Goal: Task Accomplishment & Management: Manage account settings

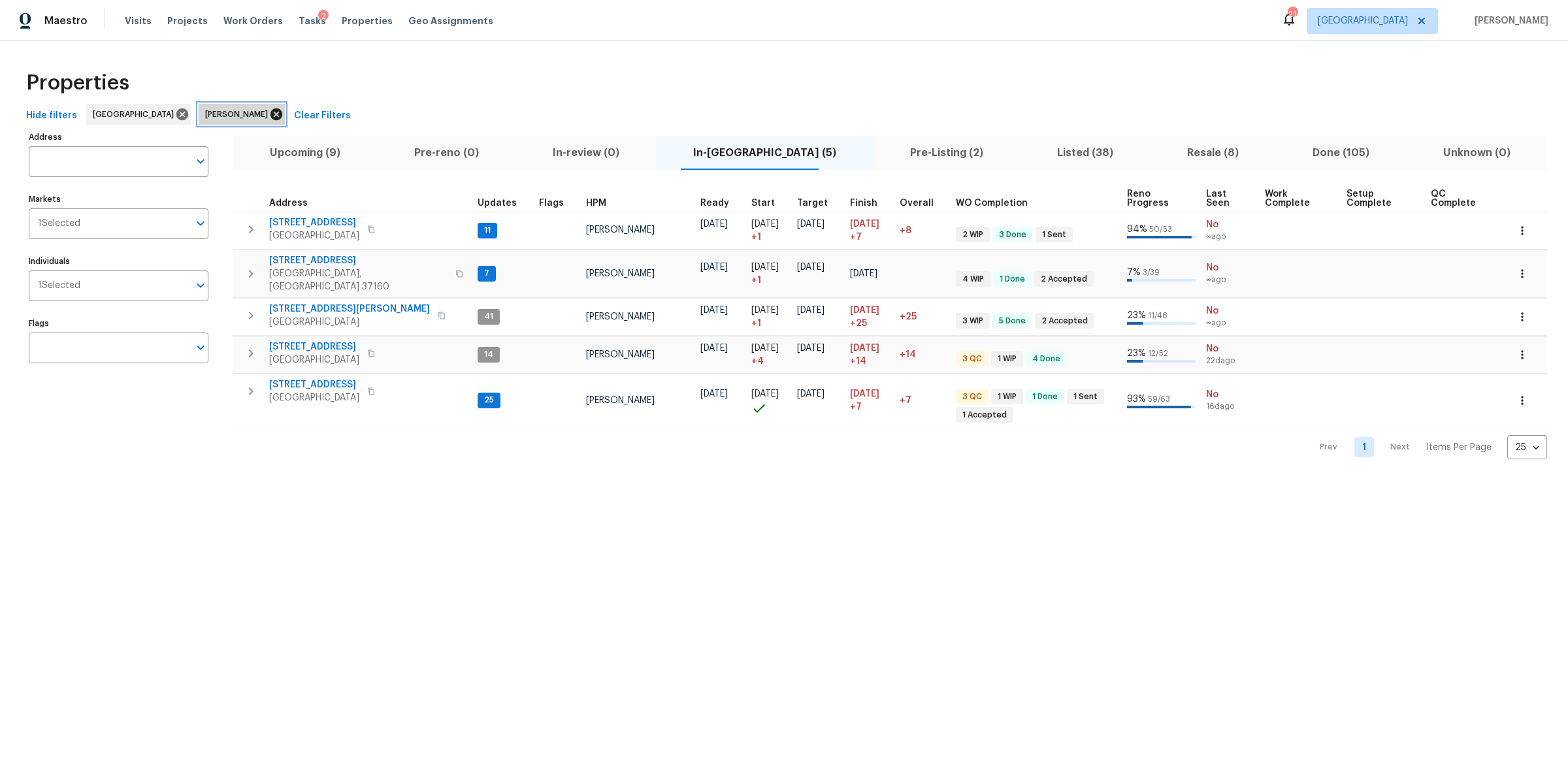
click at [269, 116] on icon at bounding box center [276, 114] width 14 height 14
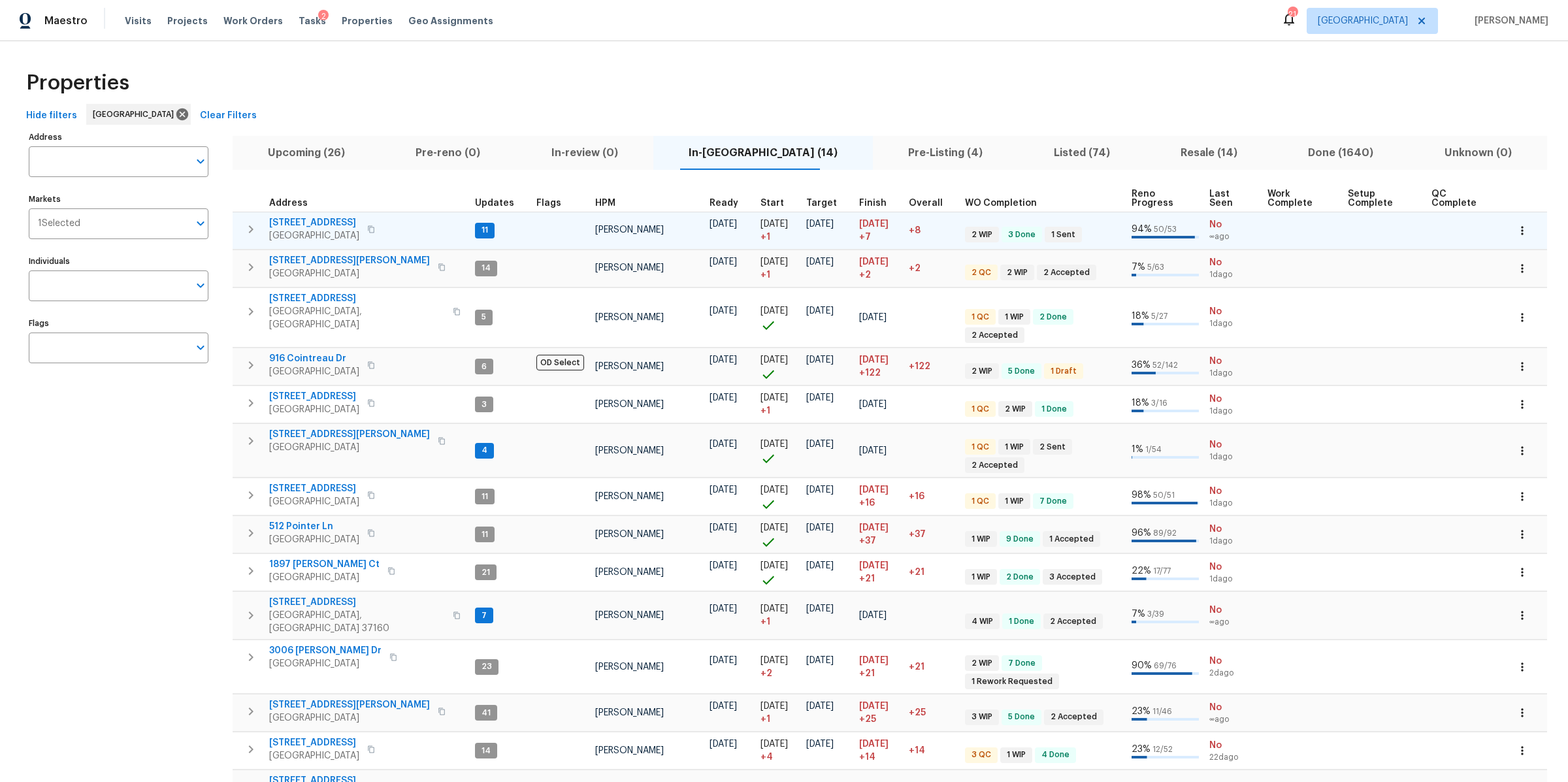
click at [311, 221] on span "[STREET_ADDRESS]" at bounding box center [314, 222] width 90 height 13
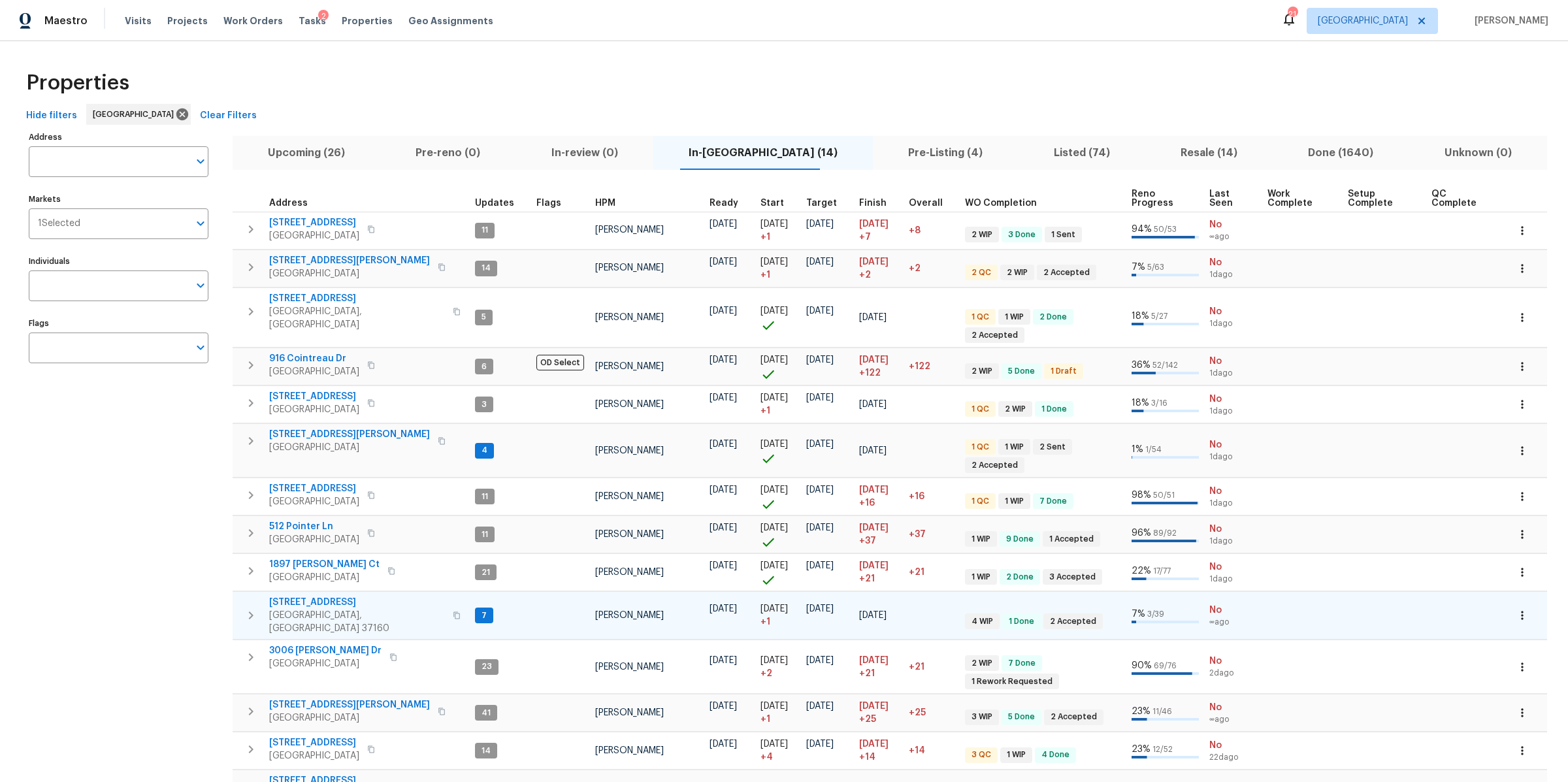
click at [306, 596] on span "312 Cottonwood Dr" at bounding box center [357, 602] width 176 height 13
click at [307, 699] on span "501 Colburn Dr" at bounding box center [349, 705] width 160 height 13
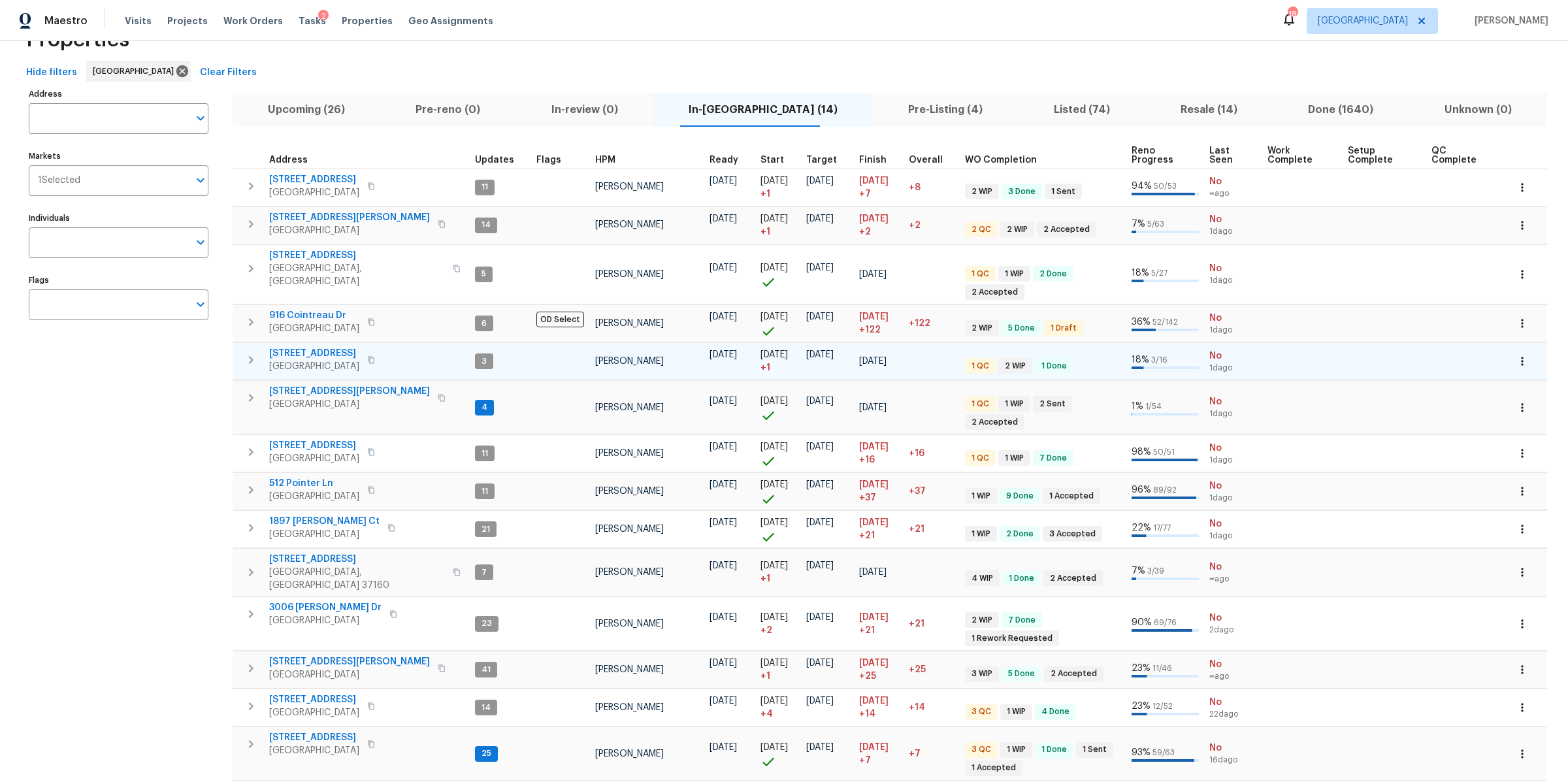
scroll to position [46, 0]
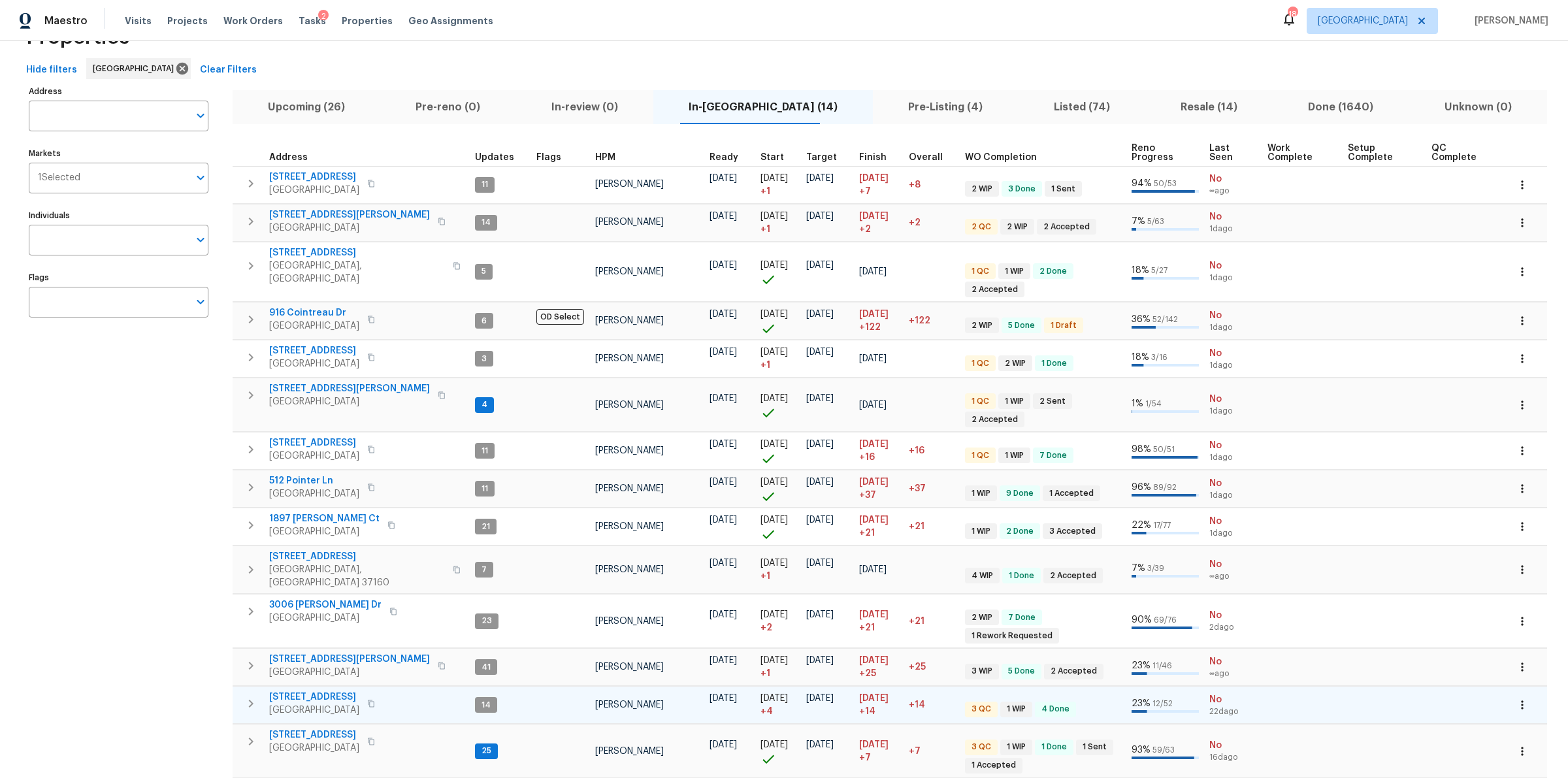
click at [309, 691] on span "513 W 5th St" at bounding box center [314, 697] width 90 height 13
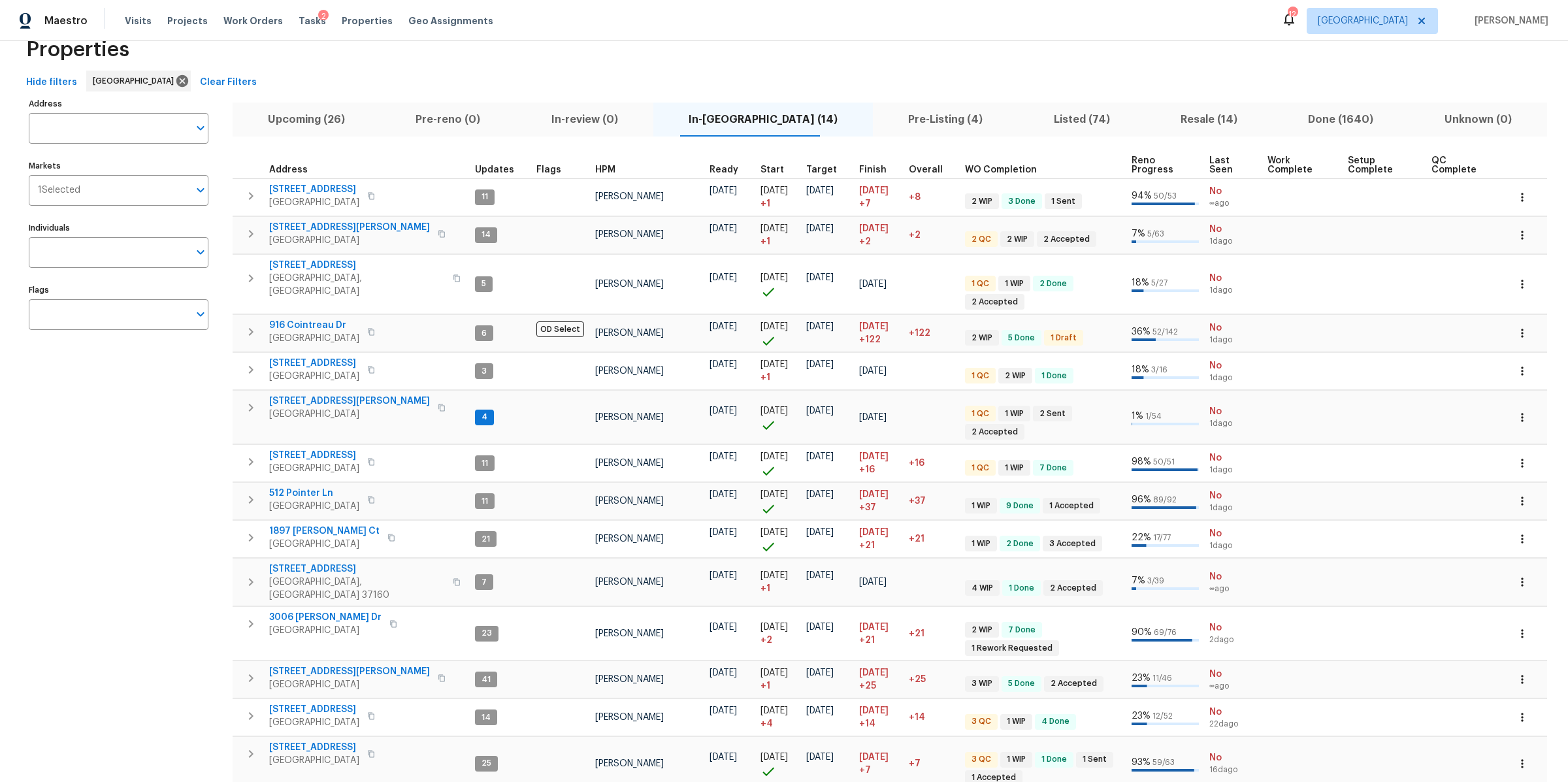
scroll to position [33, 0]
click at [134, 23] on span "Visits" at bounding box center [138, 20] width 27 height 13
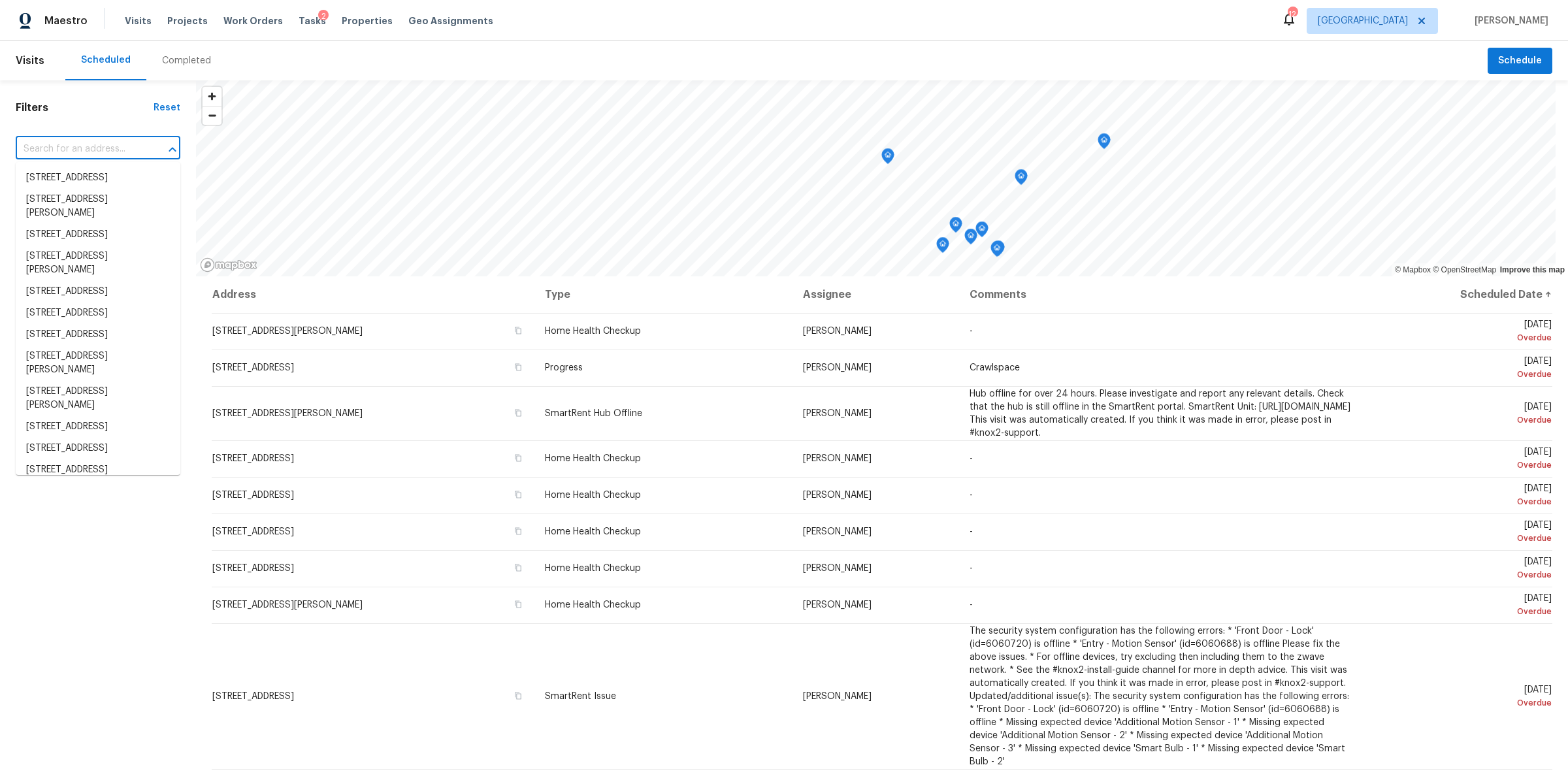
click at [79, 159] on body "Maestro Visits Projects Work Orders Tasks 2 Properties Geo Assignments 12 Nashv…" at bounding box center [784, 391] width 1568 height 782
paste input "2656 Lakevilla Dr Unit 16, Nashville, TN 37217"
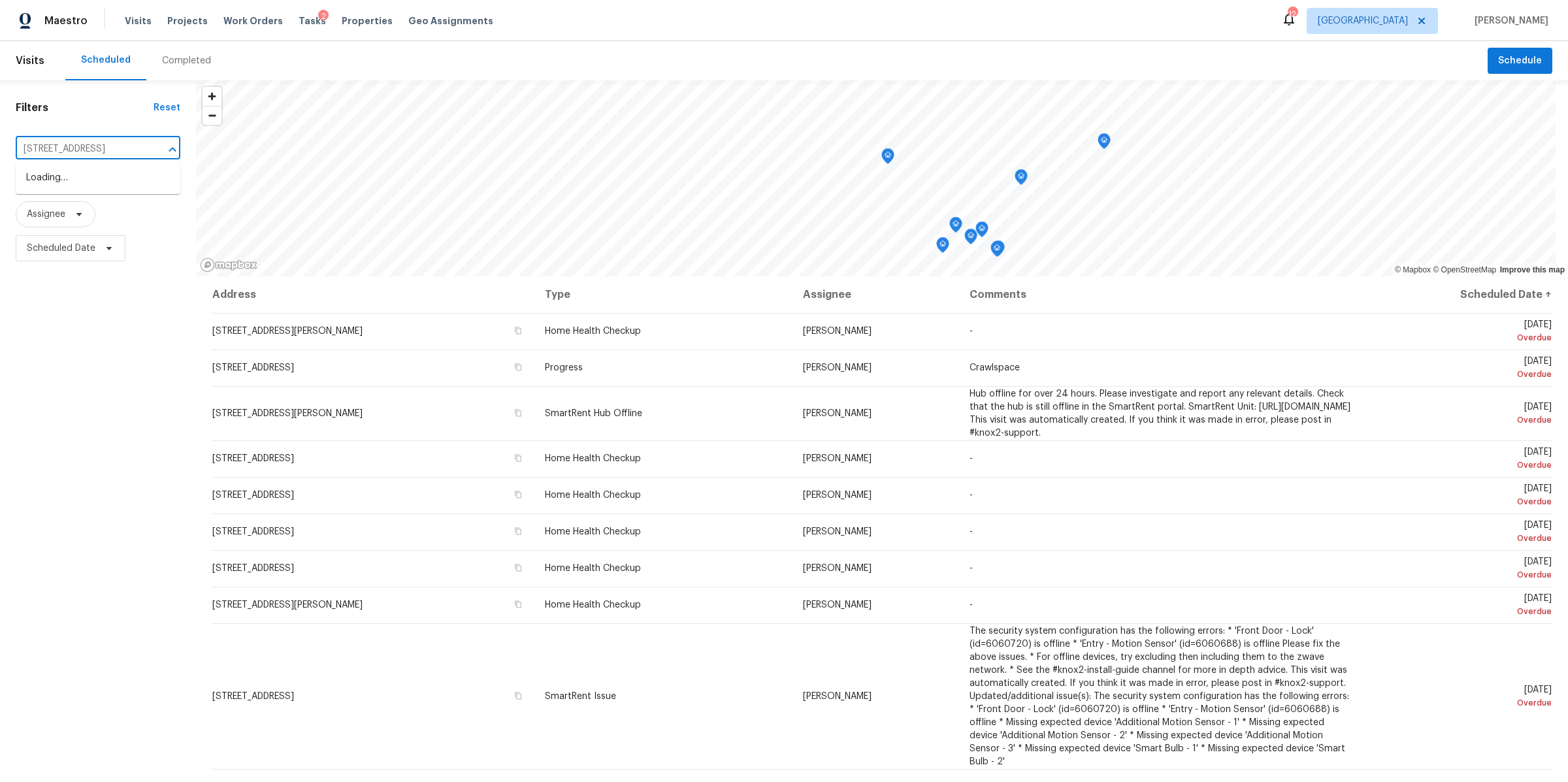
scroll to position [0, 69]
type input "2656 Lakevilla Dr Unit 16, Nashville, TN 37217"
click at [1499, 74] on header "Visits Scheduled Completed Schedule" at bounding box center [784, 61] width 1568 height 39
click at [1509, 60] on span "Schedule" at bounding box center [1520, 61] width 44 height 16
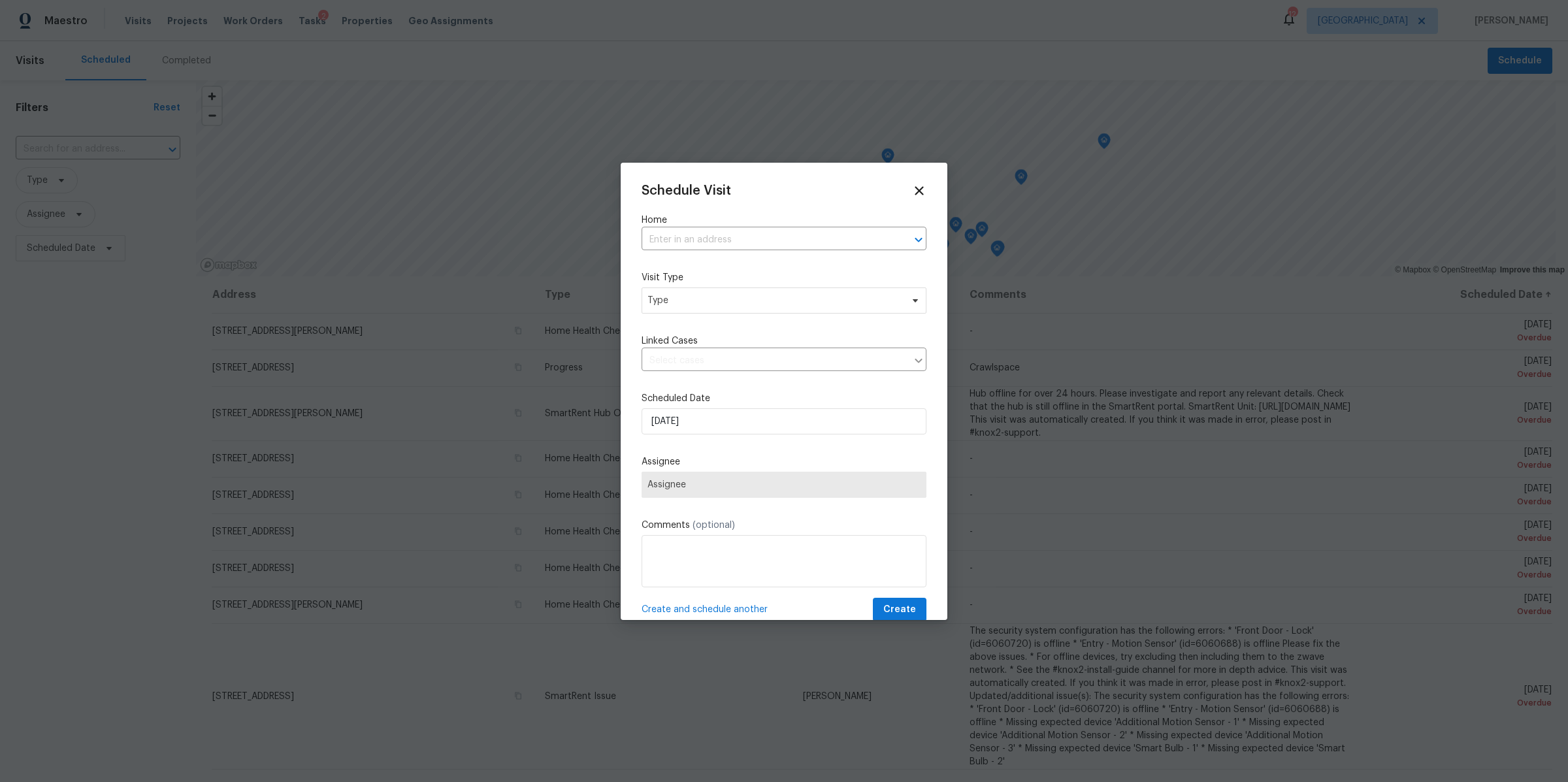
click at [712, 227] on div "Home ​" at bounding box center [784, 232] width 285 height 37
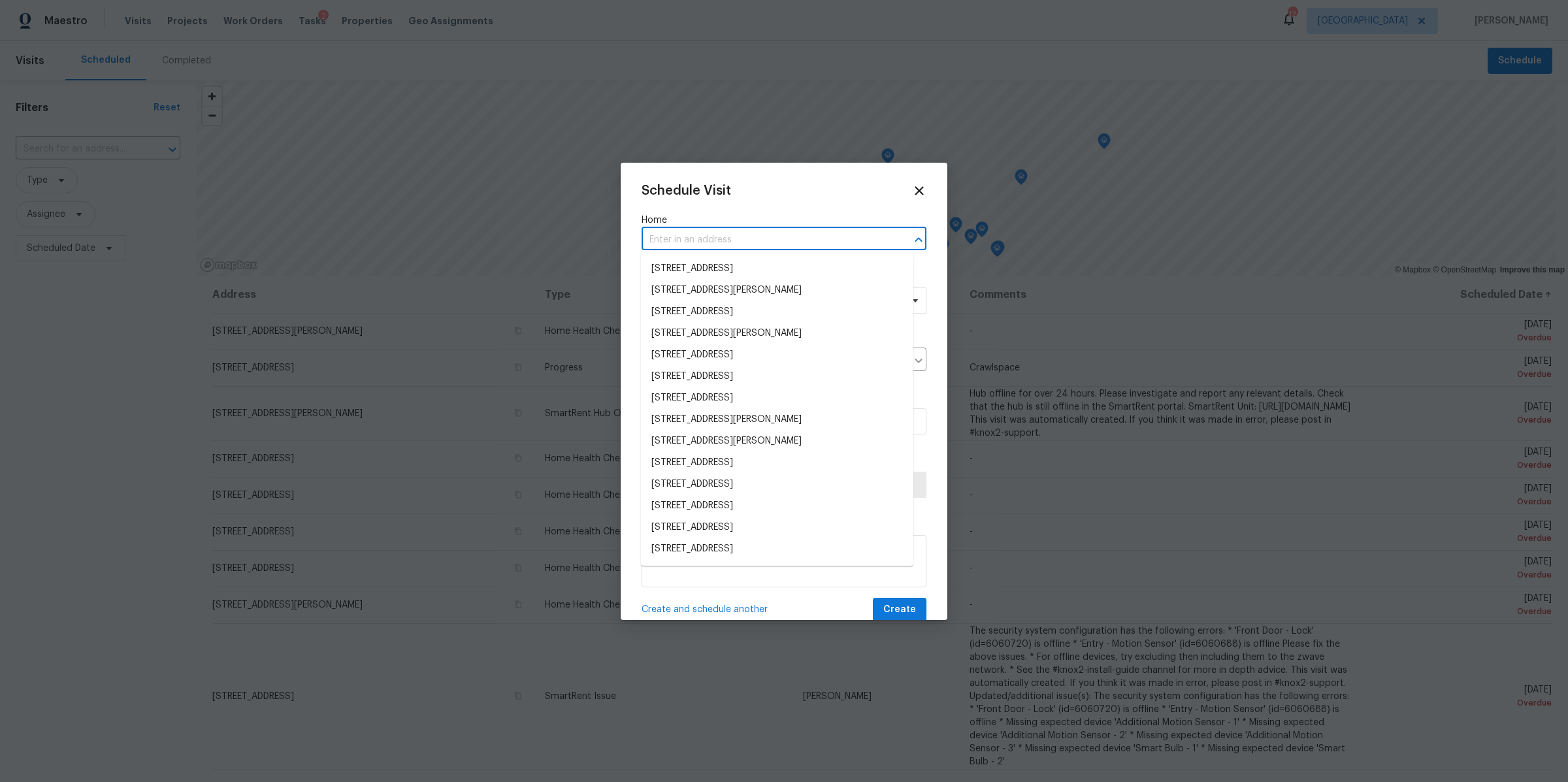
click at [704, 232] on input "text" at bounding box center [766, 240] width 248 height 20
paste input "2656 Lakevilla Dr Unit 16, Nashville, TN 37217"
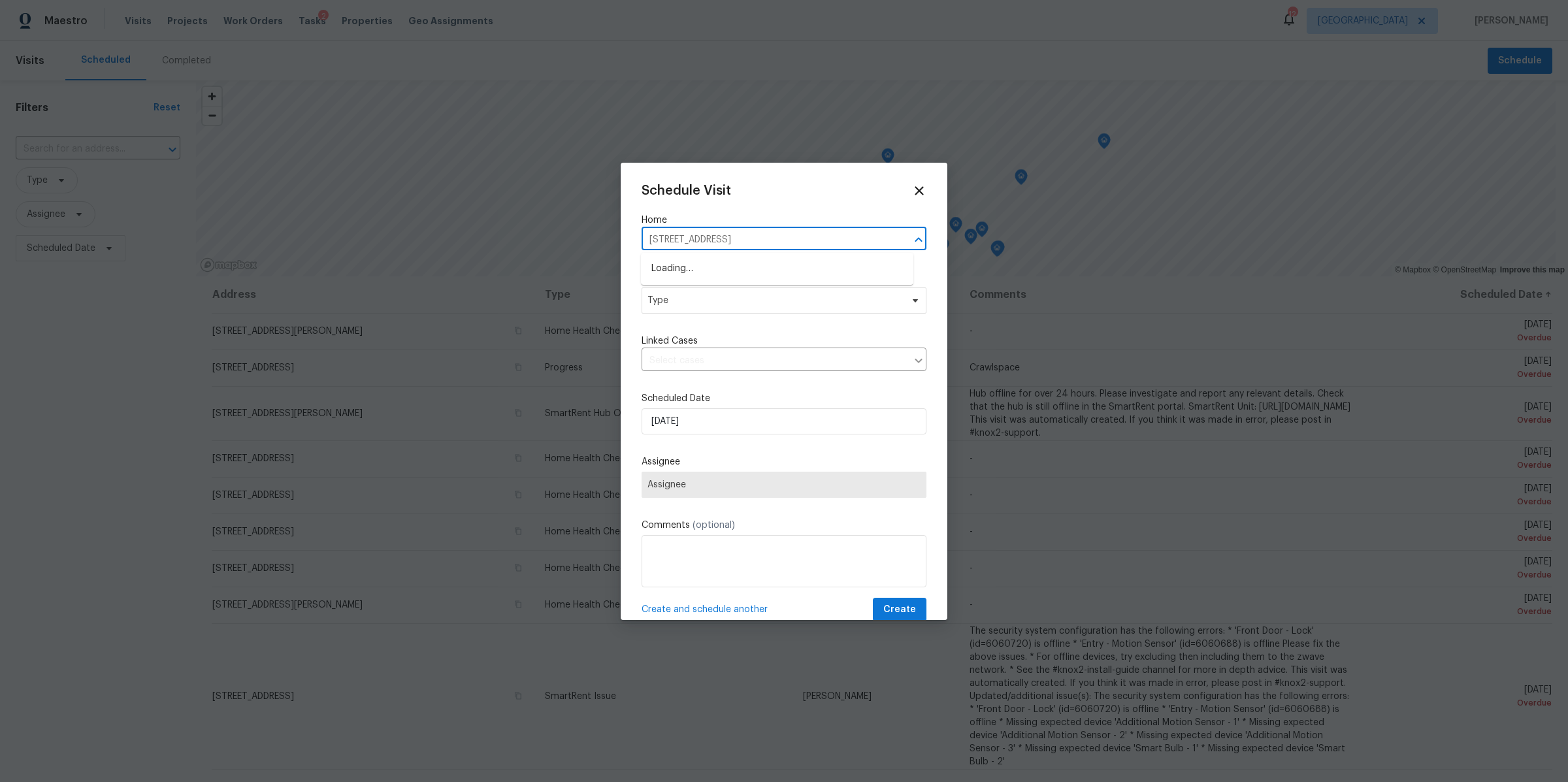
type input "2656 Lakevilla Dr"
click at [756, 262] on li "2656 Lakevilla Dr Unit 16, Nashville, TN 37217" at bounding box center [777, 269] width 272 height 22
click at [722, 307] on span "Type" at bounding box center [774, 300] width 254 height 13
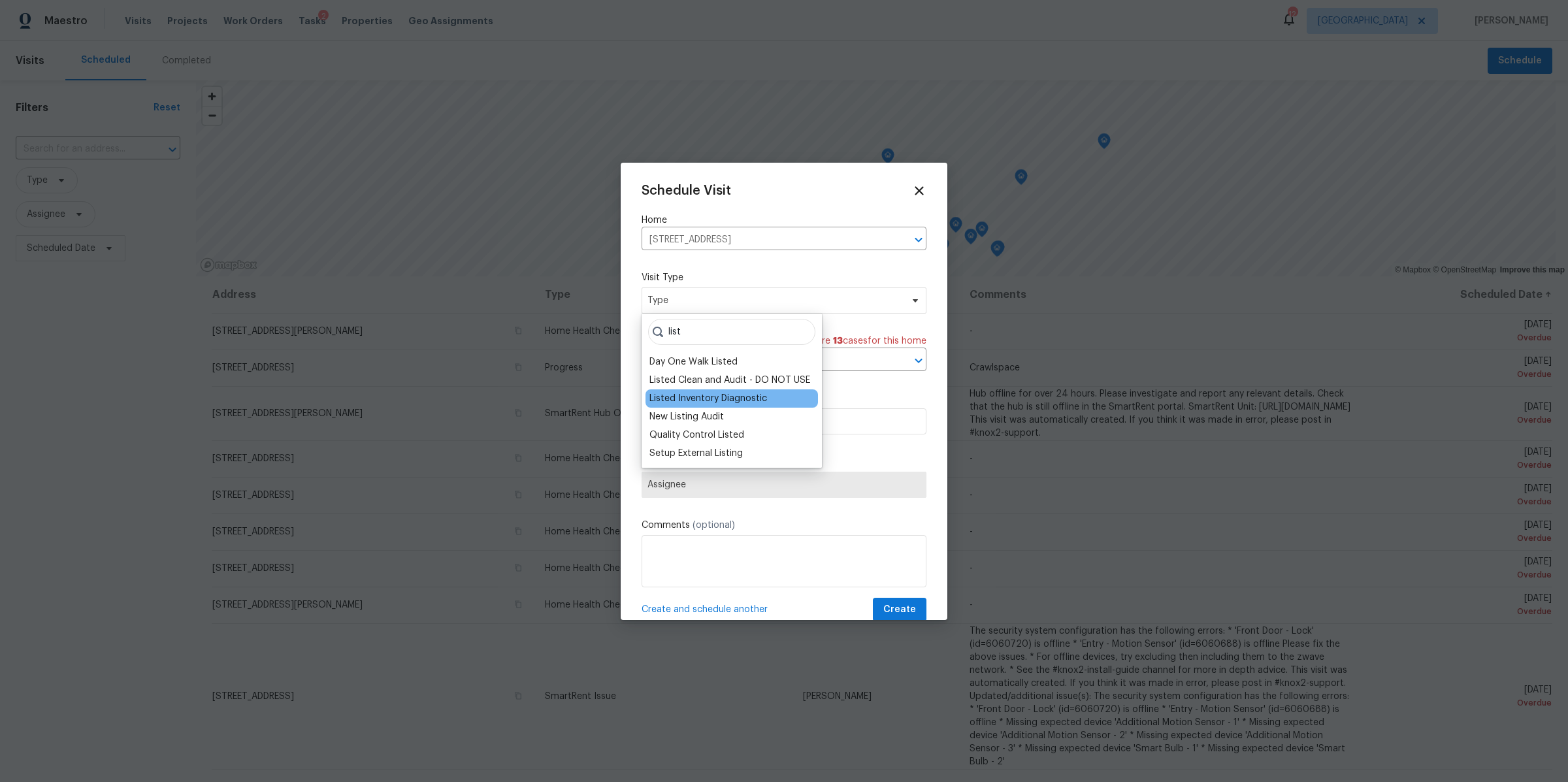
type input "list"
click at [712, 399] on div "Listed Inventory Diagnostic" at bounding box center [708, 398] width 118 height 13
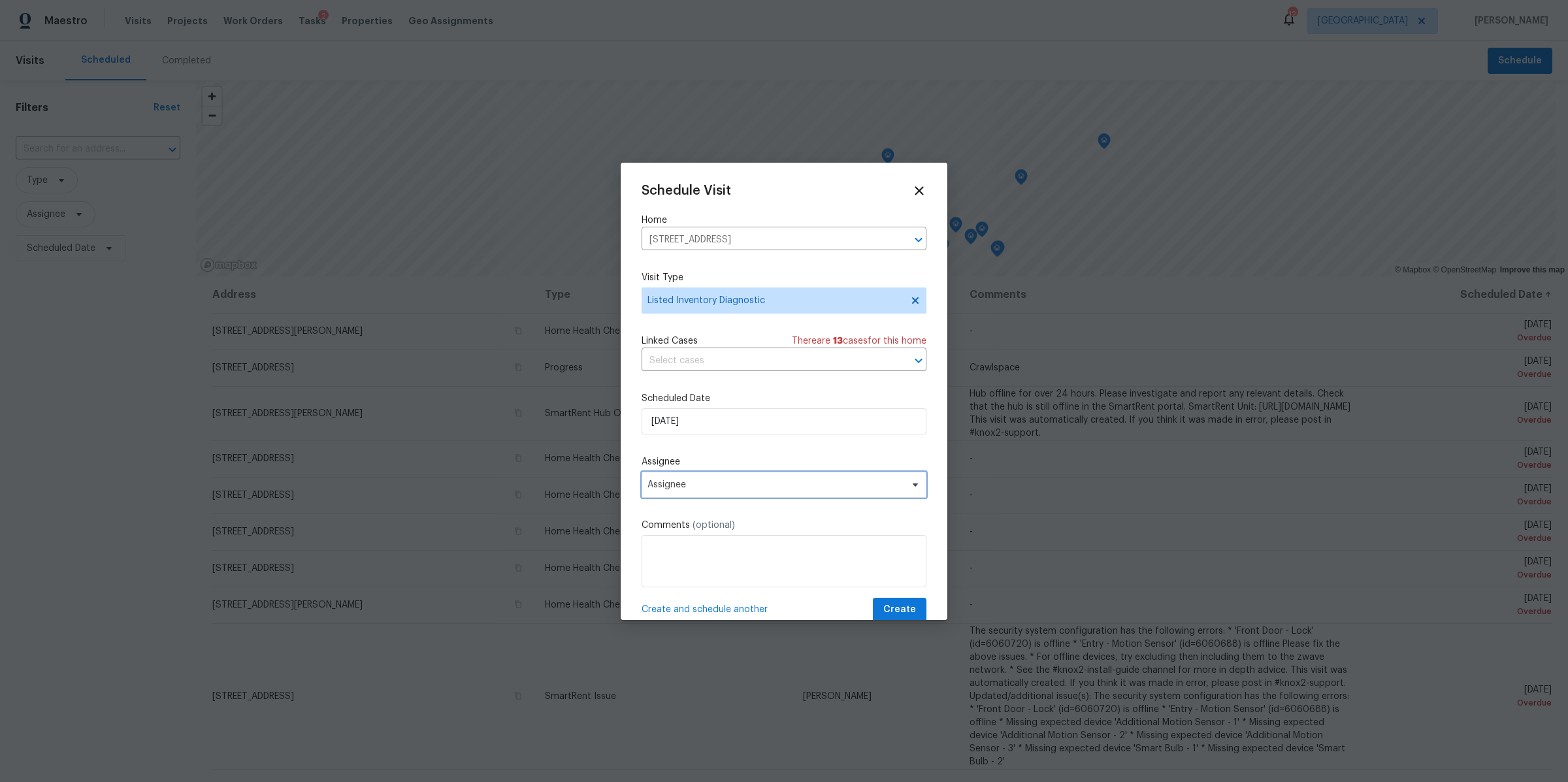
click at [718, 485] on span "Assignee" at bounding box center [775, 484] width 256 height 10
type input "brian"
click at [693, 557] on div "[PERSON_NAME]" at bounding box center [683, 557] width 68 height 13
click at [884, 606] on span "Create" at bounding box center [900, 610] width 32 height 16
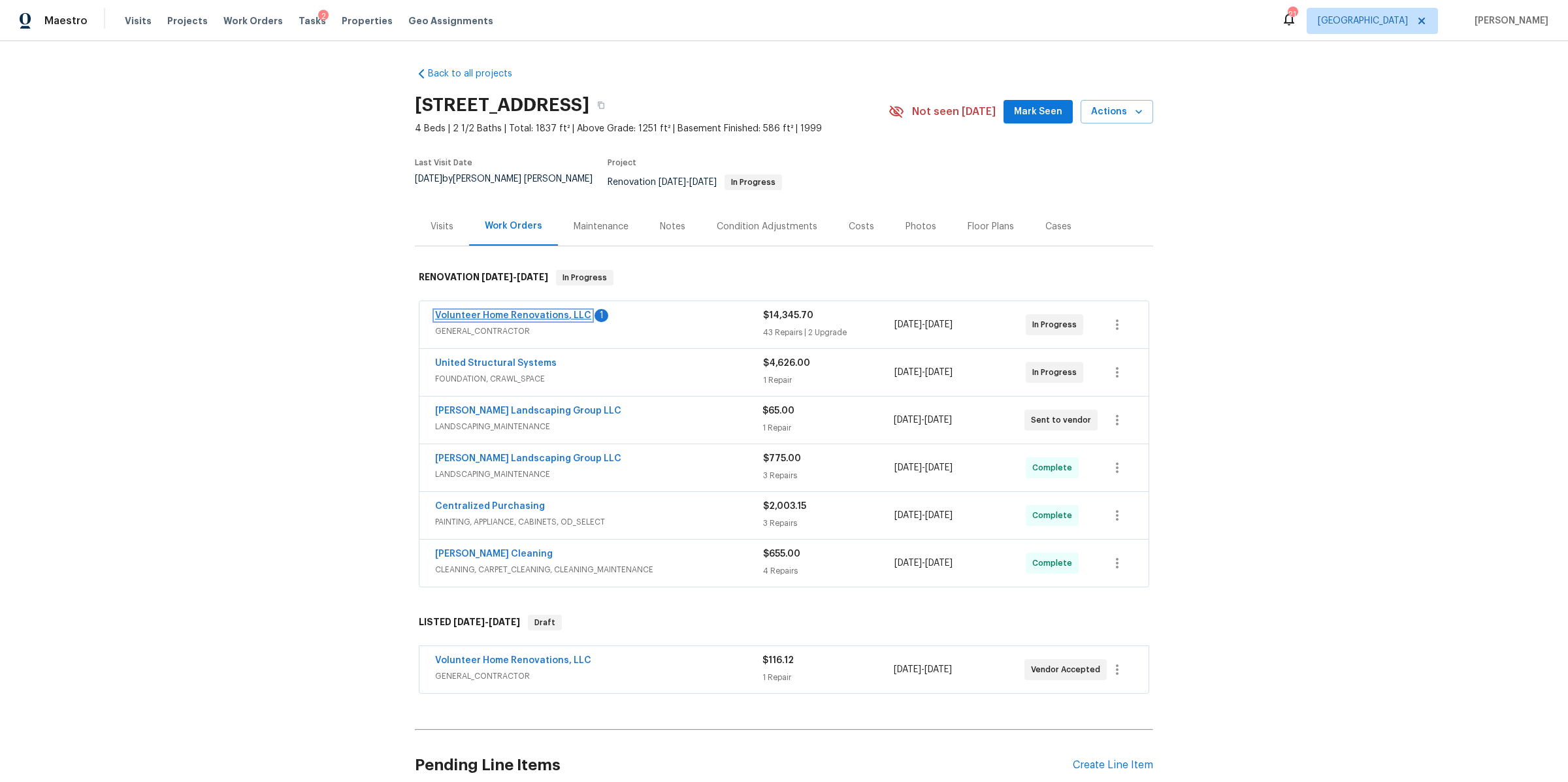
click at [526, 311] on link "Volunteer Home Renovations, LLC" at bounding box center [513, 316] width 156 height 9
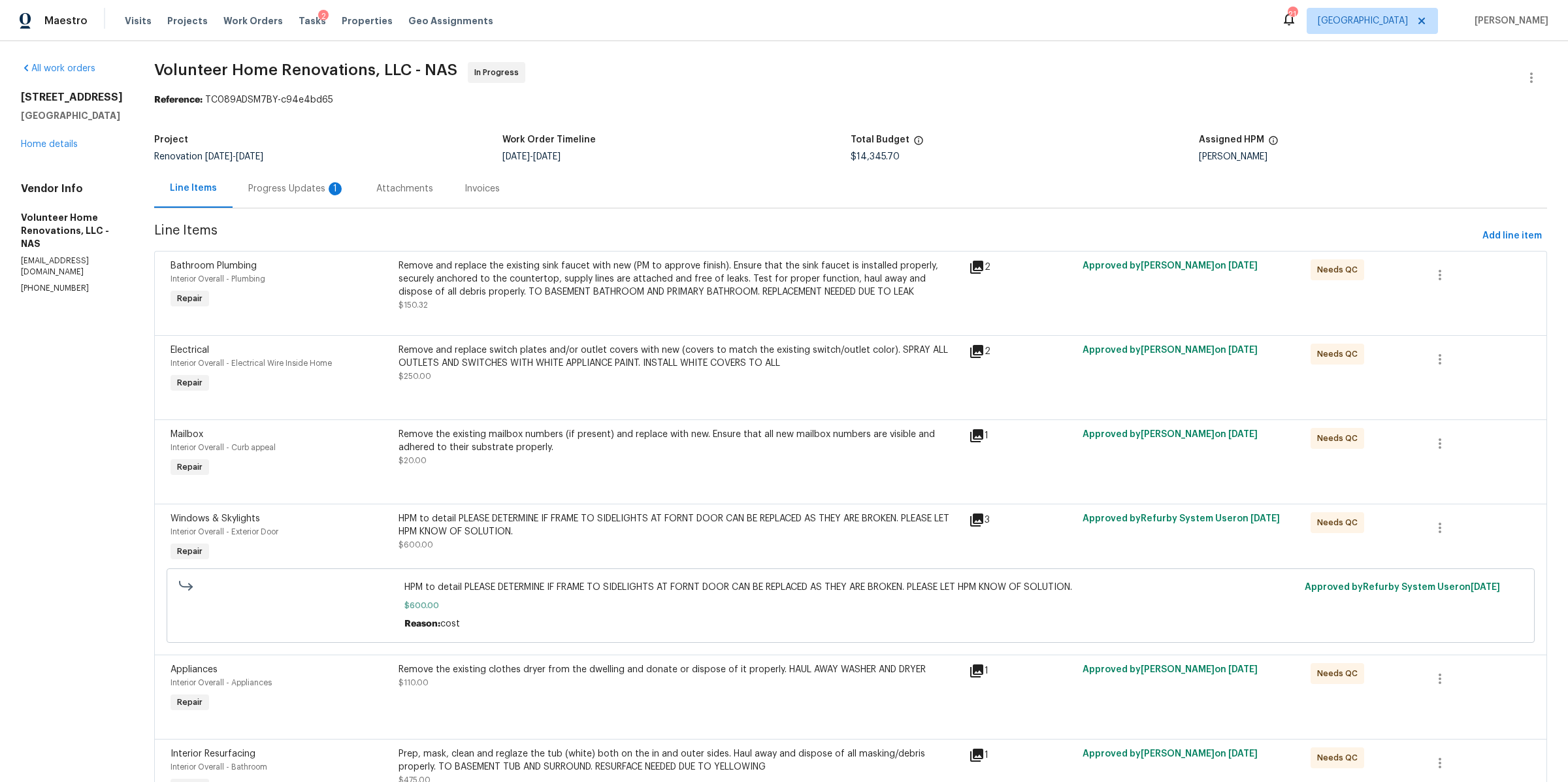
click at [337, 190] on div "Progress Updates 1" at bounding box center [297, 188] width 97 height 13
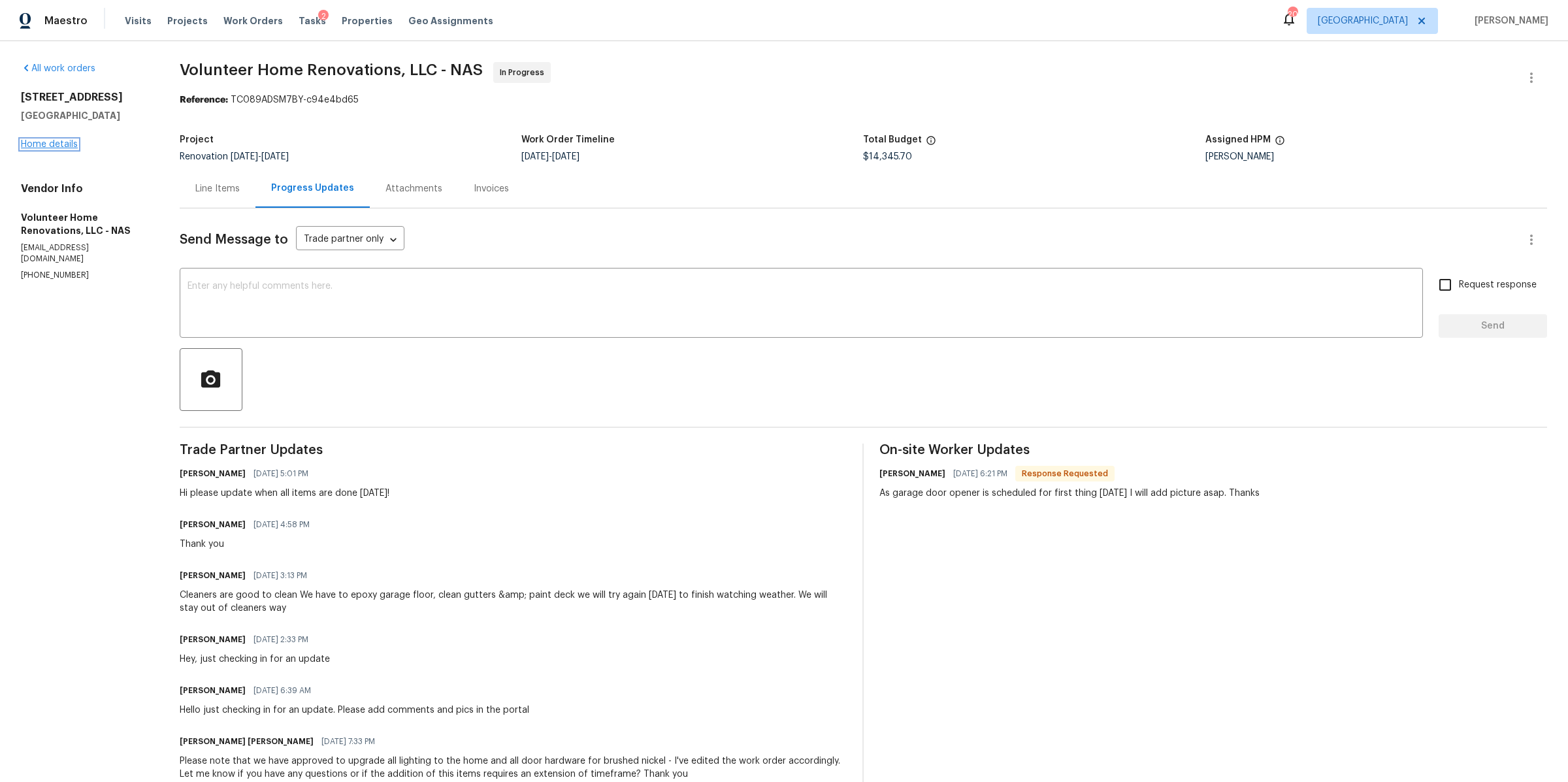
click at [44, 144] on link "Home details" at bounding box center [49, 145] width 57 height 9
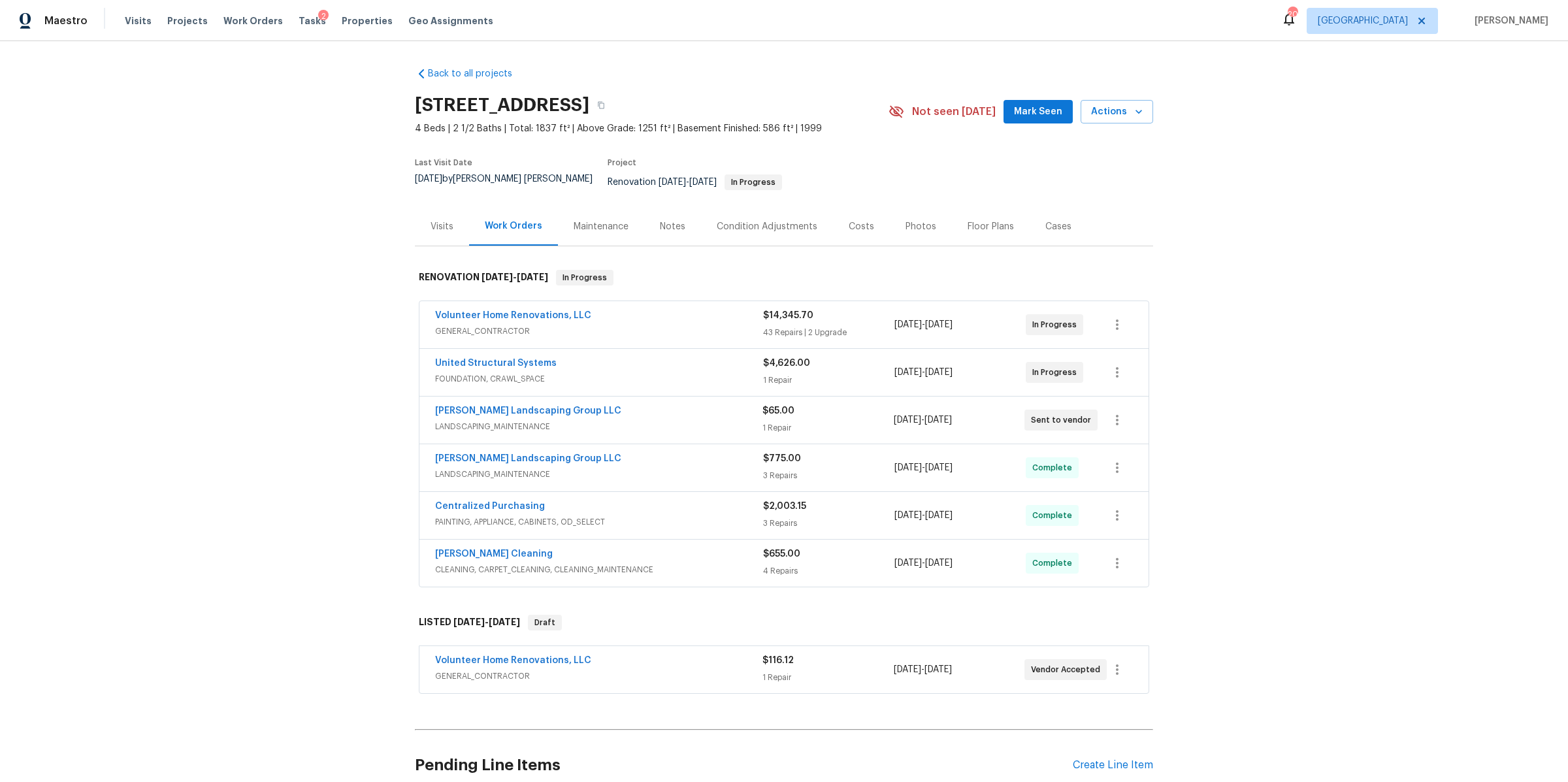
click at [665, 222] on div "Notes" at bounding box center [673, 226] width 26 height 13
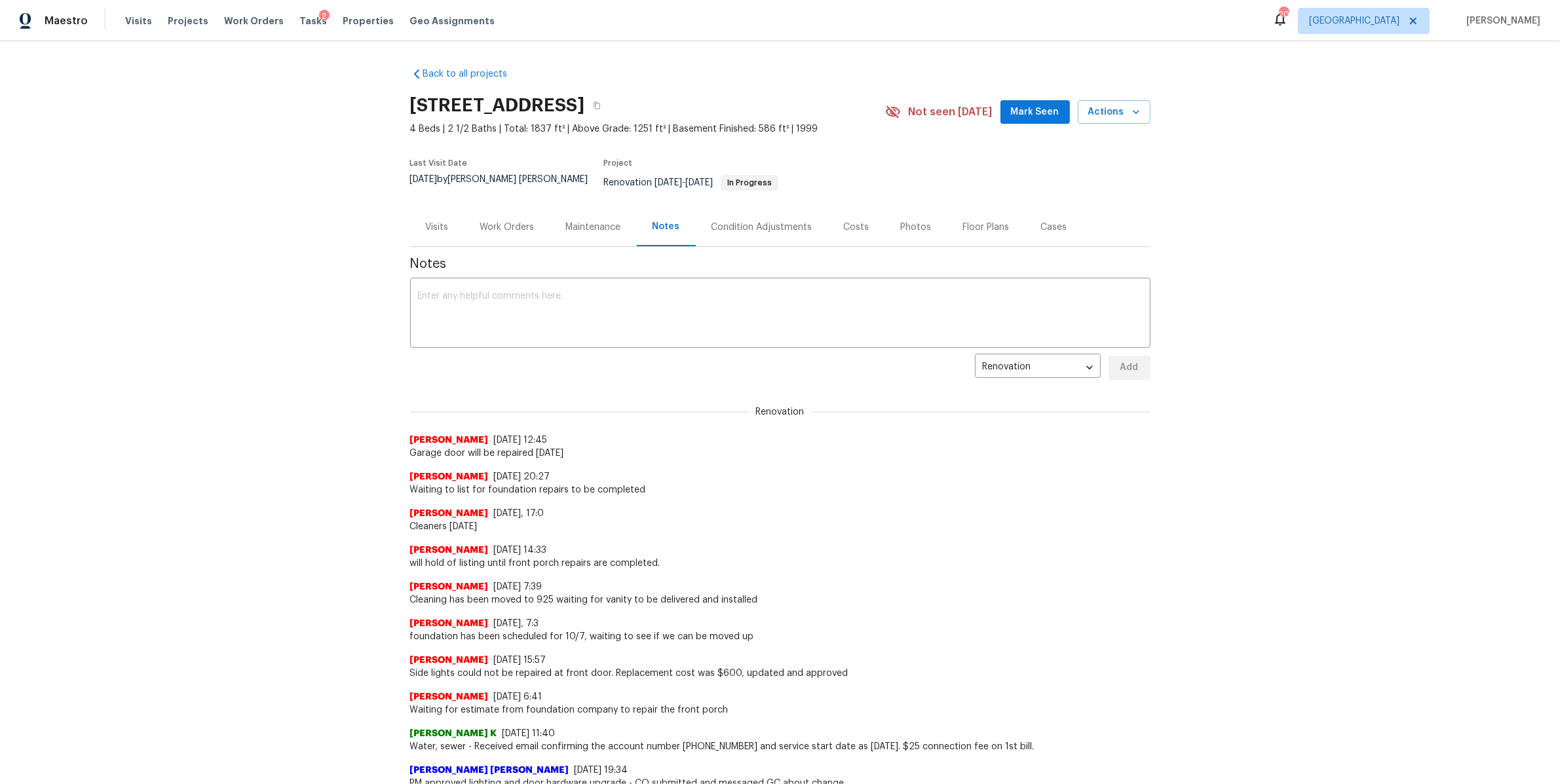
click at [506, 221] on div "Work Orders" at bounding box center [507, 227] width 54 height 13
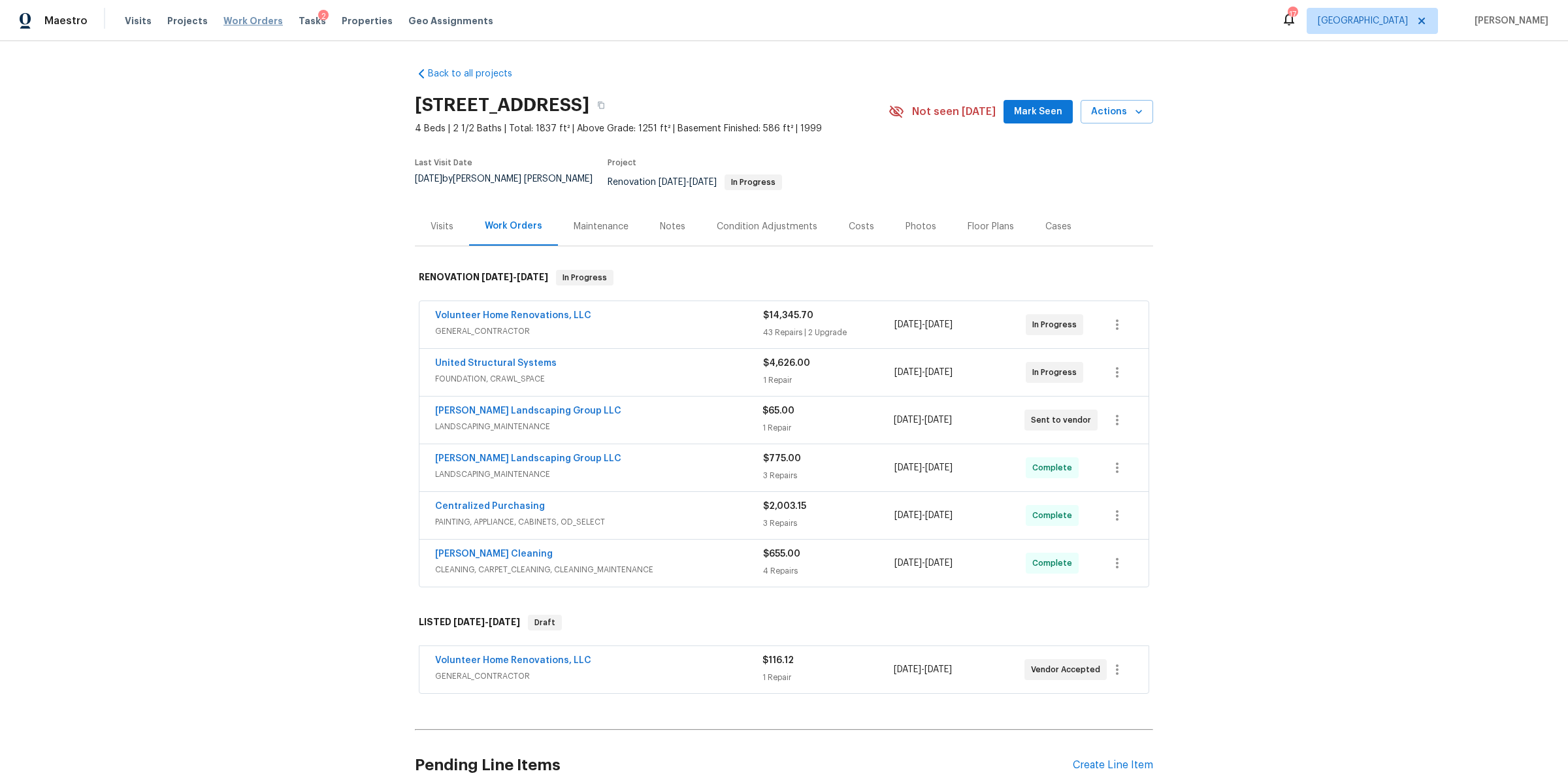
click at [256, 18] on span "Work Orders" at bounding box center [253, 20] width 60 height 13
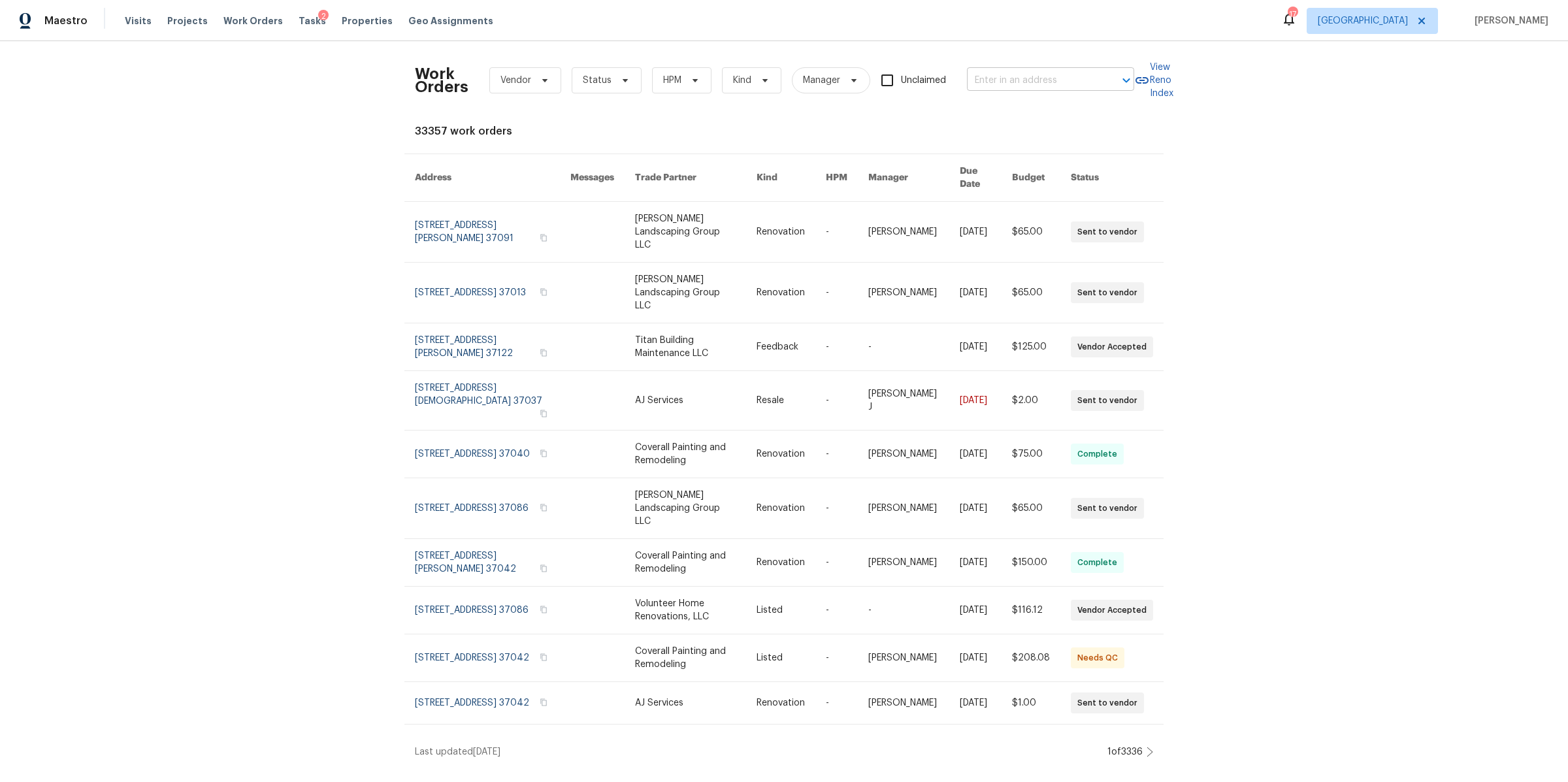
click at [1046, 79] on input "text" at bounding box center [1032, 81] width 131 height 20
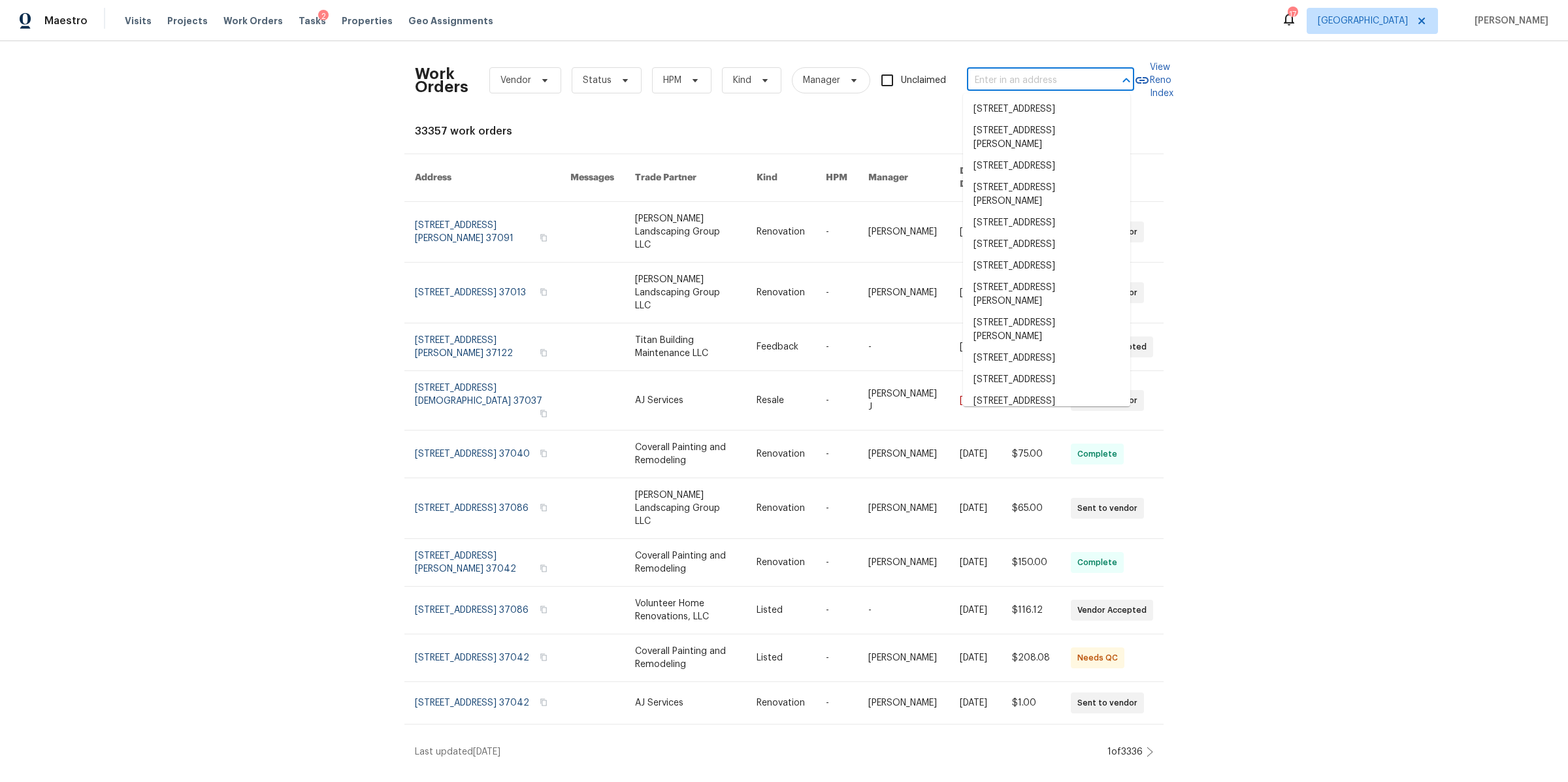
paste input "1002 E Northfield Blvd Apt H104, Murfreesboro, TN 37130."
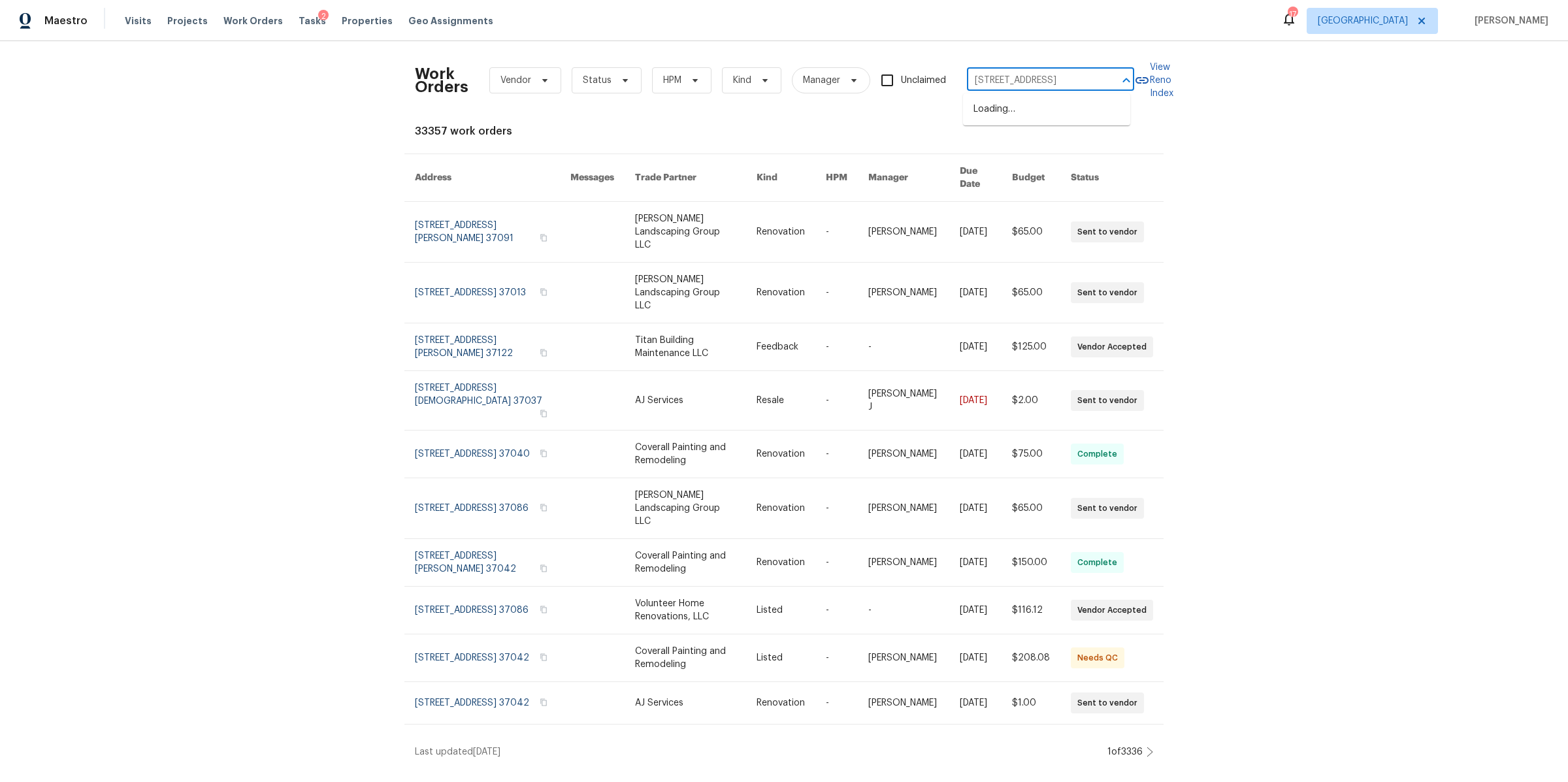
type input "1002 E Northfield Blvd"
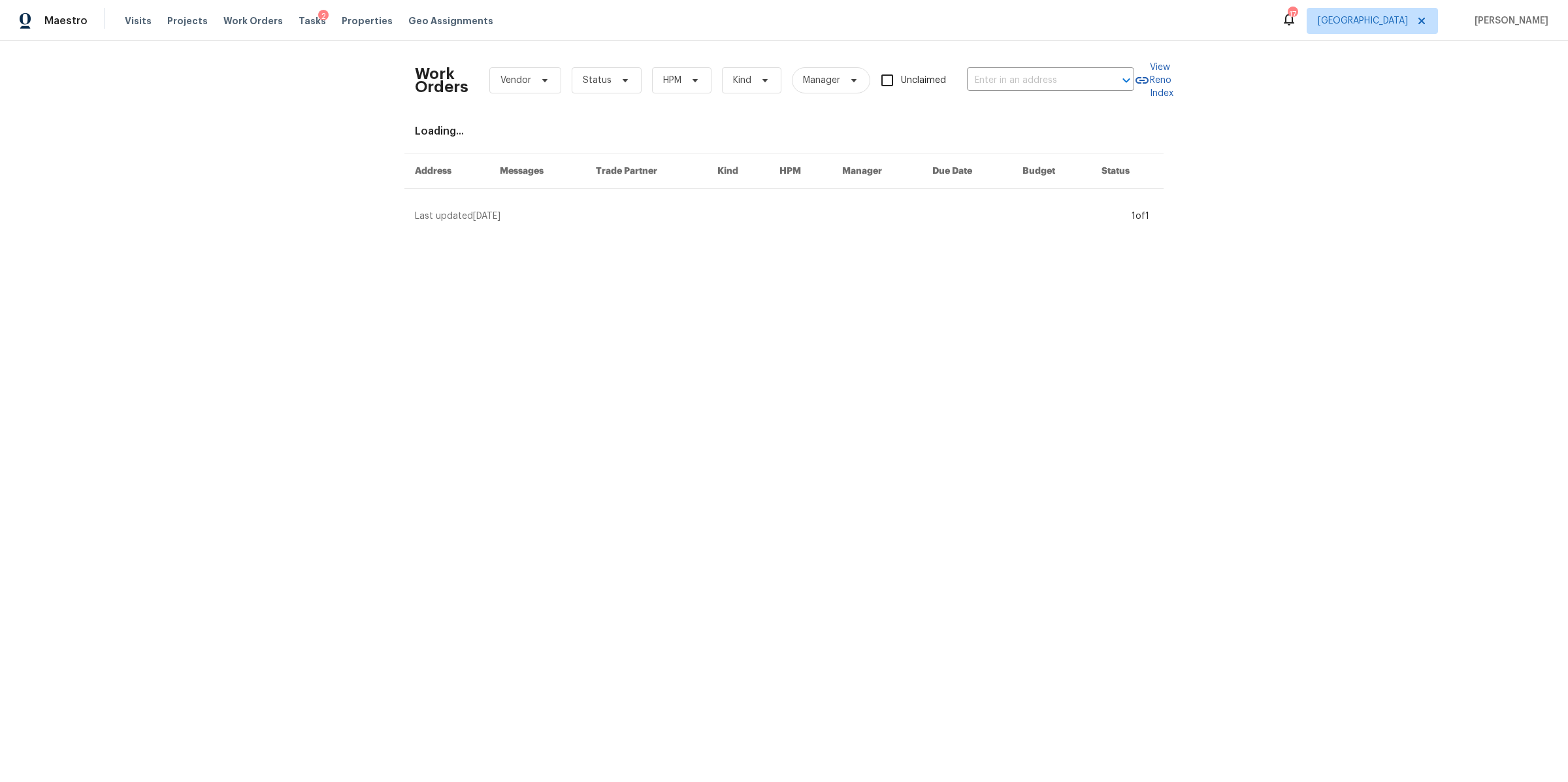
type input "1002 E Northfield Blvd Apt B104, Murfreesboro, TN 37130"
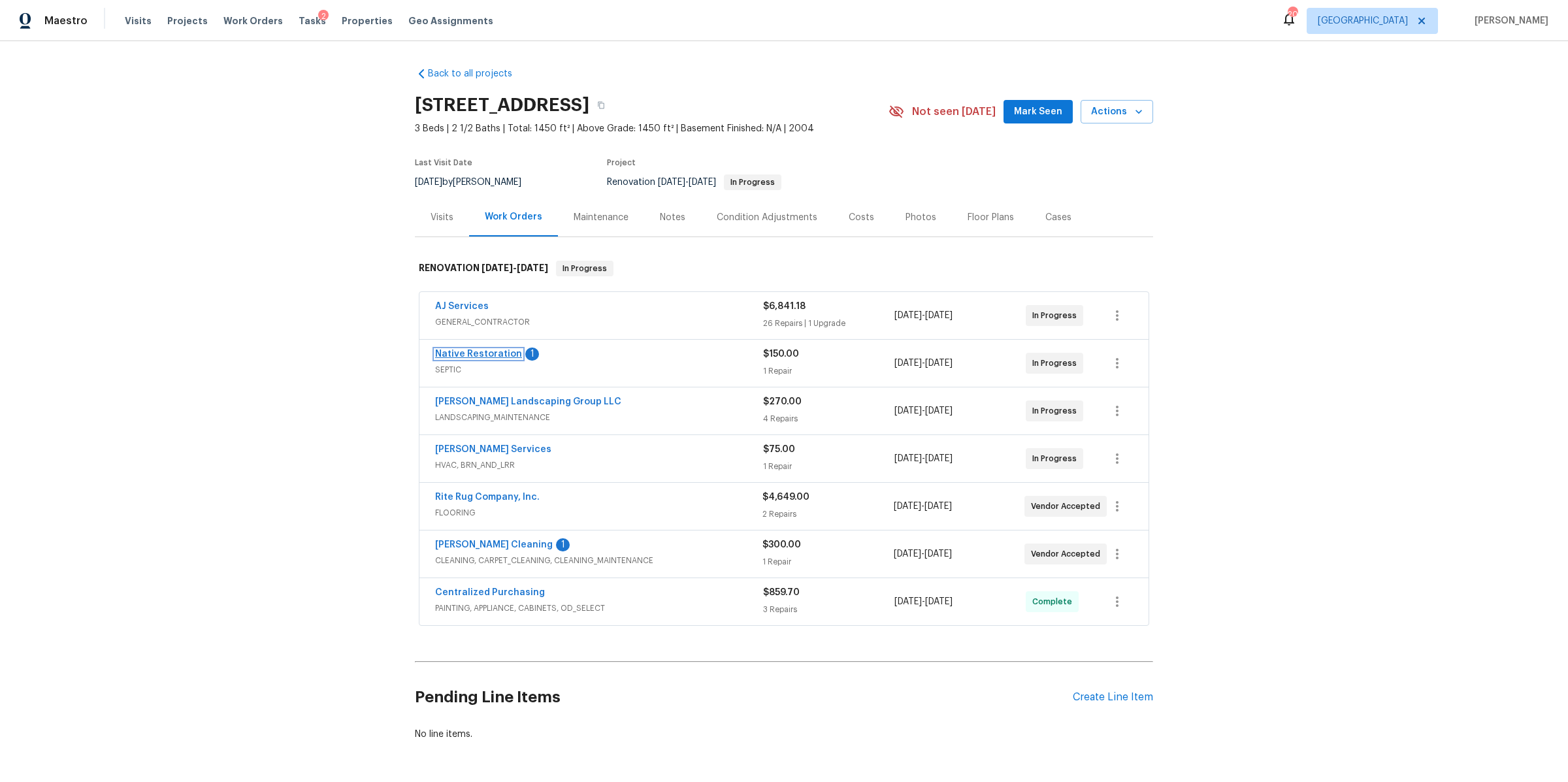
click at [462, 352] on link "Native Restoration" at bounding box center [479, 354] width 87 height 9
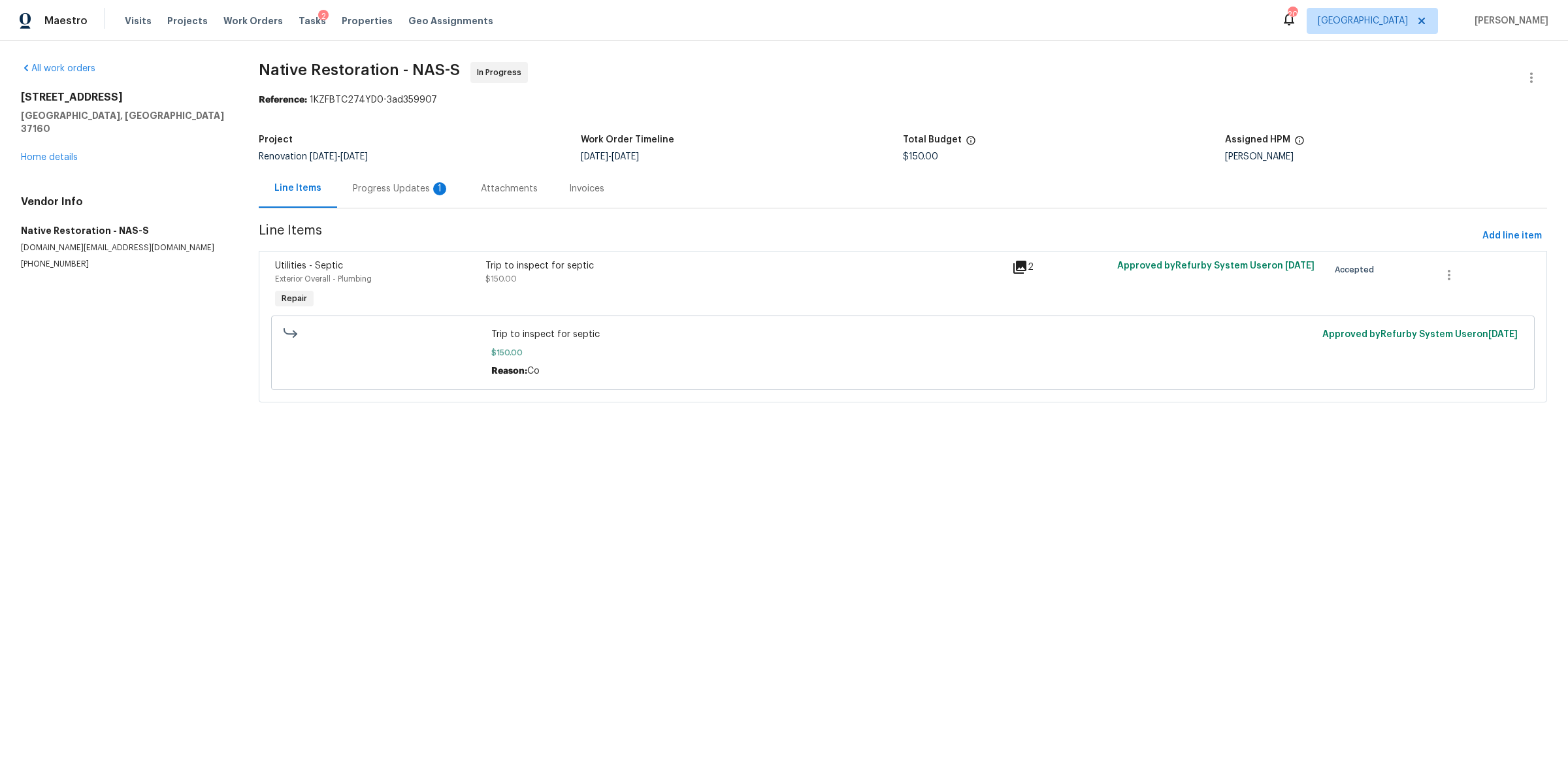
click at [391, 191] on div "Progress Updates 1" at bounding box center [401, 188] width 97 height 13
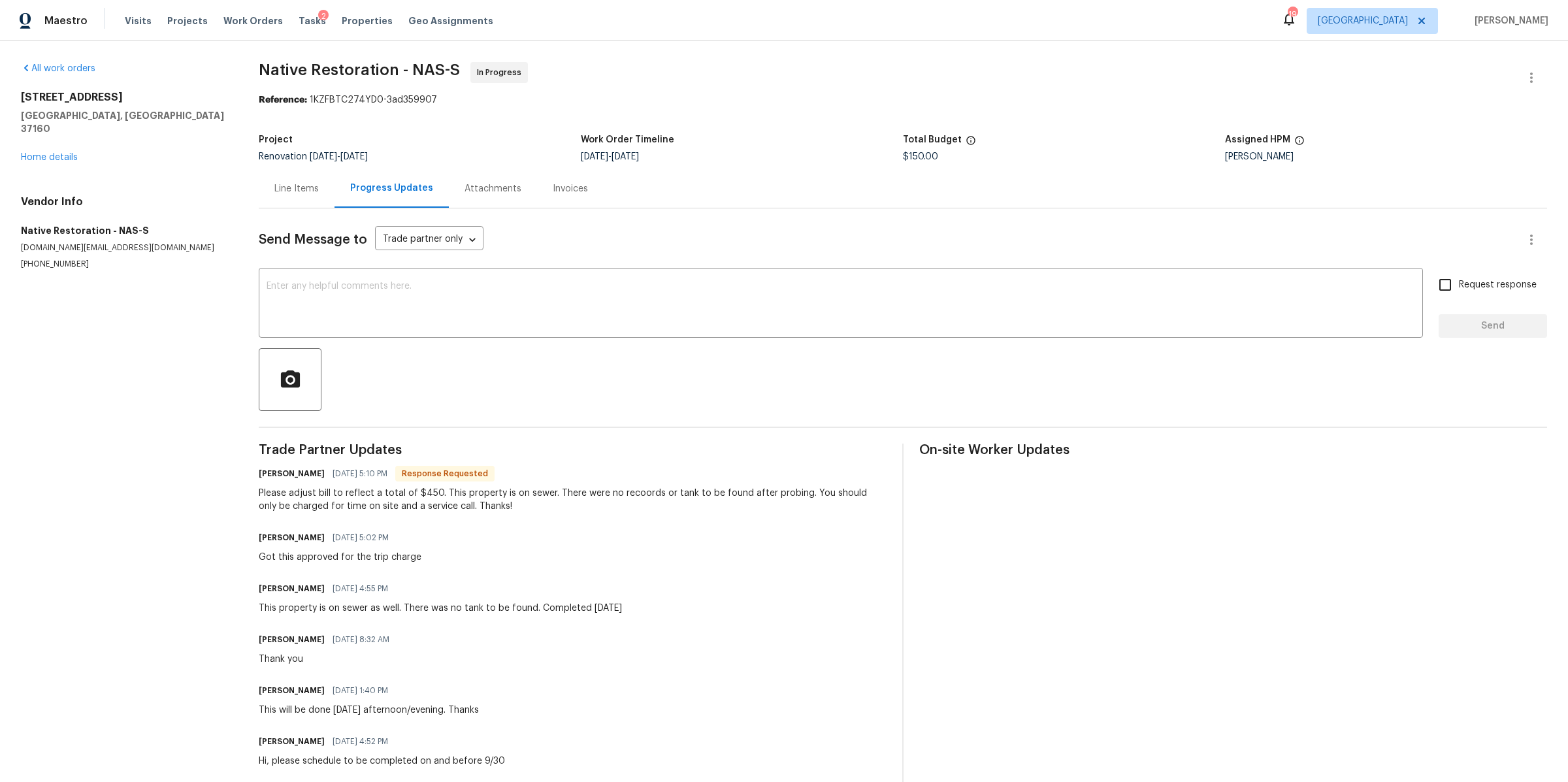
click at [299, 179] on div "Line Items" at bounding box center [297, 188] width 76 height 39
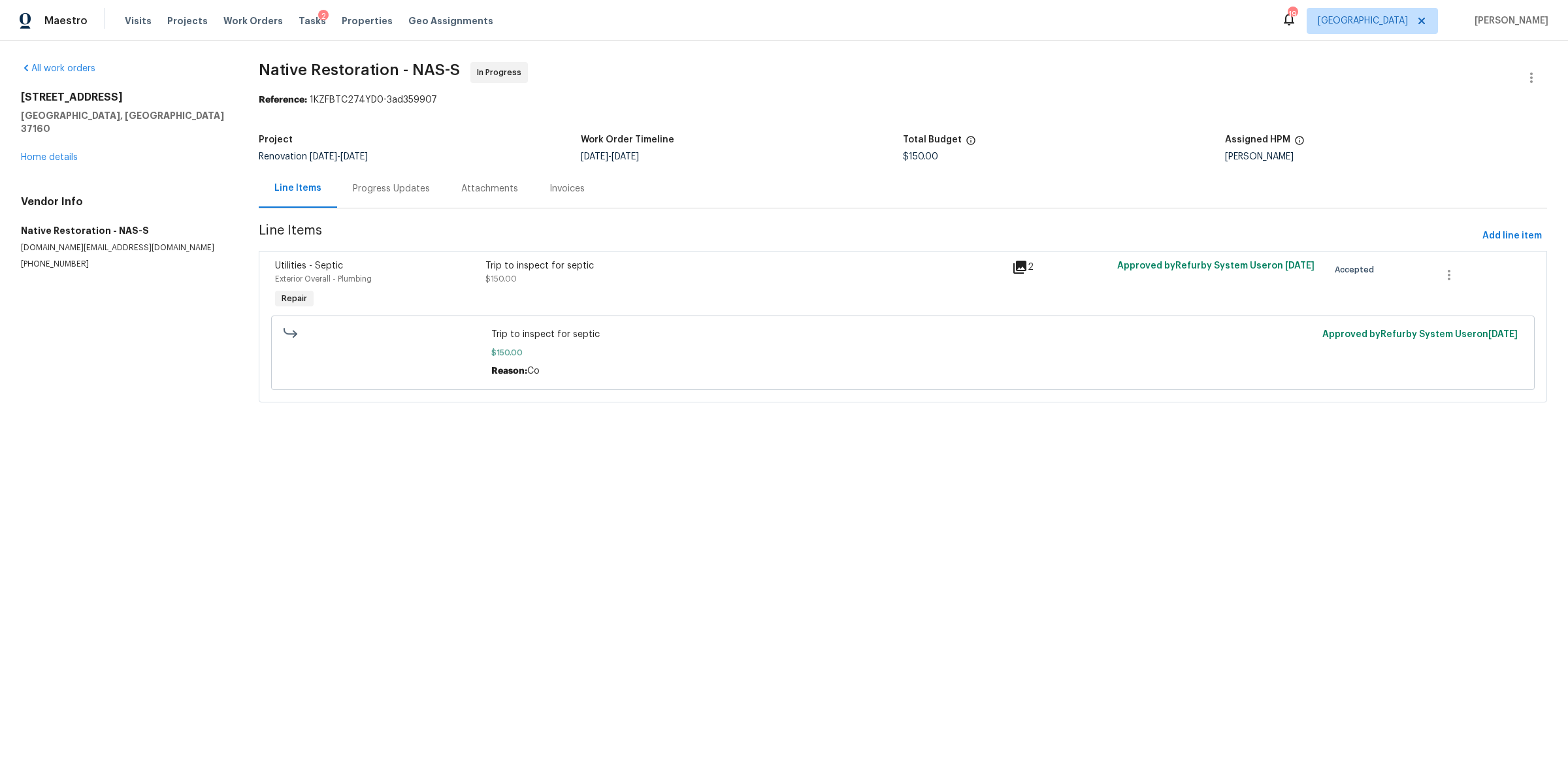
click at [593, 281] on div "Trip to inspect for septic $150.00" at bounding box center [745, 272] width 519 height 26
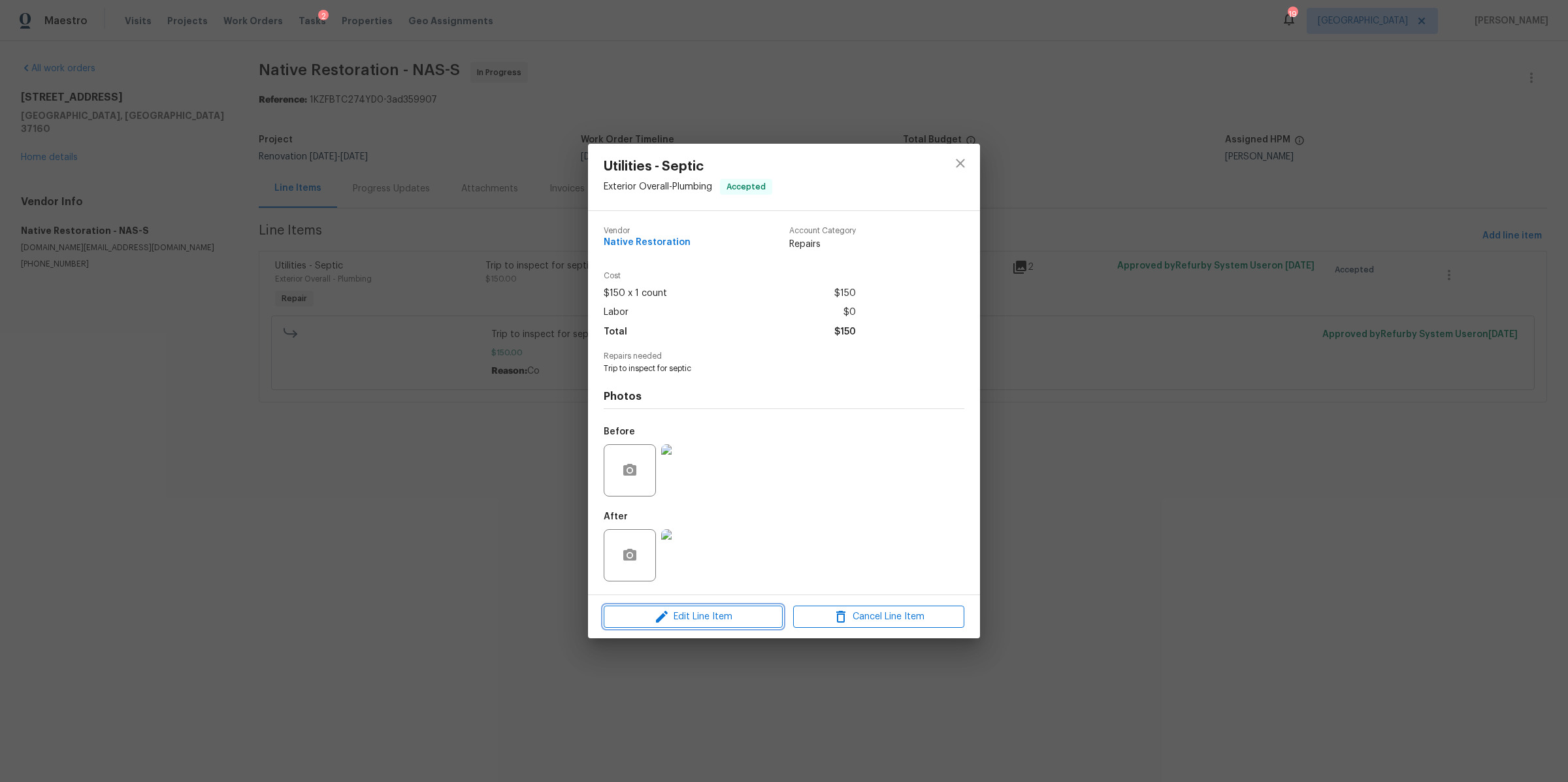
click at [733, 620] on span "Edit Line Item" at bounding box center [693, 617] width 171 height 16
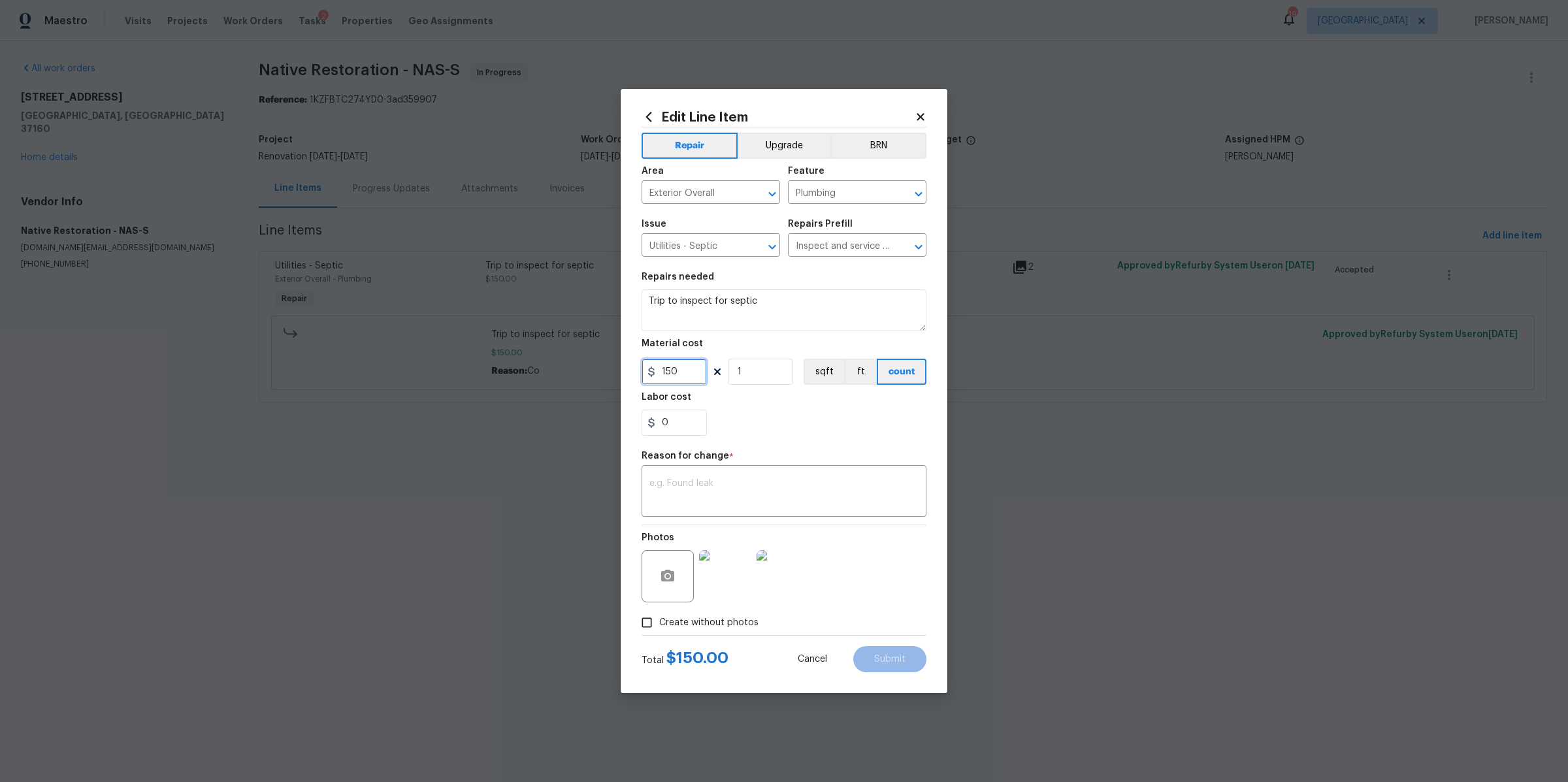
click at [678, 378] on input "150" at bounding box center [674, 372] width 66 height 26
click at [677, 379] on input "150" at bounding box center [674, 372] width 66 height 26
click at [678, 377] on input "150" at bounding box center [674, 372] width 66 height 26
click at [678, 377] on input "150" at bounding box center [674, 372] width 66 height 26
type input "450"
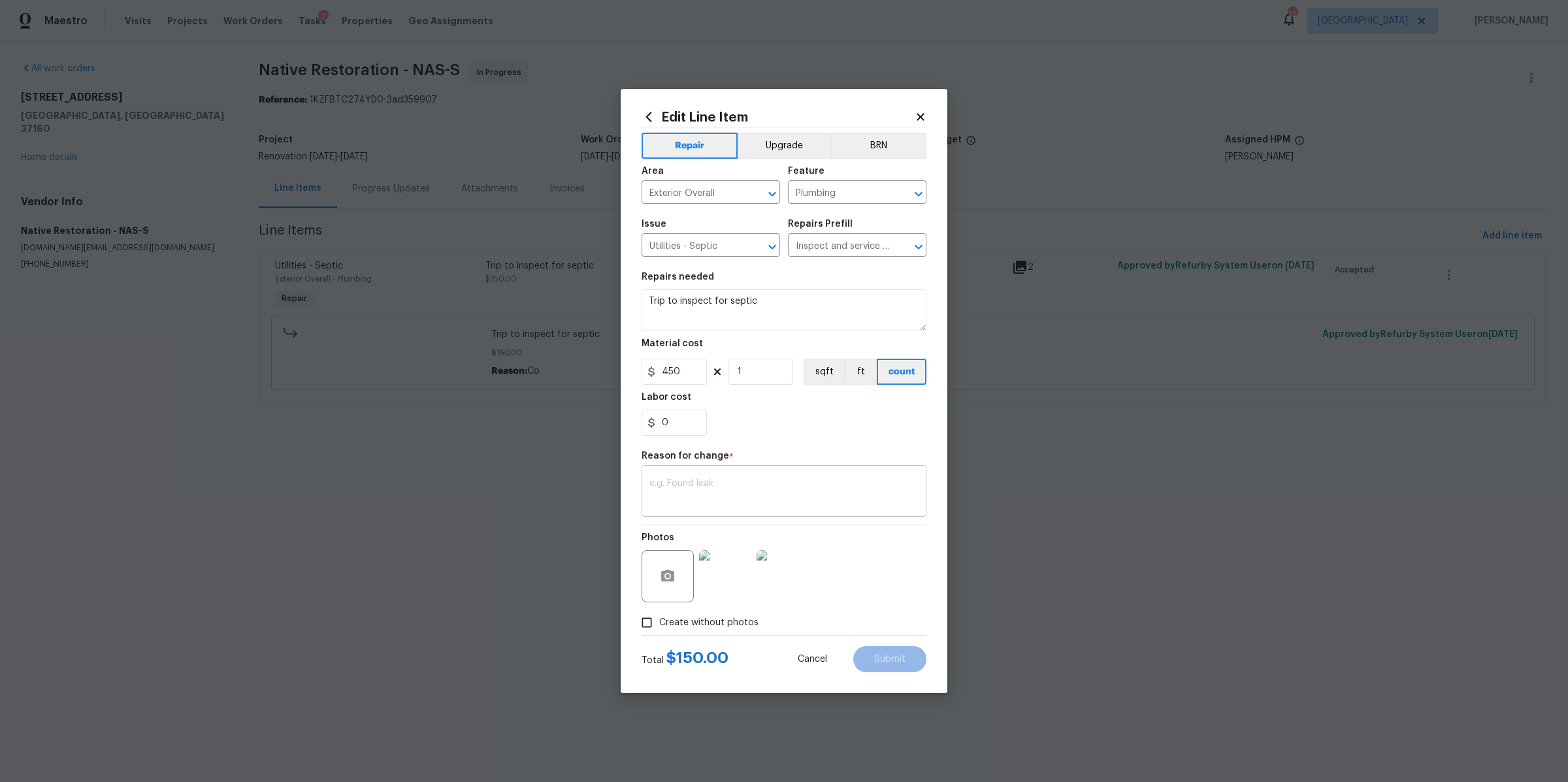
click at [697, 469] on div "x ​" at bounding box center [784, 492] width 285 height 48
type textarea "cost"
click at [885, 665] on button "Submit" at bounding box center [890, 659] width 73 height 26
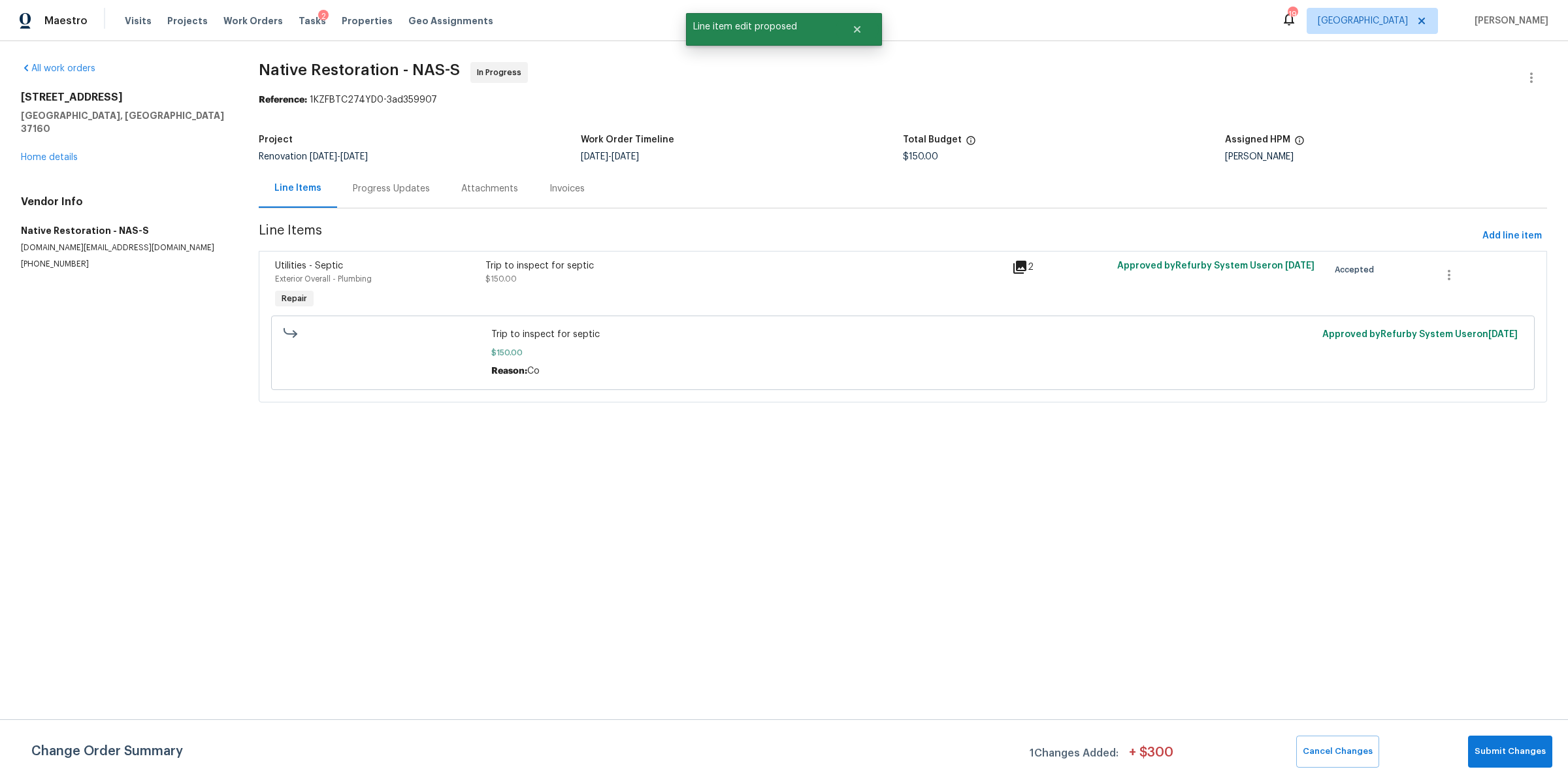
click at [395, 194] on div "Progress Updates" at bounding box center [391, 188] width 77 height 13
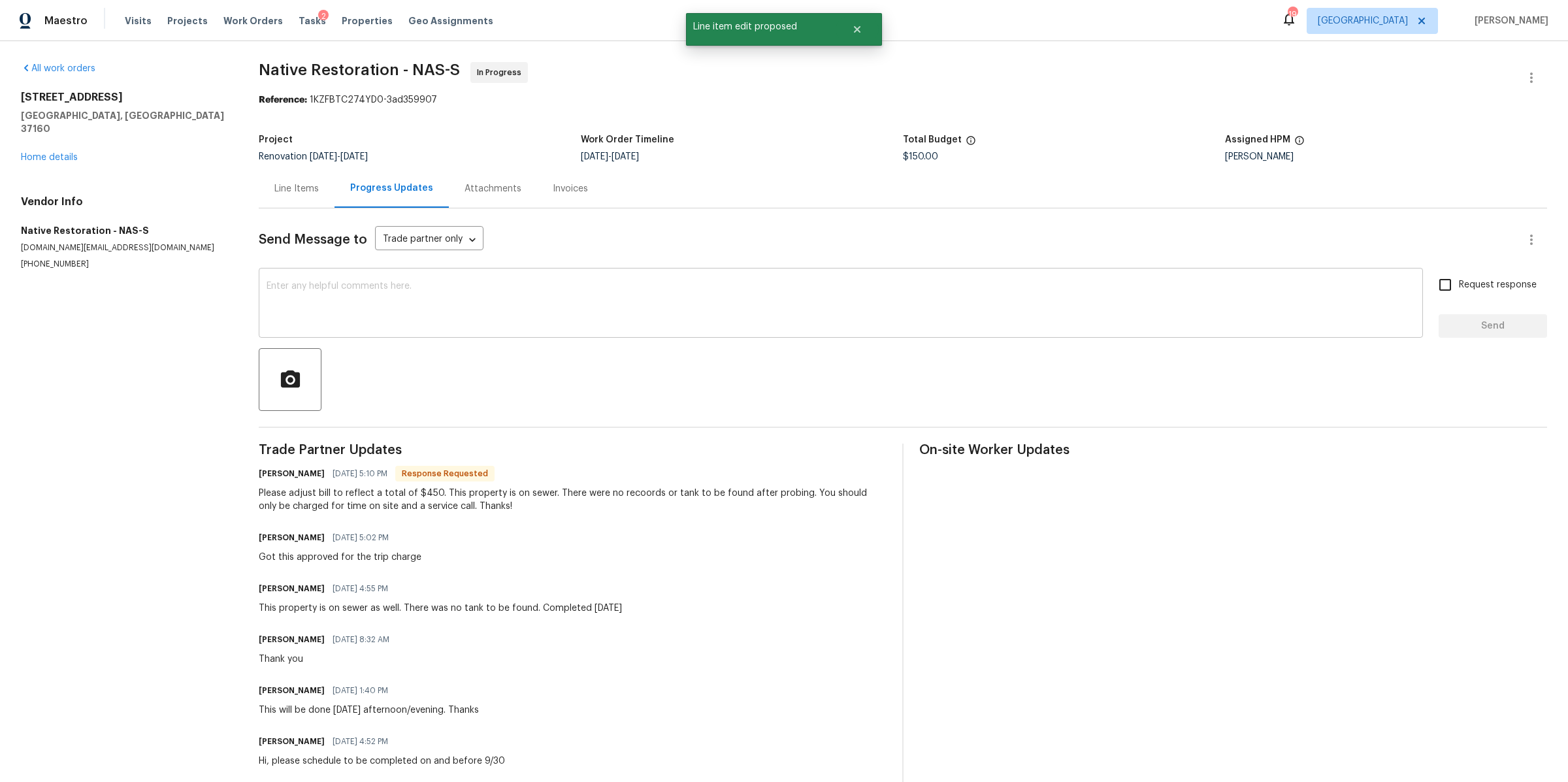
click at [664, 320] on textarea at bounding box center [841, 305] width 1149 height 46
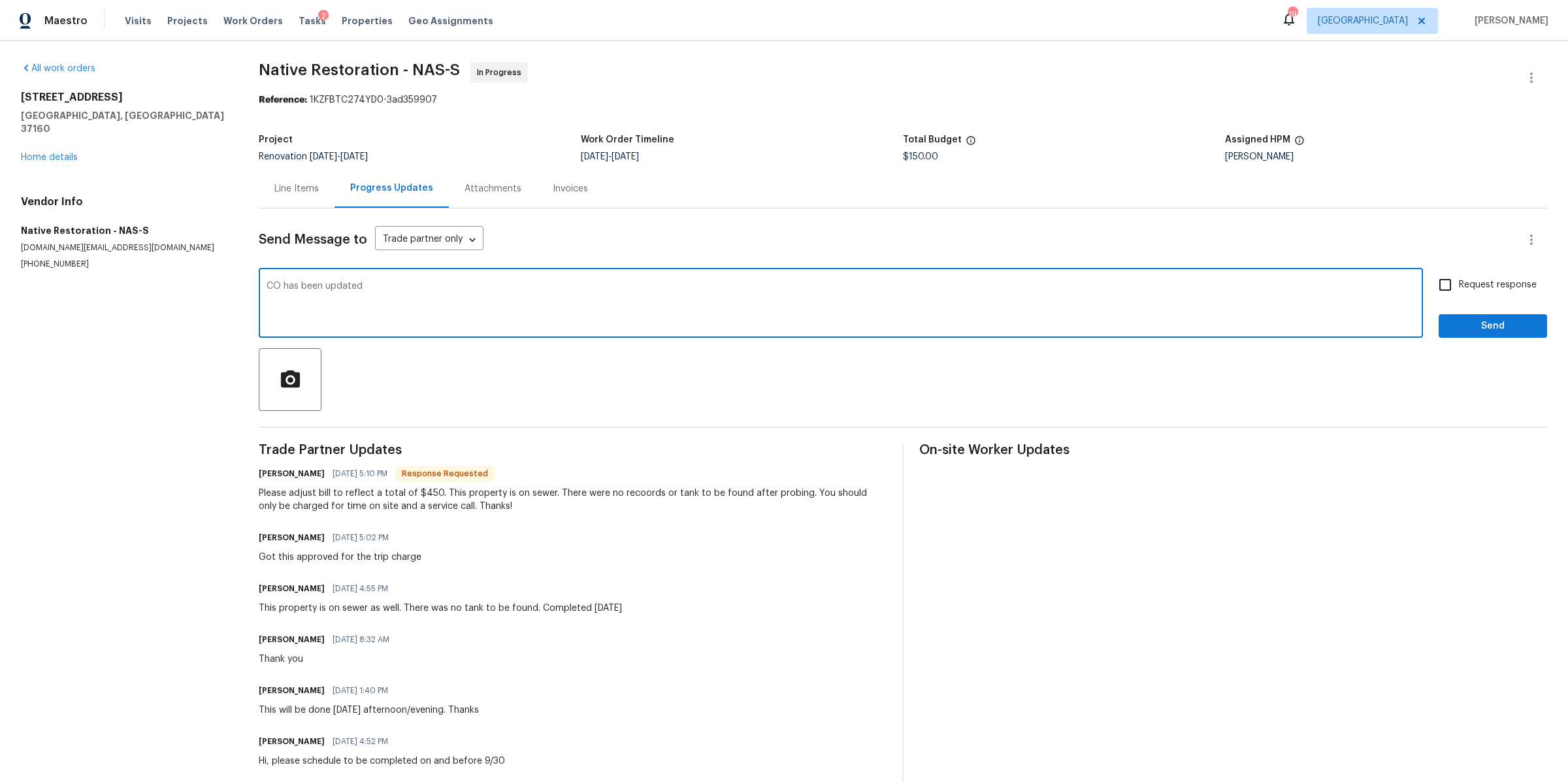
type textarea "CO has been updated"
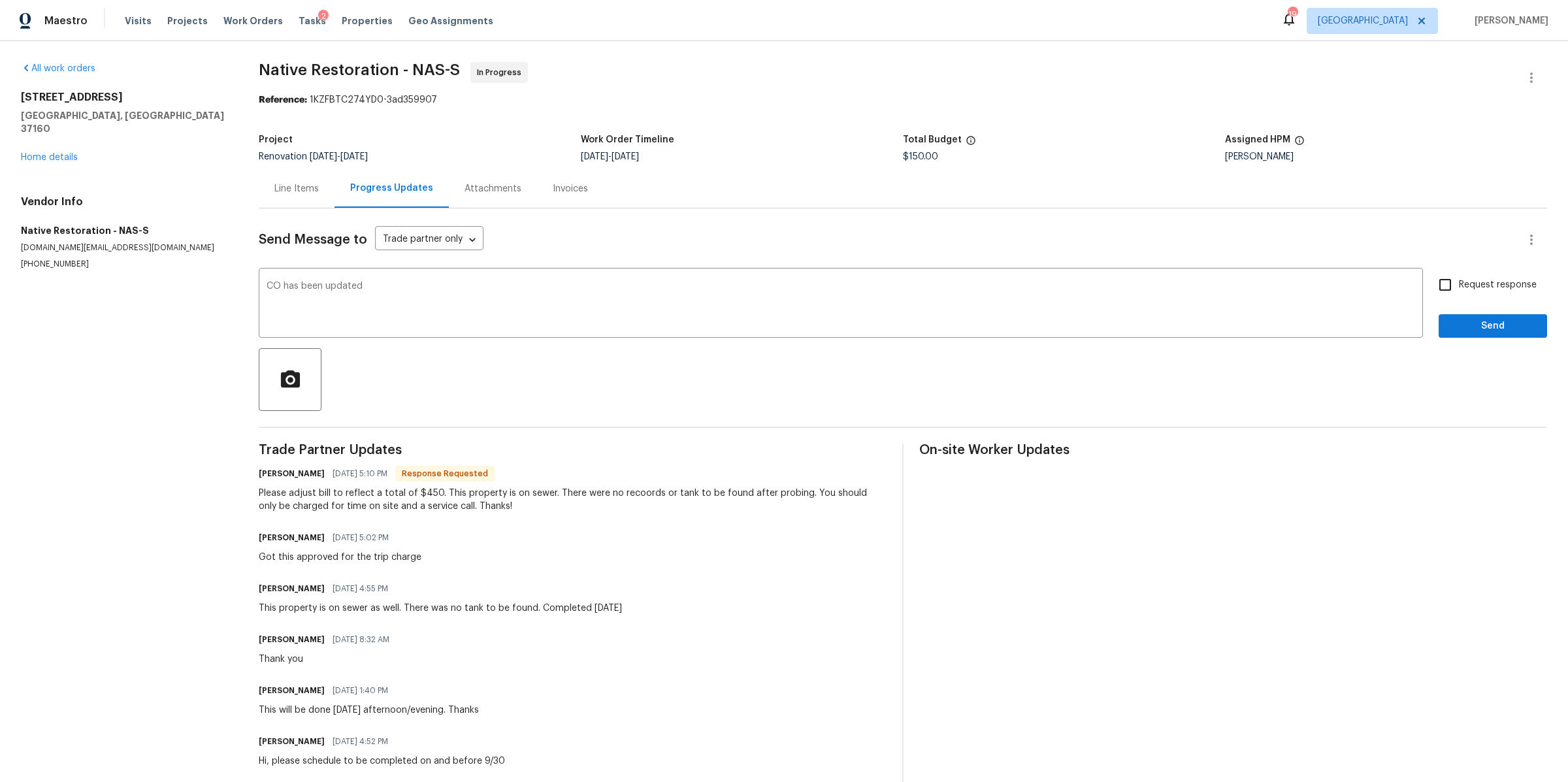
click at [1473, 278] on label "Request response" at bounding box center [1484, 285] width 105 height 28
click at [1459, 278] on input "Request response" at bounding box center [1445, 285] width 28 height 28
checkbox input "true"
click at [1459, 316] on button "Send" at bounding box center [1493, 326] width 108 height 24
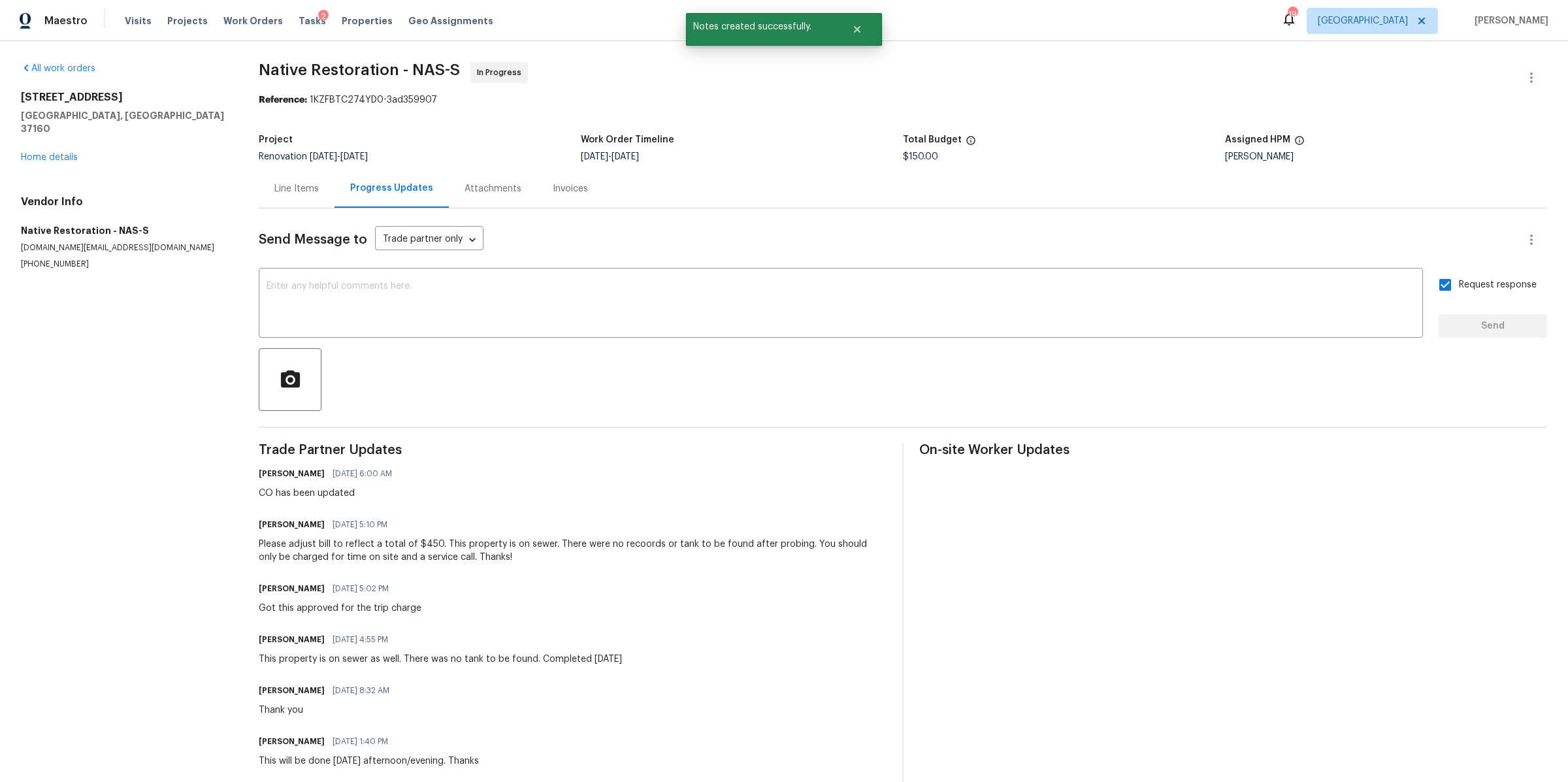
click at [302, 193] on div "Line Items" at bounding box center [297, 188] width 45 height 13
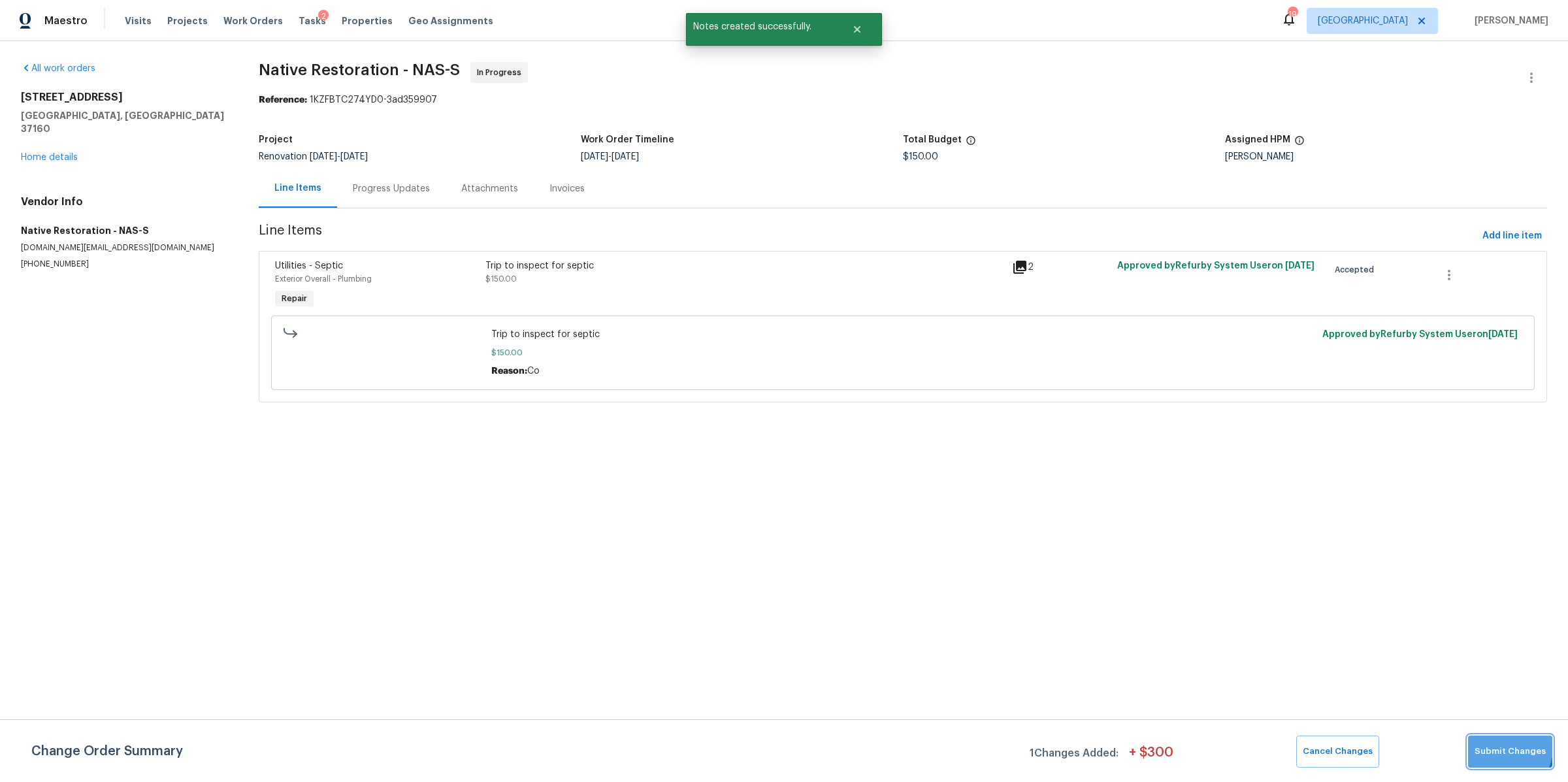
click at [1491, 744] on span "Submit Changes" at bounding box center [1510, 752] width 71 height 15
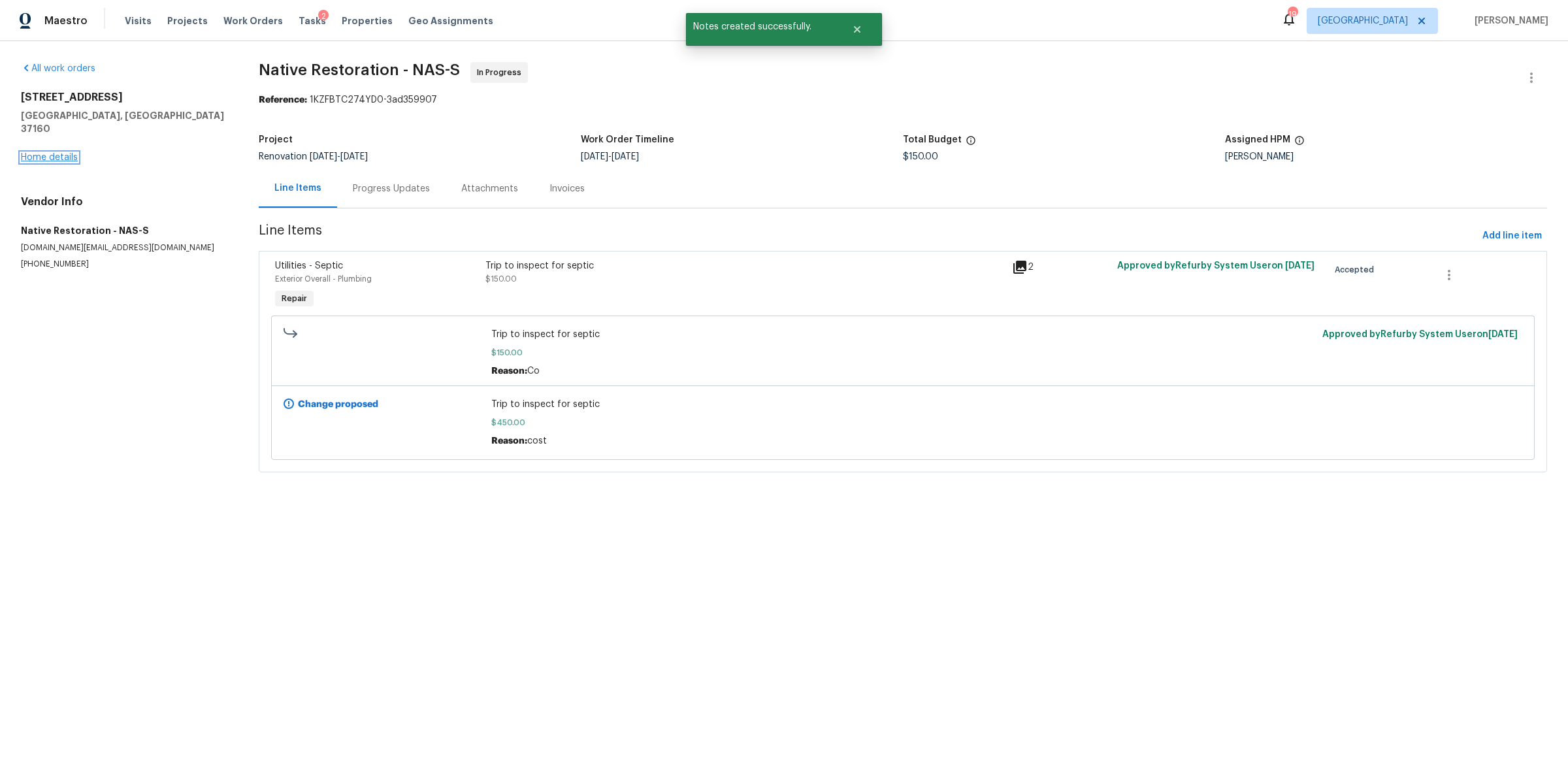
click at [63, 153] on link "Home details" at bounding box center [49, 158] width 57 height 9
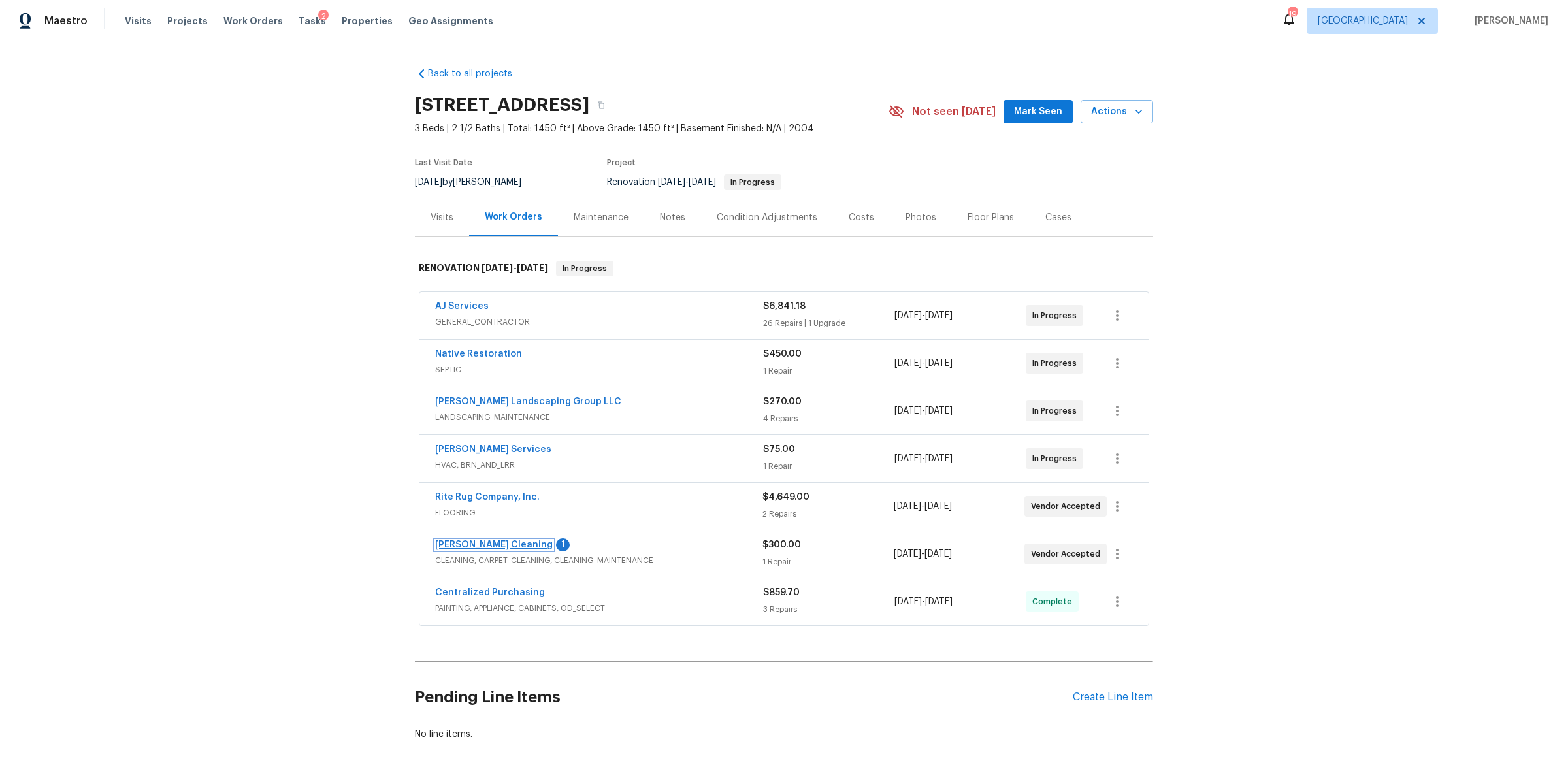
click at [475, 545] on link "[PERSON_NAME] Cleaning" at bounding box center [494, 545] width 118 height 9
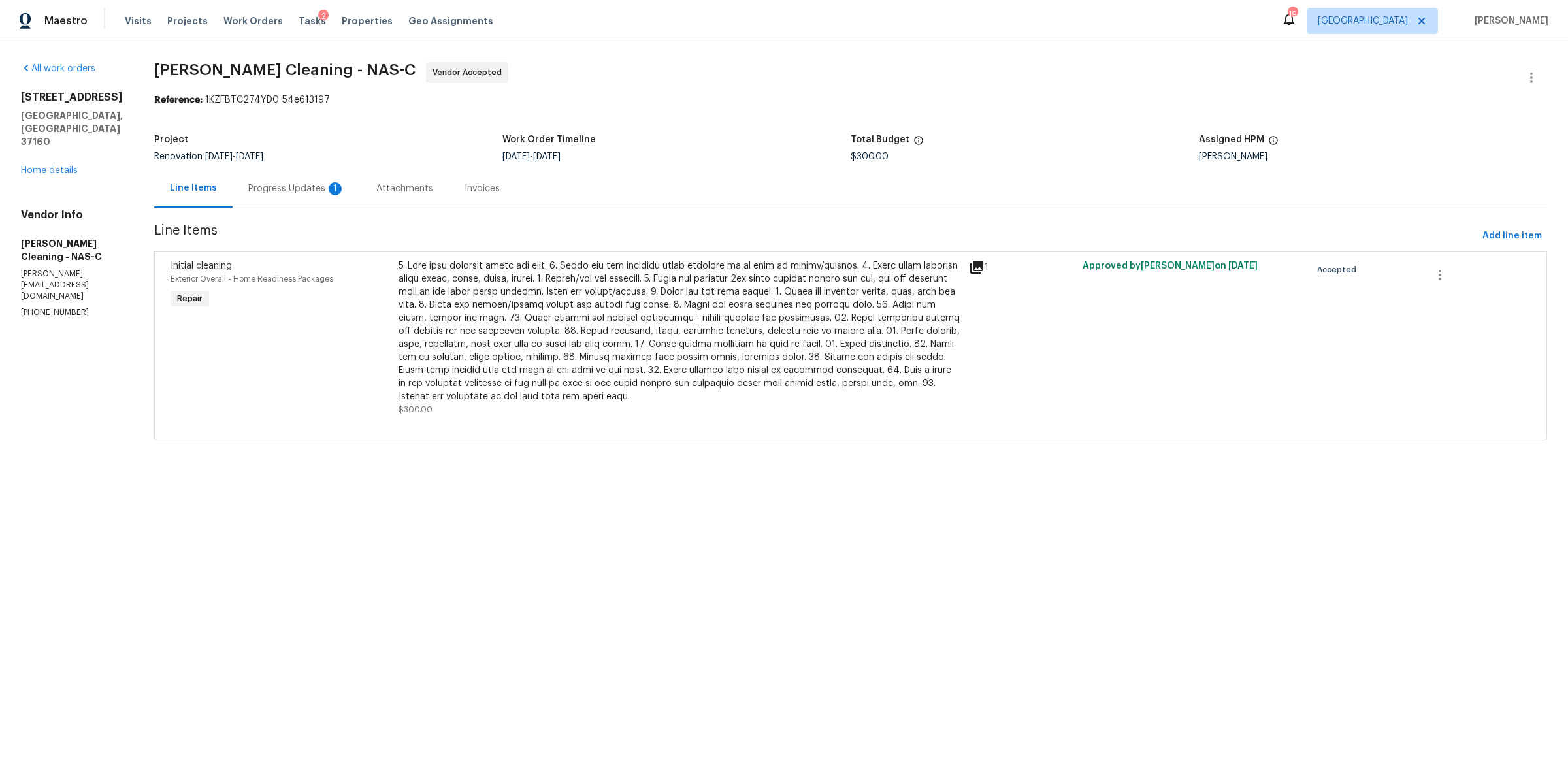
click at [297, 192] on div "Progress Updates 1" at bounding box center [297, 188] width 97 height 13
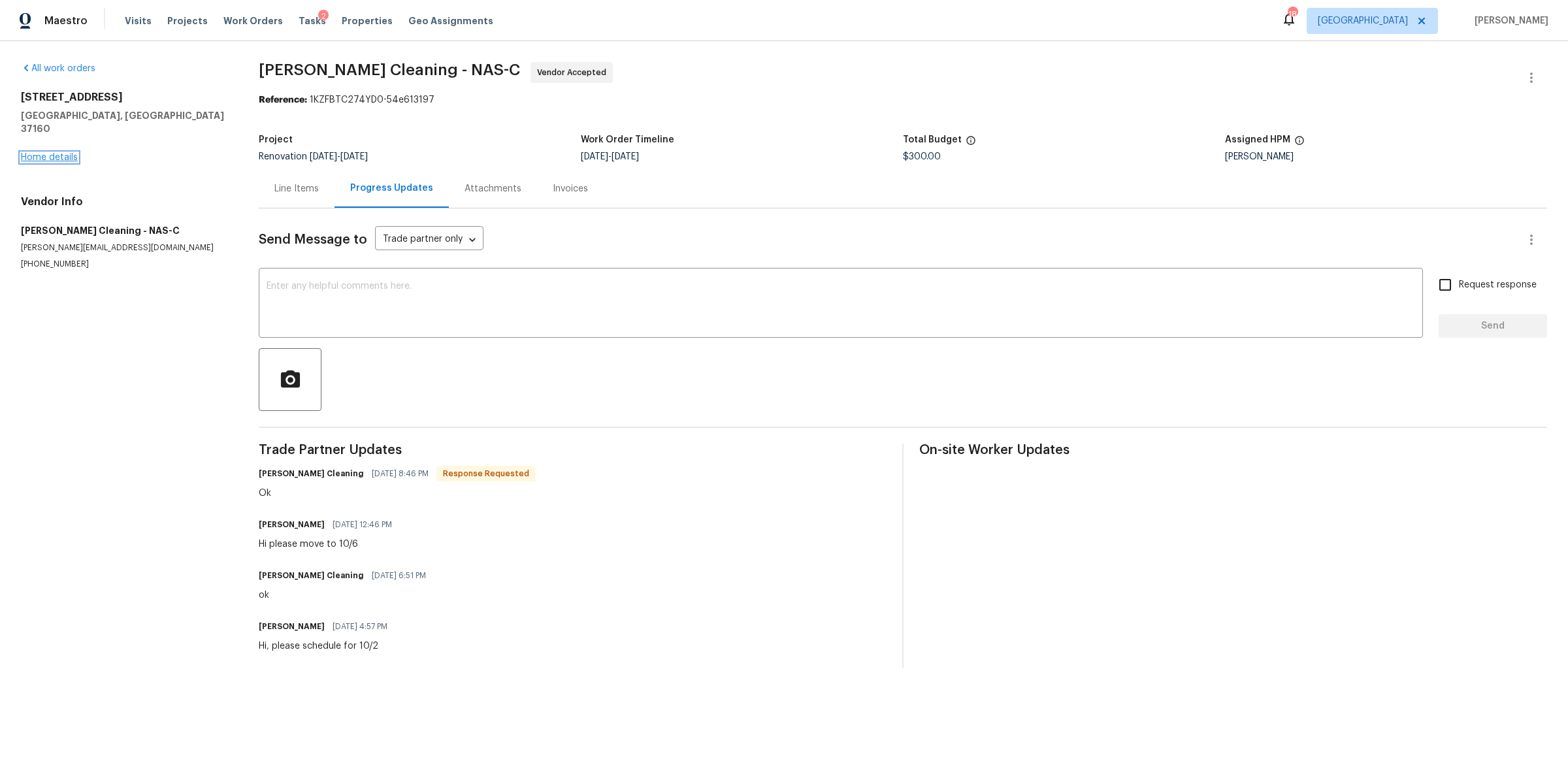
click at [60, 153] on link "Home details" at bounding box center [49, 158] width 57 height 9
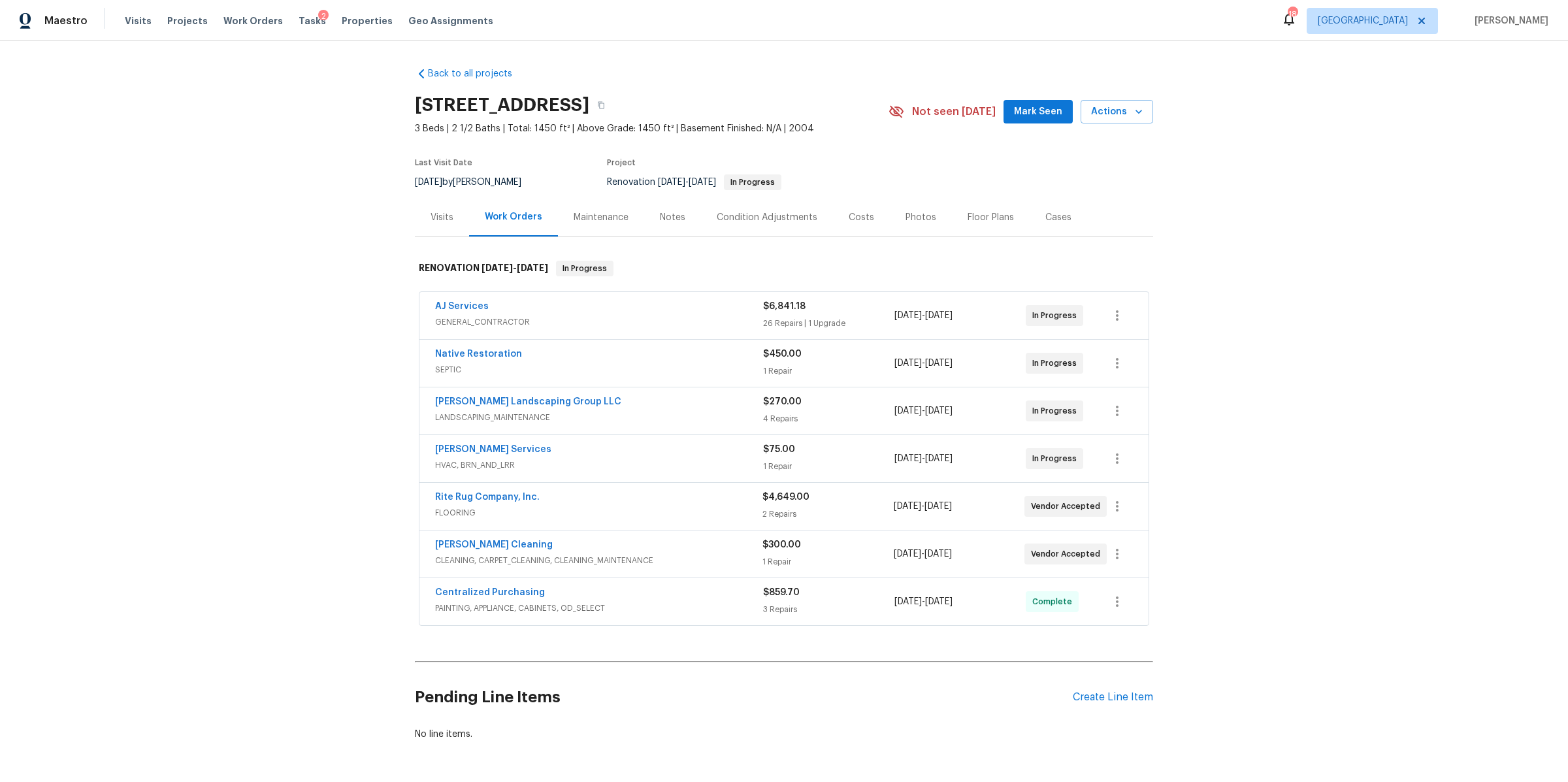
click at [664, 219] on div "Notes" at bounding box center [673, 217] width 26 height 13
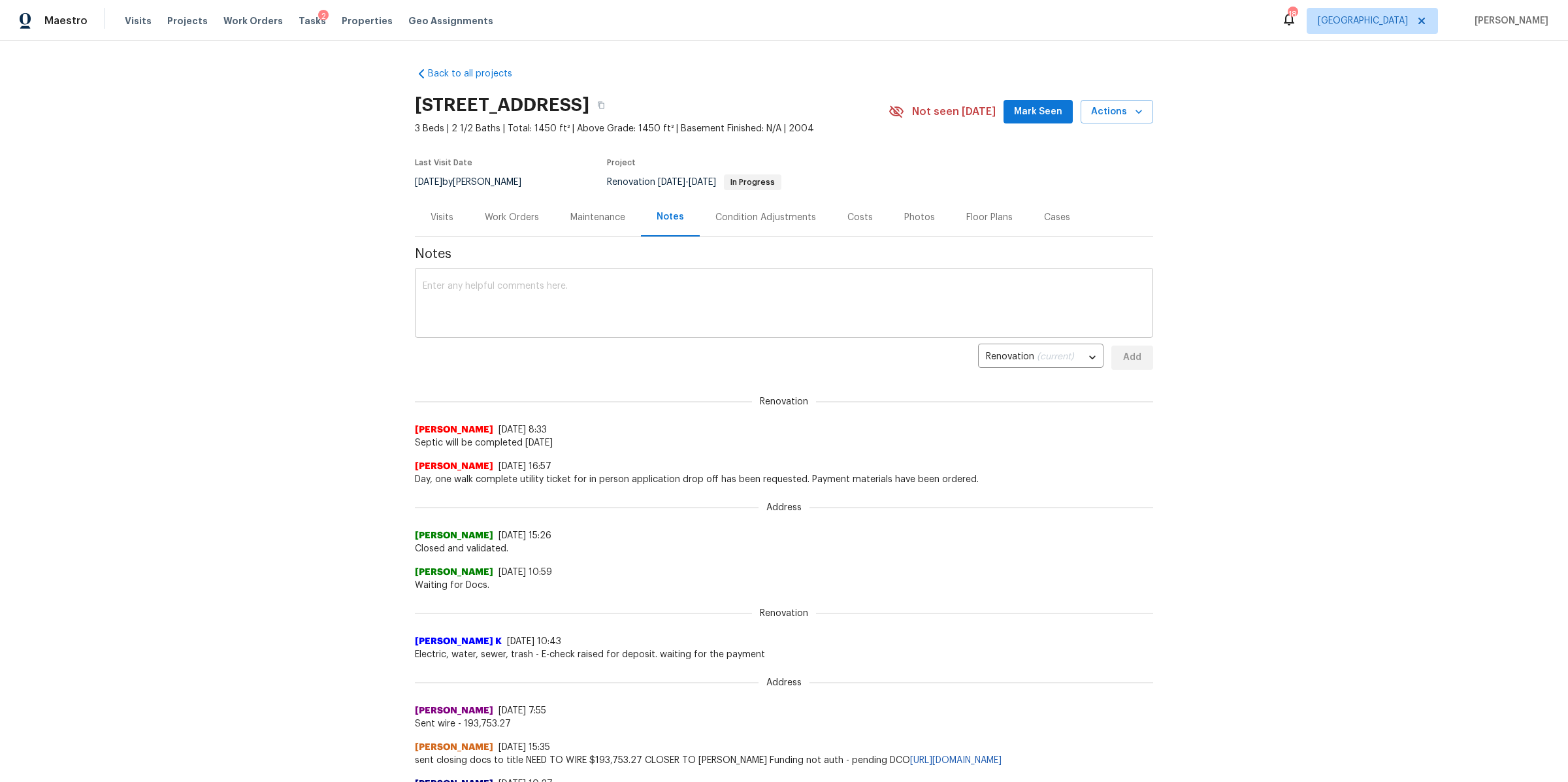
click at [693, 291] on textarea at bounding box center [783, 305] width 722 height 46
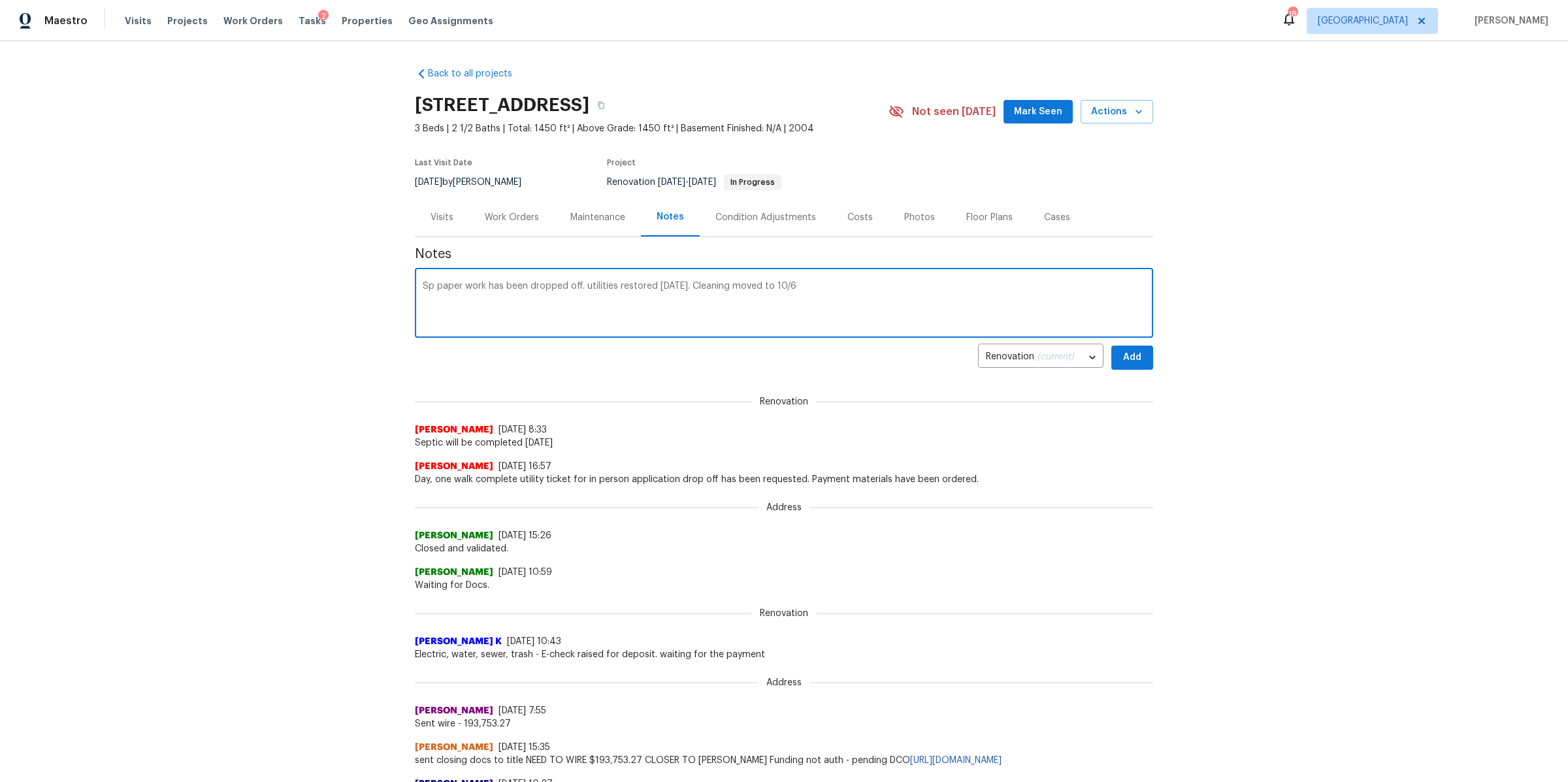
type textarea "Sp paper work has been dropped off. utilities restored today. Cleaning moved to…"
click at [1126, 355] on span "Add" at bounding box center [1132, 357] width 21 height 16
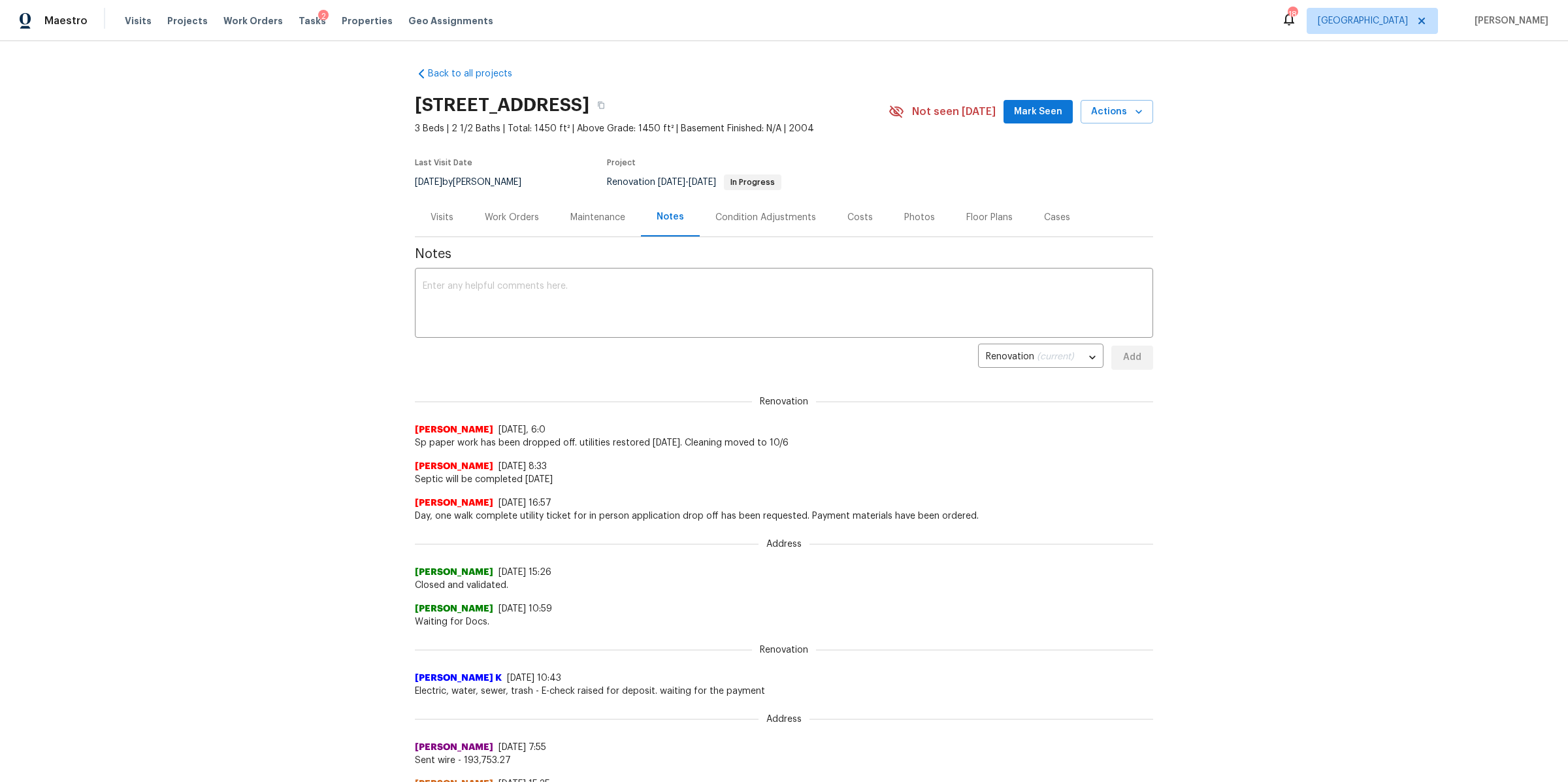
click at [528, 221] on div "Work Orders" at bounding box center [512, 217] width 54 height 13
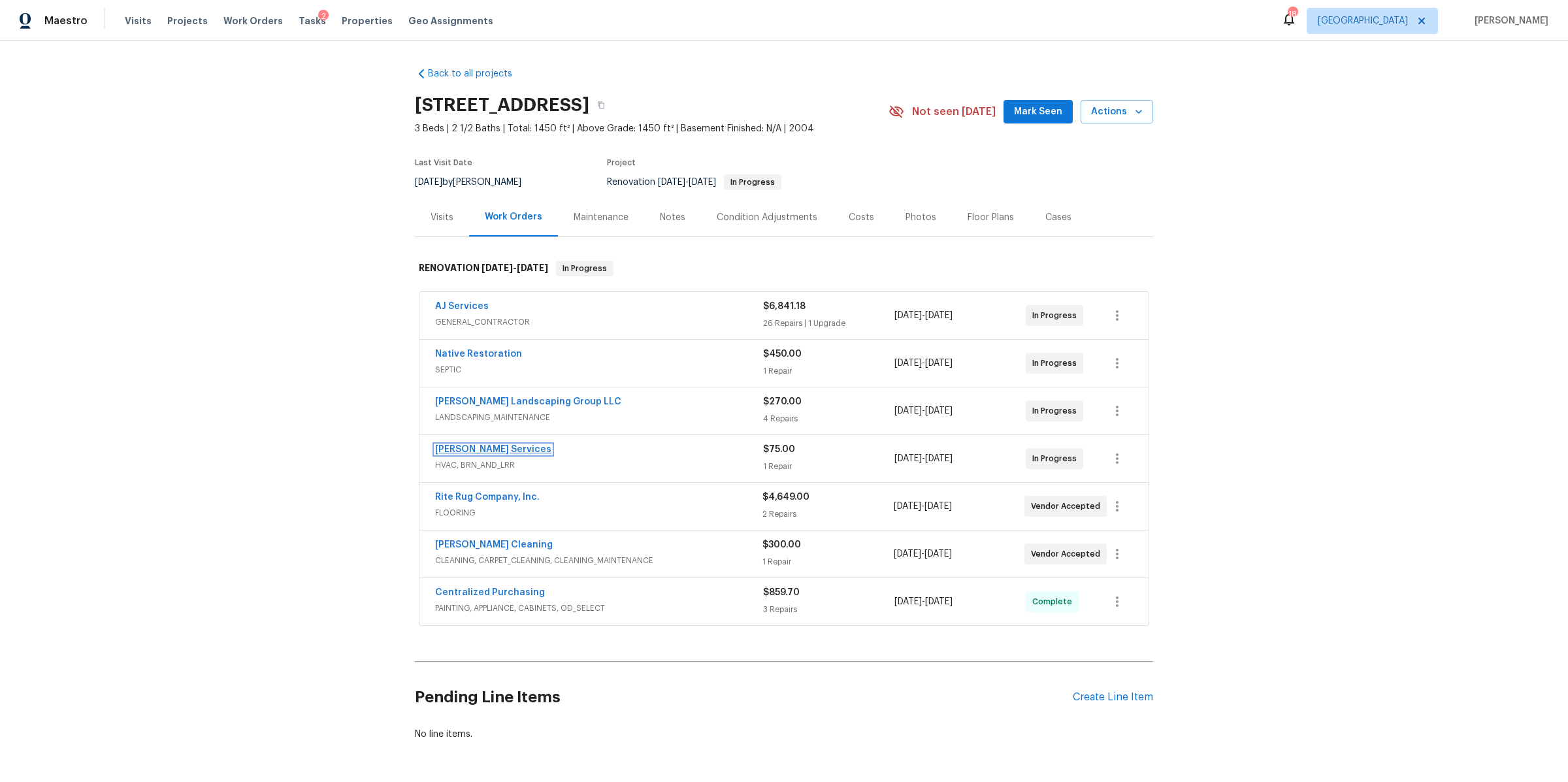
click at [492, 448] on link "Tony Barrett Services" at bounding box center [494, 450] width 116 height 9
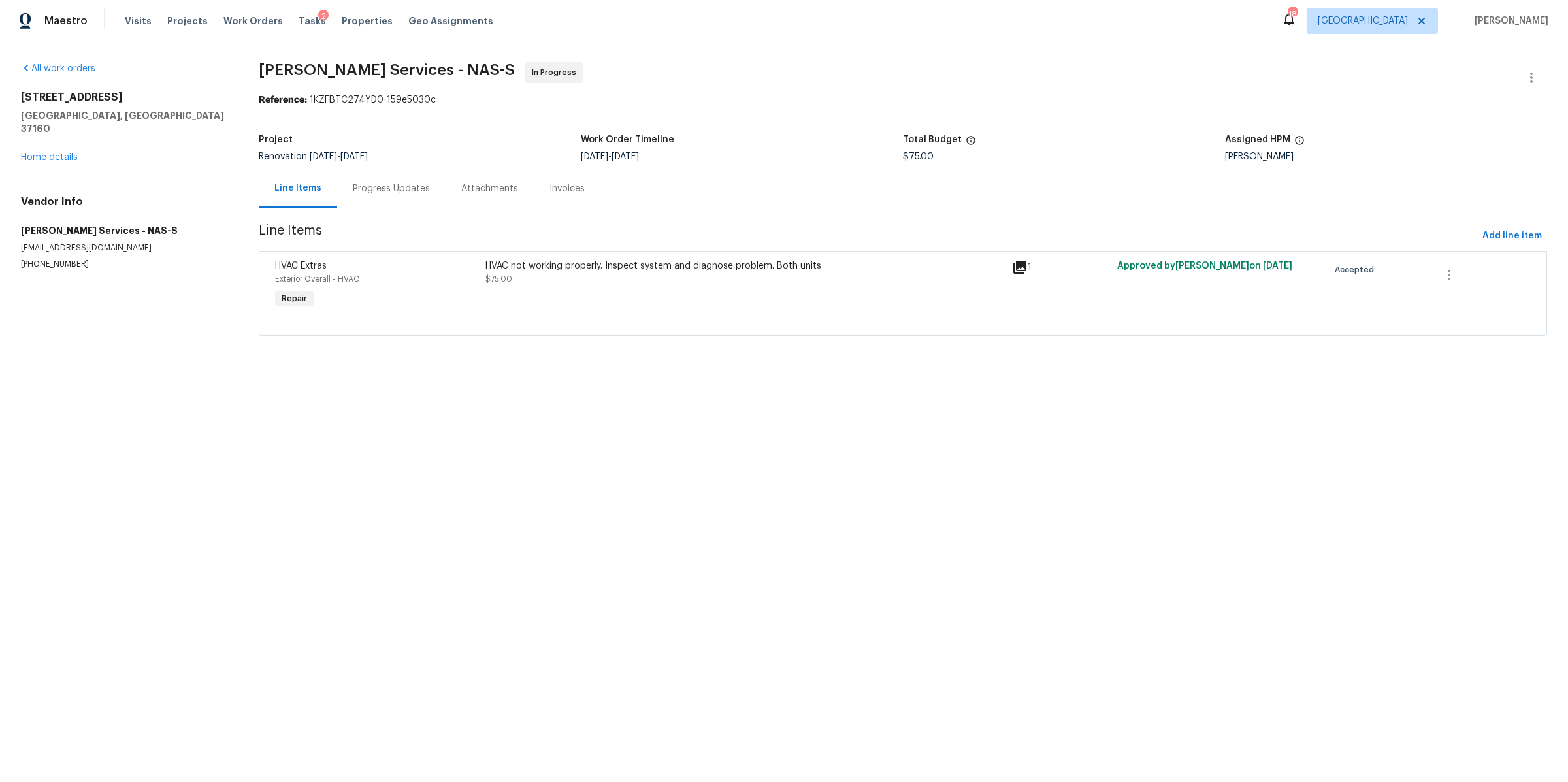
click at [389, 187] on div "Progress Updates" at bounding box center [391, 188] width 77 height 13
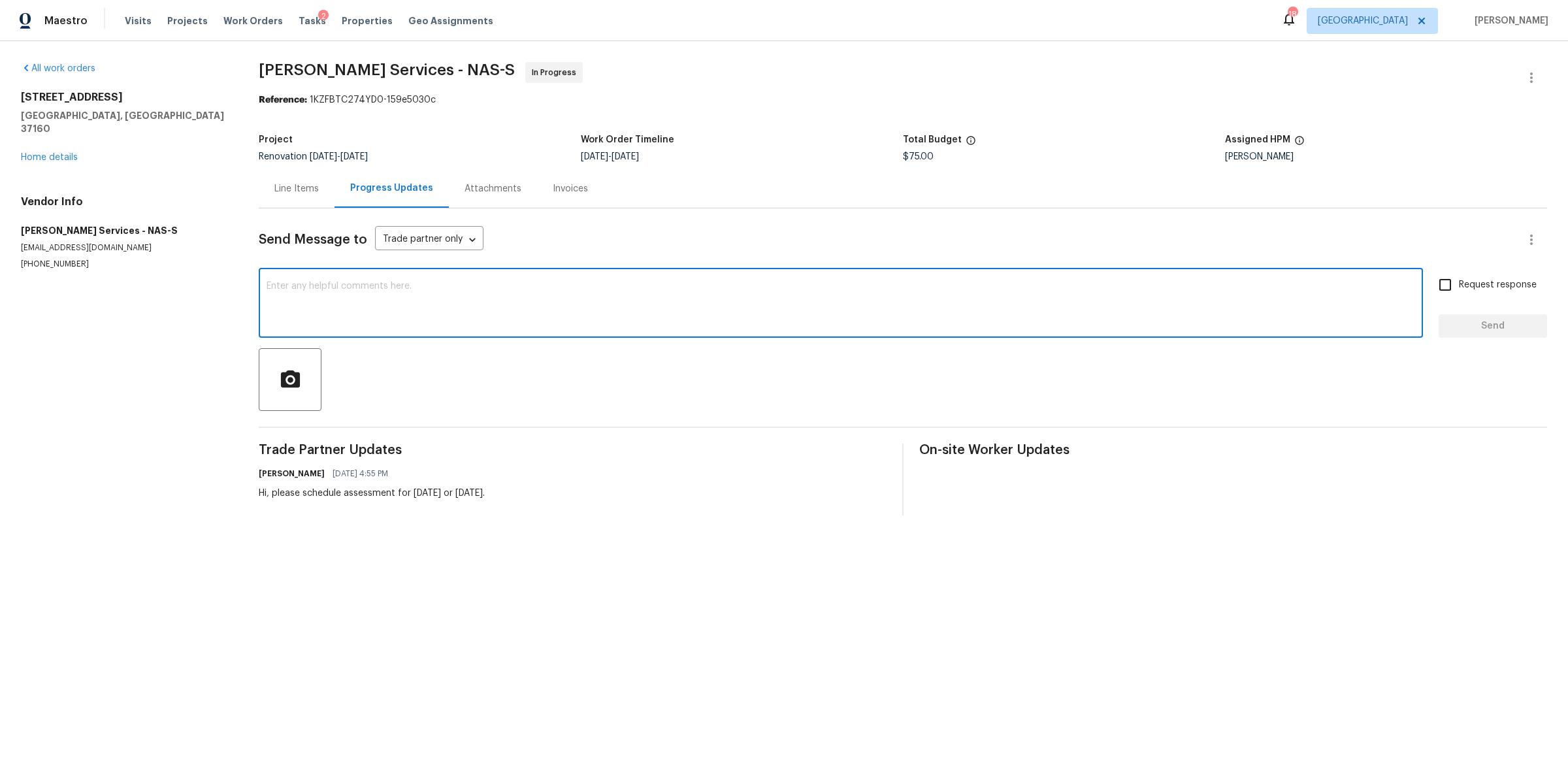
click at [410, 286] on textarea at bounding box center [841, 305] width 1149 height 46
type textarea "Hello, making sure this is on your scheduled for this Friday"
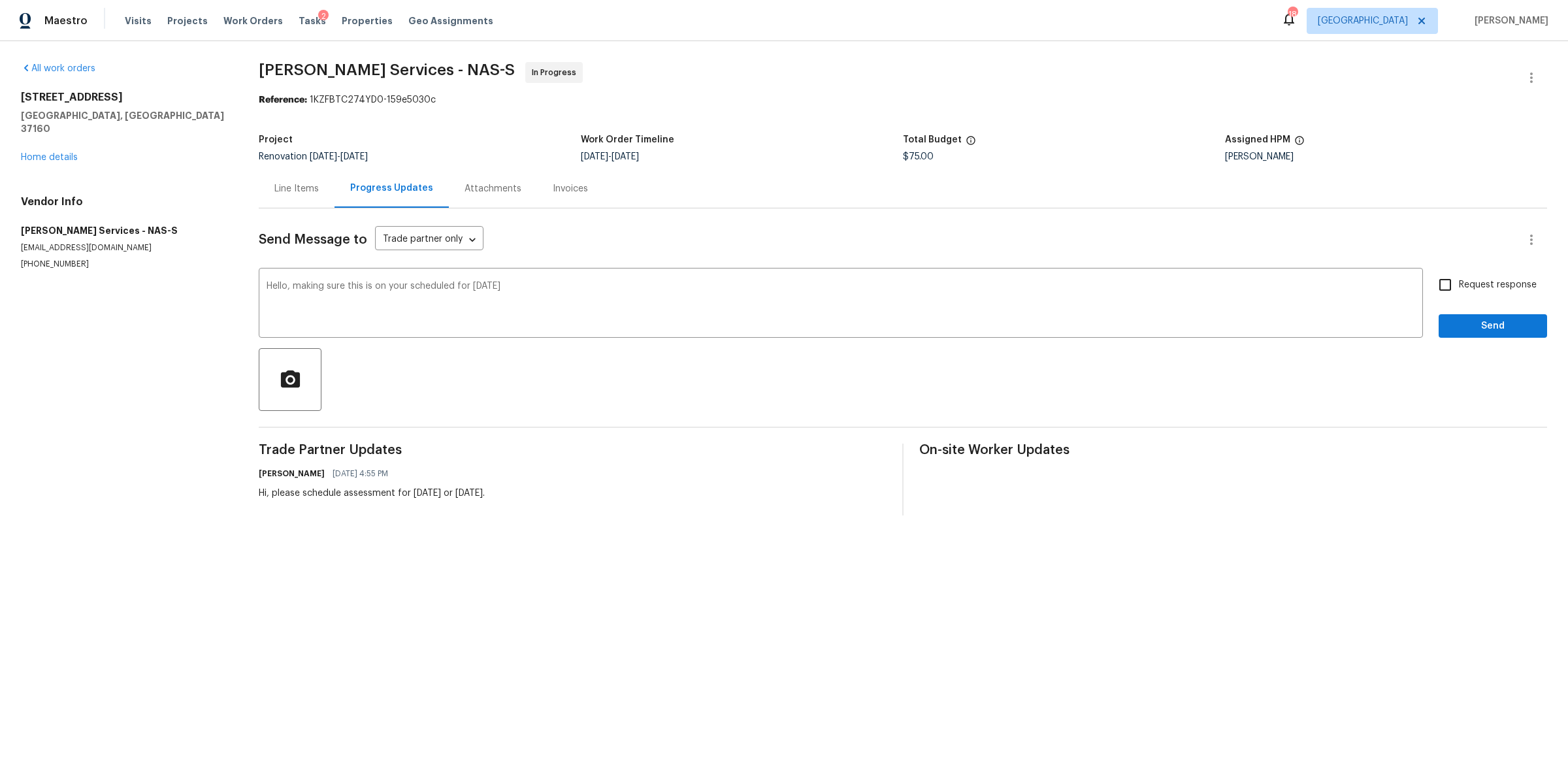
click at [1471, 286] on span "Request response" at bounding box center [1498, 285] width 78 height 14
click at [1459, 286] on input "Request response" at bounding box center [1445, 285] width 28 height 28
checkbox input "true"
click at [1461, 341] on div "Send Message to Trade partner only Trade partner only ​ Hello, making sure this…" at bounding box center [902, 362] width 1288 height 307
click at [1461, 334] on button "Send" at bounding box center [1493, 326] width 108 height 24
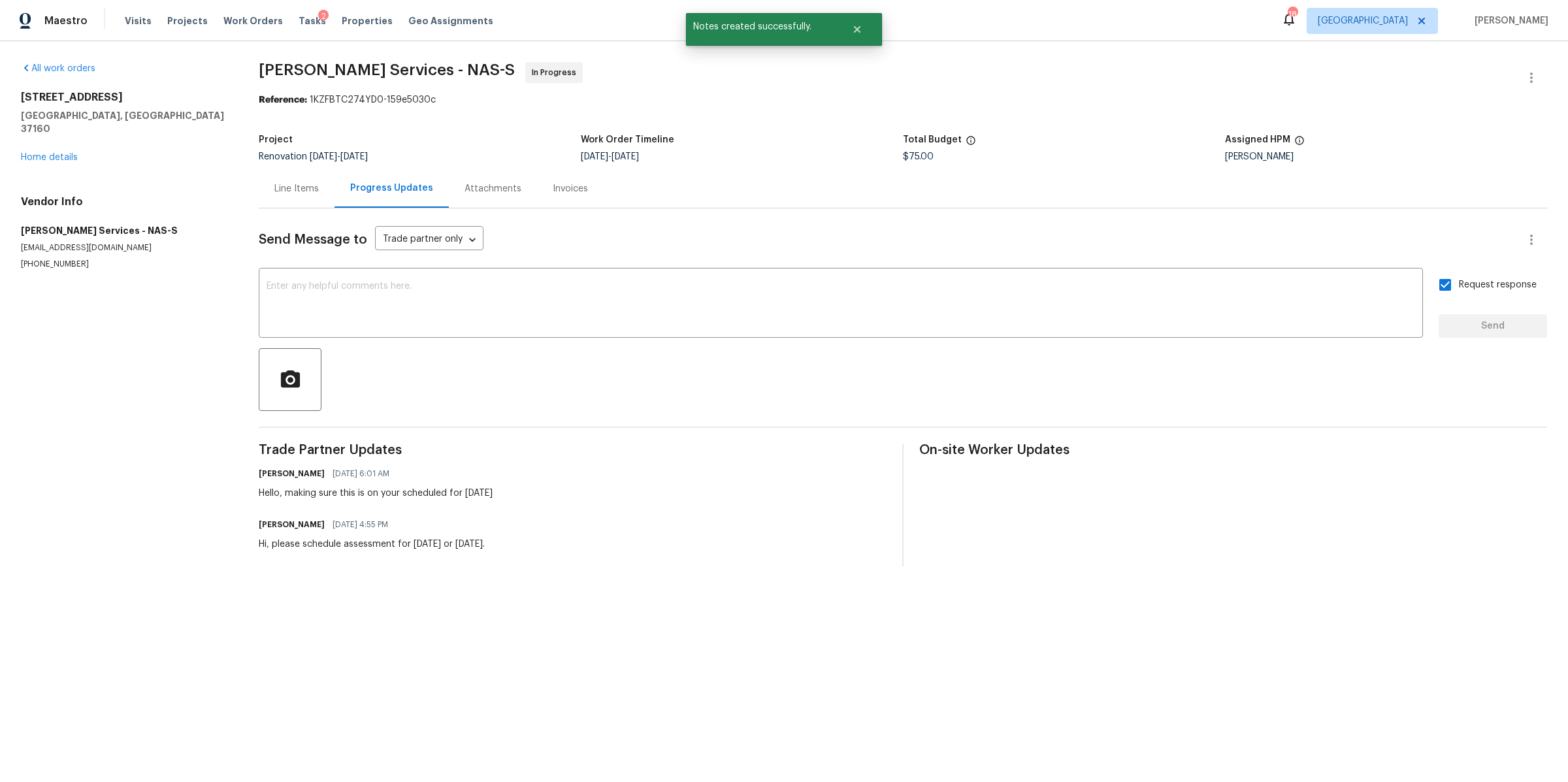
click at [51, 149] on div "312 Cottonwood Dr Shelbyville, TN 37160 Home details" at bounding box center [124, 127] width 206 height 73
click at [44, 153] on link "Home details" at bounding box center [49, 158] width 57 height 9
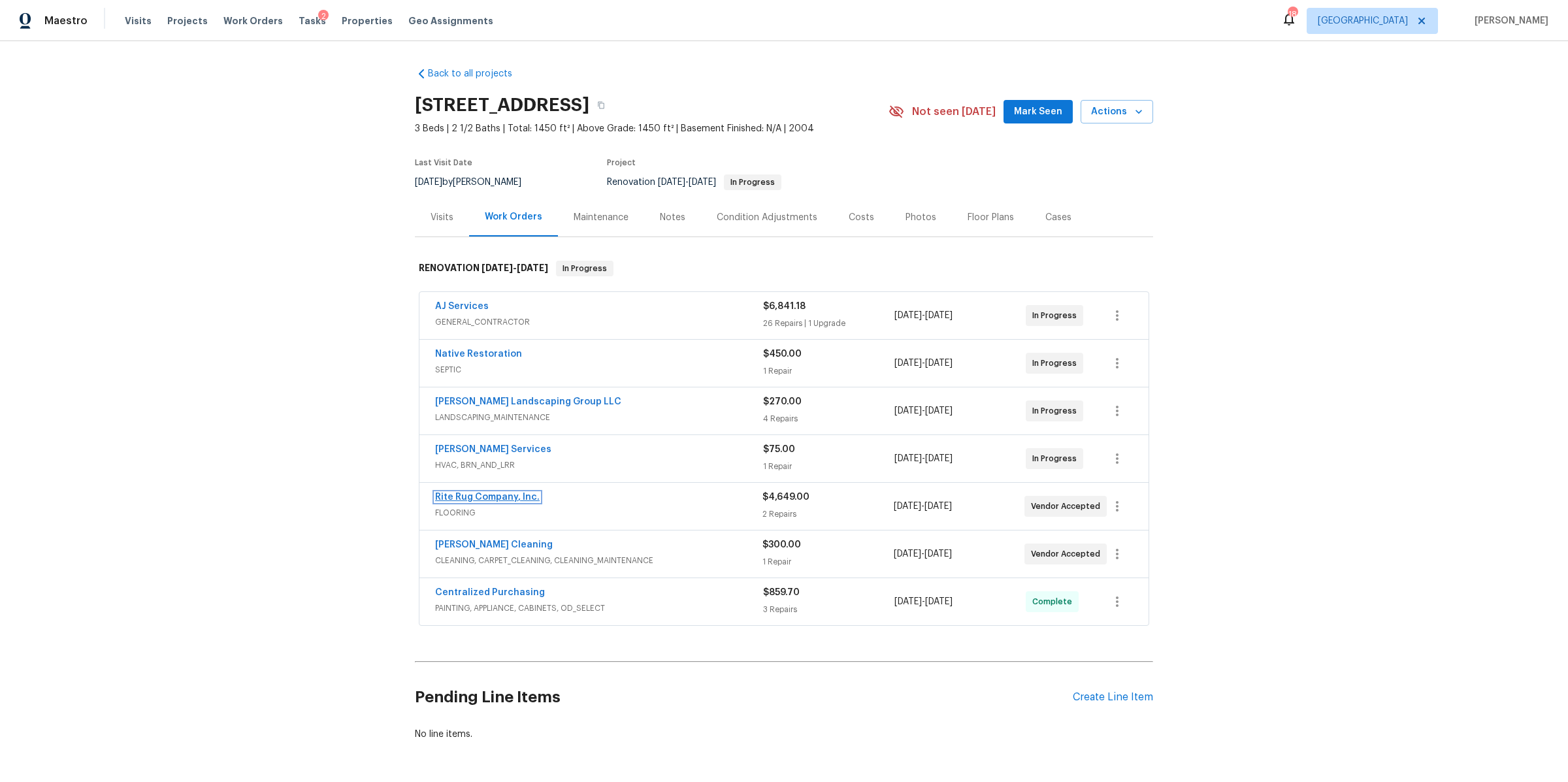
click at [483, 500] on link "Rite Rug Company, Inc." at bounding box center [487, 498] width 104 height 9
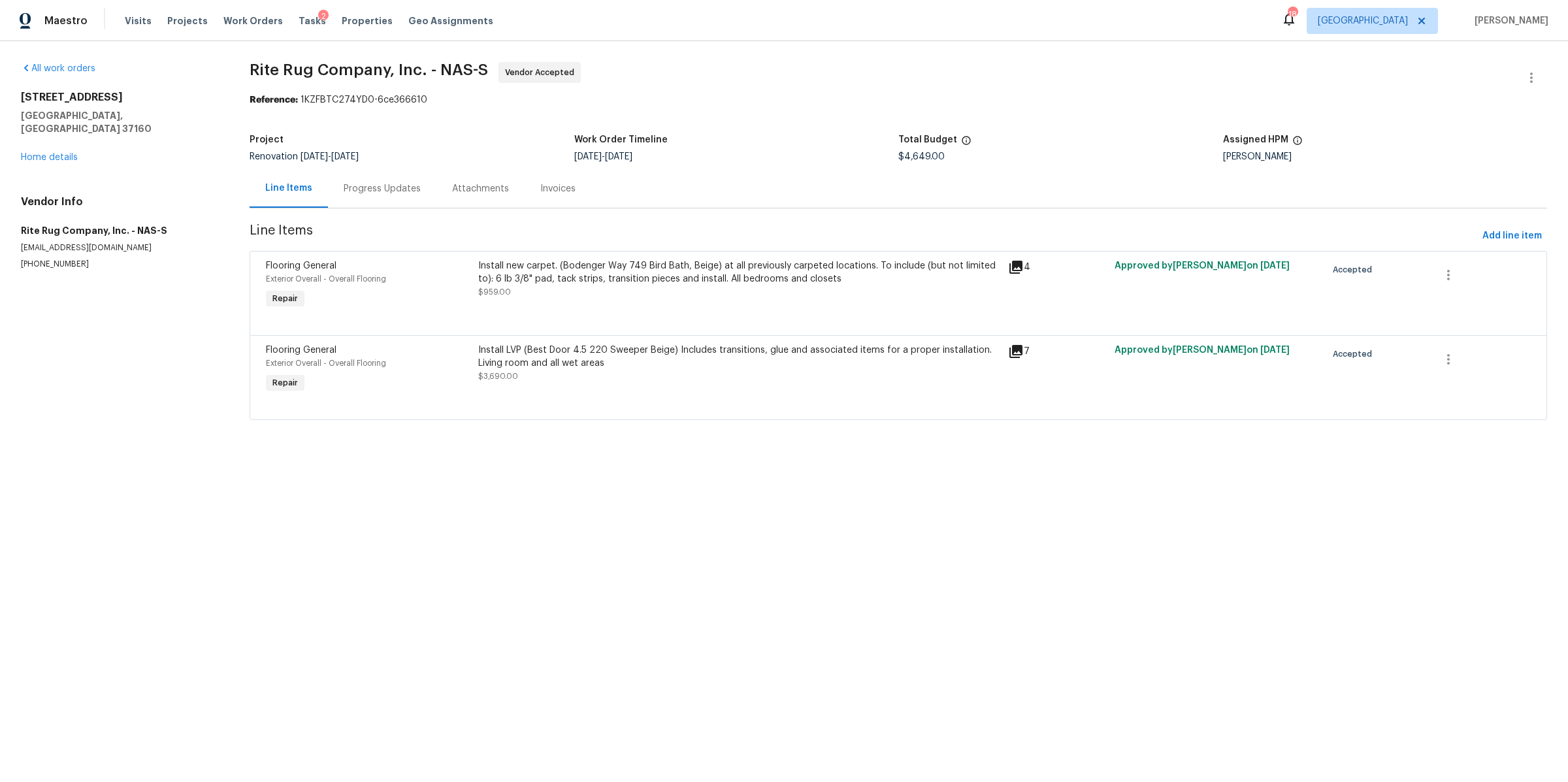
click at [376, 199] on div "Progress Updates" at bounding box center [382, 188] width 108 height 39
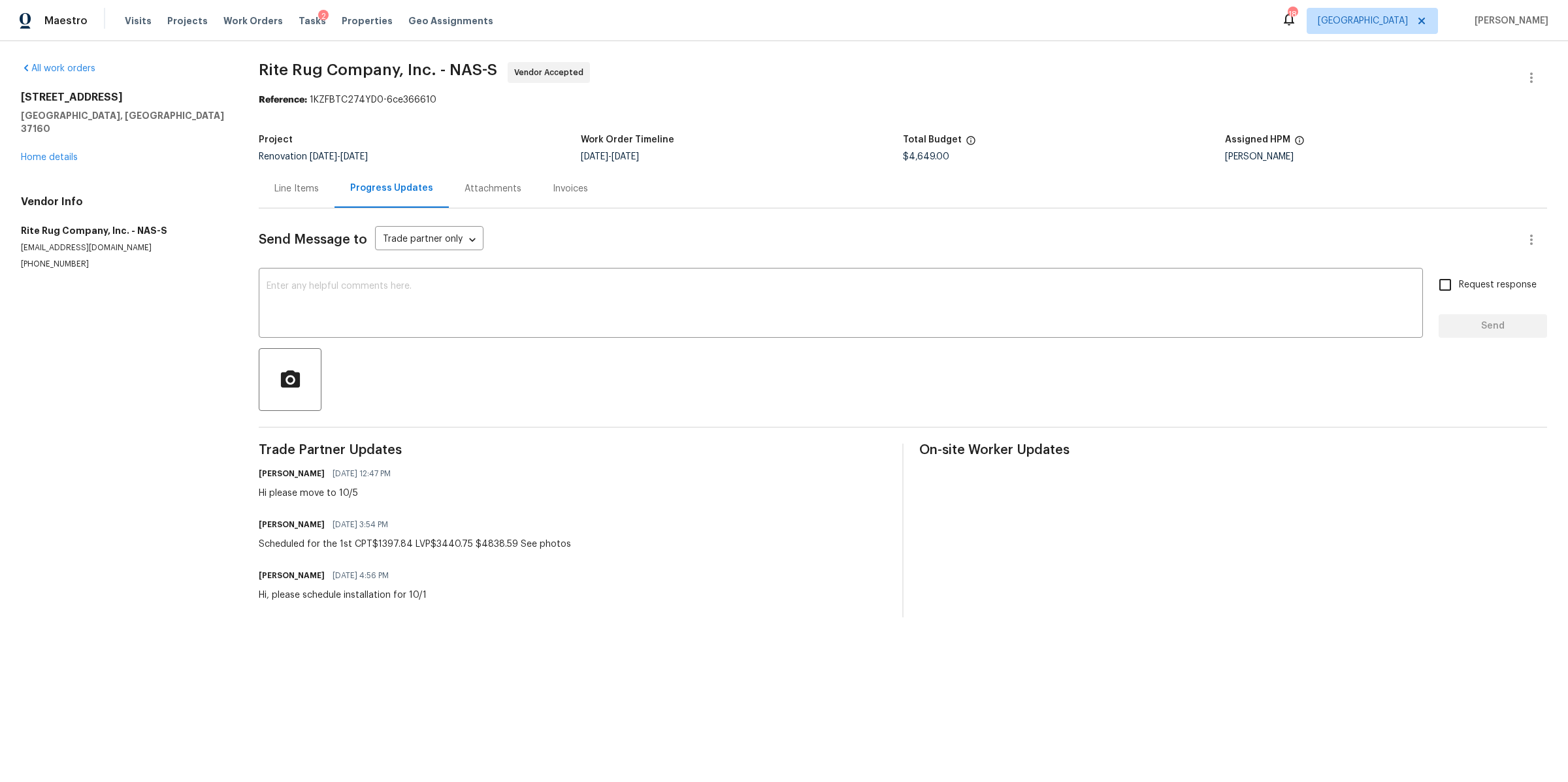
click at [303, 194] on div "Line Items" at bounding box center [297, 188] width 45 height 13
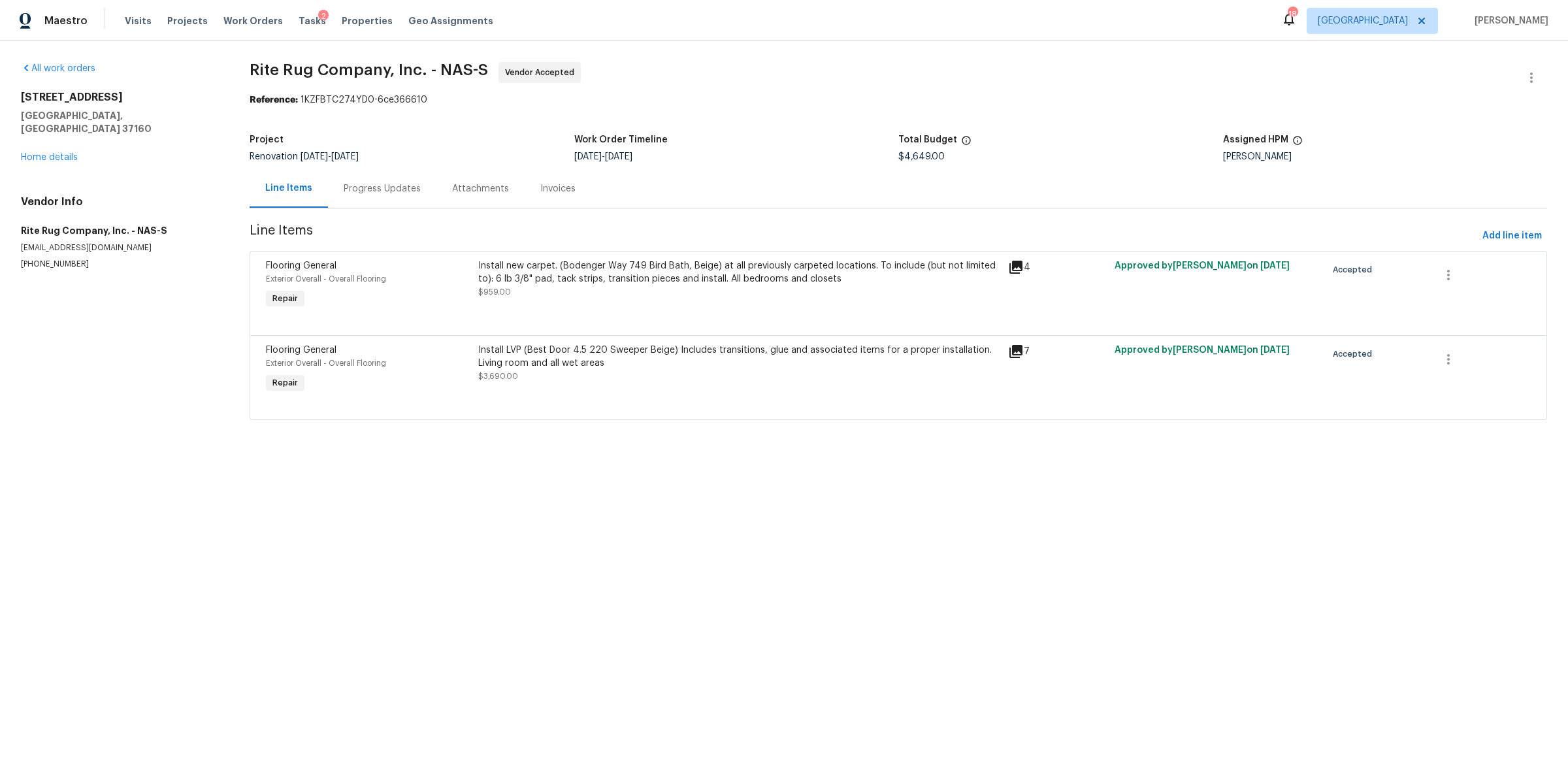
click at [651, 310] on div "Install new carpet. (Bodenger Way 749 Bird Bath, Beige) at all previously carpe…" at bounding box center [740, 285] width 531 height 60
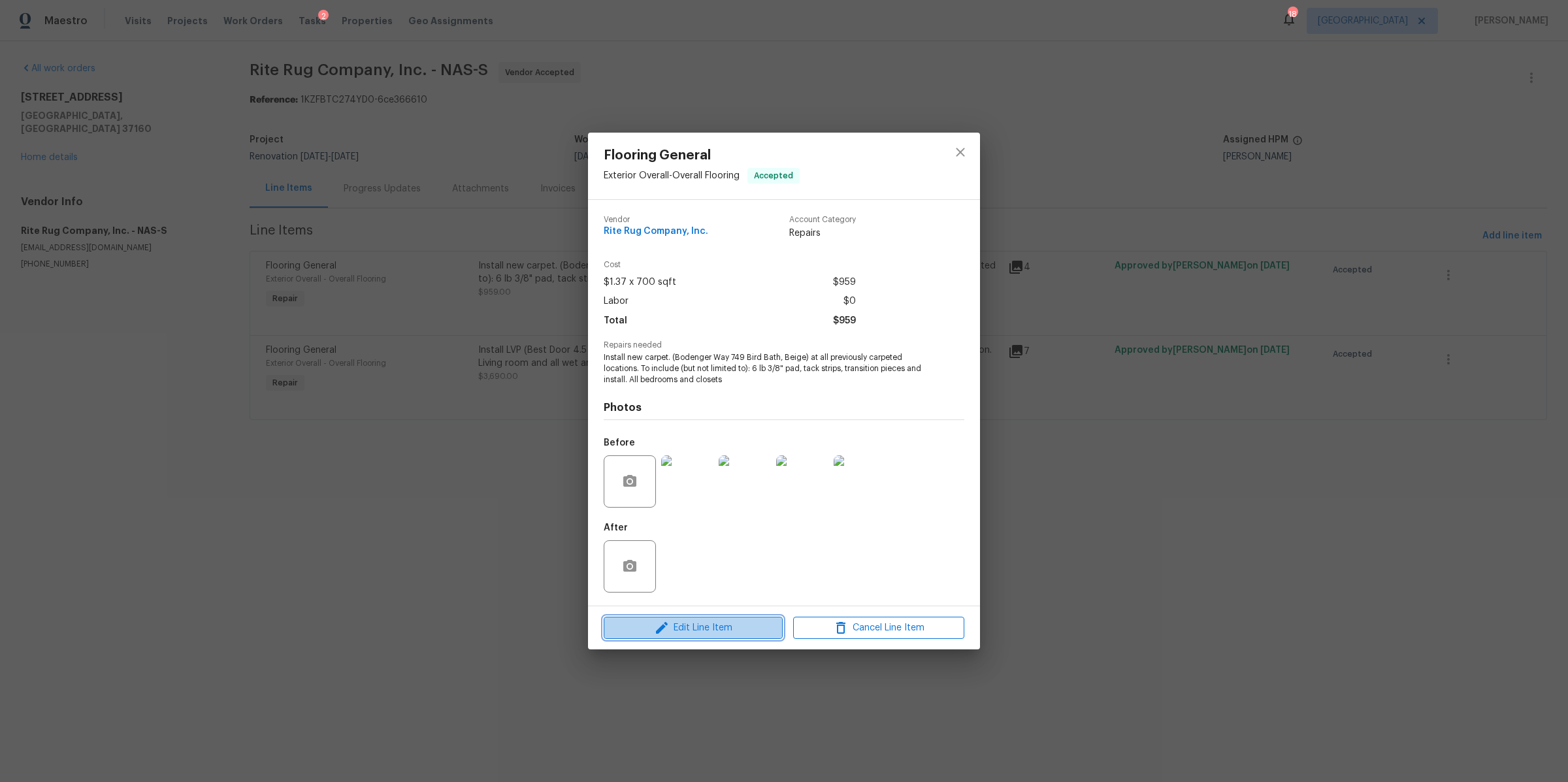
click at [733, 632] on span "Edit Line Item" at bounding box center [693, 628] width 171 height 16
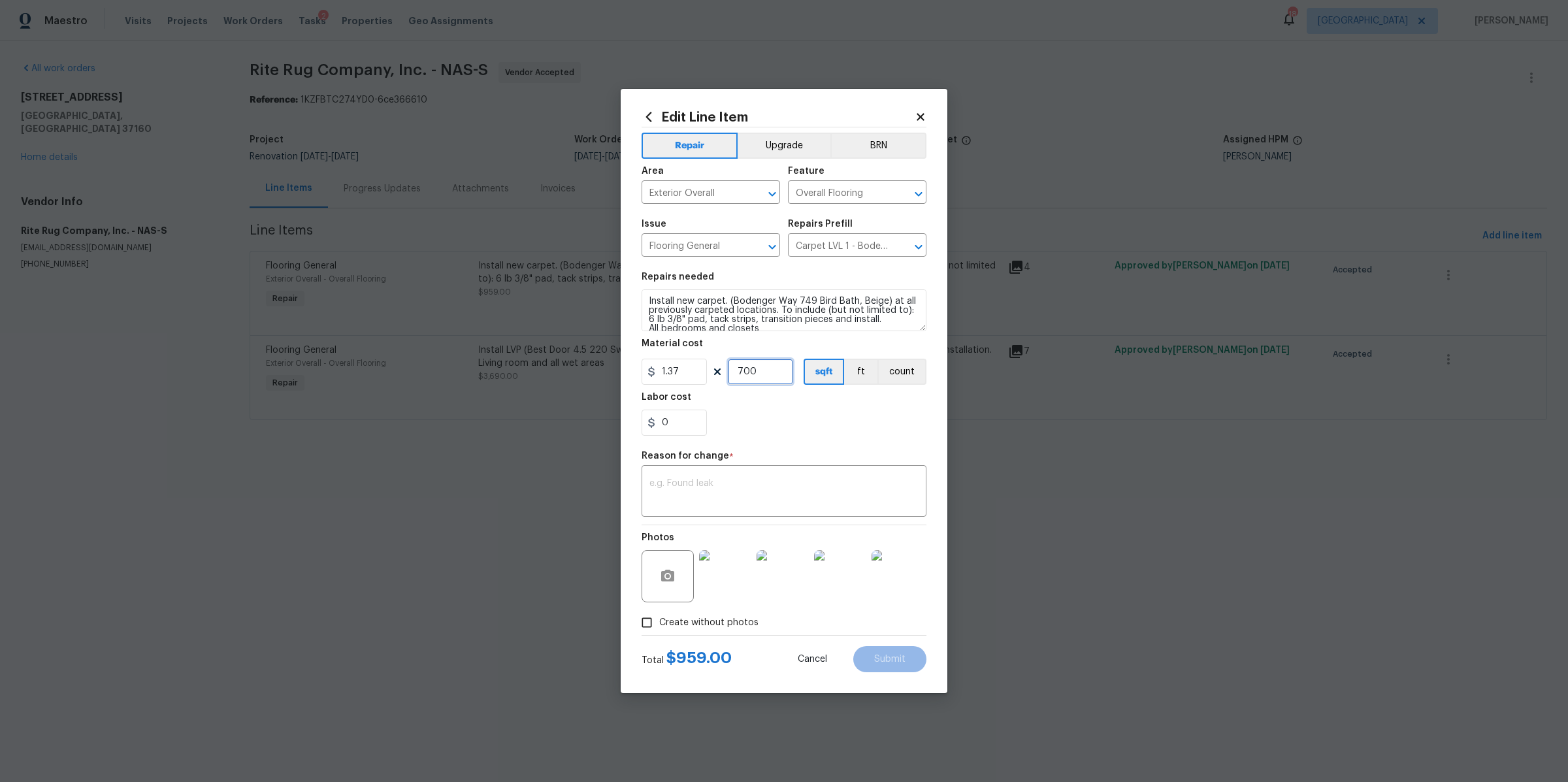
click at [745, 374] on input "700" at bounding box center [760, 372] width 66 height 26
type input "1020"
click at [779, 411] on div "0" at bounding box center [784, 422] width 285 height 26
click at [683, 404] on div "Labor cost" at bounding box center [784, 401] width 285 height 17
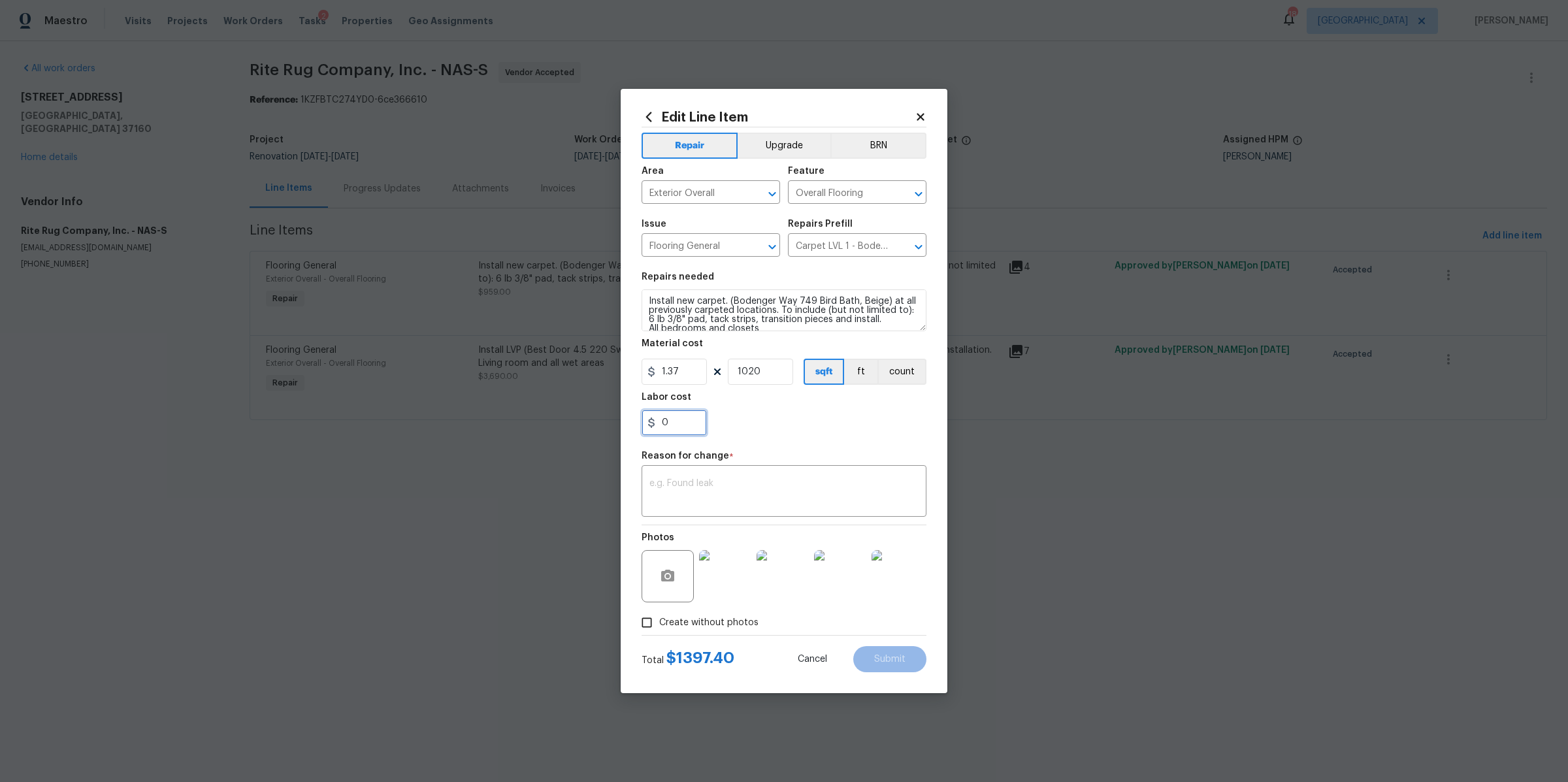
click at [687, 419] on input "0" at bounding box center [674, 422] width 66 height 26
type input "0.44"
click at [772, 481] on textarea at bounding box center [784, 492] width 269 height 28
type textarea "v"
type textarea "cost"
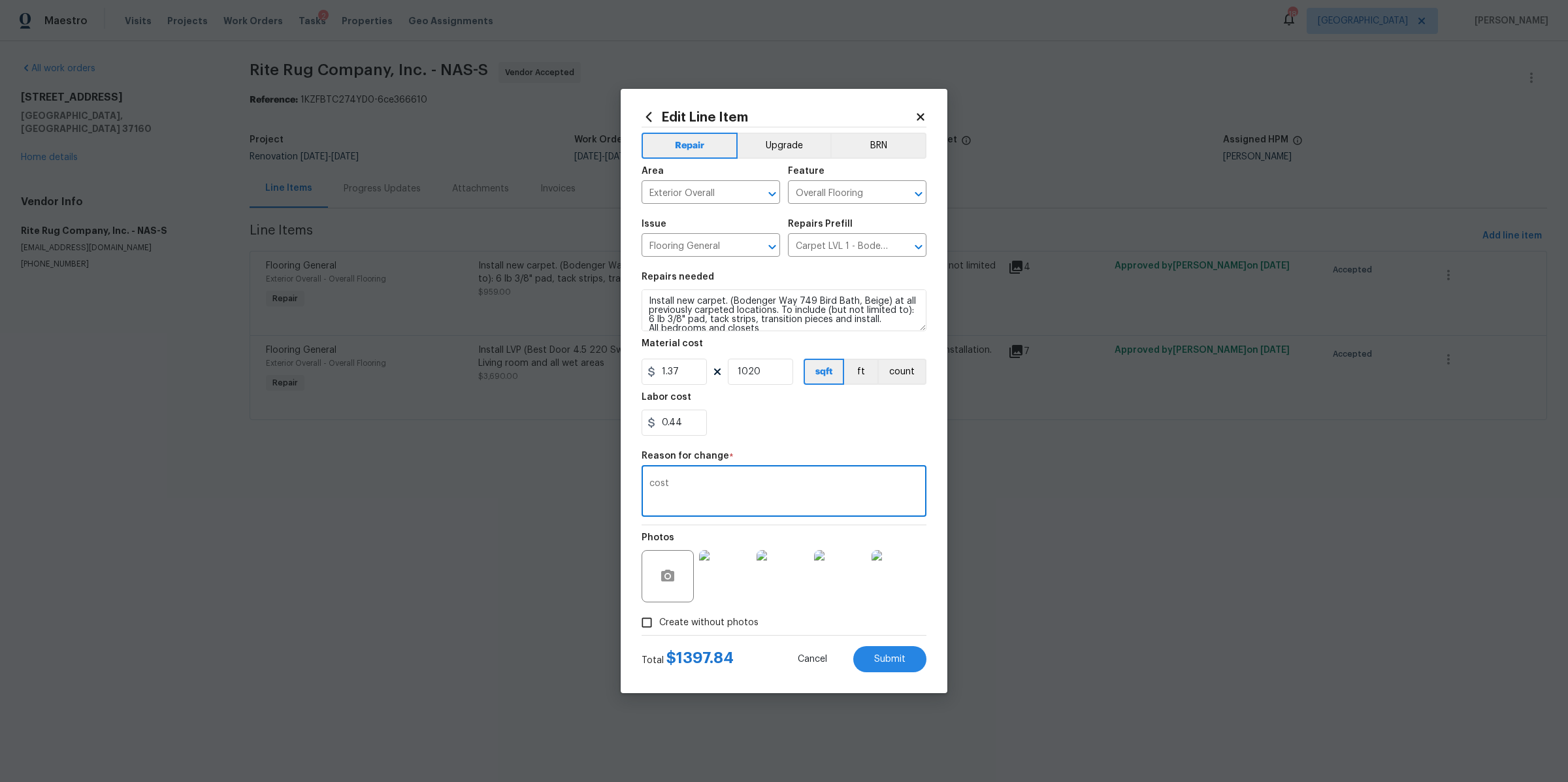
click at [881, 645] on div "Total $ 1397.84 Cancel Submit" at bounding box center [784, 654] width 285 height 37
click at [873, 659] on button "Submit" at bounding box center [890, 659] width 73 height 26
type input "700"
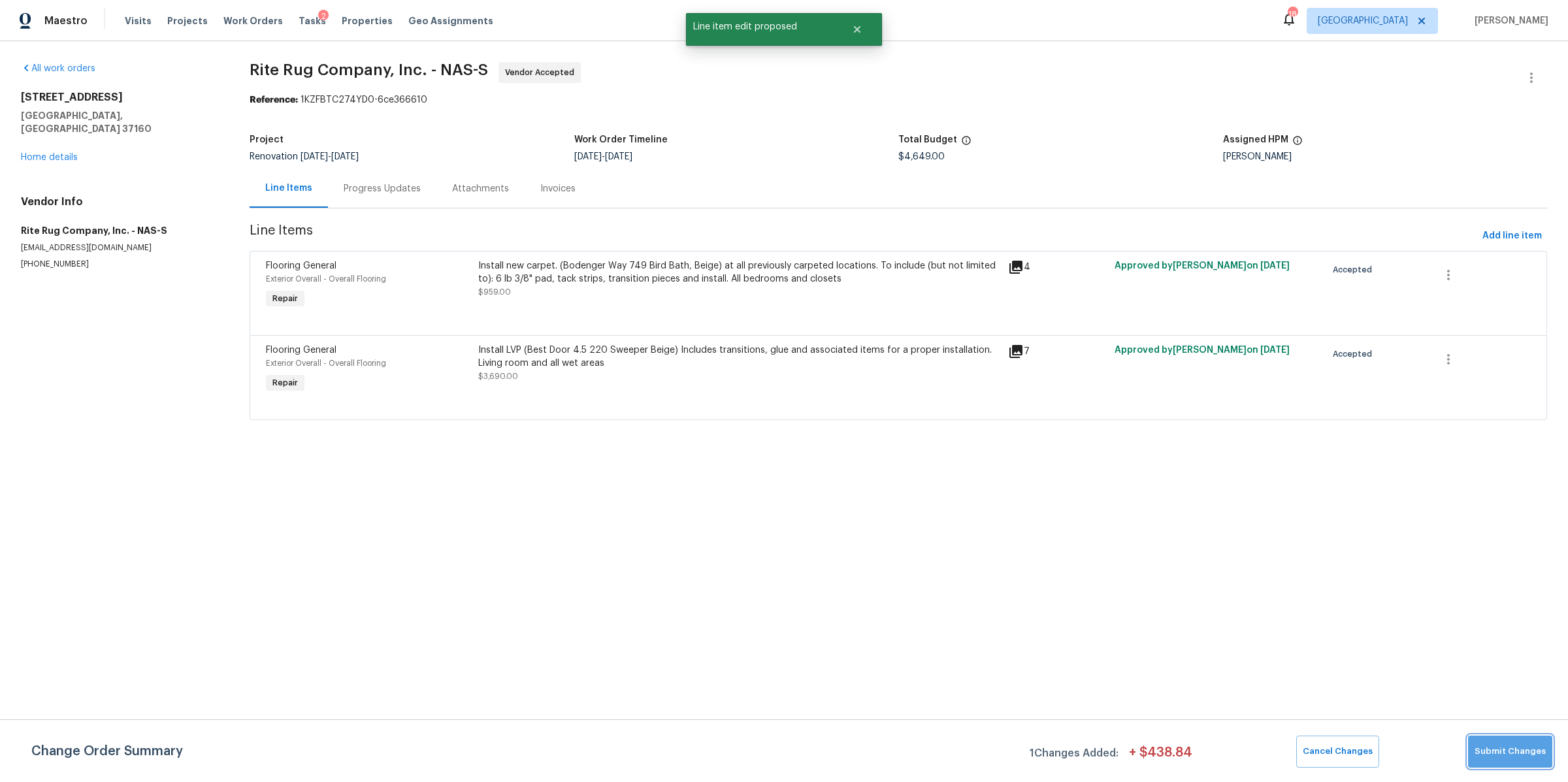
click at [1524, 758] on span "Submit Changes" at bounding box center [1510, 752] width 71 height 15
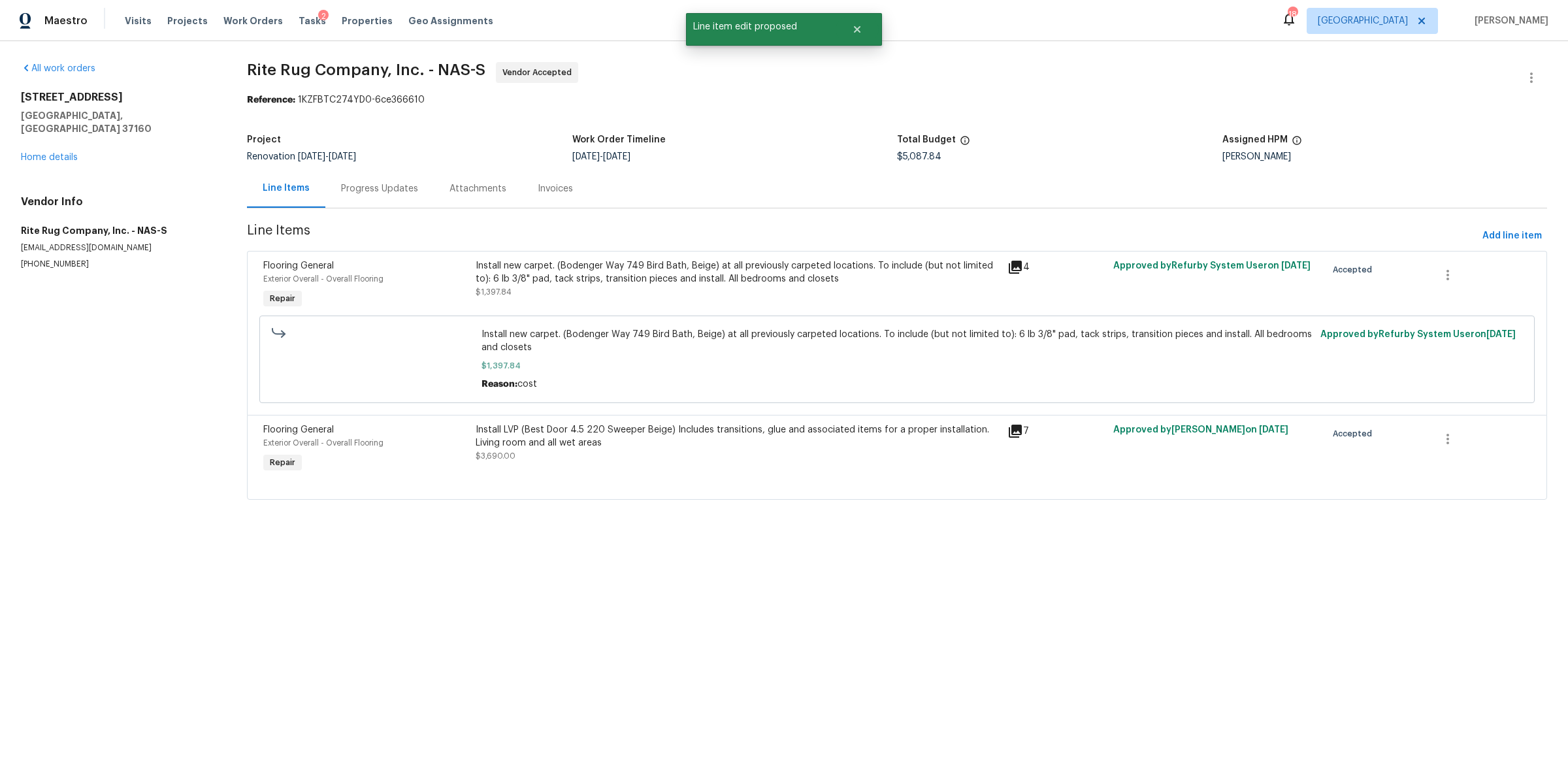
click at [687, 461] on div "Install LVP (Best Door 4.5 220 Sweeper Beige) Includes transitions, glue and as…" at bounding box center [737, 443] width 523 height 39
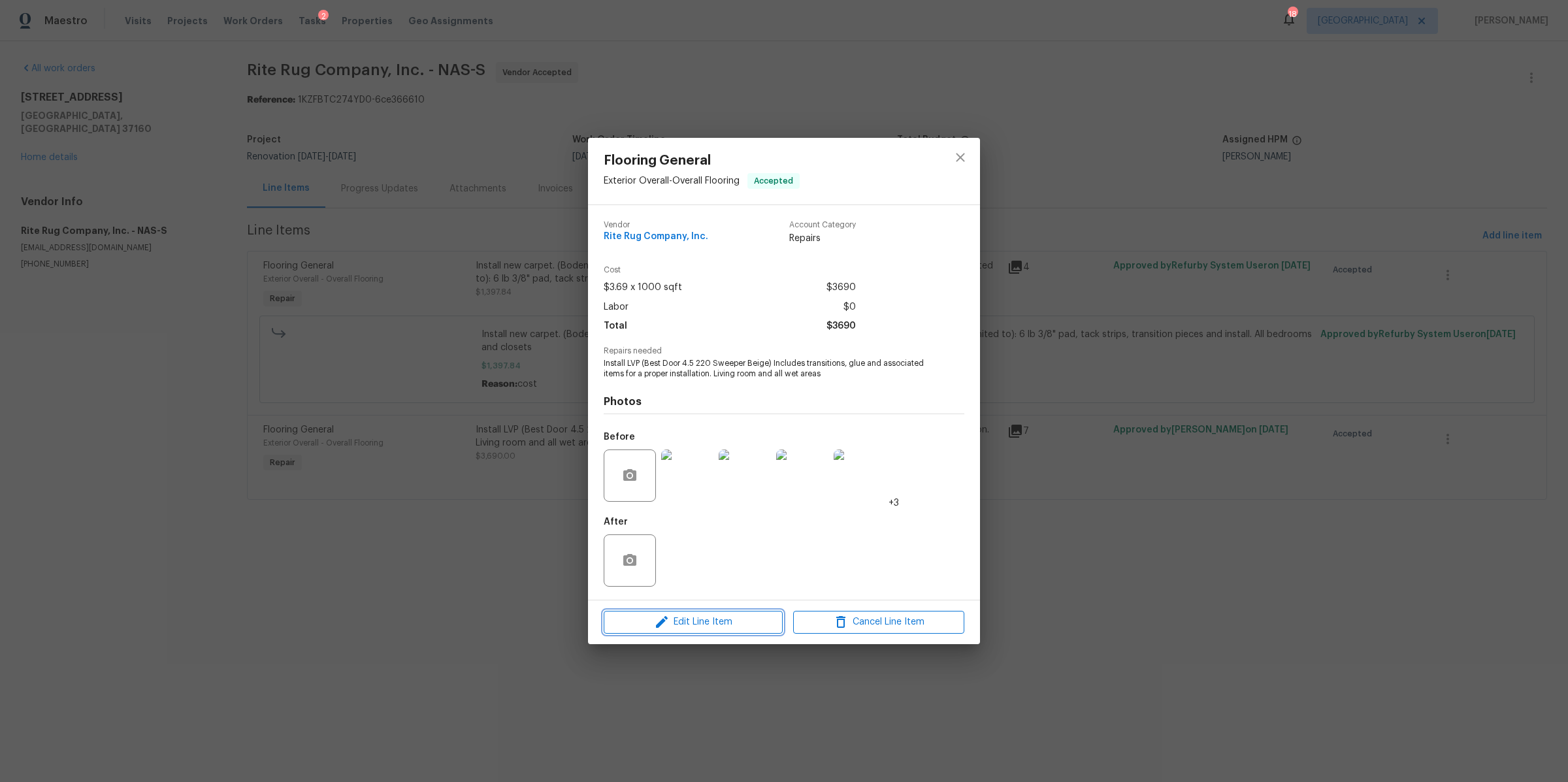
click at [716, 624] on span "Edit Line Item" at bounding box center [693, 622] width 171 height 16
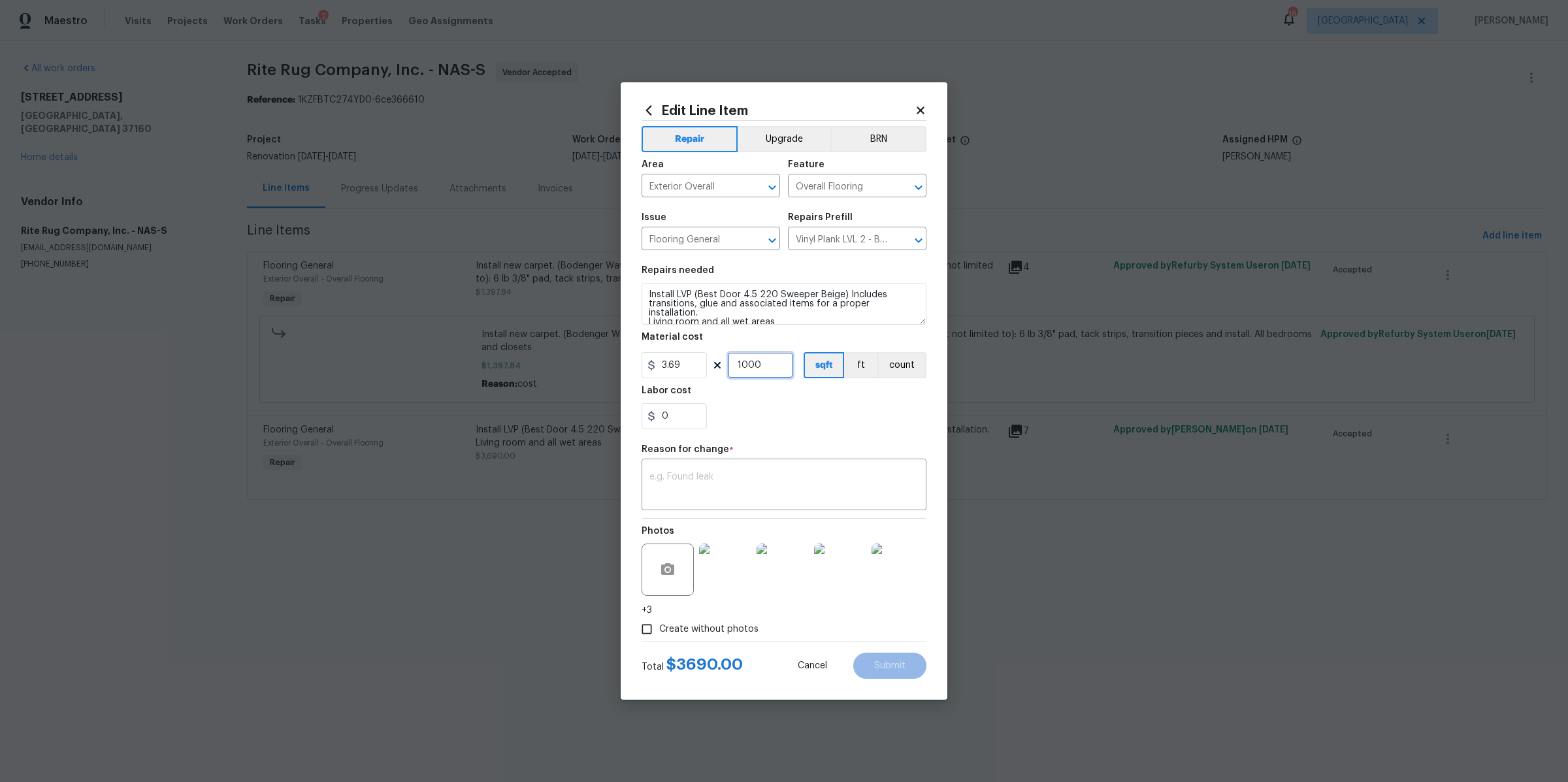
click at [753, 373] on input "1000" at bounding box center [760, 365] width 66 height 26
type input "932"
click at [768, 412] on div "0" at bounding box center [784, 416] width 285 height 26
click at [694, 425] on input "0" at bounding box center [674, 416] width 66 height 26
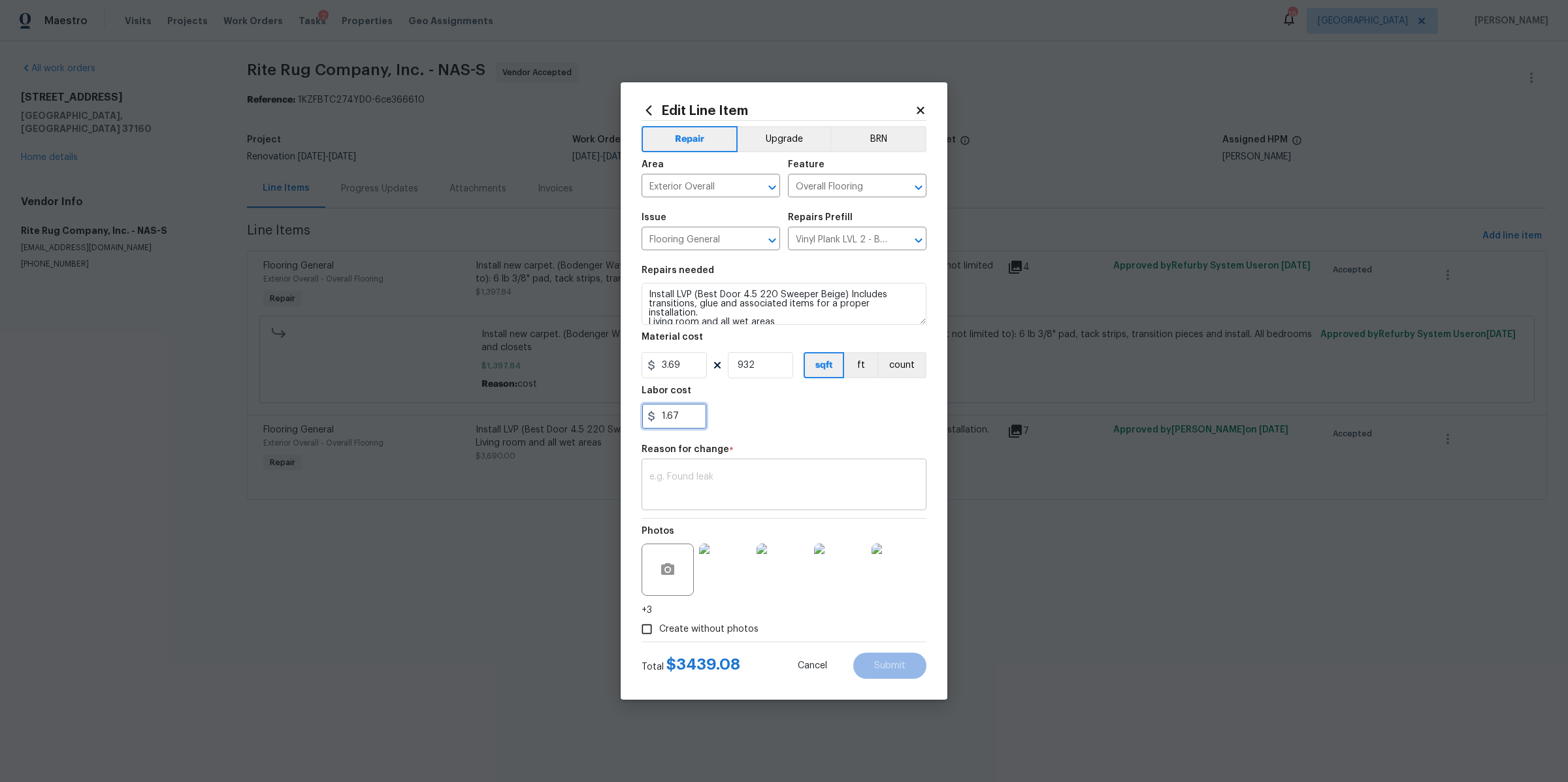
type input "1.67"
click at [754, 481] on textarea at bounding box center [784, 486] width 269 height 28
type textarea "cost"
click at [897, 668] on span "Submit" at bounding box center [890, 666] width 31 height 9
type input "1000"
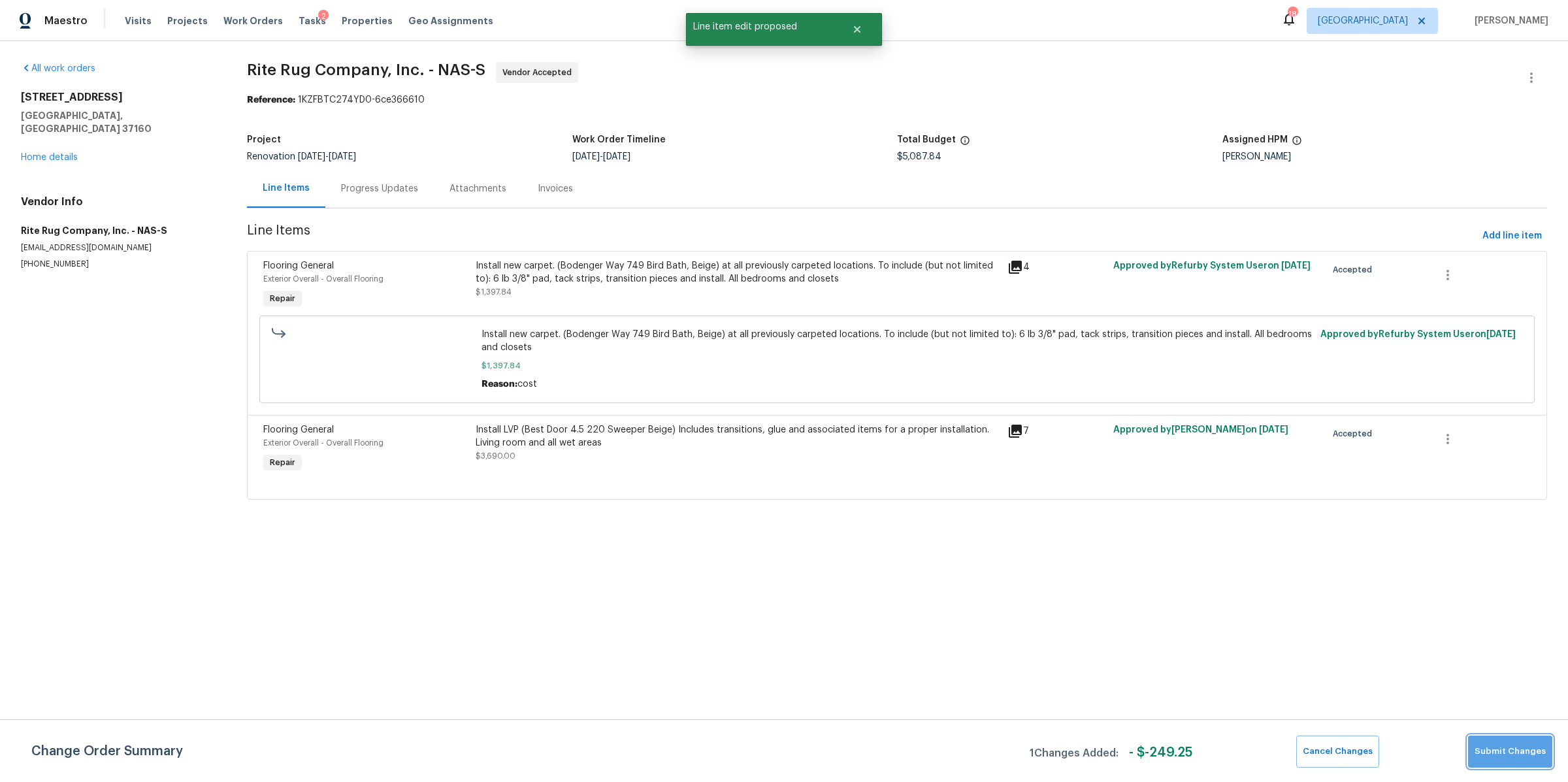
click at [1524, 758] on span "Submit Changes" at bounding box center [1510, 752] width 71 height 15
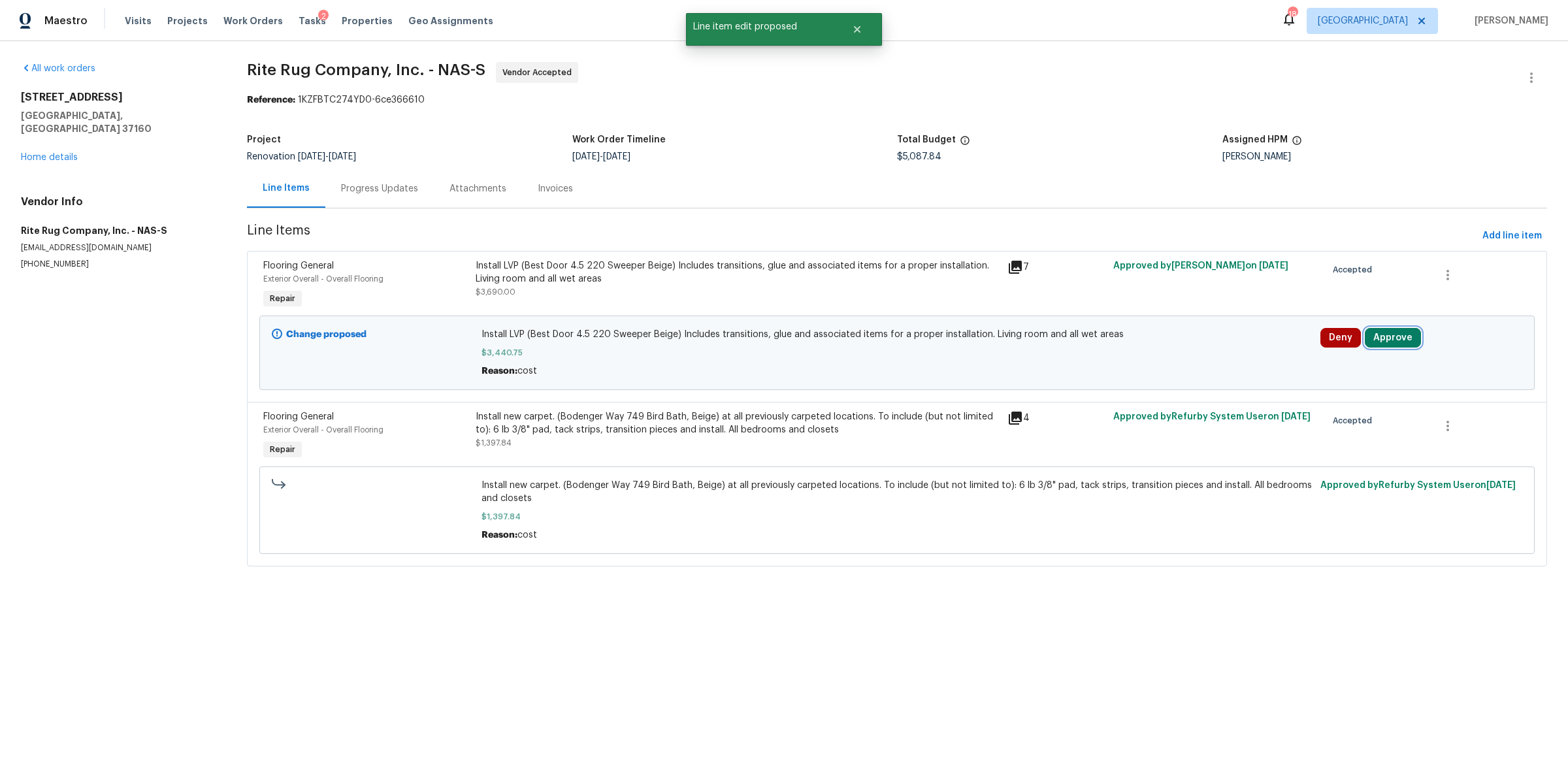
click at [1370, 343] on button "Approve" at bounding box center [1393, 337] width 56 height 20
click at [1197, 341] on button "Approve" at bounding box center [1196, 351] width 79 height 26
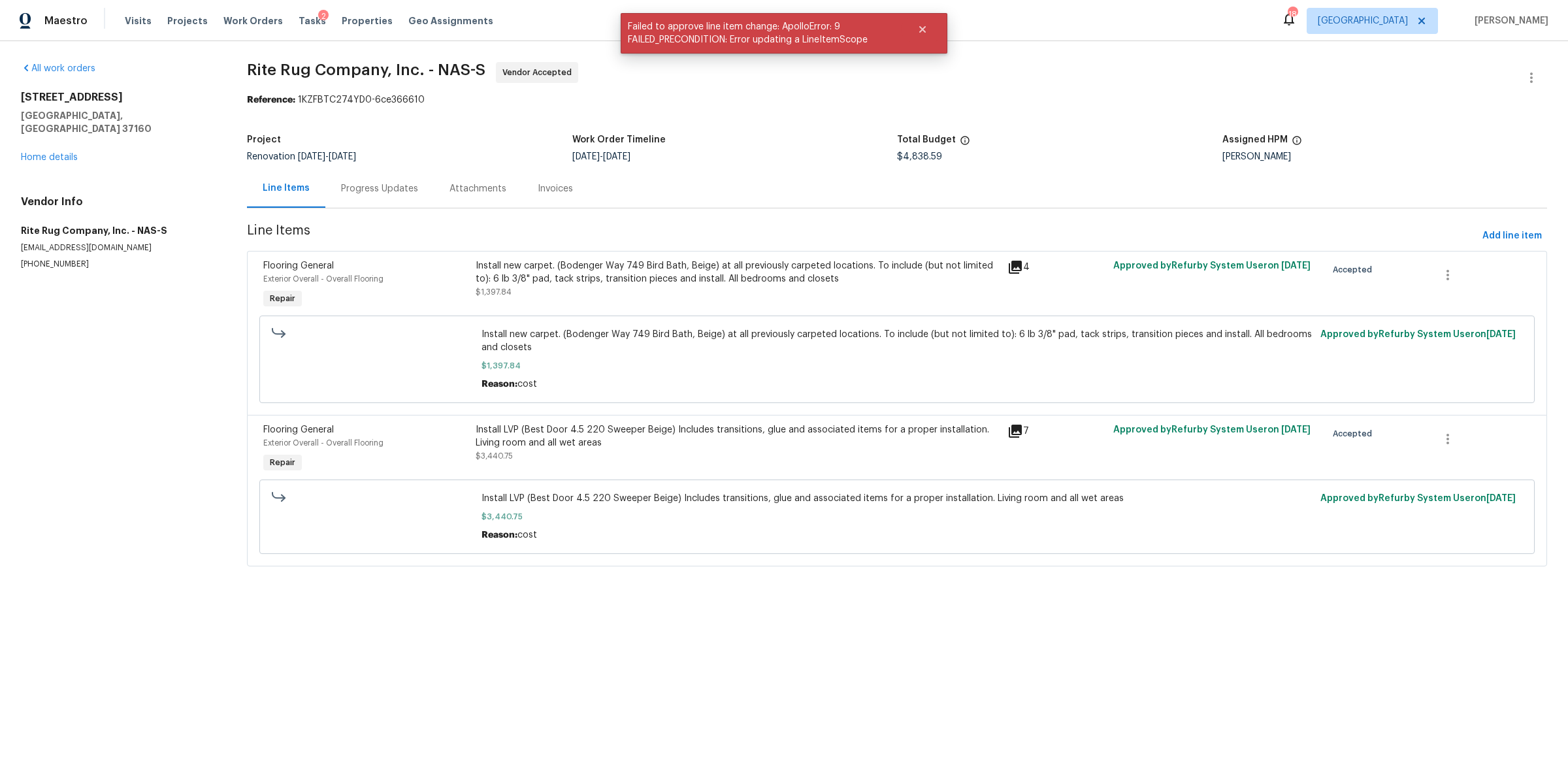
click at [412, 189] on div "Progress Updates" at bounding box center [380, 188] width 77 height 13
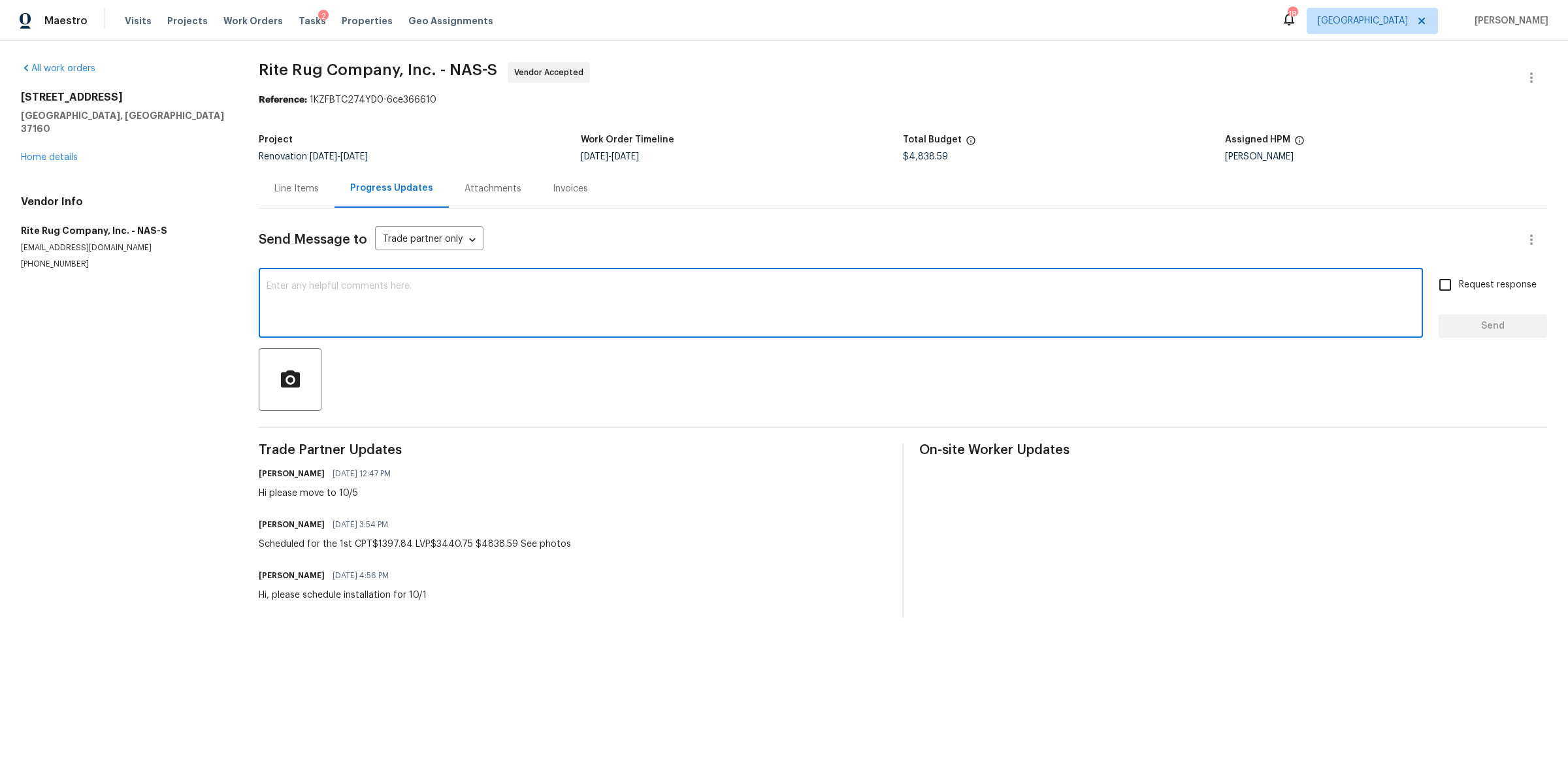
click at [404, 309] on textarea at bounding box center [841, 305] width 1149 height 46
click at [1524, 76] on icon "button" at bounding box center [1531, 77] width 16 height 16
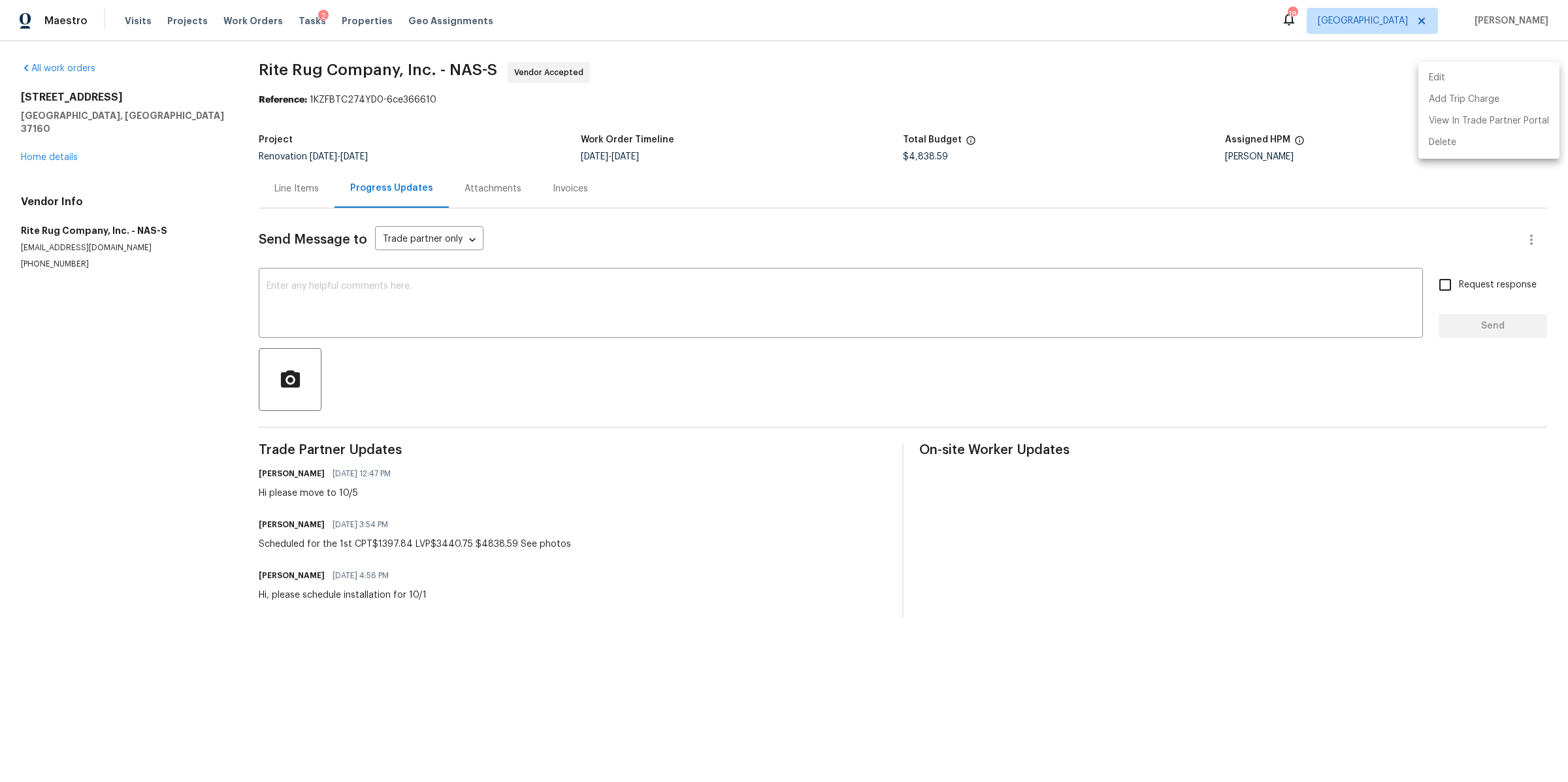
click at [1443, 74] on li "Edit" at bounding box center [1489, 78] width 141 height 22
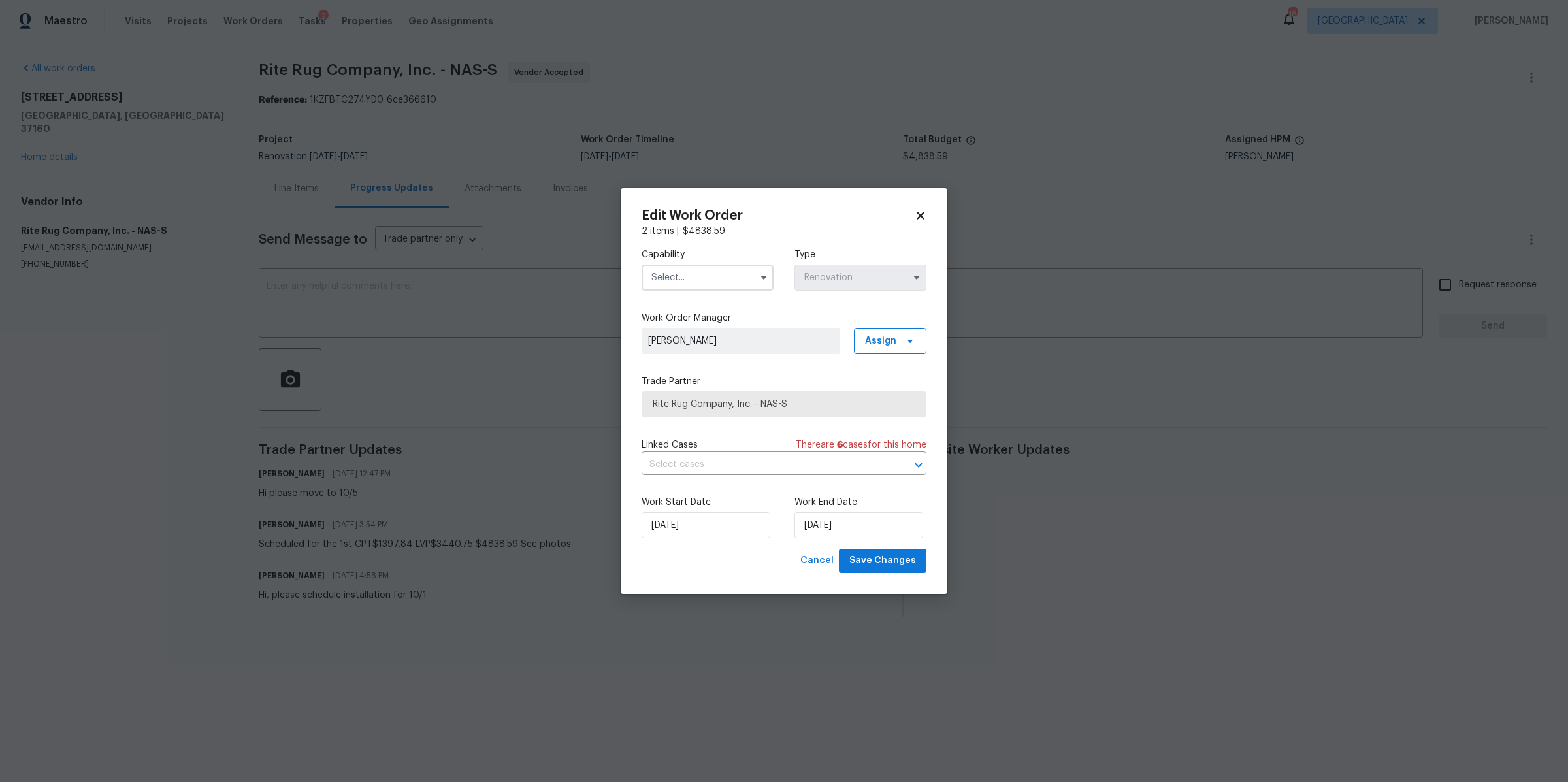
click at [678, 278] on input "text" at bounding box center [707, 278] width 132 height 26
click at [697, 349] on div "Flooring" at bounding box center [707, 338] width 125 height 24
type input "Flooring"
select select "9"
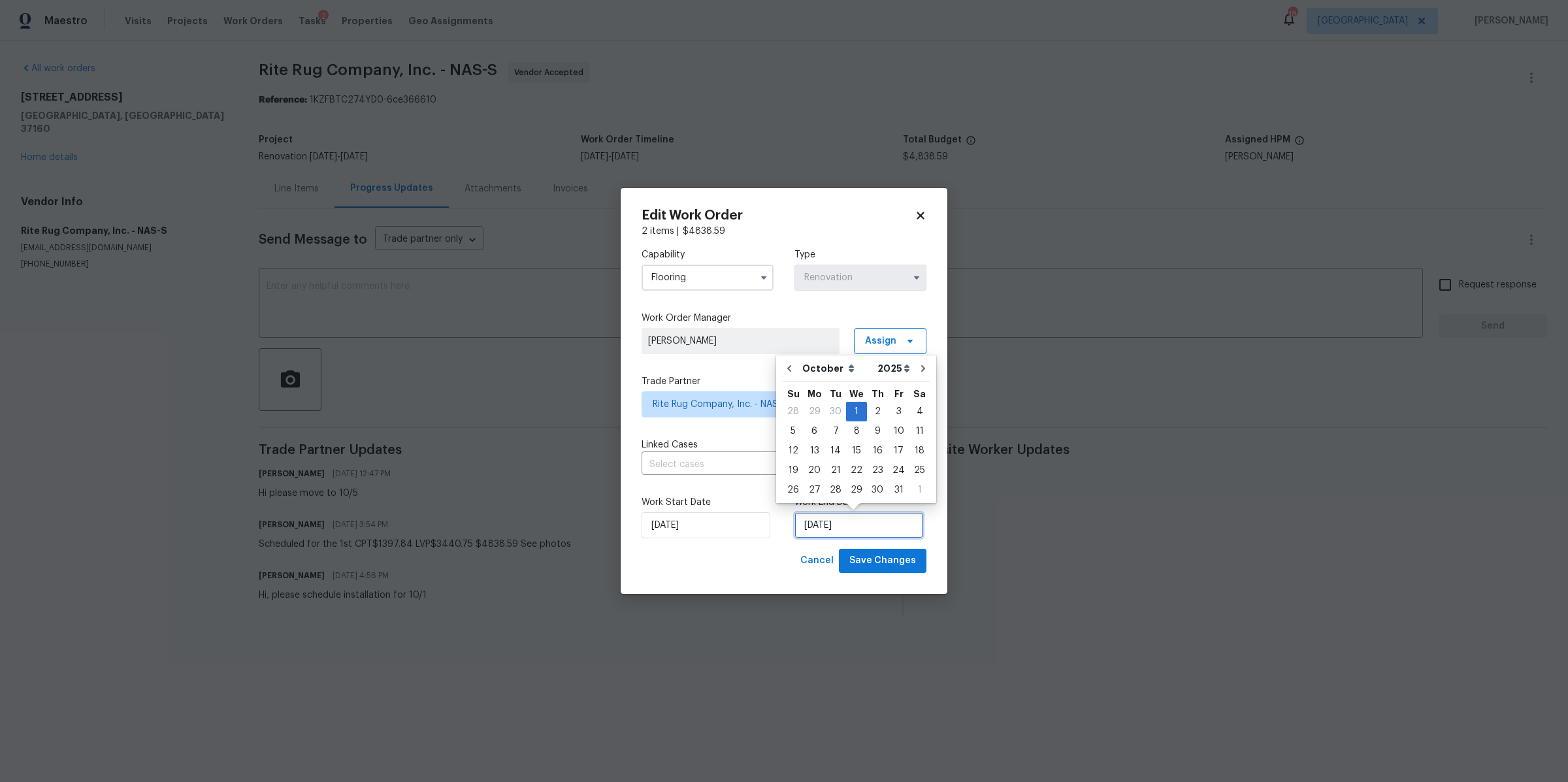
click at [827, 526] on input "[DATE]" at bounding box center [859, 525] width 129 height 26
click at [794, 431] on div "5" at bounding box center [793, 431] width 21 height 18
type input "10/5/2025"
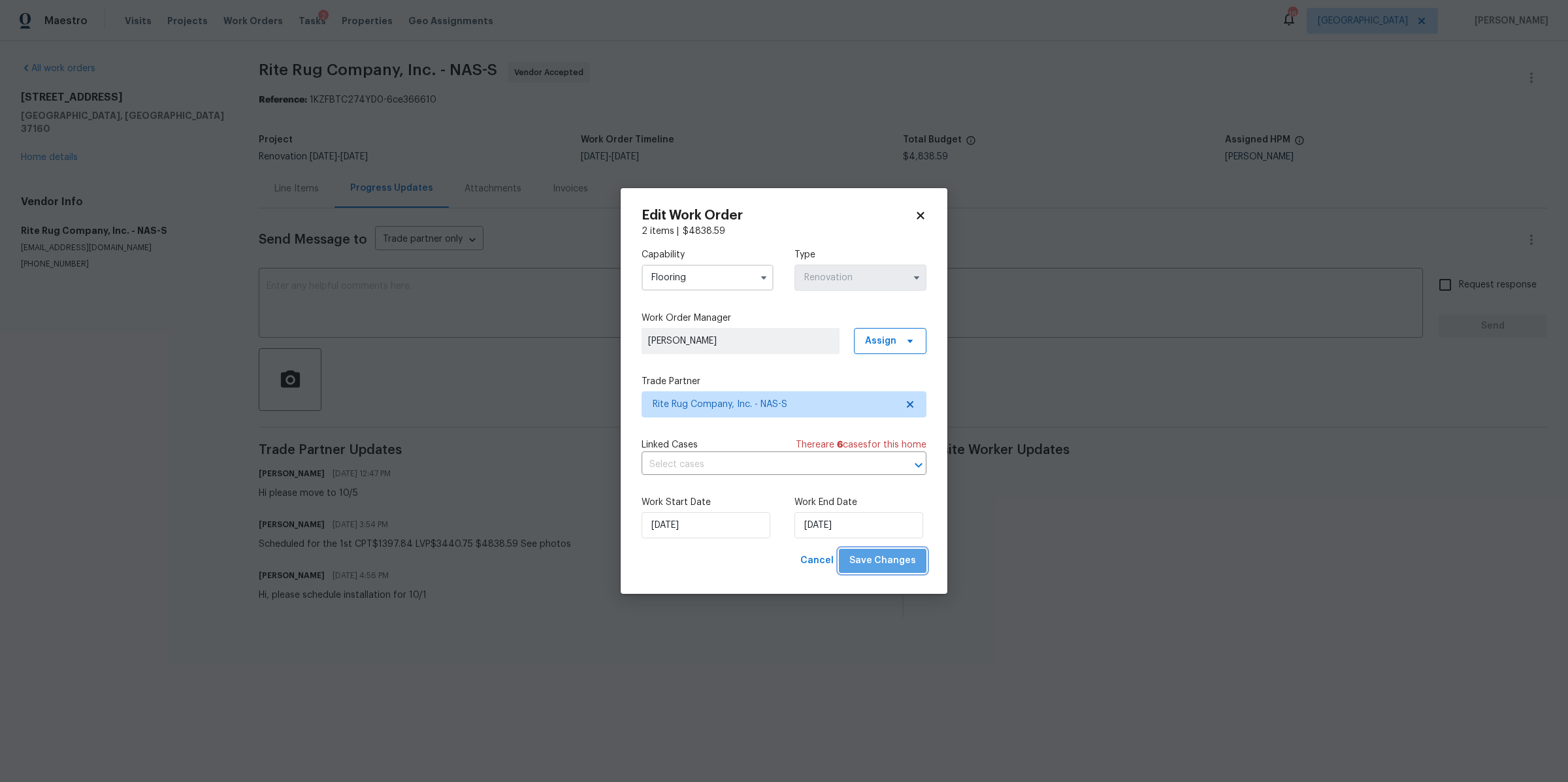
click at [916, 564] on button "Save Changes" at bounding box center [882, 561] width 87 height 24
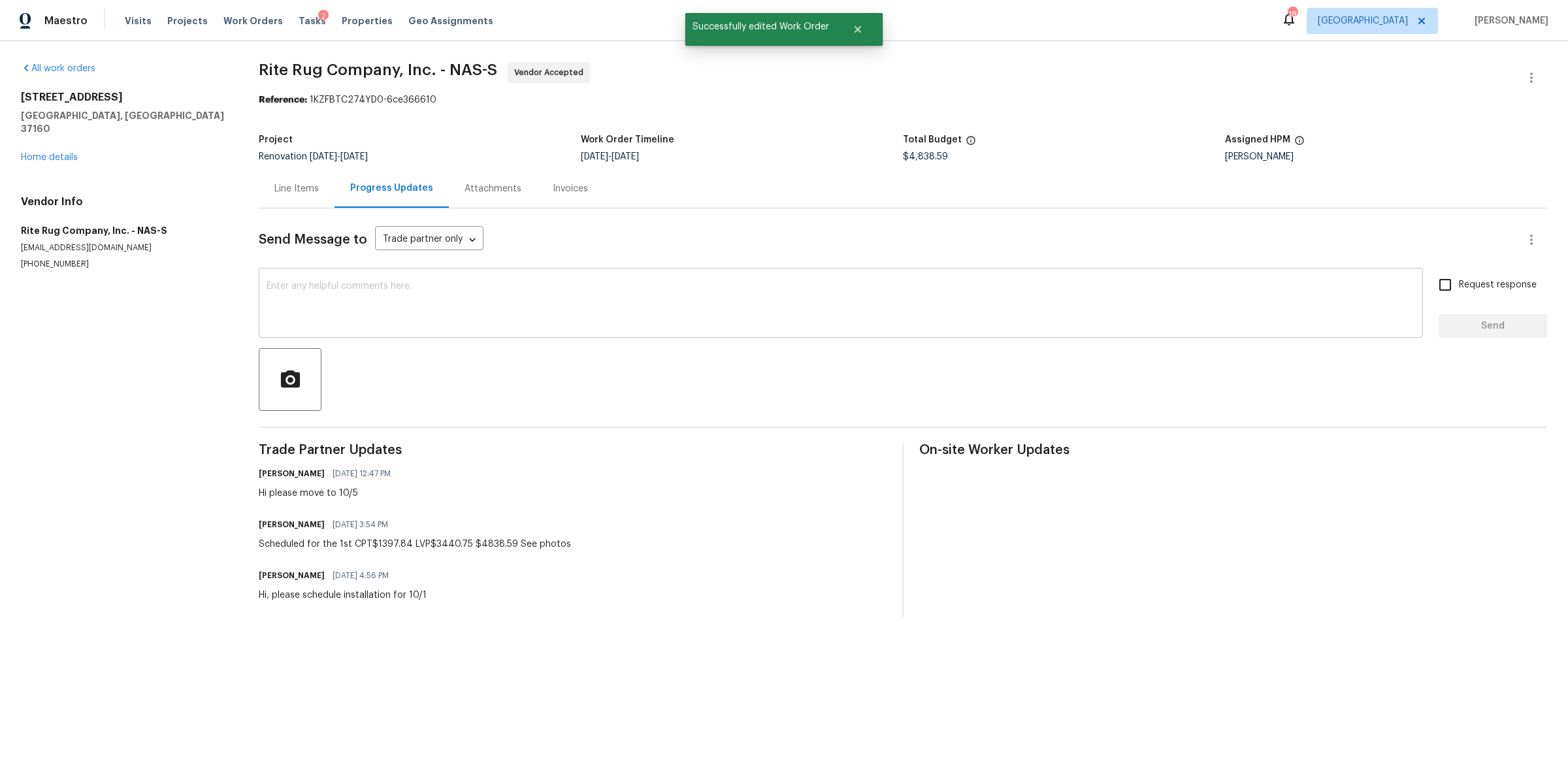
click at [597, 307] on textarea at bounding box center [841, 305] width 1149 height 46
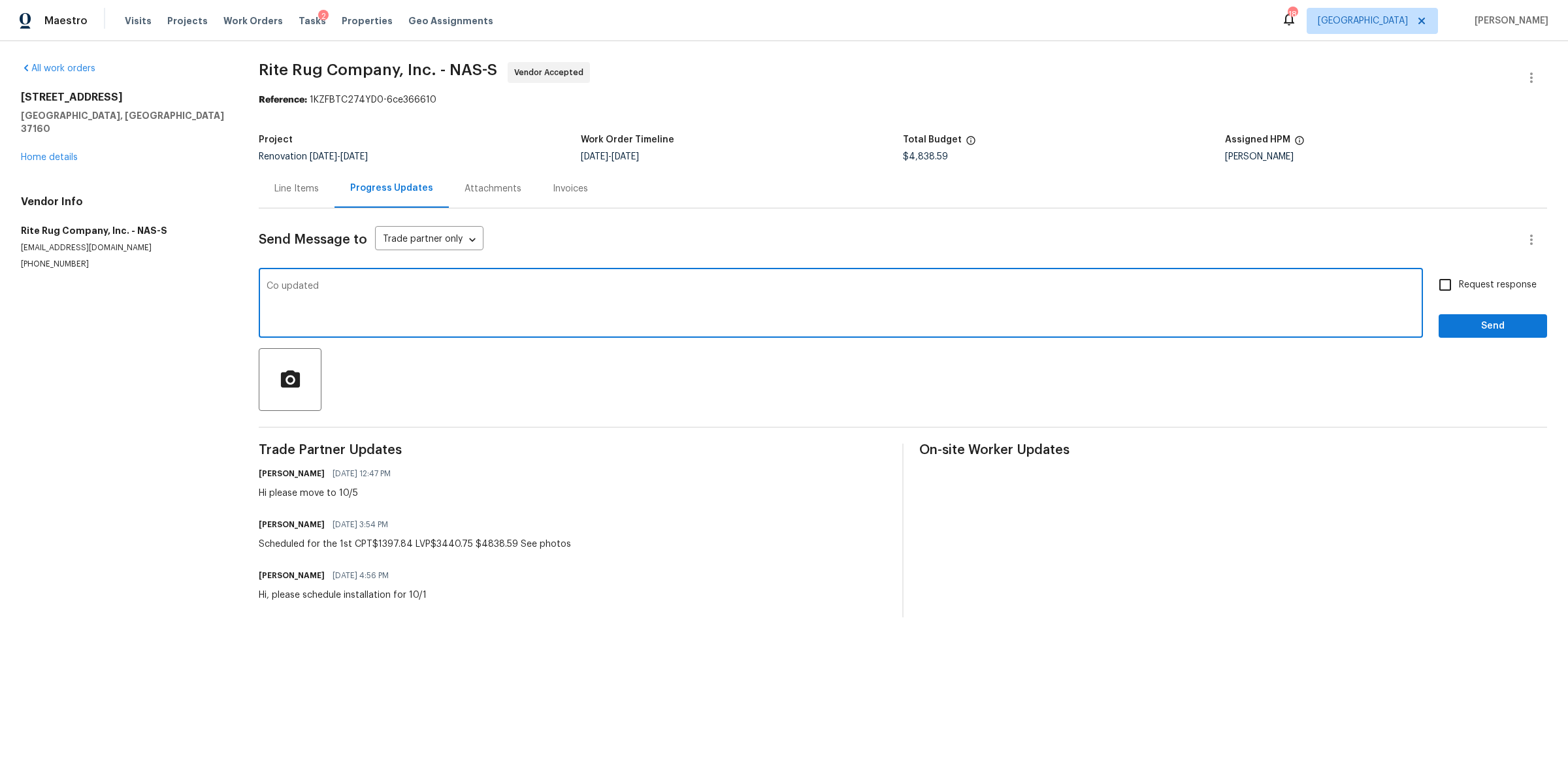
click at [280, 290] on textarea "Co updated" at bounding box center [841, 305] width 1149 height 46
type textarea "CO and timeline updated"
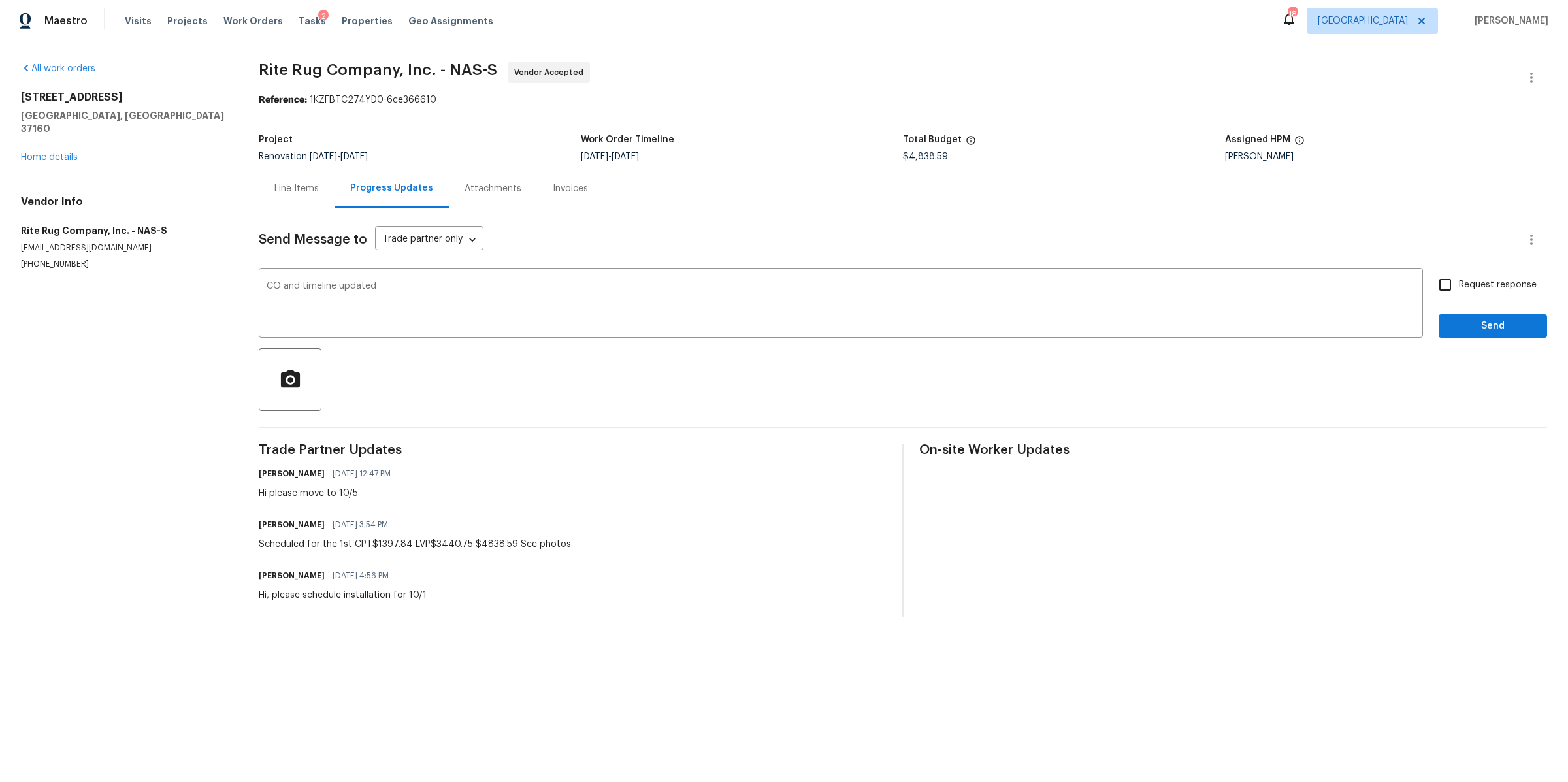
click at [1494, 282] on span "Request response" at bounding box center [1498, 285] width 78 height 14
click at [1459, 282] on input "Request response" at bounding box center [1445, 285] width 28 height 28
checkbox input "true"
click at [1452, 330] on span "Send" at bounding box center [1493, 326] width 87 height 16
click at [53, 153] on link "Home details" at bounding box center [49, 158] width 57 height 9
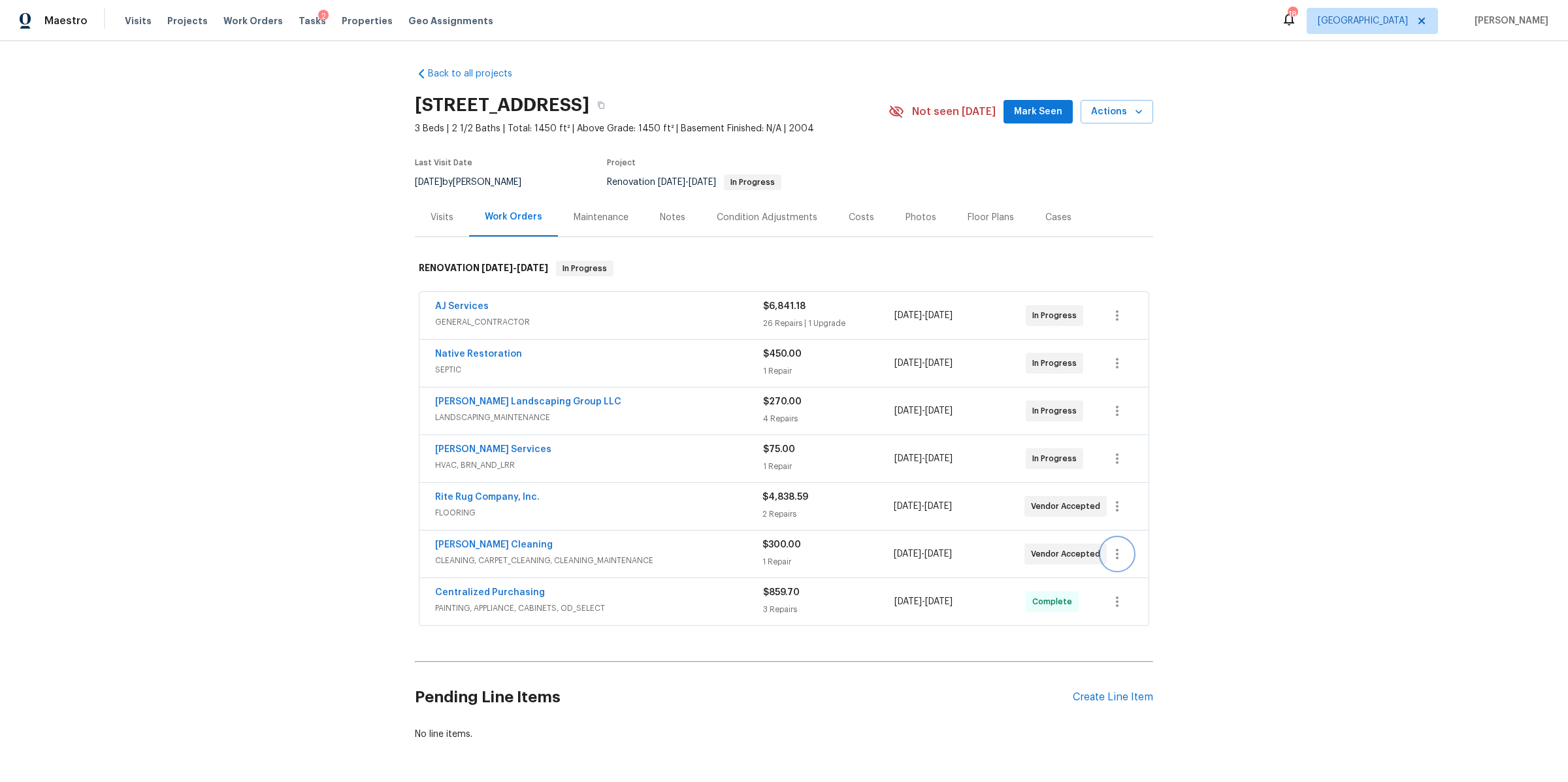
click at [1116, 555] on icon "button" at bounding box center [1117, 554] width 16 height 16
click at [1116, 555] on li "Edit" at bounding box center [1166, 556] width 141 height 22
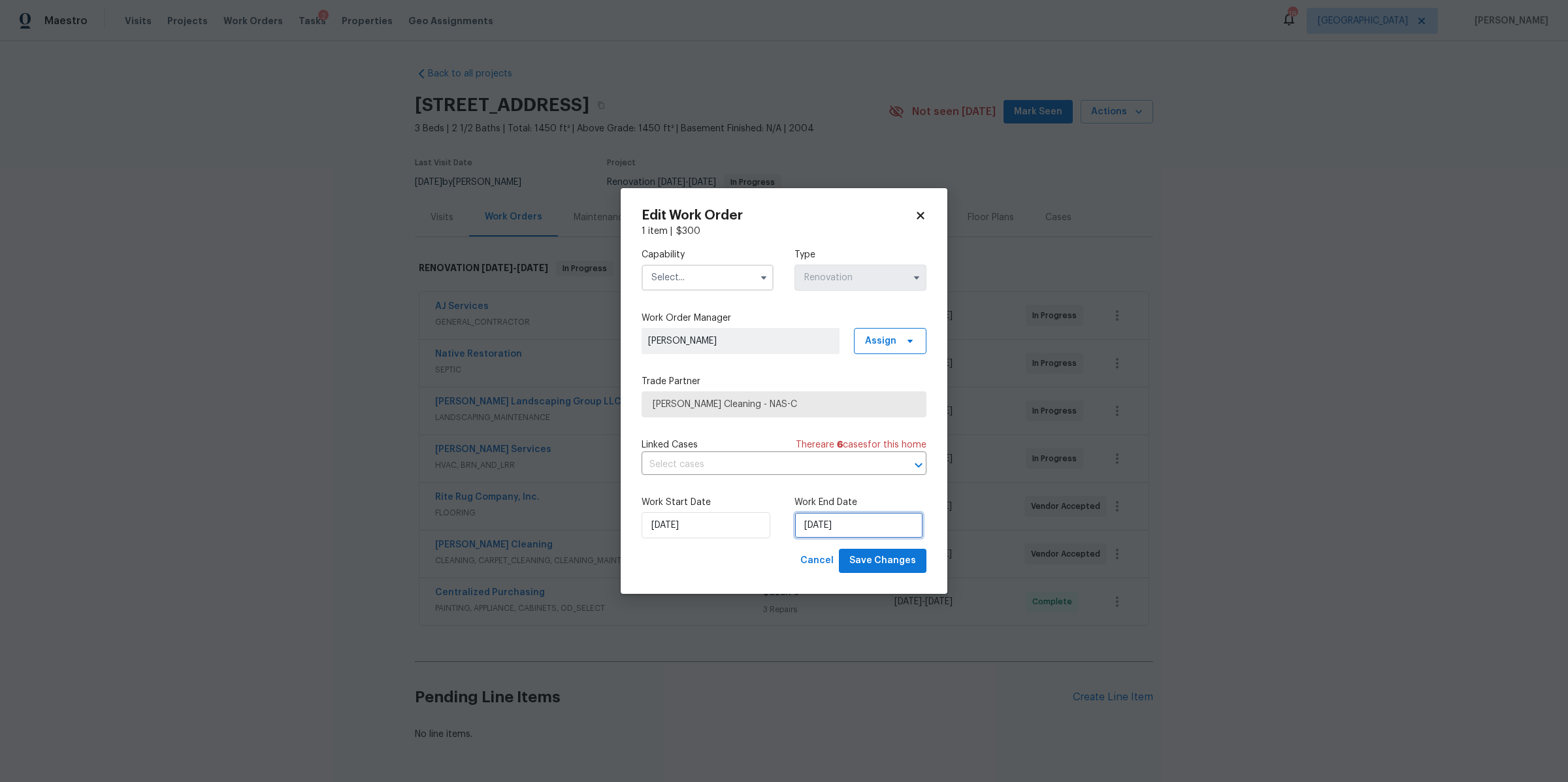
click at [868, 521] on input "[DATE]" at bounding box center [859, 525] width 129 height 26
select select "9"
click at [810, 425] on div "6" at bounding box center [814, 431] width 22 height 18
type input "[DATE]"
click at [733, 282] on input "text" at bounding box center [707, 278] width 132 height 26
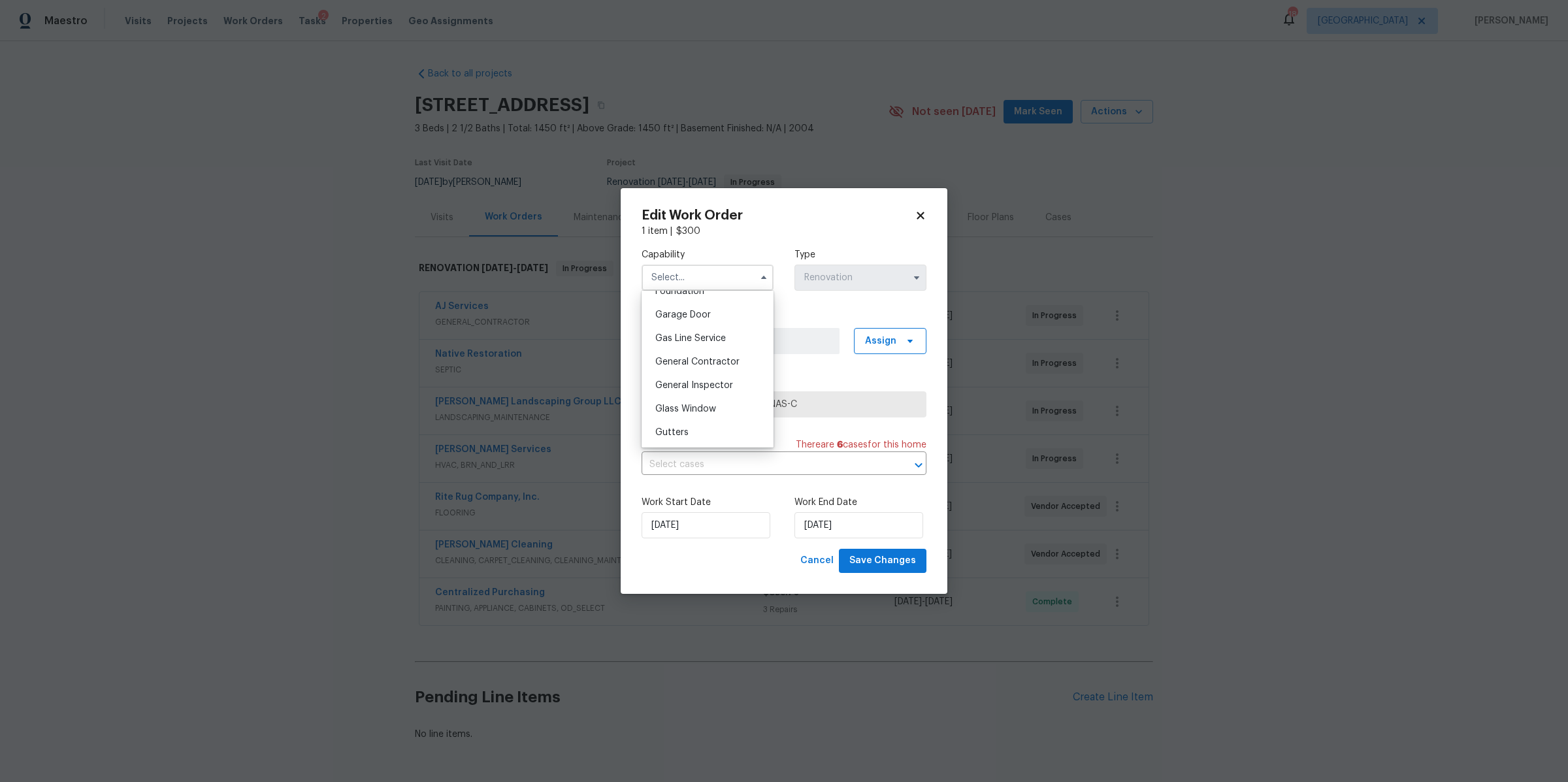
scroll to position [569, 0]
click at [697, 373] on div "General Contractor" at bounding box center [707, 361] width 125 height 24
type input "General Contractor"
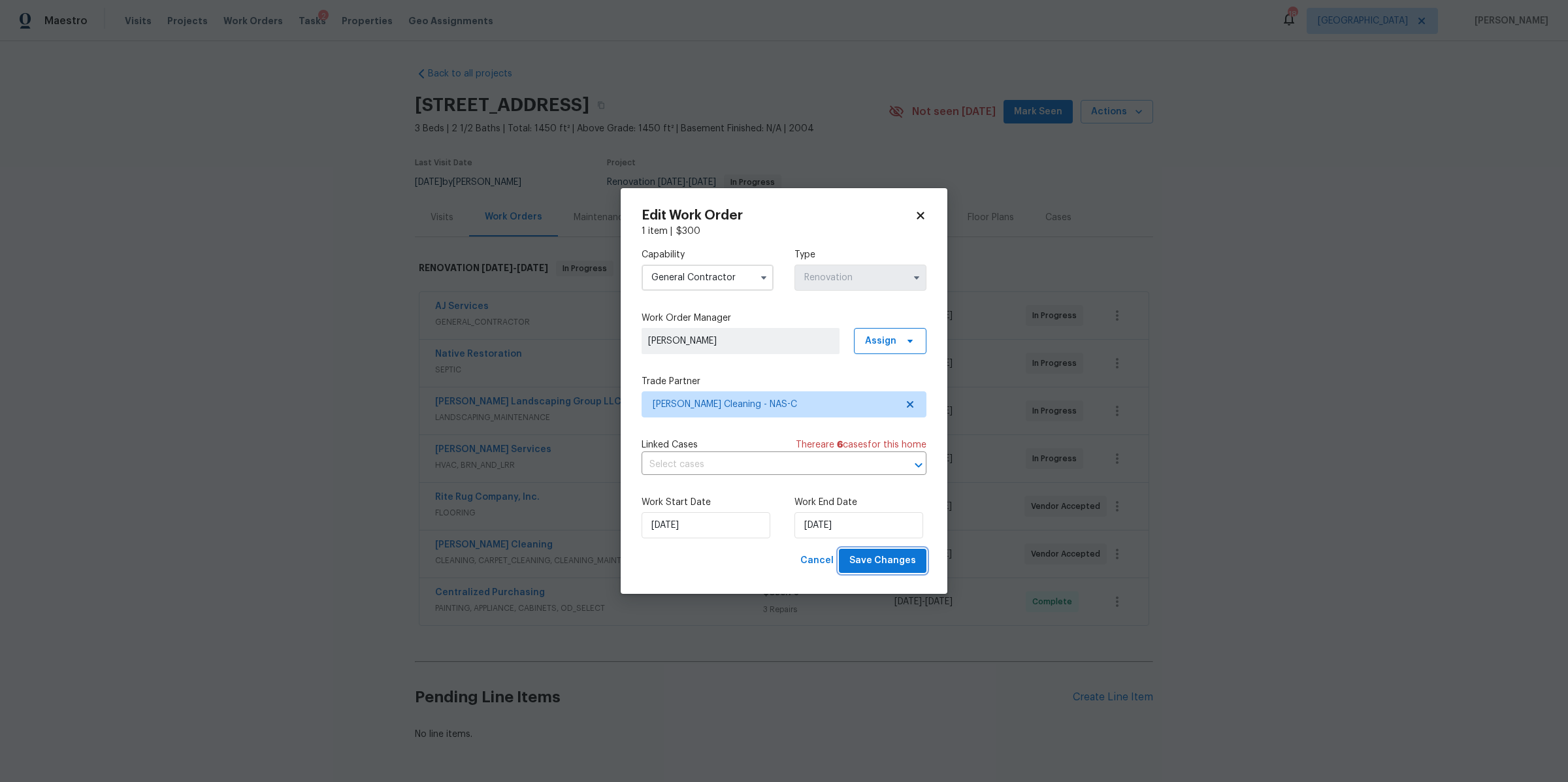
click at [900, 569] on span "Save Changes" at bounding box center [883, 561] width 66 height 16
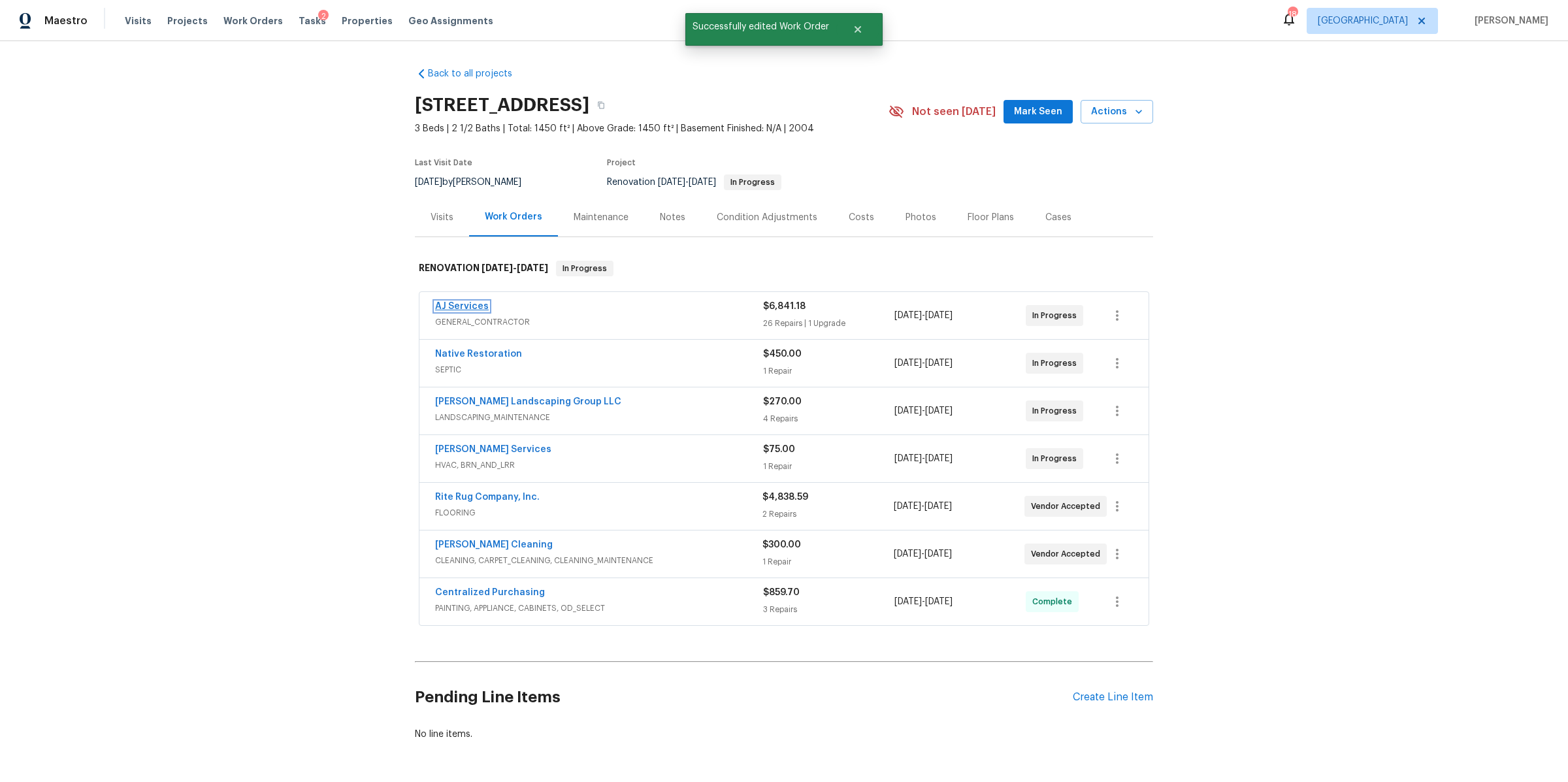
click at [456, 303] on link "AJ Services" at bounding box center [462, 307] width 53 height 9
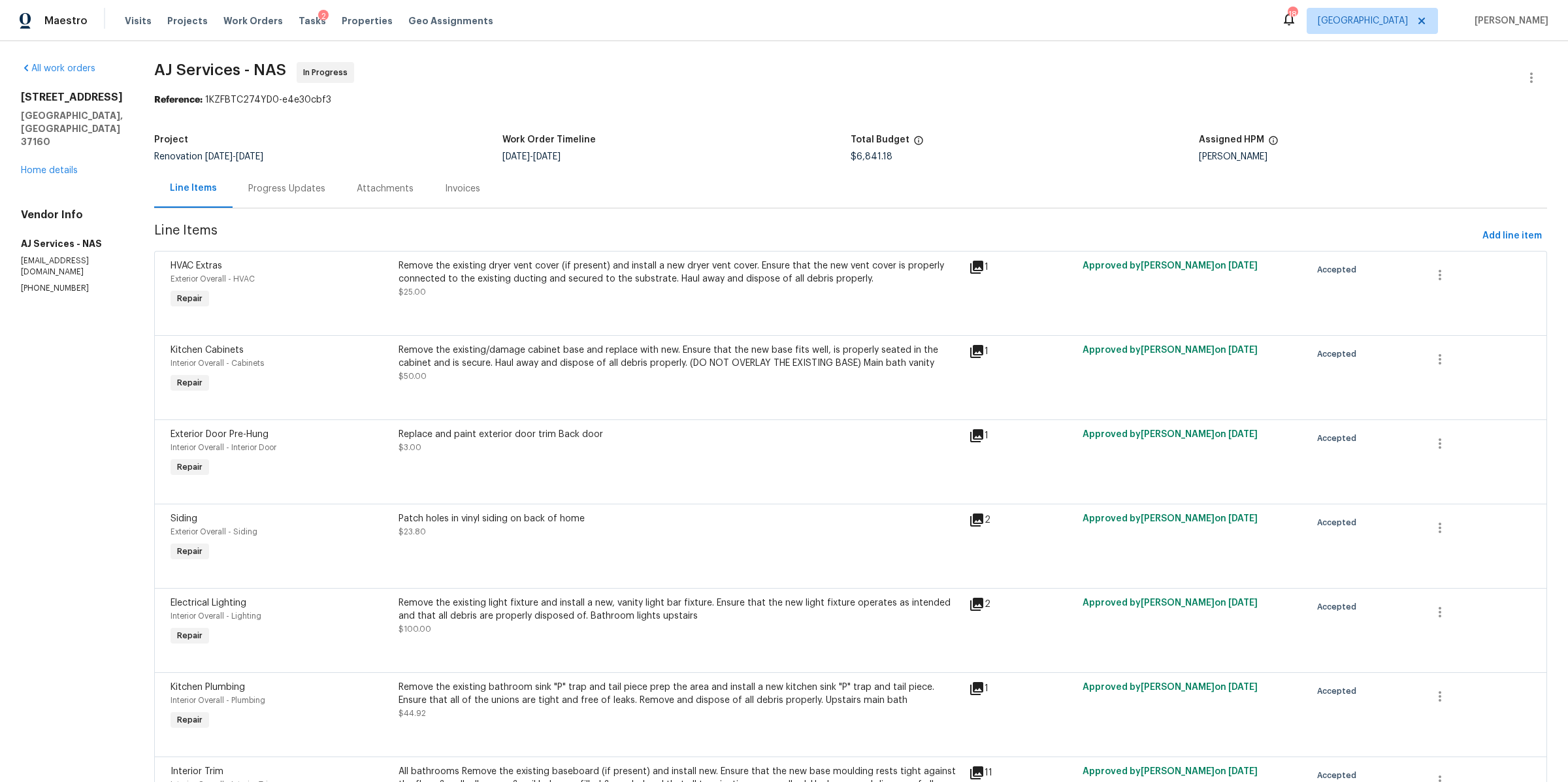
click at [302, 183] on div "Progress Updates" at bounding box center [287, 188] width 77 height 13
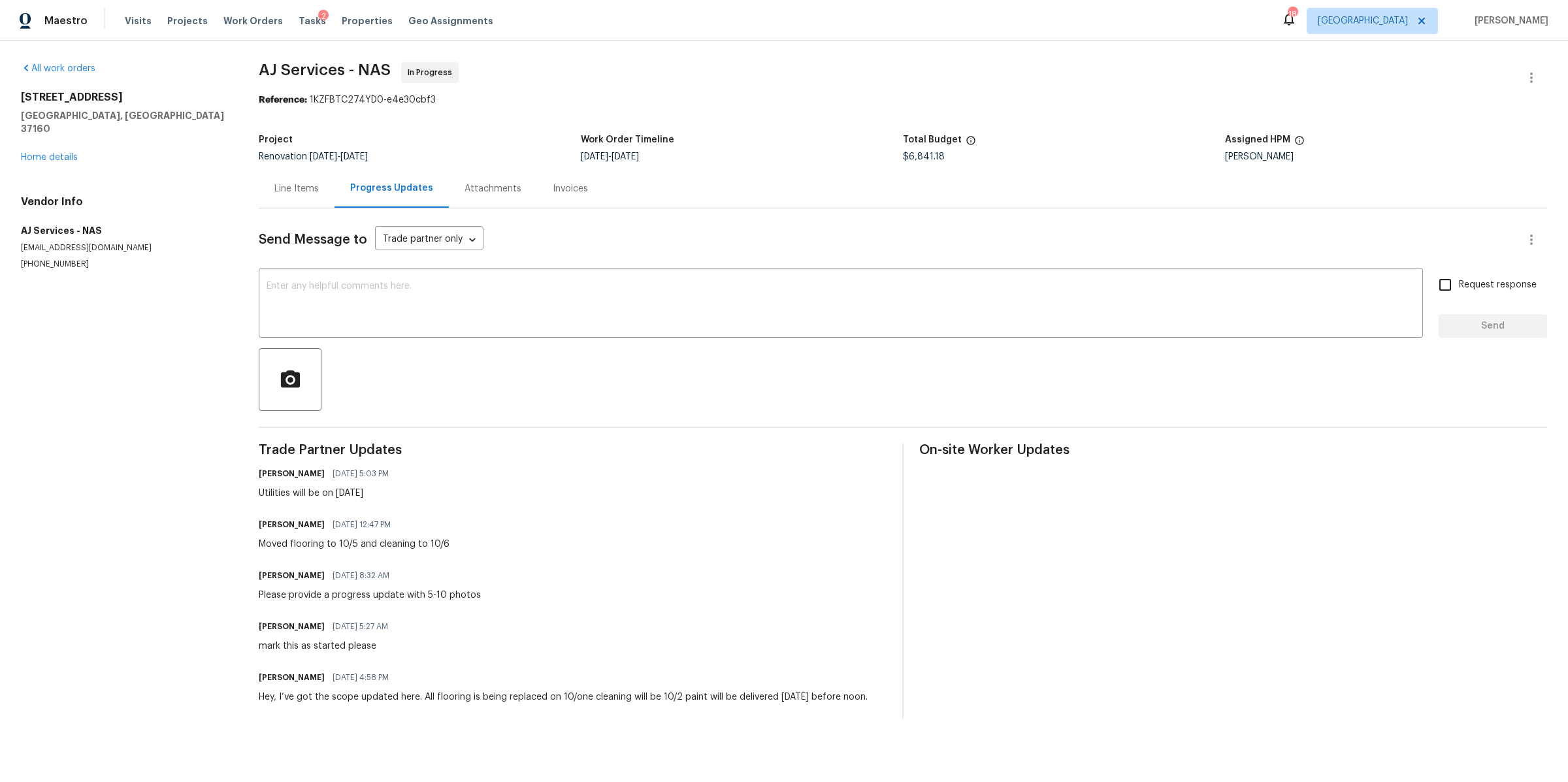
click at [64, 153] on div "All work orders 312 Cottonwood Dr Shelbyville, TN 37160 Home details Vendor Inf…" at bounding box center [124, 166] width 206 height 208
click at [64, 152] on div "All work orders 312 Cottonwood Dr Shelbyville, TN 37160 Home details Vendor Inf…" at bounding box center [124, 166] width 206 height 208
click at [61, 153] on link "Home details" at bounding box center [49, 158] width 57 height 9
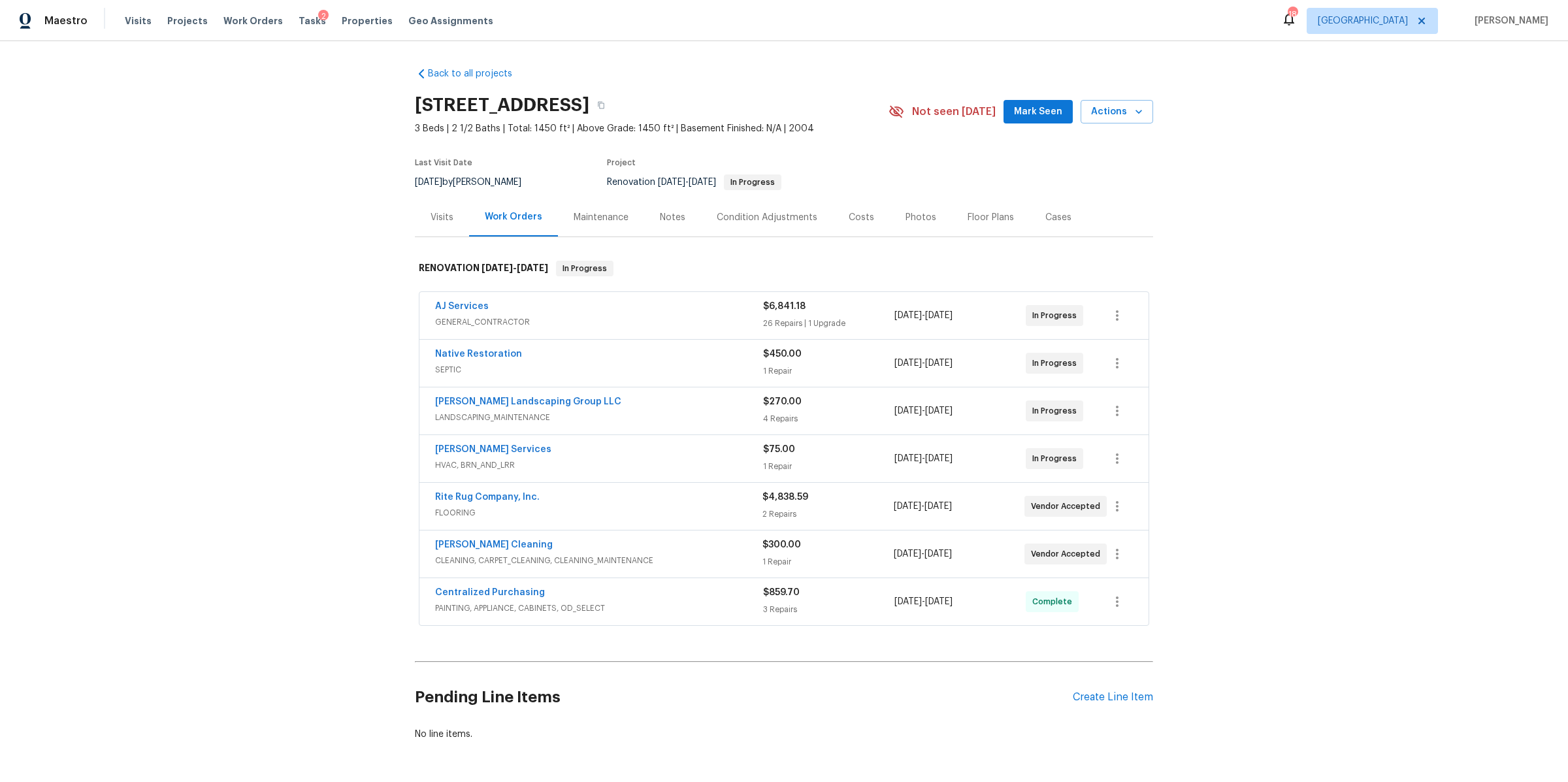
click at [660, 214] on div "Notes" at bounding box center [673, 217] width 26 height 13
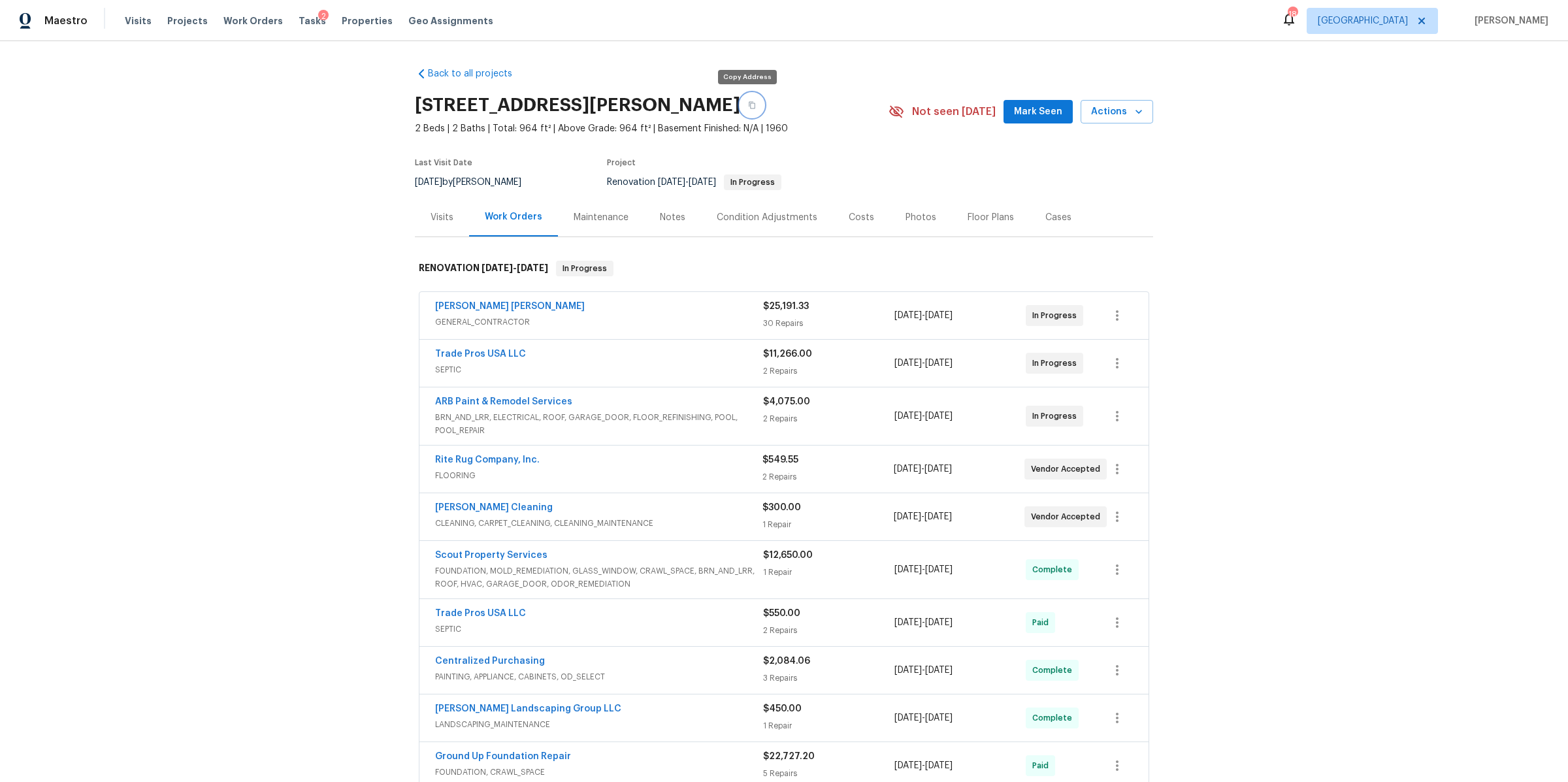
click at [748, 102] on icon "button" at bounding box center [752, 106] width 8 height 8
click at [437, 221] on div "Visits" at bounding box center [442, 217] width 23 height 13
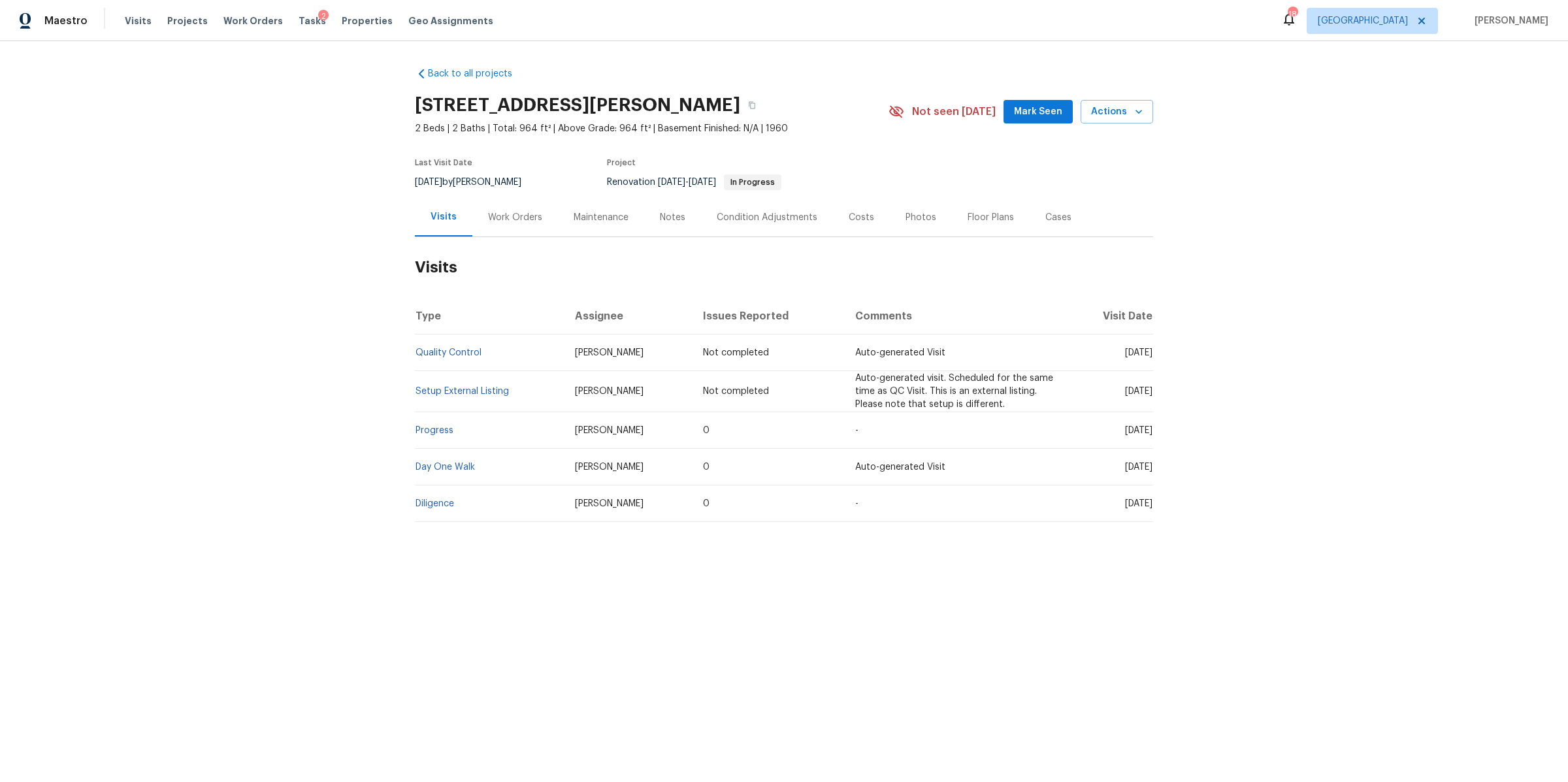
click at [672, 227] on div "Notes" at bounding box center [673, 217] width 57 height 39
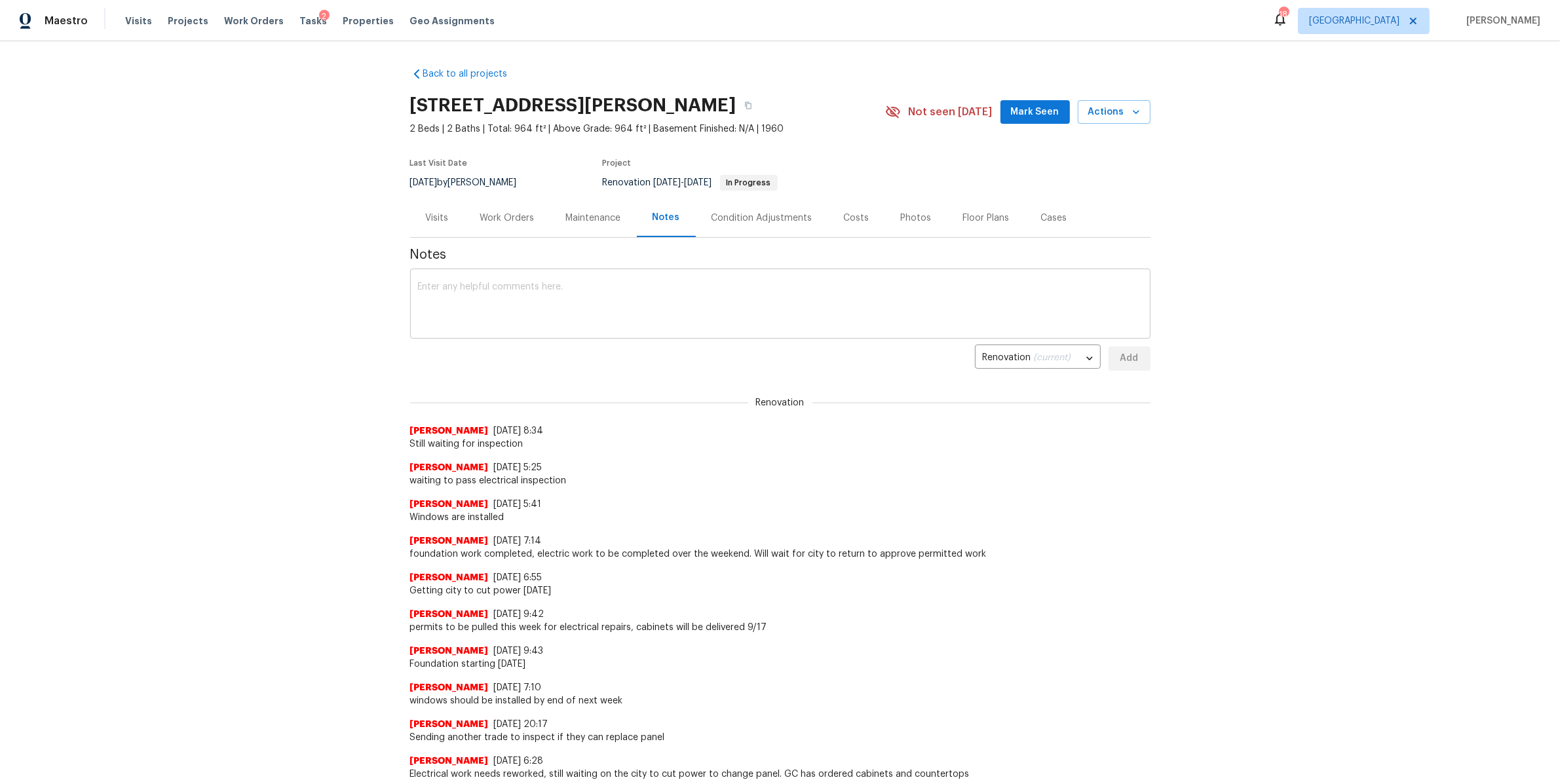
click at [548, 290] on textarea at bounding box center [780, 305] width 724 height 46
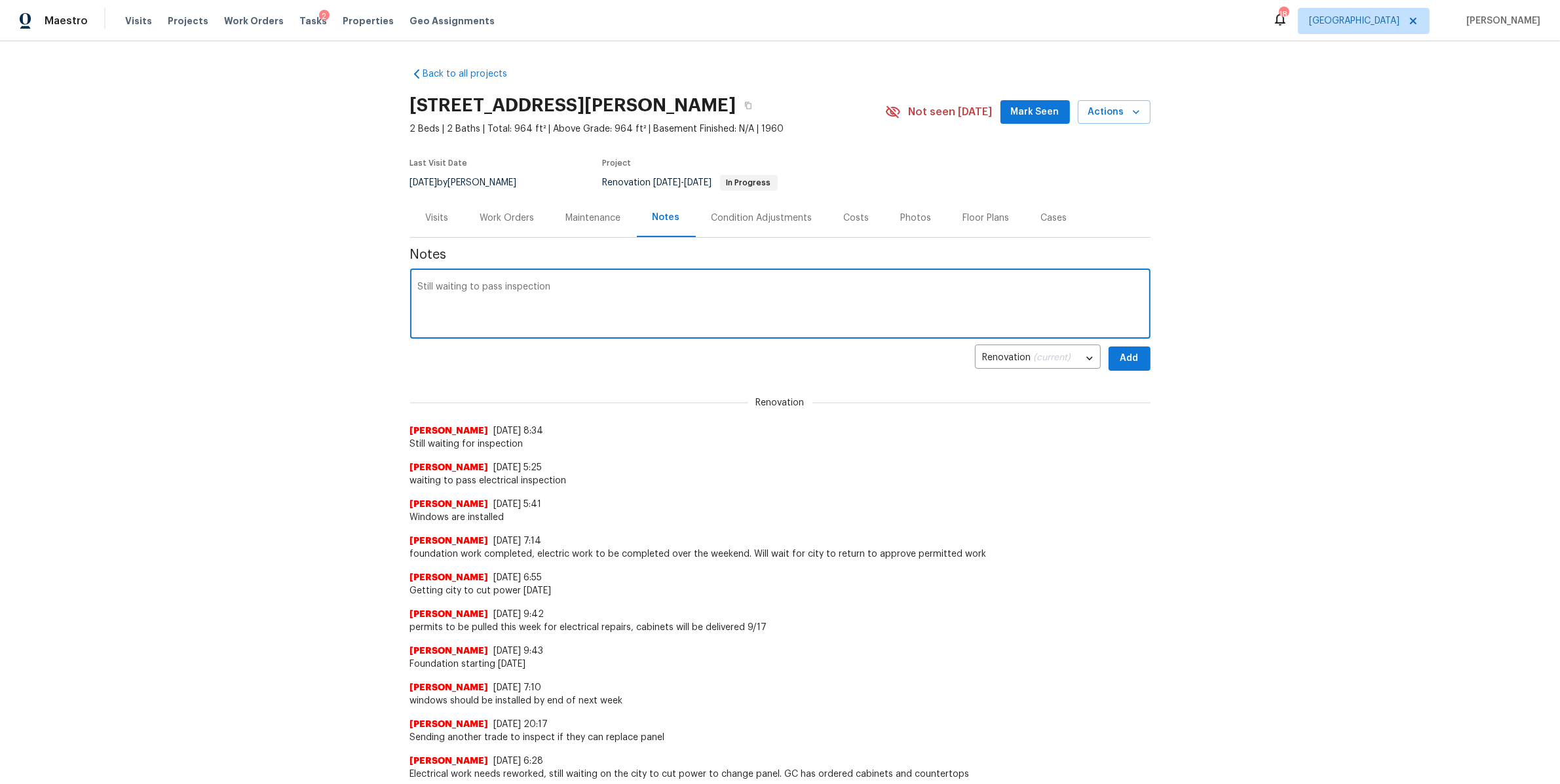
type textarea "Still waiting to pass inspection"
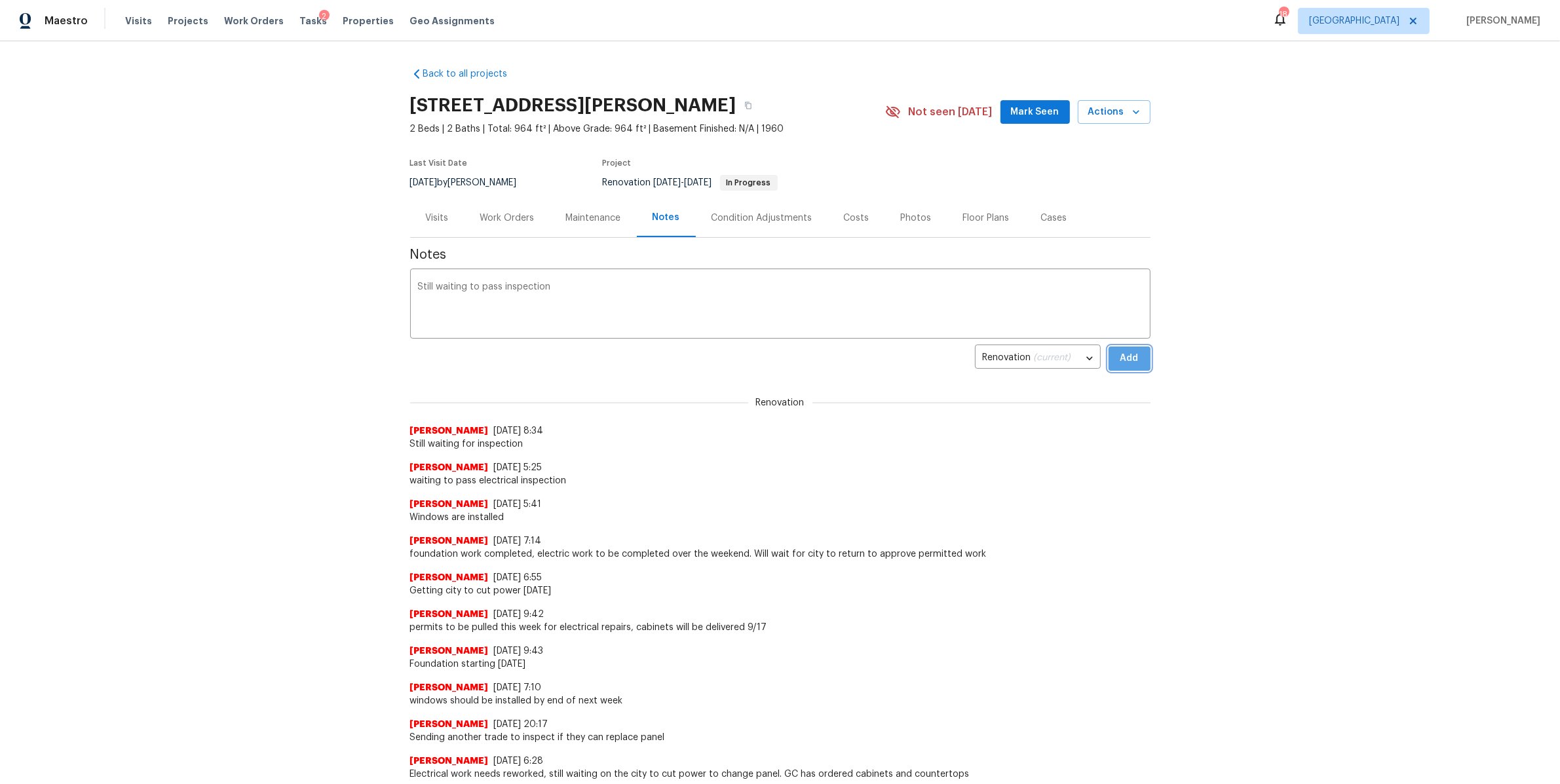
click at [1132, 355] on span "Add" at bounding box center [1129, 358] width 21 height 16
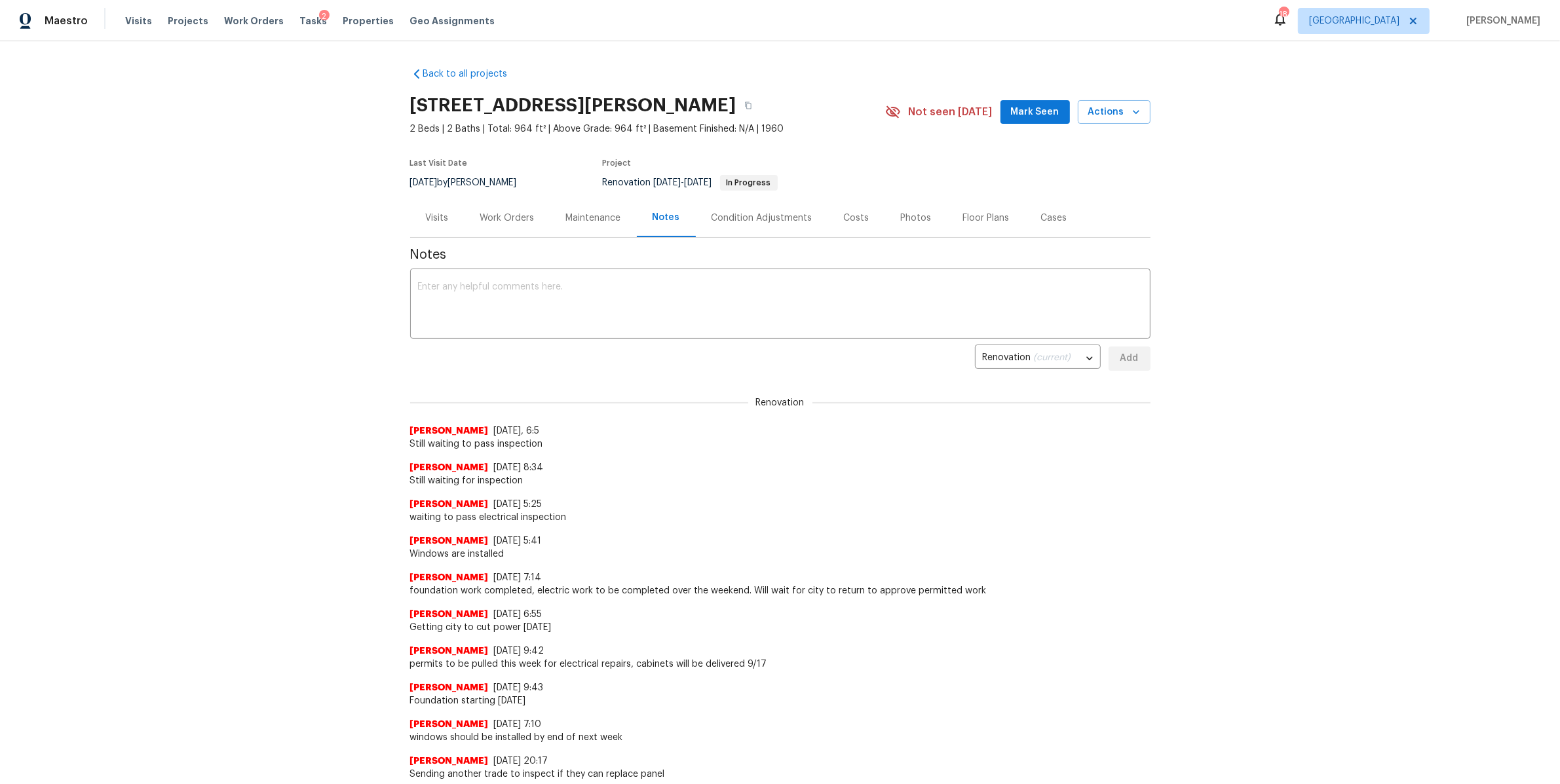
click at [498, 223] on div "Work Orders" at bounding box center [507, 218] width 54 height 13
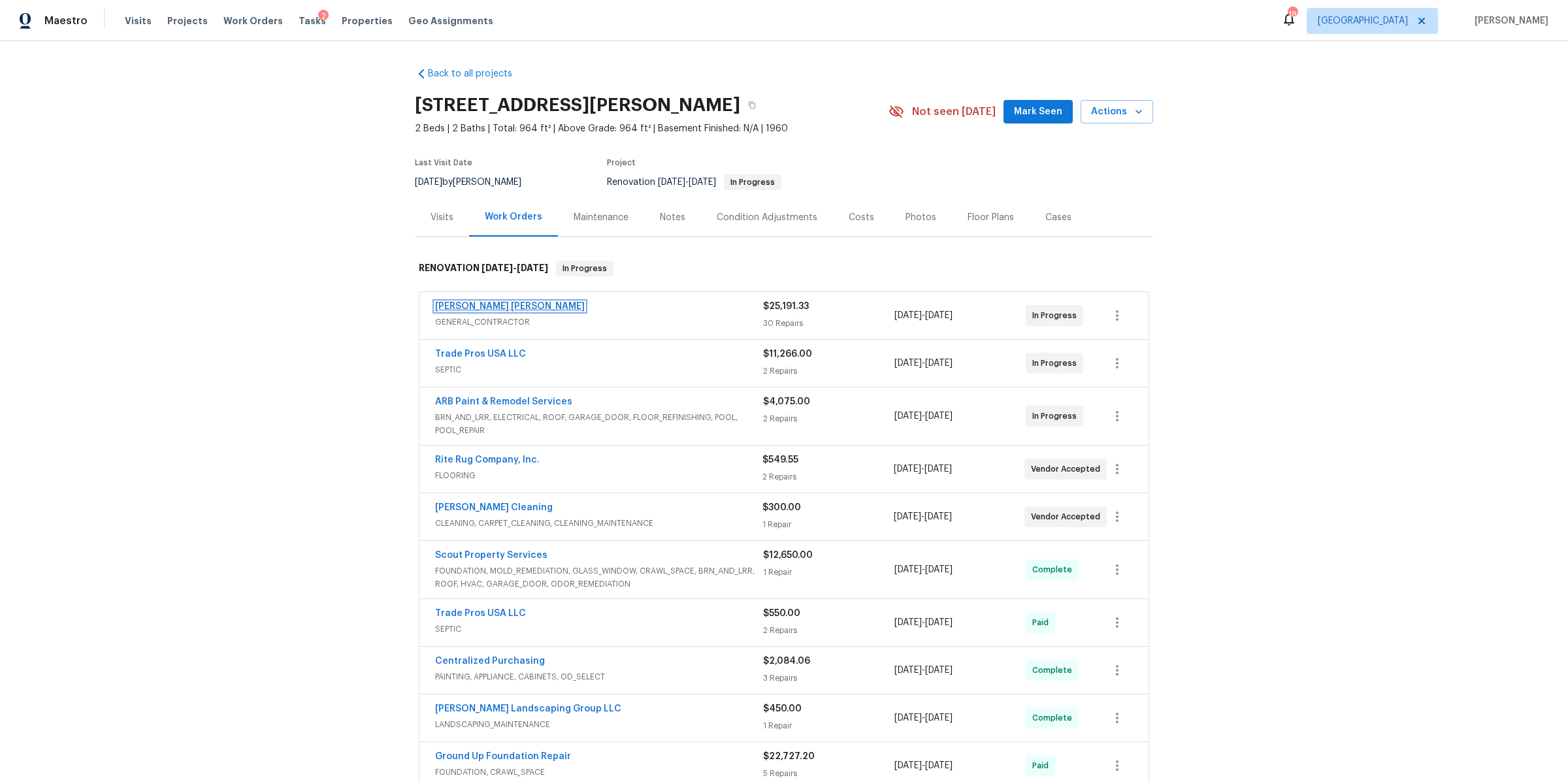
click at [493, 307] on link "Fernando Ruiz Hernandez" at bounding box center [510, 307] width 150 height 9
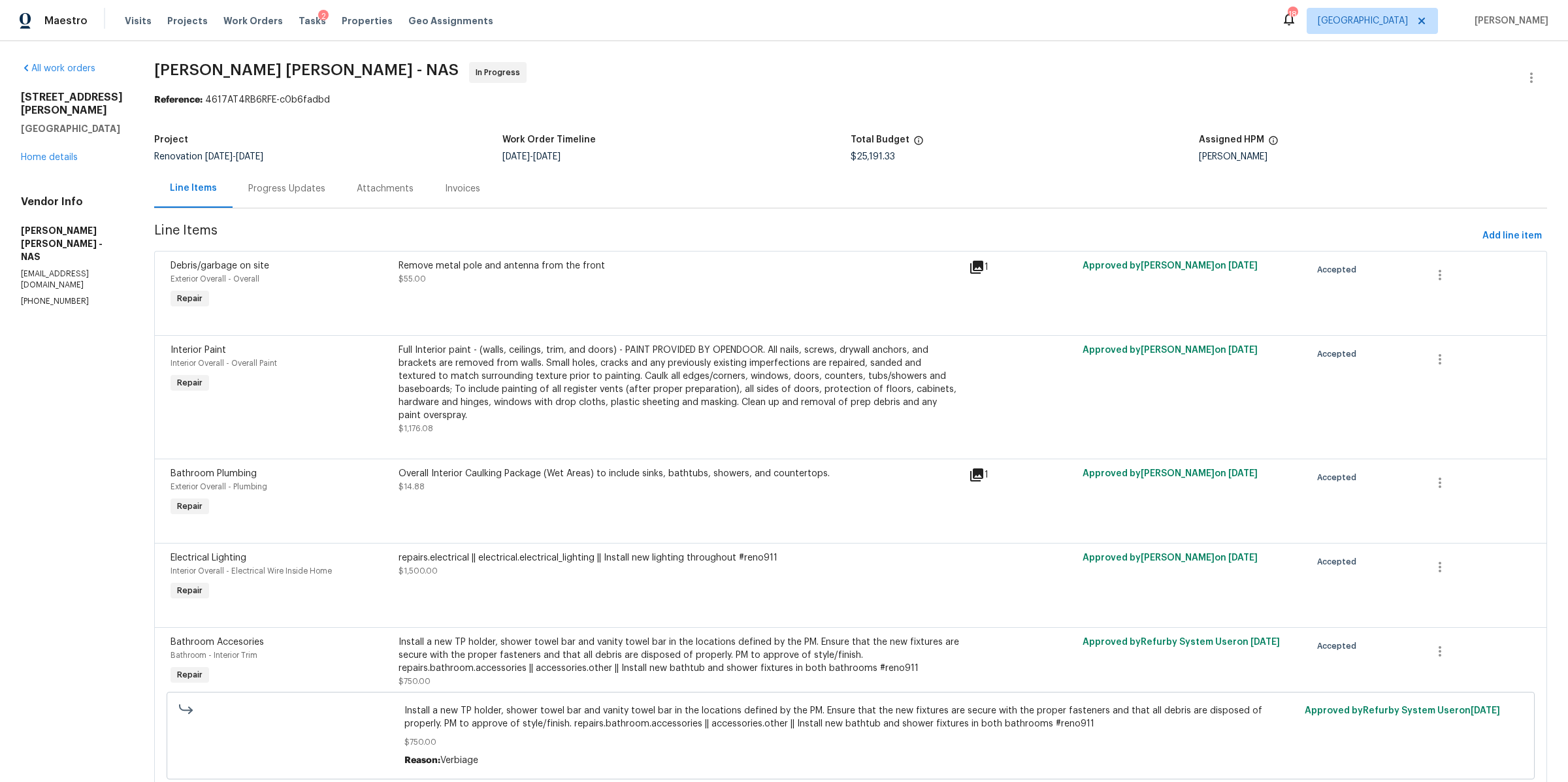
click at [282, 190] on div "Progress Updates" at bounding box center [287, 188] width 77 height 13
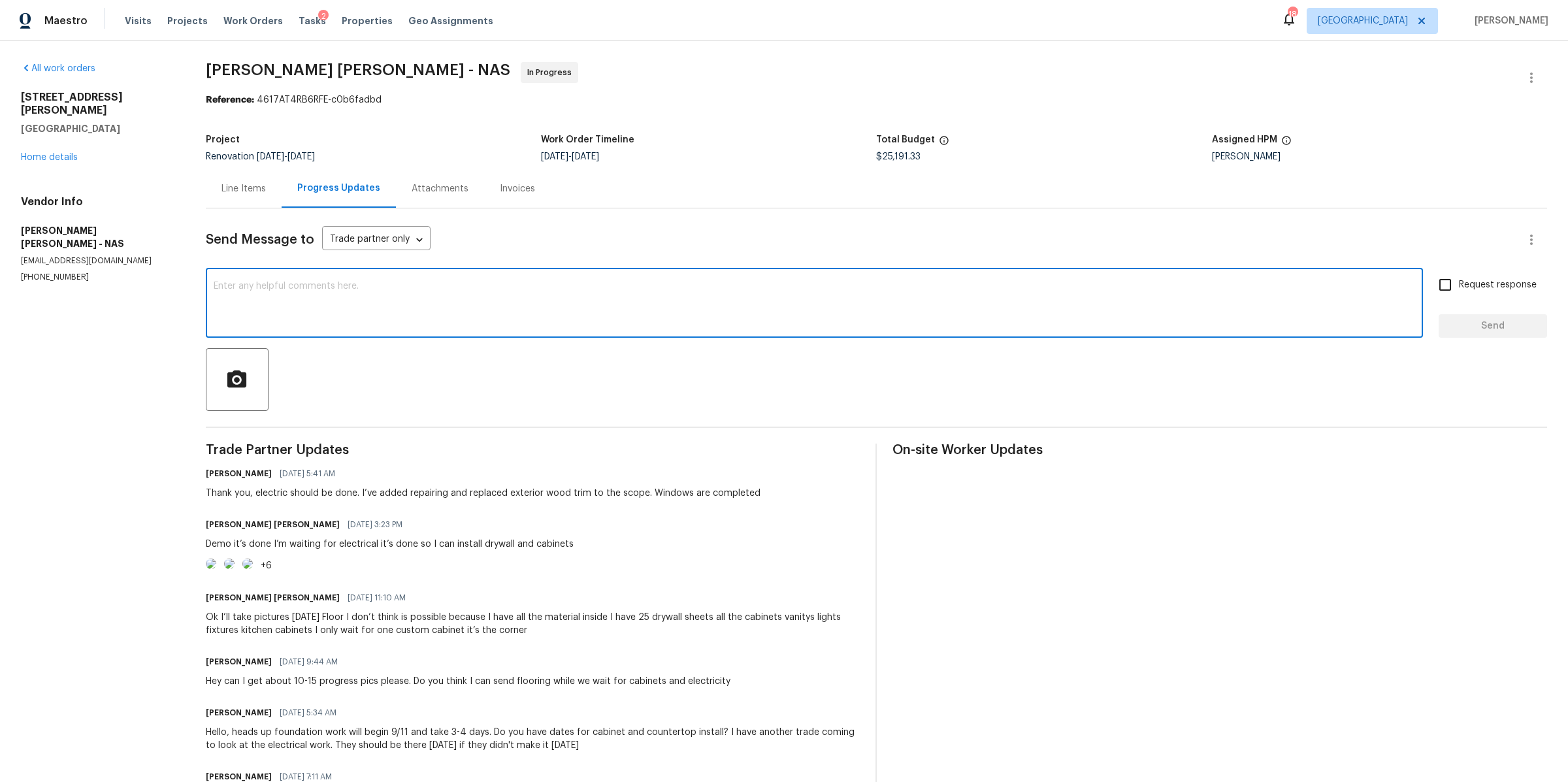
click at [332, 299] on textarea at bounding box center [814, 305] width 1202 height 46
type textarea "Hello, I am still waiting for inspection pass. I will updated you soon I hear b…"
click at [1446, 283] on input "Request response" at bounding box center [1445, 285] width 28 height 28
checkbox input "true"
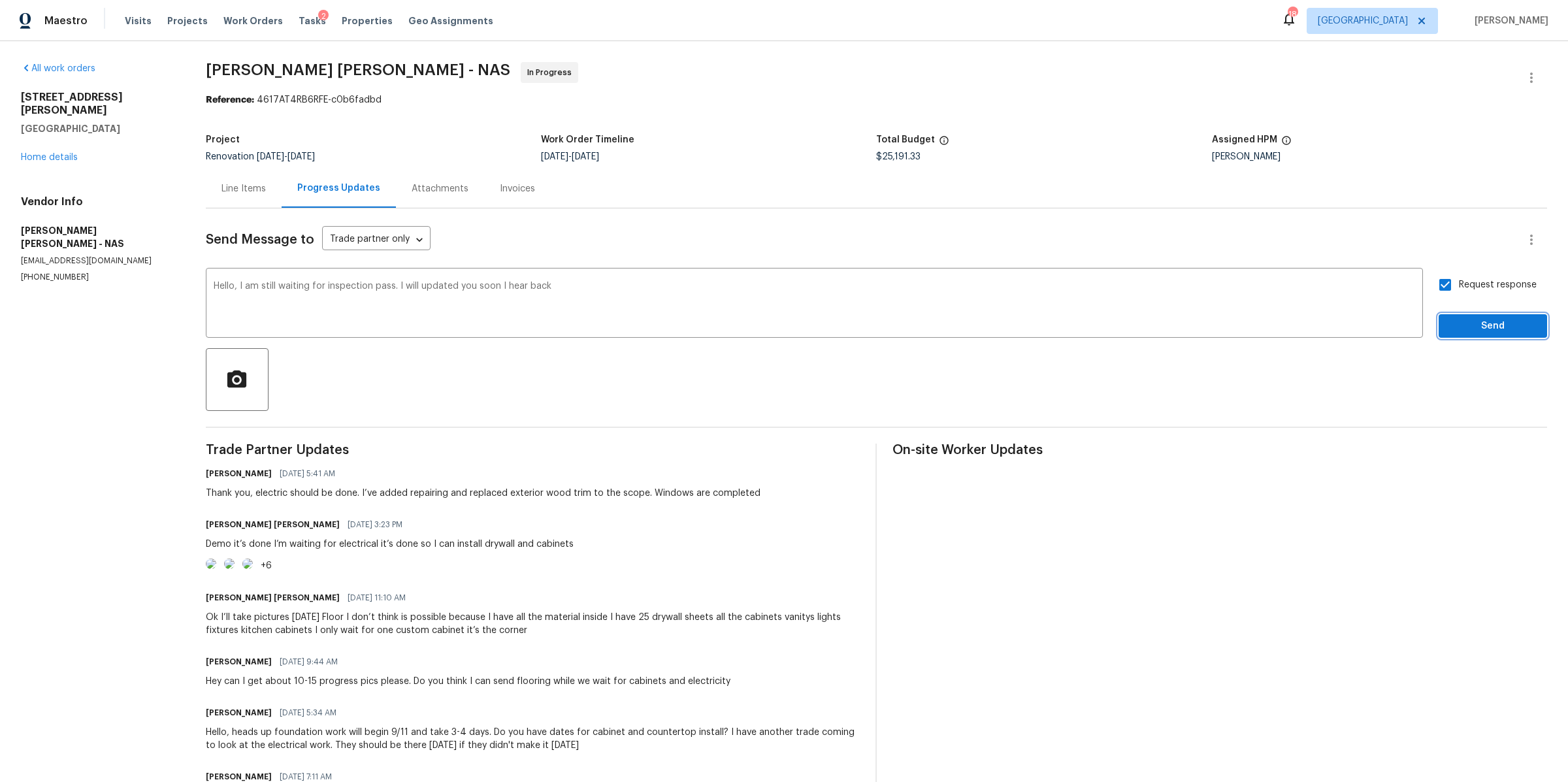
click at [1439, 320] on button "Send" at bounding box center [1493, 326] width 108 height 24
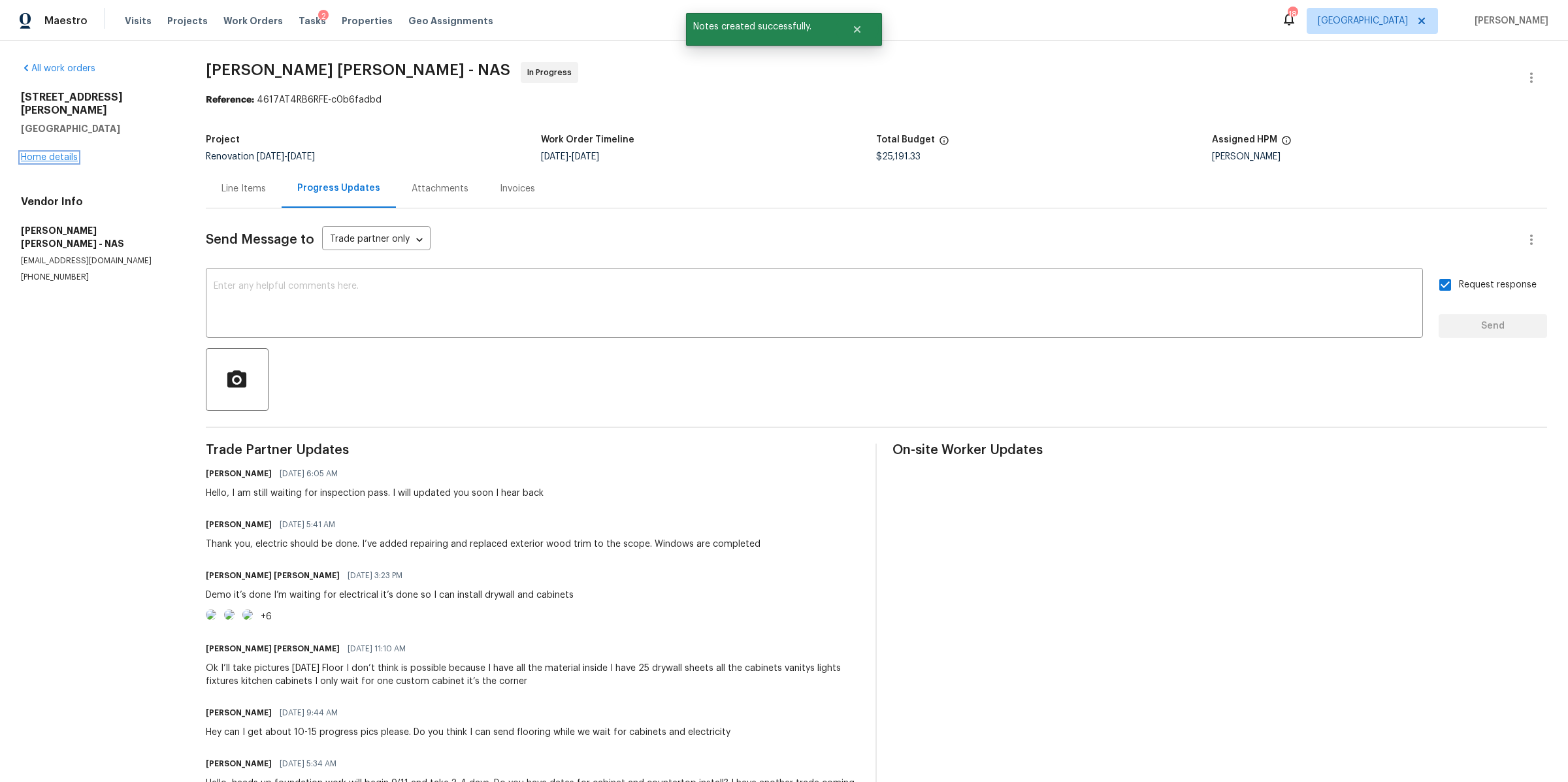
click at [50, 153] on link "Home details" at bounding box center [49, 158] width 57 height 9
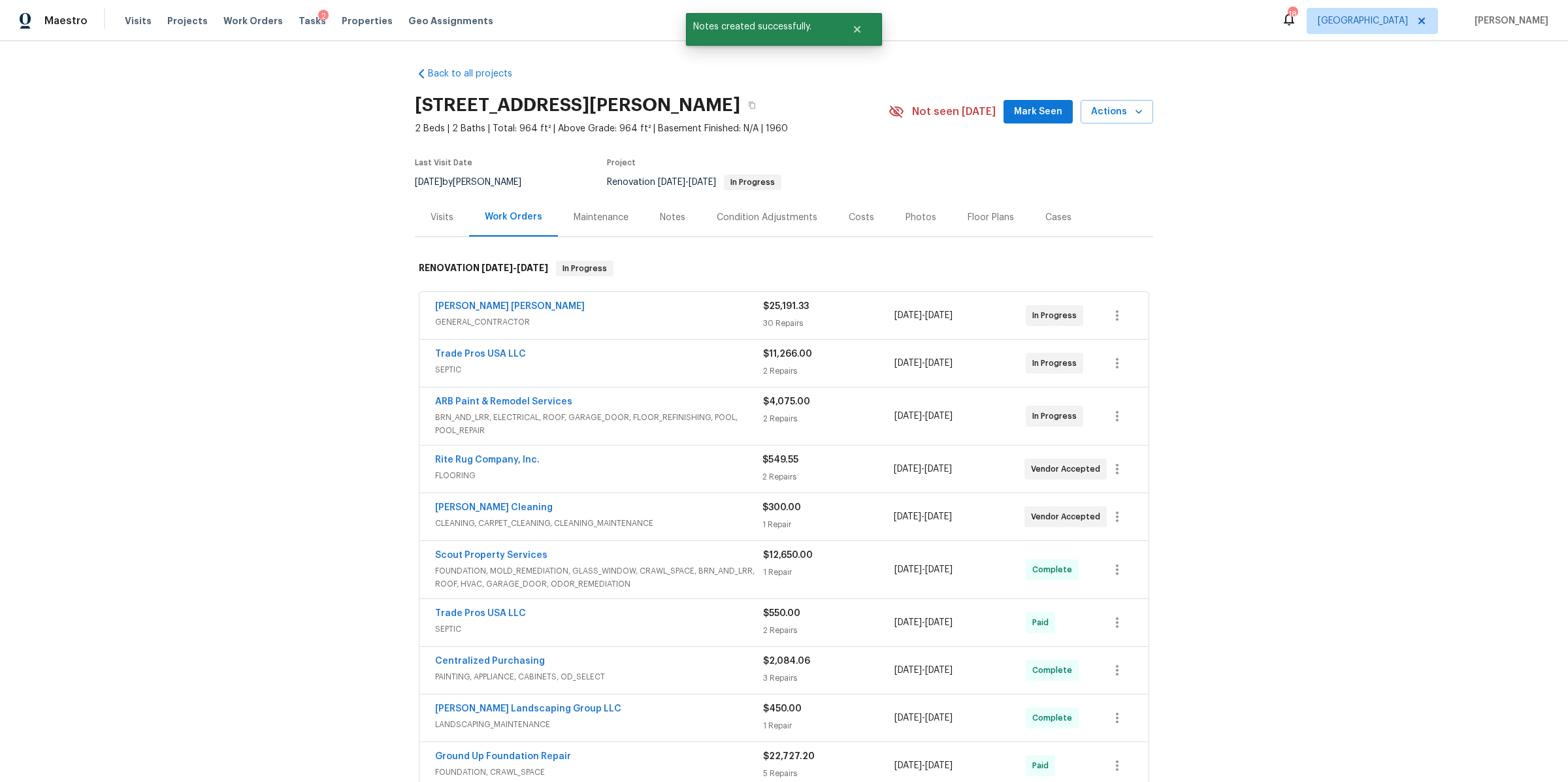
scroll to position [227, 0]
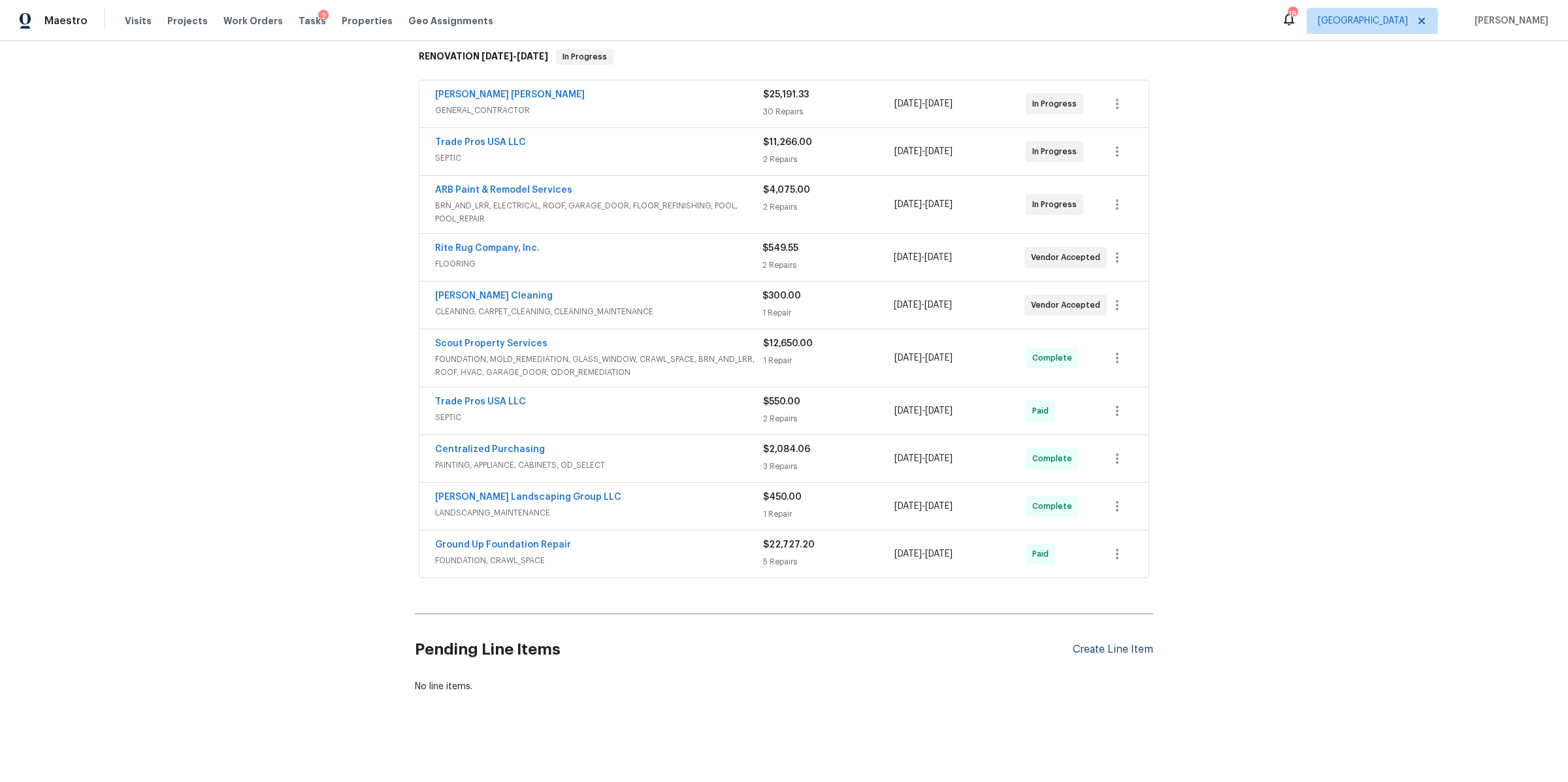
click at [1127, 644] on div "Create Line Item" at bounding box center [1113, 650] width 81 height 12
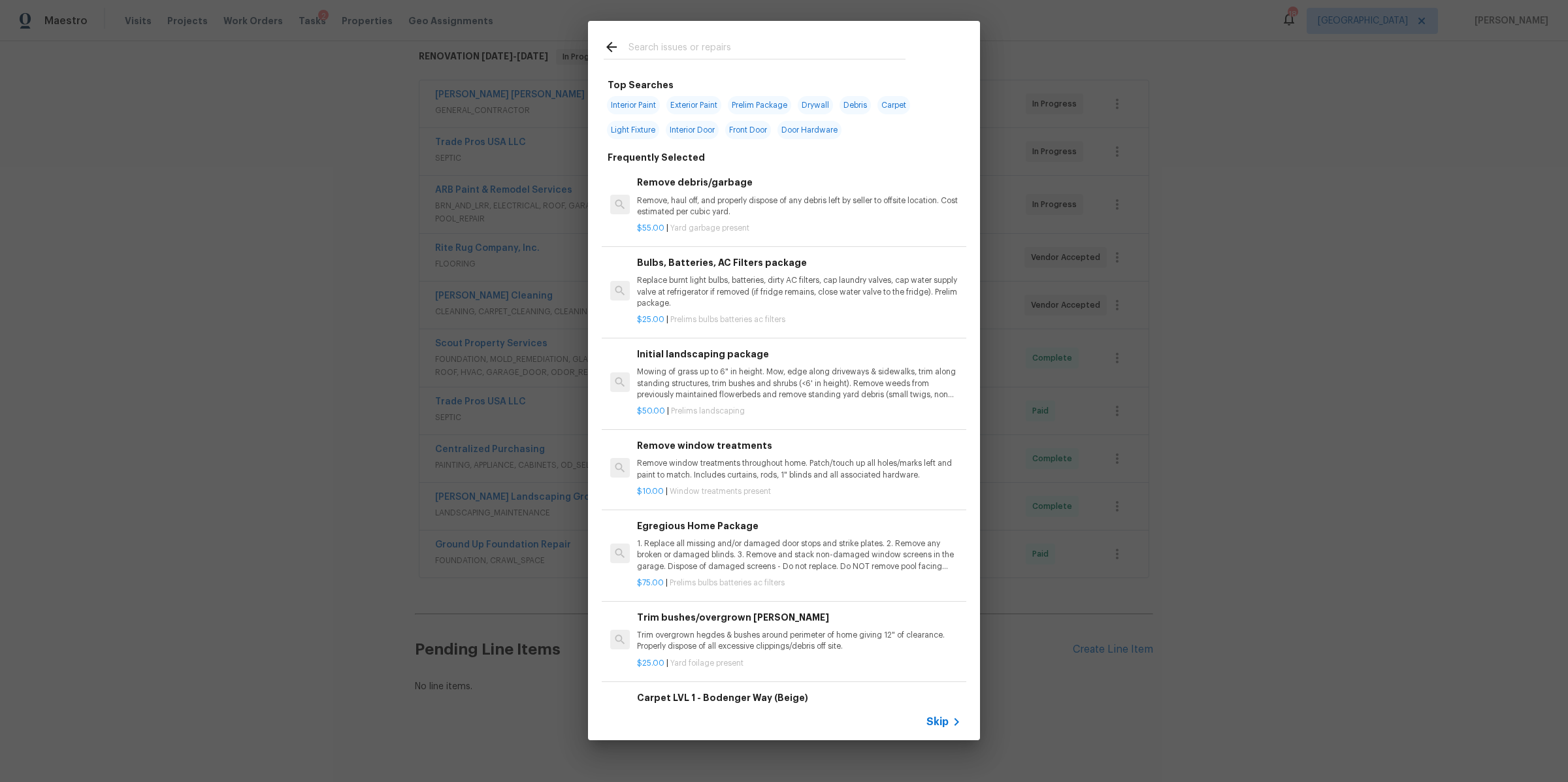
click at [944, 718] on span "Skip" at bounding box center [938, 722] width 22 height 13
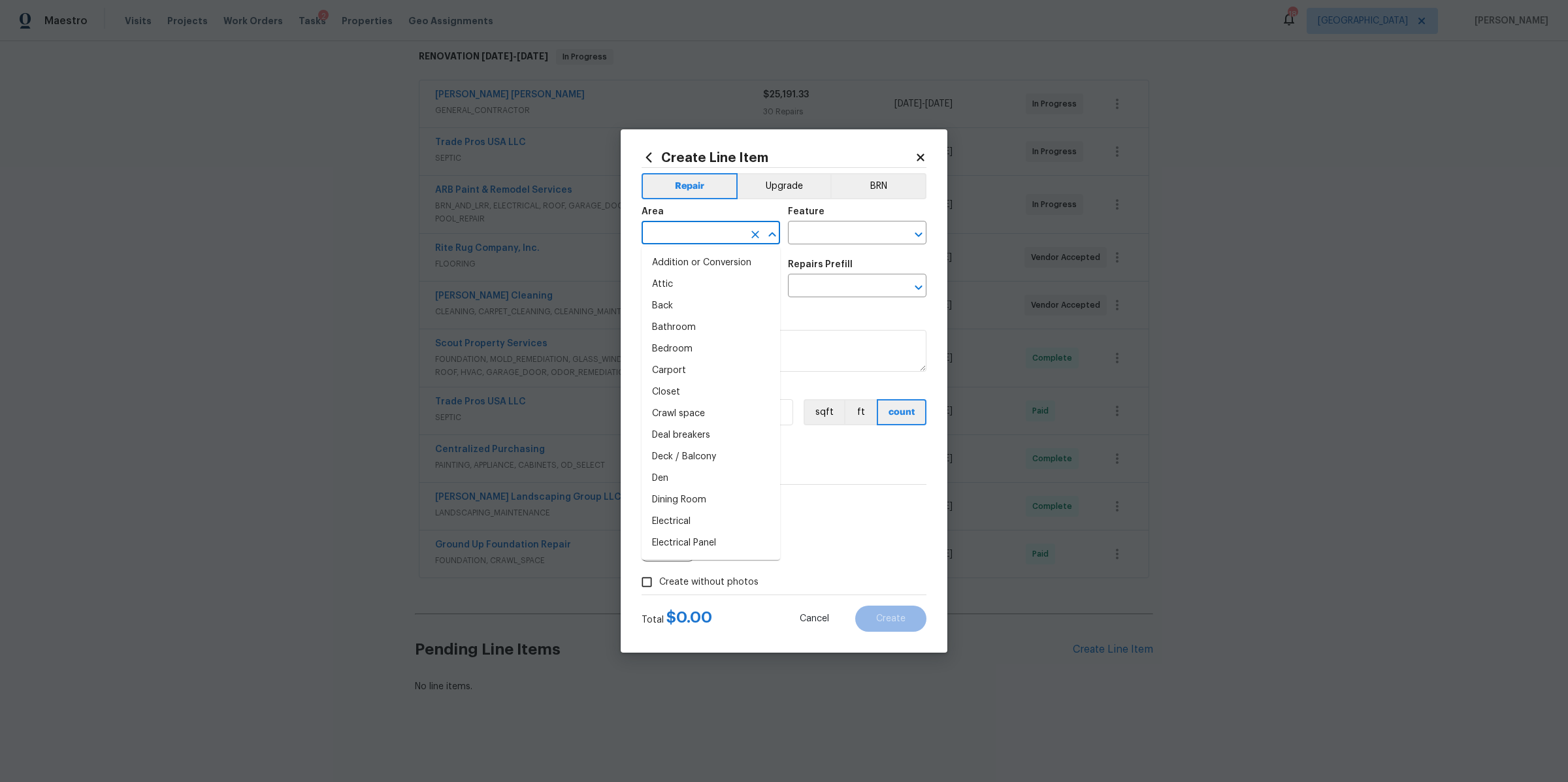
click at [688, 230] on input "text" at bounding box center [693, 234] width 102 height 20
click at [692, 280] on li "Exterior Overall" at bounding box center [711, 284] width 139 height 22
type input "Exterior Overall"
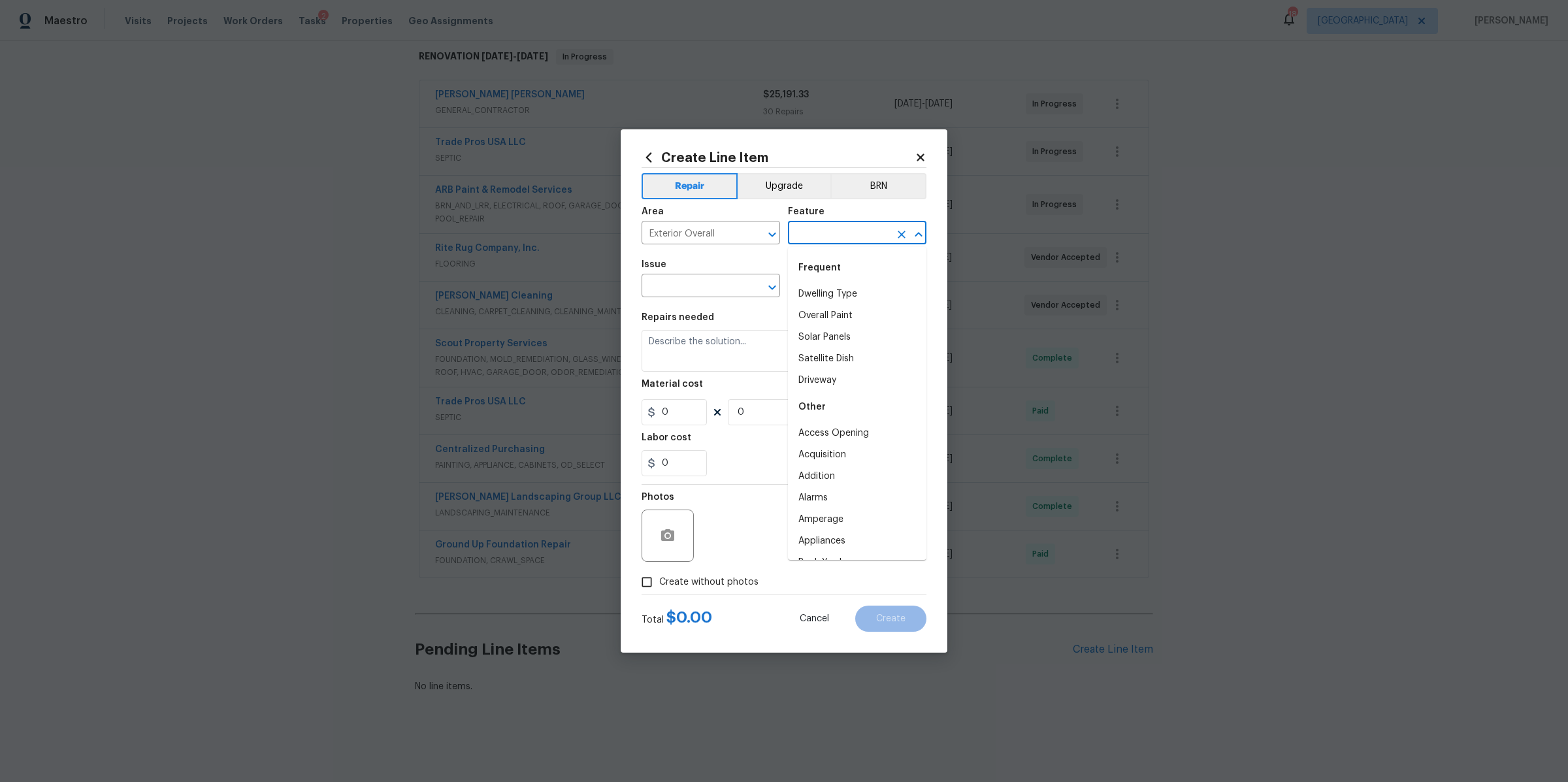
click at [823, 234] on input "text" at bounding box center [839, 234] width 102 height 20
click at [820, 336] on li "Overall" at bounding box center [857, 347] width 139 height 22
type input "Overall"
click at [728, 290] on input "text" at bounding box center [693, 287] width 102 height 20
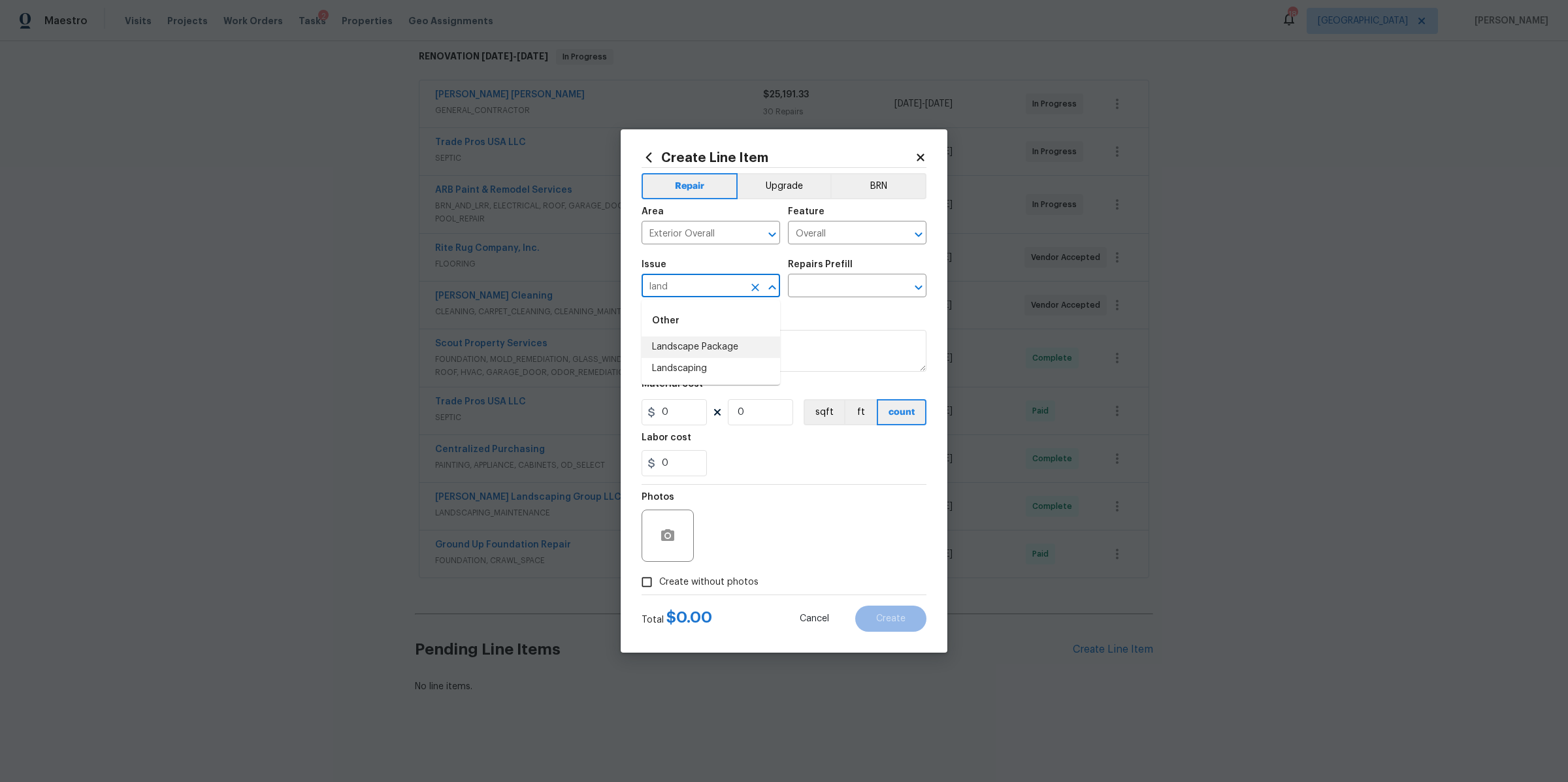
click at [713, 341] on li "Landscape Package" at bounding box center [711, 347] width 139 height 22
type input "Landscape Package"
click at [861, 290] on input "text" at bounding box center [839, 287] width 102 height 20
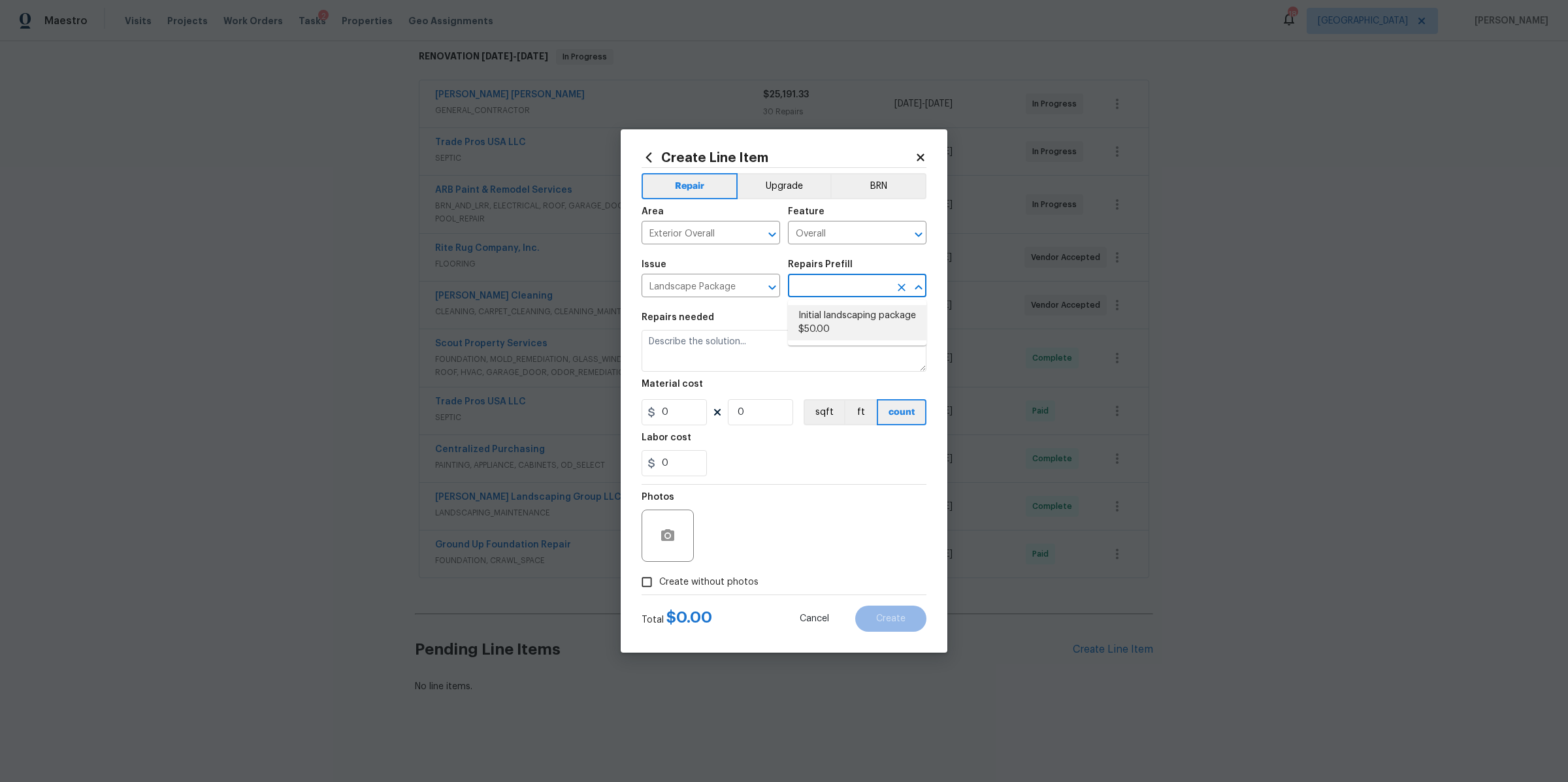
click at [849, 315] on li "Initial landscaping package $50.00" at bounding box center [857, 323] width 139 height 35
type input "Home Readiness Packages"
type input "Initial landscaping package $50.00"
type textarea "Mowing of grass up to 6" in height. Mow, edge along driveways & sidewalks, trim…"
type input "50"
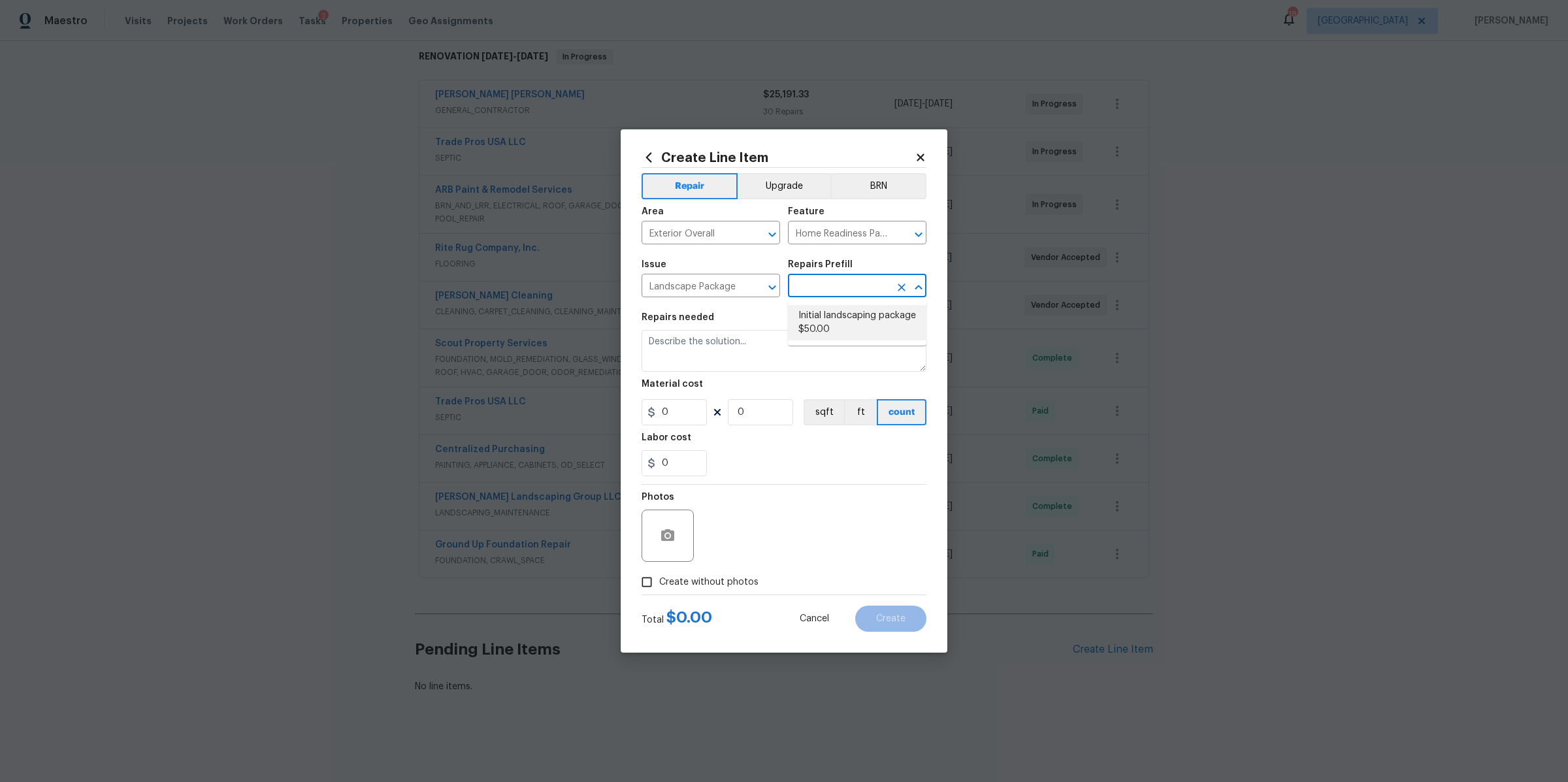
type input "1"
click at [676, 420] on input "50" at bounding box center [674, 412] width 66 height 26
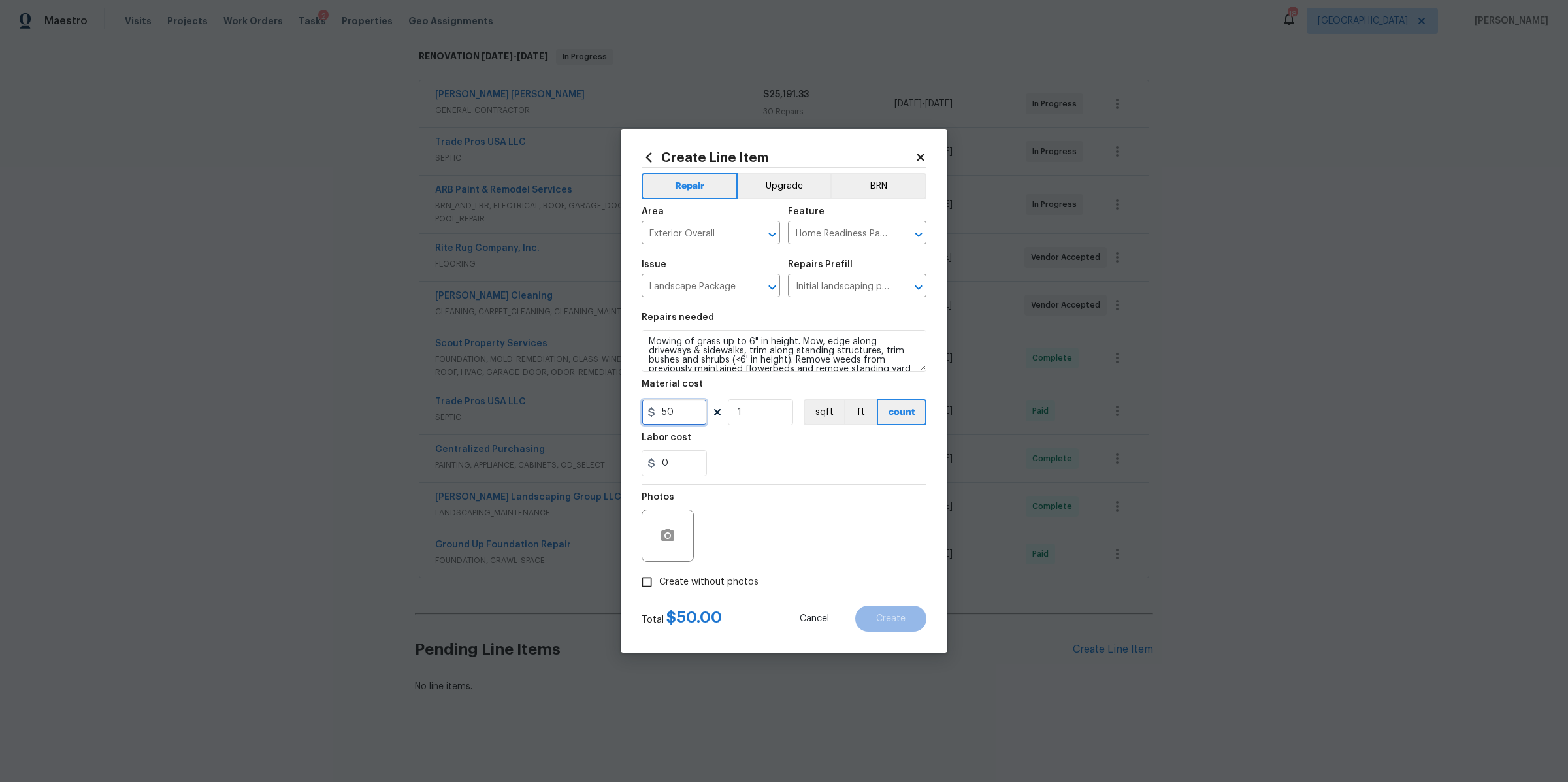
click at [676, 420] on input "50" at bounding box center [674, 412] width 66 height 26
type input "65"
click at [723, 580] on span "Create without photos" at bounding box center [709, 582] width 100 height 14
click at [659, 580] on input "Create without photos" at bounding box center [647, 582] width 25 height 25
checkbox input "true"
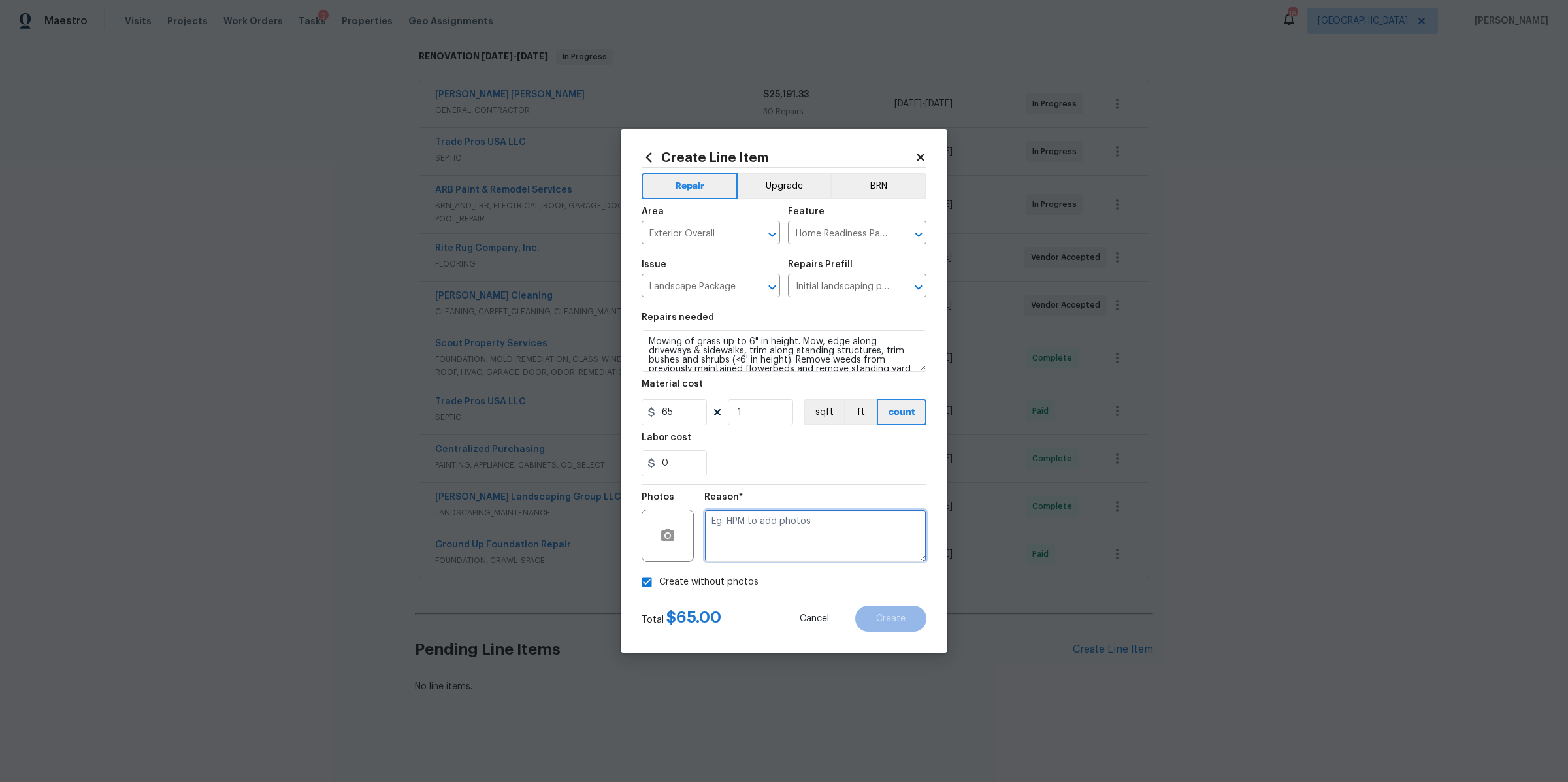
click at [755, 544] on textarea at bounding box center [815, 536] width 222 height 52
type textarea "na"
click at [900, 628] on button "Create" at bounding box center [890, 619] width 71 height 26
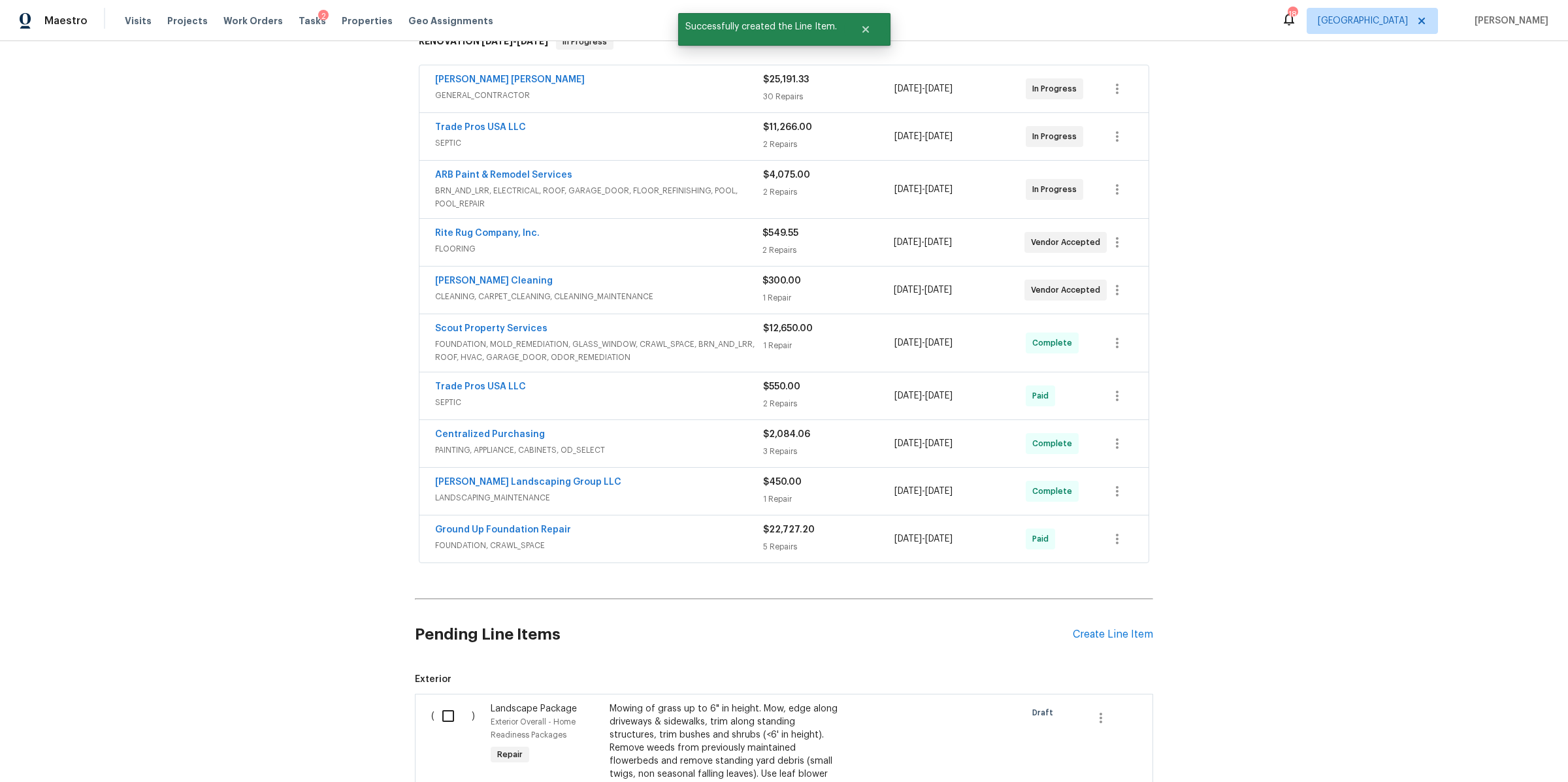
scroll to position [468, 0]
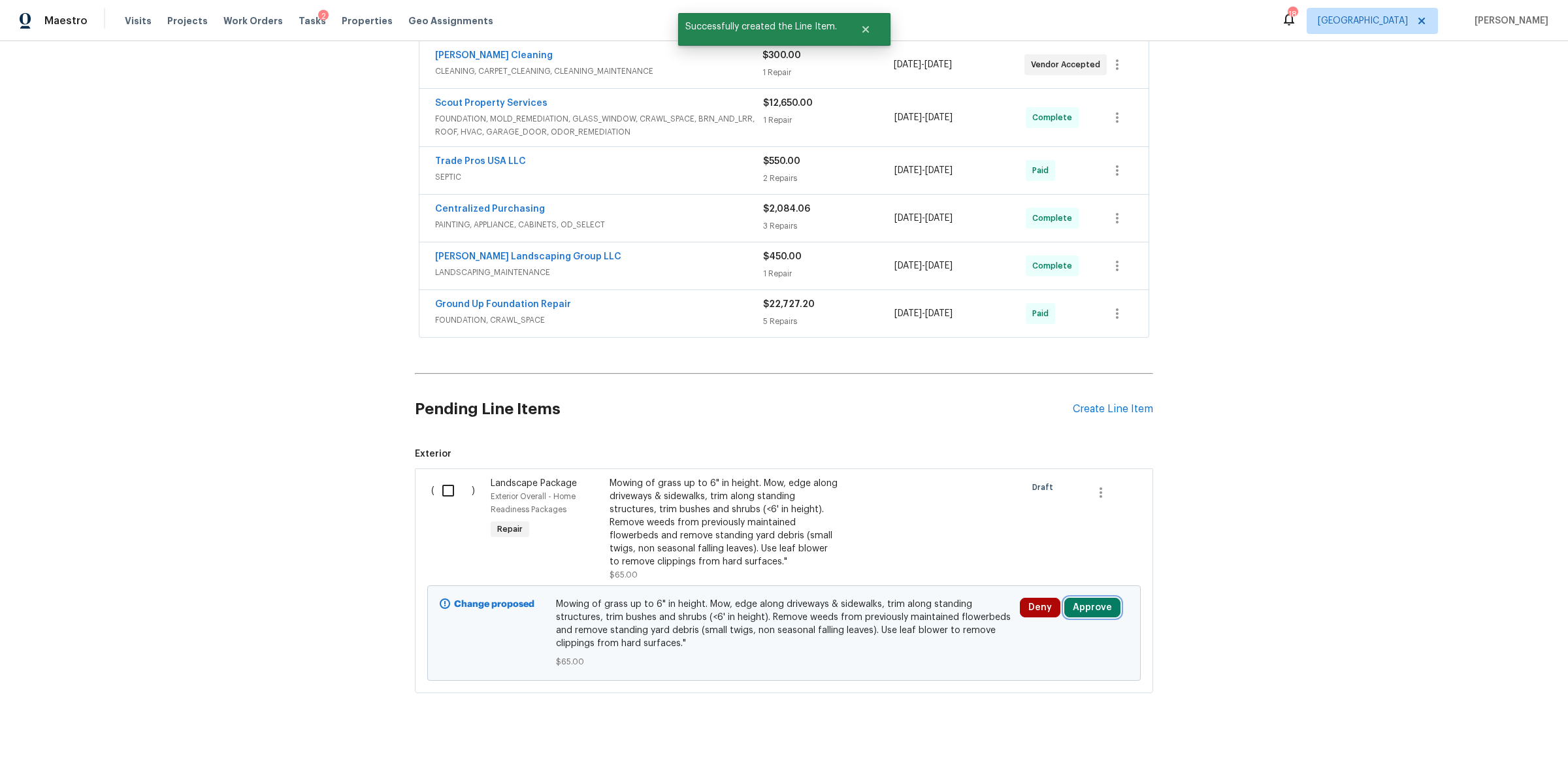
click at [1095, 598] on button "Approve" at bounding box center [1092, 607] width 56 height 20
click at [1039, 557] on button "Approve" at bounding box center [1049, 552] width 79 height 26
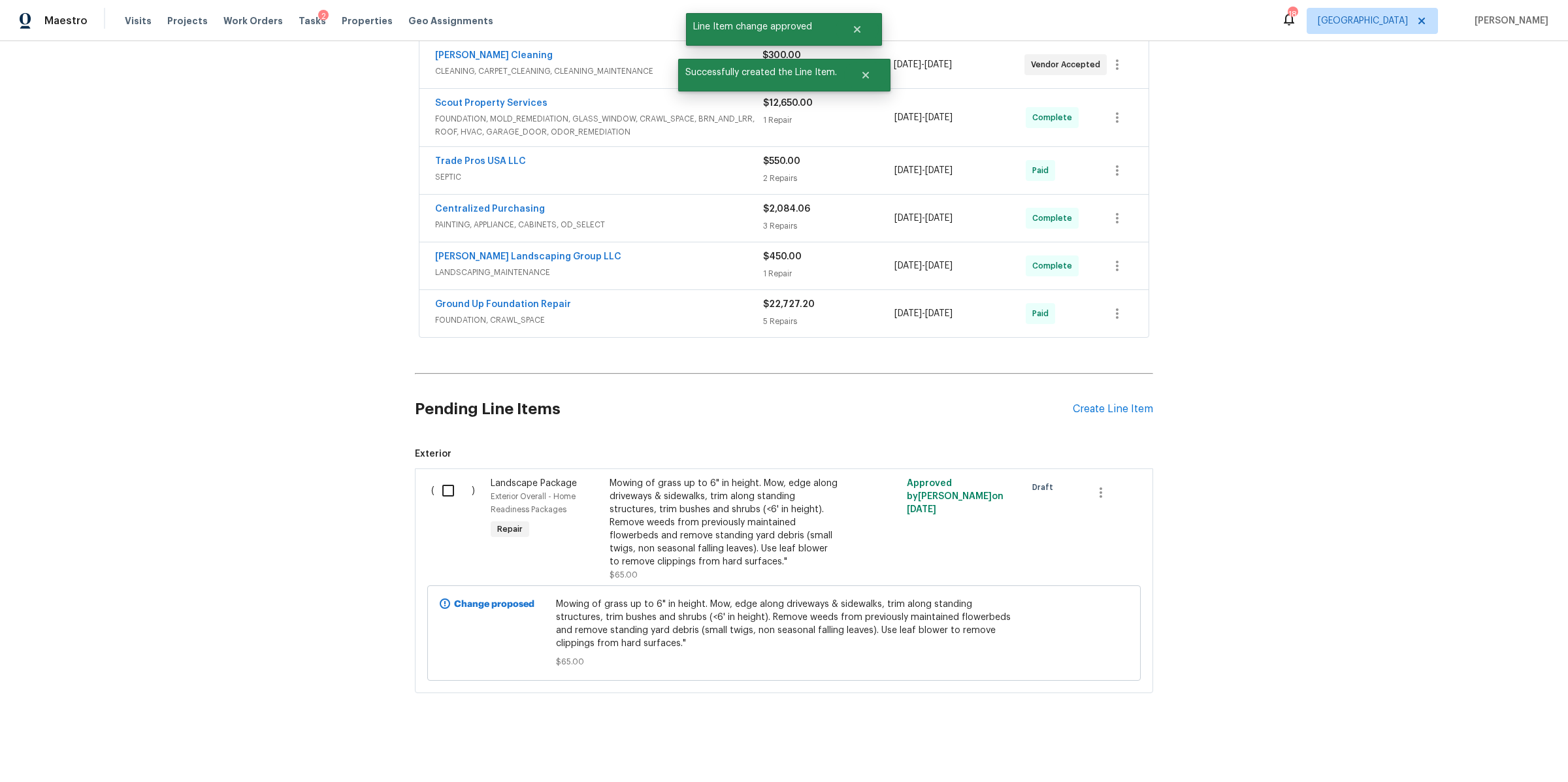
click at [446, 482] on input "checkbox" at bounding box center [453, 491] width 37 height 28
checkbox input "true"
click at [1471, 750] on span "Create Work Order" at bounding box center [1494, 750] width 87 height 16
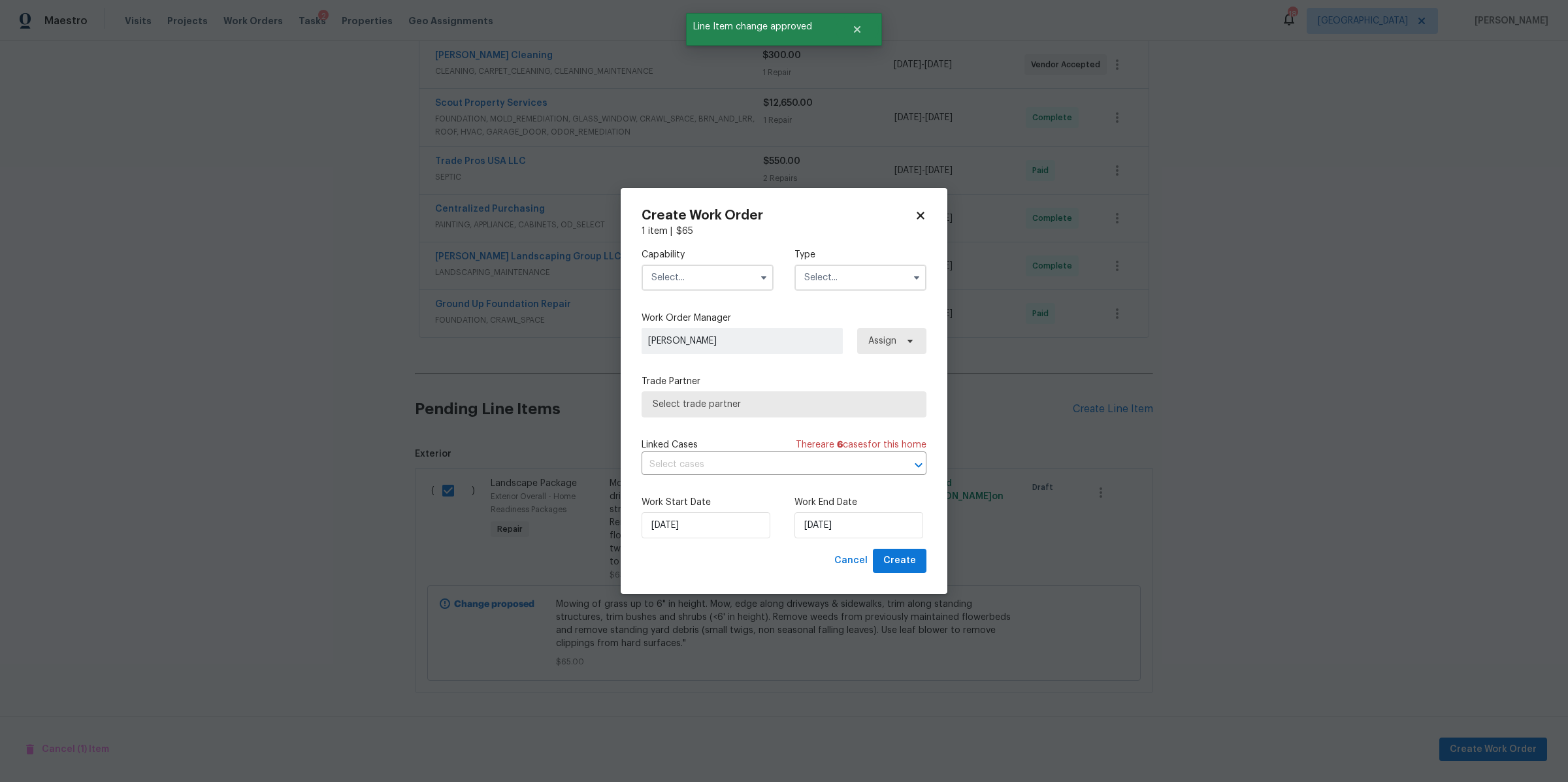
click at [702, 282] on input "text" at bounding box center [707, 278] width 132 height 26
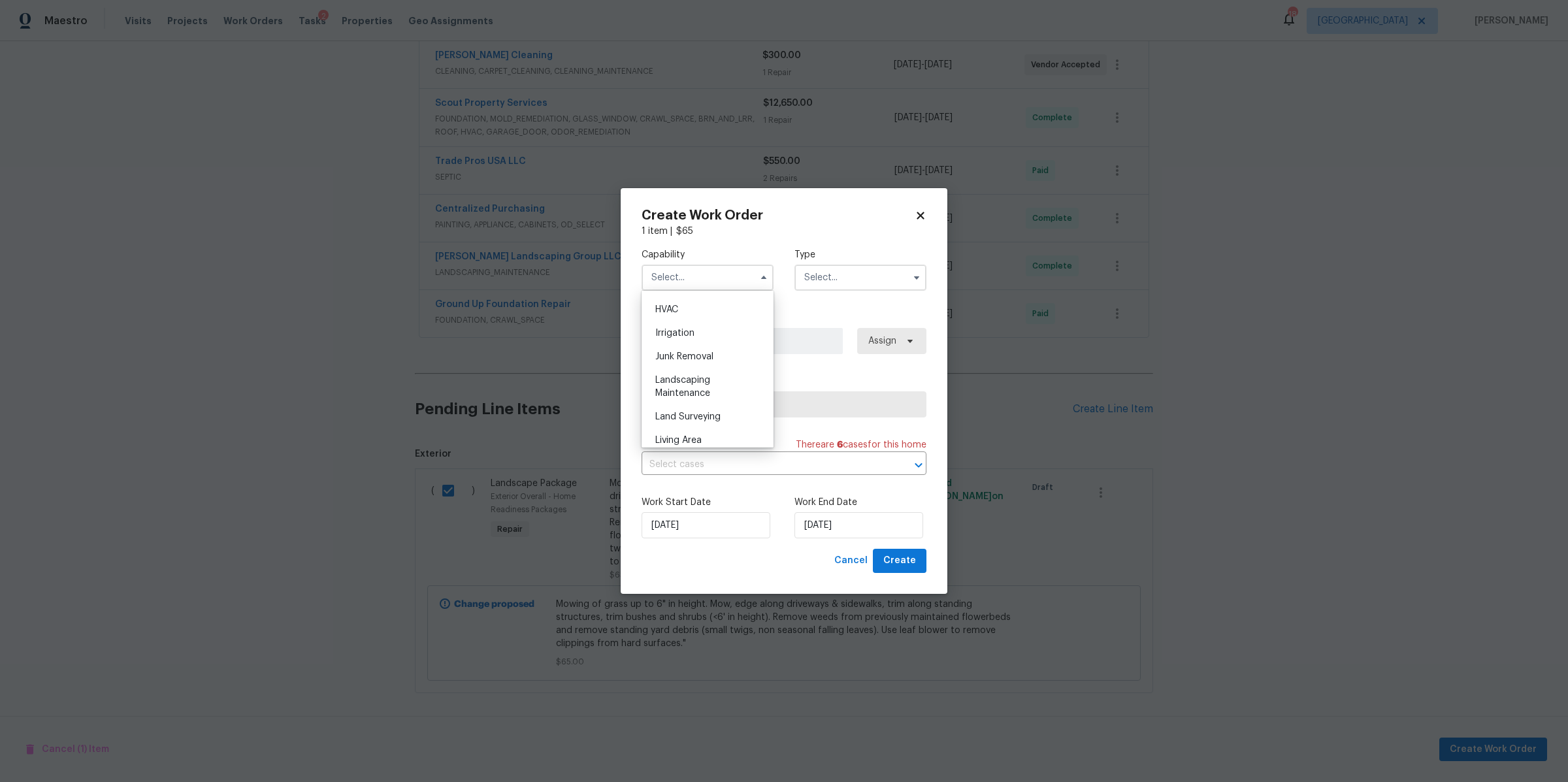
scroll to position [793, 0]
click at [687, 398] on div "Landscaping Maintenance" at bounding box center [707, 380] width 125 height 37
type input "Landscaping Maintenance"
click at [844, 271] on input "text" at bounding box center [861, 278] width 132 height 26
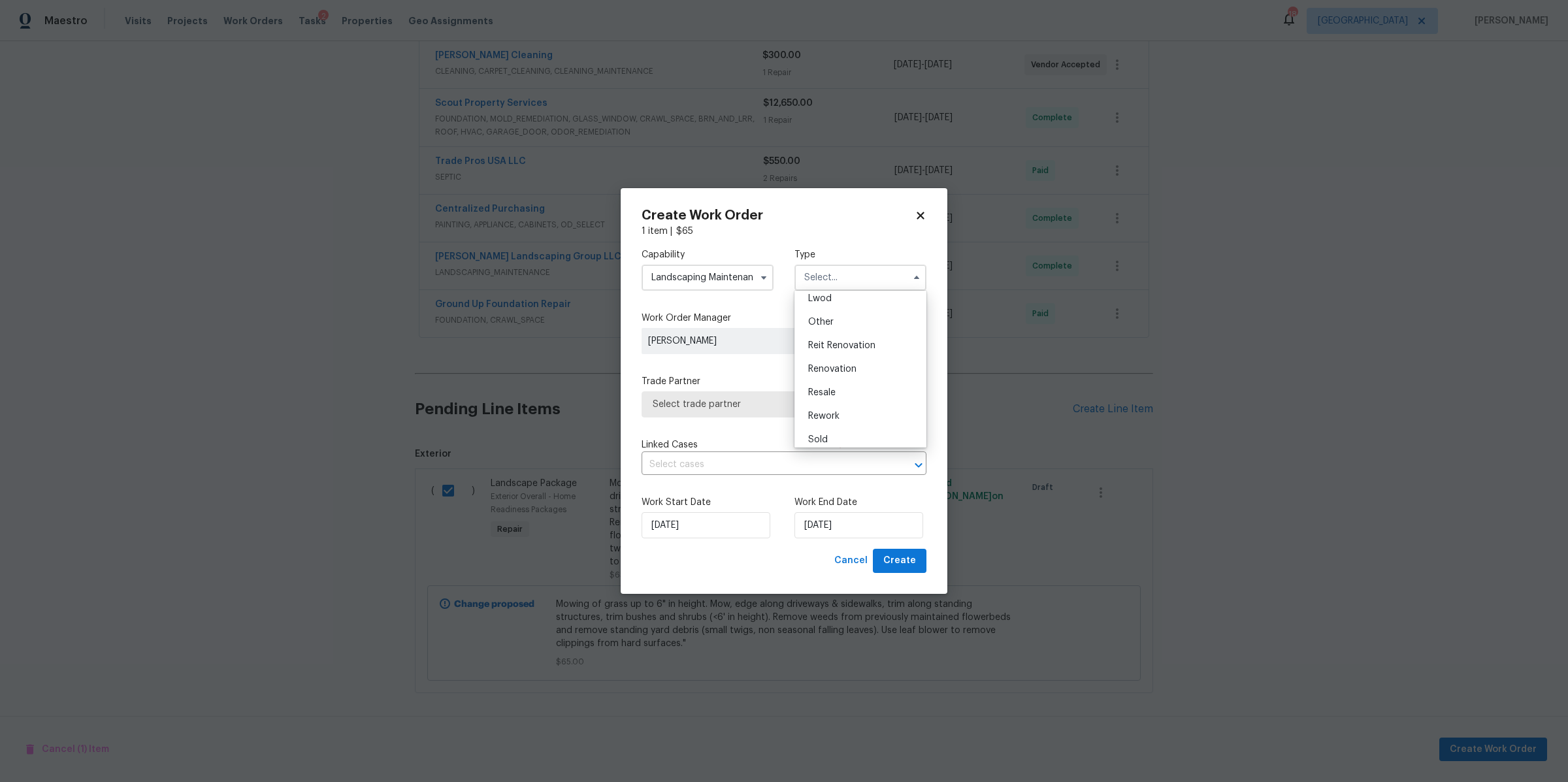
scroll to position [155, 0]
click at [840, 360] on span "Renovation" at bounding box center [832, 363] width 48 height 9
type input "Renovation"
click at [808, 396] on span "Select trade partner" at bounding box center [784, 404] width 285 height 26
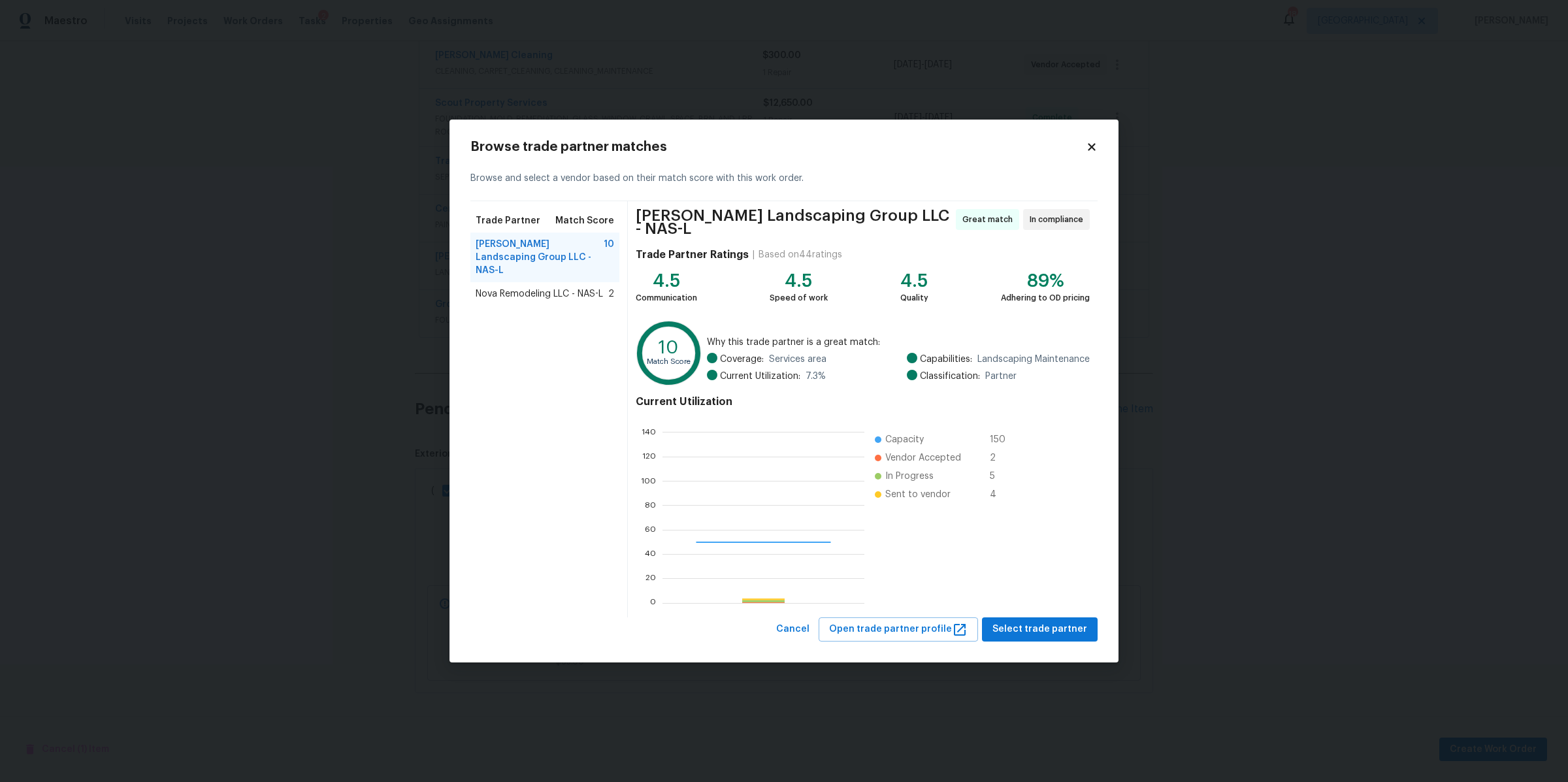
scroll to position [171, 190]
click at [1066, 630] on span "Select trade partner" at bounding box center [1040, 630] width 95 height 16
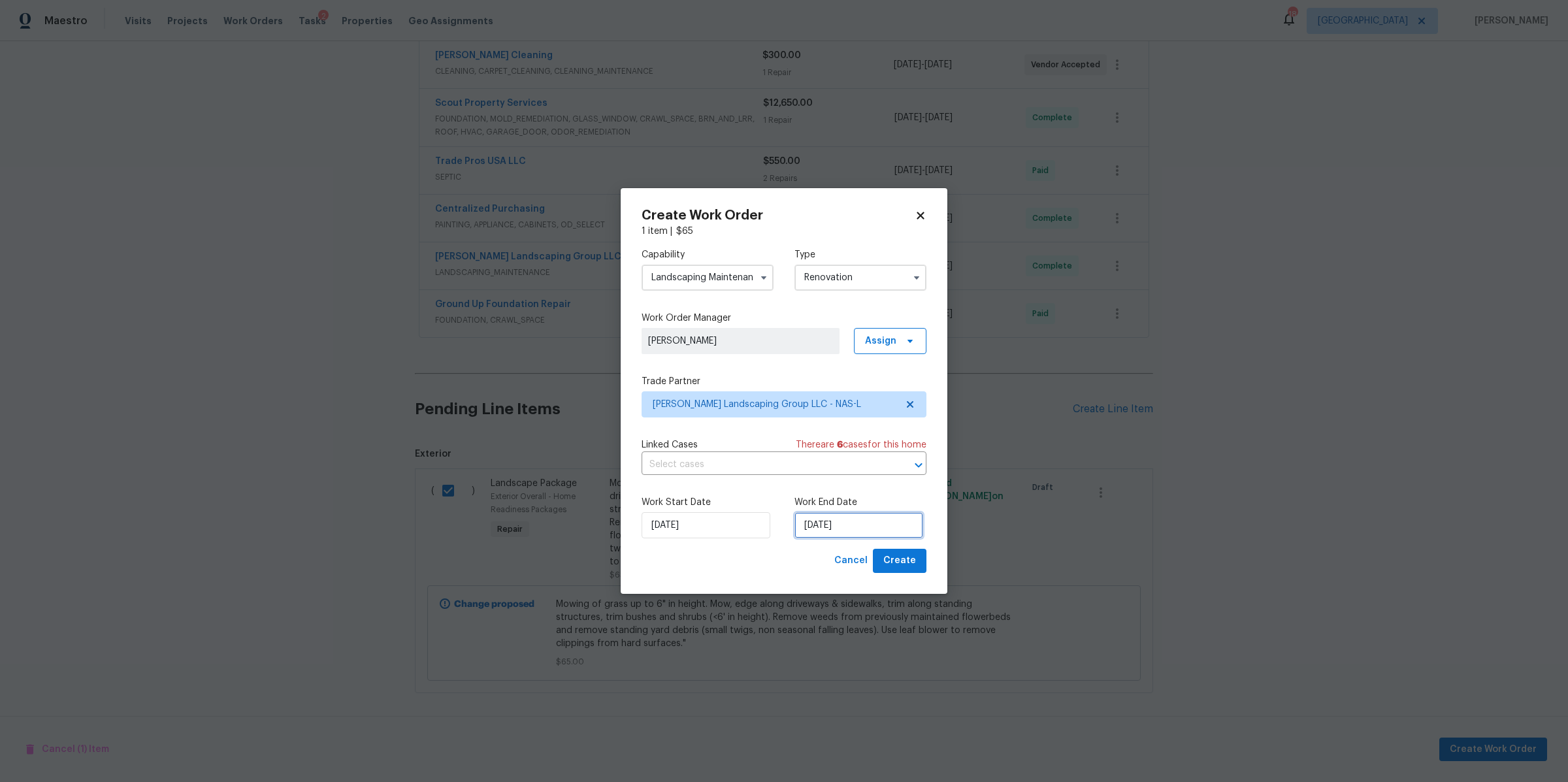
click at [842, 525] on input "[DATE]" at bounding box center [859, 525] width 129 height 26
click at [817, 432] on div "6" at bounding box center [814, 431] width 22 height 18
type input "[DATE]"
click at [896, 555] on span "Create" at bounding box center [900, 561] width 32 height 16
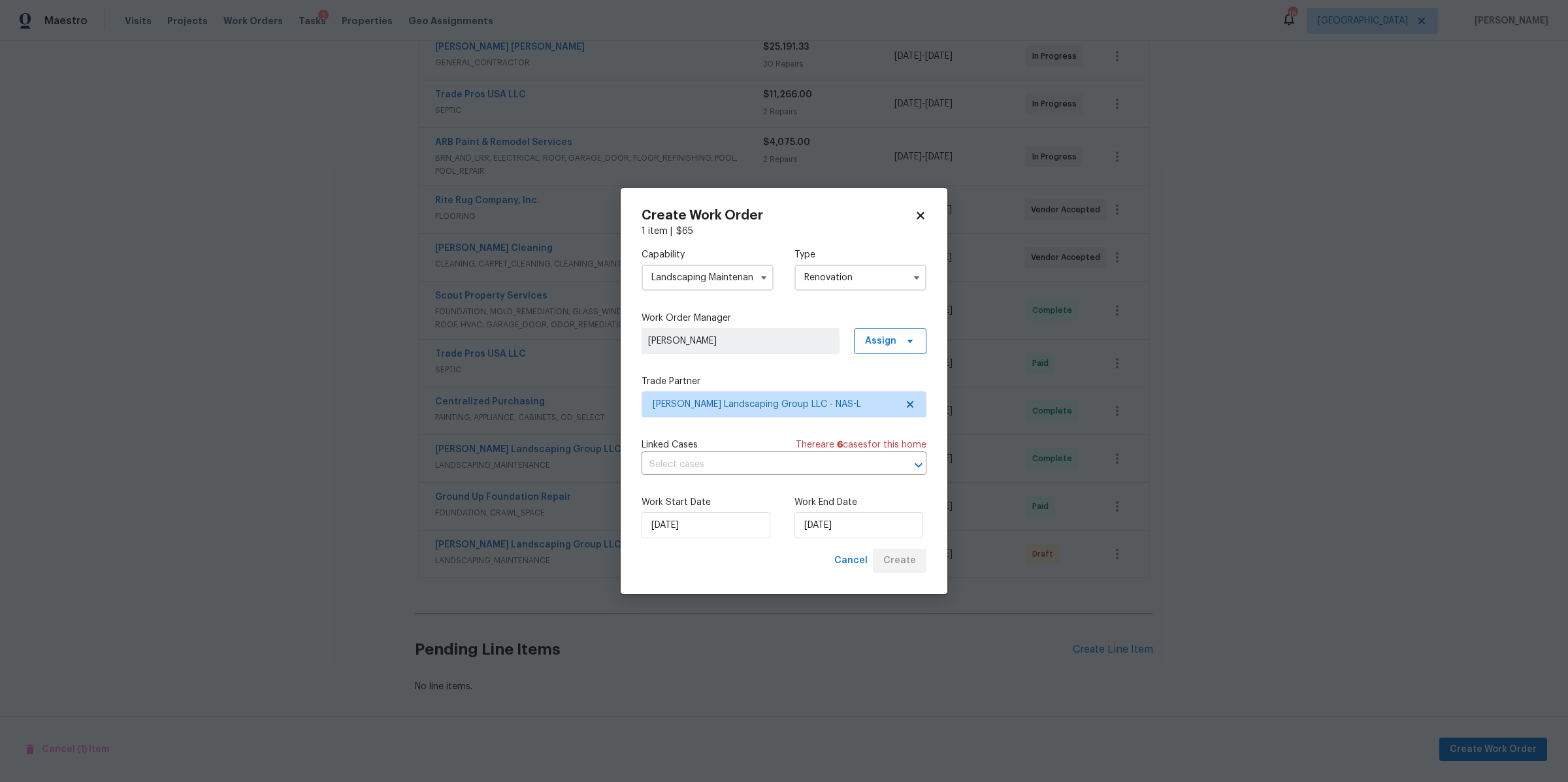
scroll to position [275, 0]
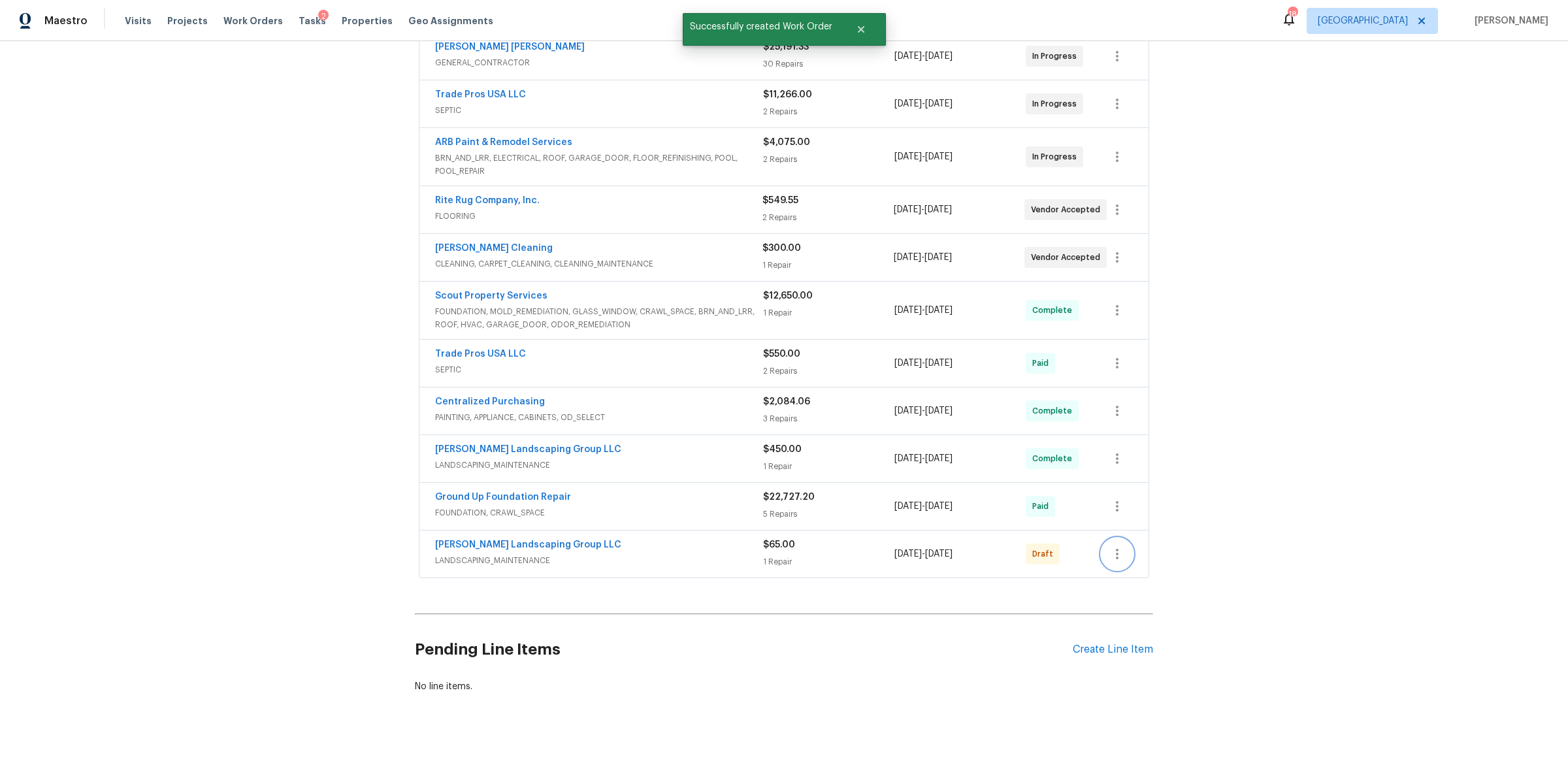
click at [1120, 543] on button "button" at bounding box center [1117, 554] width 31 height 31
click at [1112, 564] on li "Confirm and Send to Vendor" at bounding box center [1168, 563] width 146 height 22
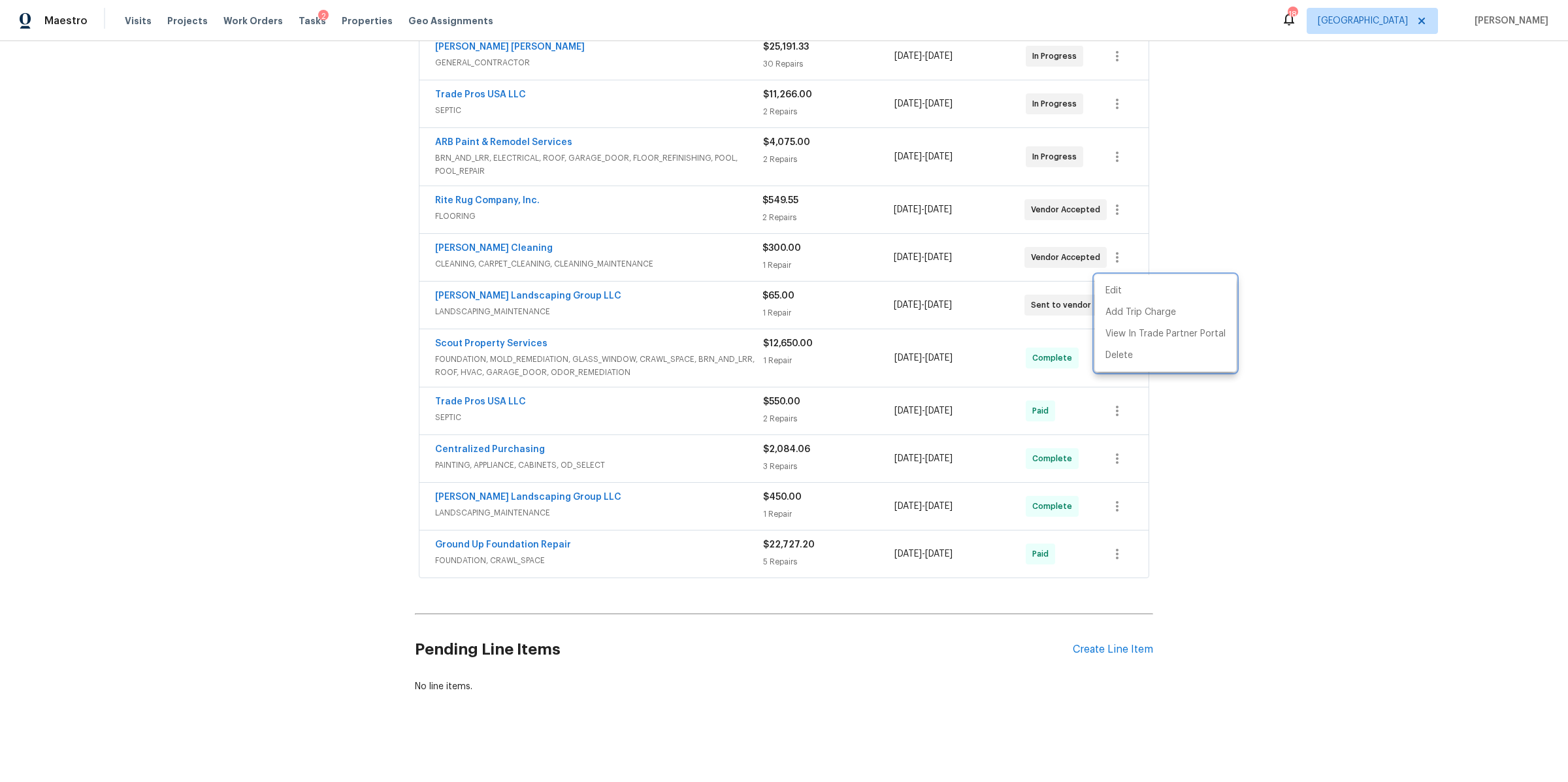
click at [487, 287] on div at bounding box center [784, 391] width 1568 height 782
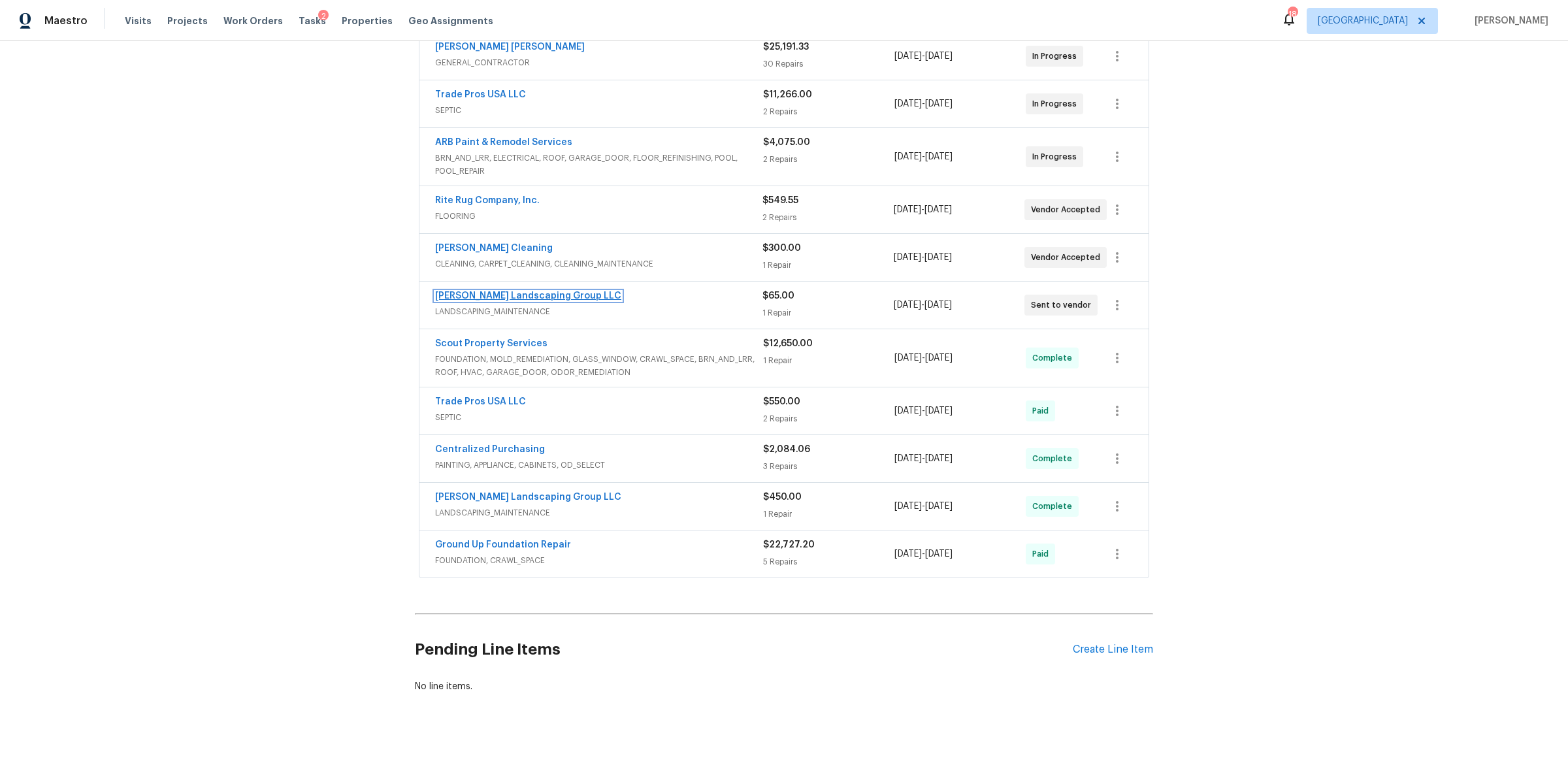
click at [491, 291] on link "[PERSON_NAME] Landscaping Group LLC" at bounding box center [528, 296] width 186 height 9
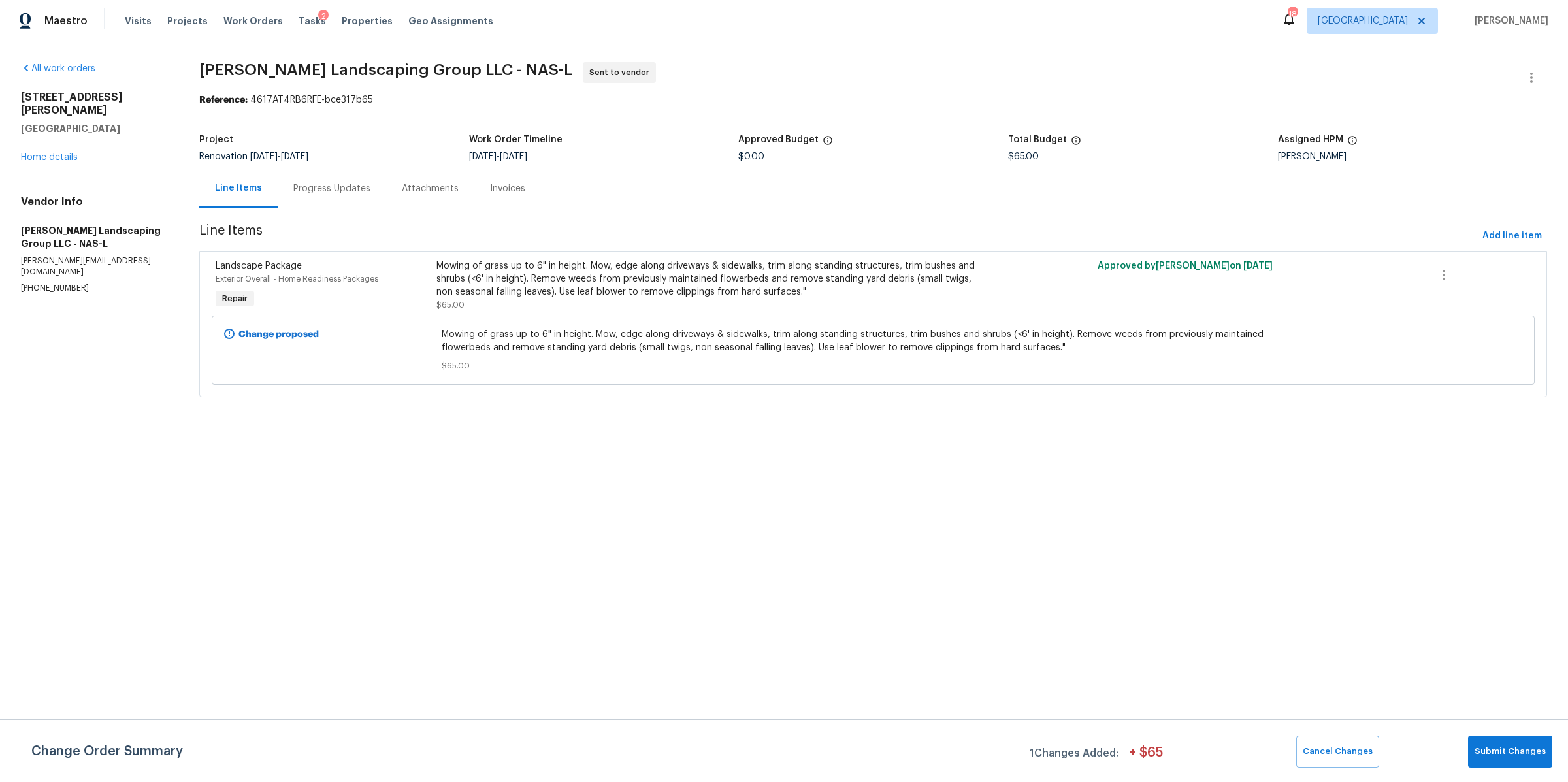
click at [303, 190] on div "Progress Updates" at bounding box center [332, 188] width 77 height 13
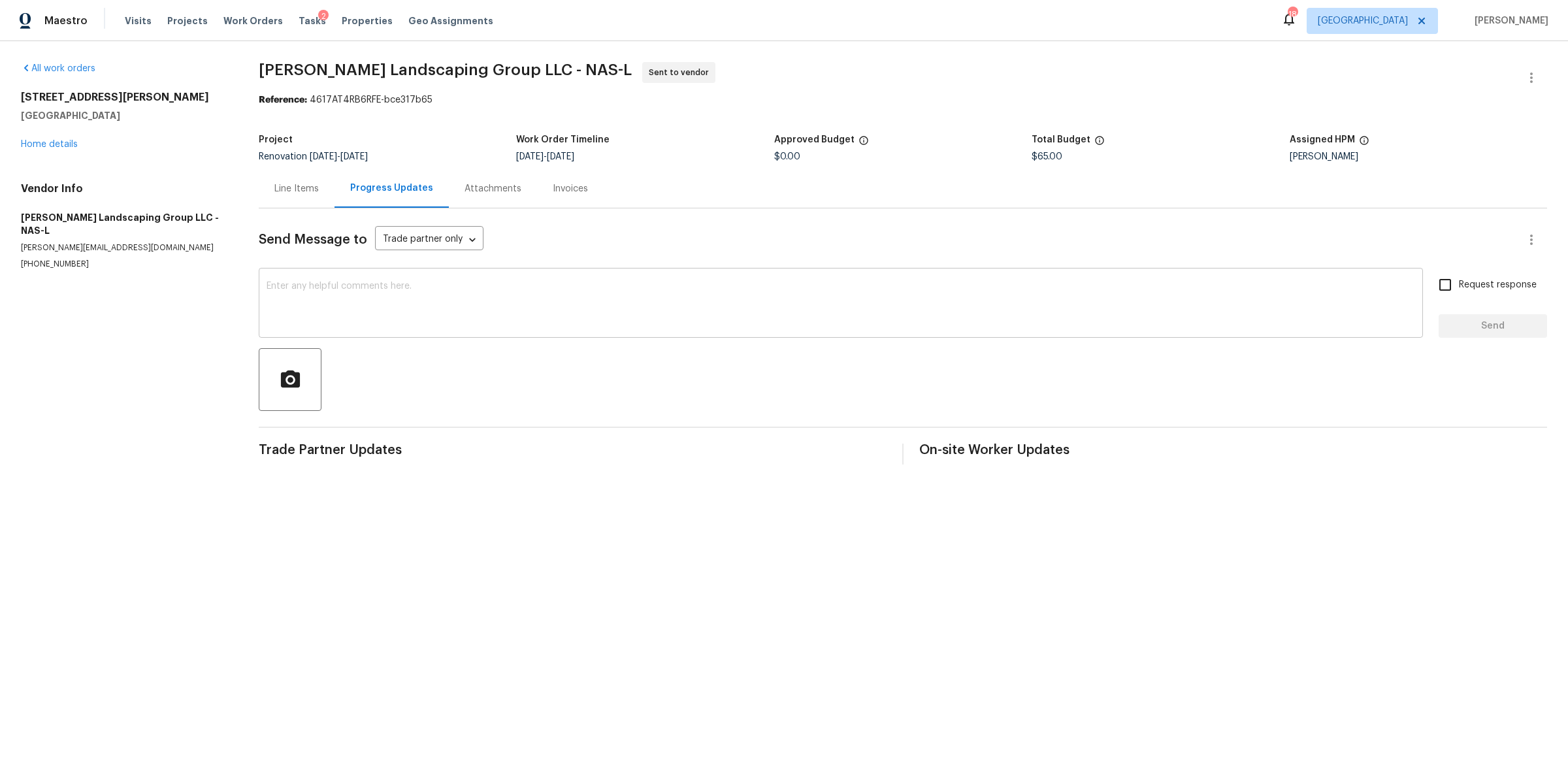
click at [434, 313] on textarea at bounding box center [841, 305] width 1149 height 46
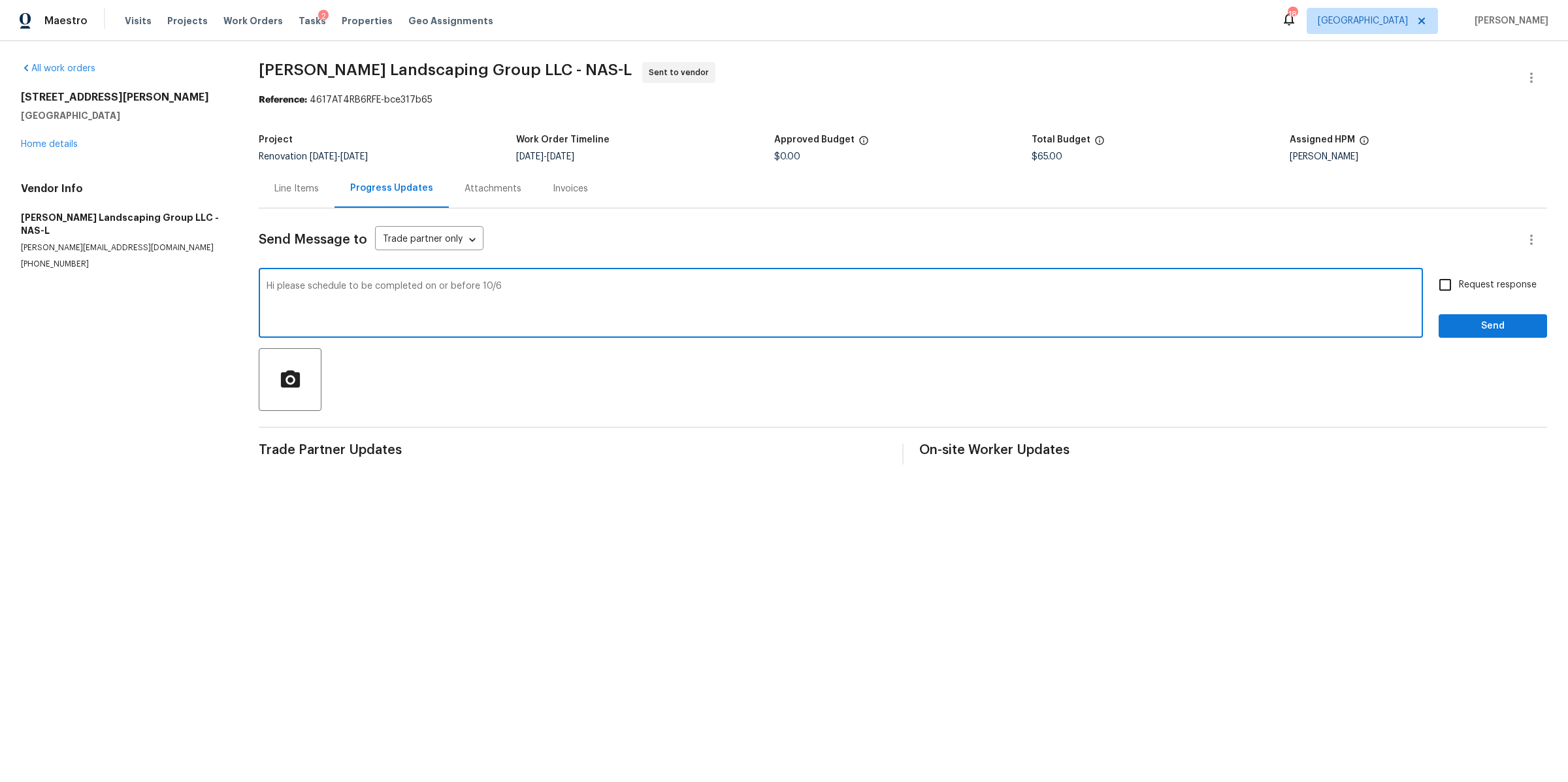
type textarea "Hi please schedule to be completed on or before 10/6"
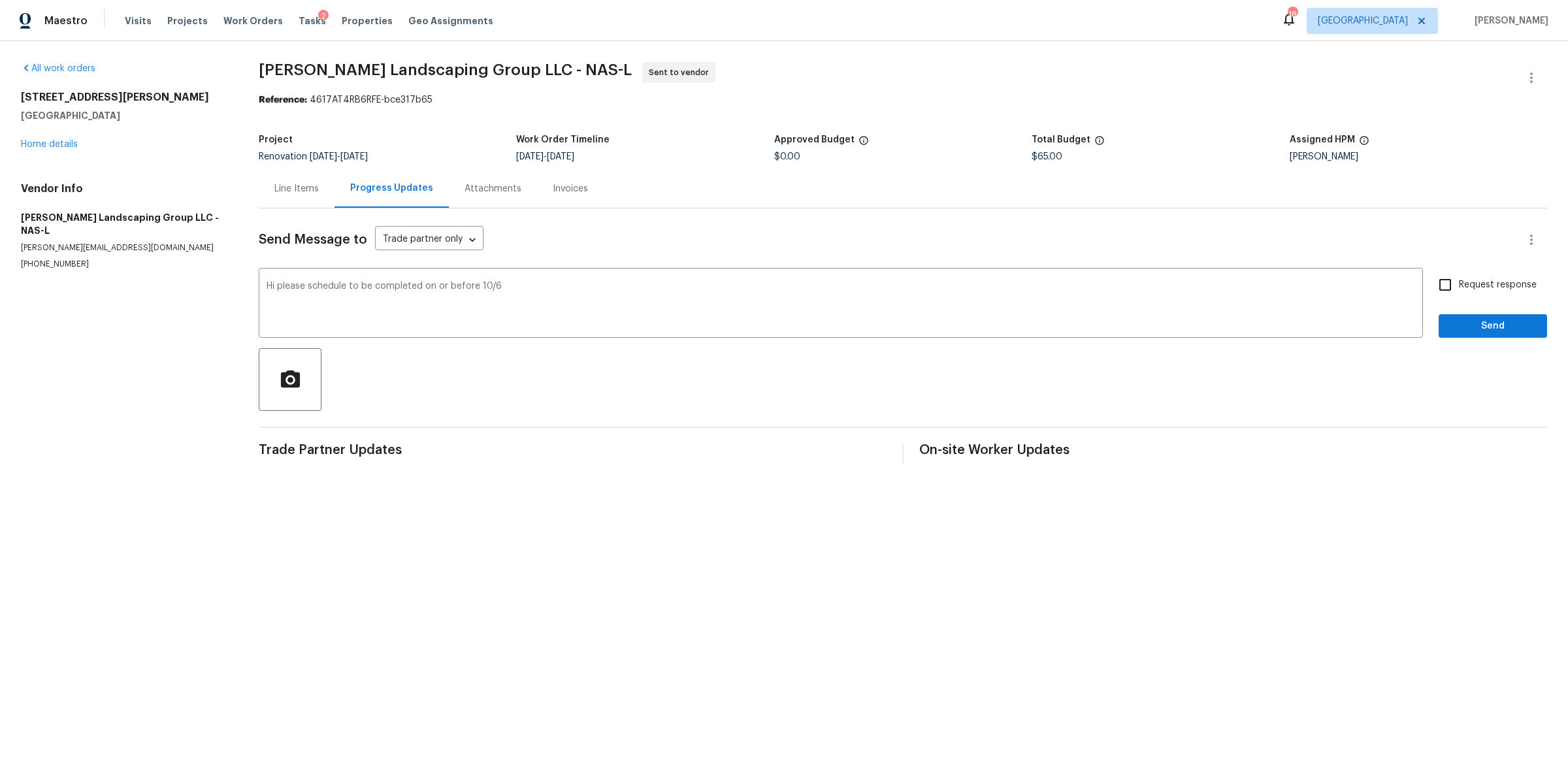
click at [1463, 288] on span "Request response" at bounding box center [1498, 285] width 78 height 14
click at [1459, 288] on input "Request response" at bounding box center [1445, 285] width 28 height 28
checkbox input "true"
click at [1458, 326] on span "Send" at bounding box center [1493, 326] width 87 height 16
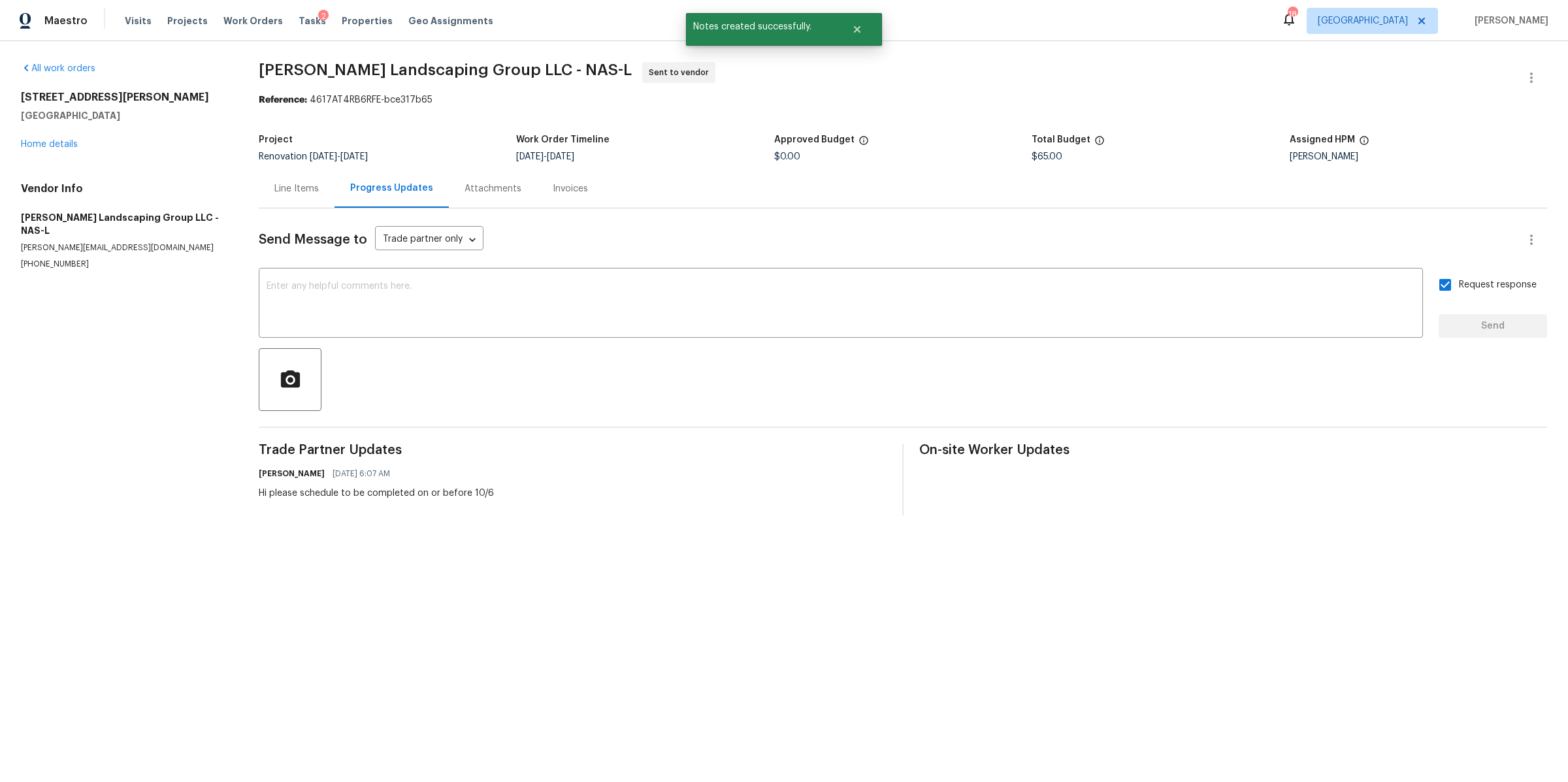
click at [318, 190] on div "Line Items" at bounding box center [297, 188] width 45 height 13
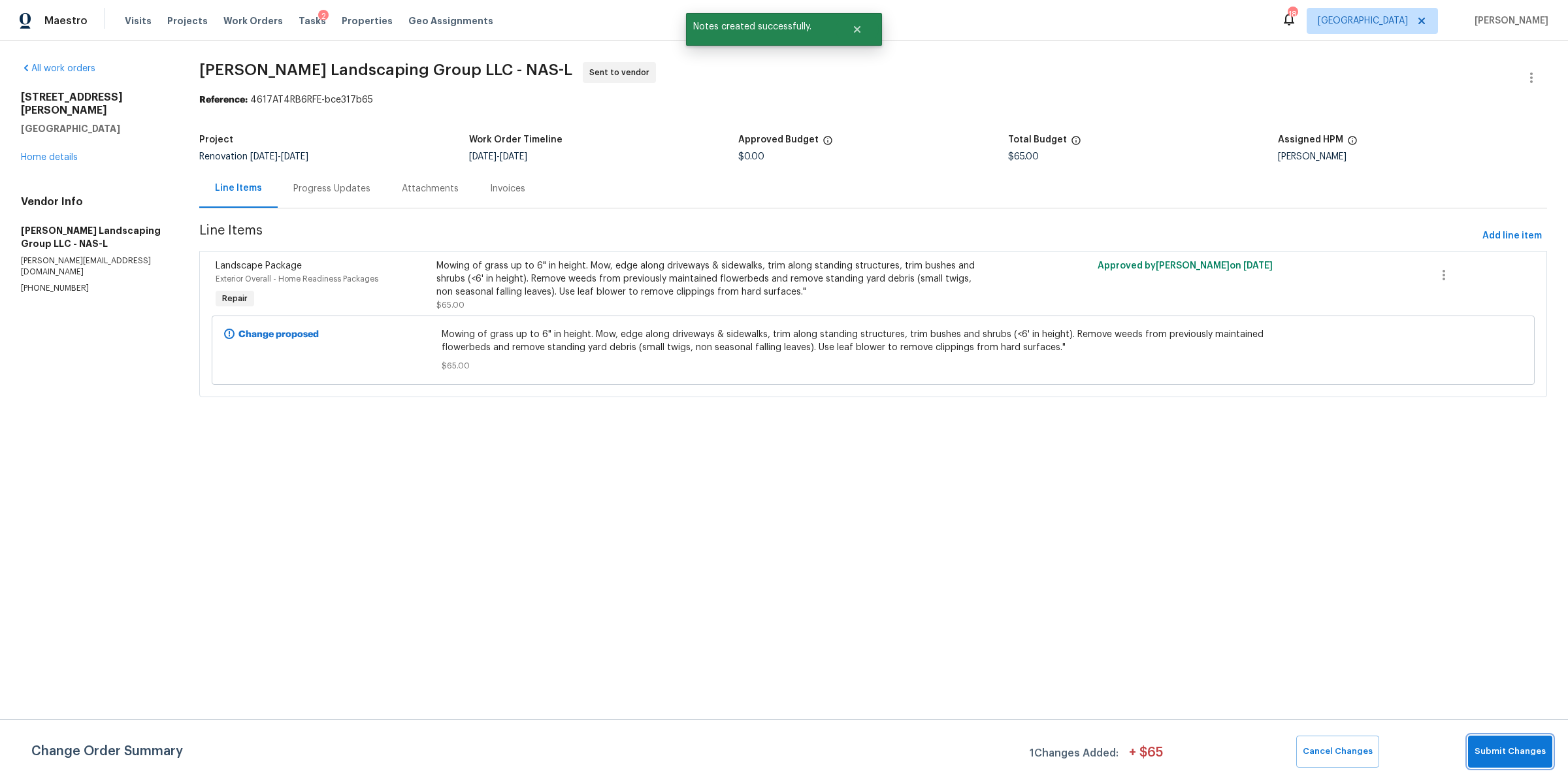
click at [1495, 747] on span "Submit Changes" at bounding box center [1510, 752] width 71 height 15
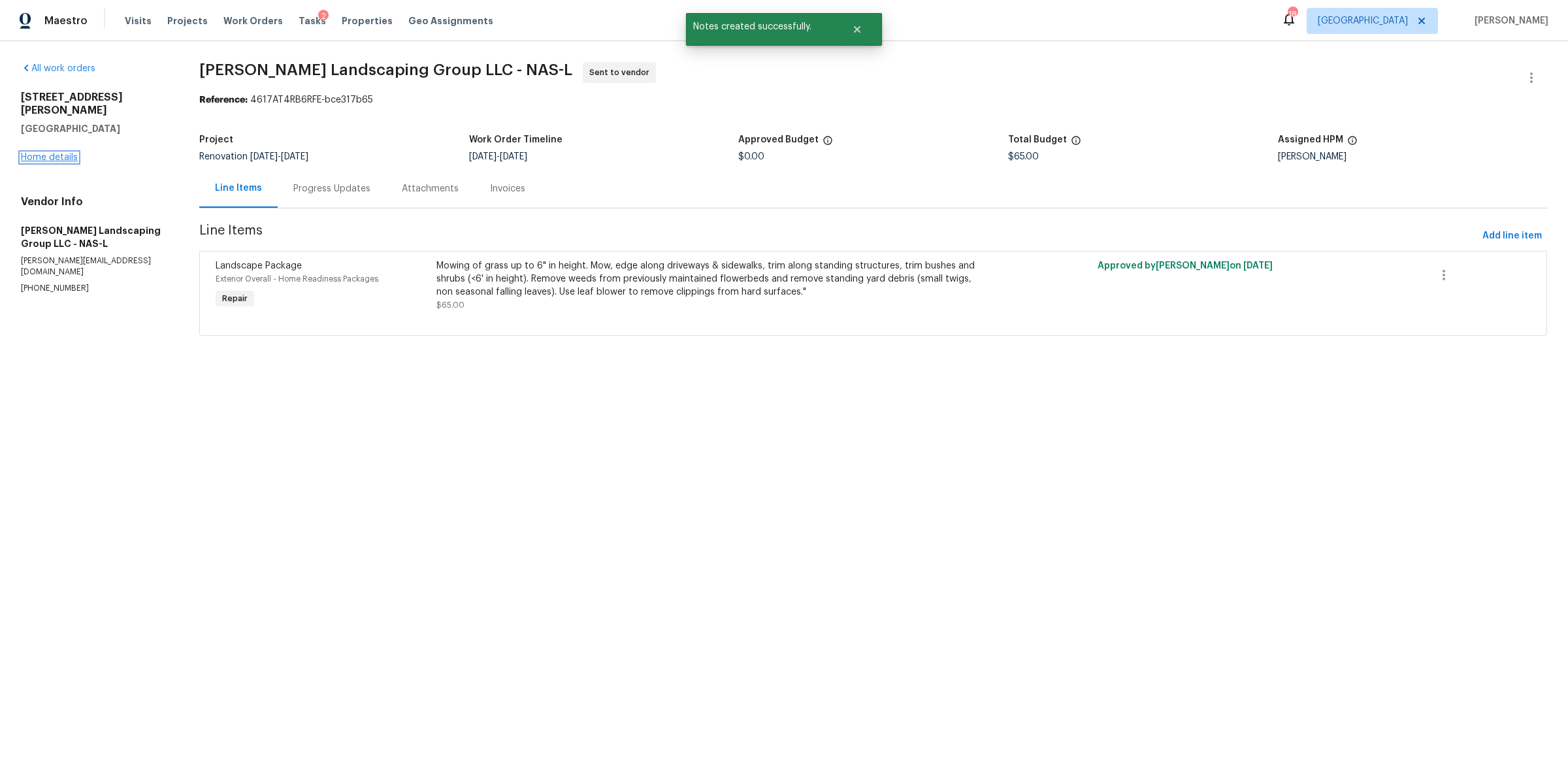
click at [39, 153] on link "Home details" at bounding box center [49, 158] width 57 height 9
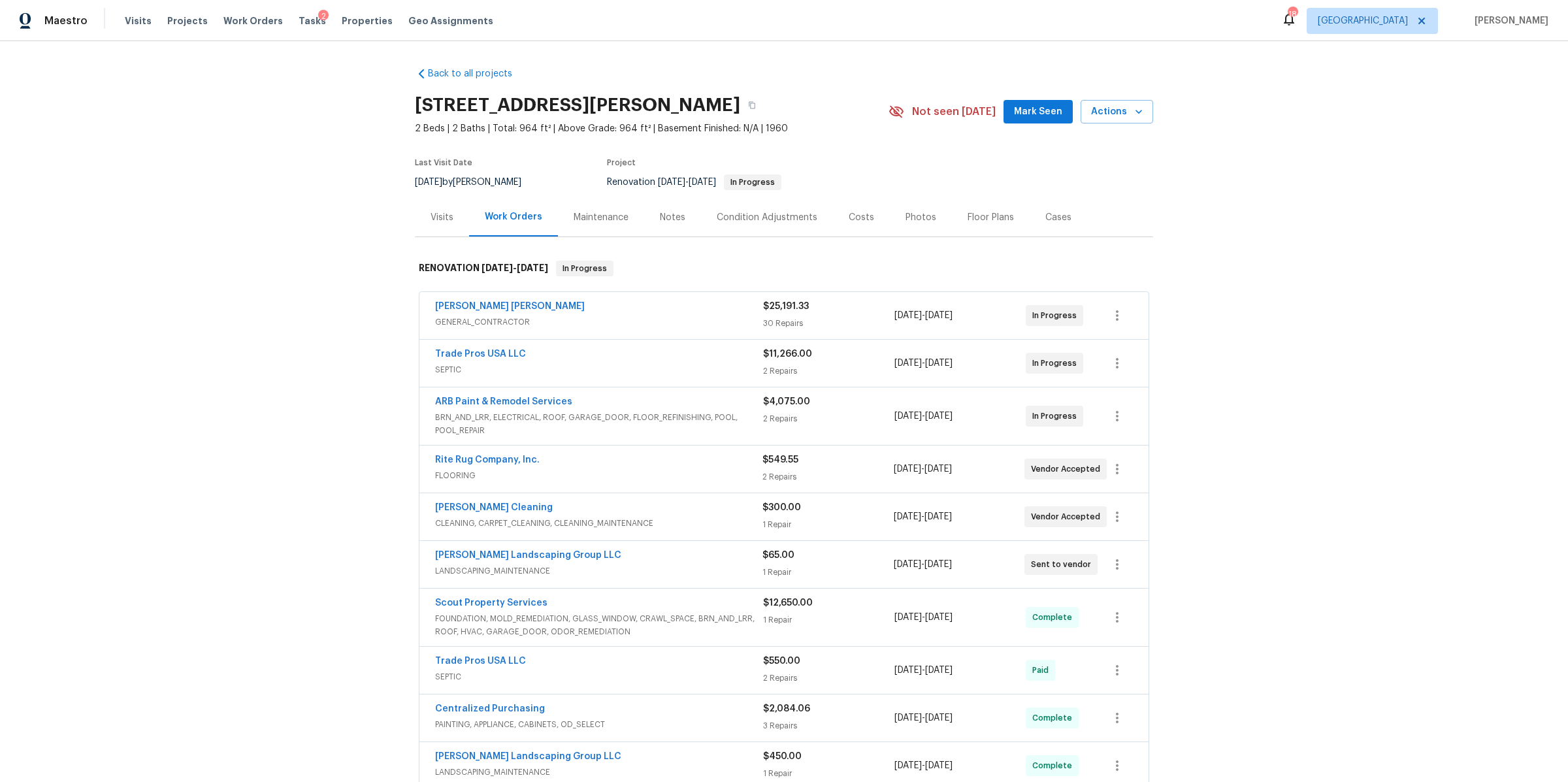
click at [672, 215] on div "Notes" at bounding box center [673, 217] width 26 height 13
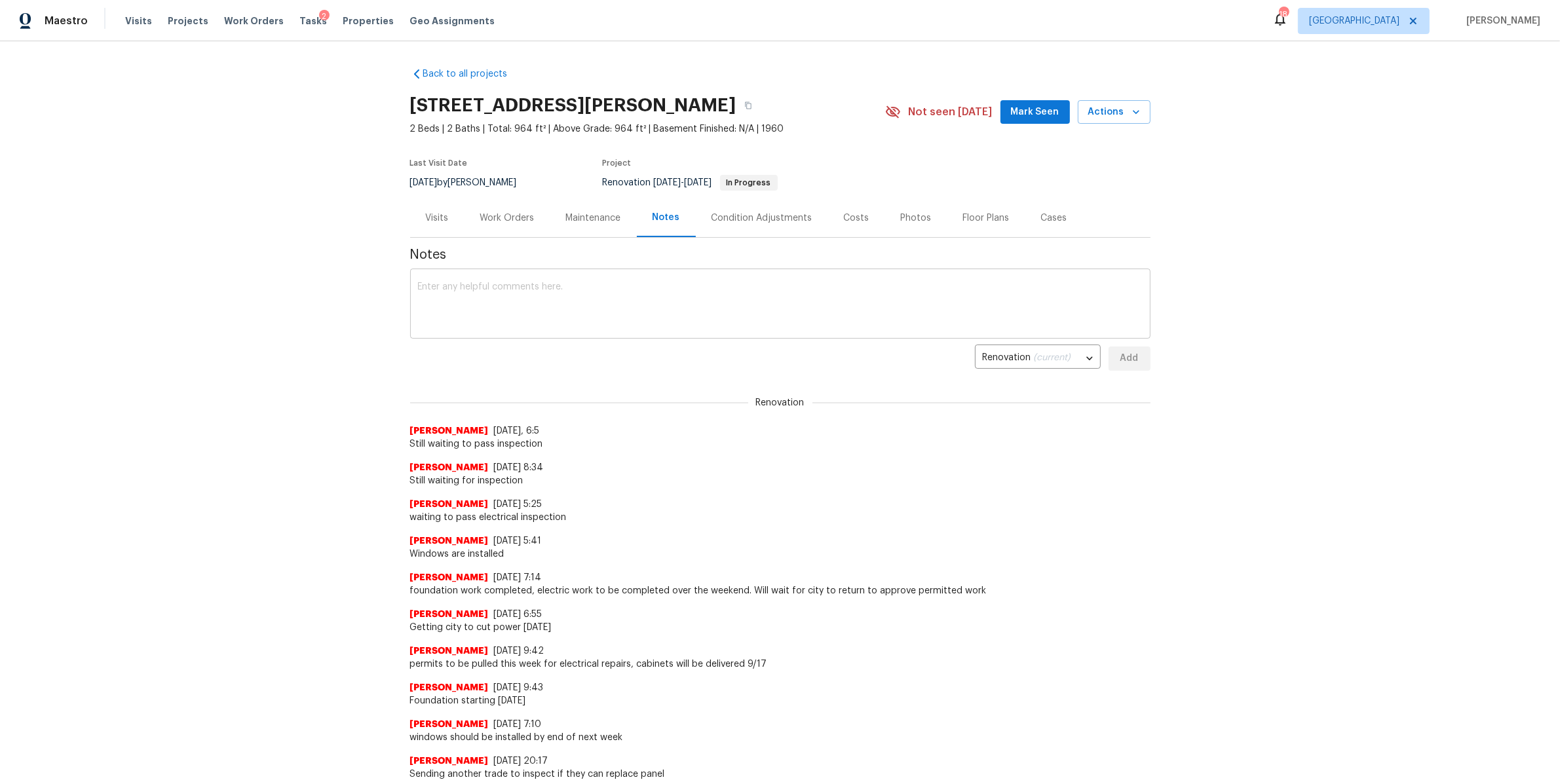
click at [603, 303] on textarea at bounding box center [780, 305] width 724 height 46
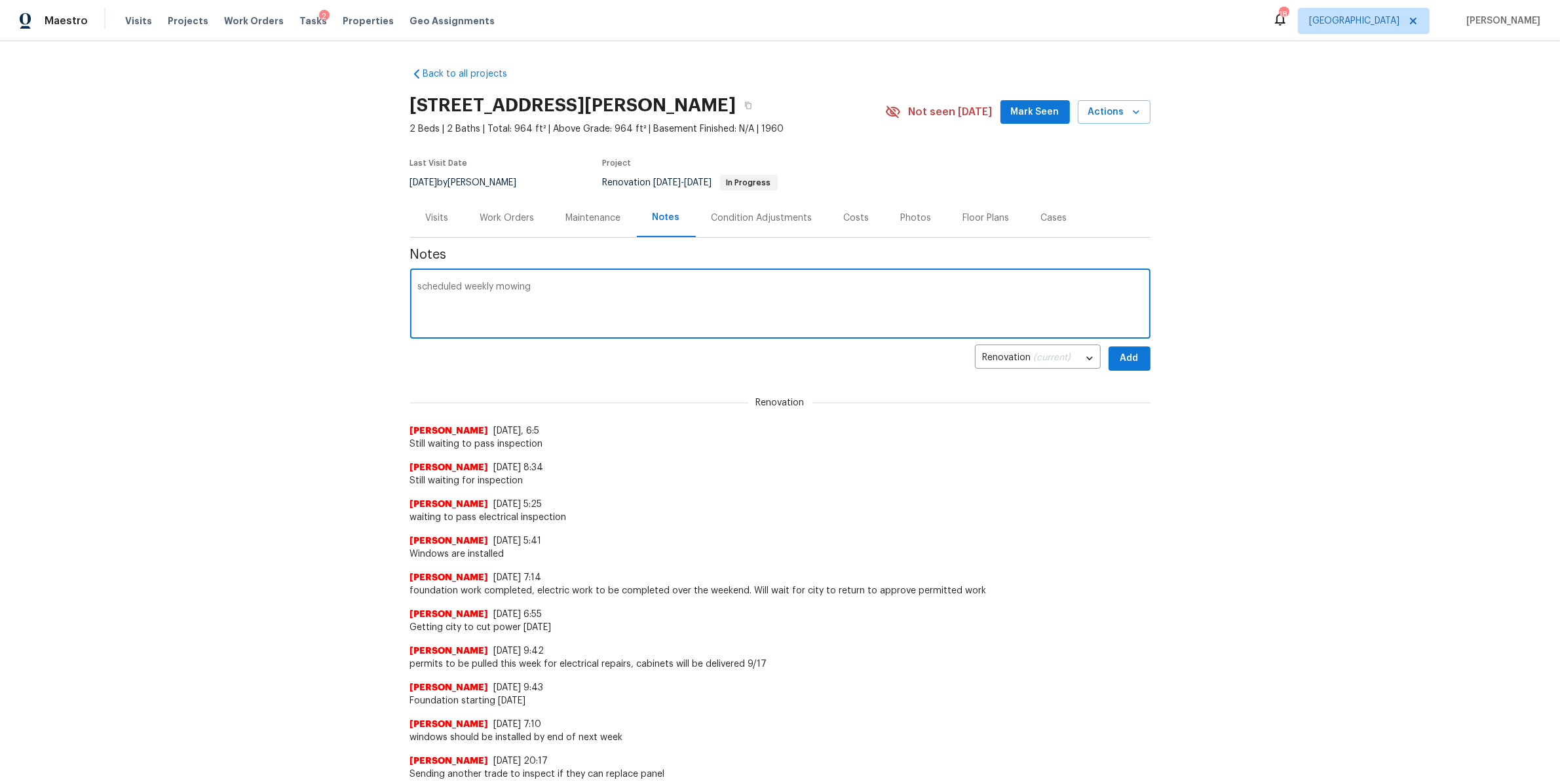
type textarea "scheduled weekly mowing"
click at [1132, 368] on button "Add" at bounding box center [1130, 359] width 42 height 24
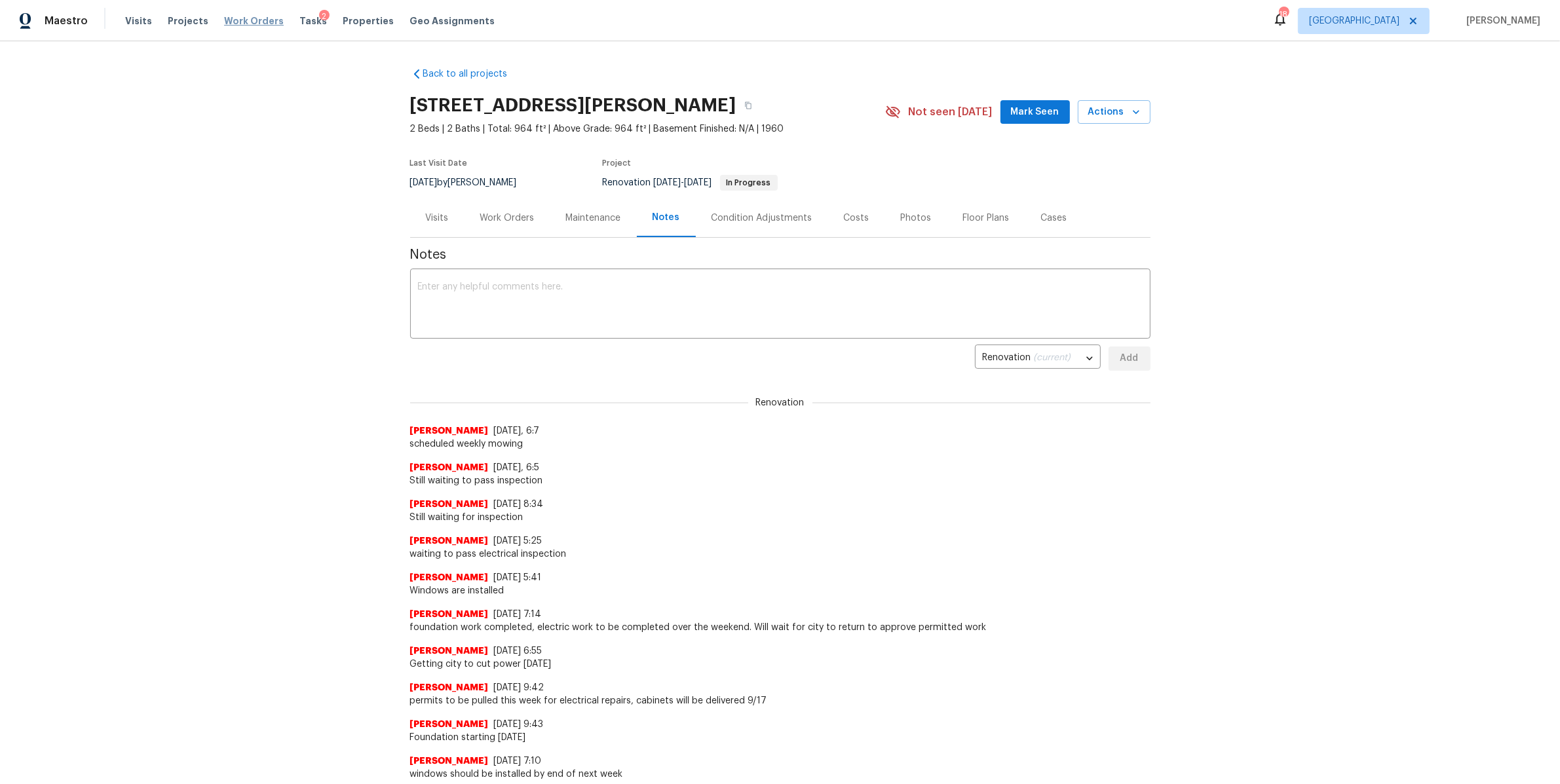
click at [229, 15] on span "Work Orders" at bounding box center [254, 20] width 60 height 13
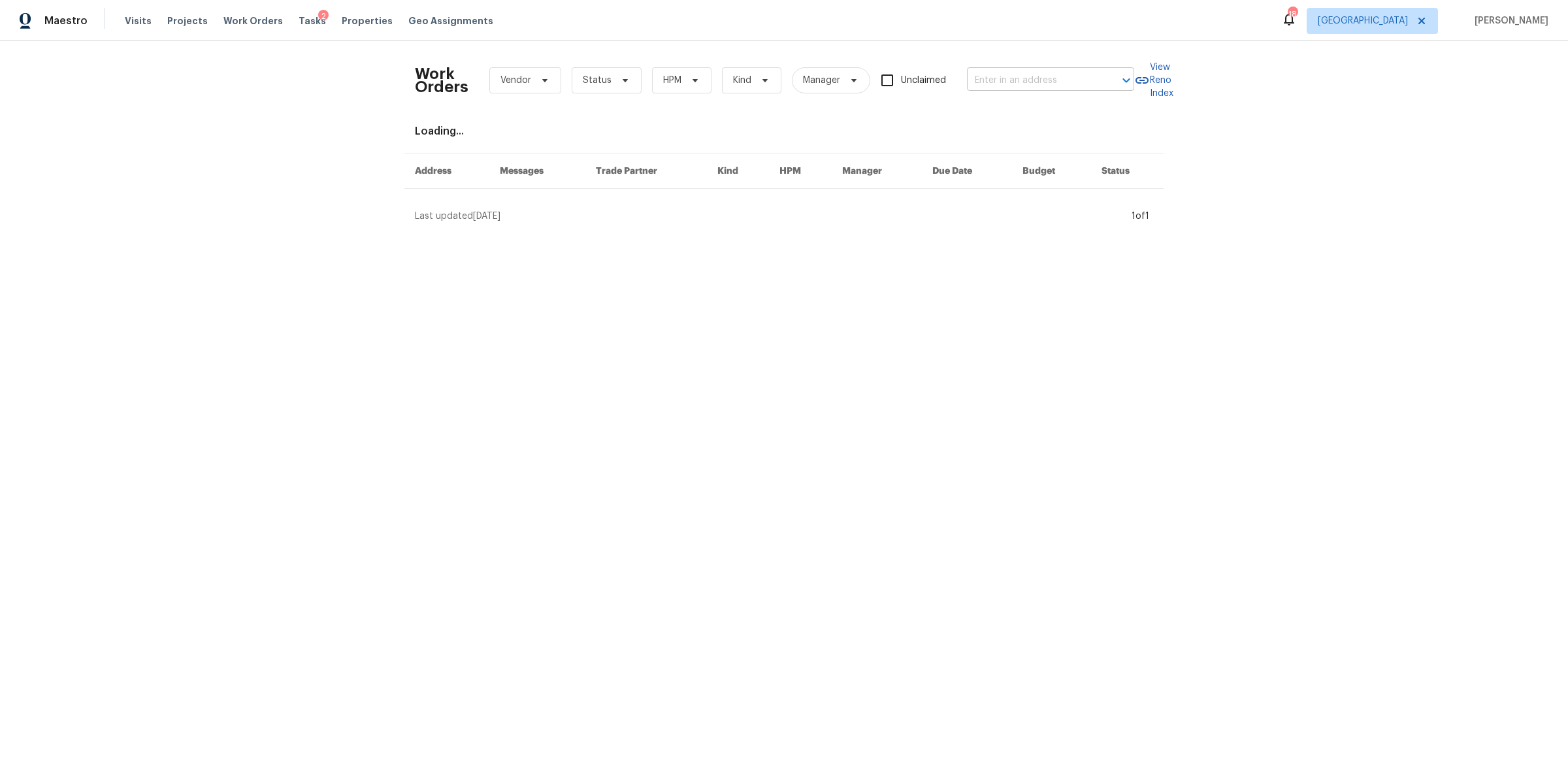
click at [1048, 85] on input "text" at bounding box center [1032, 81] width 131 height 20
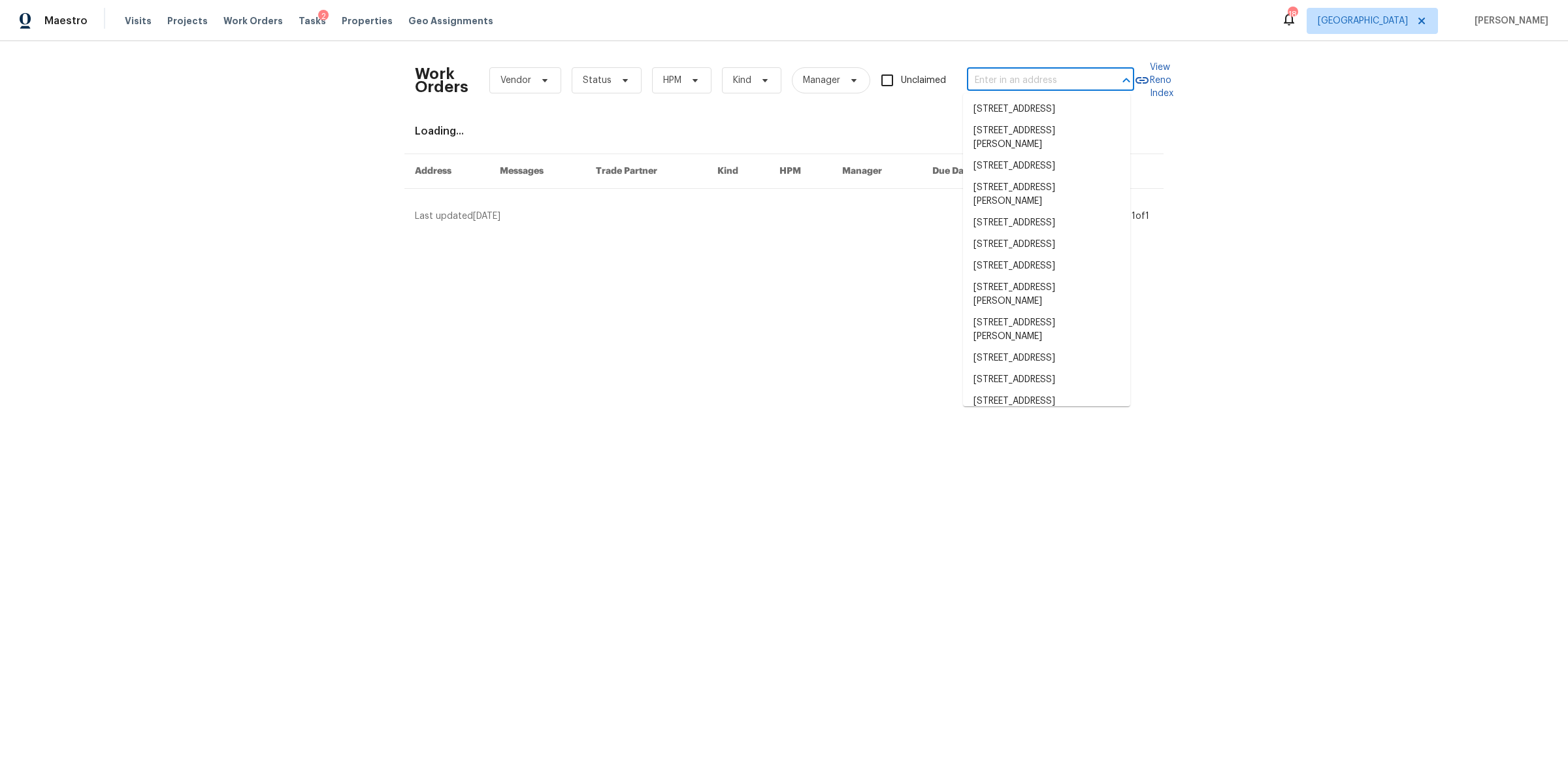
paste input "1333 Meredith Way, Clarksville, TN 37042"
type input "1333 Meredith Way, Clarksville, TN 37042"
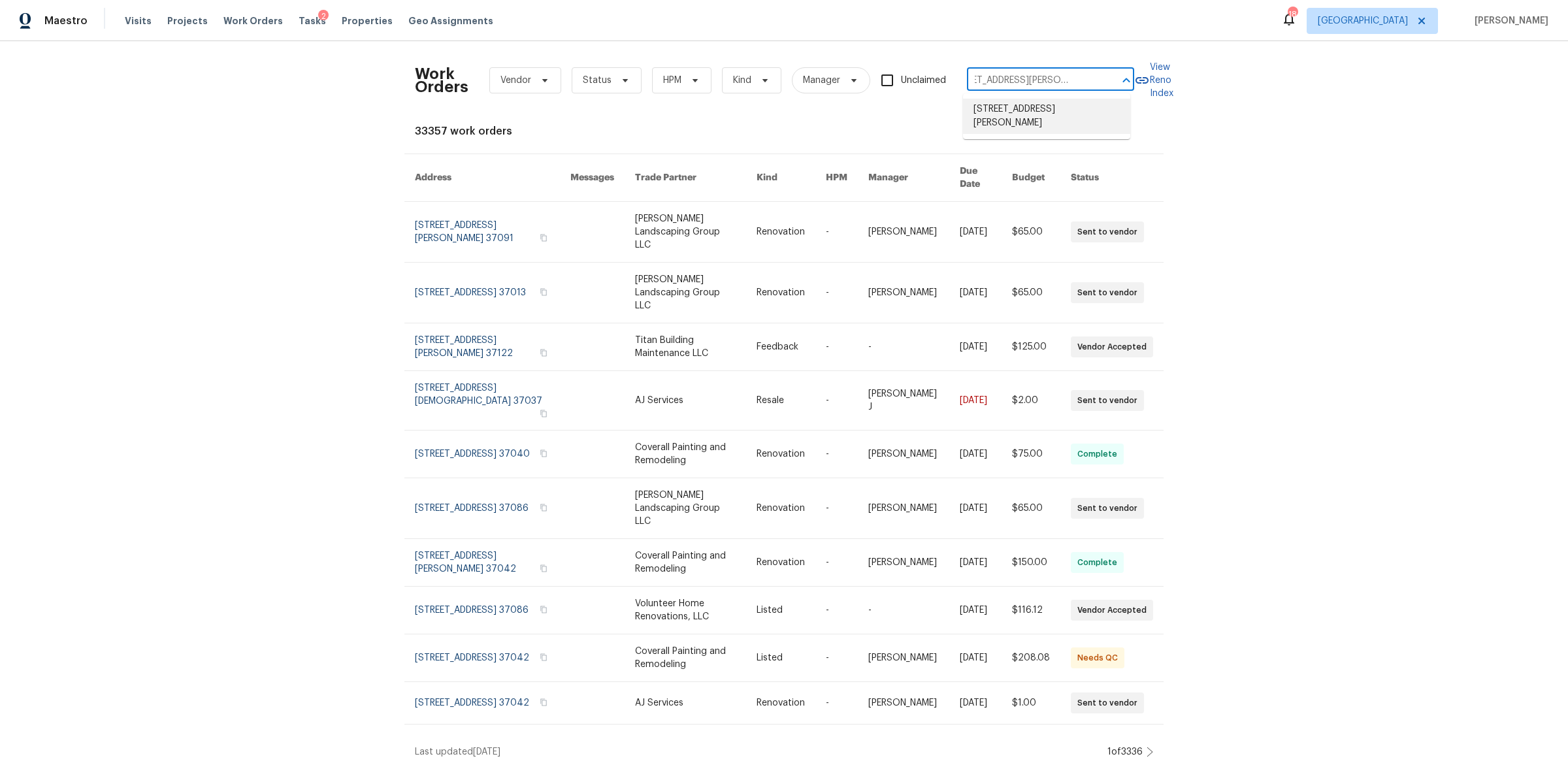
click at [1024, 116] on li "[STREET_ADDRESS][PERSON_NAME]" at bounding box center [1047, 116] width 167 height 35
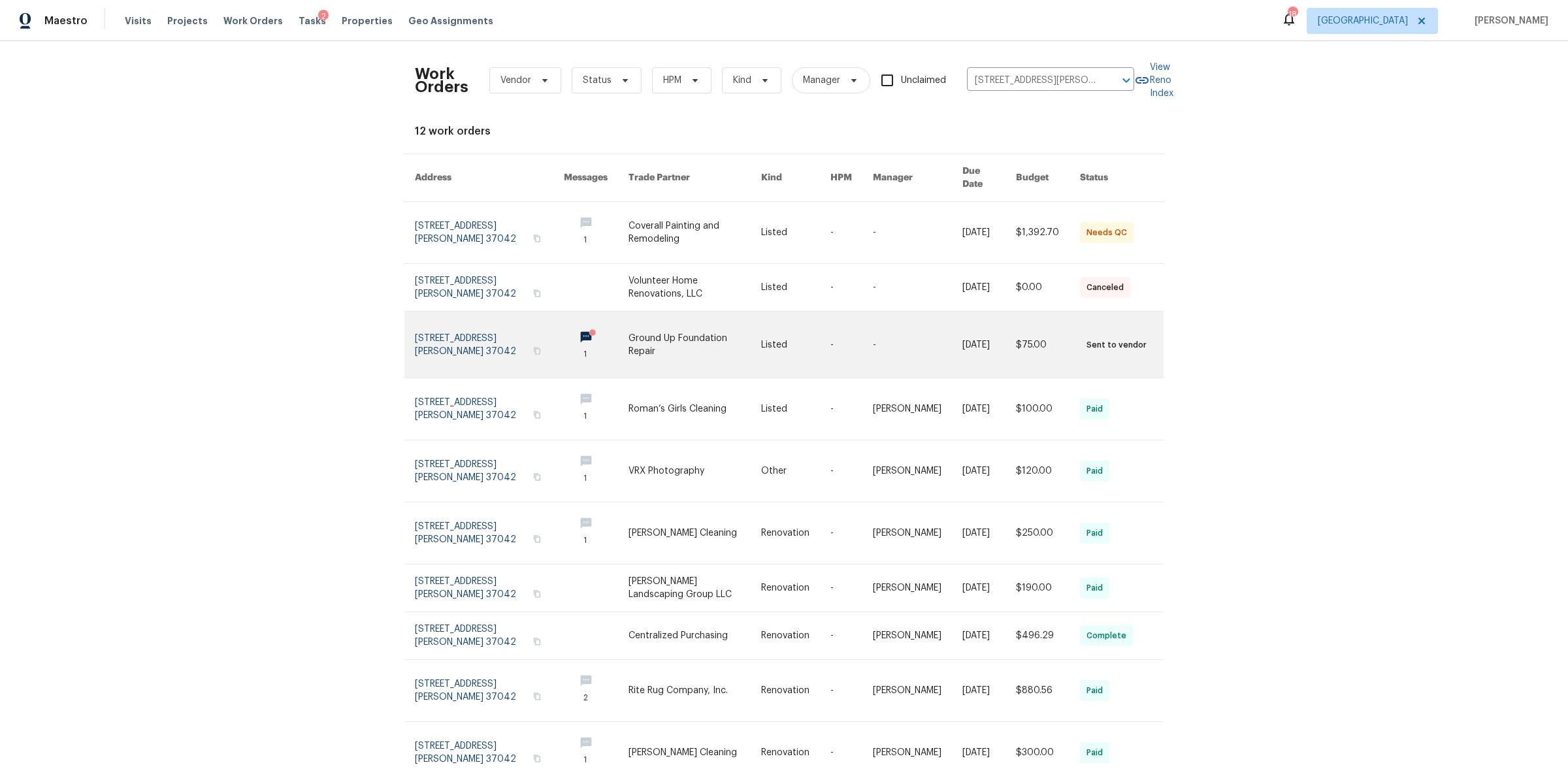
click at [483, 311] on link at bounding box center [489, 344] width 149 height 66
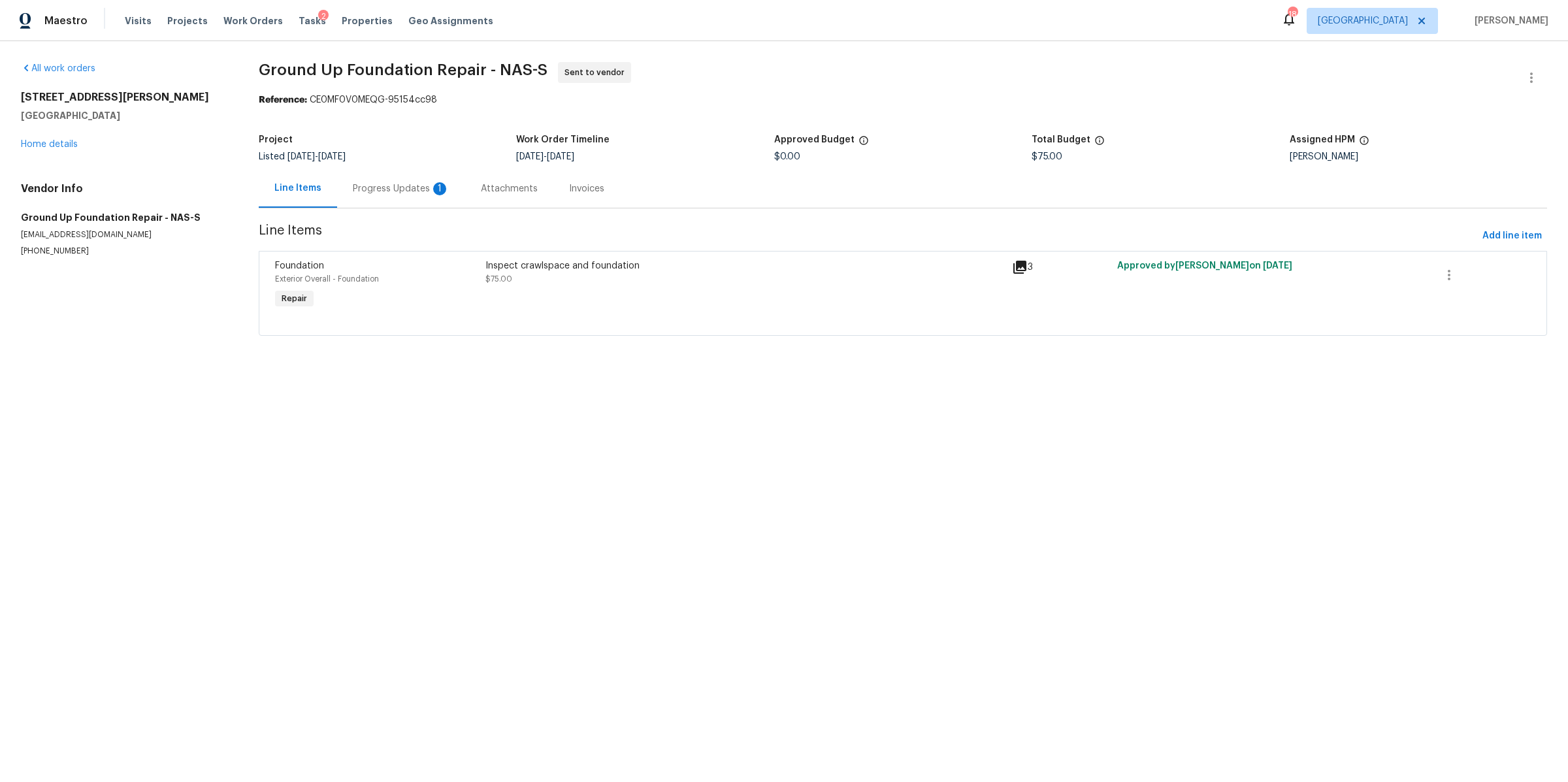
click at [384, 188] on div "Progress Updates 1" at bounding box center [401, 188] width 97 height 13
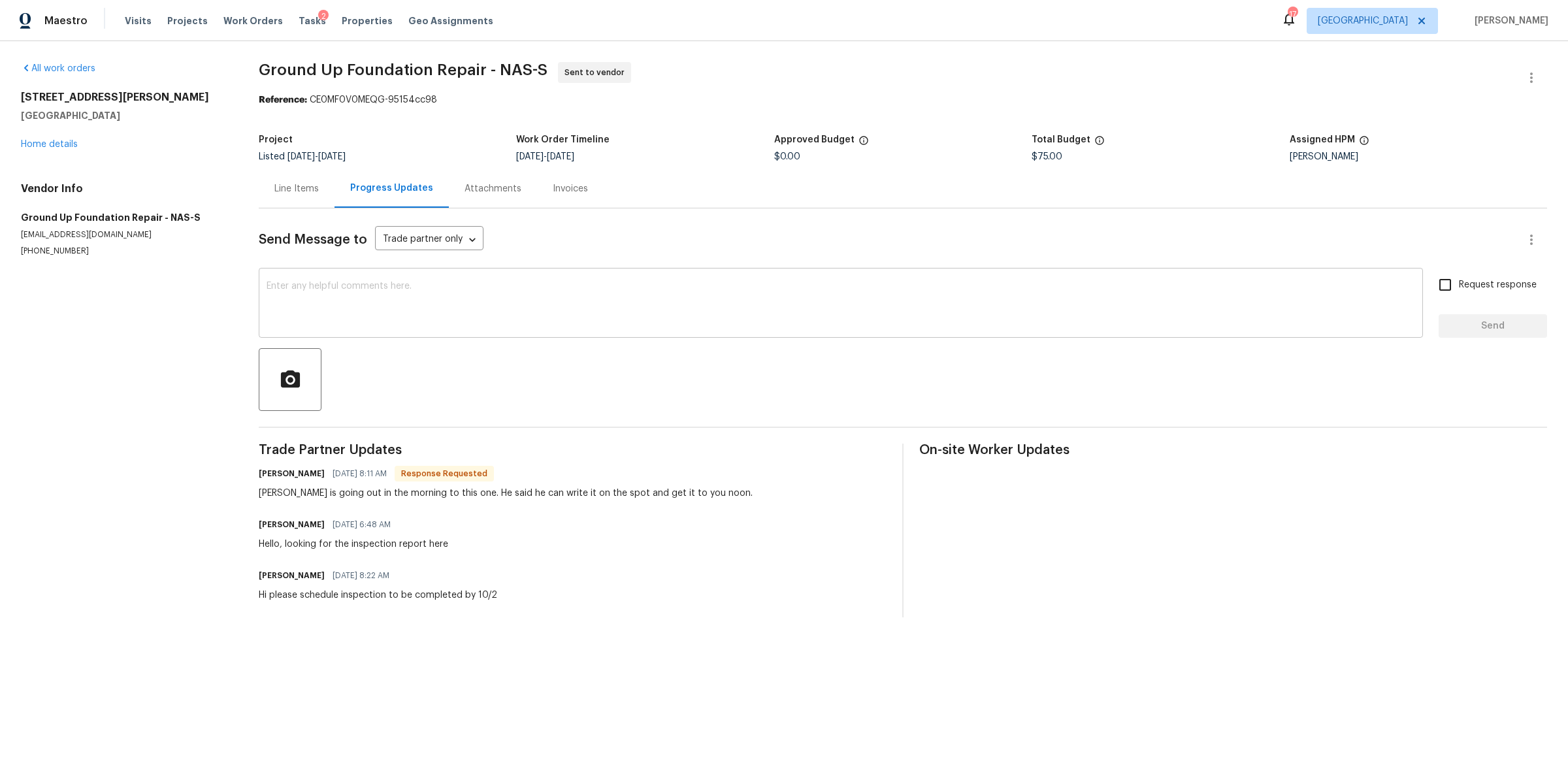
click at [501, 287] on textarea at bounding box center [841, 305] width 1149 height 46
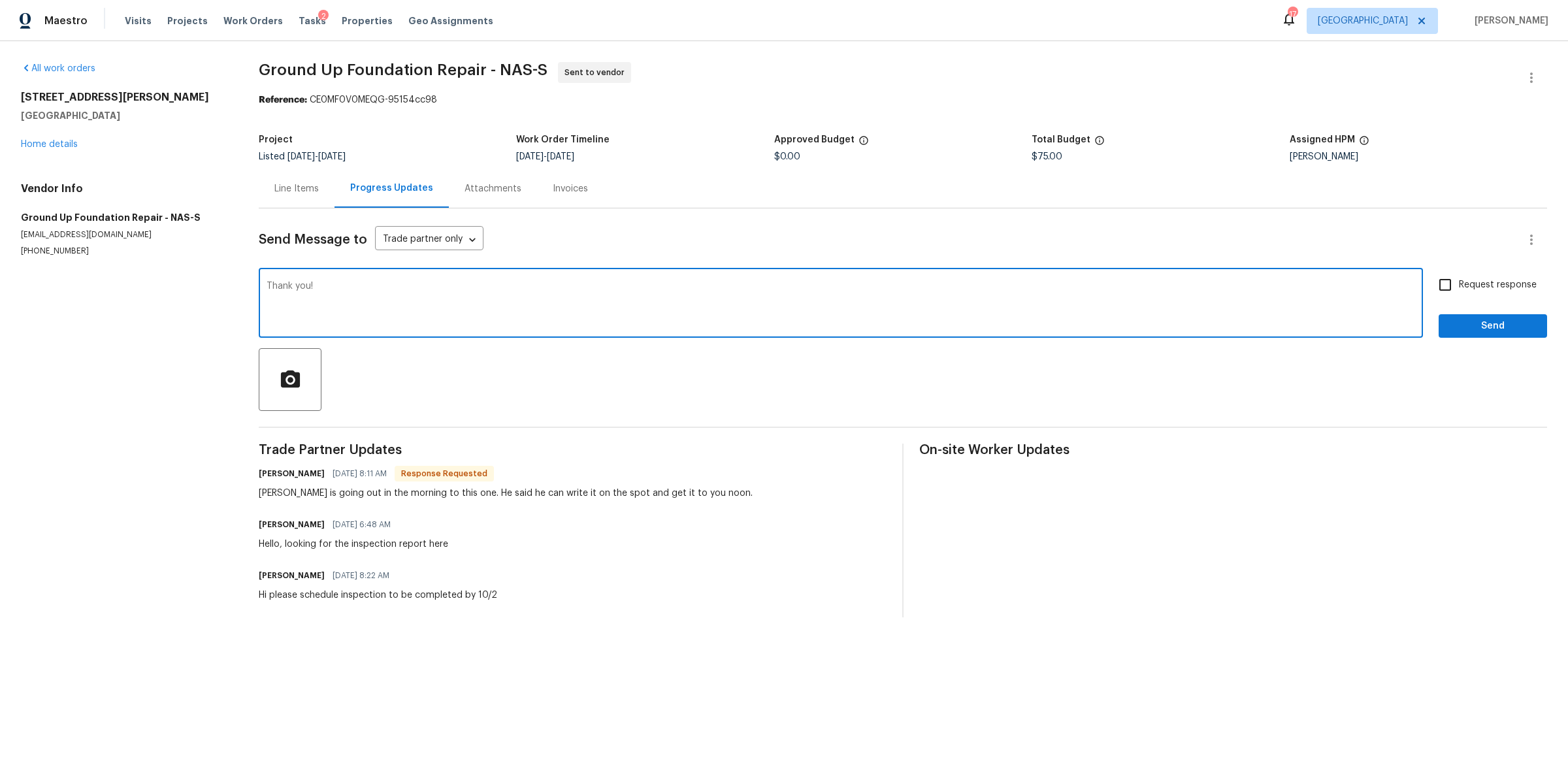
type textarea "Thank you!"
click at [1483, 287] on span "Request response" at bounding box center [1498, 285] width 78 height 14
click at [1459, 287] on input "Request response" at bounding box center [1445, 285] width 28 height 28
checkbox input "true"
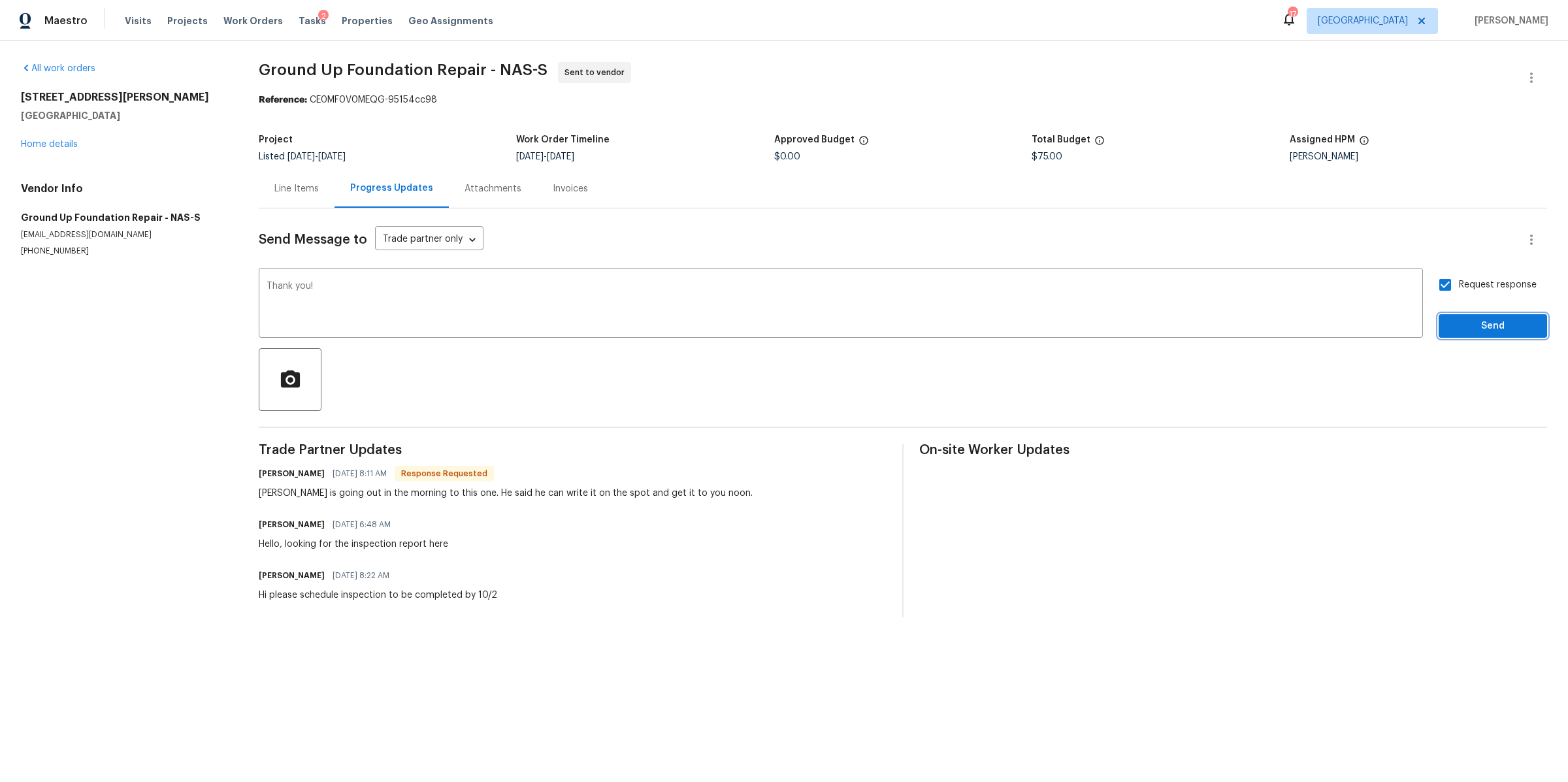
click at [1463, 326] on span "Send" at bounding box center [1493, 326] width 87 height 16
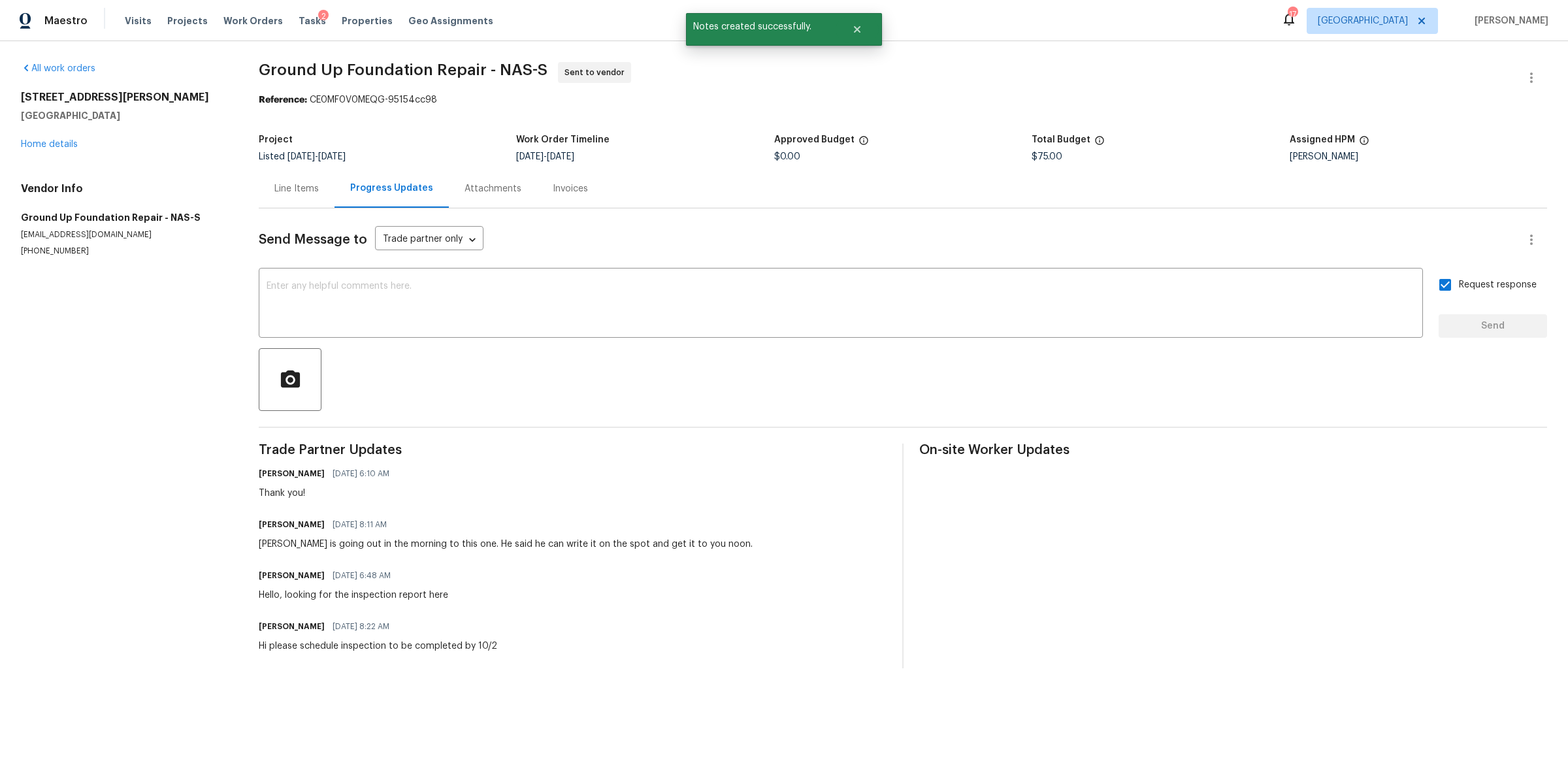
click at [290, 198] on div "Line Items" at bounding box center [297, 188] width 76 height 39
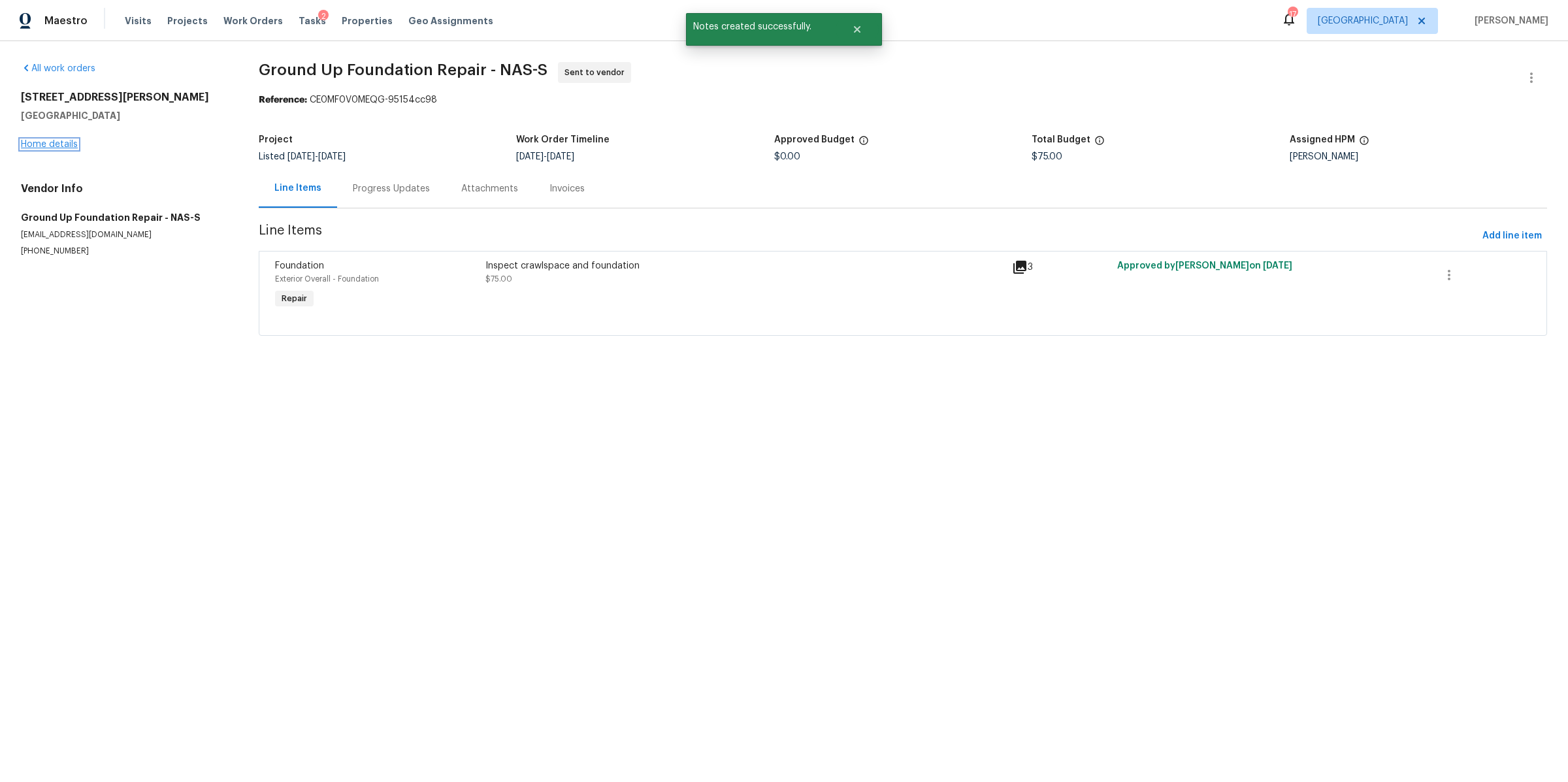
click at [39, 143] on link "Home details" at bounding box center [49, 145] width 57 height 9
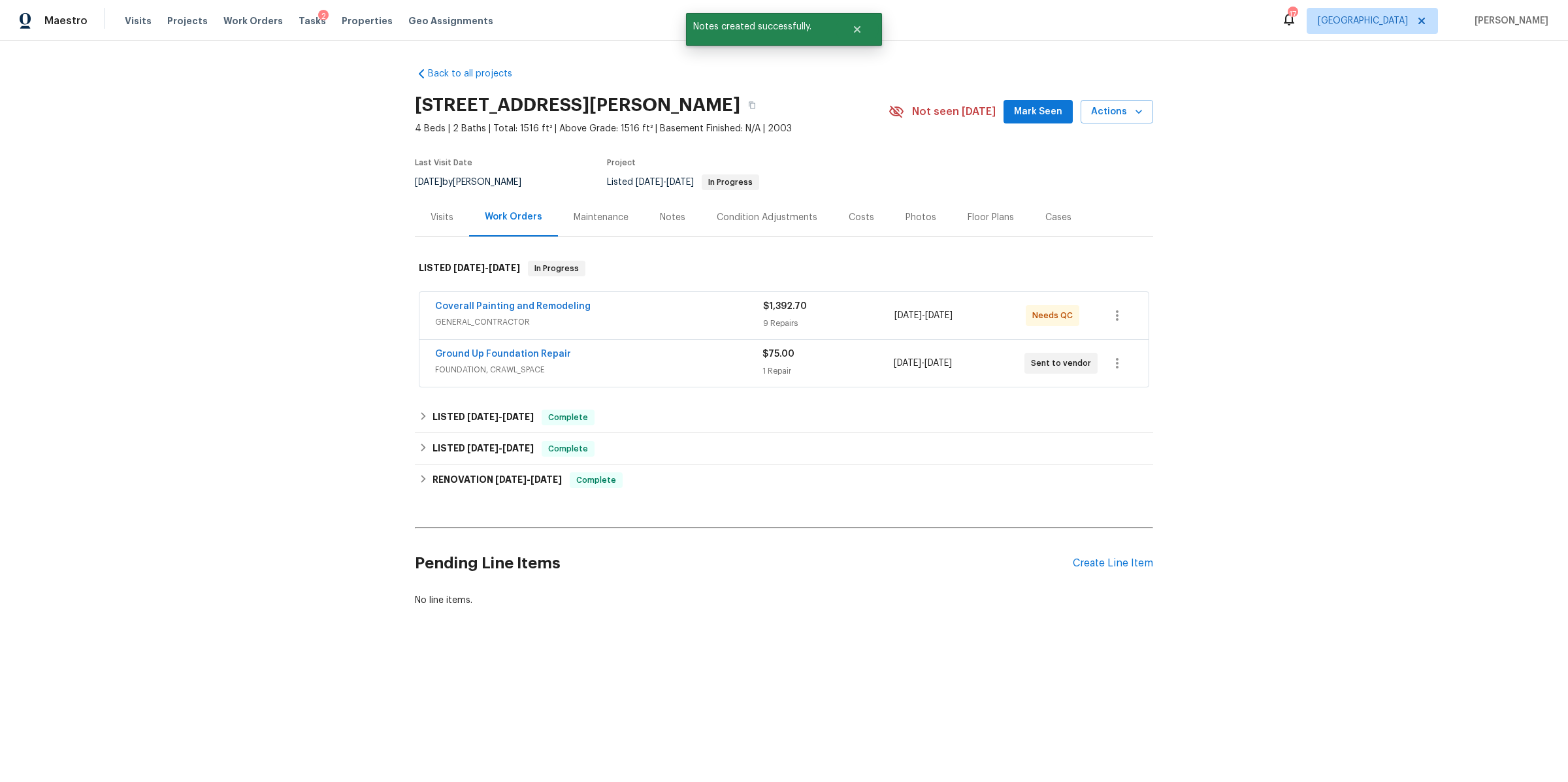
click at [660, 211] on div "Notes" at bounding box center [673, 217] width 26 height 13
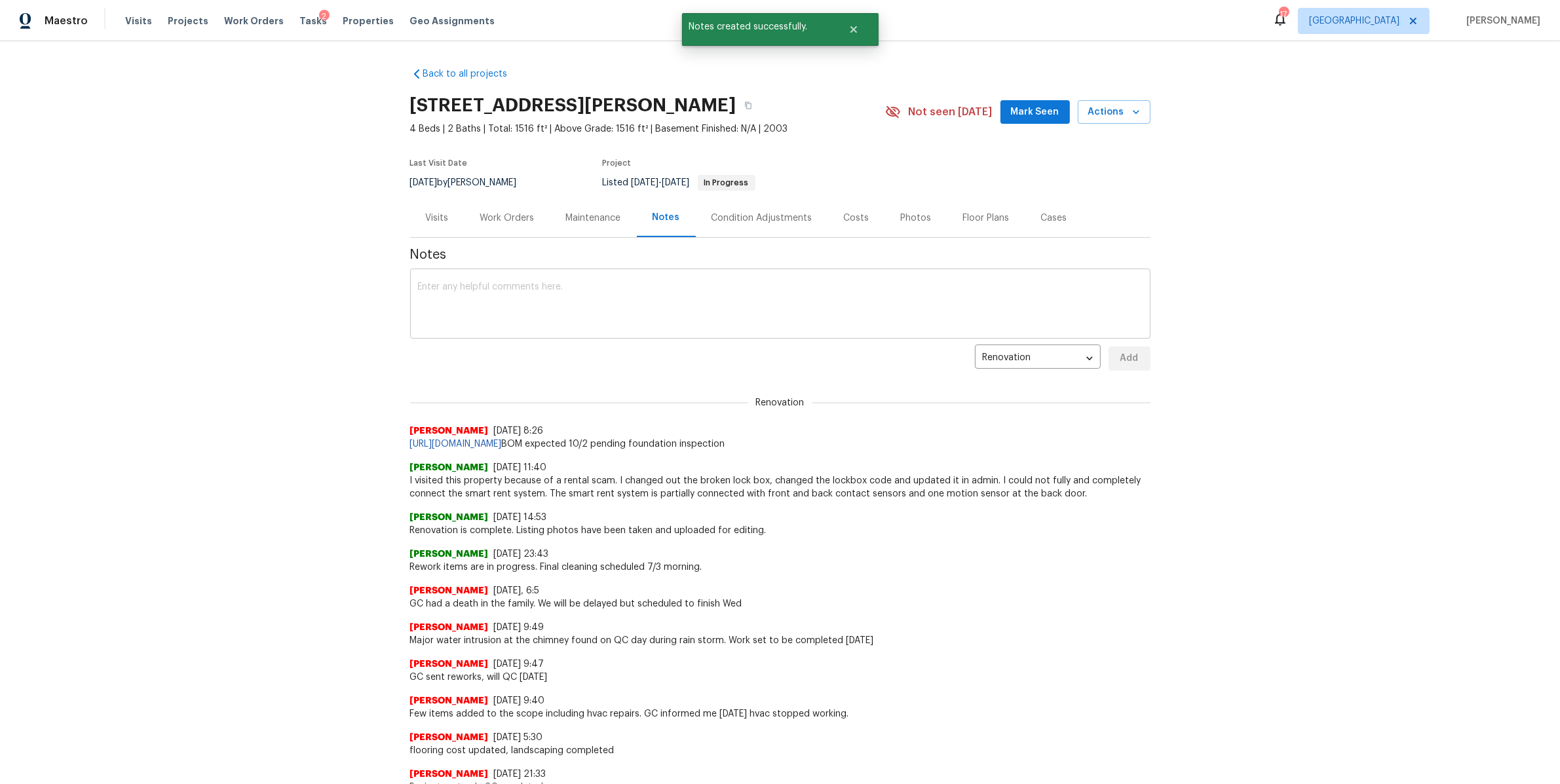
click at [529, 302] on textarea at bounding box center [780, 305] width 724 height 46
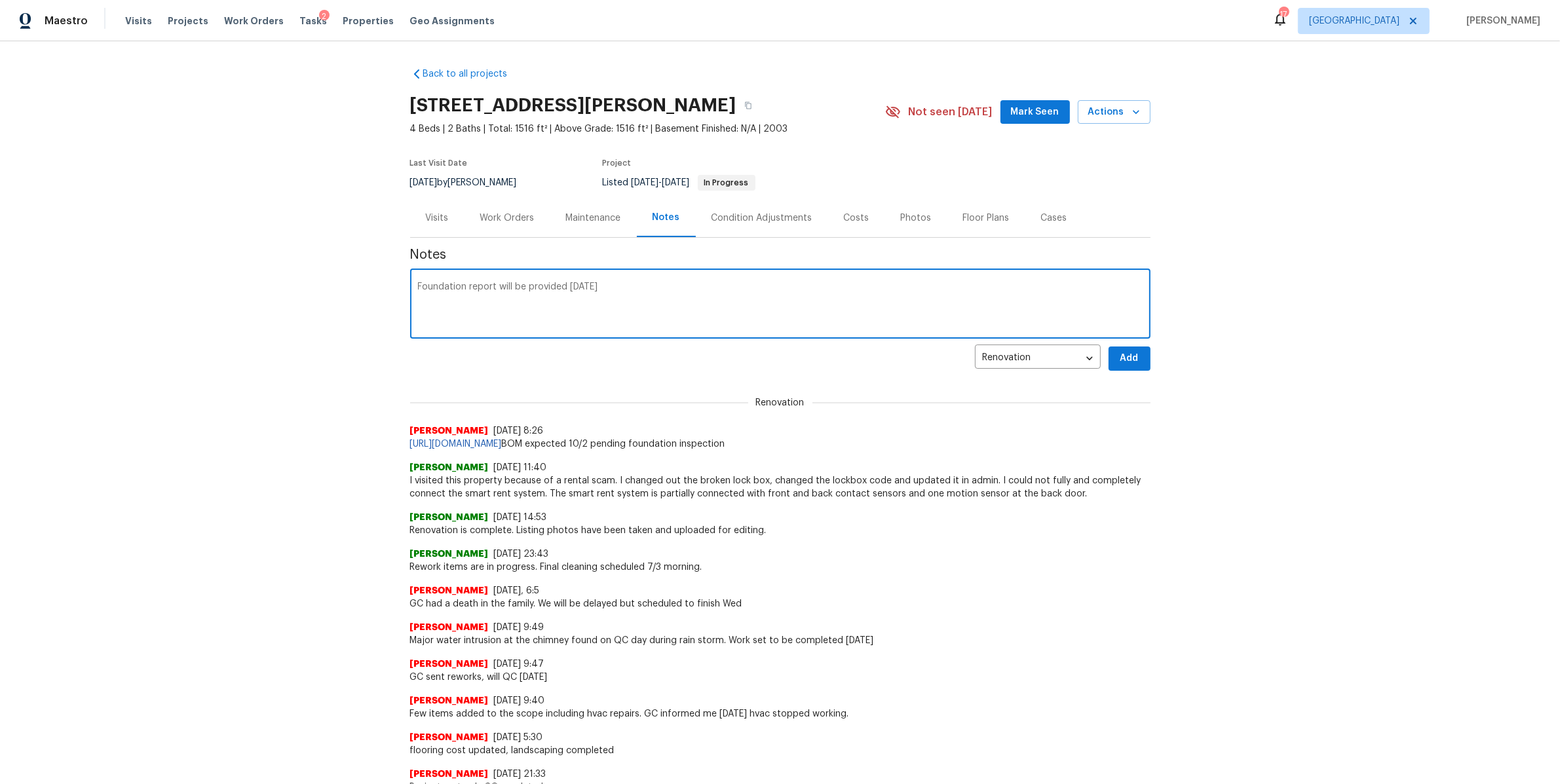
type textarea "Foundation report will be provided today"
click at [1130, 363] on span "Add" at bounding box center [1129, 358] width 21 height 16
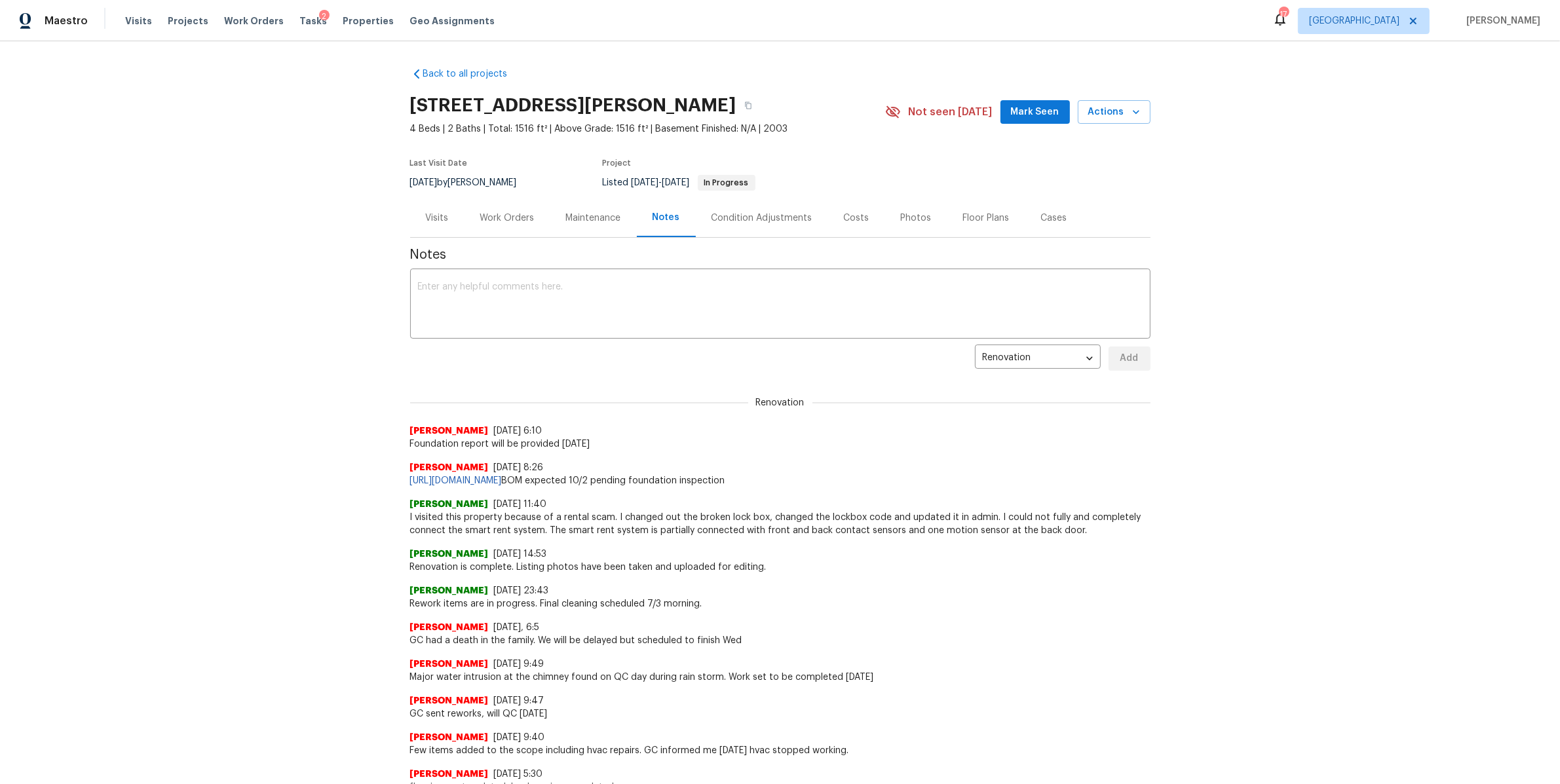
click at [506, 226] on div "Work Orders" at bounding box center [507, 217] width 86 height 39
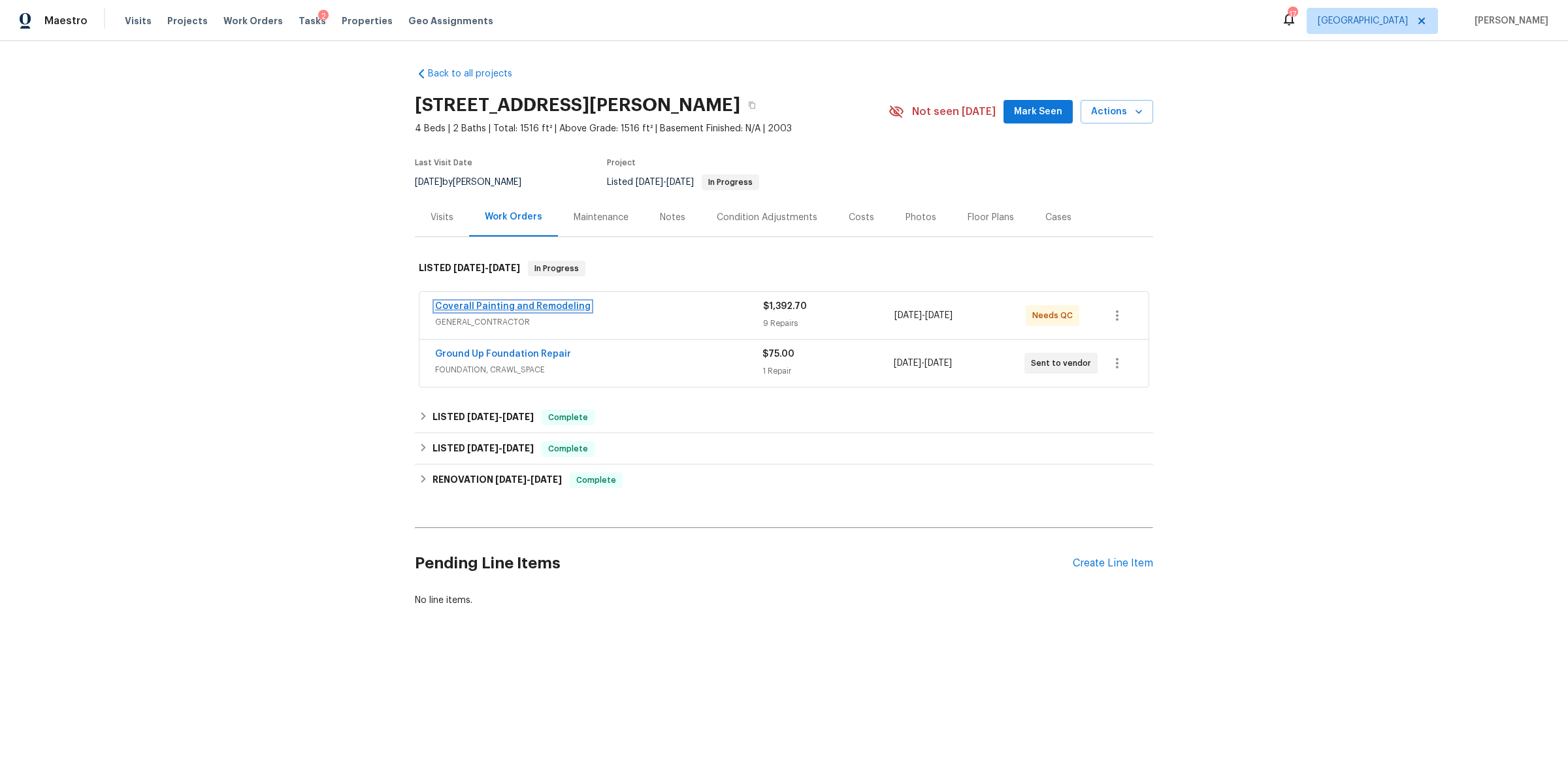
click at [494, 307] on link "Coverall Painting and Remodeling" at bounding box center [513, 307] width 156 height 9
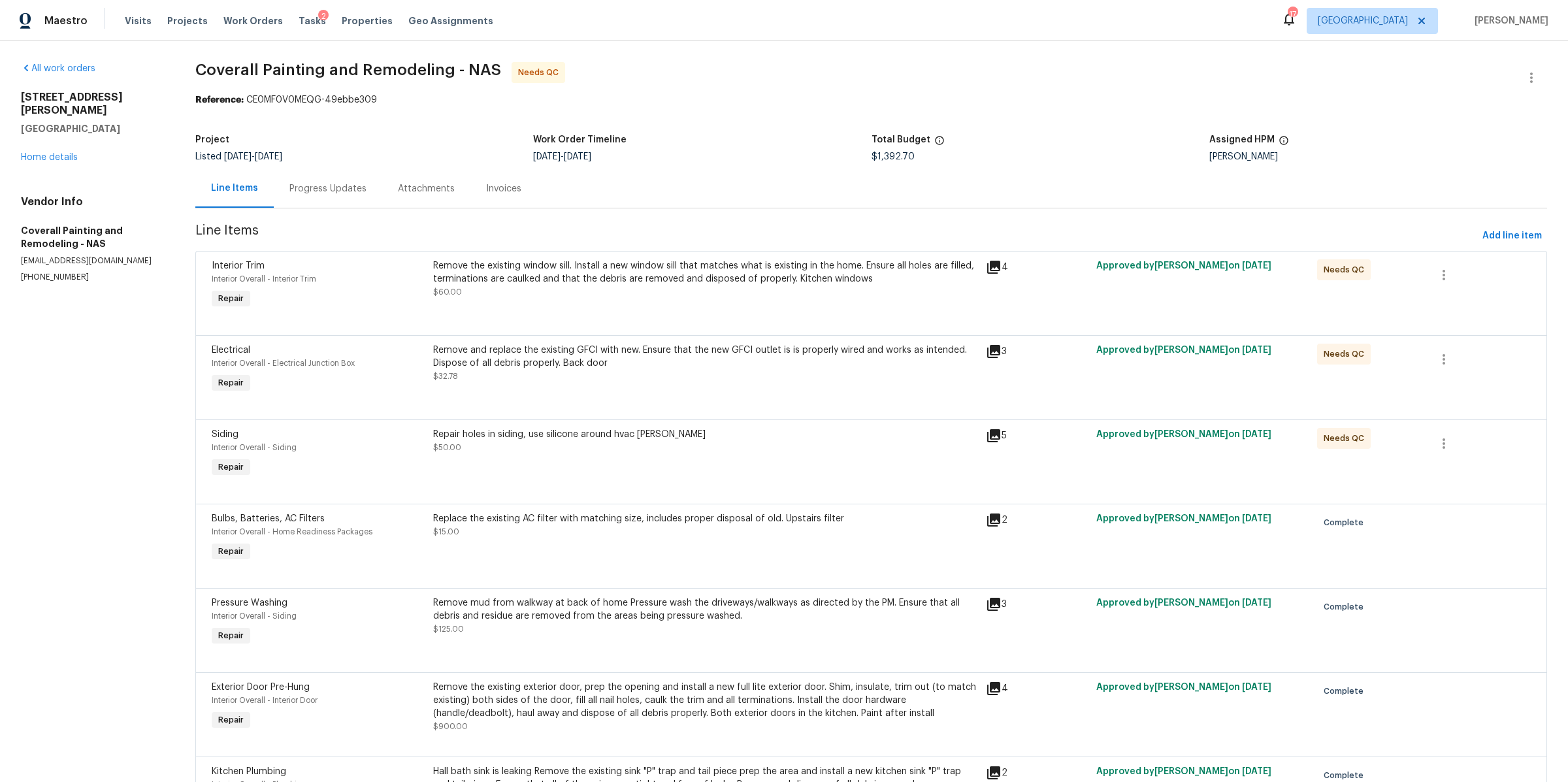
click at [494, 307] on div "Remove the existing window sill. Install a new window sill that matches what is…" at bounding box center [705, 285] width 552 height 60
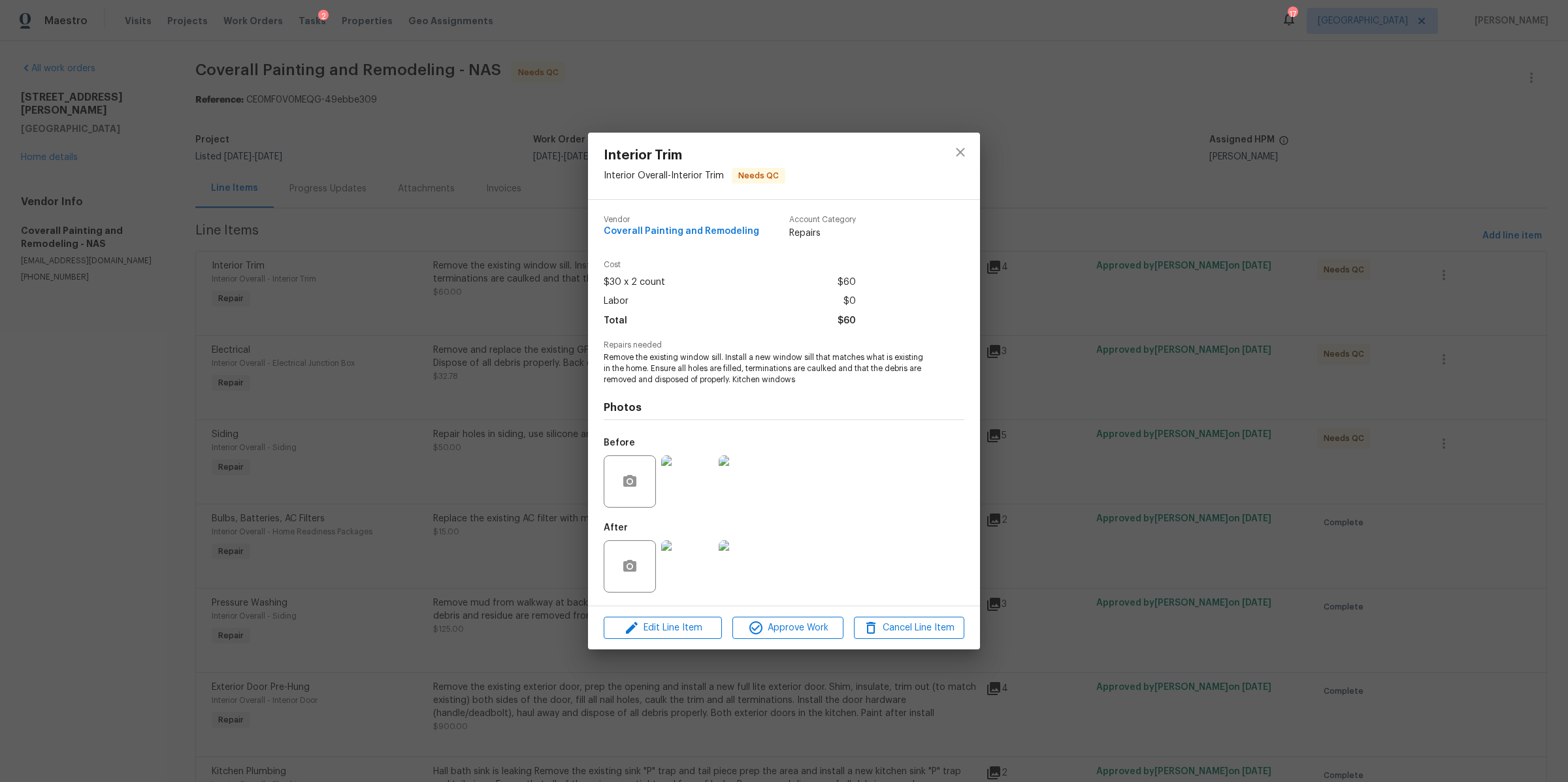
click at [683, 565] on img at bounding box center [687, 566] width 52 height 52
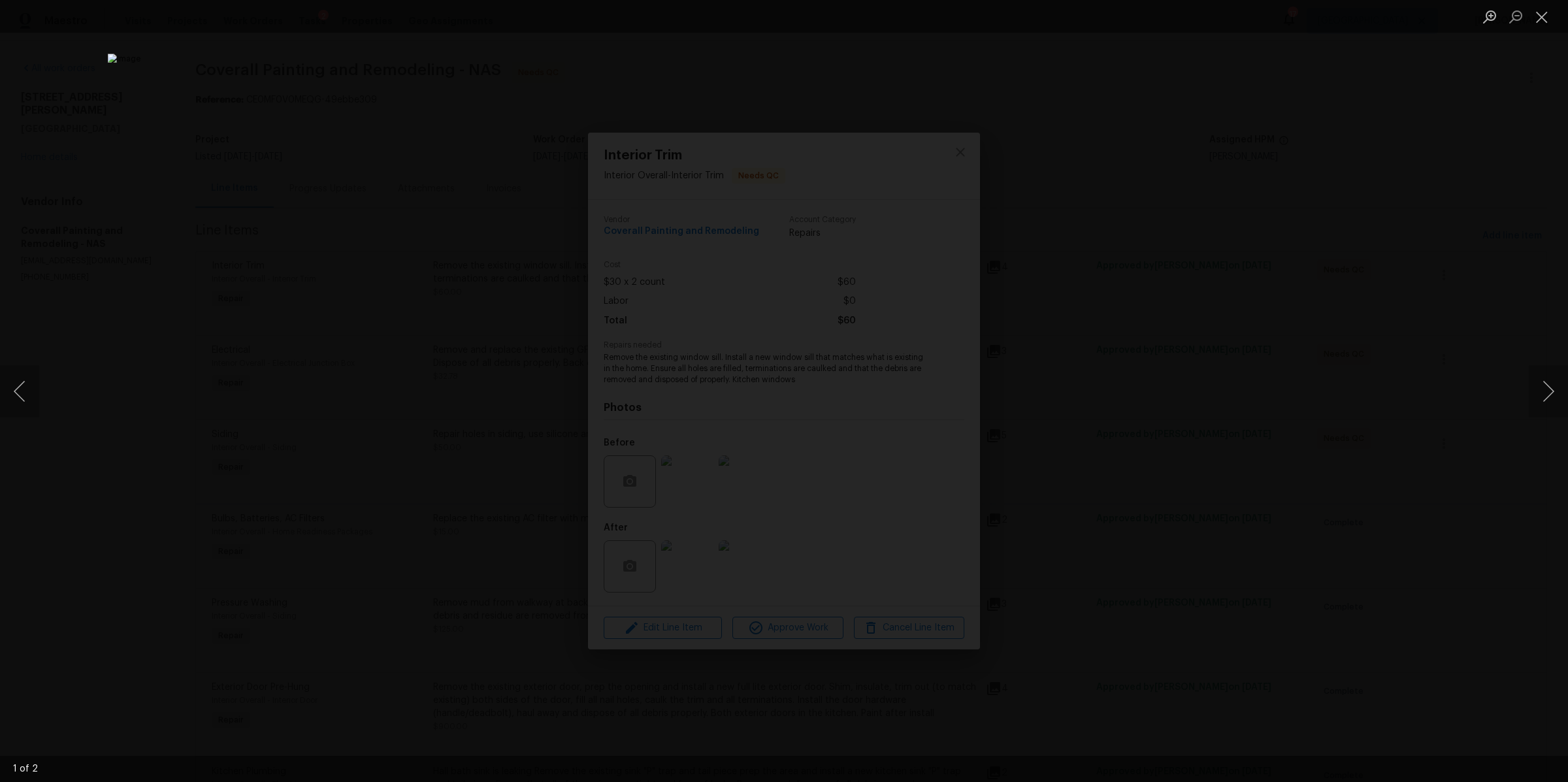
click at [1127, 445] on div "Lightbox" at bounding box center [784, 391] width 1568 height 782
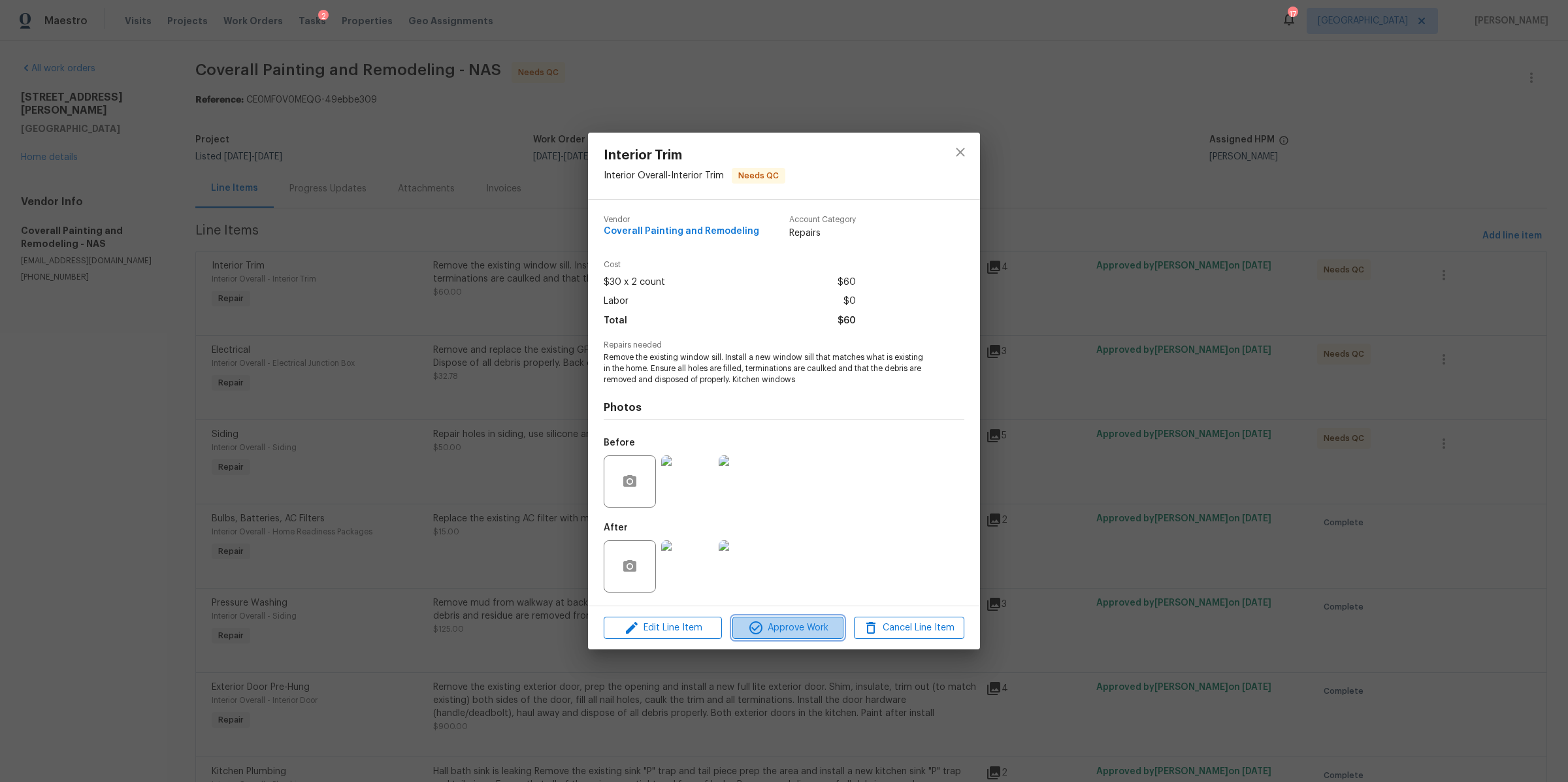
click at [796, 630] on span "Approve Work" at bounding box center [788, 628] width 103 height 16
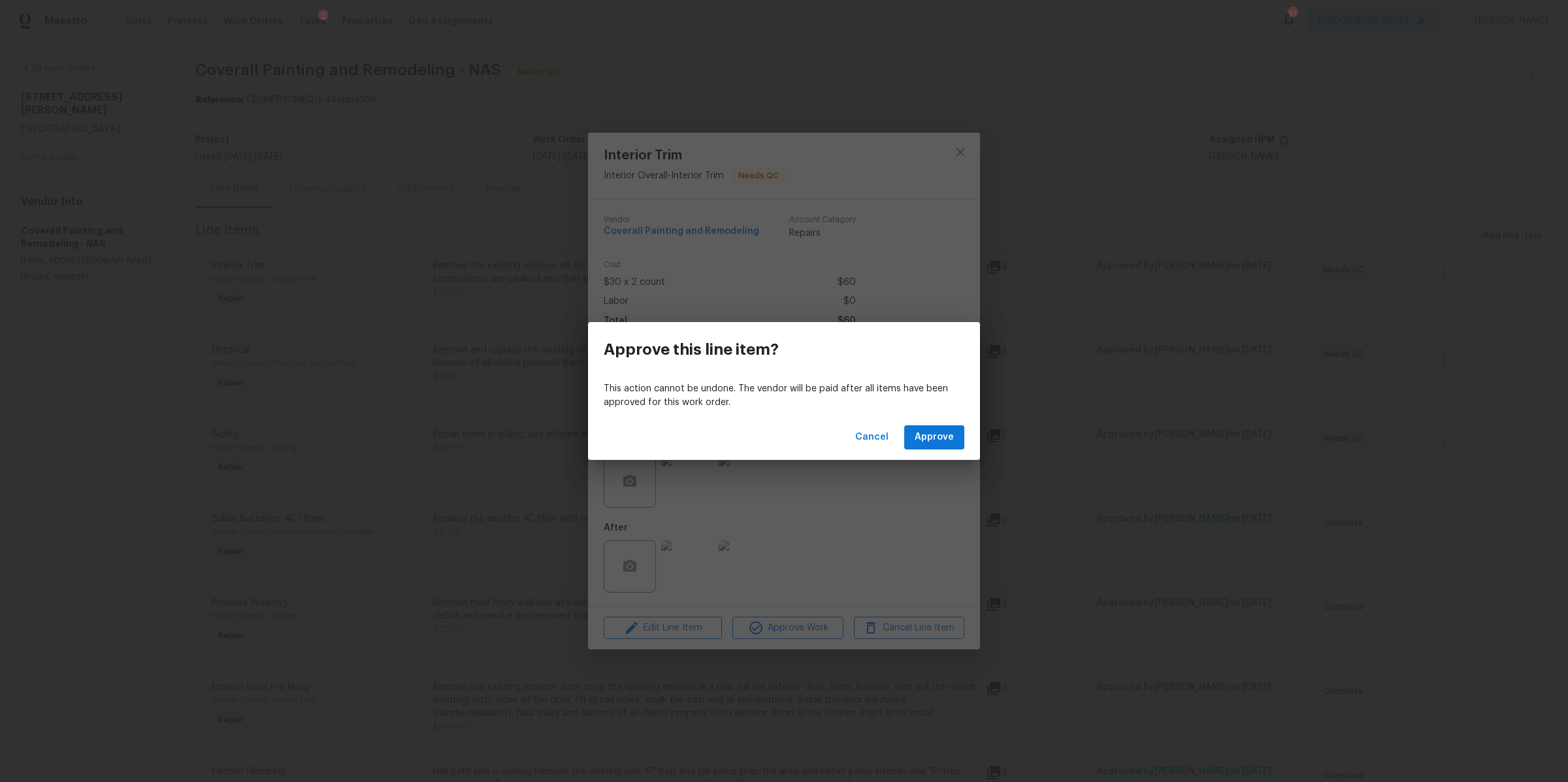
click at [940, 416] on div "Cancel Approve" at bounding box center [784, 437] width 392 height 45
click at [934, 435] on span "Approve" at bounding box center [934, 437] width 39 height 16
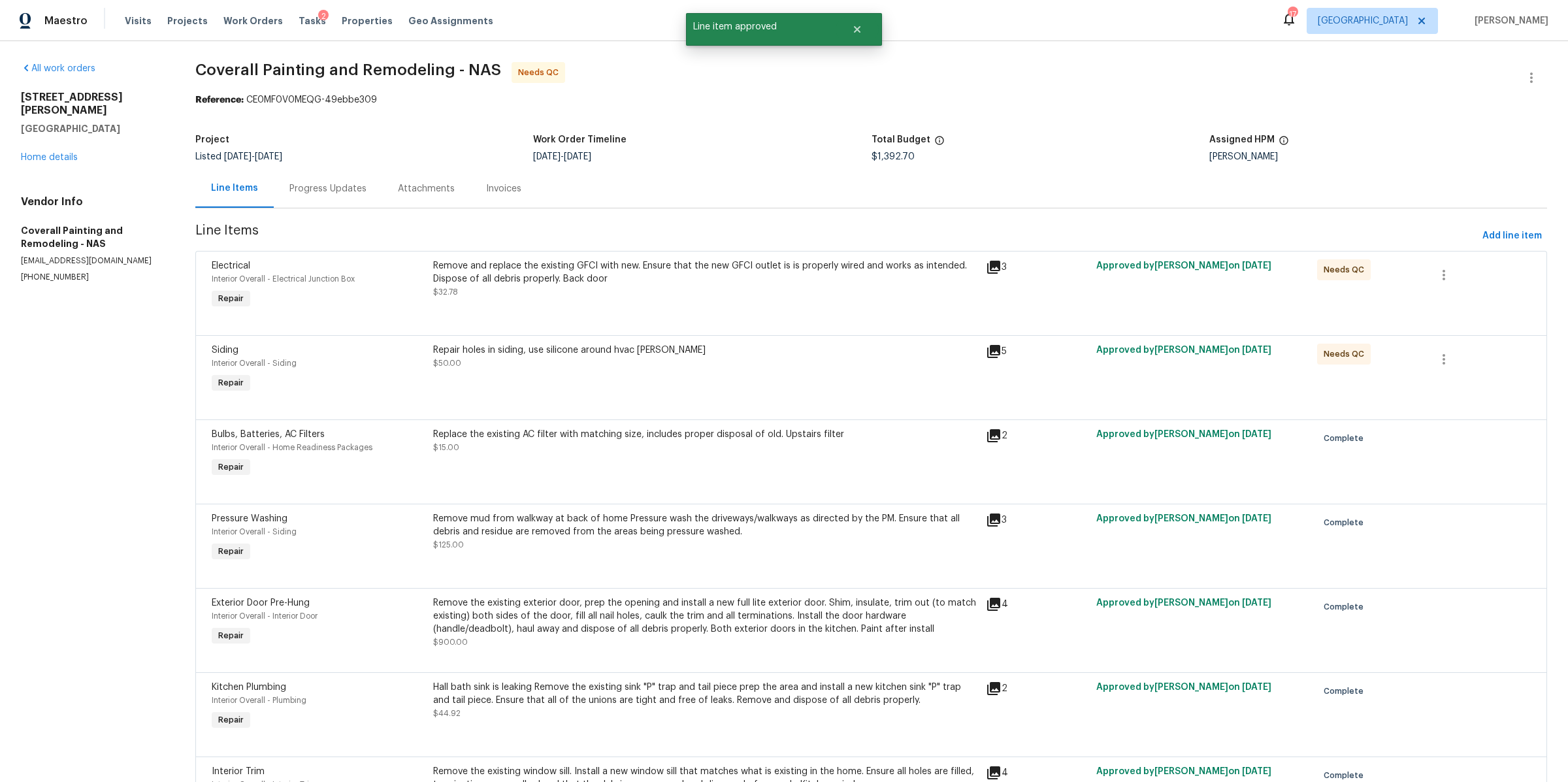
click at [595, 297] on div "Remove and replace the existing GFCI with new. Ensure that the new GFCI outlet …" at bounding box center [705, 279] width 545 height 39
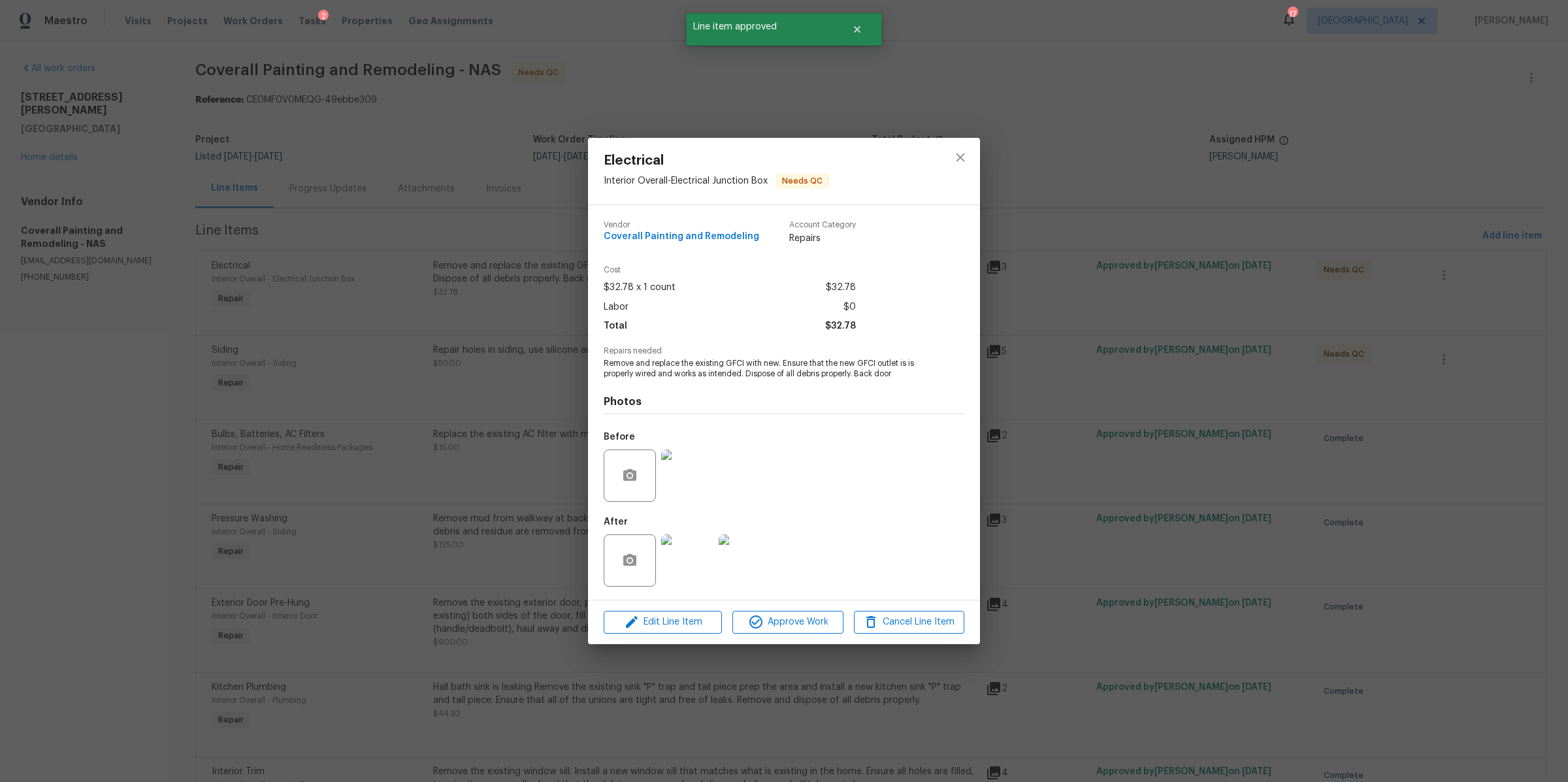
click at [693, 559] on img at bounding box center [687, 560] width 52 height 52
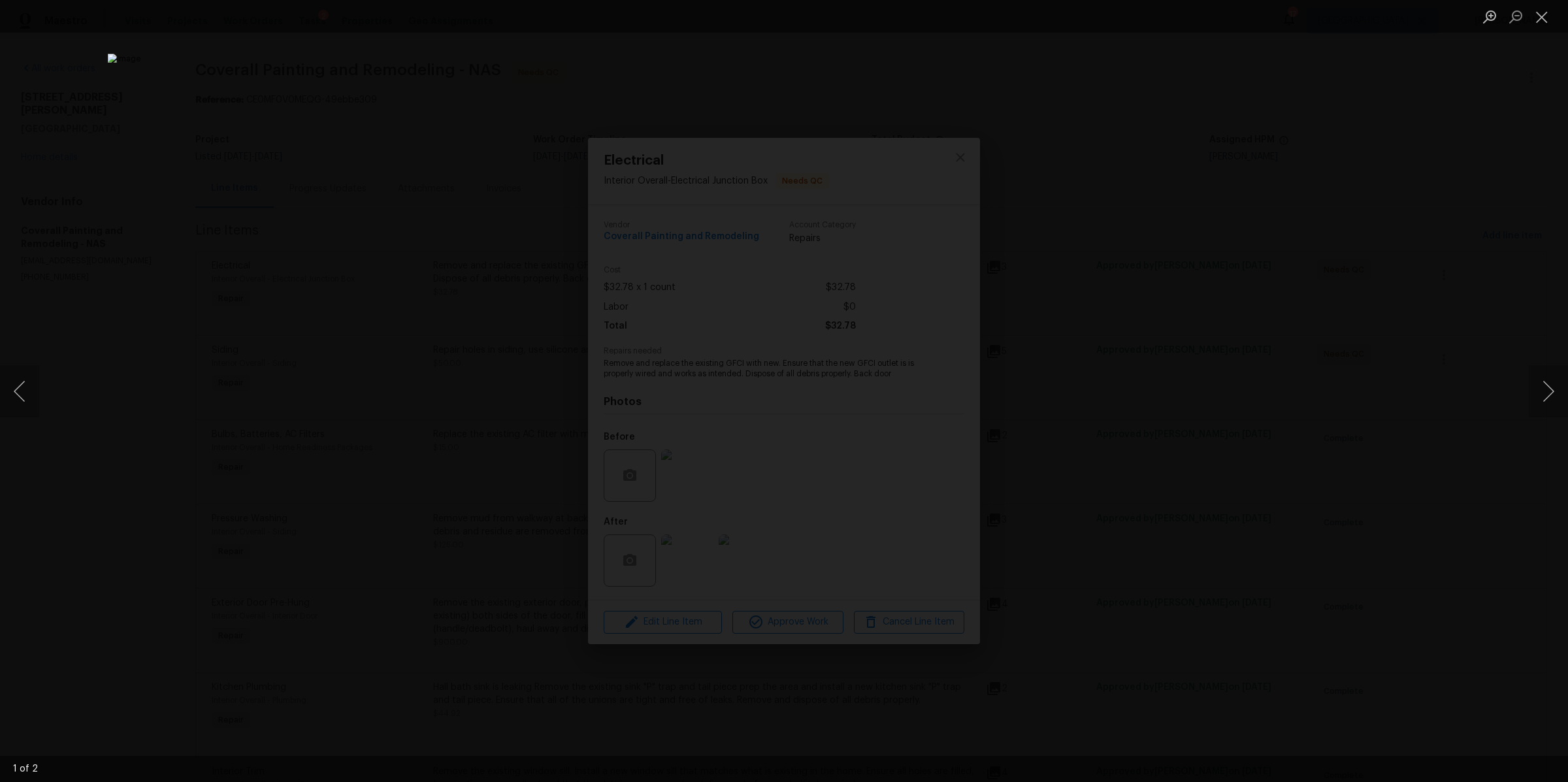
click at [1144, 436] on div "Lightbox" at bounding box center [784, 391] width 1568 height 782
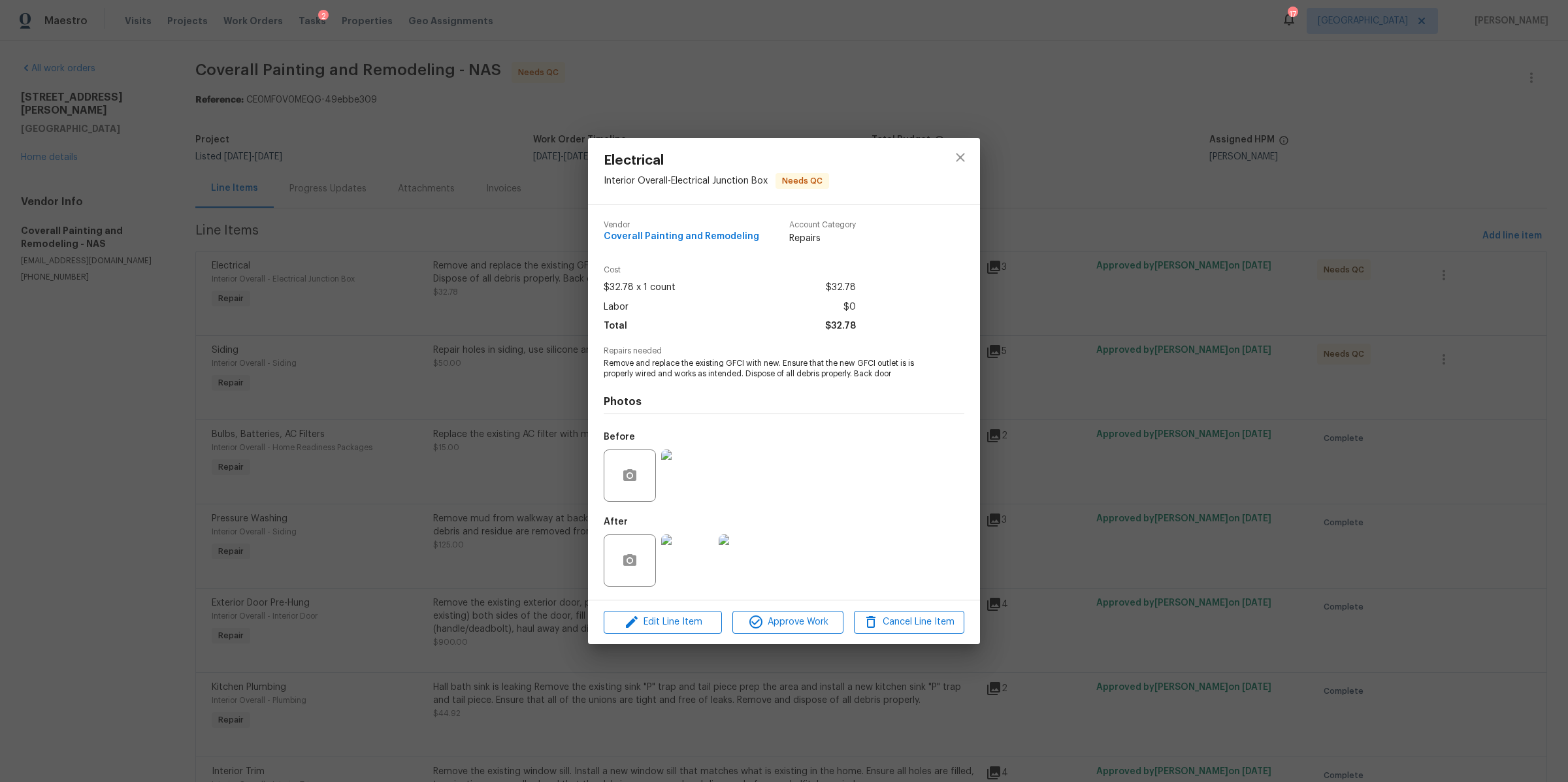
click at [663, 578] on img at bounding box center [687, 560] width 52 height 52
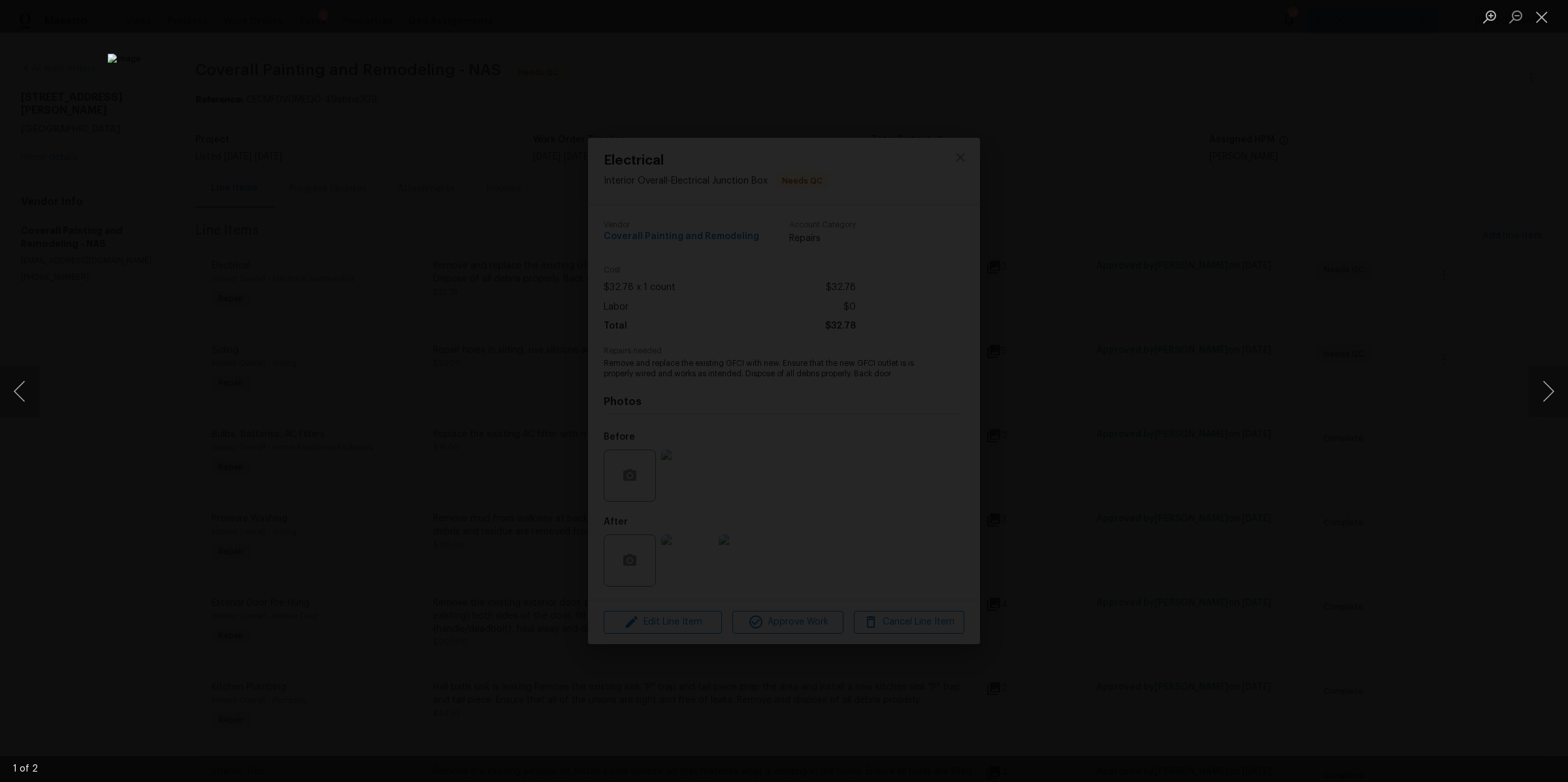
click at [1240, 376] on div "Lightbox" at bounding box center [784, 391] width 1568 height 782
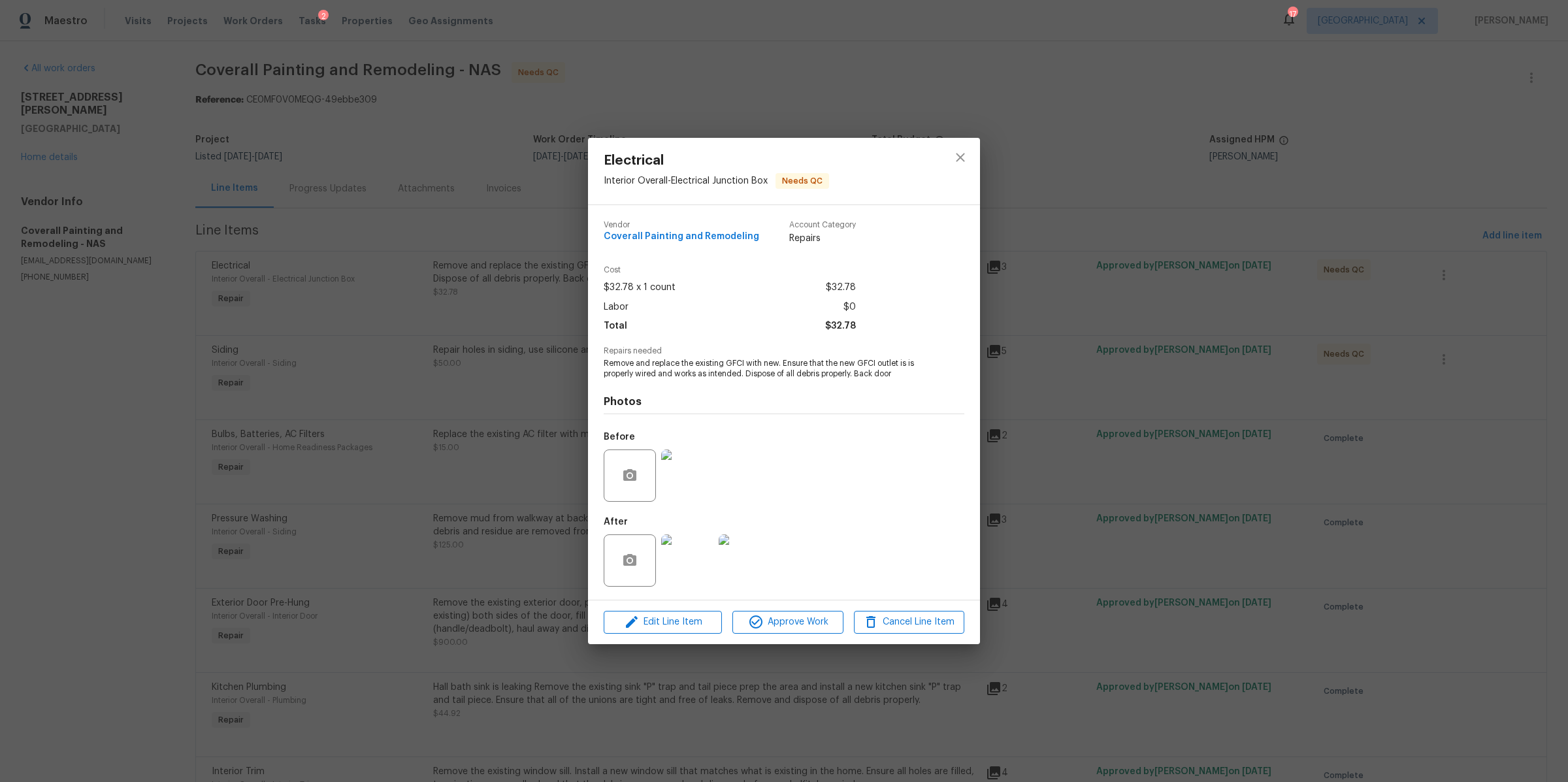
click at [743, 560] on img at bounding box center [745, 560] width 52 height 52
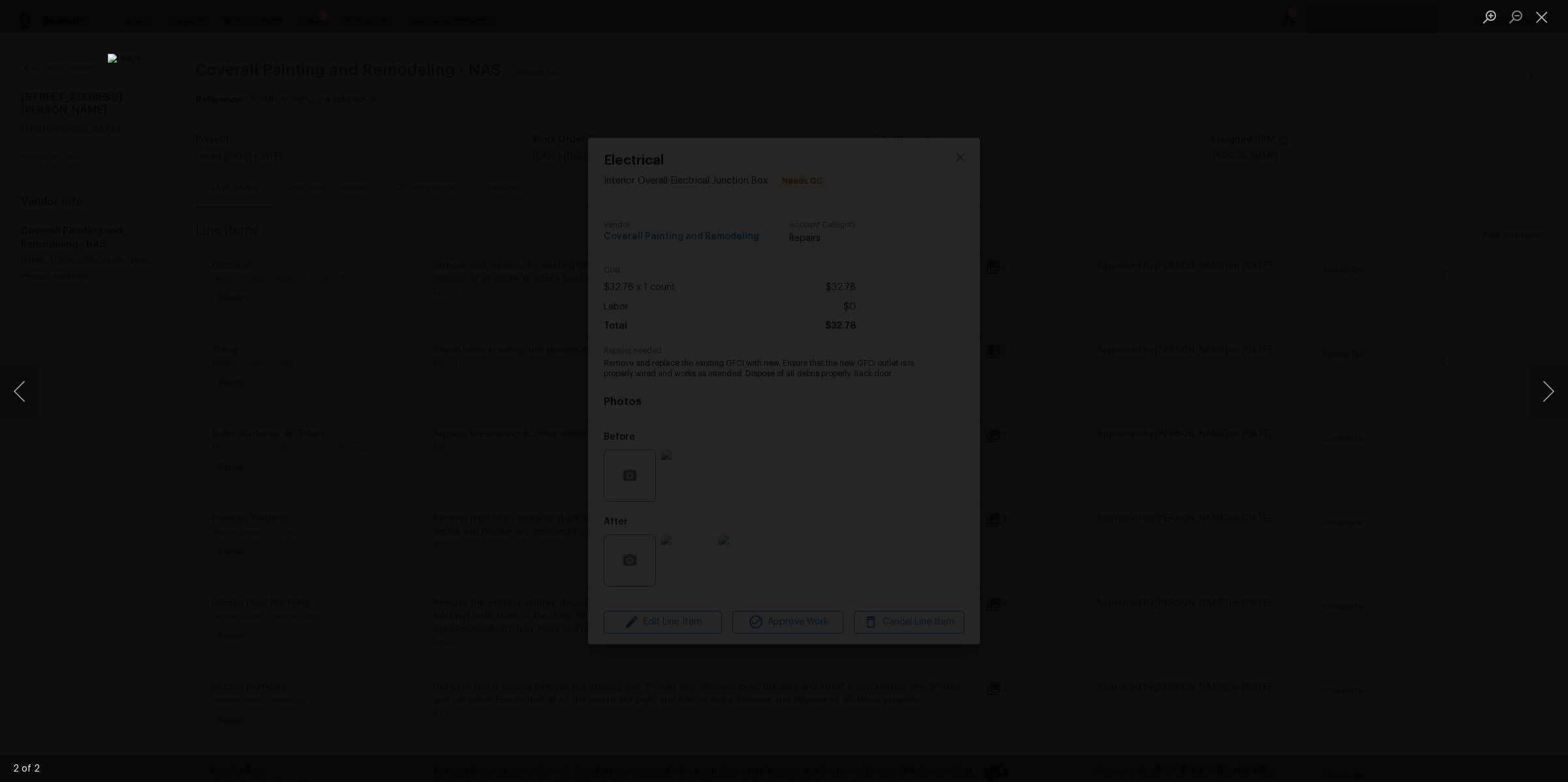
click at [1188, 431] on div "Lightbox" at bounding box center [784, 391] width 1568 height 782
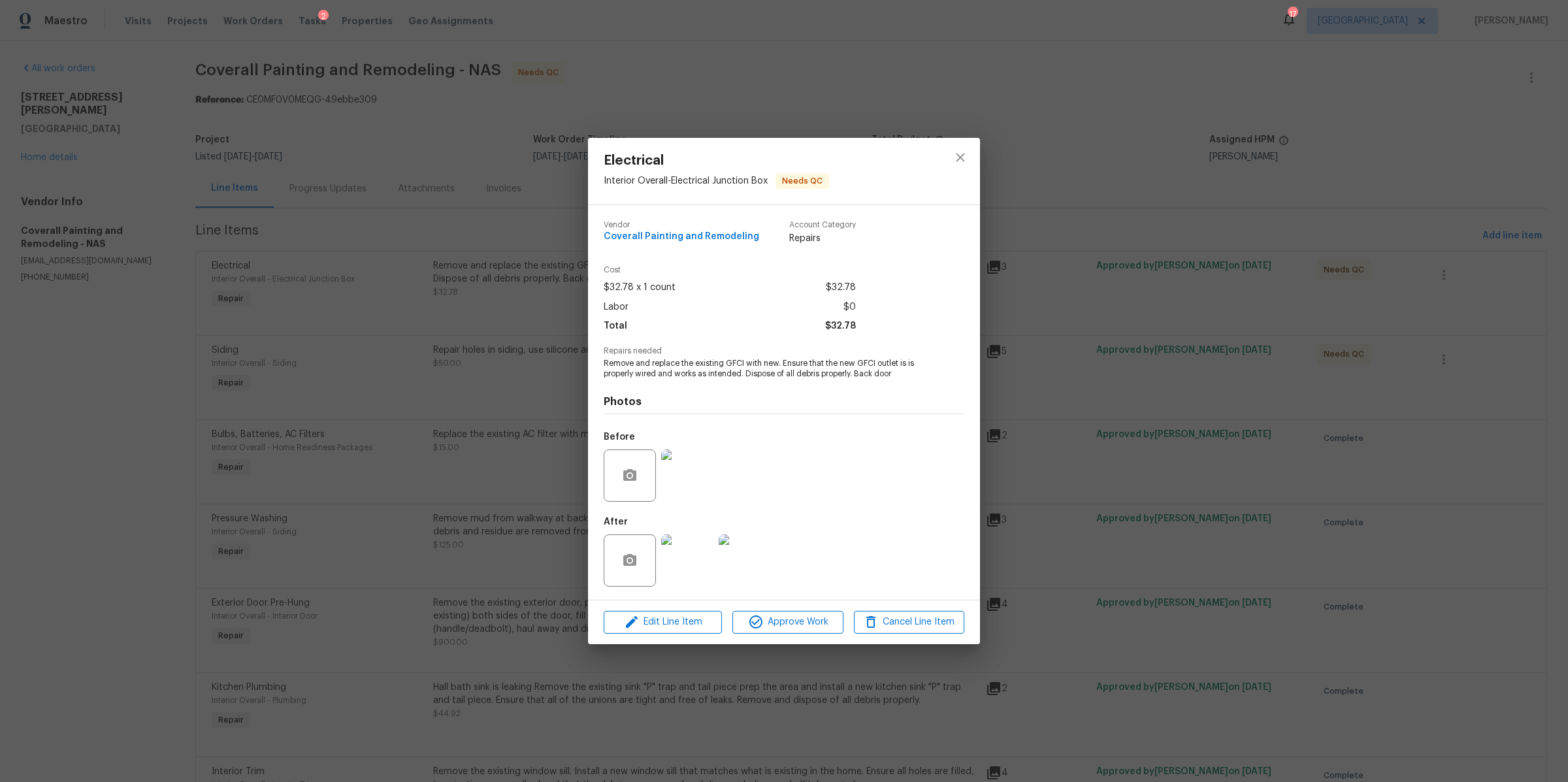
click at [1188, 431] on div "Electrical Interior Overall - Electrical Junction Box Needs QC Vendor Coverall …" at bounding box center [784, 391] width 1568 height 782
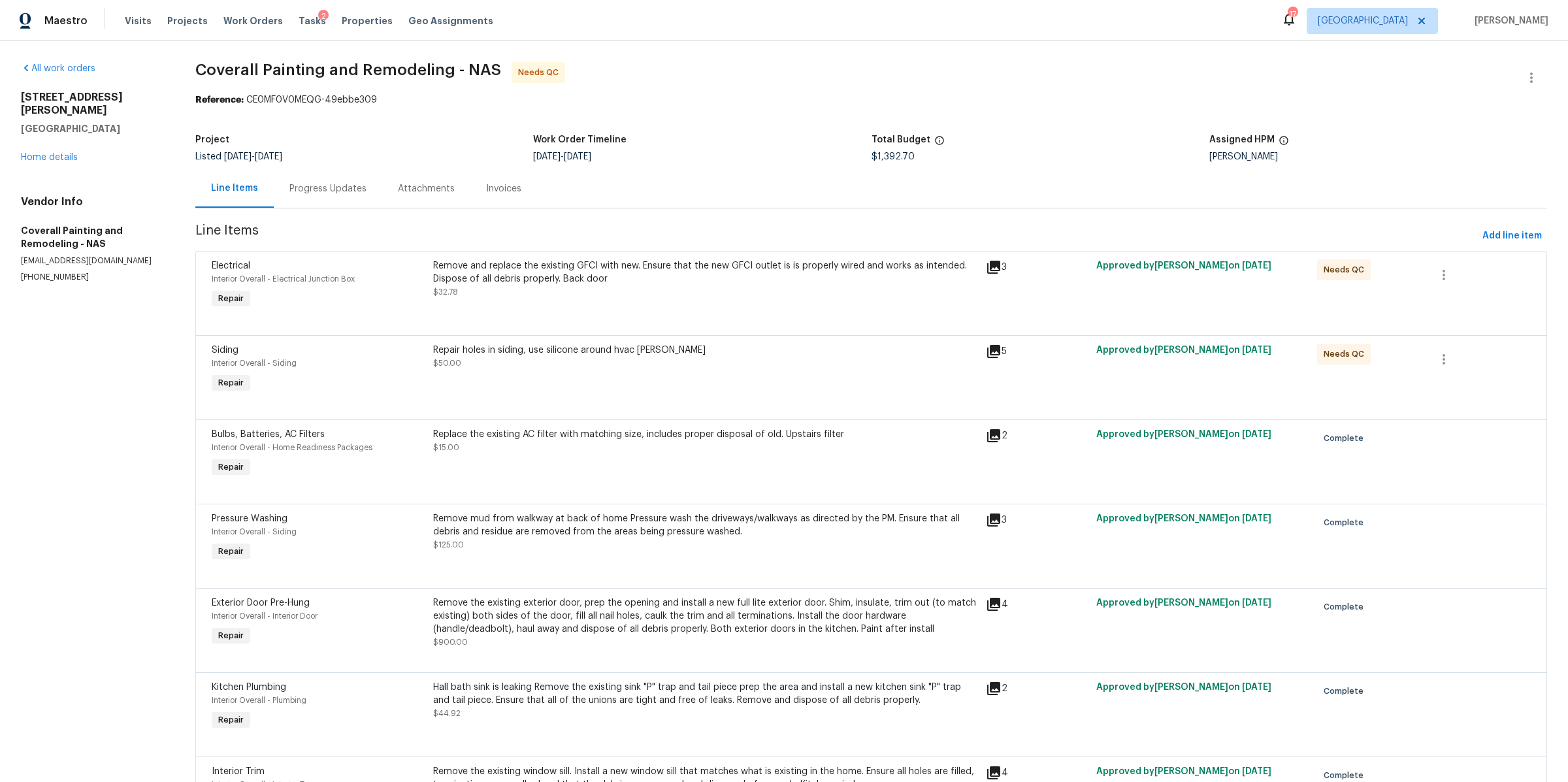
click at [734, 294] on div "Remove and replace the existing GFCI with new. Ensure that the new GFCI outlet …" at bounding box center [705, 279] width 545 height 39
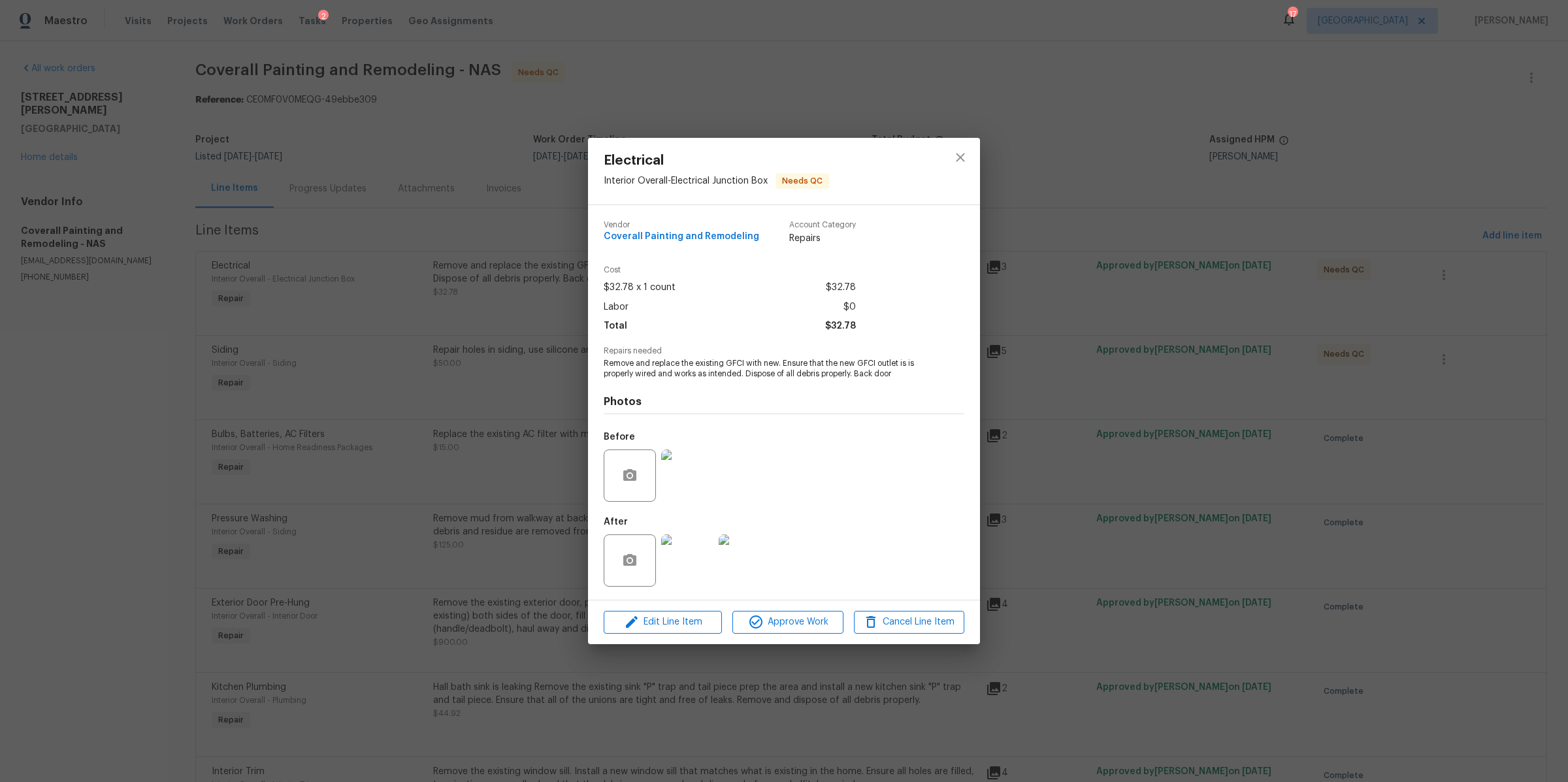
click at [690, 471] on img at bounding box center [687, 475] width 52 height 52
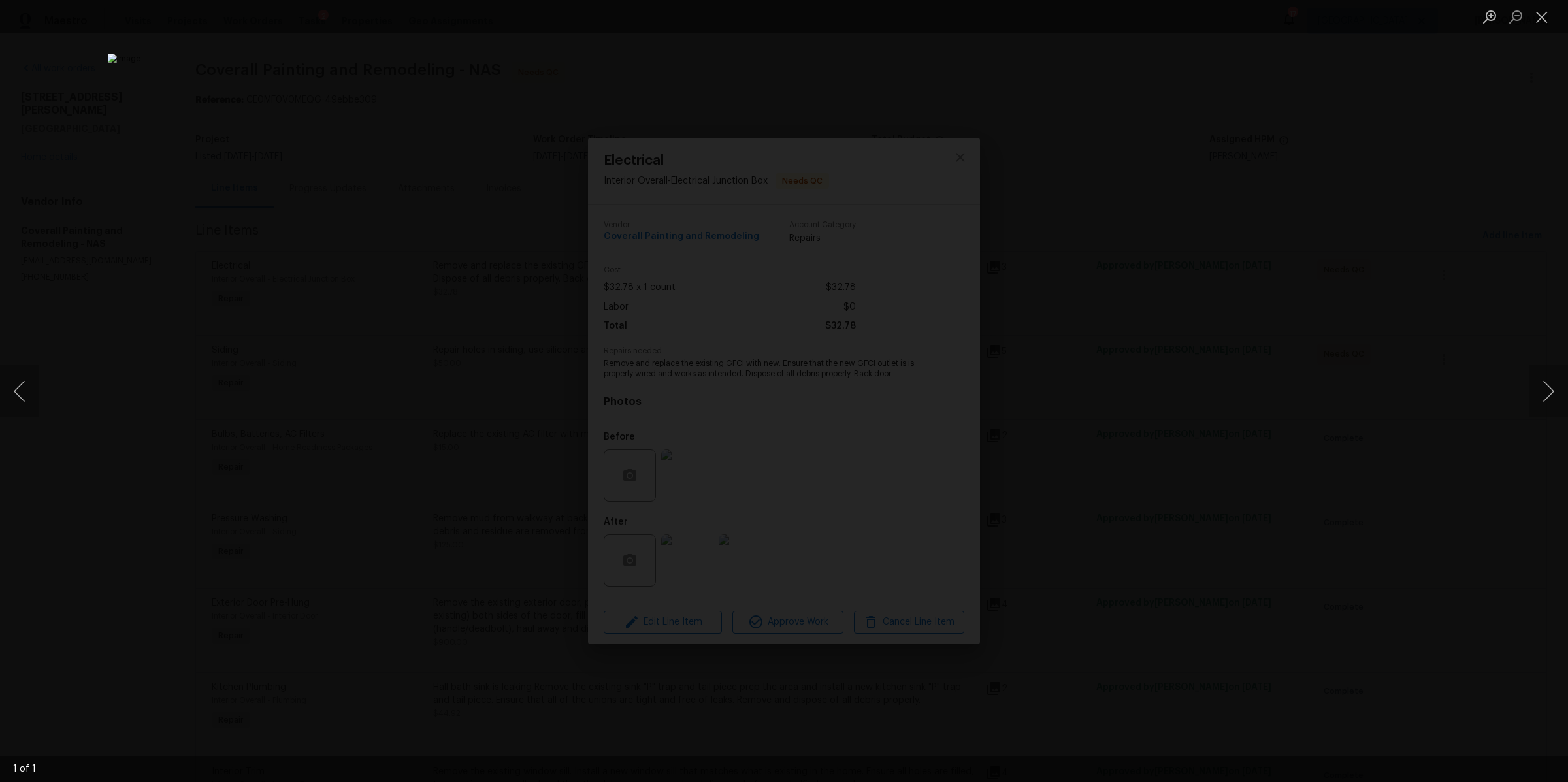
click at [1189, 393] on div "Lightbox" at bounding box center [784, 391] width 1568 height 782
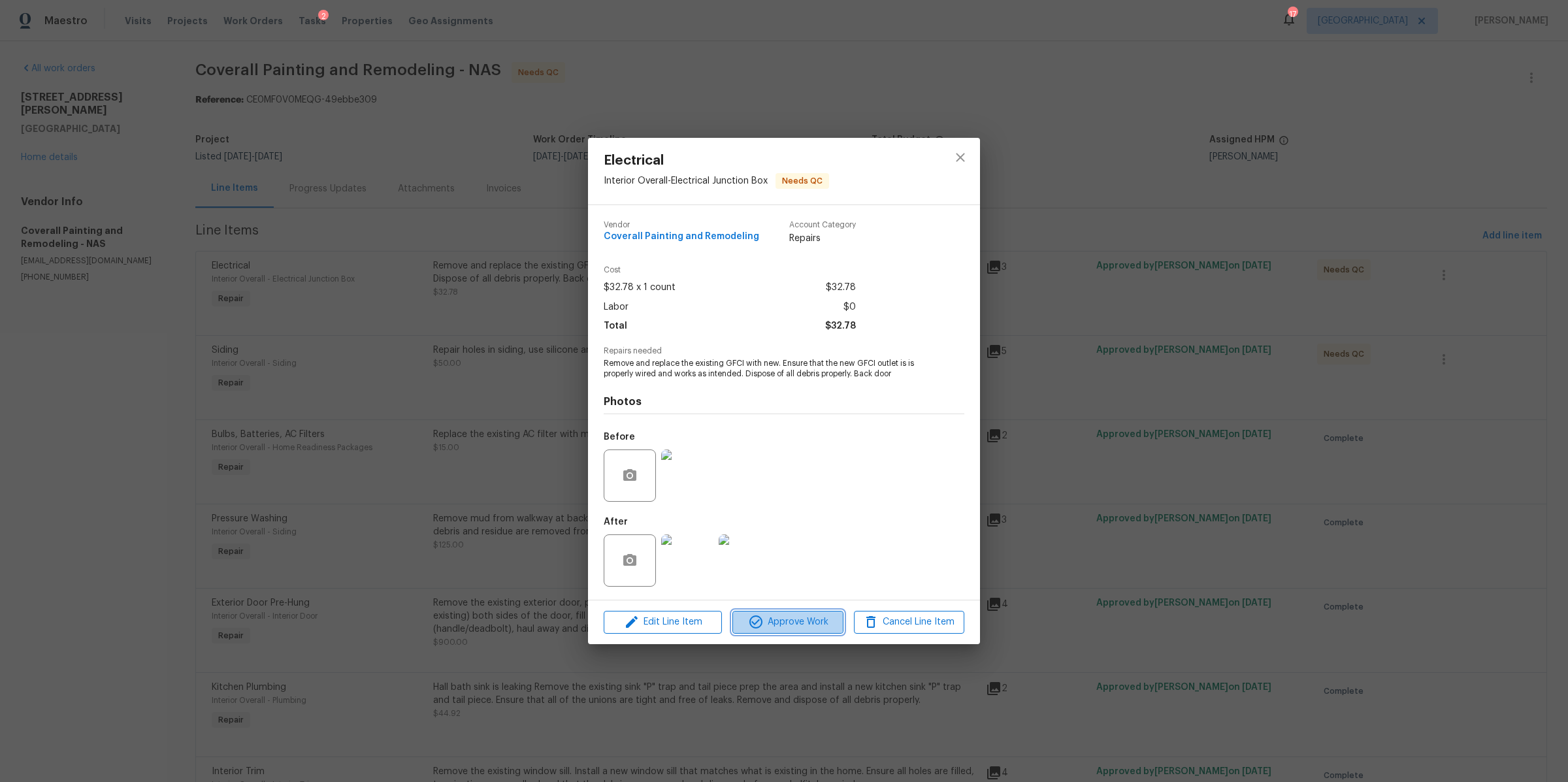
click at [812, 618] on span "Approve Work" at bounding box center [788, 622] width 103 height 16
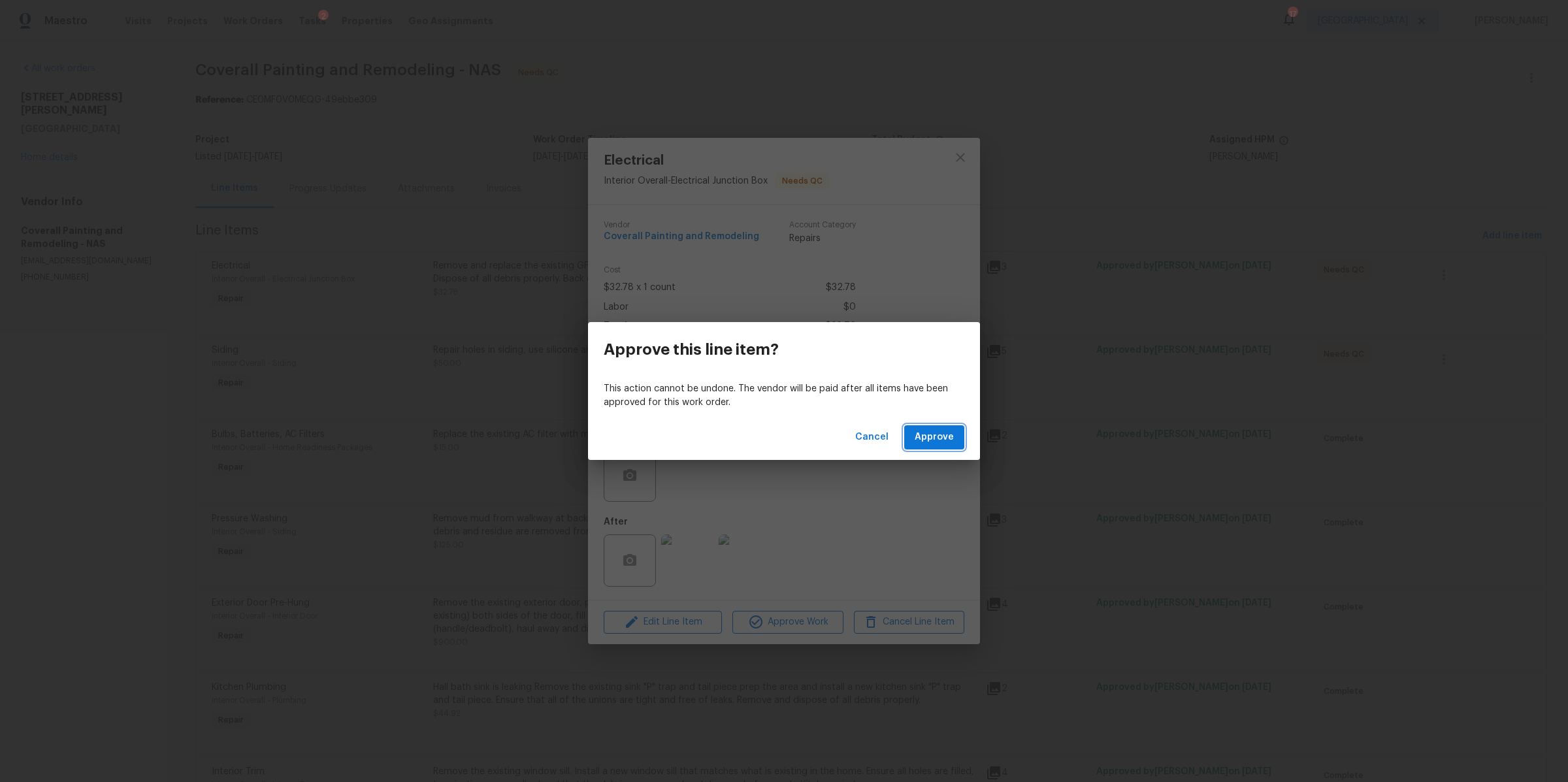
click at [938, 439] on span "Approve" at bounding box center [934, 437] width 39 height 16
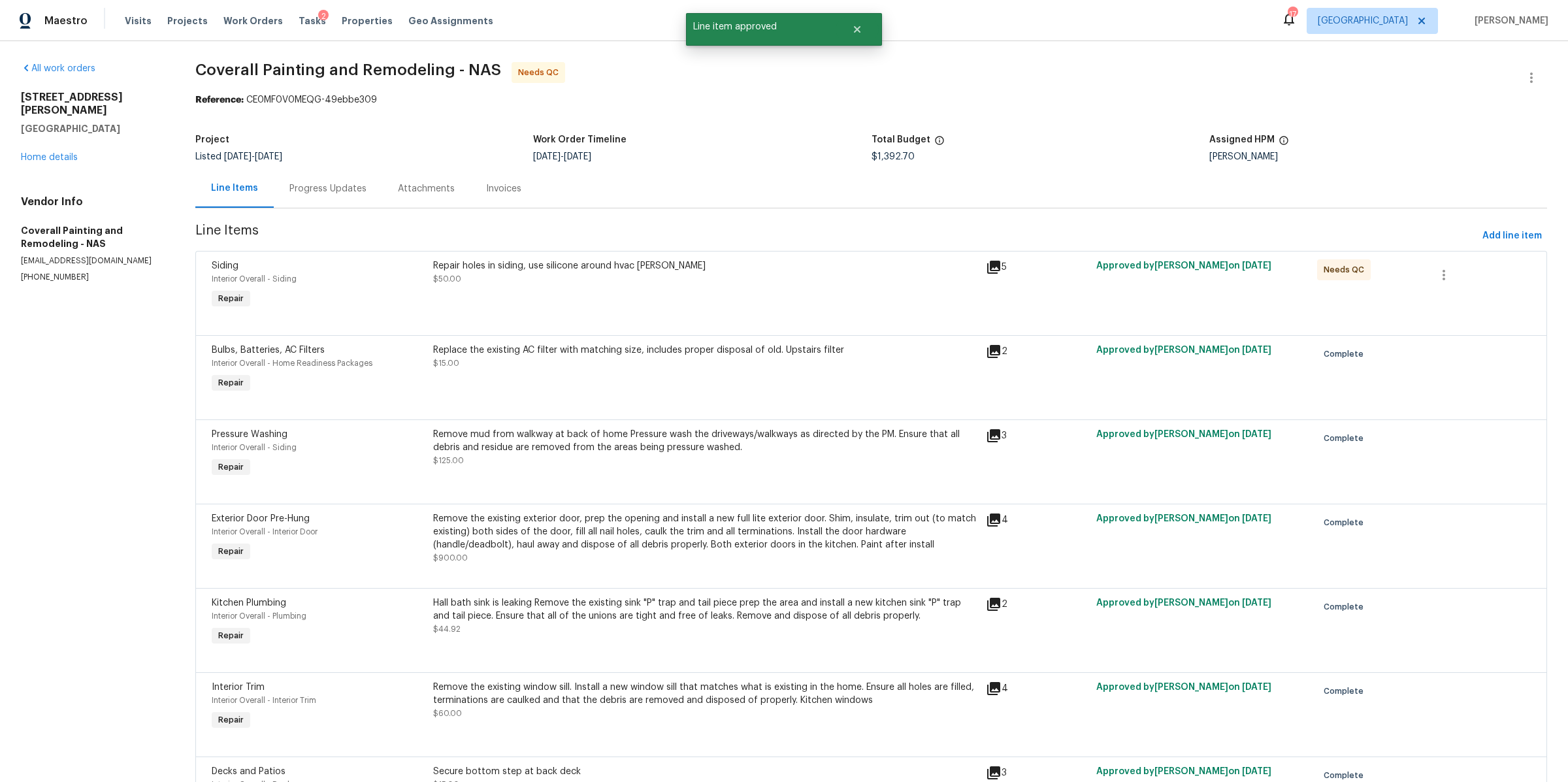
click at [604, 301] on div "Repair holes in siding, use silicone around hvac stroud $50.00" at bounding box center [705, 285] width 552 height 60
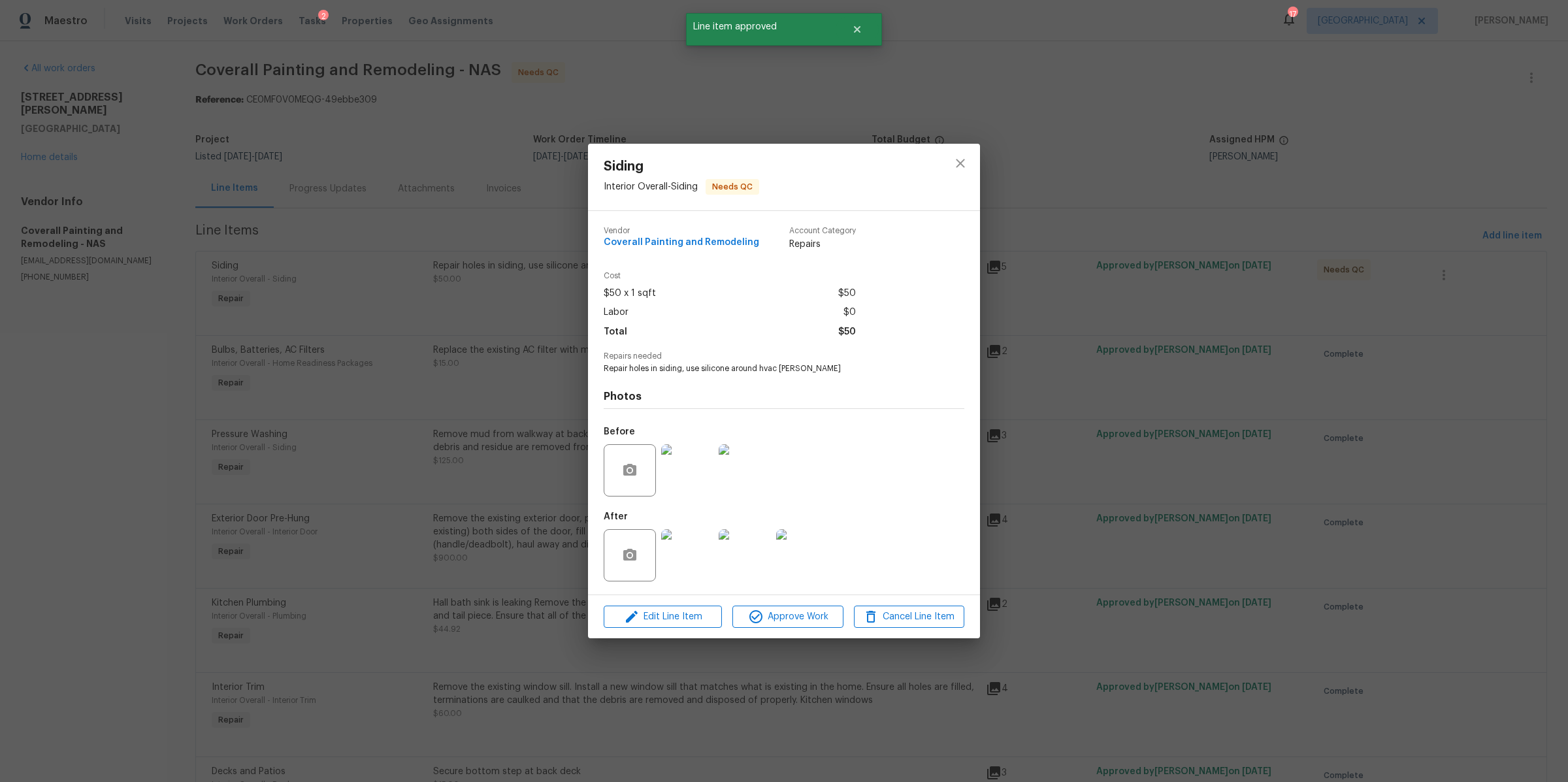
click at [811, 554] on img at bounding box center [802, 555] width 52 height 52
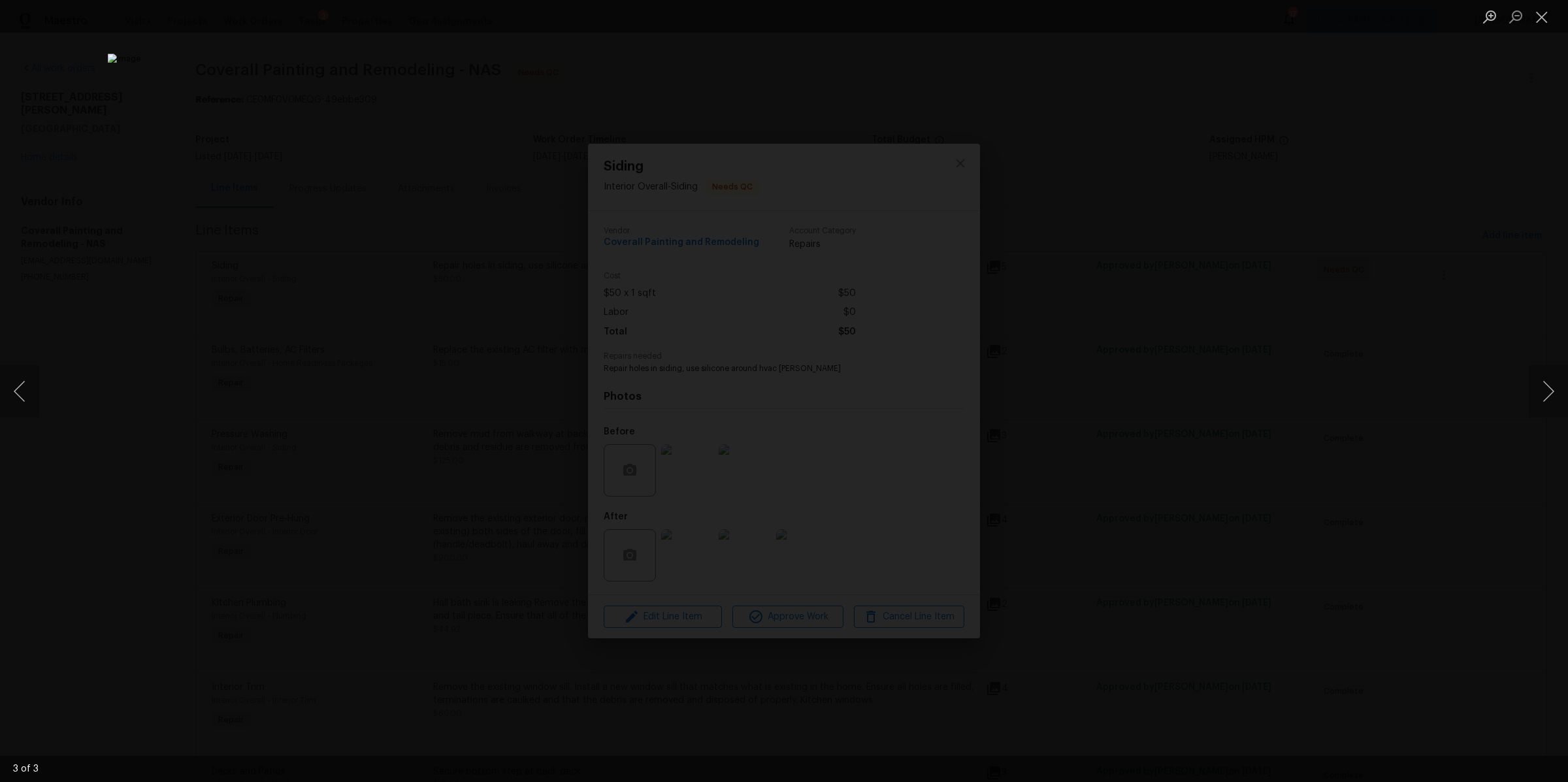
click at [1170, 439] on div "Lightbox" at bounding box center [784, 391] width 1568 height 782
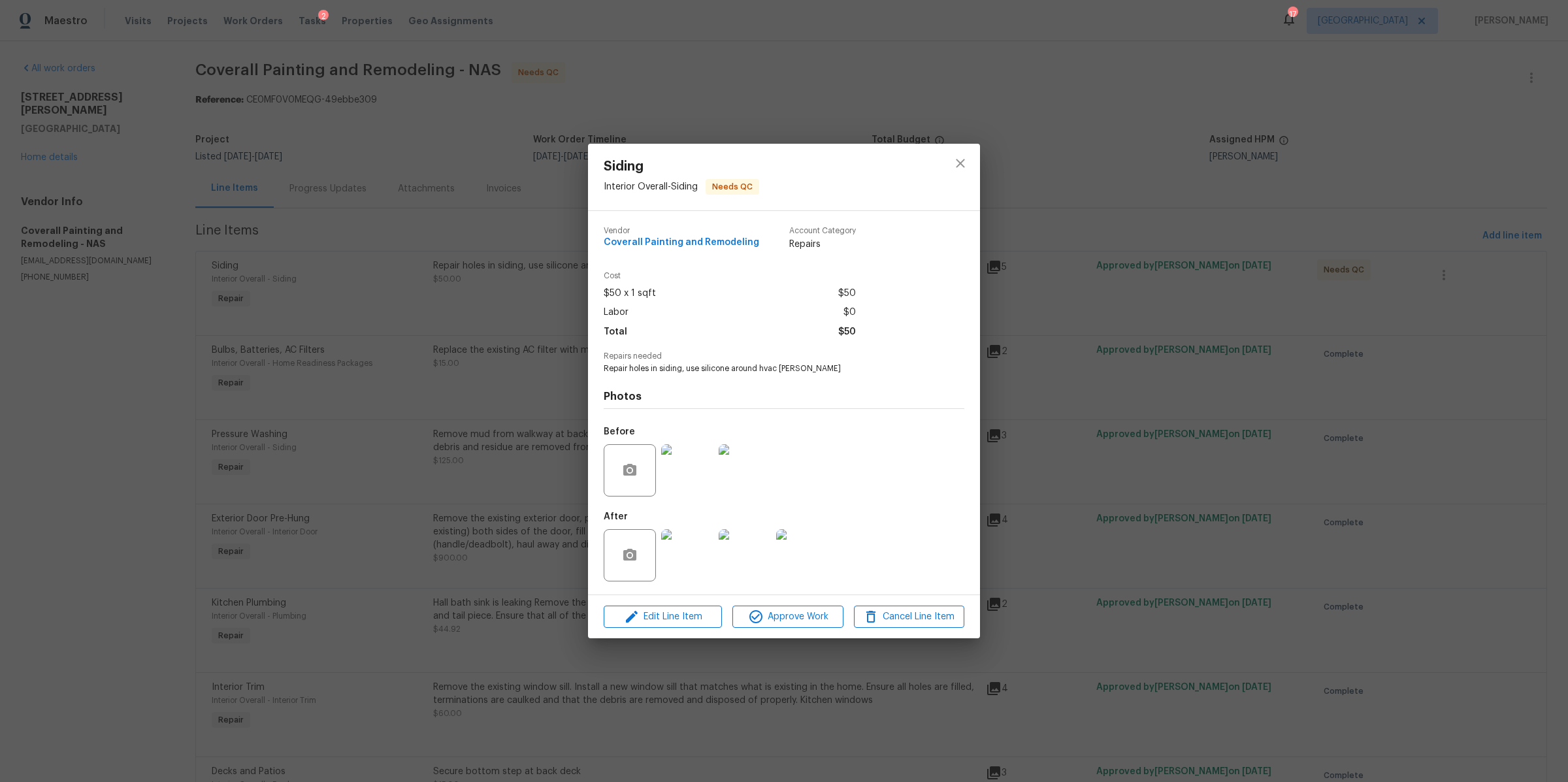
click at [1170, 439] on div "Siding Interior Overall - Siding Needs QC Vendor Coverall Painting and Remodeli…" at bounding box center [784, 391] width 1568 height 782
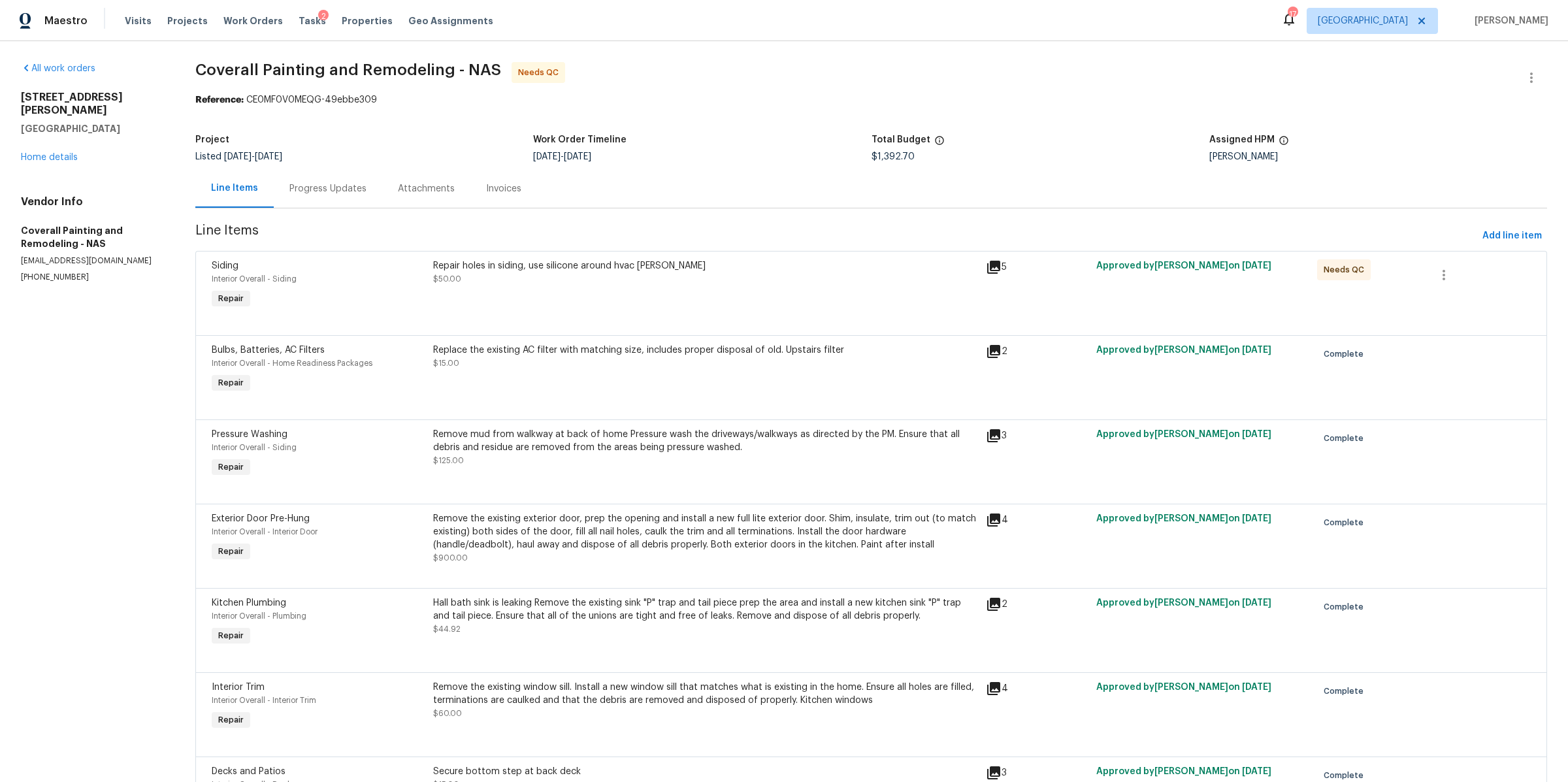
click at [800, 275] on div "Repair holes in siding, use silicone around hvac stroud $50.00" at bounding box center [705, 272] width 545 height 26
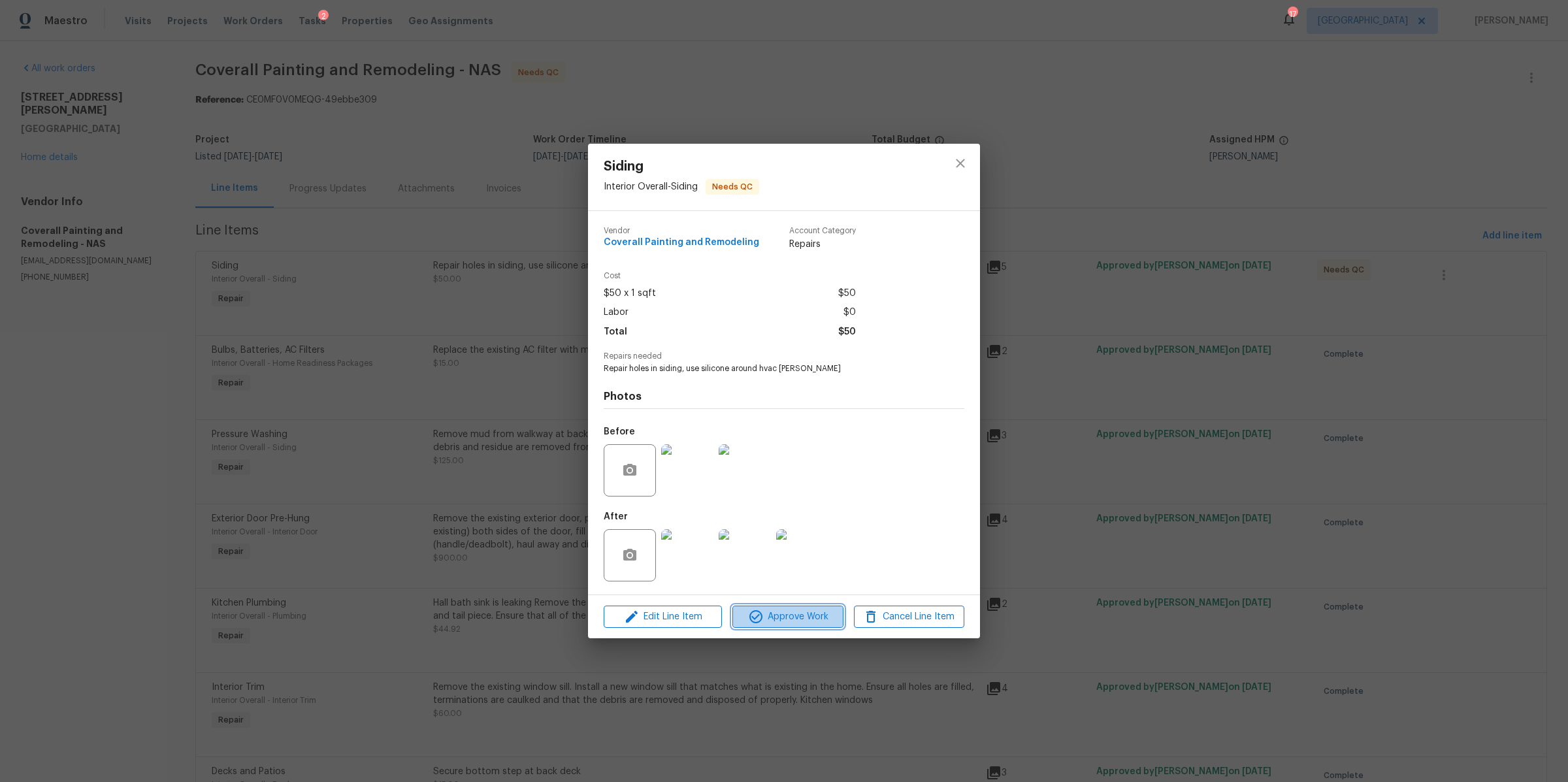
click at [777, 624] on span "Approve Work" at bounding box center [788, 617] width 103 height 16
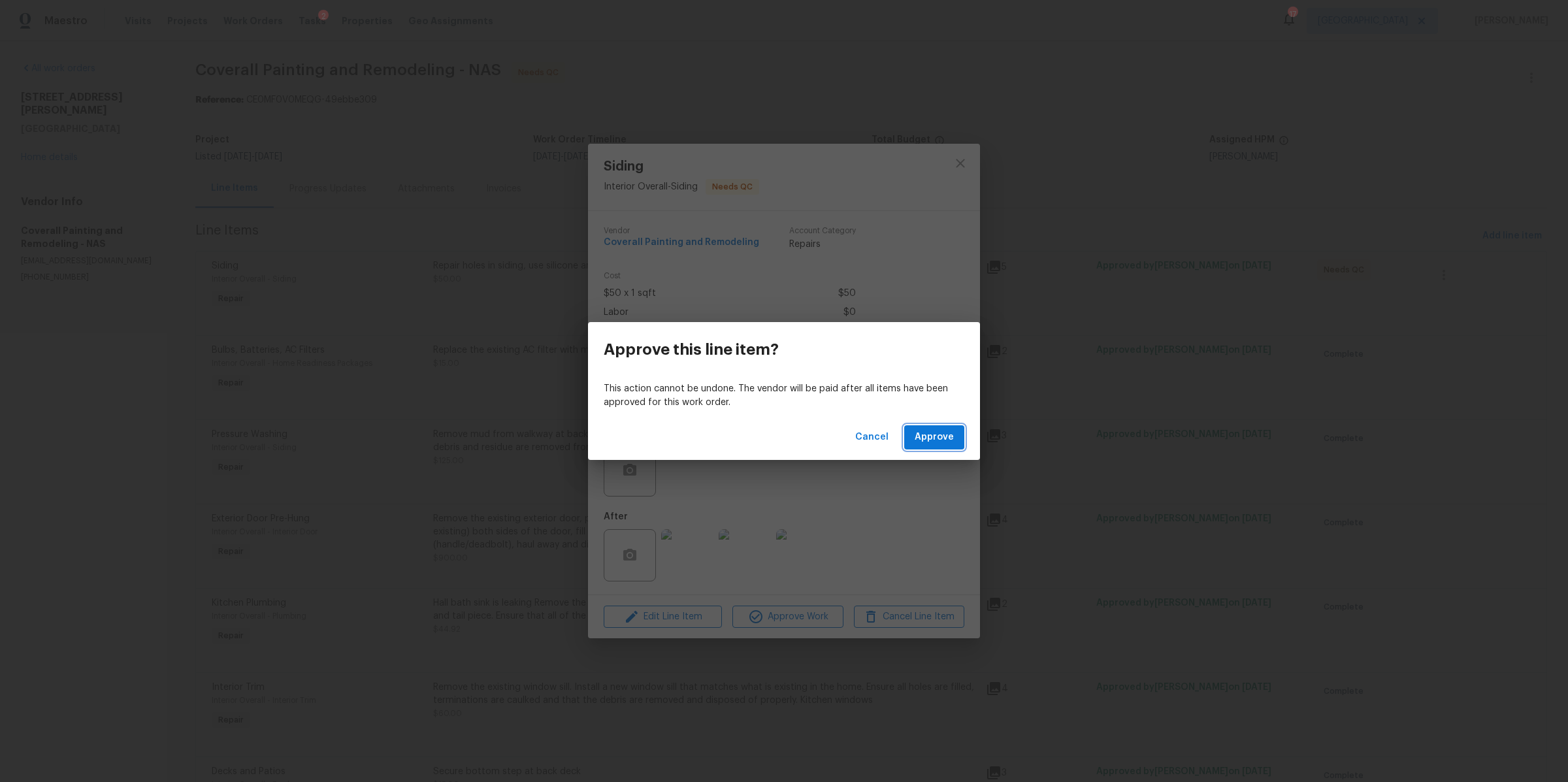
click at [936, 428] on button "Approve" at bounding box center [934, 437] width 60 height 24
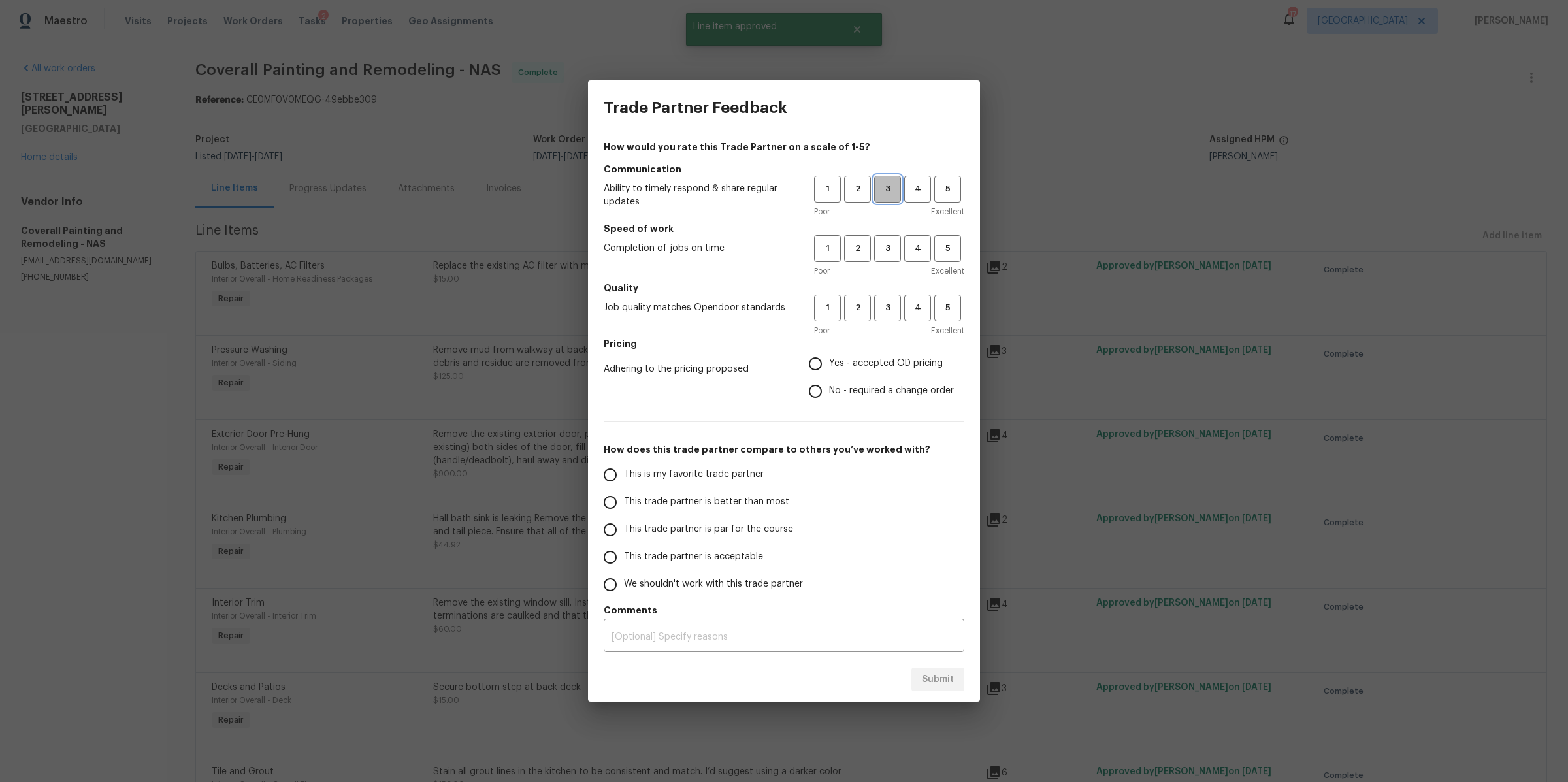
click at [884, 181] on span "3" at bounding box center [888, 189] width 24 height 15
click at [884, 248] on span "3" at bounding box center [888, 248] width 24 height 15
click at [887, 311] on span "3" at bounding box center [888, 308] width 24 height 15
click at [861, 364] on span "Yes - accepted OD pricing" at bounding box center [886, 364] width 114 height 14
click at [829, 364] on input "Yes - accepted OD pricing" at bounding box center [815, 364] width 28 height 28
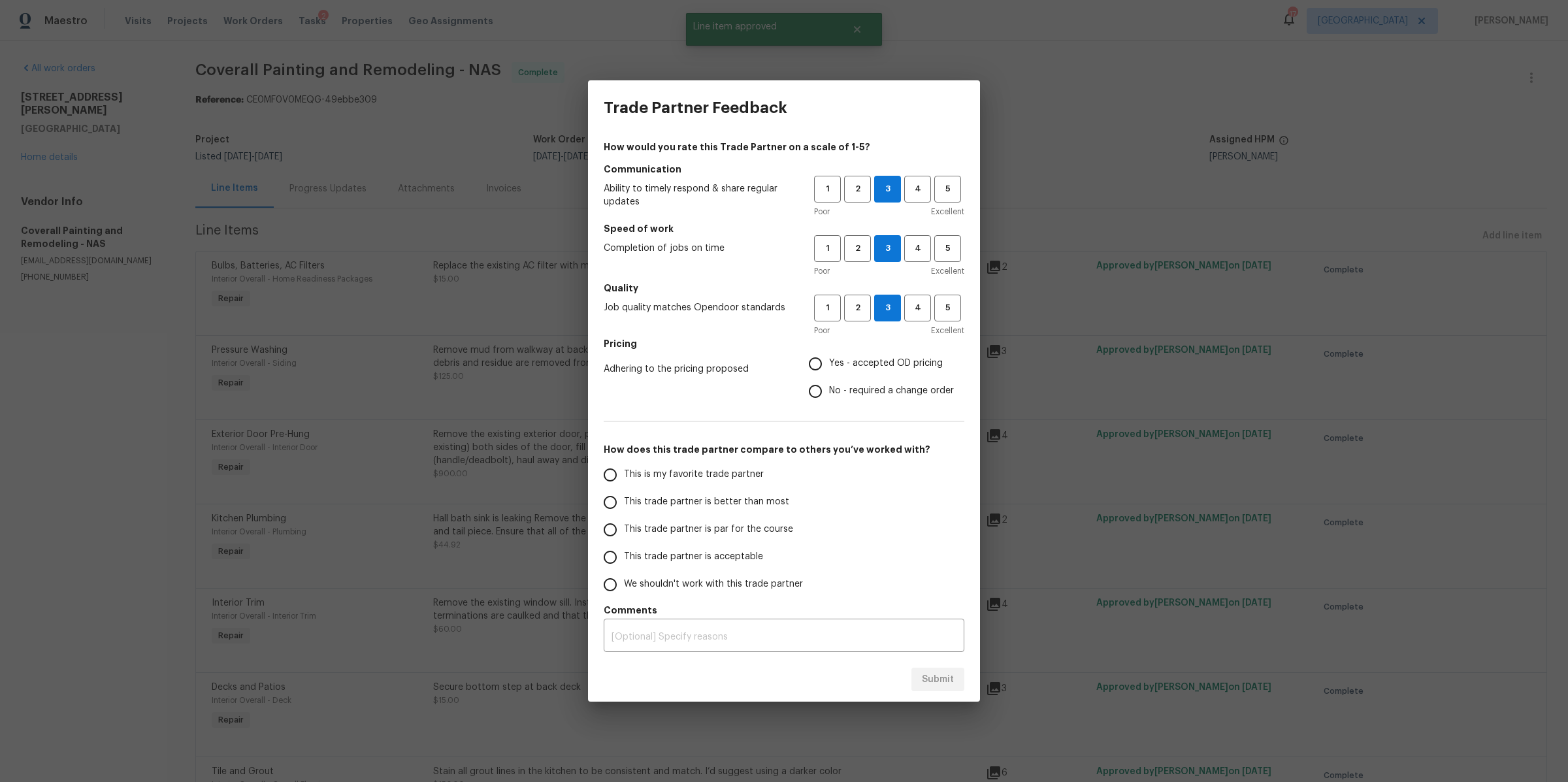
radio input "true"
click at [706, 501] on span "This trade partner is better than most" at bounding box center [707, 502] width 165 height 14
click at [624, 501] on input "This trade partner is better than most" at bounding box center [610, 502] width 28 height 28
click at [942, 675] on span "Submit" at bounding box center [938, 680] width 32 height 16
radio input "true"
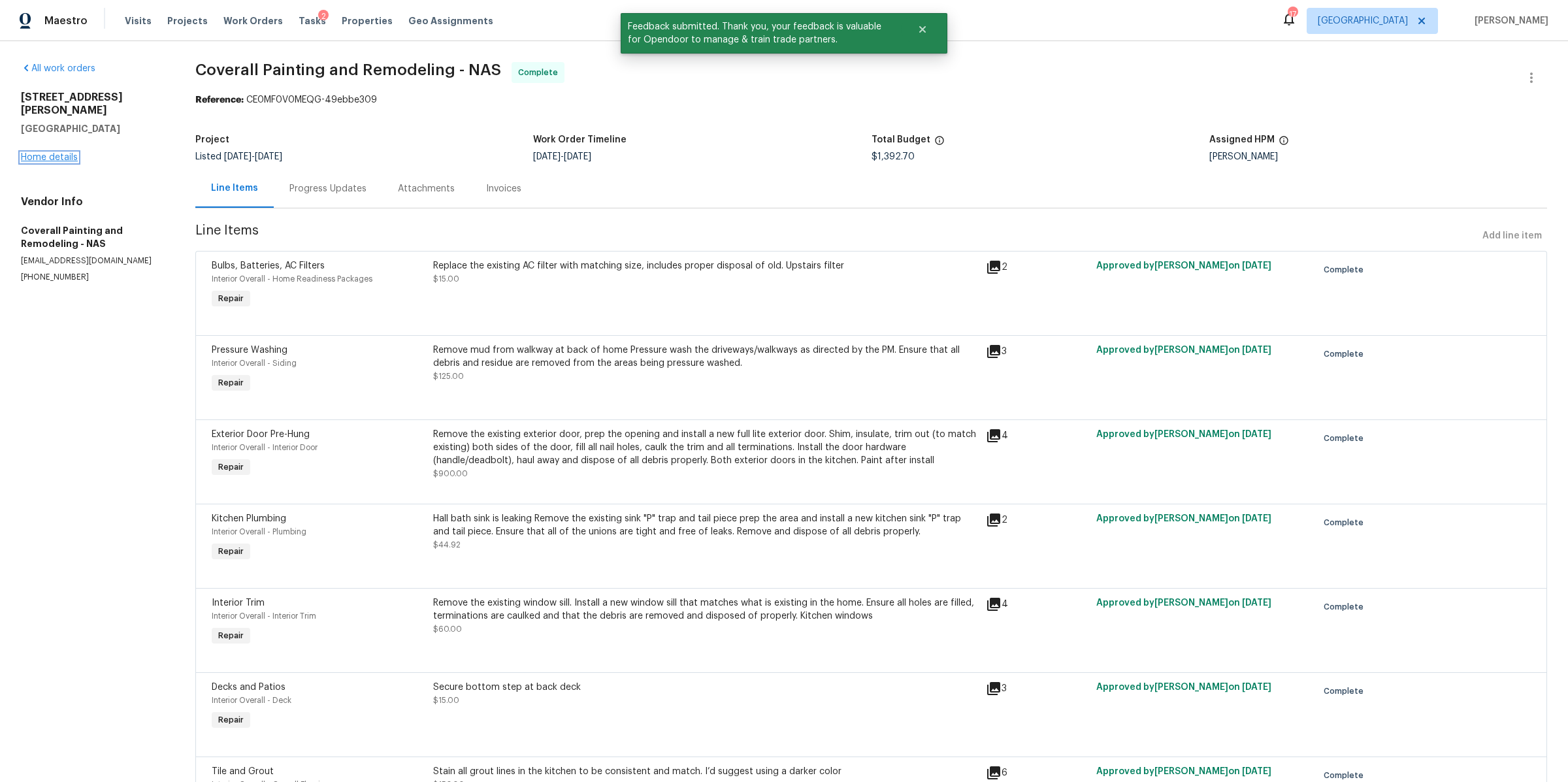
click at [45, 153] on link "Home details" at bounding box center [49, 158] width 57 height 9
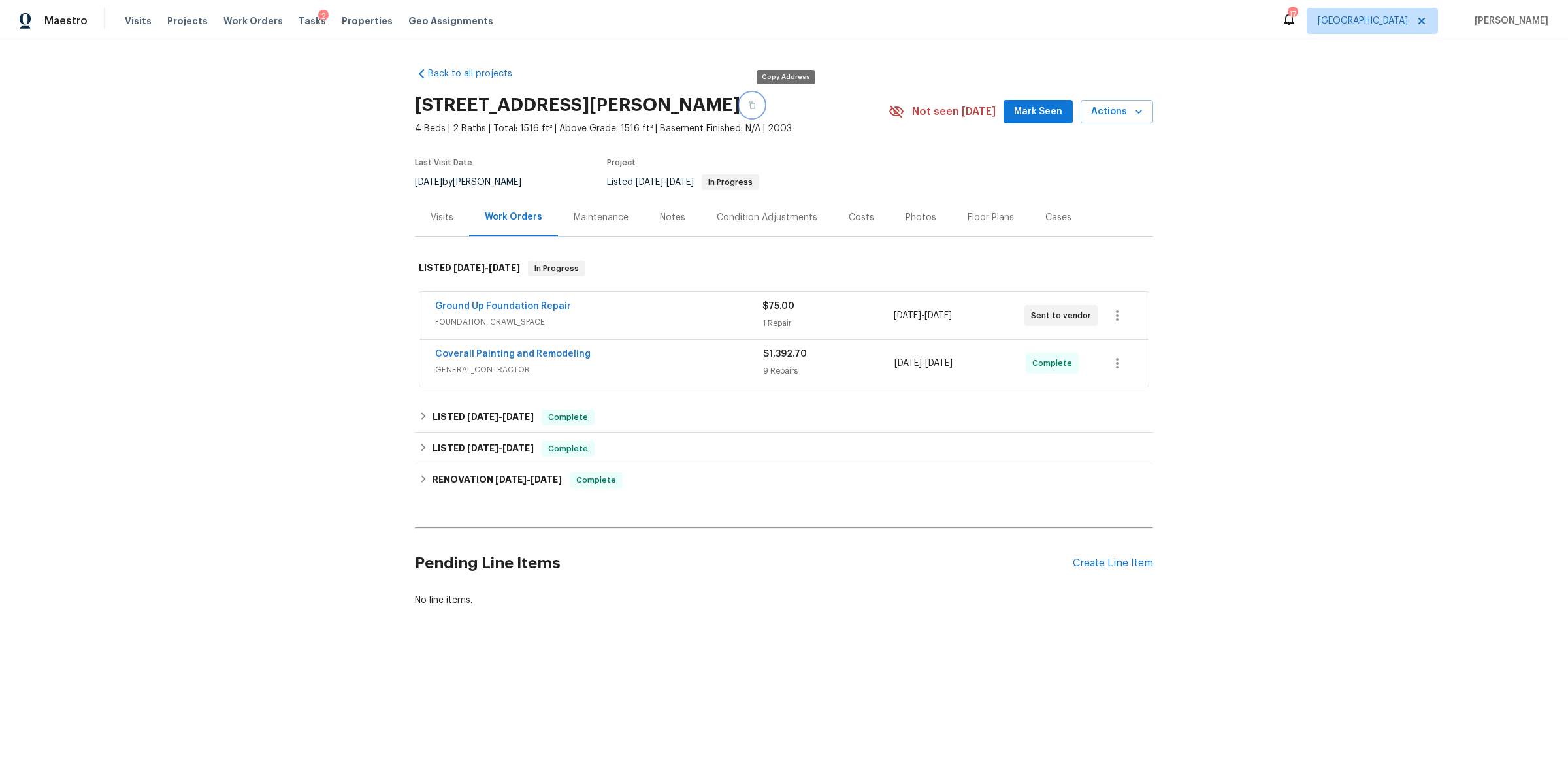
click at [756, 106] on icon "button" at bounding box center [752, 106] width 8 height 8
click at [223, 22] on span "Work Orders" at bounding box center [253, 20] width 60 height 13
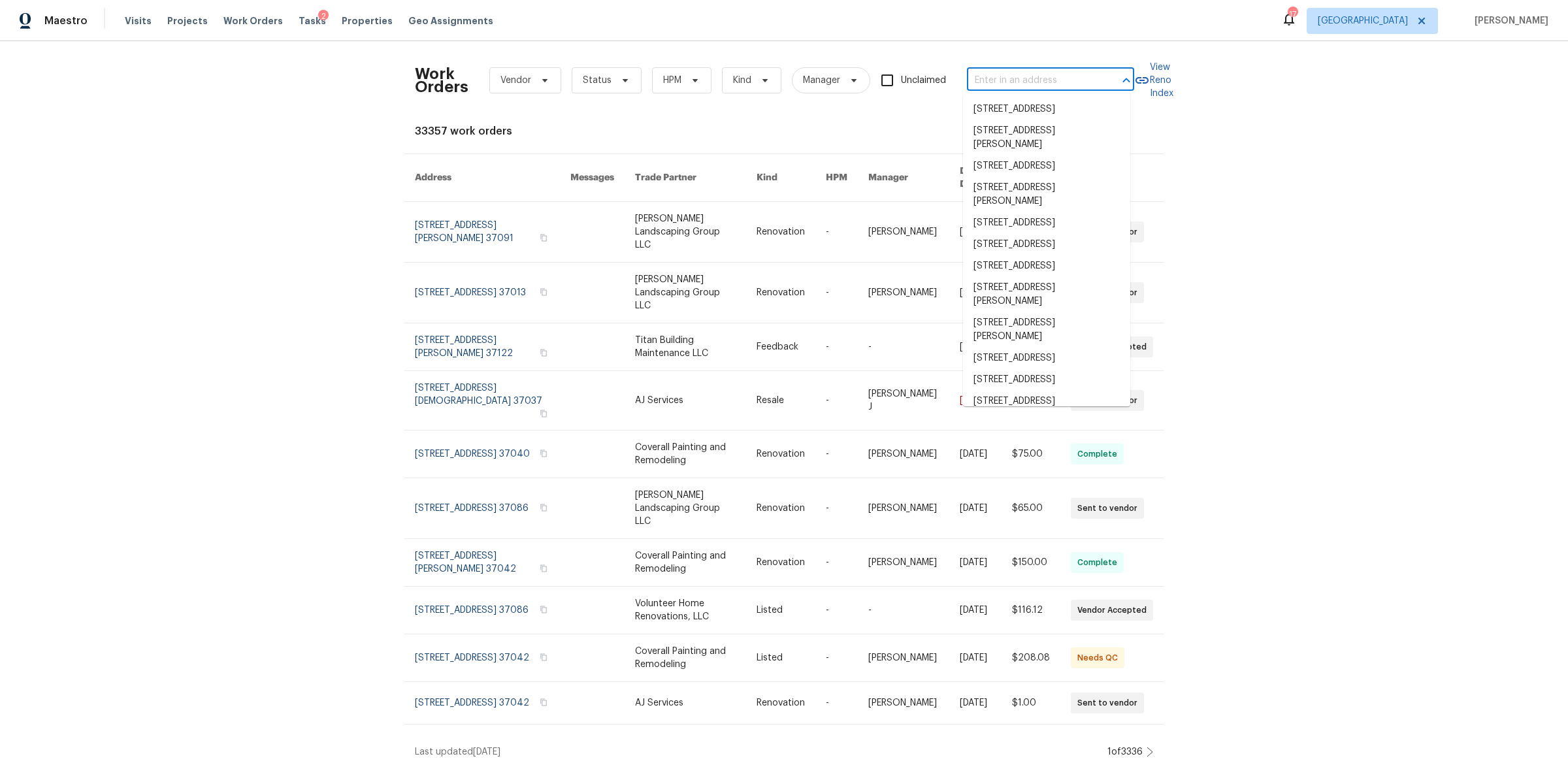
click at [1006, 83] on input "text" at bounding box center [1032, 81] width 131 height 20
paste input "1002 E Northfield Blvd Apt H104, Murfreesboro, TN 37130."
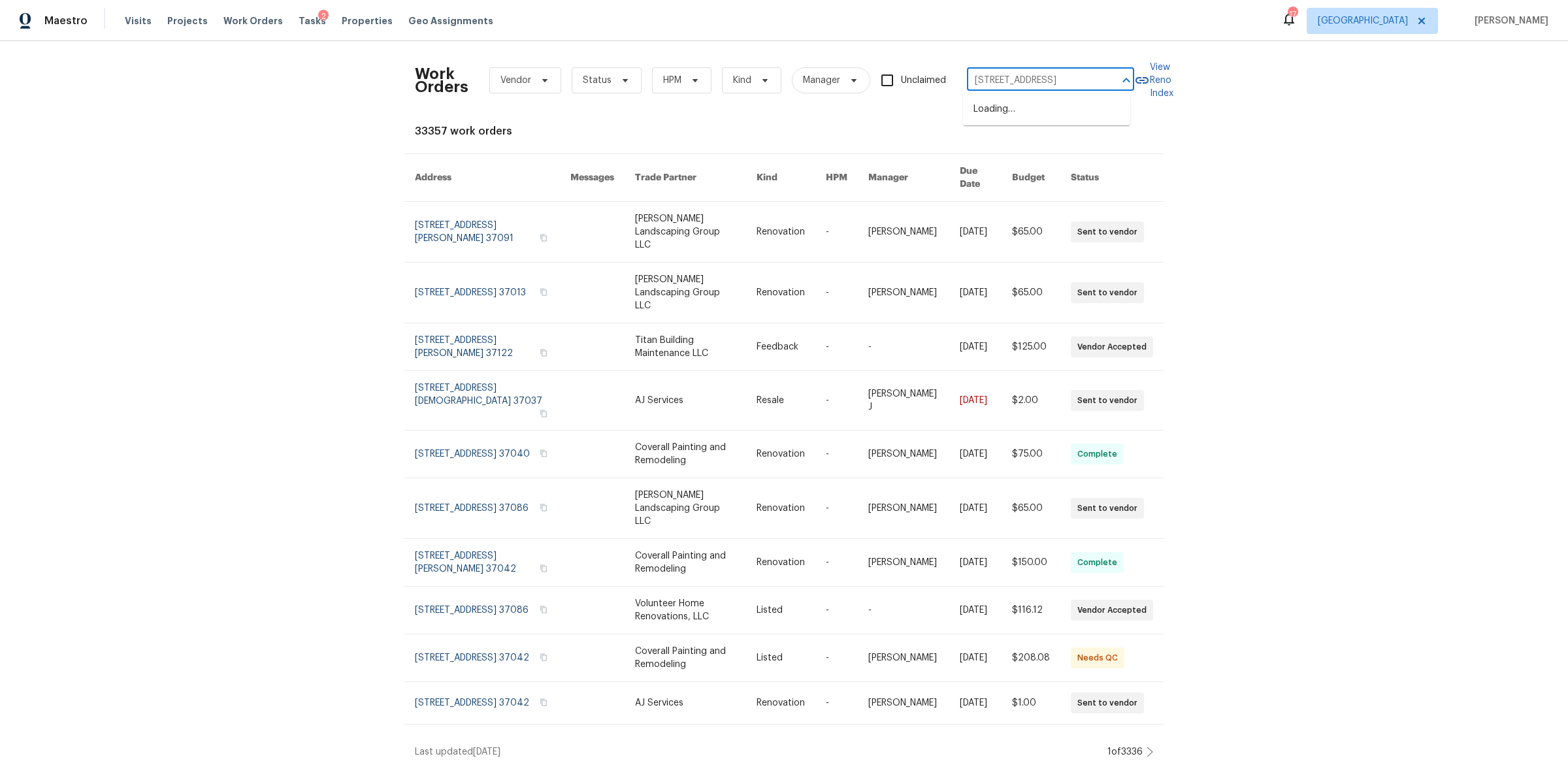
type input "1002 E Northfield Blvd"
click at [1039, 228] on li "1002 E Northfield Blvd Apt H104, Murfreesboro, TN 37130" at bounding box center [1047, 217] width 167 height 22
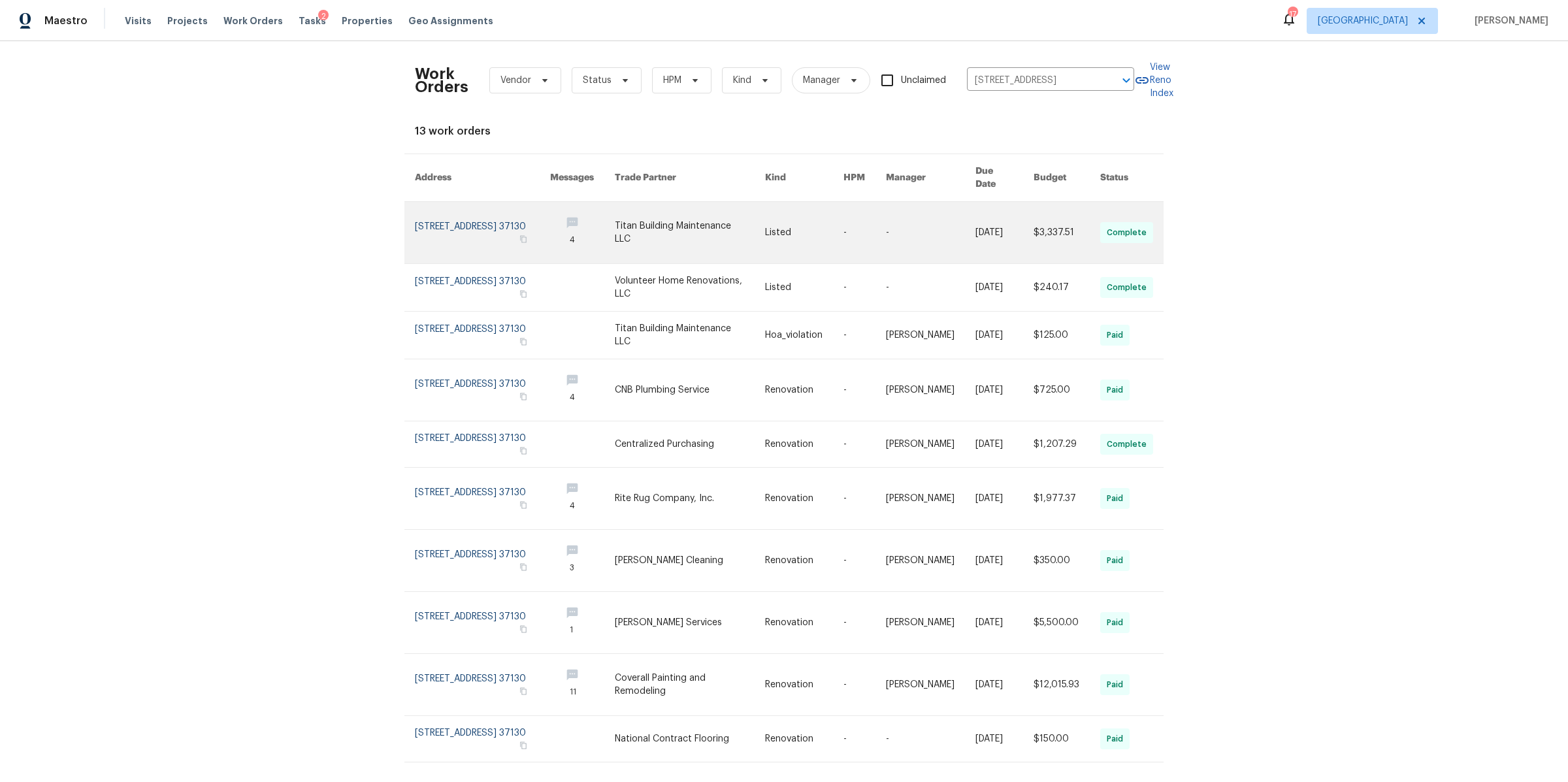
click at [442, 224] on link at bounding box center [483, 232] width 135 height 62
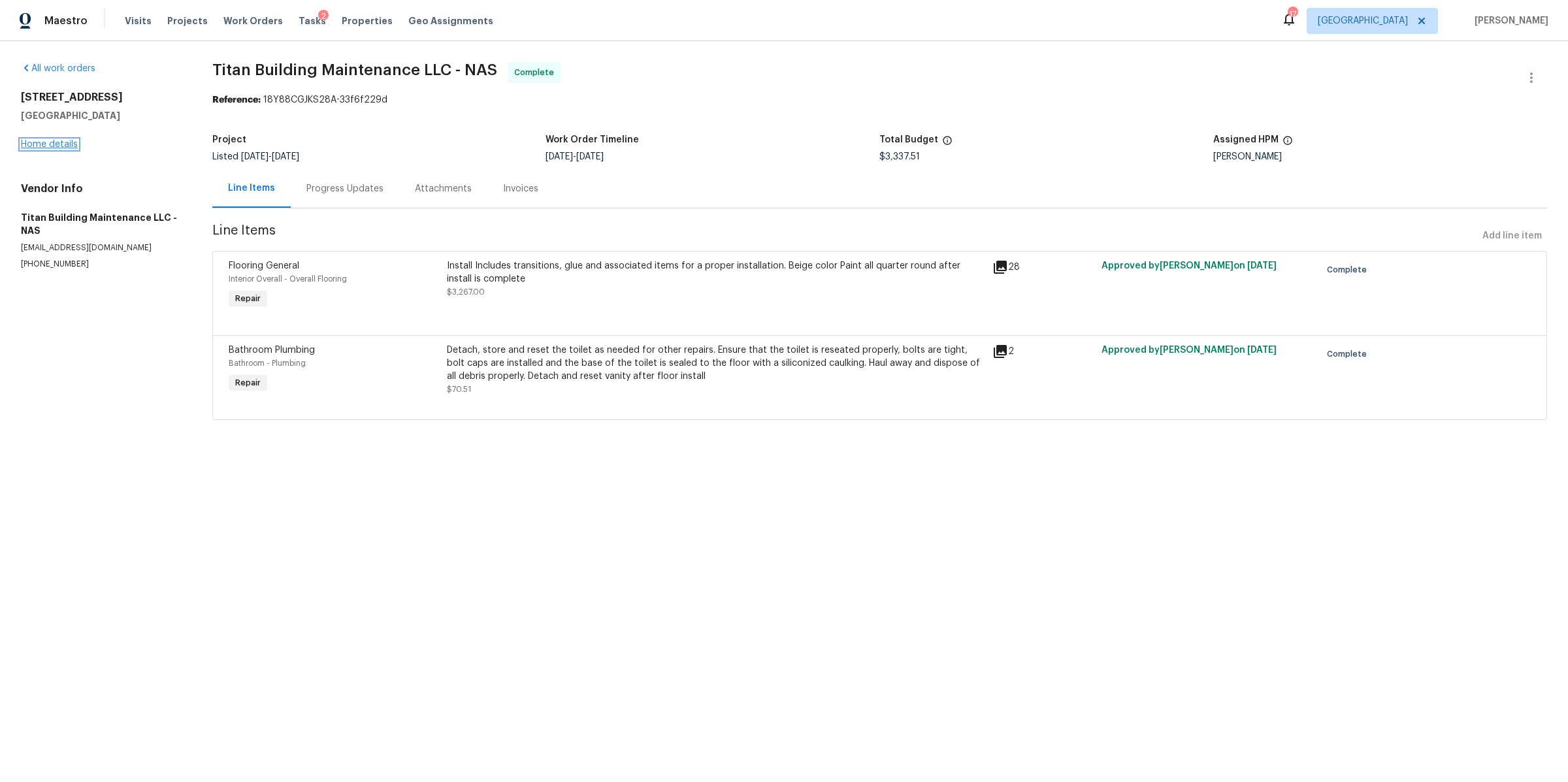
click at [62, 149] on link "Home details" at bounding box center [49, 145] width 57 height 9
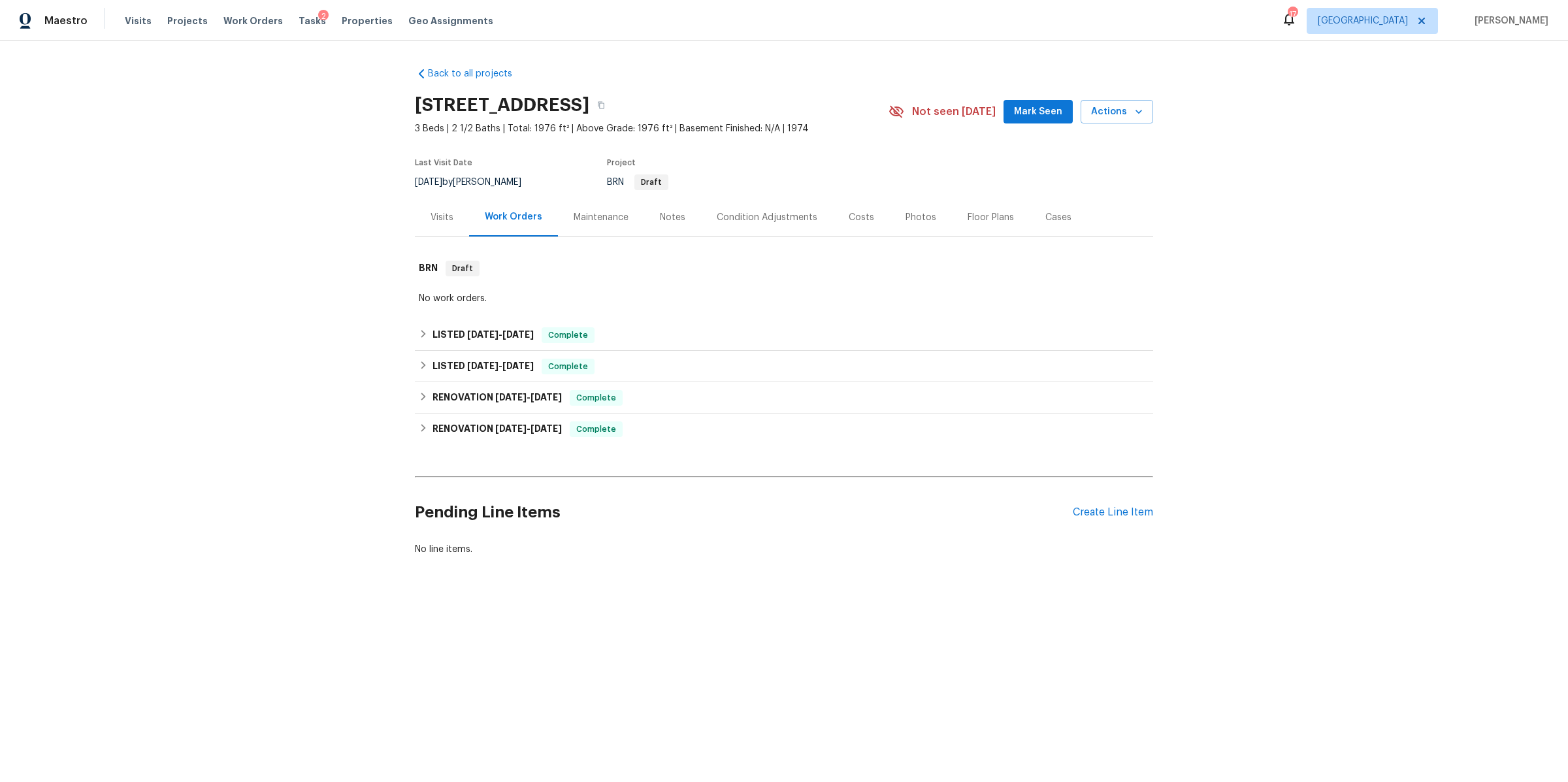
click at [665, 224] on div "Notes" at bounding box center [673, 217] width 26 height 13
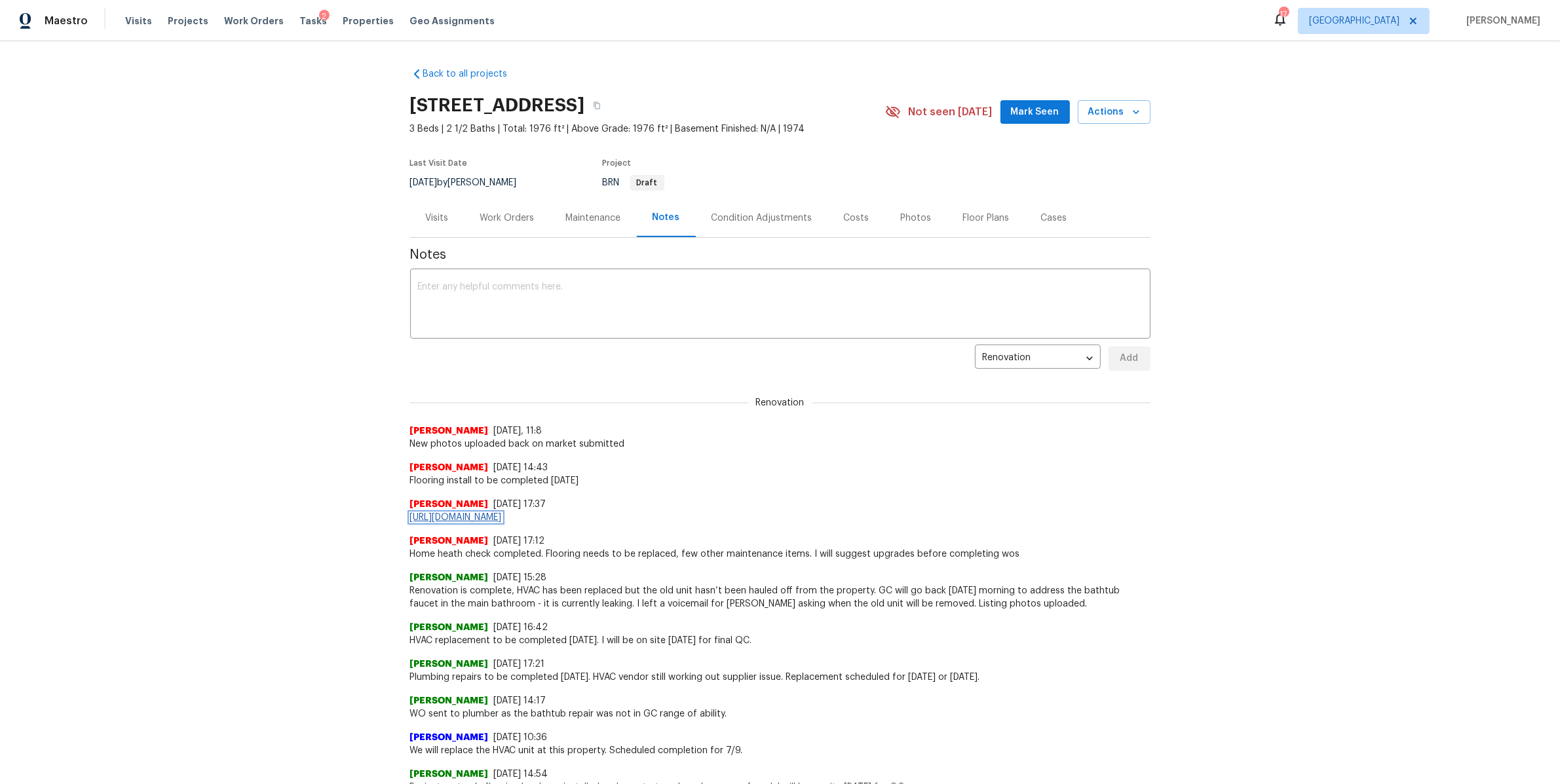
click at [502, 522] on link "https://opendoor.atlassian.net/servicedesk/customer/portal/6/HSR-711051?created…" at bounding box center [456, 518] width 92 height 10
click at [576, 324] on textarea at bounding box center [780, 305] width 724 height 46
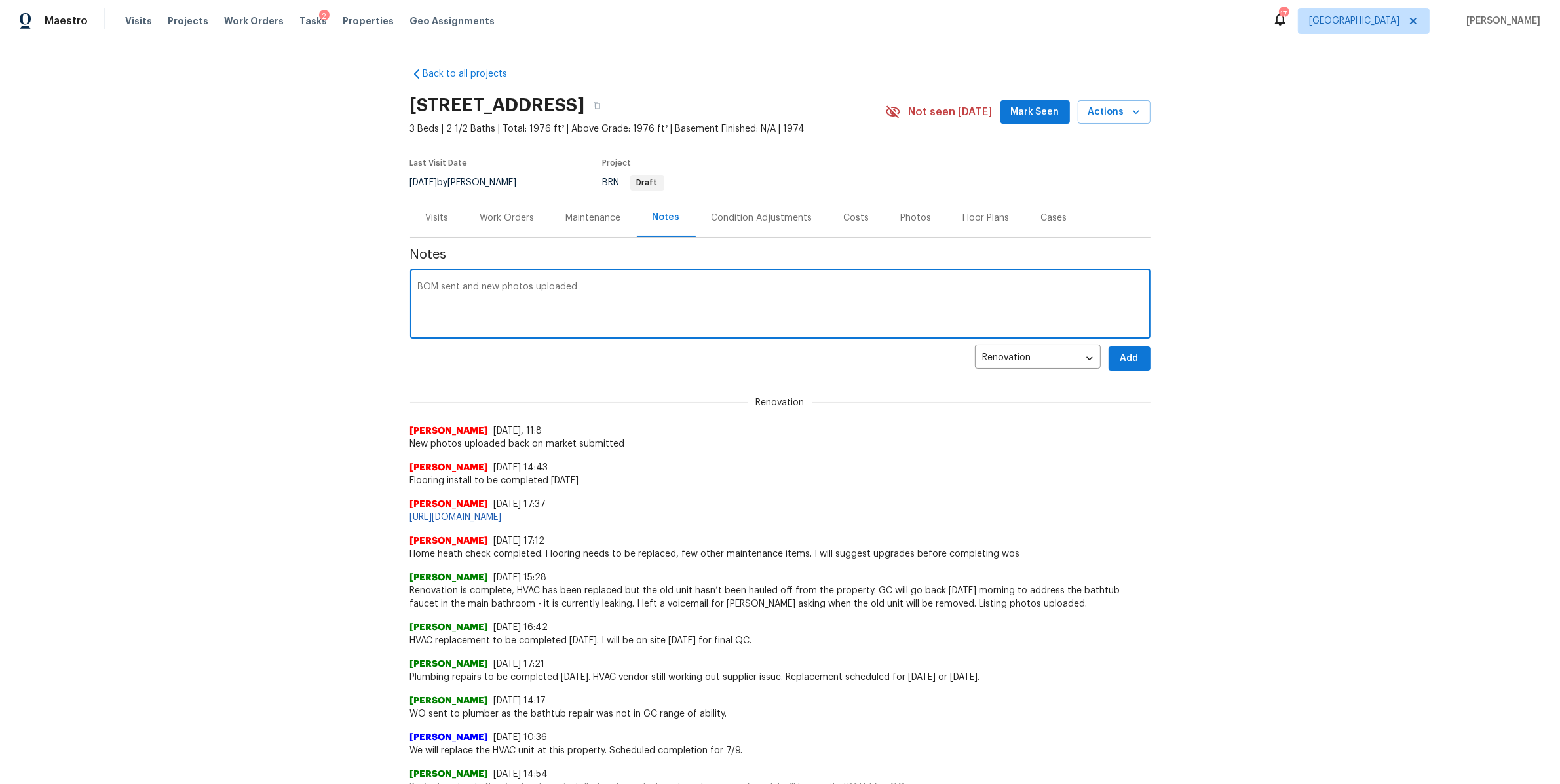
paste textarea "https://opendoor.atlassian.net/servicedesk/customer/portal/6/HSR-712657?created…"
type textarea "BOM sent and new photos uploaded https://opendoor.atlassian.net/servicedesk/cus…"
click at [1121, 365] on span "Add" at bounding box center [1129, 358] width 21 height 16
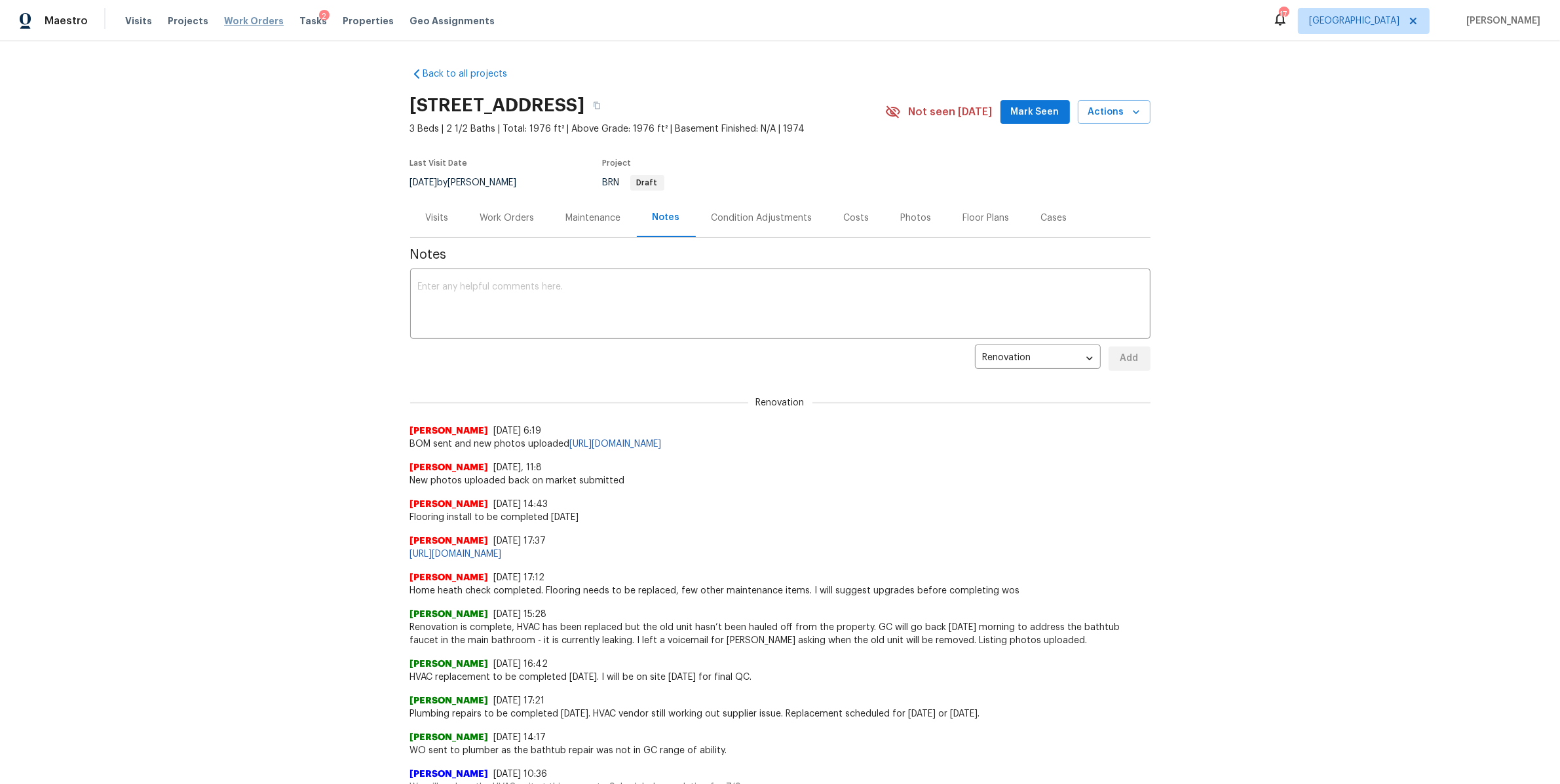
click at [257, 20] on span "Work Orders" at bounding box center [254, 20] width 60 height 13
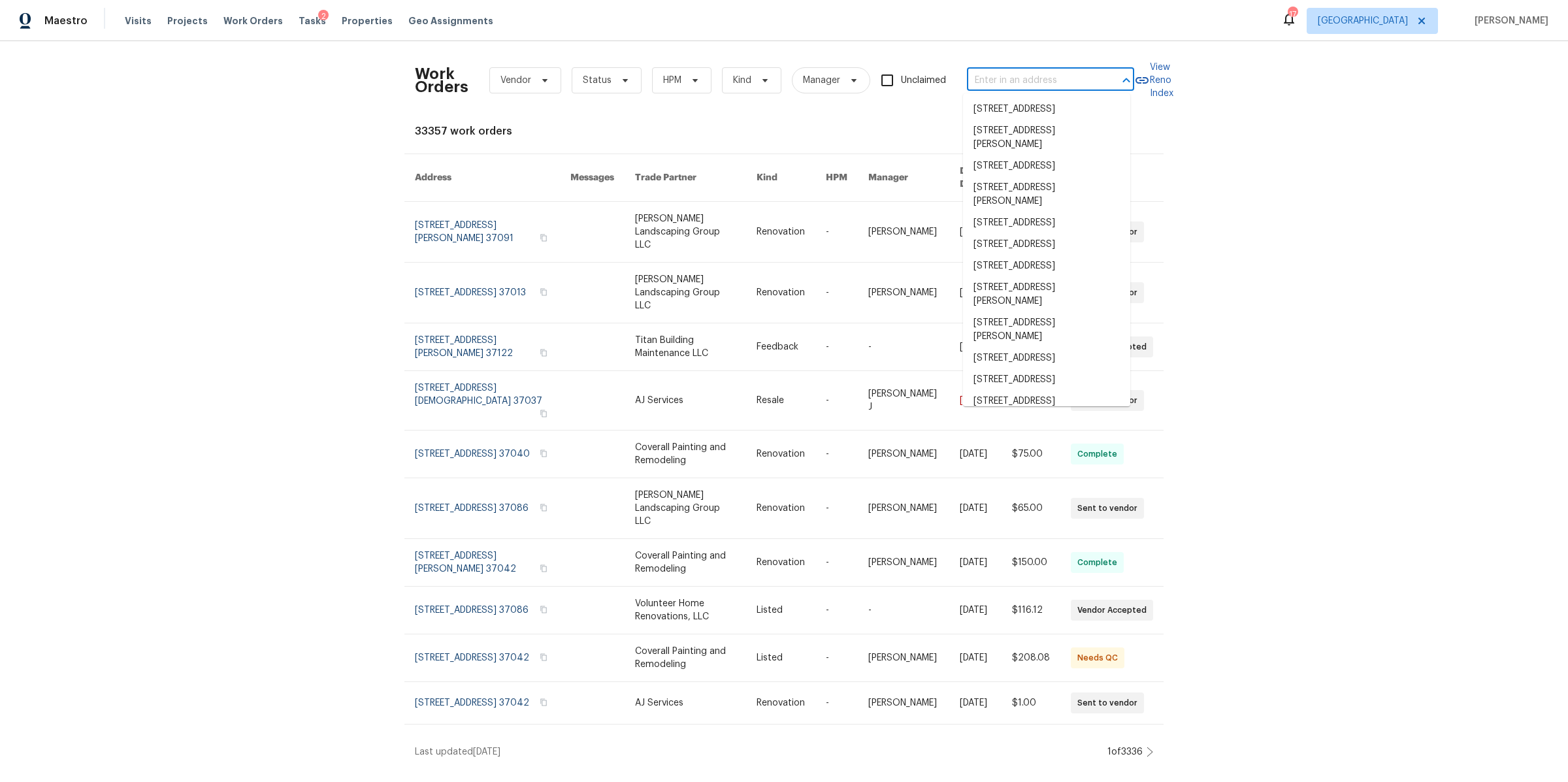
click at [1024, 73] on input "text" at bounding box center [1032, 81] width 131 height 20
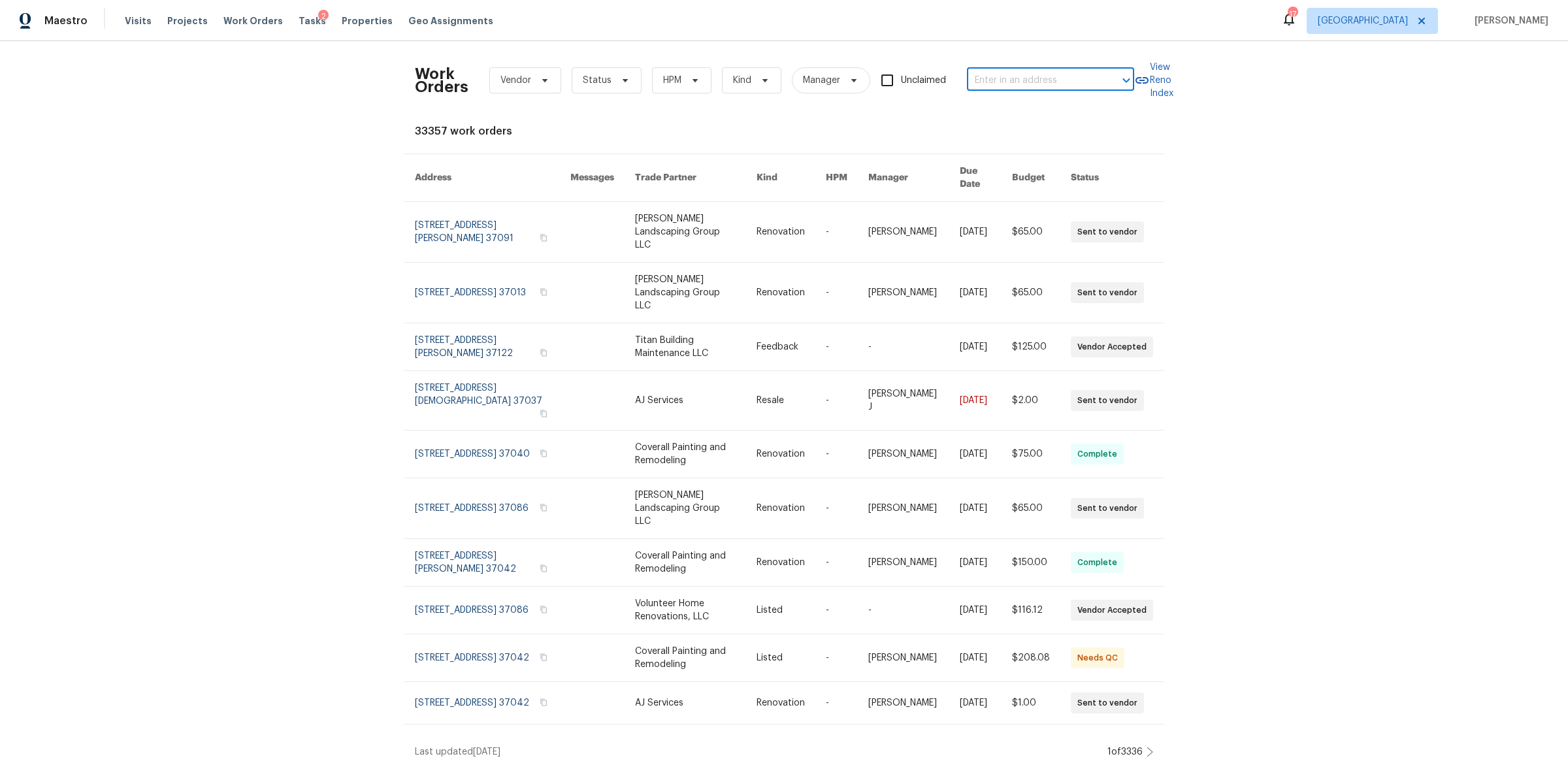
paste input "3047 Dogwood Trl, Spring Hill, TN 37174"
type input "3047 Dogwood Trl, Spring Hill, TN 37174"
click at [1016, 110] on li "3047 Dogwood Trl, Spring Hill, TN 37174" at bounding box center [1047, 110] width 167 height 22
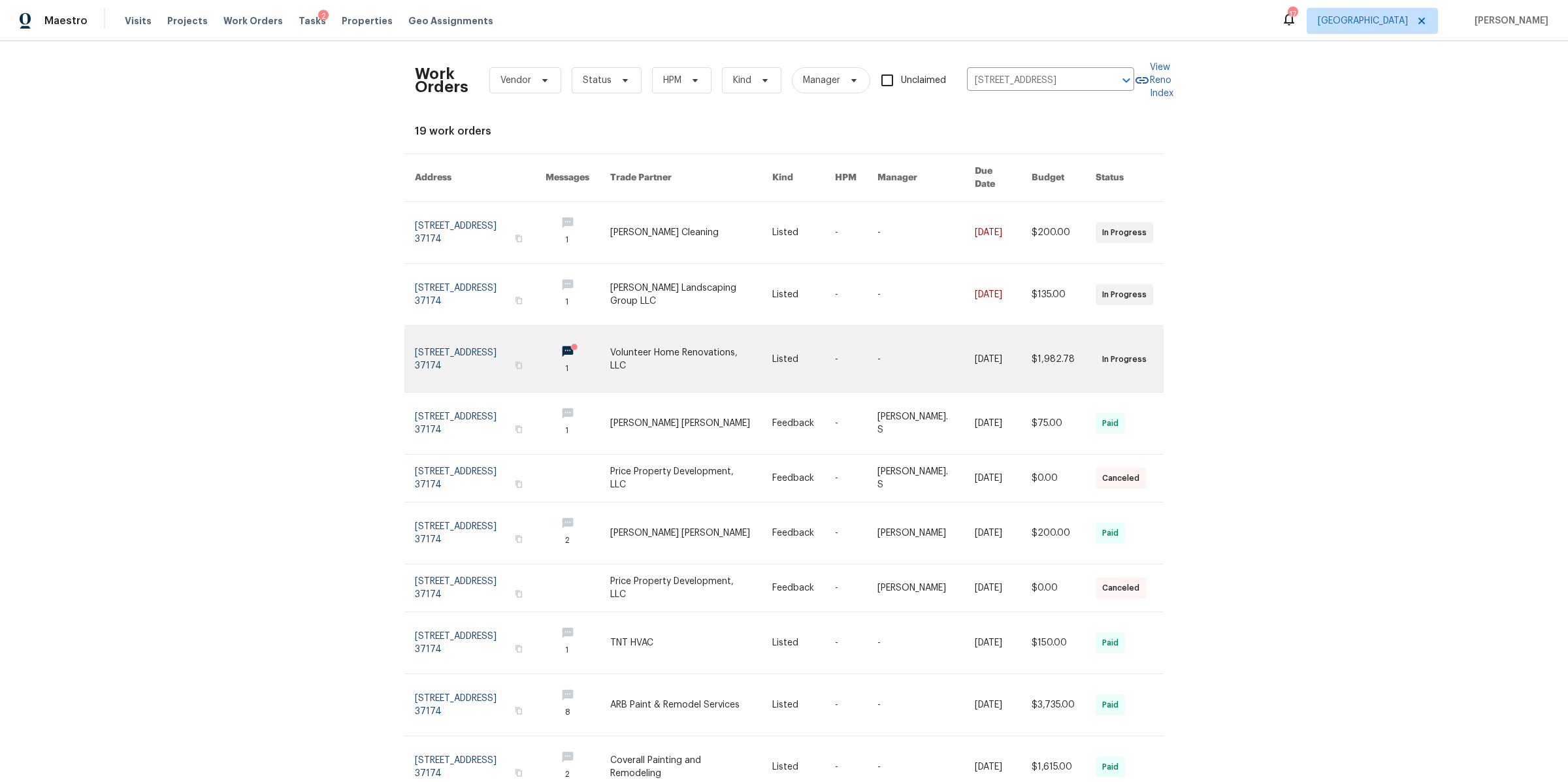
click at [478, 343] on link at bounding box center [480, 359] width 131 height 66
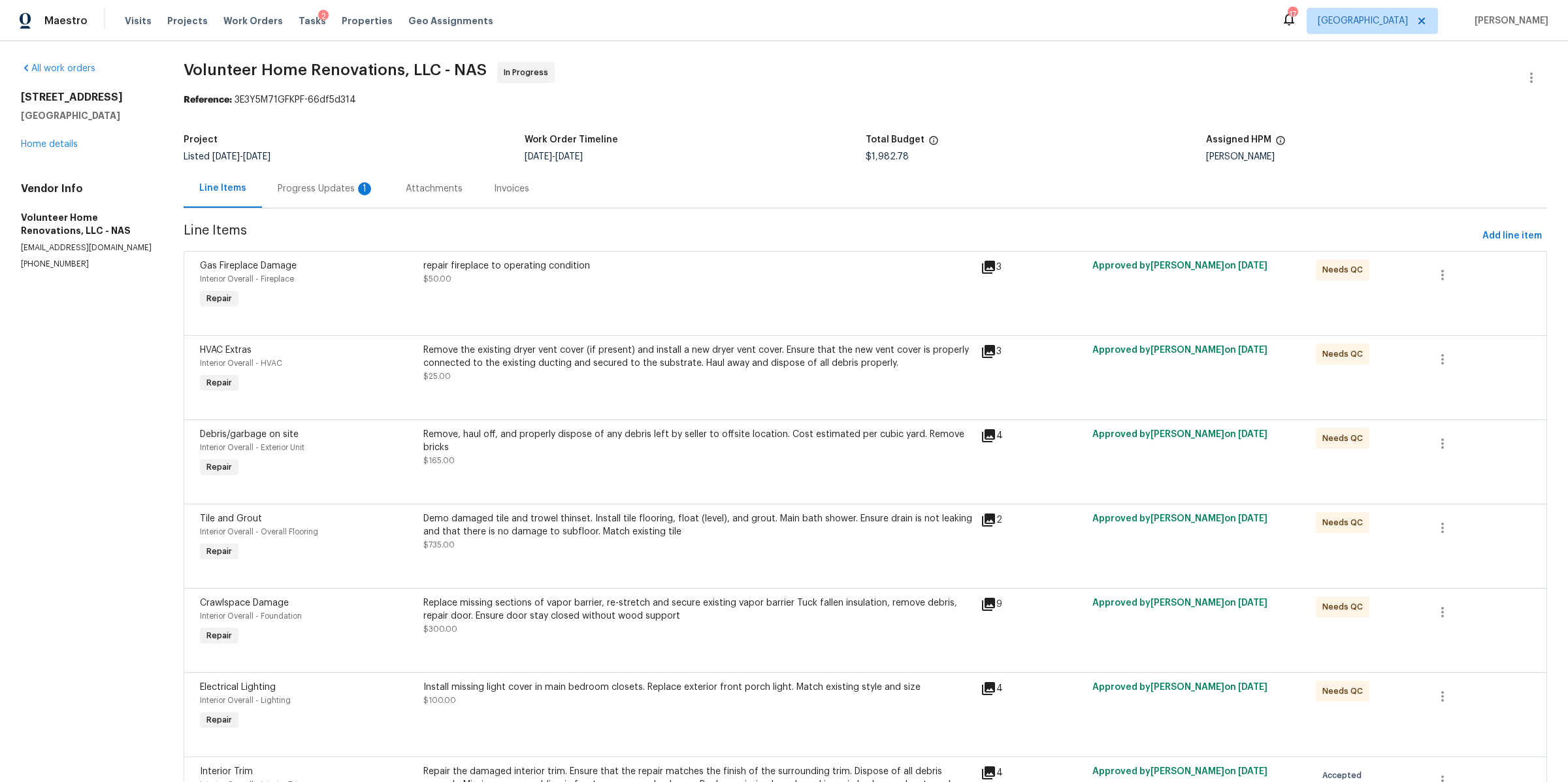
click at [338, 185] on div "Progress Updates 1" at bounding box center [326, 188] width 97 height 13
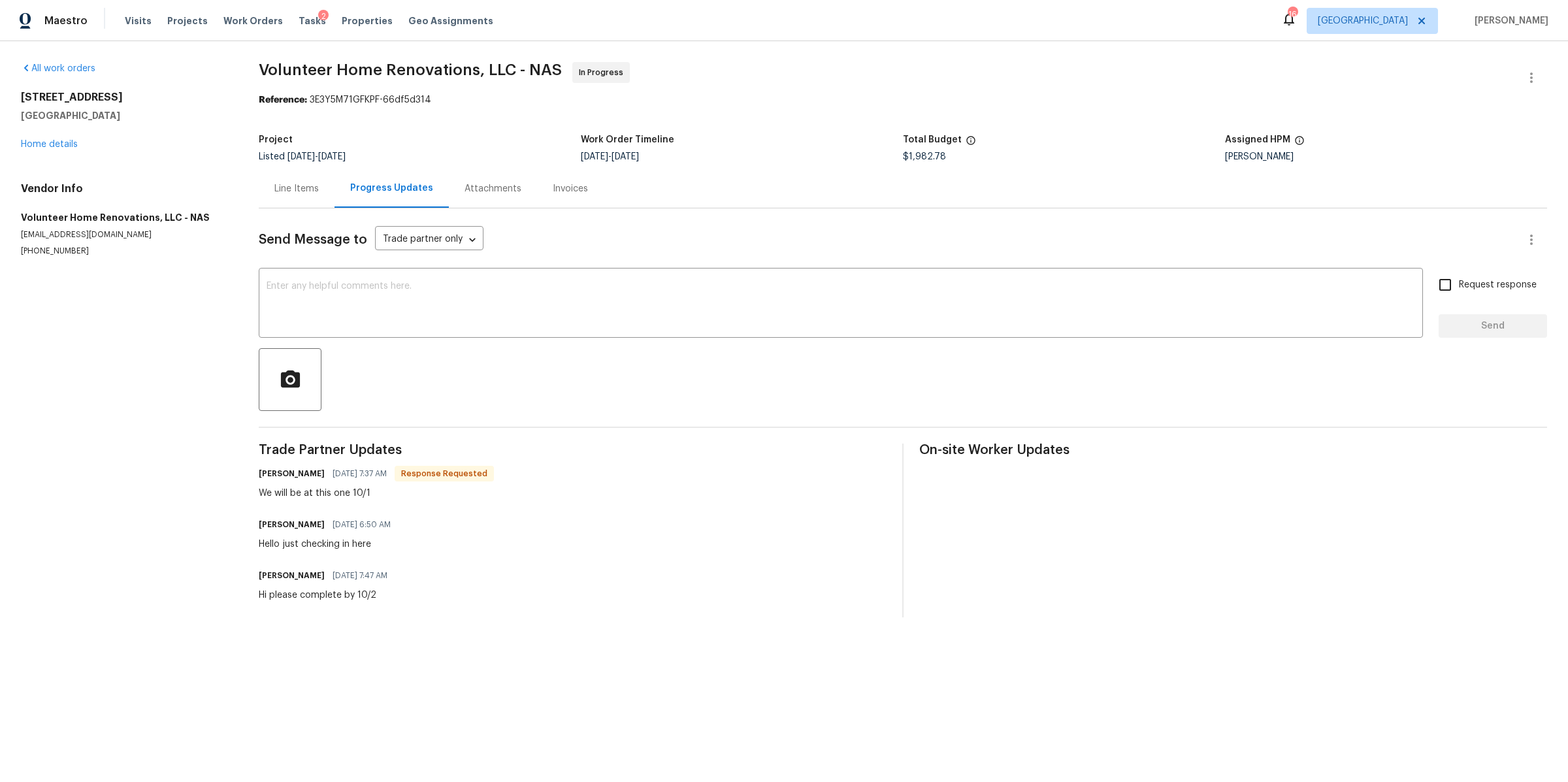
click at [293, 186] on div "Line Items" at bounding box center [297, 188] width 45 height 13
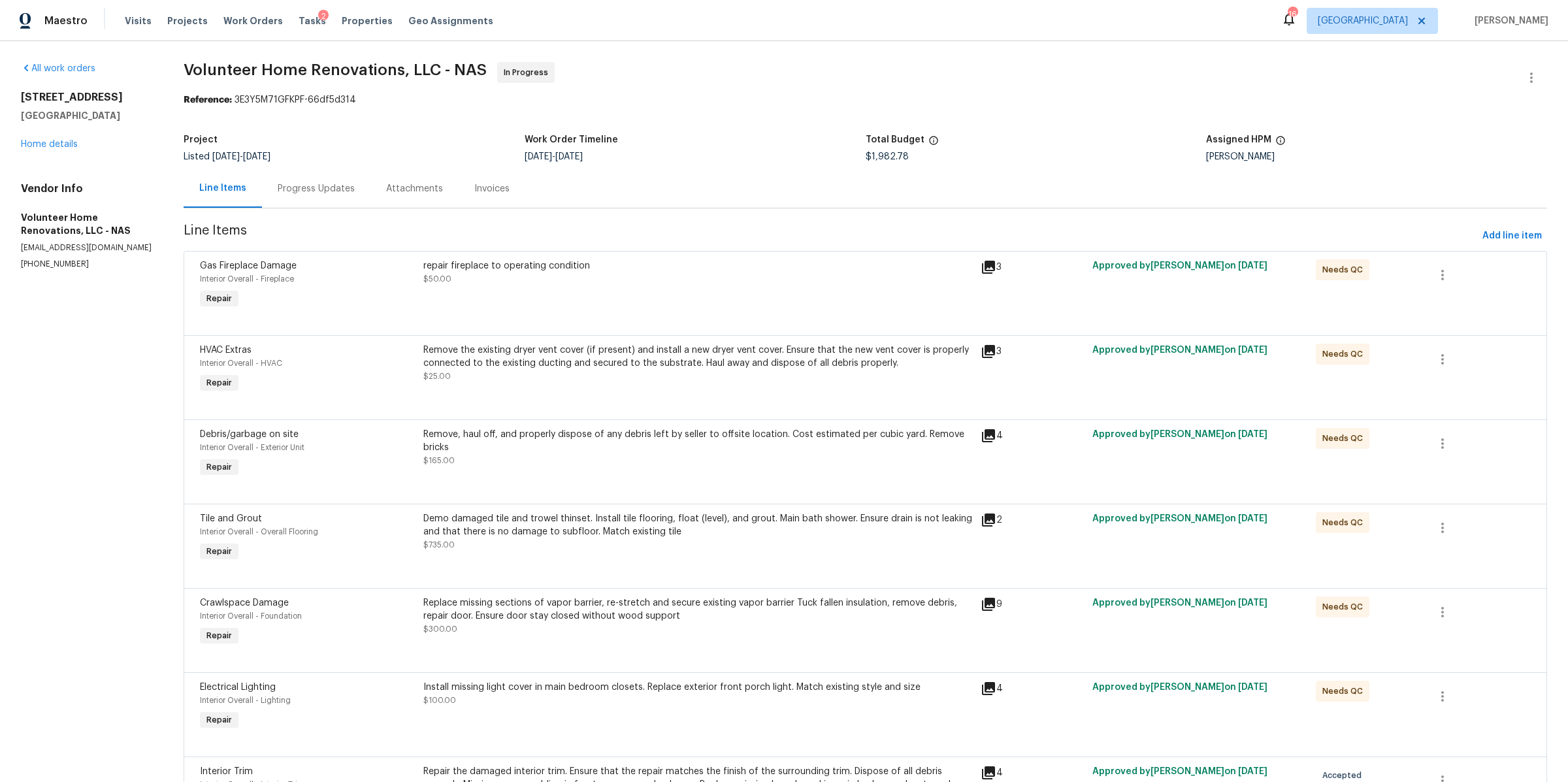
click at [48, 149] on div "3047 Dogwood Trl Spring Hill, TN 37174 Home details" at bounding box center [87, 121] width 131 height 60
click at [48, 146] on link "Home details" at bounding box center [49, 145] width 57 height 9
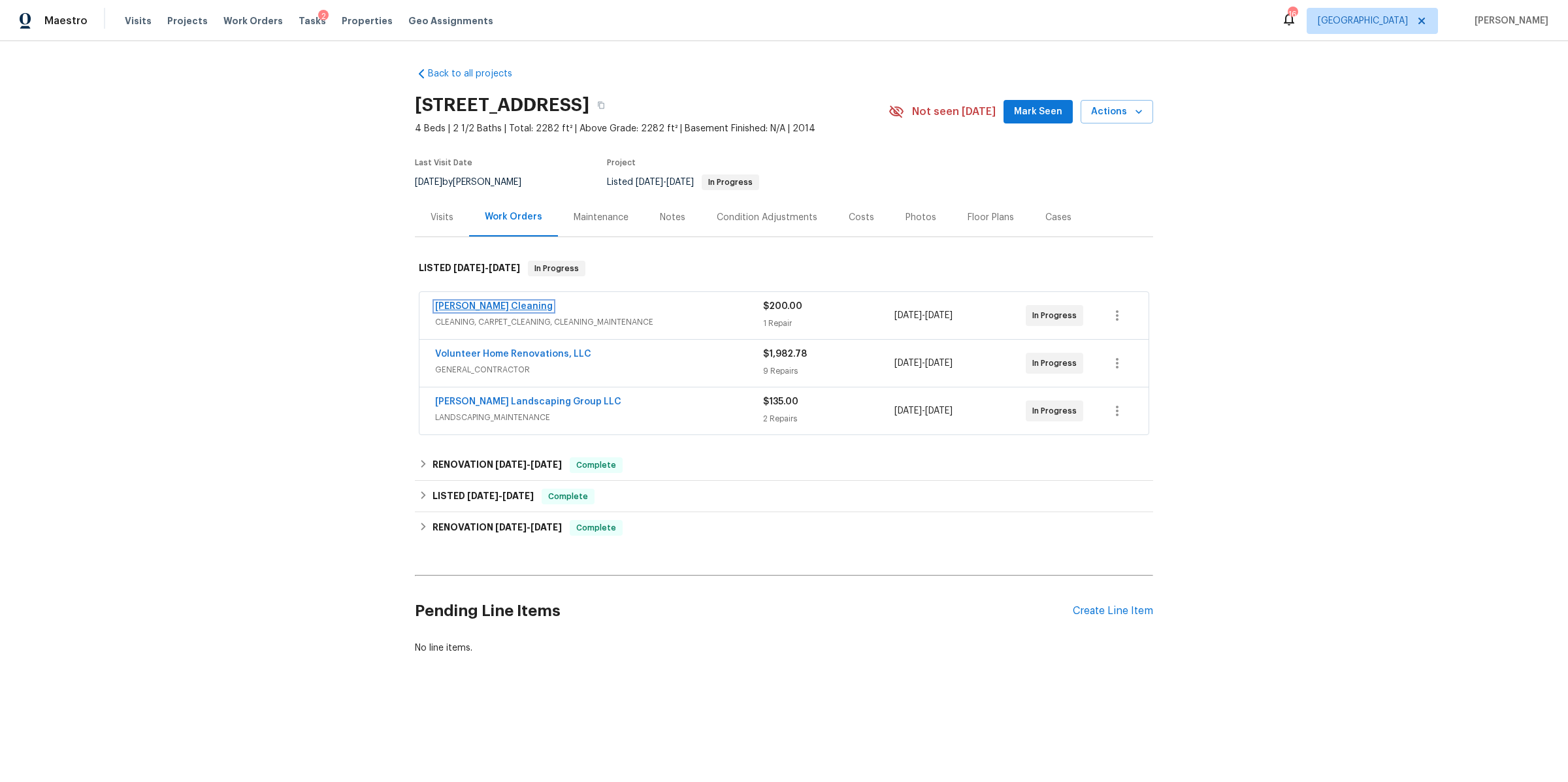
click at [469, 306] on link "Soledad Cleaning" at bounding box center [494, 307] width 118 height 9
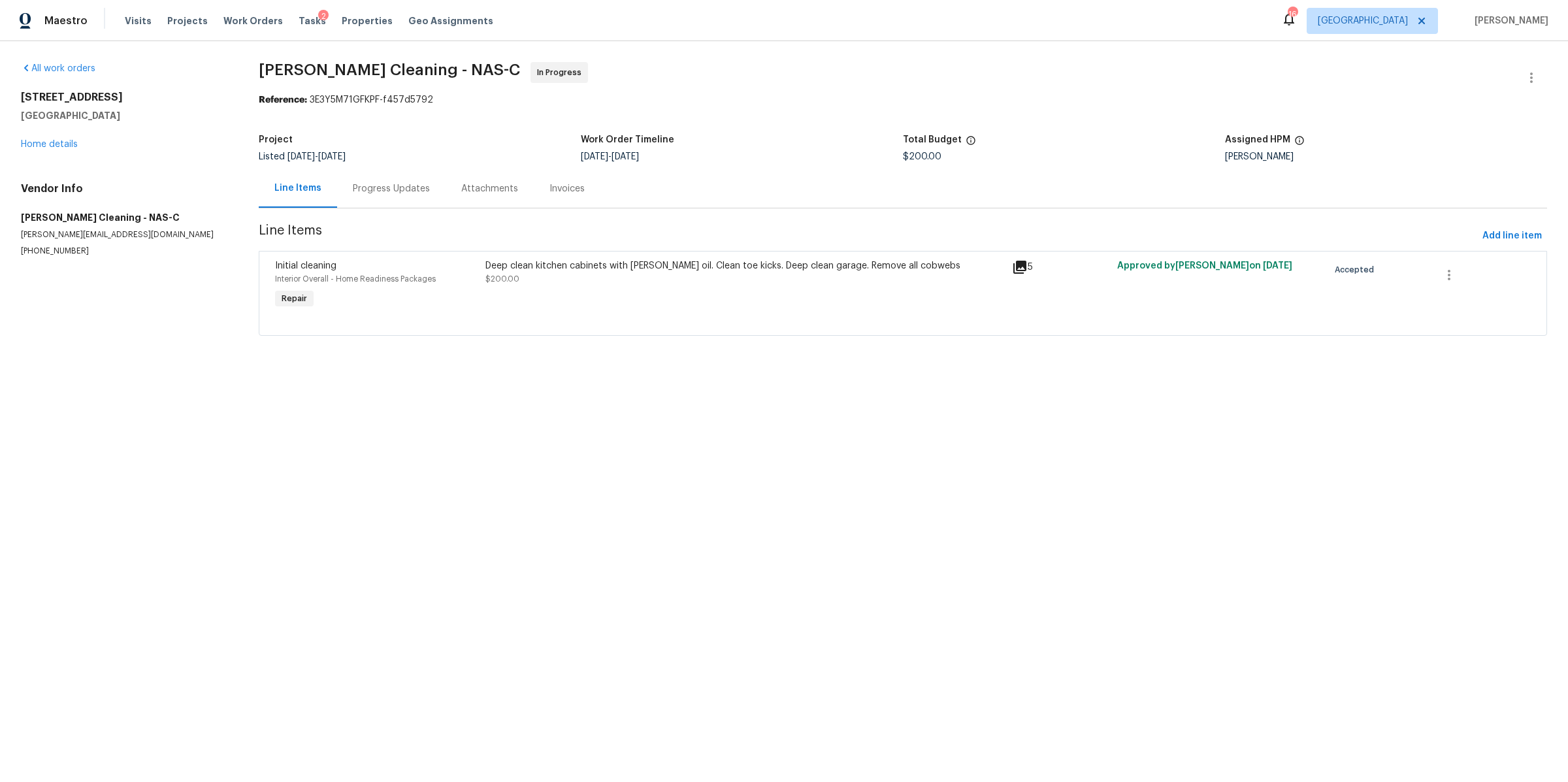
click at [357, 189] on div "Progress Updates" at bounding box center [391, 188] width 77 height 13
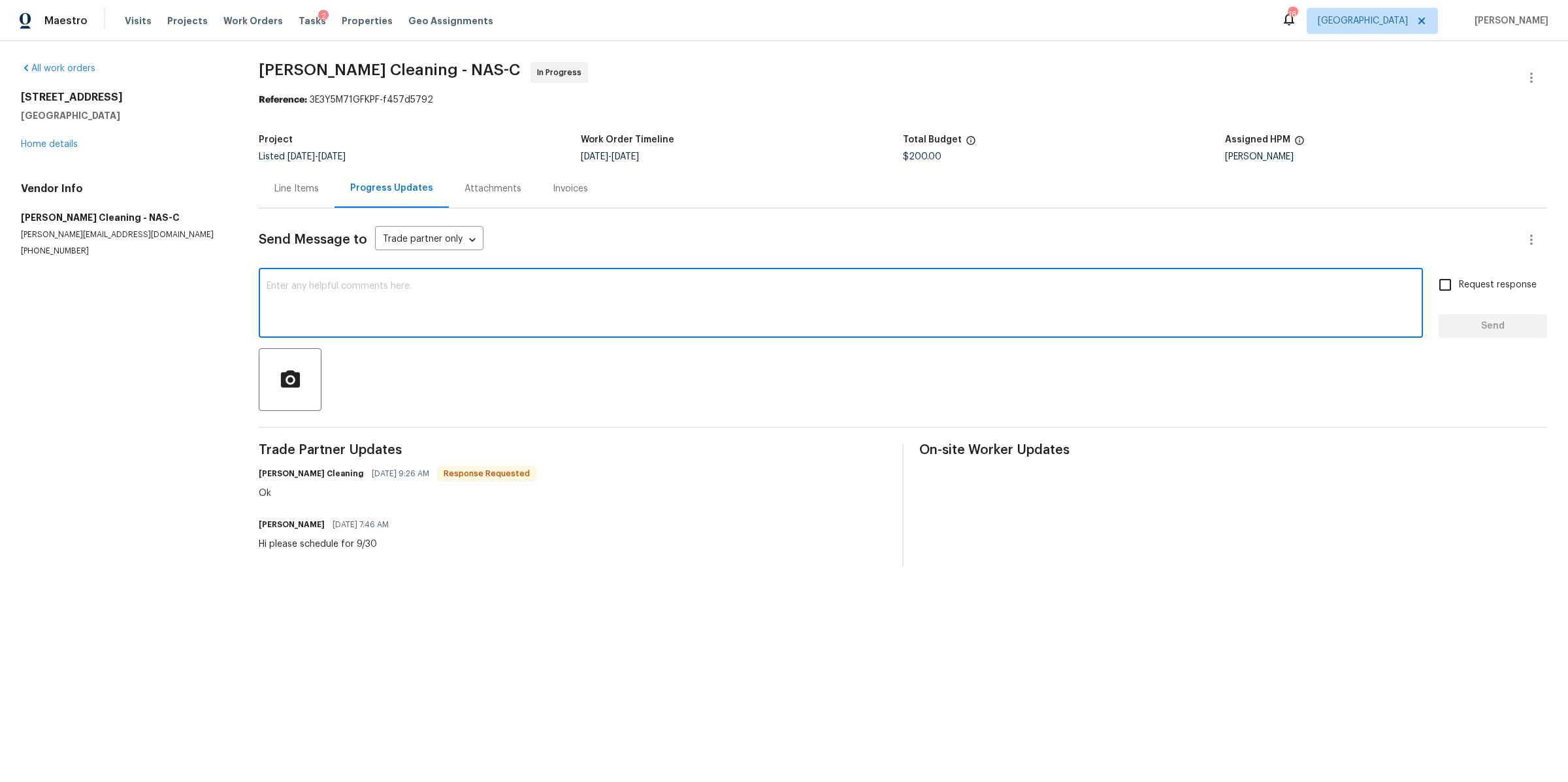
click at [386, 298] on textarea at bounding box center [841, 305] width 1149 height 46
type textarea "Hi is this completed?"
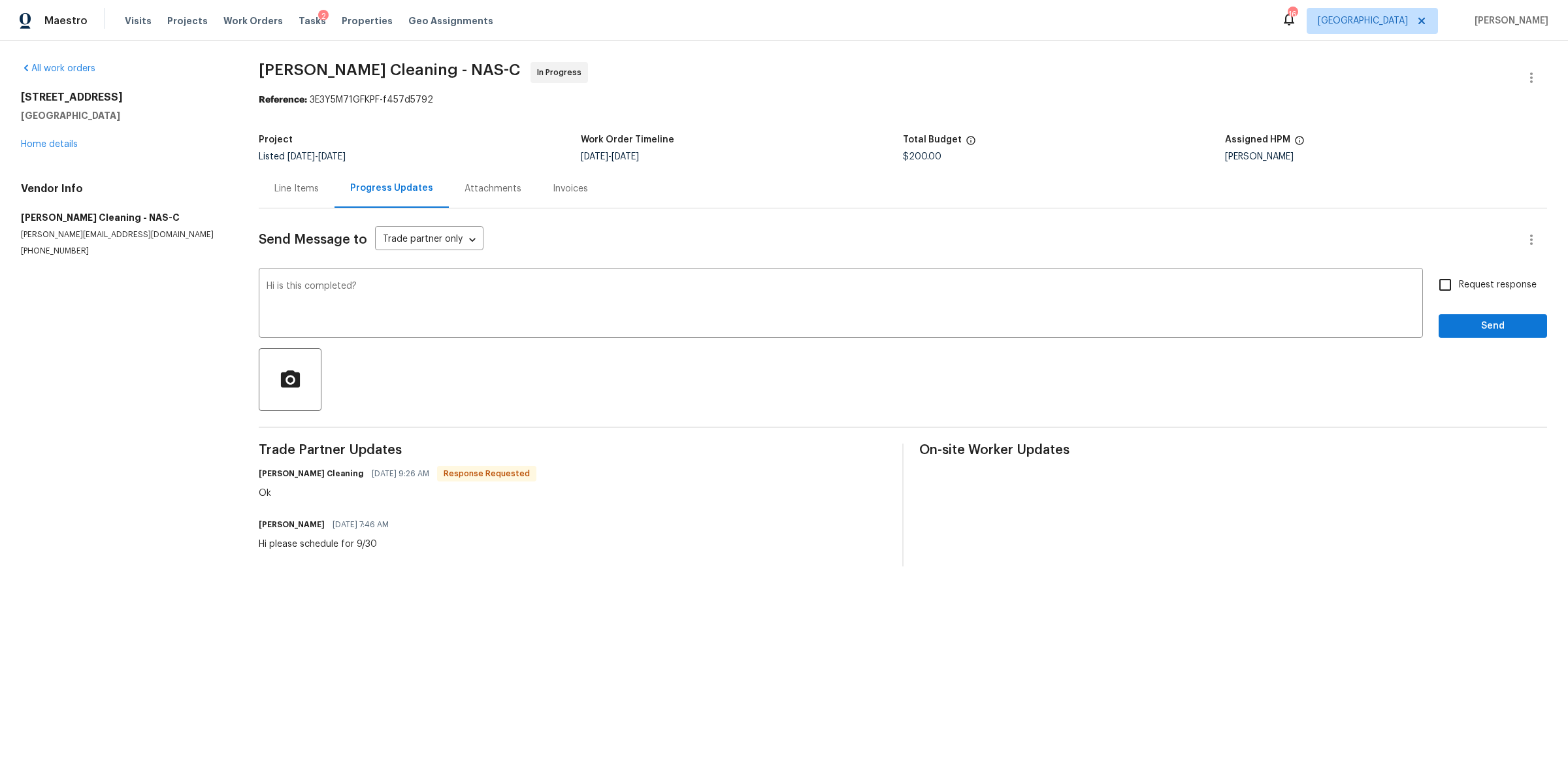
click at [1471, 288] on span "Request response" at bounding box center [1498, 285] width 78 height 14
click at [1459, 288] on input "Request response" at bounding box center [1445, 285] width 28 height 28
checkbox input "true"
click at [1461, 331] on span "Send" at bounding box center [1493, 326] width 87 height 16
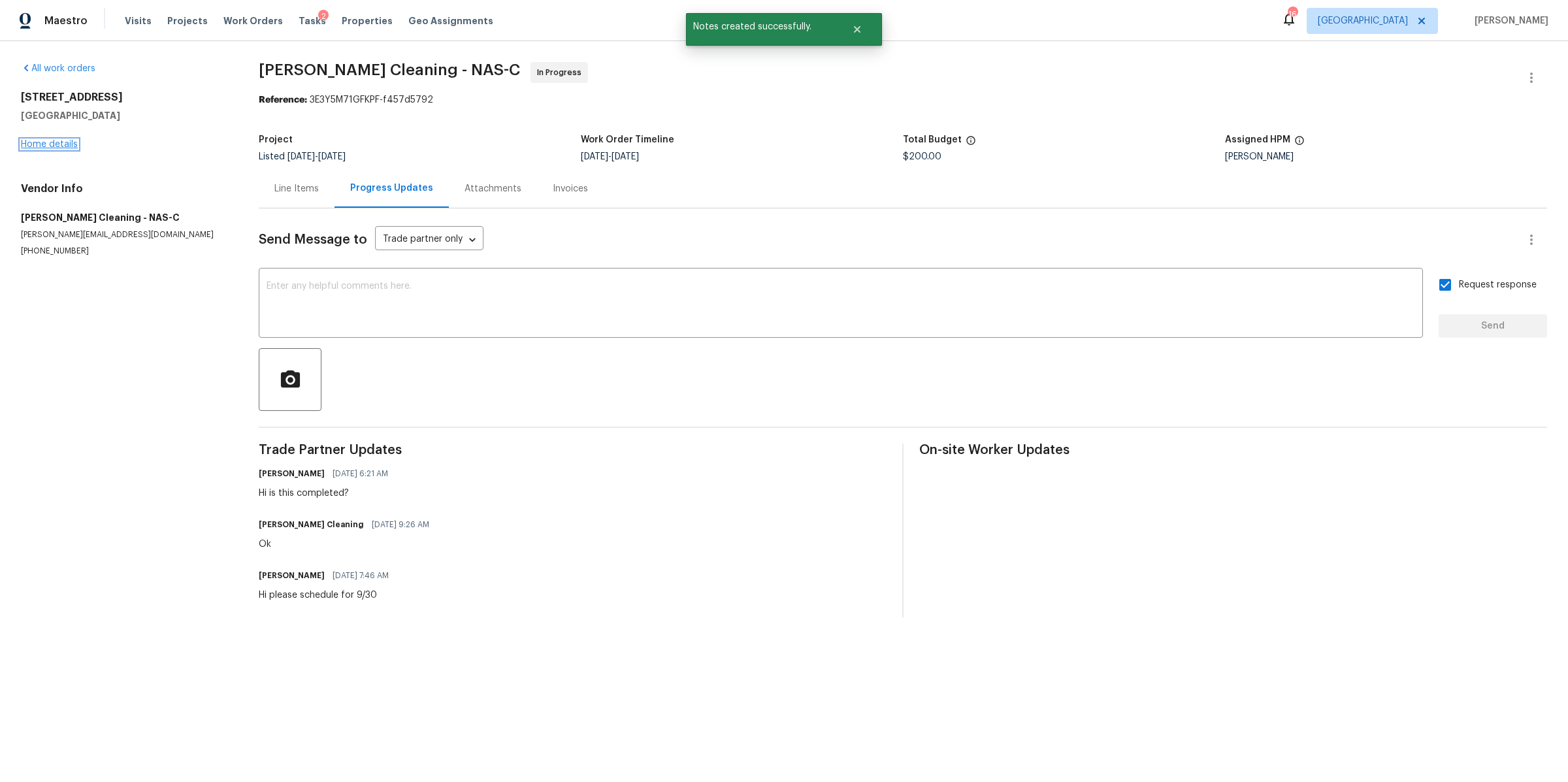
click at [35, 142] on link "Home details" at bounding box center [49, 145] width 57 height 9
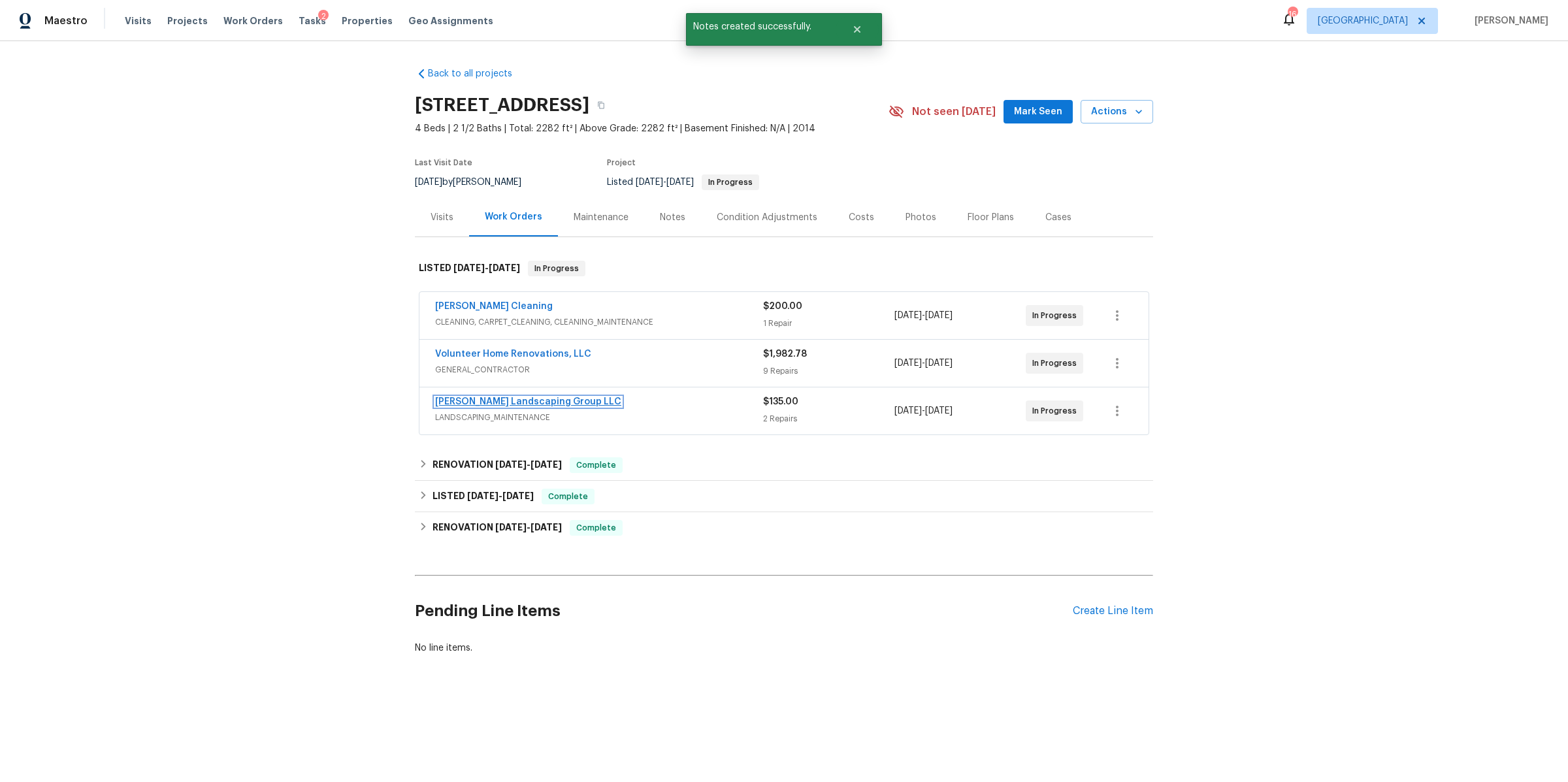
click at [527, 399] on link "Sandoval Landscaping Group LLC" at bounding box center [528, 402] width 186 height 9
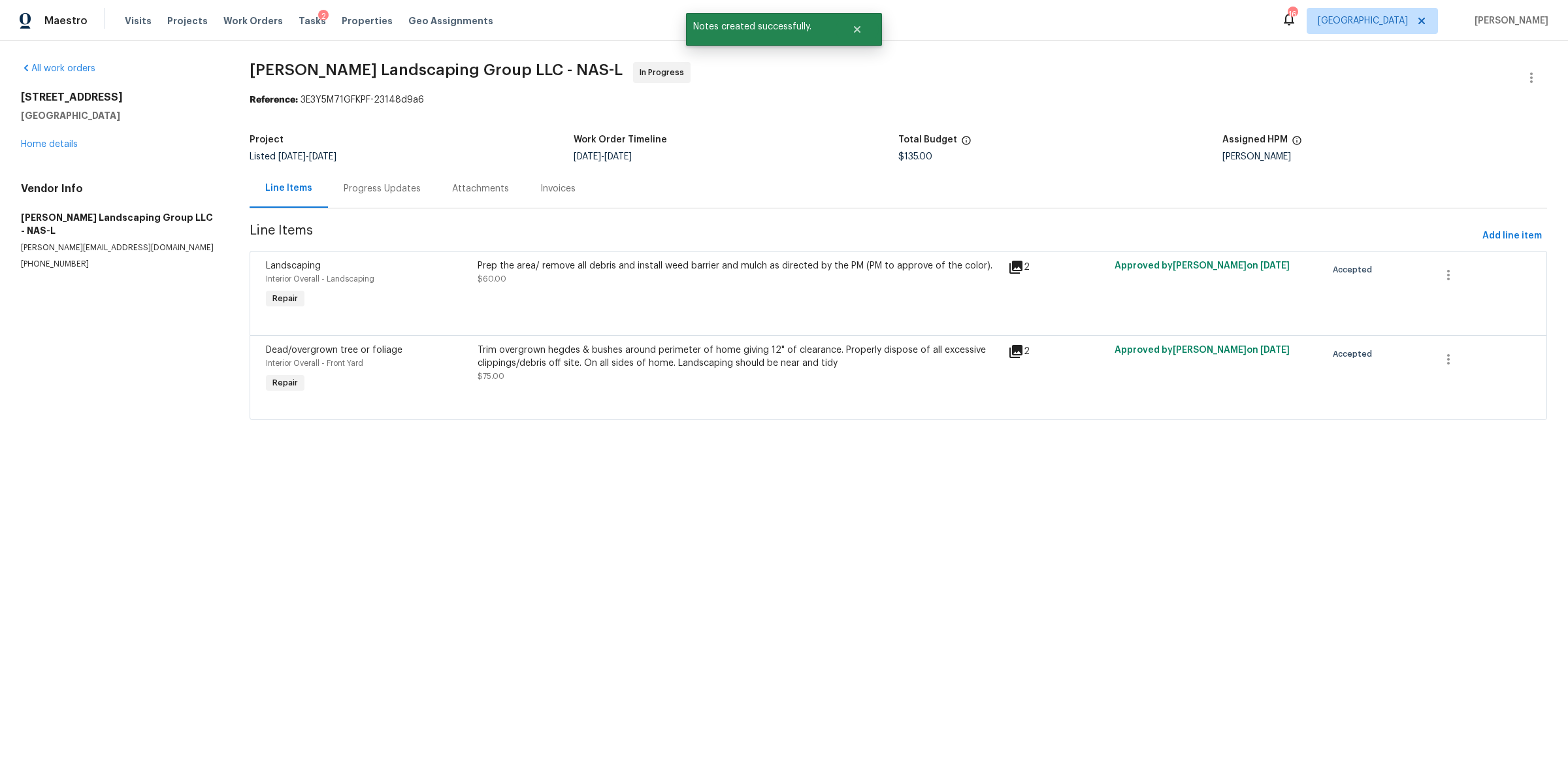
click at [368, 196] on div "Progress Updates" at bounding box center [382, 188] width 108 height 39
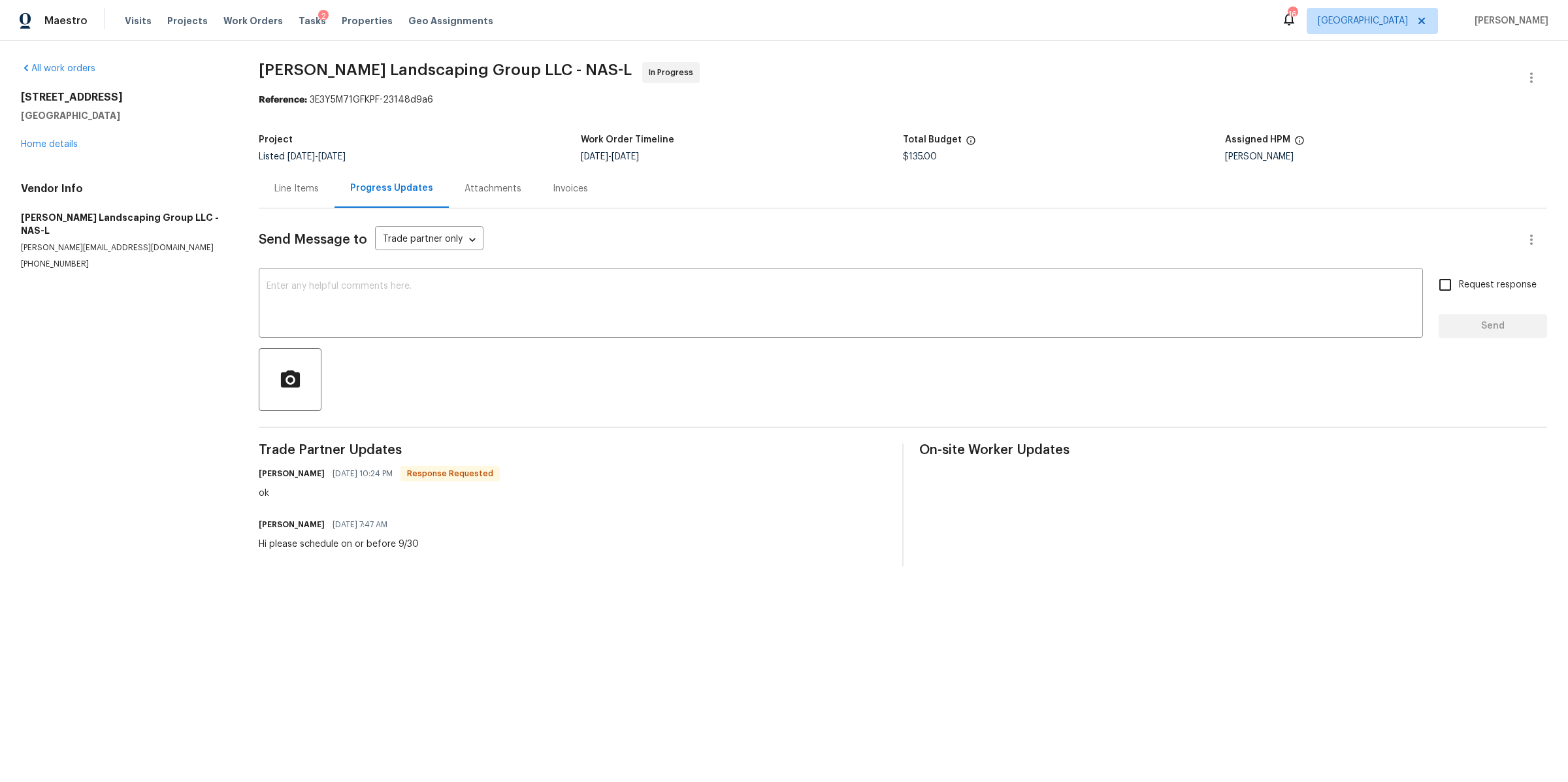
click at [391, 266] on div "Send Message to Trade partner only Trade partner only ​ x ​ Request response Se…" at bounding box center [902, 387] width 1288 height 358
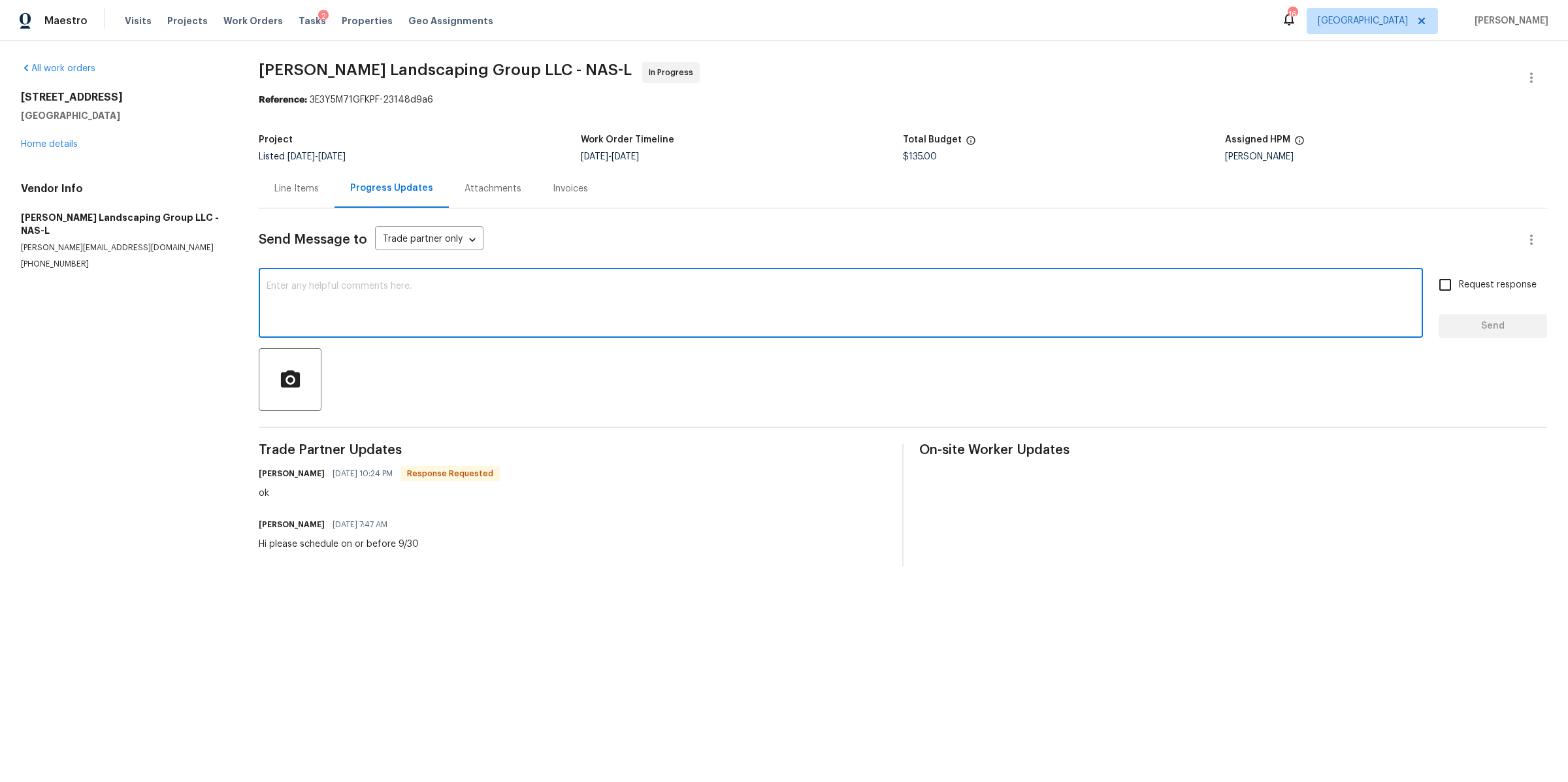
click at [372, 299] on textarea at bounding box center [841, 305] width 1149 height 46
type textarea "Hi is this completed?"
click at [1459, 286] on span "Request response" at bounding box center [1498, 285] width 78 height 14
click at [1452, 286] on input "Request response" at bounding box center [1445, 285] width 28 height 28
checkbox input "true"
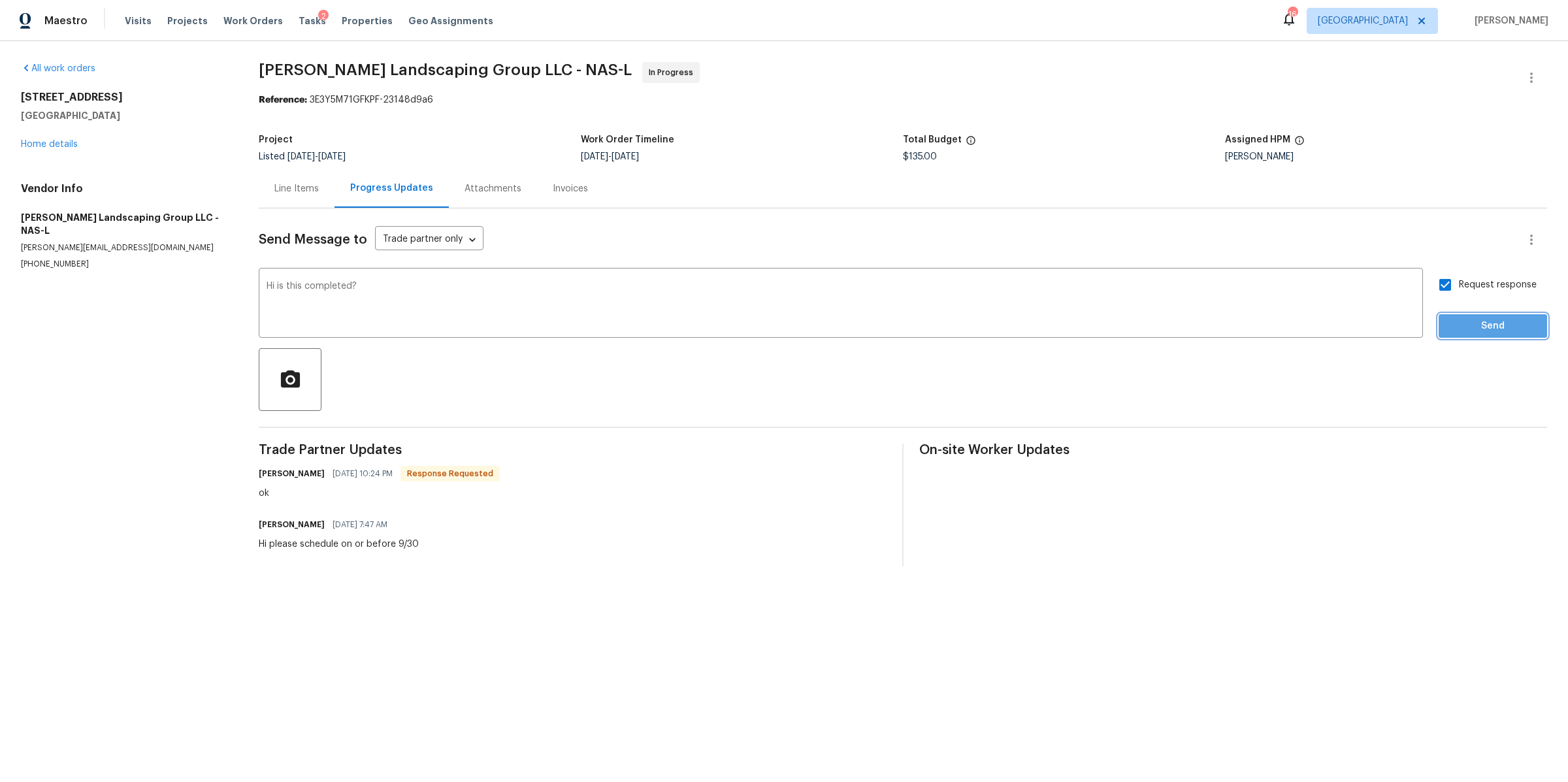
click at [1452, 322] on span "Send" at bounding box center [1493, 326] width 87 height 16
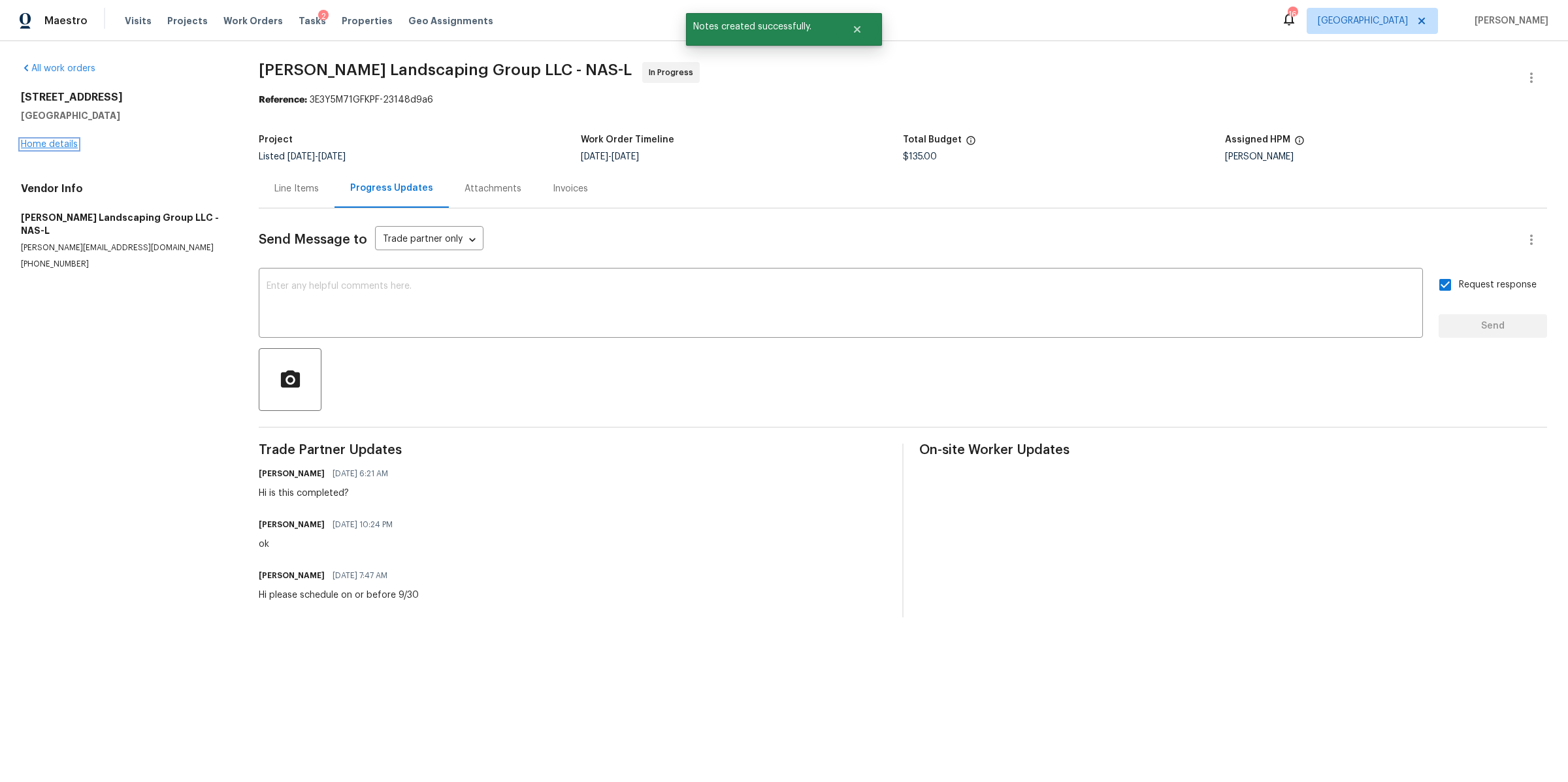
click at [60, 146] on link "Home details" at bounding box center [49, 145] width 57 height 9
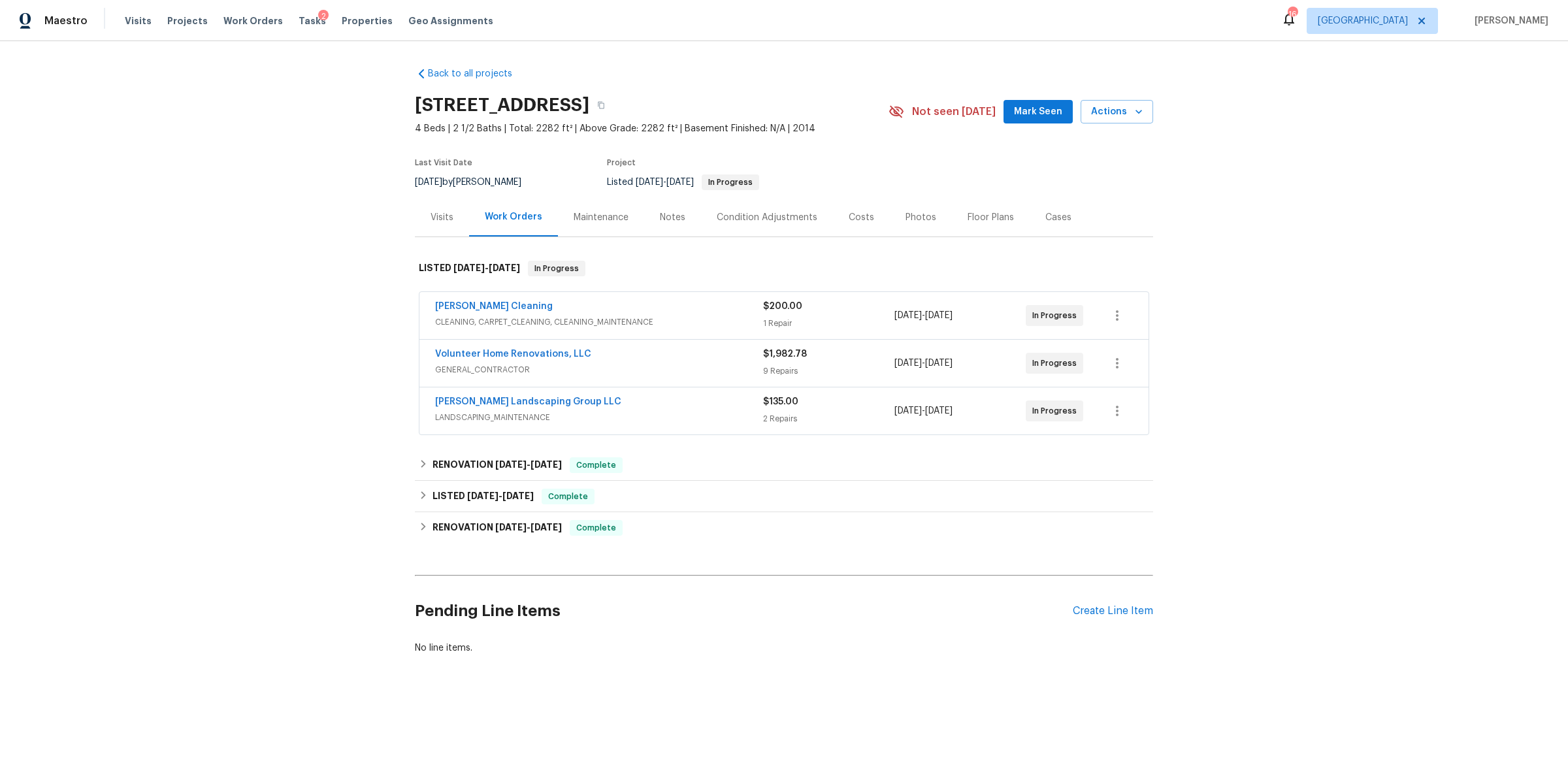
click at [534, 348] on span "Volunteer Home Renovations, LLC" at bounding box center [513, 353] width 156 height 13
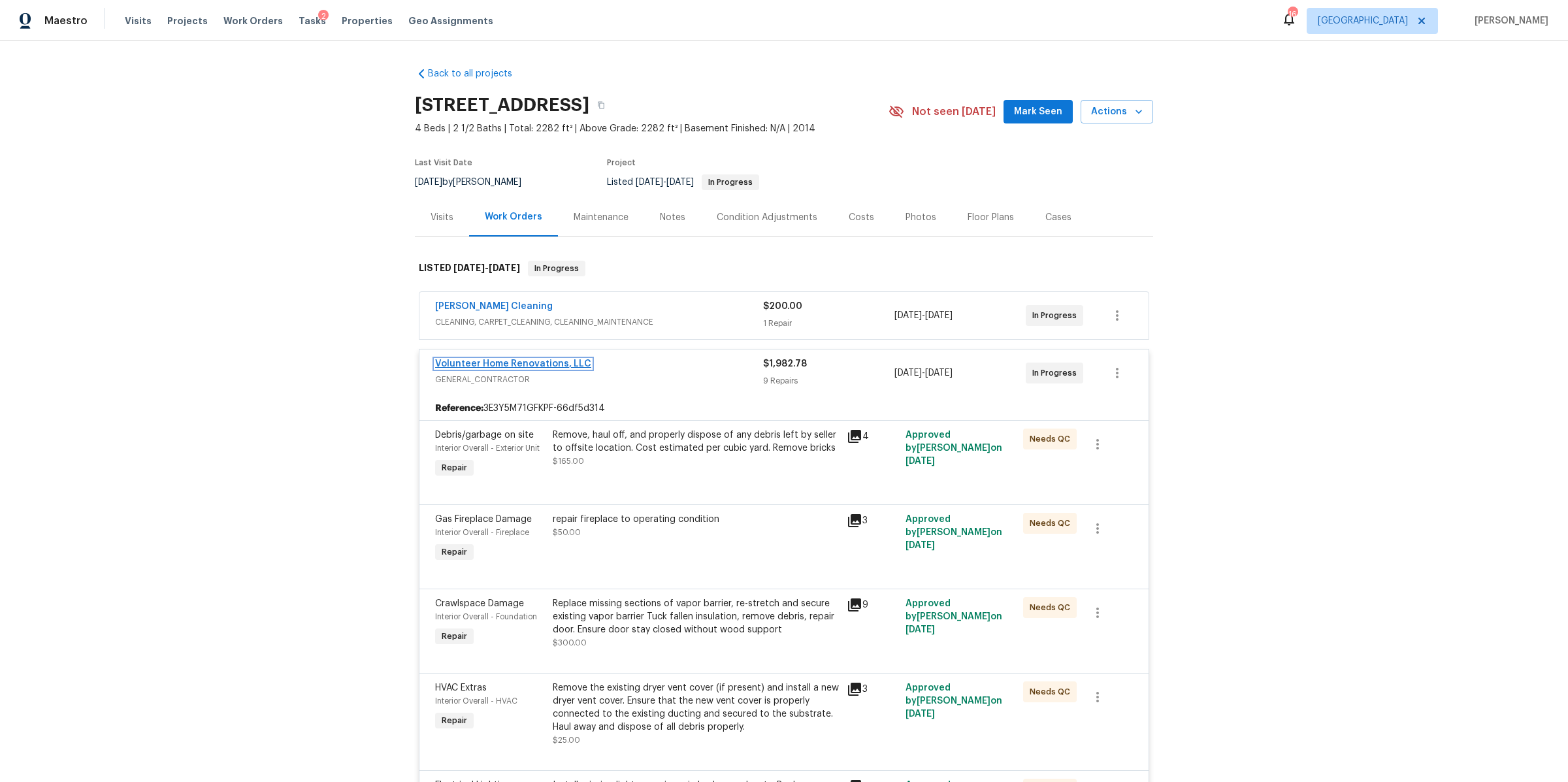
click at [473, 364] on link "Volunteer Home Renovations, LLC" at bounding box center [513, 364] width 156 height 9
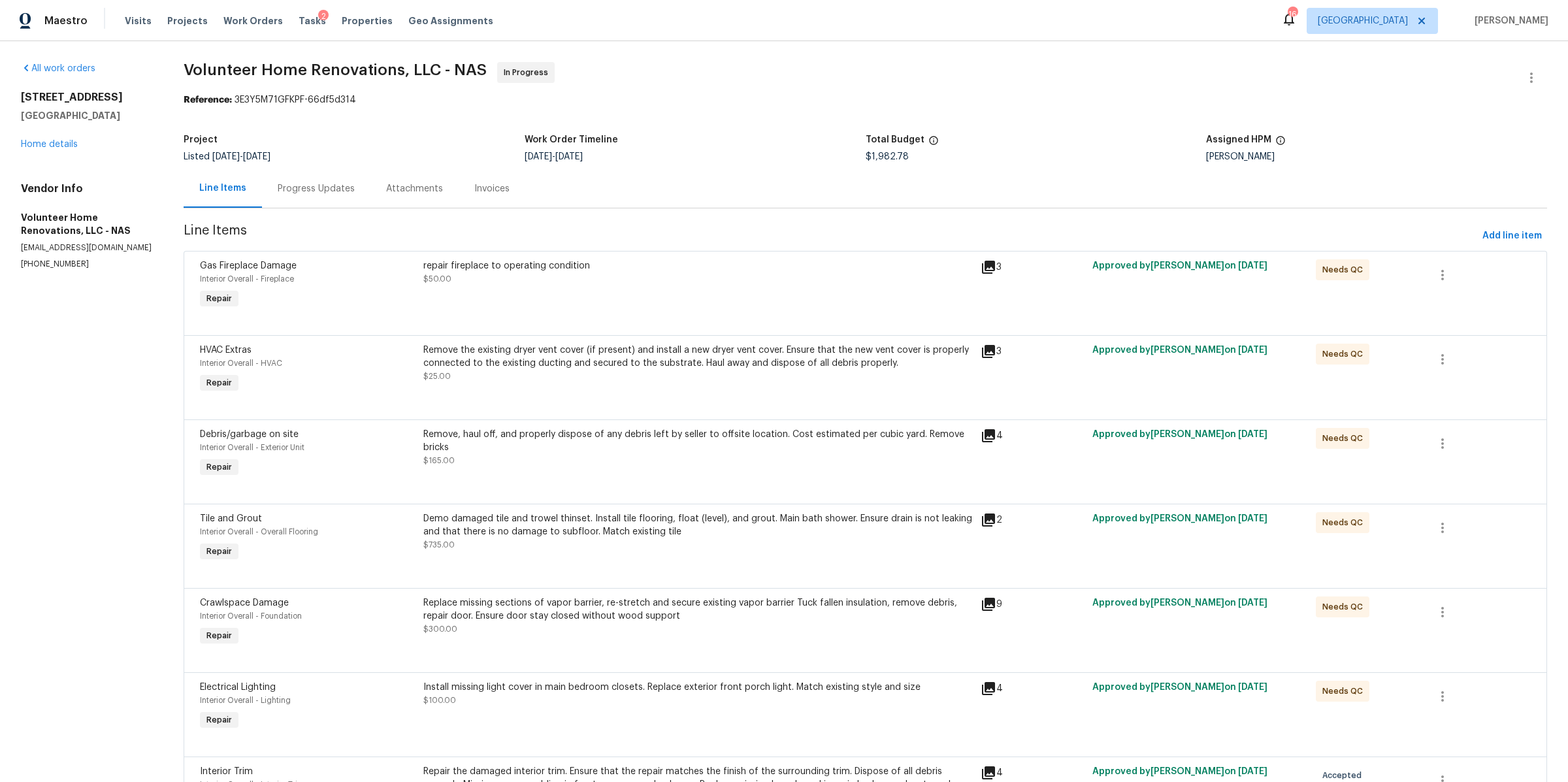
click at [309, 183] on div "Progress Updates" at bounding box center [316, 188] width 77 height 13
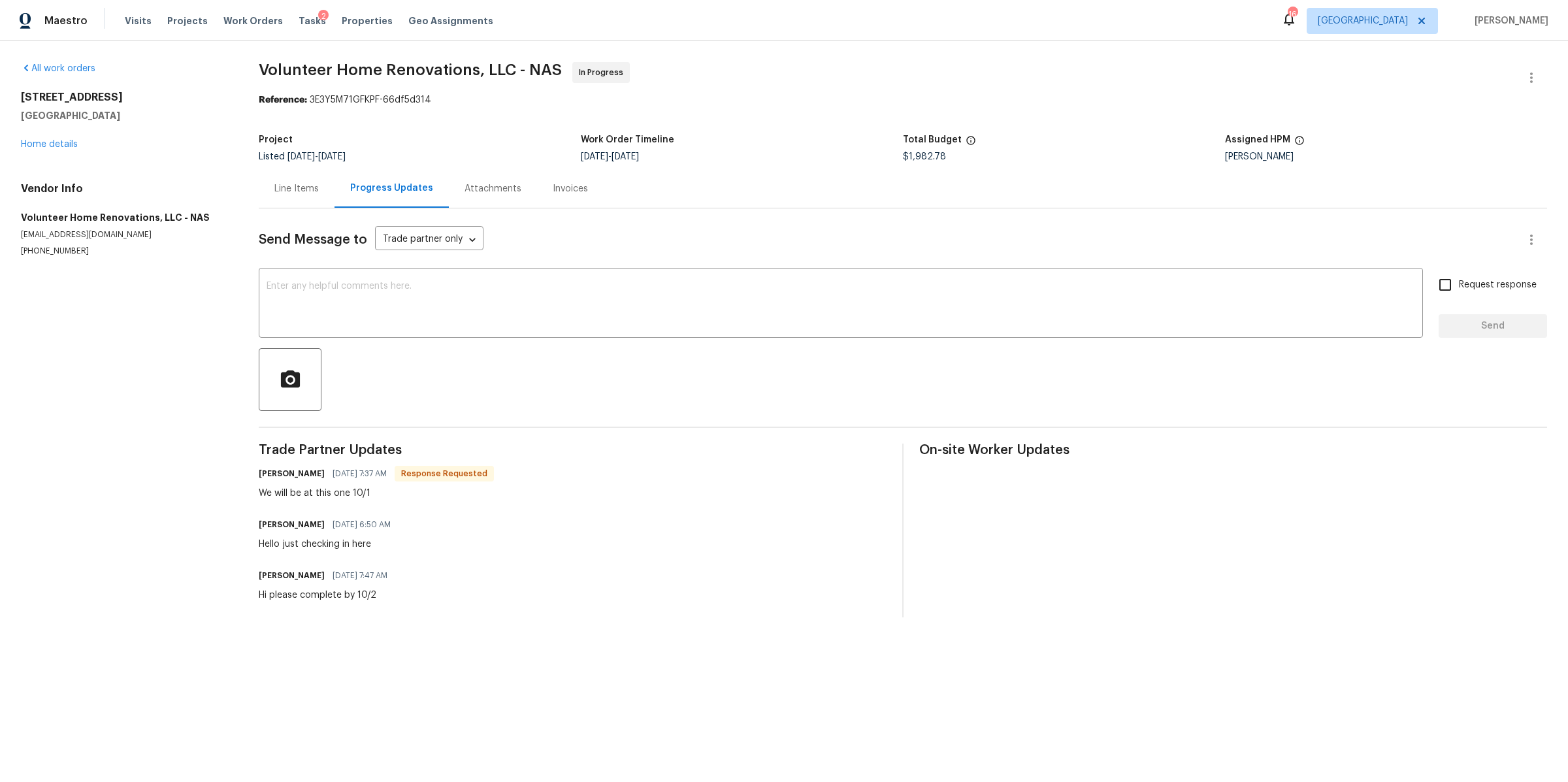
click at [298, 190] on div "Line Items" at bounding box center [297, 188] width 45 height 13
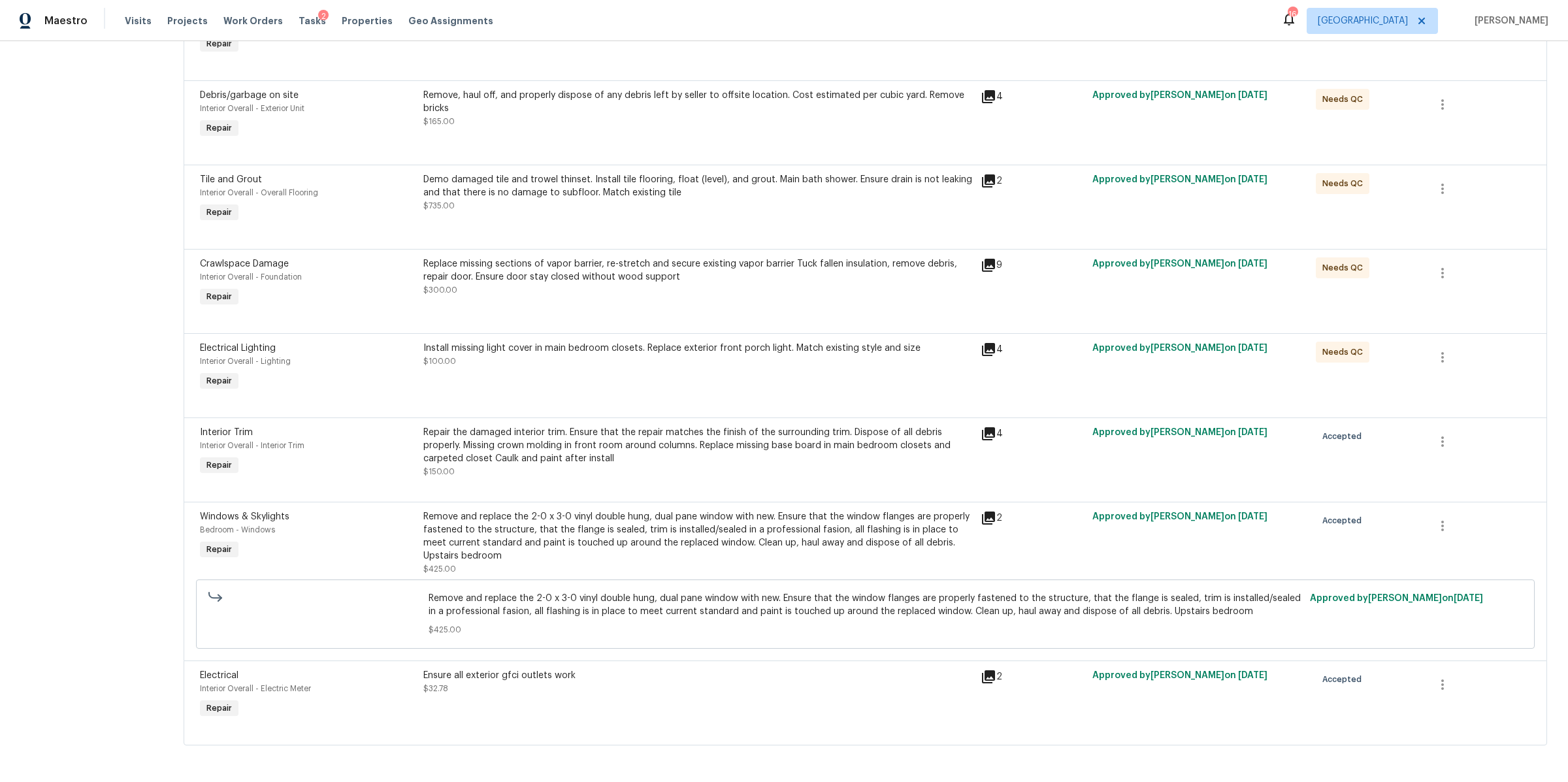
scroll to position [350, 0]
click at [850, 533] on div "Remove and replace the 2-0 x 3-0 vinyl double hung, dual pane window with new. …" at bounding box center [698, 536] width 550 height 52
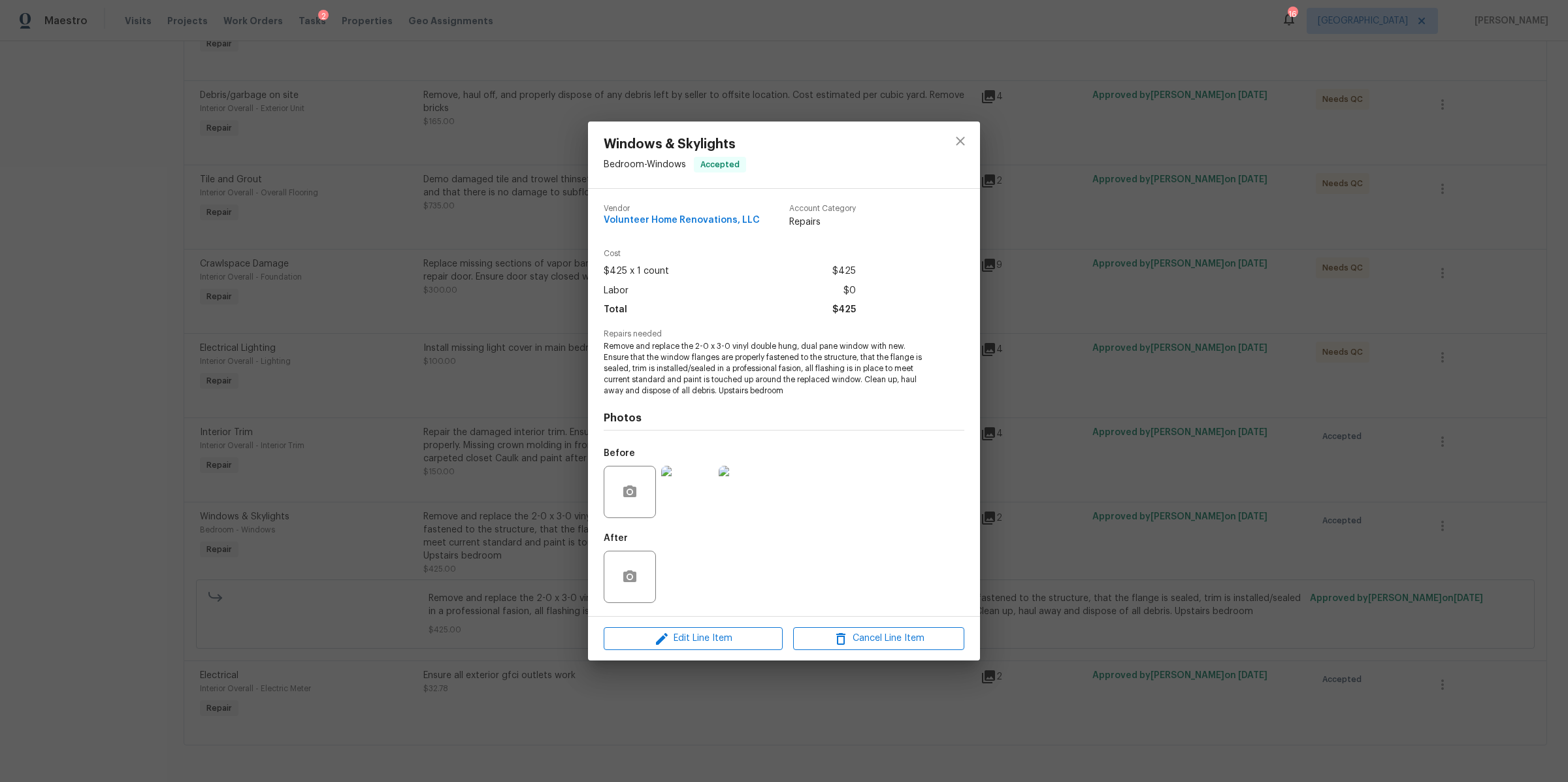
click at [689, 490] on img at bounding box center [687, 492] width 52 height 52
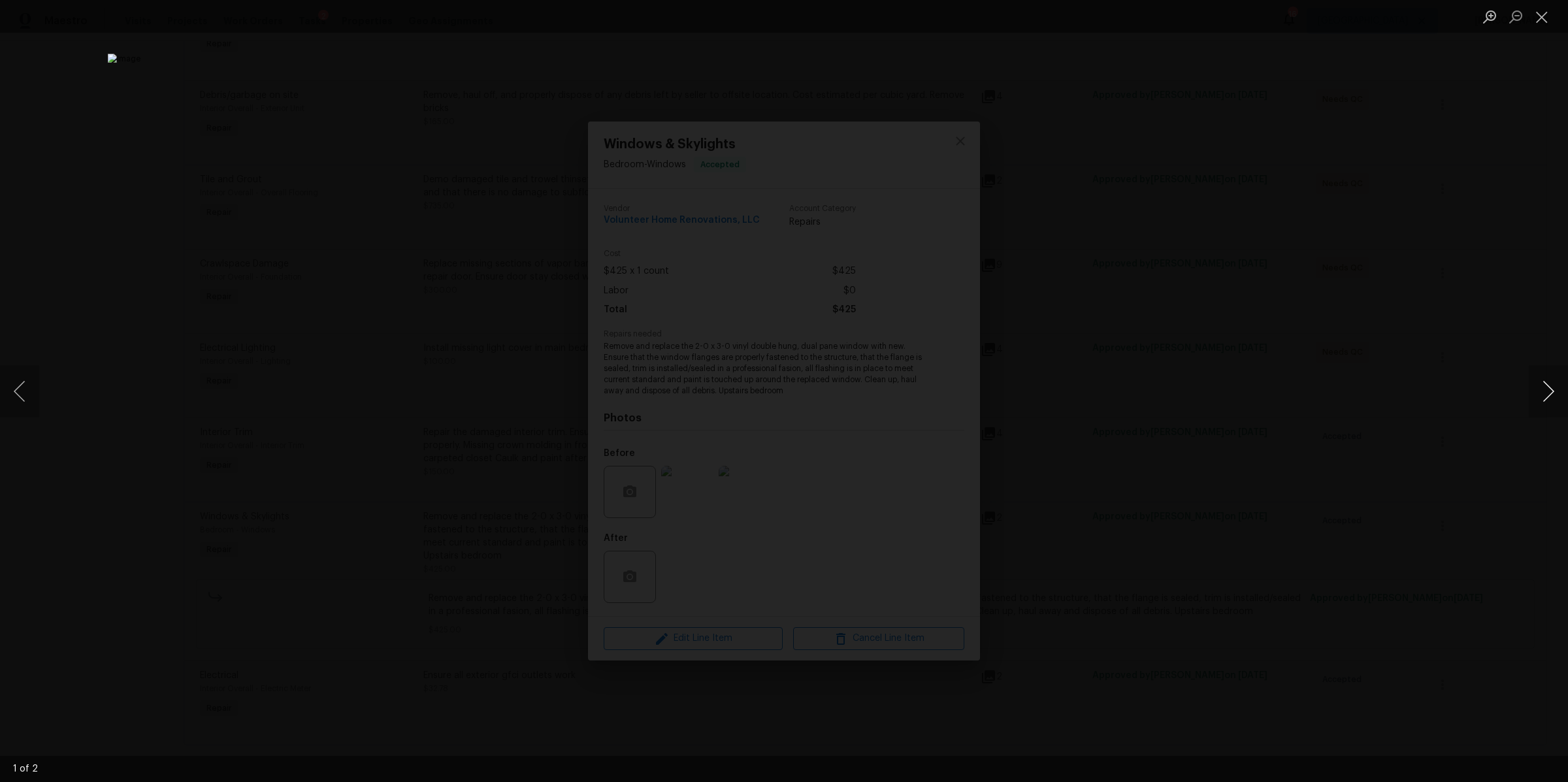
click at [1554, 391] on button "Next image" at bounding box center [1548, 391] width 39 height 52
click at [1325, 258] on div "Lightbox" at bounding box center [784, 391] width 1568 height 782
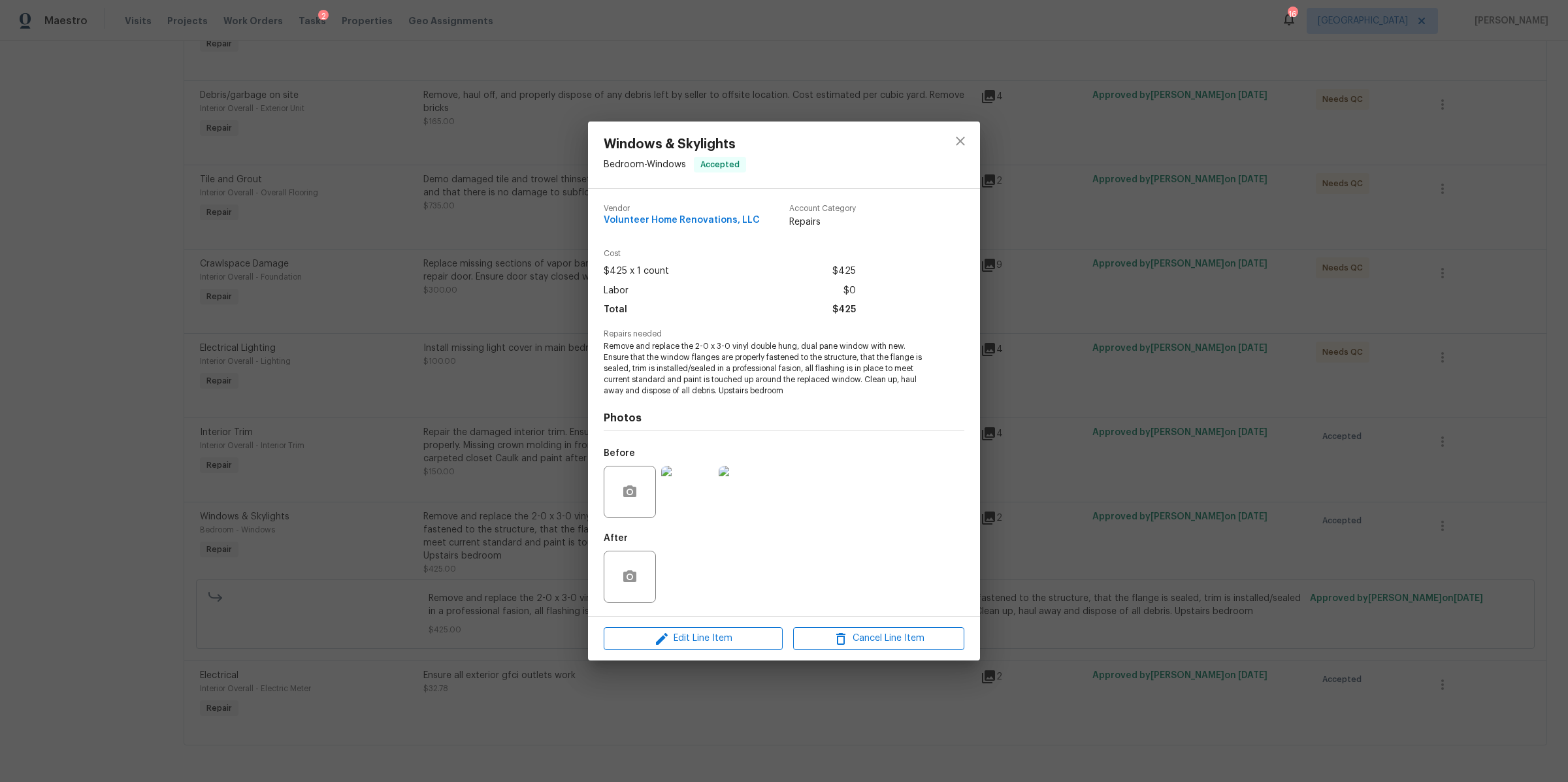
click at [1328, 253] on div "Windows & Skylights Bedroom - Windows Accepted Vendor Volunteer Home Renovation…" at bounding box center [784, 391] width 1568 height 782
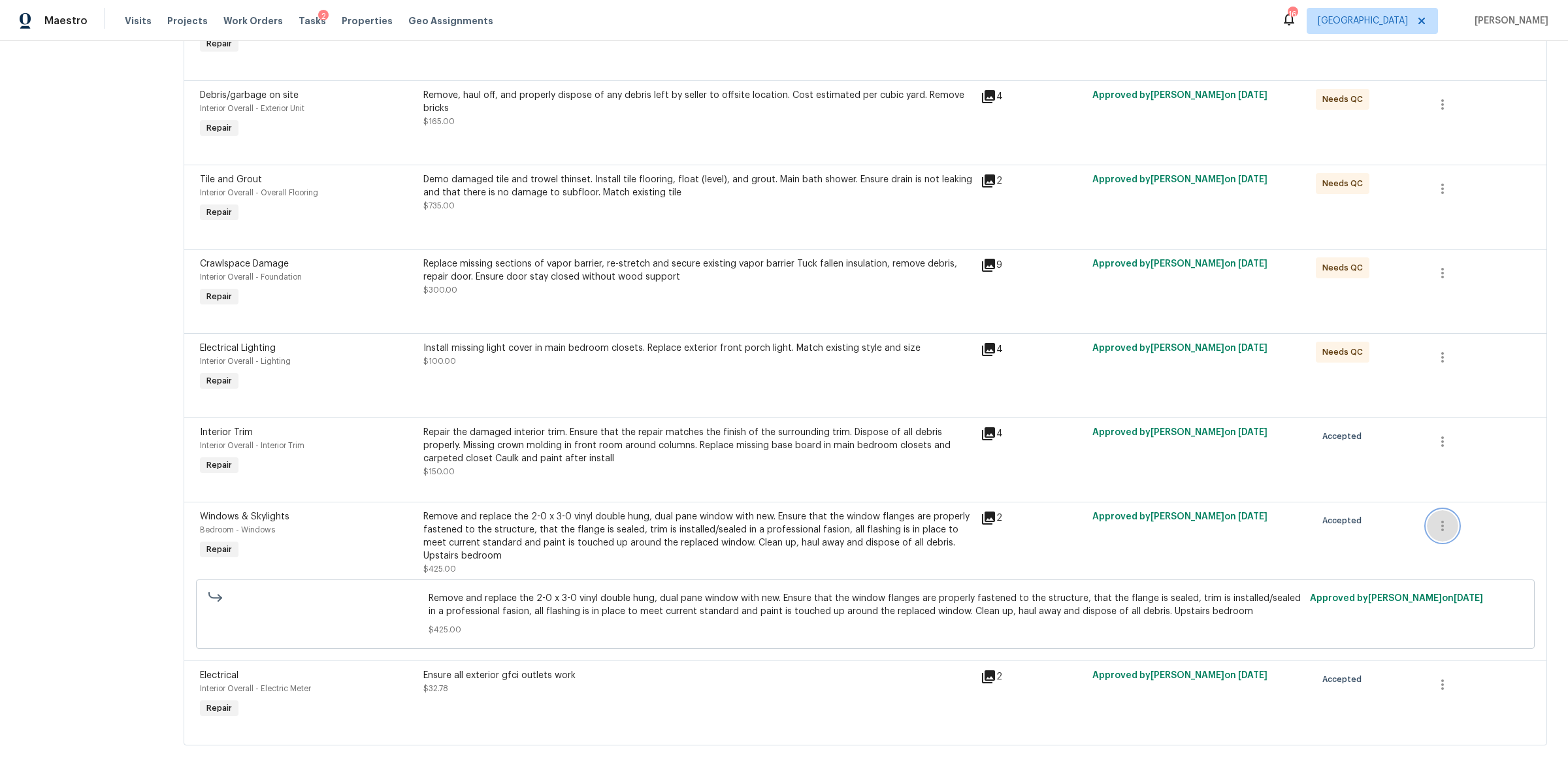
click at [1439, 520] on icon "button" at bounding box center [1442, 525] width 16 height 16
click at [1439, 520] on li "Cancel" at bounding box center [1442, 517] width 50 height 22
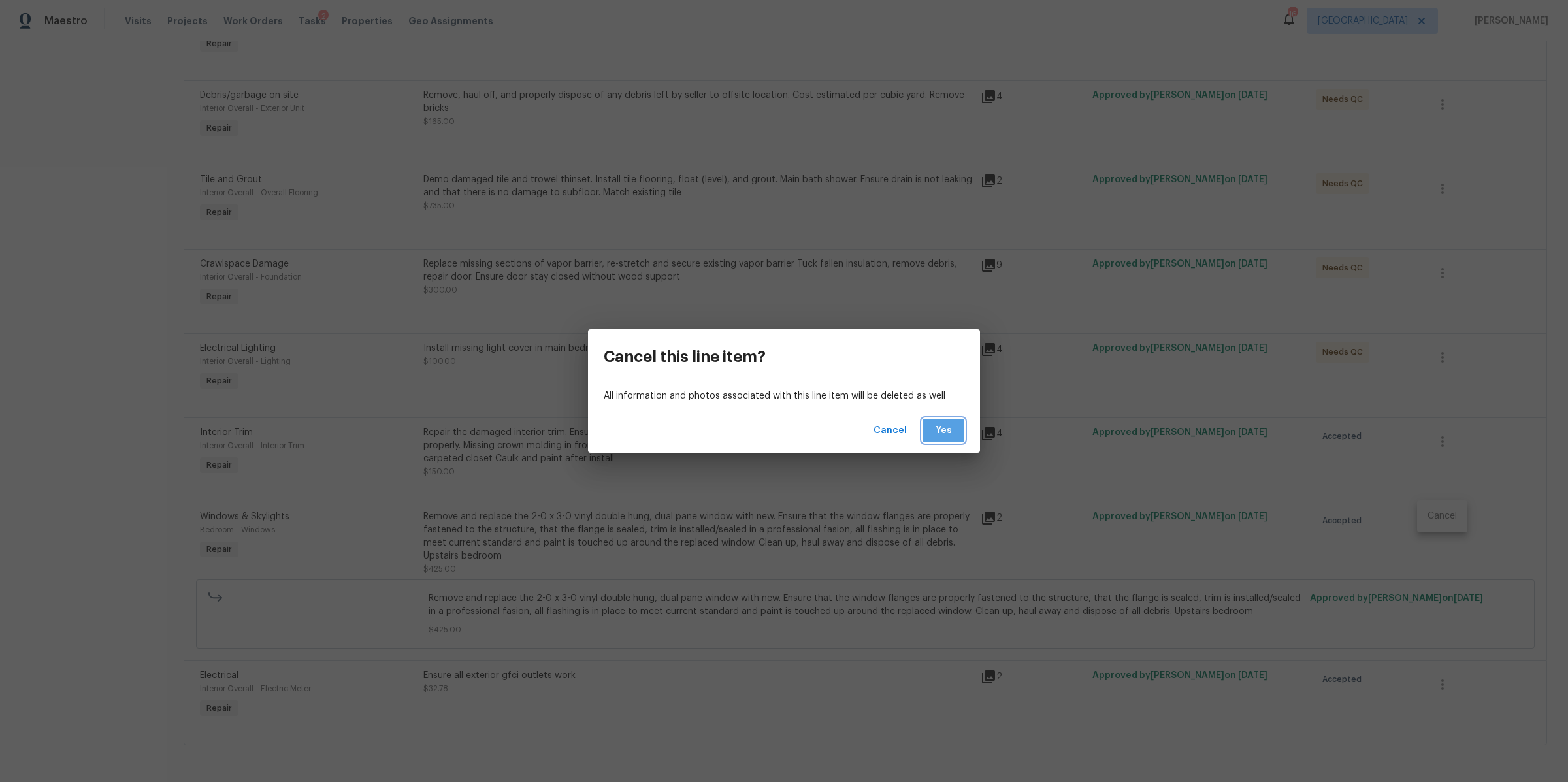
click at [946, 428] on span "Yes" at bounding box center [943, 431] width 21 height 16
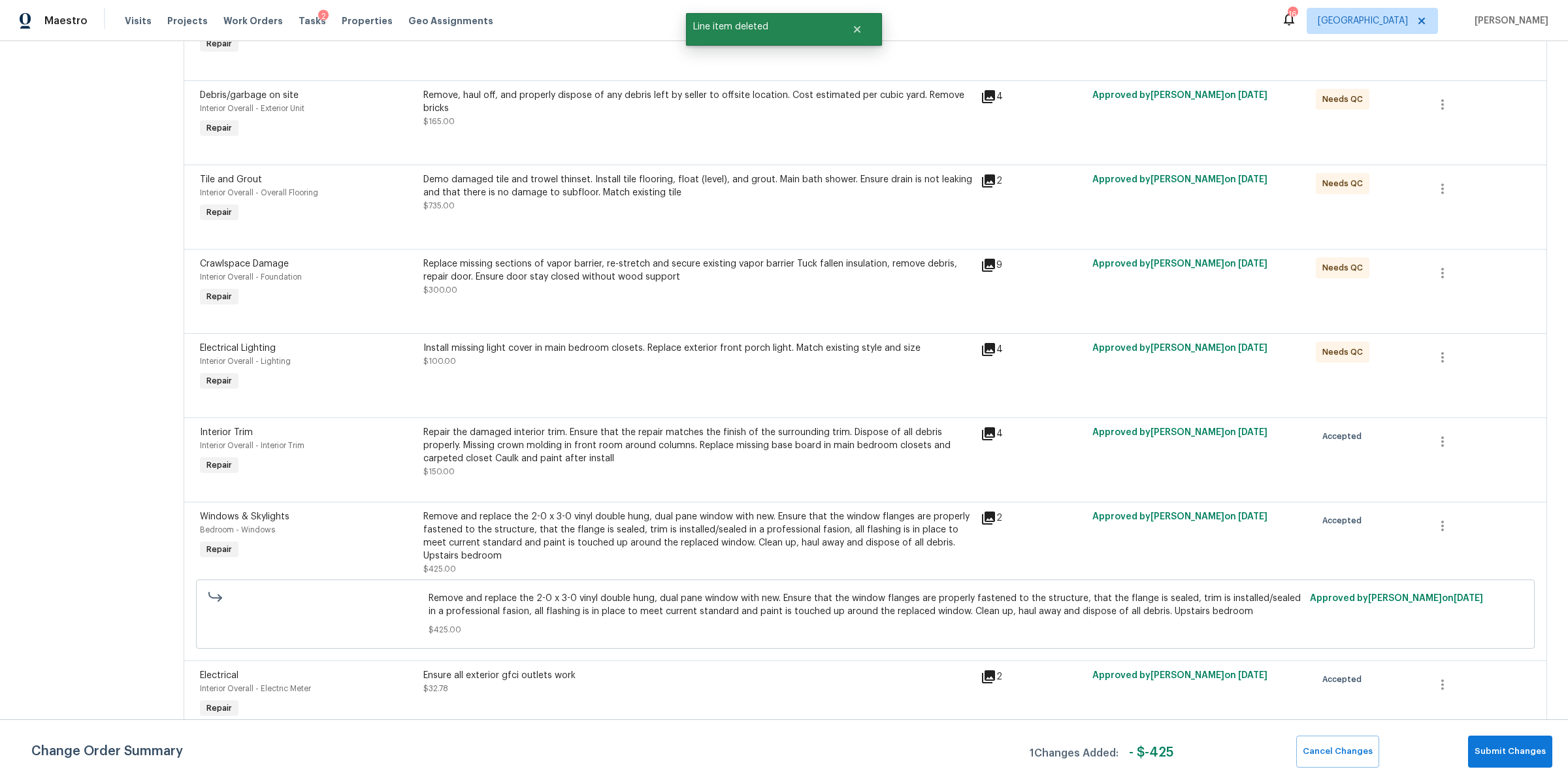
scroll to position [0, 0]
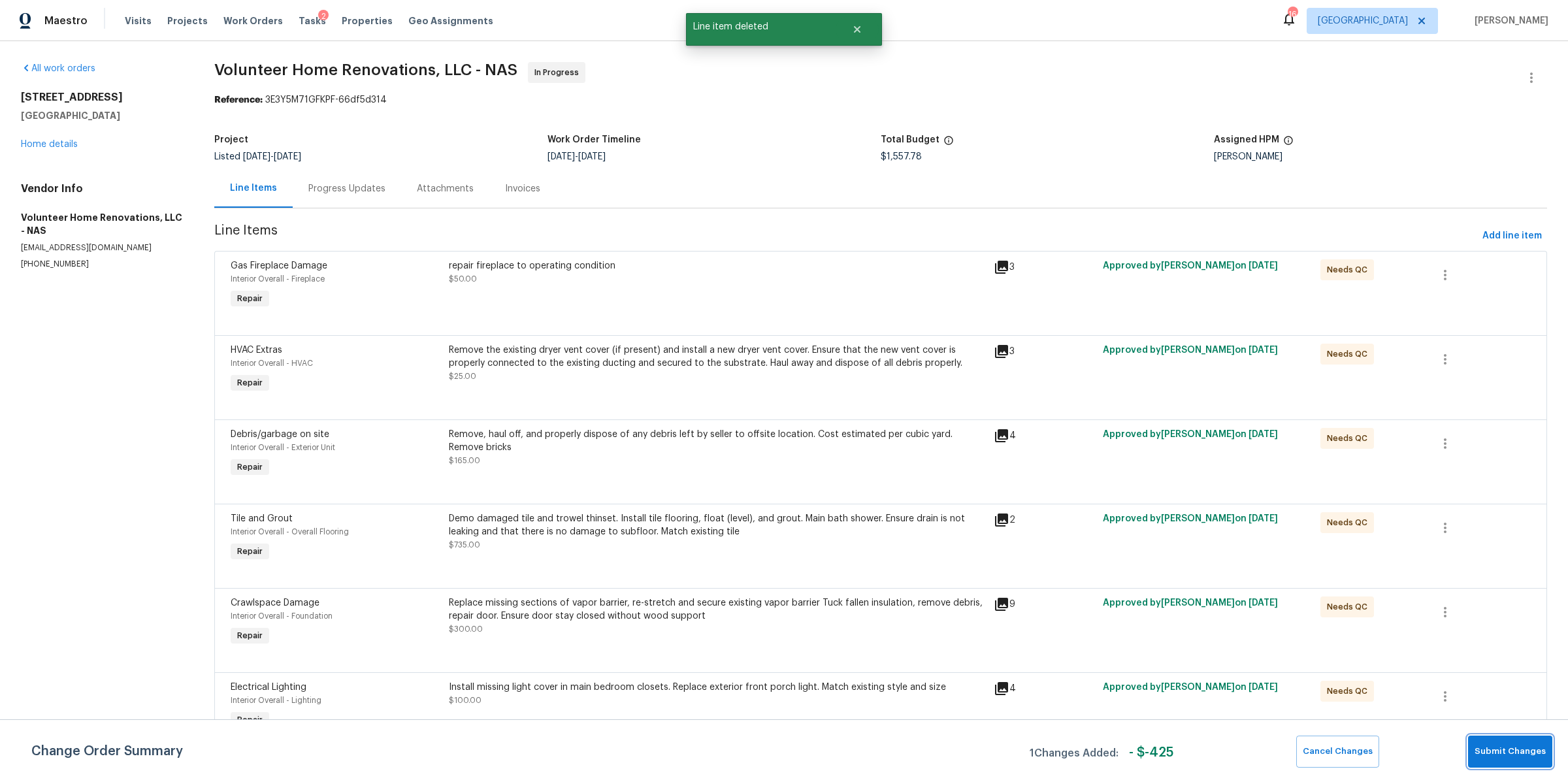
click at [1545, 766] on button "Submit Changes" at bounding box center [1510, 752] width 84 height 32
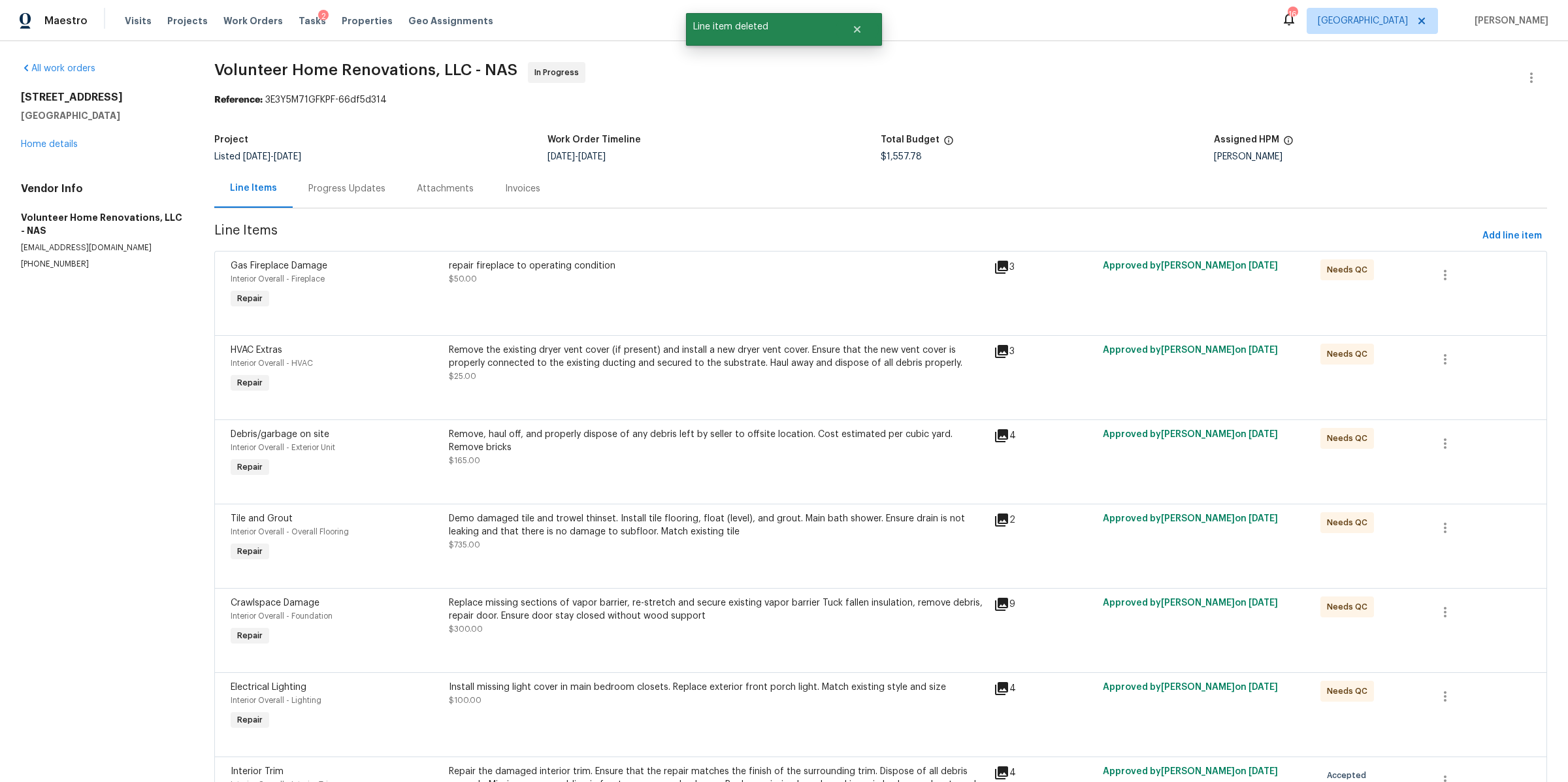
click at [326, 177] on div "Progress Updates" at bounding box center [347, 188] width 108 height 39
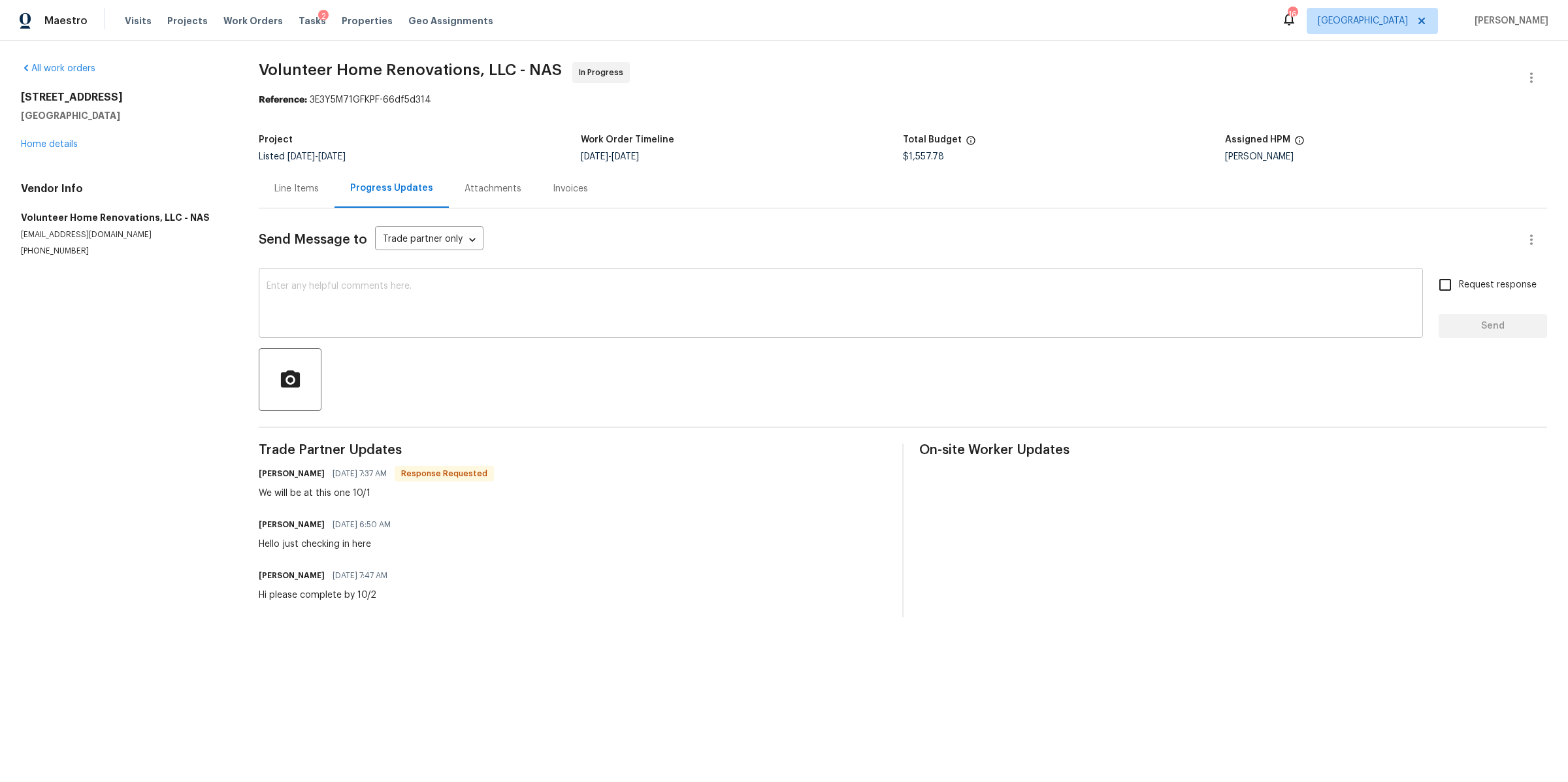
click at [393, 280] on div "x ​" at bounding box center [841, 305] width 1164 height 66
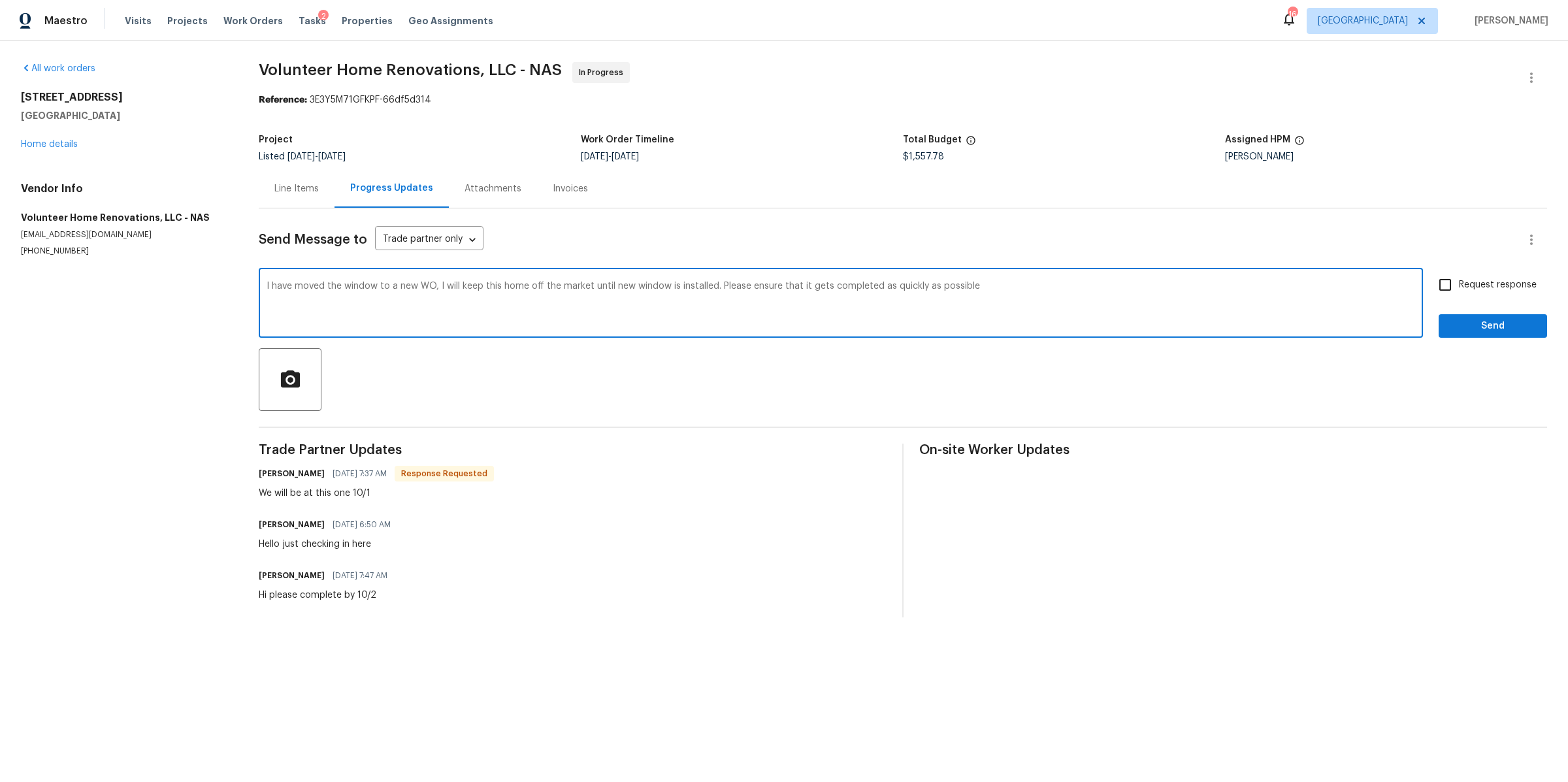
type textarea "I have moved the window to a new WO, I will keep this home off the market until…"
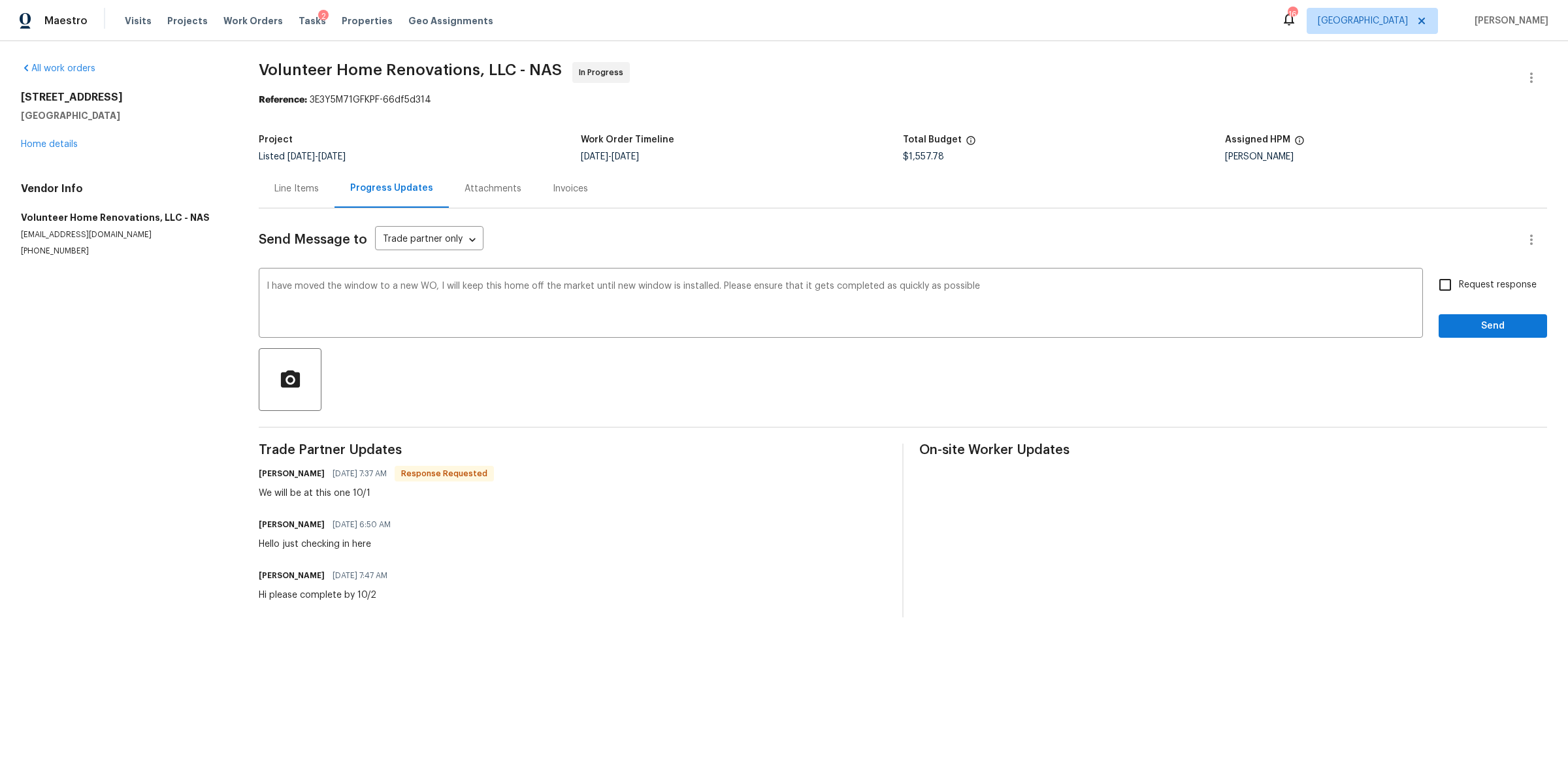
click at [1473, 280] on span "Request response" at bounding box center [1498, 285] width 78 height 14
click at [1459, 280] on input "Request response" at bounding box center [1445, 285] width 28 height 28
checkbox input "true"
click at [1460, 313] on div "Request response Send" at bounding box center [1493, 305] width 108 height 66
click at [1454, 322] on span "Send" at bounding box center [1493, 326] width 87 height 16
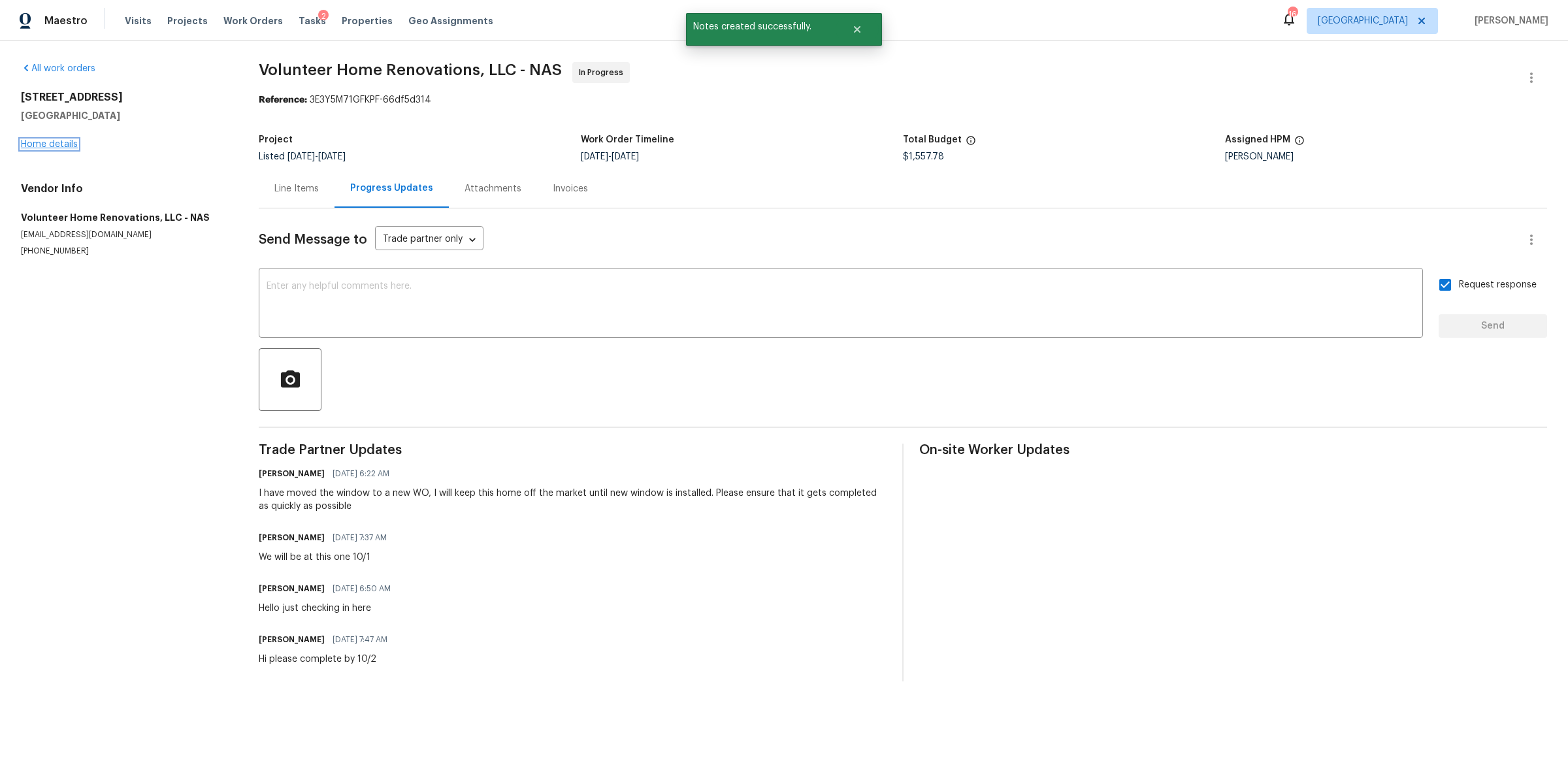
click at [61, 146] on link "Home details" at bounding box center [49, 145] width 57 height 9
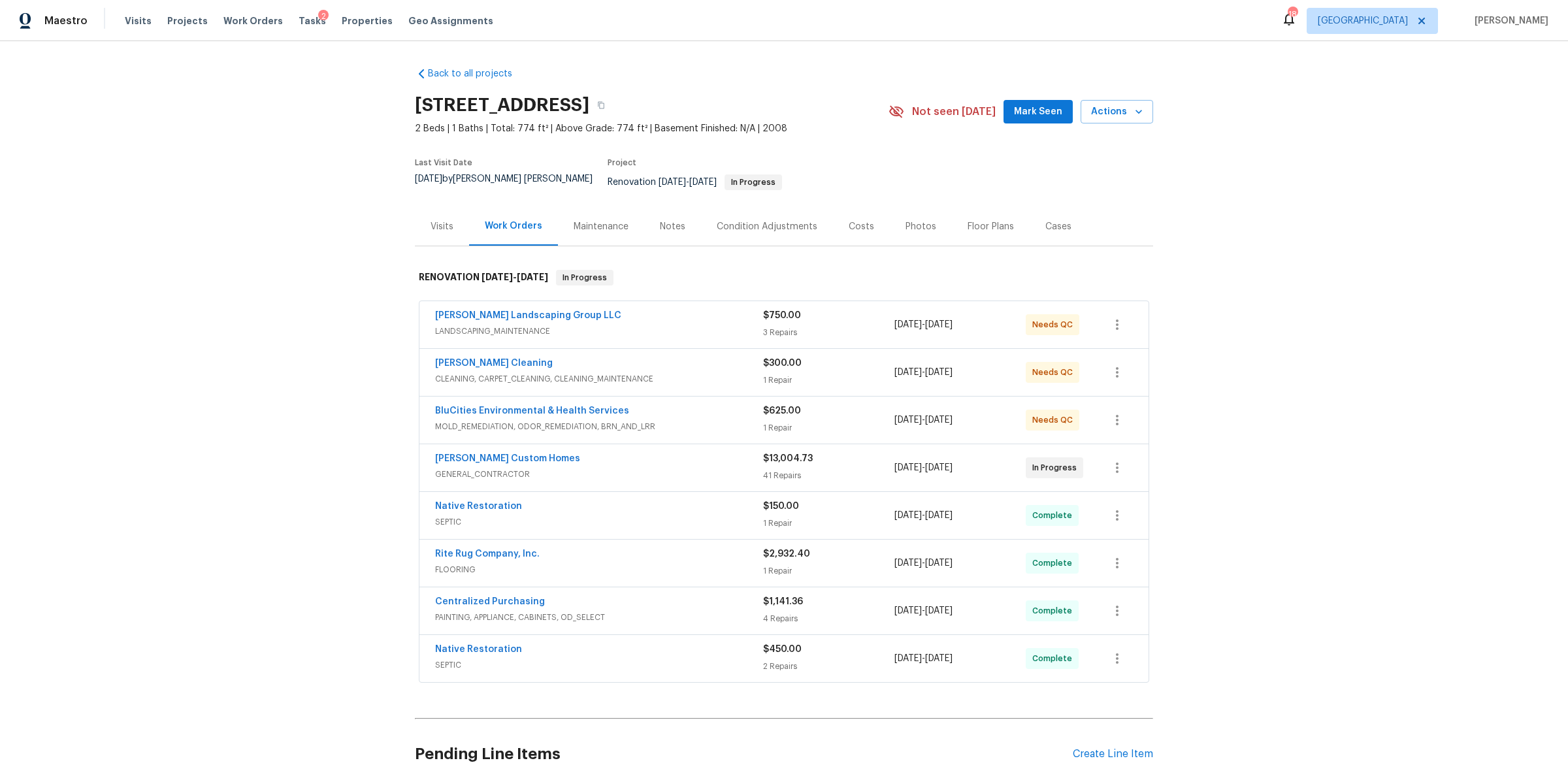
click at [662, 220] on div "Notes" at bounding box center [673, 226] width 26 height 13
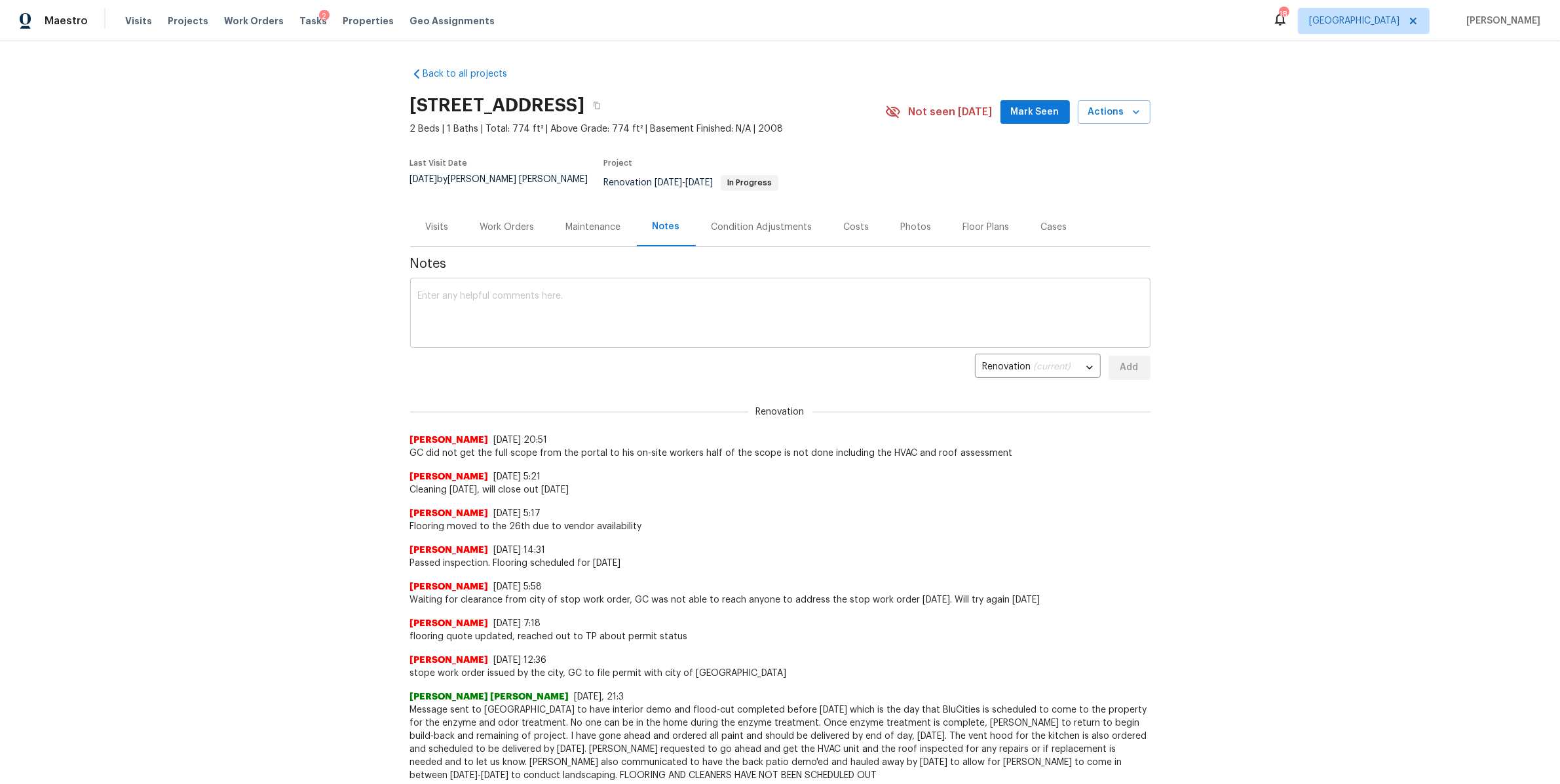
click at [642, 291] on textarea at bounding box center [780, 314] width 724 height 46
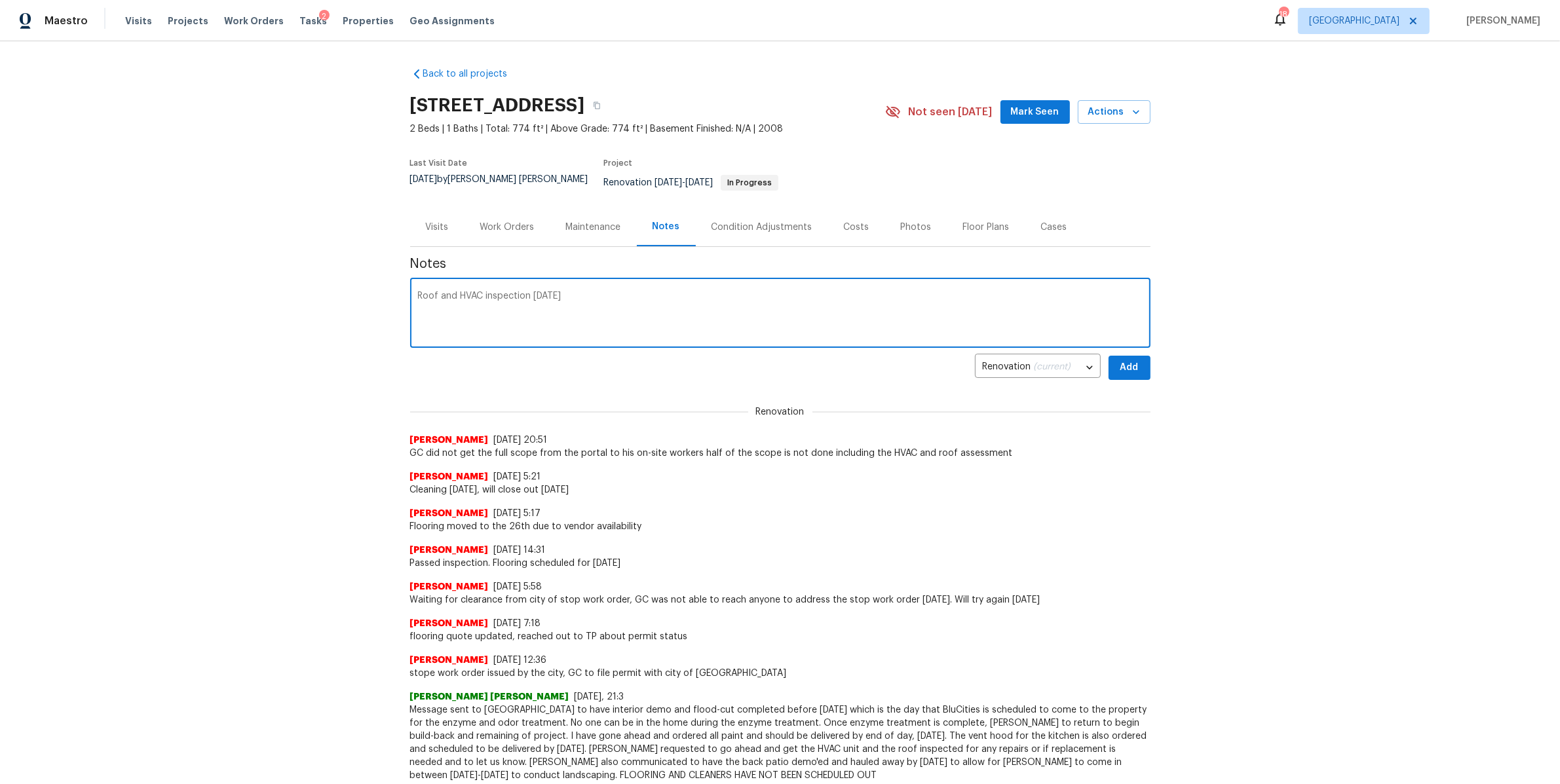
type textarea "Roof and HVAC inspection [DATE]"
click at [1118, 367] on button "Add" at bounding box center [1130, 368] width 42 height 24
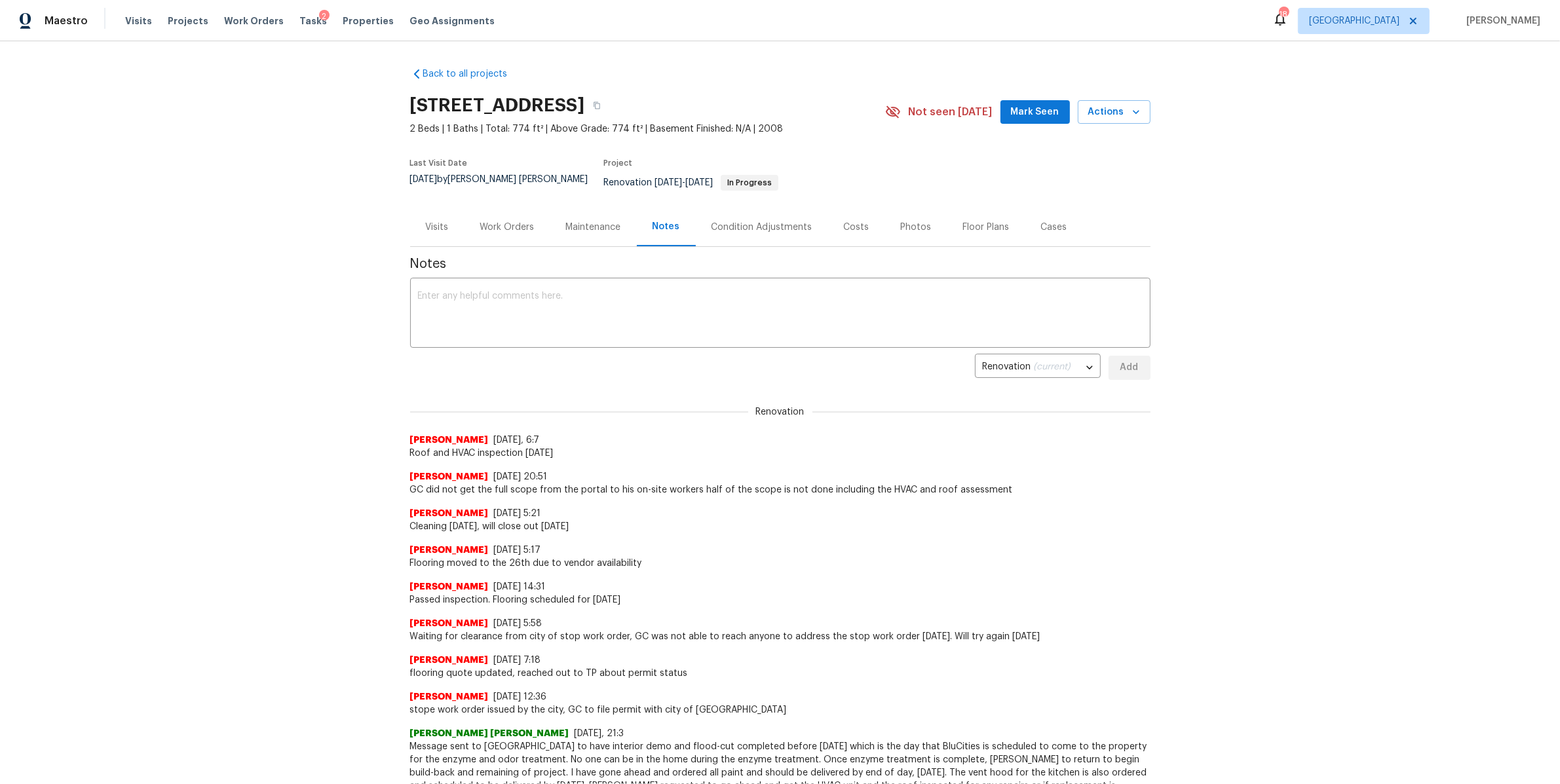
click at [523, 221] on div "Work Orders" at bounding box center [507, 227] width 54 height 13
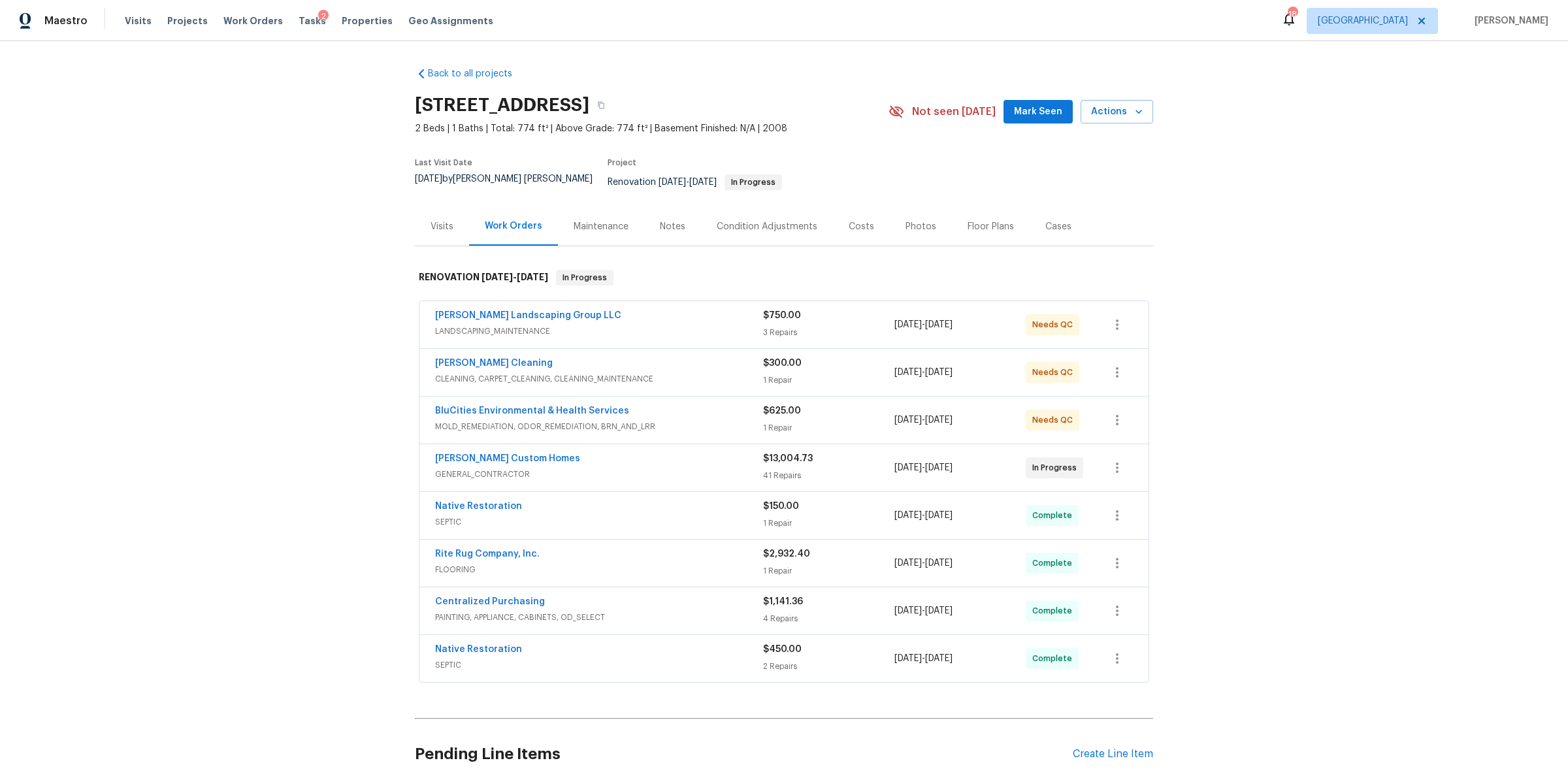
click at [442, 220] on div "Visits" at bounding box center [442, 226] width 23 height 13
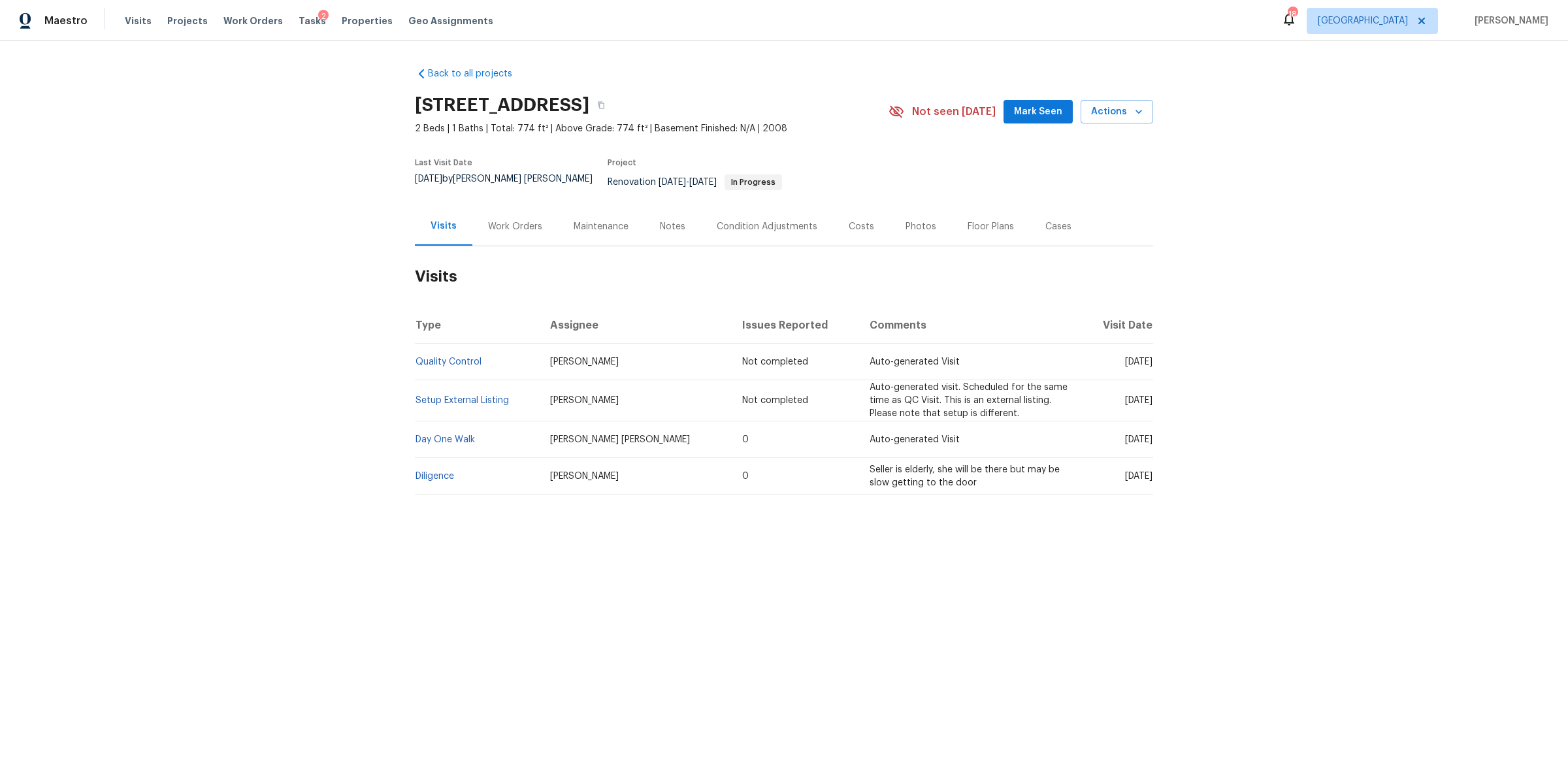
click at [511, 209] on div "Work Orders" at bounding box center [515, 226] width 85 height 39
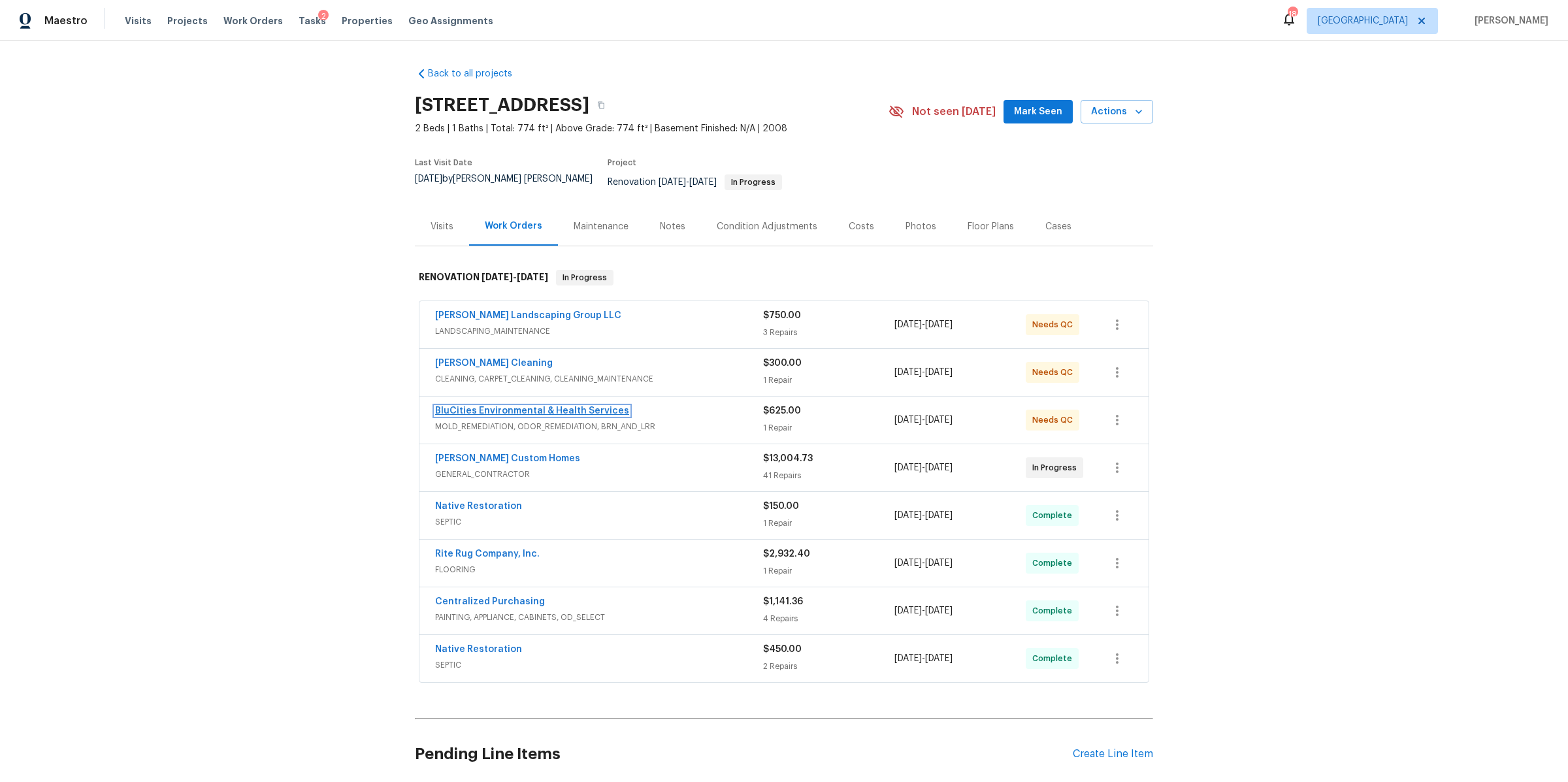
click at [580, 406] on span "BluCities Environmental & Health Services" at bounding box center [532, 410] width 194 height 13
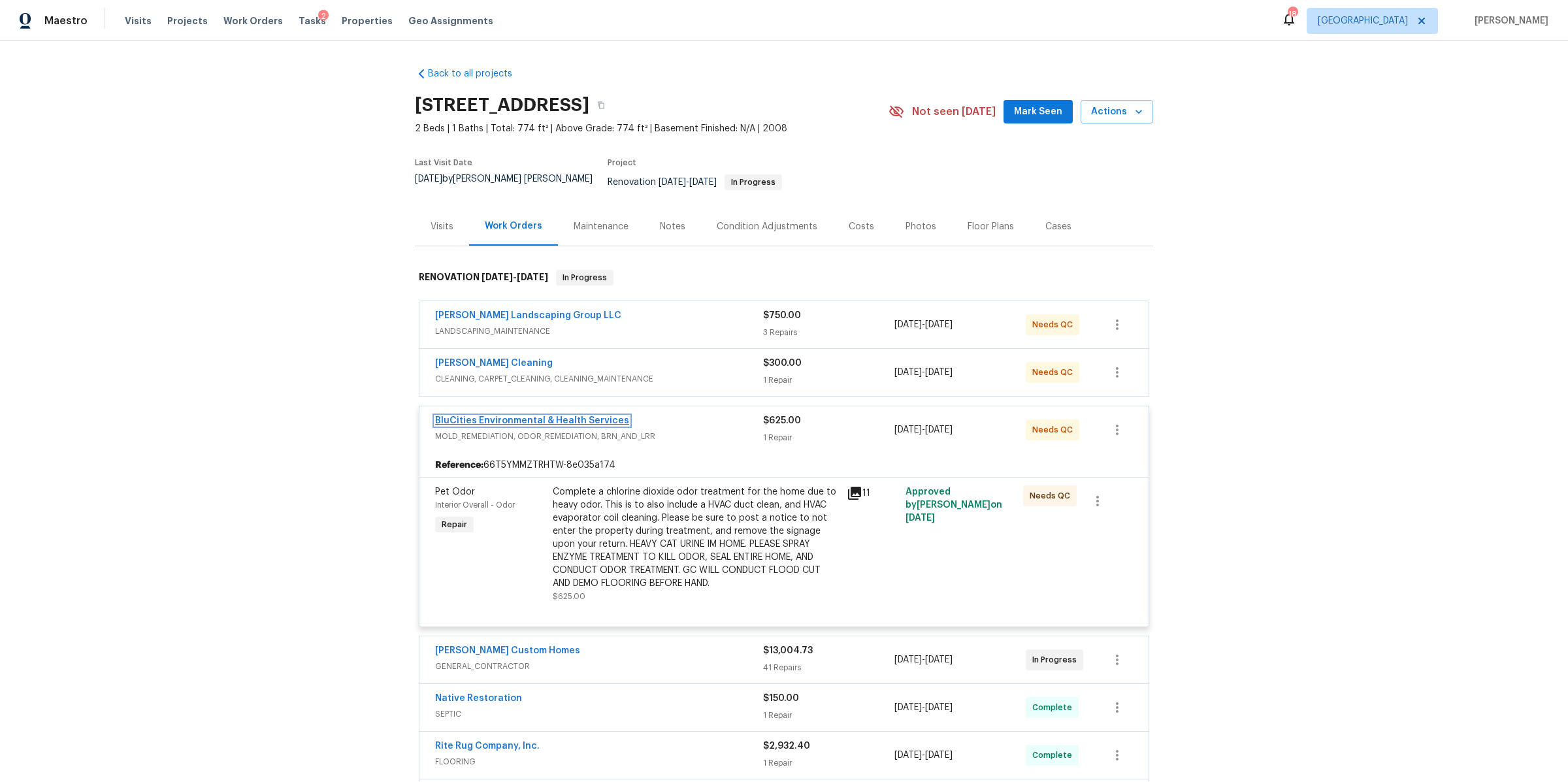
click at [571, 416] on link "BluCities Environmental & Health Services" at bounding box center [532, 421] width 194 height 9
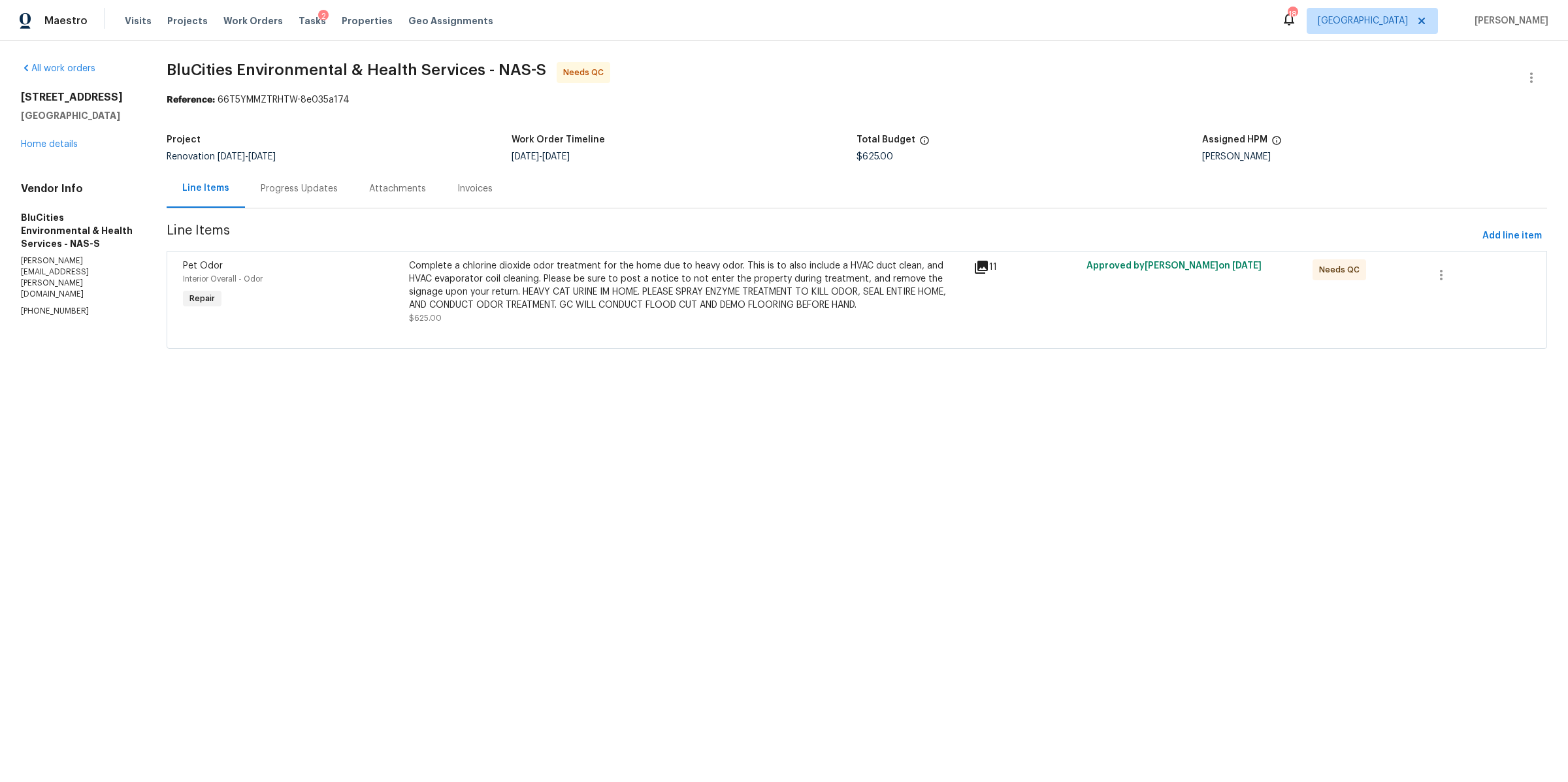
click at [616, 309] on div "Complete a chlorine dioxide odor treatment for the home due to heavy odor. This…" at bounding box center [687, 285] width 557 height 52
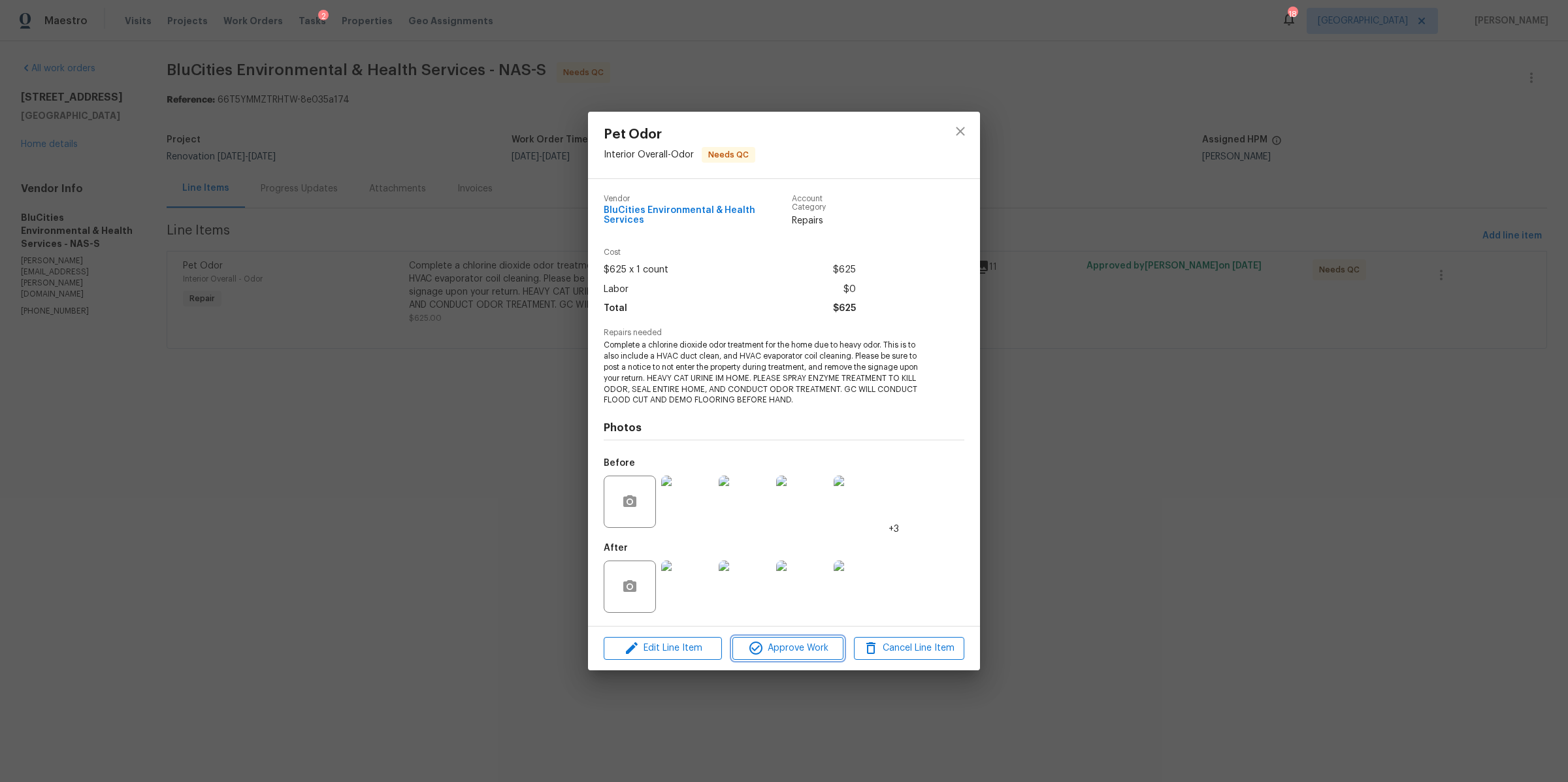
click at [804, 643] on span "Approve Work" at bounding box center [788, 649] width 103 height 16
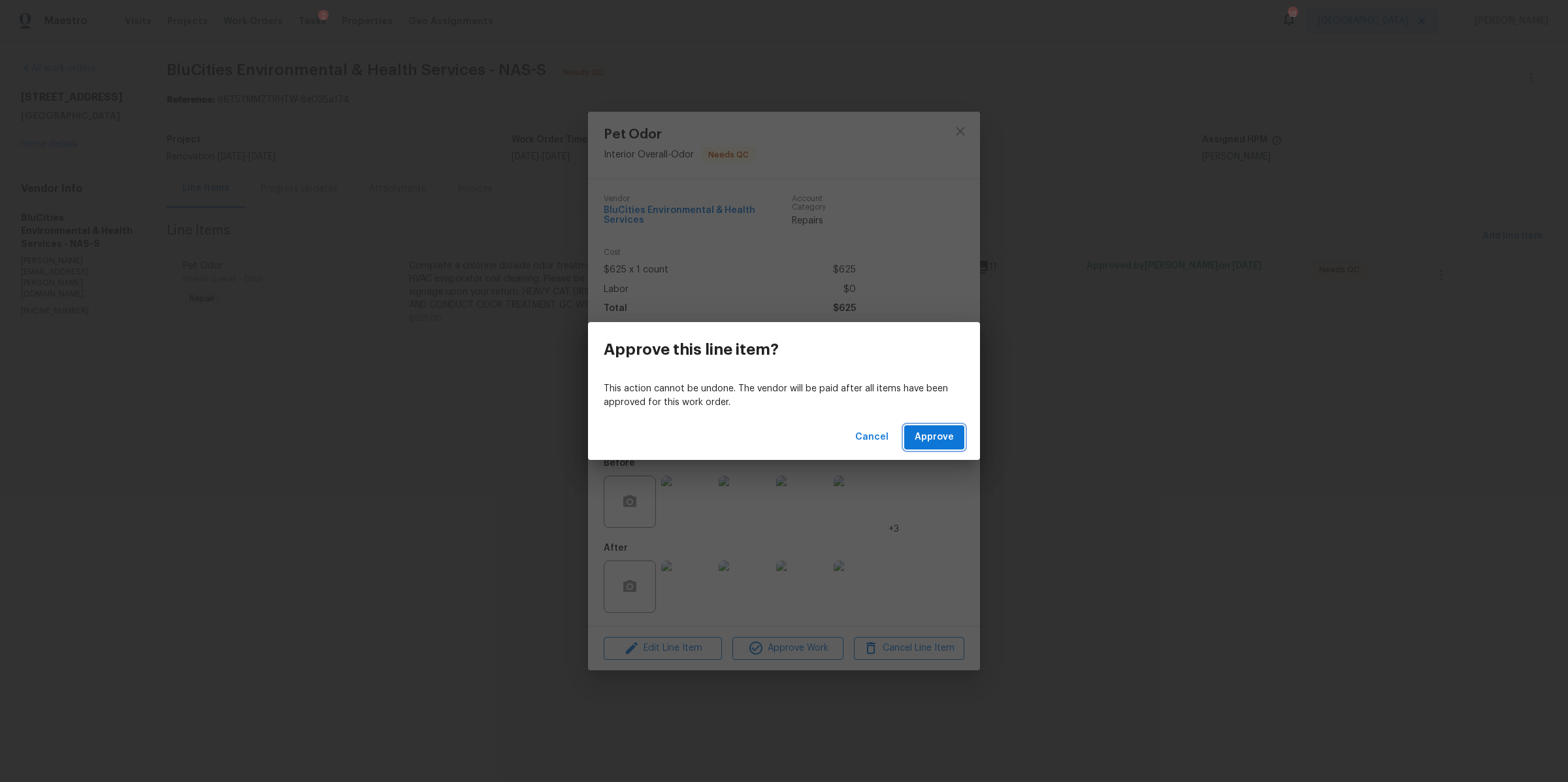
click at [940, 431] on span "Approve" at bounding box center [934, 437] width 39 height 16
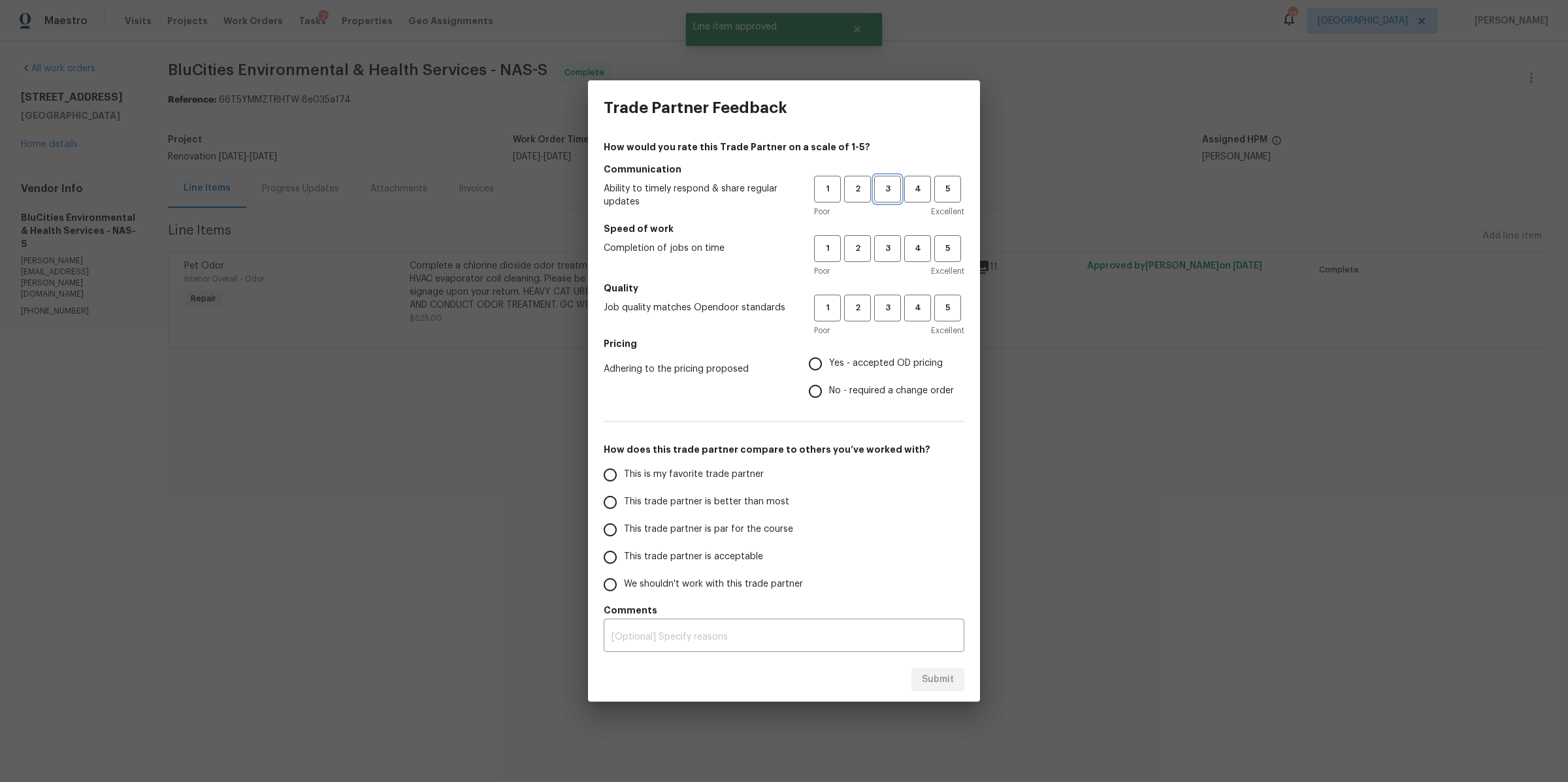
click at [882, 190] on span "3" at bounding box center [888, 189] width 24 height 15
click at [884, 241] on span "3" at bounding box center [888, 248] width 24 height 15
click at [886, 306] on span "3" at bounding box center [888, 308] width 24 height 15
click at [848, 363] on span "Yes - accepted OD pricing" at bounding box center [886, 364] width 114 height 14
click at [829, 363] on input "Yes - accepted OD pricing" at bounding box center [815, 364] width 28 height 28
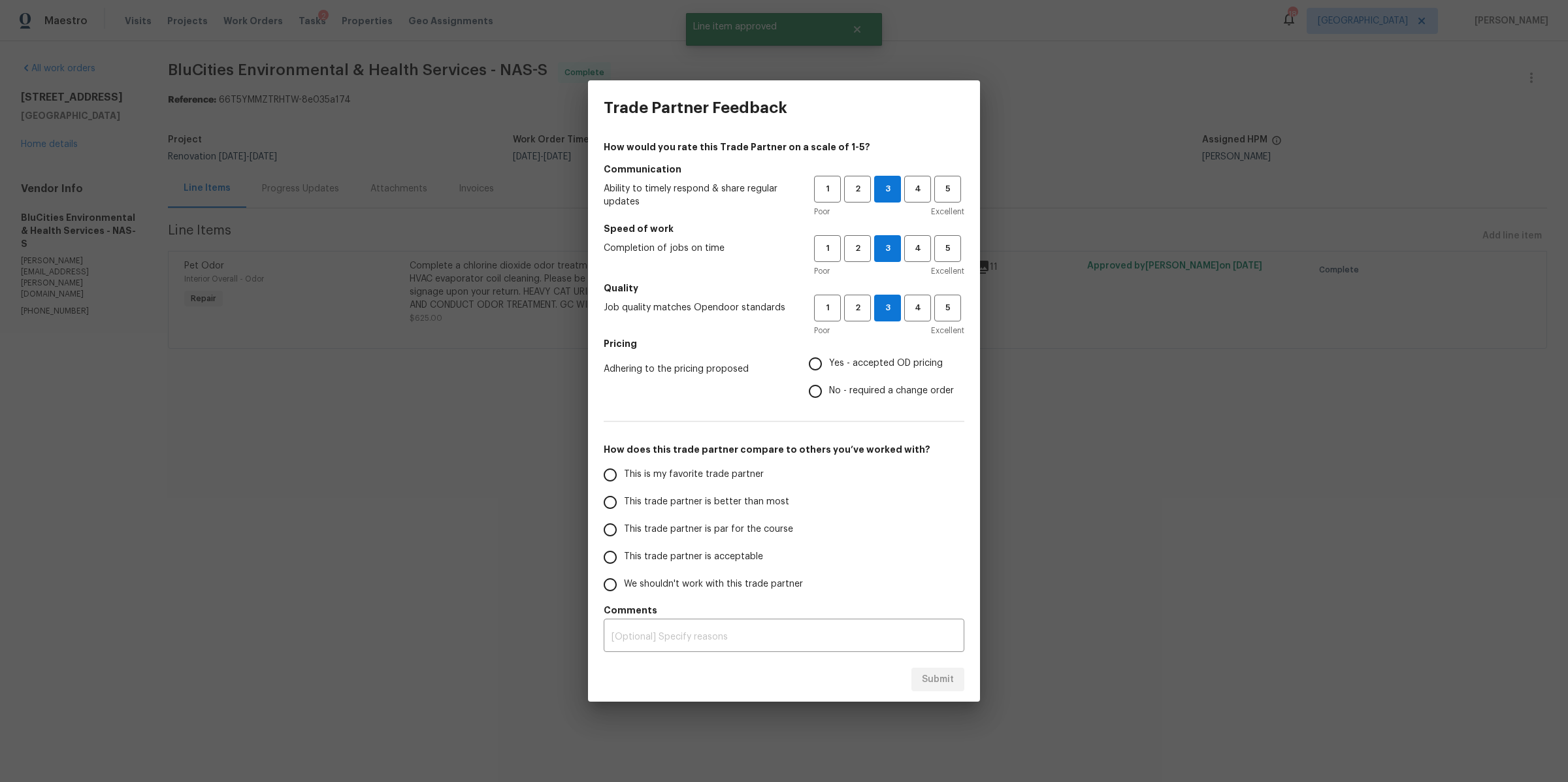
radio input "true"
click at [693, 527] on span "This trade partner is par for the course" at bounding box center [709, 529] width 169 height 14
click at [624, 527] on input "This trade partner is par for the course" at bounding box center [610, 529] width 28 height 28
click at [952, 689] on button "Submit" at bounding box center [938, 680] width 53 height 24
radio input "true"
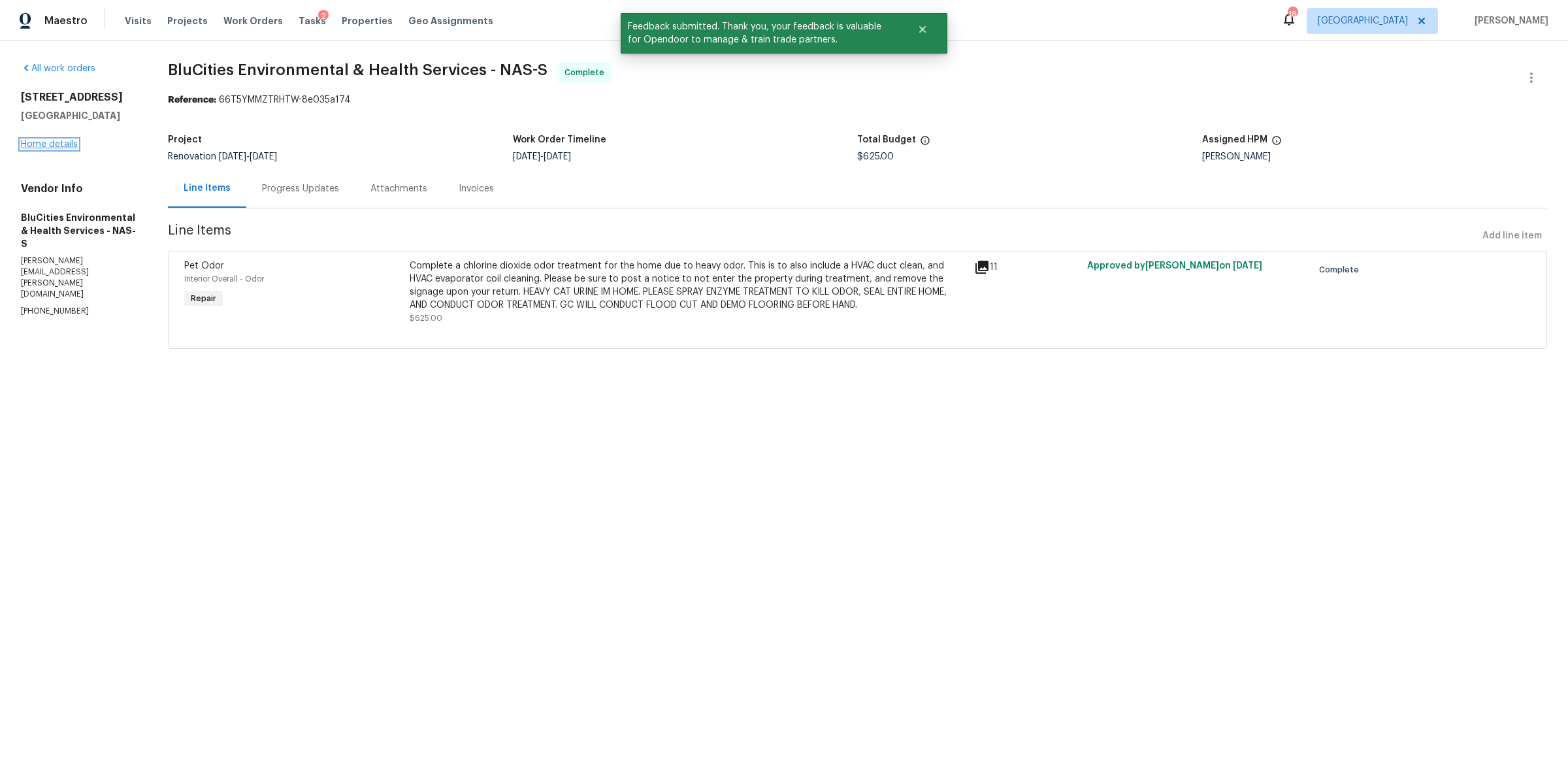
click at [51, 141] on link "Home details" at bounding box center [49, 145] width 57 height 9
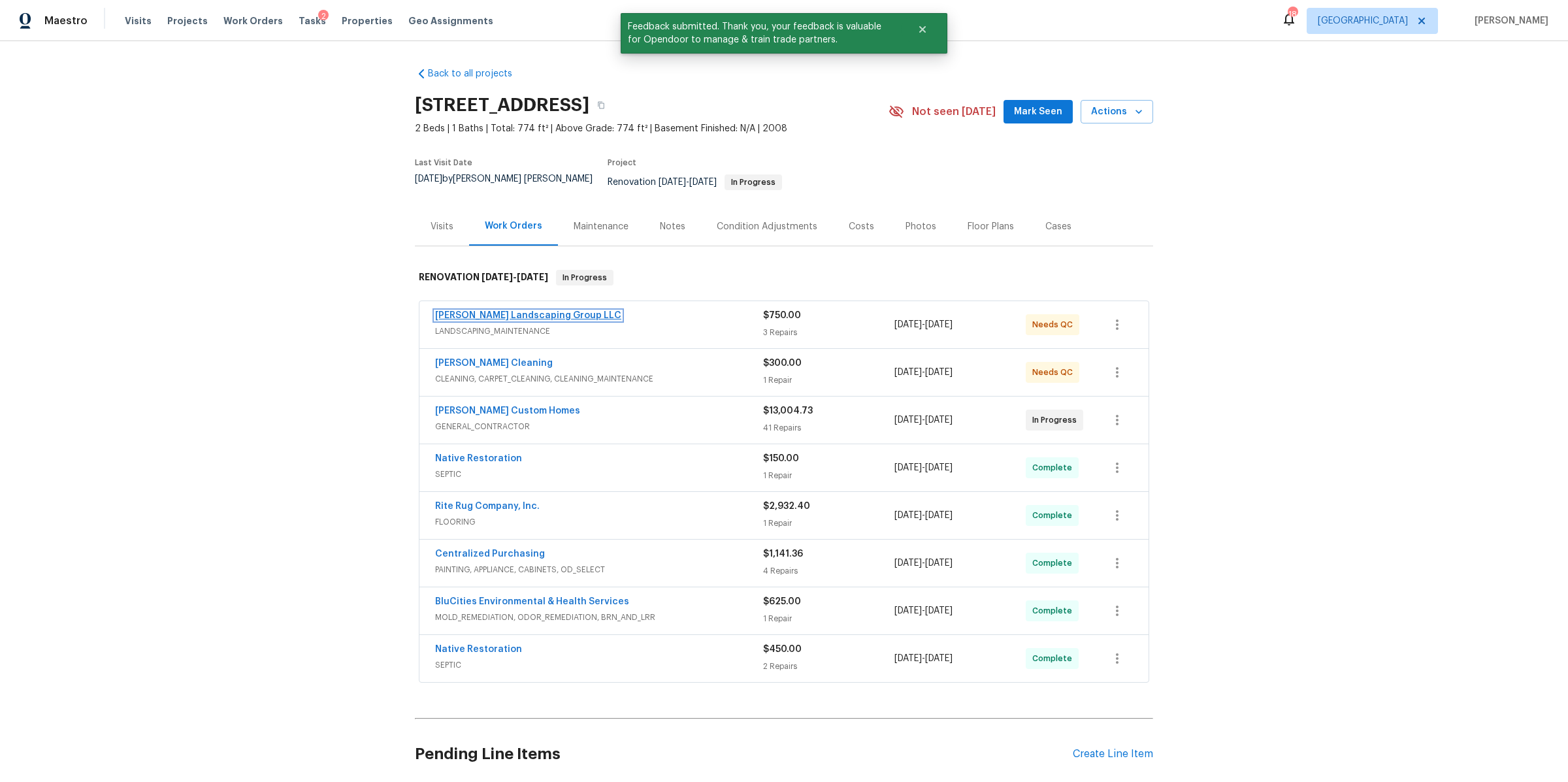
click at [479, 311] on link "[PERSON_NAME] Landscaping Group LLC" at bounding box center [528, 316] width 186 height 9
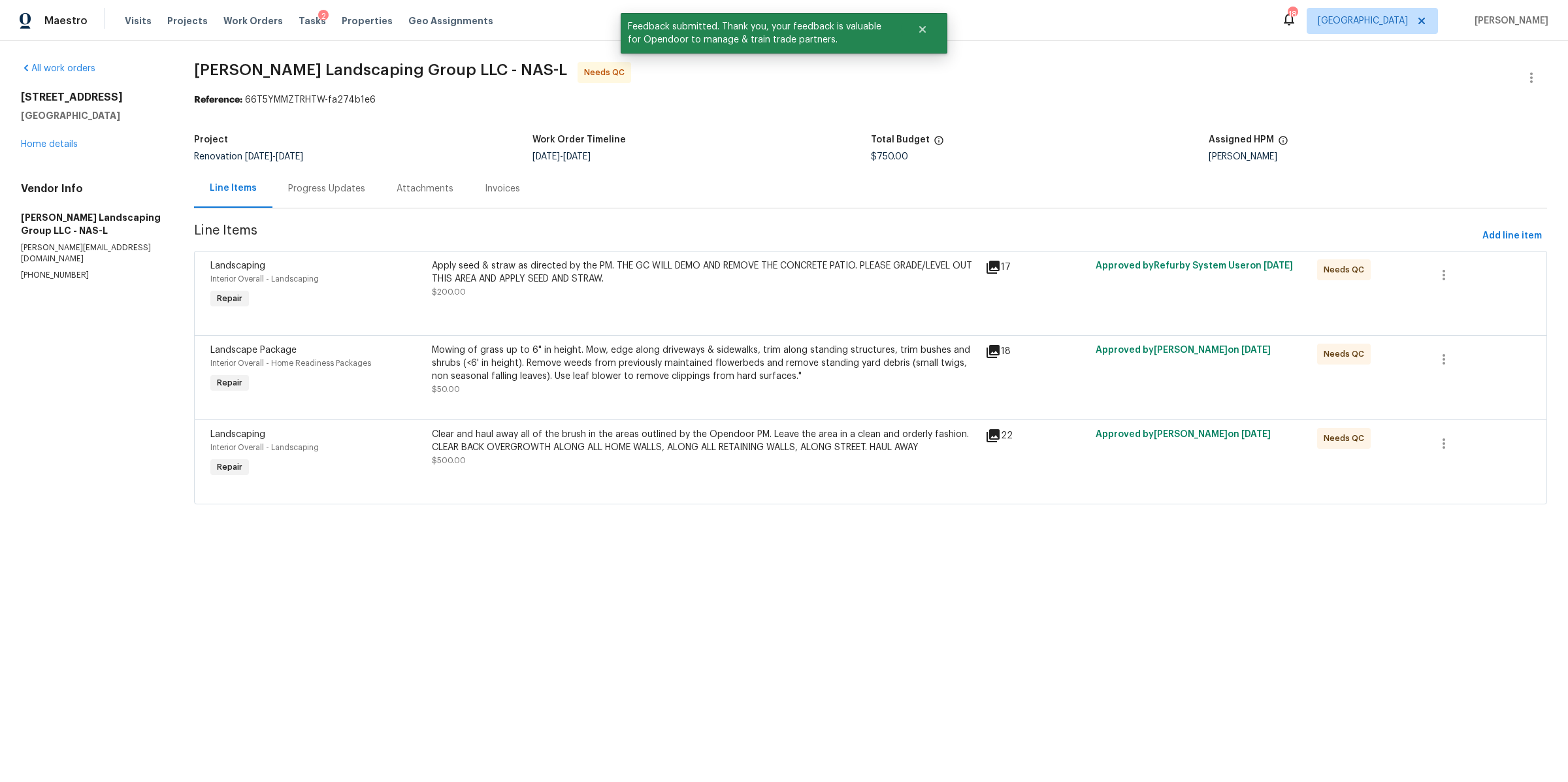
click at [592, 290] on div "Apply seed & straw as directed by the PM. THE GC WILL DEMO AND REMOVE THE CONCR…" at bounding box center [705, 279] width 546 height 39
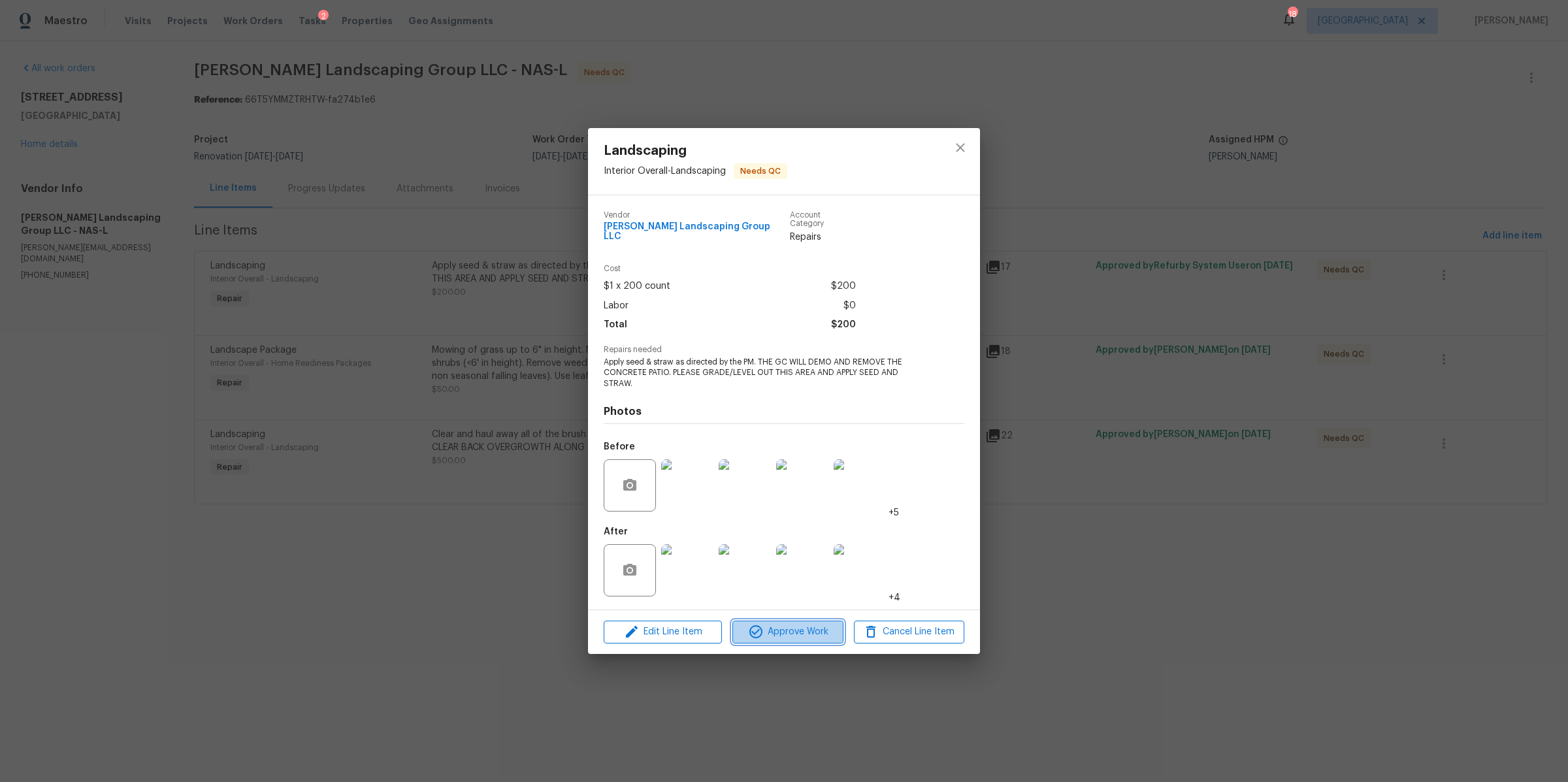
click at [805, 624] on span "Approve Work" at bounding box center [788, 632] width 103 height 16
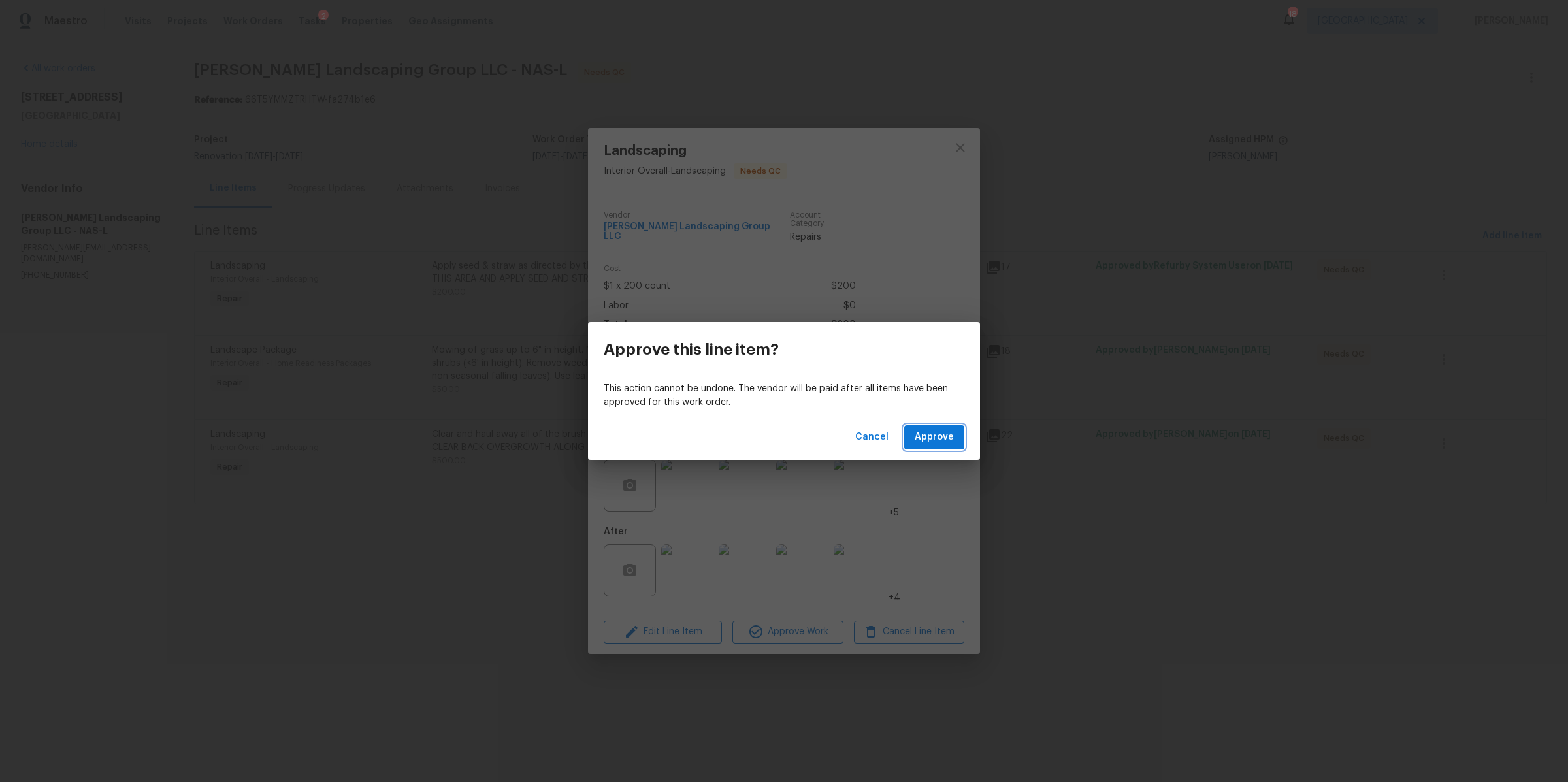
click at [938, 431] on span "Approve" at bounding box center [934, 437] width 39 height 16
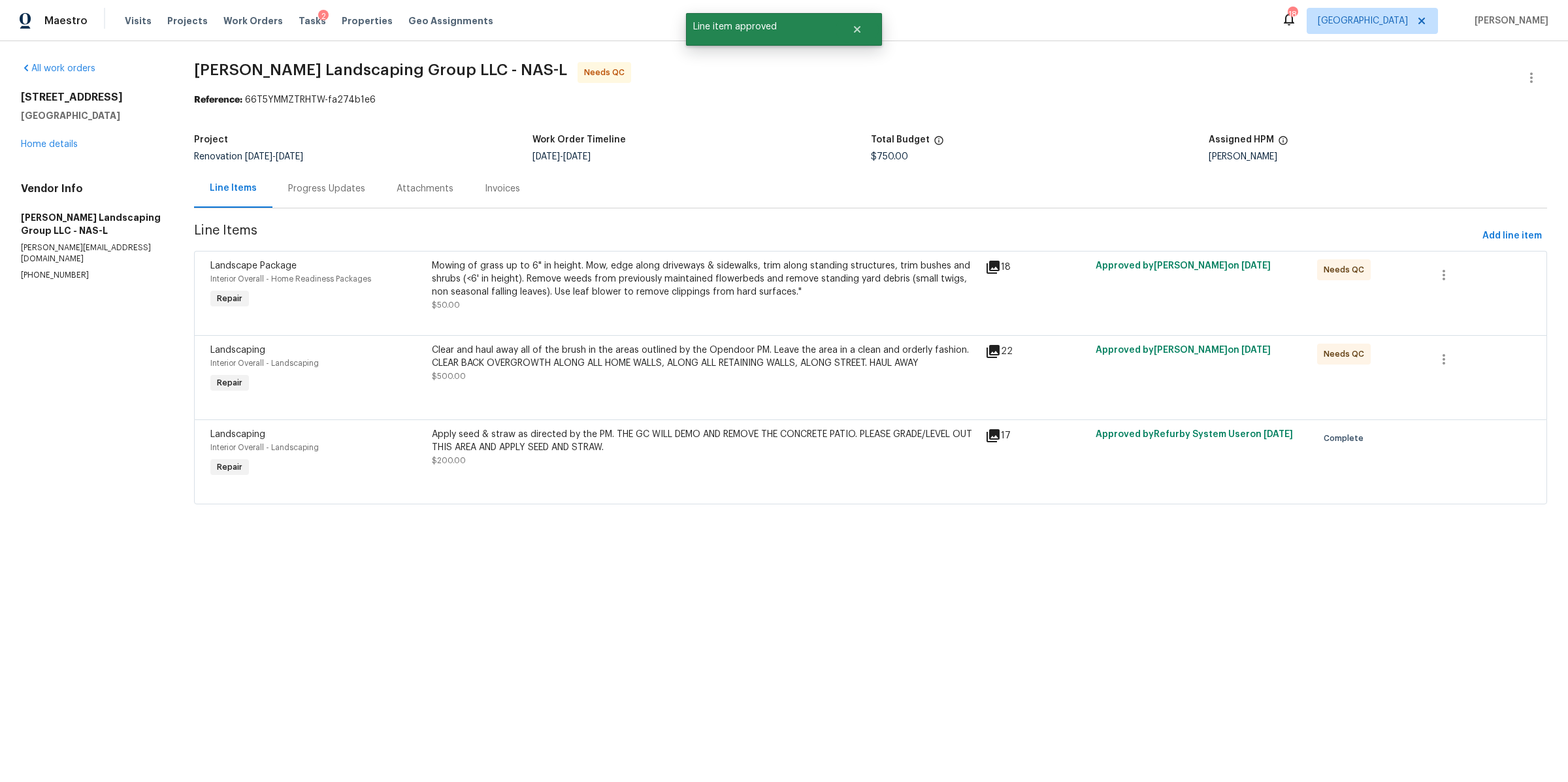
click at [591, 309] on div "Mowing of grass up to 6" in height. Mow, edge along driveways & sidewalks, trim…" at bounding box center [705, 285] width 546 height 52
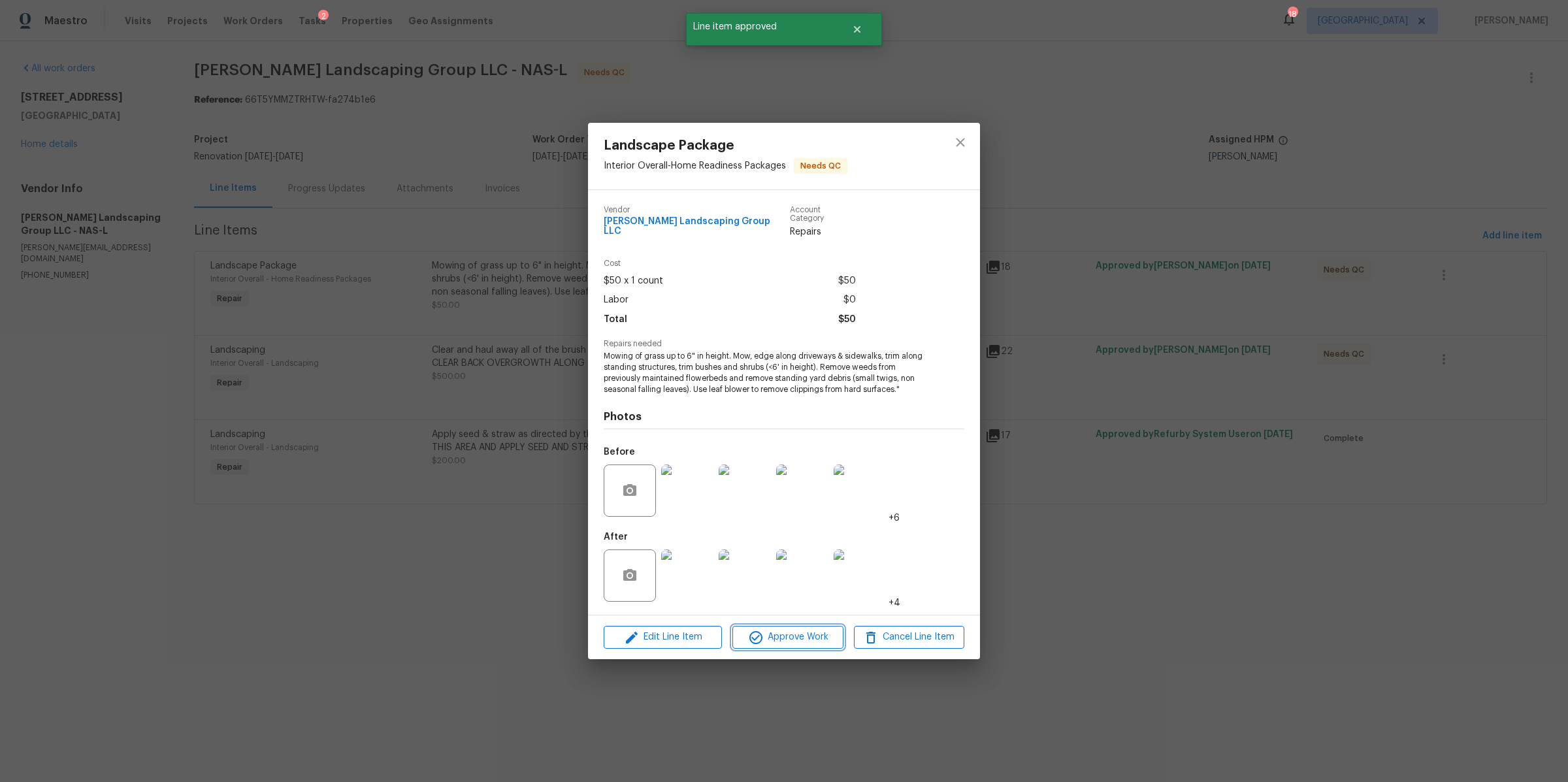
click at [808, 638] on span "Approve Work" at bounding box center [788, 637] width 103 height 16
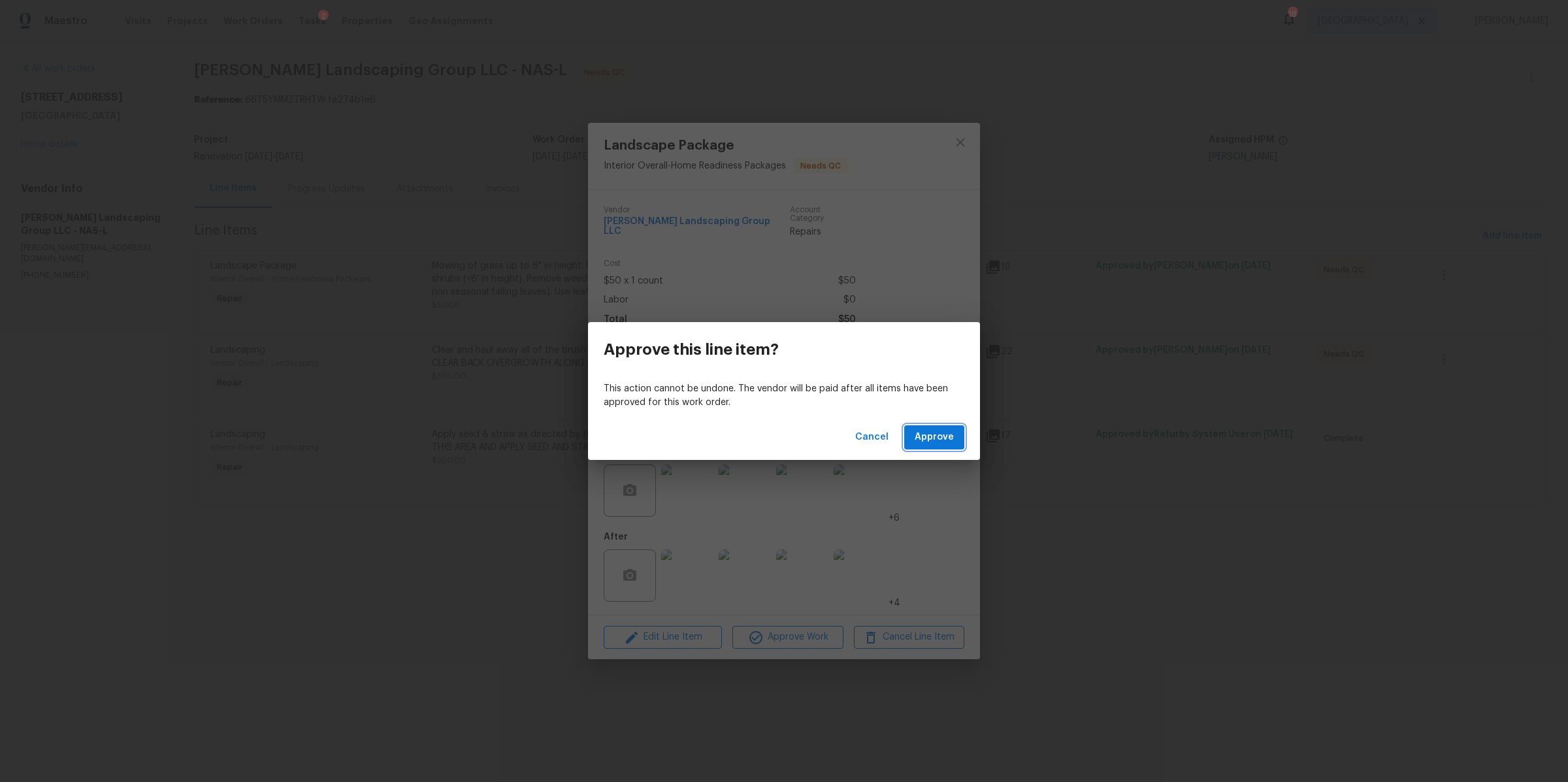
click at [943, 435] on span "Approve" at bounding box center [934, 437] width 39 height 16
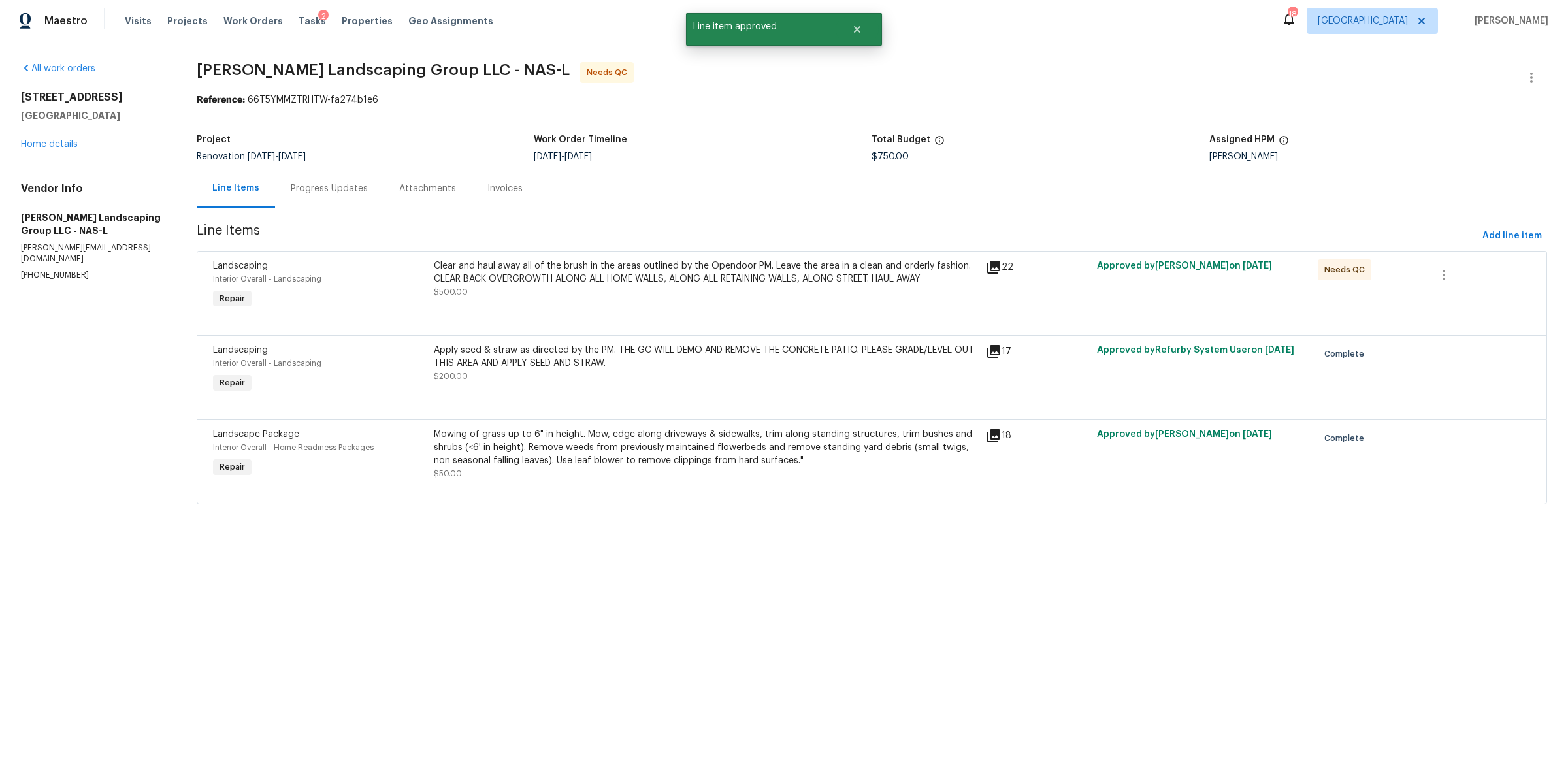
click at [639, 305] on div "Clear and haul away all of the brush in the areas outlined by the Opendoor PM. …" at bounding box center [706, 285] width 552 height 60
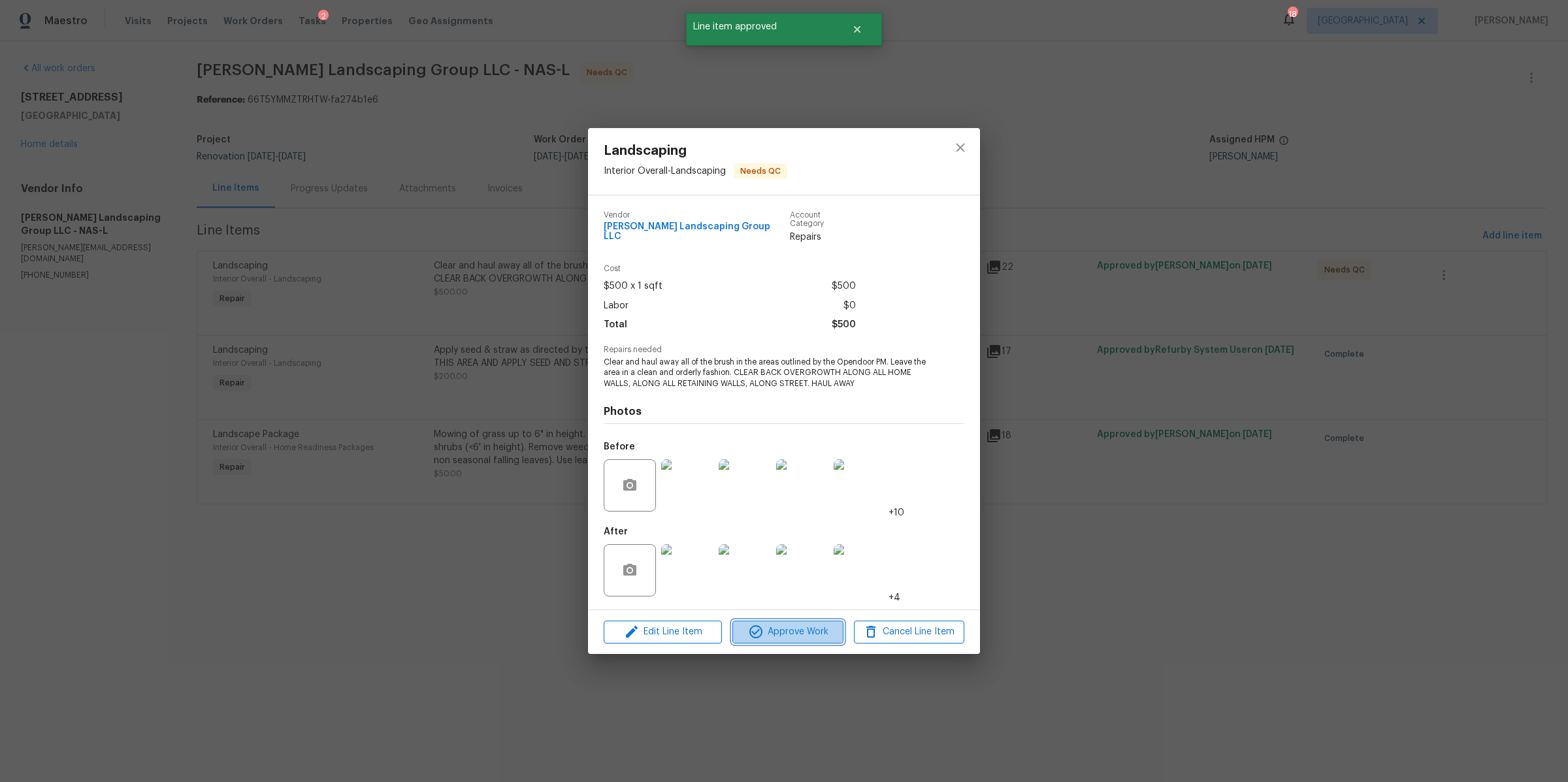
click at [778, 627] on span "Approve Work" at bounding box center [788, 632] width 103 height 16
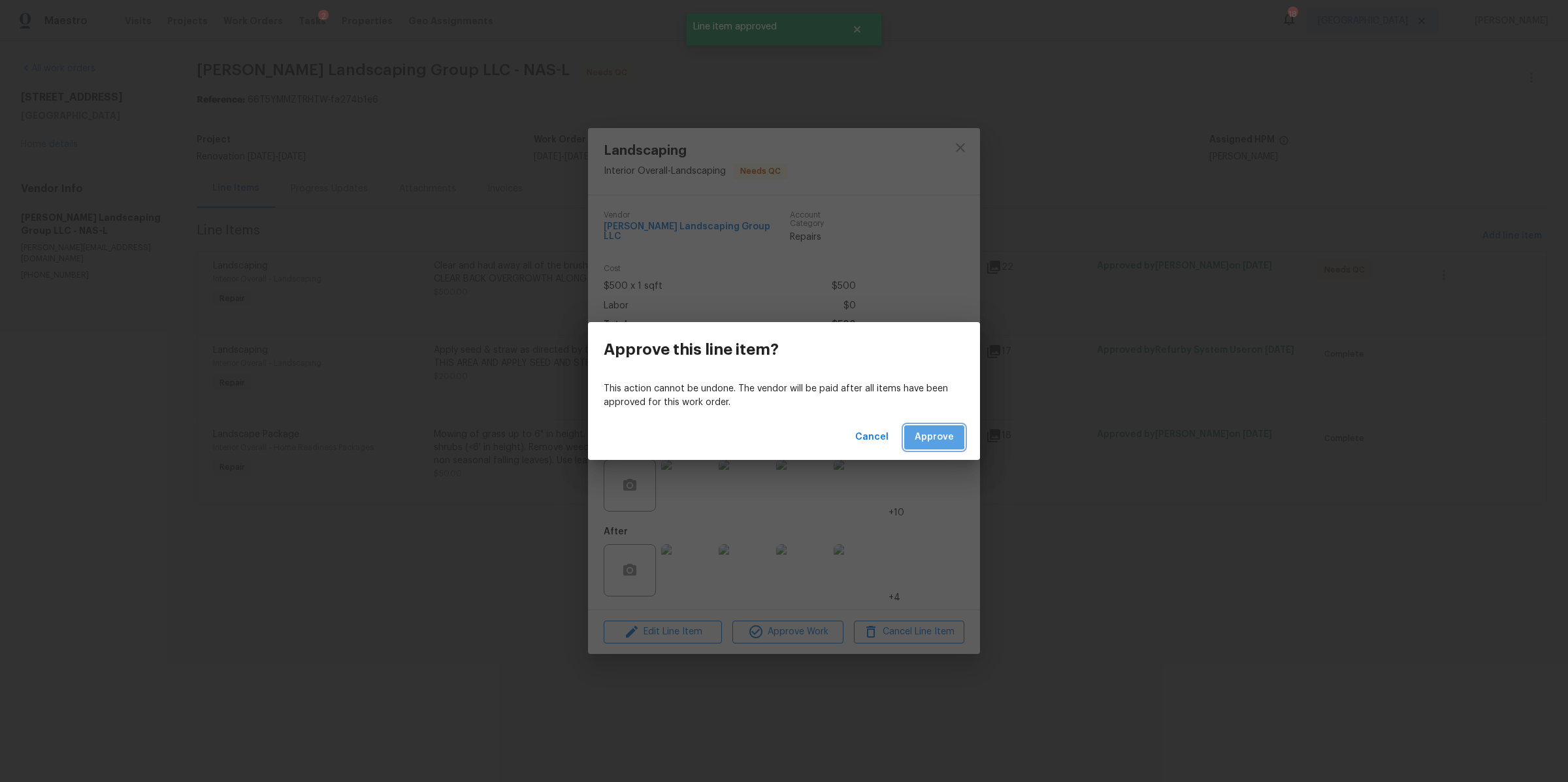
click at [930, 435] on span "Approve" at bounding box center [934, 437] width 39 height 16
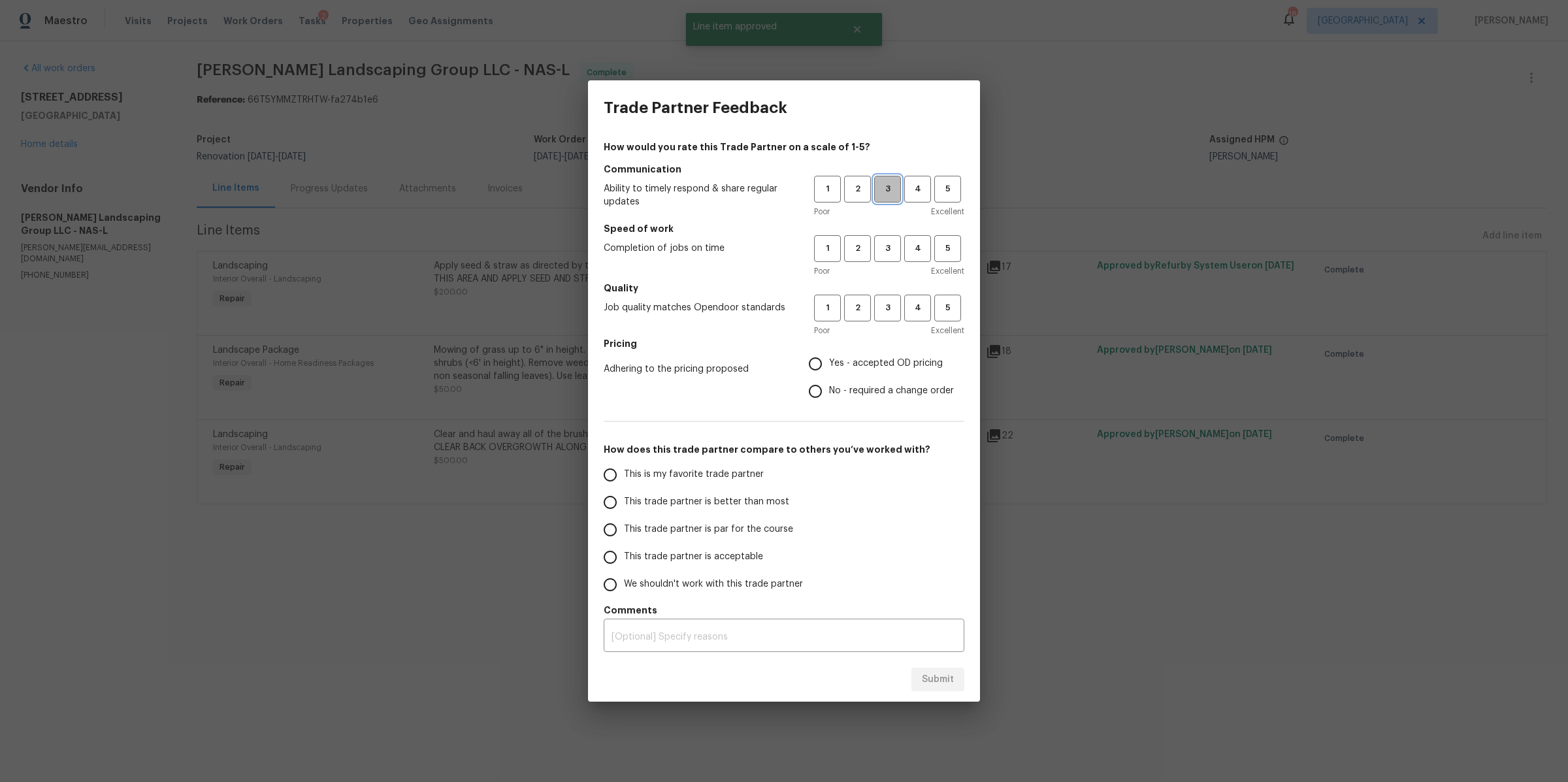
click at [887, 191] on span "3" at bounding box center [888, 189] width 24 height 15
click at [887, 244] on span "3" at bounding box center [888, 248] width 24 height 15
click at [888, 290] on h5 "Quality" at bounding box center [784, 288] width 361 height 13
click at [886, 306] on span "3" at bounding box center [888, 308] width 24 height 15
click at [882, 355] on label "Yes - accepted OD pricing" at bounding box center [877, 364] width 152 height 28
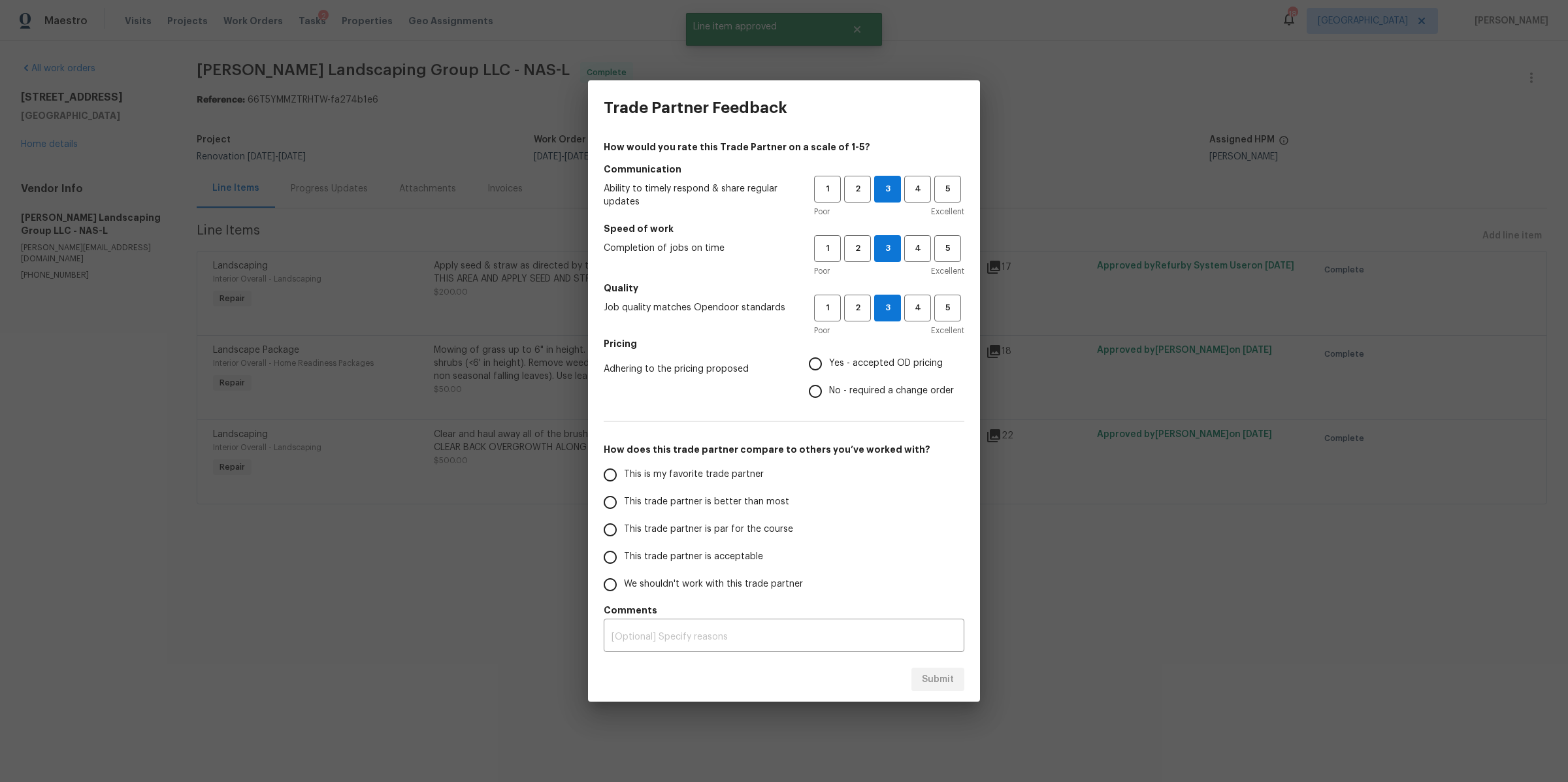
click at [829, 355] on input "Yes - accepted OD pricing" at bounding box center [815, 364] width 28 height 28
radio input "true"
click at [739, 529] on span "This trade partner is par for the course" at bounding box center [709, 529] width 169 height 14
click at [624, 529] on input "This trade partner is par for the course" at bounding box center [610, 529] width 28 height 28
click at [933, 685] on span "Submit" at bounding box center [938, 680] width 32 height 16
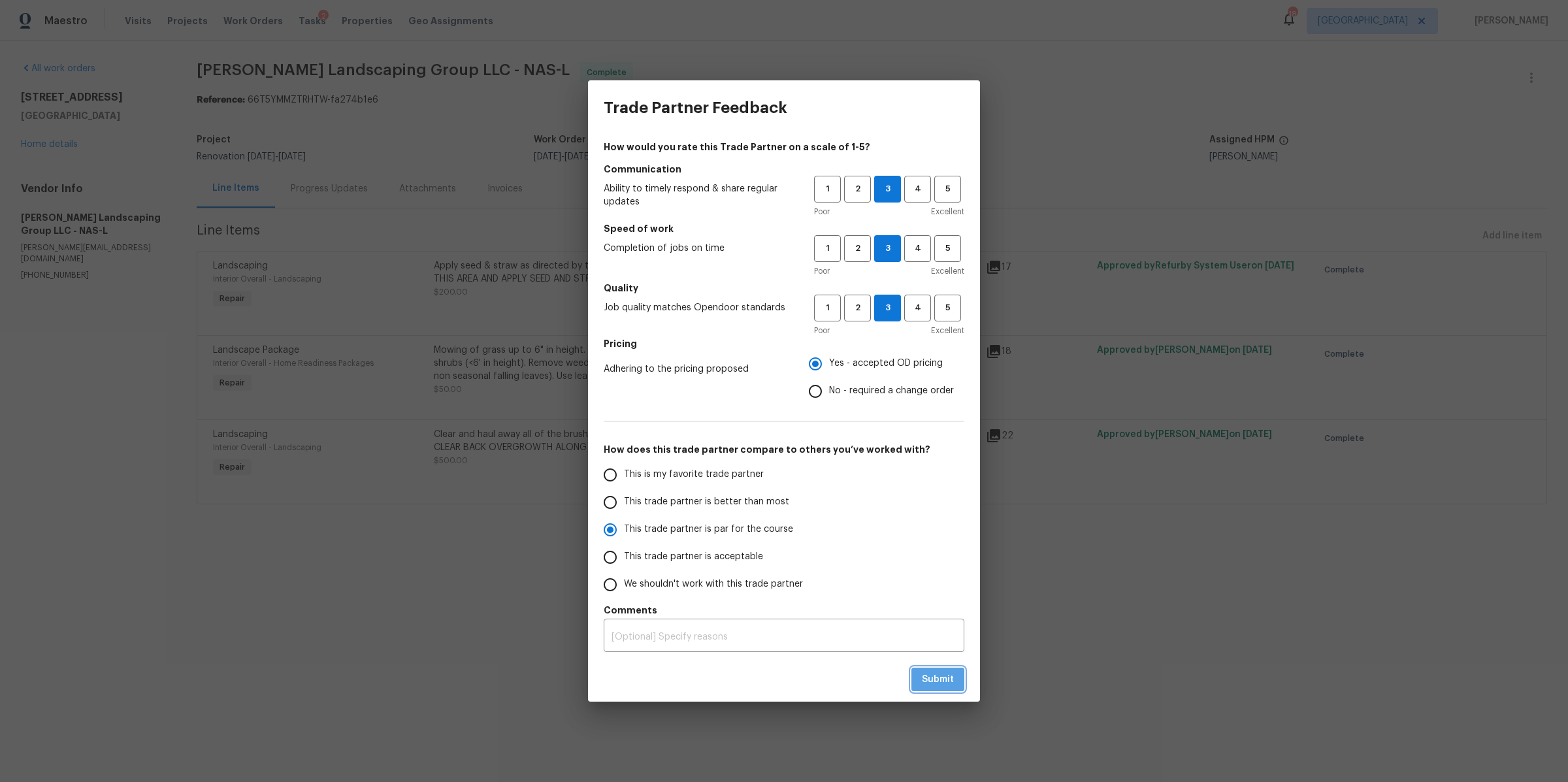
radio input "true"
radio input "false"
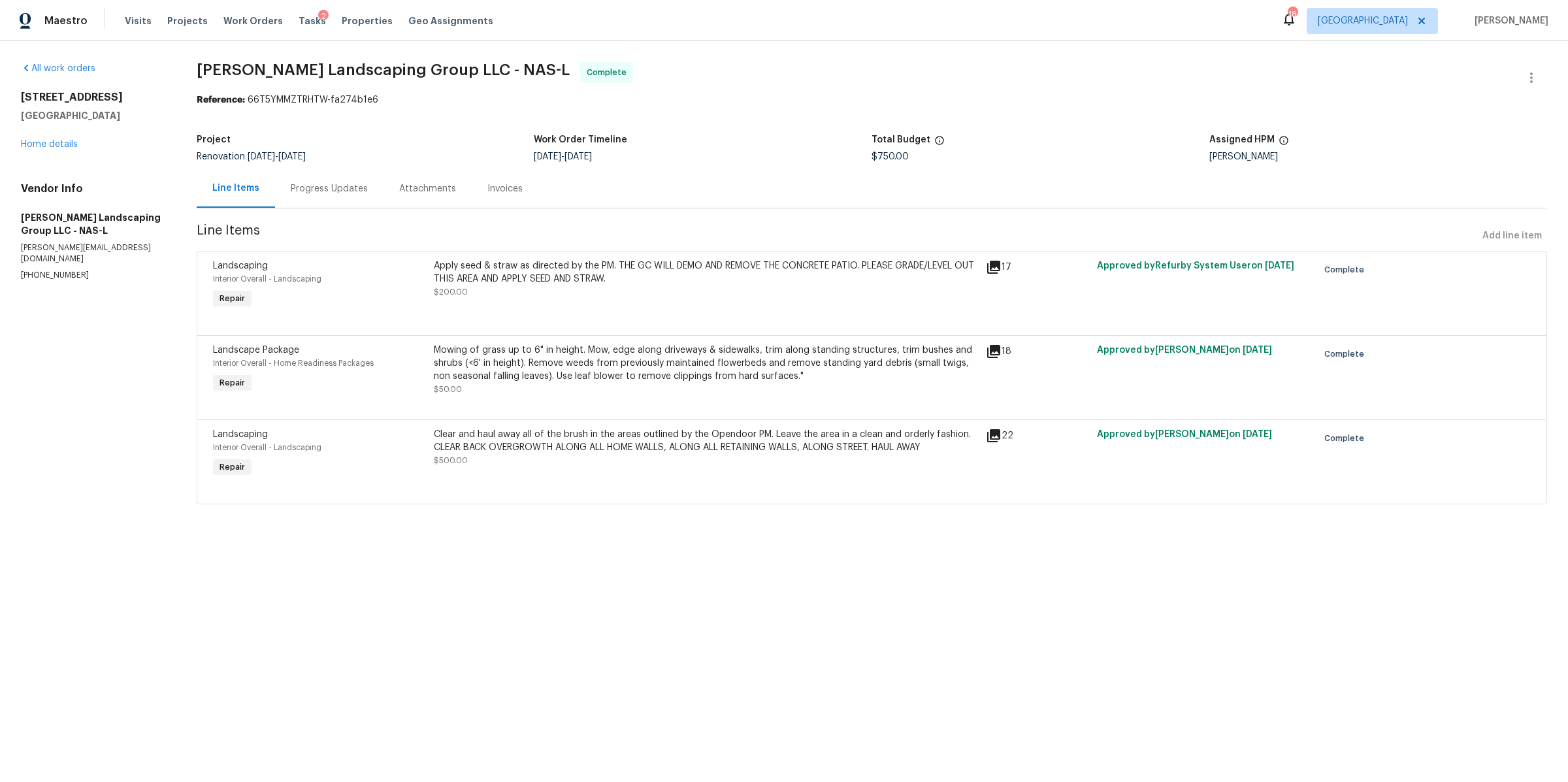
click at [580, 472] on div "Clear and haul away all of the brush in the areas outlined by the Opendoor PM. …" at bounding box center [706, 454] width 552 height 60
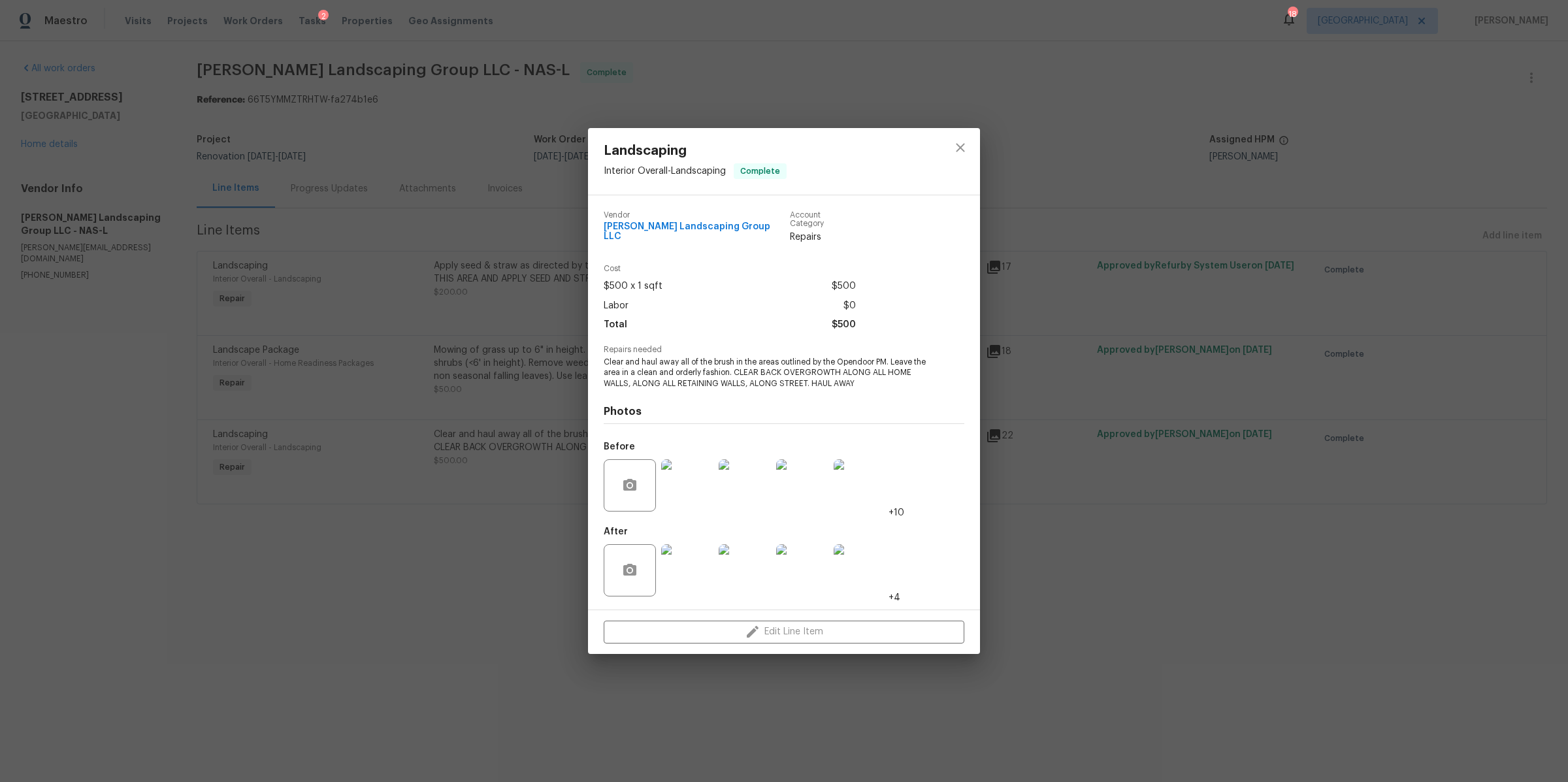
click at [689, 564] on img at bounding box center [687, 570] width 52 height 52
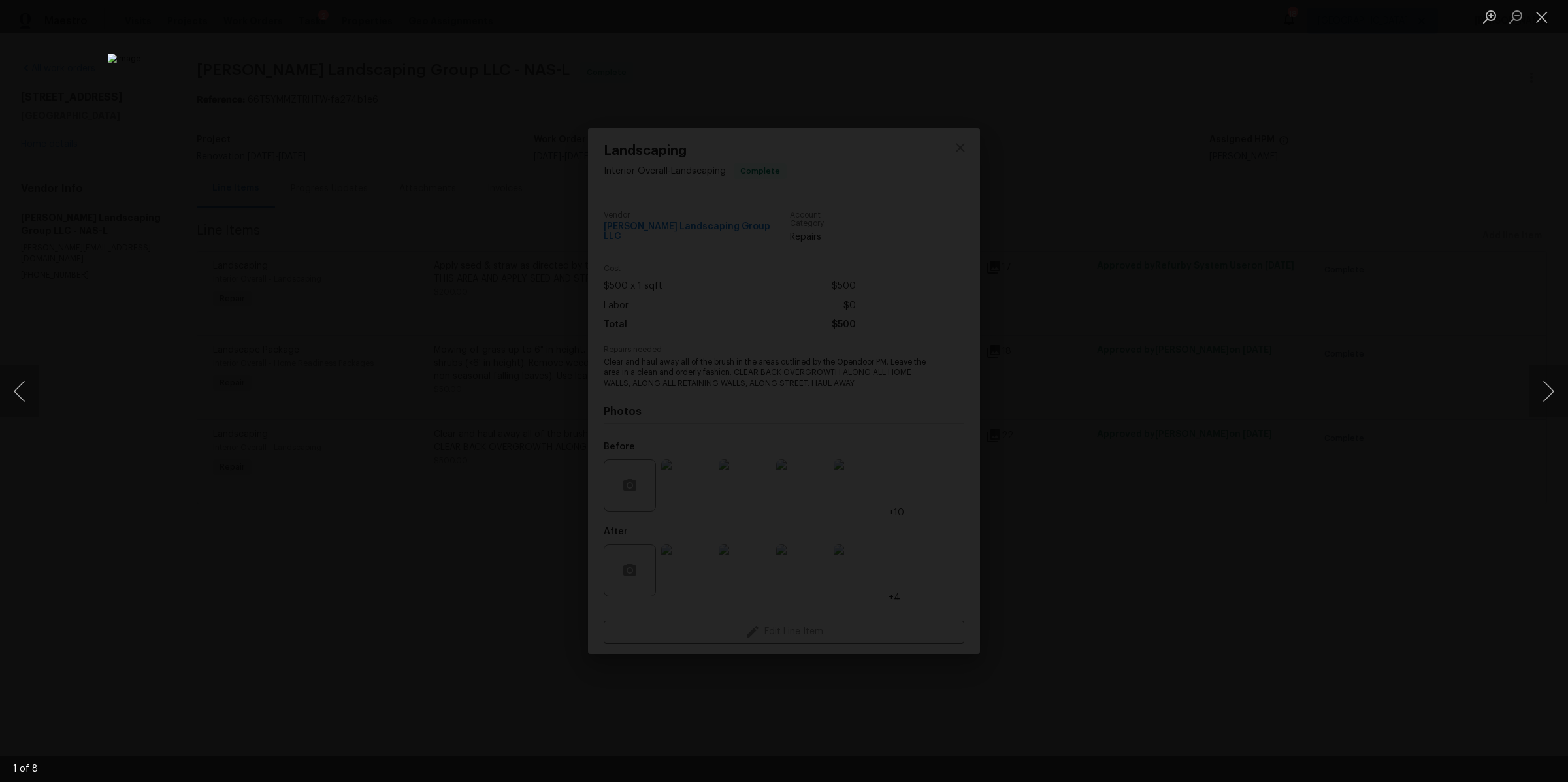
click at [1164, 496] on div "Lightbox" at bounding box center [784, 391] width 1568 height 782
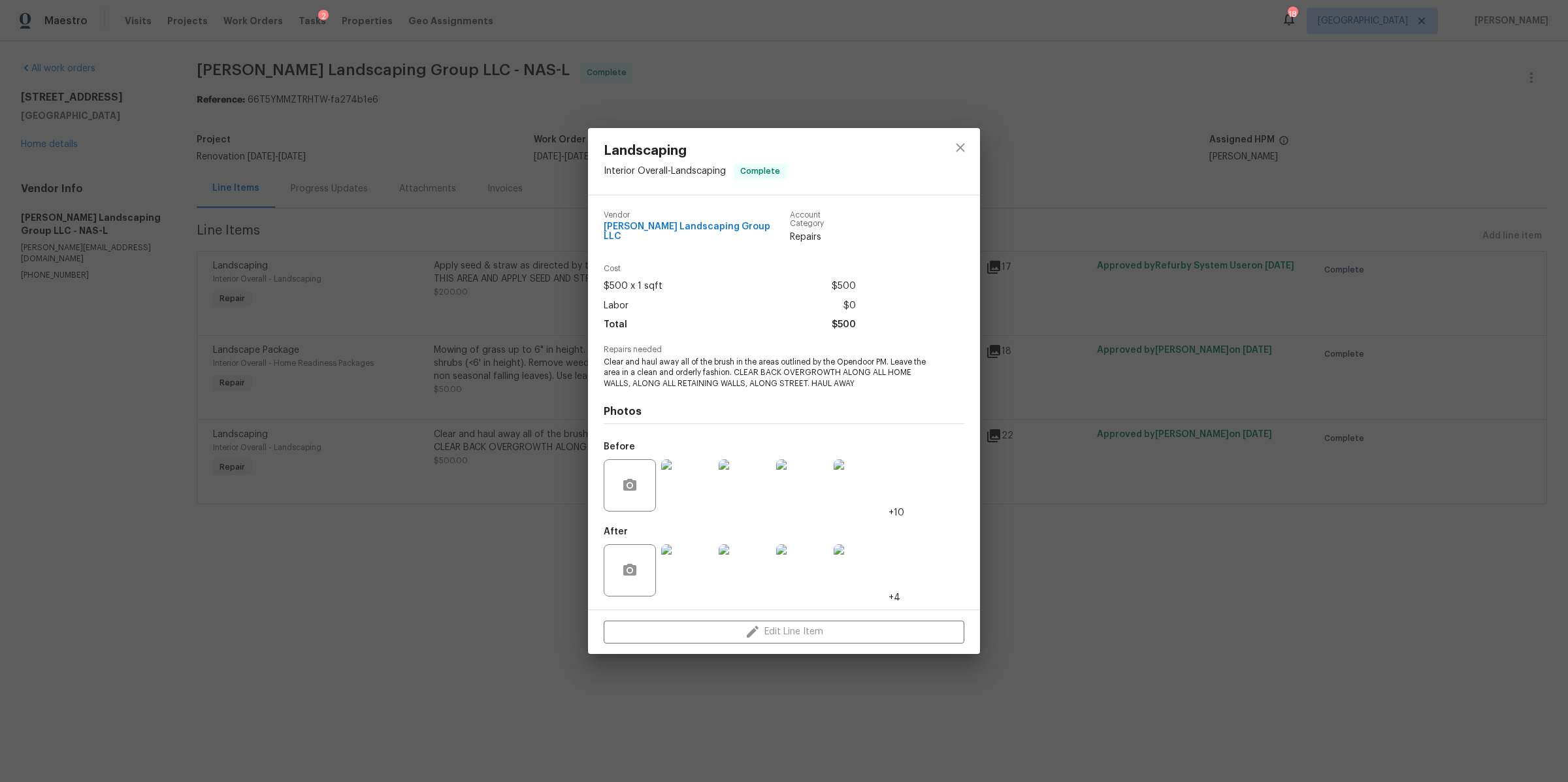
click at [687, 484] on img at bounding box center [687, 485] width 52 height 52
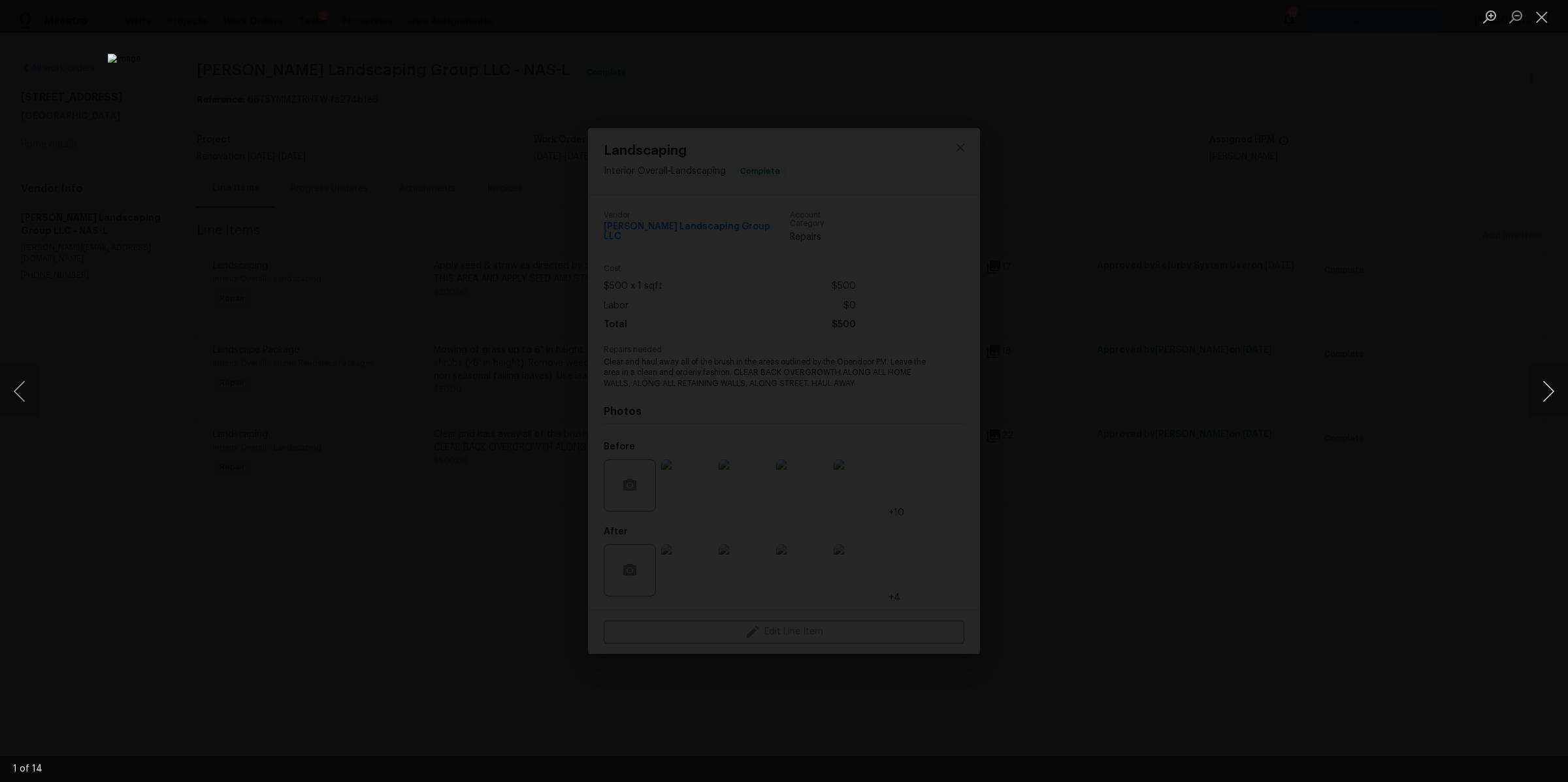
click at [1547, 383] on button "Next image" at bounding box center [1548, 391] width 39 height 52
click at [1359, 399] on div "Lightbox" at bounding box center [784, 391] width 1568 height 782
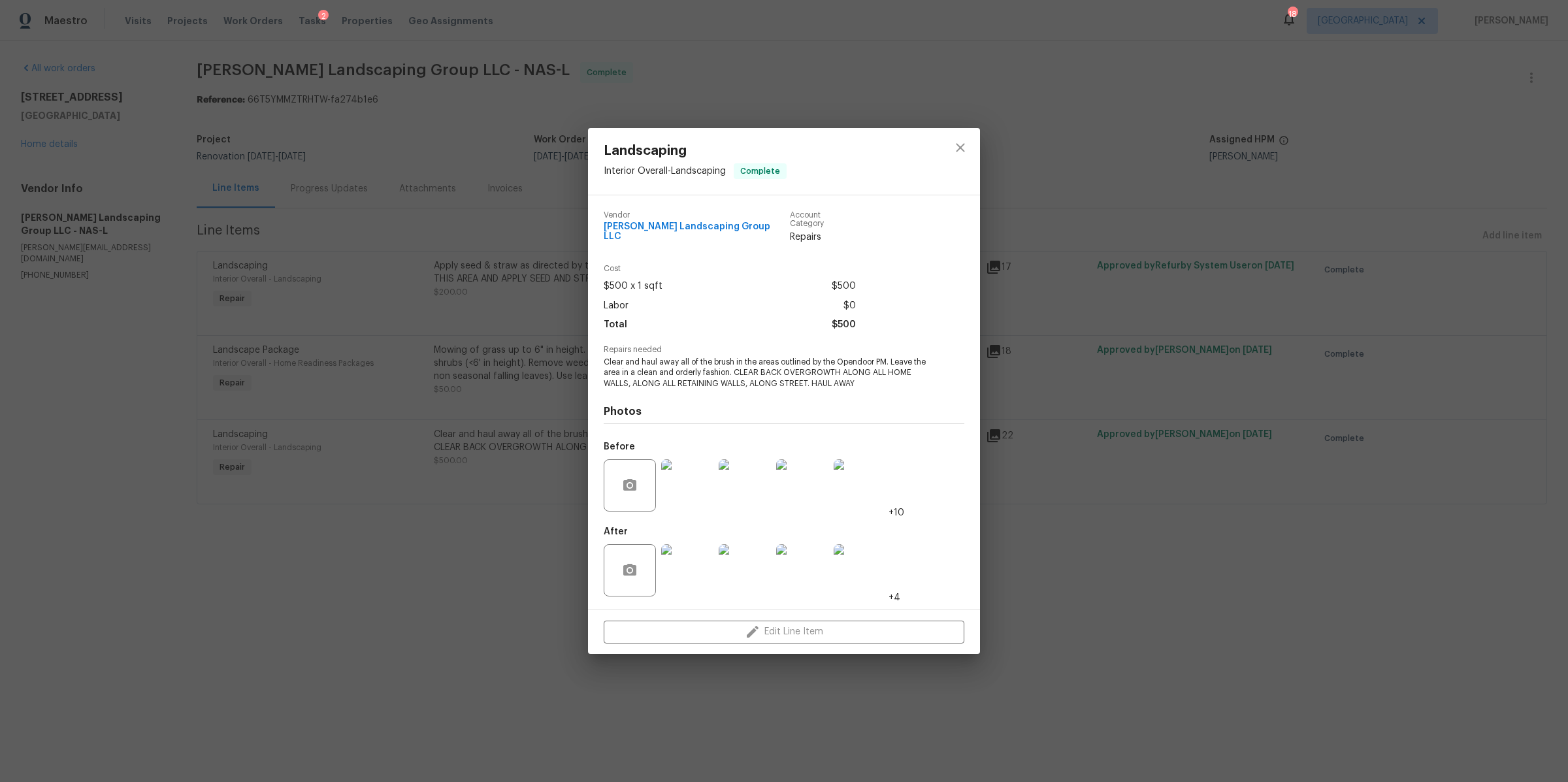
click at [692, 569] on img at bounding box center [687, 570] width 52 height 52
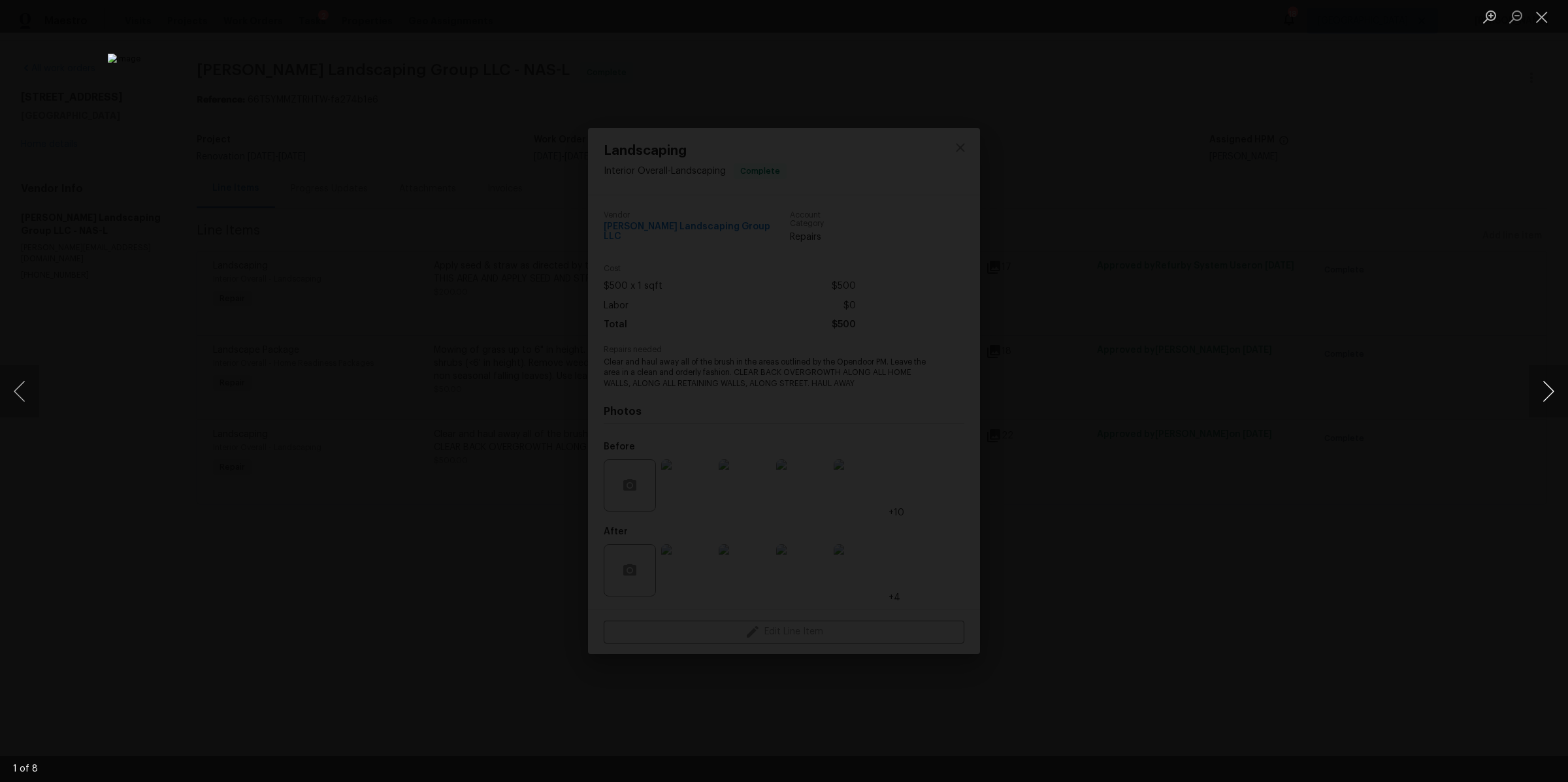
click at [1546, 391] on button "Next image" at bounding box center [1548, 391] width 39 height 52
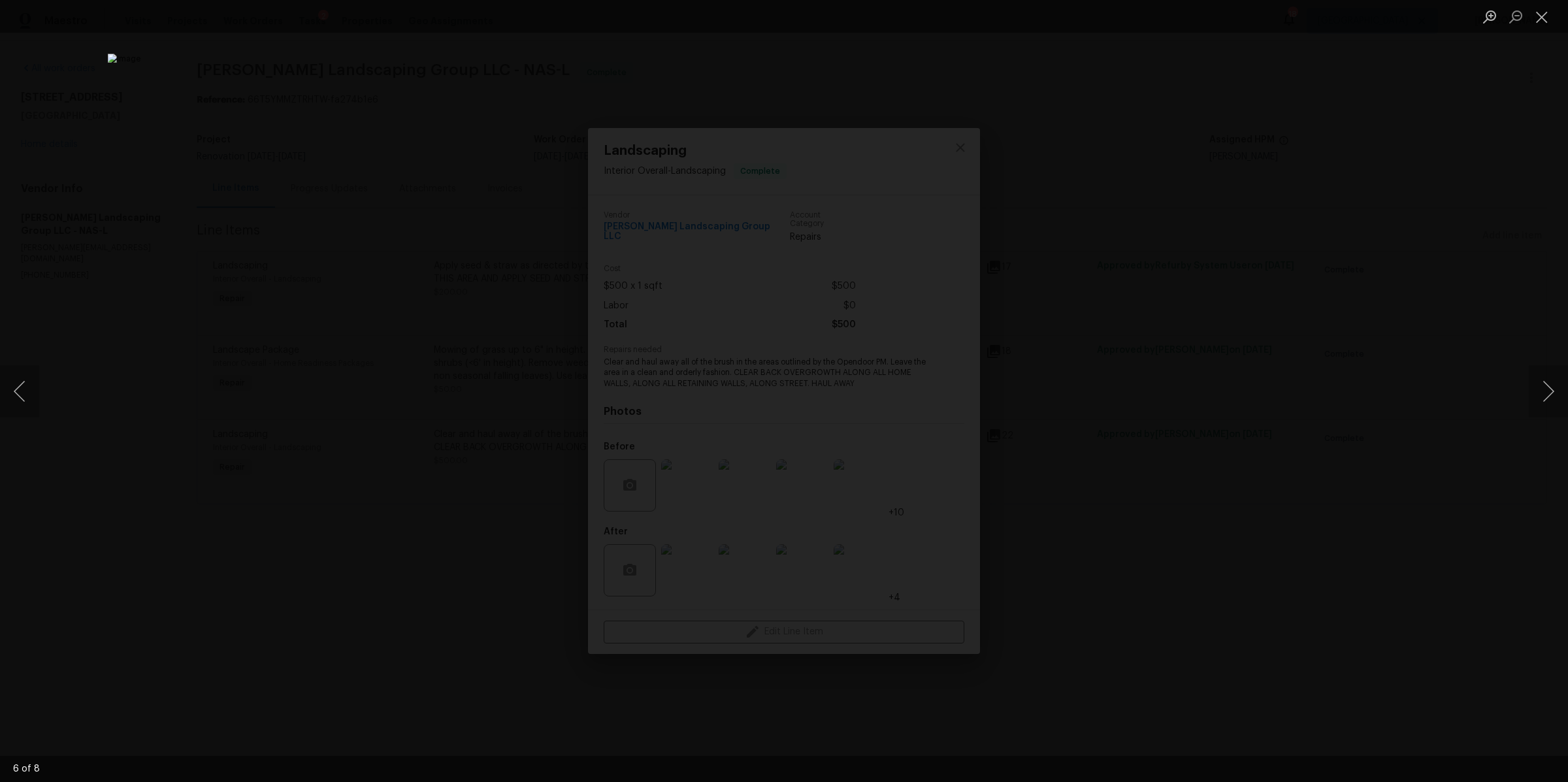
click at [1254, 403] on div "Lightbox" at bounding box center [784, 391] width 1568 height 782
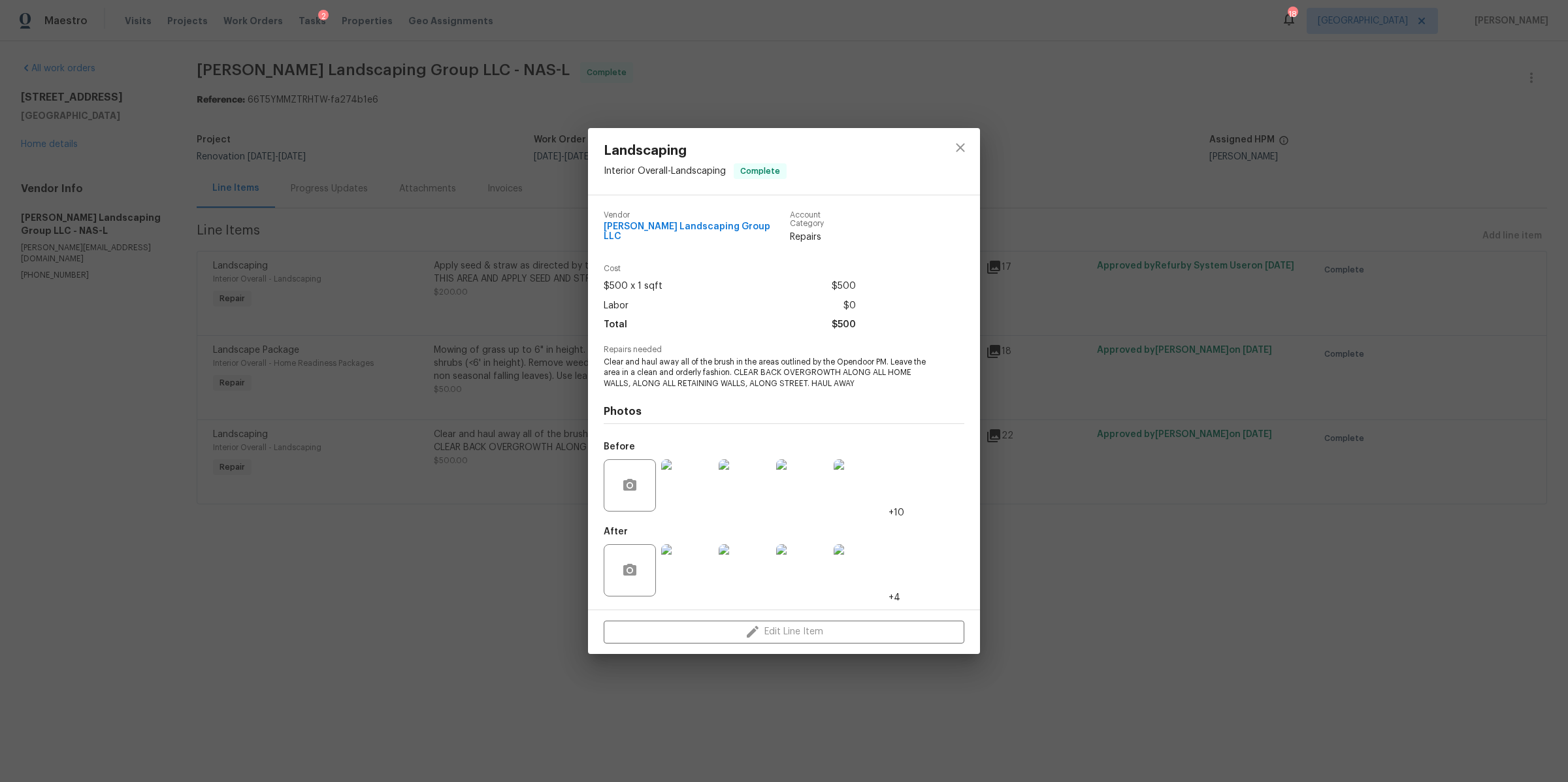
click at [1254, 403] on div "Landscaping Interior Overall - Landscaping Complete Vendor Sandoval Landscaping…" at bounding box center [784, 391] width 1568 height 782
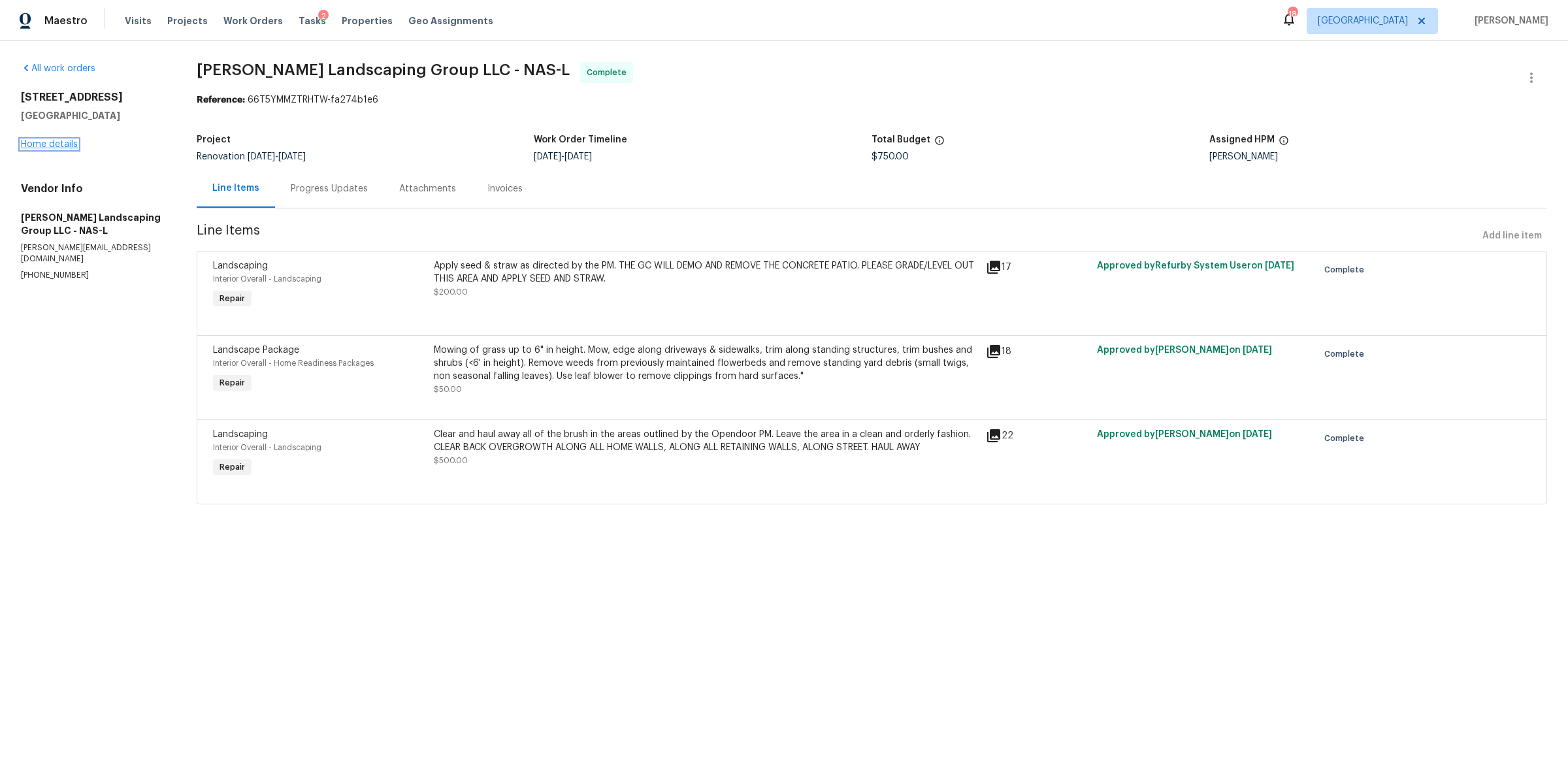
click at [68, 143] on link "Home details" at bounding box center [49, 145] width 57 height 9
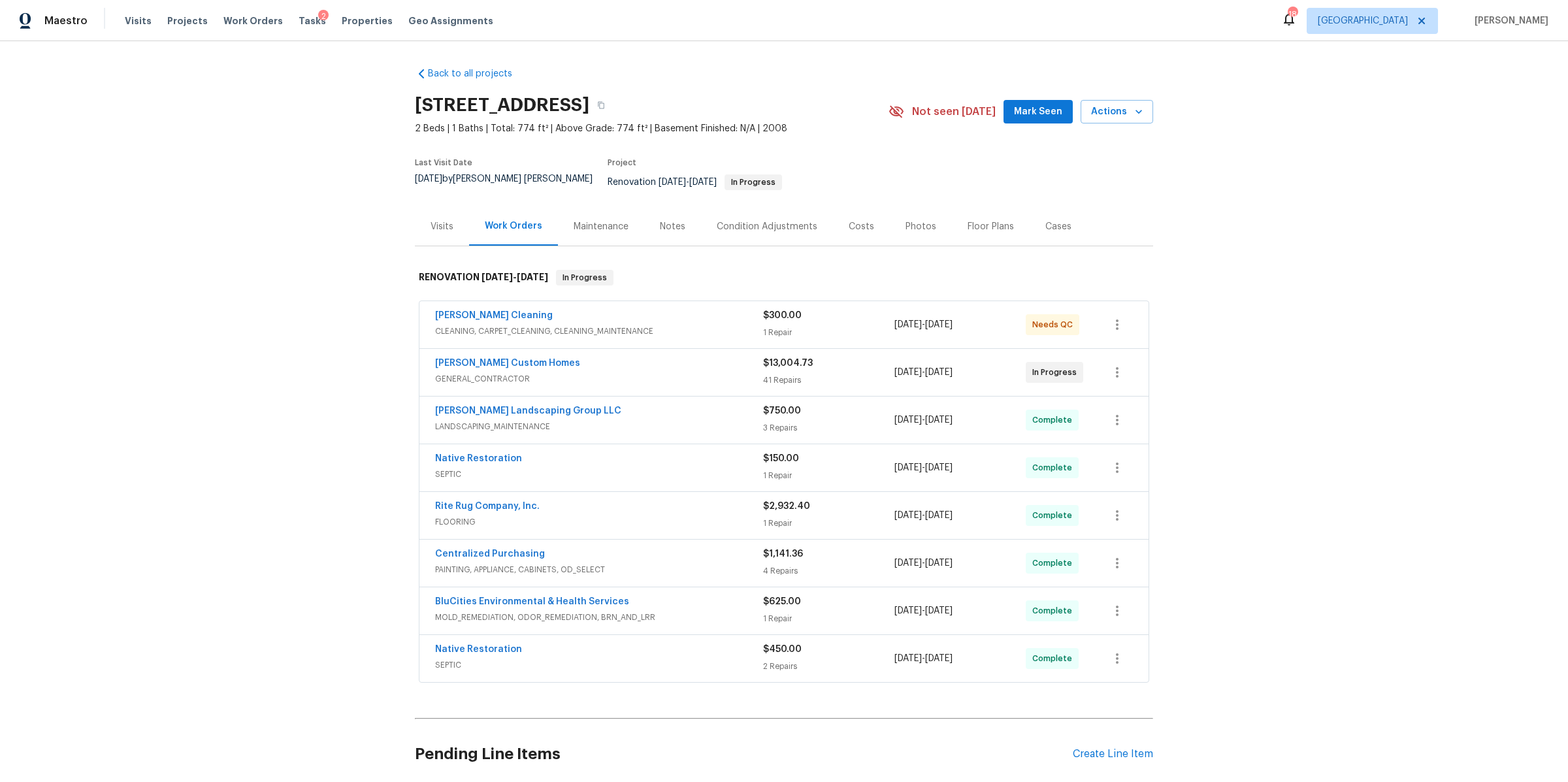
click at [485, 301] on div "Soledad Cleaning CLEANING, CARPET_CLEANING, CLEANING_MAINTENANCE $300.00 1 Repa…" at bounding box center [784, 324] width 729 height 47
click at [482, 311] on link "[PERSON_NAME] Cleaning" at bounding box center [494, 316] width 118 height 9
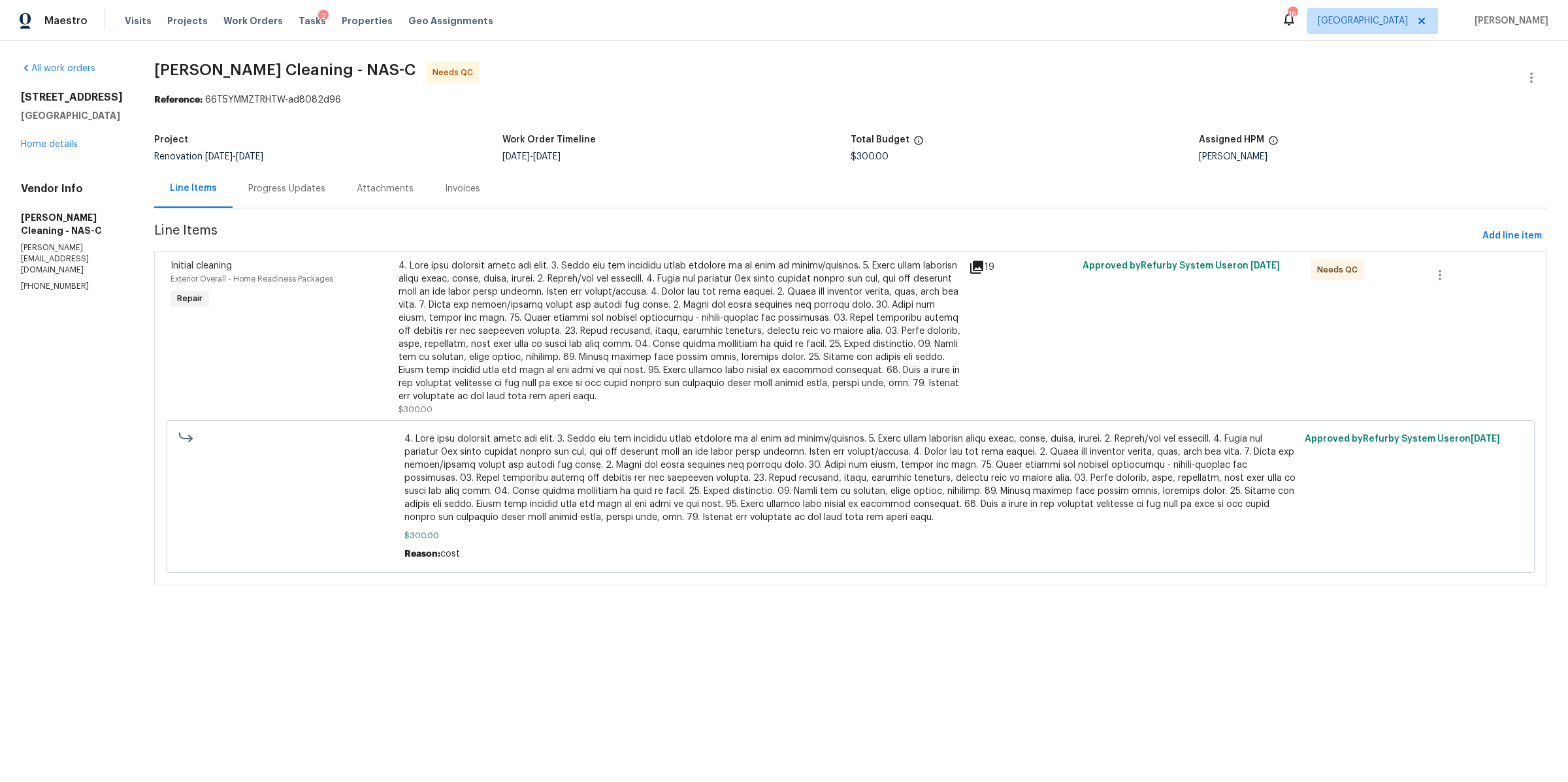
click at [662, 300] on div at bounding box center [680, 331] width 563 height 144
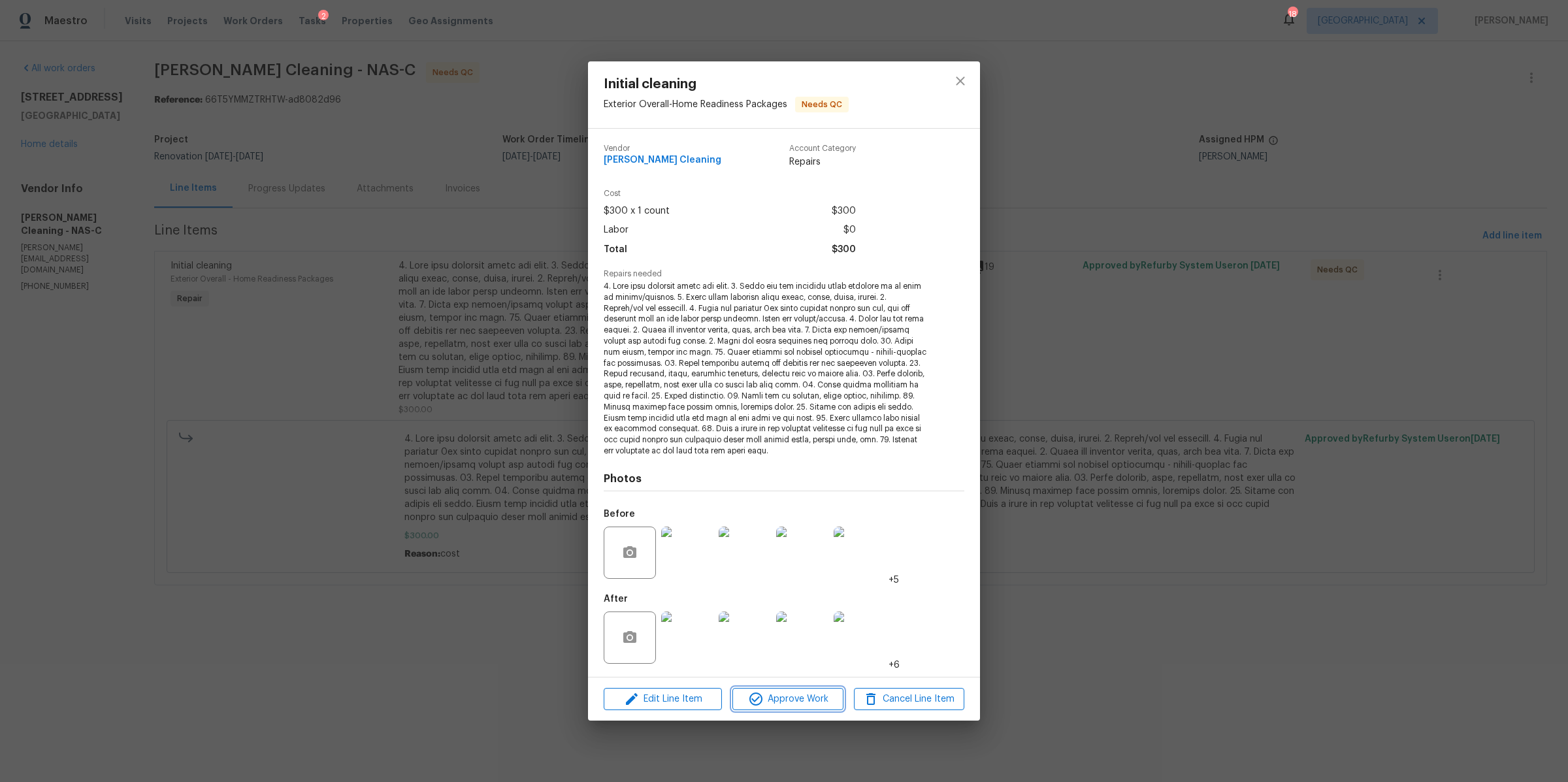
click at [789, 703] on span "Approve Work" at bounding box center [788, 699] width 103 height 16
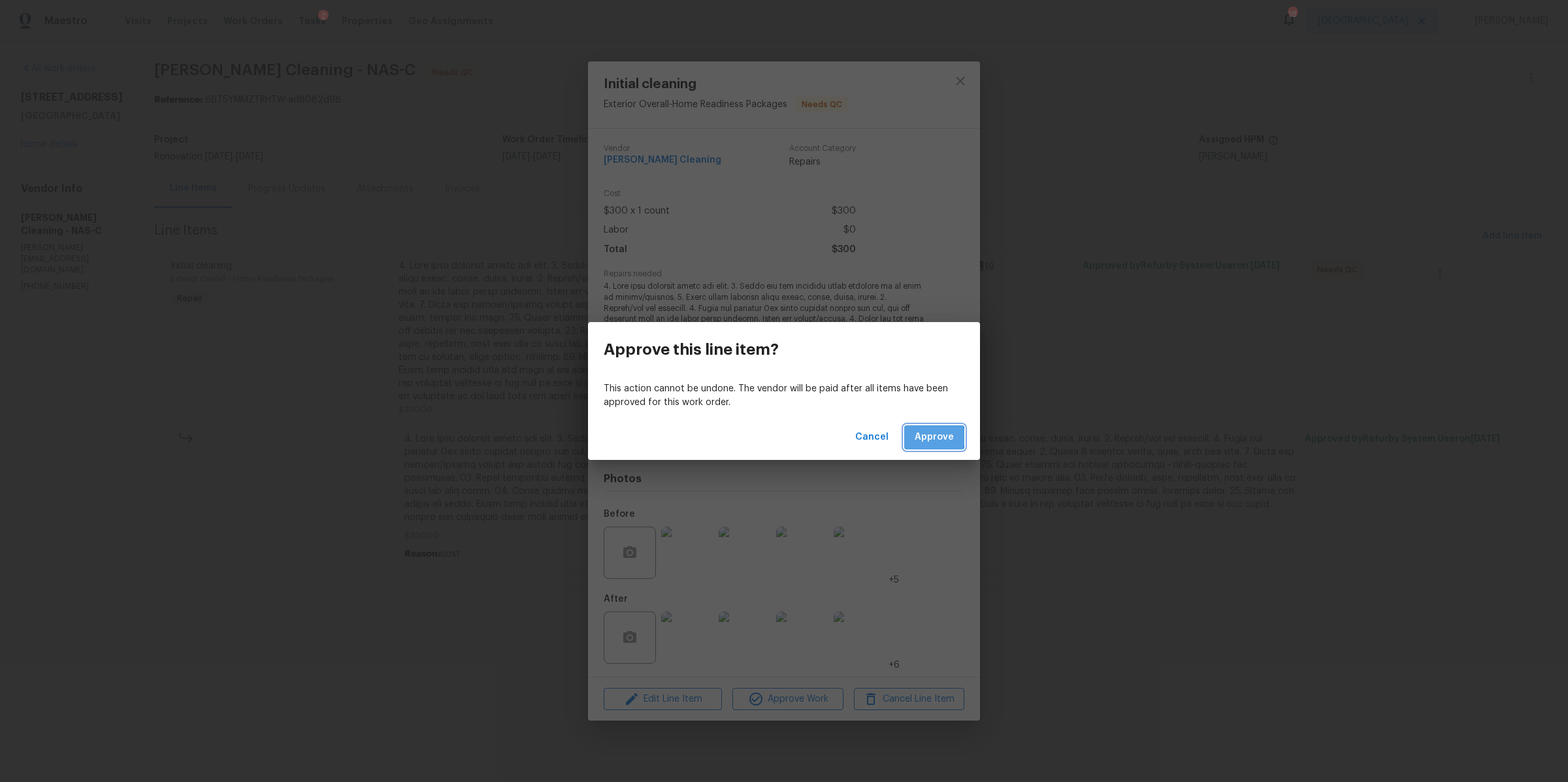
click at [931, 437] on span "Approve" at bounding box center [934, 437] width 39 height 16
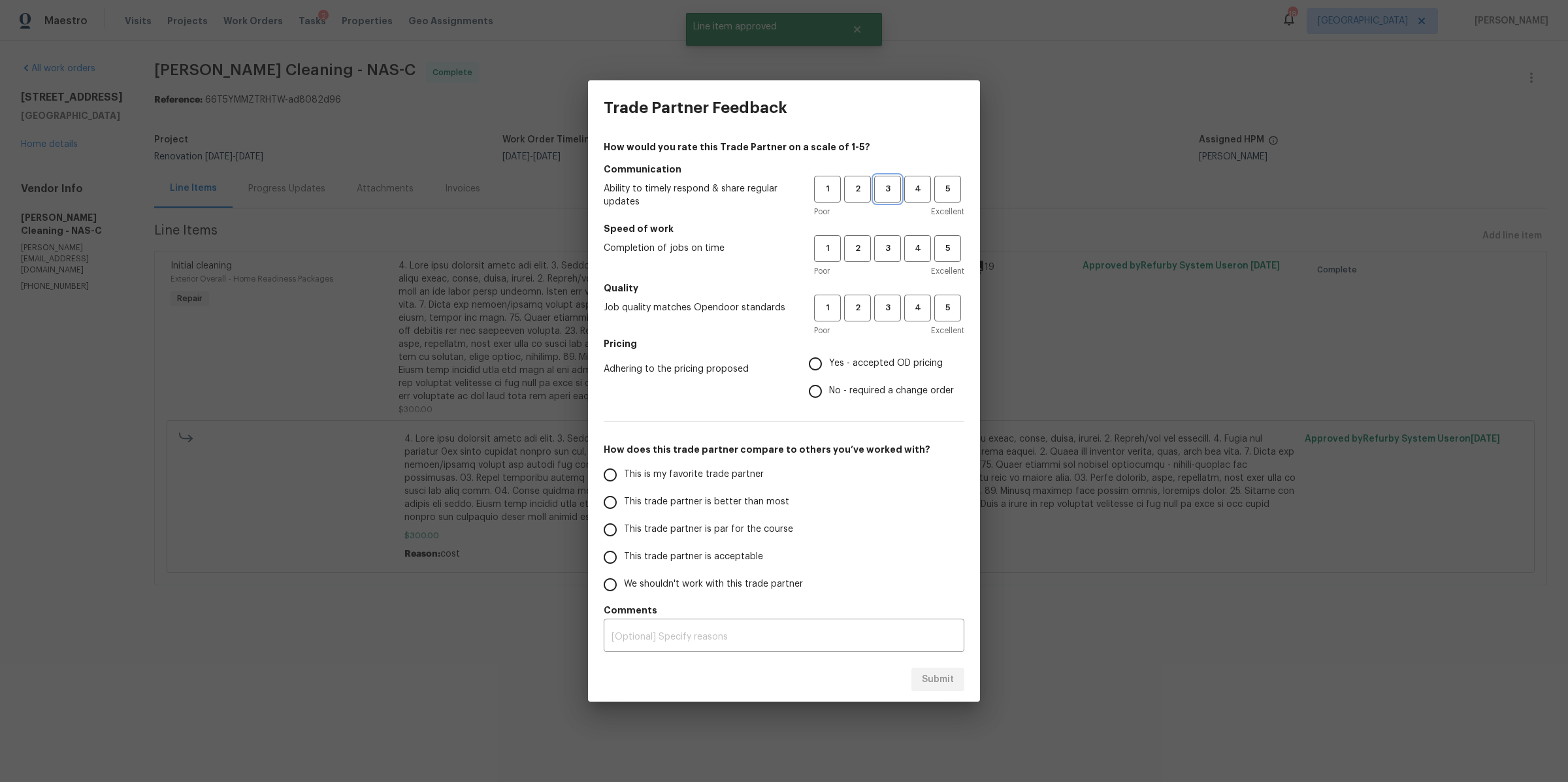
click at [890, 186] on span "3" at bounding box center [888, 189] width 24 height 15
click at [884, 252] on span "3" at bounding box center [888, 248] width 24 height 15
click at [885, 301] on span "3" at bounding box center [888, 308] width 24 height 15
click at [831, 370] on span "Yes - accepted OD pricing" at bounding box center [886, 364] width 114 height 14
click at [829, 370] on input "Yes - accepted OD pricing" at bounding box center [815, 364] width 28 height 28
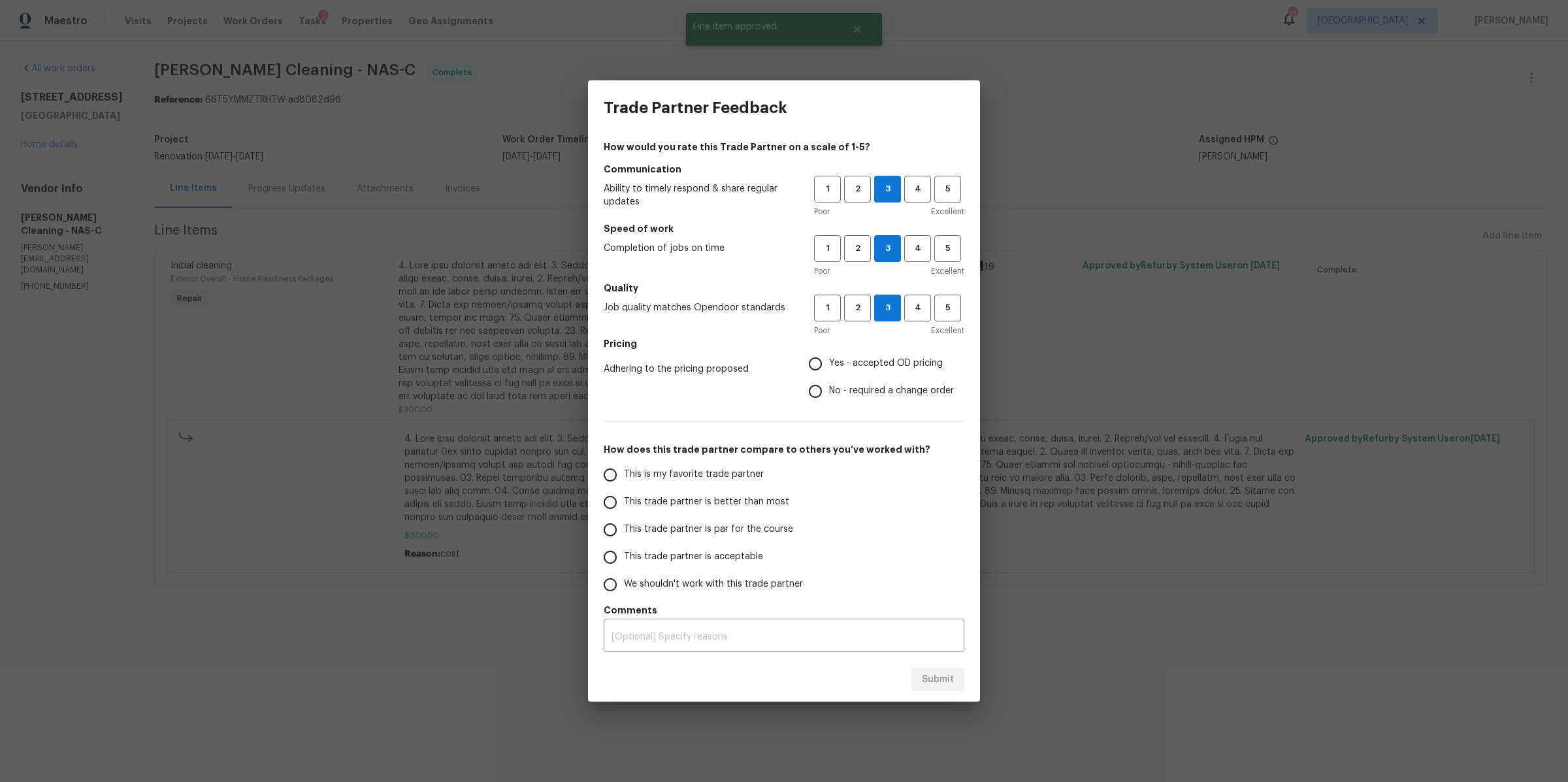
radio input "true"
click at [714, 500] on span "This trade partner is better than most" at bounding box center [707, 502] width 165 height 14
click at [624, 500] on input "This trade partner is better than most" at bounding box center [610, 502] width 28 height 28
click at [938, 684] on span "Submit" at bounding box center [938, 680] width 32 height 16
radio input "true"
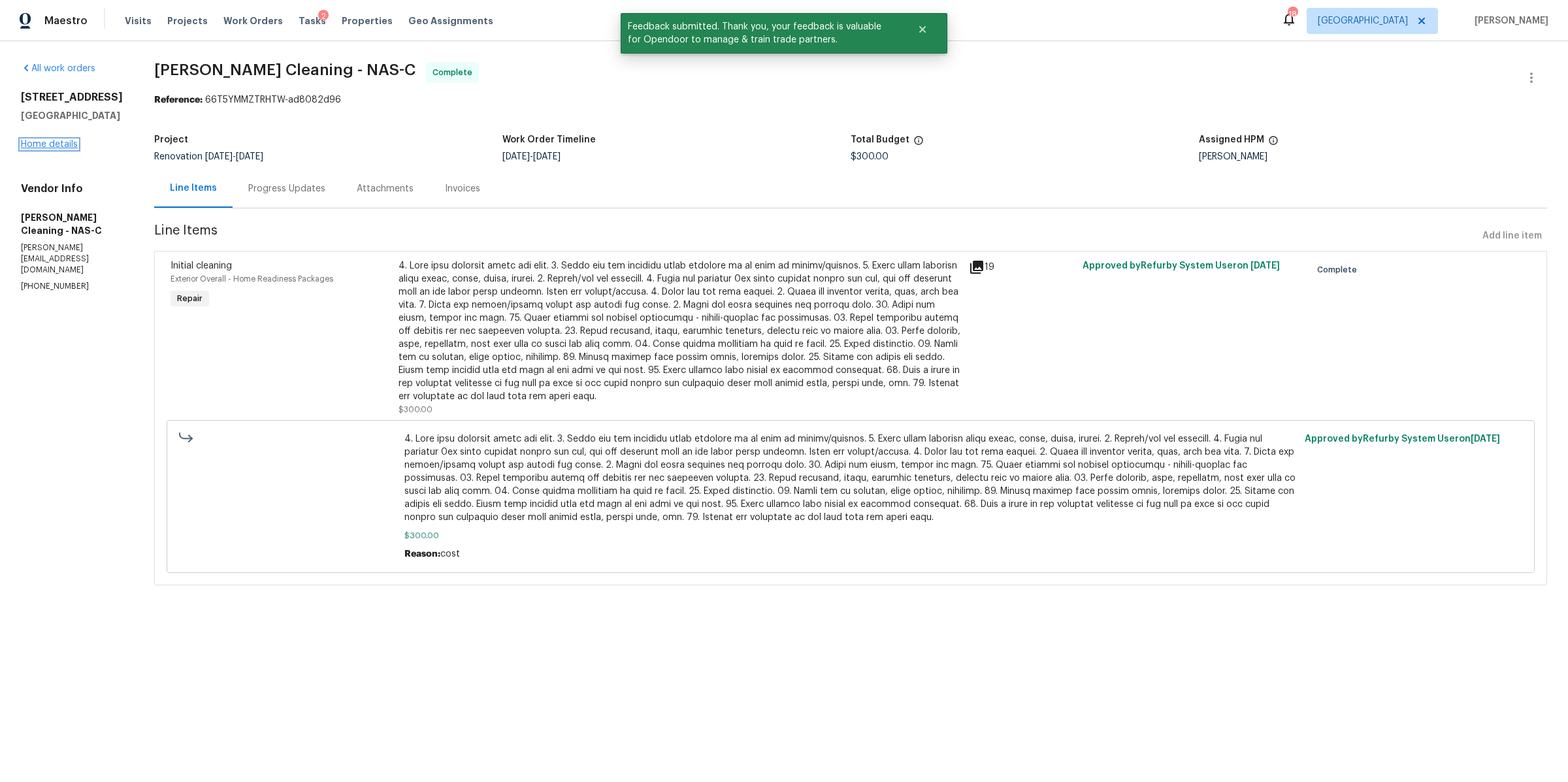
click at [60, 147] on link "Home details" at bounding box center [49, 145] width 57 height 9
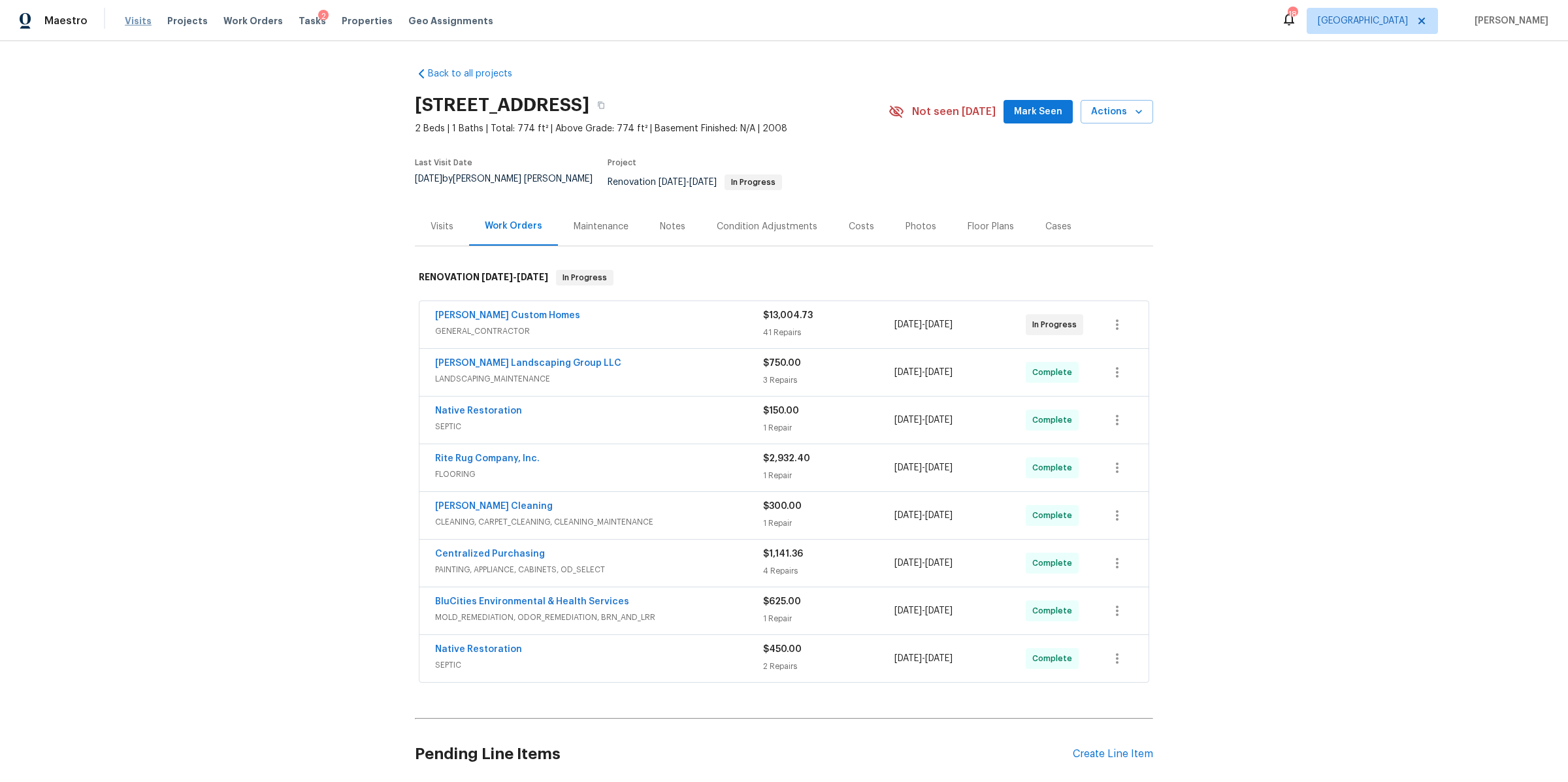
click at [131, 23] on span "Visits" at bounding box center [138, 20] width 27 height 13
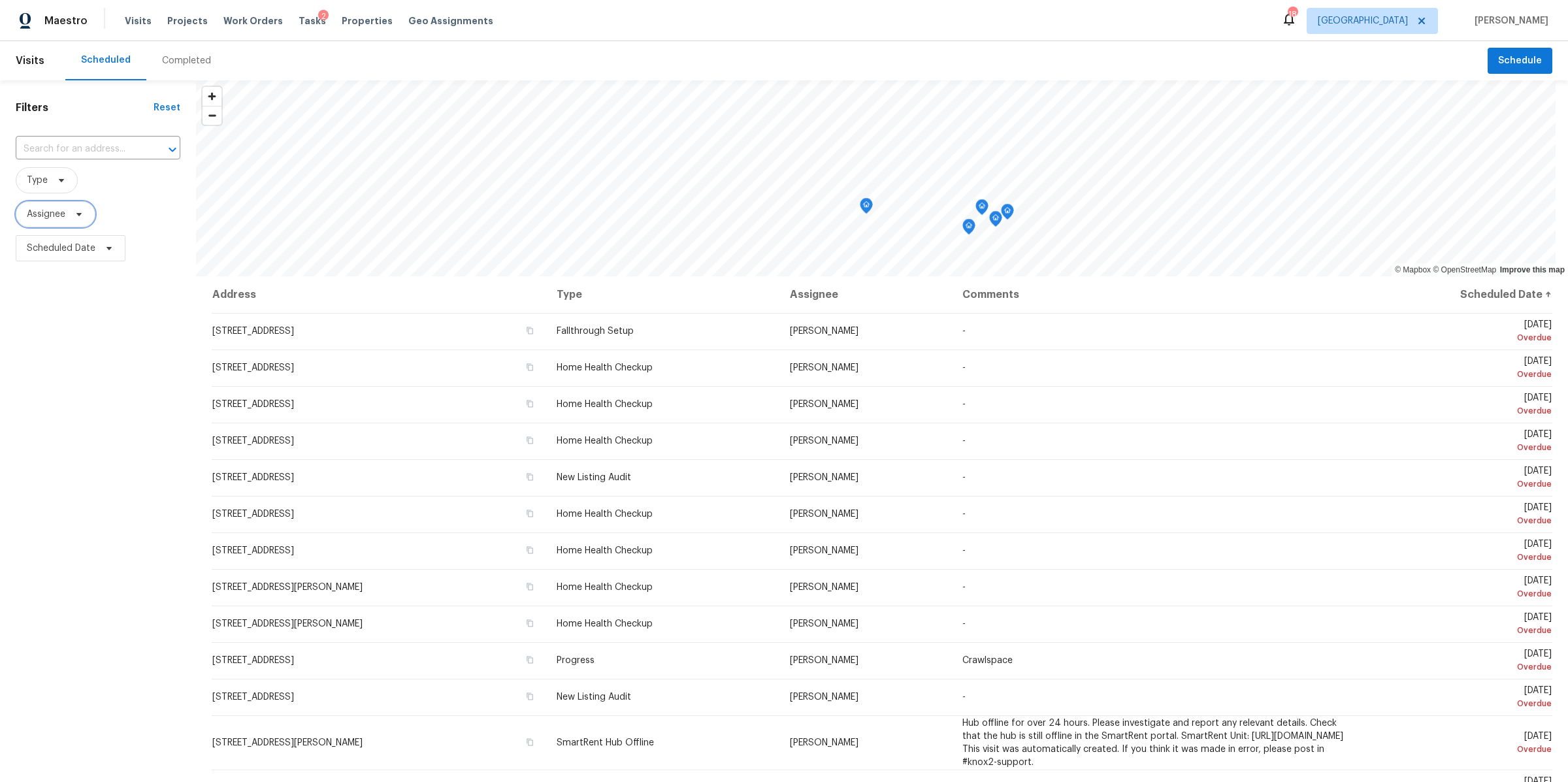
click at [72, 214] on span at bounding box center [77, 214] width 14 height 10
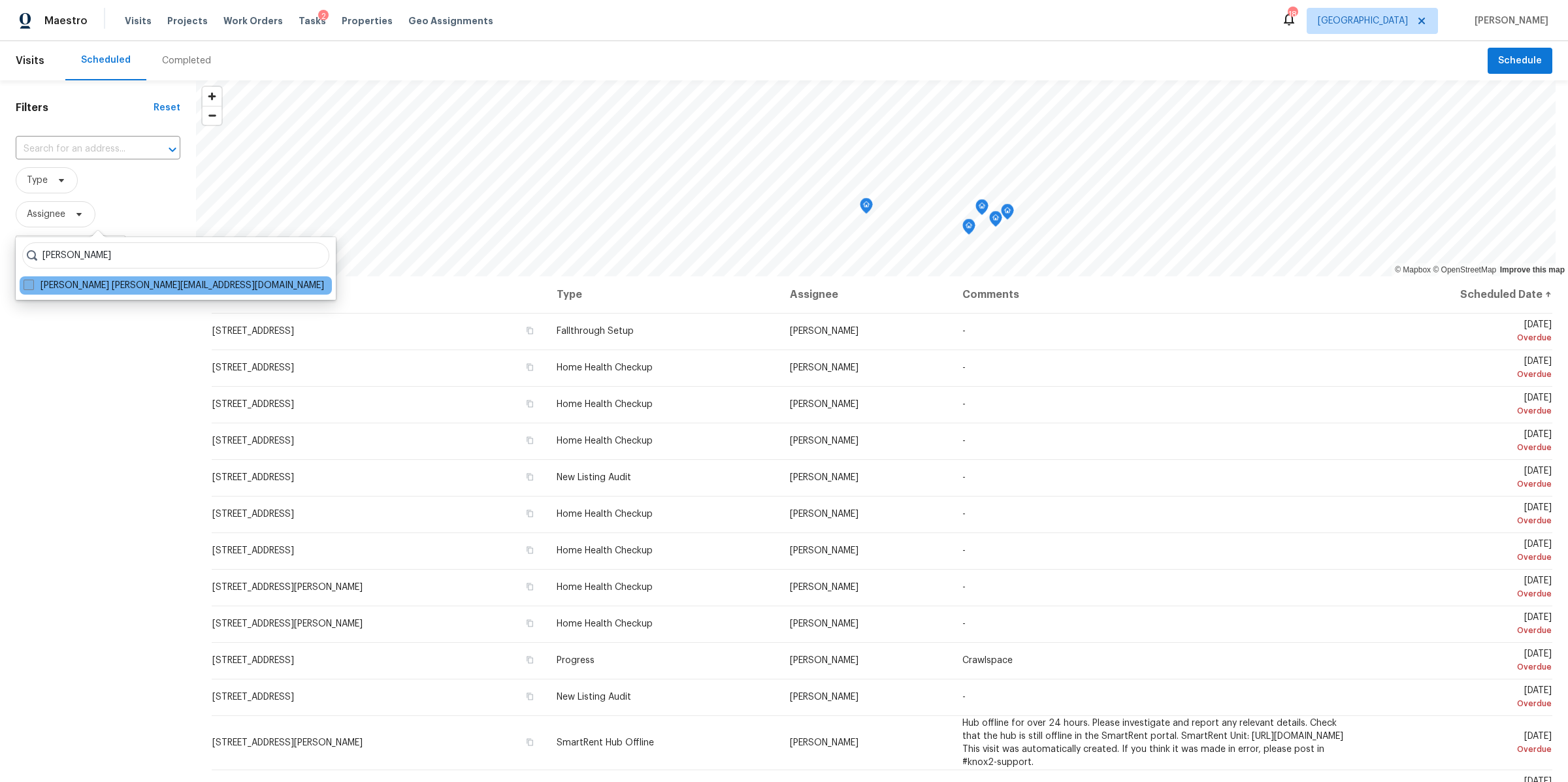
type input "brianna bidco"
click at [62, 285] on label "Brianna Bidco brianna.bidco@opendoor.com" at bounding box center [174, 285] width 301 height 13
click at [32, 285] on input "Brianna Bidco brianna.bidco@opendoor.com" at bounding box center [28, 283] width 9 height 9
checkbox input "true"
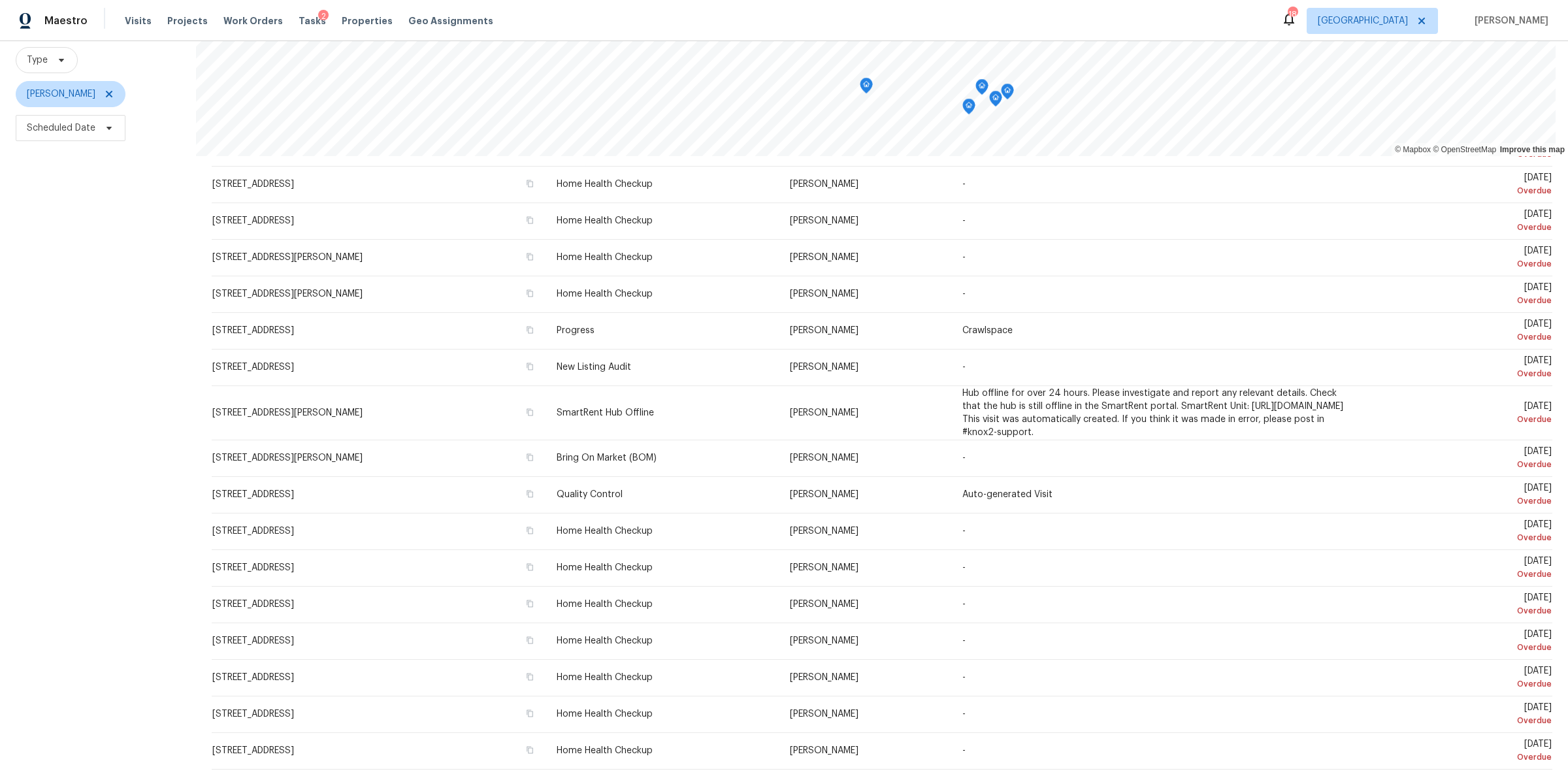
scroll to position [177, 0]
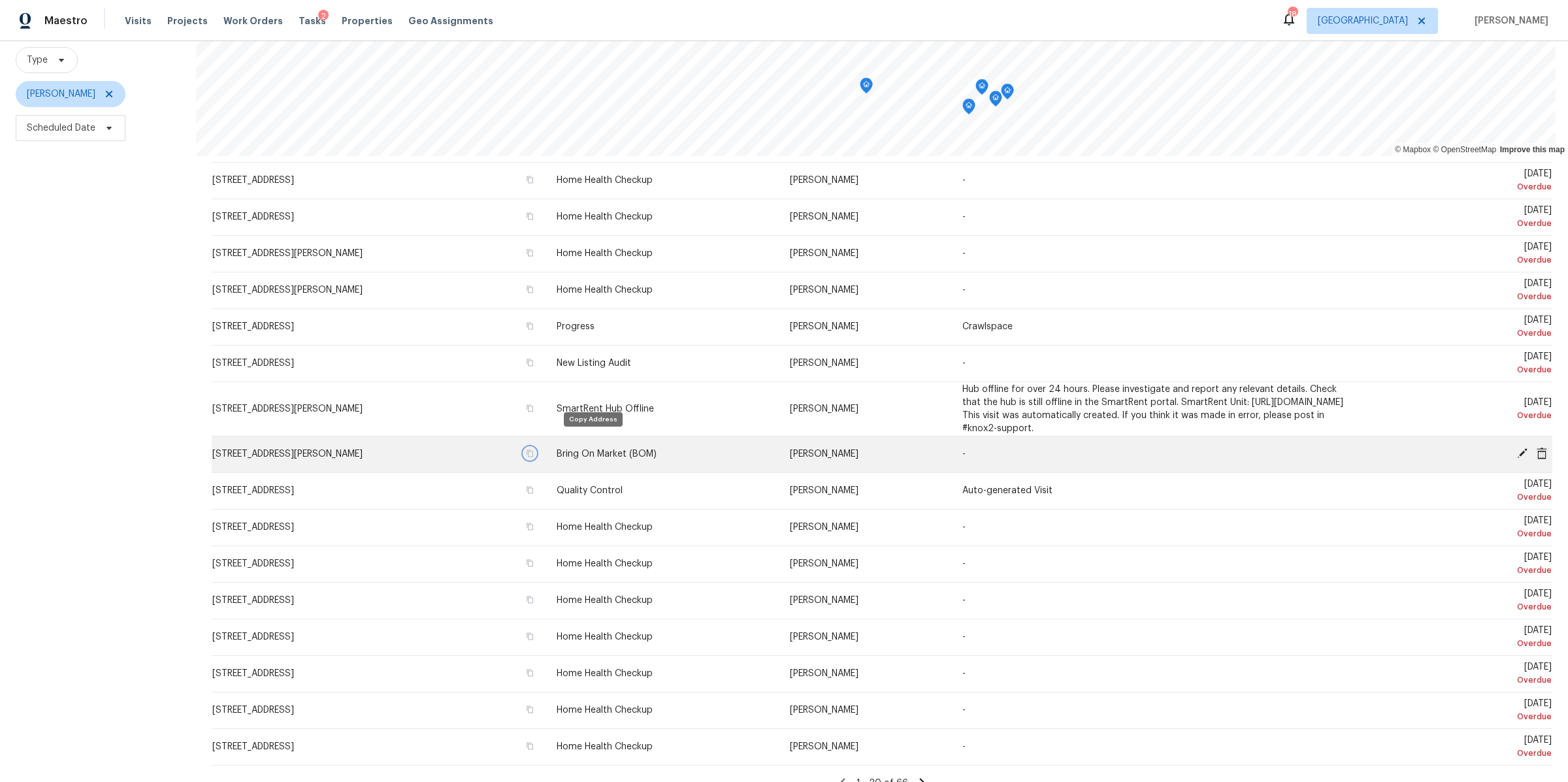
click at [533, 450] on icon "button" at bounding box center [530, 454] width 8 height 8
click at [1517, 448] on icon at bounding box center [1522, 453] width 10 height 10
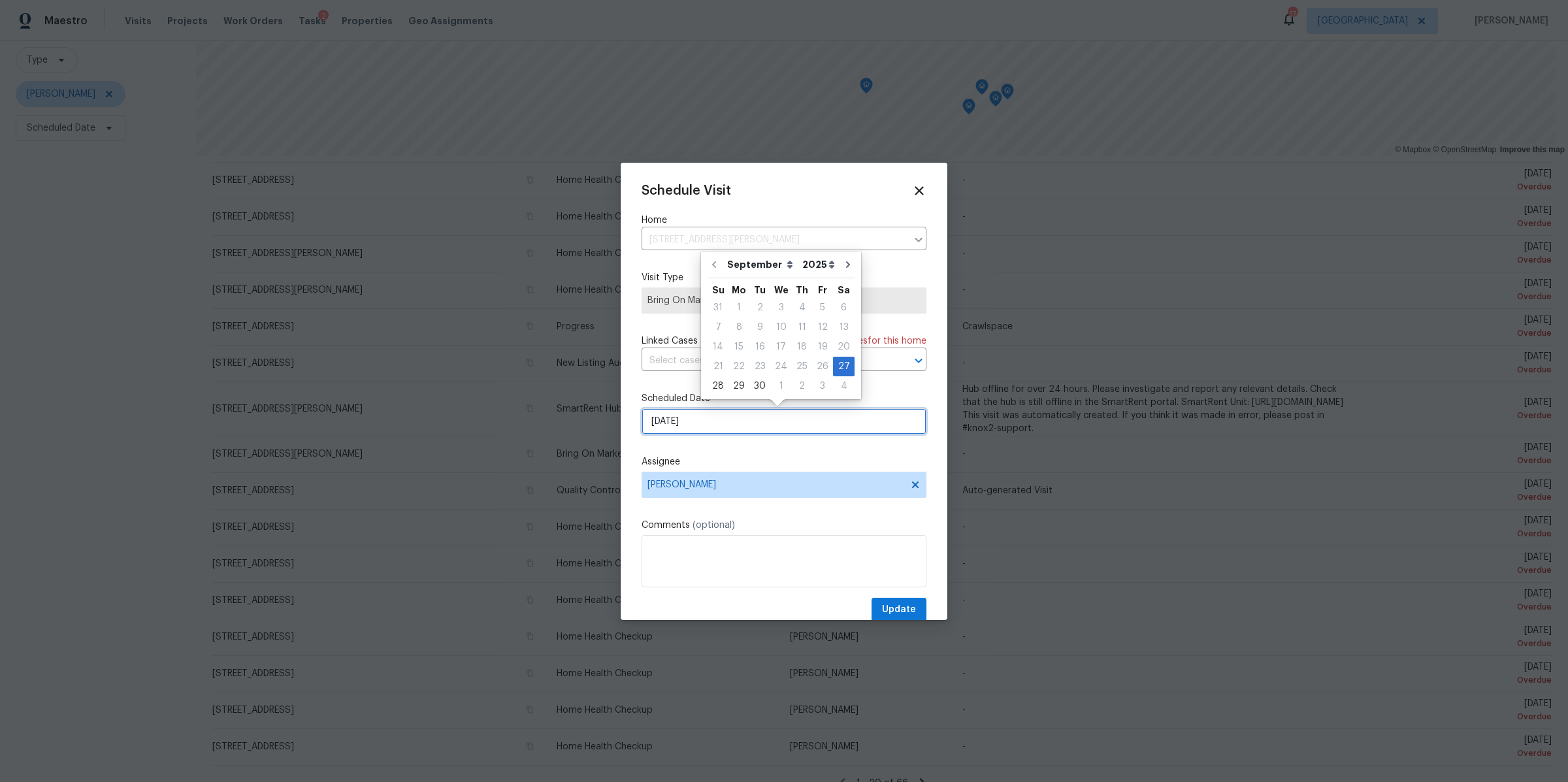
click at [829, 420] on input "[DATE]" at bounding box center [784, 421] width 285 height 26
click at [843, 263] on icon "Go to next month" at bounding box center [848, 264] width 10 height 10
type input "10/27/2025"
select select "9"
click at [741, 339] on div "13" at bounding box center [739, 347] width 22 height 18
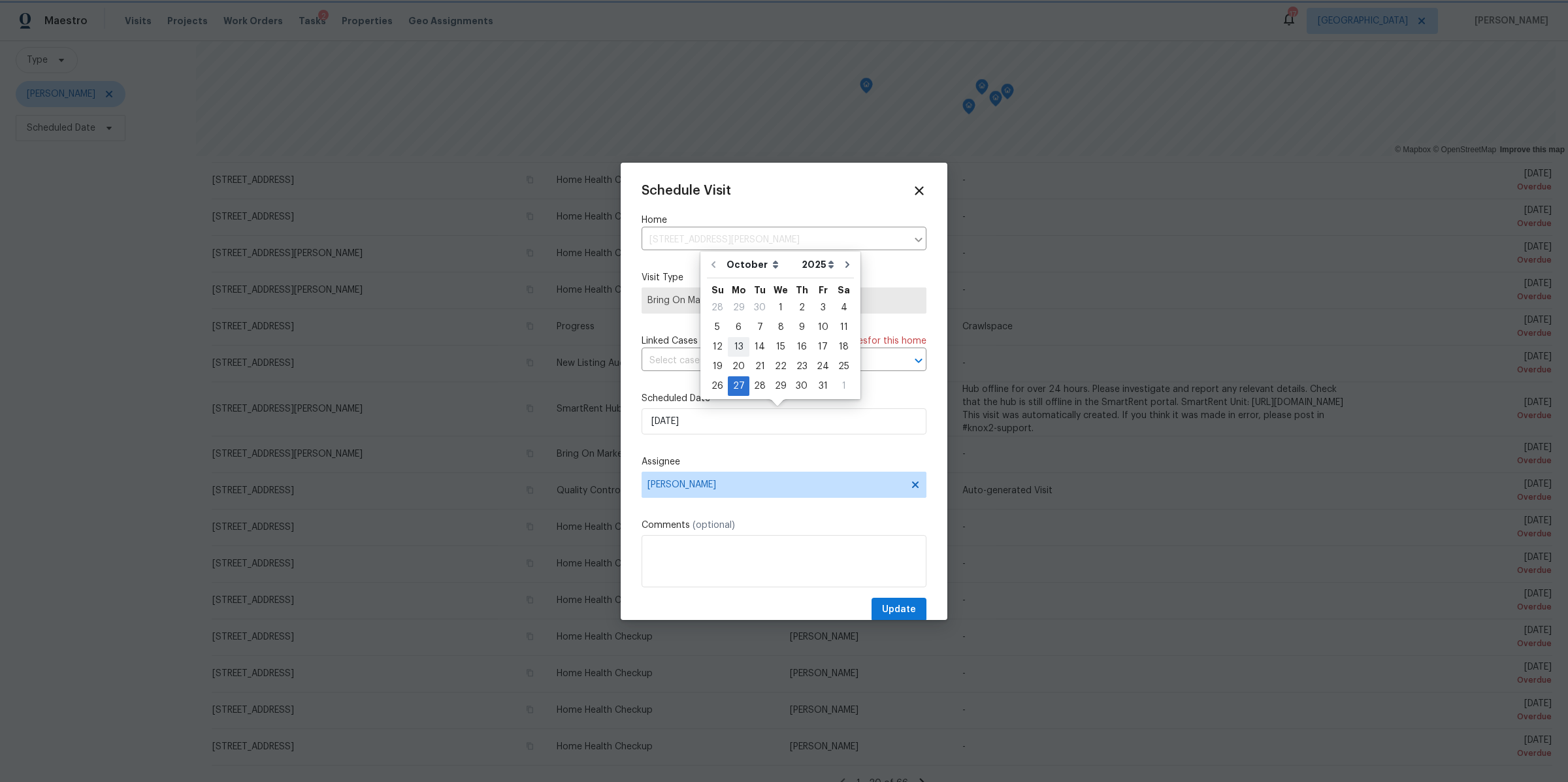
type input "[DATE]"
click at [900, 613] on span "Update" at bounding box center [899, 610] width 34 height 16
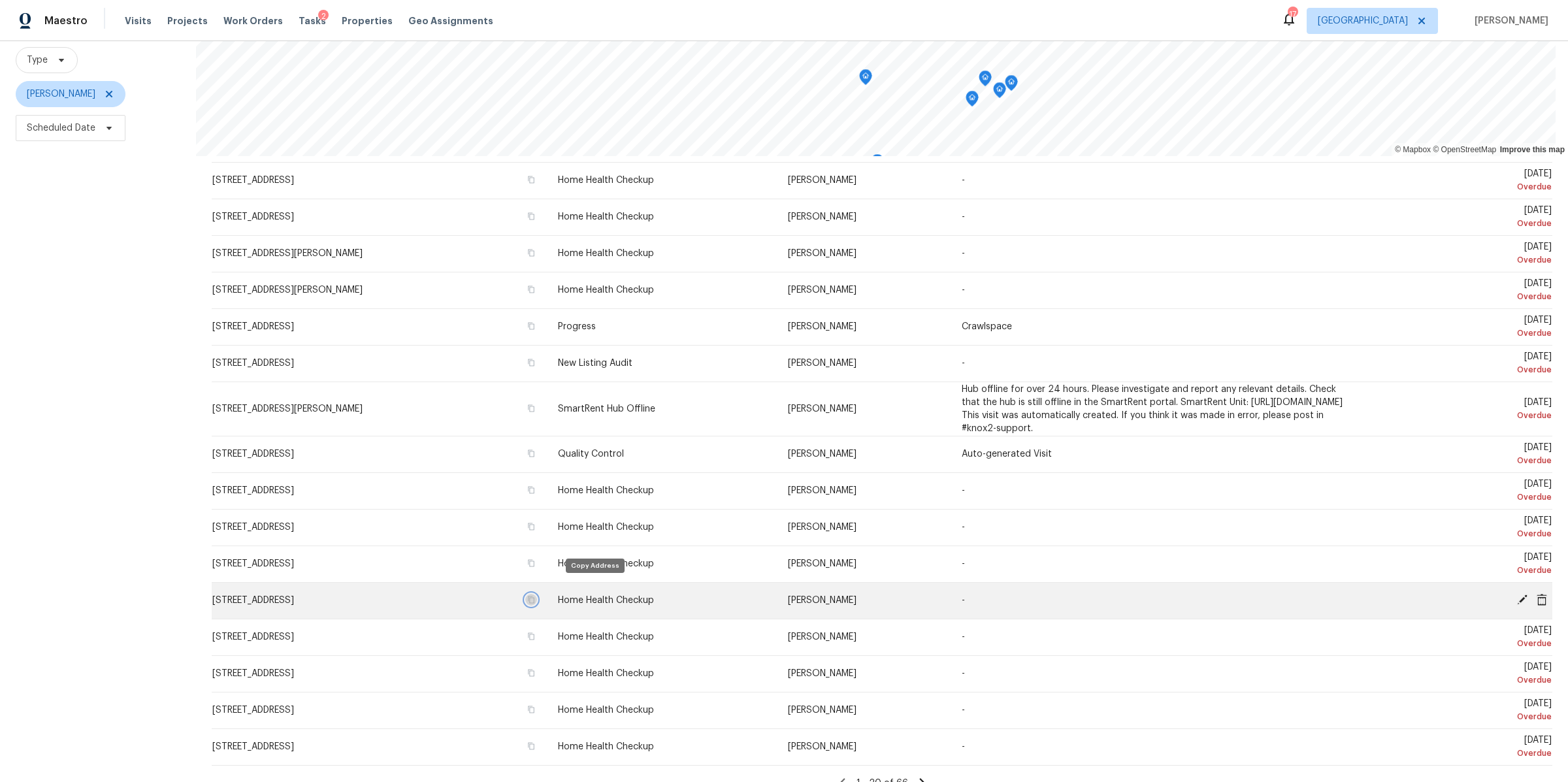
click at [535, 596] on icon "button" at bounding box center [531, 600] width 8 height 8
click at [1537, 593] on icon at bounding box center [1542, 599] width 10 height 12
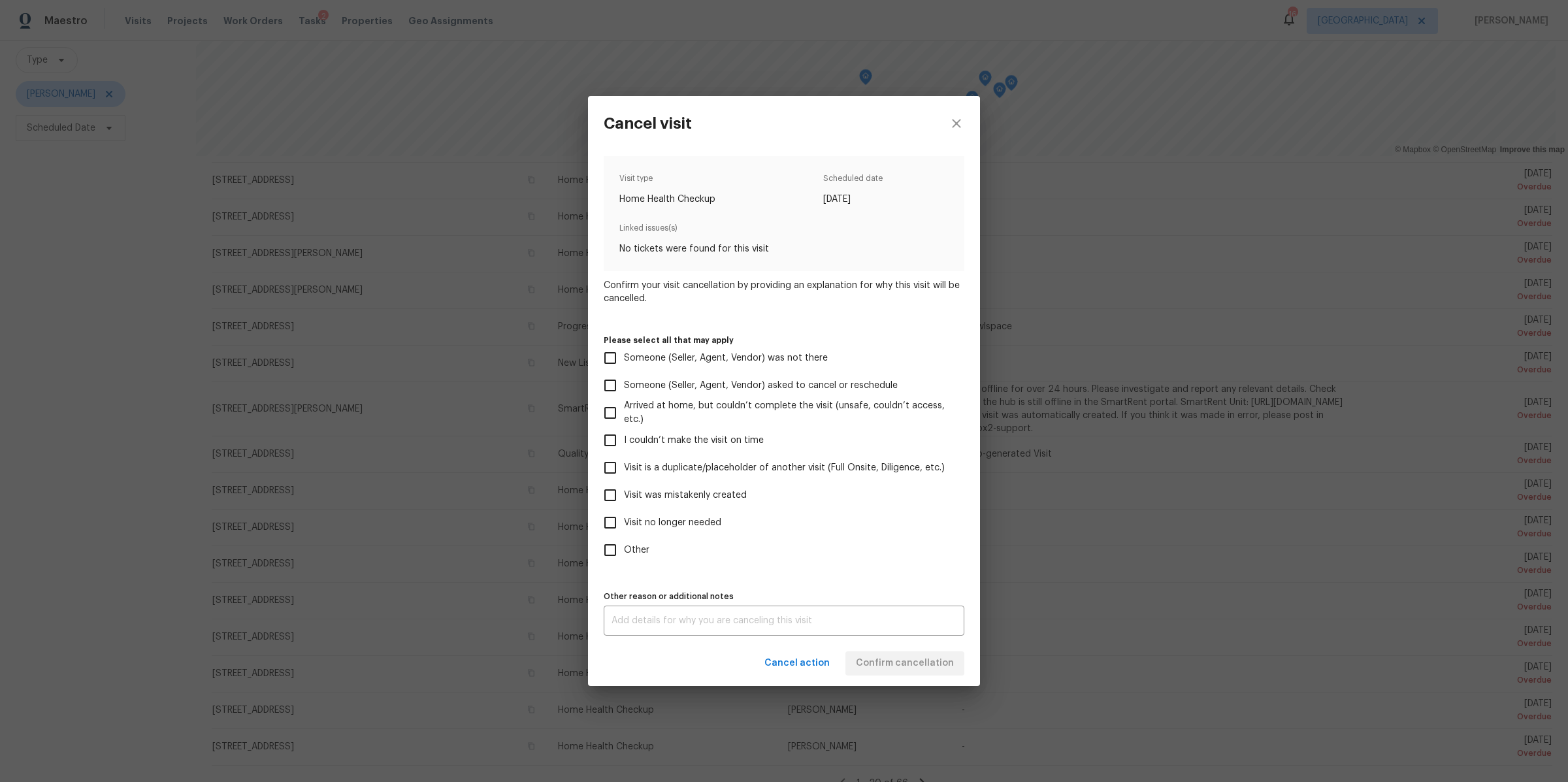
click at [639, 523] on span "Visit no longer needed" at bounding box center [673, 523] width 97 height 14
click at [624, 523] on input "Visit no longer needed" at bounding box center [610, 523] width 28 height 28
checkbox input "true"
click at [684, 626] on div "x Other reason or additional notes" at bounding box center [784, 621] width 361 height 30
type textarea "visit already completed"
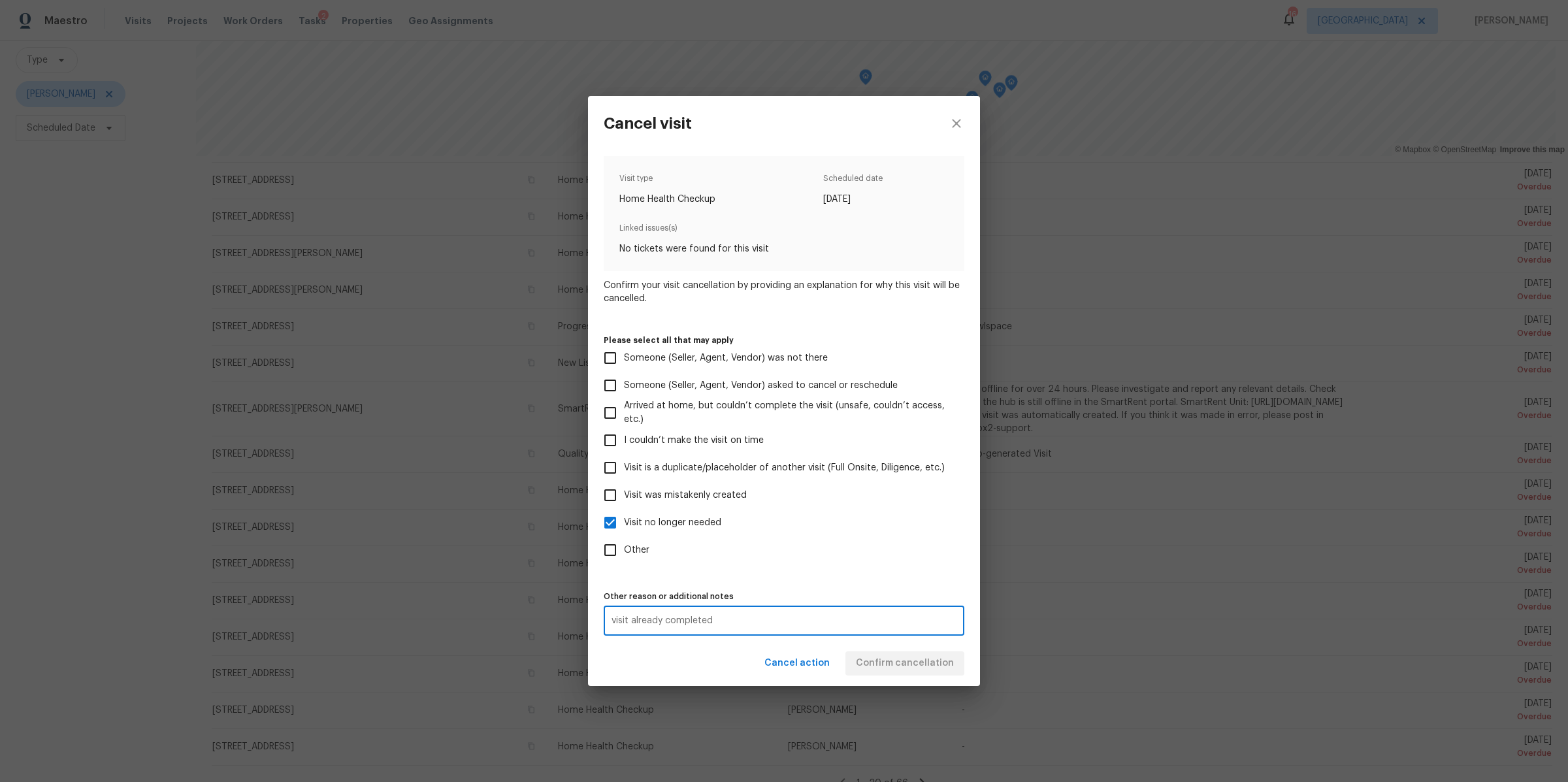
click at [900, 670] on div "Cancel action Confirm cancellation" at bounding box center [784, 664] width 392 height 45
click at [900, 670] on span "Confirm cancellation" at bounding box center [905, 664] width 98 height 16
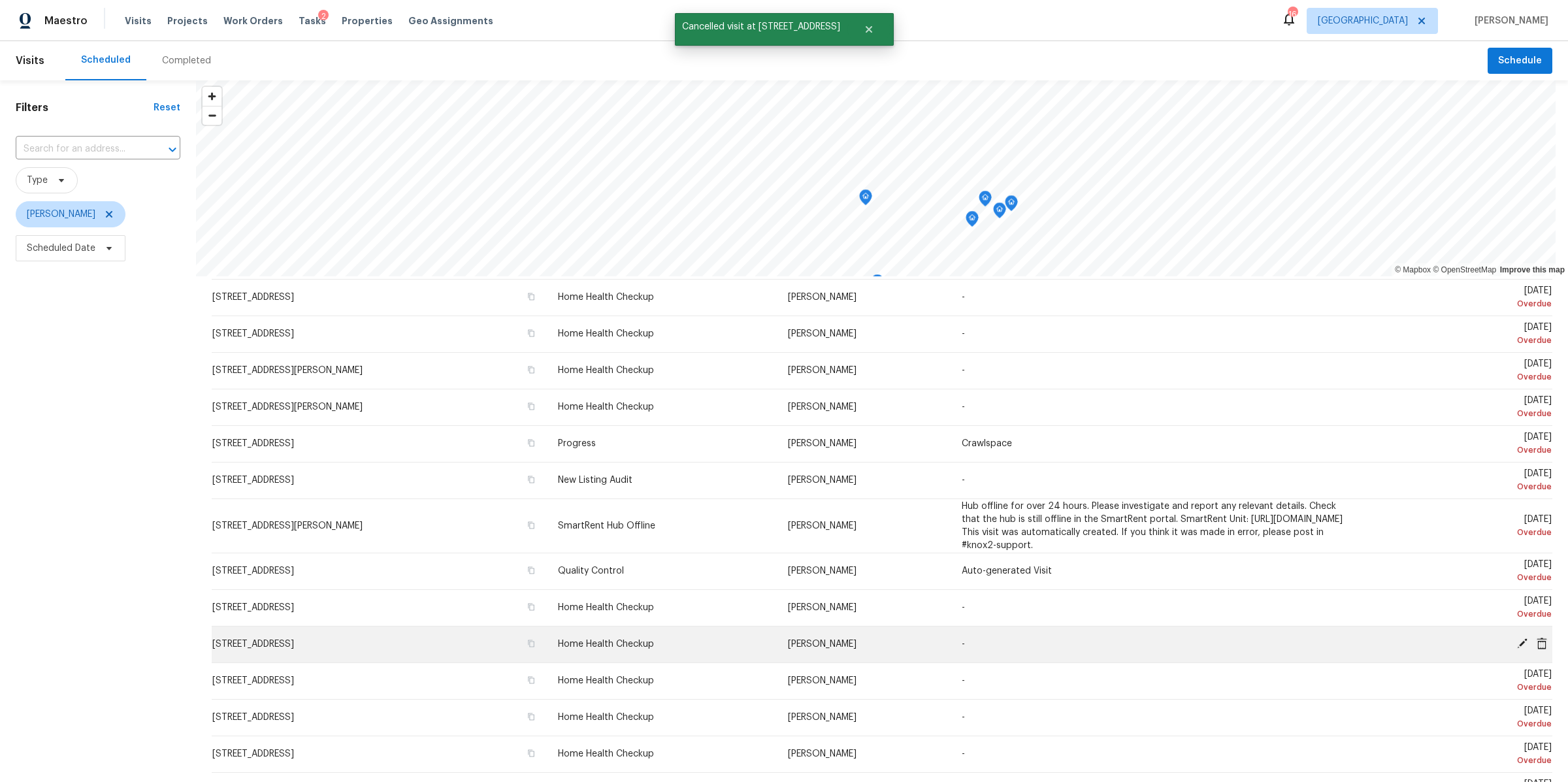
scroll to position [181, 0]
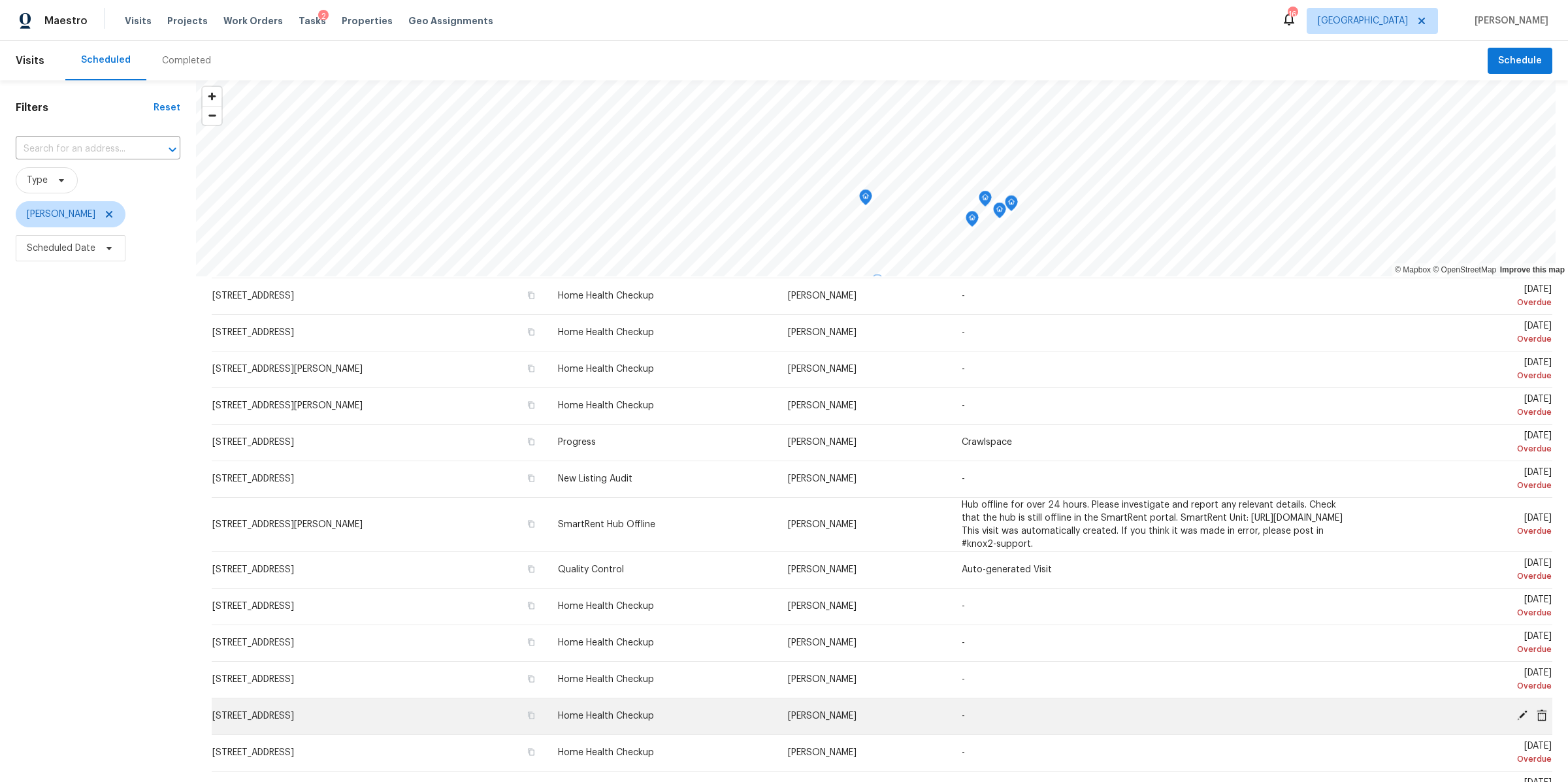
click at [1536, 714] on icon at bounding box center [1542, 715] width 12 height 12
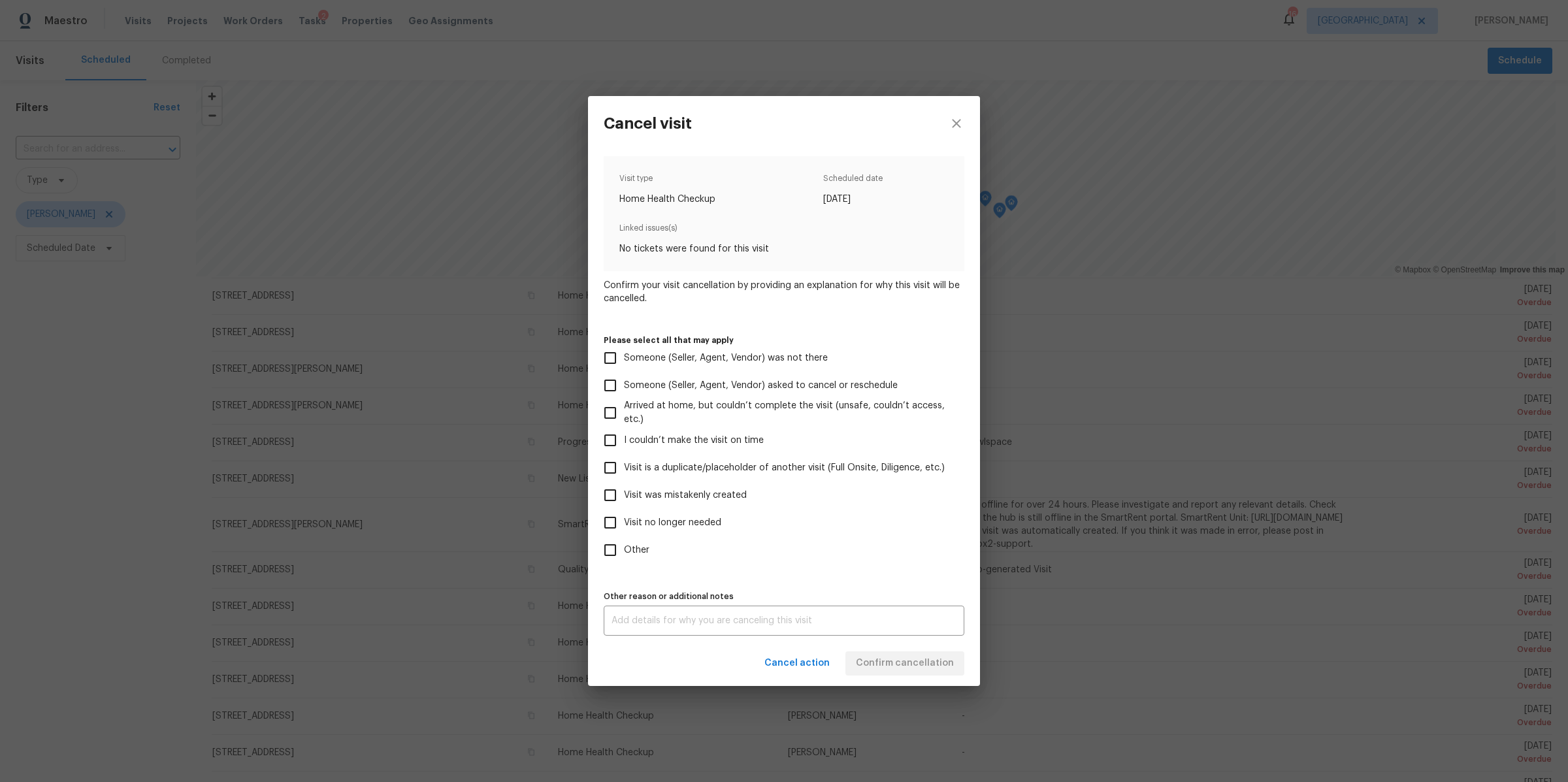
click at [658, 502] on span "Visit was mistakenly created" at bounding box center [685, 496] width 123 height 14
click at [624, 502] on input "Visit was mistakenly created" at bounding box center [610, 495] width 28 height 28
checkbox input "true"
click at [694, 525] on span "Visit no longer needed" at bounding box center [673, 523] width 97 height 14
click at [624, 525] on input "Visit no longer needed" at bounding box center [610, 523] width 28 height 28
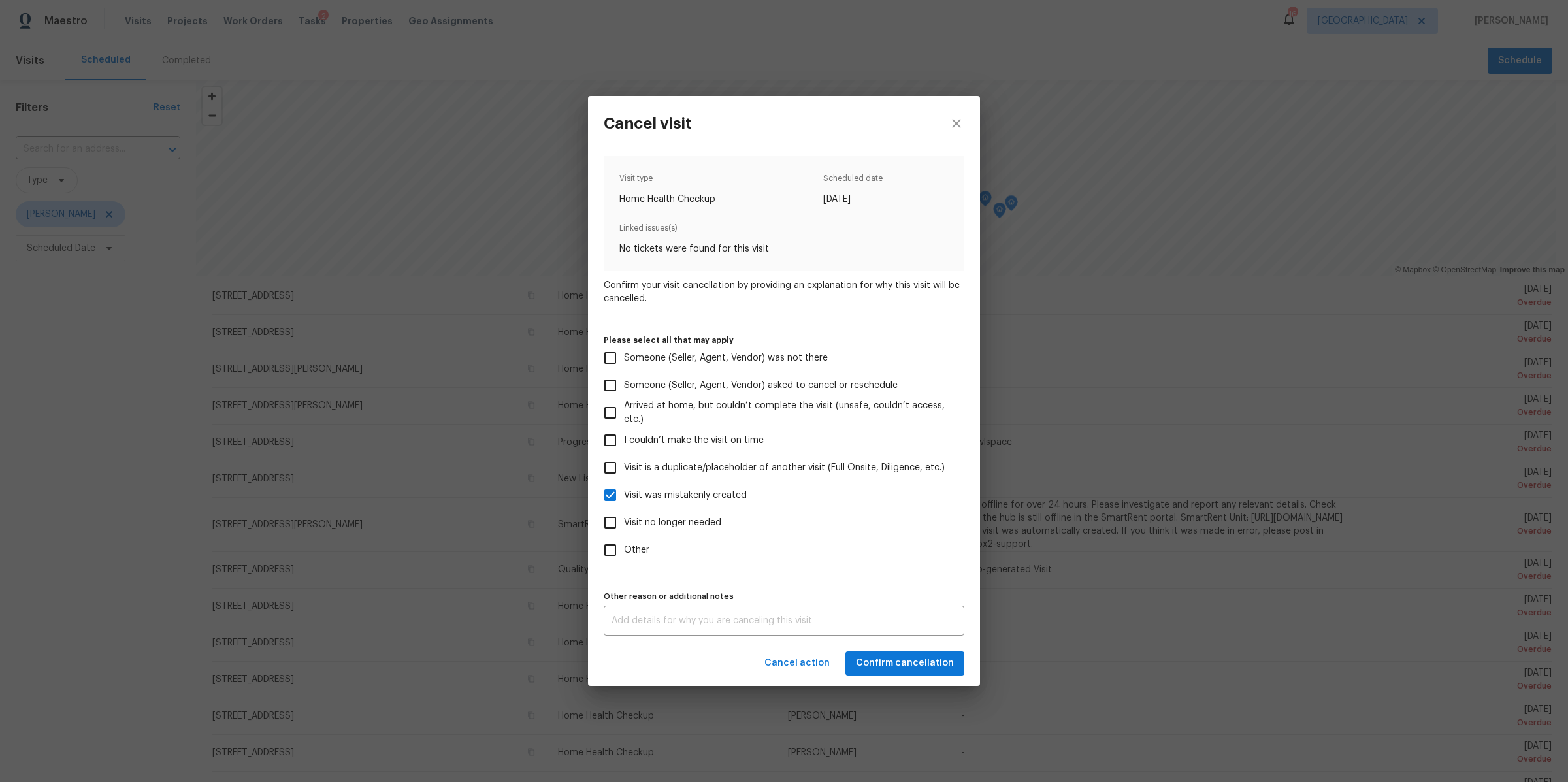
checkbox input "true"
click at [693, 497] on span "Visit was mistakenly created" at bounding box center [685, 496] width 123 height 14
click at [624, 497] on input "Visit was mistakenly created" at bounding box center [610, 495] width 28 height 28
checkbox input "false"
click at [687, 633] on div "x Other reason or additional notes" at bounding box center [784, 621] width 361 height 30
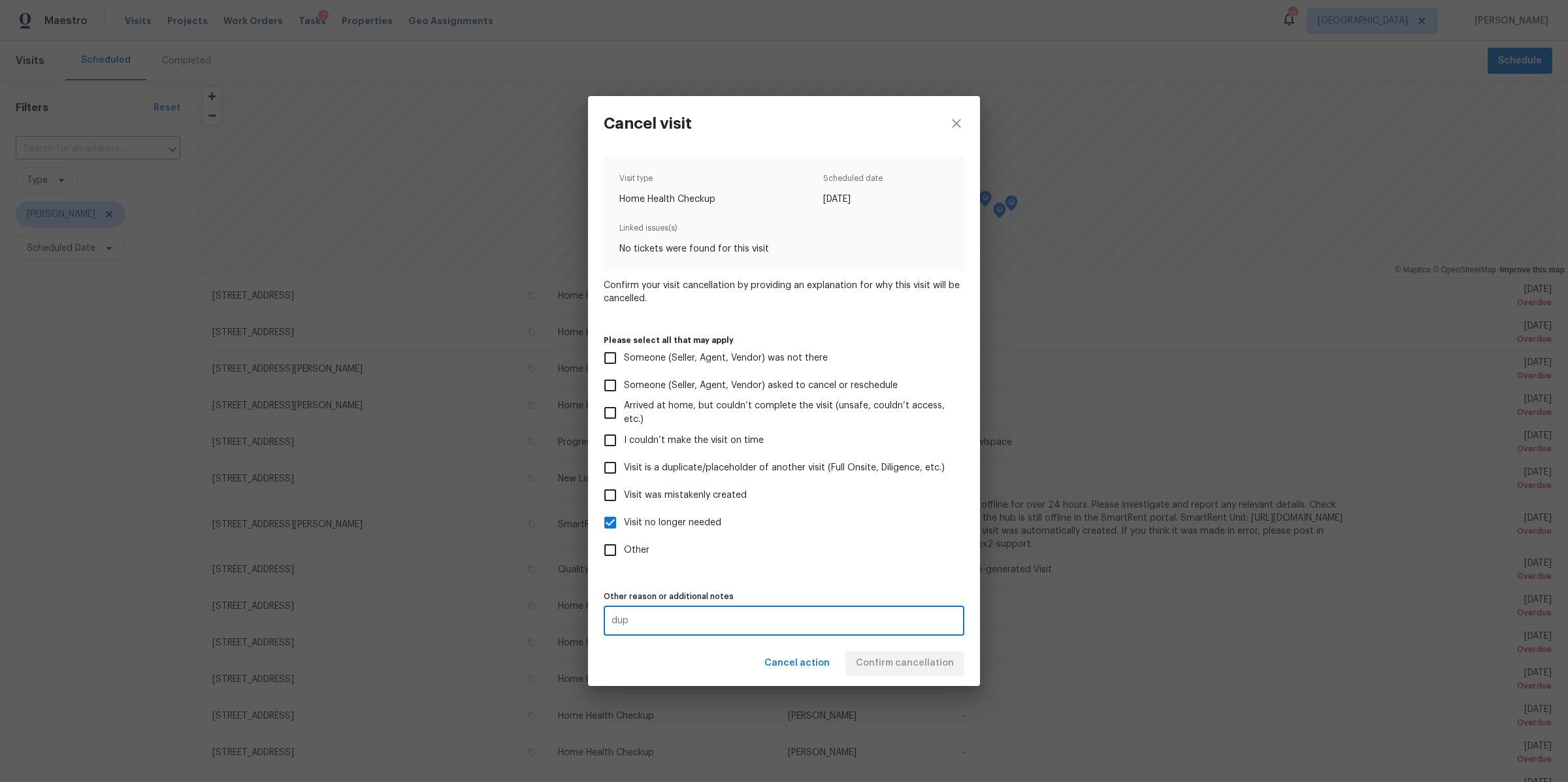
type textarea "dup"
click at [899, 636] on div "Visit type Home Health Checkup Scheduled date 9/29/2025 Linked issues(s) No tic…" at bounding box center [784, 396] width 392 height 490
click at [894, 659] on span "Confirm cancellation" at bounding box center [905, 664] width 98 height 16
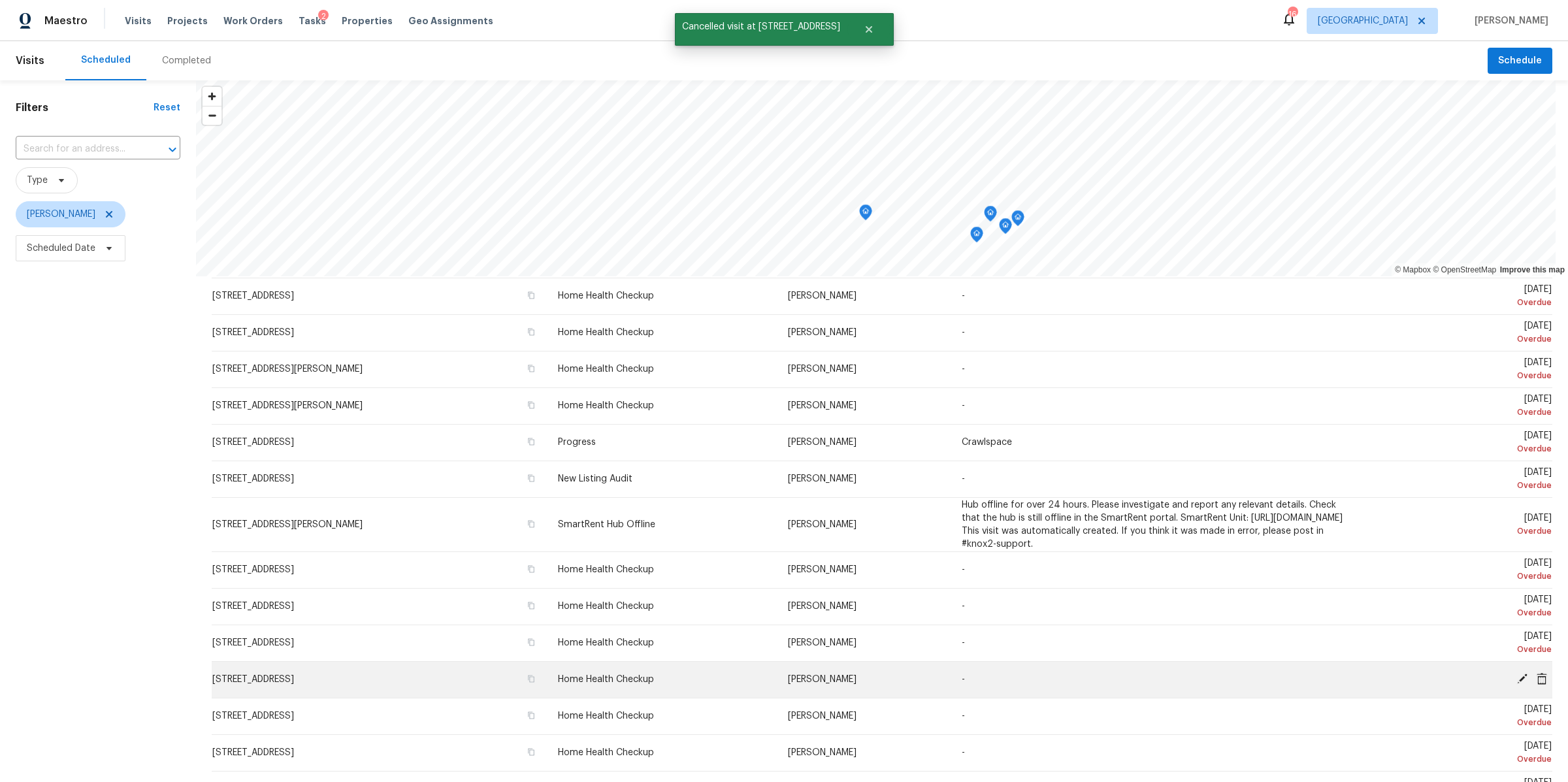
click at [1537, 673] on icon at bounding box center [1542, 678] width 10 height 12
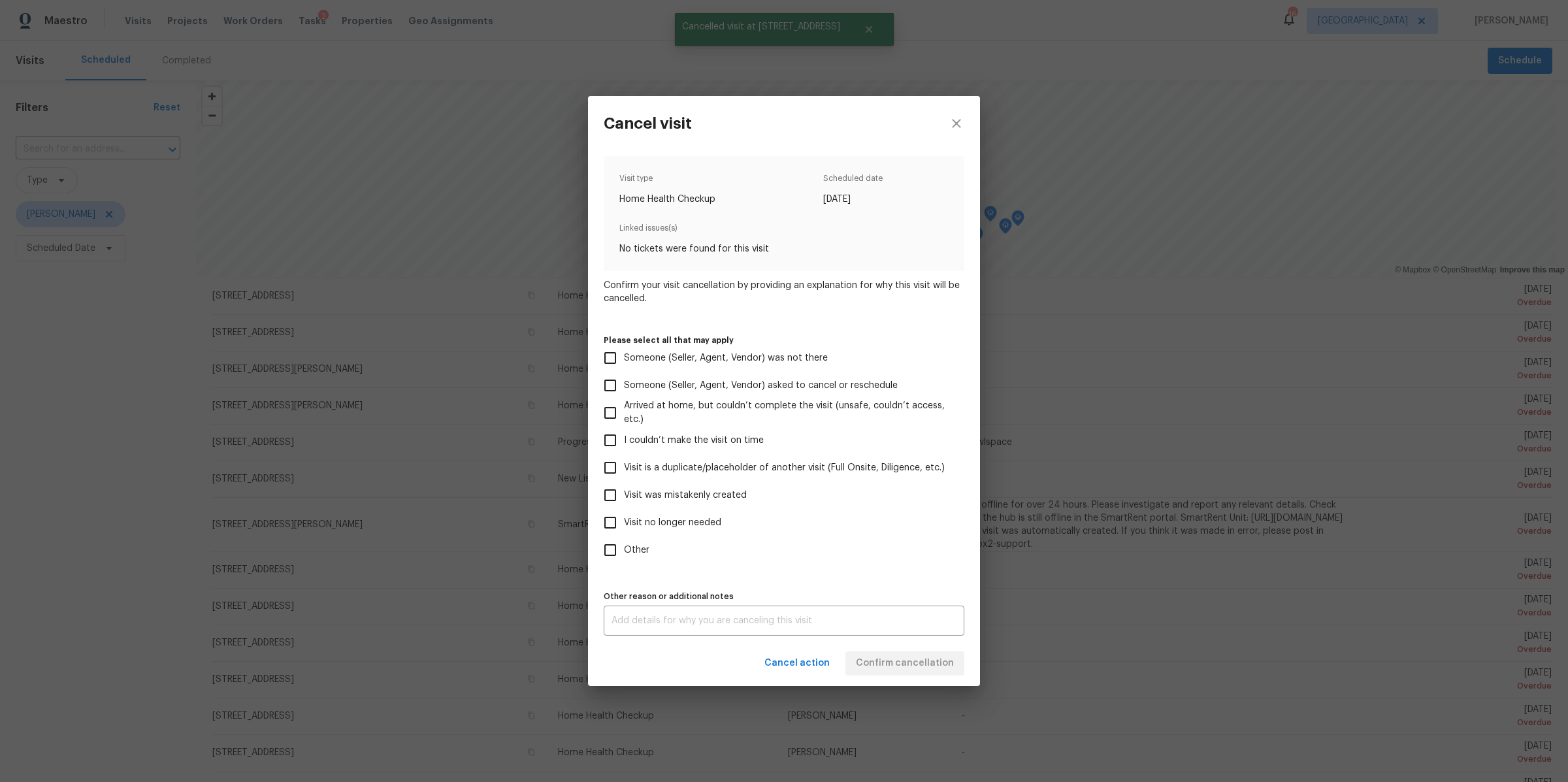
click at [663, 517] on span "Visit no longer needed" at bounding box center [673, 523] width 97 height 14
click at [624, 517] on input "Visit no longer needed" at bounding box center [610, 523] width 28 height 28
checkbox input "true"
click at [663, 609] on div "x Other reason or additional notes" at bounding box center [784, 621] width 361 height 30
click at [655, 633] on div "x Other reason or additional notes" at bounding box center [784, 621] width 361 height 30
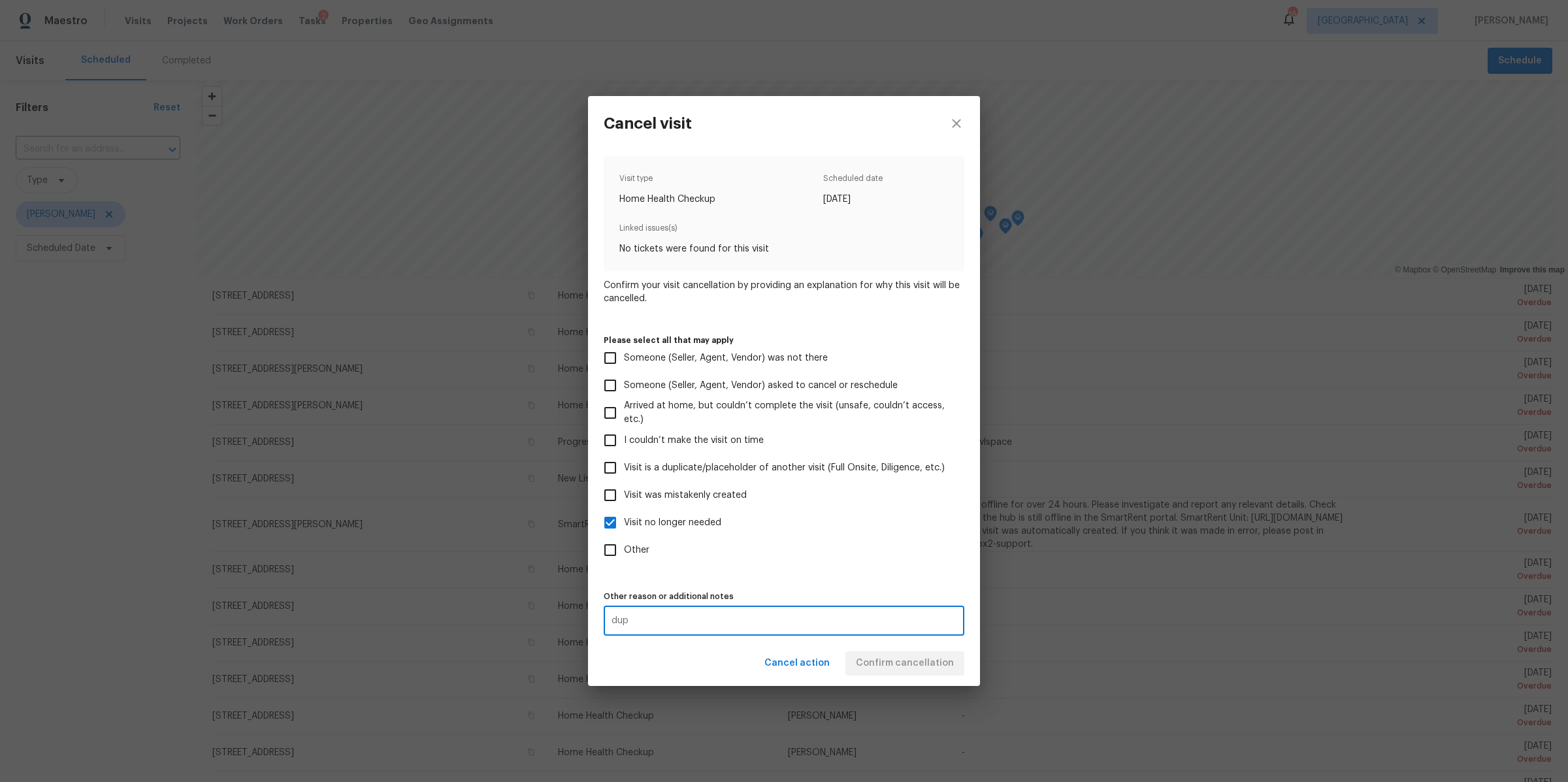
type textarea "dup"
click at [880, 652] on div "Cancel action Confirm cancellation" at bounding box center [784, 664] width 392 height 45
click at [880, 661] on span "Confirm cancellation" at bounding box center [905, 664] width 98 height 16
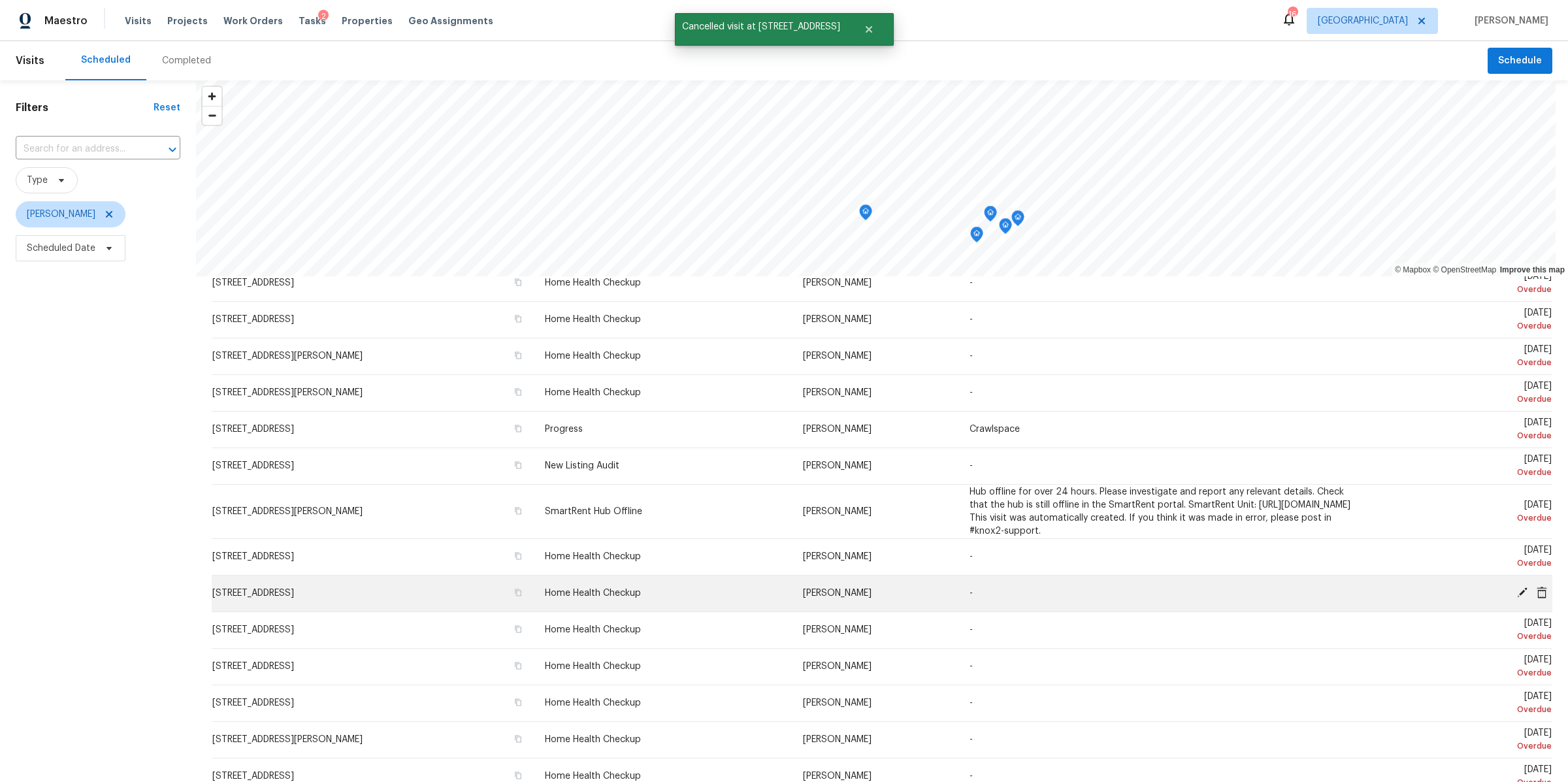
scroll to position [196, 0]
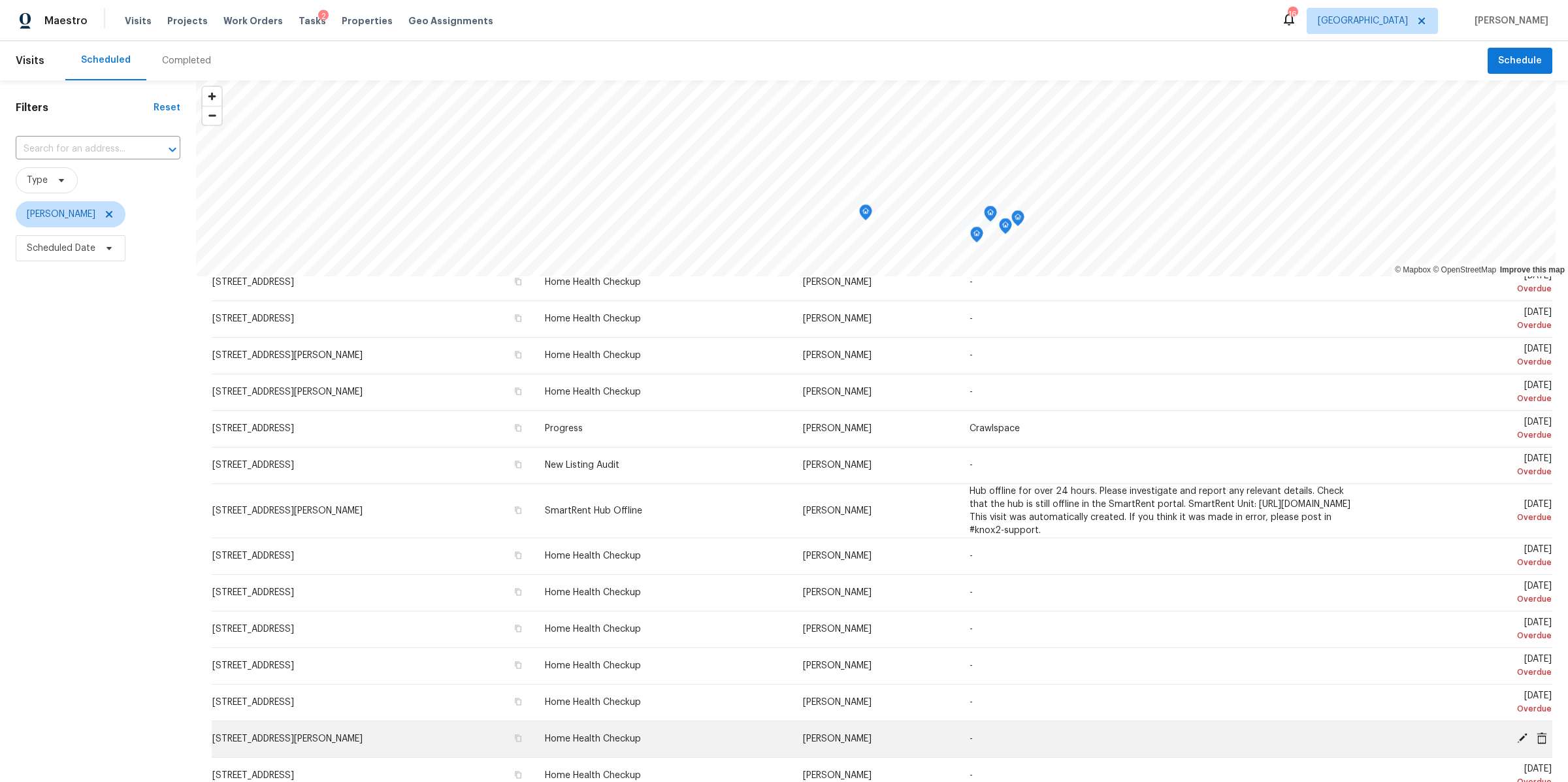
click at [1537, 735] on icon at bounding box center [1542, 737] width 10 height 12
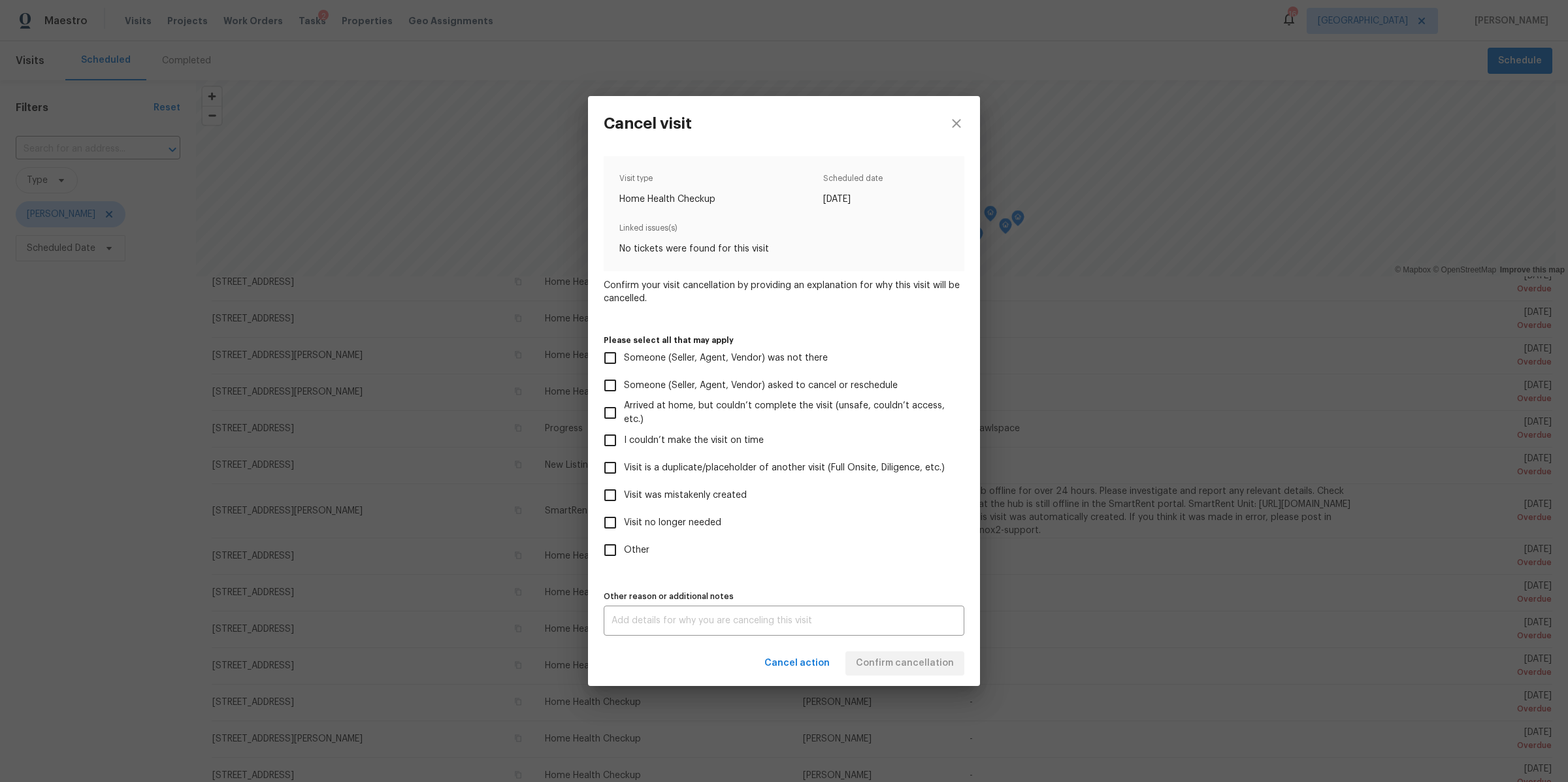
click at [645, 517] on span "Visit no longer needed" at bounding box center [673, 523] width 97 height 14
click at [624, 517] on input "Visit no longer needed" at bounding box center [610, 523] width 28 height 28
checkbox input "true"
click at [686, 627] on div "x Other reason or additional notes" at bounding box center [784, 621] width 361 height 30
type textarea "dup"
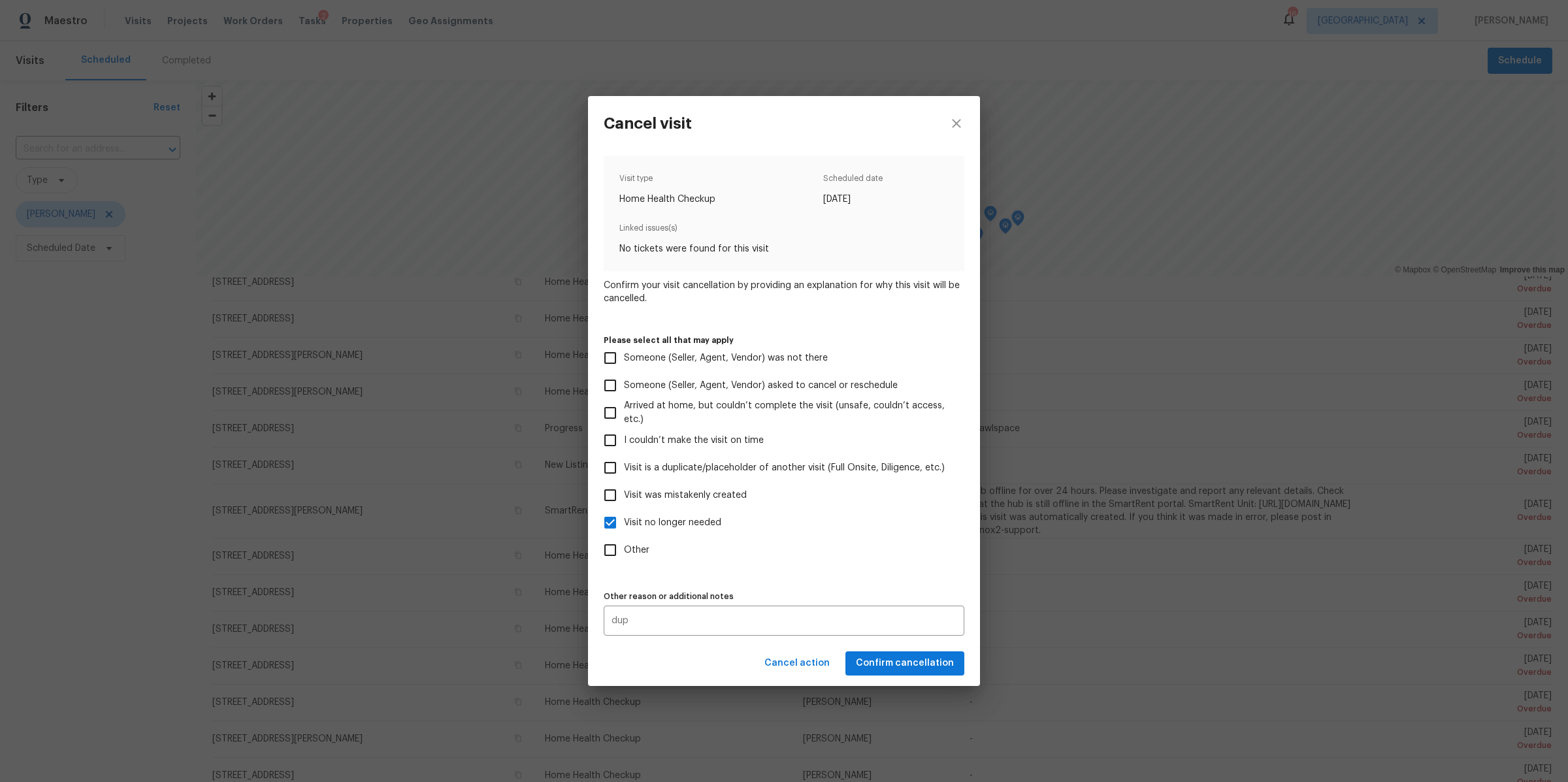
click at [879, 656] on div "Cancel action Confirm cancellation" at bounding box center [784, 664] width 392 height 45
click at [878, 659] on span "Confirm cancellation" at bounding box center [905, 664] width 98 height 16
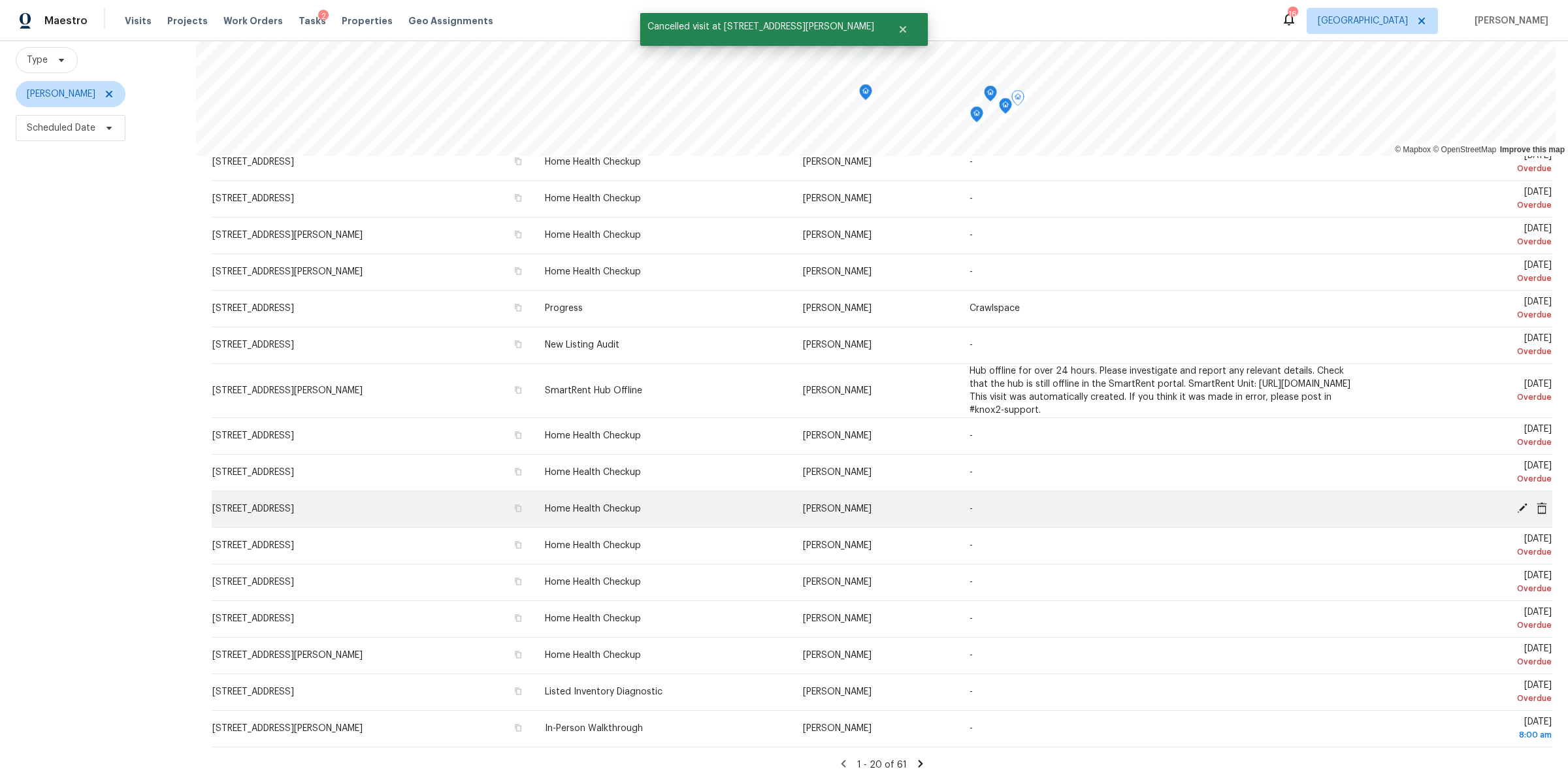
scroll to position [132, 0]
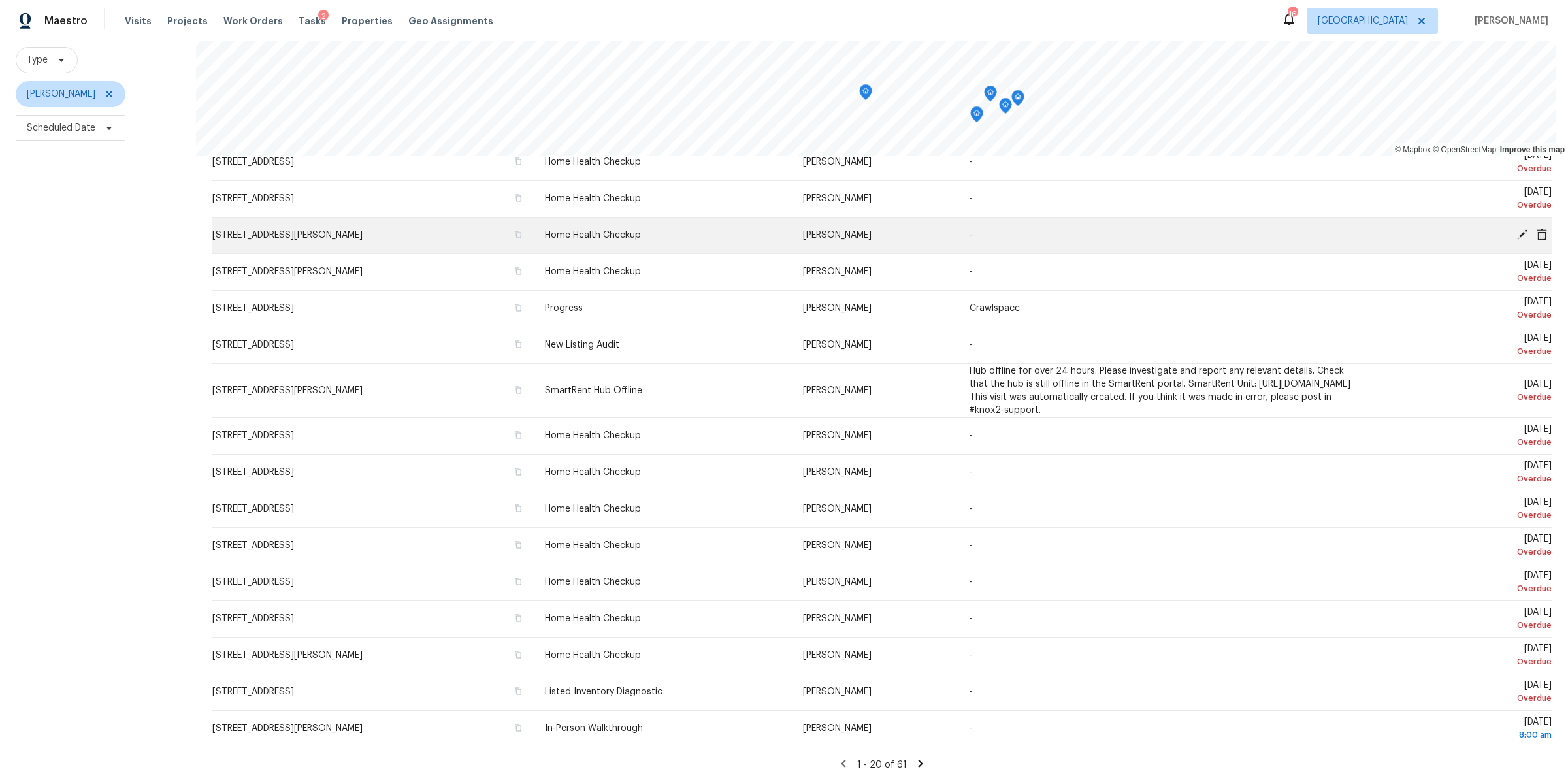
click at [1537, 228] on icon at bounding box center [1542, 234] width 10 height 12
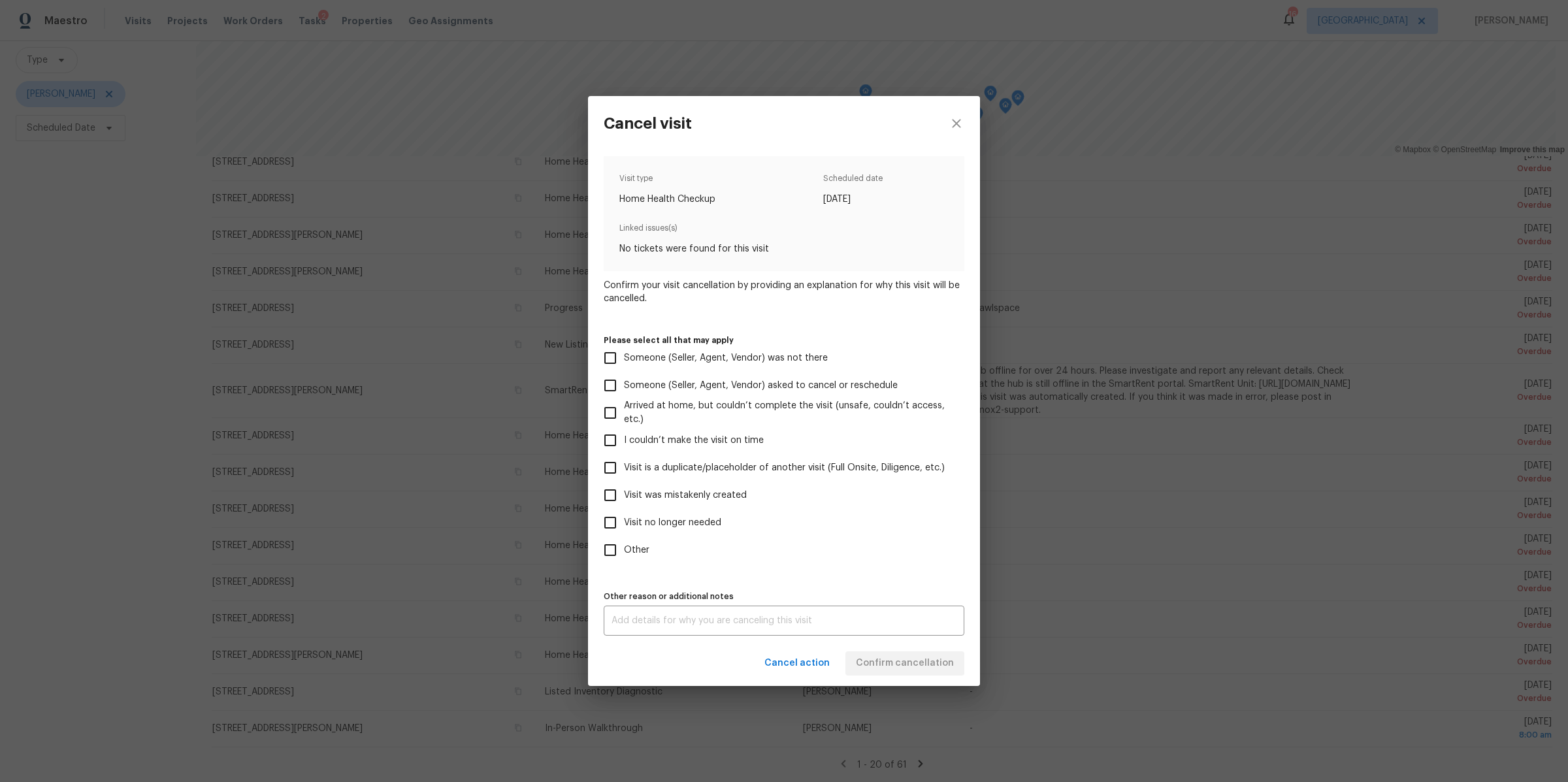
click at [651, 522] on span "Visit no longer needed" at bounding box center [673, 523] width 97 height 14
click at [624, 522] on input "Visit no longer needed" at bounding box center [610, 523] width 28 height 28
checkbox input "true"
click at [647, 621] on textarea at bounding box center [784, 621] width 345 height 9
type textarea "dup"
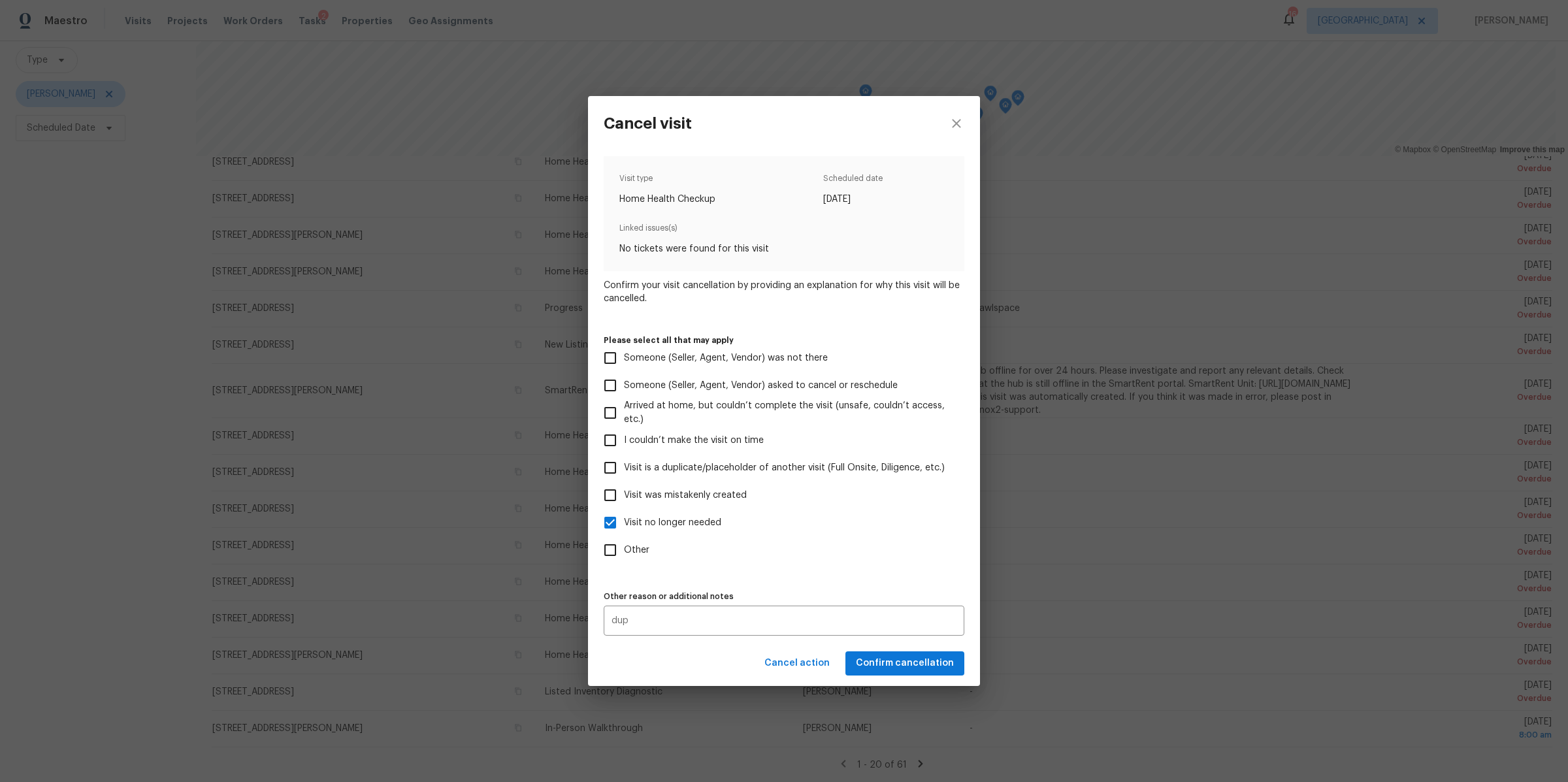
click at [865, 659] on div "Cancel action Confirm cancellation" at bounding box center [784, 664] width 392 height 45
click at [865, 659] on span "Confirm cancellation" at bounding box center [905, 664] width 98 height 16
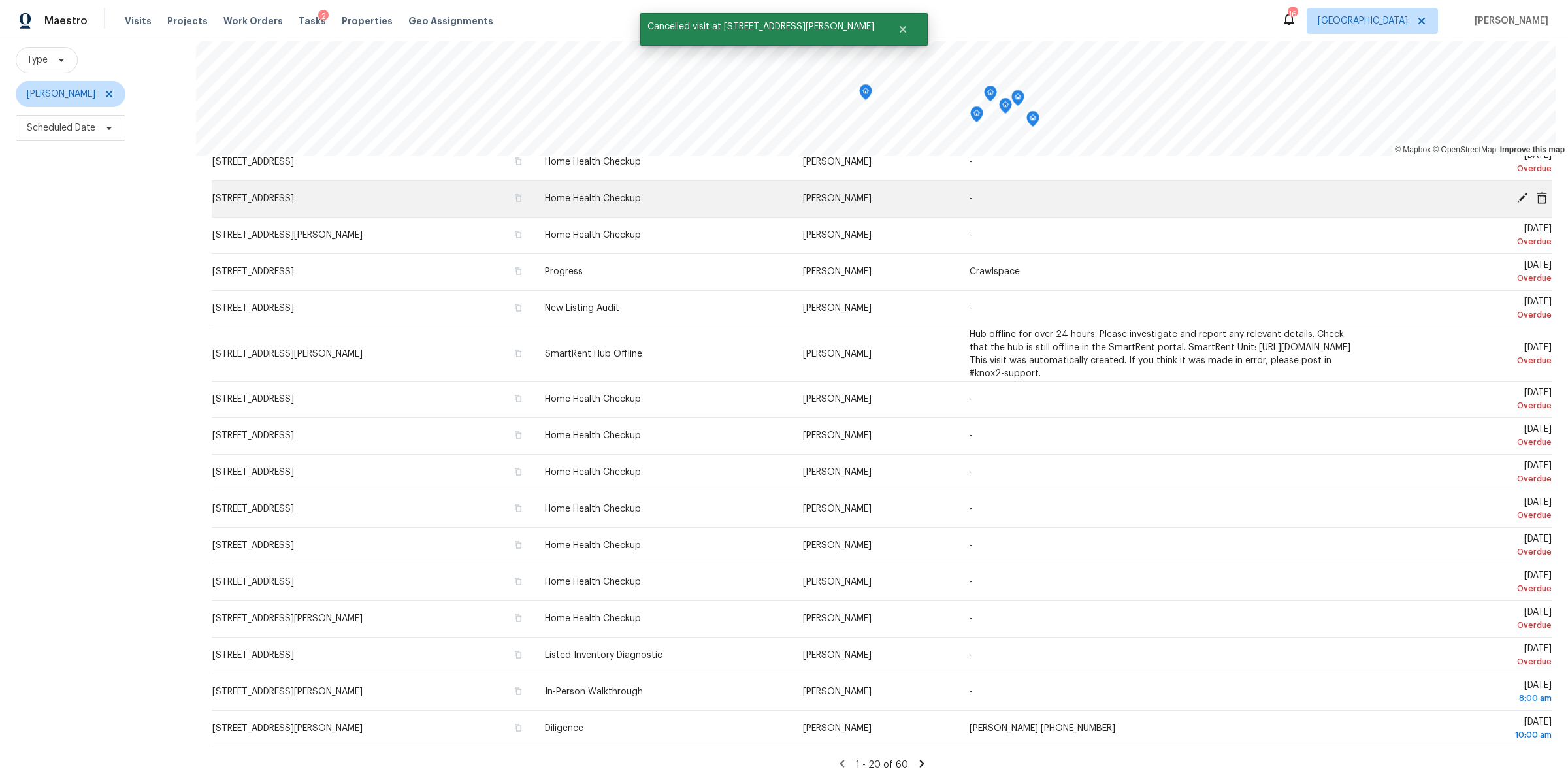
click at [1537, 192] on icon at bounding box center [1542, 197] width 10 height 12
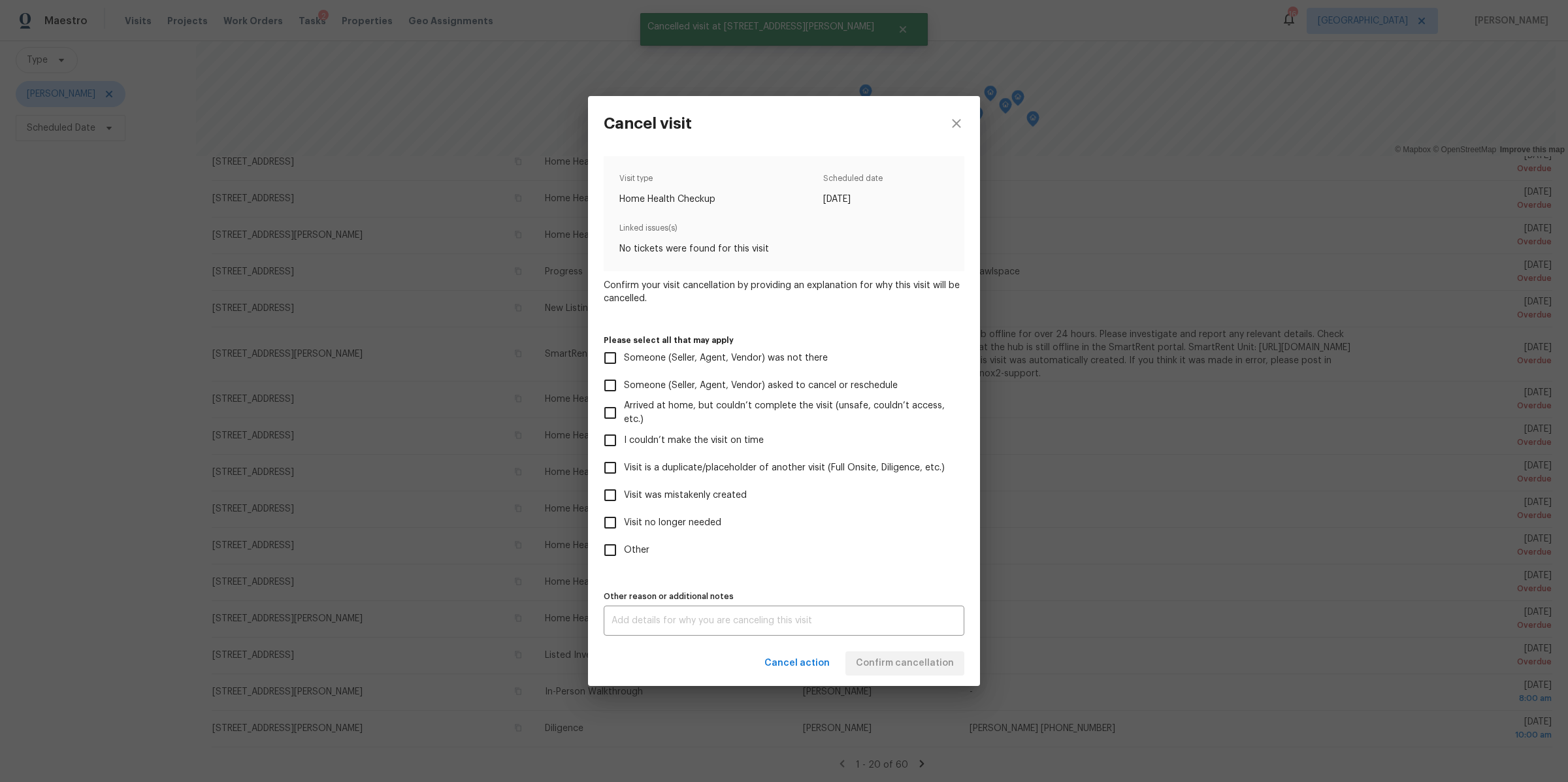
click at [673, 524] on span "Visit no longer needed" at bounding box center [673, 523] width 97 height 14
click at [624, 524] on input "Visit no longer needed" at bounding box center [610, 523] width 28 height 28
checkbox input "true"
click at [669, 609] on div "x Other reason or additional notes" at bounding box center [784, 621] width 361 height 30
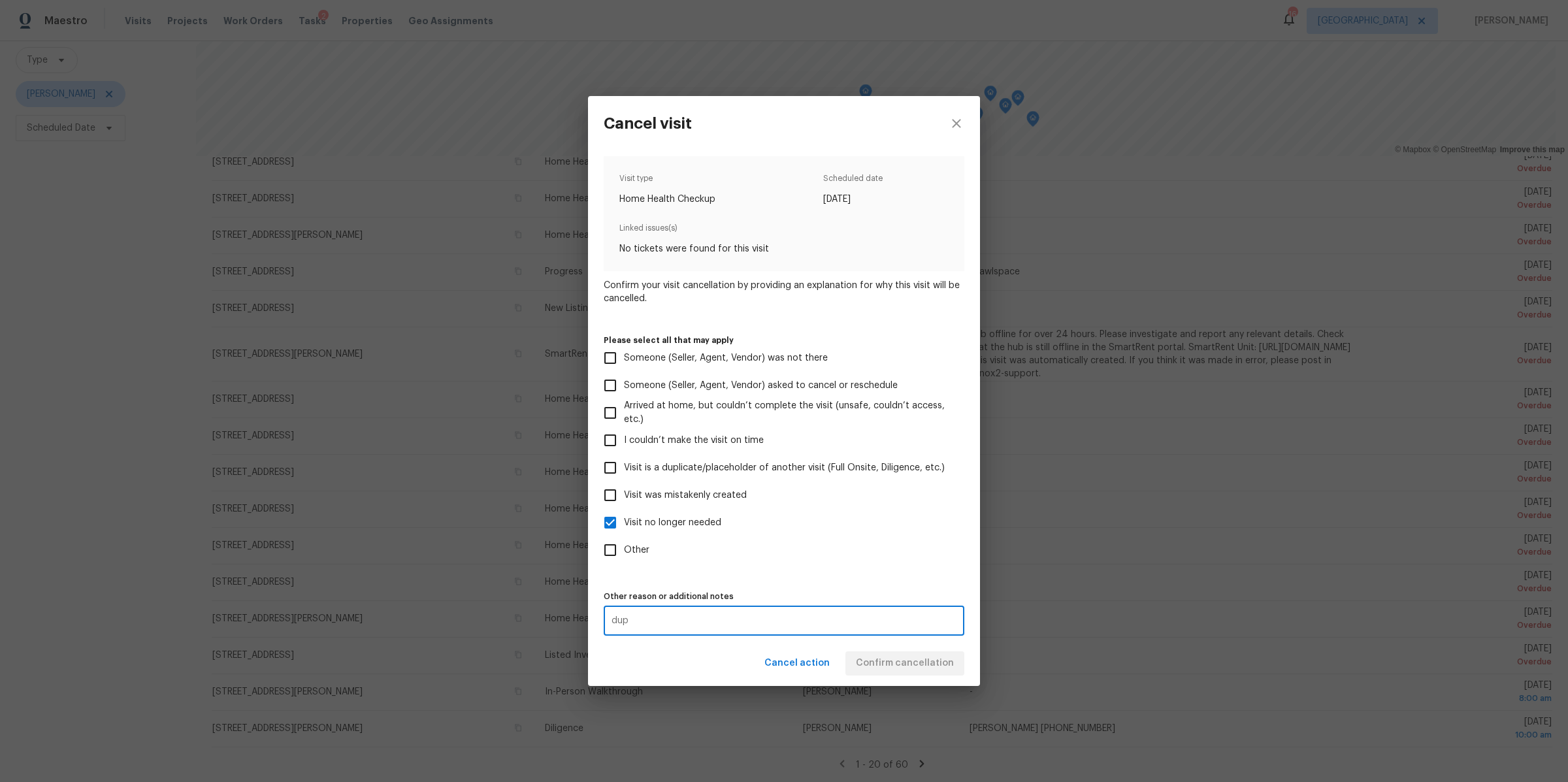
type textarea "dup"
click at [897, 670] on div "Cancel action Confirm cancellation" at bounding box center [784, 664] width 392 height 45
click at [897, 670] on span "Confirm cancellation" at bounding box center [905, 664] width 98 height 16
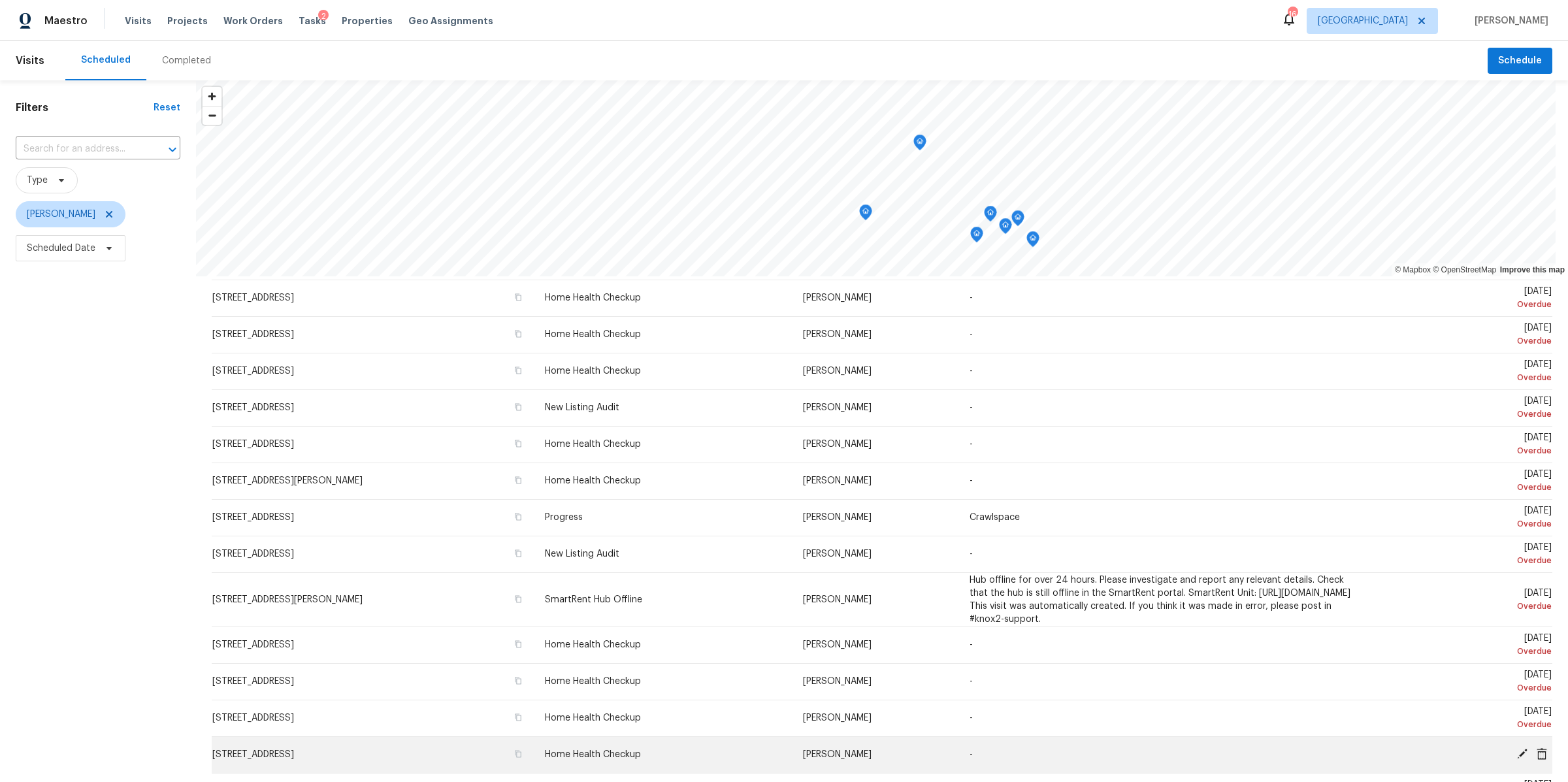
scroll to position [14, 0]
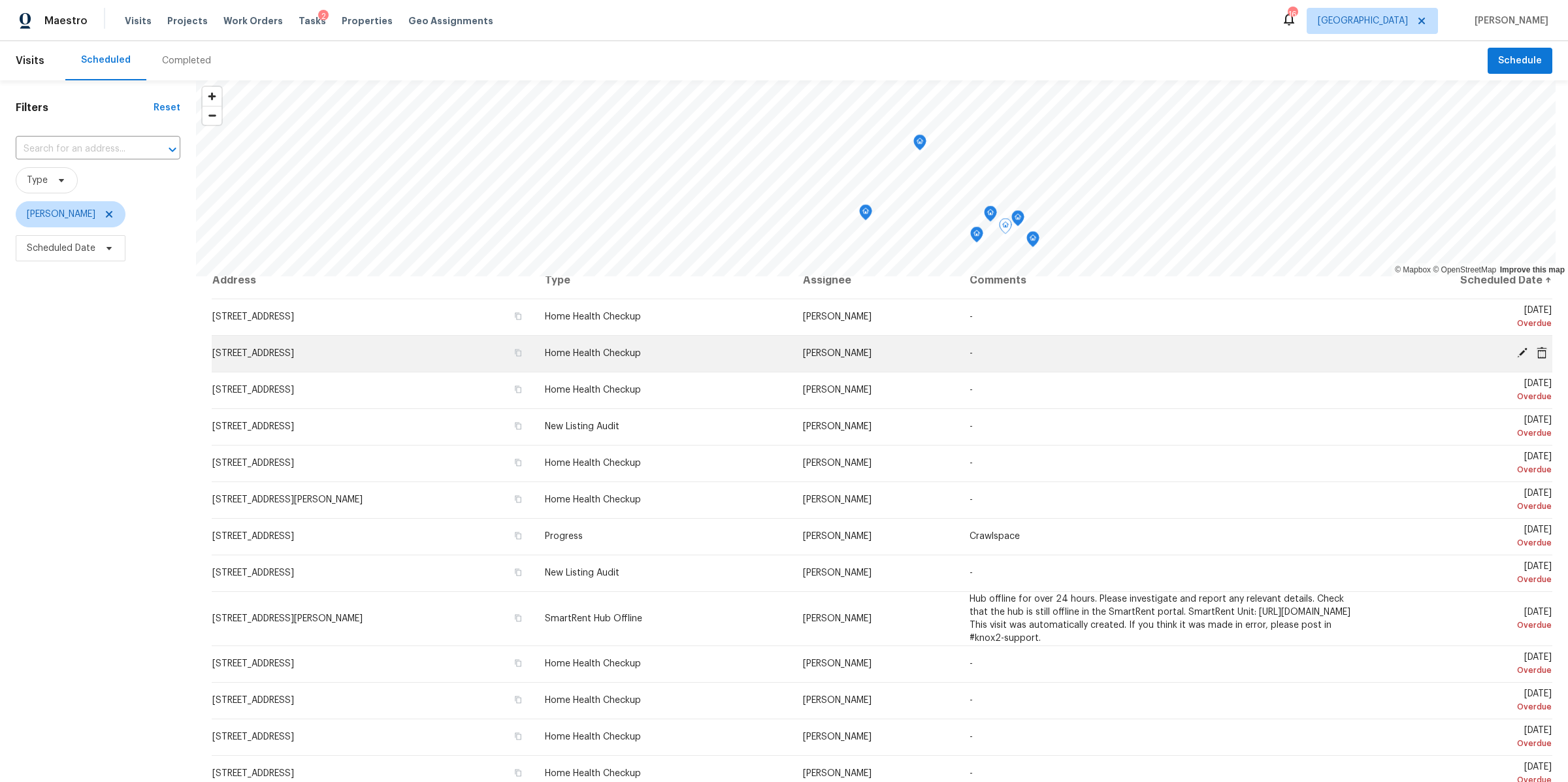
click at [1536, 353] on icon at bounding box center [1542, 352] width 12 height 12
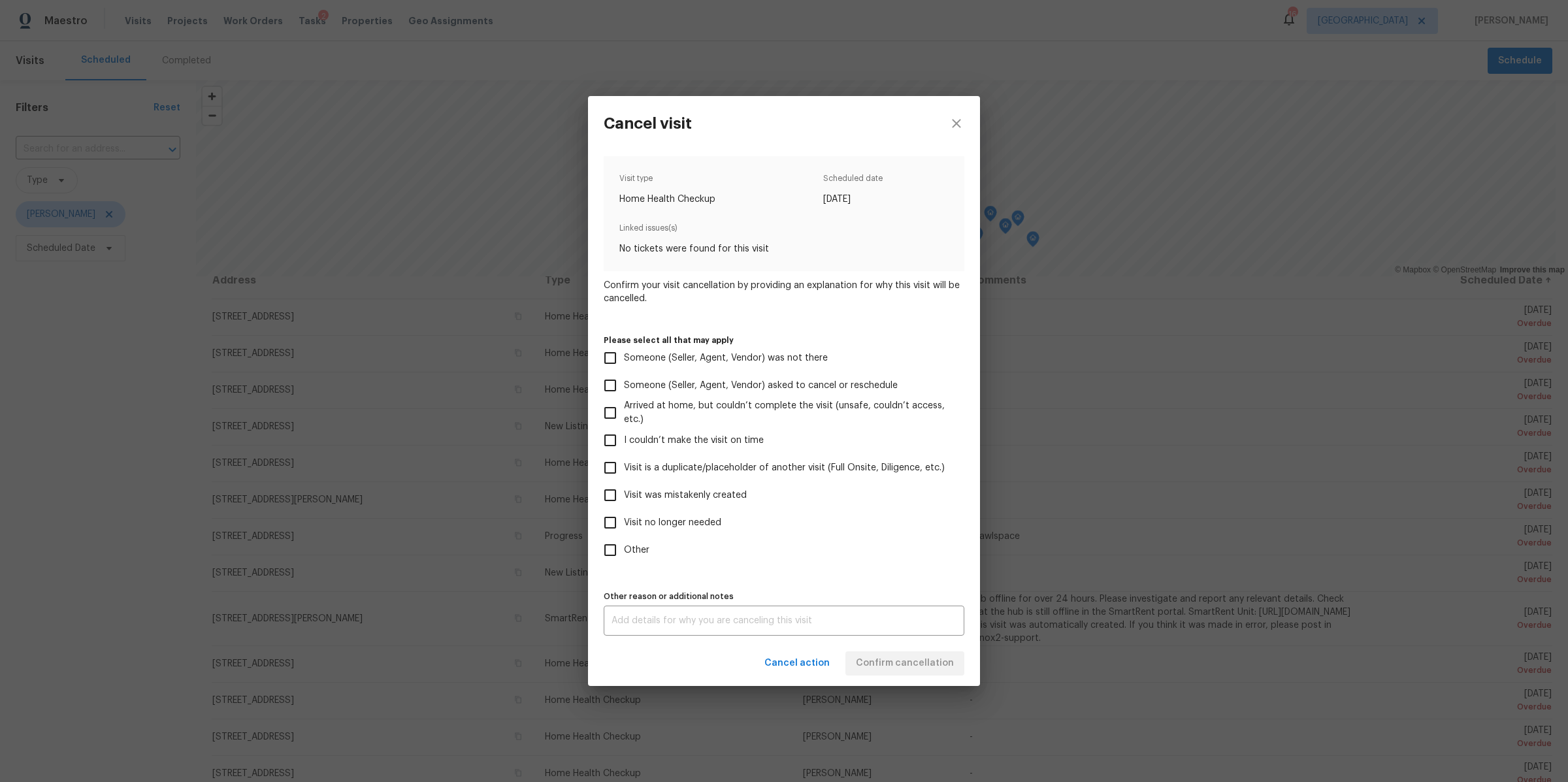
click at [694, 515] on label "Visit no longer needed" at bounding box center [775, 523] width 357 height 28
click at [624, 515] on input "Visit no longer needed" at bounding box center [610, 523] width 28 height 28
checkbox input "true"
click at [680, 621] on textarea at bounding box center [784, 621] width 345 height 9
type textarea "dup"
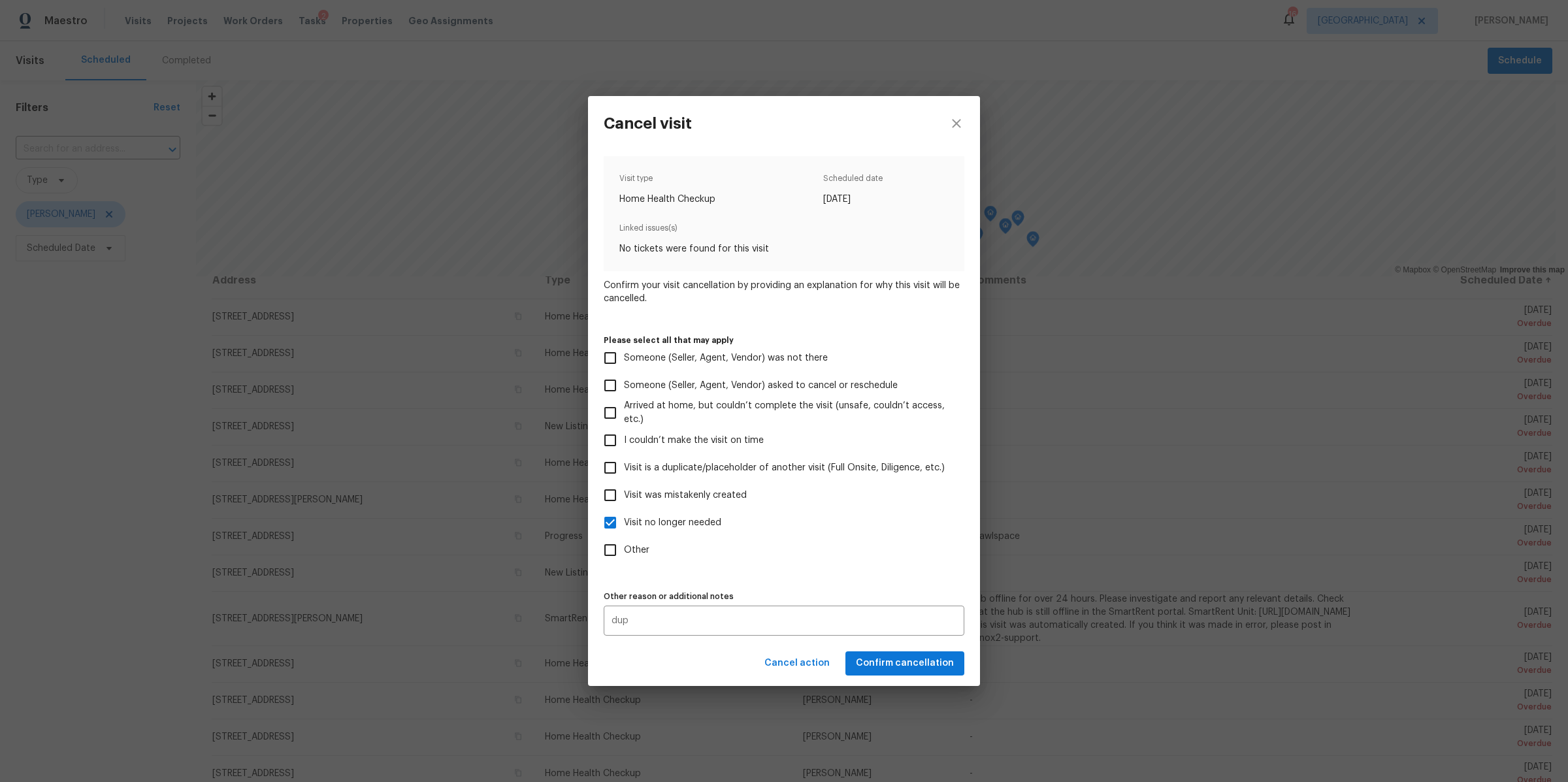
click at [888, 664] on div "Cancel action Confirm cancellation" at bounding box center [784, 664] width 392 height 45
click at [888, 664] on span "Confirm cancellation" at bounding box center [905, 664] width 98 height 16
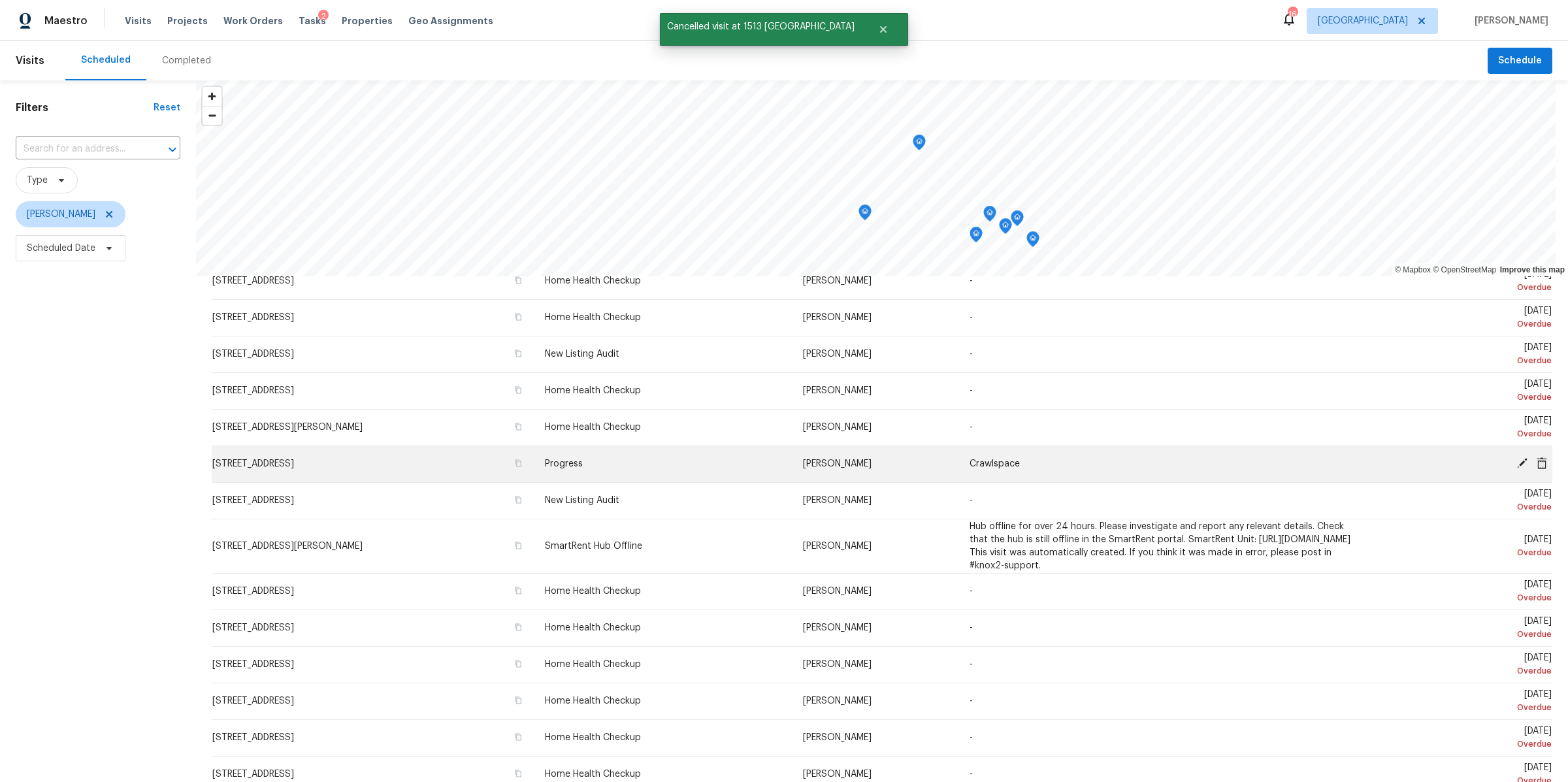
scroll to position [28, 0]
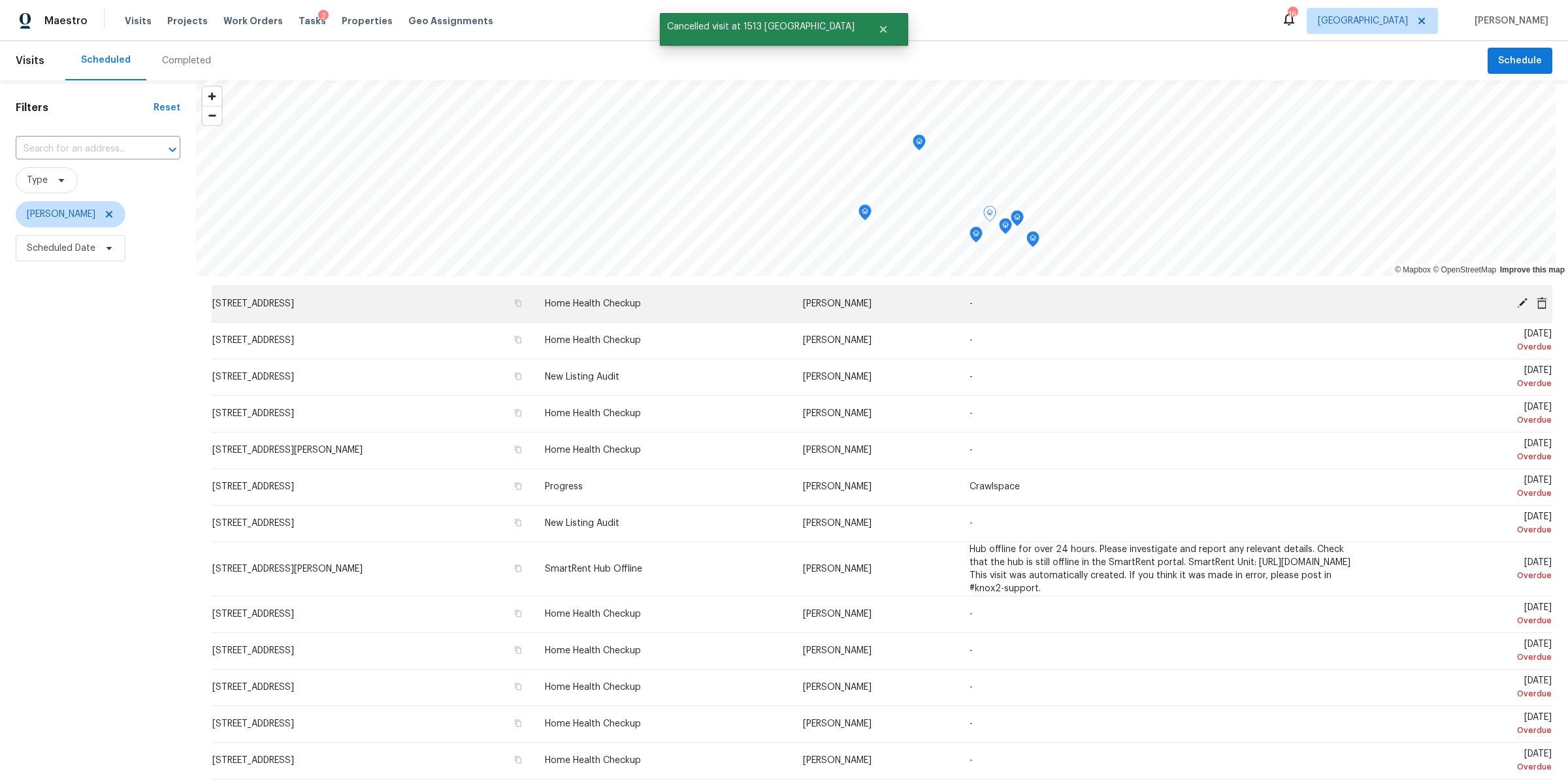
click at [1536, 304] on icon at bounding box center [1542, 303] width 12 height 12
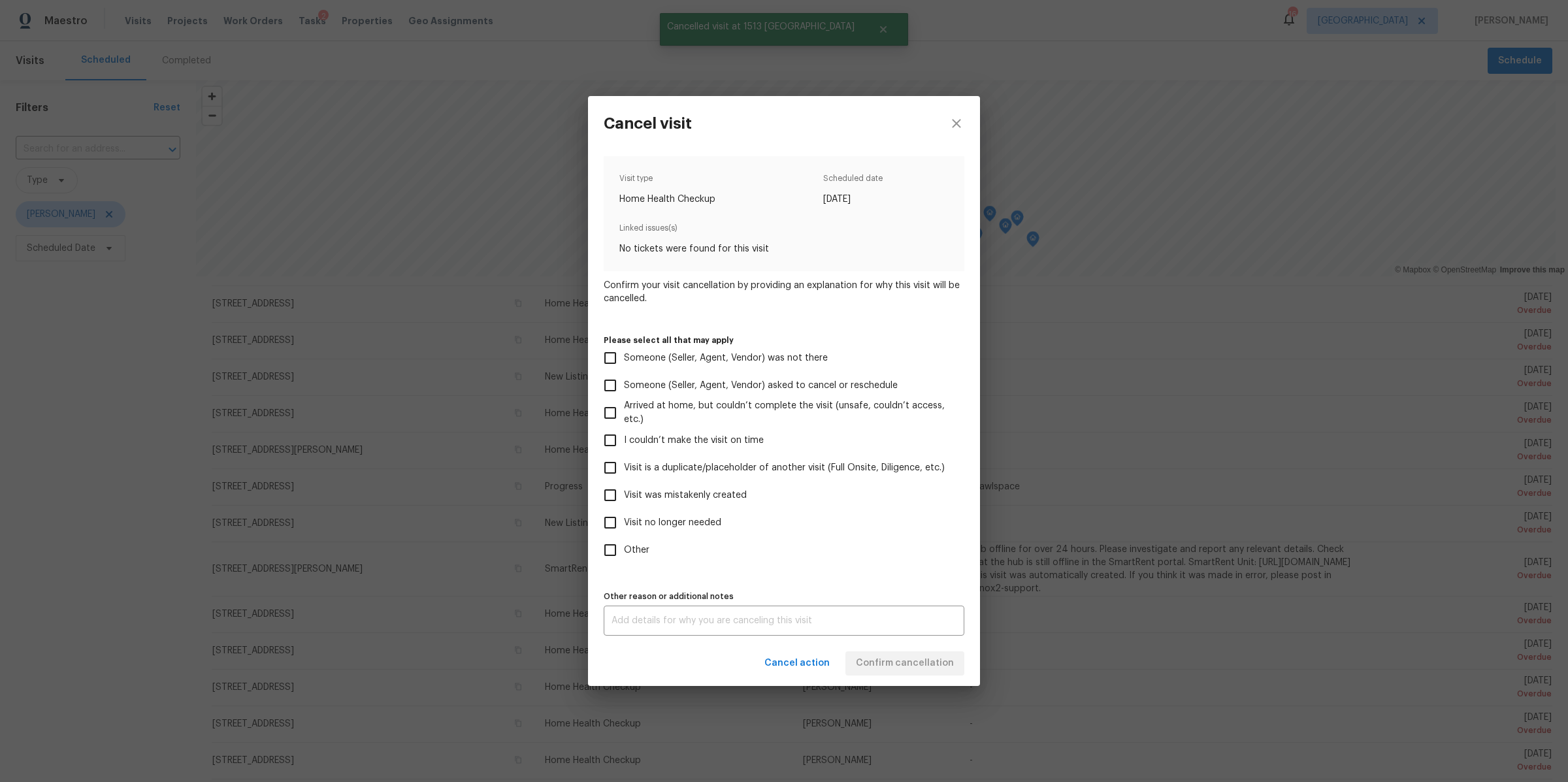
click at [684, 526] on span "Visit no longer needed" at bounding box center [673, 523] width 97 height 14
click at [624, 526] on input "Visit no longer needed" at bounding box center [610, 523] width 28 height 28
checkbox input "true"
click at [681, 613] on div "x Other reason or additional notes" at bounding box center [784, 621] width 361 height 30
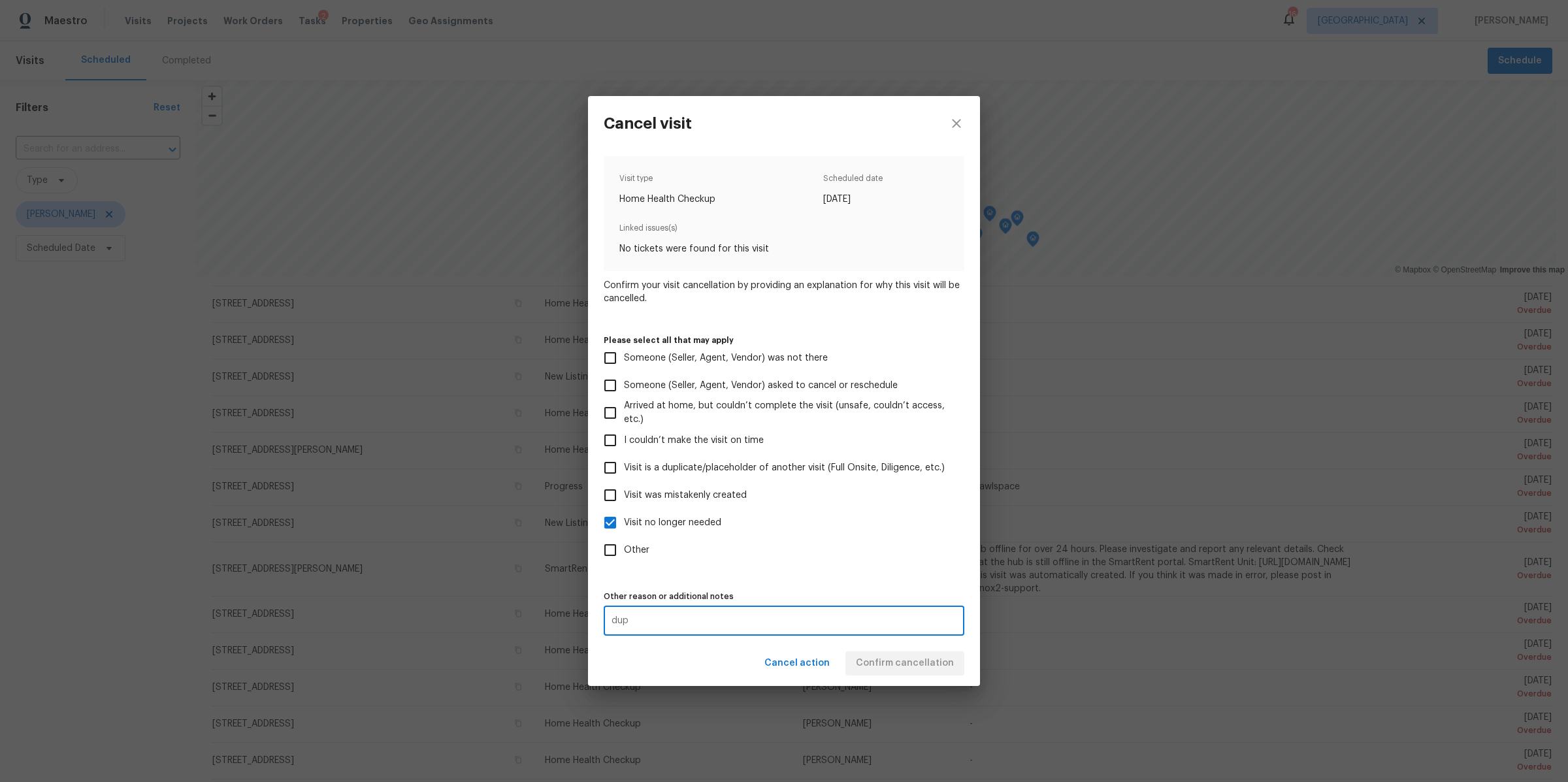
type textarea "dup"
click at [893, 657] on div "Cancel action Confirm cancellation" at bounding box center [784, 664] width 392 height 45
click at [893, 657] on span "Confirm cancellation" at bounding box center [905, 664] width 98 height 16
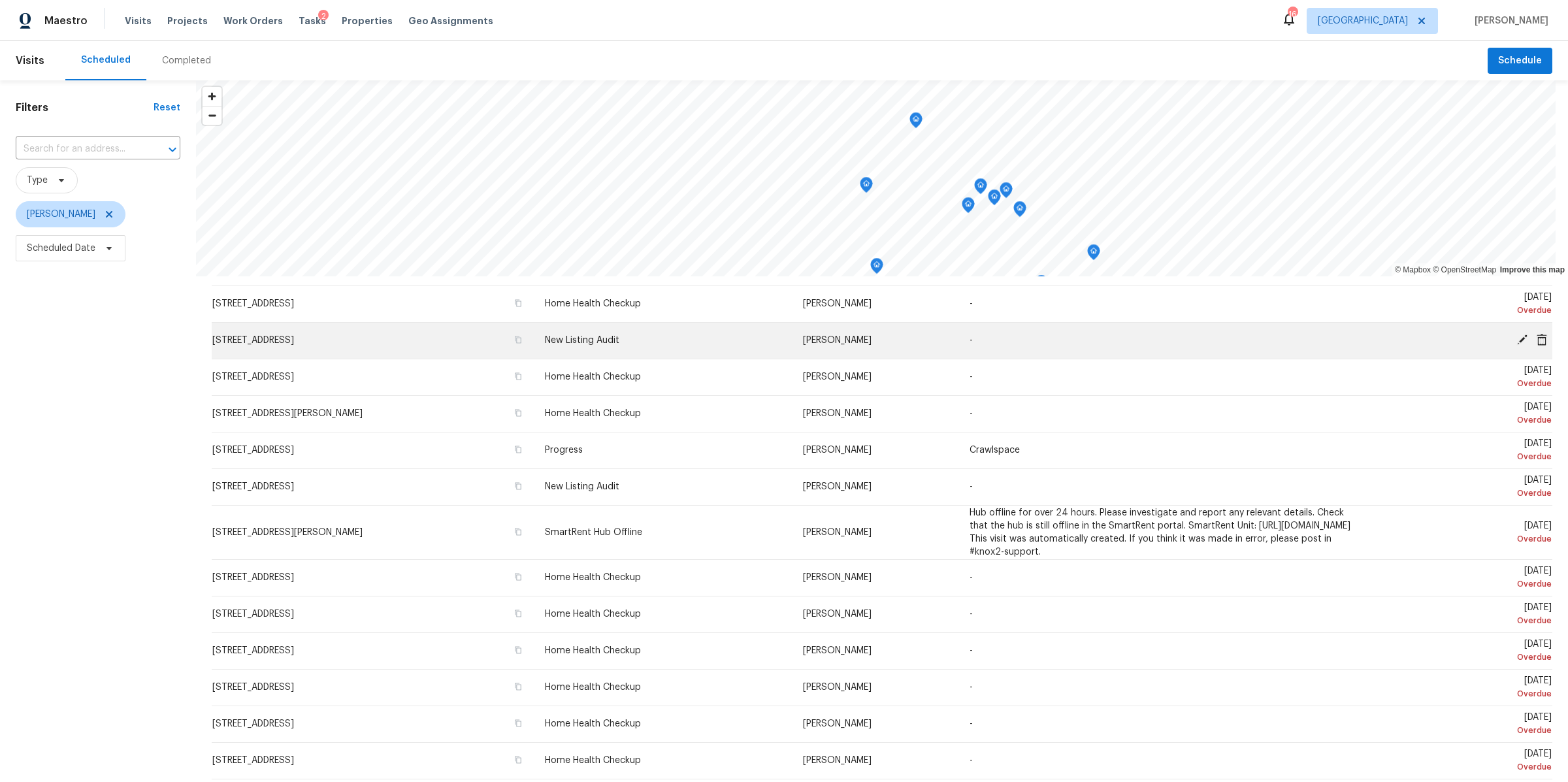
click at [1537, 337] on icon at bounding box center [1542, 339] width 10 height 12
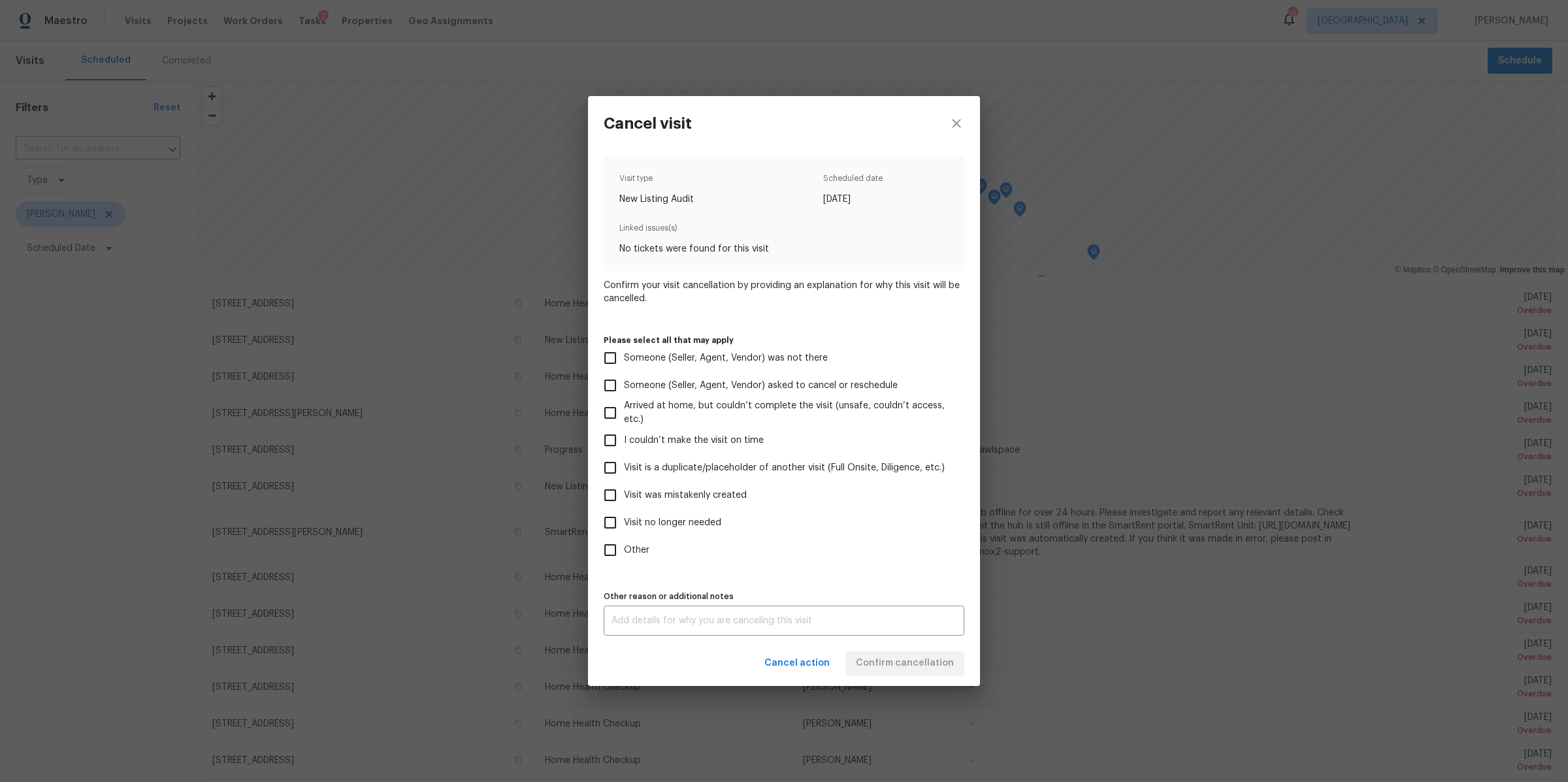
click at [707, 521] on span "Visit no longer needed" at bounding box center [673, 523] width 97 height 14
click at [624, 521] on input "Visit no longer needed" at bounding box center [610, 523] width 28 height 28
checkbox input "true"
click at [753, 622] on textarea at bounding box center [784, 621] width 345 height 9
type textarea "dup"
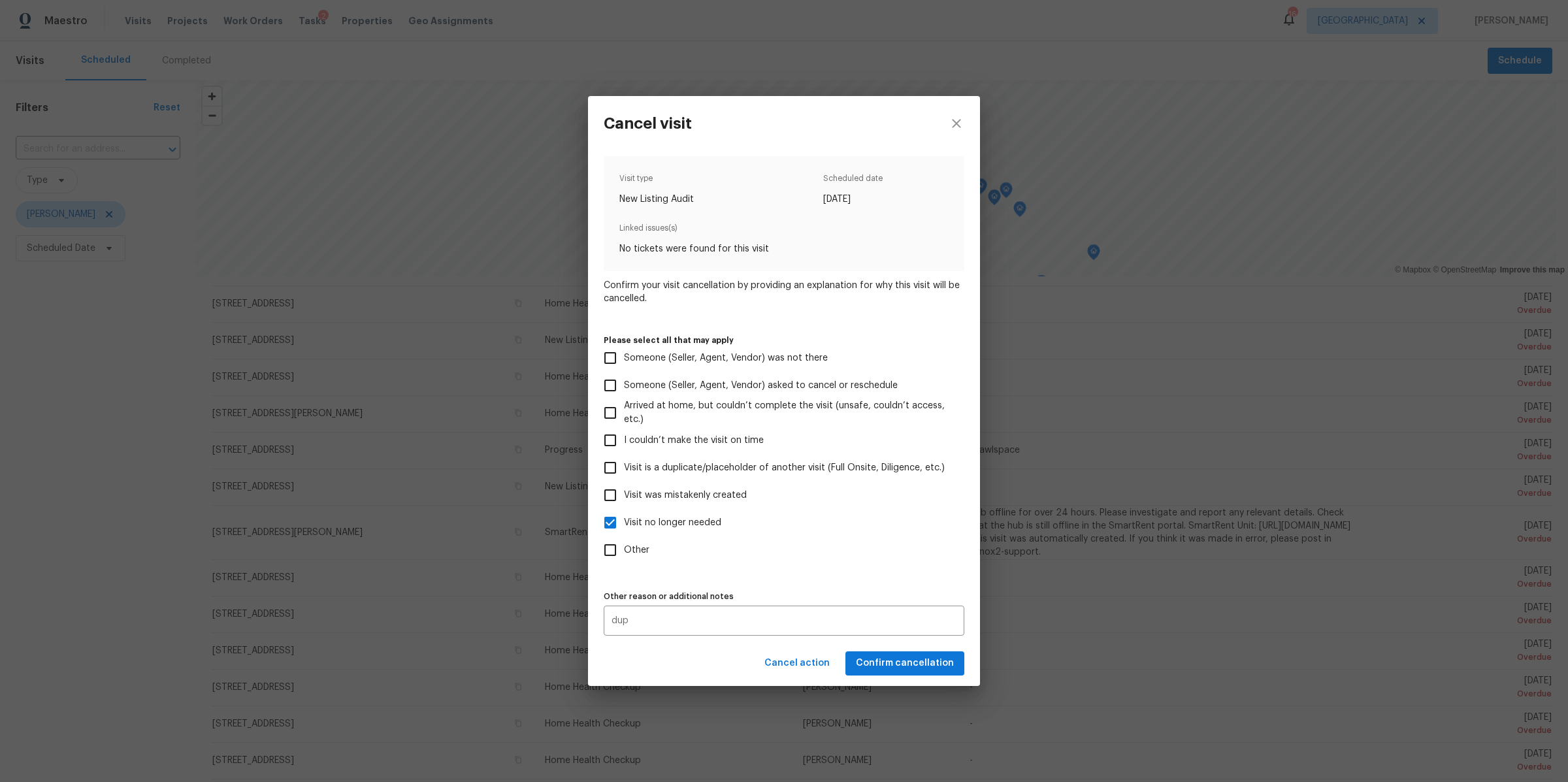
click at [950, 664] on div "Cancel action Confirm cancellation" at bounding box center [784, 664] width 392 height 45
click at [937, 664] on span "Confirm cancellation" at bounding box center [905, 664] width 98 height 16
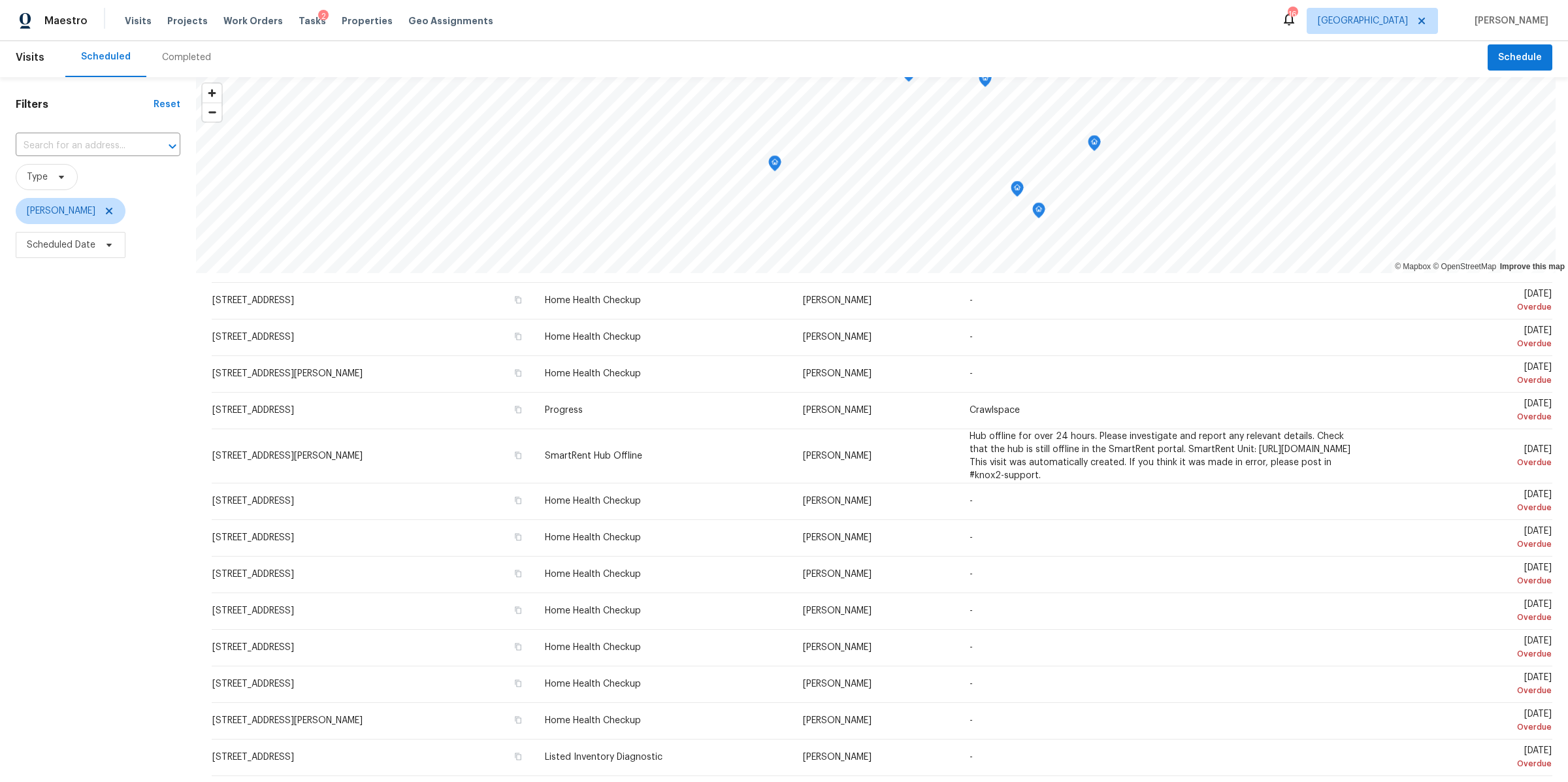
scroll to position [0, 0]
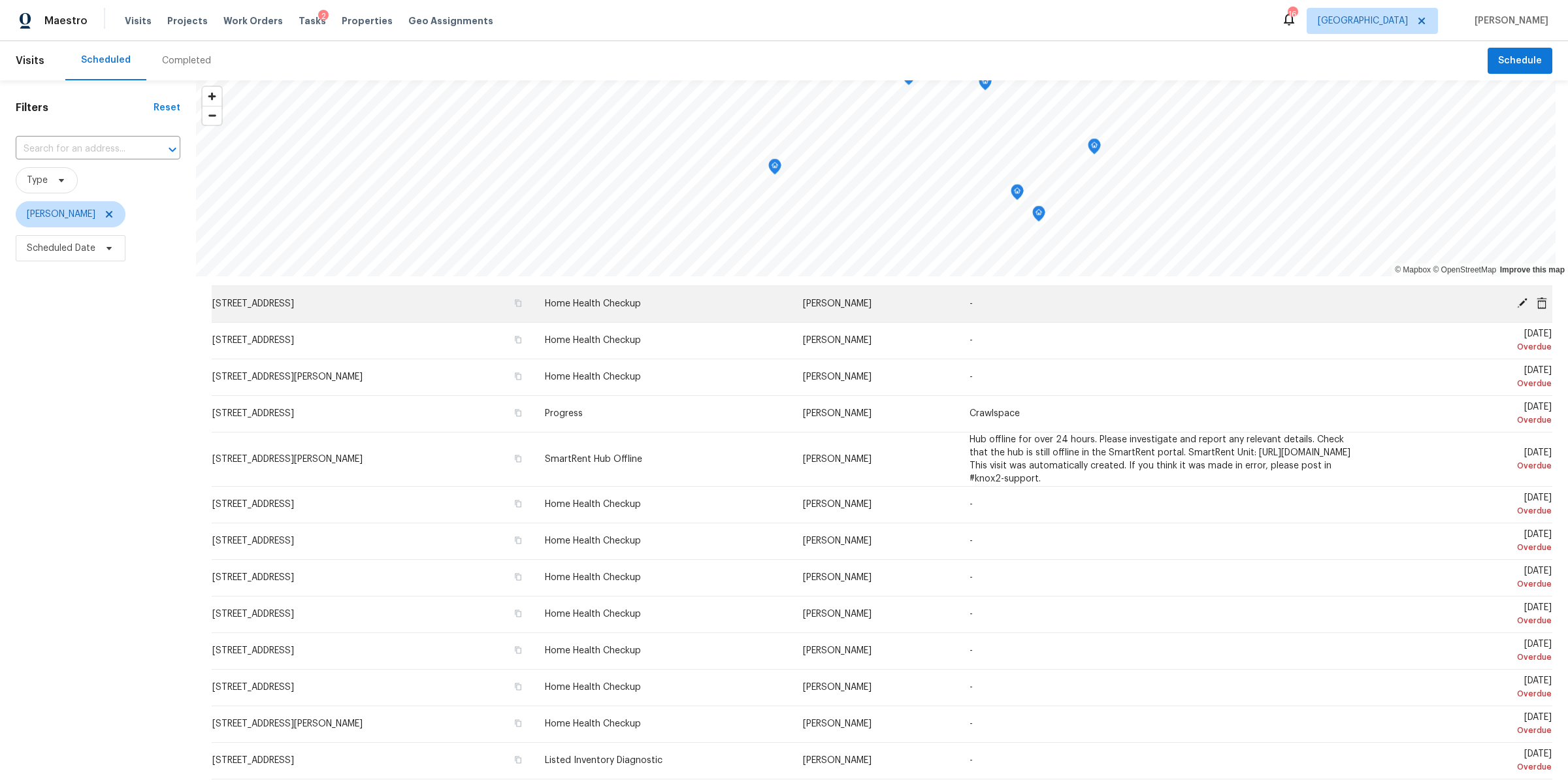
click at [1537, 299] on icon at bounding box center [1542, 302] width 10 height 12
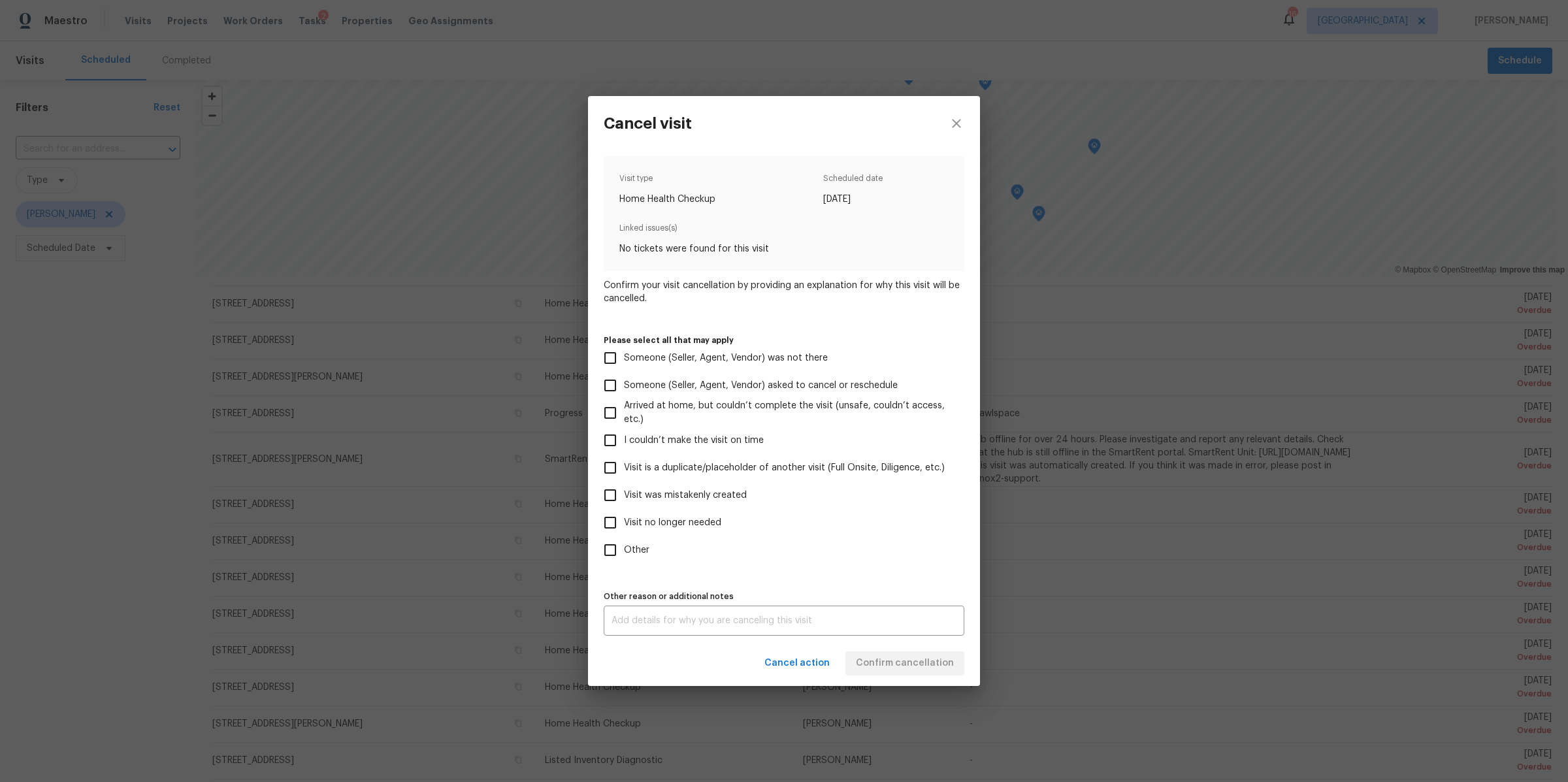
click at [682, 521] on span "Visit no longer needed" at bounding box center [673, 523] width 97 height 14
click at [624, 521] on input "Visit no longer needed" at bounding box center [610, 523] width 28 height 28
checkbox input "true"
click at [670, 615] on div "x Other reason or additional notes" at bounding box center [784, 621] width 361 height 30
type textarea "dup"
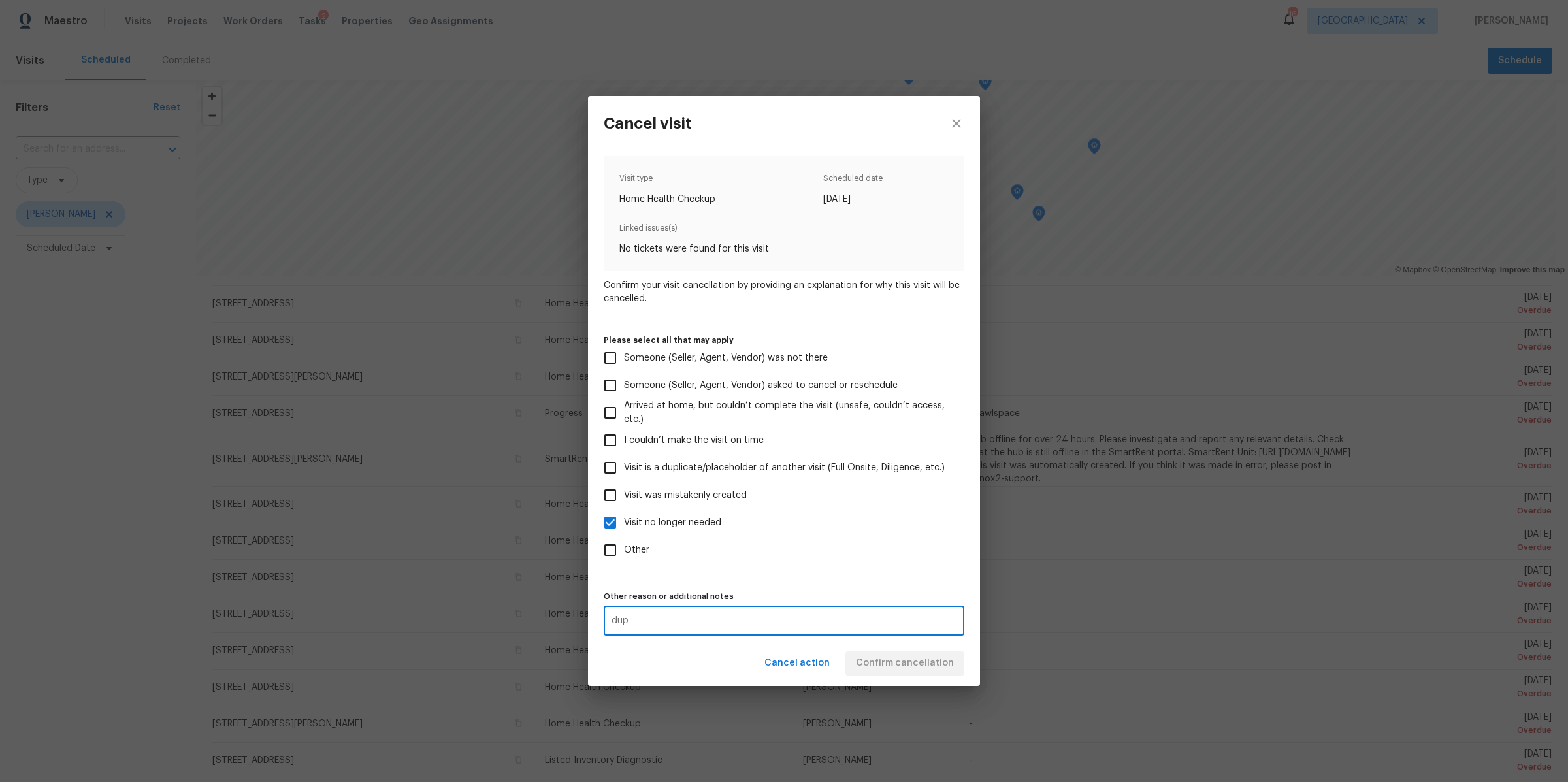
click at [913, 661] on div "Cancel action Confirm cancellation" at bounding box center [784, 664] width 392 height 45
click at [913, 661] on span "Confirm cancellation" at bounding box center [905, 664] width 98 height 16
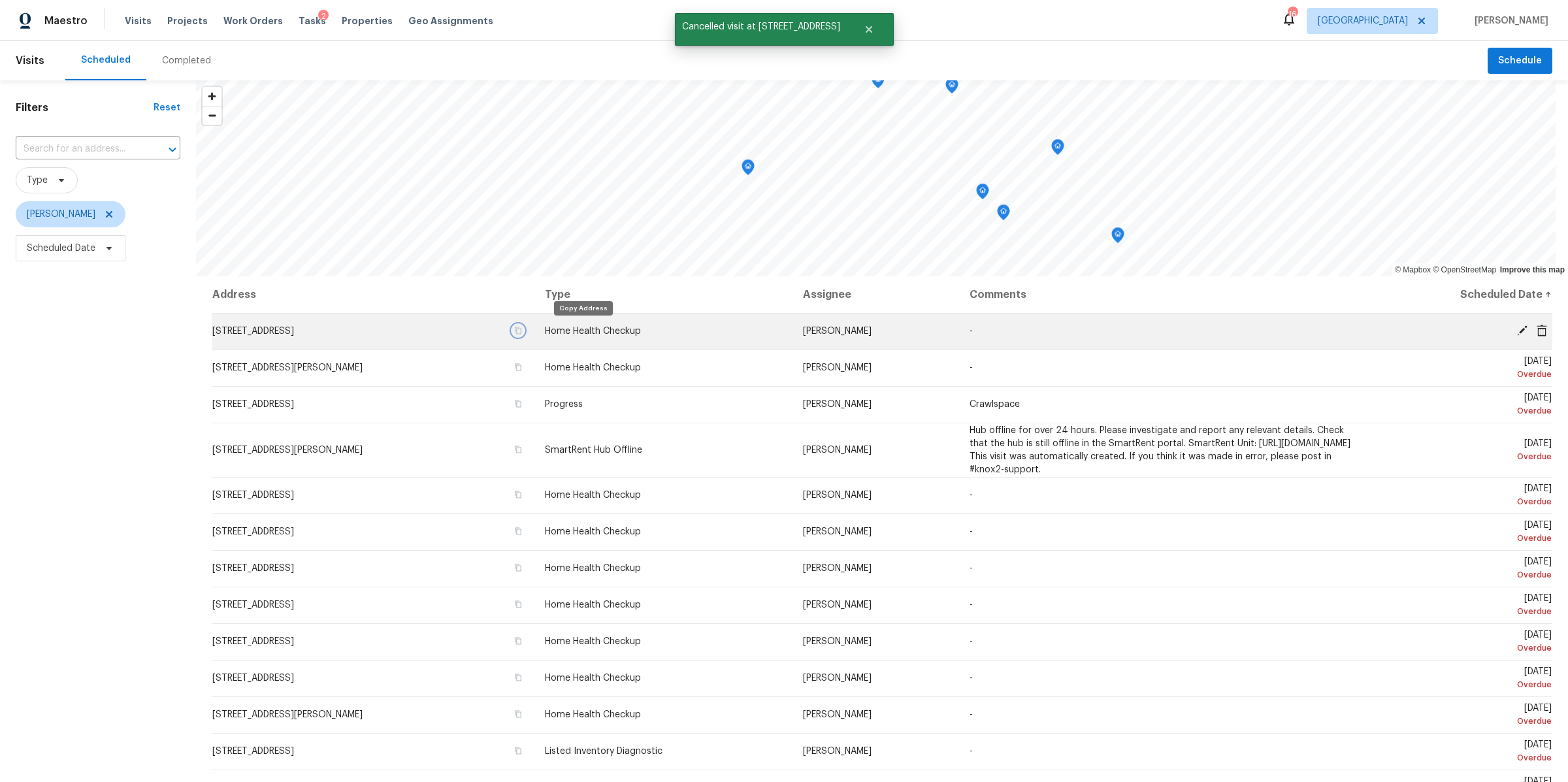
click at [522, 331] on icon "button" at bounding box center [519, 331] width 8 height 8
click at [1537, 327] on icon at bounding box center [1542, 330] width 10 height 12
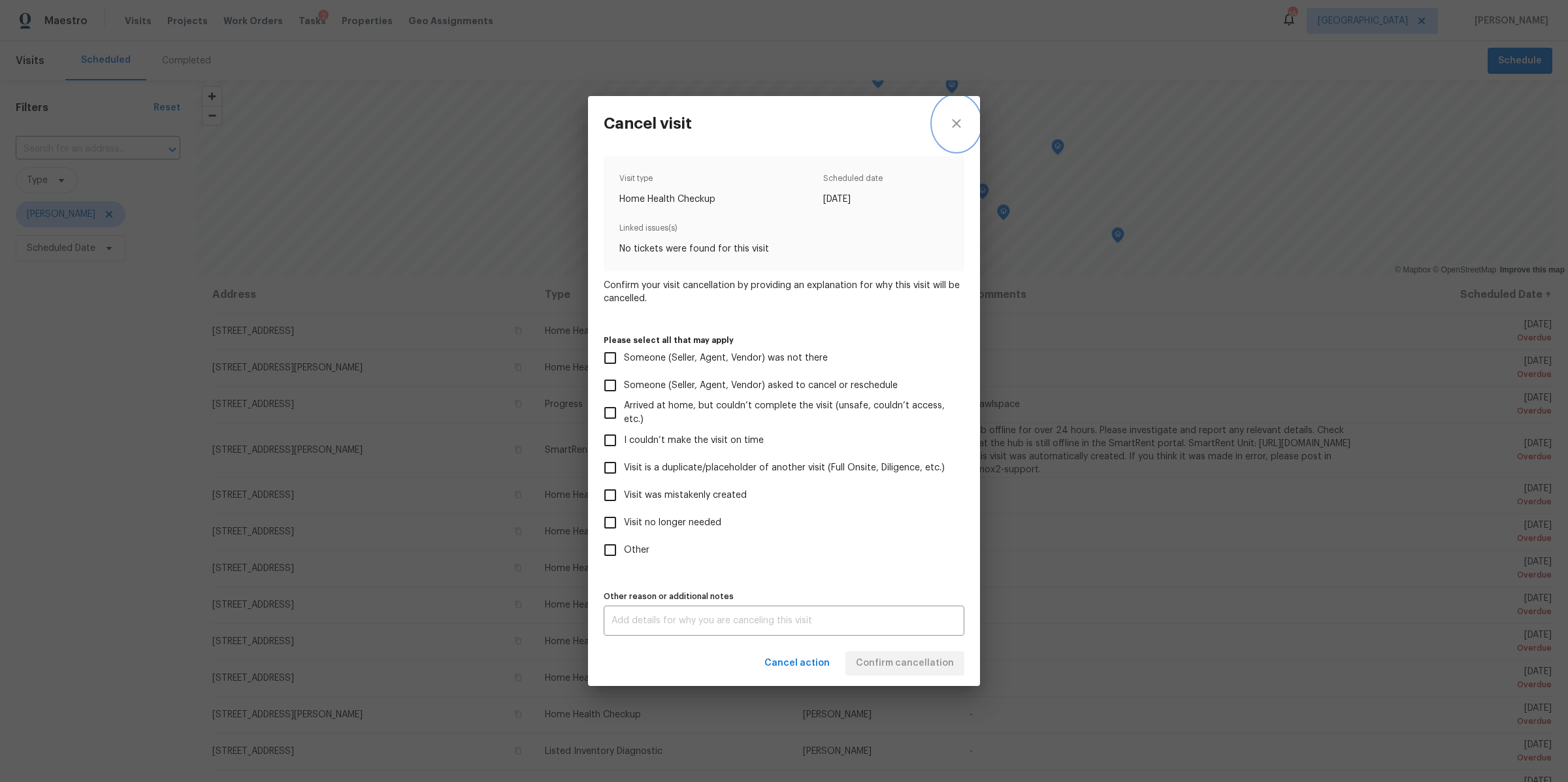
click at [961, 122] on icon "close" at bounding box center [956, 123] width 16 height 16
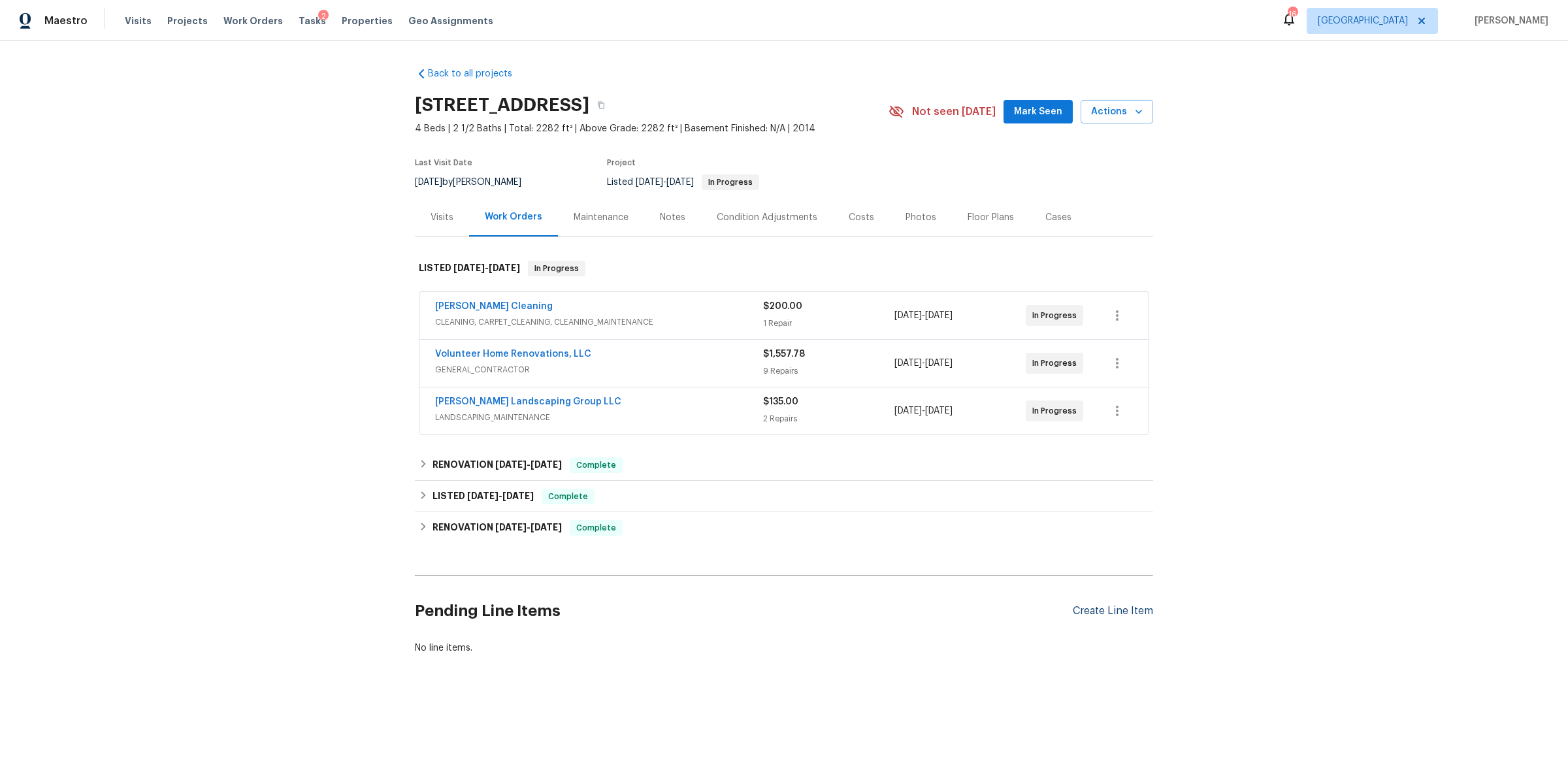
click at [1140, 609] on div "Create Line Item" at bounding box center [1113, 611] width 81 height 12
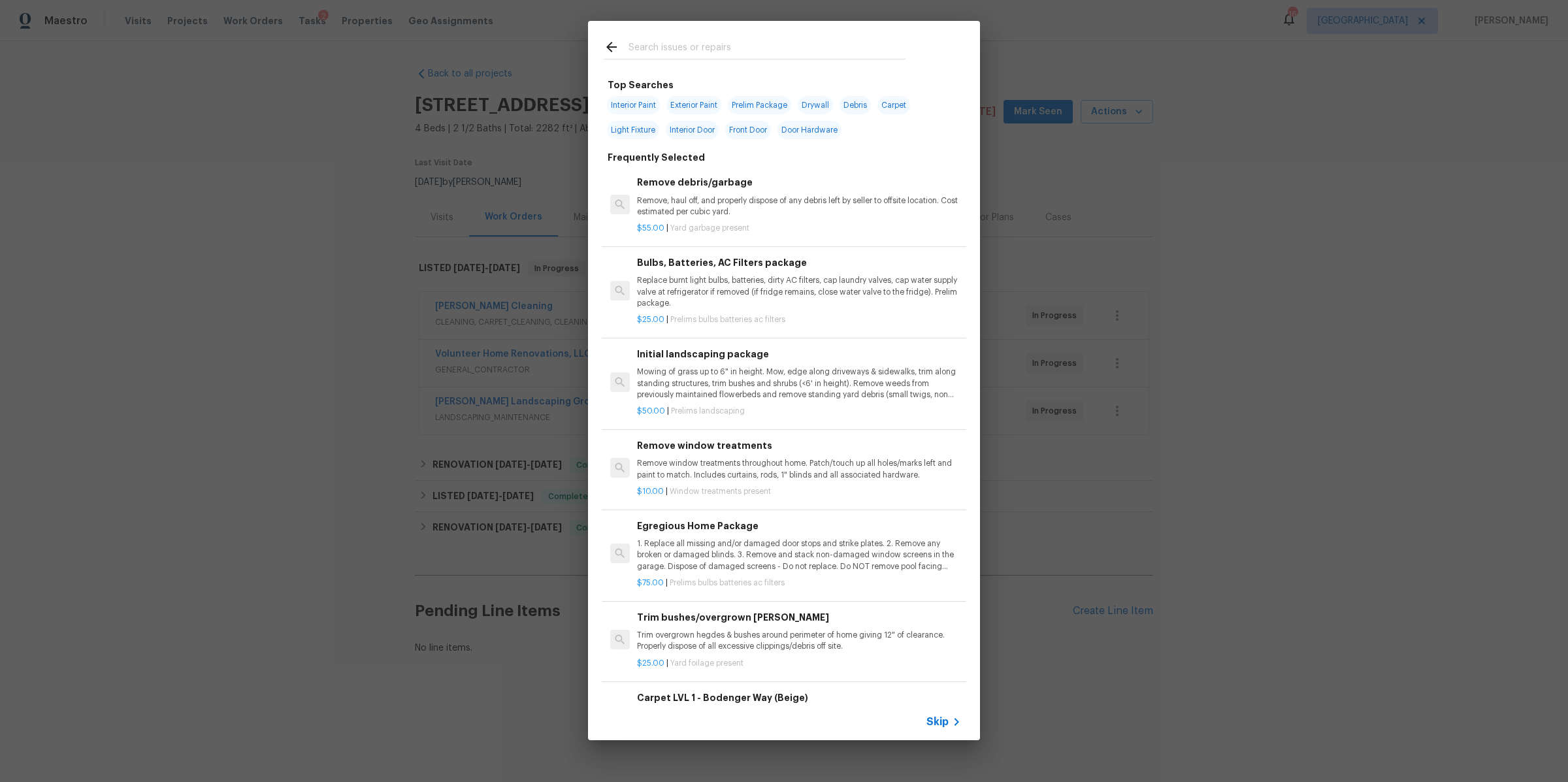
click at [941, 718] on span "Skip" at bounding box center [938, 722] width 22 height 13
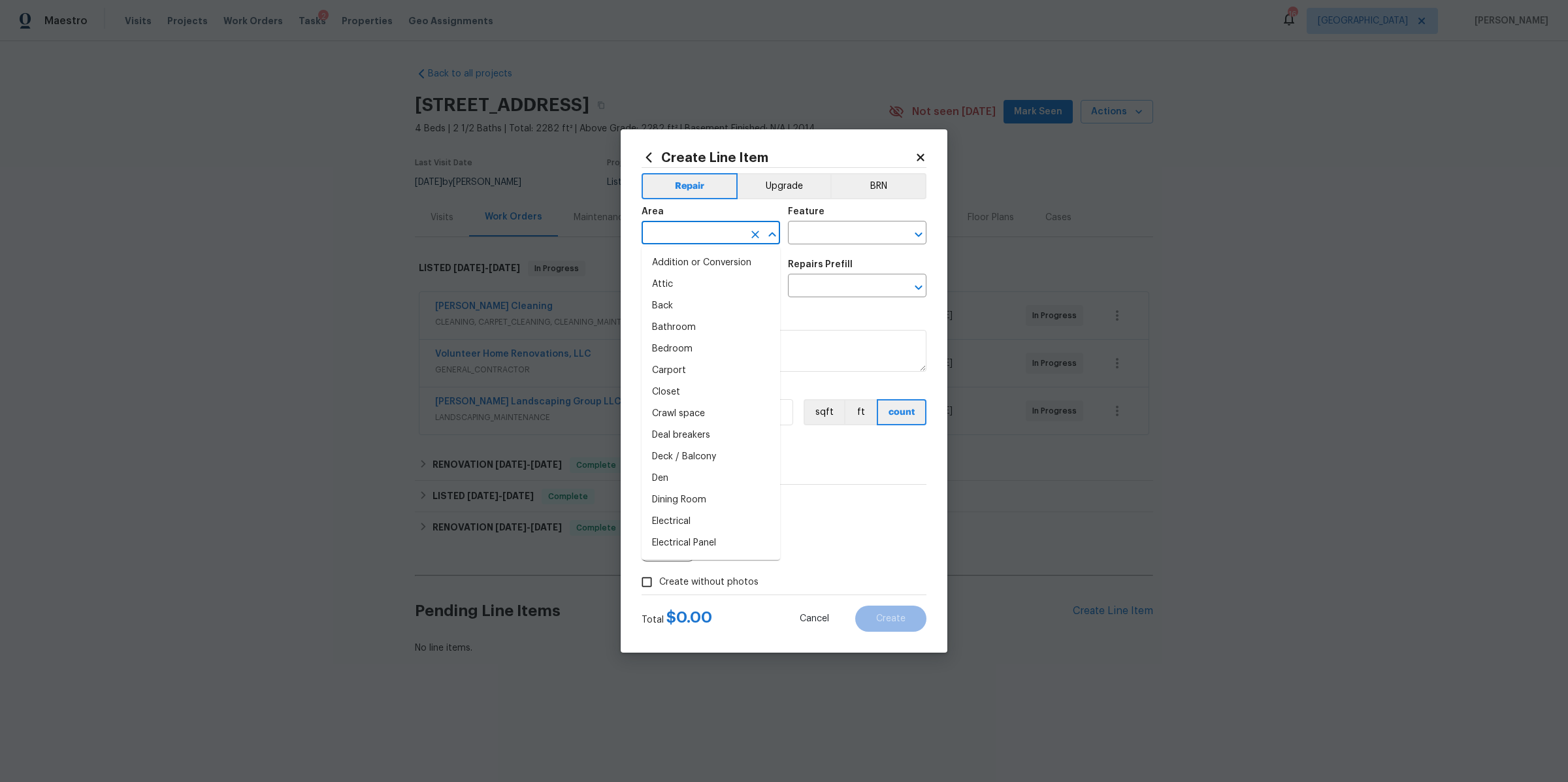
click at [696, 234] on input "text" at bounding box center [693, 234] width 102 height 20
click at [676, 288] on li "Interior Overall" at bounding box center [711, 284] width 139 height 22
type input "Interior Overall"
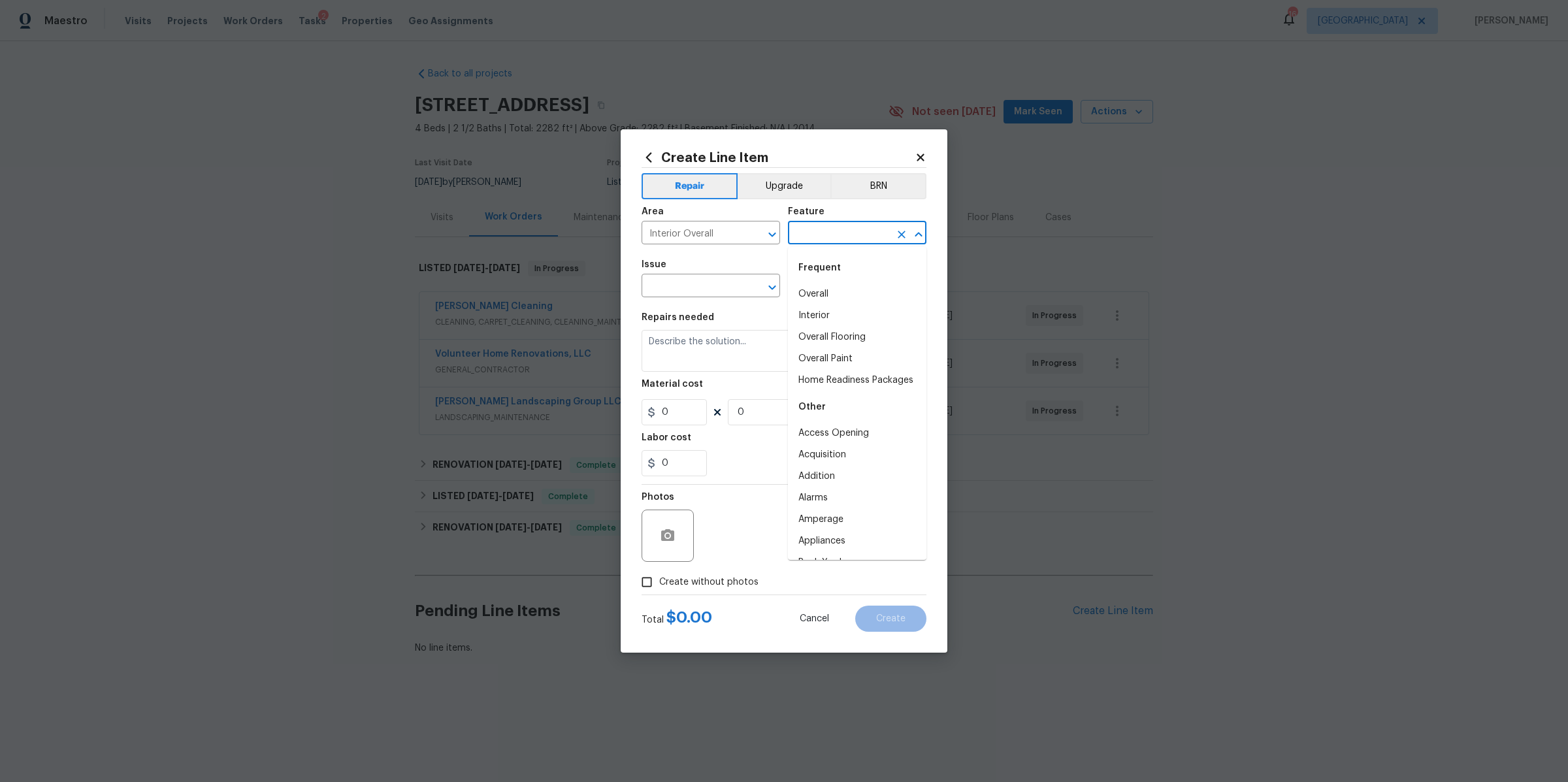
click at [833, 234] on input "text" at bounding box center [839, 234] width 102 height 20
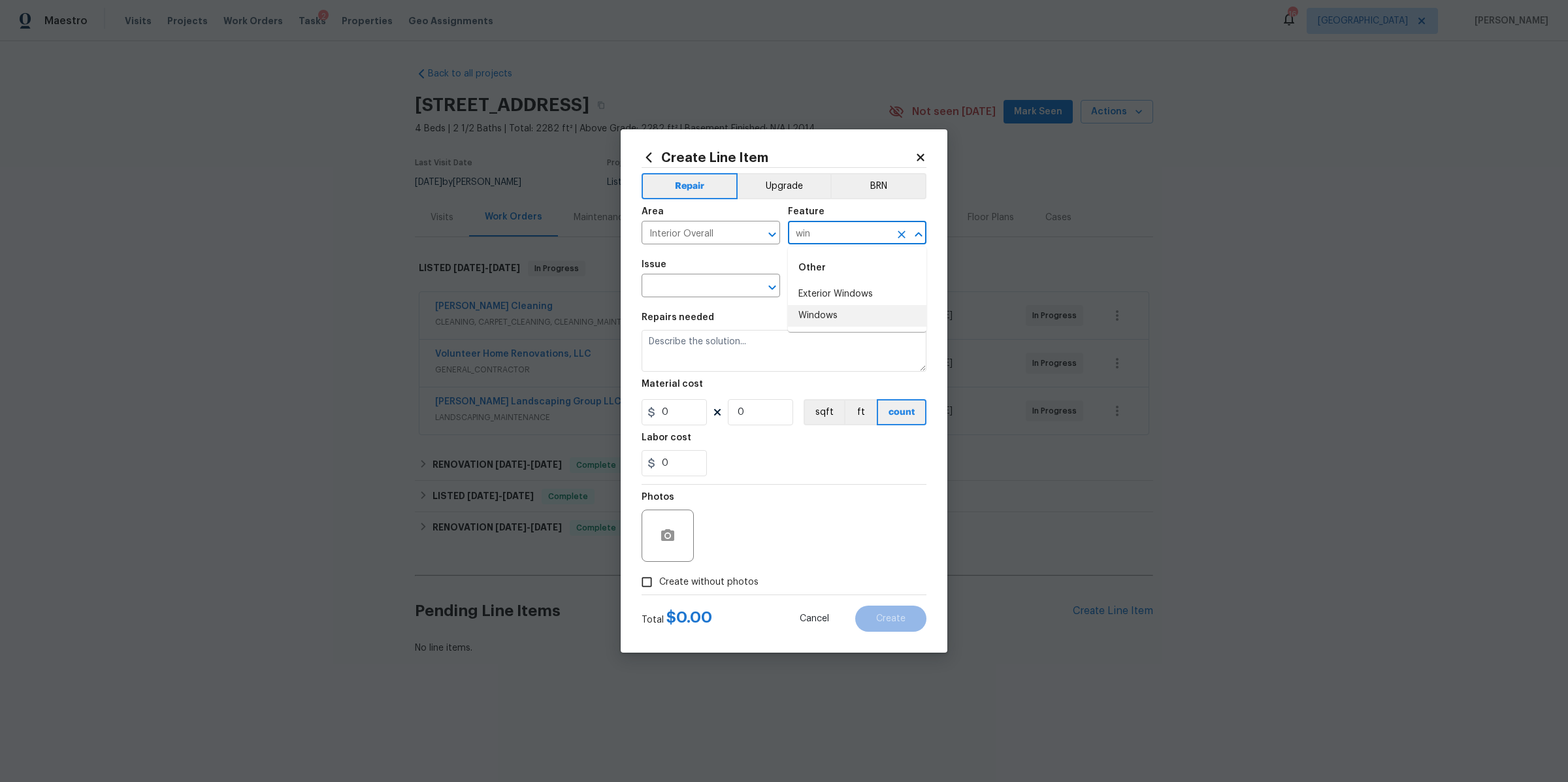
click at [815, 309] on li "Windows" at bounding box center [857, 316] width 139 height 22
type input "Windows"
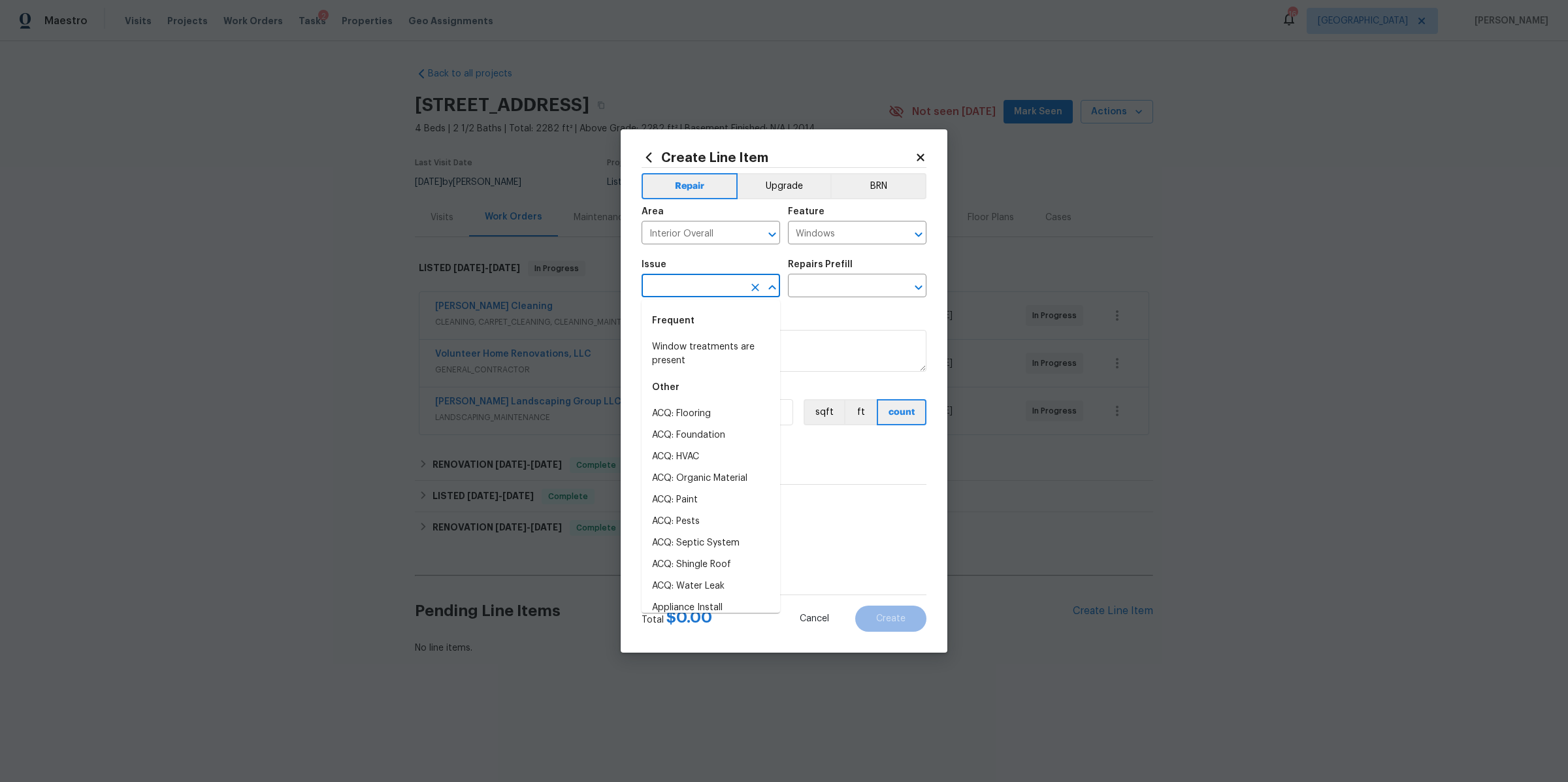
click at [711, 290] on input "text" at bounding box center [693, 287] width 102 height 20
type input "g"
click at [705, 343] on li "Window treatments are present" at bounding box center [711, 354] width 139 height 35
click at [711, 289] on input "Window treatments are present" at bounding box center [693, 287] width 102 height 20
click at [711, 289] on input "Window treatmwindents are present" at bounding box center [693, 287] width 102 height 20
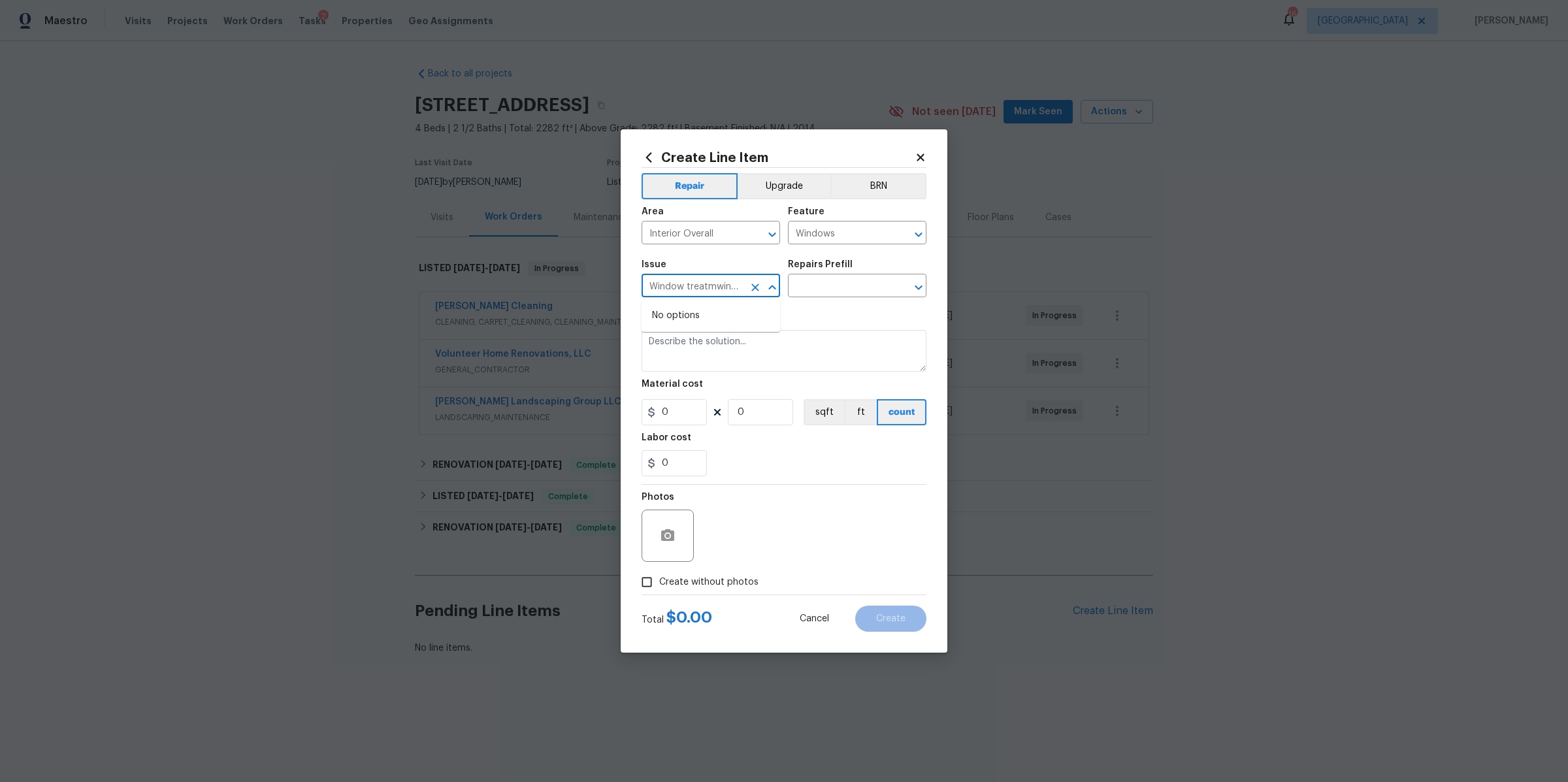
click at [711, 289] on input "Window treatmwindents are present" at bounding box center [693, 287] width 102 height 20
type input "Windows & Skylights"
click at [867, 286] on input "text" at bounding box center [839, 287] width 102 height 20
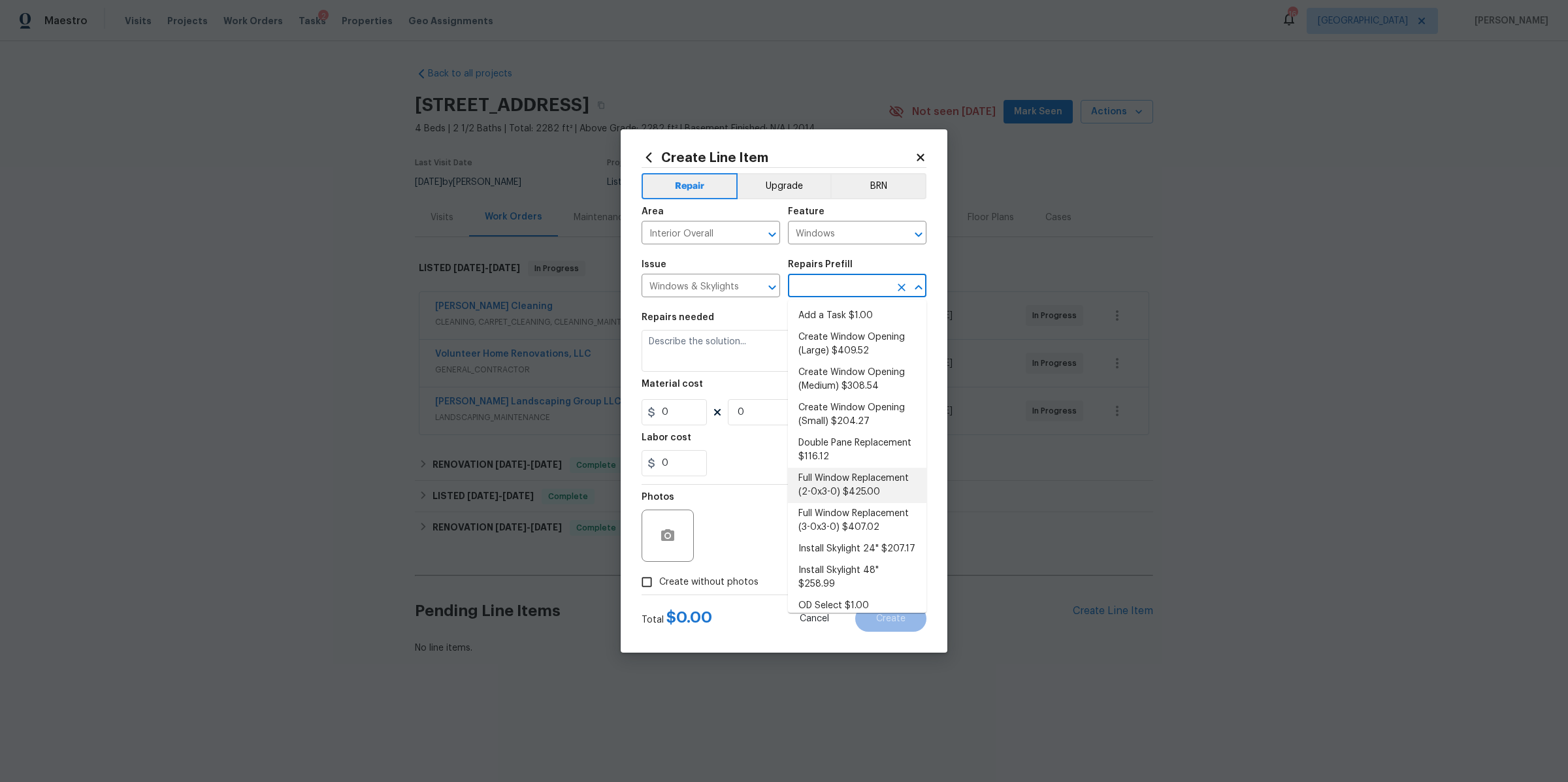
click at [848, 503] on li "Full Window Replacement (2-0x3-0) $425.00" at bounding box center [857, 485] width 139 height 35
type input "Full Window Replacement (2-0x3-0) $425.00"
type textarea "Remove and replace the 2-0 x 3-0 vinyl double hung, dual pane window with new. …"
type input "1"
type input "425"
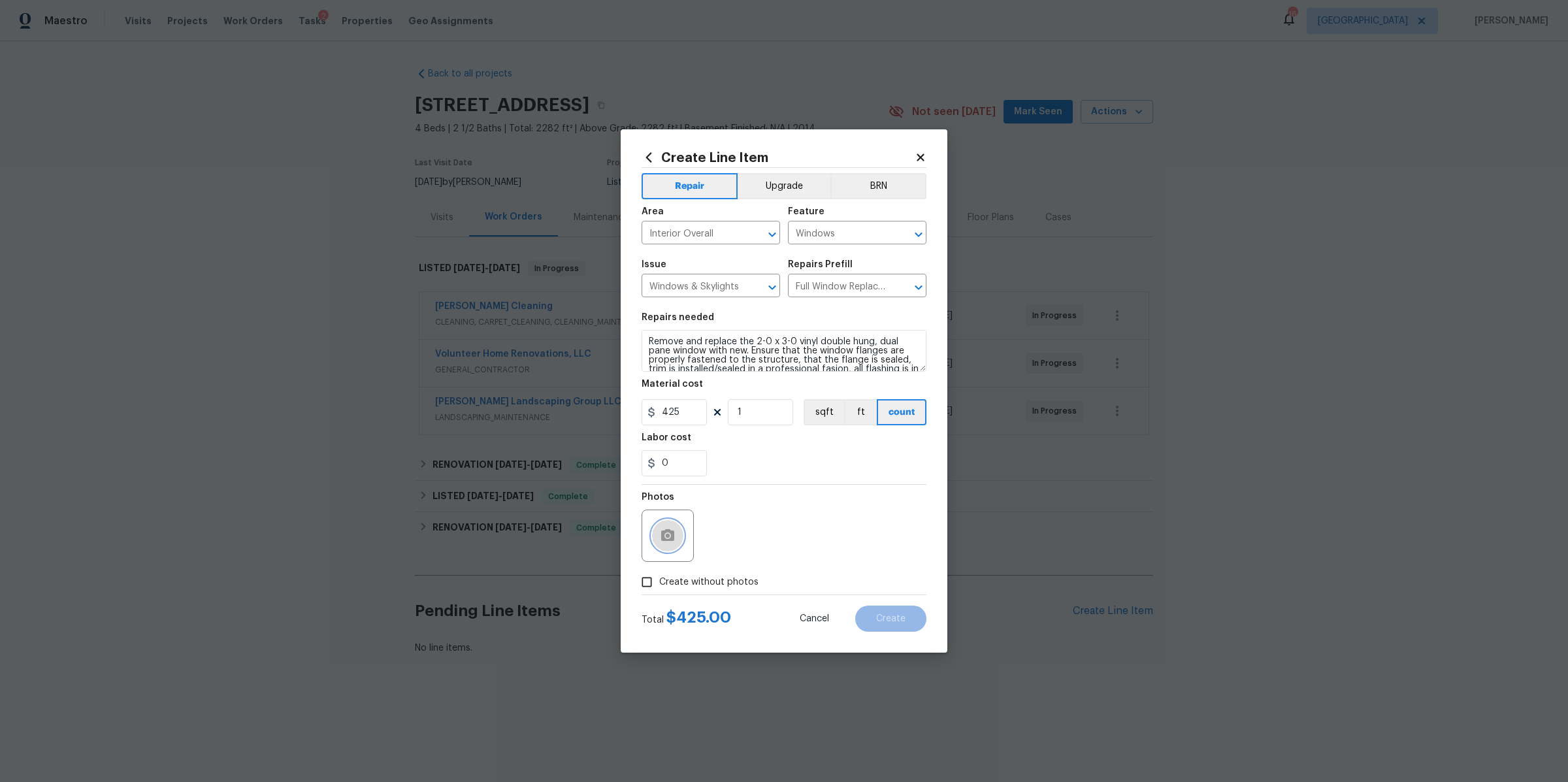
click at [674, 542] on icon "button" at bounding box center [668, 536] width 16 height 16
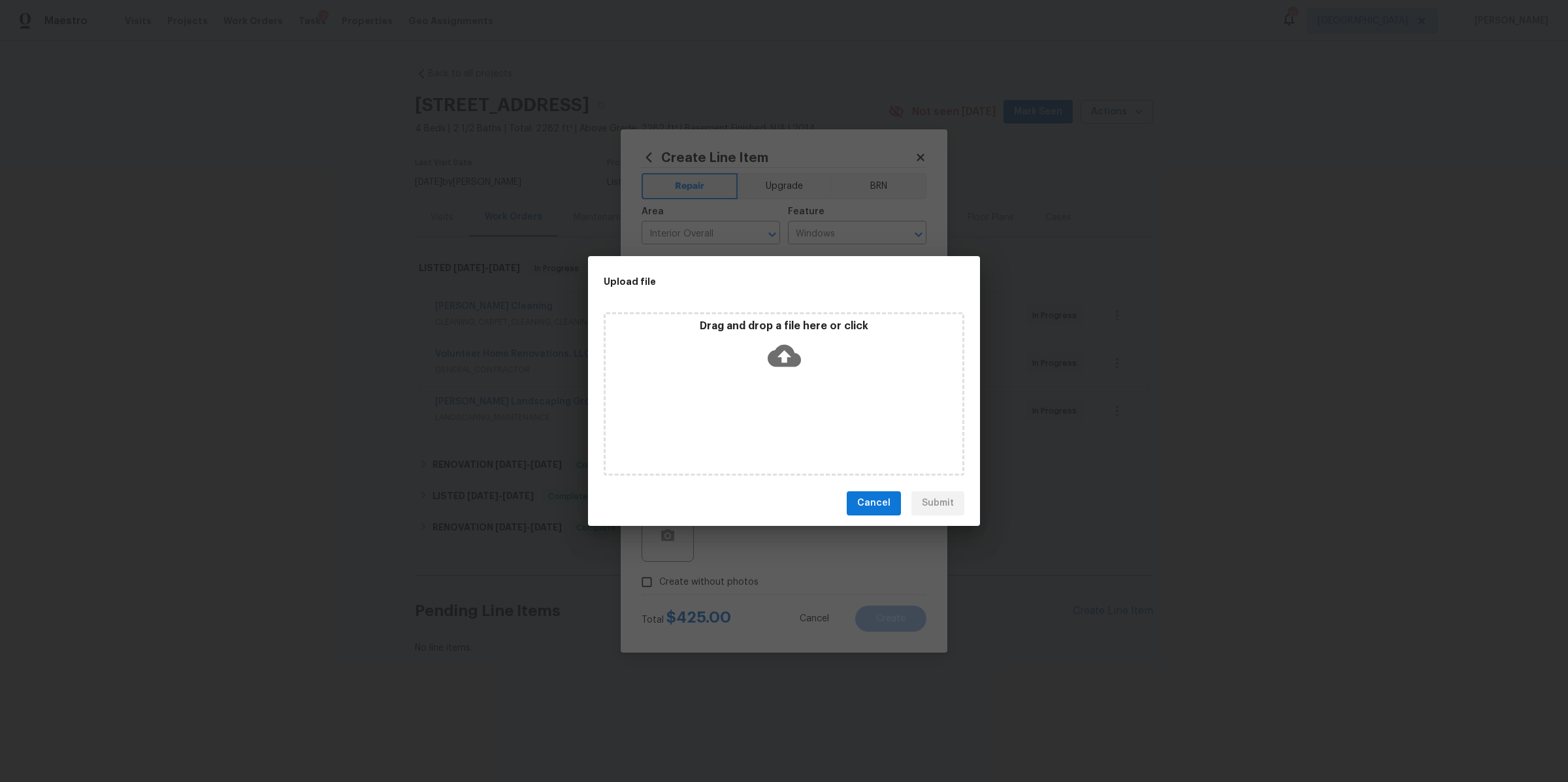
click at [797, 347] on icon at bounding box center [784, 355] width 33 height 33
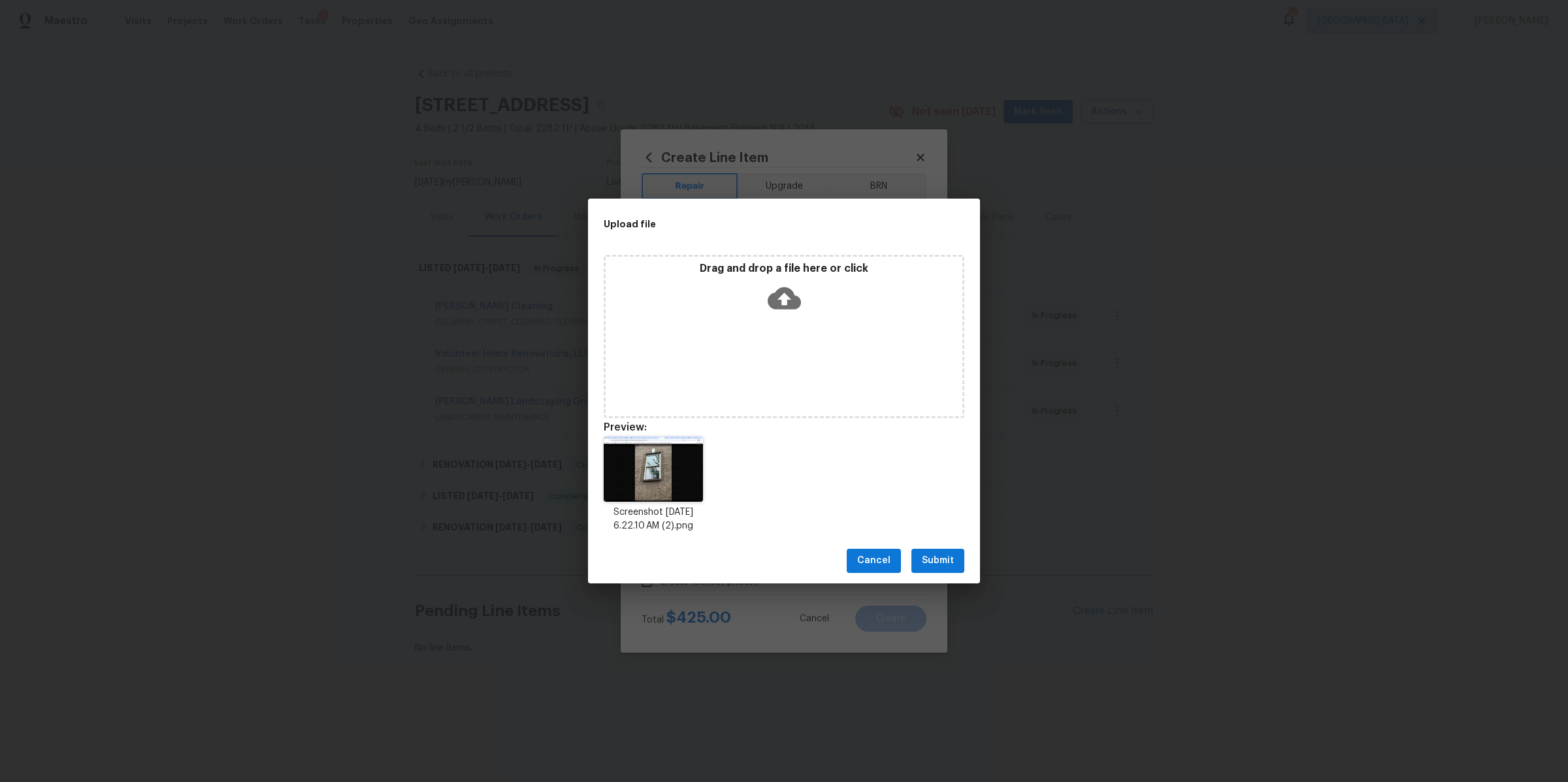
click at [775, 288] on icon at bounding box center [784, 298] width 33 height 22
click at [953, 567] on span "Submit" at bounding box center [938, 561] width 32 height 16
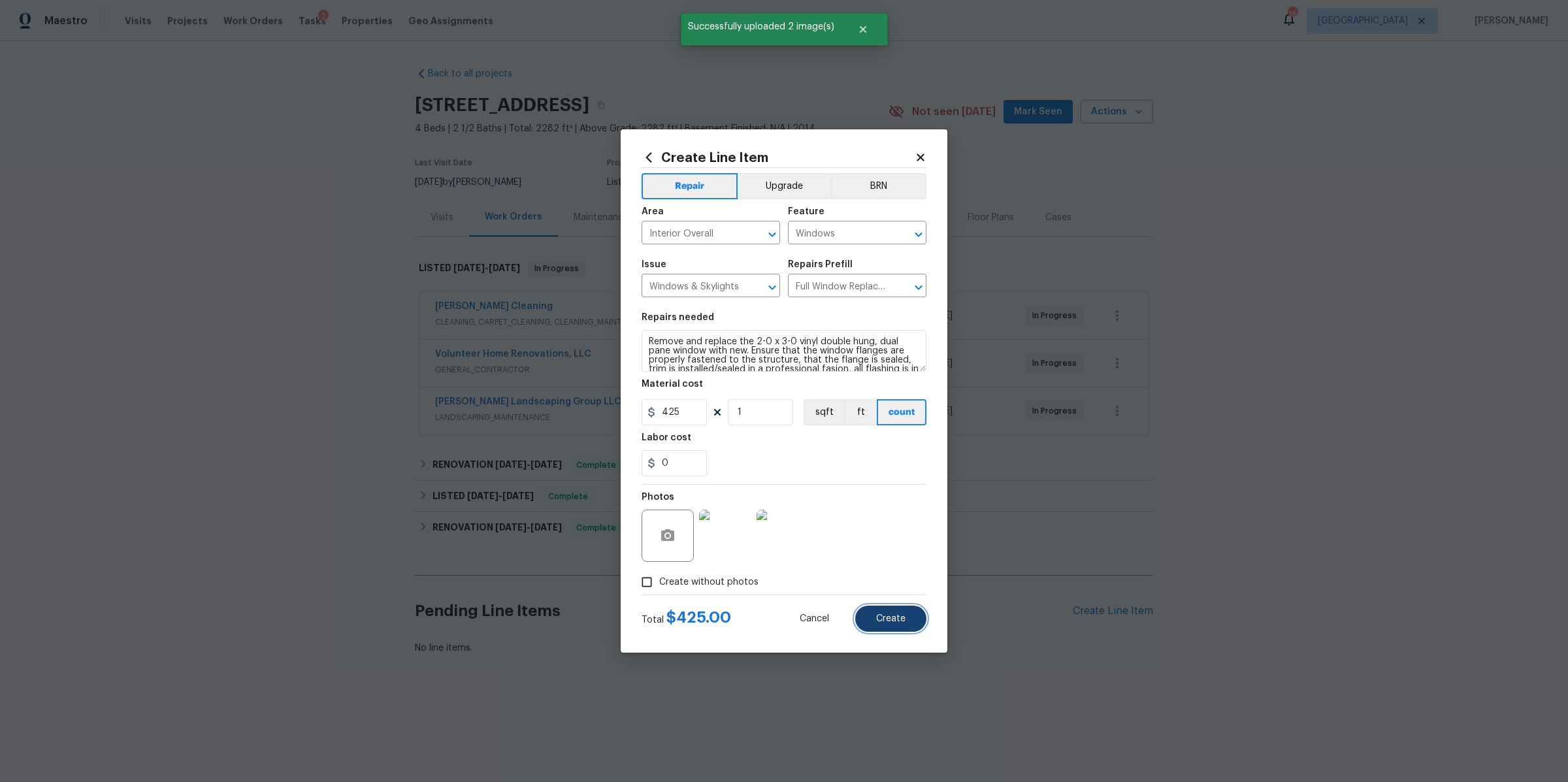
click at [907, 623] on button "Create" at bounding box center [890, 619] width 71 height 26
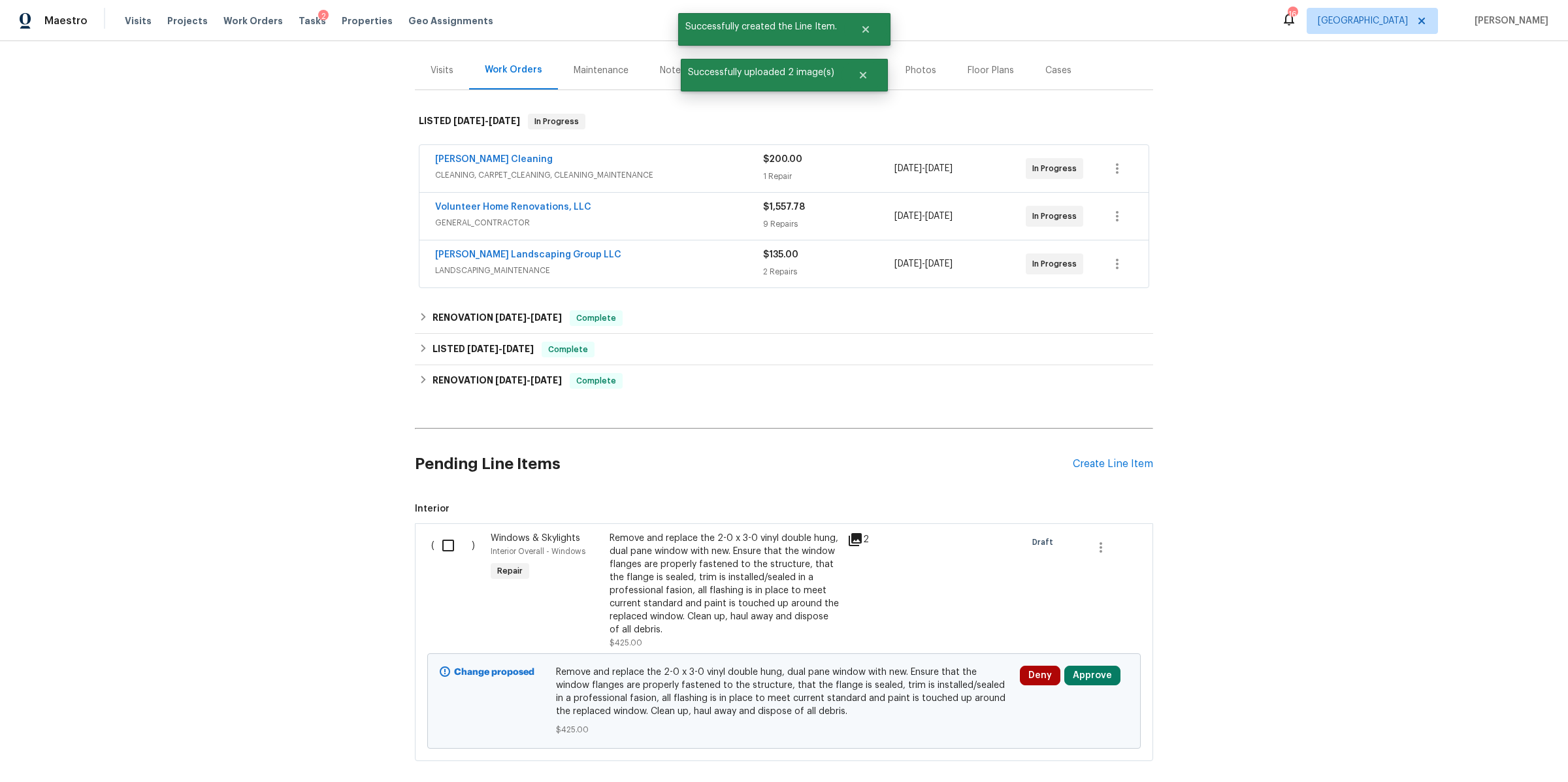
scroll to position [229, 0]
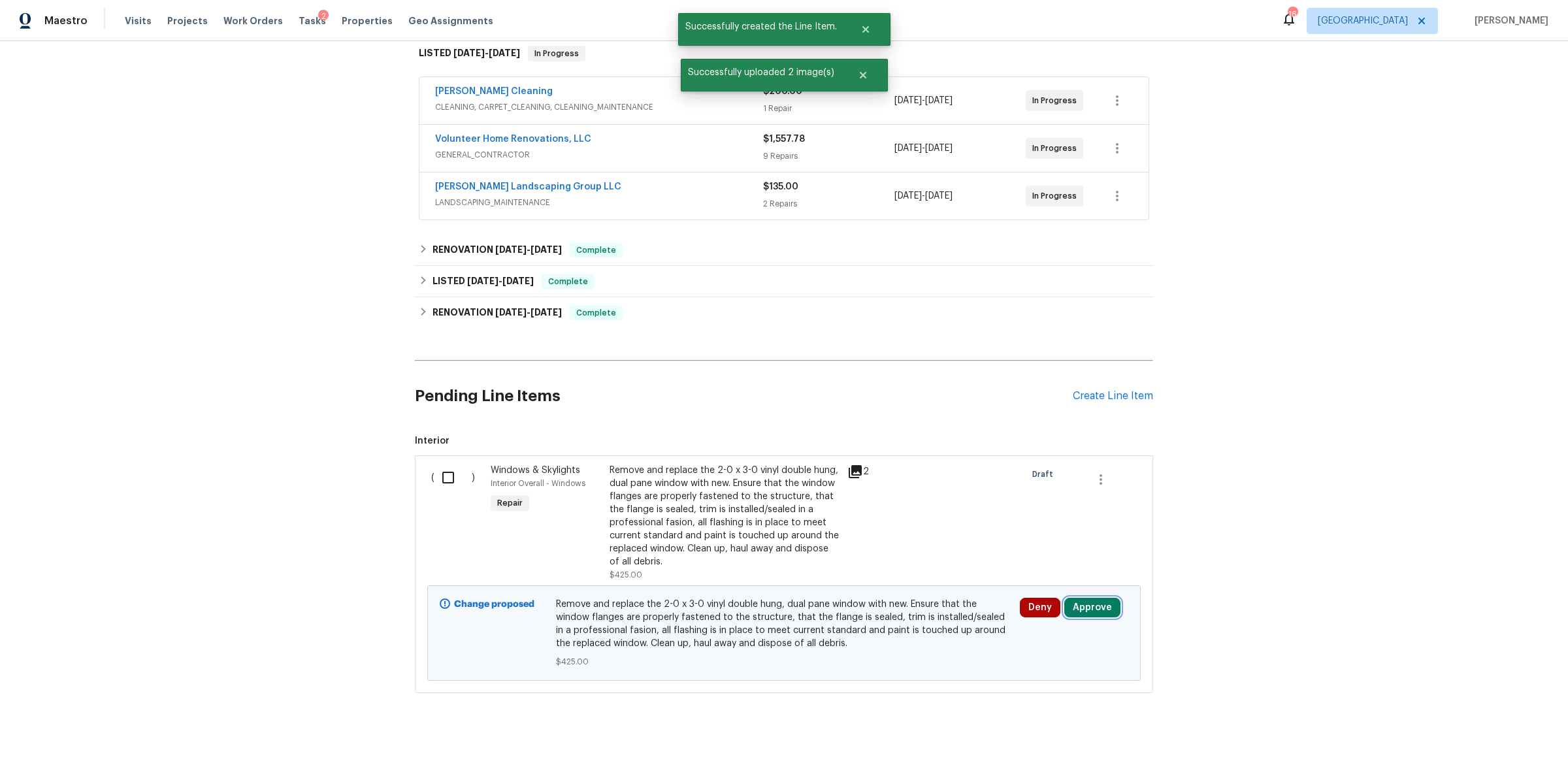
click at [1085, 599] on button "Approve" at bounding box center [1092, 607] width 56 height 20
click at [1032, 552] on span "Approve" at bounding box center [1049, 552] width 37 height 9
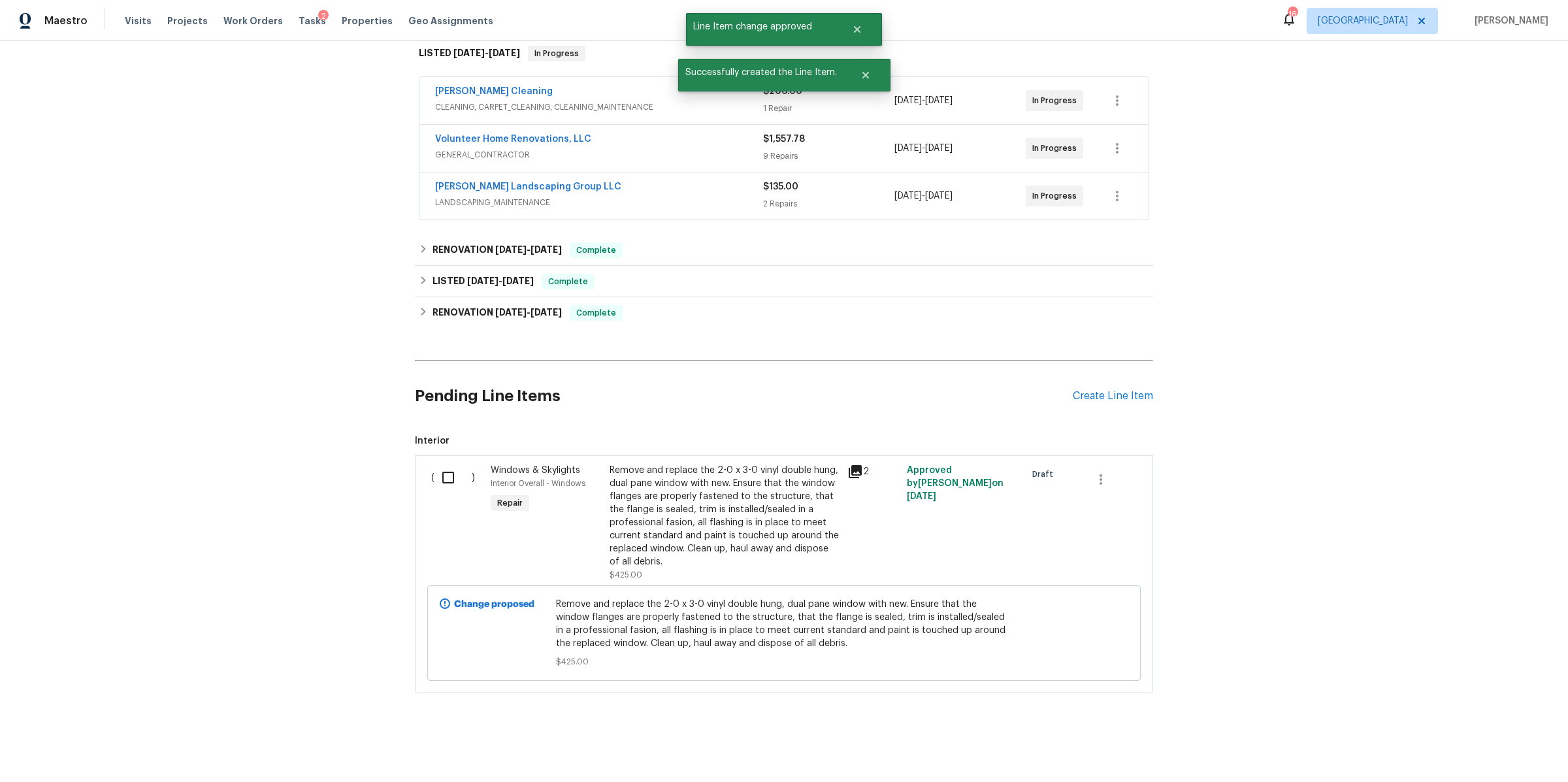
click at [442, 464] on input "checkbox" at bounding box center [453, 477] width 37 height 28
checkbox input "true"
click at [1479, 745] on span "Create Work Order" at bounding box center [1494, 750] width 87 height 16
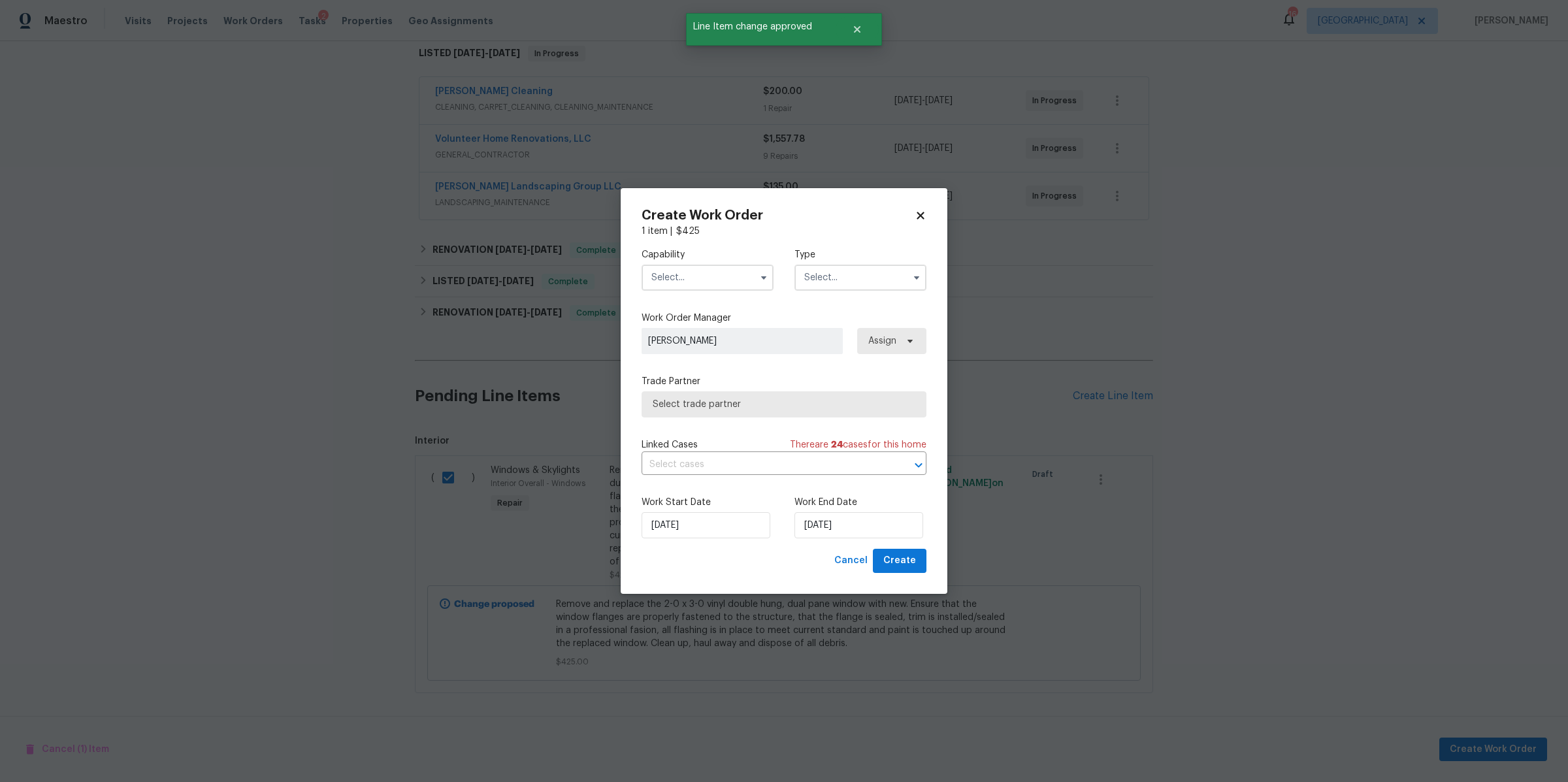
click at [702, 271] on input "text" at bounding box center [707, 278] width 132 height 26
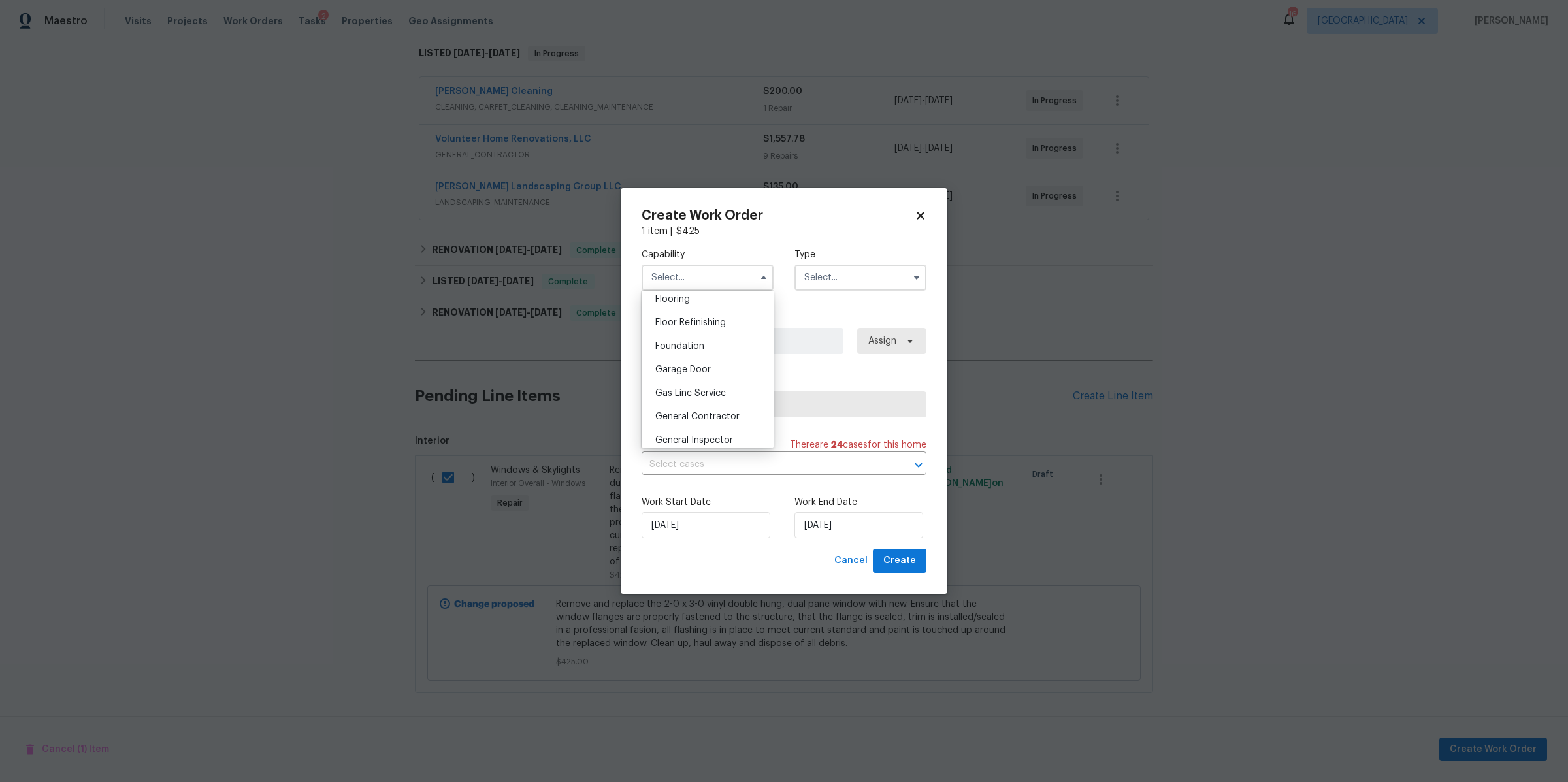
scroll to position [542, 0]
click at [711, 393] on span "General Contractor" at bounding box center [697, 389] width 84 height 9
type input "General Contractor"
click at [844, 284] on input "text" at bounding box center [861, 278] width 132 height 26
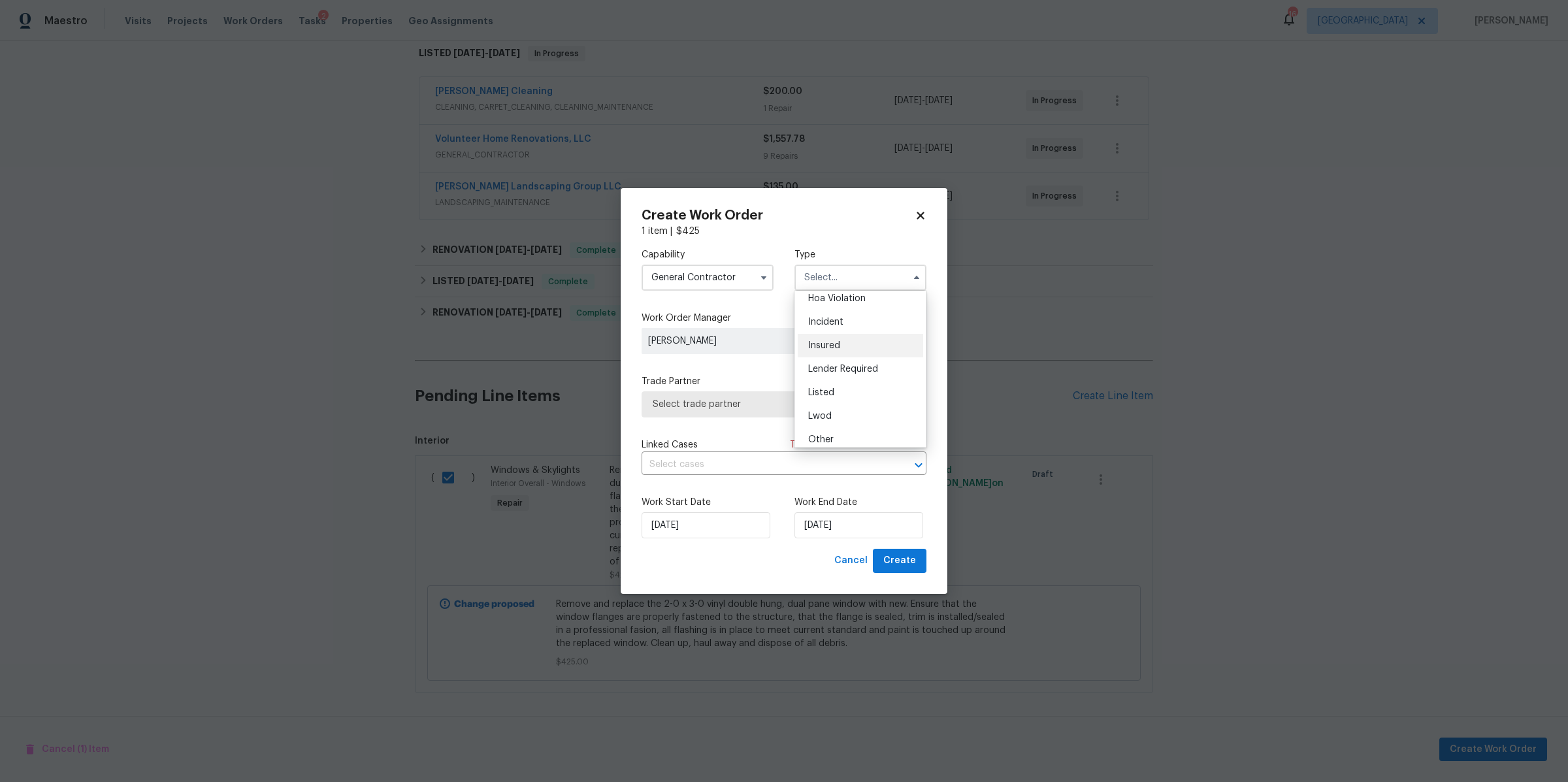
scroll to position [37, 0]
click at [867, 376] on div "Listed" at bounding box center [860, 387] width 125 height 24
type input "Listed"
click at [828, 403] on span "Select trade partner" at bounding box center [775, 404] width 244 height 13
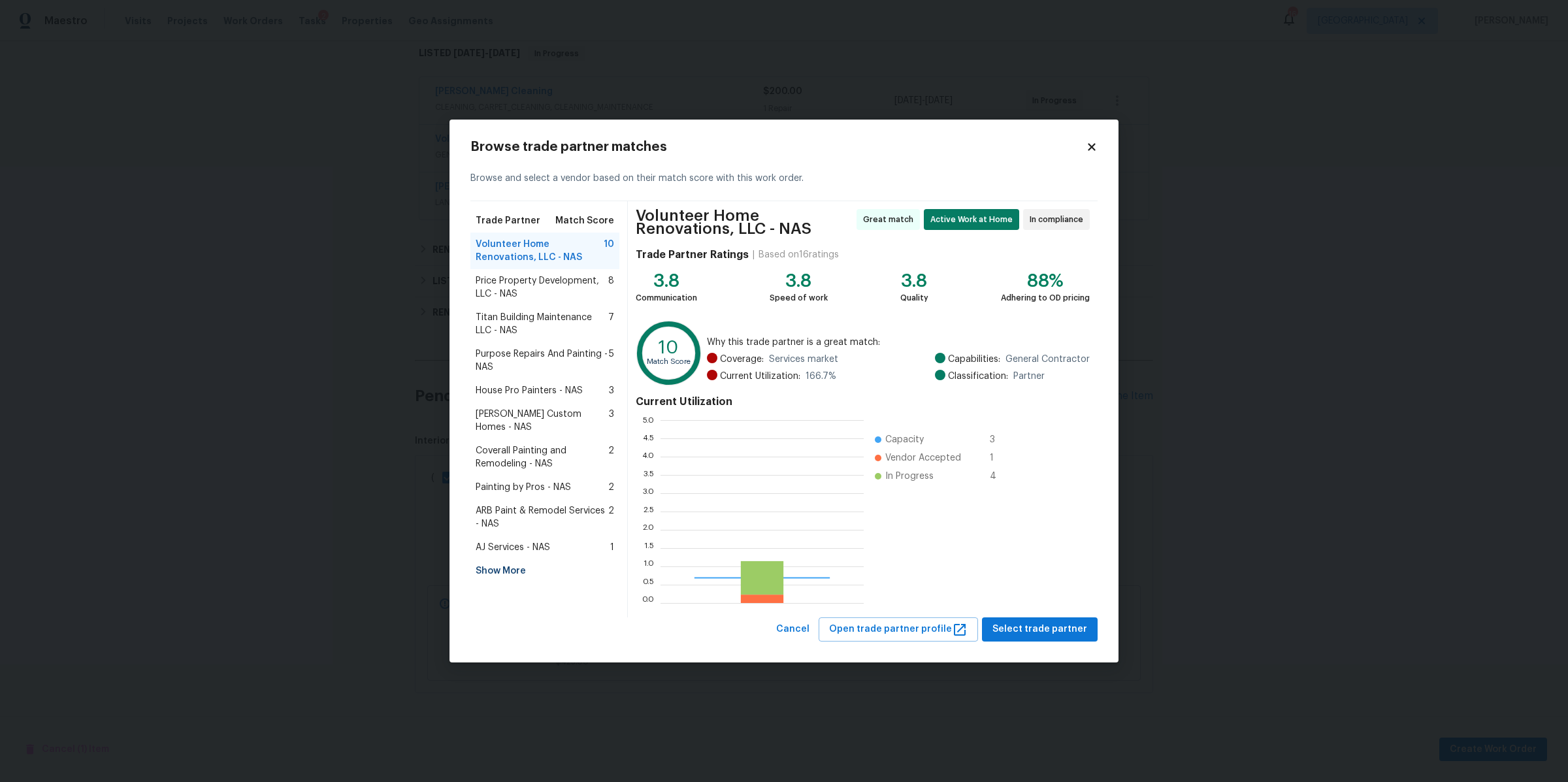
scroll to position [171, 191]
click at [1060, 629] on span "Select trade partner" at bounding box center [1040, 630] width 95 height 16
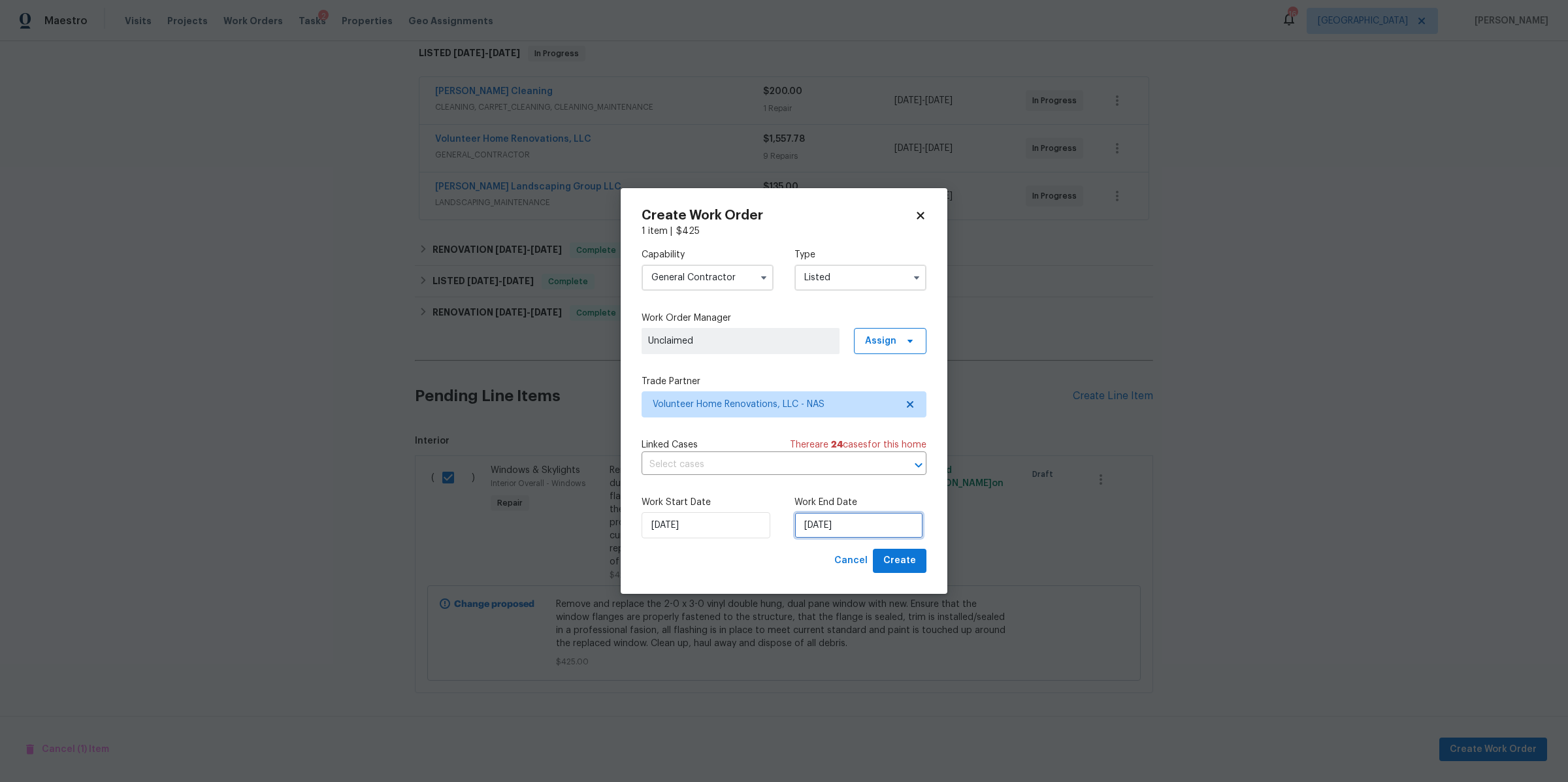
click at [871, 519] on input "[DATE]" at bounding box center [859, 525] width 129 height 26
click at [816, 452] on div "13" at bounding box center [814, 450] width 22 height 18
type input "[DATE]"
click at [904, 558] on span "Create" at bounding box center [900, 561] width 32 height 16
checkbox input "false"
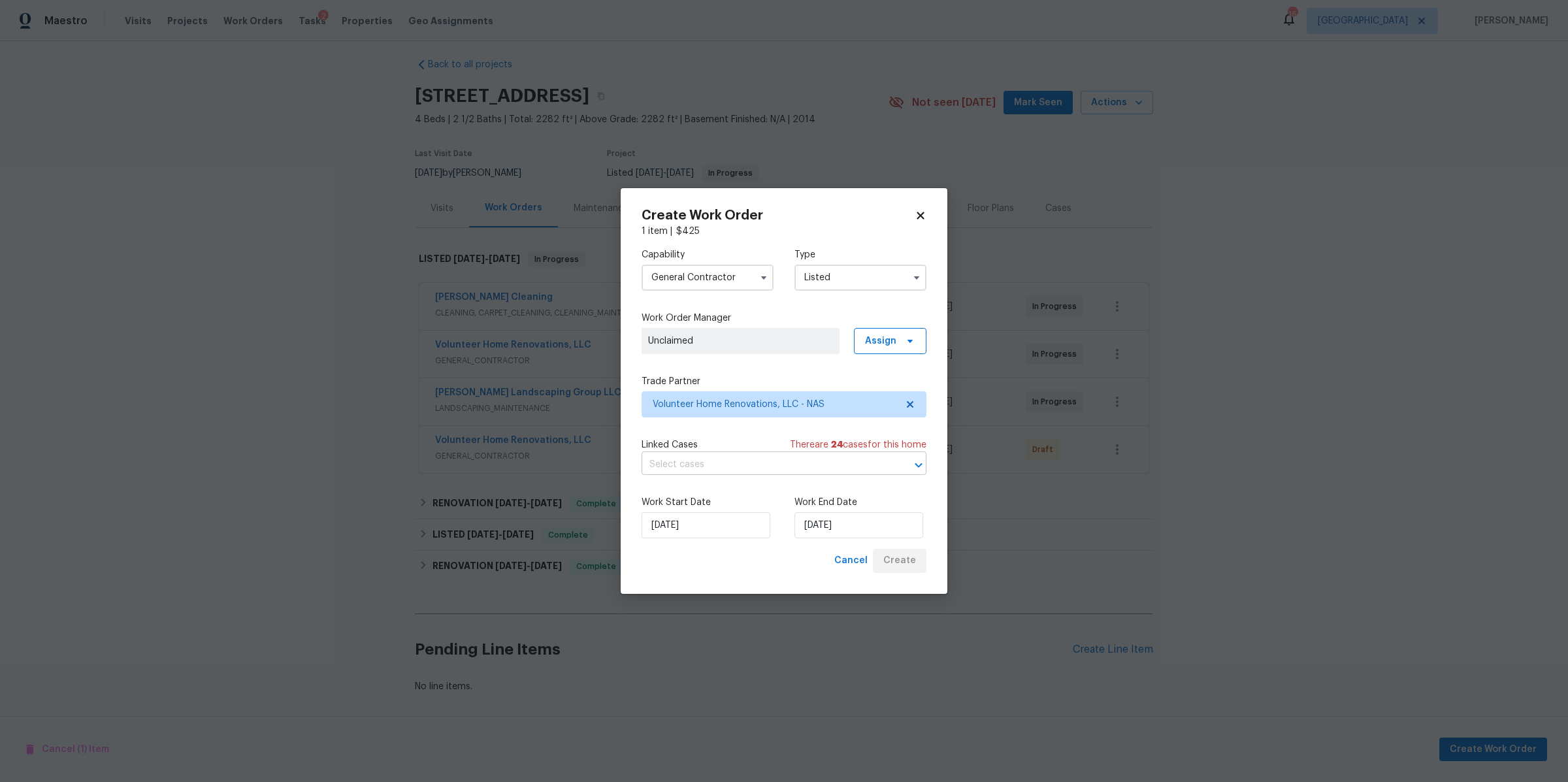
scroll to position [23, 0]
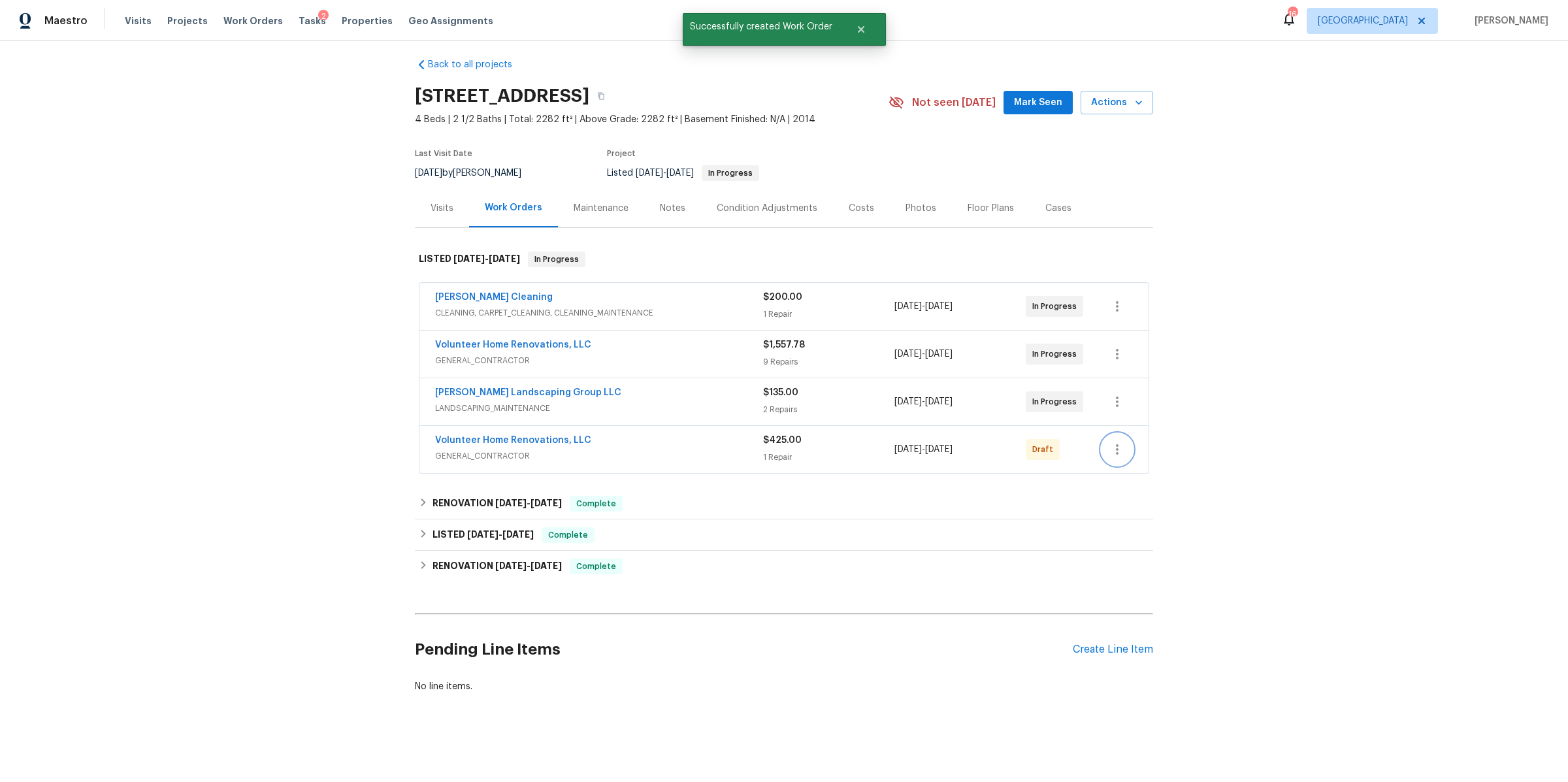
click at [1116, 441] on icon "button" at bounding box center [1117, 449] width 16 height 16
click at [1114, 456] on li "Confirm and Send to Vendor" at bounding box center [1168, 458] width 146 height 22
click at [670, 201] on div at bounding box center [784, 391] width 1568 height 782
click at [662, 202] on div "Notes" at bounding box center [673, 208] width 26 height 13
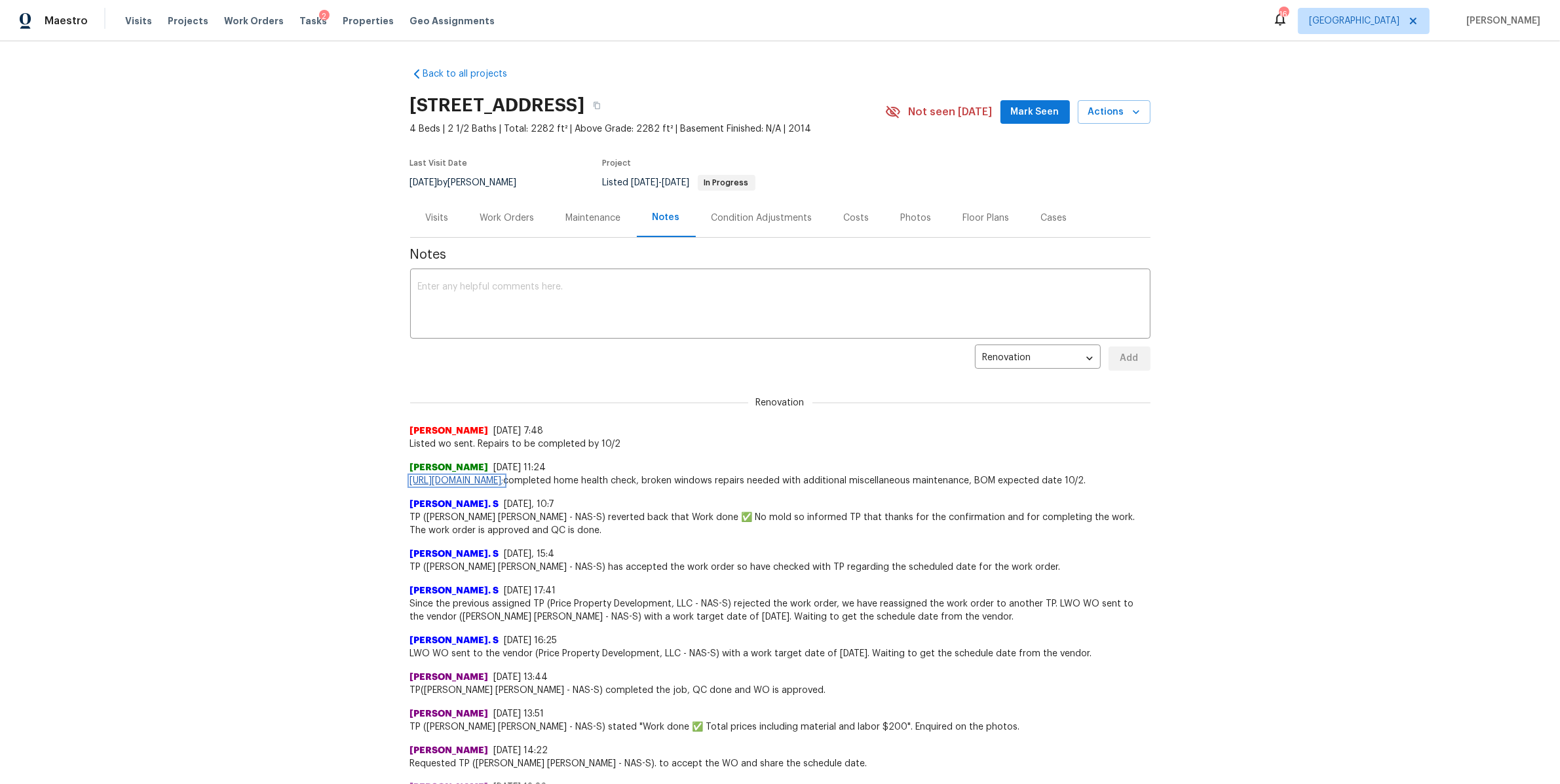
click at [504, 479] on link "[URL][DOMAIN_NAME];" at bounding box center [457, 481] width 94 height 10
click at [625, 298] on textarea at bounding box center [780, 305] width 724 height 46
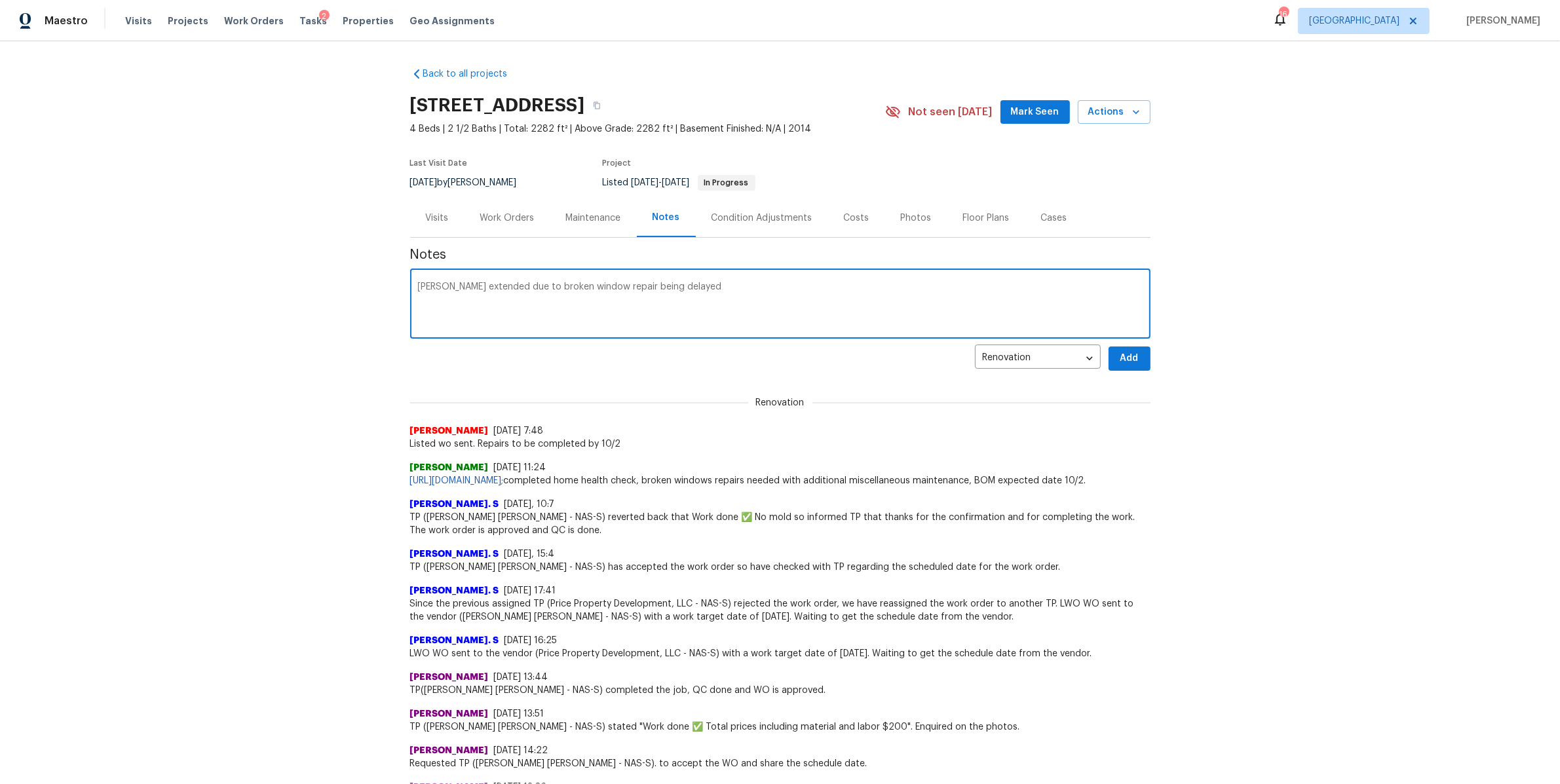
type textarea "[PERSON_NAME] extended due to broken window repair being delayed"
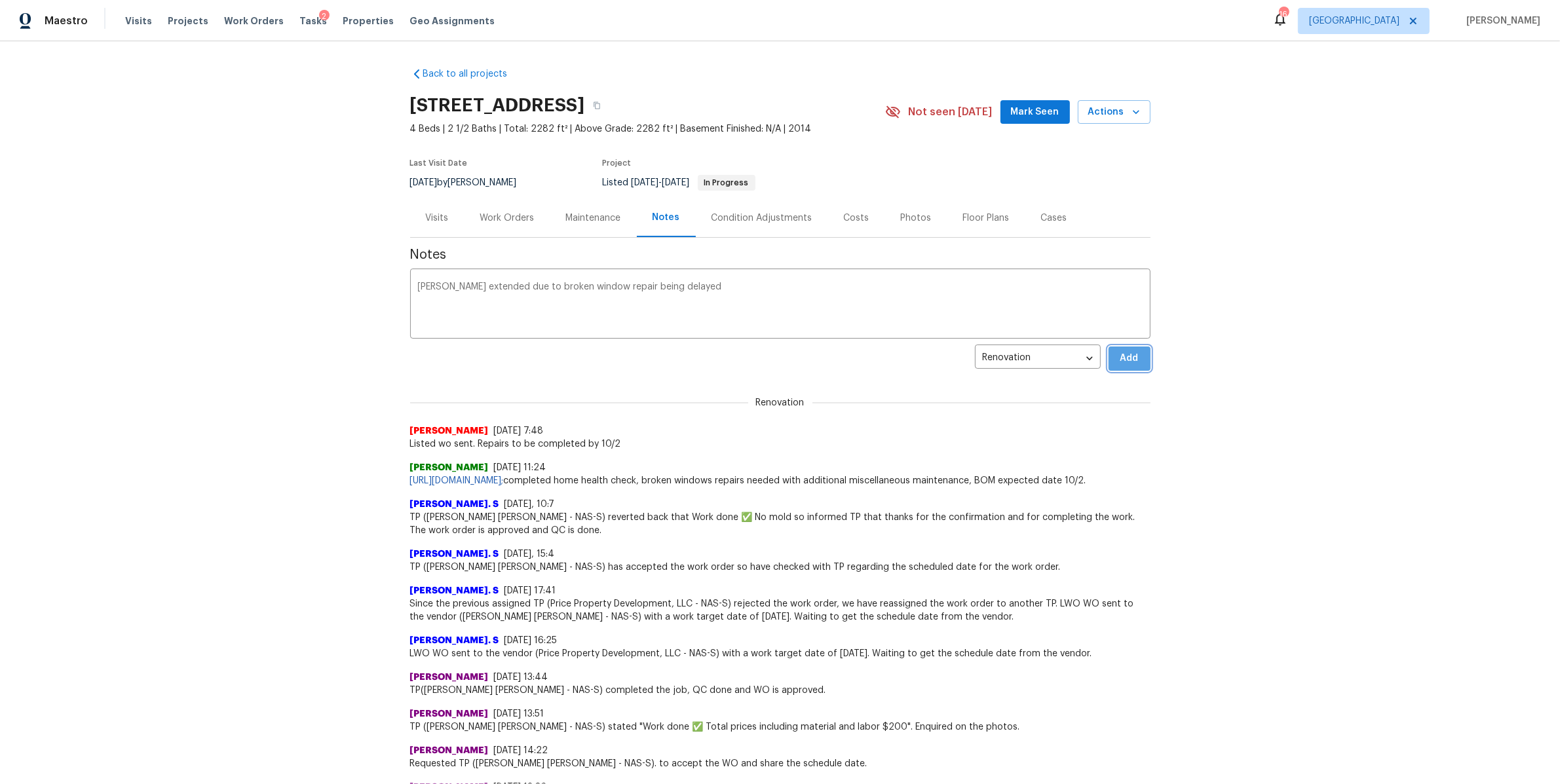
click at [1134, 366] on span "Add" at bounding box center [1129, 358] width 21 height 16
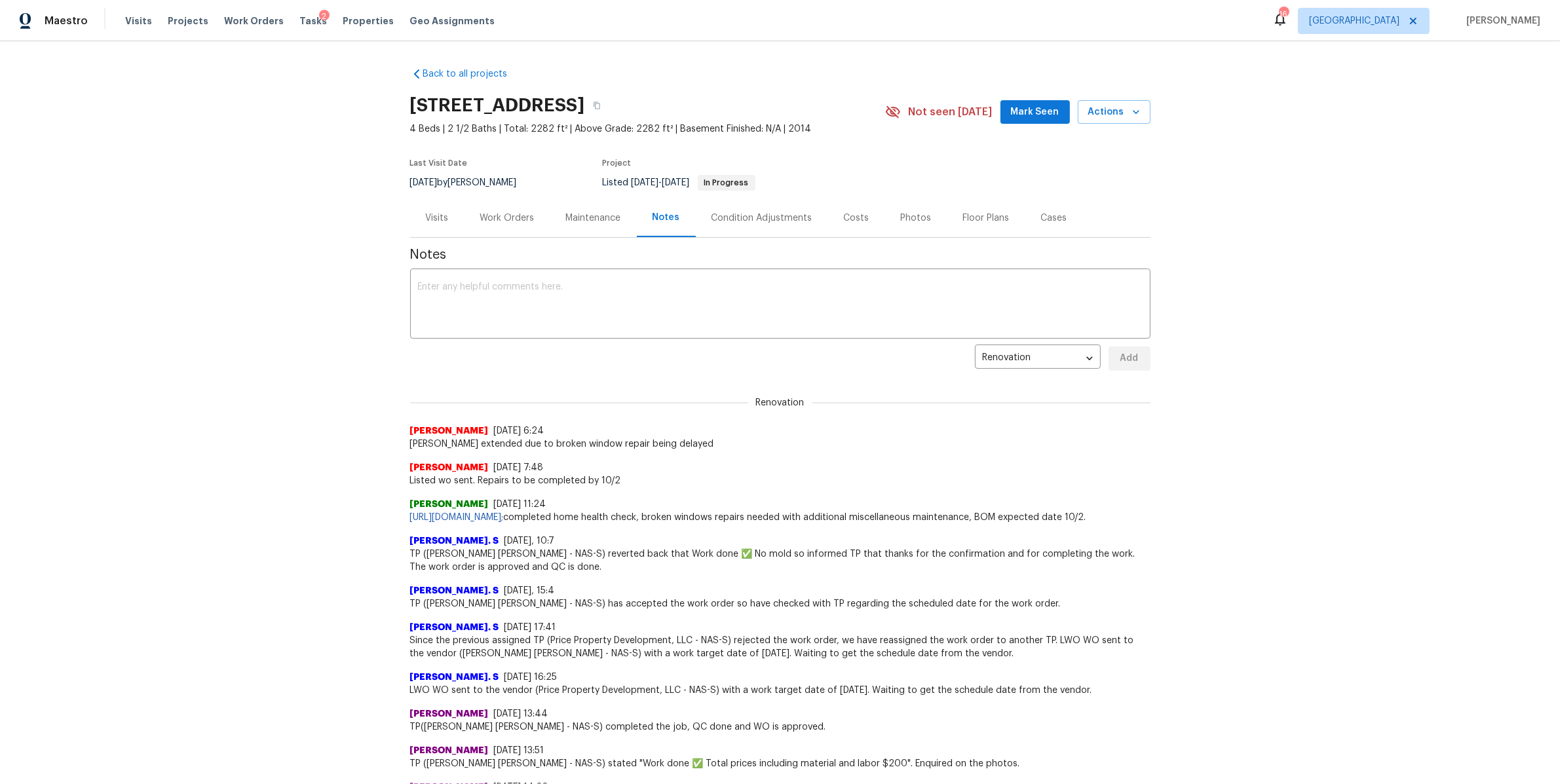
click at [525, 219] on div "Work Orders" at bounding box center [507, 218] width 54 height 13
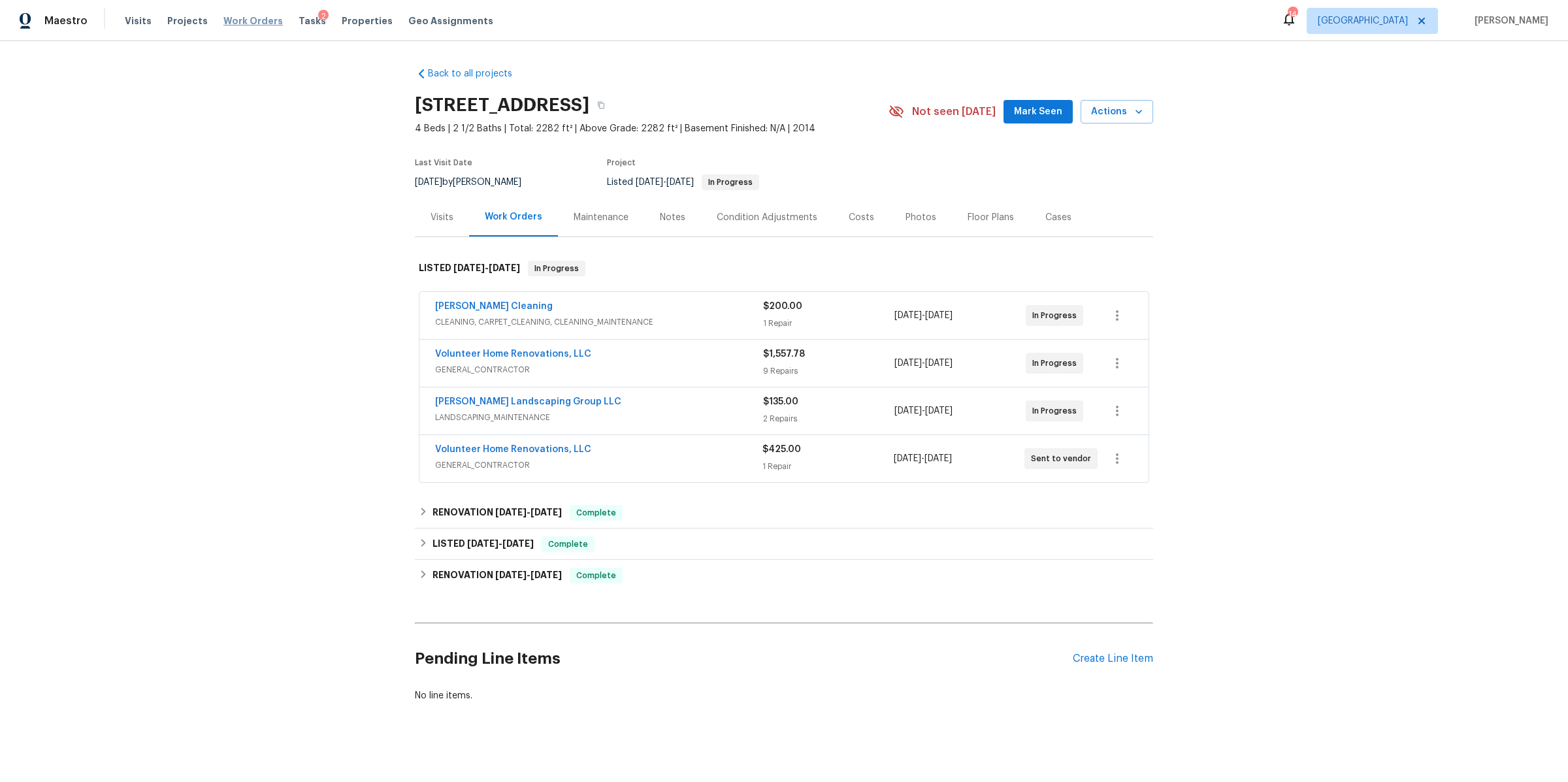
click at [233, 22] on span "Work Orders" at bounding box center [253, 20] width 60 height 13
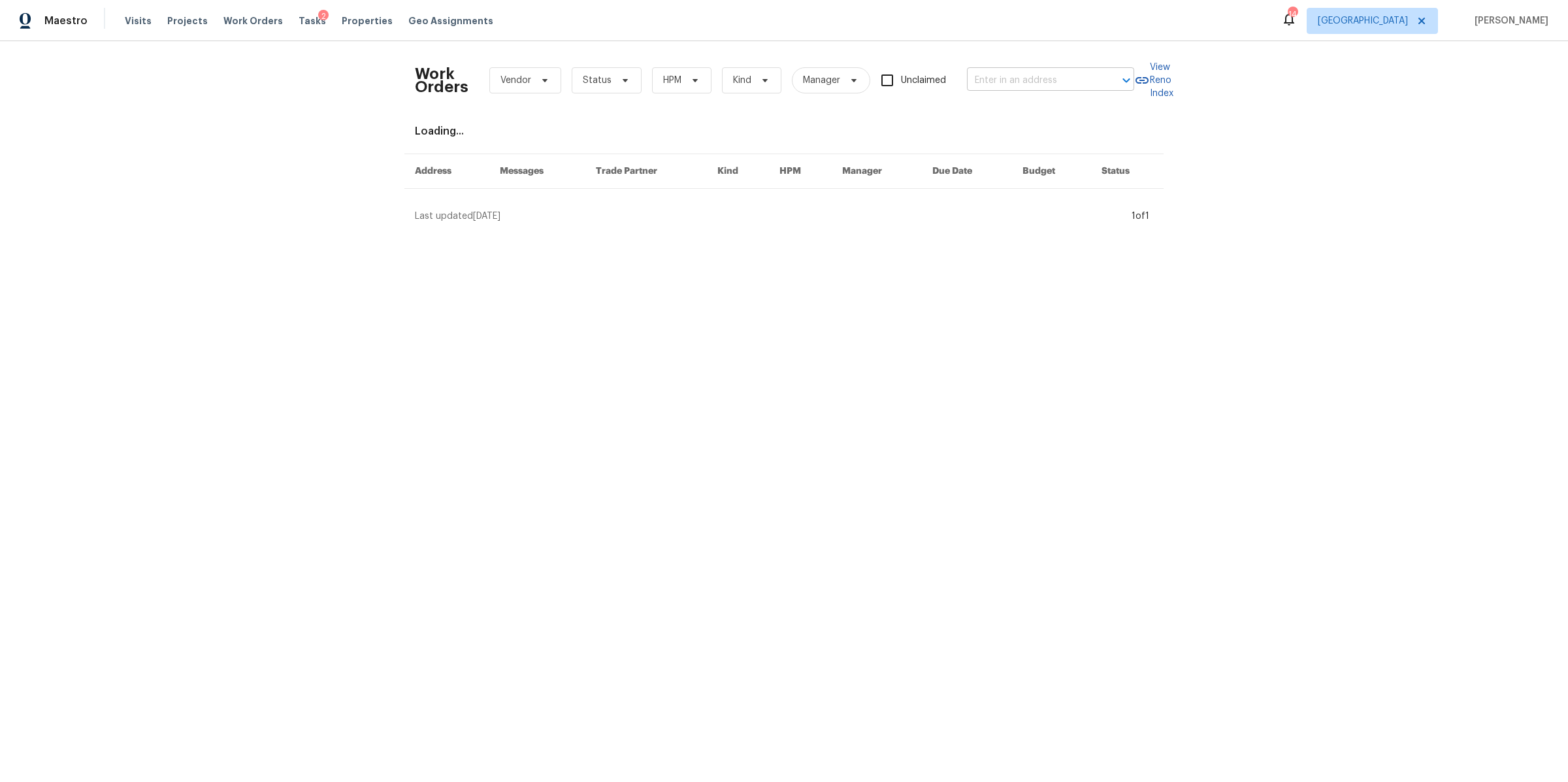
click at [1035, 84] on input "text" at bounding box center [1032, 81] width 131 height 20
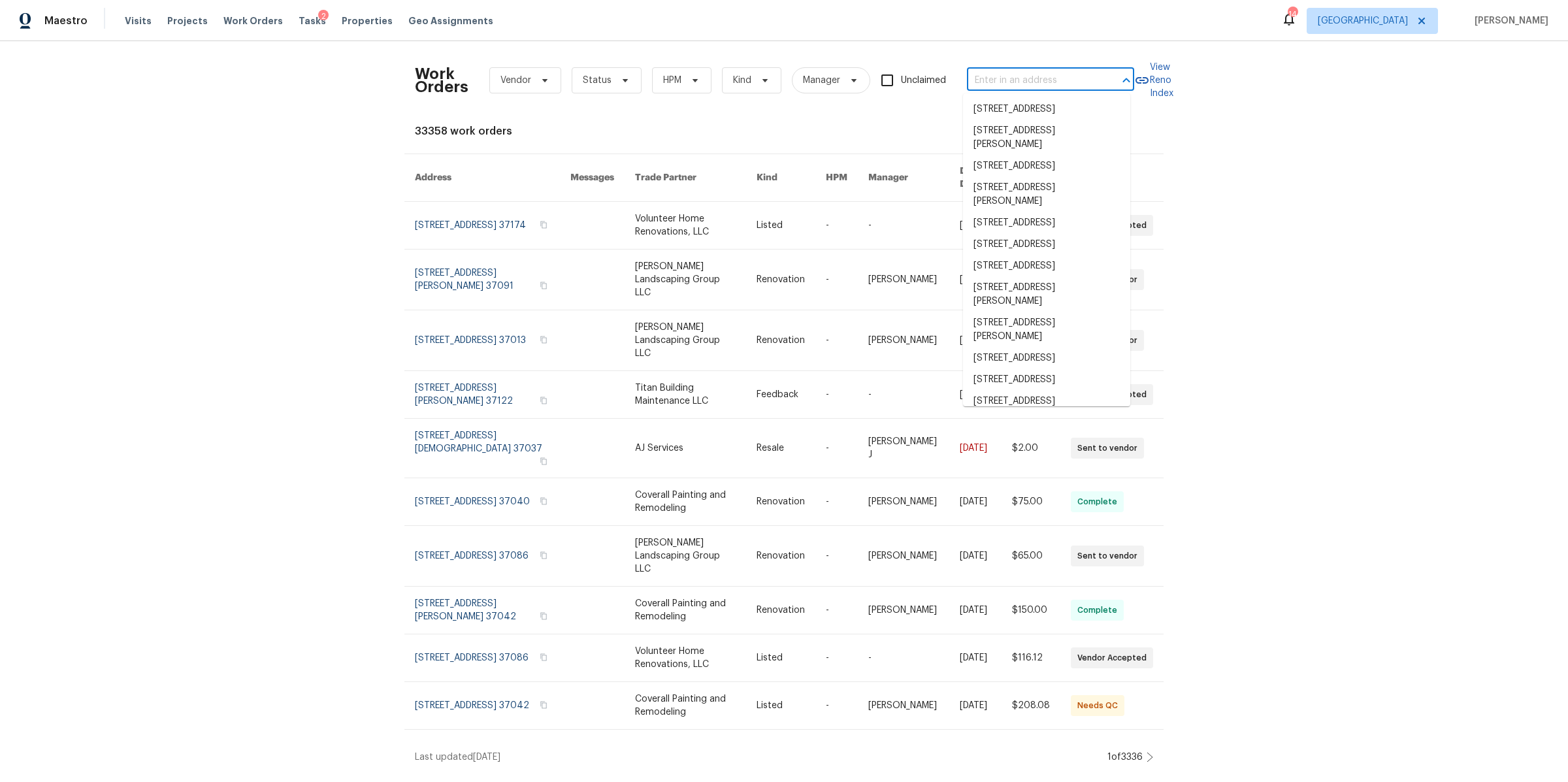
paste input "[STREET_ADDRESS]"
type input "[STREET_ADDRESS]"
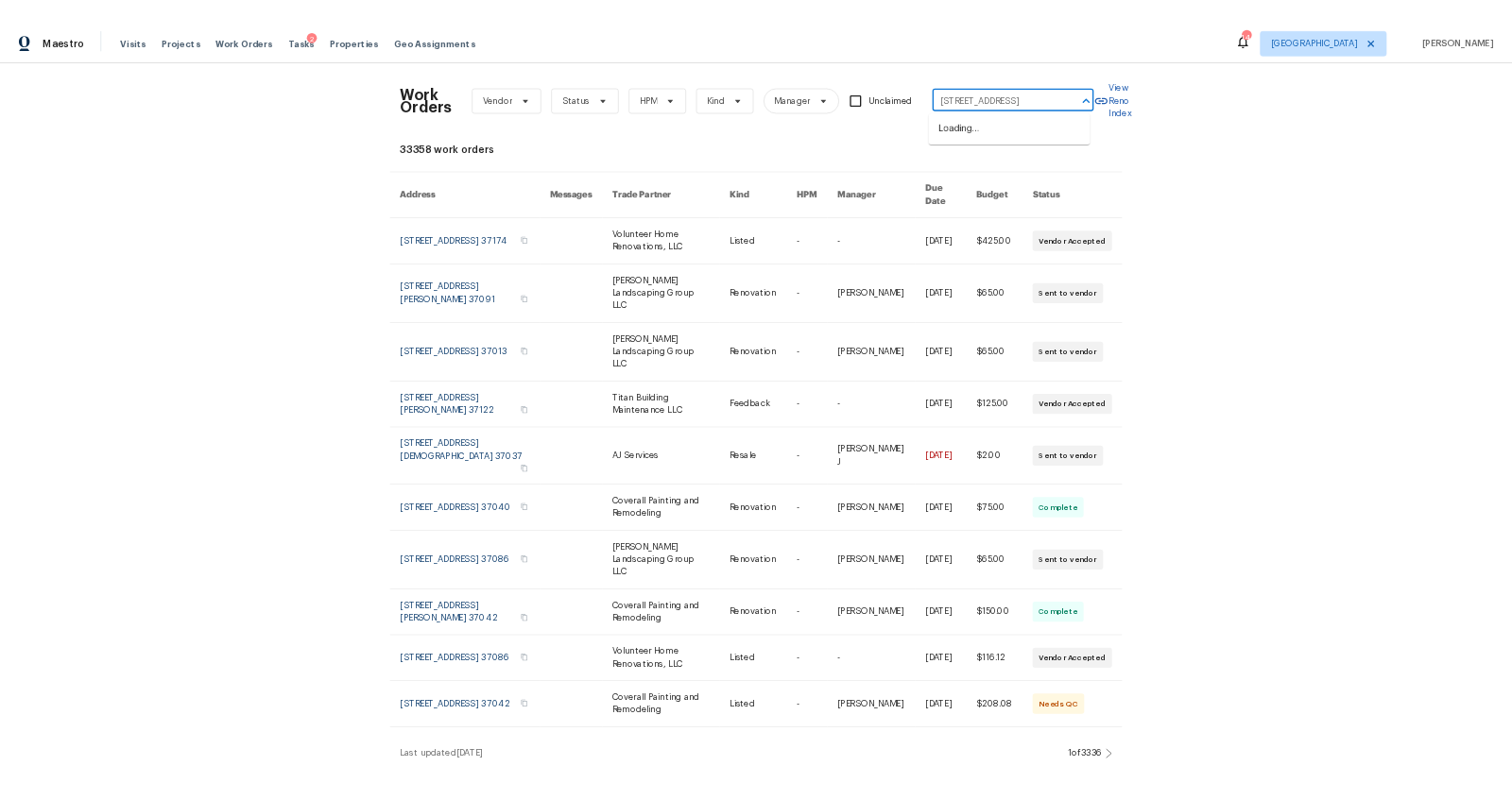
scroll to position [0, 65]
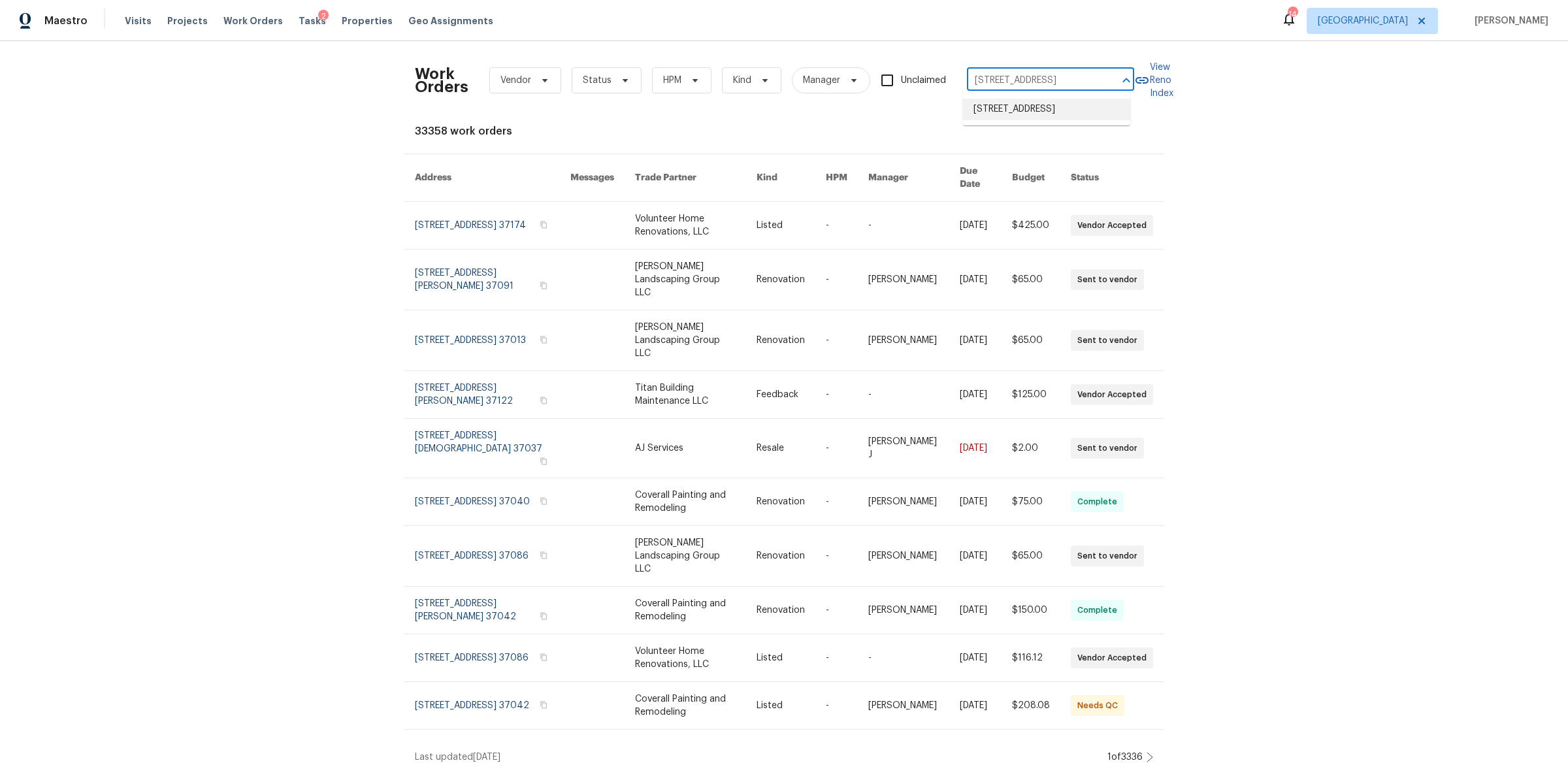
click at [1028, 110] on li "[STREET_ADDRESS]" at bounding box center [1047, 110] width 167 height 22
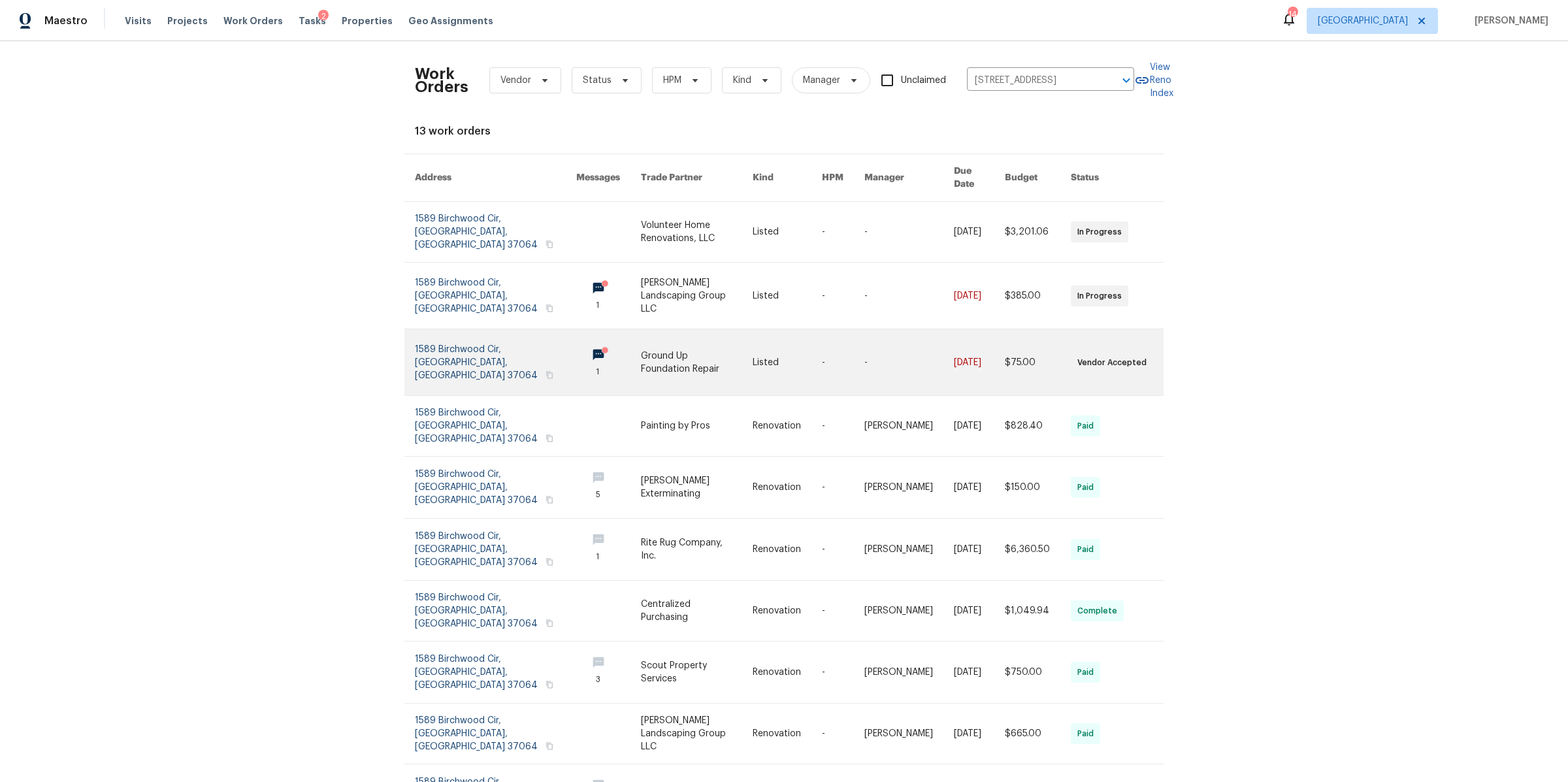
click at [473, 329] on link at bounding box center [496, 362] width 161 height 66
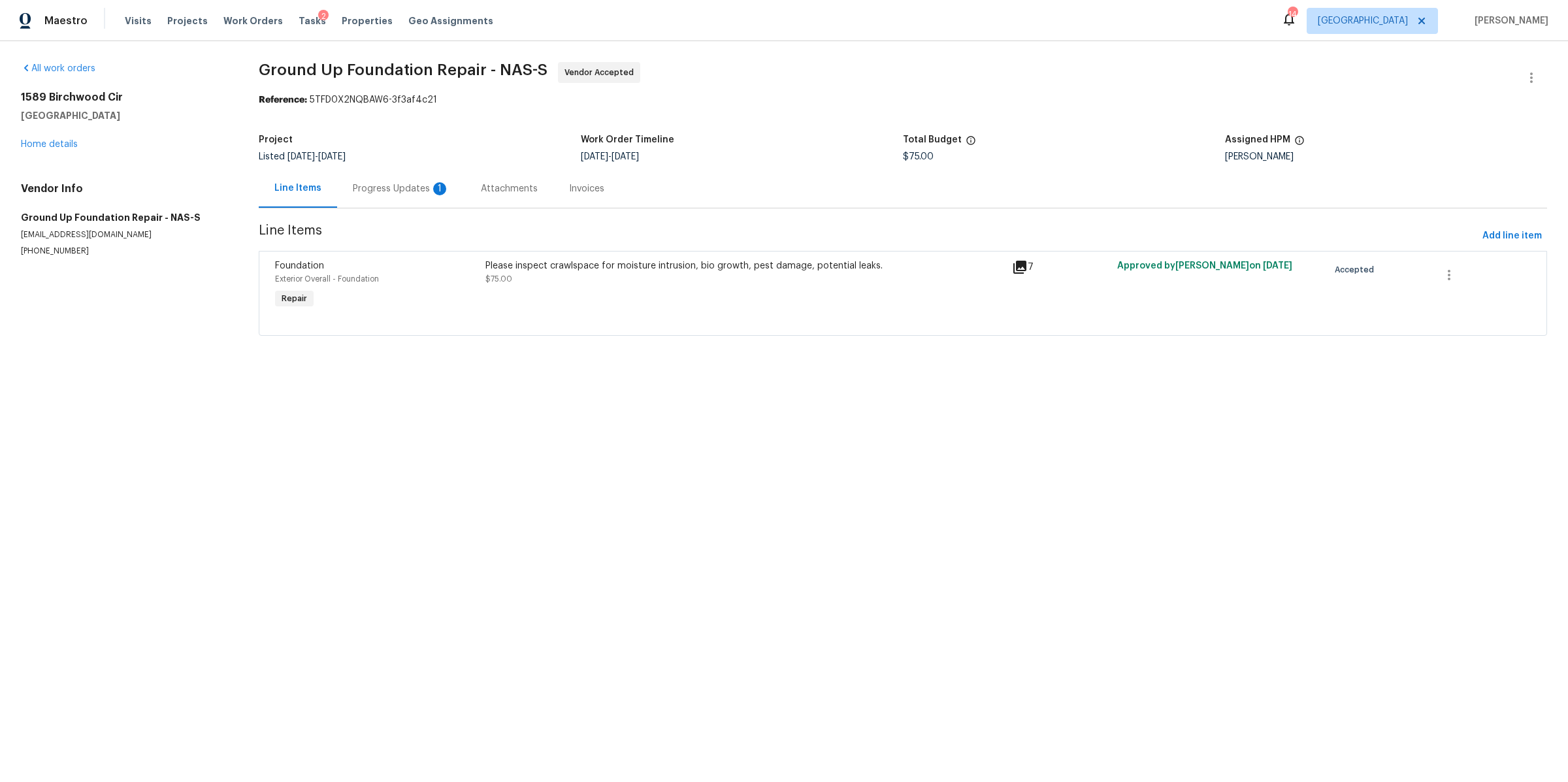
click at [363, 186] on div "Progress Updates 1" at bounding box center [401, 188] width 97 height 13
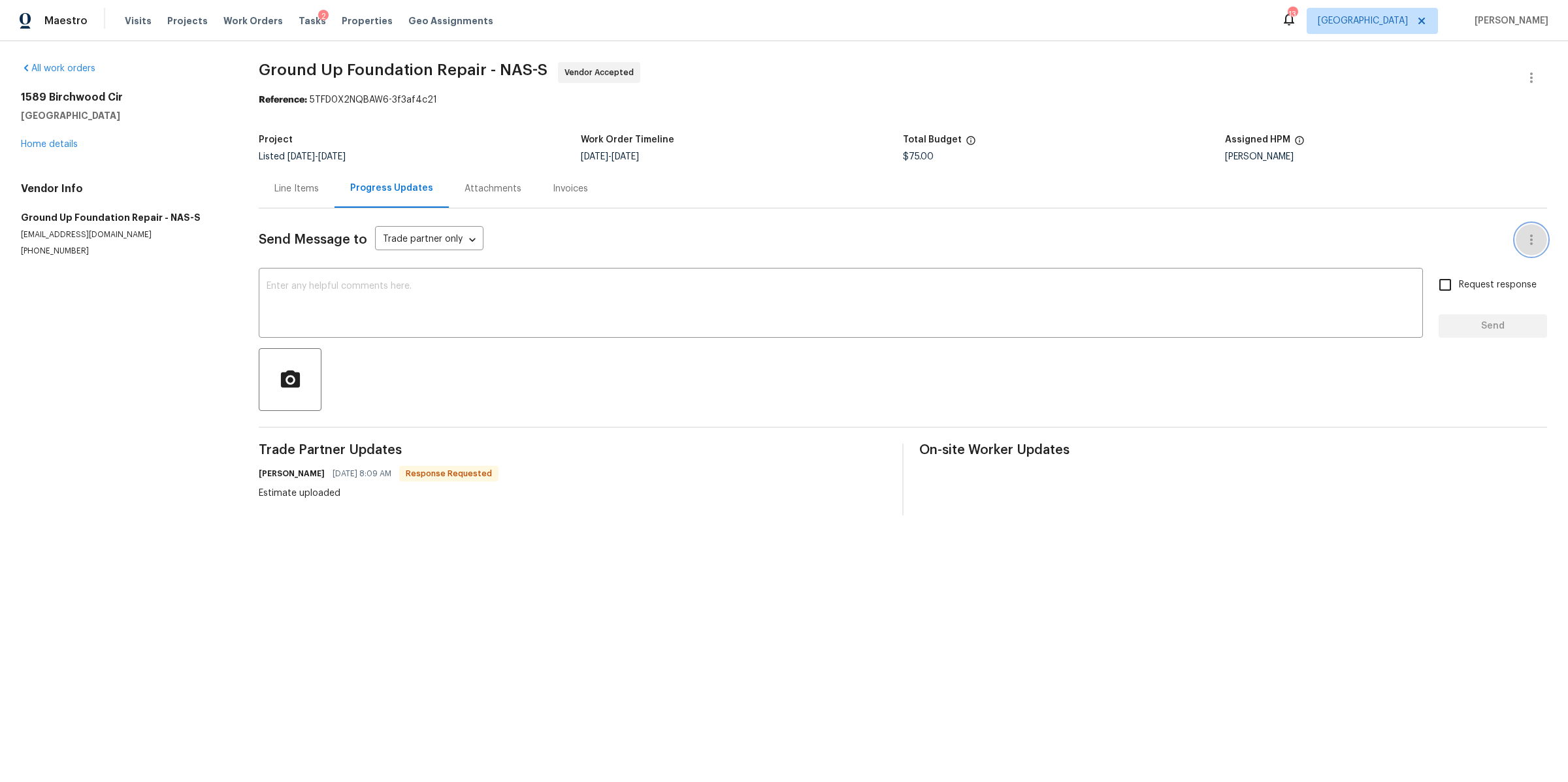
click at [1524, 240] on icon "button" at bounding box center [1531, 240] width 16 height 16
click at [1519, 80] on div at bounding box center [784, 391] width 1568 height 782
click at [1524, 79] on icon "button" at bounding box center [1531, 77] width 16 height 16
click at [1491, 115] on li "View In Trade Partner Portal" at bounding box center [1489, 121] width 141 height 22
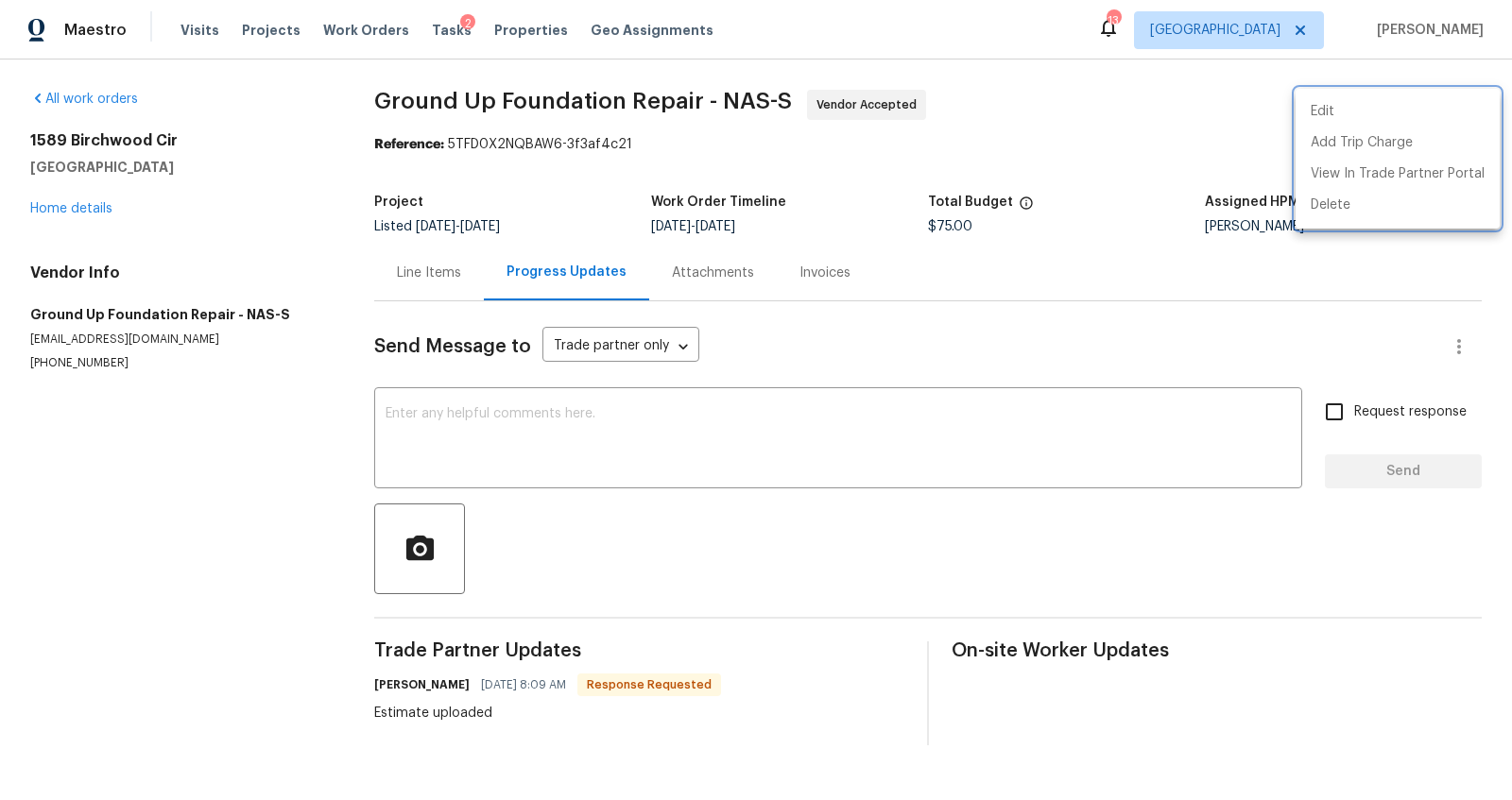
click at [415, 268] on div at bounding box center [756, 400] width 1512 height 800
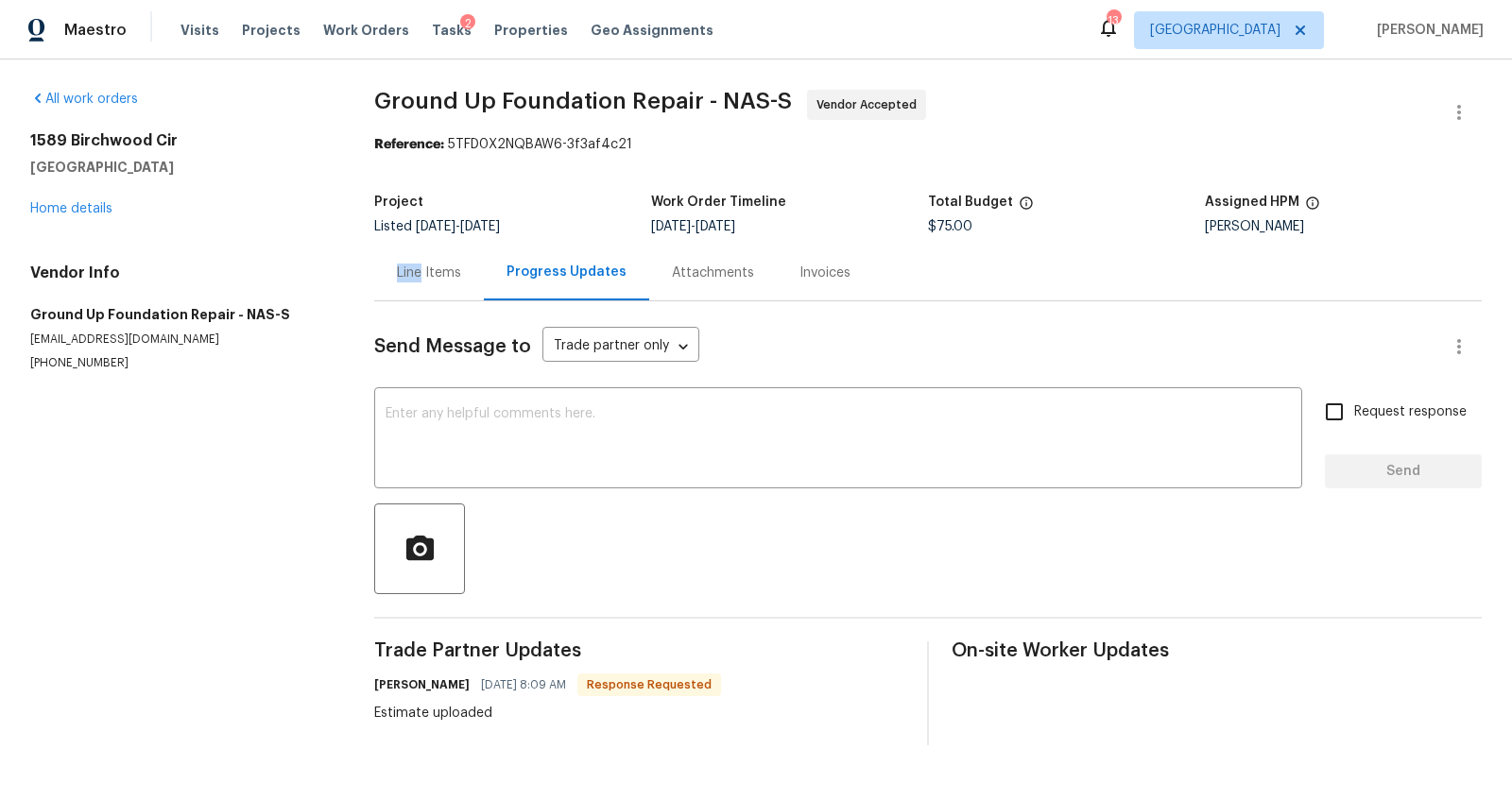
click at [415, 268] on div "Line Items" at bounding box center [429, 272] width 65 height 19
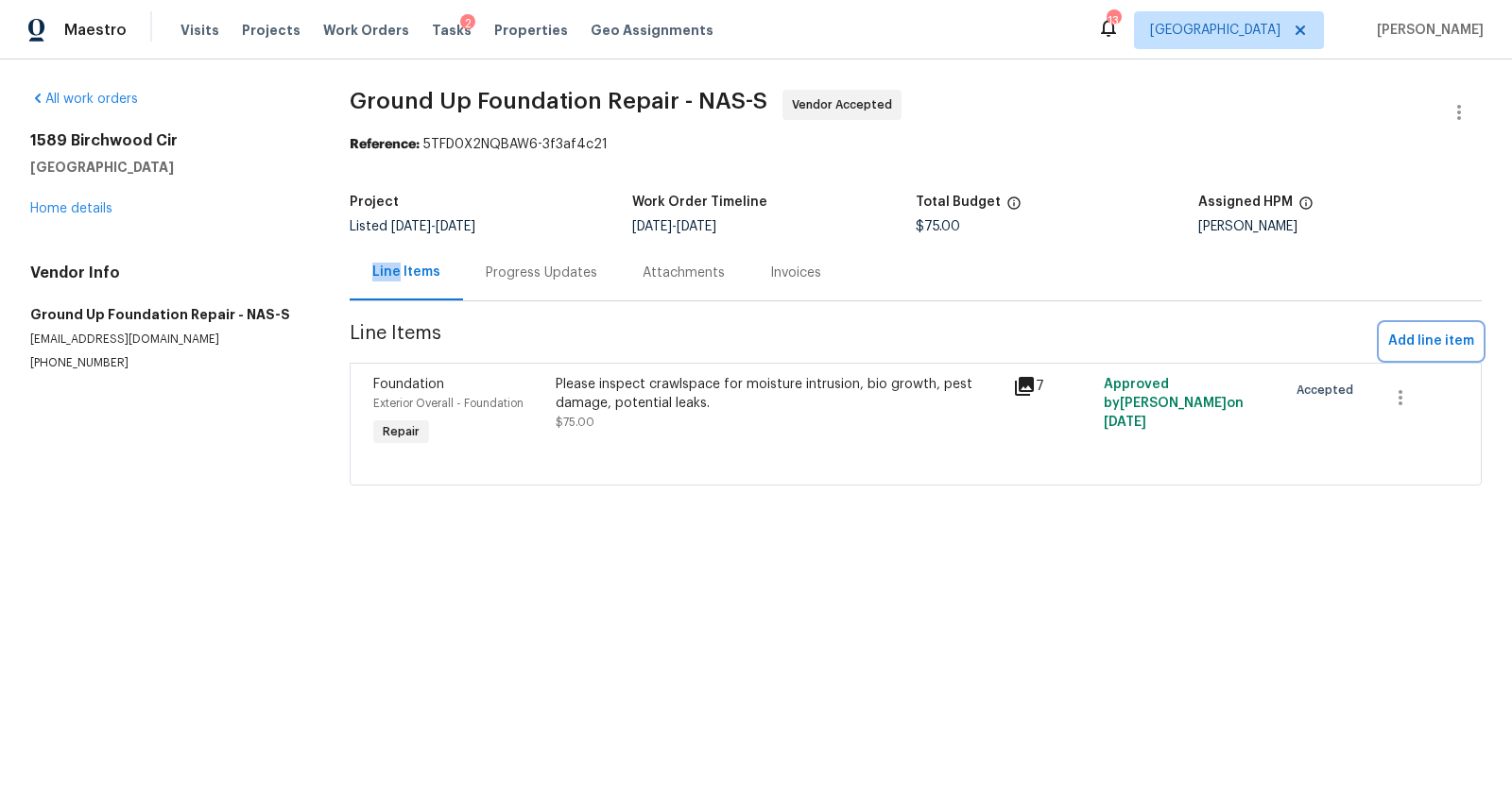
click at [1392, 345] on span "Add line item" at bounding box center [1432, 342] width 86 height 24
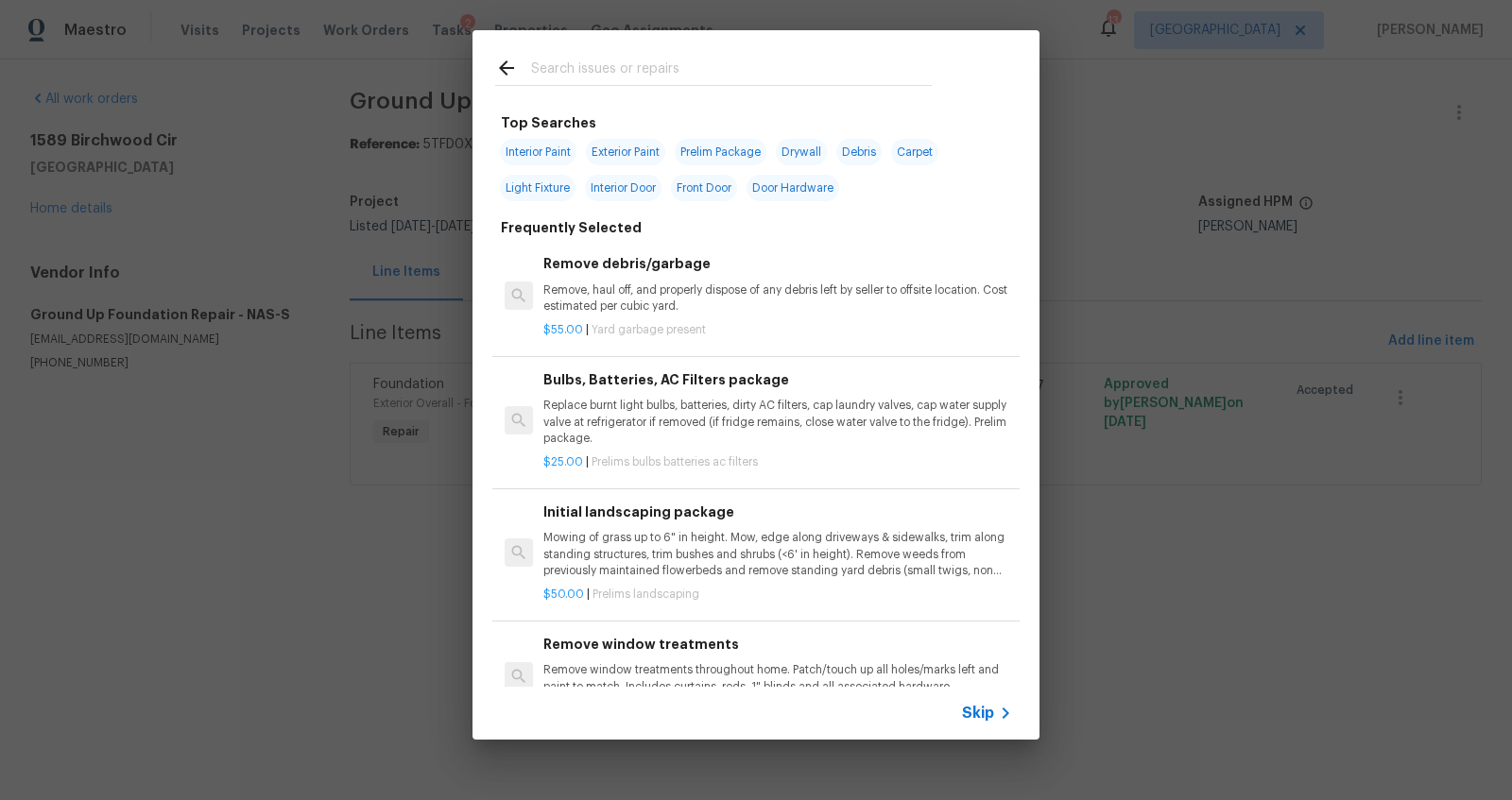
click at [977, 720] on span "Skip" at bounding box center [977, 713] width 32 height 19
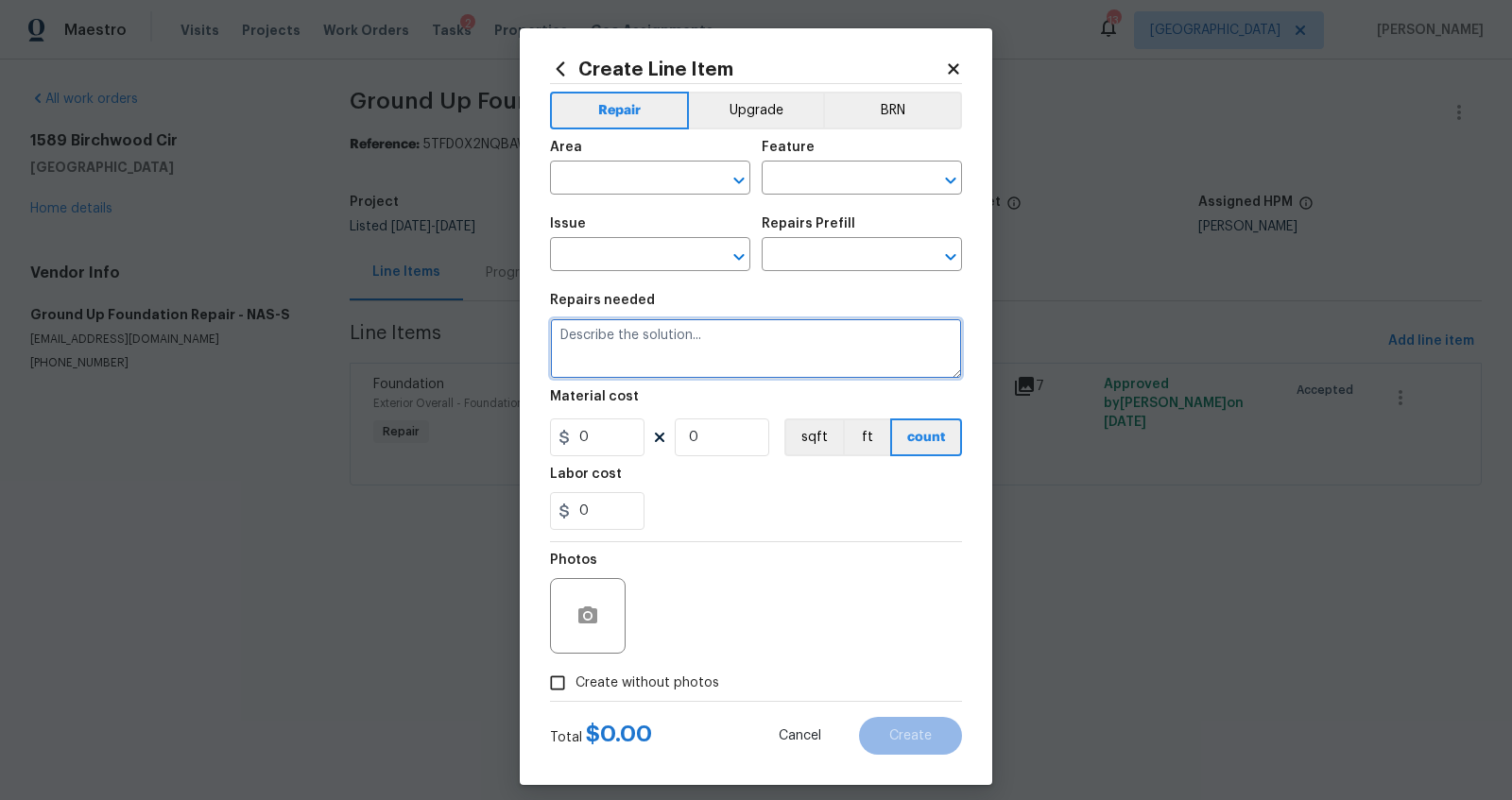
click at [660, 353] on textarea at bounding box center [756, 349] width 412 height 61
paste textarea "EZ-Flow Drainage System Crew to dig an approximately 8" wide trench in the craw…"
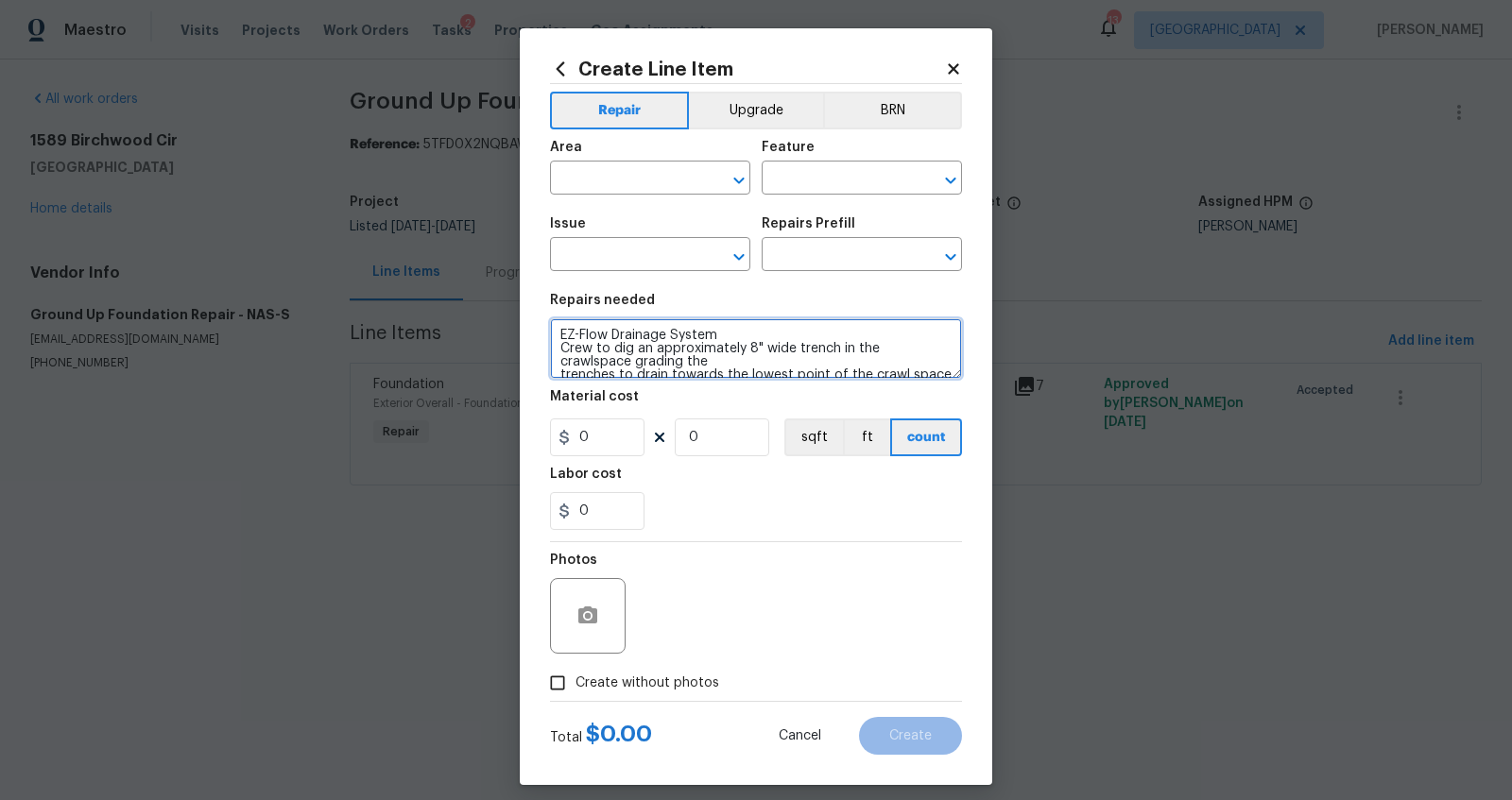
scroll to position [321, 0]
type textarea "EZ-Flow Drainage System Crew to dig an approximately 8" wide trench in the craw…"
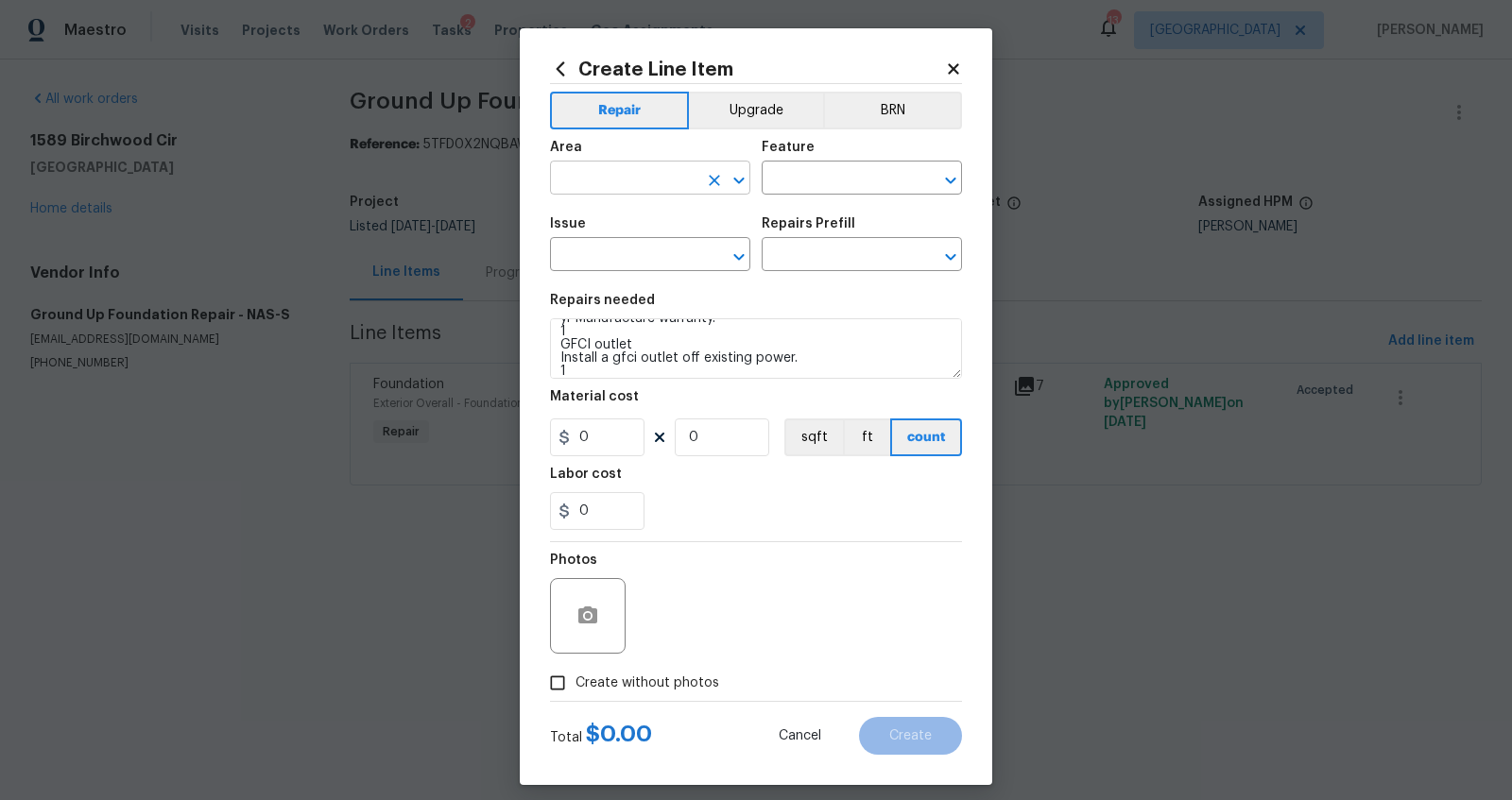
click at [620, 179] on input "text" at bounding box center [624, 180] width 148 height 29
drag, startPoint x: 607, startPoint y: 220, endPoint x: 730, endPoint y: 198, distance: 125.0
click at [608, 220] on li "Crawl space" at bounding box center [641, 221] width 201 height 31
type input "Crawl space"
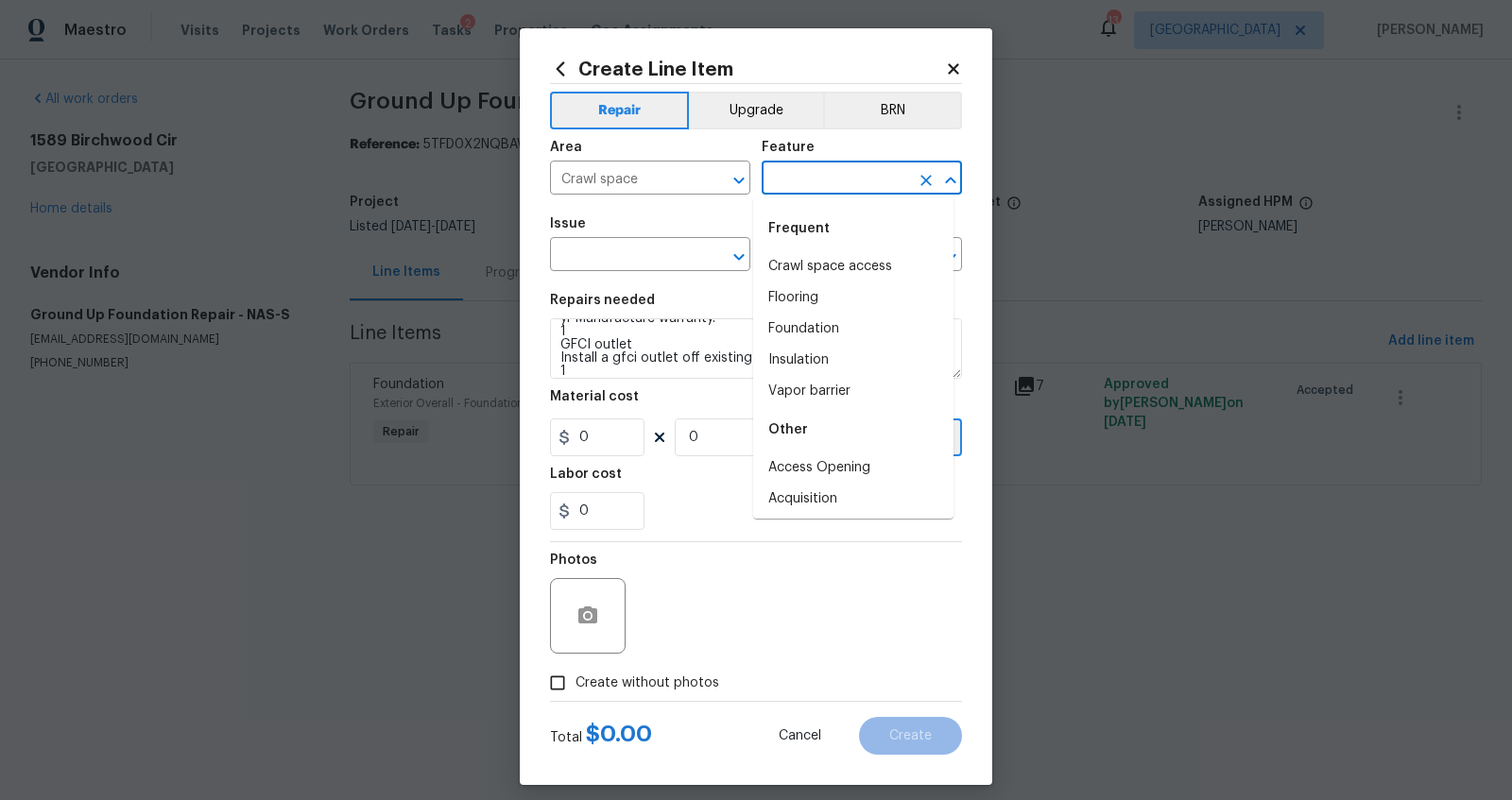
click at [769, 188] on input "text" at bounding box center [835, 180] width 148 height 29
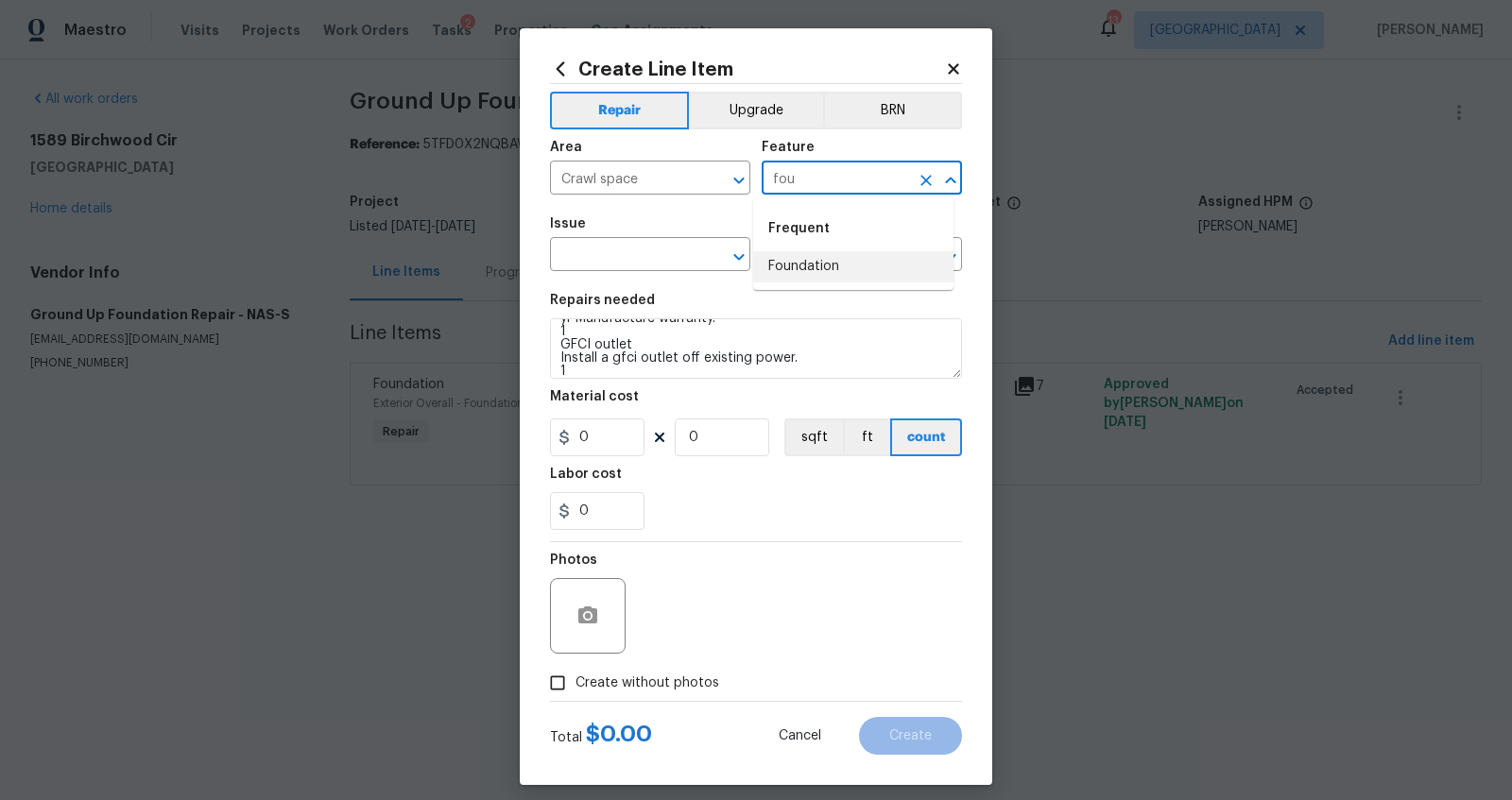
click at [779, 268] on li "Foundation" at bounding box center [853, 267] width 201 height 31
type input "Foundation"
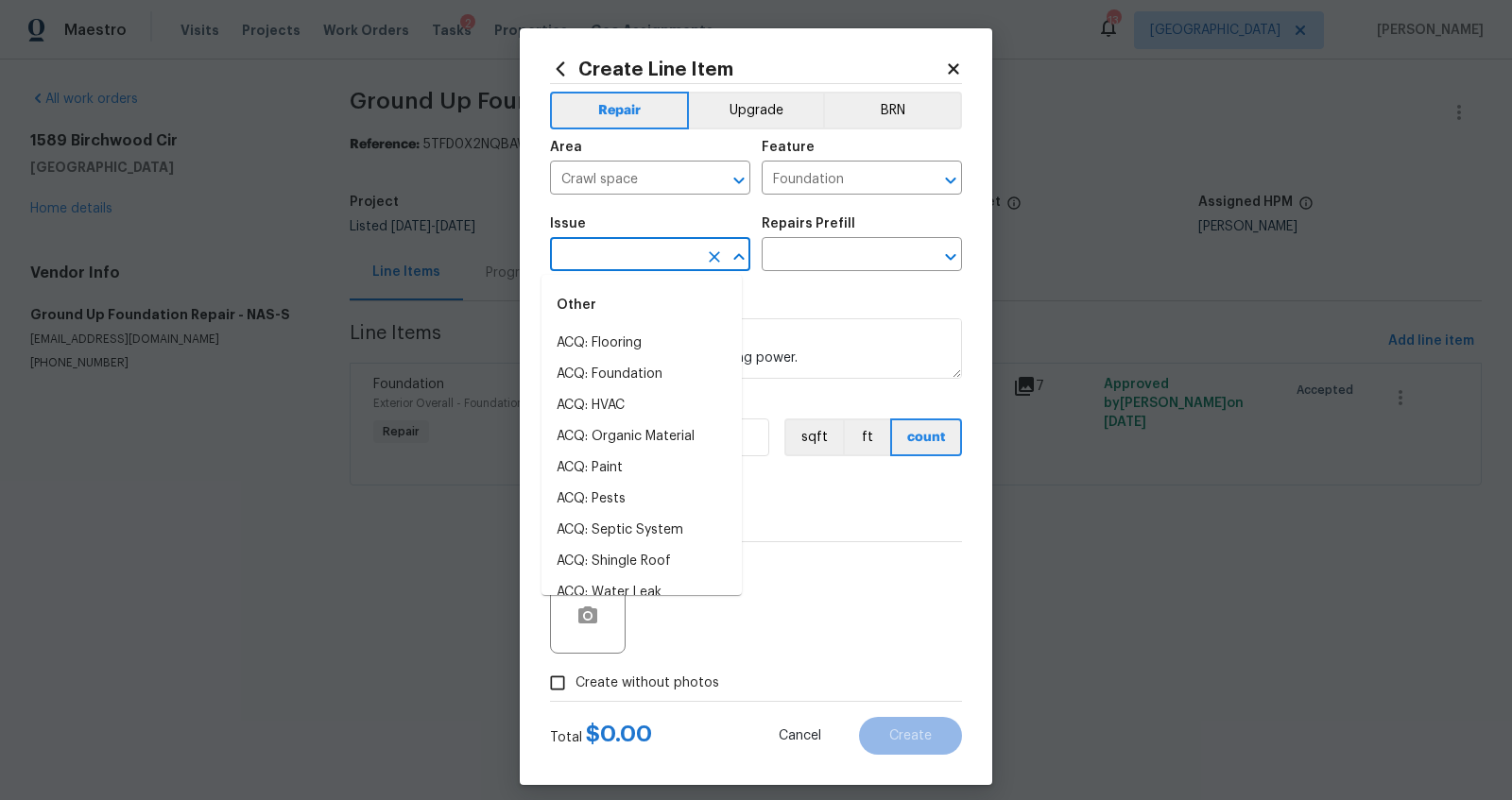
click at [655, 256] on input "text" at bounding box center [624, 257] width 148 height 29
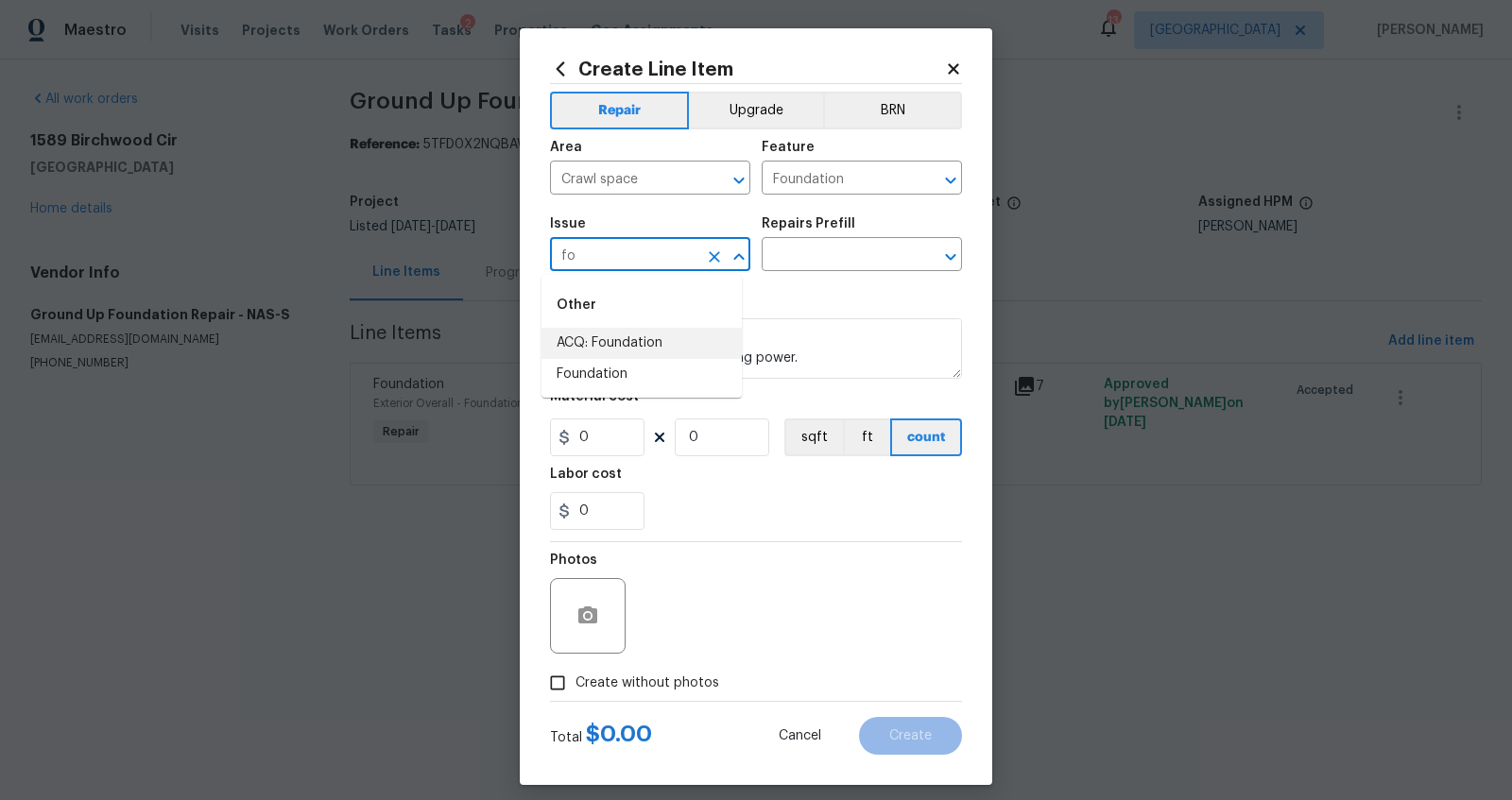
type input "f"
click at [630, 333] on li "Crawlspace Damage" at bounding box center [641, 344] width 201 height 31
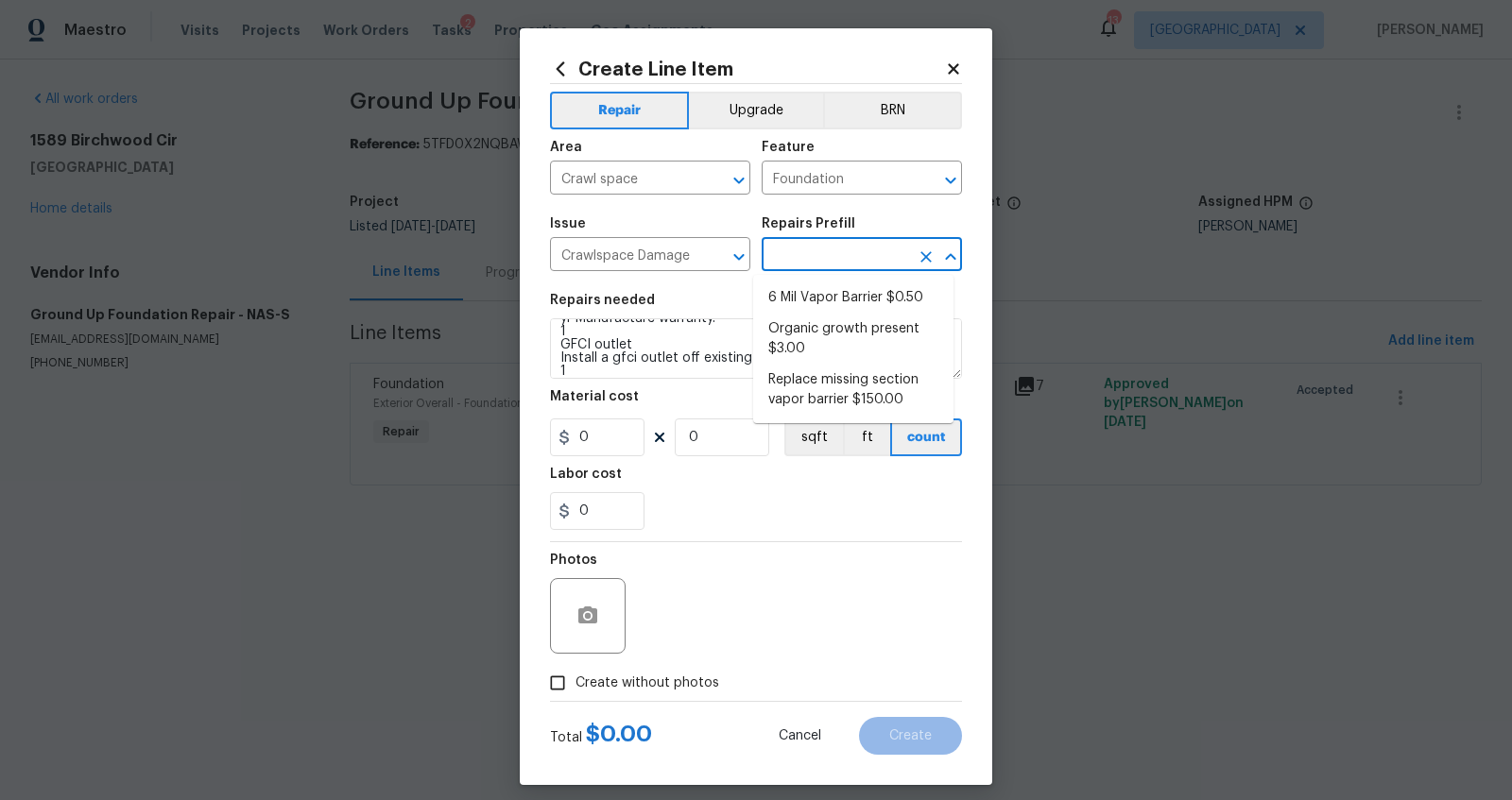
click at [813, 266] on input "text" at bounding box center [835, 257] width 148 height 29
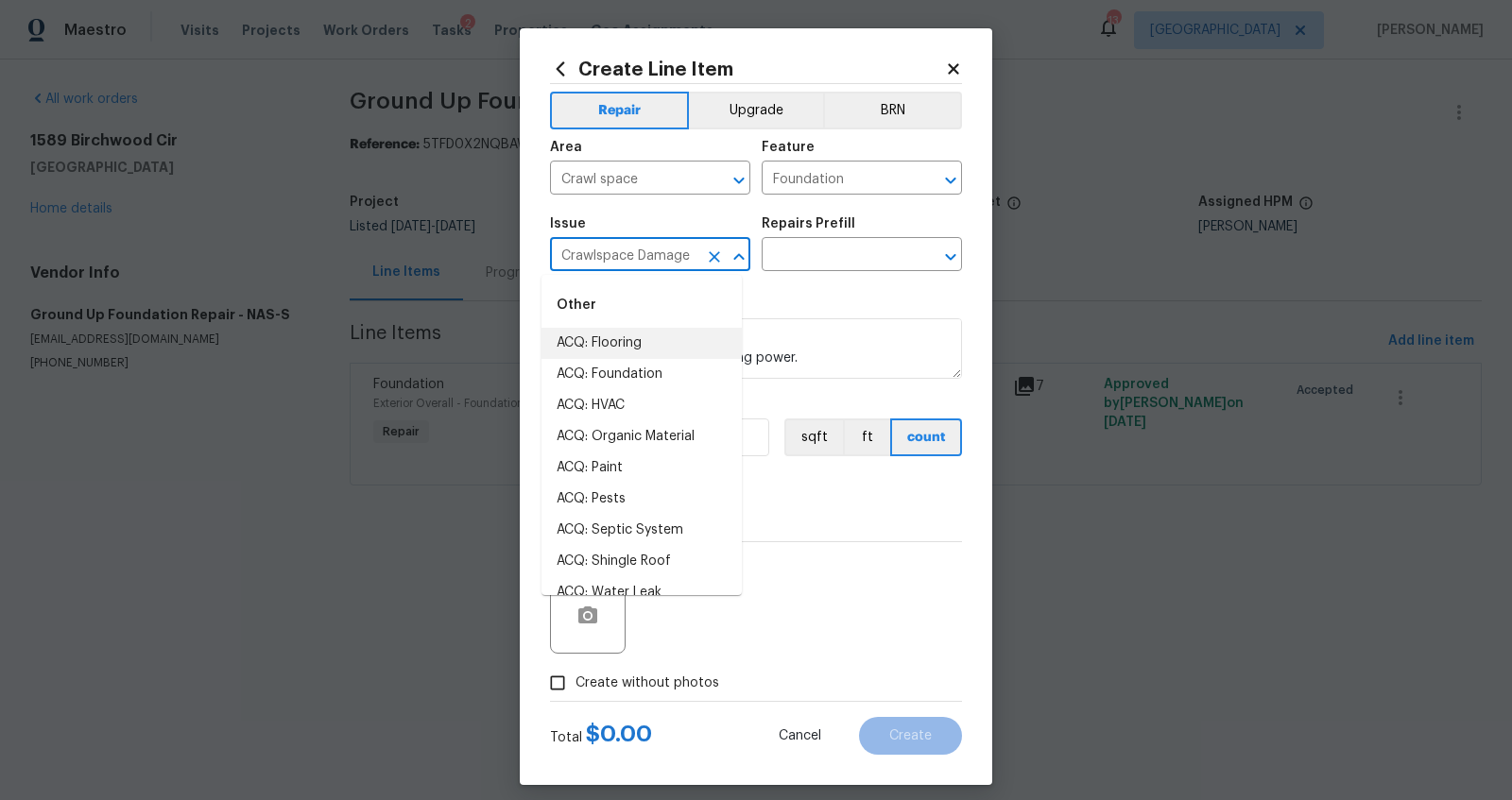
click at [677, 258] on input "Crawlspace Damage" at bounding box center [624, 257] width 148 height 29
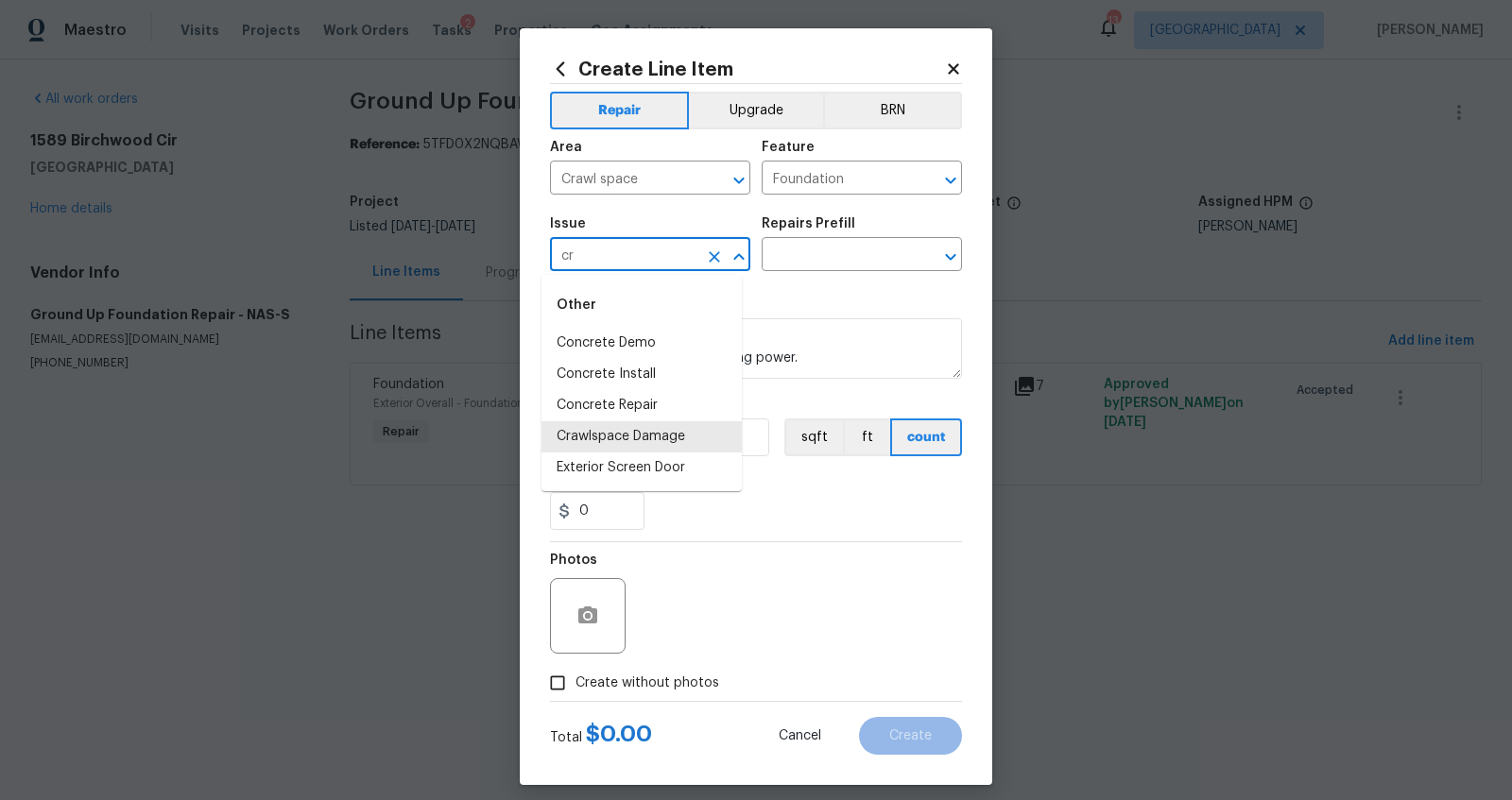
type input "c"
click at [612, 372] on li "Foundation" at bounding box center [641, 375] width 201 height 31
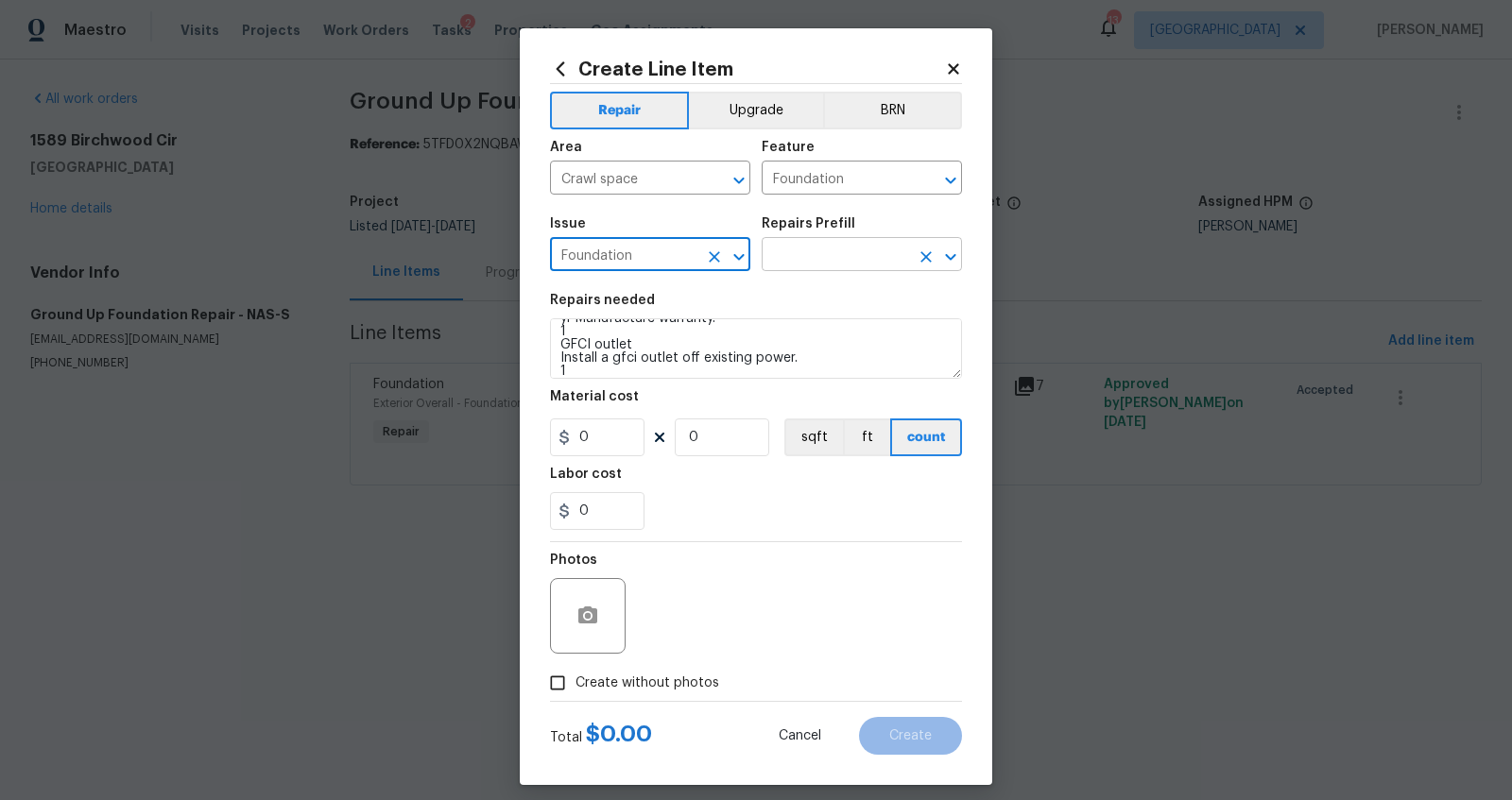
type input "Foundation"
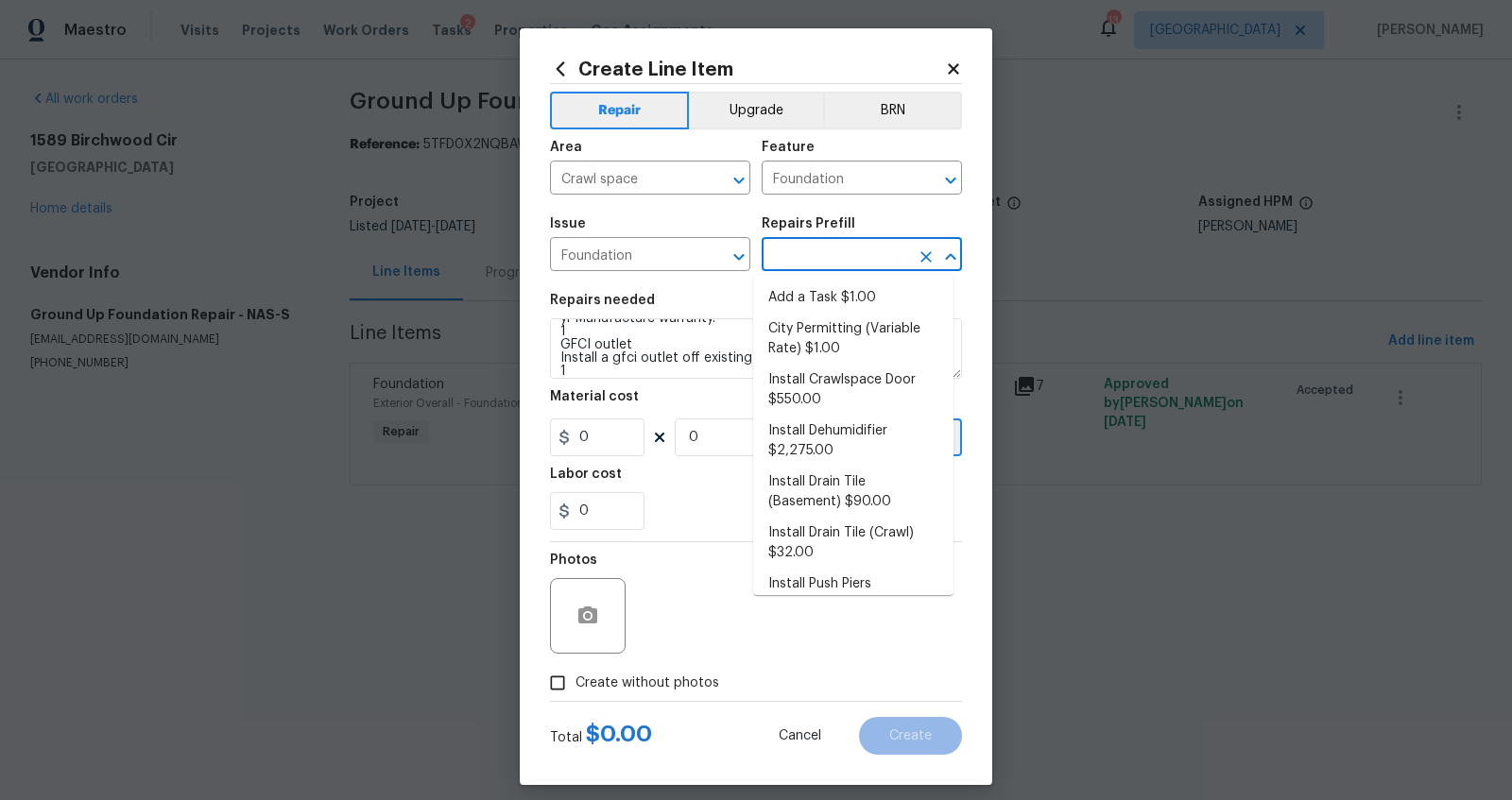
click at [795, 262] on input "text" at bounding box center [835, 257] width 148 height 29
click at [787, 295] on li "Add a Task $1.00" at bounding box center [853, 299] width 201 height 31
type input "Add a Task $1.00"
type textarea "HPM to detail"
type input "1"
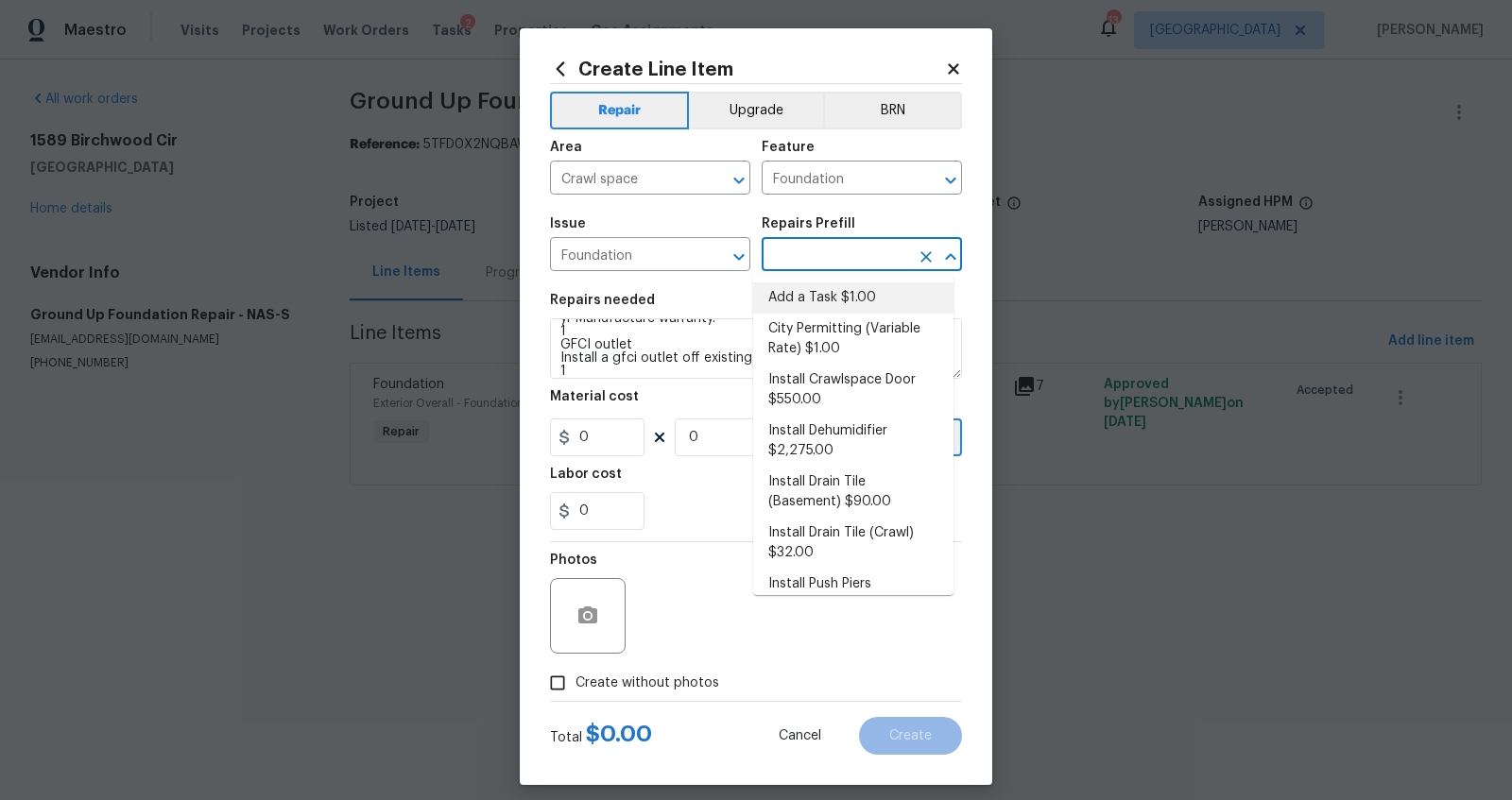
type input "1"
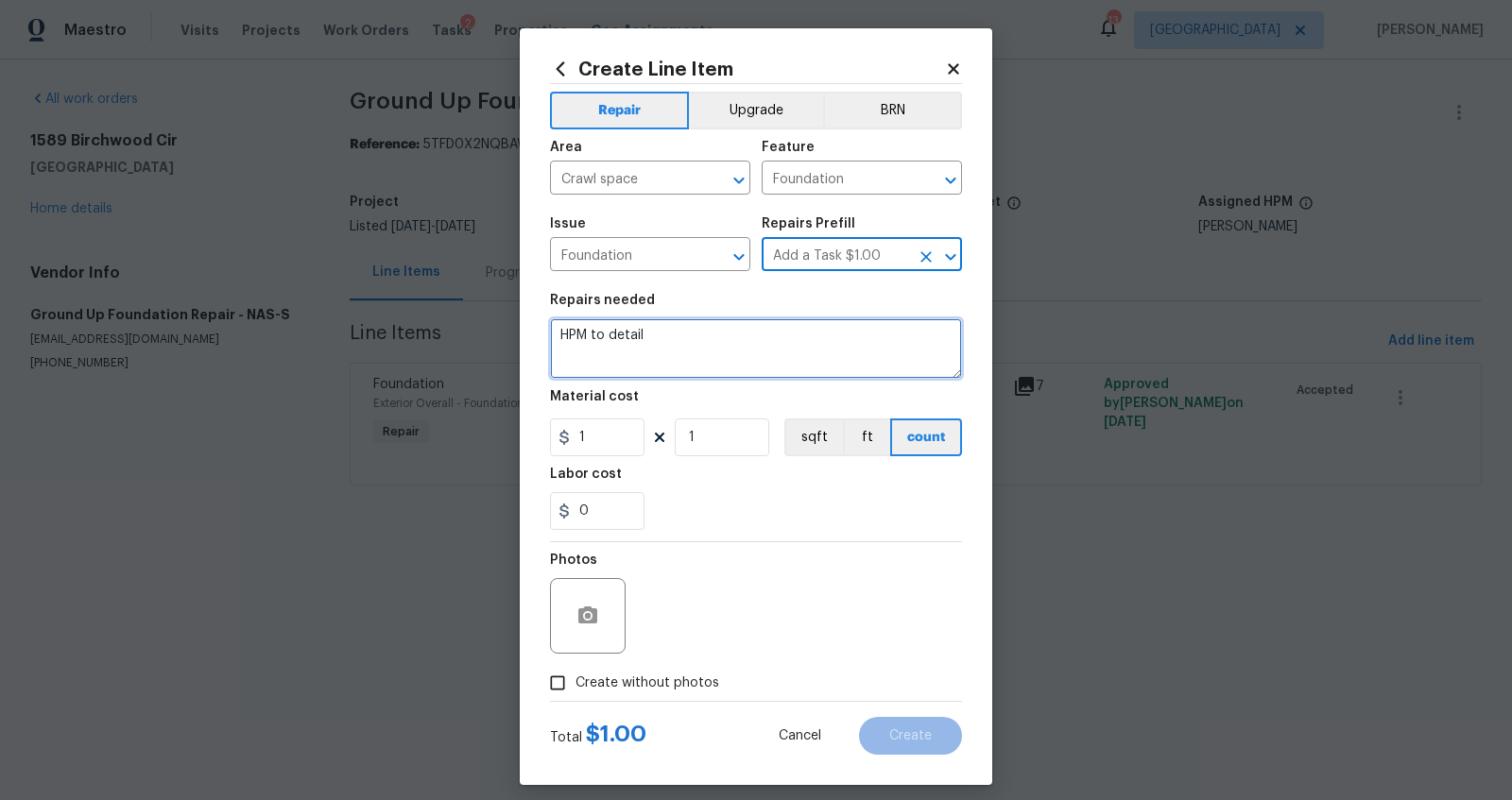
click at [645, 344] on textarea "HPM to detail" at bounding box center [756, 349] width 412 height 61
paste textarea "EZ-Flow Drainage System Crew to dig an approximately 8" wide trench in the craw…"
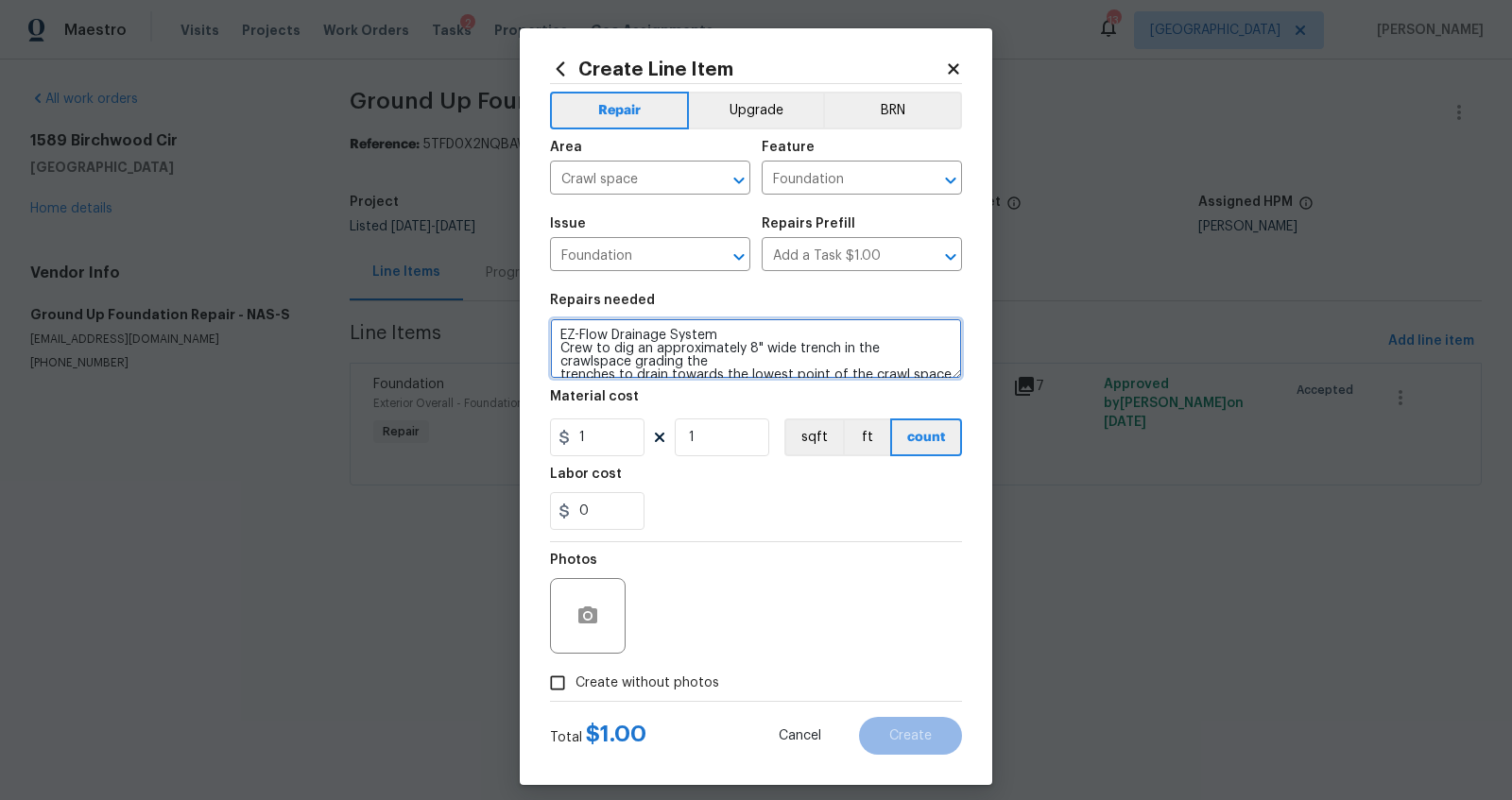
scroll to position [321, 0]
type textarea "EZ-Flow Drainage System Crew to dig an approximately 8" wide trench in the craw…"
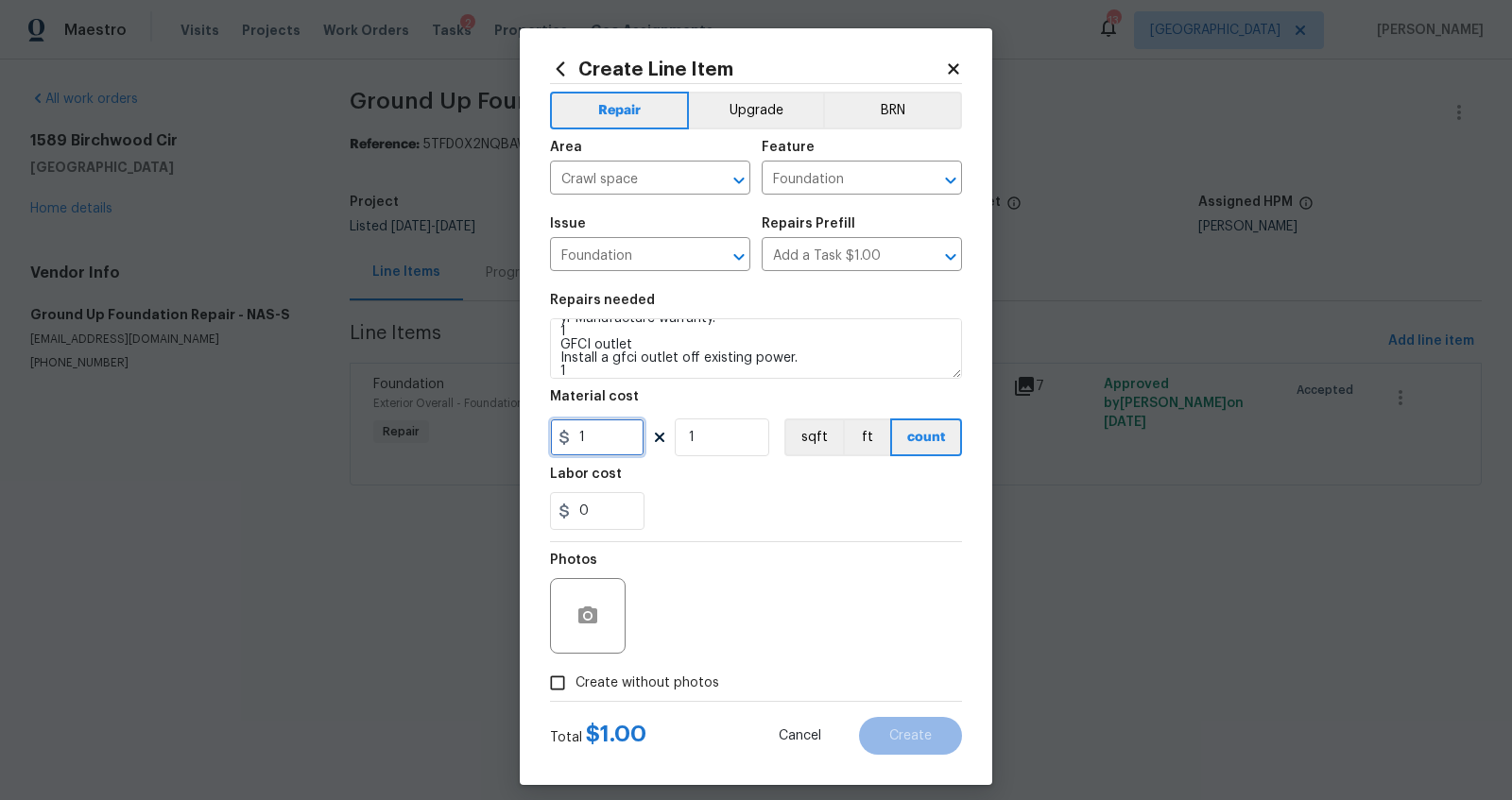
click at [604, 432] on input "1" at bounding box center [597, 438] width 95 height 38
type input "5324"
click at [574, 597] on button "button" at bounding box center [588, 616] width 45 height 45
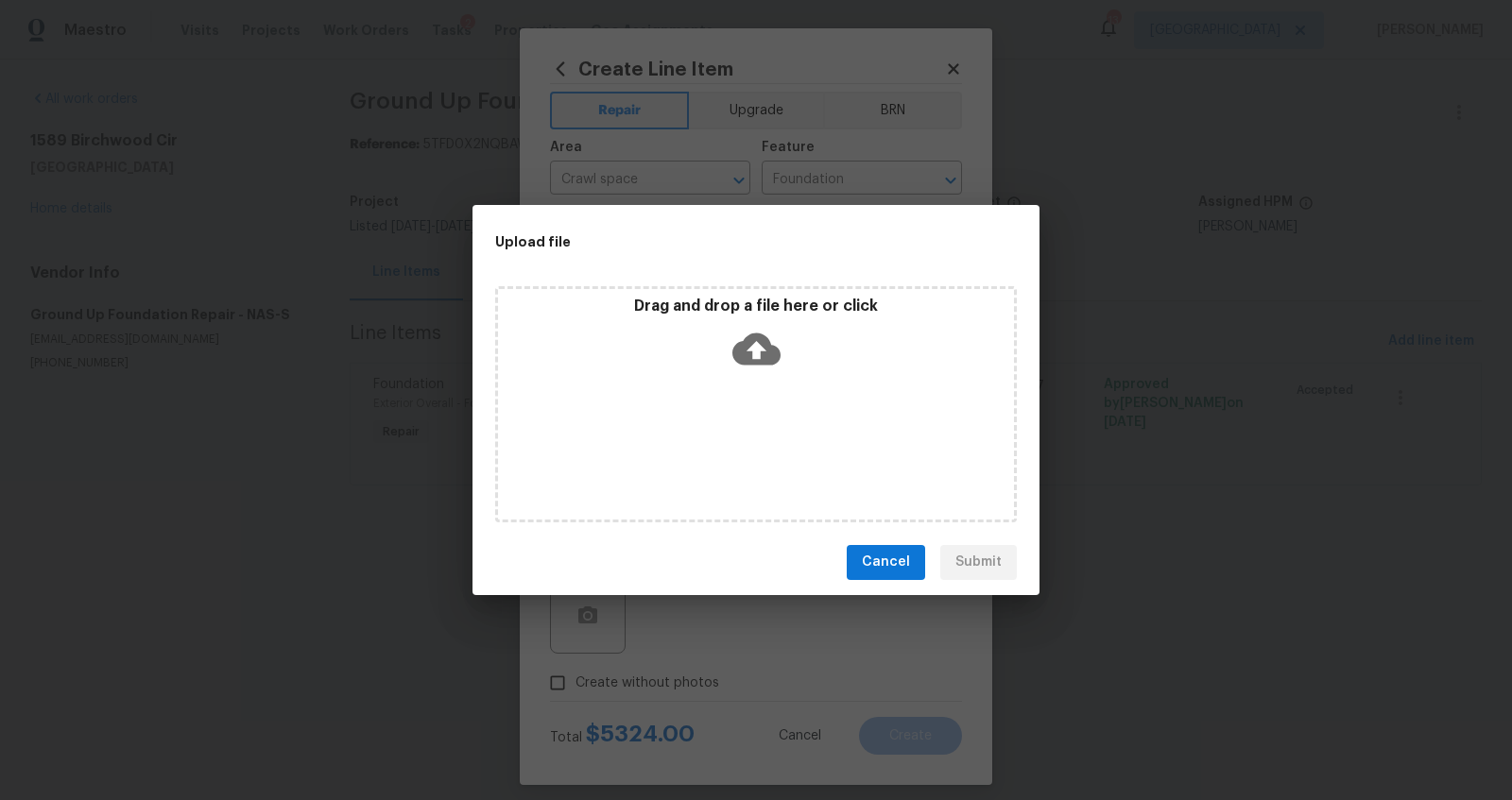
click at [780, 347] on div "Drag and drop a file here or click" at bounding box center [756, 337] width 516 height 81
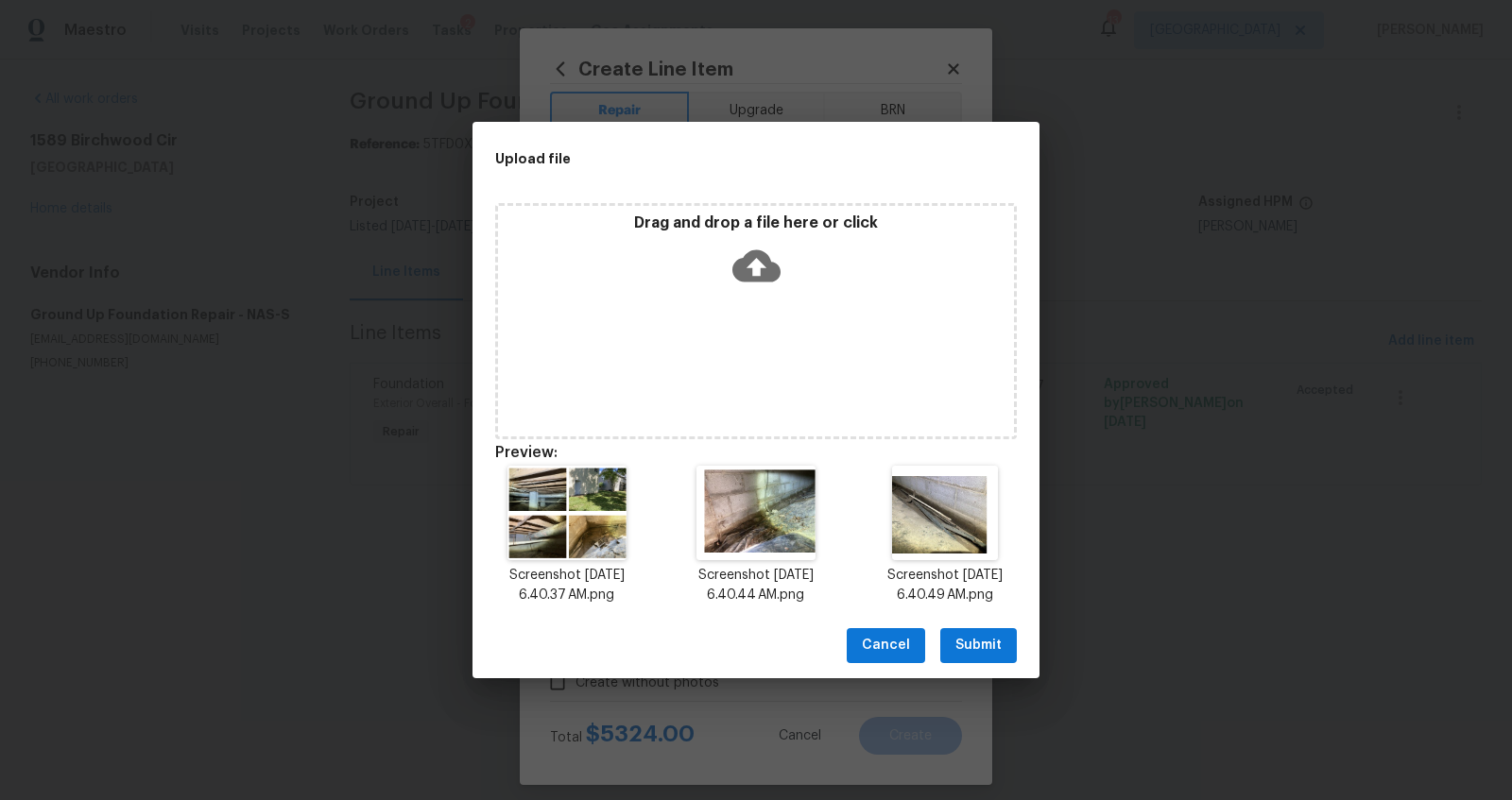
click at [981, 647] on span "Submit" at bounding box center [978, 646] width 46 height 24
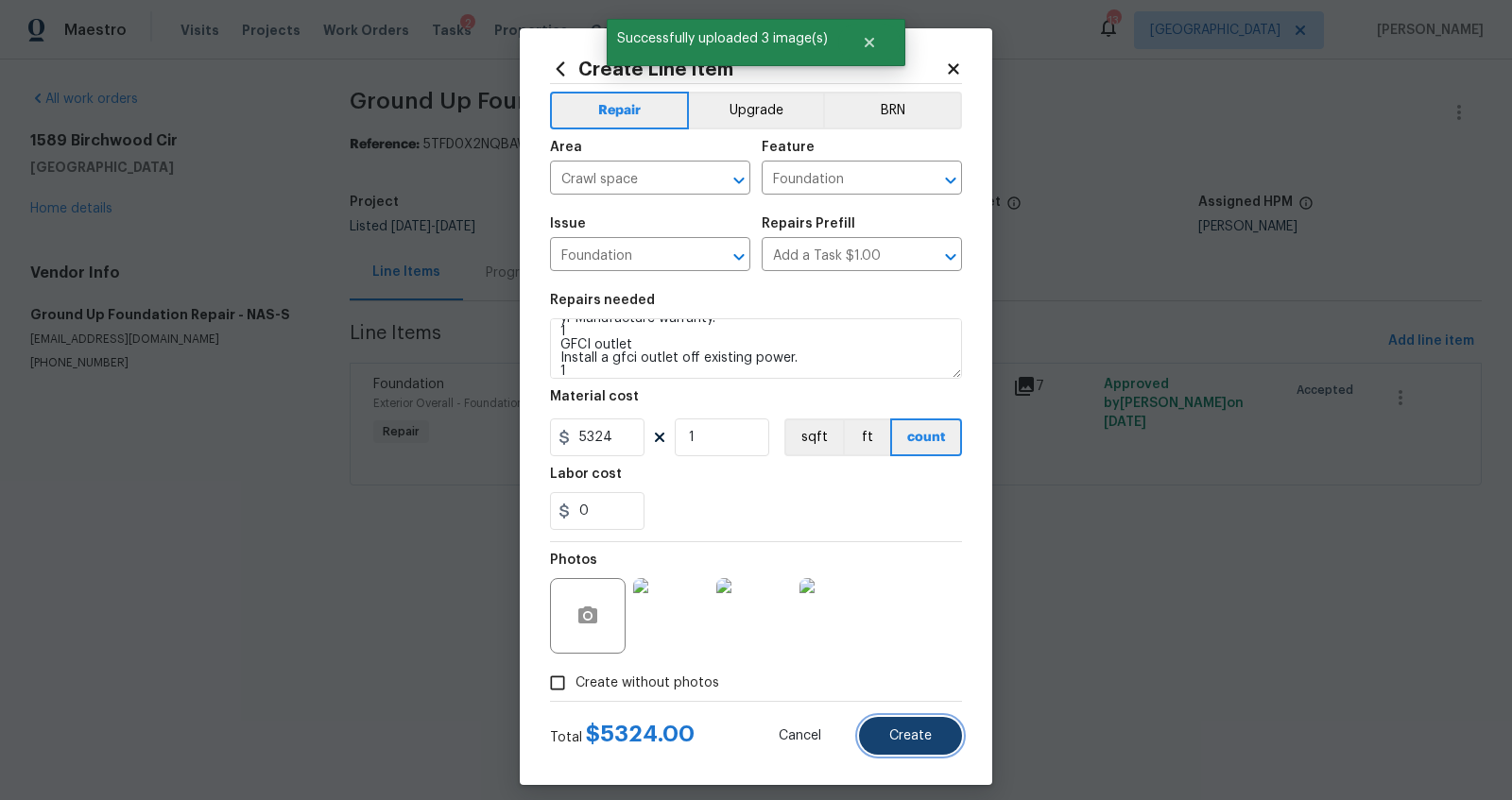
click at [908, 730] on span "Create" at bounding box center [910, 736] width 42 height 14
type input "0"
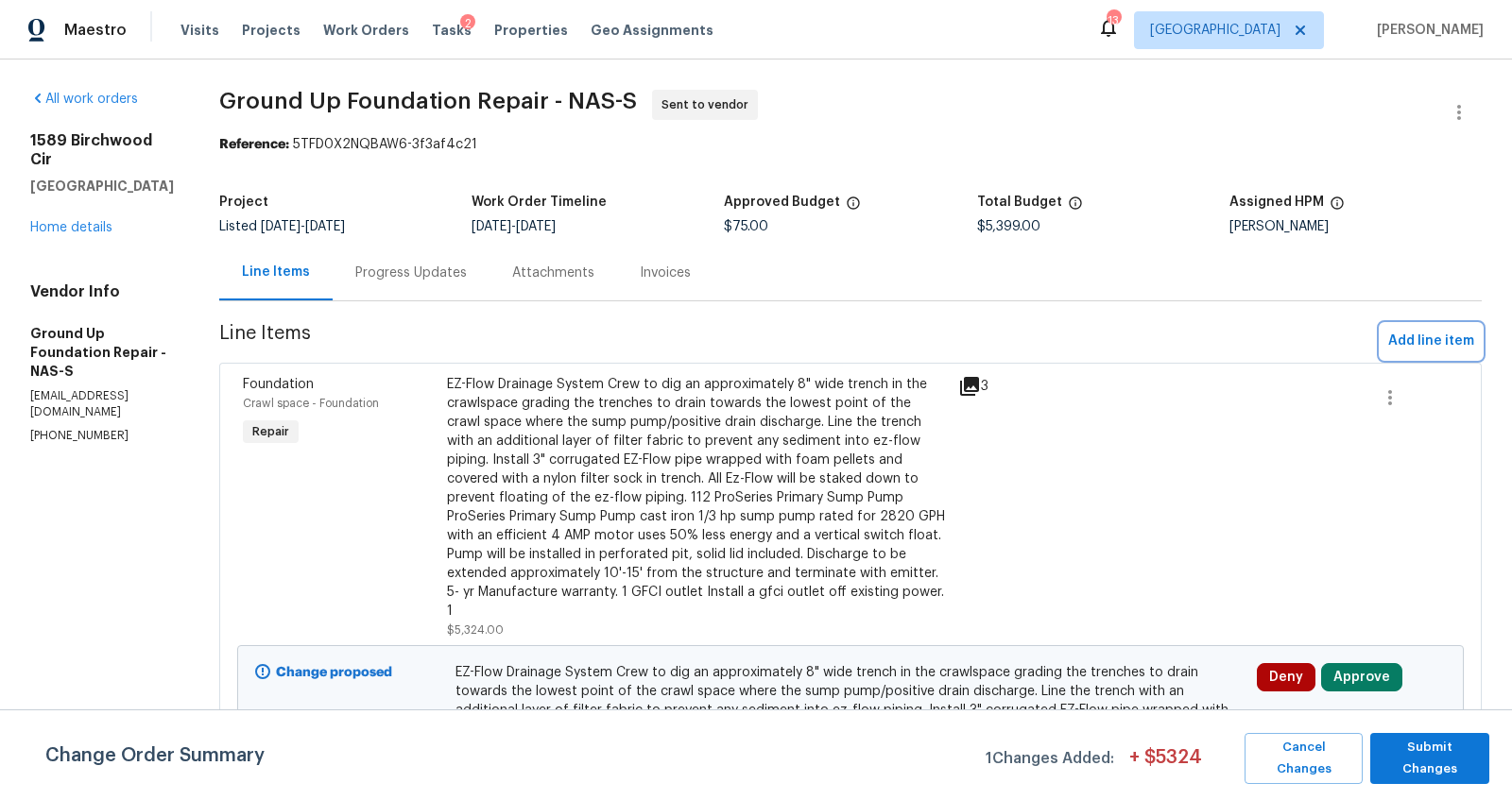
click at [1394, 340] on span "Add line item" at bounding box center [1432, 342] width 86 height 24
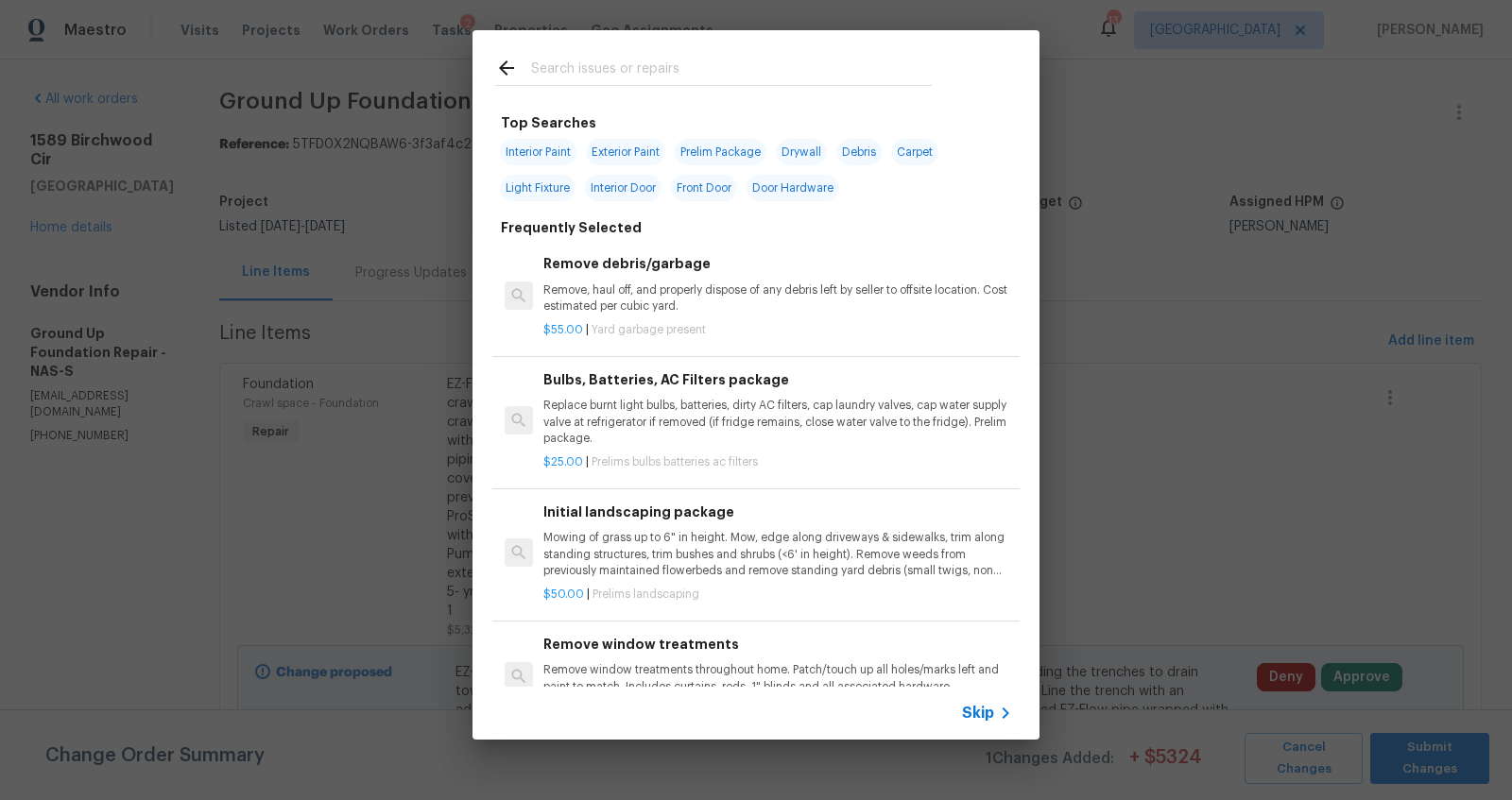
click at [990, 714] on span "Skip" at bounding box center [977, 713] width 32 height 19
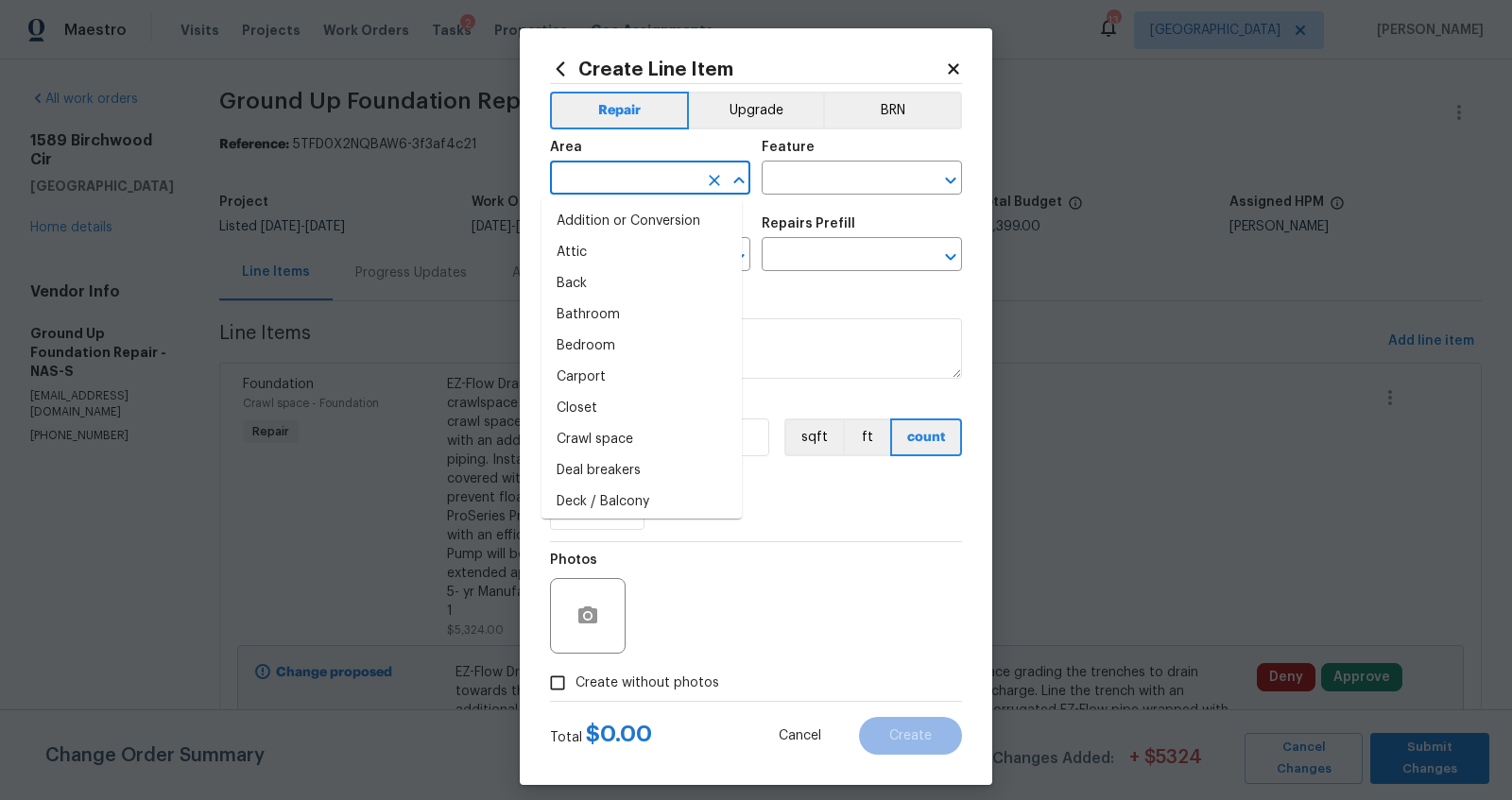
click at [585, 187] on input "text" at bounding box center [624, 180] width 148 height 29
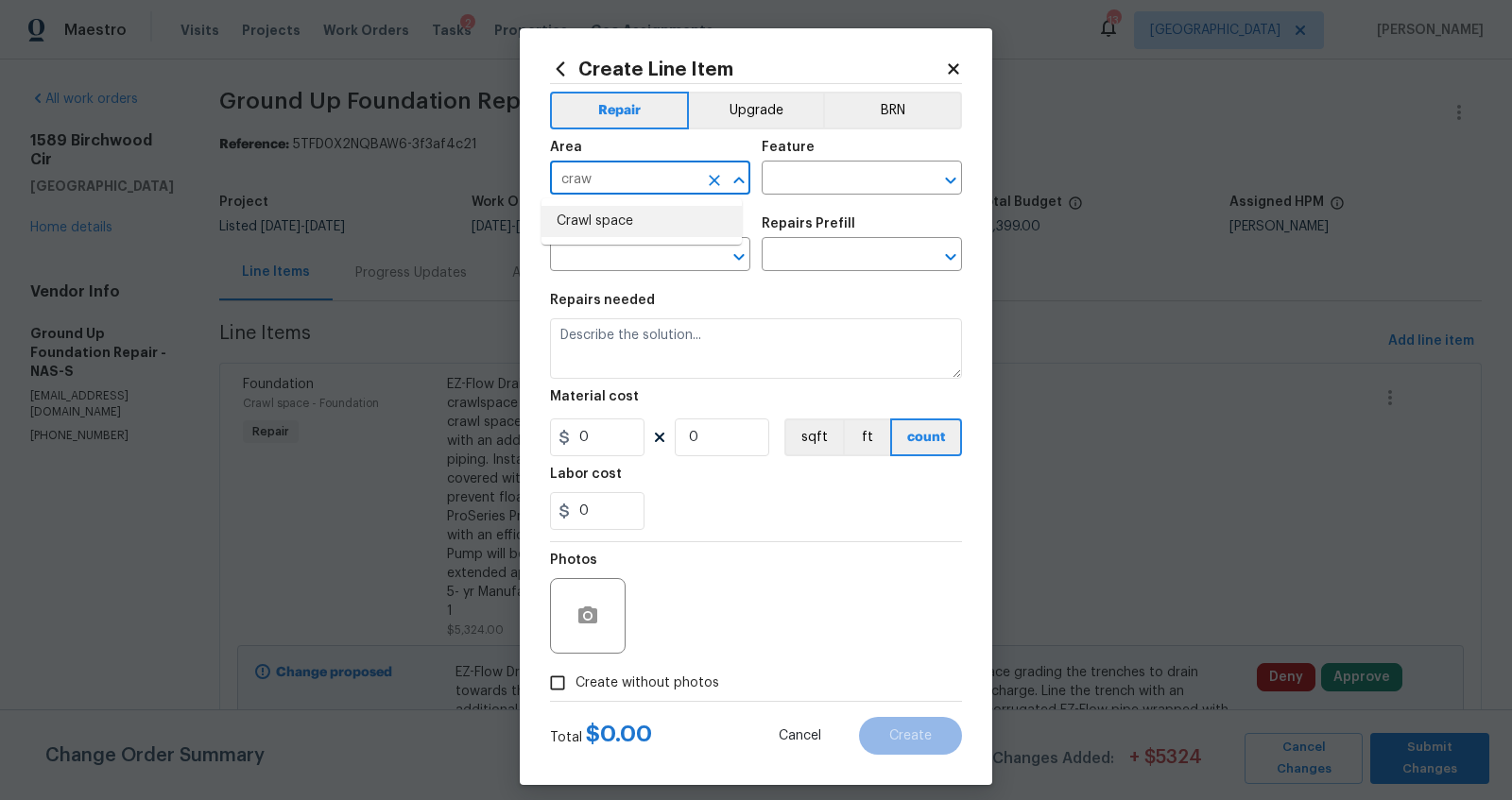
drag, startPoint x: 581, startPoint y: 211, endPoint x: 666, endPoint y: 210, distance: 85.0
click at [581, 210] on li "Crawl space" at bounding box center [641, 221] width 201 height 31
type input "Crawl space"
click at [826, 175] on input "text" at bounding box center [835, 180] width 148 height 29
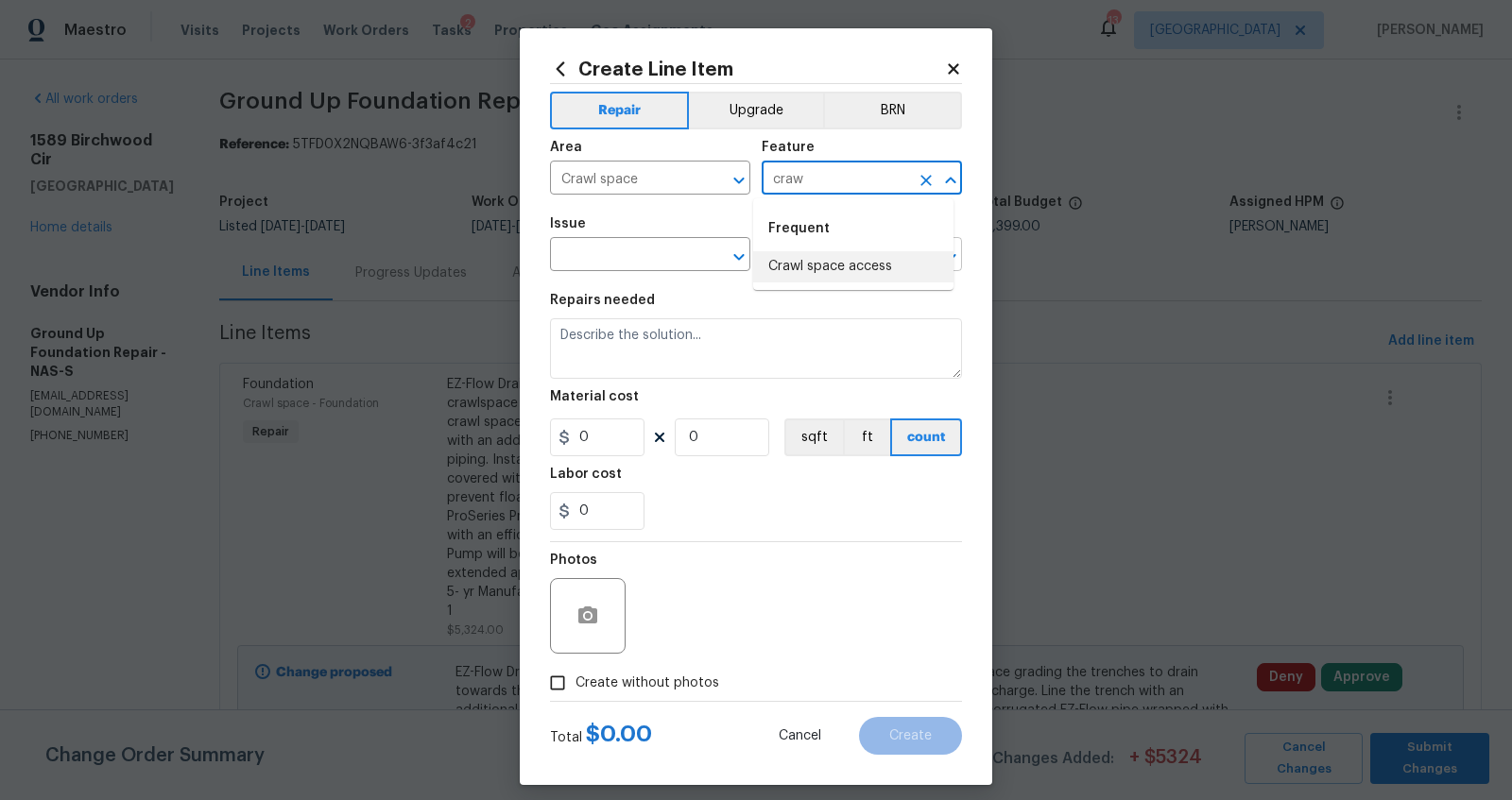
click at [833, 266] on li "Crawl space access" at bounding box center [853, 267] width 201 height 31
type input "Crawl space access"
click at [641, 259] on input "text" at bounding box center [624, 257] width 148 height 29
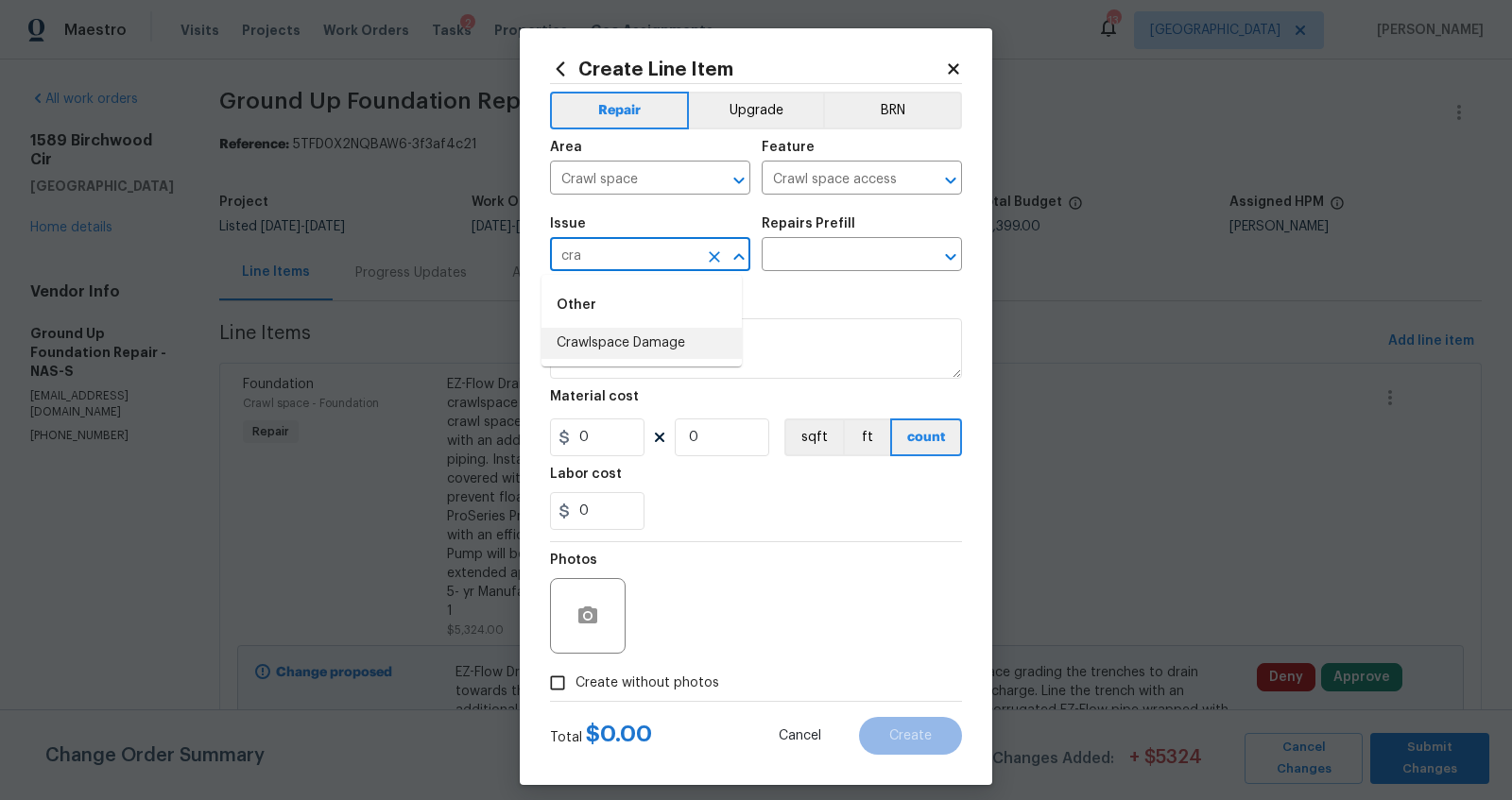
drag, startPoint x: 628, startPoint y: 338, endPoint x: 730, endPoint y: 298, distance: 109.6
click at [629, 338] on li "Crawlspace Damage" at bounding box center [641, 344] width 201 height 31
type input "Crawlspace Damage"
click at [826, 262] on input "text" at bounding box center [835, 257] width 148 height 29
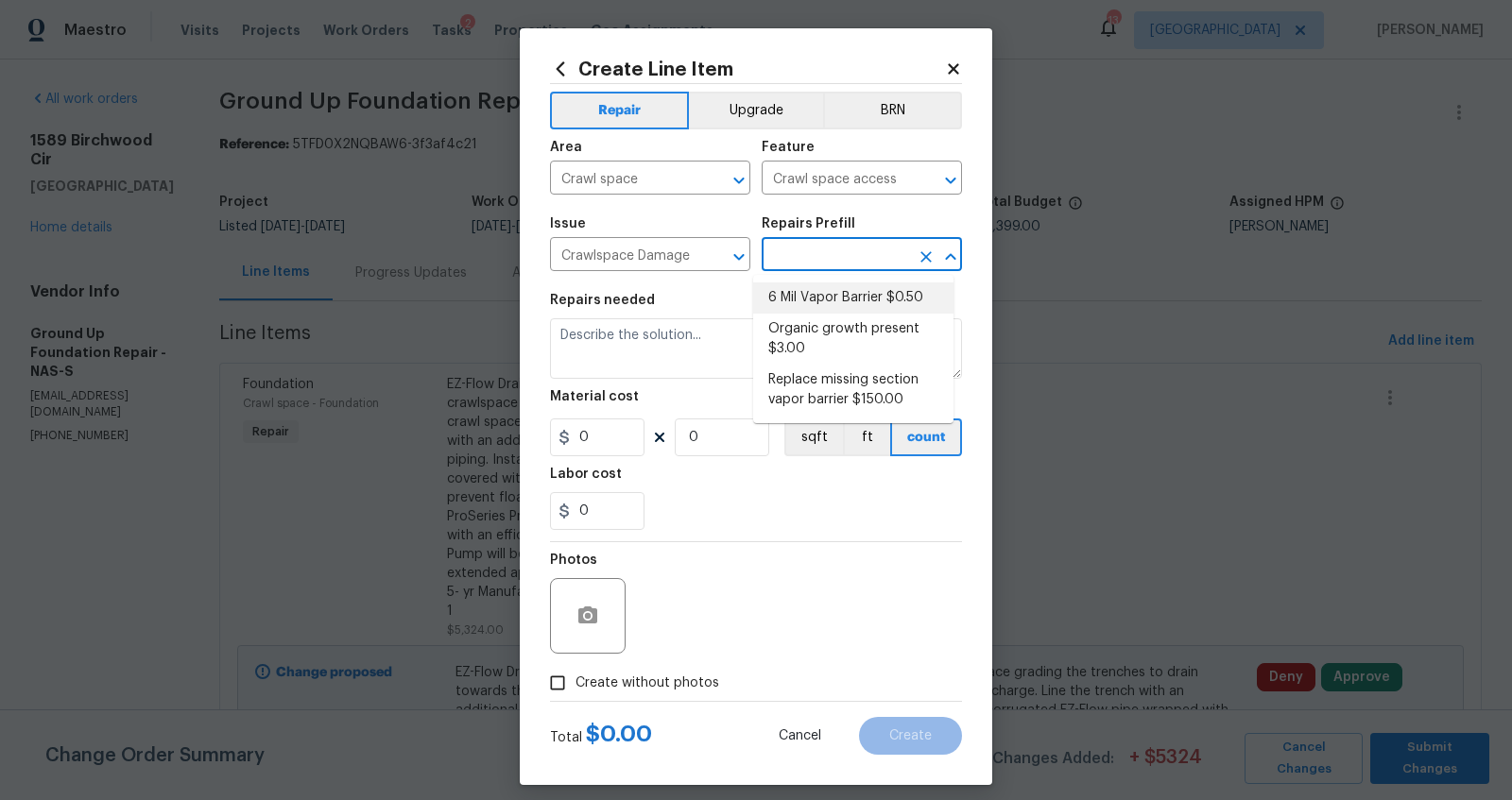
click at [827, 299] on li "6 Mil Vapor Barrier $0.50" at bounding box center [853, 299] width 201 height 31
type input "Foundation"
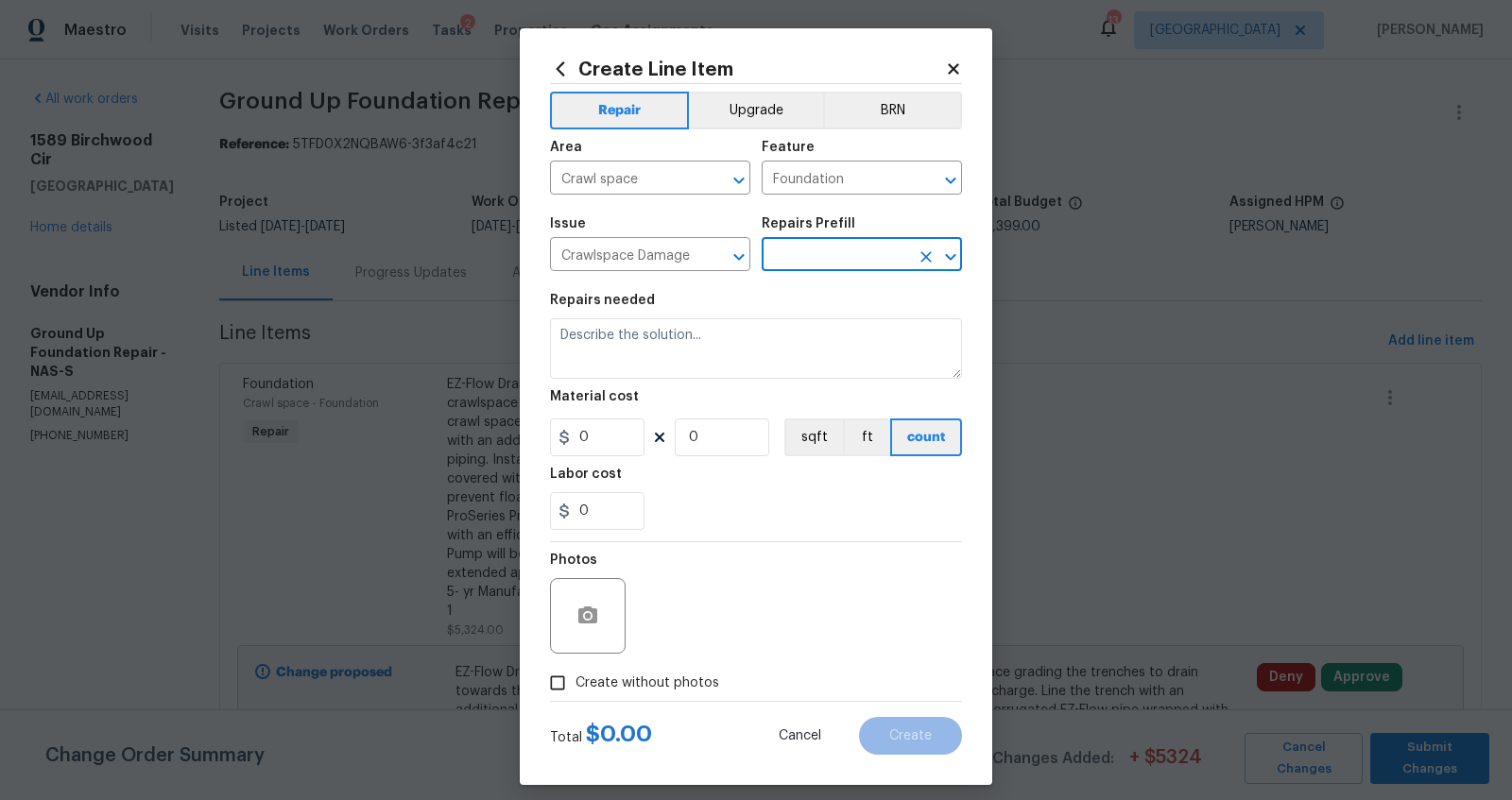
type input "6 Mil Vapor Barrier $0.50"
type textarea "Install new 6 mil vapor barrier, 100% coverage of the crawlspace. Remove and di…"
type input "0.5"
type input "1"
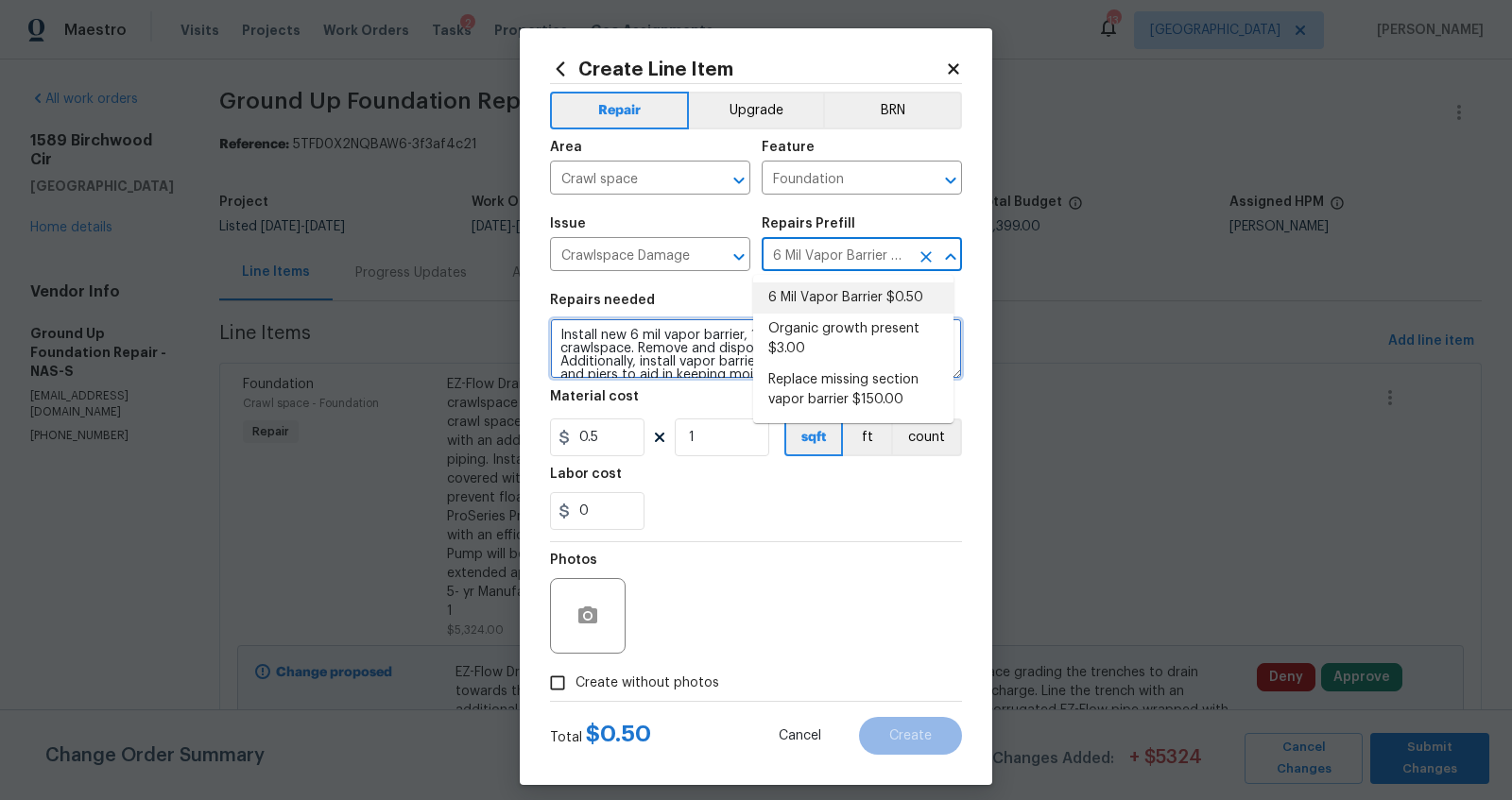
click at [674, 351] on textarea "Install new 6 mil vapor barrier, 100% coverage of the crawlspace. Remove and di…" at bounding box center [756, 349] width 412 height 61
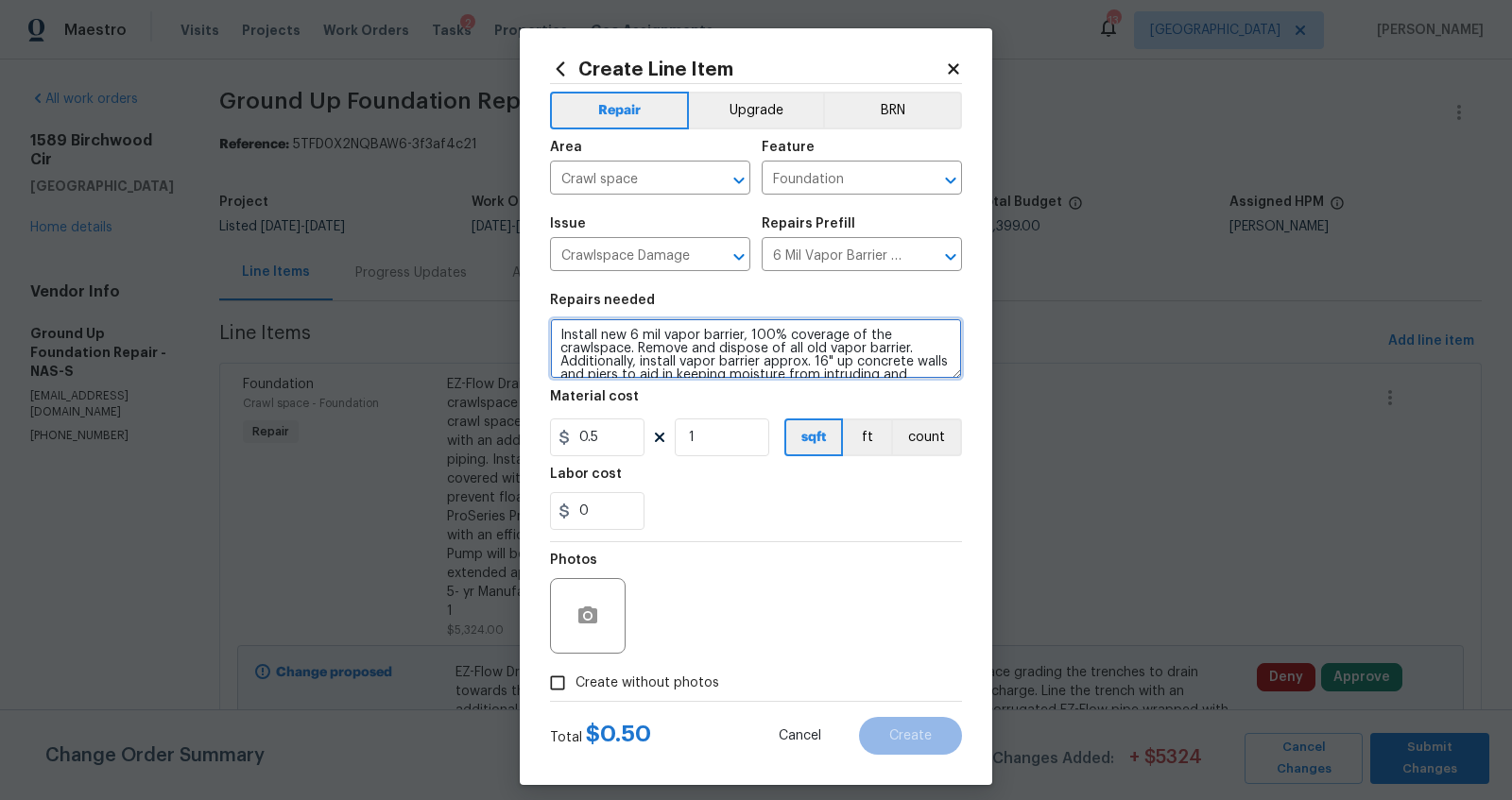
click at [675, 350] on textarea "Install new 6 mil vapor barrier, 100% coverage of the crawlspace. Remove and di…" at bounding box center [756, 349] width 412 height 61
paste textarea "Organic Growth Treatment Treat all exposed framing members with a certified EPA…"
type textarea "Organic Growth Treatment Treat all exposed framing members with a certified EPA…"
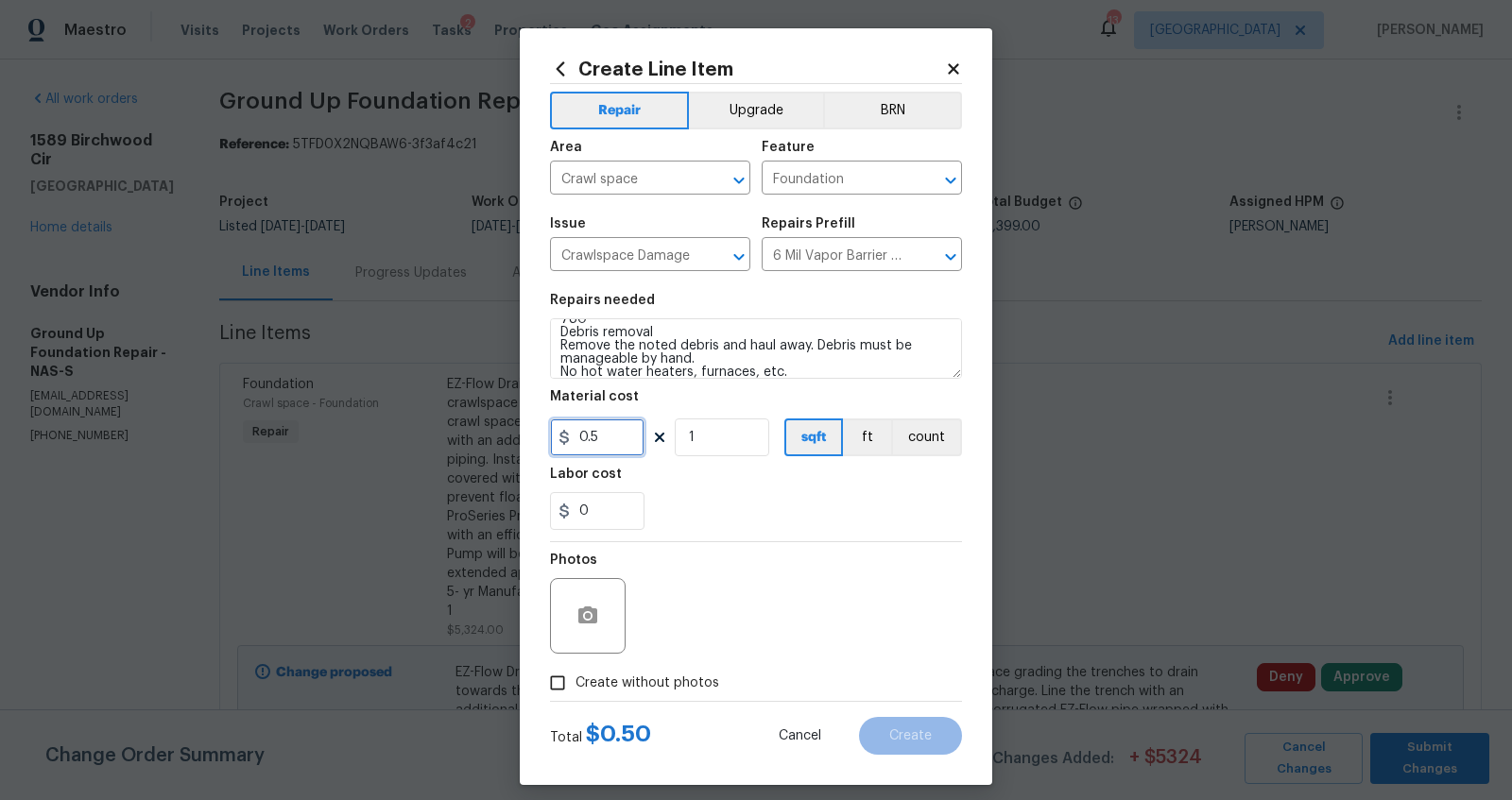
click at [606, 451] on input "0.5" at bounding box center [597, 438] width 95 height 38
type input "3007"
click at [580, 607] on icon "button" at bounding box center [588, 615] width 19 height 17
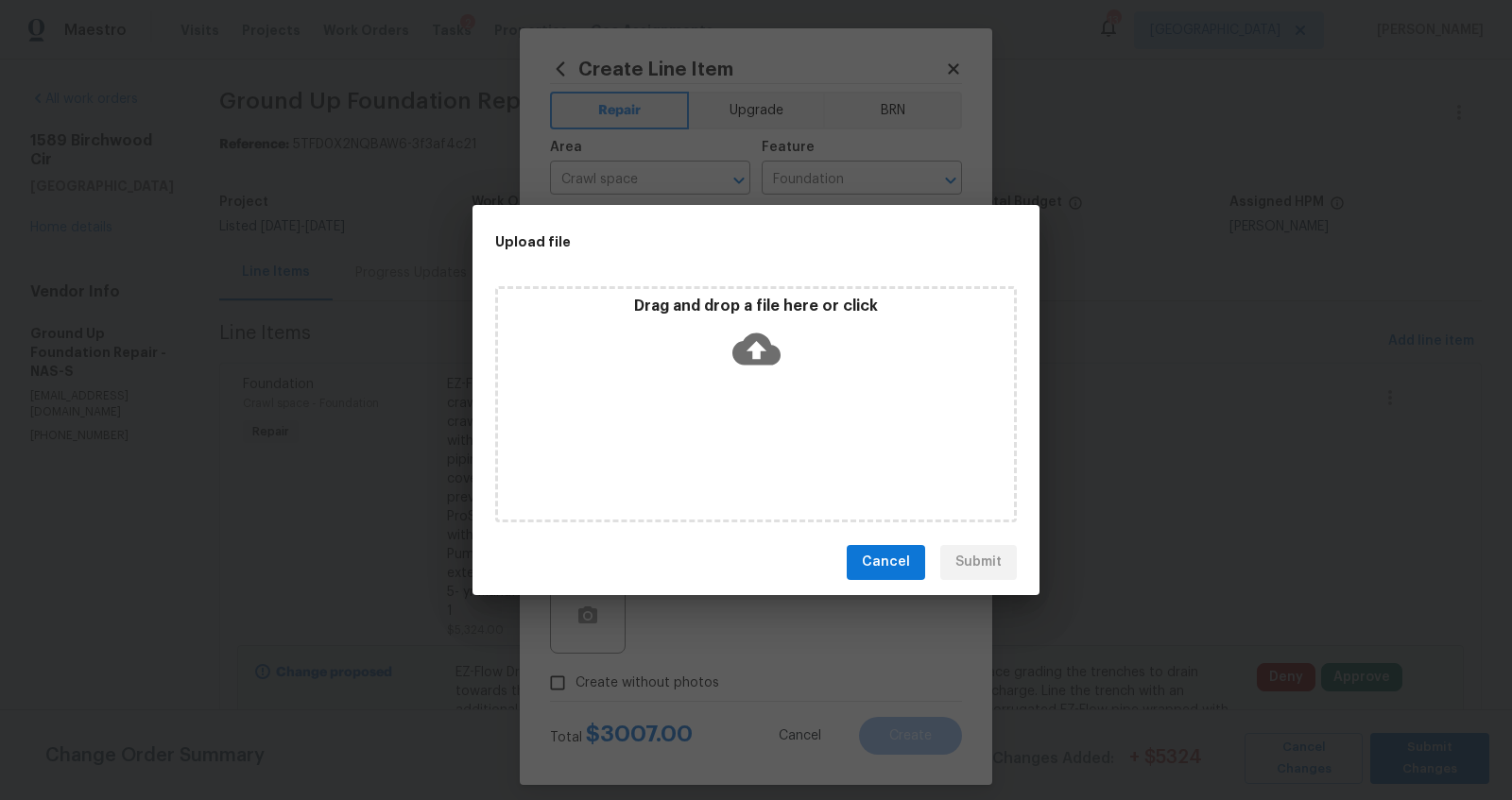
click at [745, 341] on icon at bounding box center [756, 349] width 48 height 32
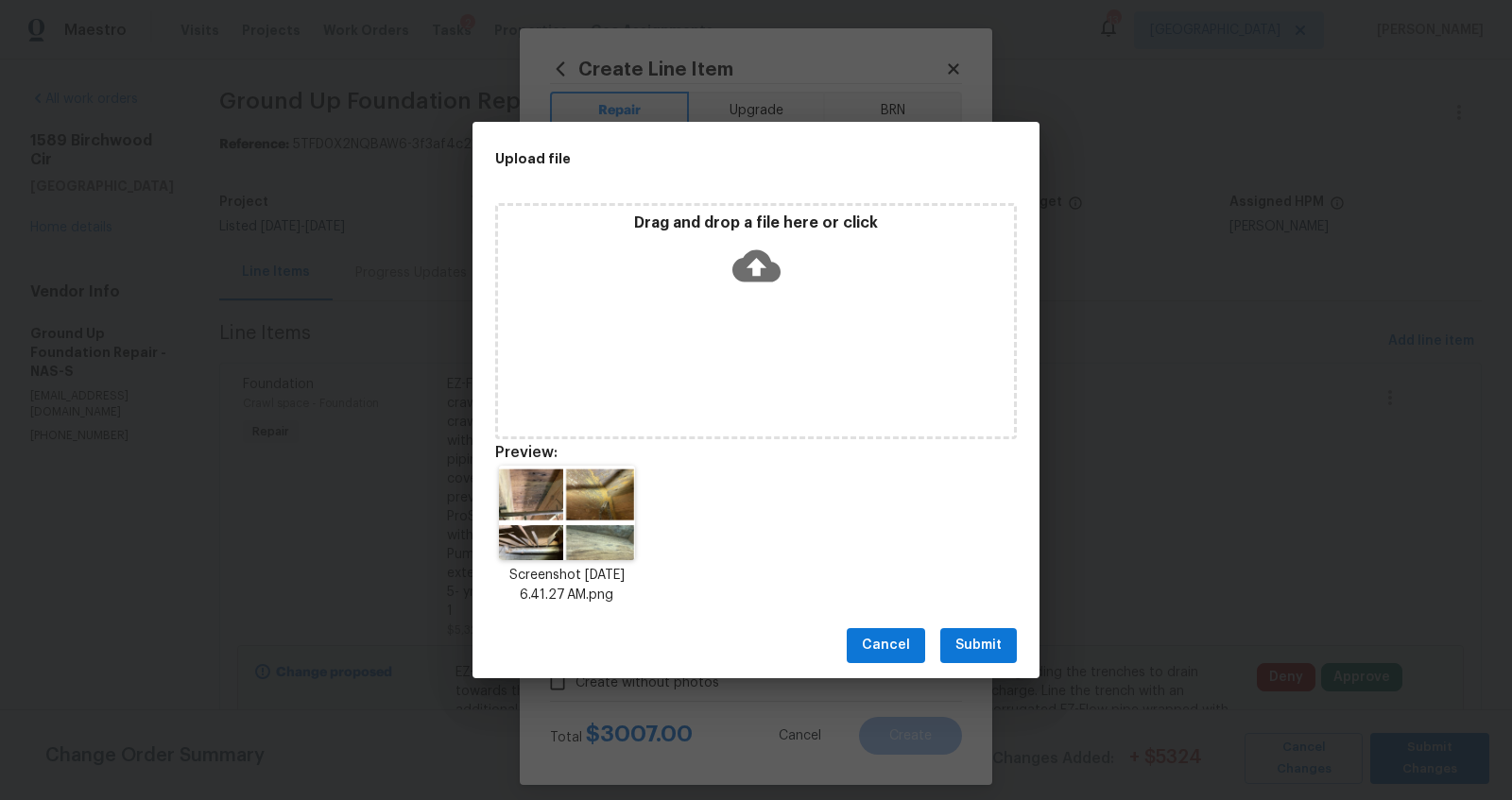
click at [988, 642] on span "Submit" at bounding box center [978, 646] width 46 height 24
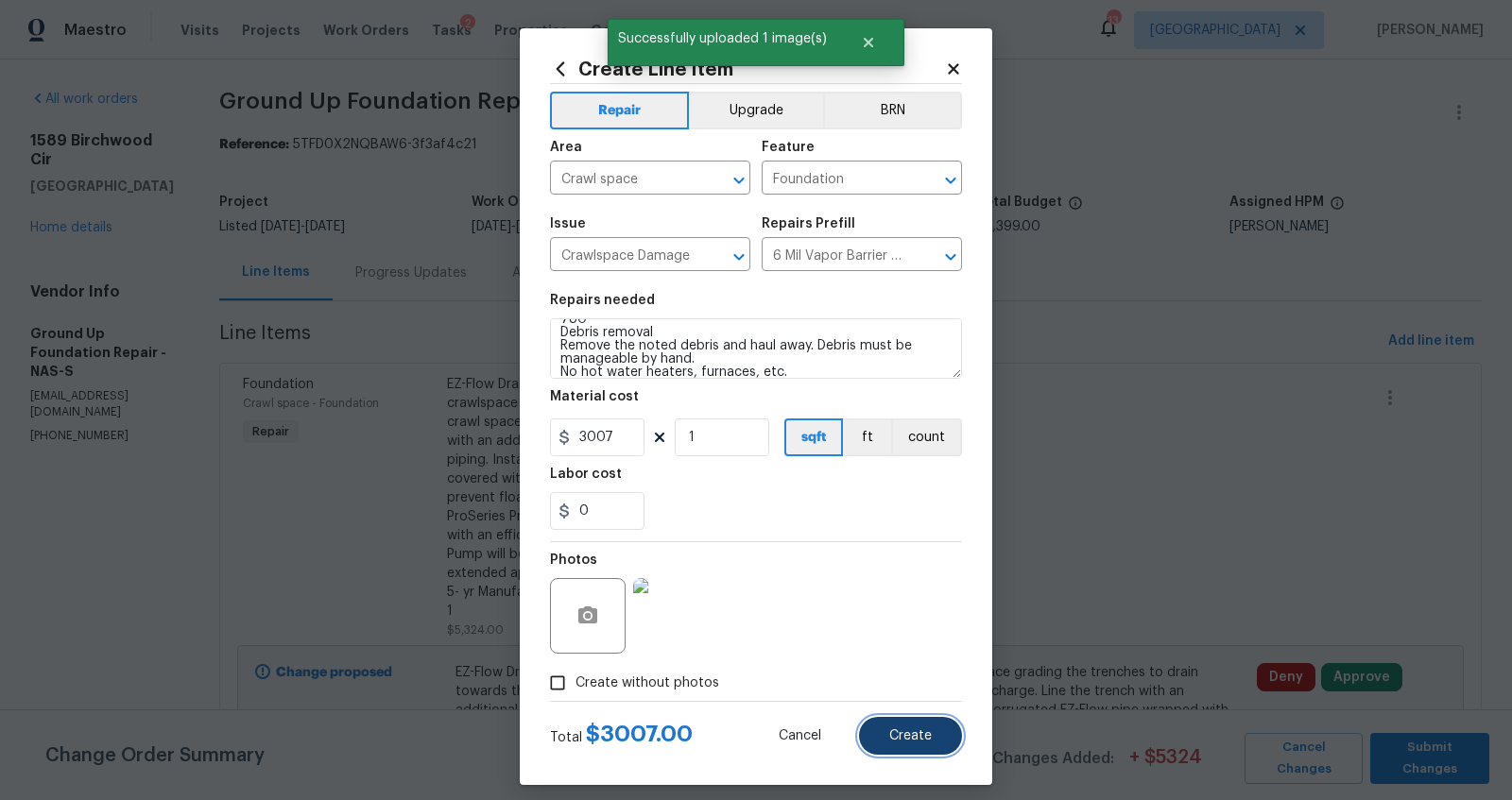
click at [913, 734] on span "Create" at bounding box center [910, 736] width 42 height 14
type input "0"
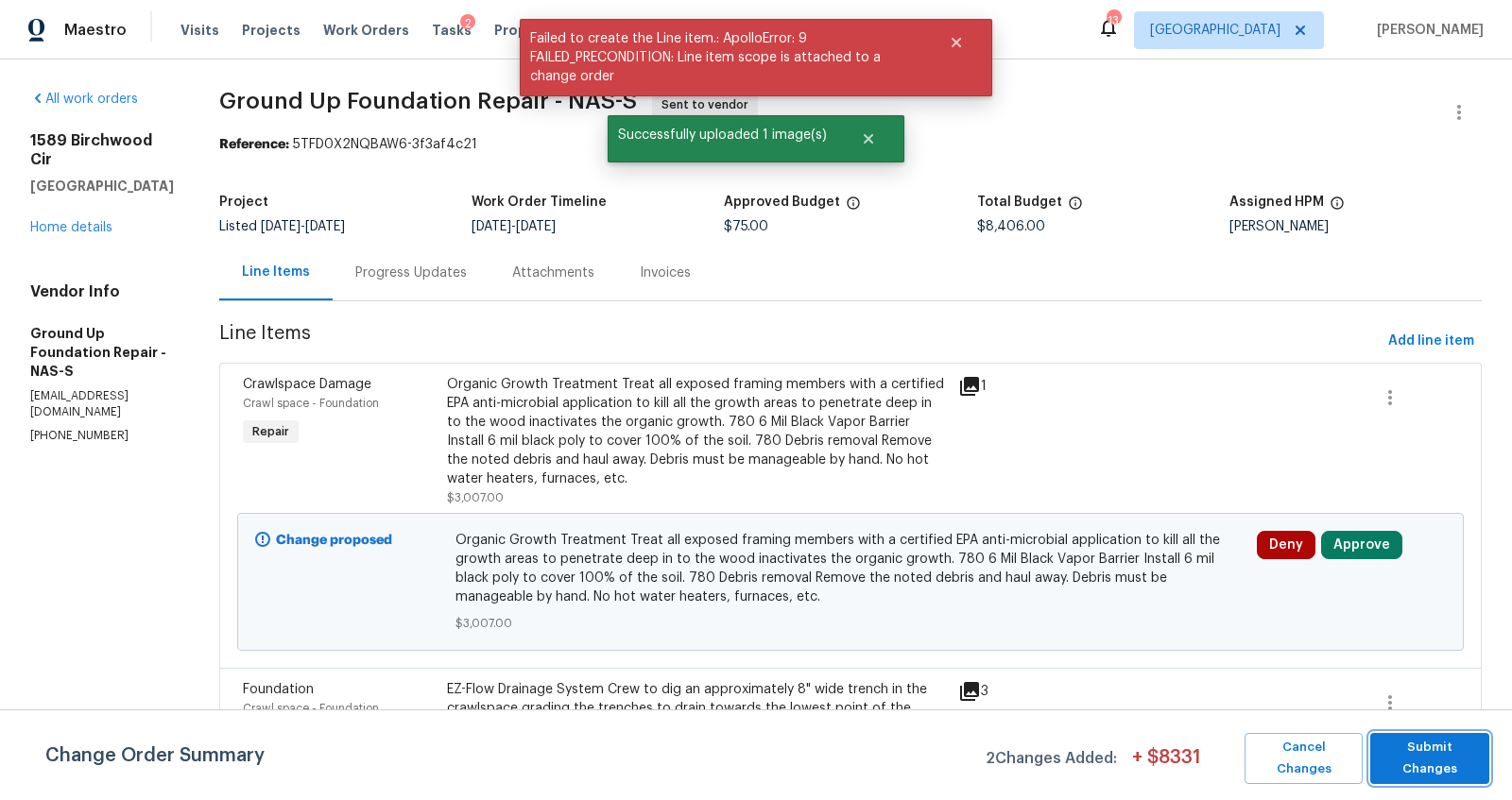
click at [1433, 747] on span "Submit Changes" at bounding box center [1430, 759] width 100 height 43
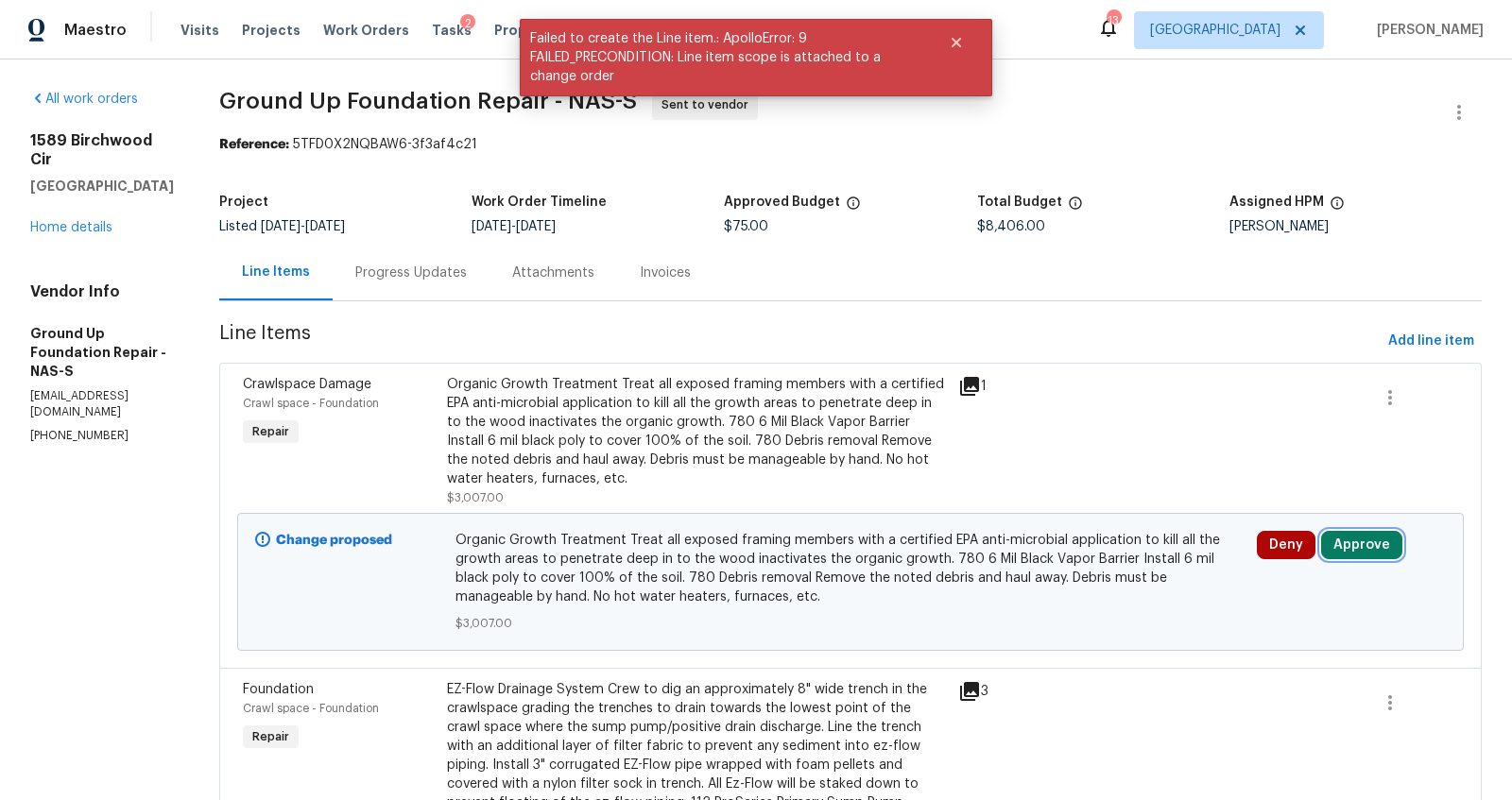
click at [1337, 535] on button "Approve" at bounding box center [1361, 544] width 81 height 28
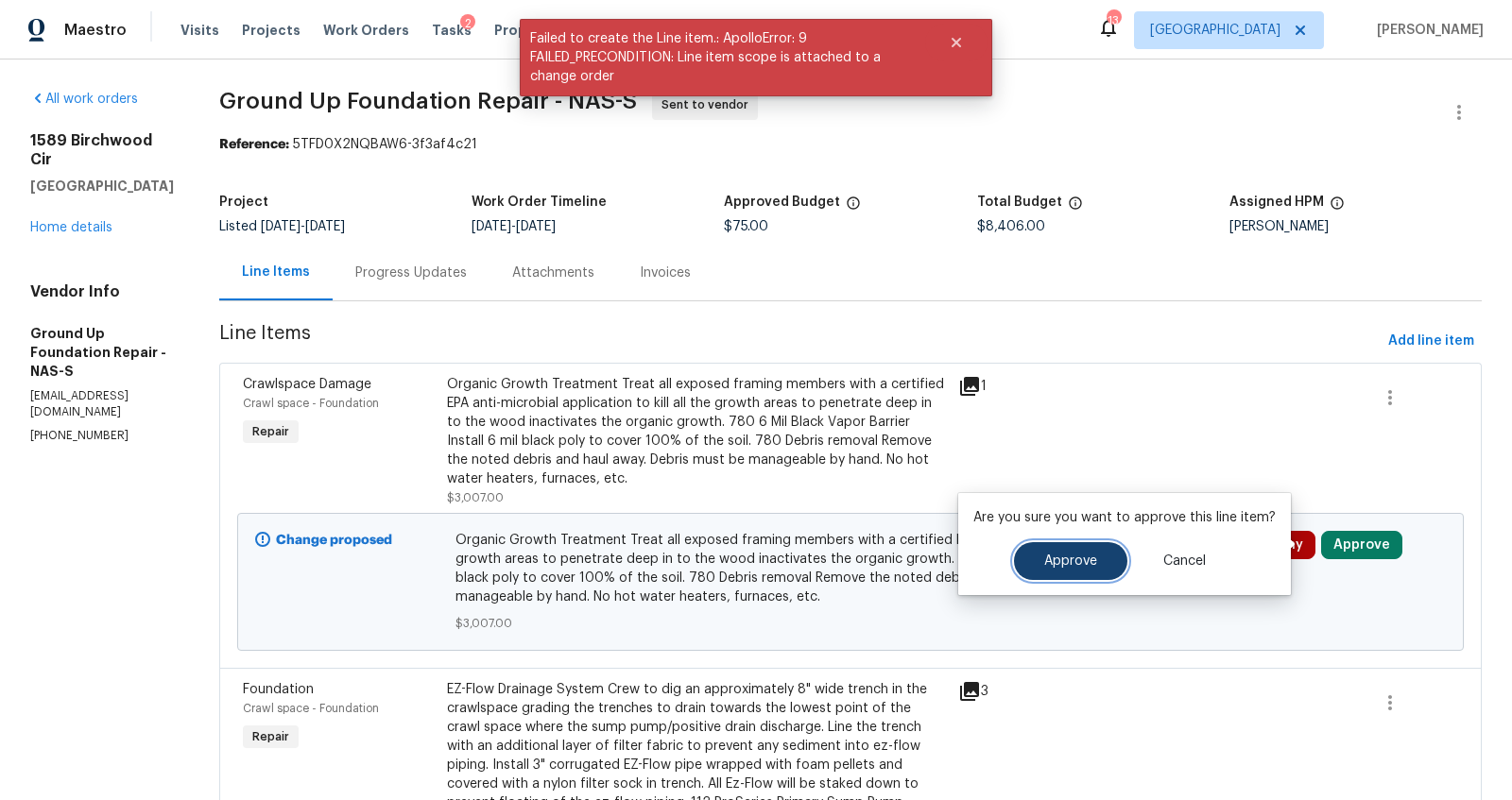
click at [1052, 556] on span "Approve" at bounding box center [1070, 562] width 53 height 14
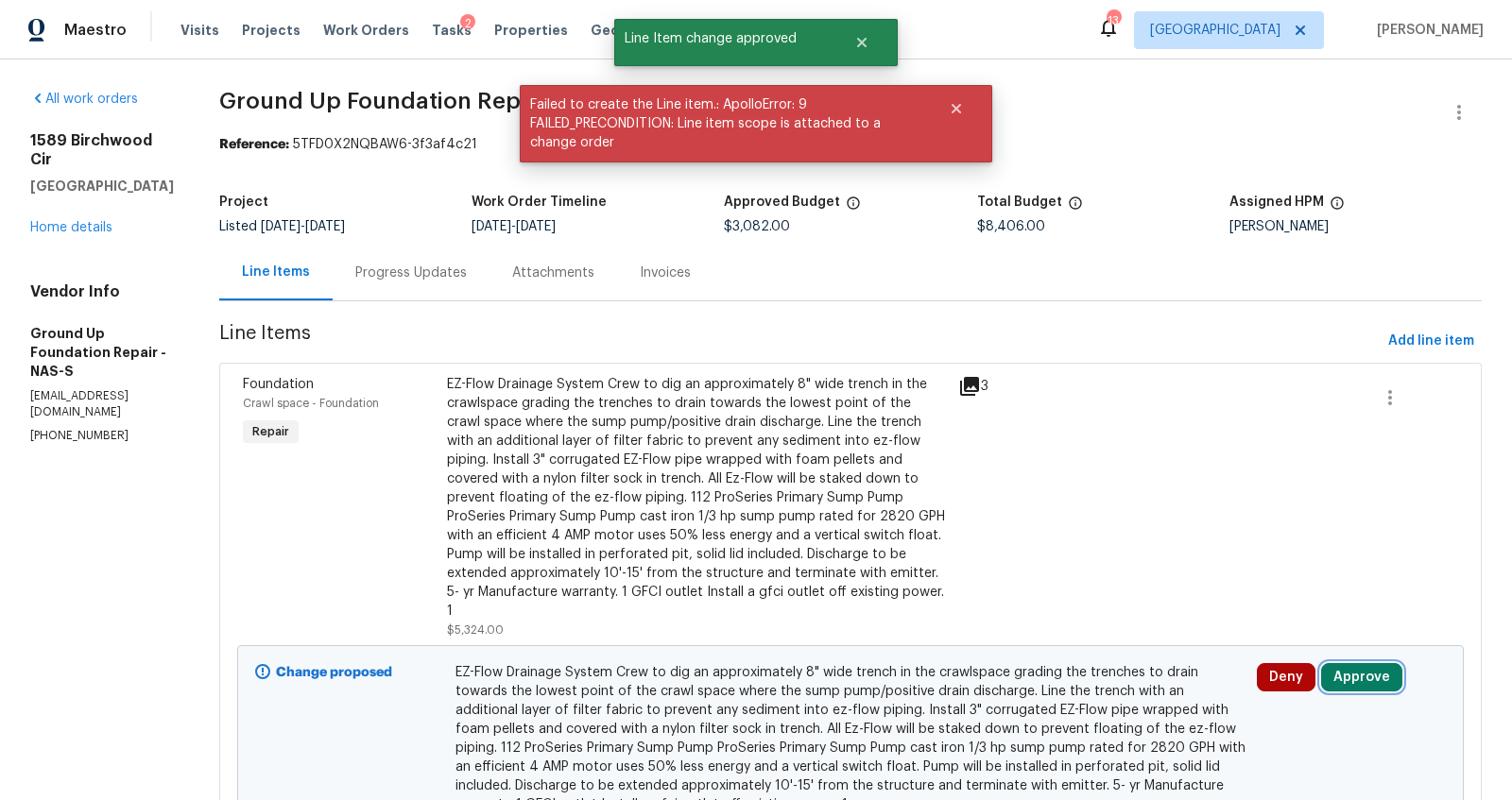
click at [1321, 670] on button "Approve" at bounding box center [1361, 678] width 81 height 28
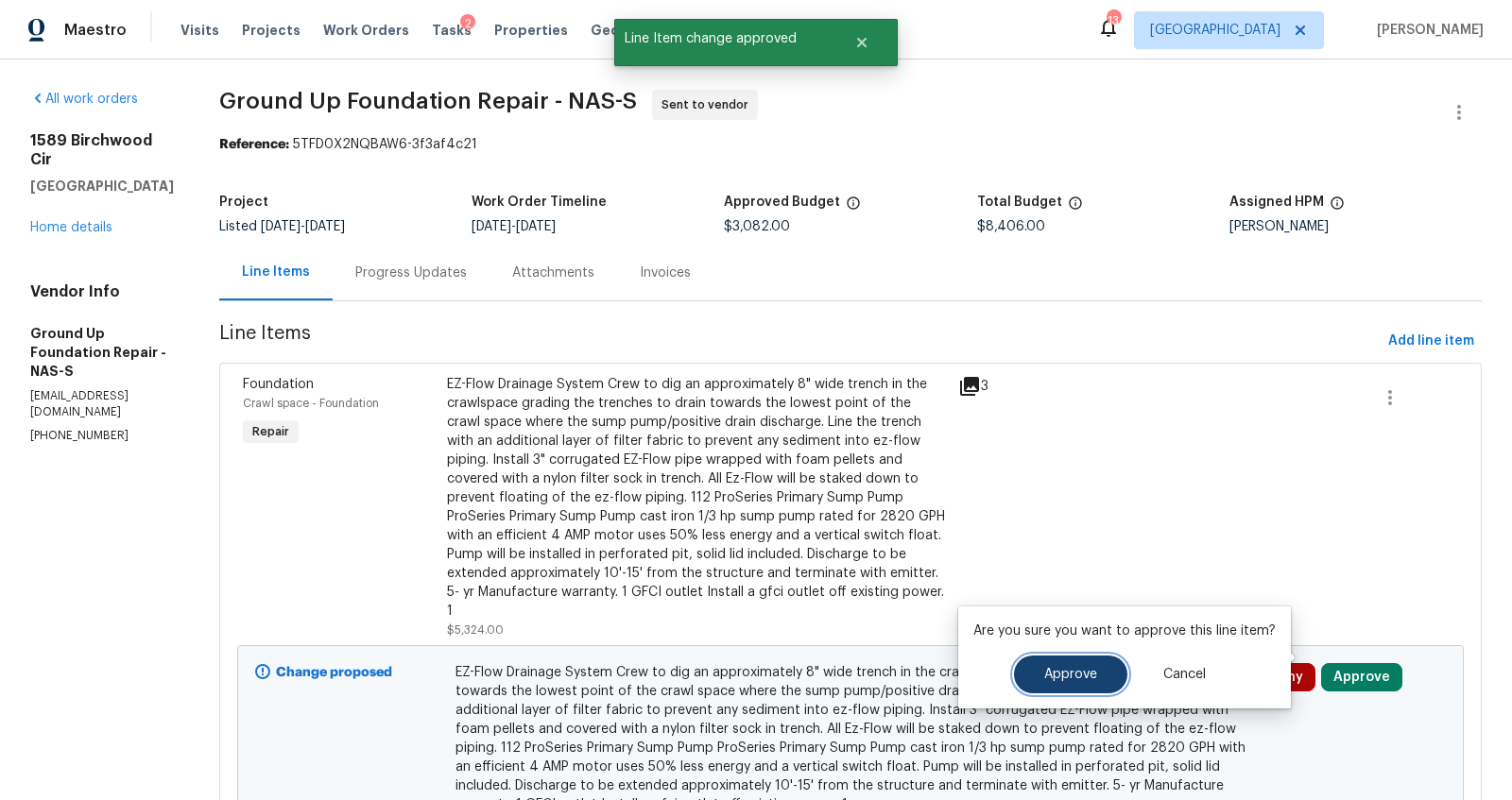
click at [1050, 680] on span "Approve" at bounding box center [1070, 675] width 53 height 14
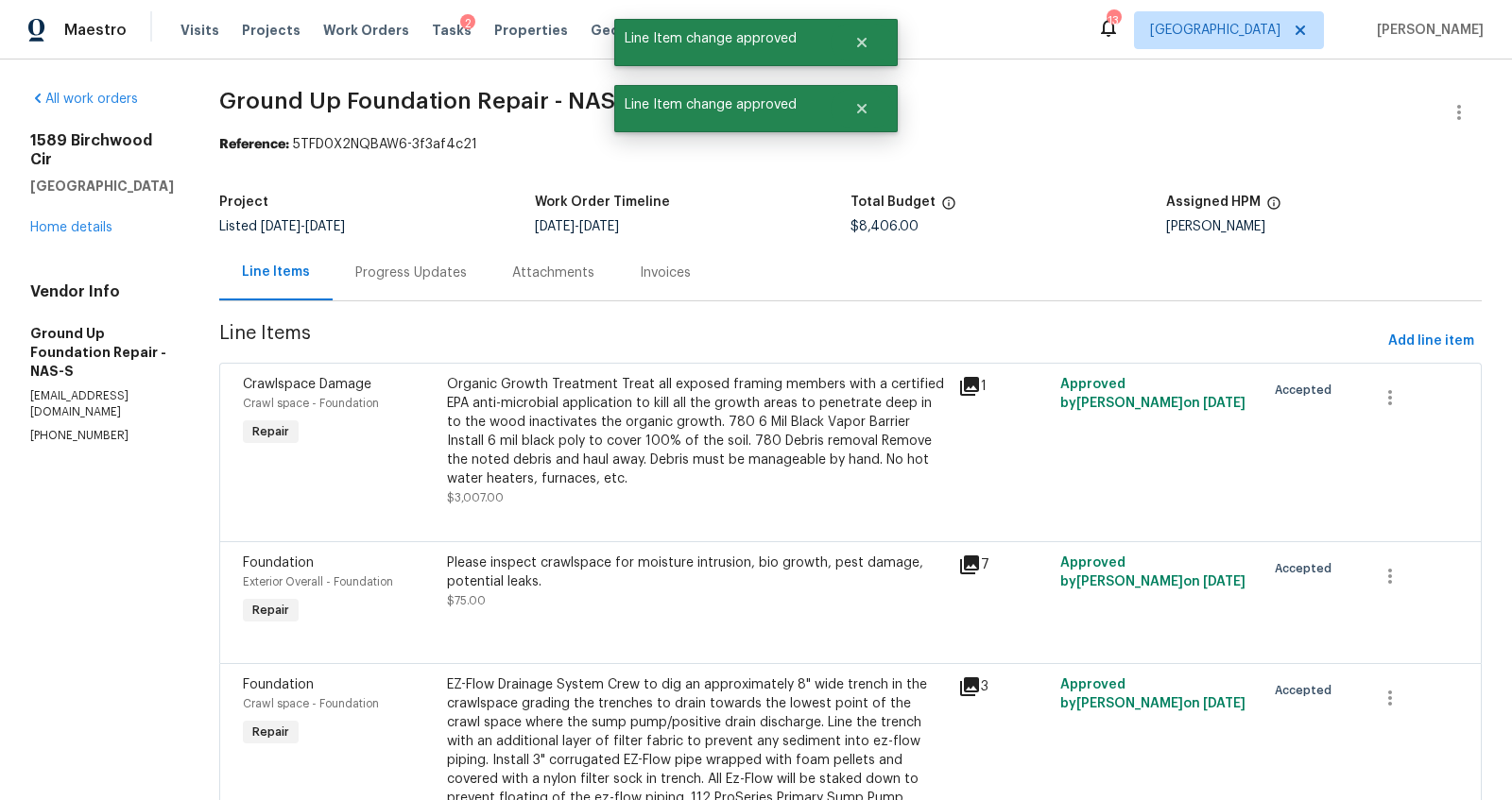
click at [374, 274] on div "Progress Updates" at bounding box center [411, 272] width 112 height 19
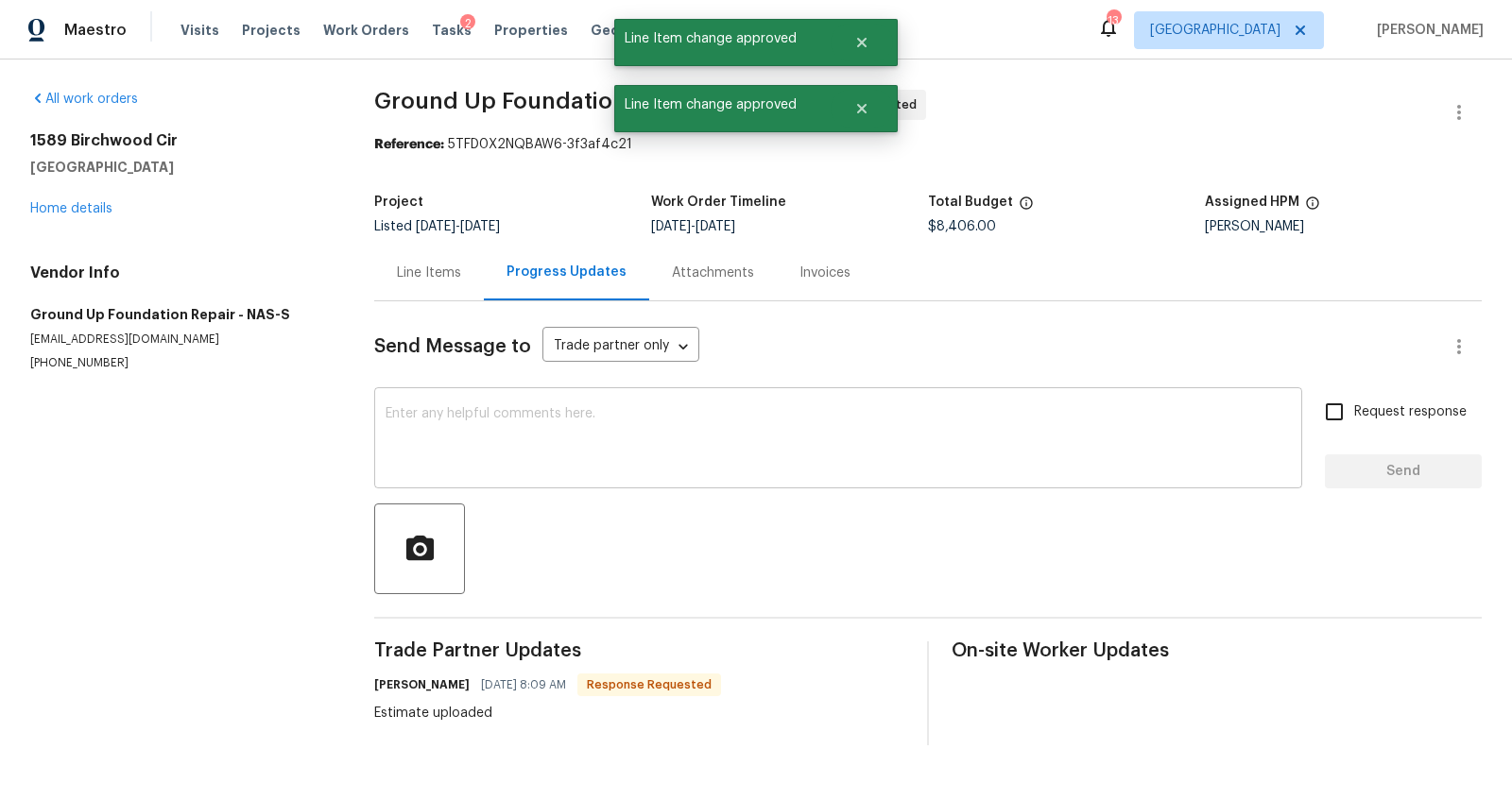
click at [541, 419] on textarea at bounding box center [838, 441] width 906 height 67
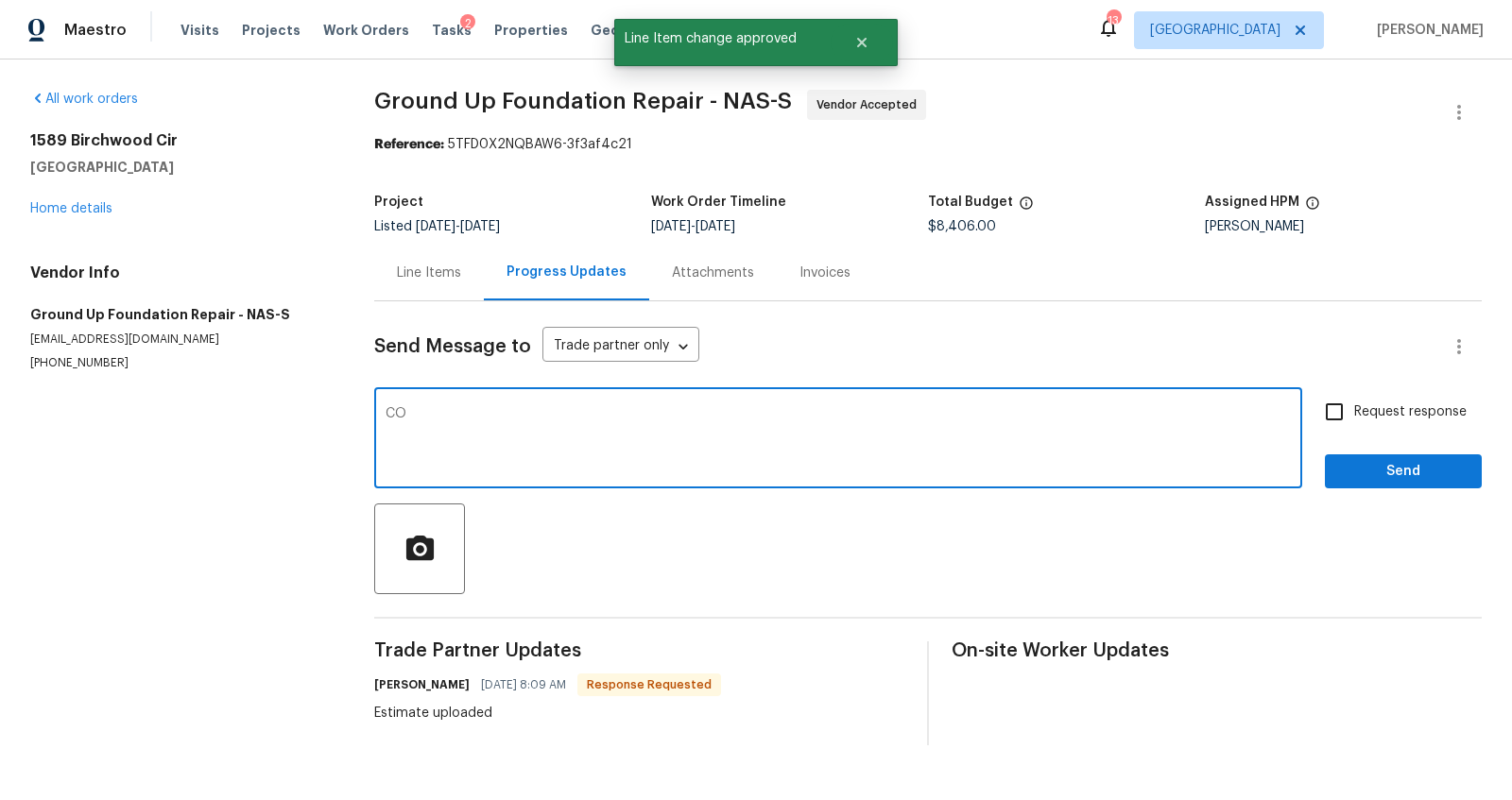
type textarea "C"
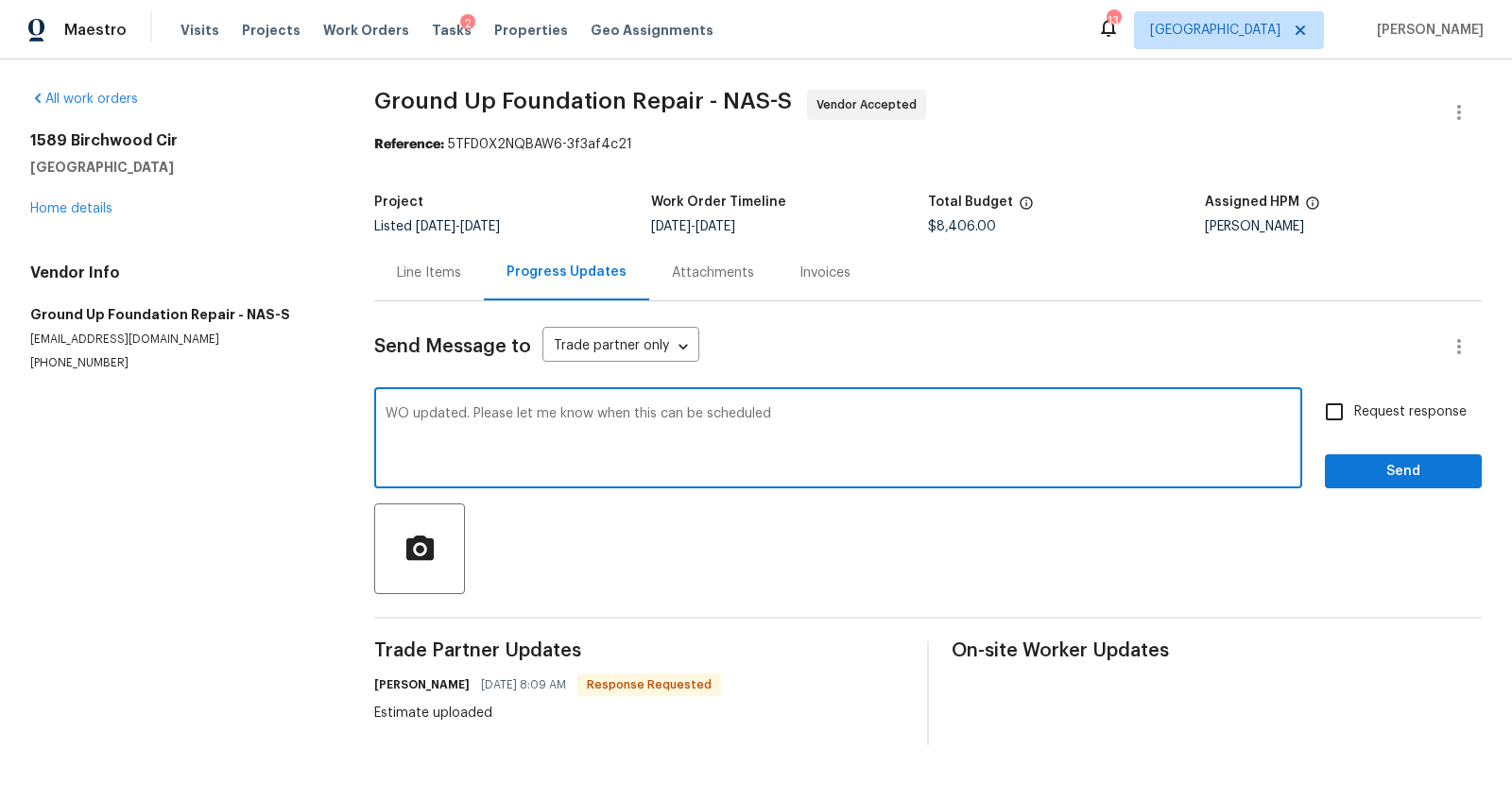
type textarea "WO updated. Please let me know when this can be scheduled"
click at [1380, 402] on span "Request response" at bounding box center [1410, 412] width 113 height 20
click at [1354, 402] on input "Request response" at bounding box center [1334, 412] width 40 height 40
checkbox input "true"
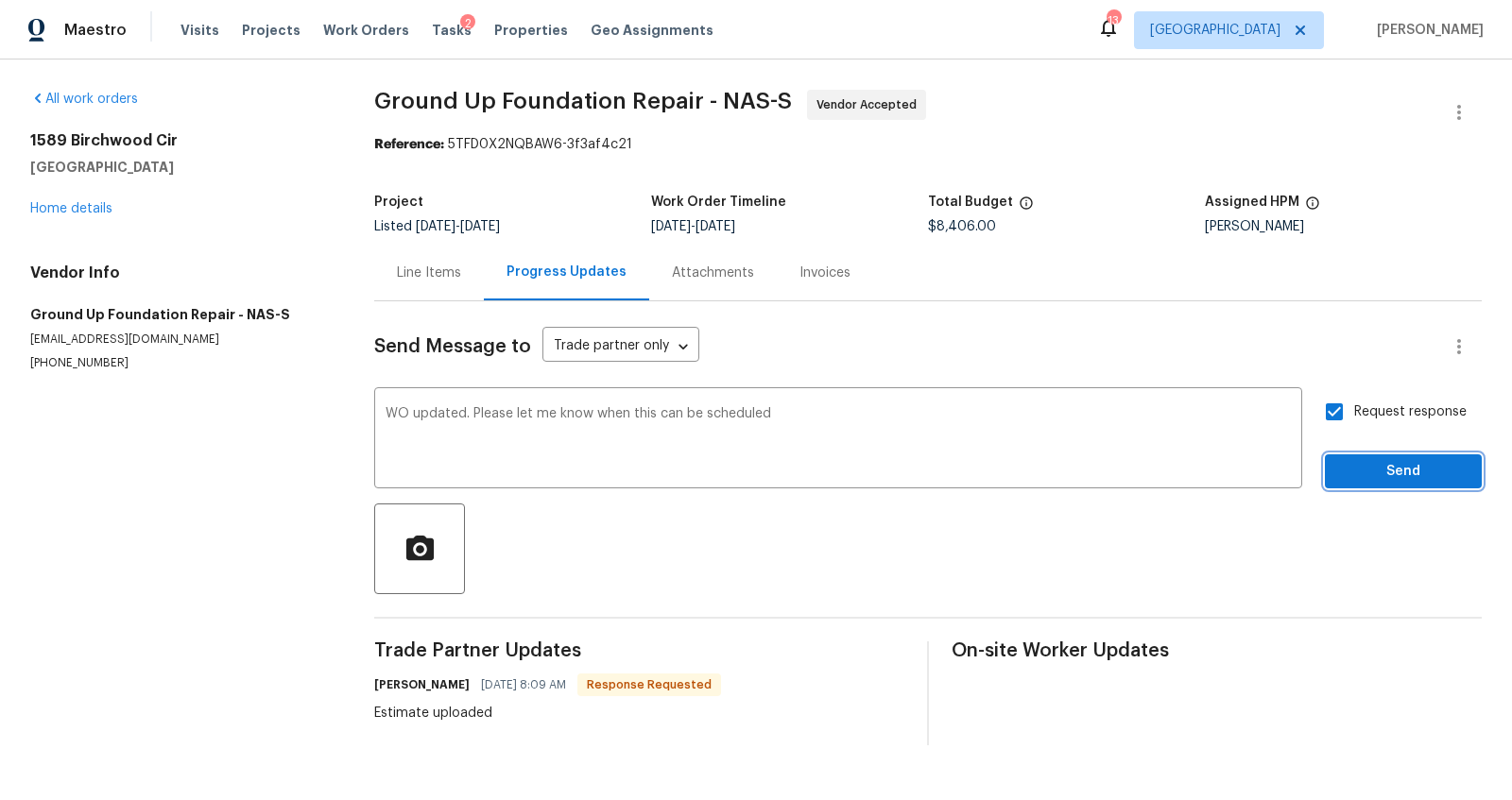
click at [1347, 462] on span "Send" at bounding box center [1403, 472] width 126 height 24
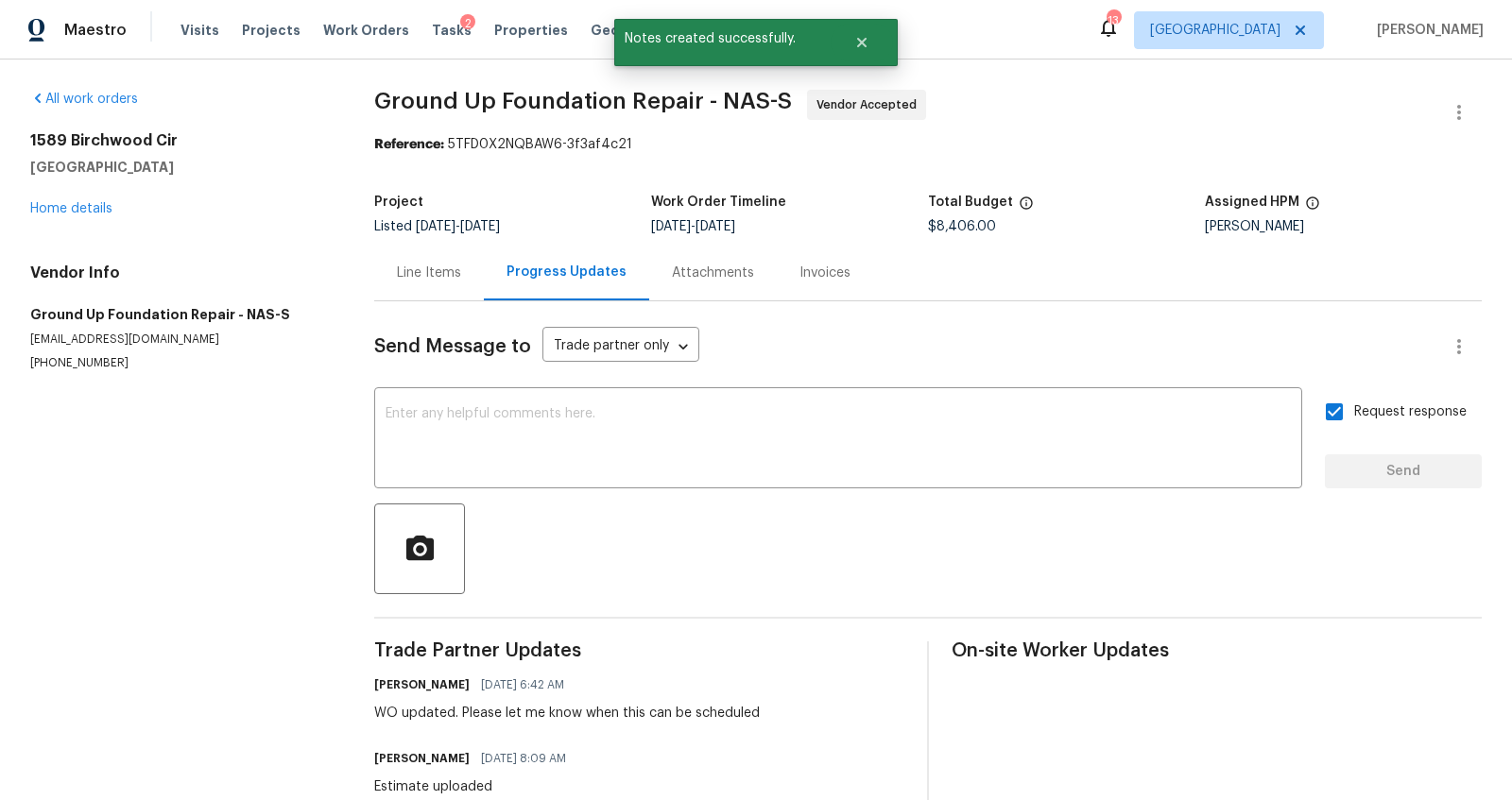
click at [84, 199] on div "[STREET_ADDRESS] Home details" at bounding box center [179, 174] width 299 height 87
click at [68, 204] on link "Home details" at bounding box center [71, 210] width 82 height 14
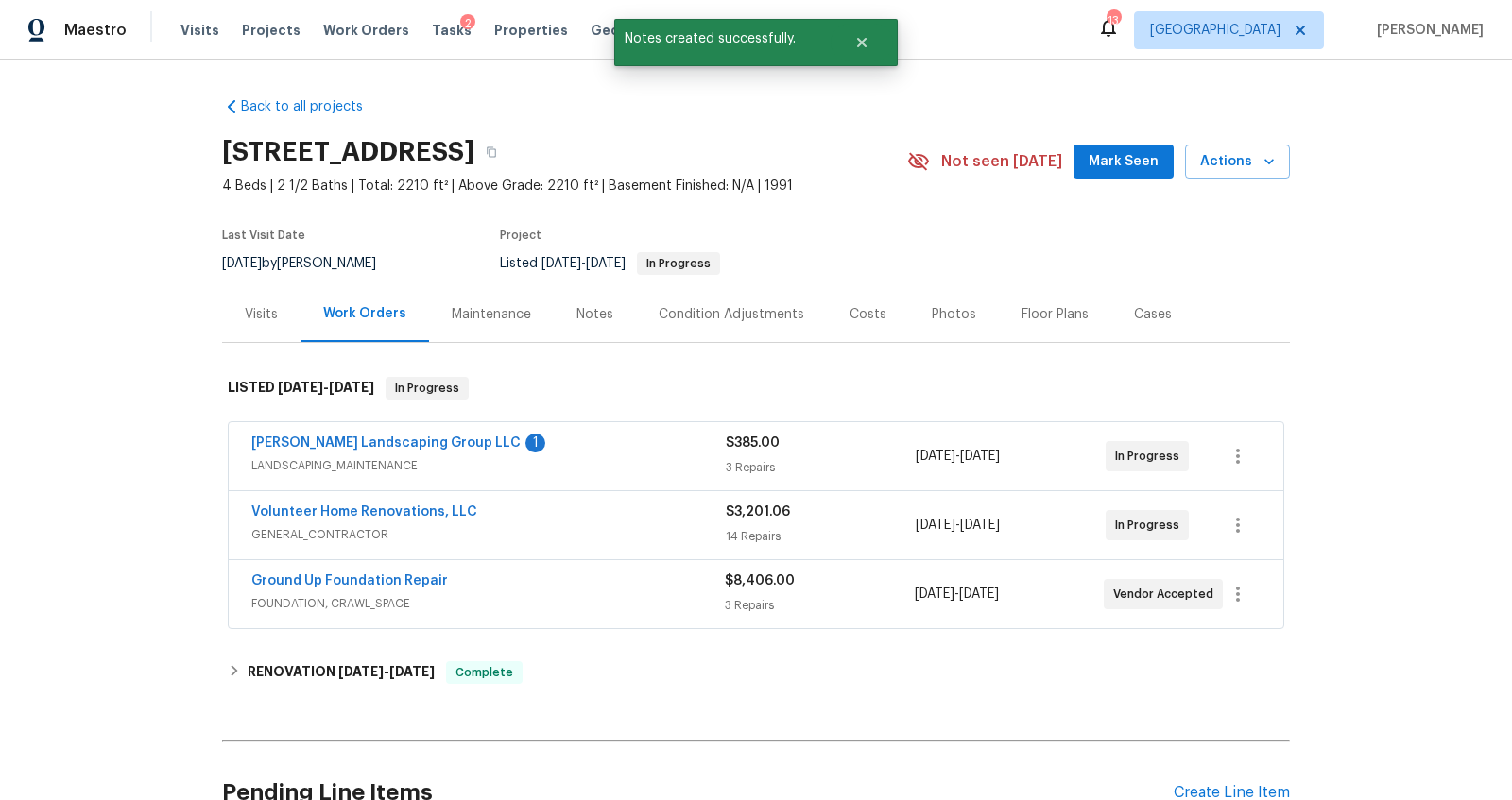
click at [381, 434] on span "[PERSON_NAME] Landscaping Group LLC" at bounding box center [386, 443] width 269 height 19
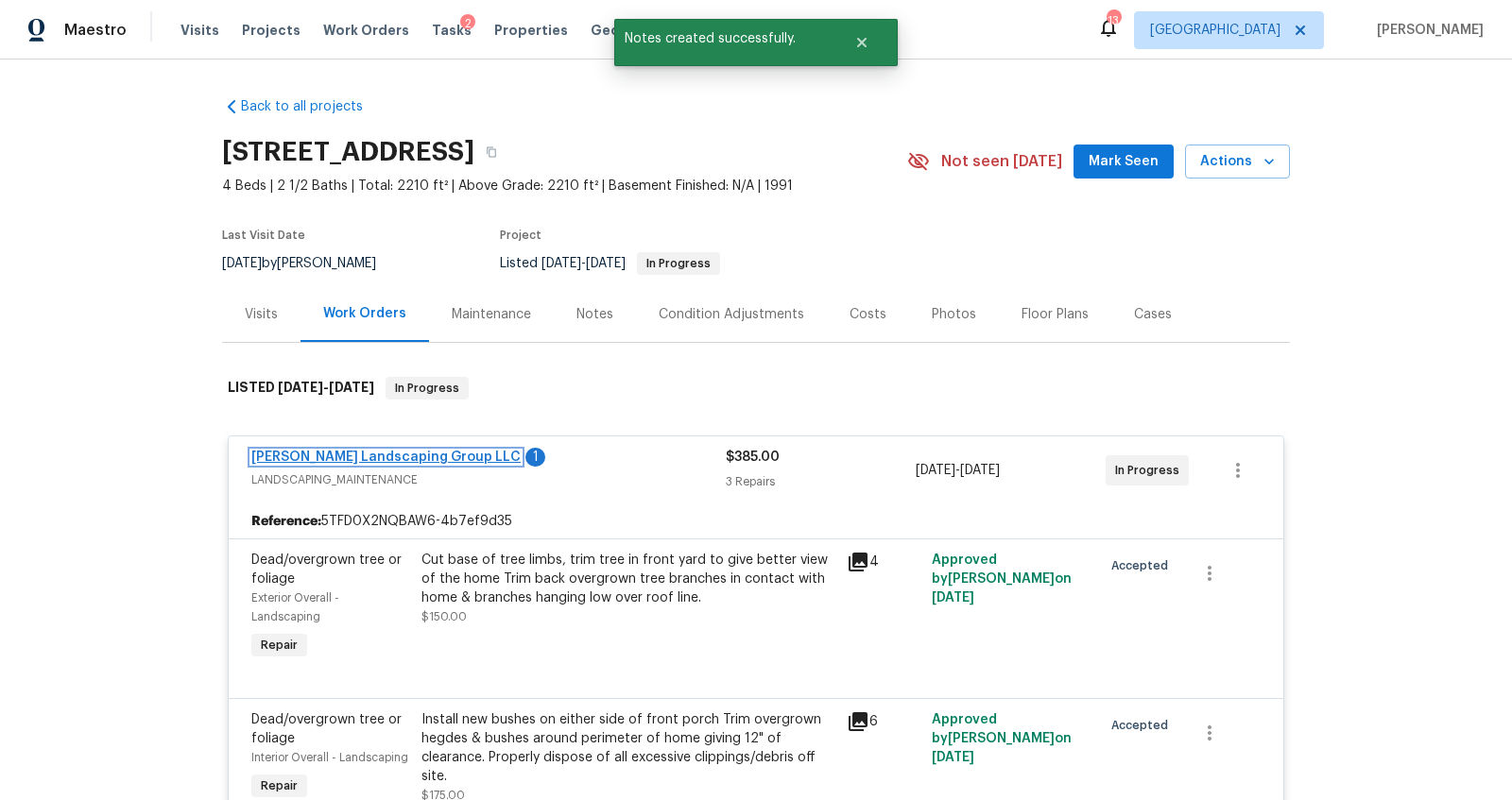
click at [359, 460] on link "[PERSON_NAME] Landscaping Group LLC" at bounding box center [386, 457] width 269 height 14
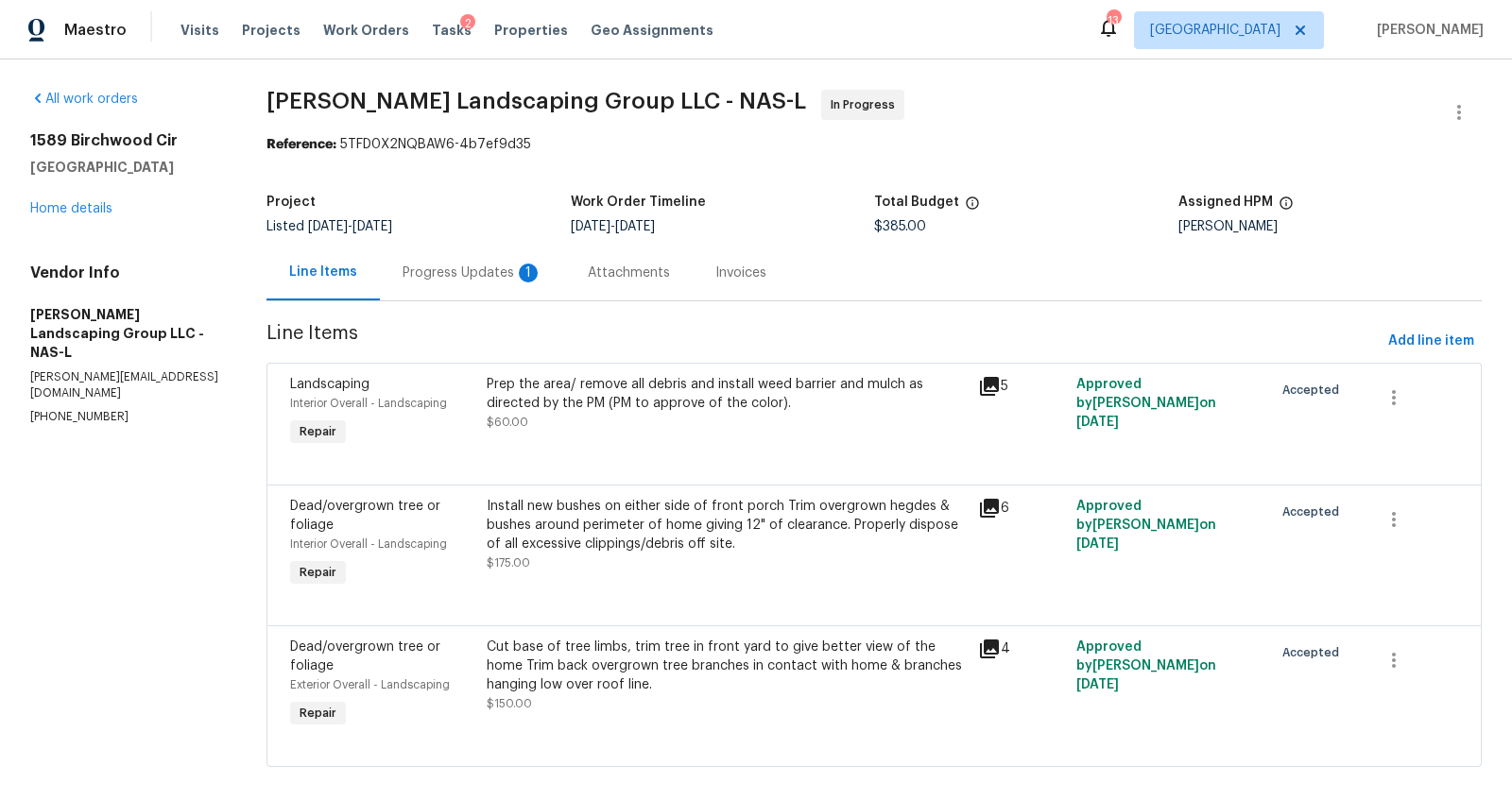
click at [447, 282] on div "Progress Updates 1" at bounding box center [472, 272] width 140 height 19
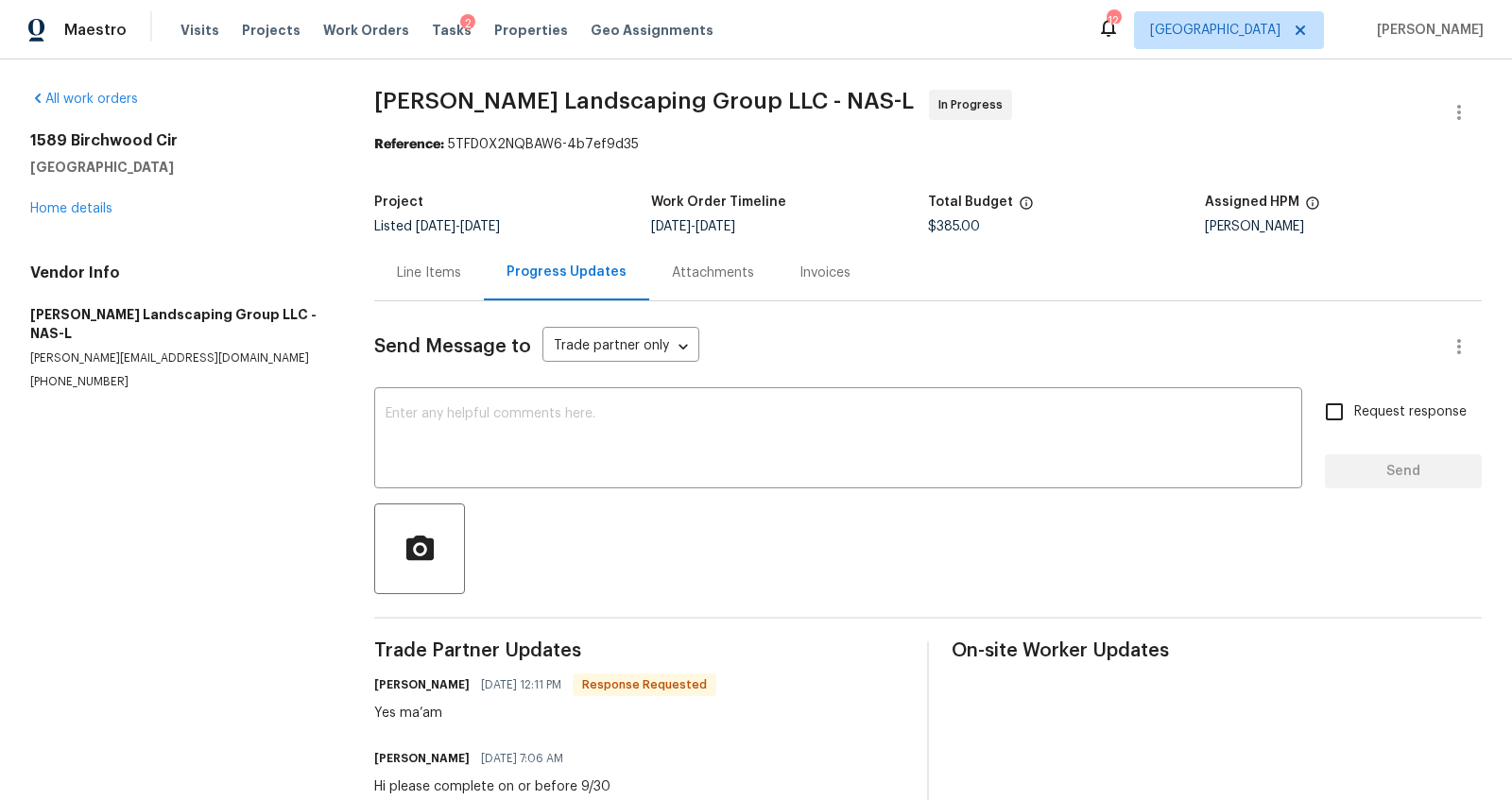
scroll to position [67, 0]
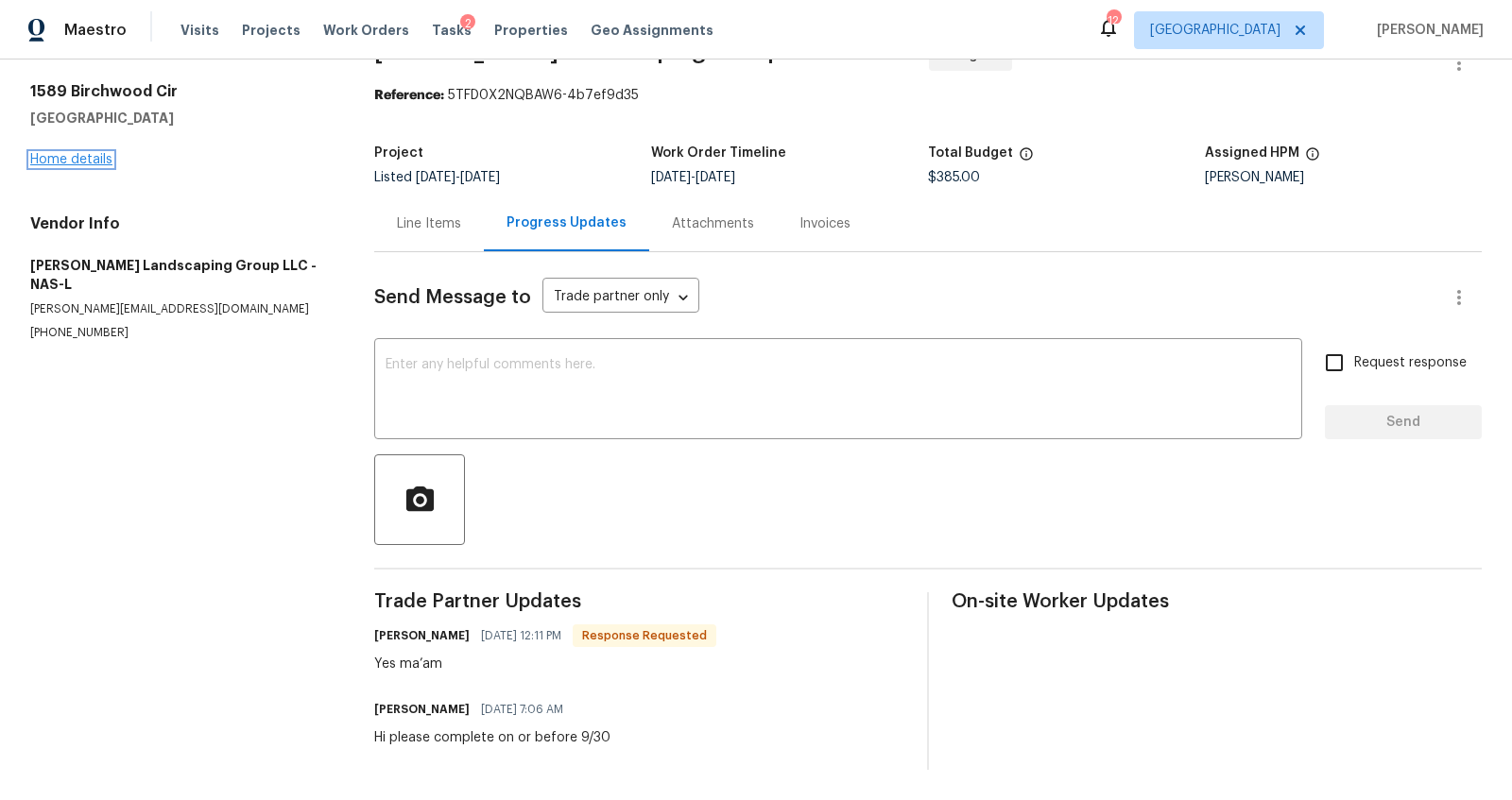
click at [63, 153] on link "Home details" at bounding box center [71, 160] width 82 height 14
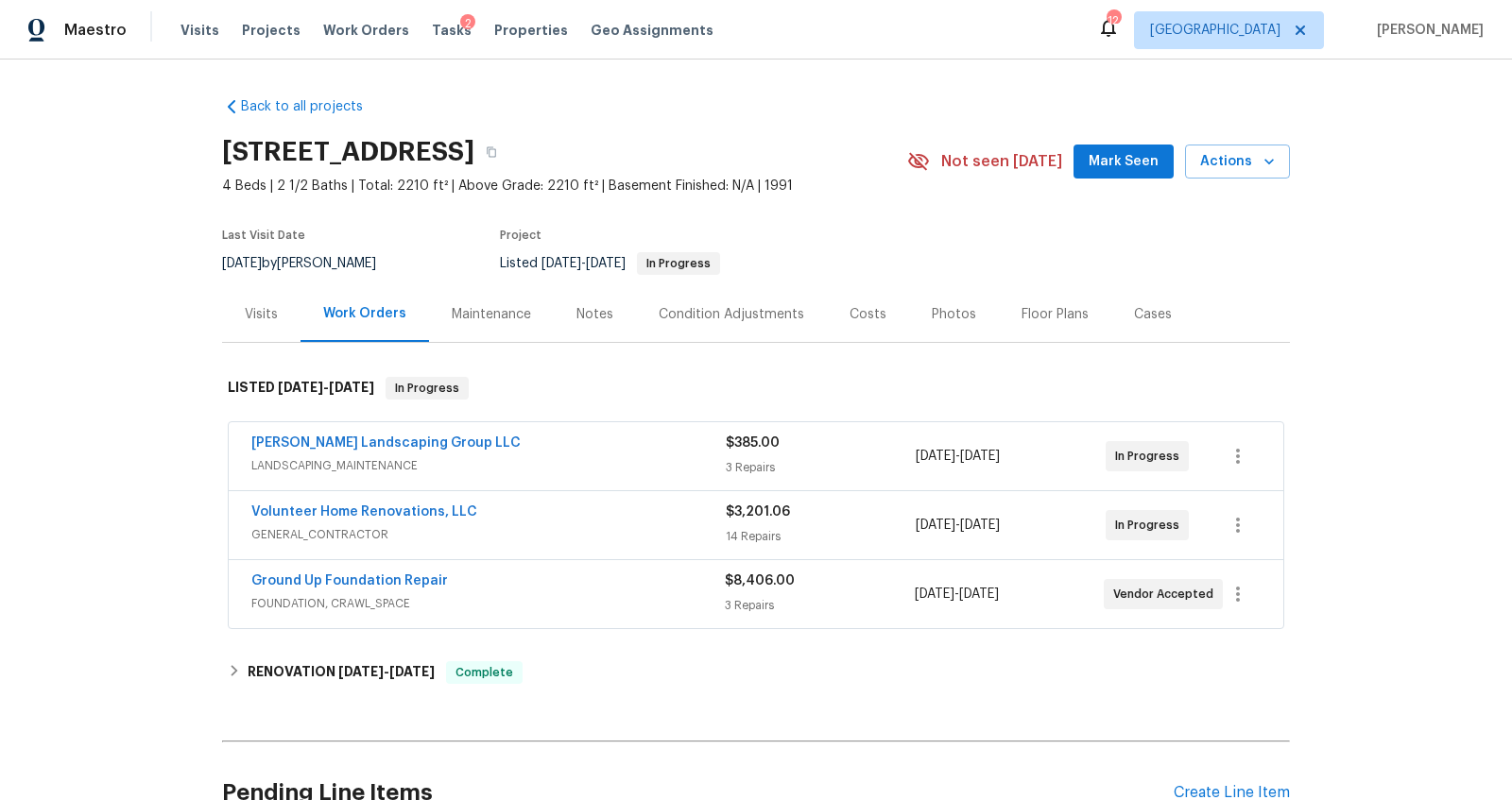
scroll to position [198, 0]
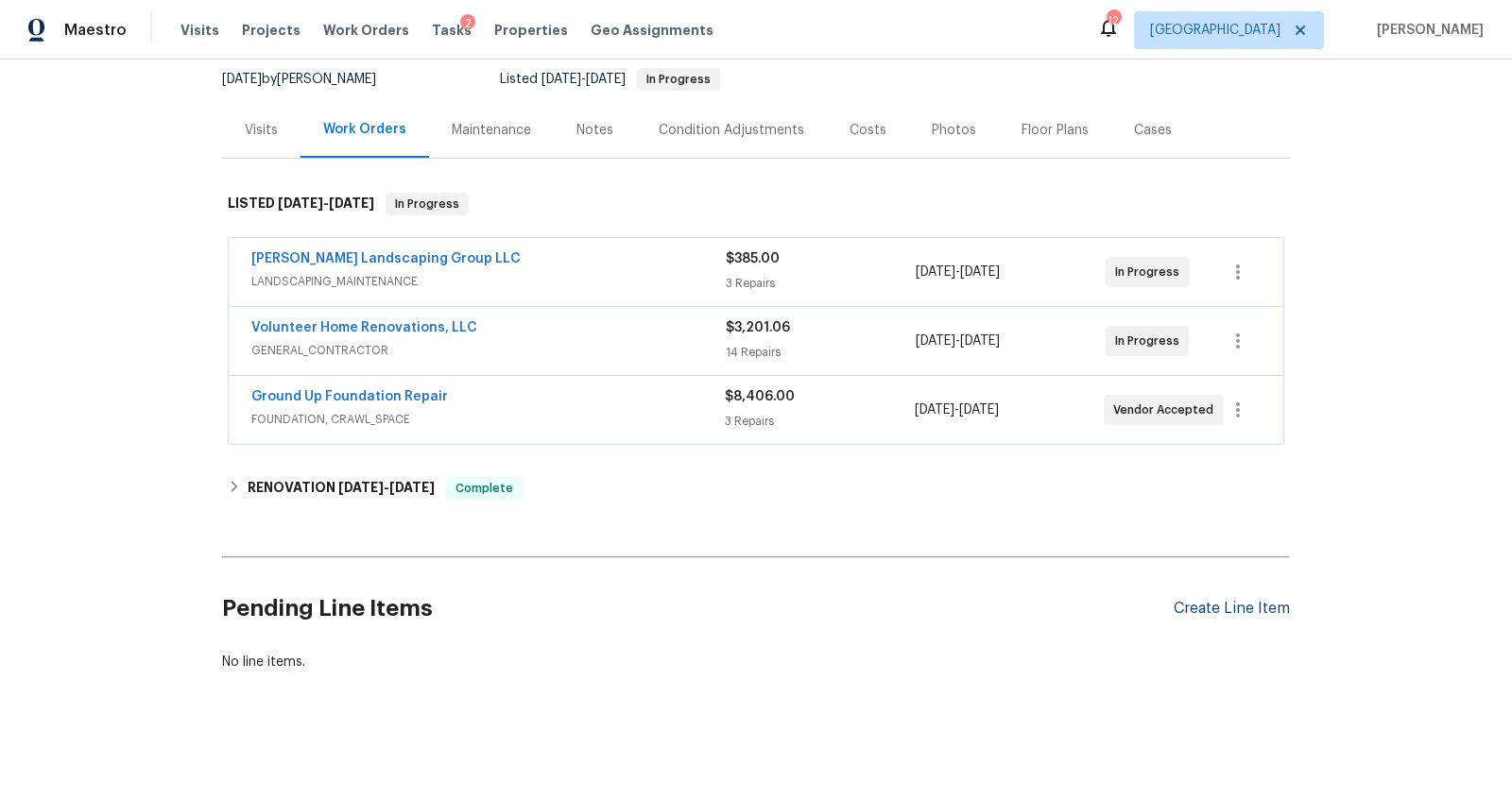
click at [1252, 600] on div "Create Line Item" at bounding box center [1232, 609] width 117 height 18
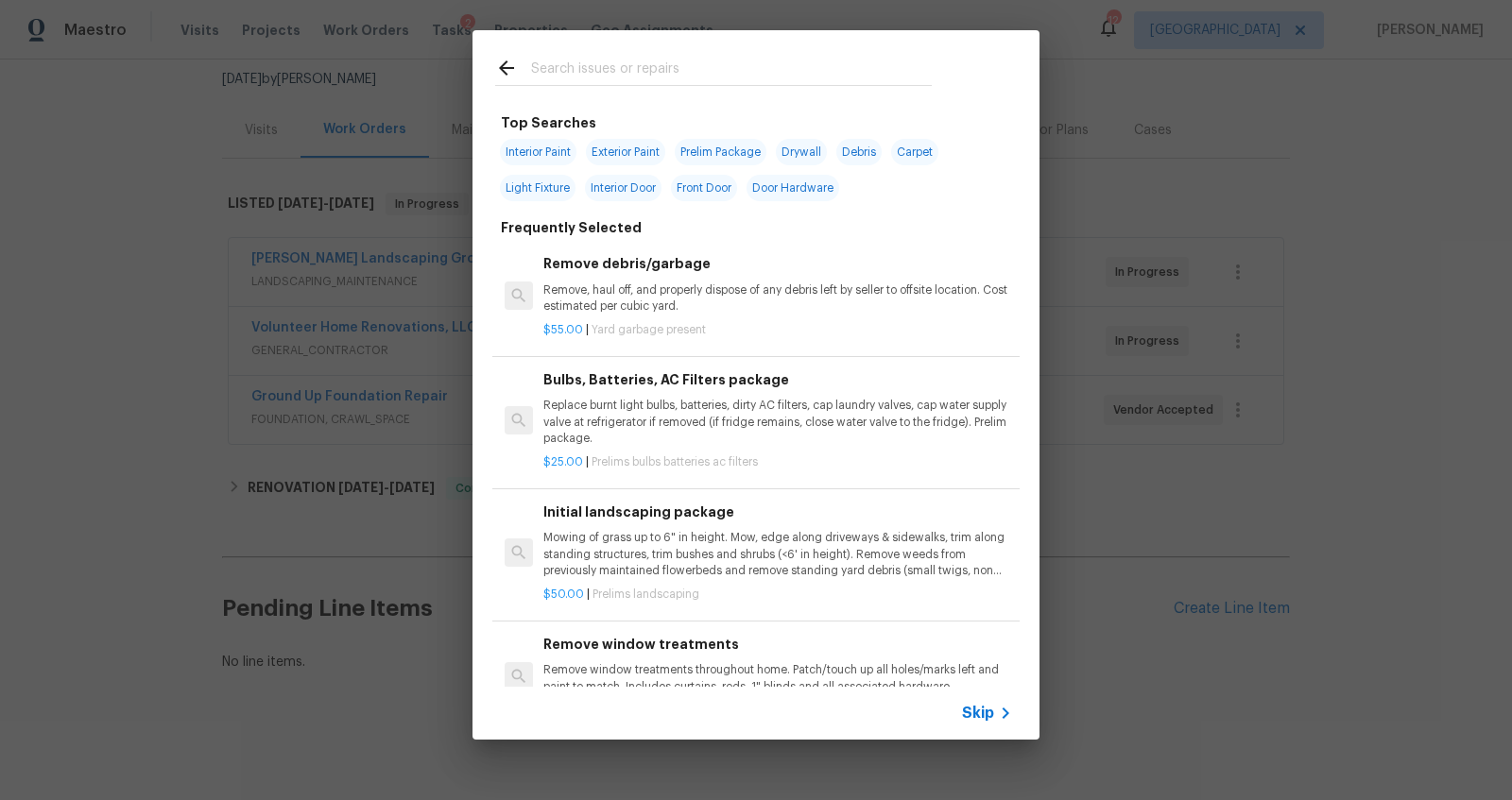
click at [974, 716] on span "Skip" at bounding box center [977, 713] width 32 height 19
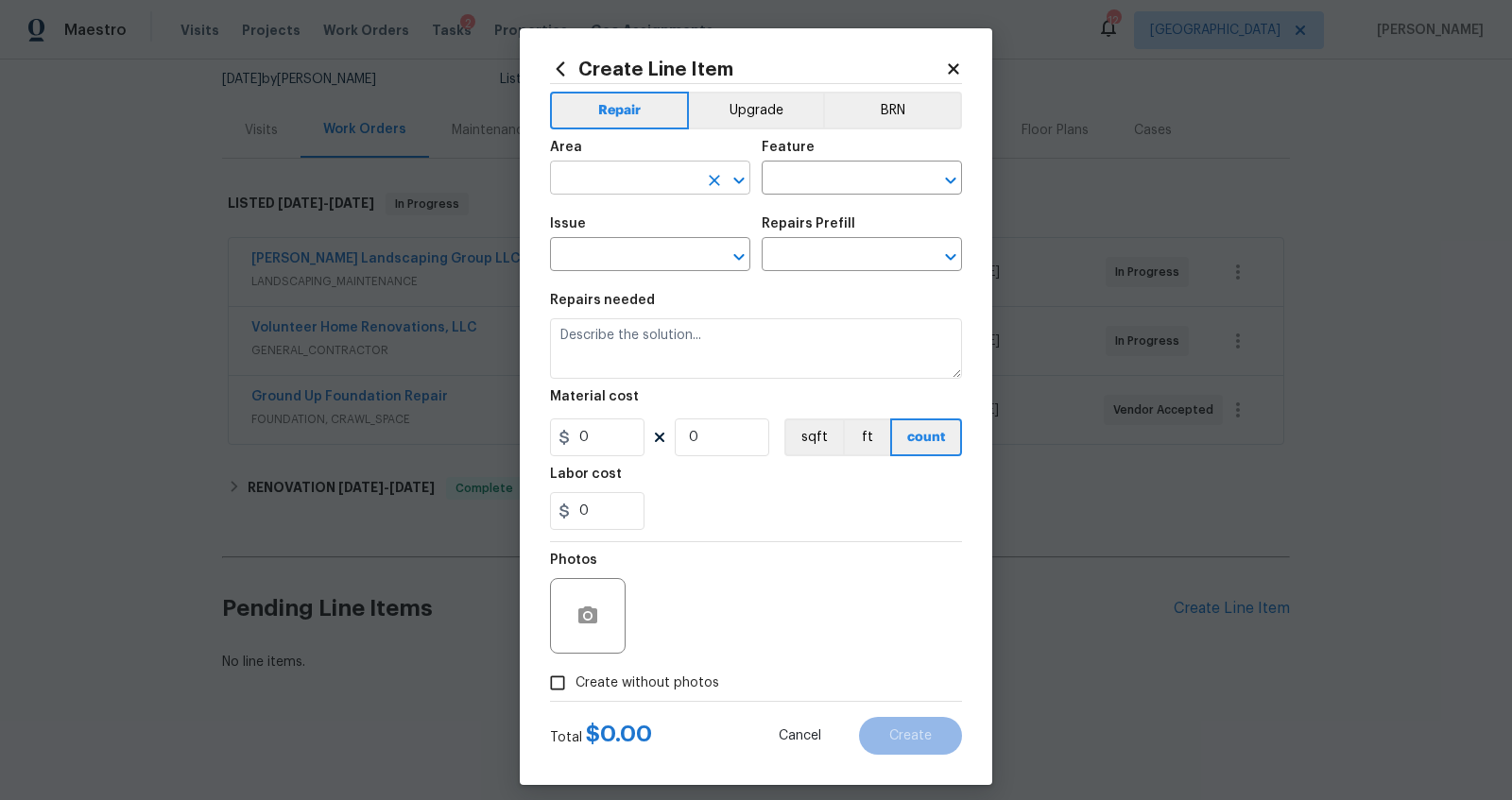
click at [638, 165] on input "text" at bounding box center [624, 180] width 148 height 29
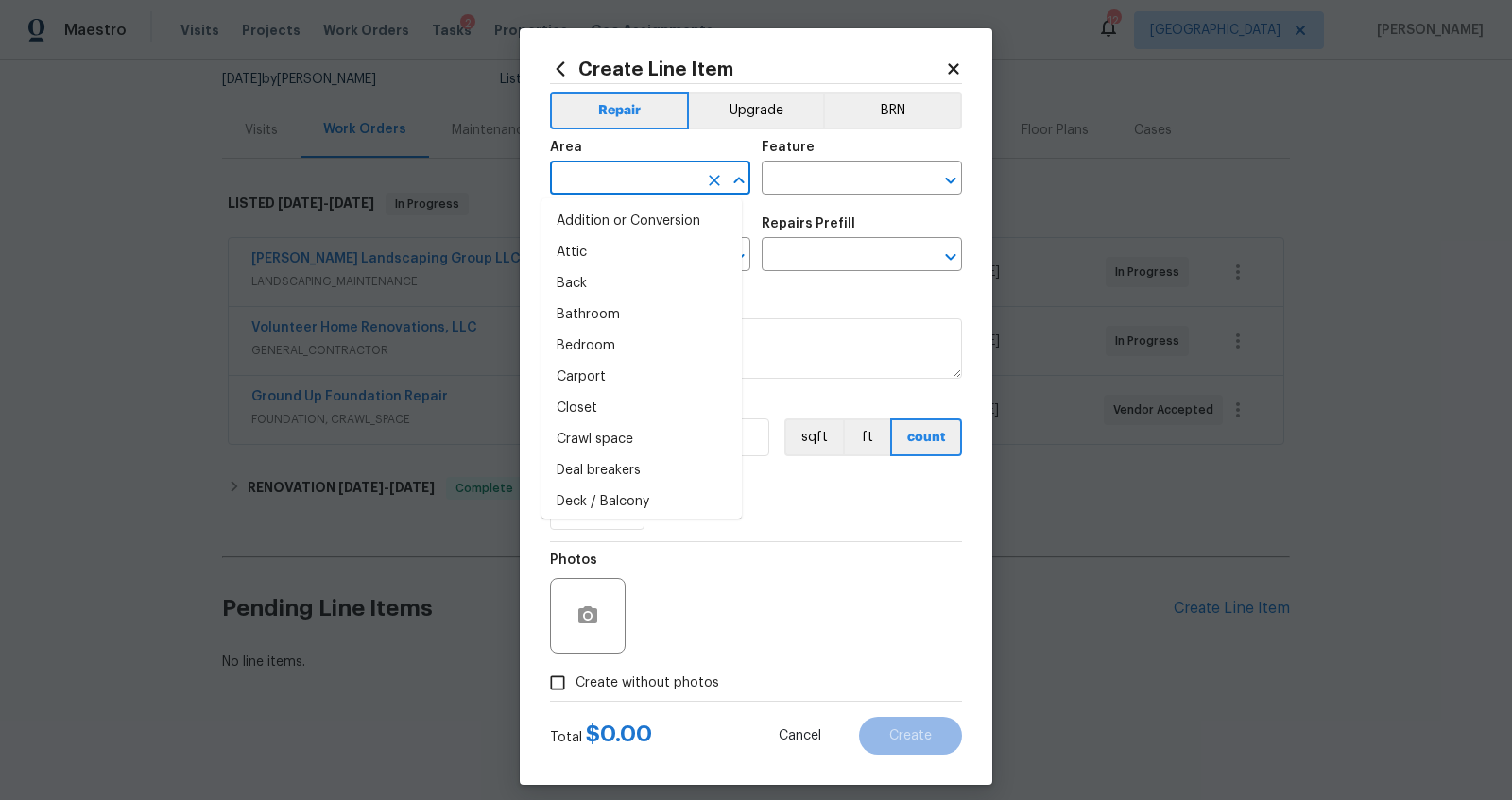
type input "h"
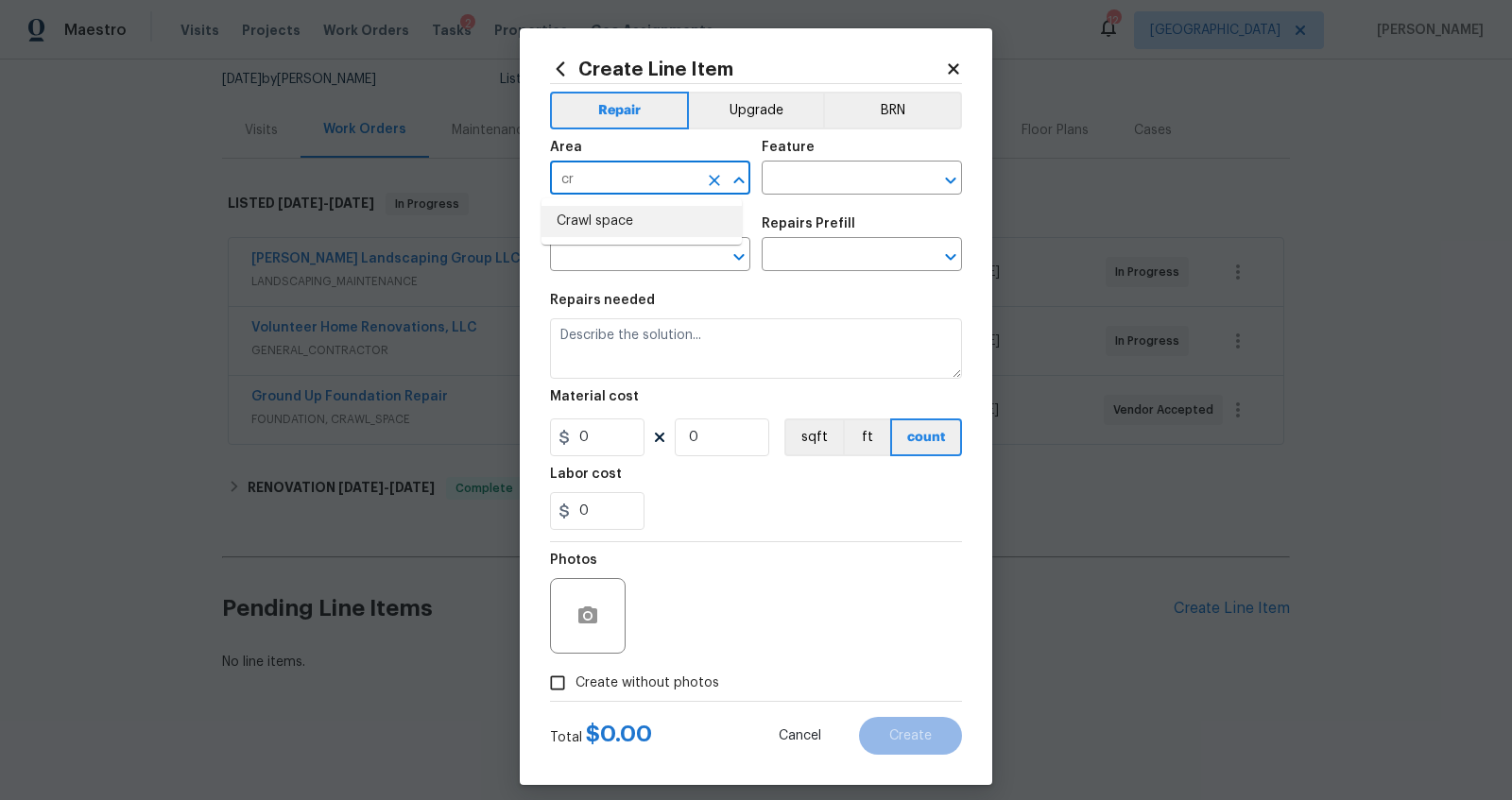
click at [592, 219] on li "Crawl space" at bounding box center [641, 221] width 201 height 31
type input "Crawl space"
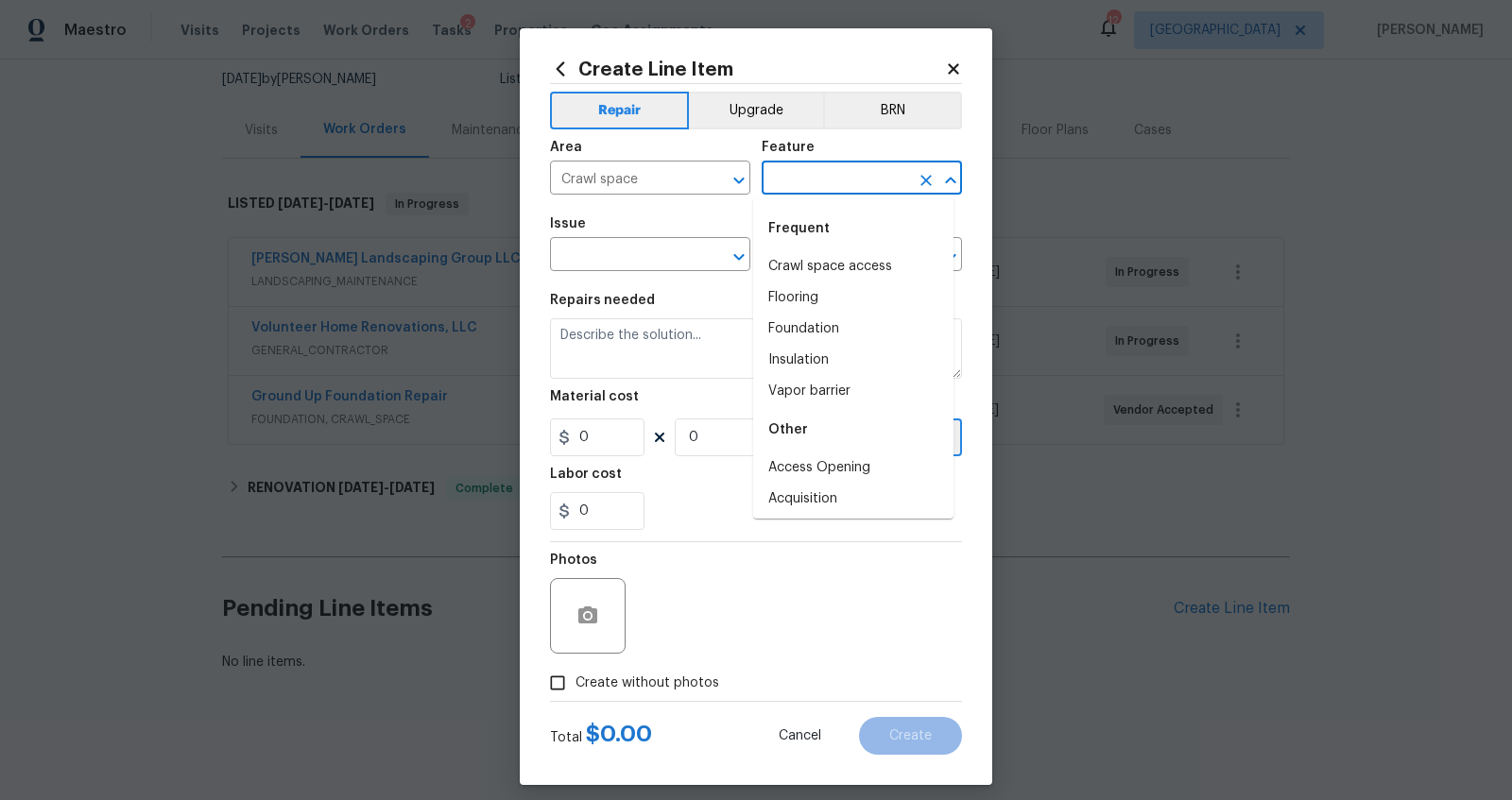
drag, startPoint x: 841, startPoint y: 183, endPoint x: 841, endPoint y: 165, distance: 18.0
click at [841, 183] on input "text" at bounding box center [835, 180] width 148 height 29
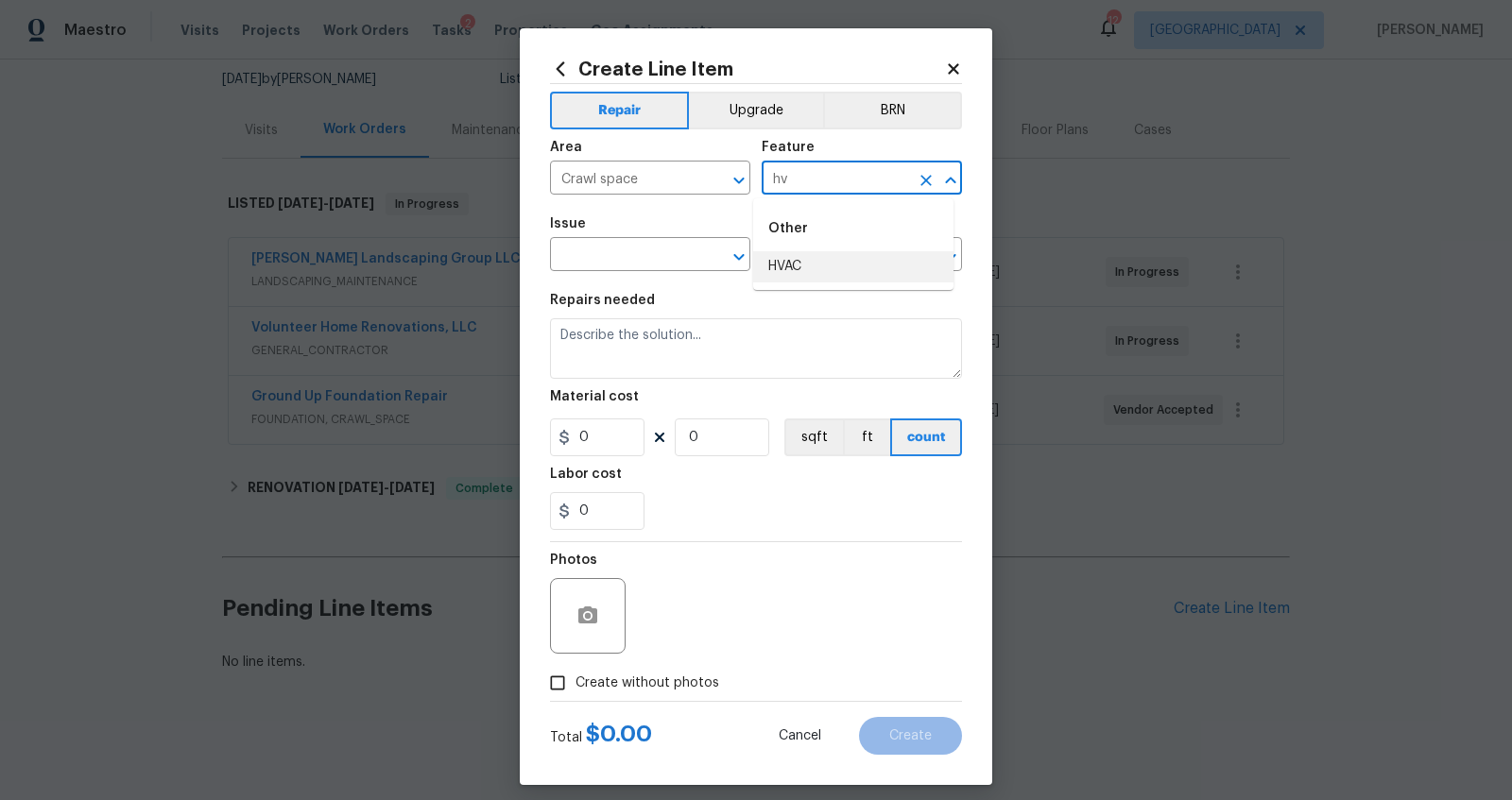
click at [811, 259] on li "HVAC" at bounding box center [853, 267] width 201 height 31
type input "HVAC"
click at [648, 256] on input "text" at bounding box center [624, 257] width 148 height 29
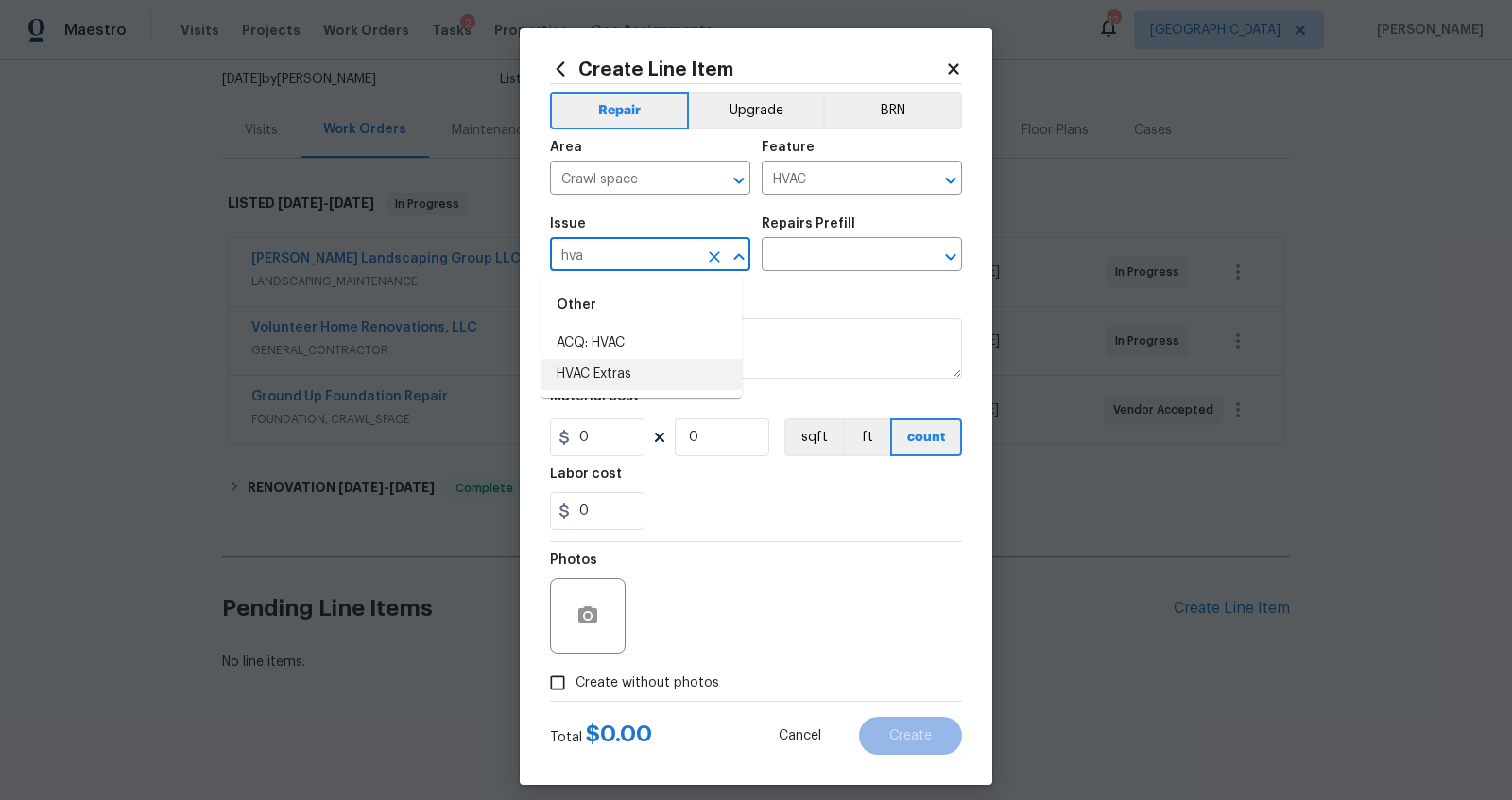
click at [554, 384] on li "HVAC Extras" at bounding box center [641, 375] width 201 height 31
type input "HVAC Extras"
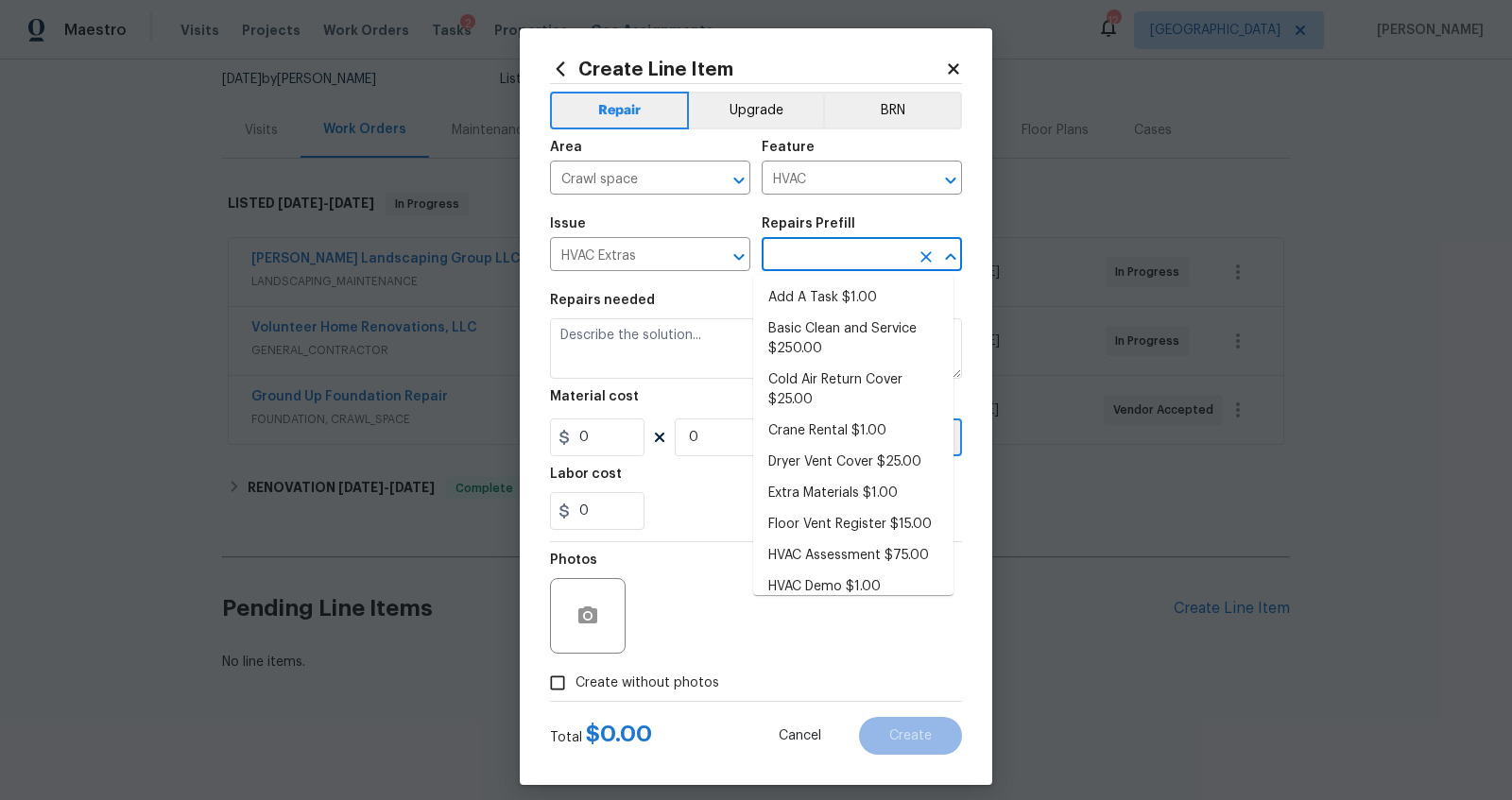
click at [871, 256] on input "text" at bounding box center [835, 257] width 148 height 29
click at [832, 280] on ul "Add A Task $1.00 Basic Clean and Service $250.00 Cold Air Return Cover $25.00 C…" at bounding box center [853, 435] width 201 height 320
click at [811, 288] on li "Add A Task $1.00" at bounding box center [853, 299] width 201 height 31
type input "Add A Task $1.00"
type textarea "HPM to detail"
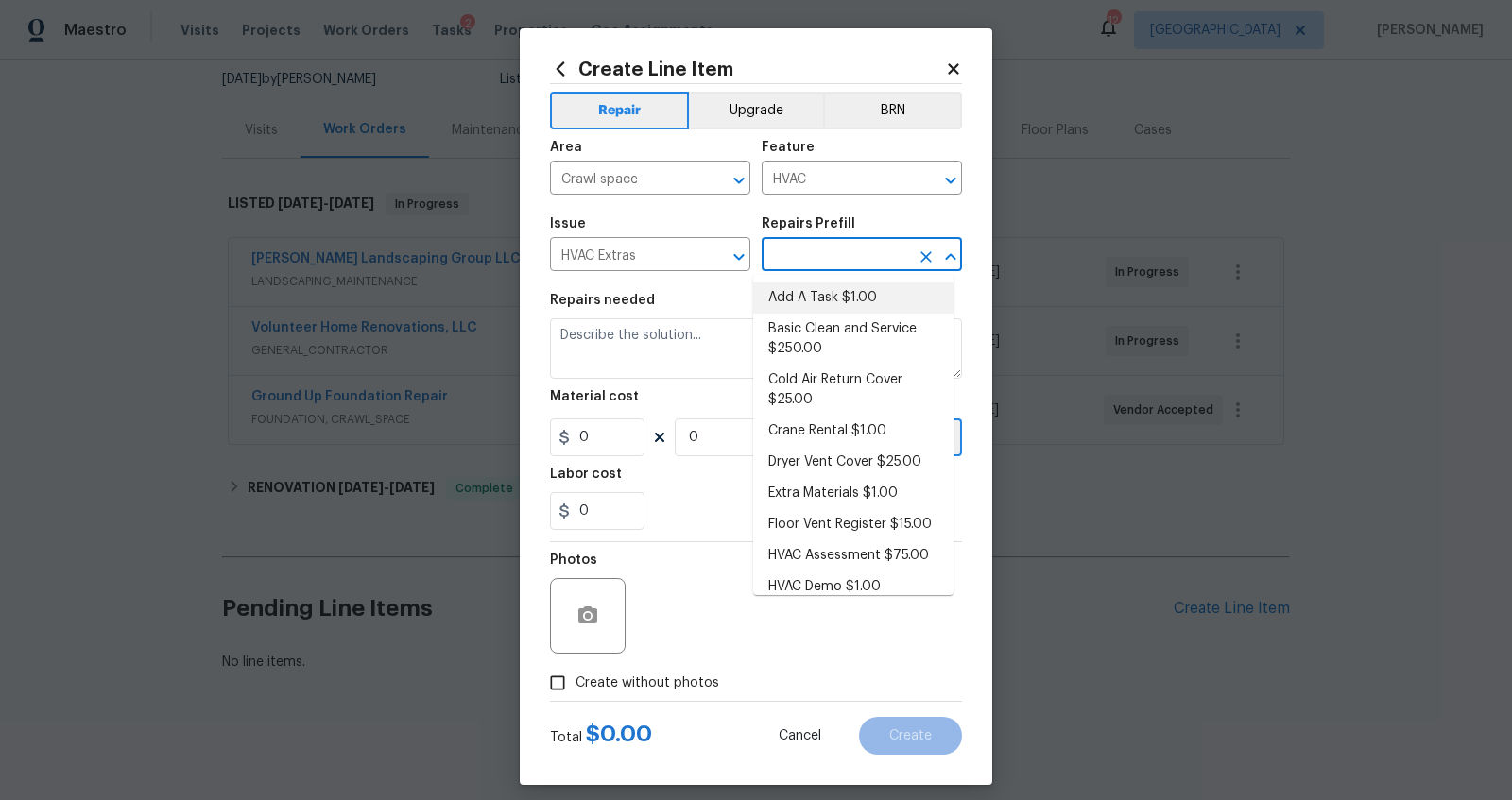
type input "1"
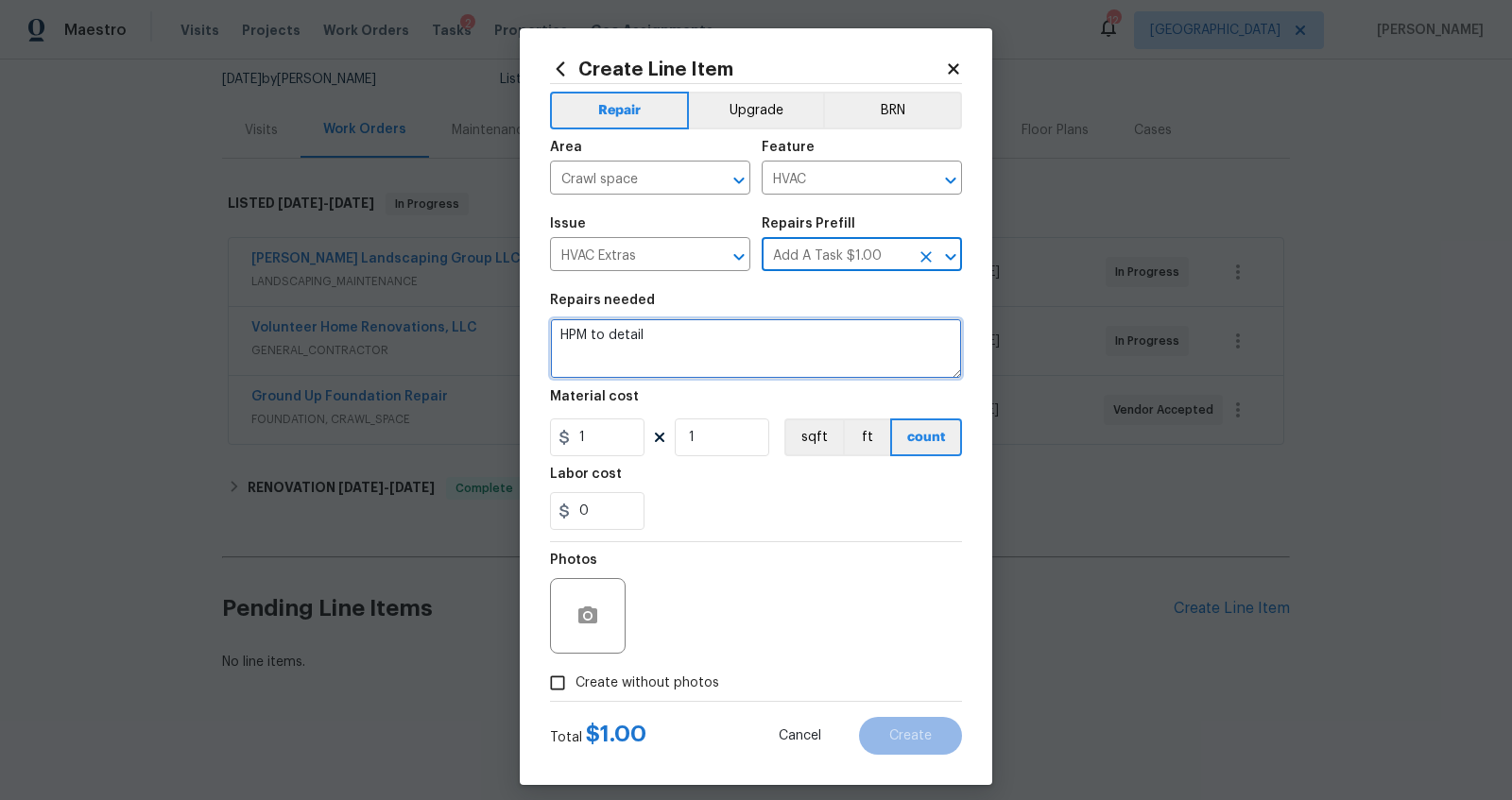
click at [618, 350] on textarea "HPM to detail" at bounding box center [756, 349] width 412 height 61
type textarea "repair damaged ducting in crawlspace"
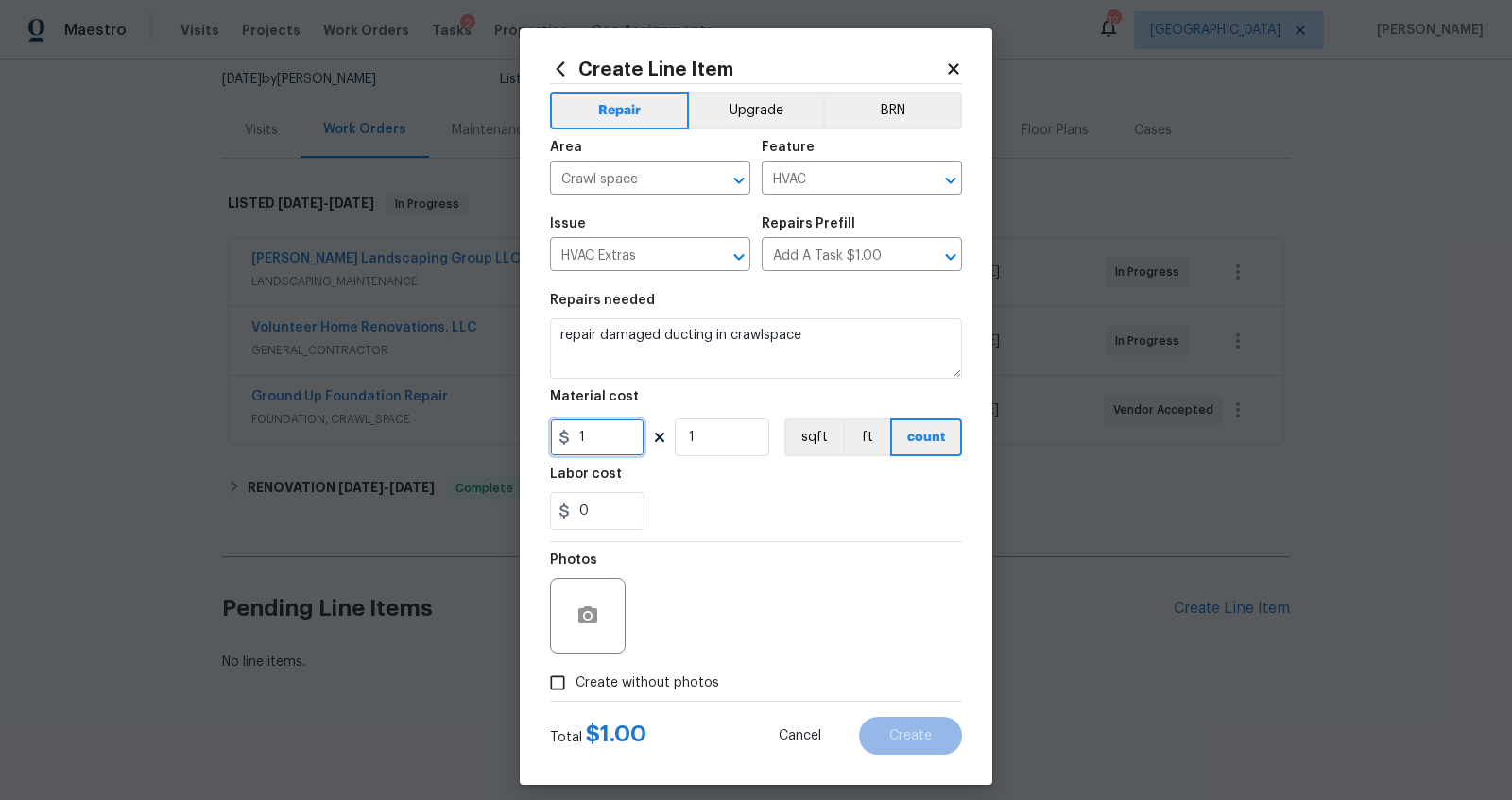
click at [576, 434] on input "1" at bounding box center [597, 438] width 95 height 38
type input "250"
click at [598, 597] on div "Repair Upgrade BRN Area Crawl space ​ Feature HVAC ​ Issue HVAC Extras ​ Repair…" at bounding box center [756, 393] width 412 height 617
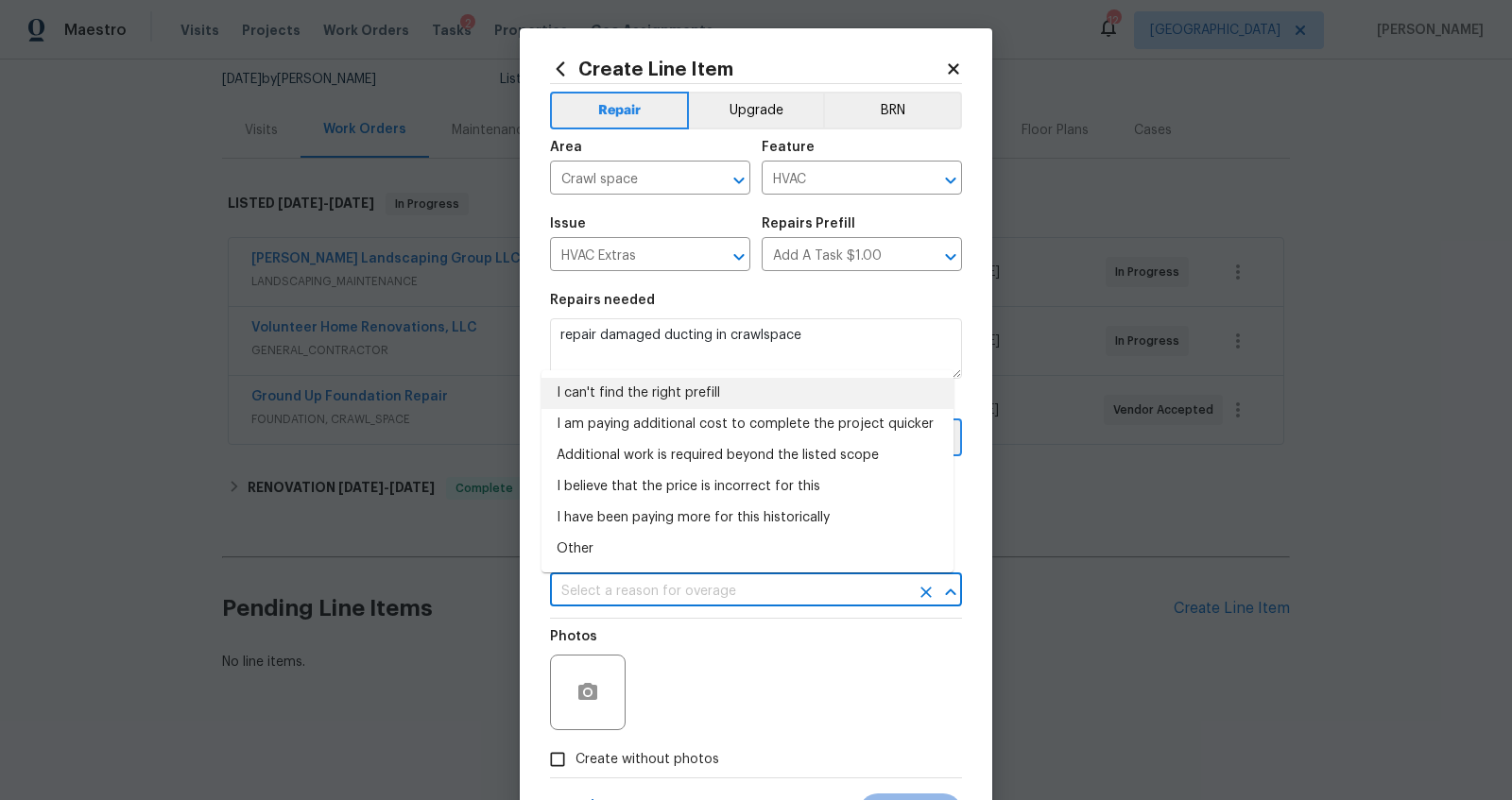
click at [655, 390] on li "I can't find the right prefill" at bounding box center [747, 394] width 412 height 31
type input "I can't find the right prefill"
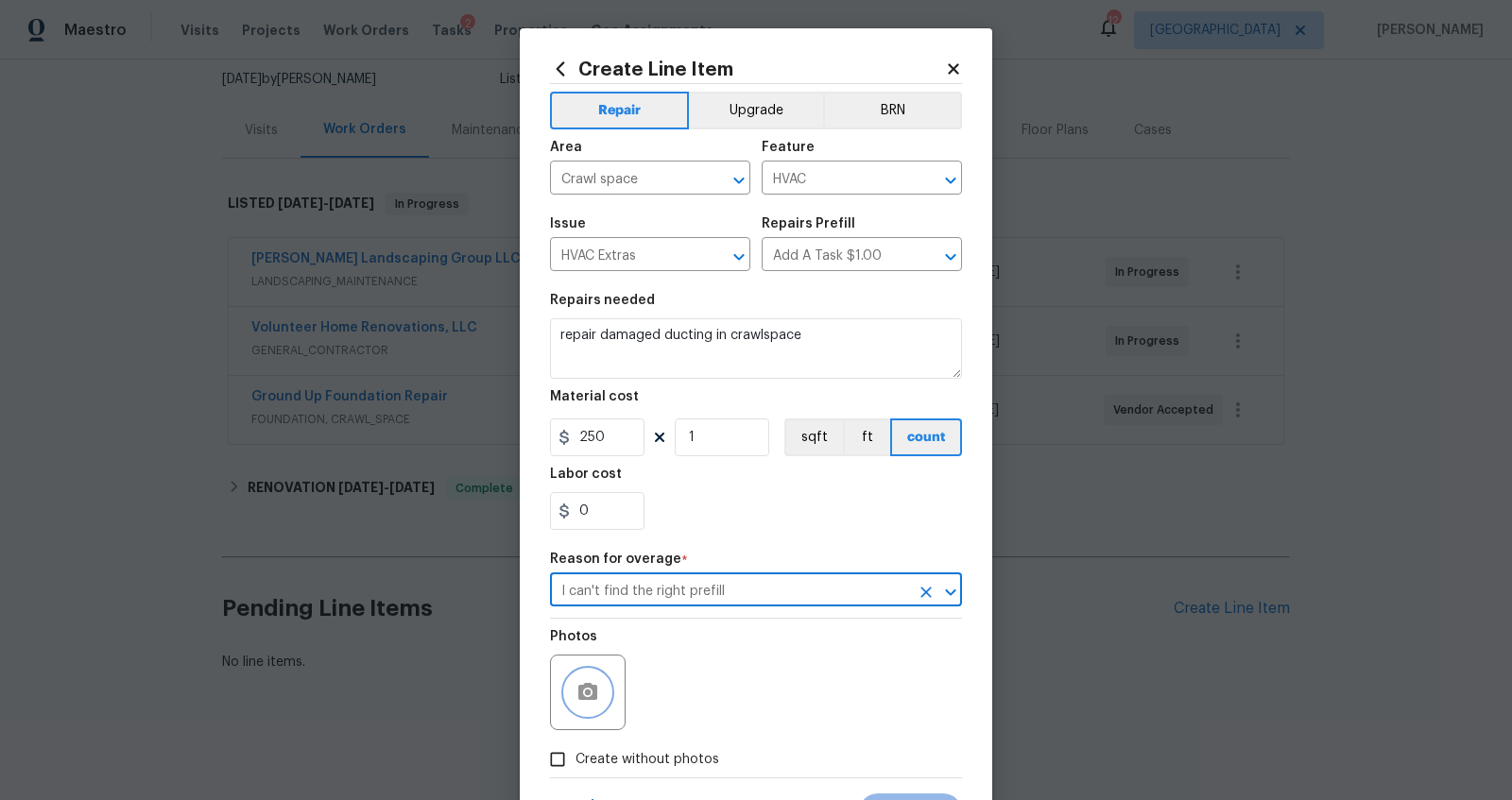
click at [565, 694] on button "button" at bounding box center [588, 692] width 45 height 45
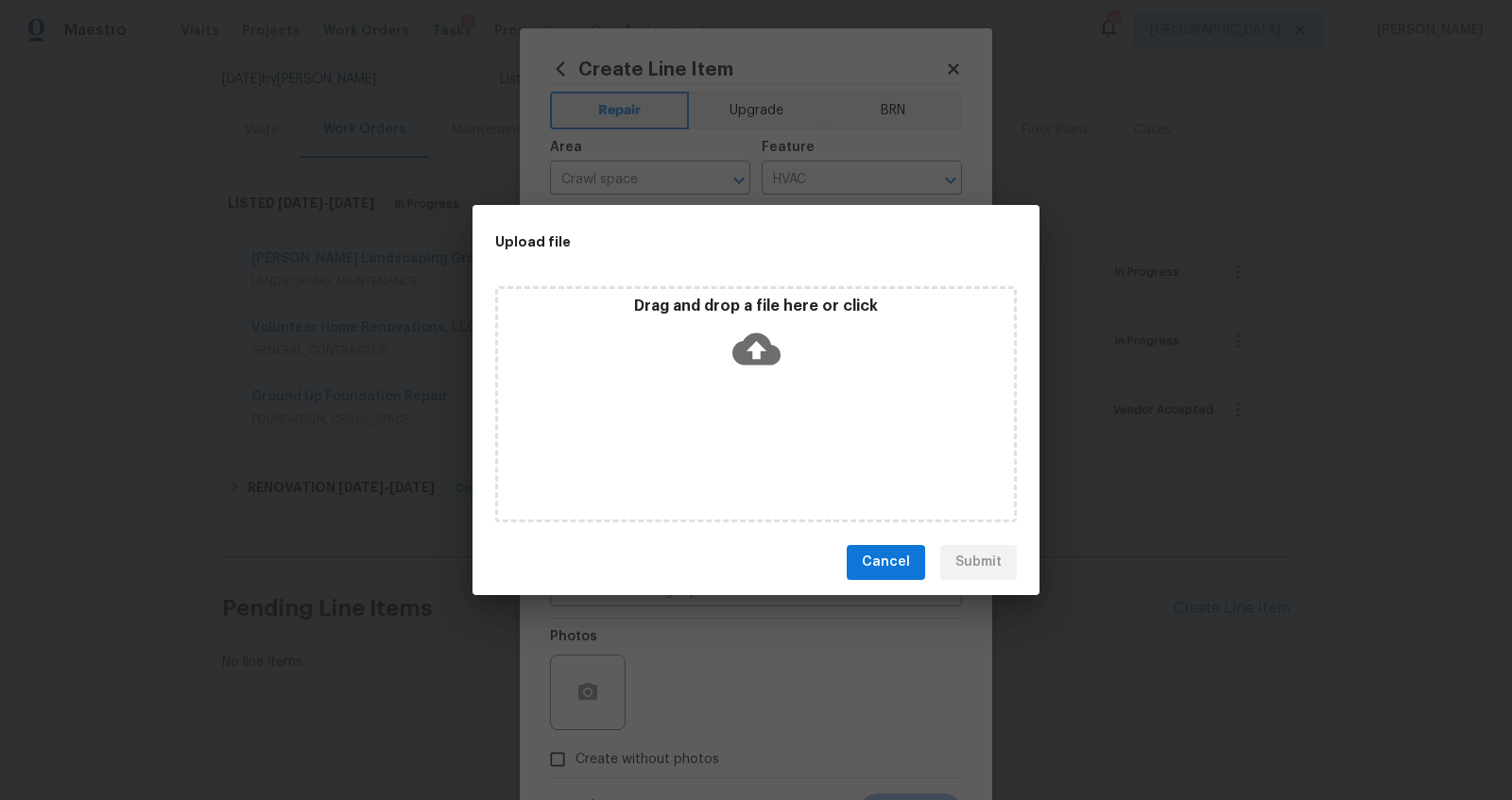
click at [756, 333] on icon at bounding box center [756, 349] width 48 height 32
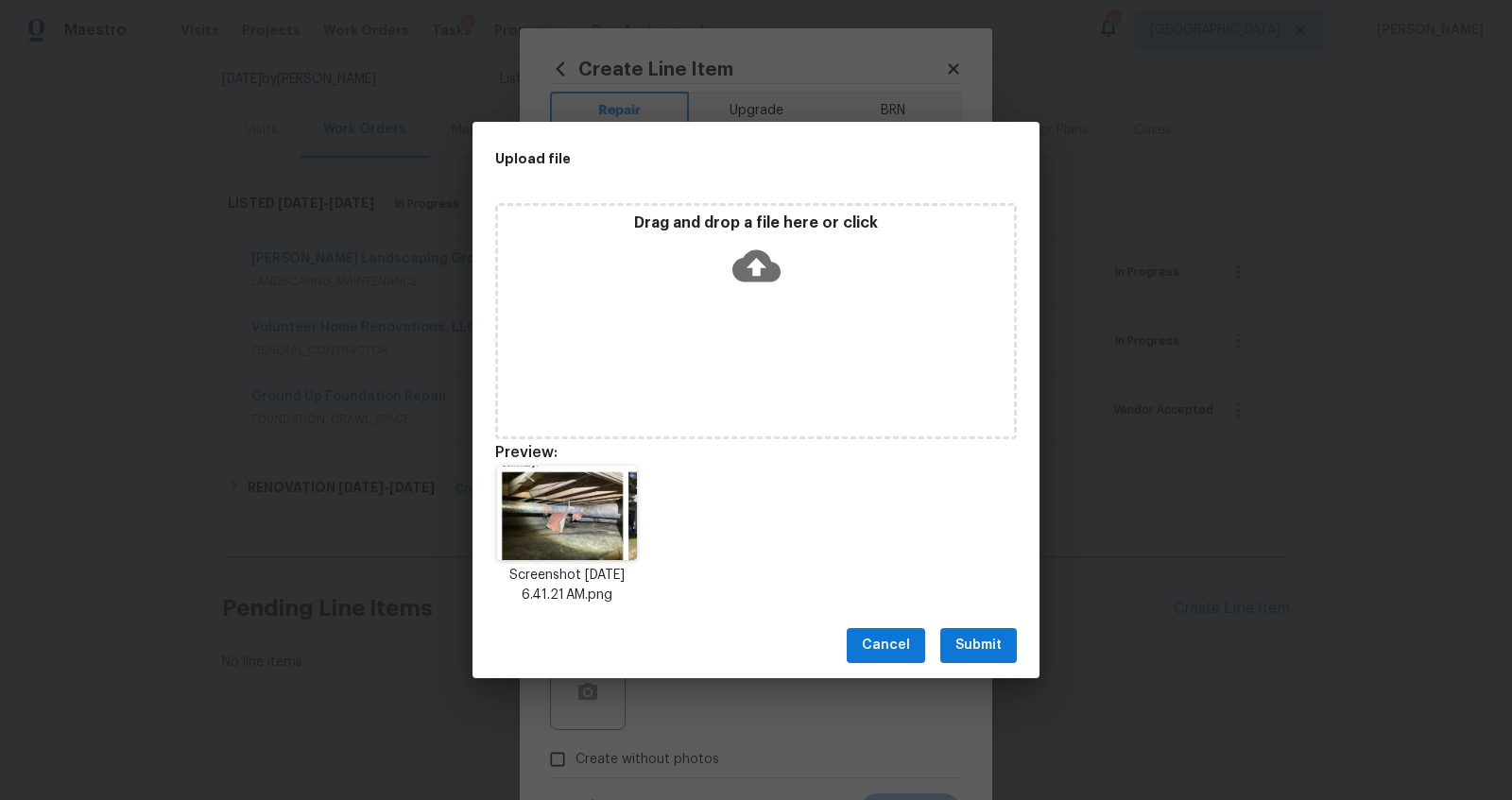
click at [963, 638] on span "Submit" at bounding box center [978, 646] width 46 height 24
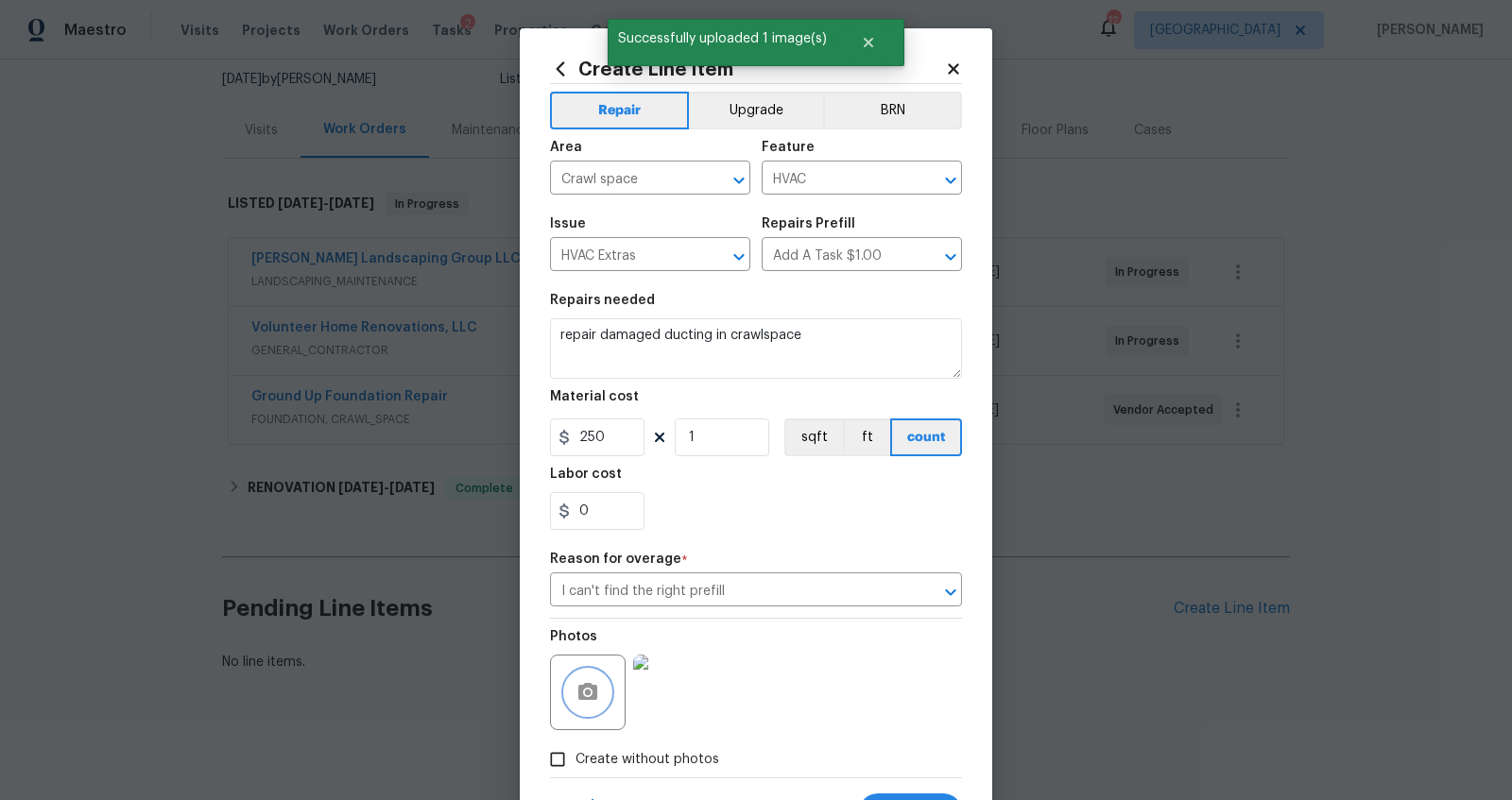
scroll to position [87, 0]
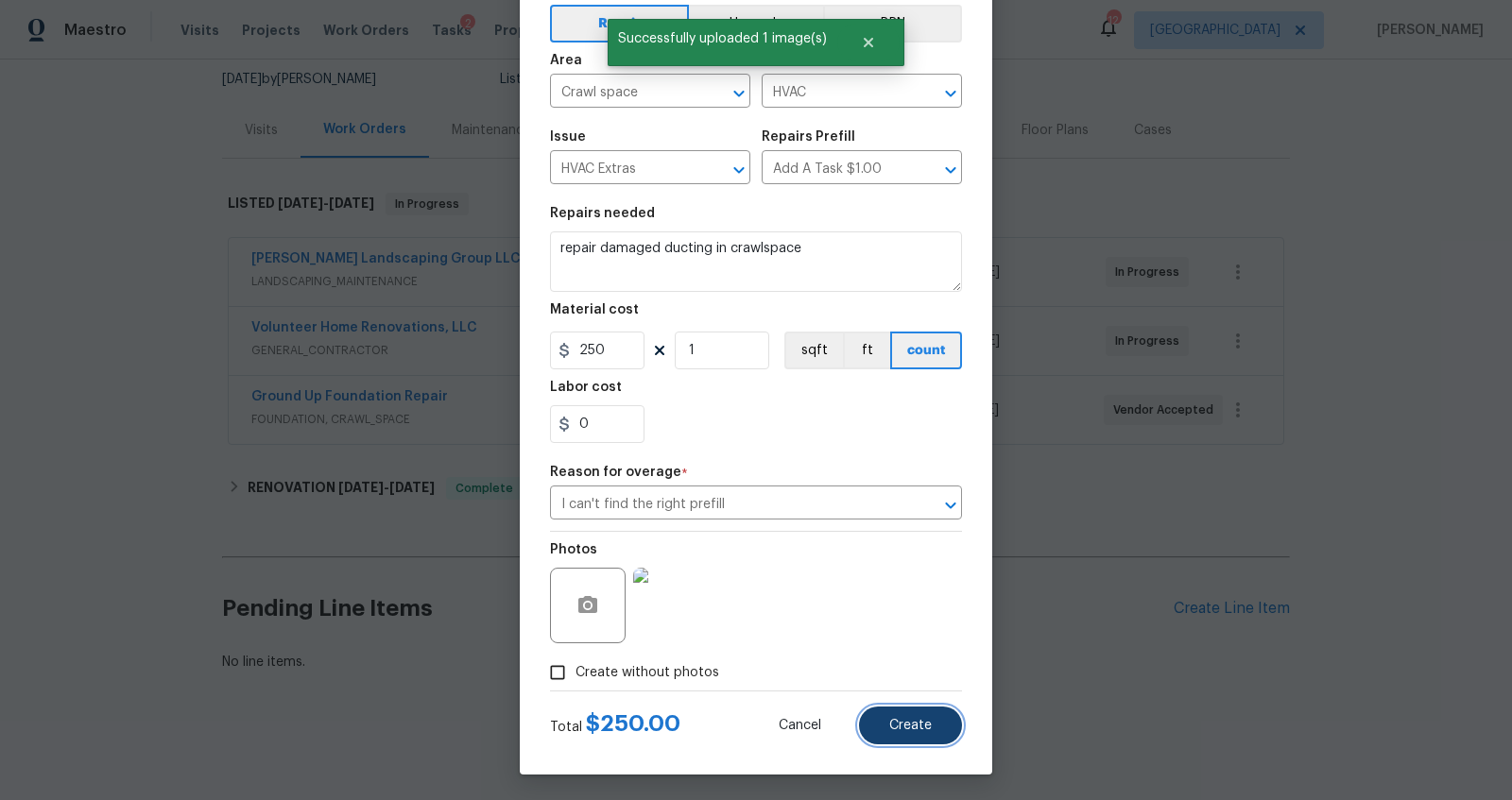
click at [889, 720] on span "Create" at bounding box center [910, 726] width 42 height 14
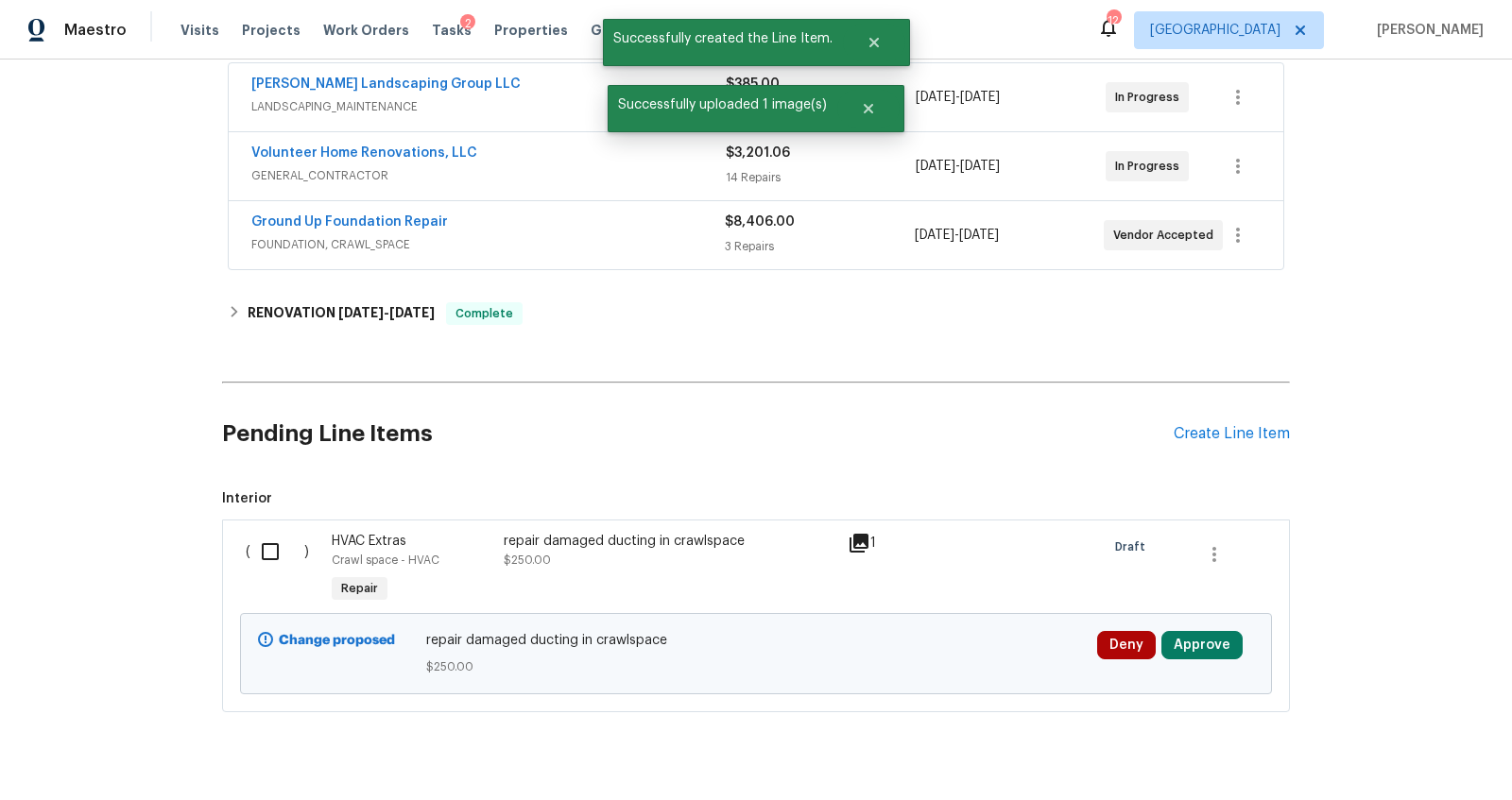
scroll to position [412, 0]
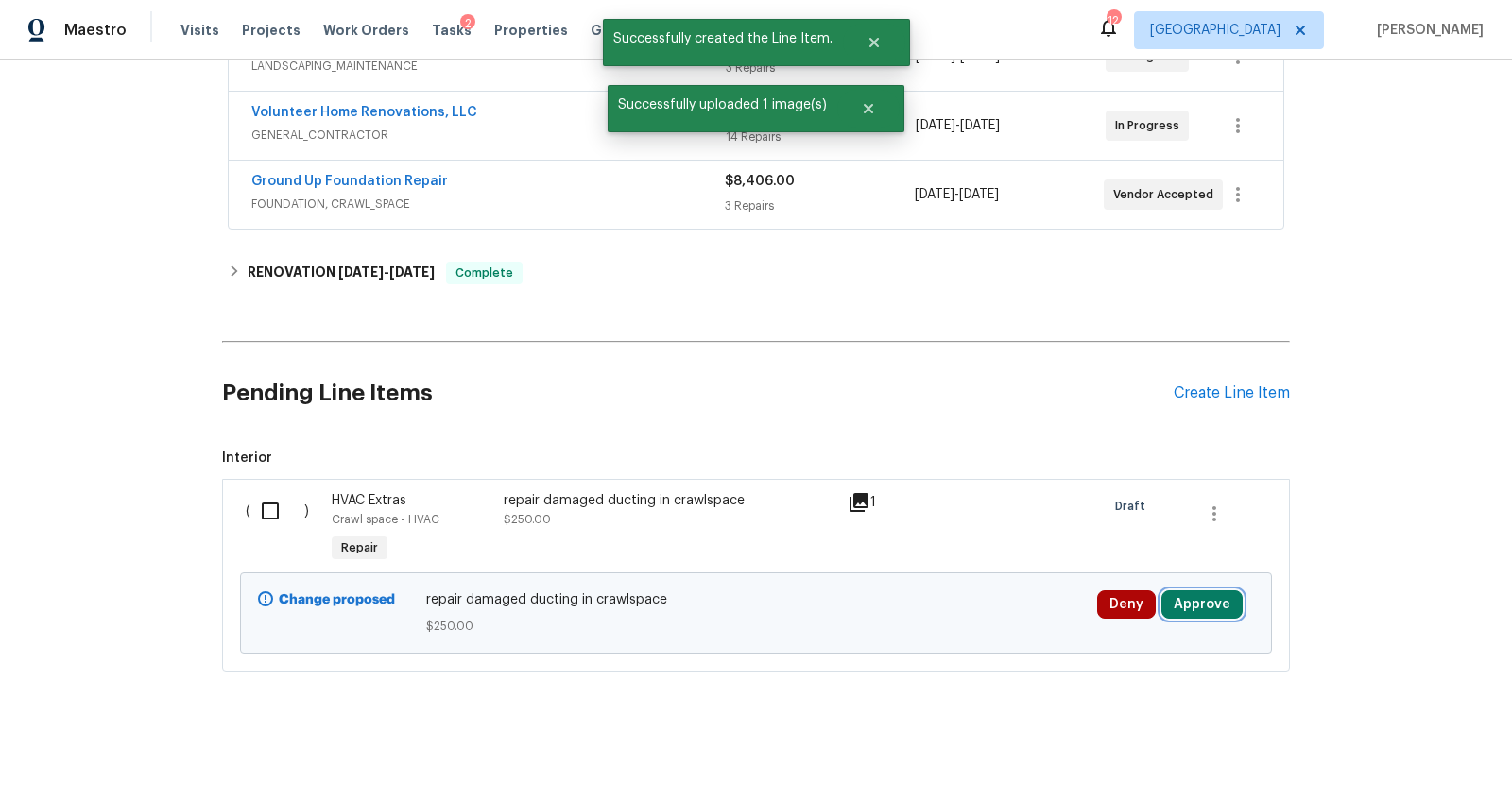
click at [1205, 590] on button "Approve" at bounding box center [1202, 604] width 81 height 28
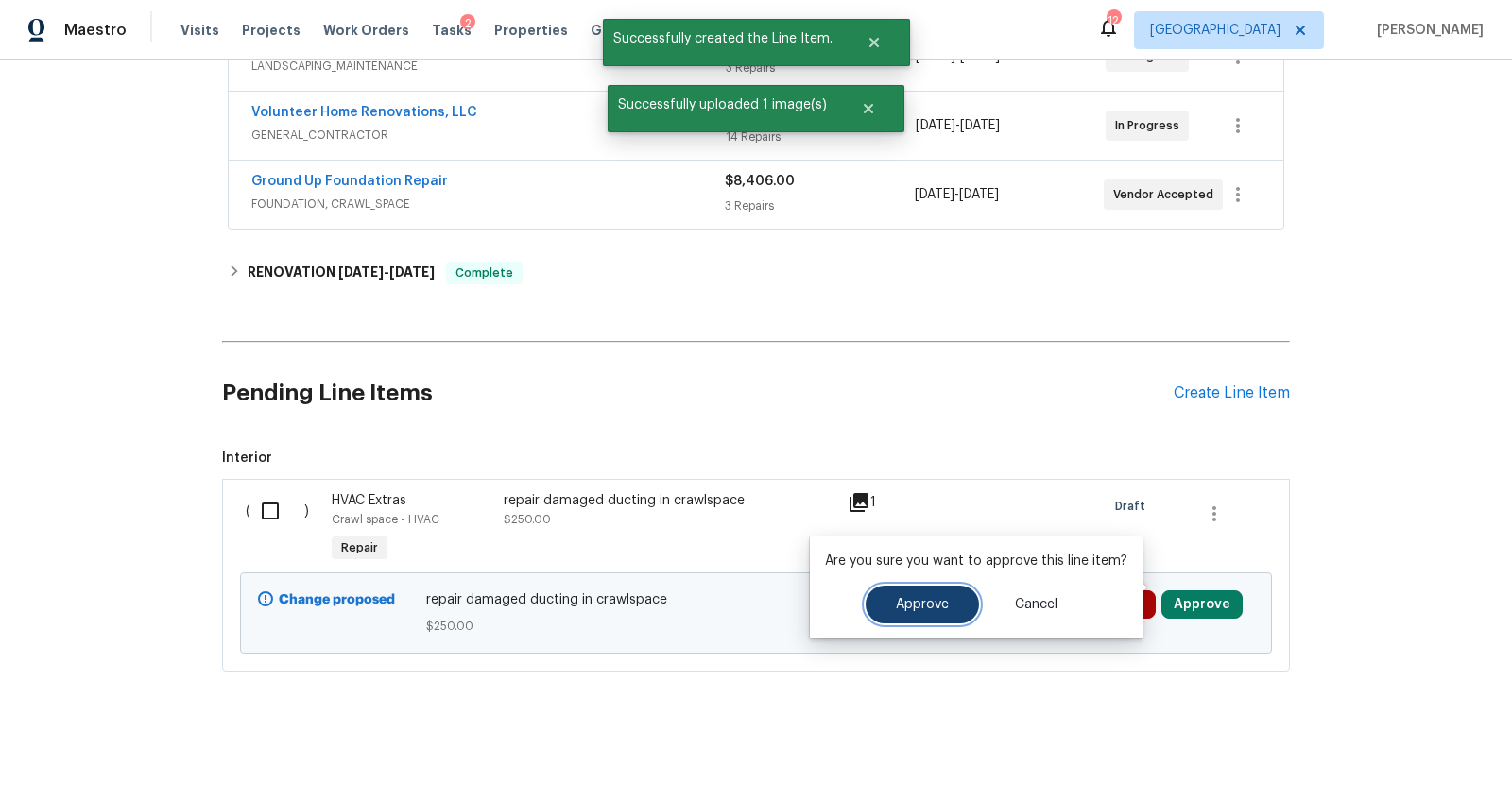
click at [937, 590] on button "Approve" at bounding box center [922, 604] width 114 height 38
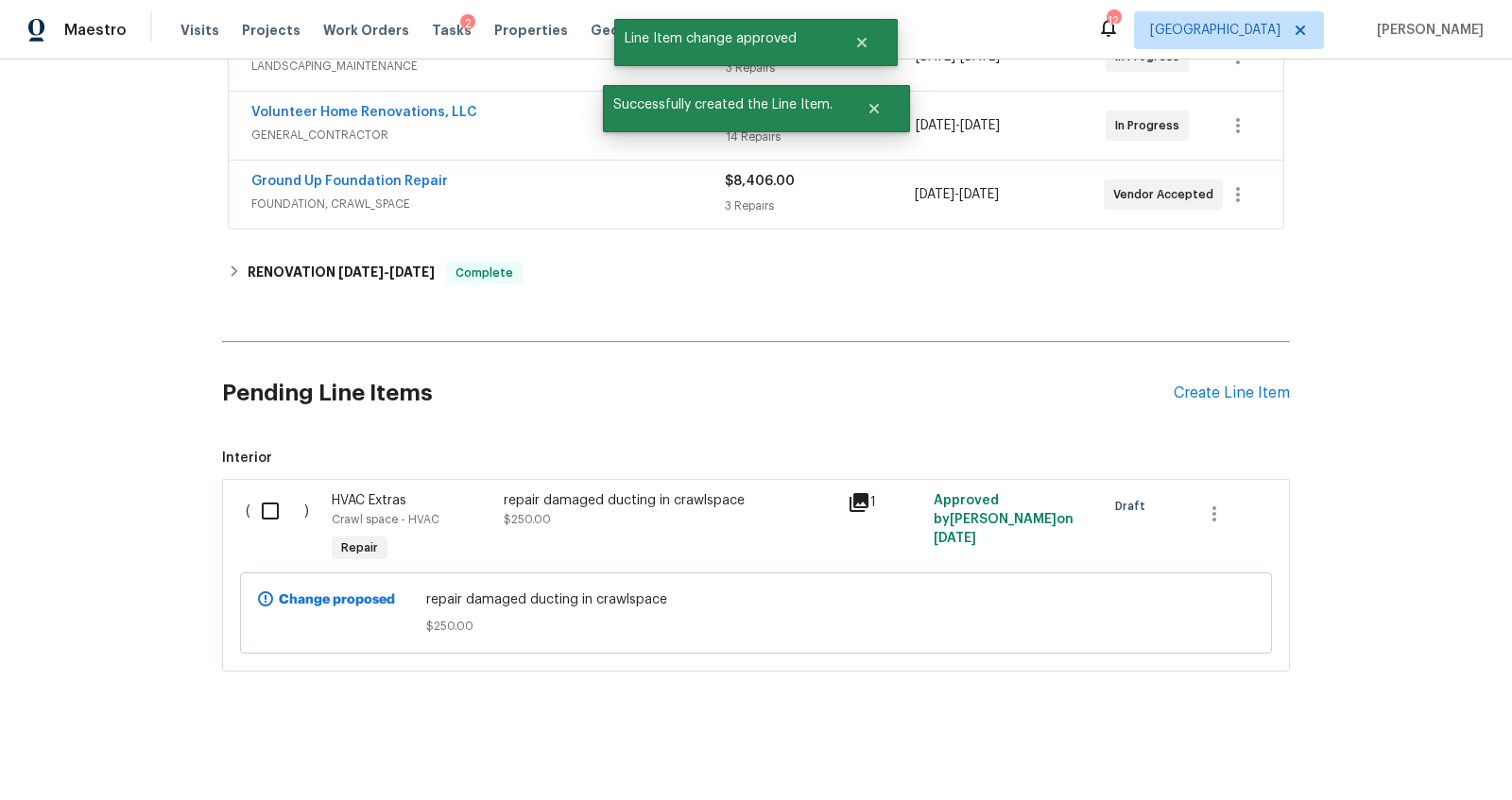
click at [259, 492] on input "checkbox" at bounding box center [277, 511] width 54 height 40
checkbox input "true"
click at [1416, 755] on span "Create Work Order" at bounding box center [1403, 754] width 125 height 24
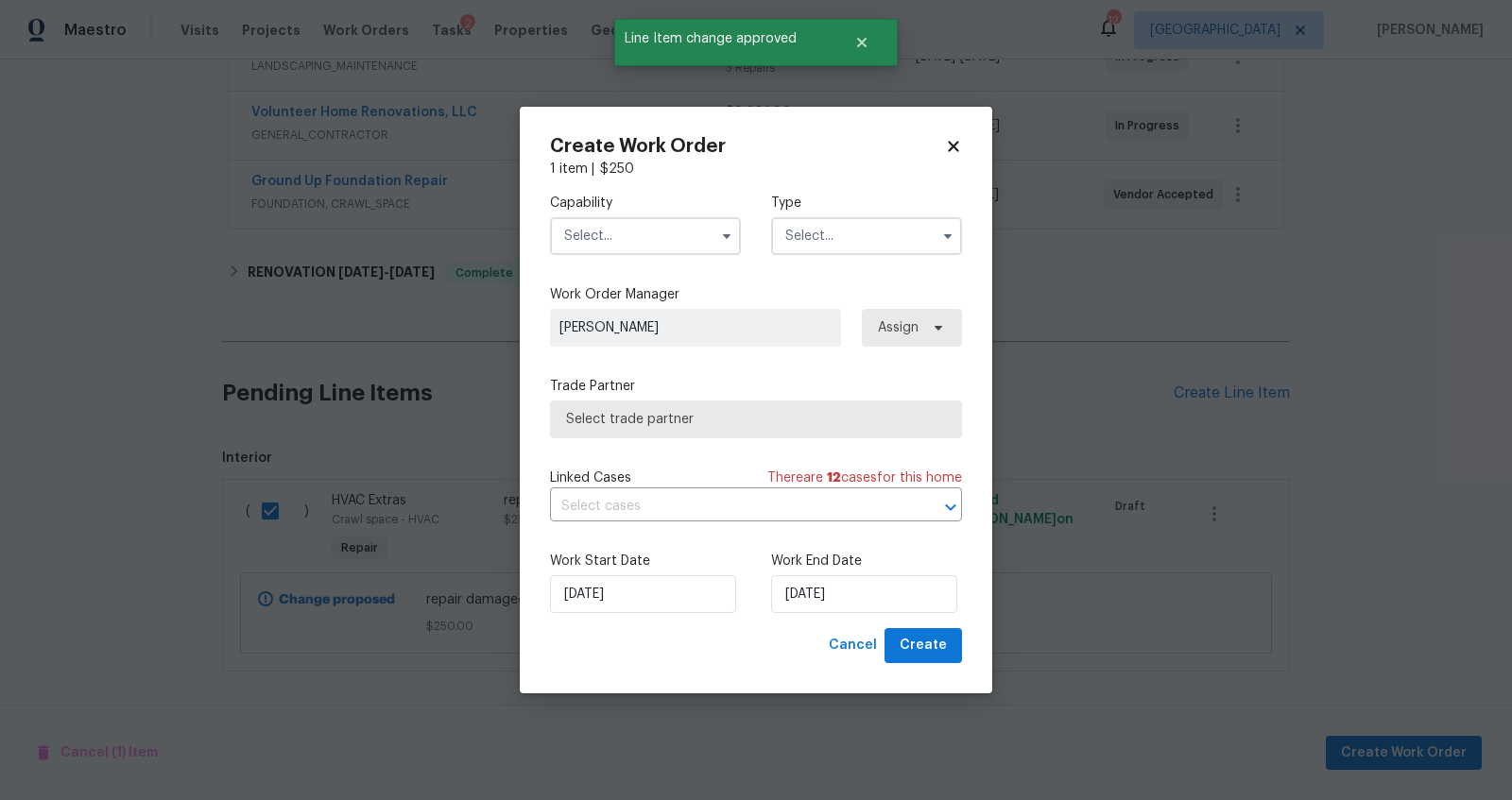
click at [620, 241] on input "text" at bounding box center [645, 236] width 191 height 38
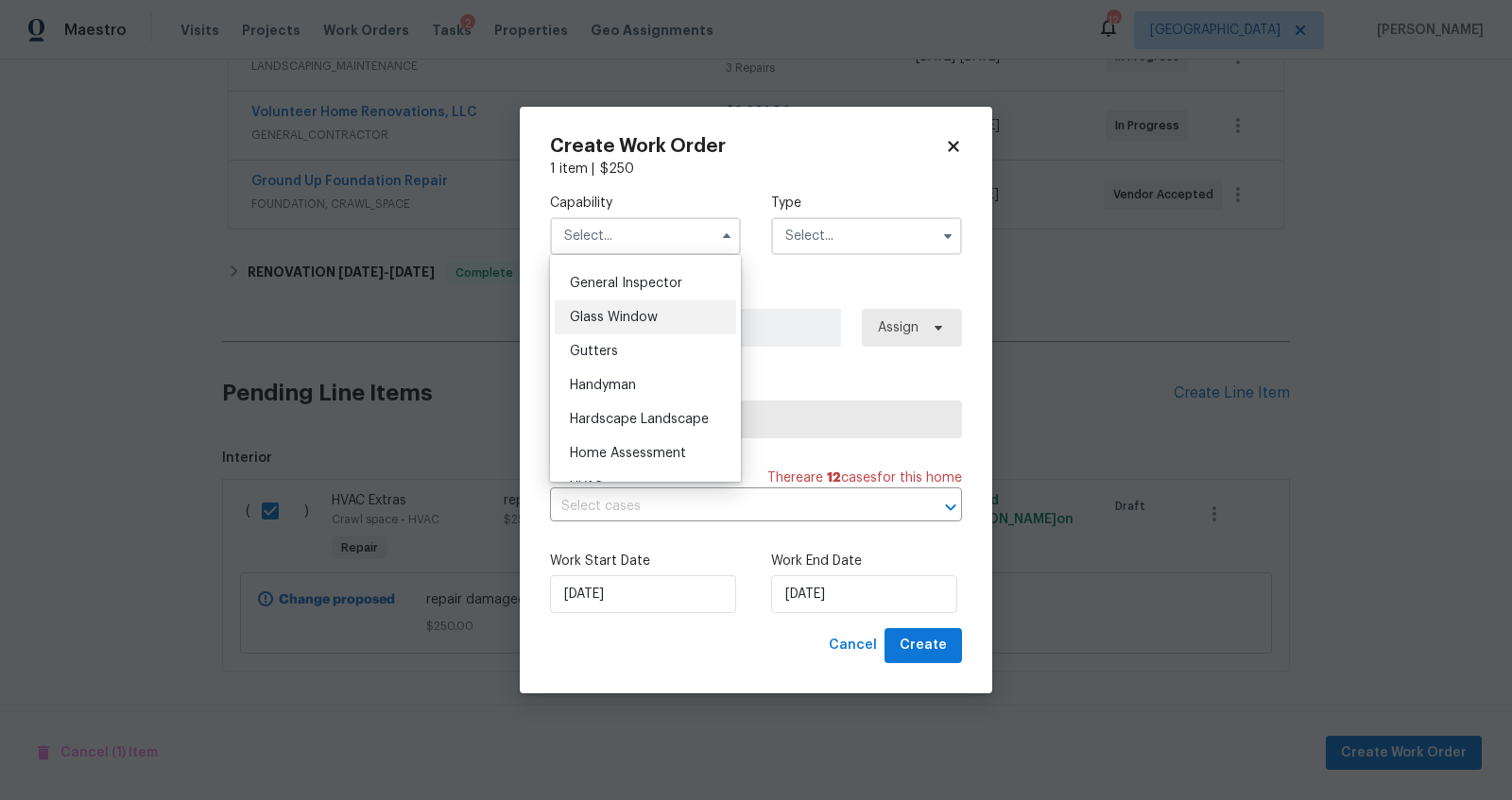
scroll to position [915, 0]
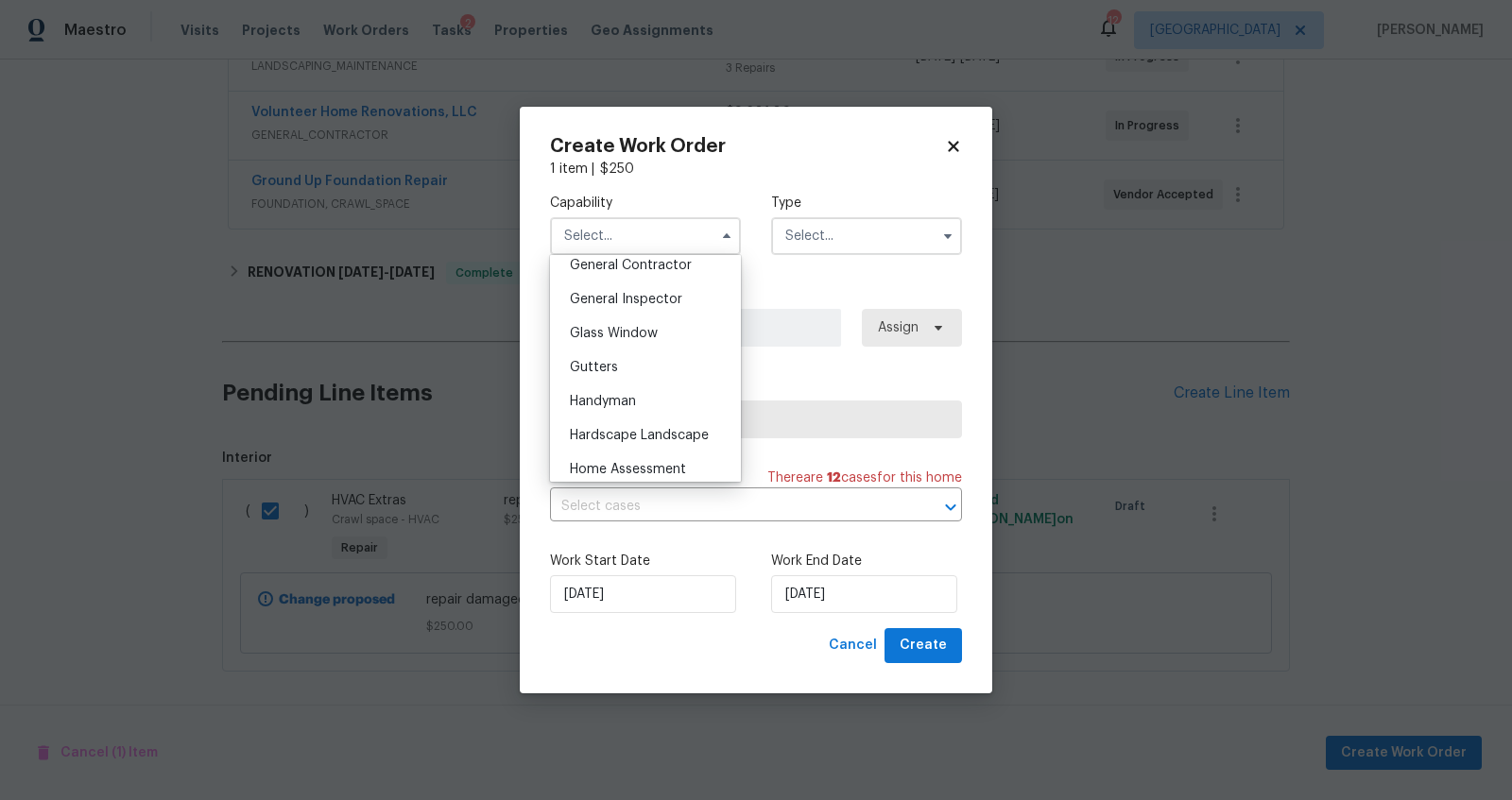
click at [634, 272] on span "General Contractor" at bounding box center [631, 265] width 121 height 14
type input "General Contractor"
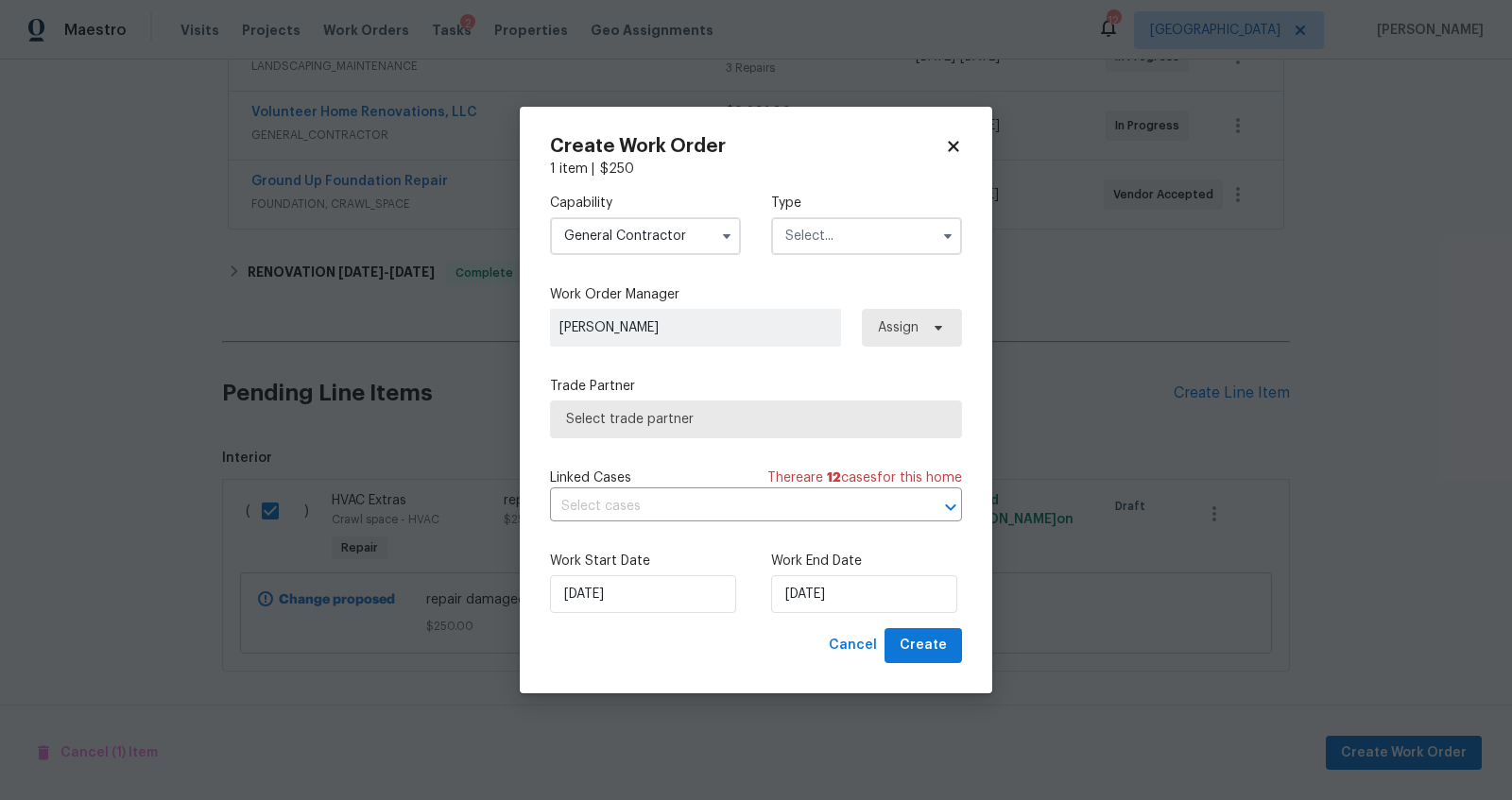
click at [880, 246] on input "text" at bounding box center [867, 236] width 191 height 38
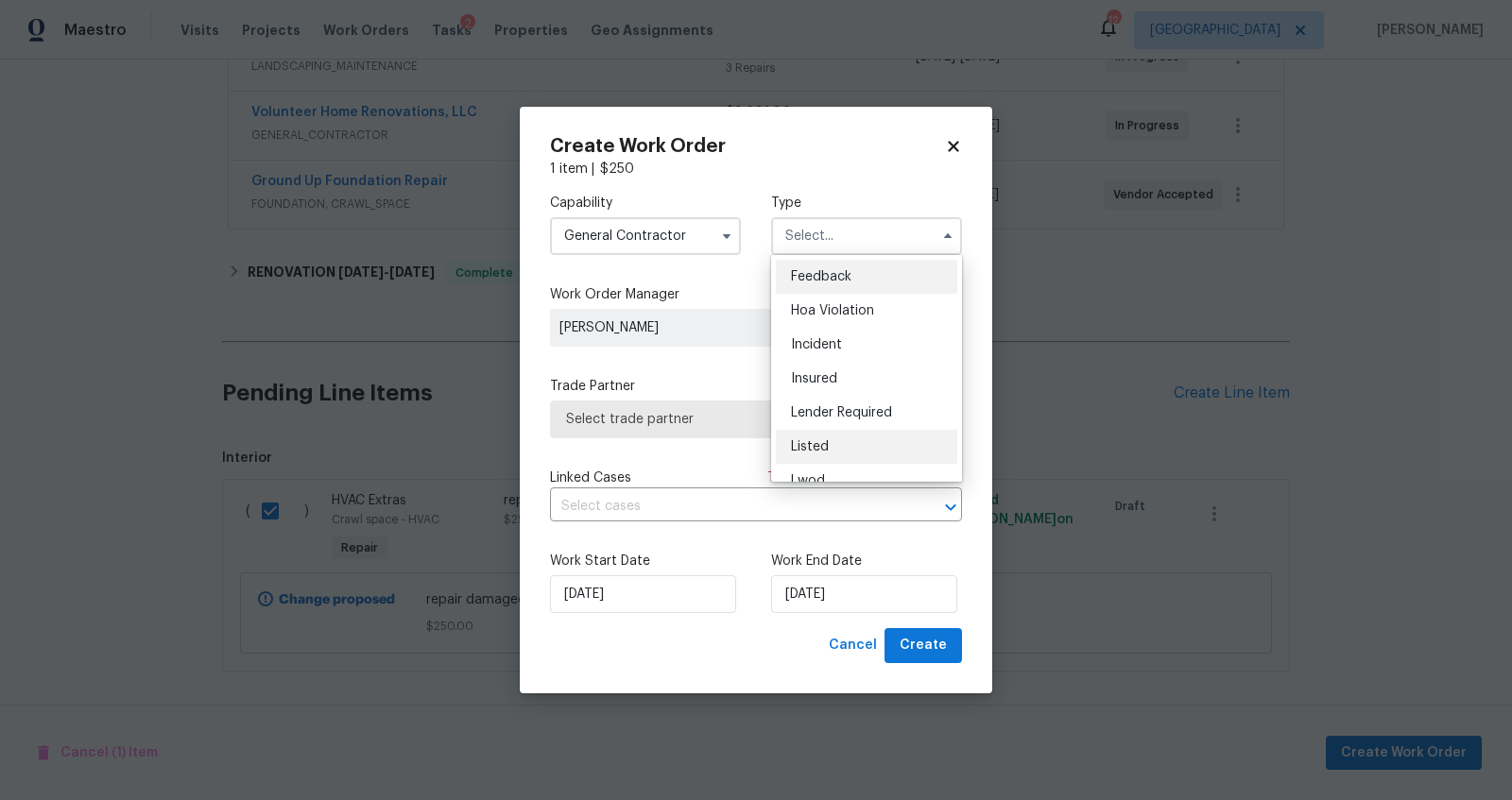
click at [822, 441] on span "Listed" at bounding box center [810, 447] width 38 height 14
type input "Listed"
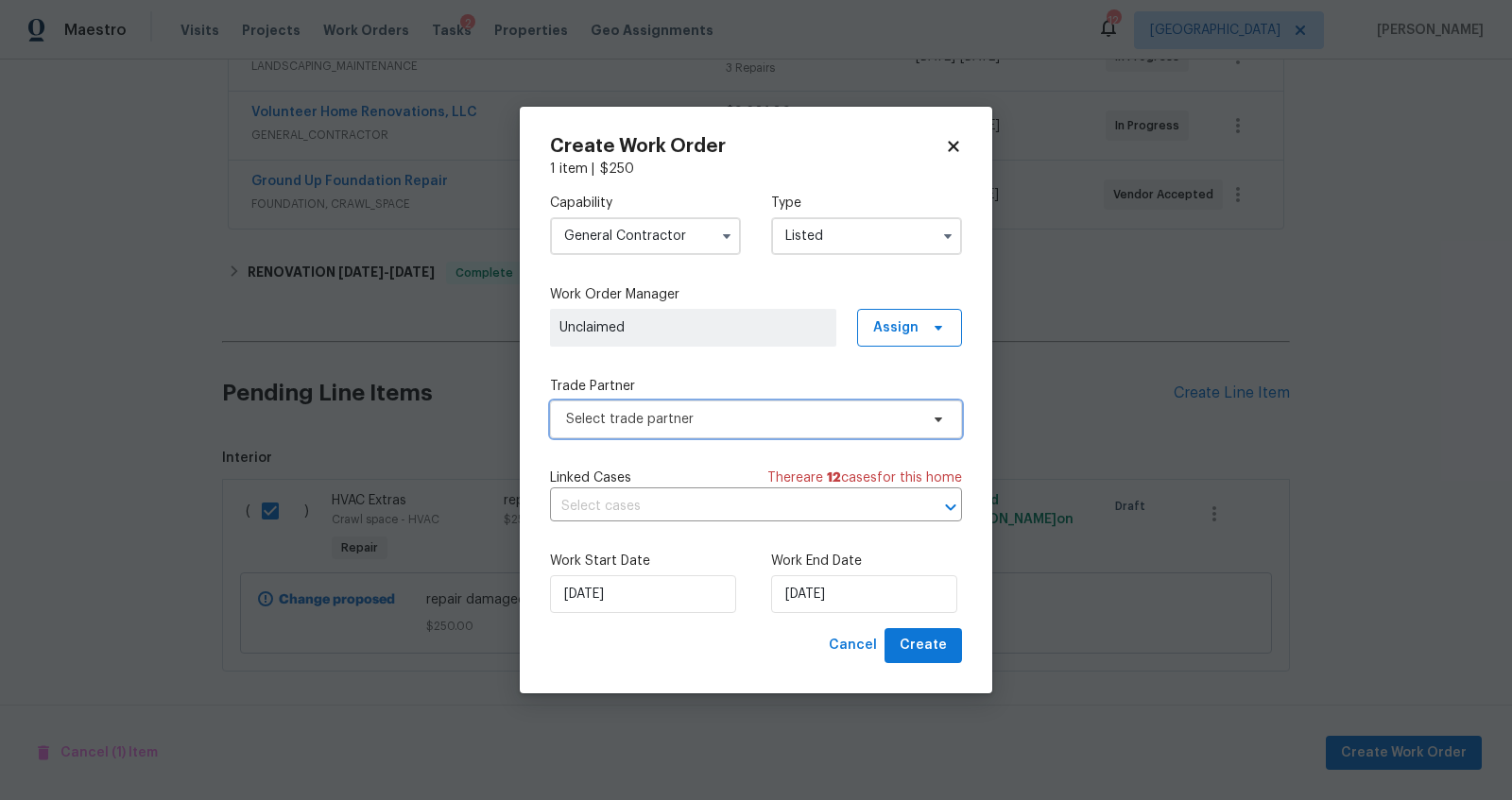
click at [819, 432] on span "Select trade partner" at bounding box center [756, 419] width 412 height 38
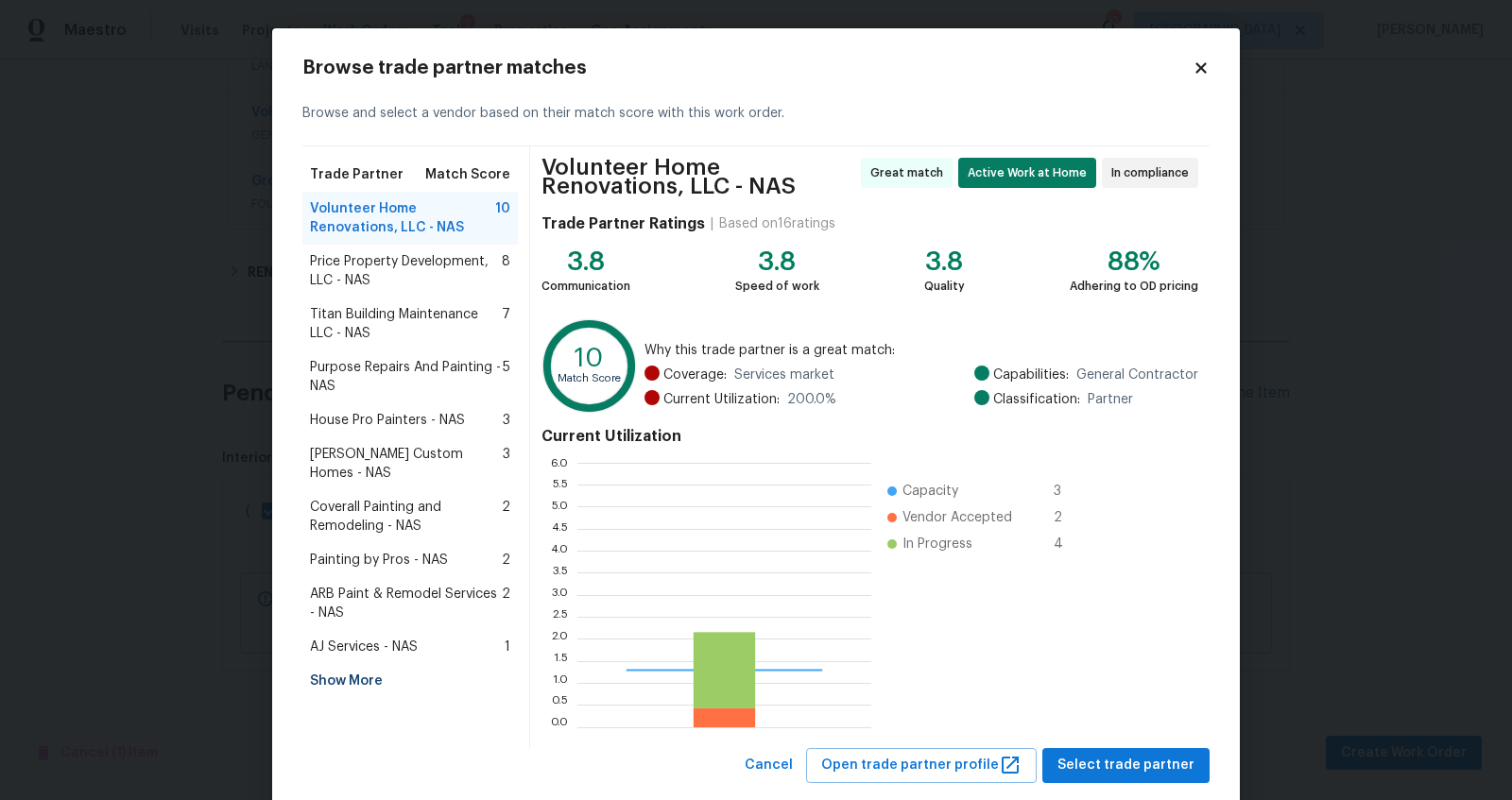
scroll to position [247, 277]
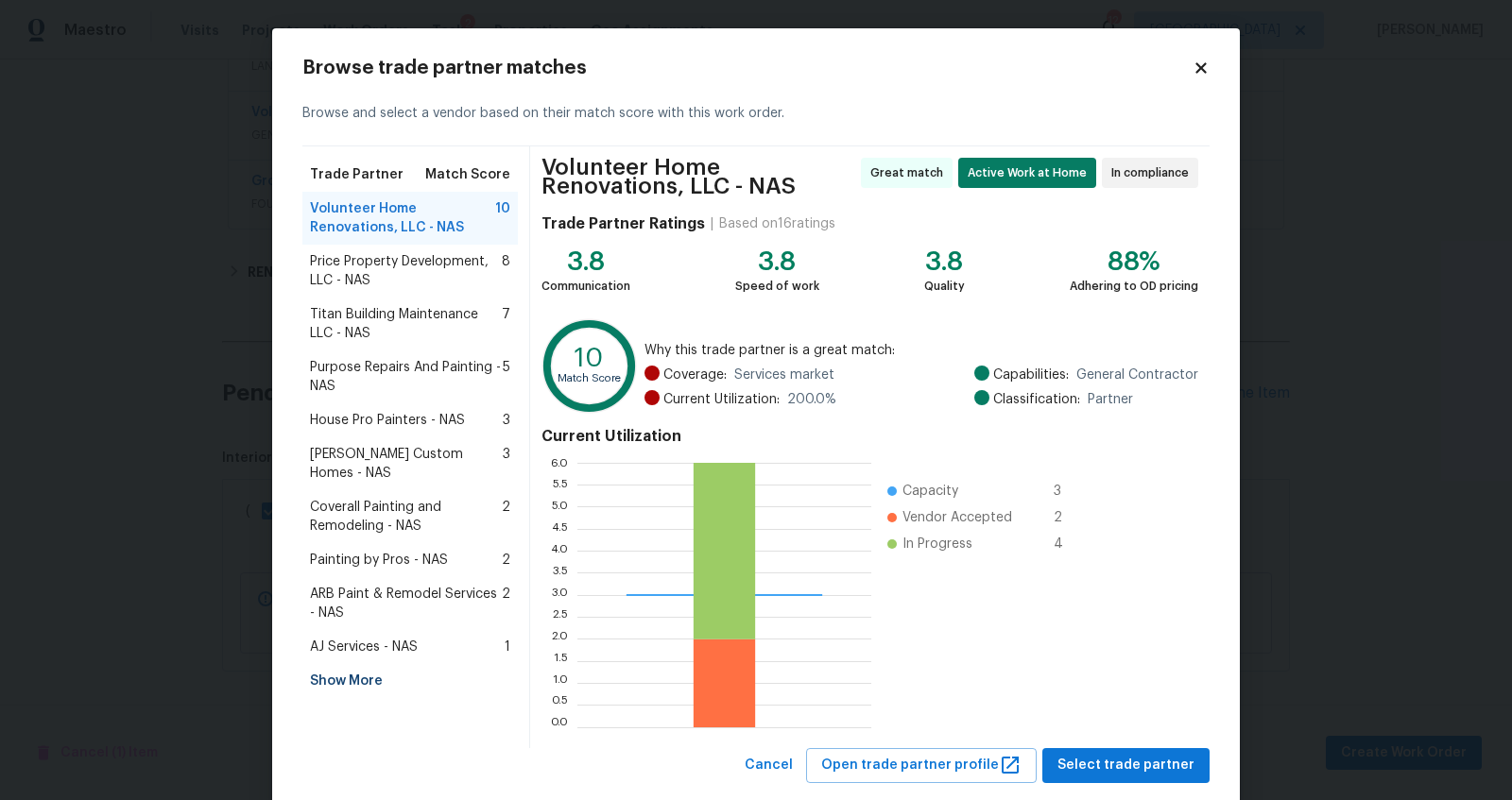
click at [363, 317] on span "Titan Building Maintenance LLC - NAS" at bounding box center [406, 324] width 192 height 38
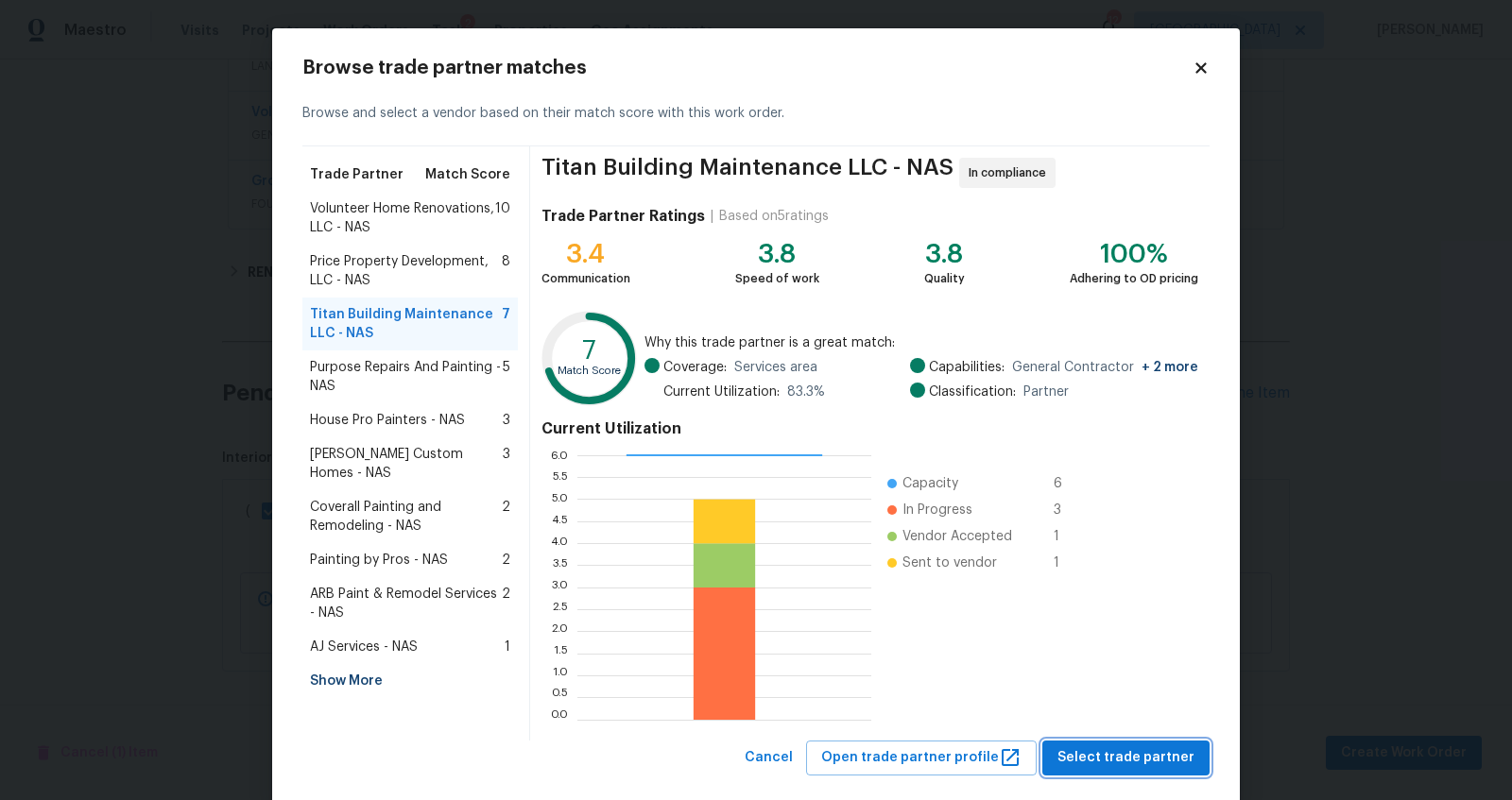
click at [1118, 757] on span "Select trade partner" at bounding box center [1126, 758] width 137 height 24
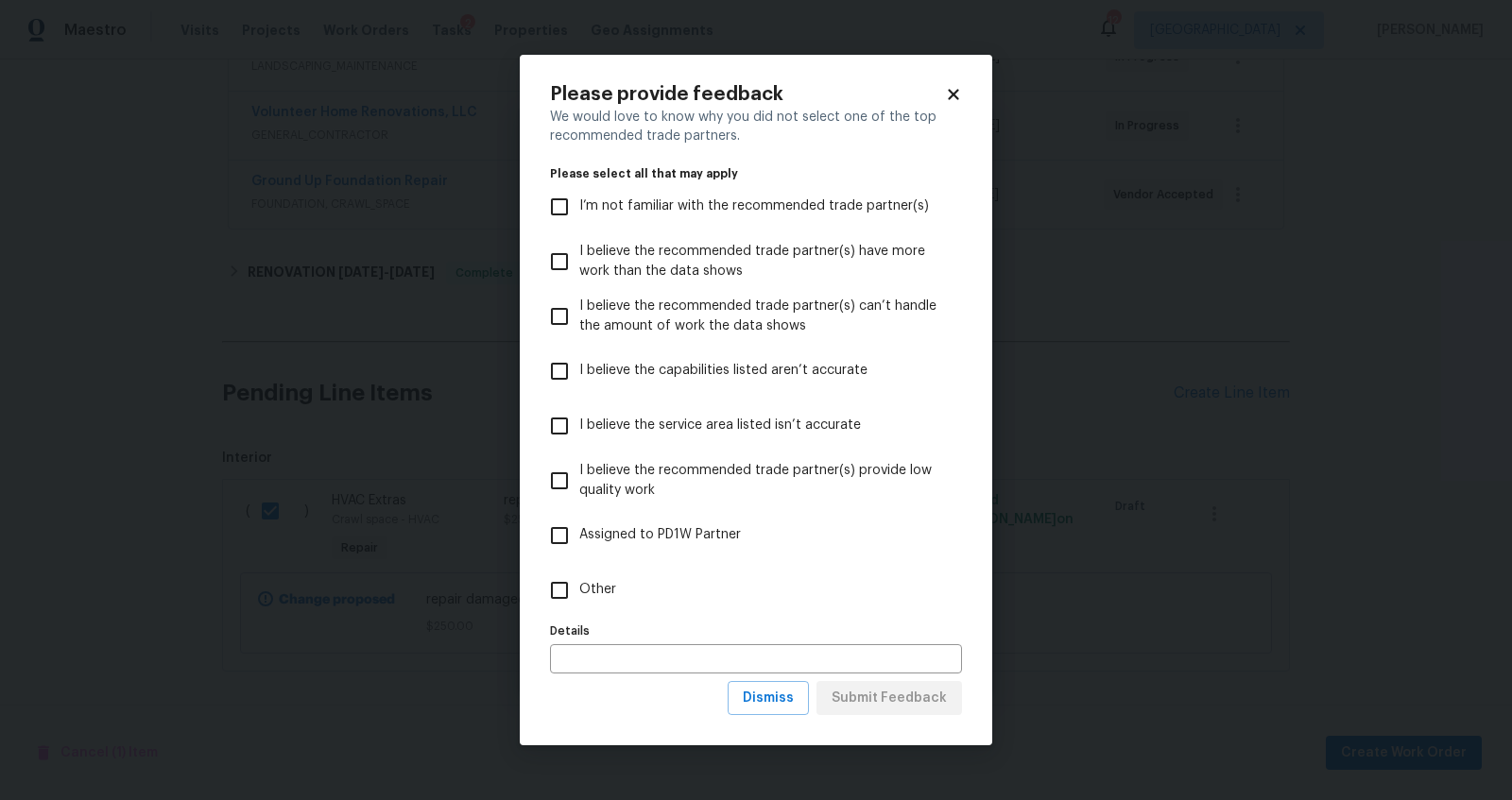
click at [591, 592] on span "Other" at bounding box center [598, 590] width 37 height 20
click at [580, 592] on input "Other" at bounding box center [559, 590] width 40 height 40
checkbox input "true"
click at [927, 702] on span "Submit Feedback" at bounding box center [889, 699] width 116 height 24
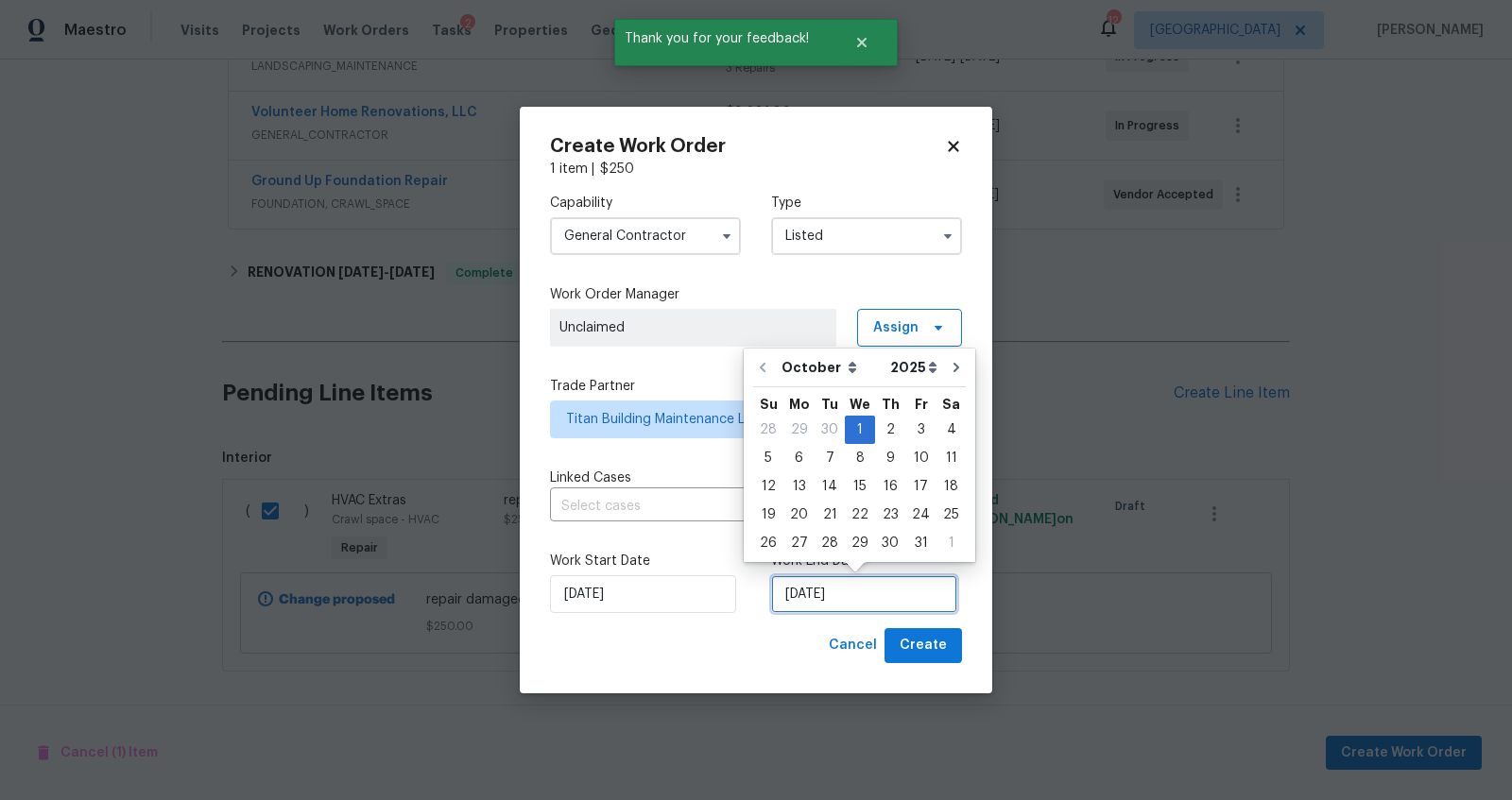
click at [854, 594] on input "[DATE]" at bounding box center [865, 594] width 186 height 38
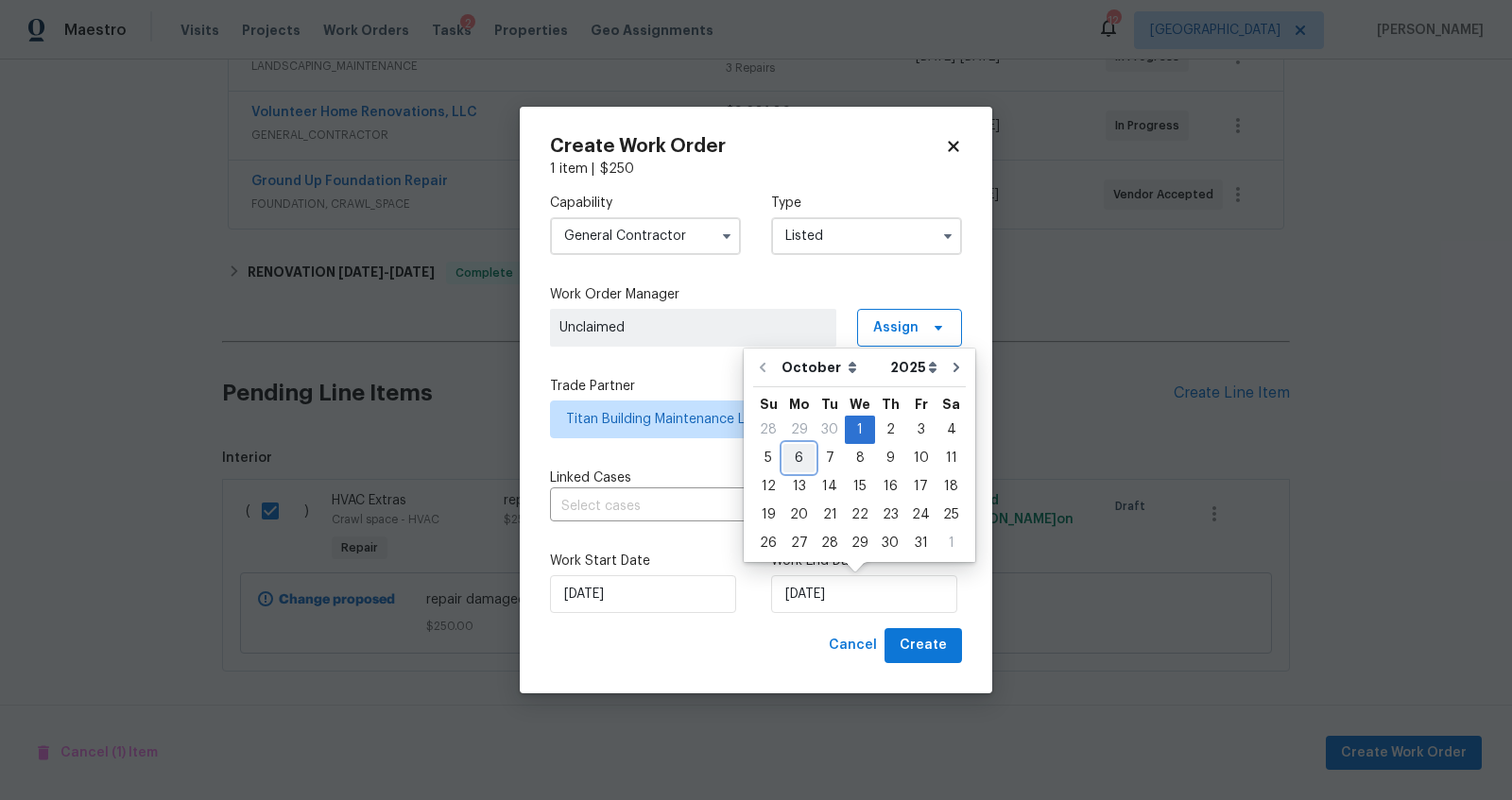
click at [801, 458] on div "6" at bounding box center [799, 458] width 31 height 26
type input "[DATE]"
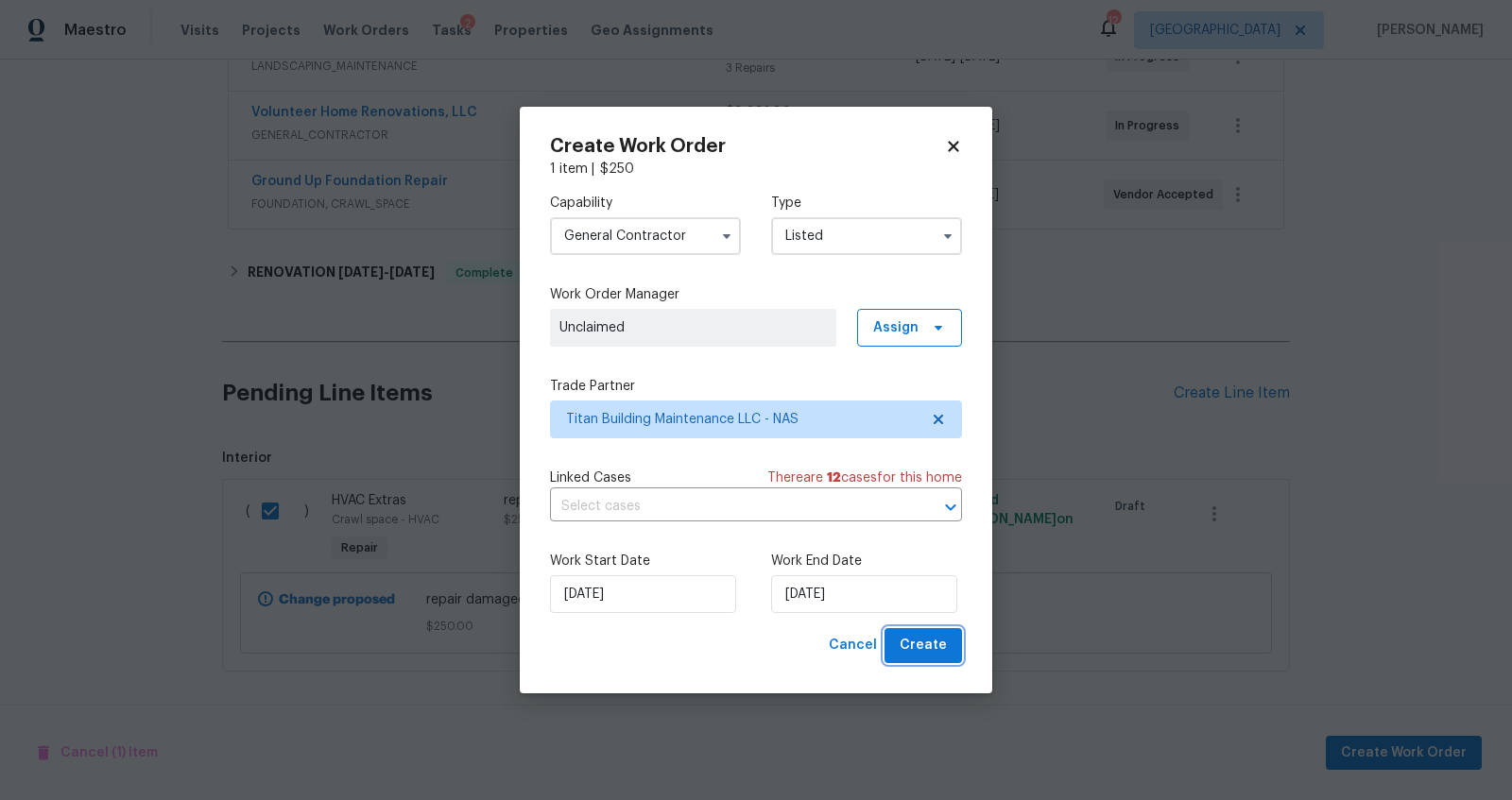
click at [944, 644] on span "Create" at bounding box center [923, 646] width 47 height 24
checkbox input "false"
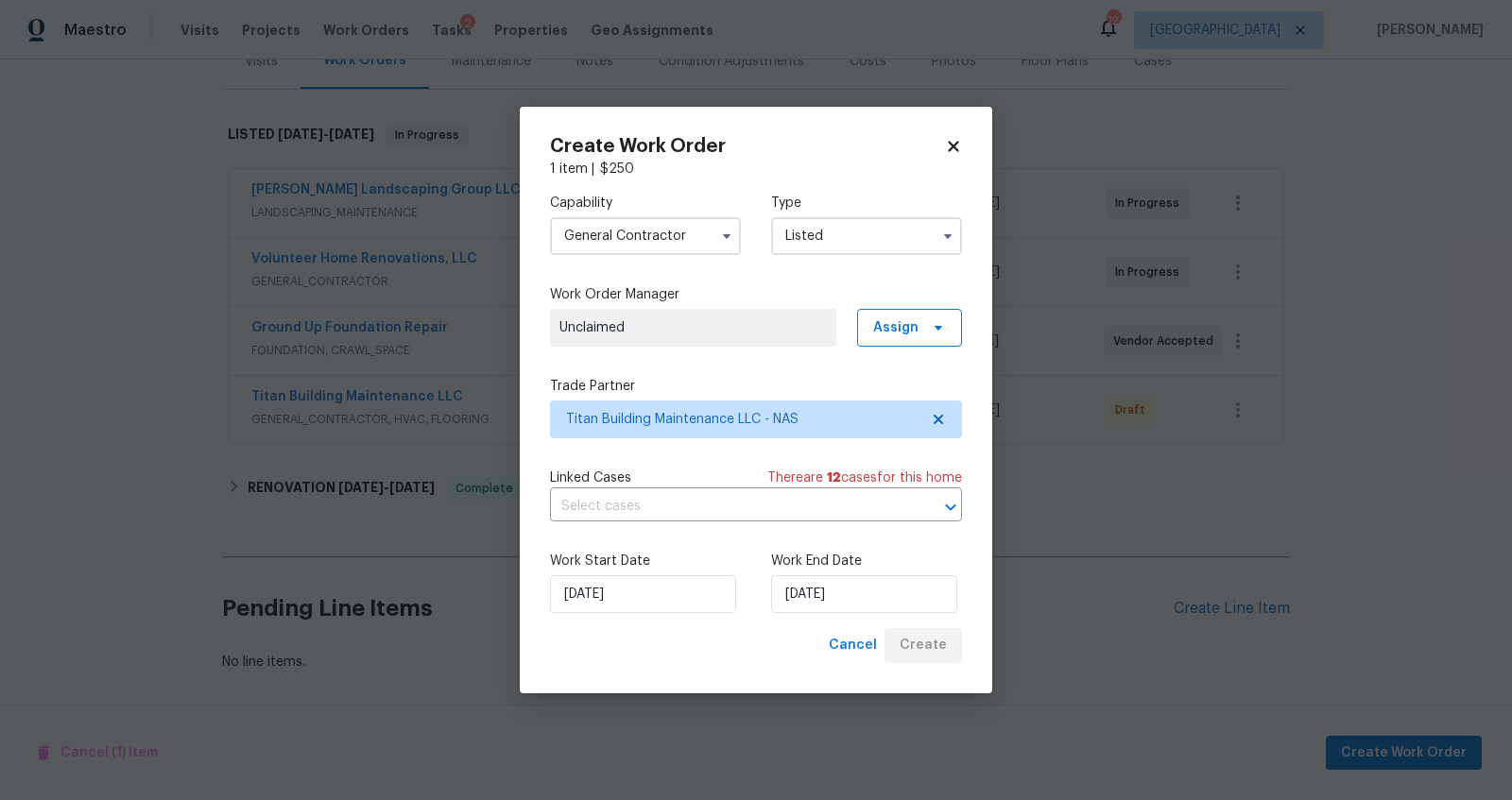
scroll to position [265, 0]
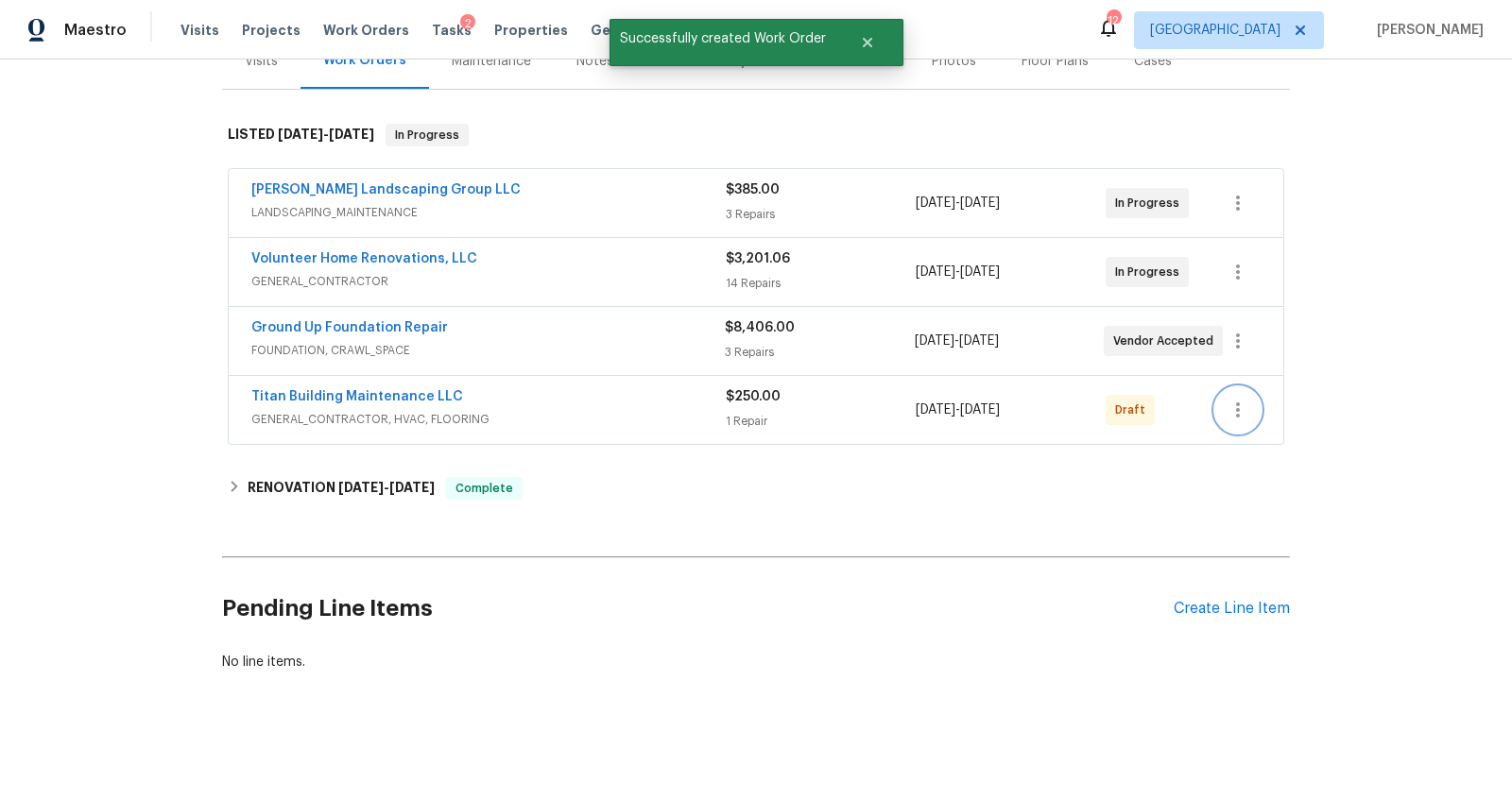
click at [1228, 399] on icon "button" at bounding box center [1238, 409] width 23 height 23
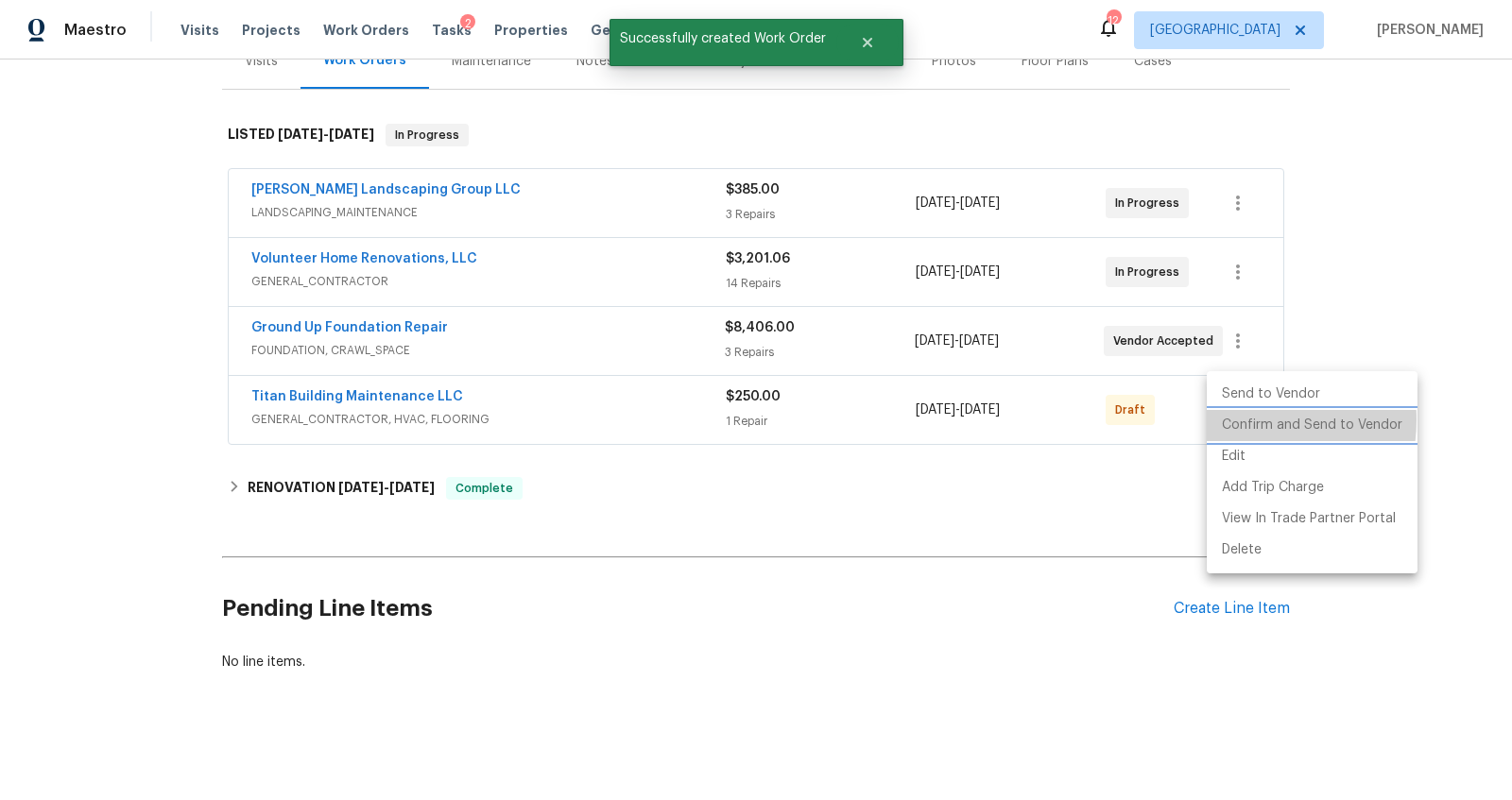
click at [1233, 420] on li "Confirm and Send to Vendor" at bounding box center [1311, 426] width 211 height 31
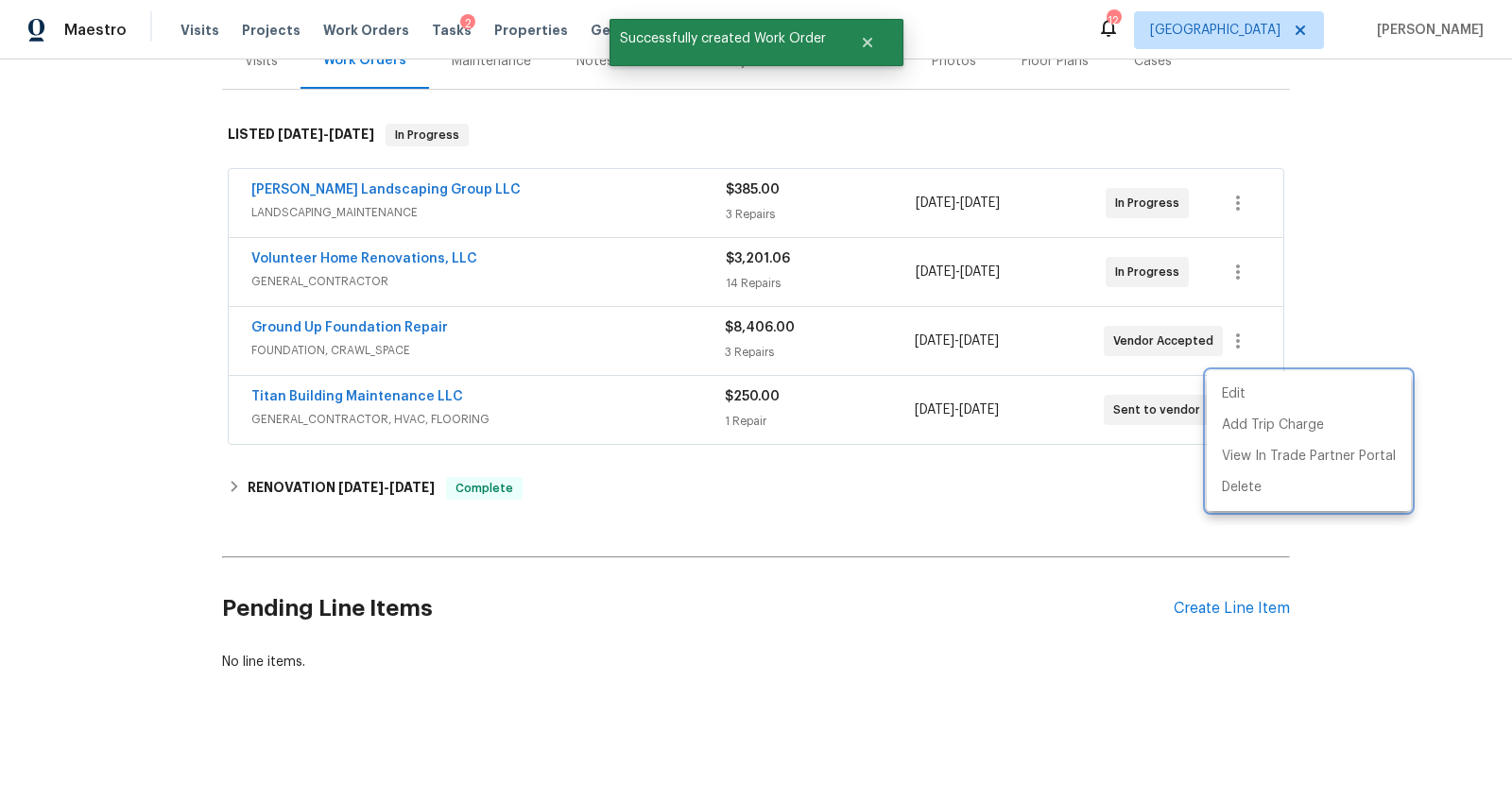
click at [393, 376] on div at bounding box center [756, 400] width 1512 height 800
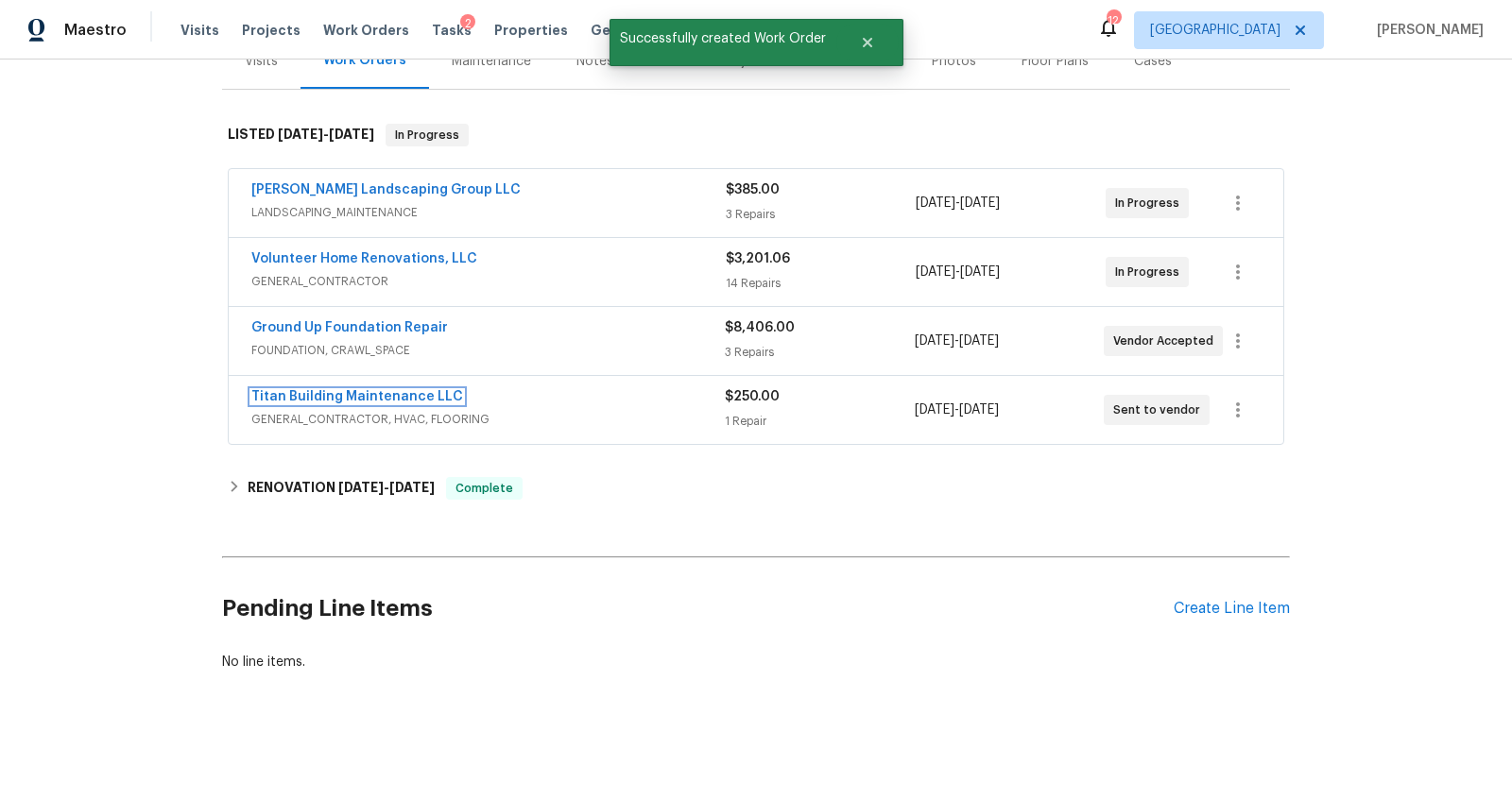
click at [381, 391] on link "Titan Building Maintenance LLC" at bounding box center [357, 398] width 212 height 14
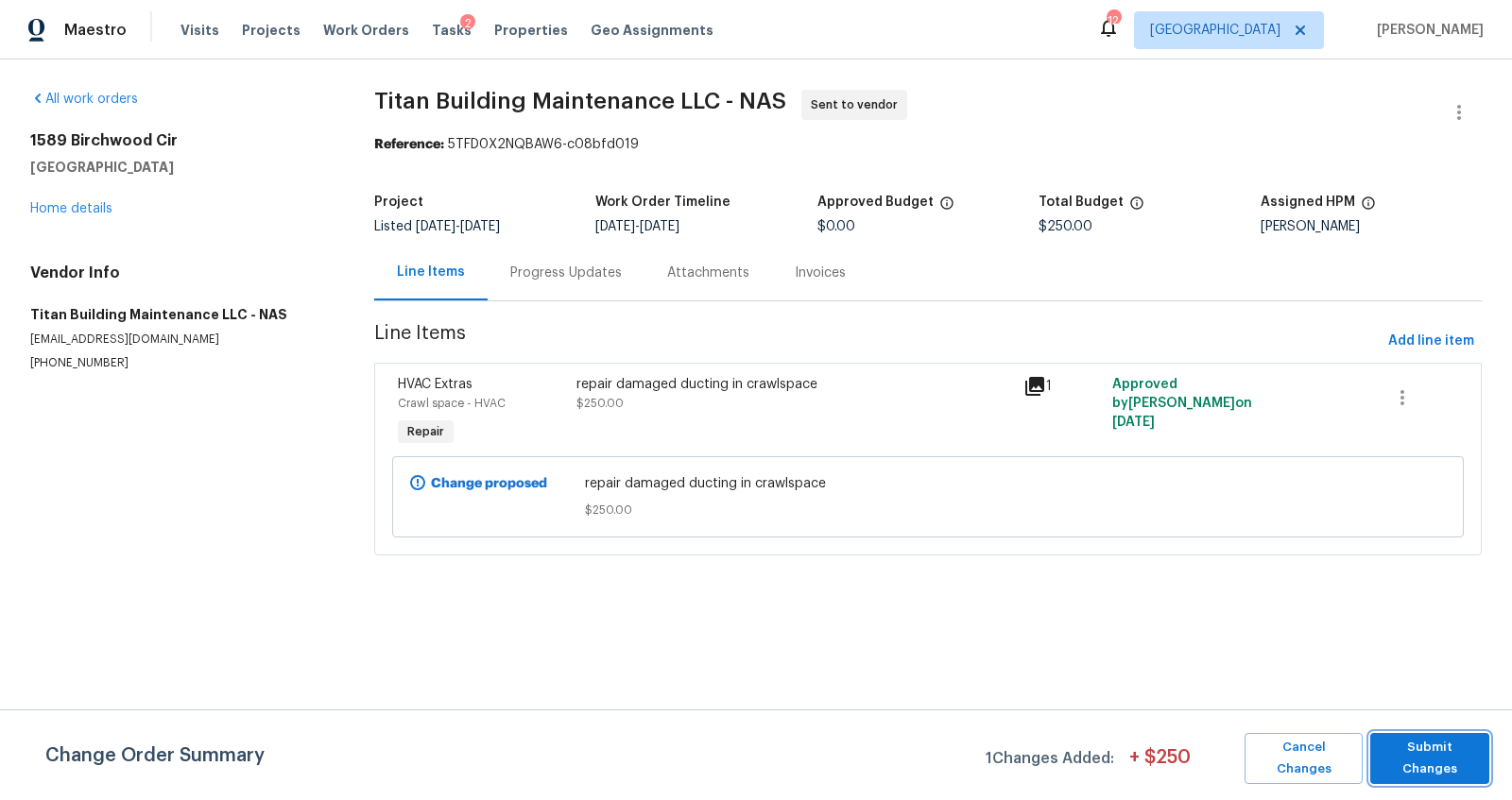
click at [1399, 759] on span "Submit Changes" at bounding box center [1430, 759] width 100 height 43
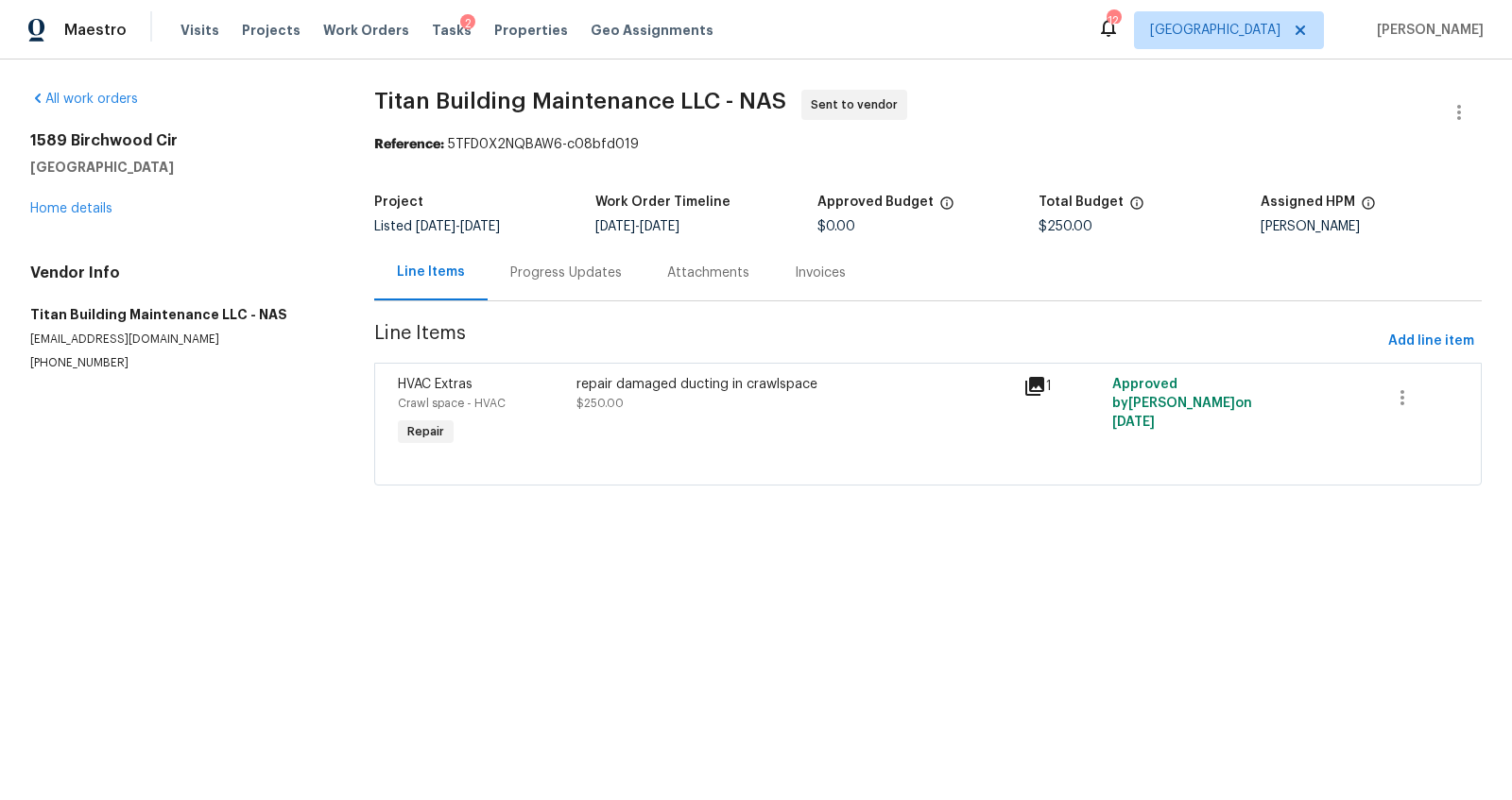
click at [568, 270] on div "Progress Updates" at bounding box center [566, 272] width 112 height 19
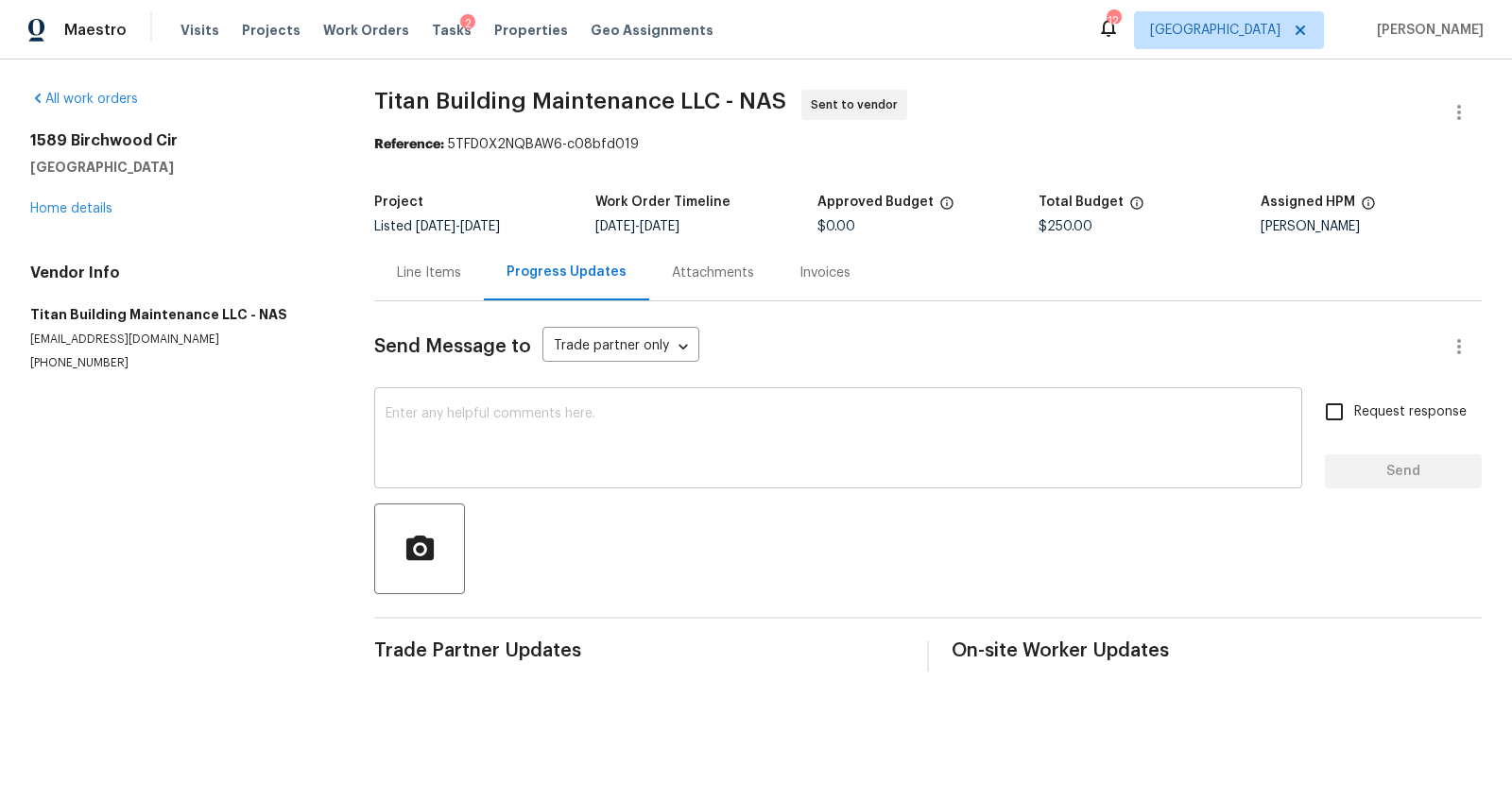
click at [623, 447] on textarea at bounding box center [838, 441] width 906 height 67
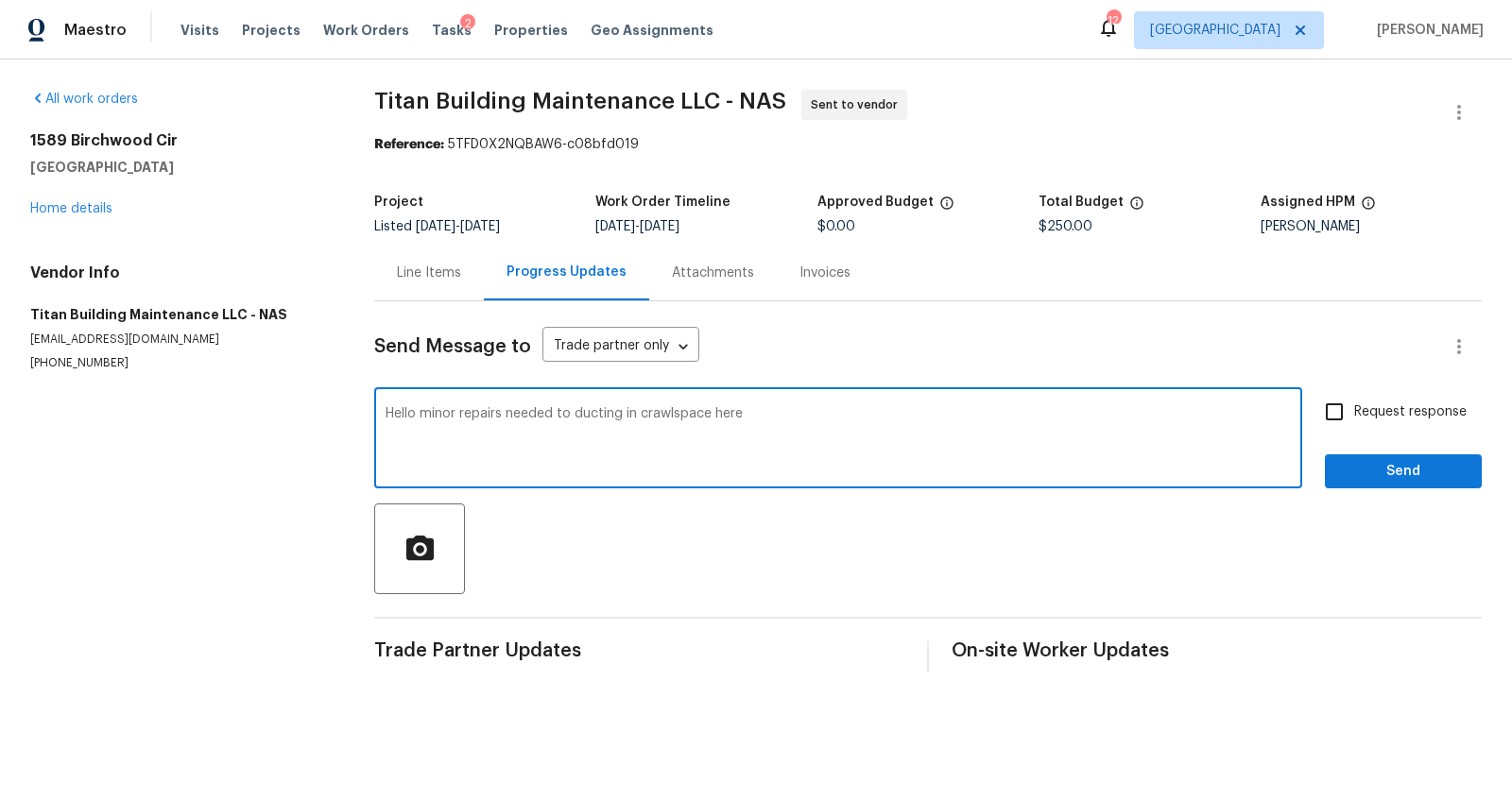
type textarea "Hello minor repairs needed to ducting in crawlspace here"
click at [1394, 409] on span "Request response" at bounding box center [1410, 412] width 113 height 20
click at [1354, 409] on input "Request response" at bounding box center [1334, 412] width 40 height 40
checkbox input "true"
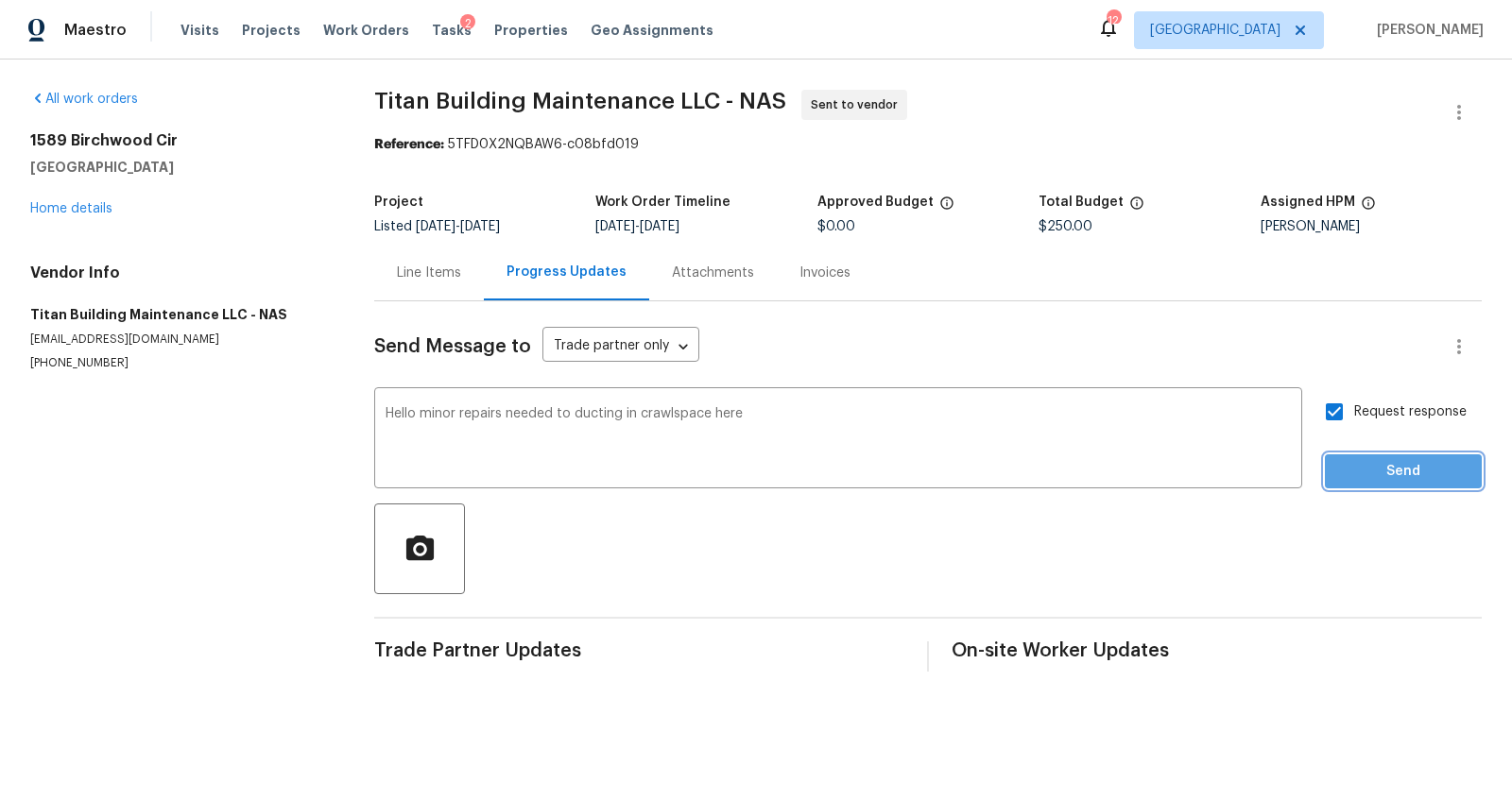
click at [1362, 457] on button "Send" at bounding box center [1403, 472] width 157 height 35
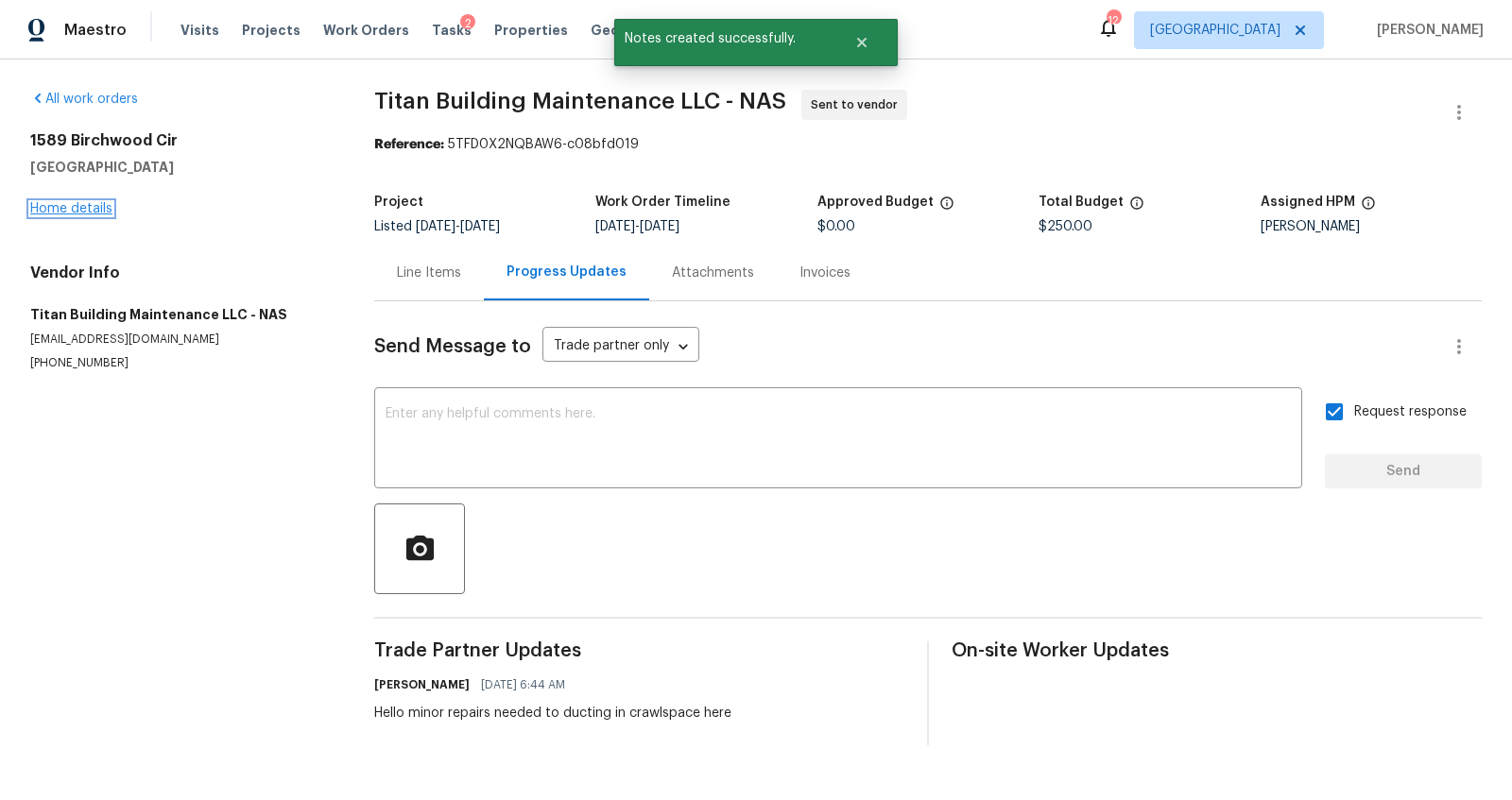
click at [80, 204] on link "Home details" at bounding box center [71, 210] width 82 height 14
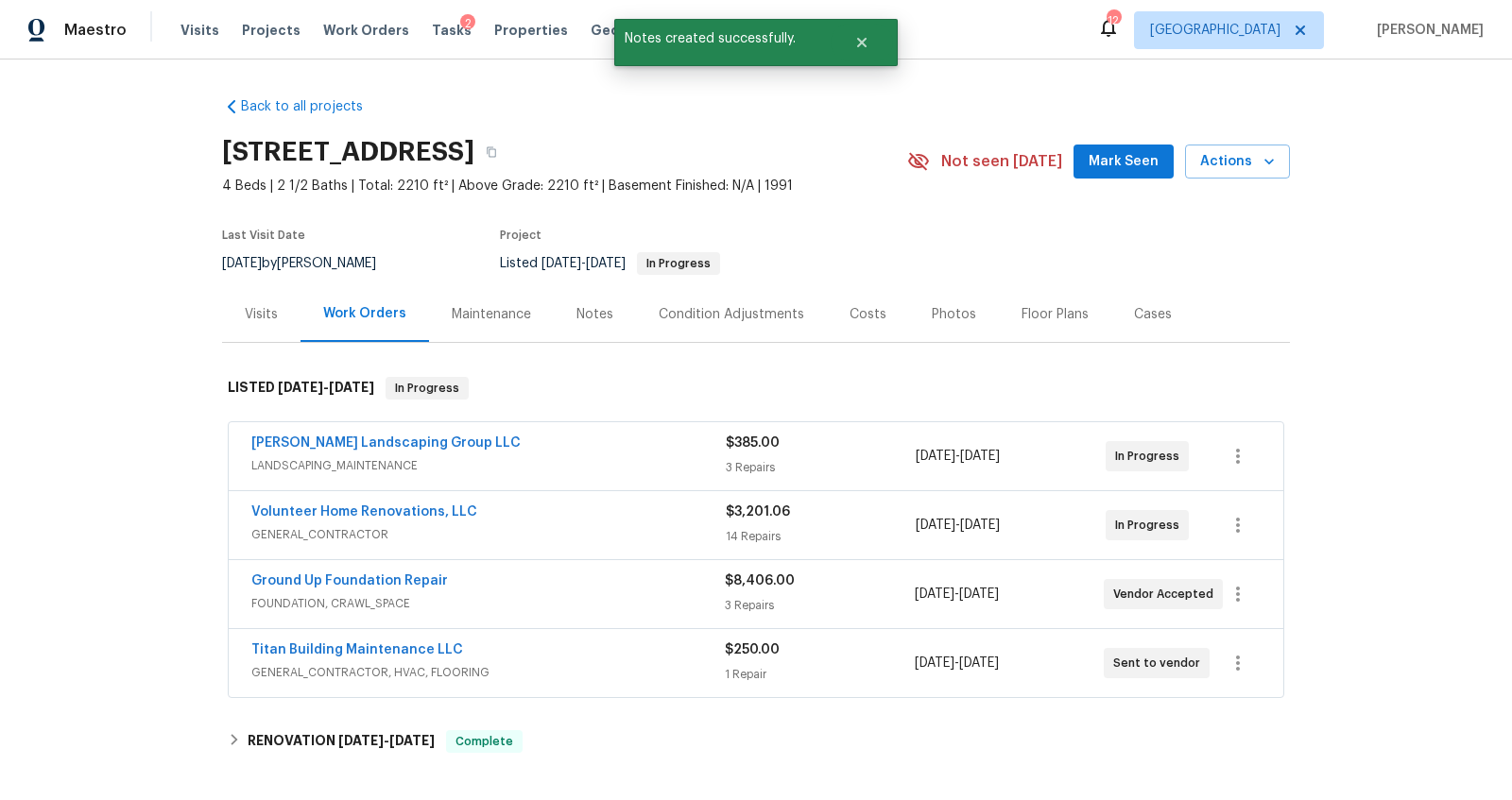
click at [259, 317] on div "Visits" at bounding box center [261, 314] width 33 height 19
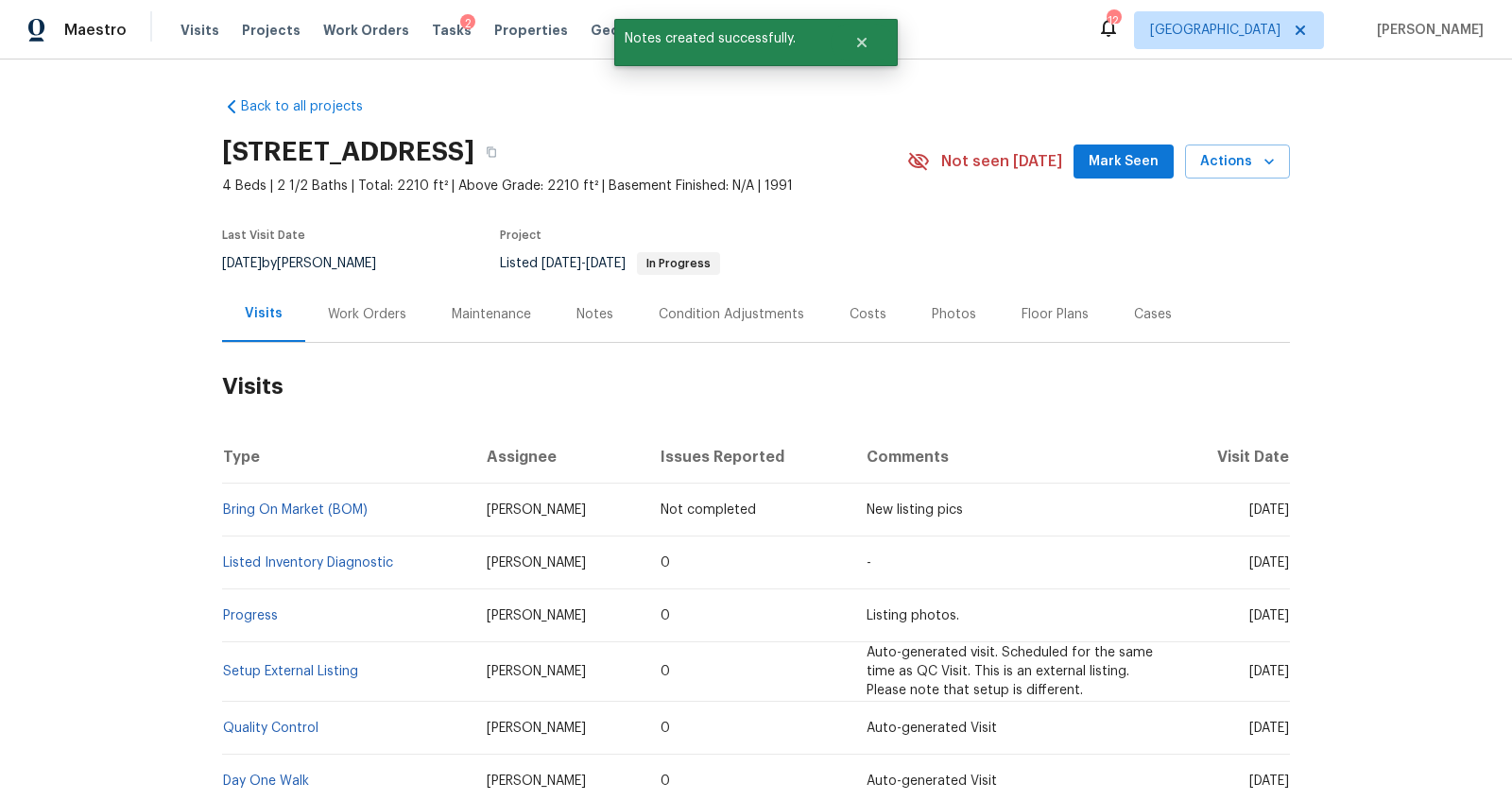
click at [357, 318] on div "Work Orders" at bounding box center [367, 314] width 78 height 19
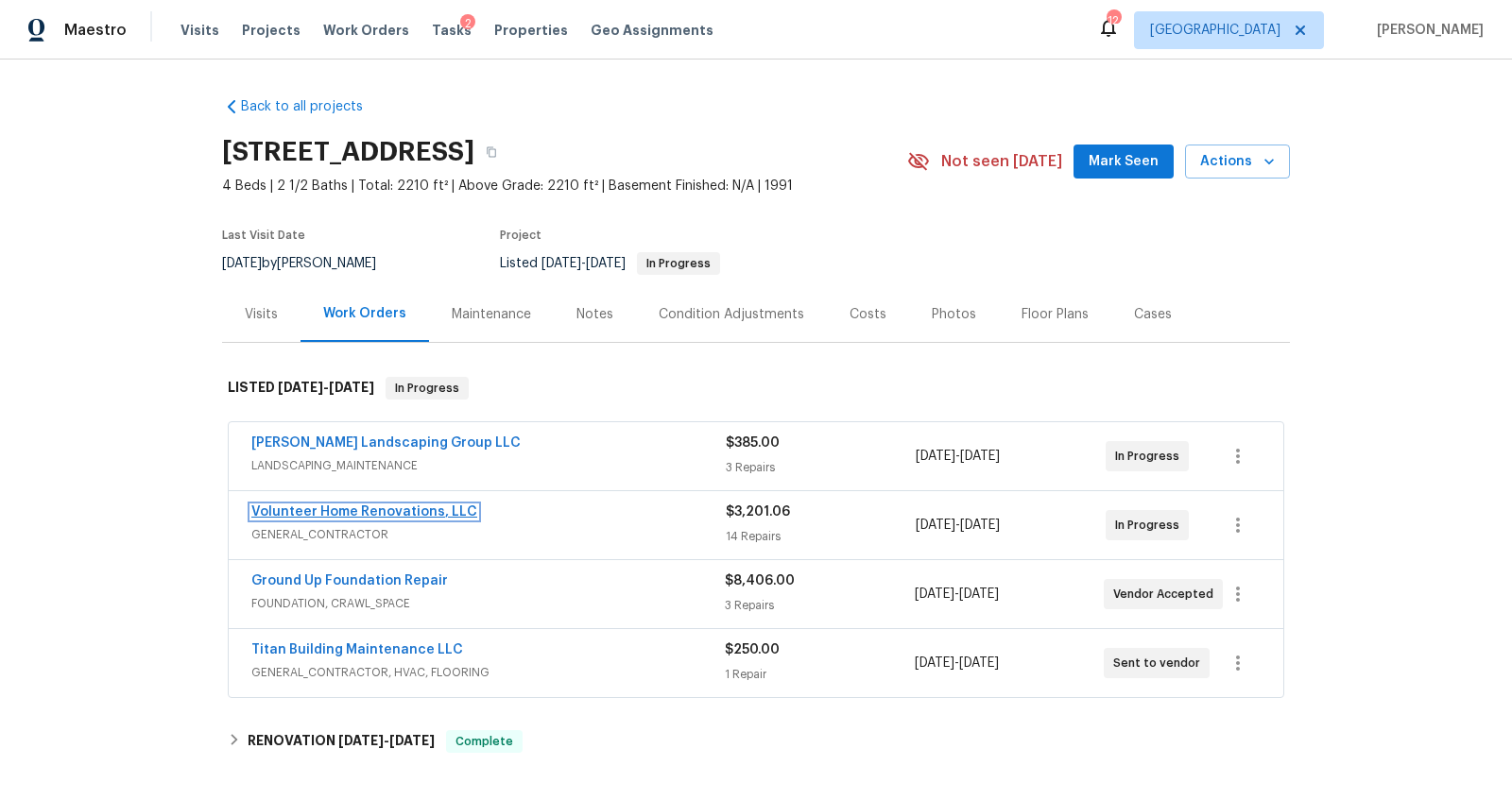
click at [413, 512] on link "Volunteer Home Renovations, LLC" at bounding box center [364, 512] width 226 height 14
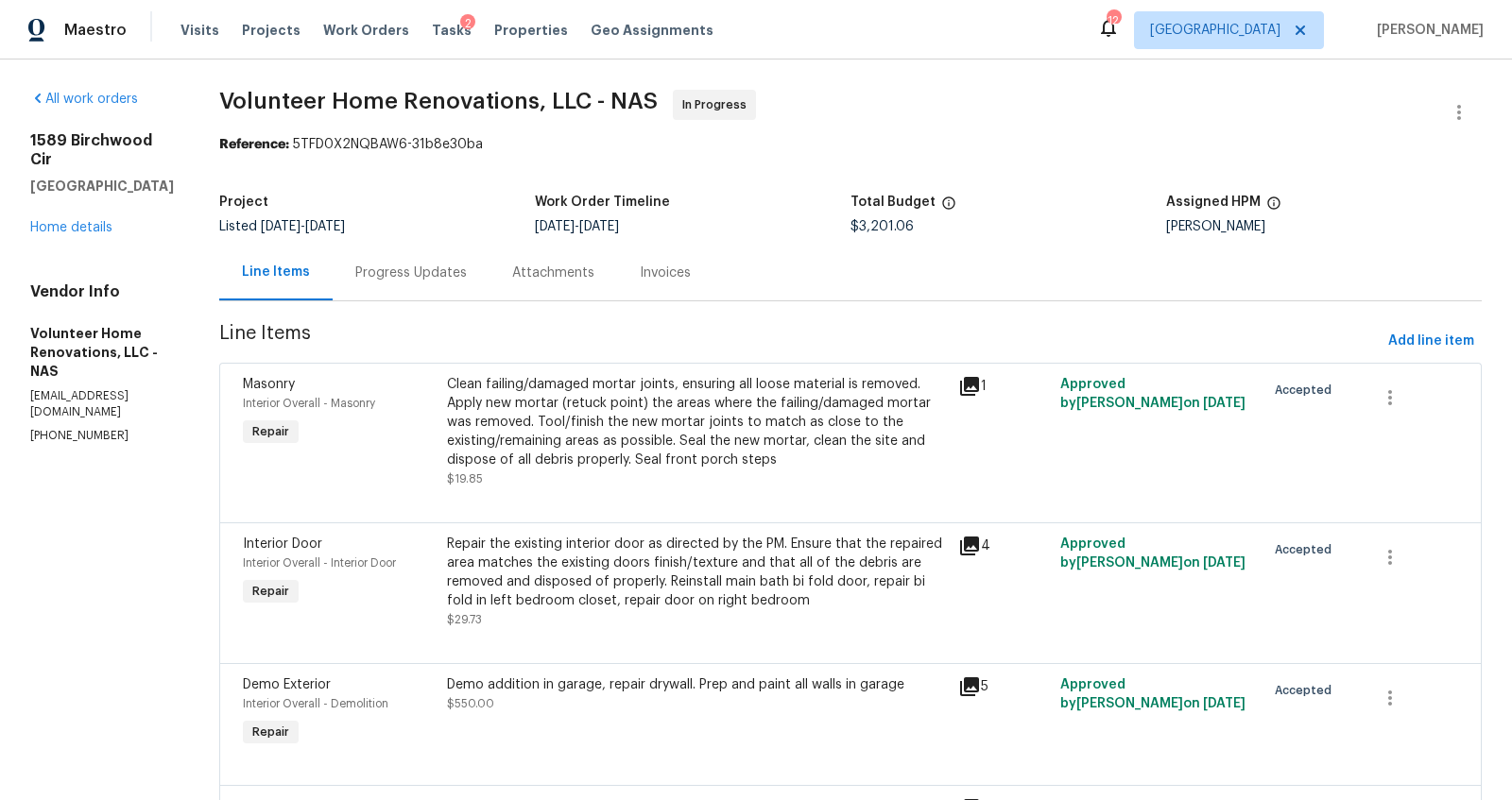
click at [446, 271] on div "Progress Updates" at bounding box center [411, 272] width 112 height 19
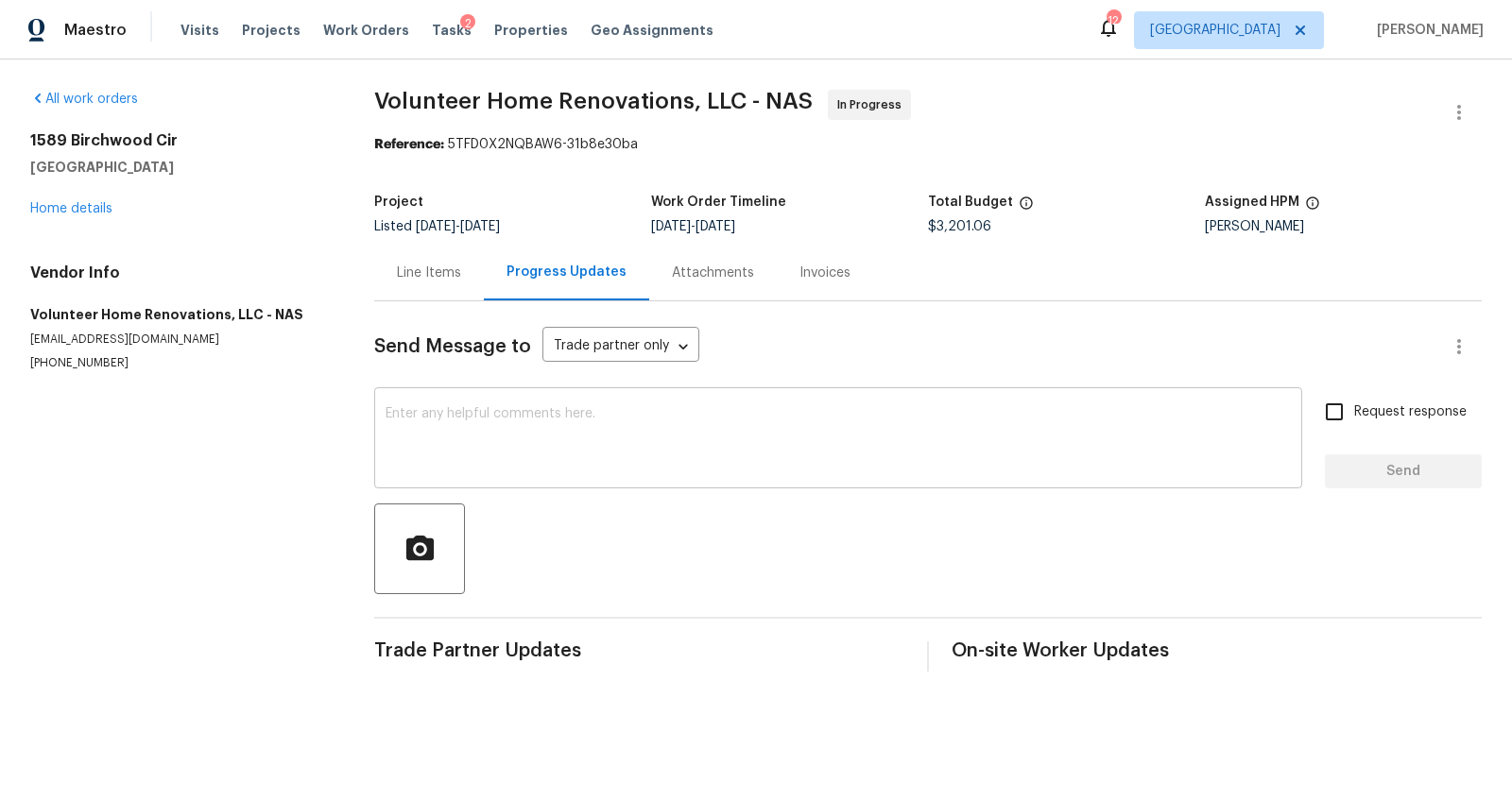
click at [510, 410] on textarea at bounding box center [838, 441] width 906 height 67
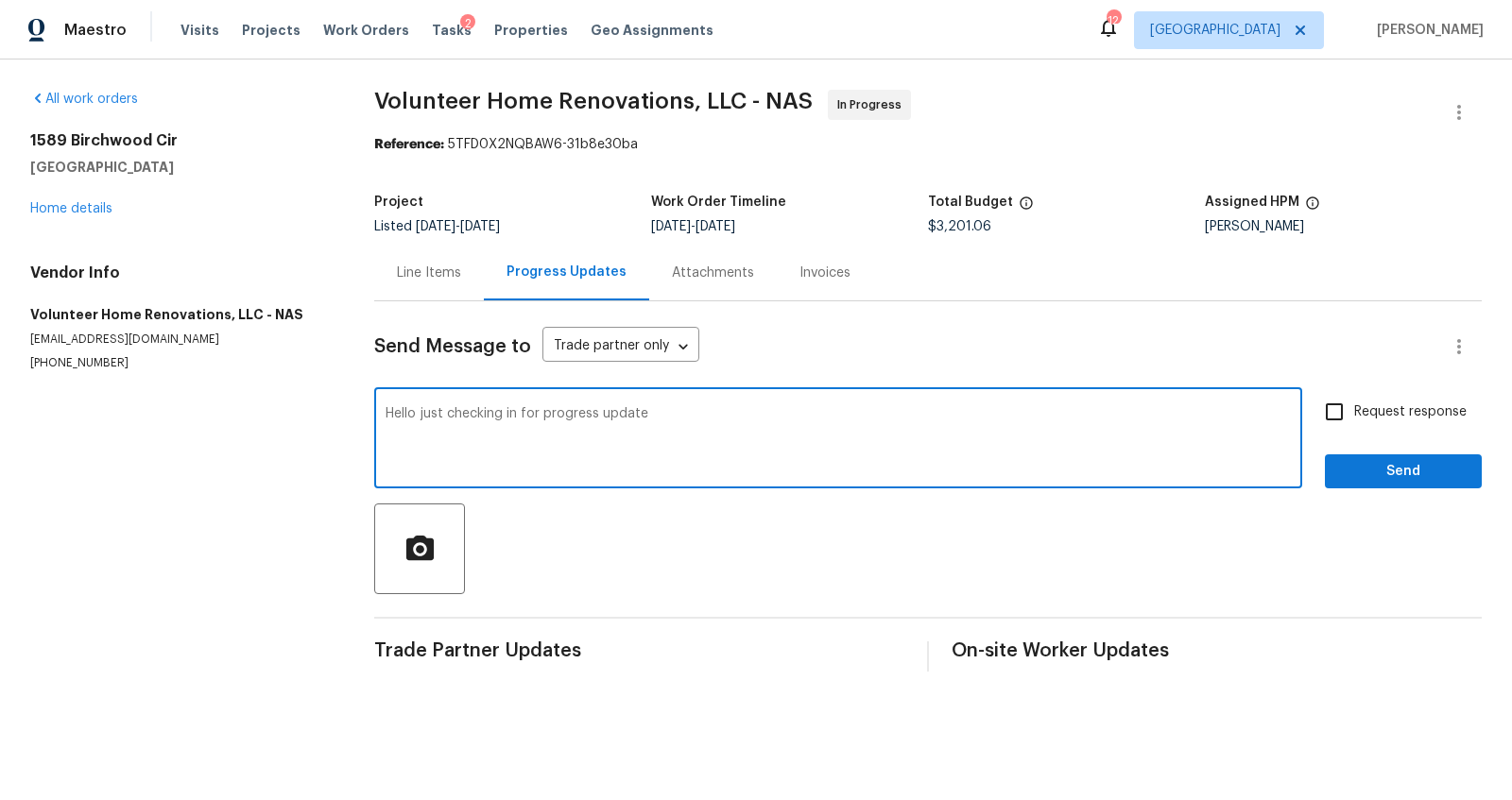
type textarea "Hello just checking in for progress update"
click at [1354, 409] on span "Request response" at bounding box center [1410, 412] width 113 height 20
click at [1339, 409] on input "Request response" at bounding box center [1334, 412] width 40 height 40
checkbox input "true"
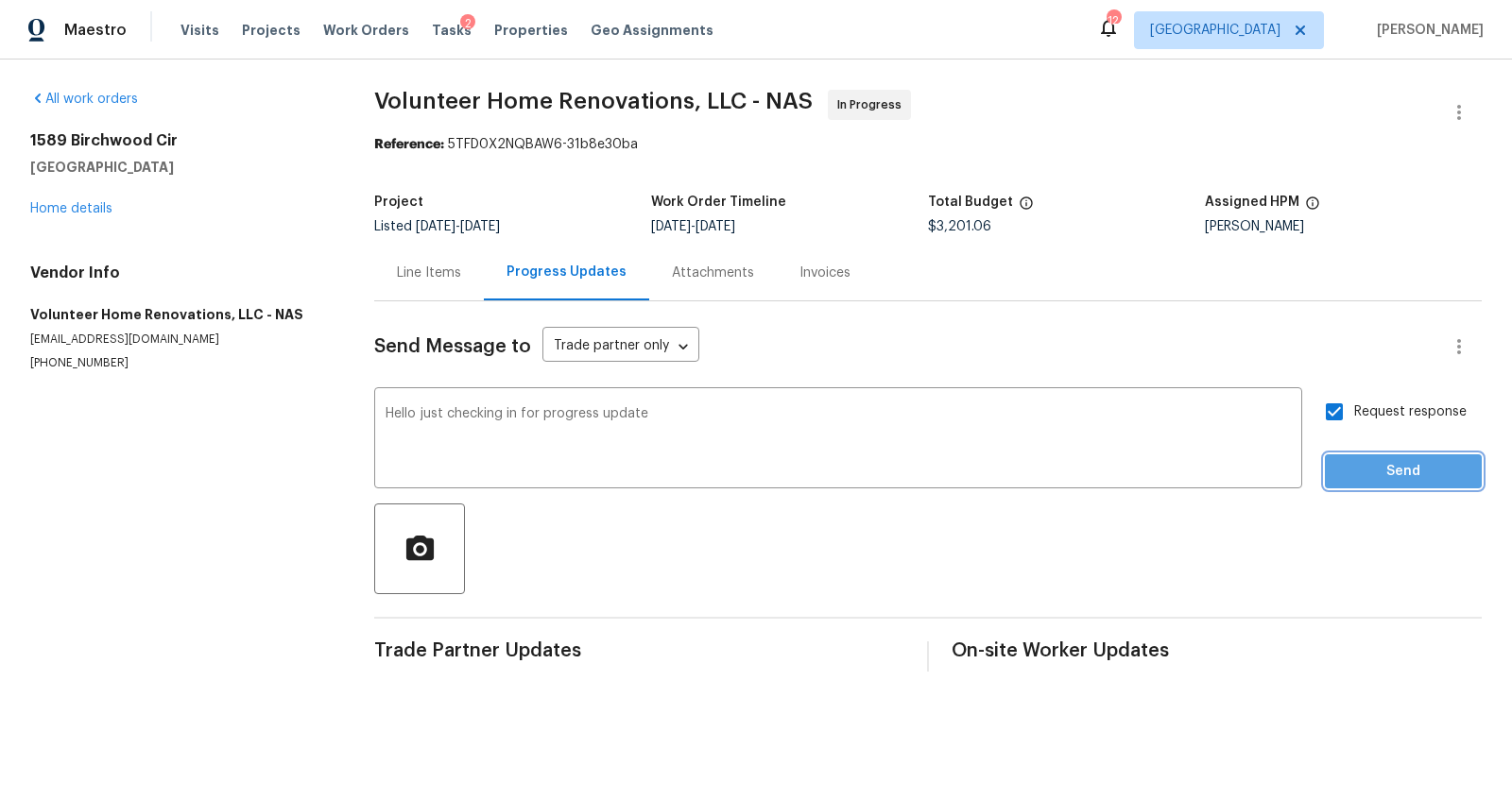
click at [1341, 471] on span "Send" at bounding box center [1403, 472] width 126 height 24
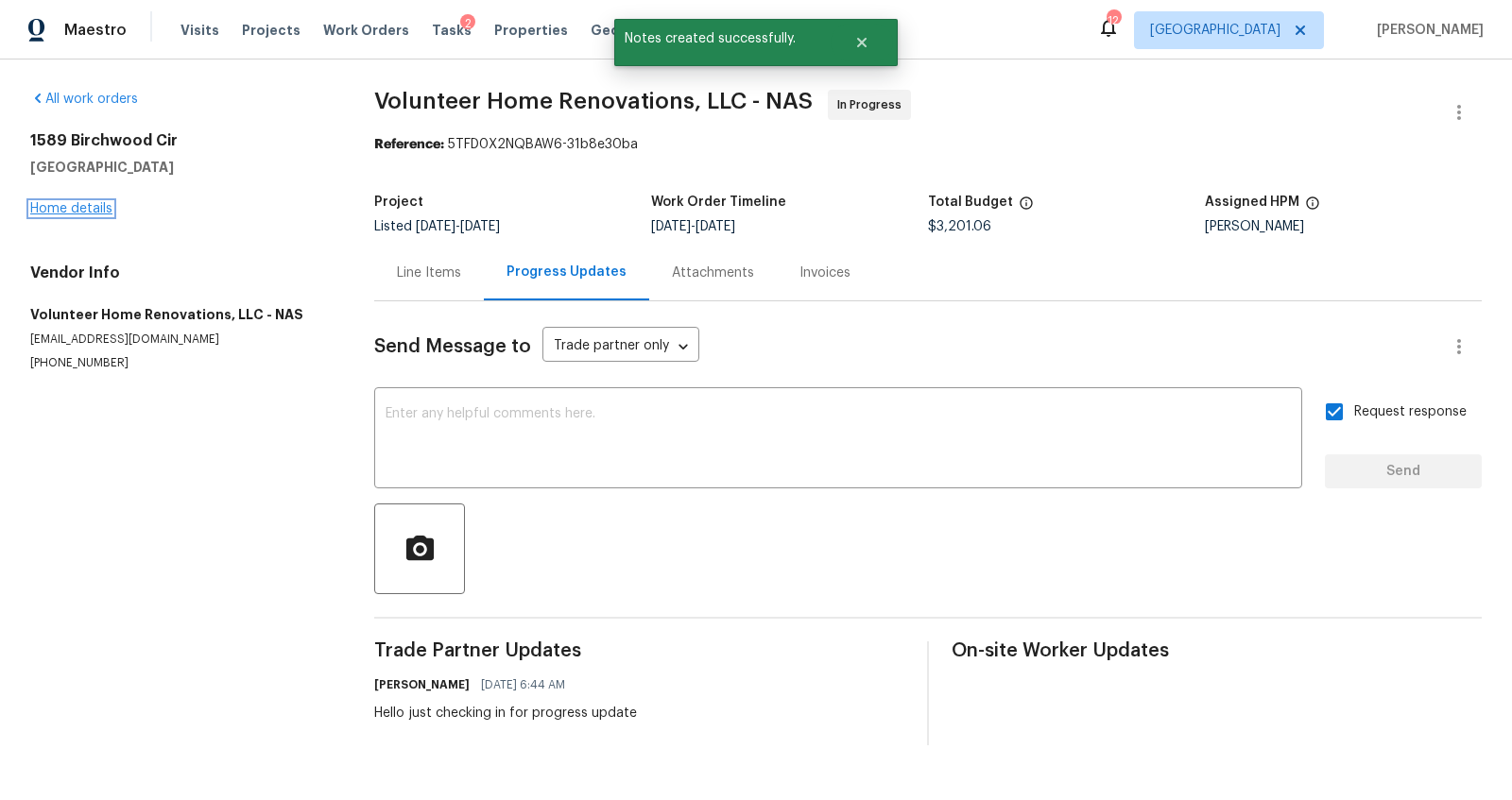
click at [52, 207] on link "Home details" at bounding box center [71, 210] width 82 height 14
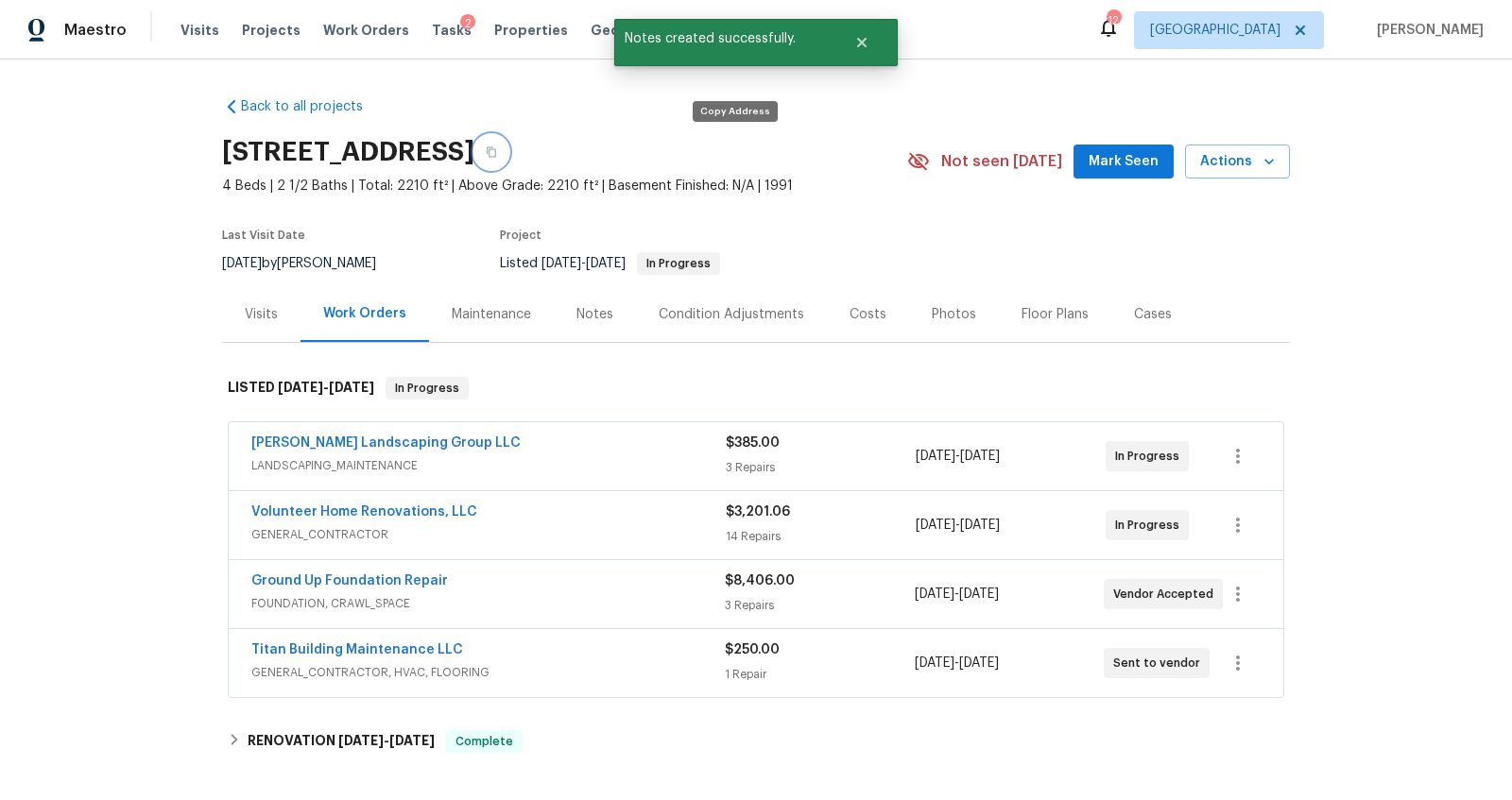
click at [497, 148] on icon "button" at bounding box center [492, 153] width 12 height 12
click at [189, 22] on span "Visits" at bounding box center [200, 29] width 39 height 19
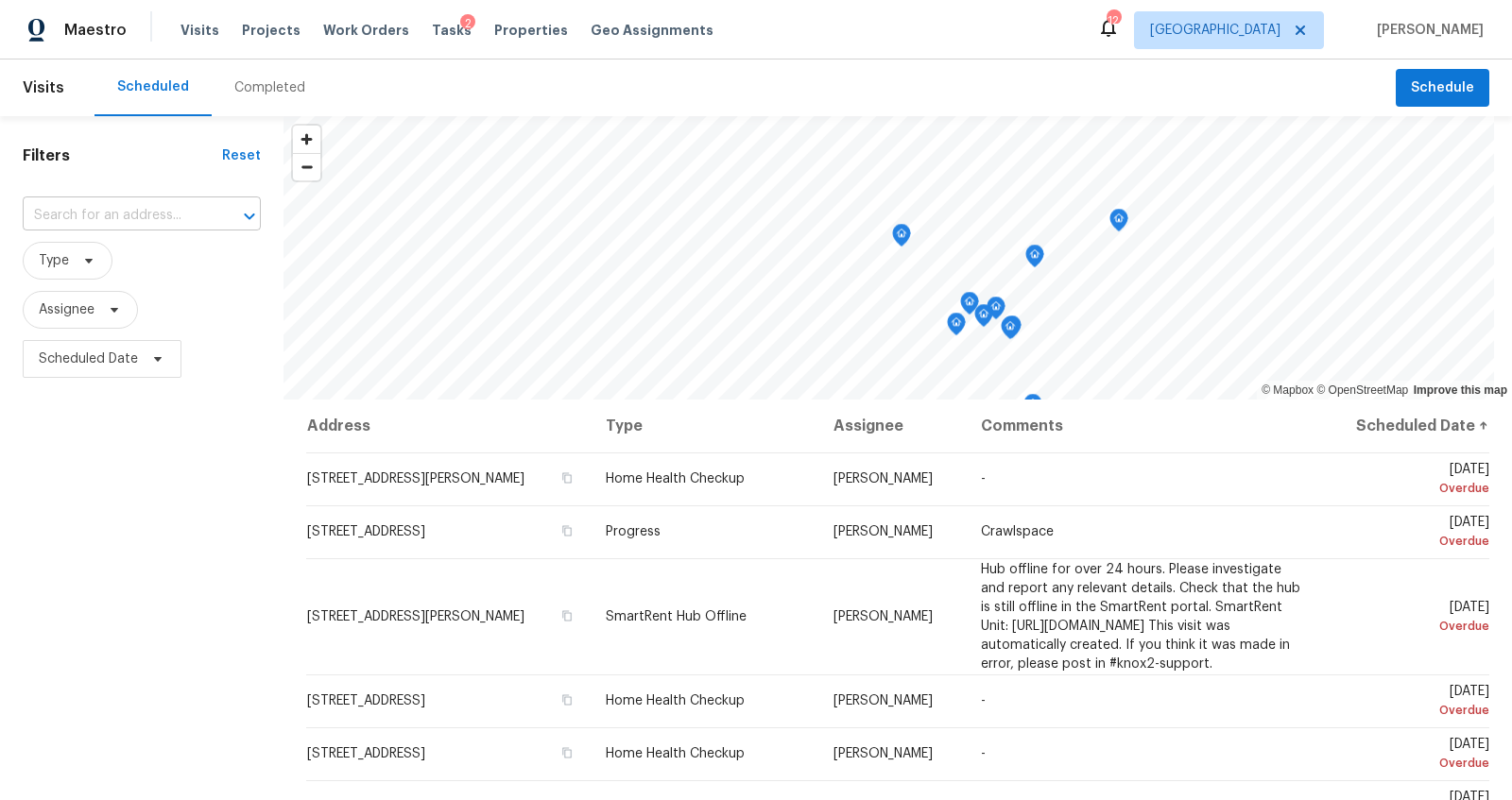
click at [121, 211] on input "text" at bounding box center [115, 216] width 185 height 29
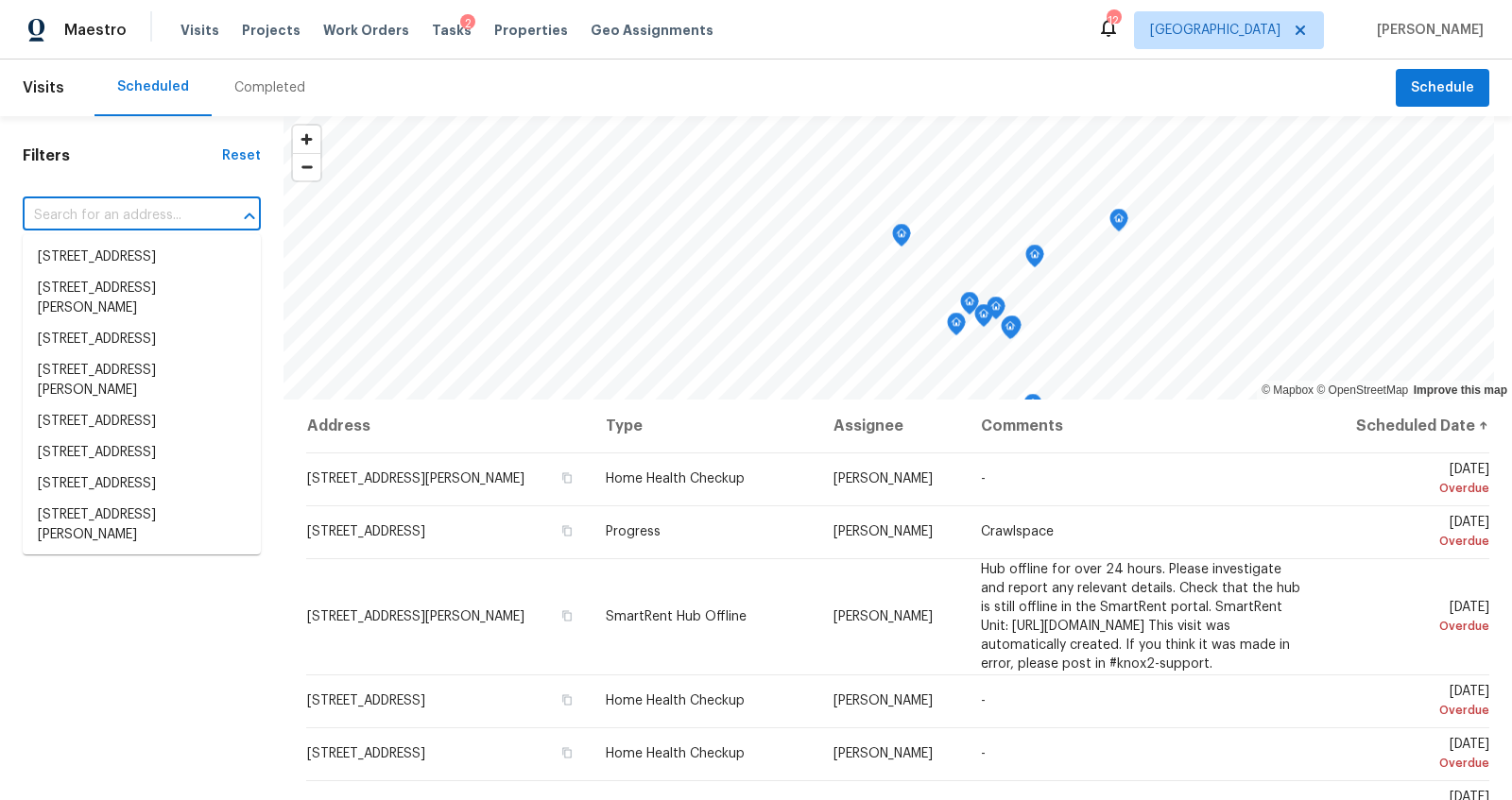
paste input "[STREET_ADDRESS]"
type input "[STREET_ADDRESS]"
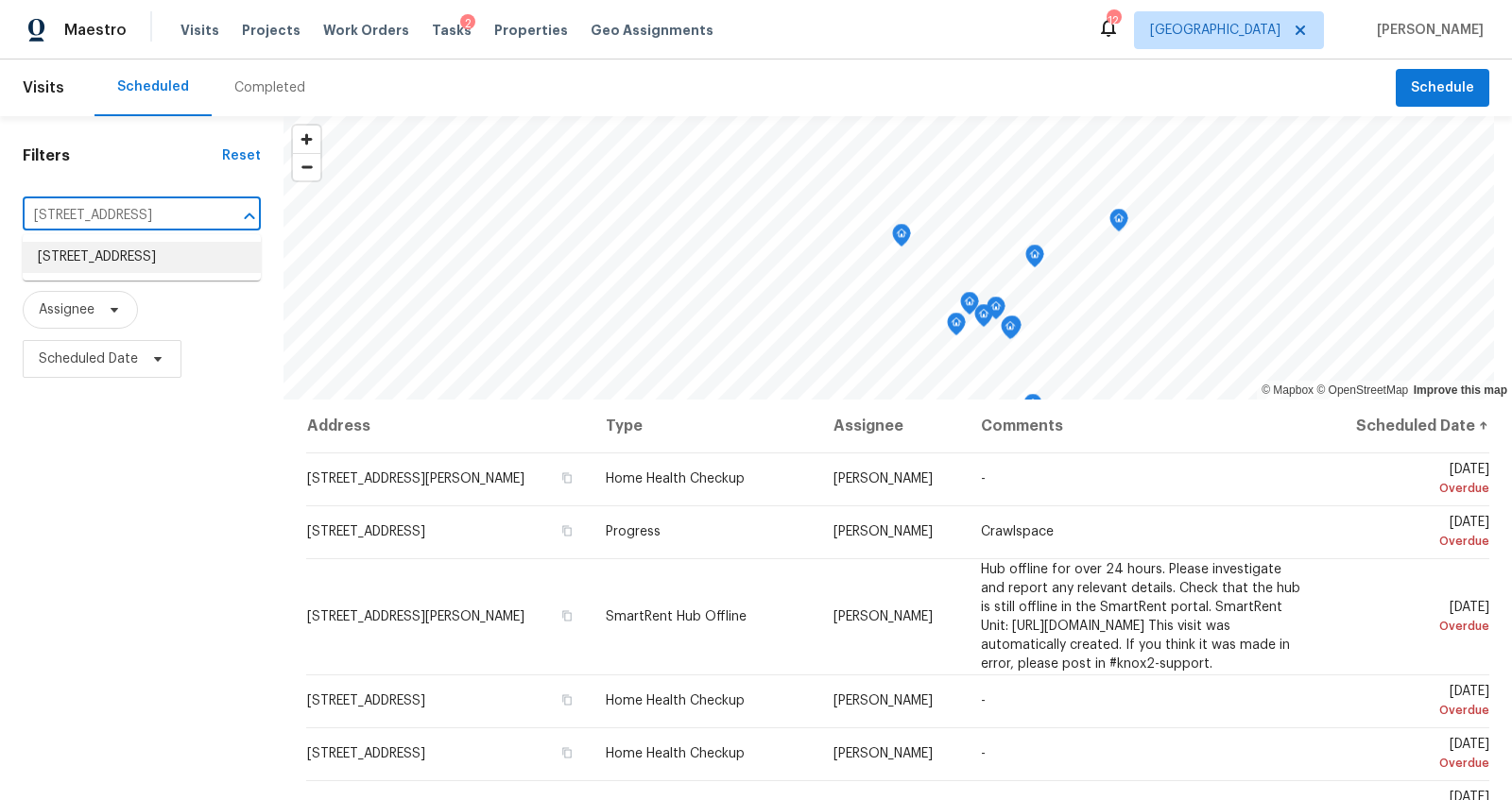
click at [113, 258] on li "[STREET_ADDRESS]" at bounding box center [141, 258] width 238 height 31
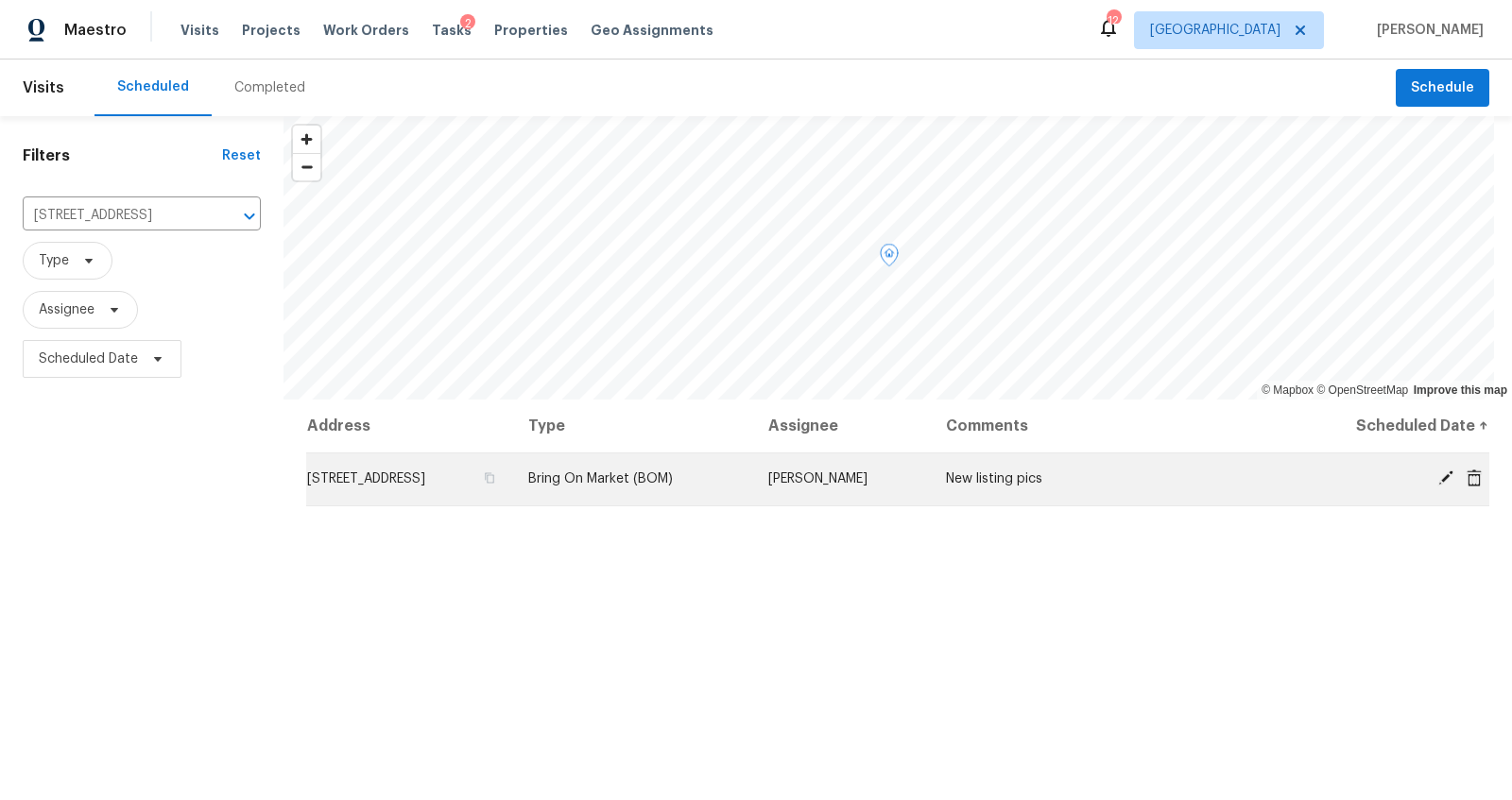
click at [1439, 474] on icon at bounding box center [1445, 478] width 15 height 15
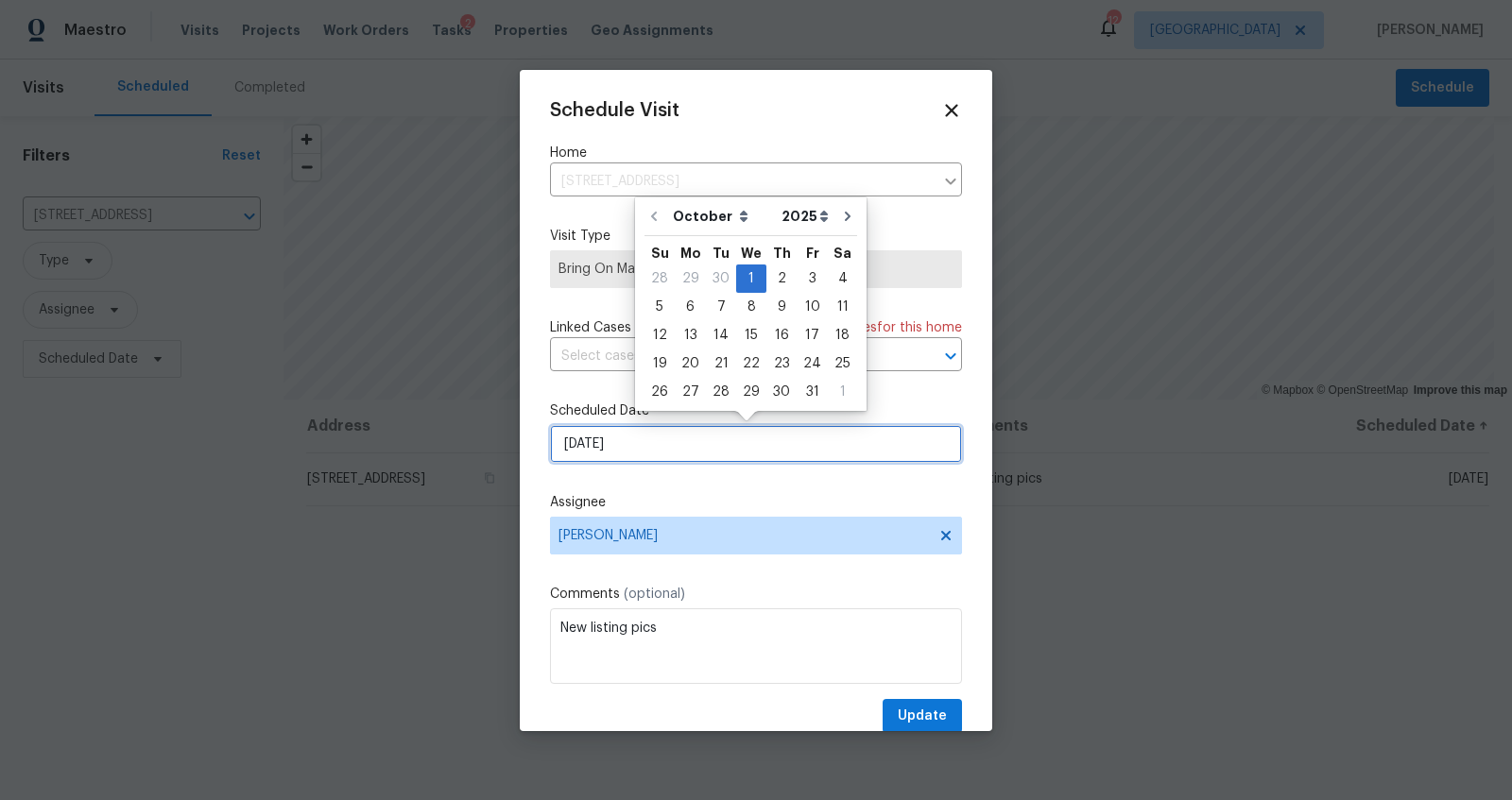
click at [763, 442] on input "[DATE]" at bounding box center [756, 444] width 412 height 38
click at [686, 330] on div "13" at bounding box center [690, 335] width 31 height 26
type input "[DATE]"
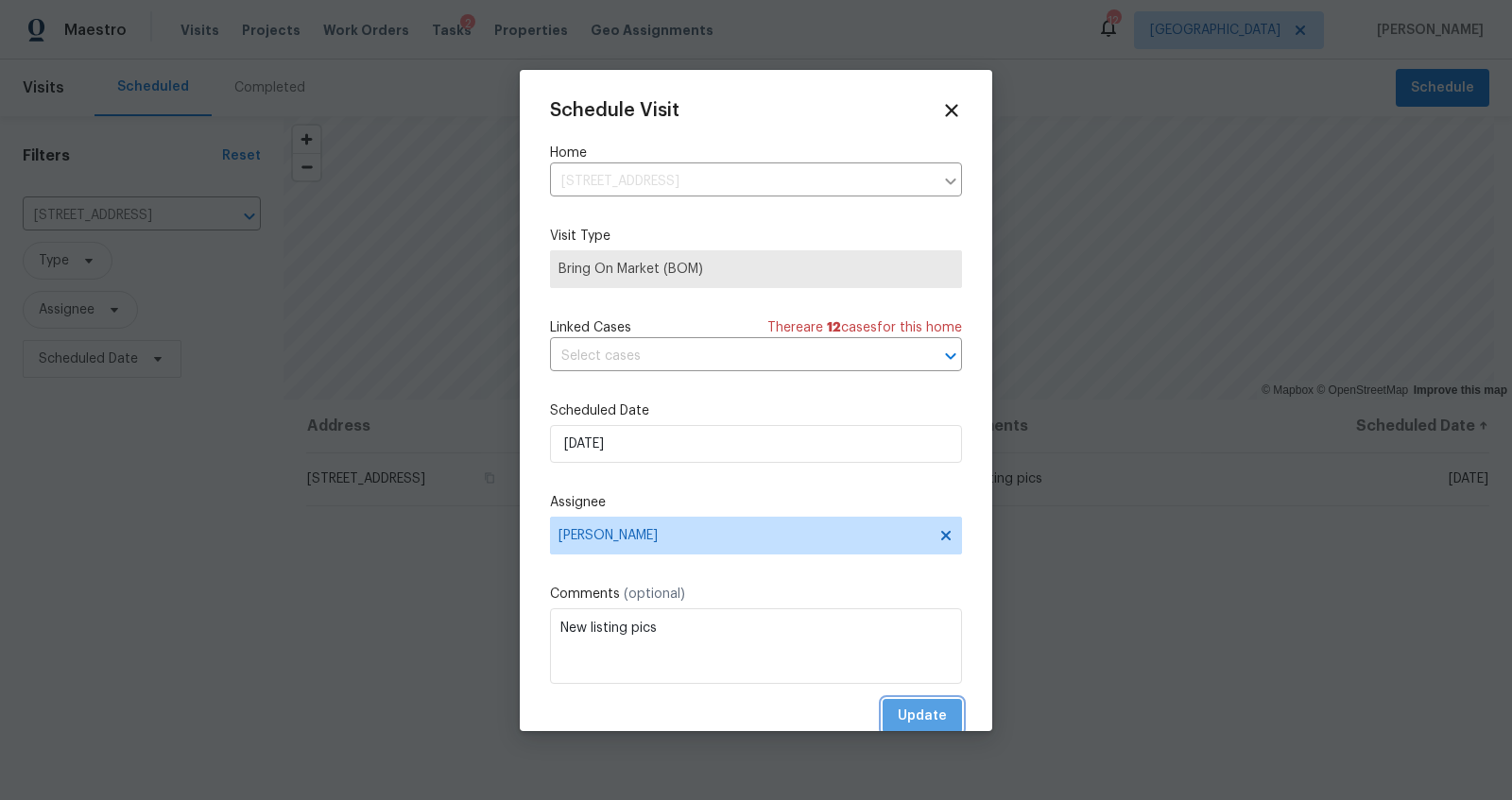
click at [917, 709] on span "Update" at bounding box center [922, 717] width 49 height 24
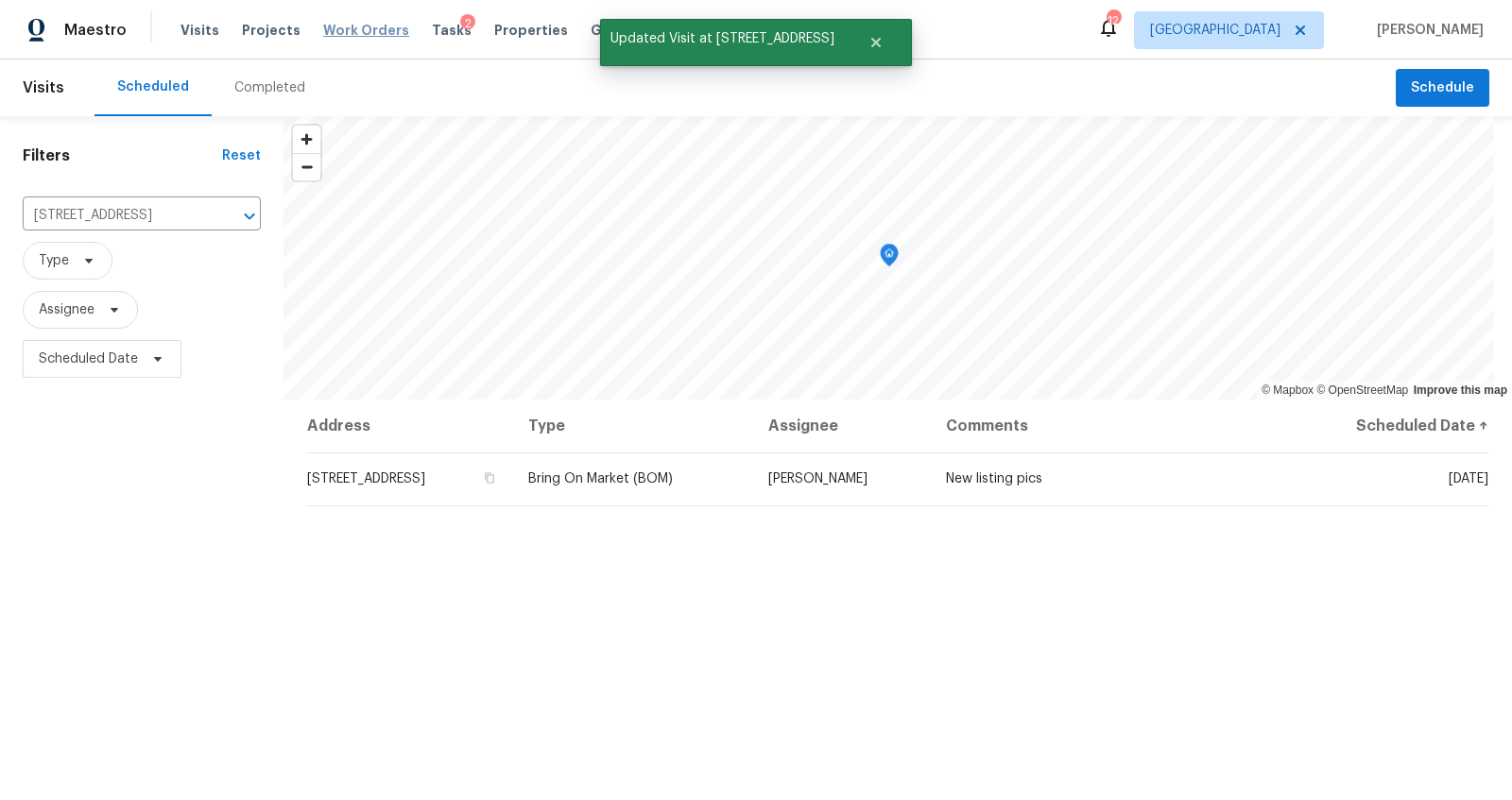
click at [365, 25] on span "Work Orders" at bounding box center [366, 29] width 86 height 19
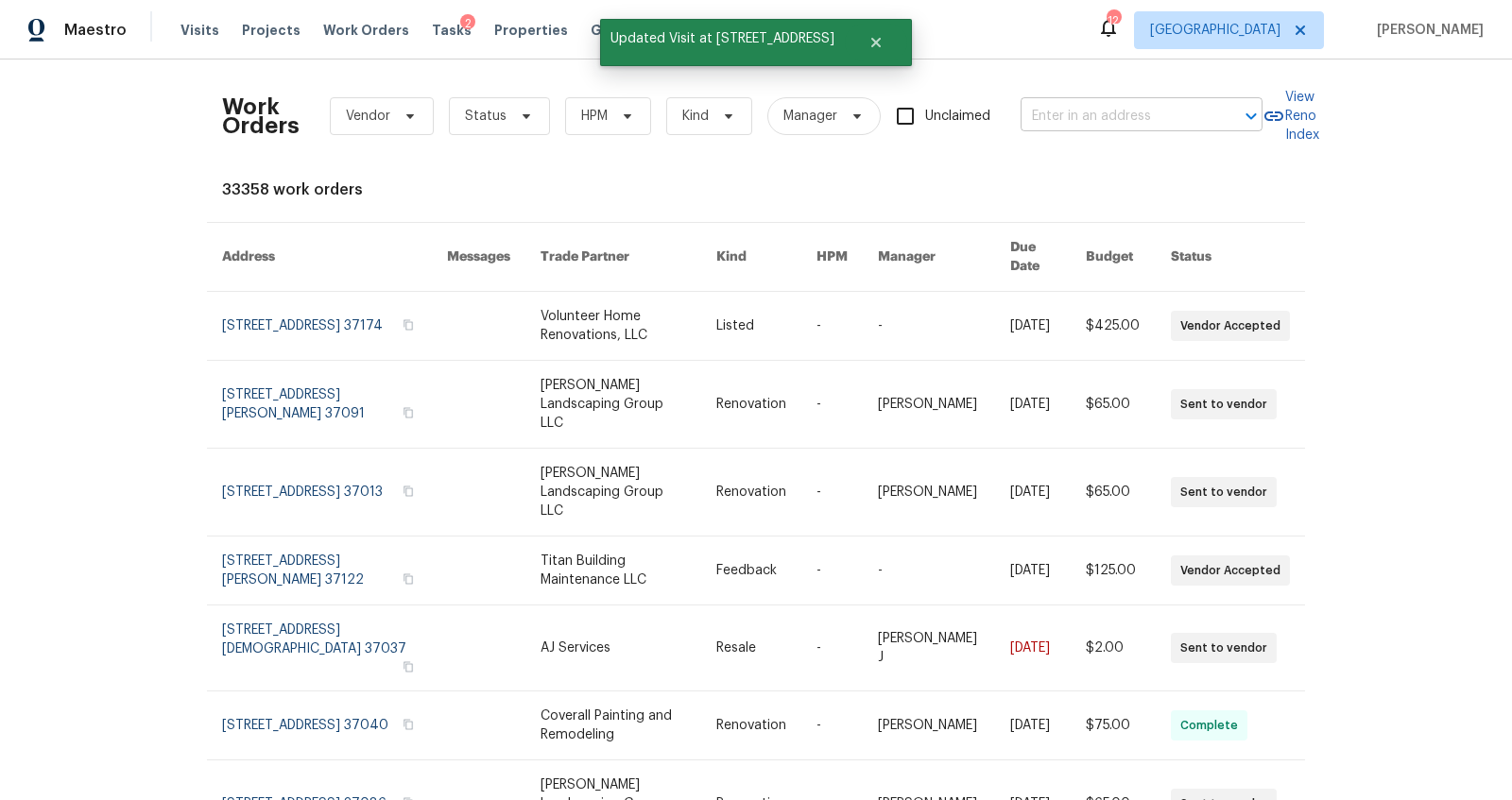
click at [1055, 114] on input "text" at bounding box center [1114, 117] width 189 height 29
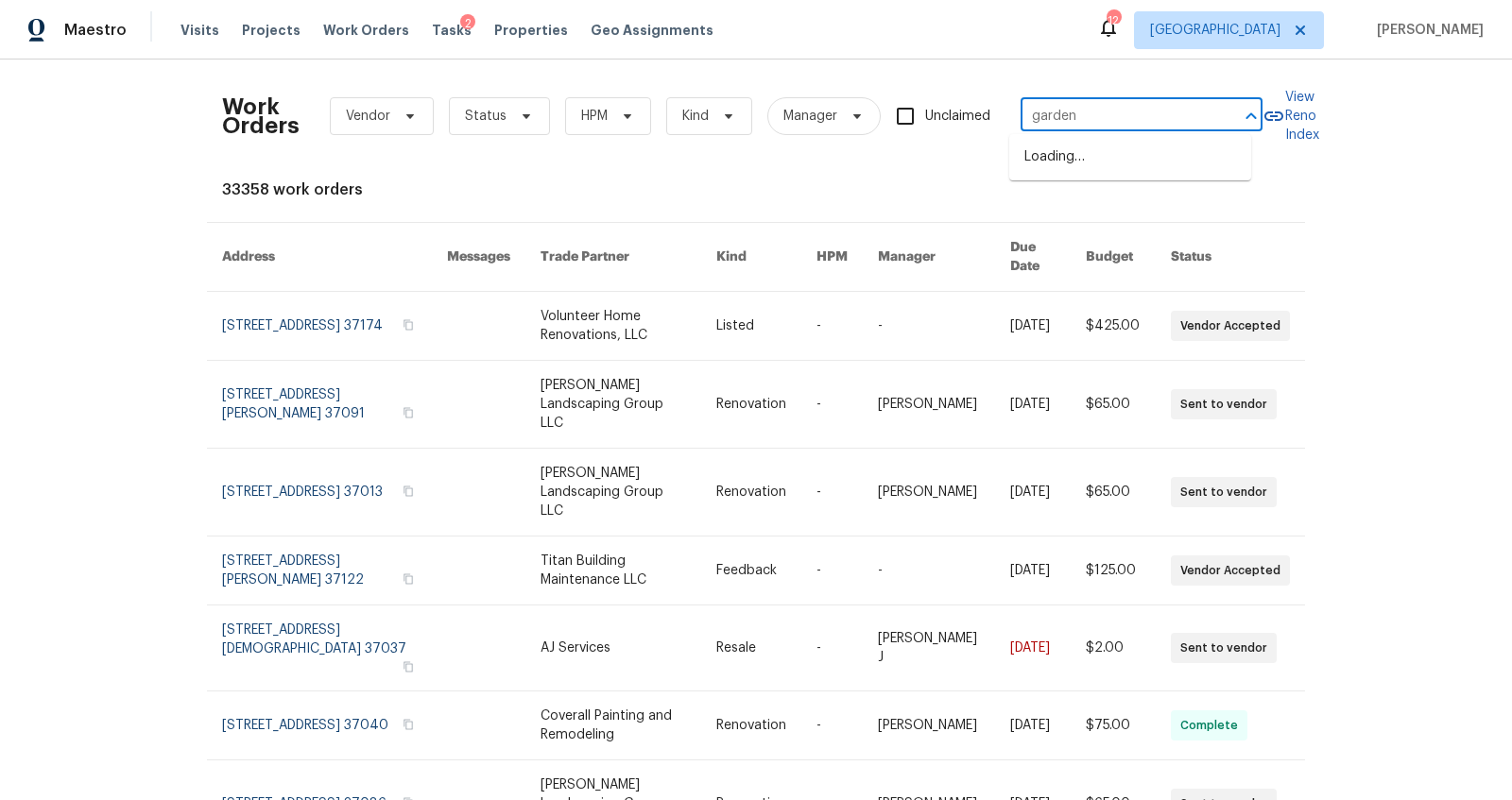
type input "gardend"
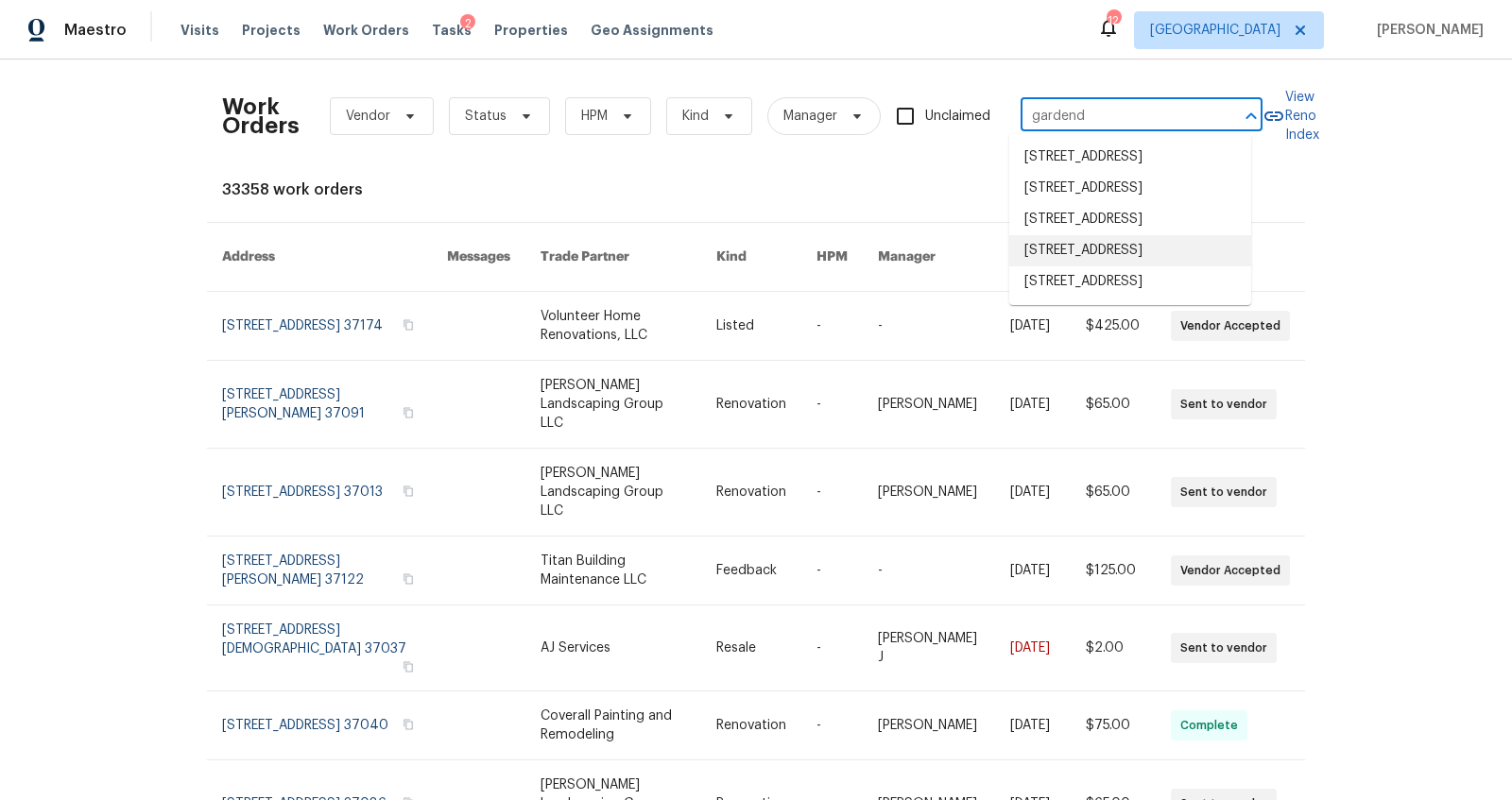
click at [1082, 266] on li "6112 Gardendale Dr, Nashville, TN 37215" at bounding box center [1130, 251] width 242 height 31
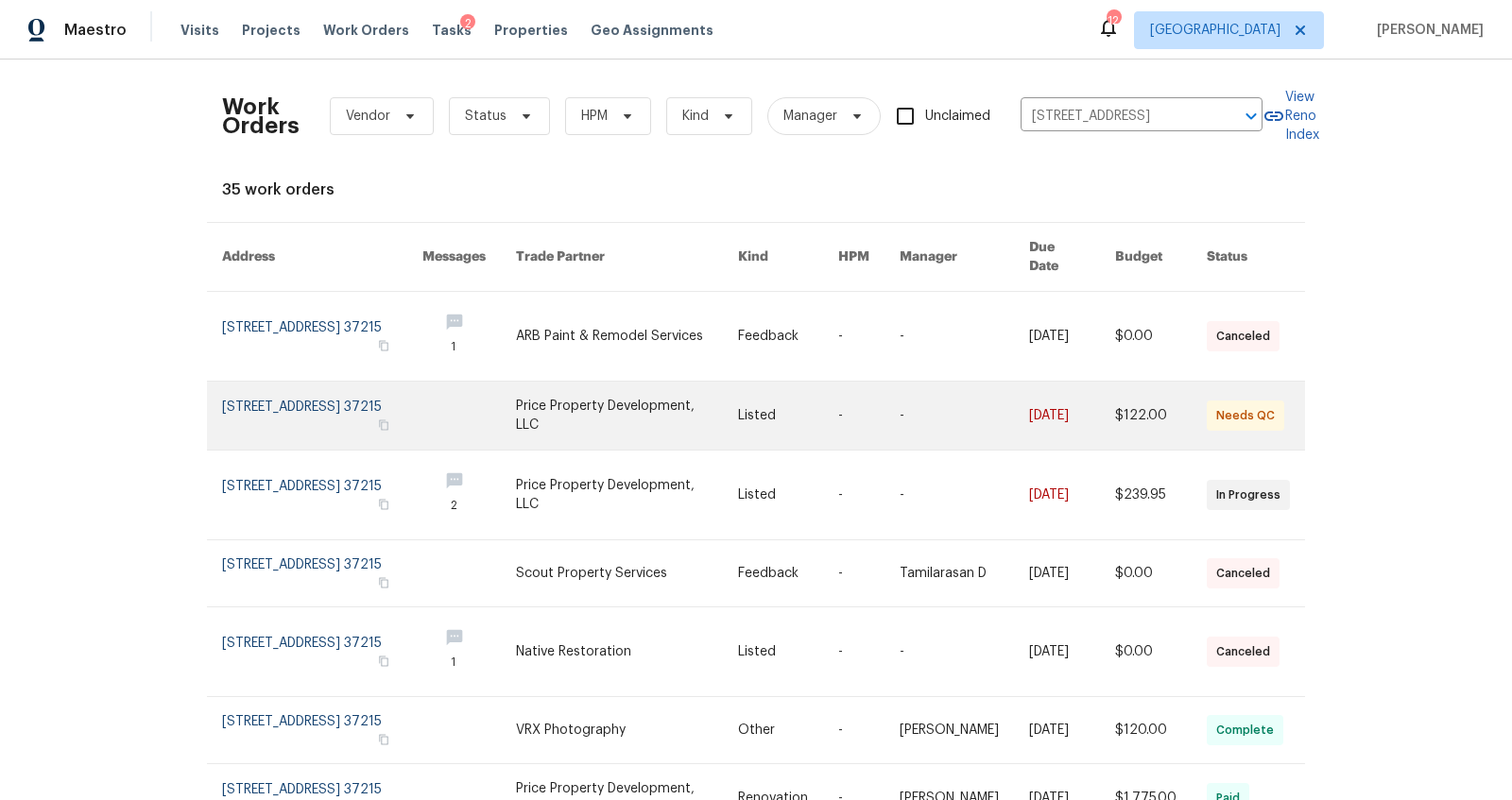
click at [270, 382] on link at bounding box center [322, 415] width 201 height 68
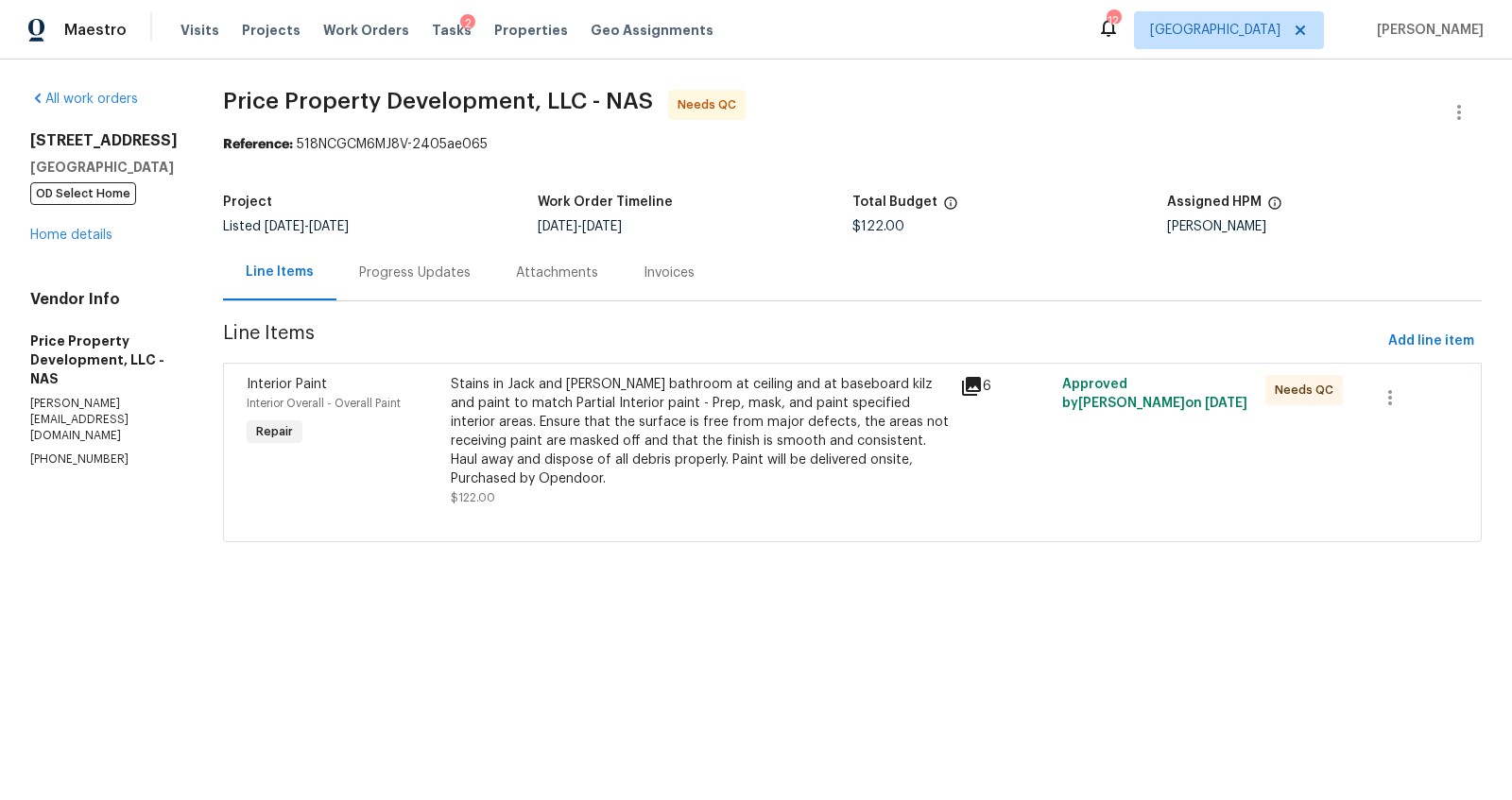
click at [639, 416] on div "Stains in Jack and Jill bathroom at ceiling and at baseboard kilz and paint to …" at bounding box center [699, 432] width 498 height 114
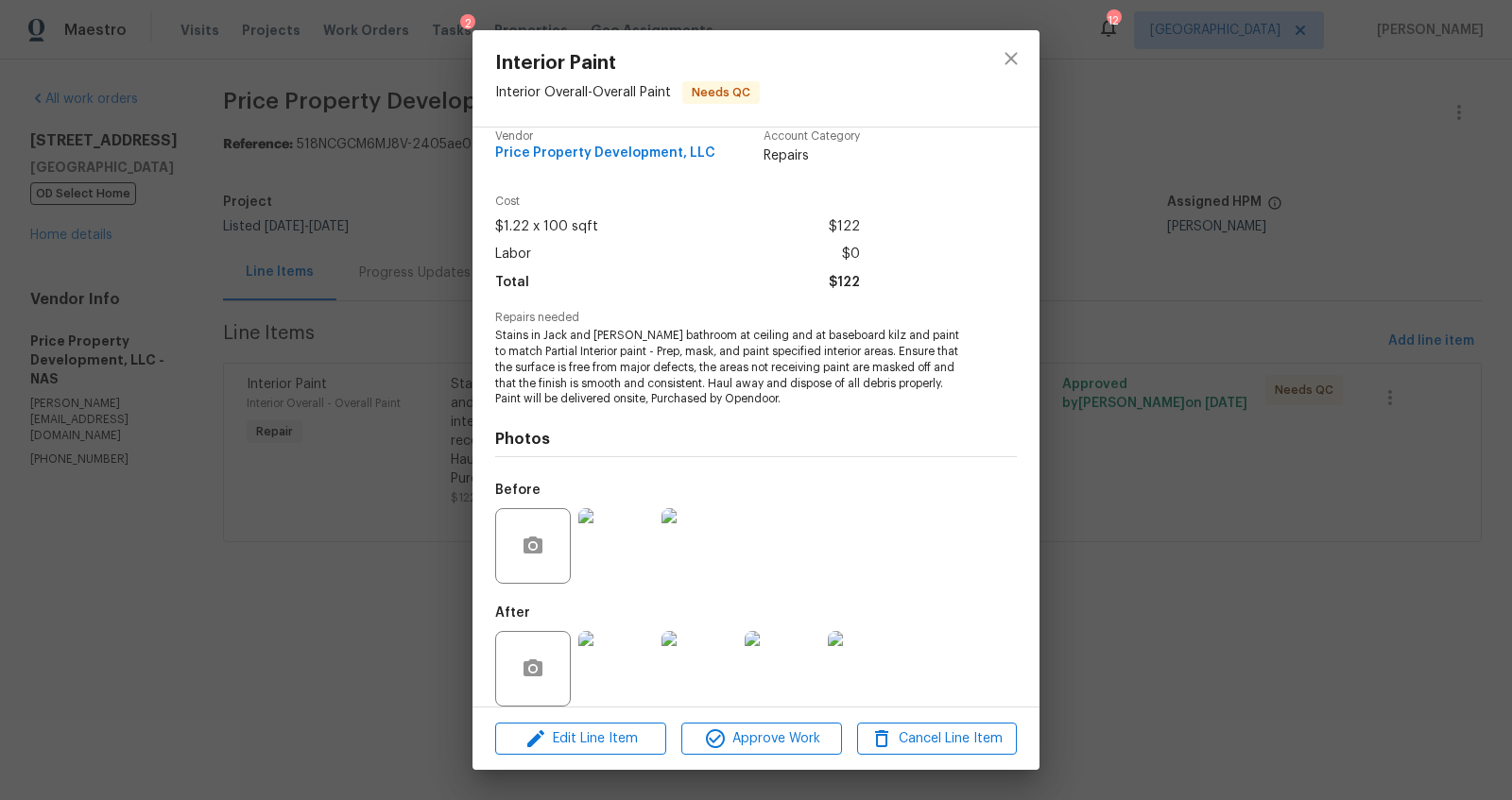
scroll to position [38, 0]
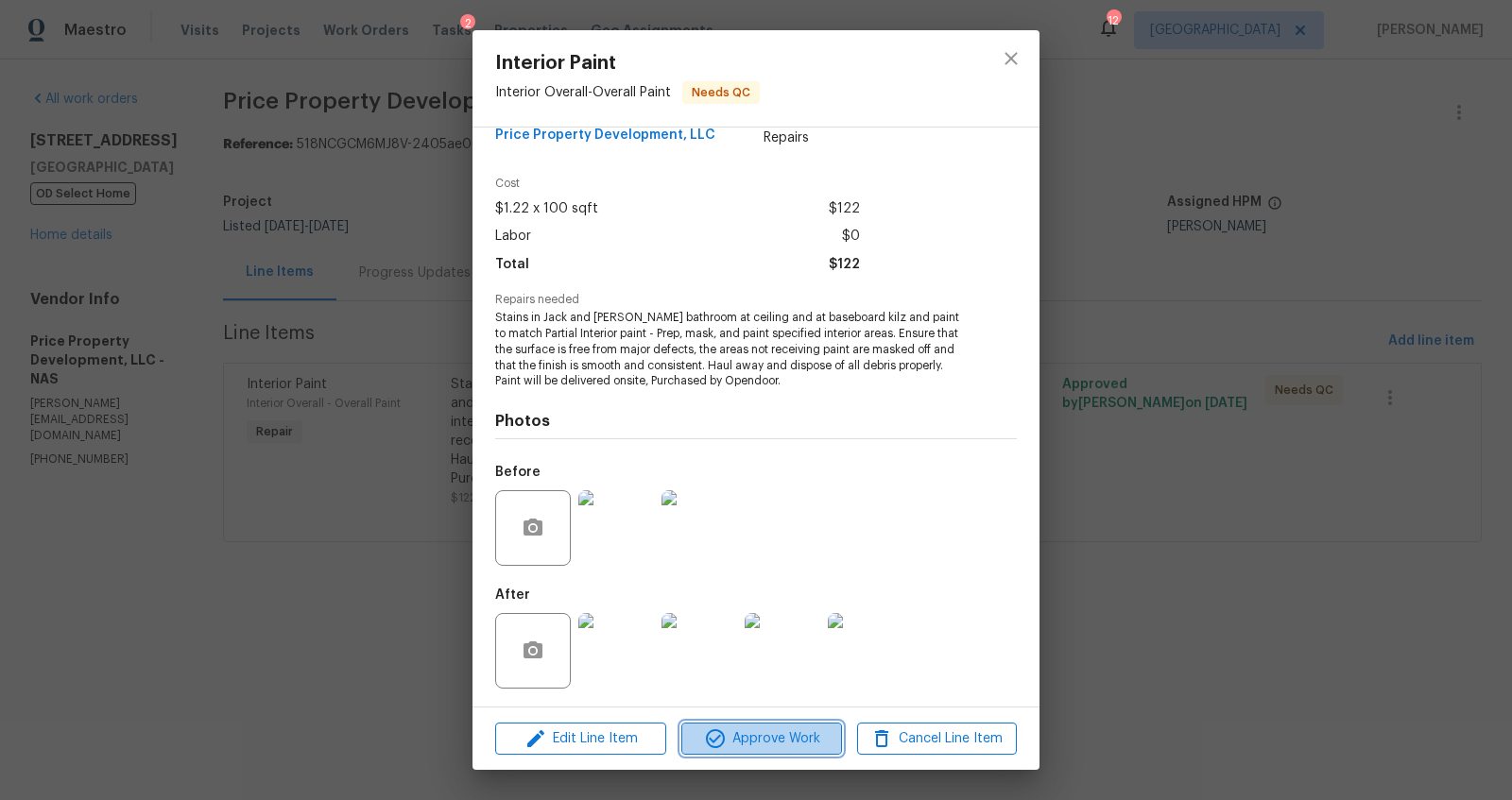
click at [762, 736] on span "Approve Work" at bounding box center [762, 739] width 149 height 24
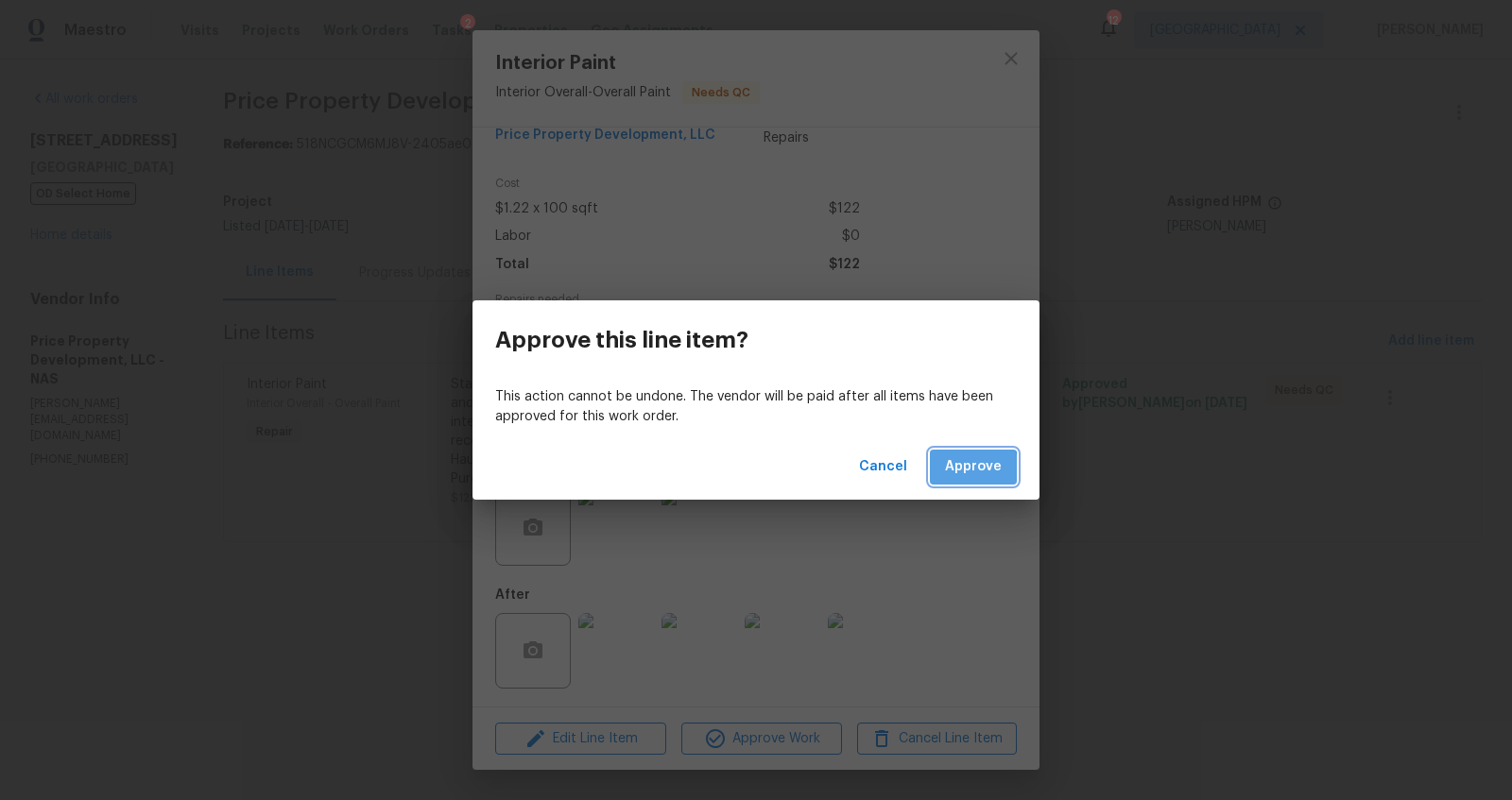
click at [969, 470] on span "Approve" at bounding box center [973, 467] width 57 height 24
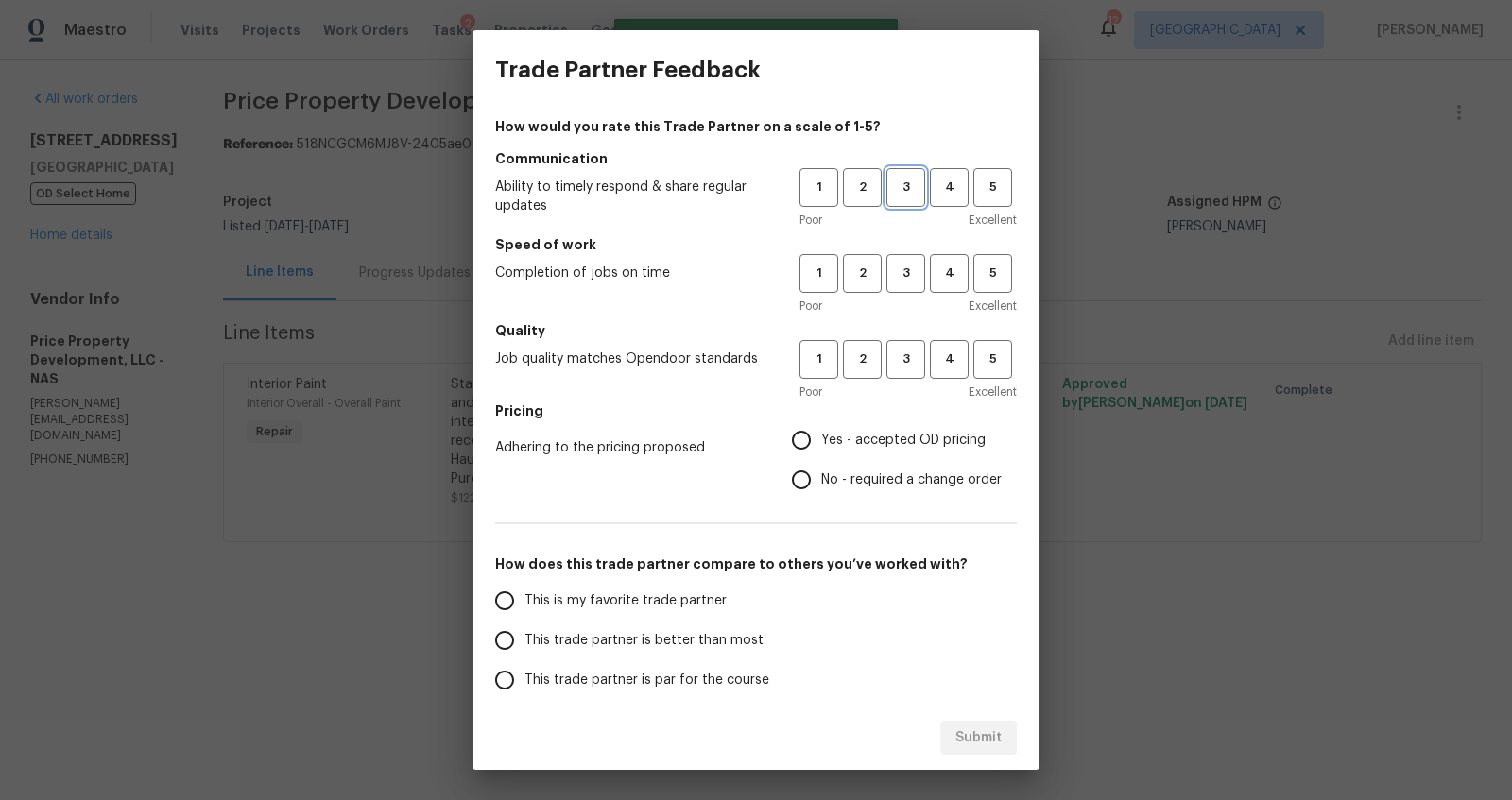
click at [888, 181] on span "3" at bounding box center [906, 187] width 35 height 22
click at [888, 275] on span "3" at bounding box center [906, 273] width 35 height 22
click at [886, 348] on button "3" at bounding box center [906, 359] width 39 height 39
click at [873, 432] on span "Yes - accepted OD pricing" at bounding box center [904, 441] width 165 height 20
click at [822, 432] on input "Yes - accepted OD pricing" at bounding box center [801, 440] width 40 height 40
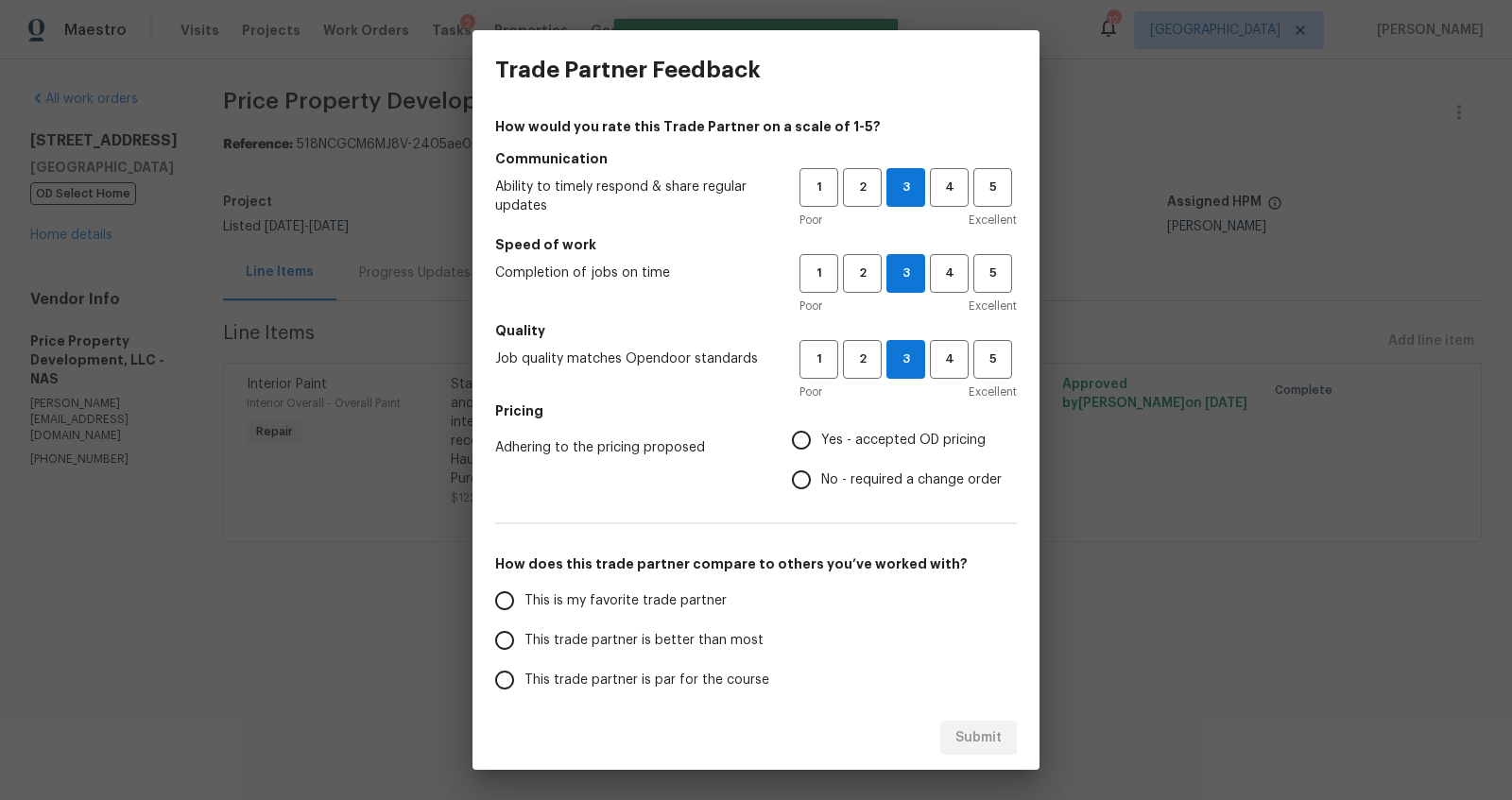
radio input "true"
click at [591, 636] on span "This trade partner is better than most" at bounding box center [644, 641] width 239 height 20
click at [525, 636] on input "This trade partner is better than most" at bounding box center [504, 640] width 40 height 40
click at [976, 718] on div "Submit" at bounding box center [756, 738] width 567 height 66
click at [976, 728] on span "Submit" at bounding box center [978, 738] width 46 height 24
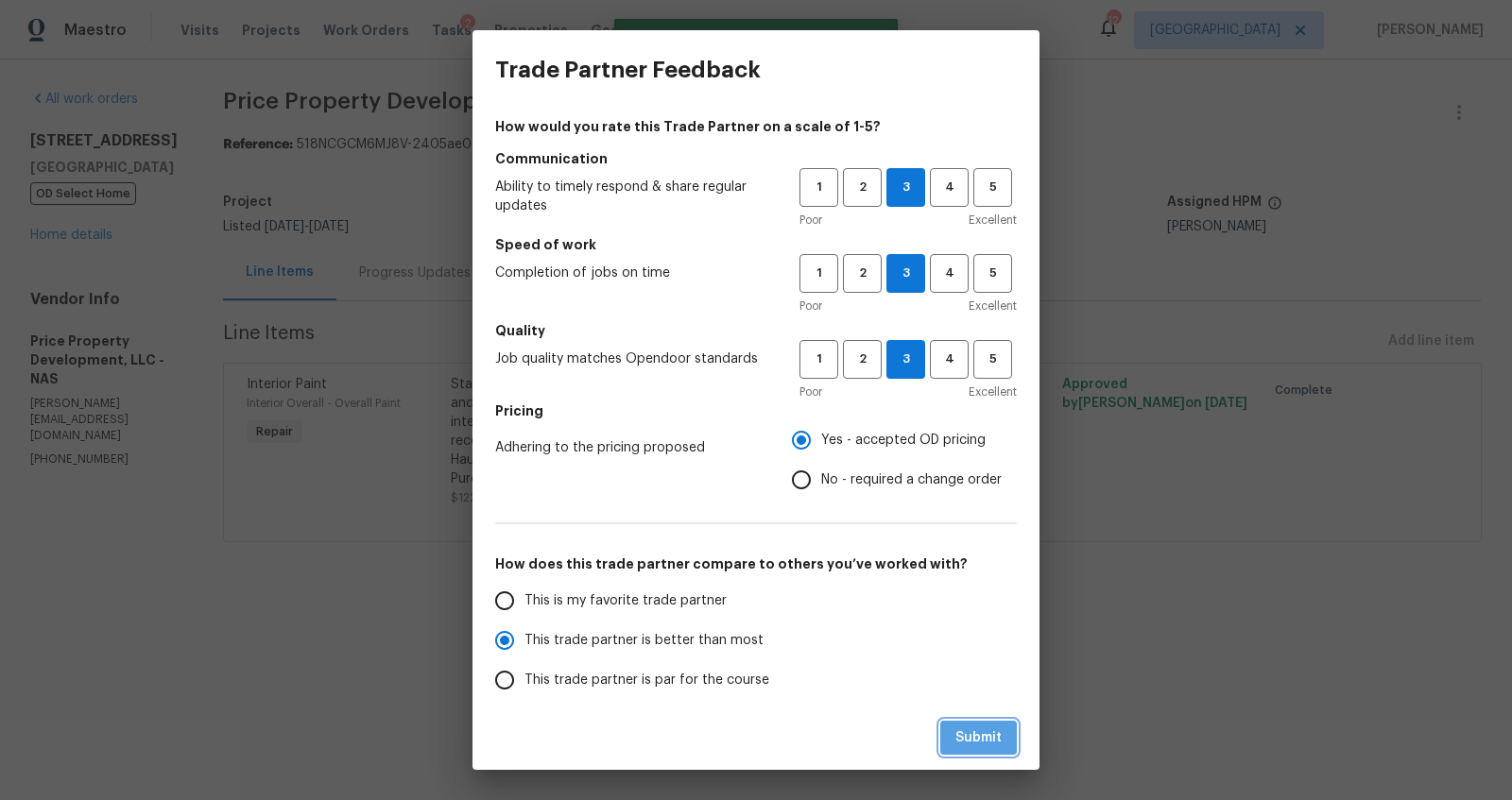
radio input "true"
radio input "false"
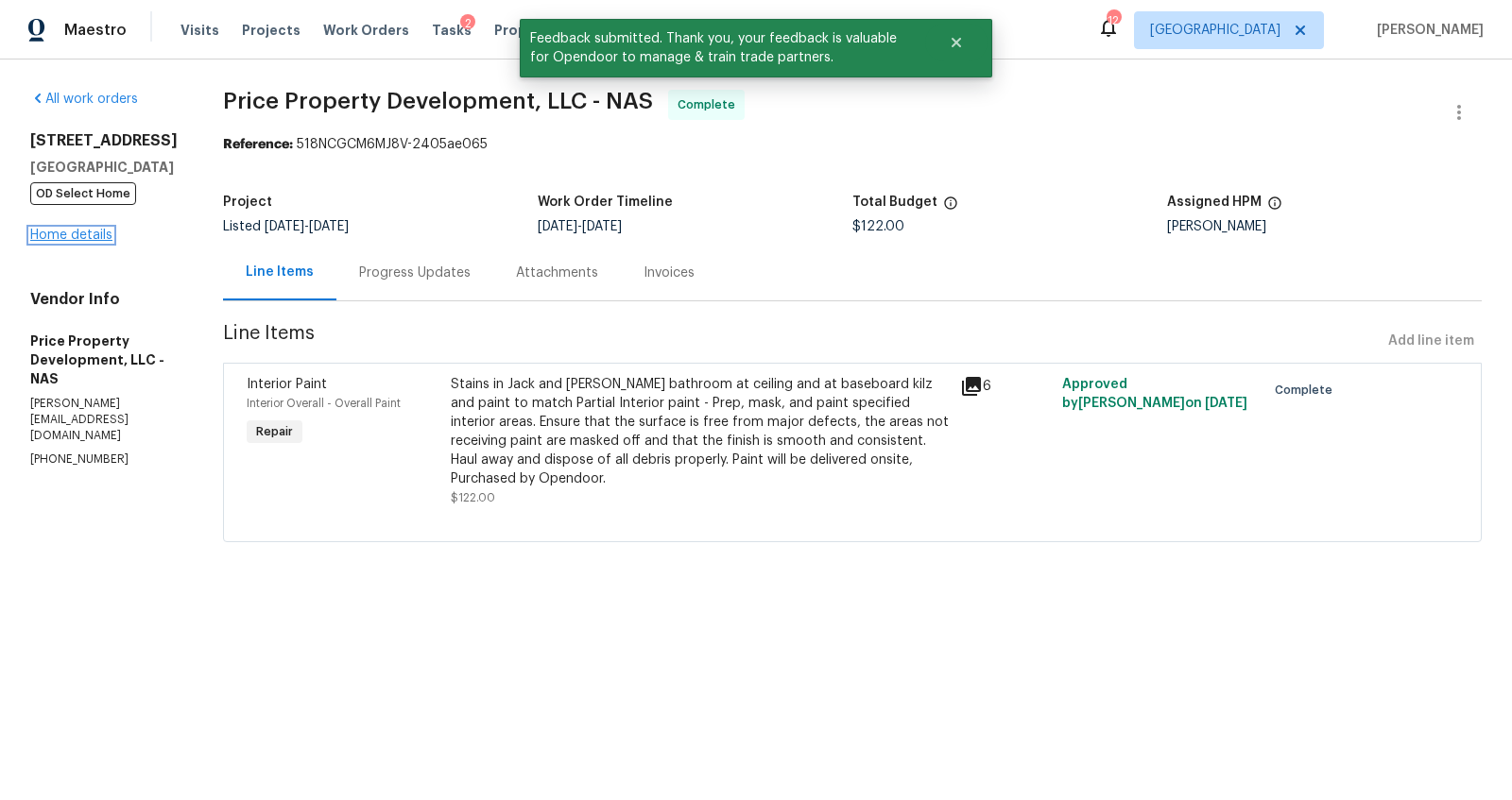
click at [45, 237] on link "Home details" at bounding box center [71, 236] width 82 height 14
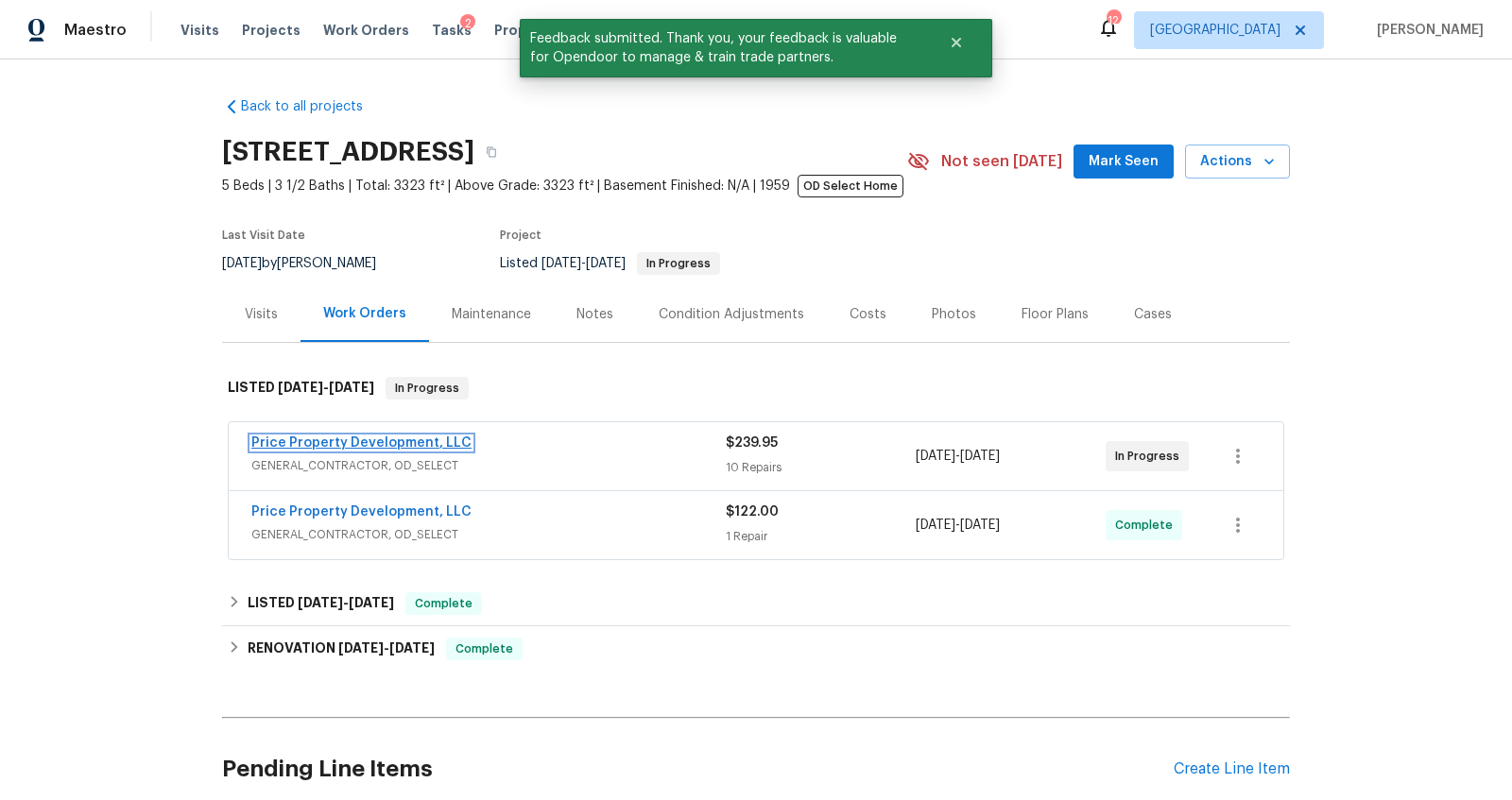
click at [330, 440] on link "Price Property Development, LLC" at bounding box center [361, 444] width 220 height 14
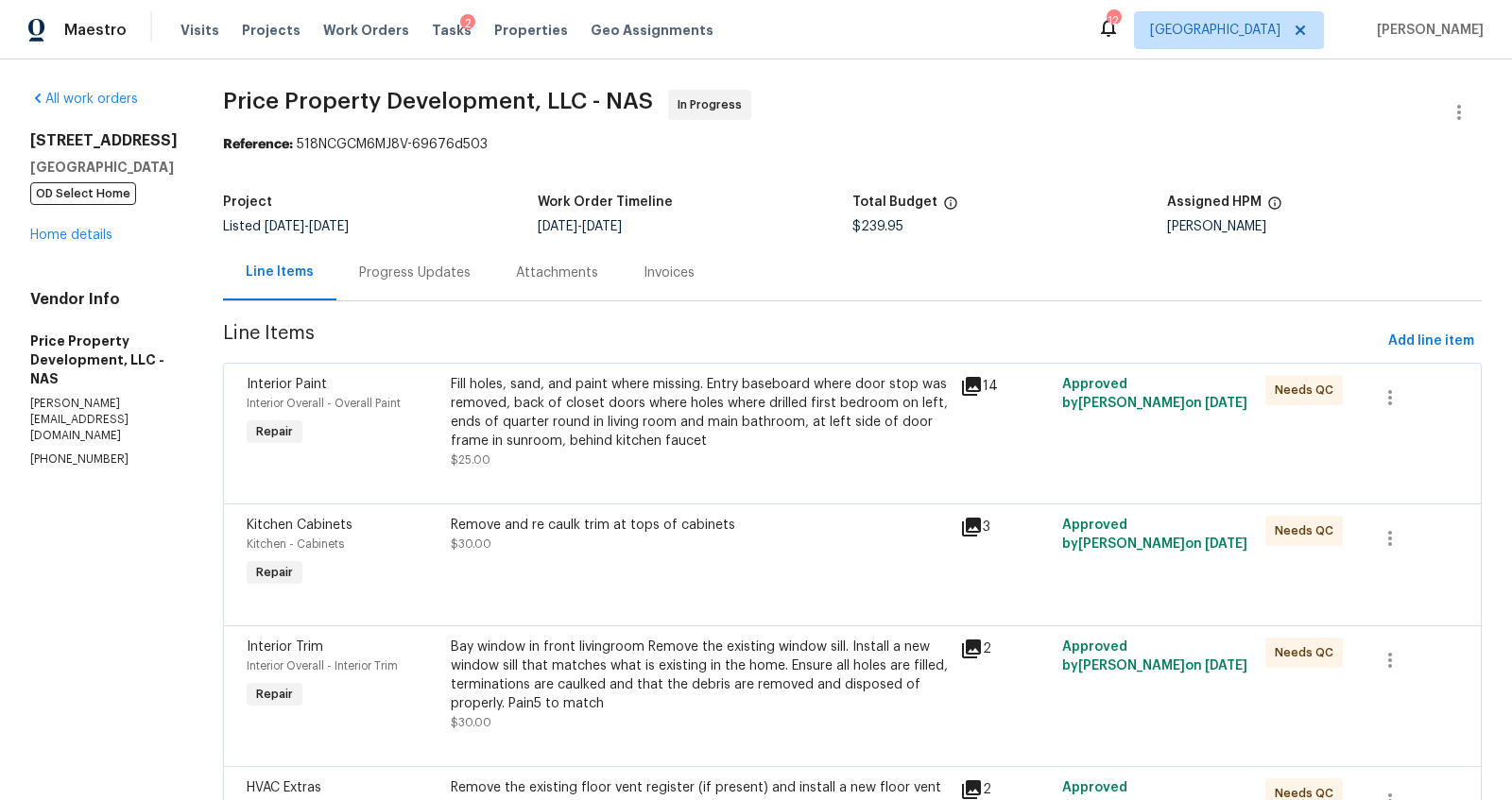
click at [471, 268] on div "Progress Updates" at bounding box center [415, 272] width 112 height 19
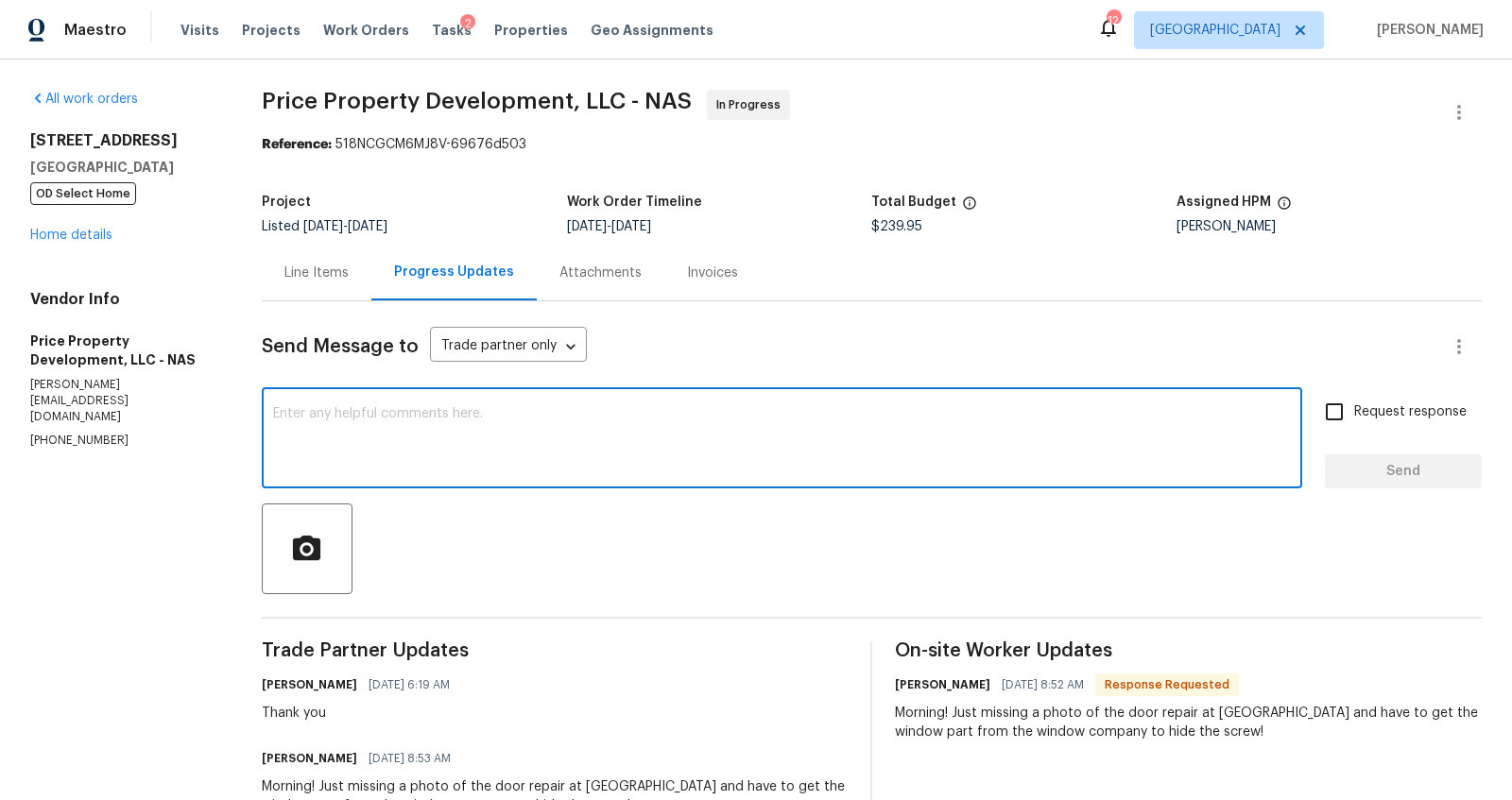
click at [540, 447] on textarea at bounding box center [781, 441] width 1017 height 67
type textarea "hello, just making sure this is completed"
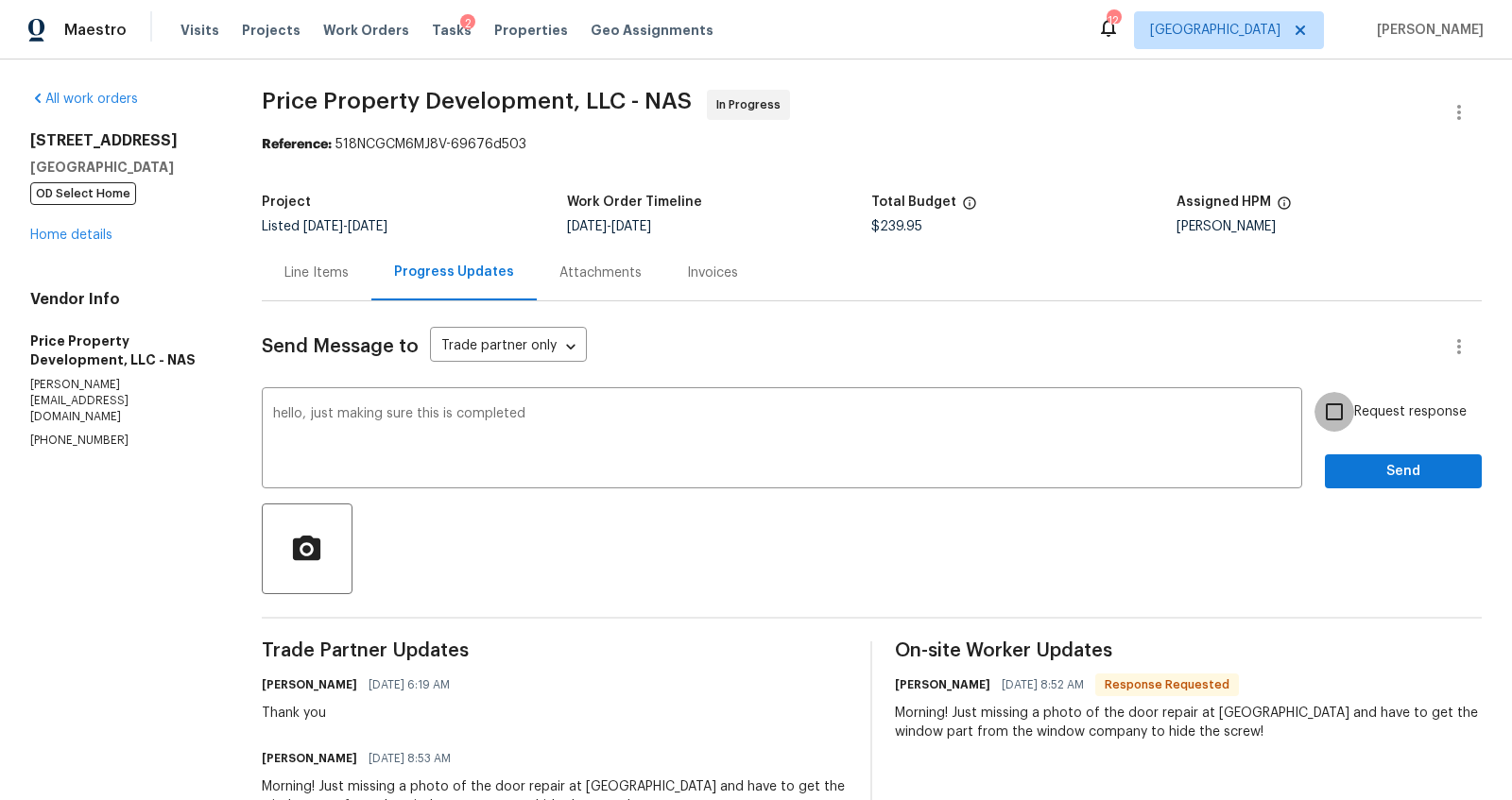
click at [1316, 415] on input "Request response" at bounding box center [1334, 412] width 40 height 40
checkbox input "true"
click at [1341, 482] on span "Send" at bounding box center [1403, 472] width 126 height 24
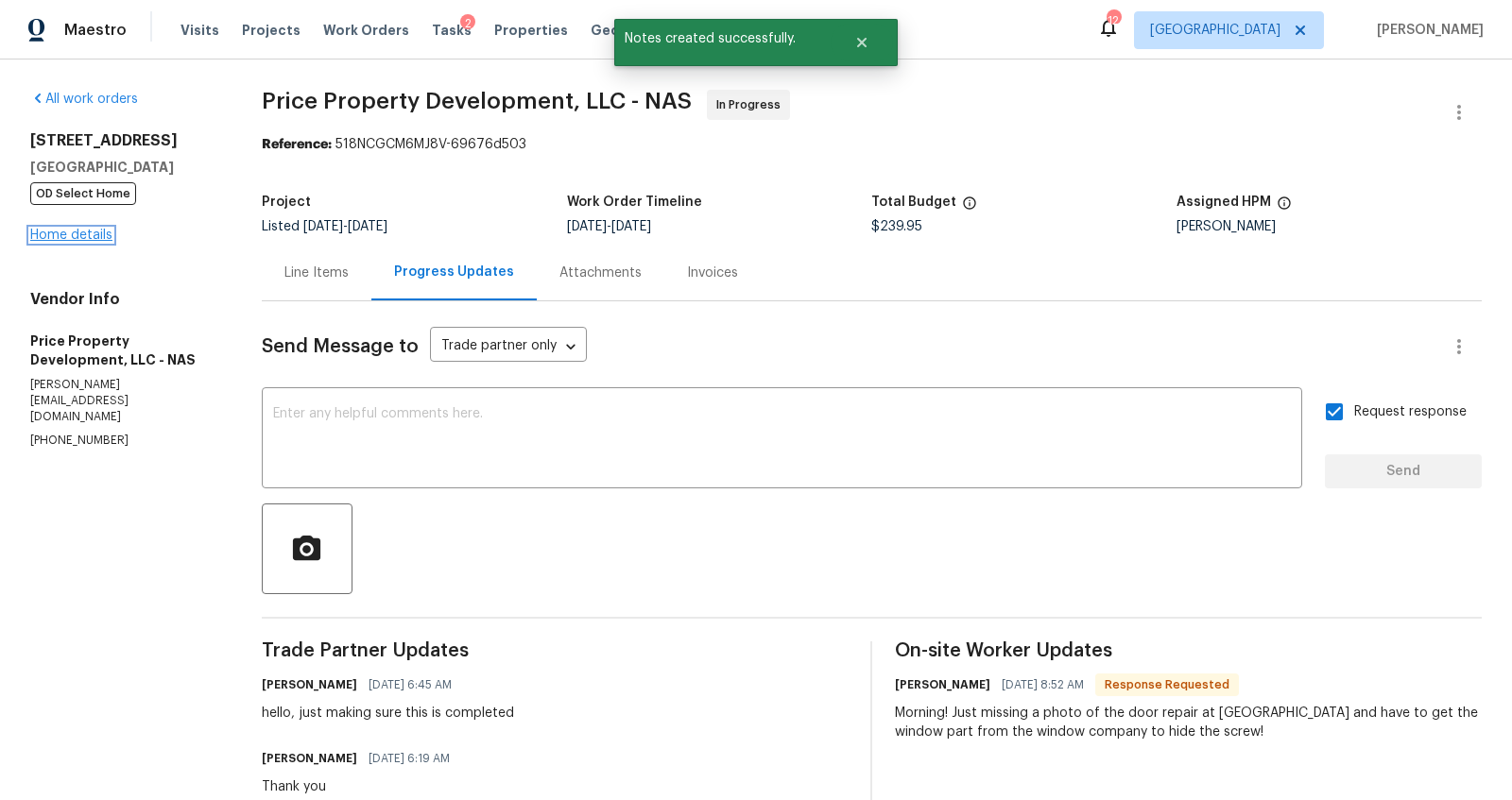
click at [75, 237] on link "Home details" at bounding box center [71, 236] width 82 height 14
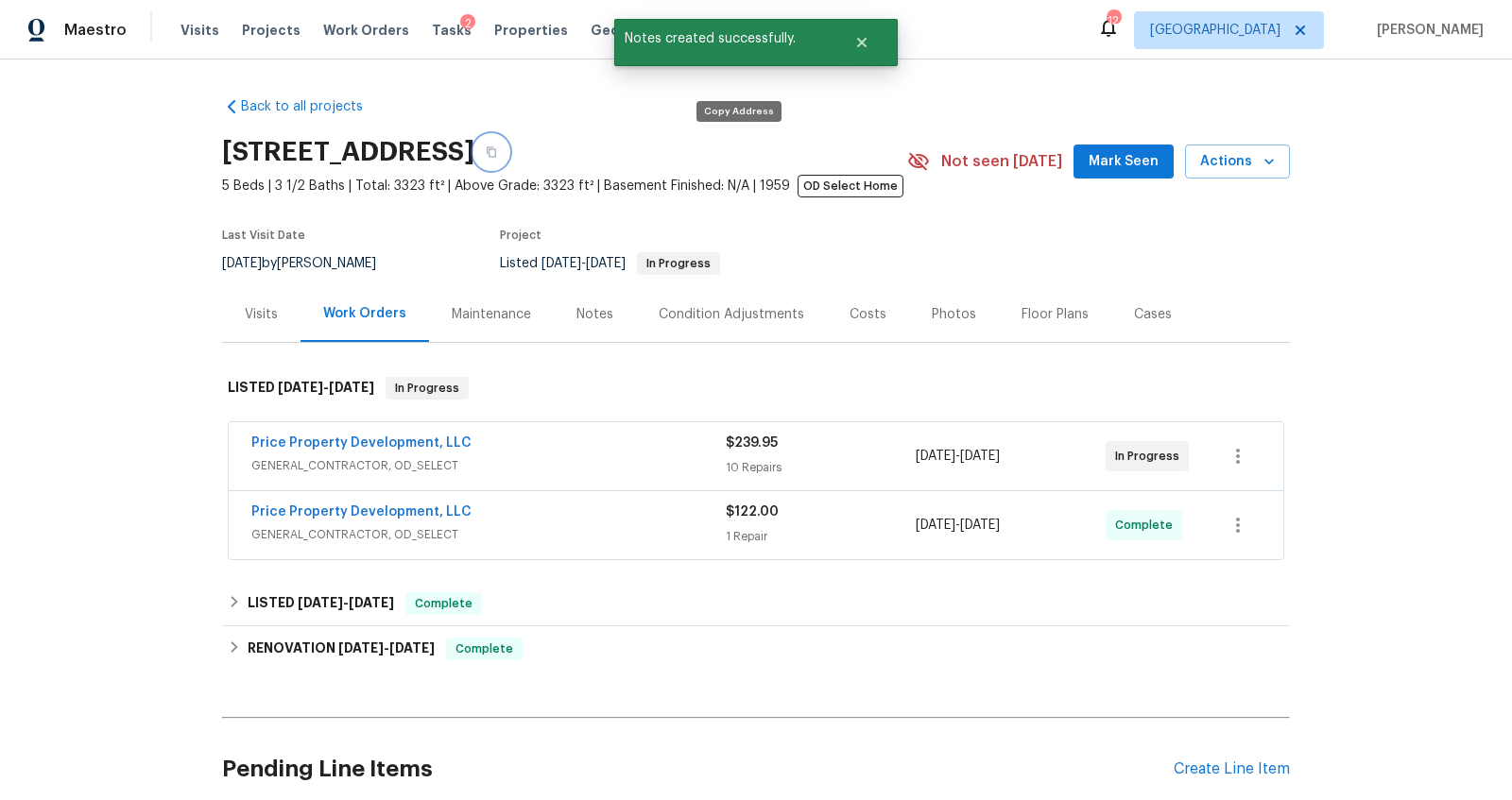
click at [508, 159] on button "button" at bounding box center [491, 152] width 34 height 34
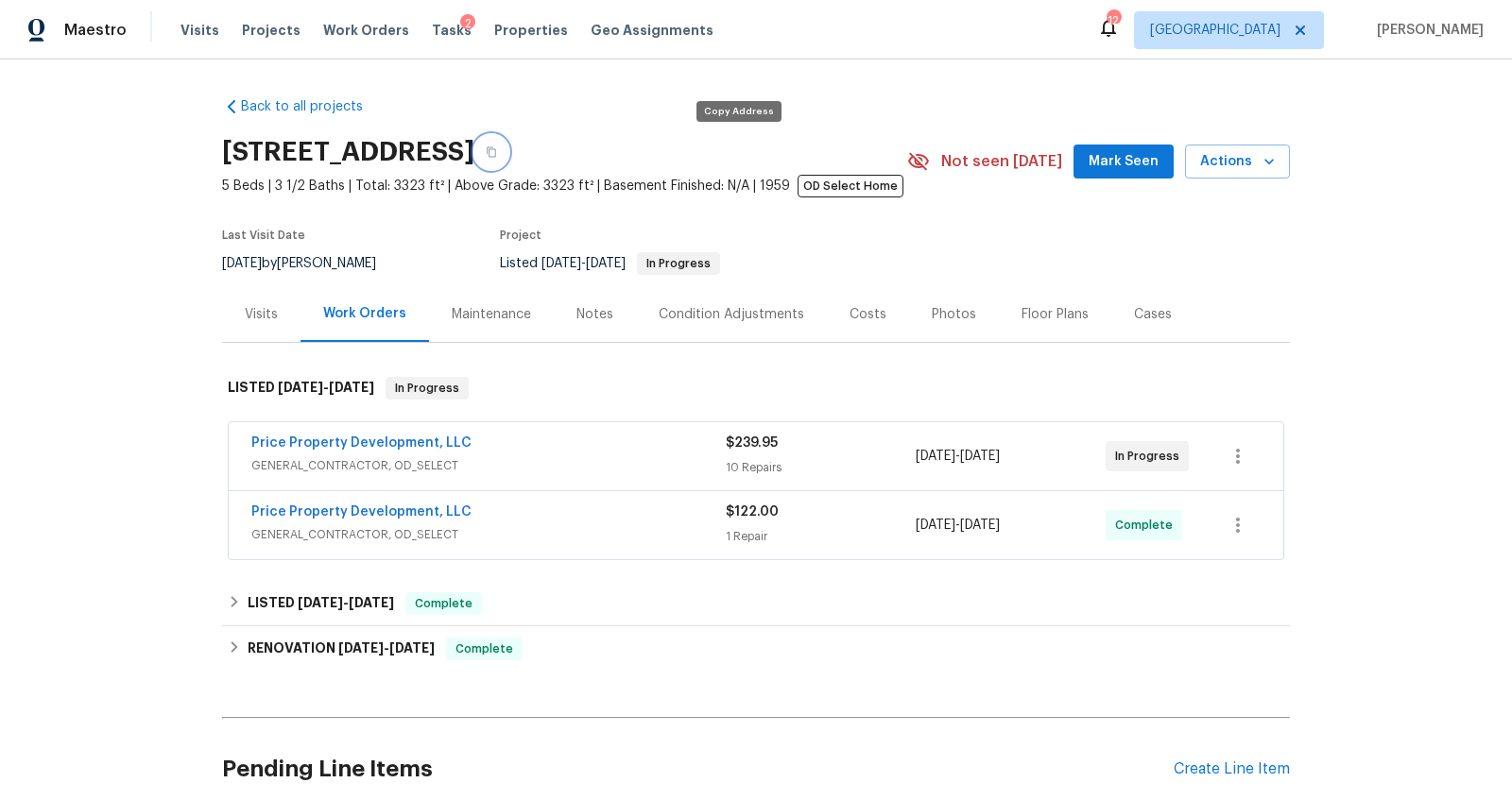
click at [508, 152] on button "button" at bounding box center [491, 152] width 34 height 34
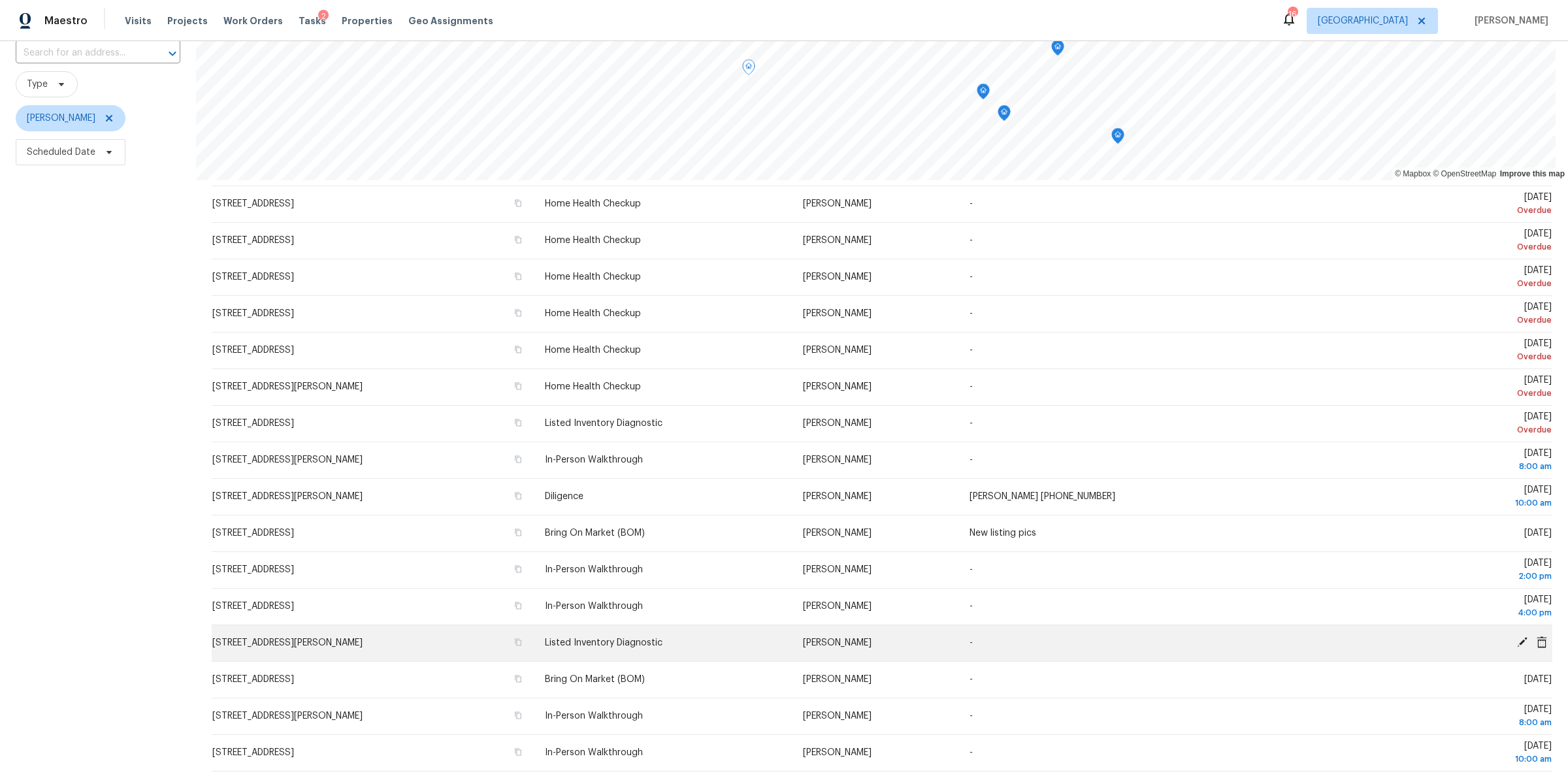
scroll to position [132, 0]
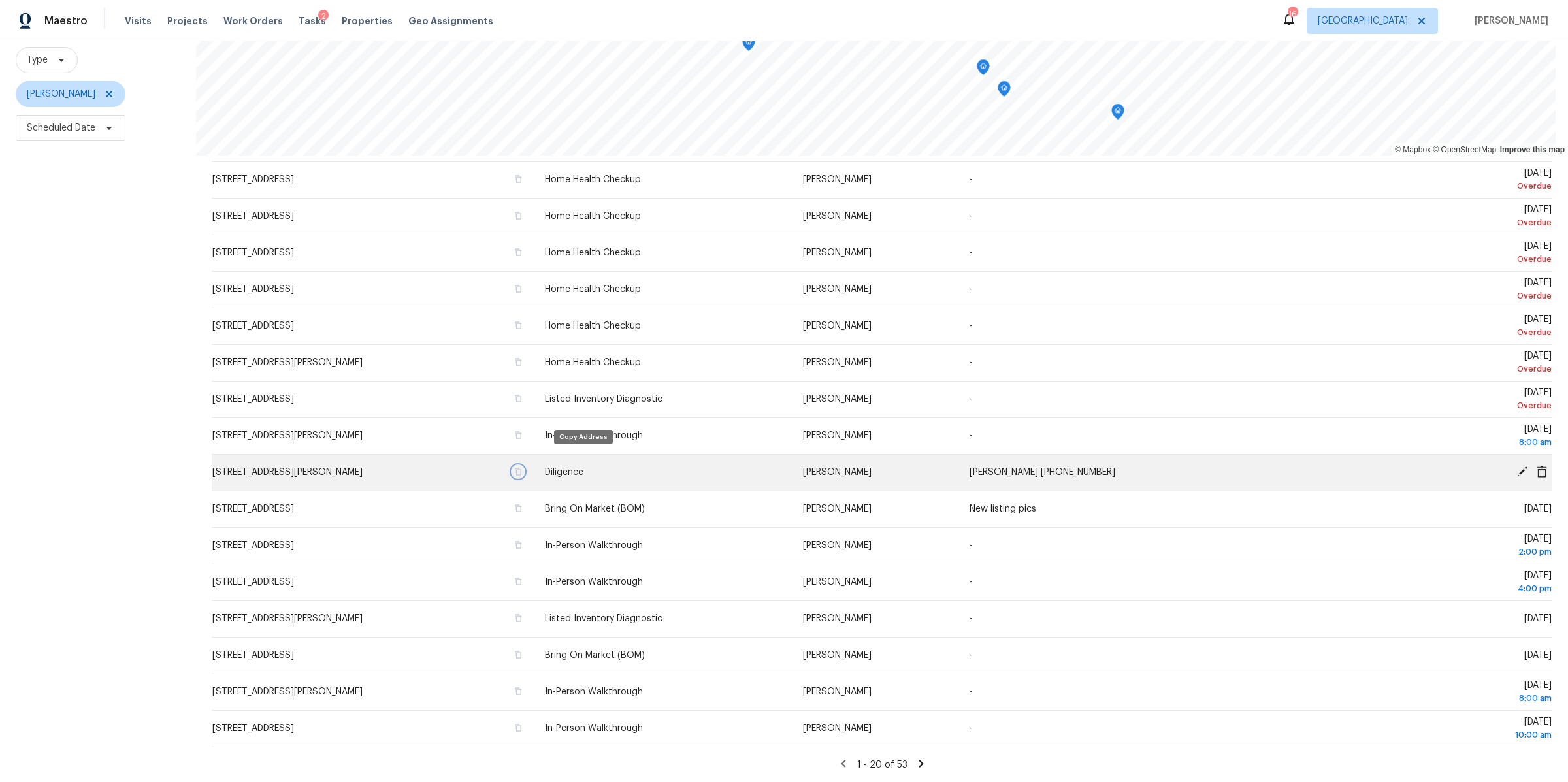
click at [521, 469] on icon "button" at bounding box center [519, 472] width 7 height 7
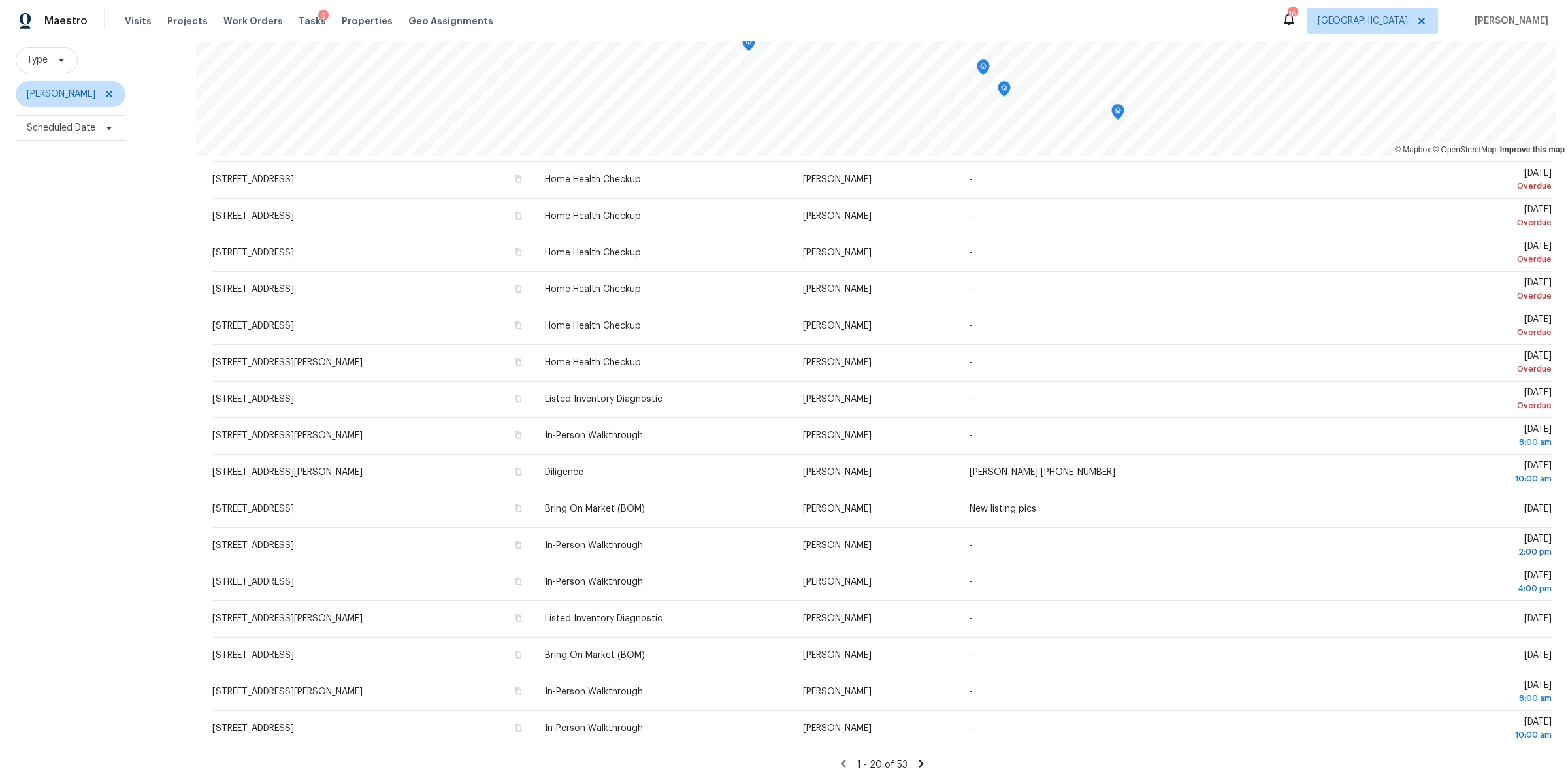
click at [915, 758] on icon at bounding box center [921, 764] width 12 height 12
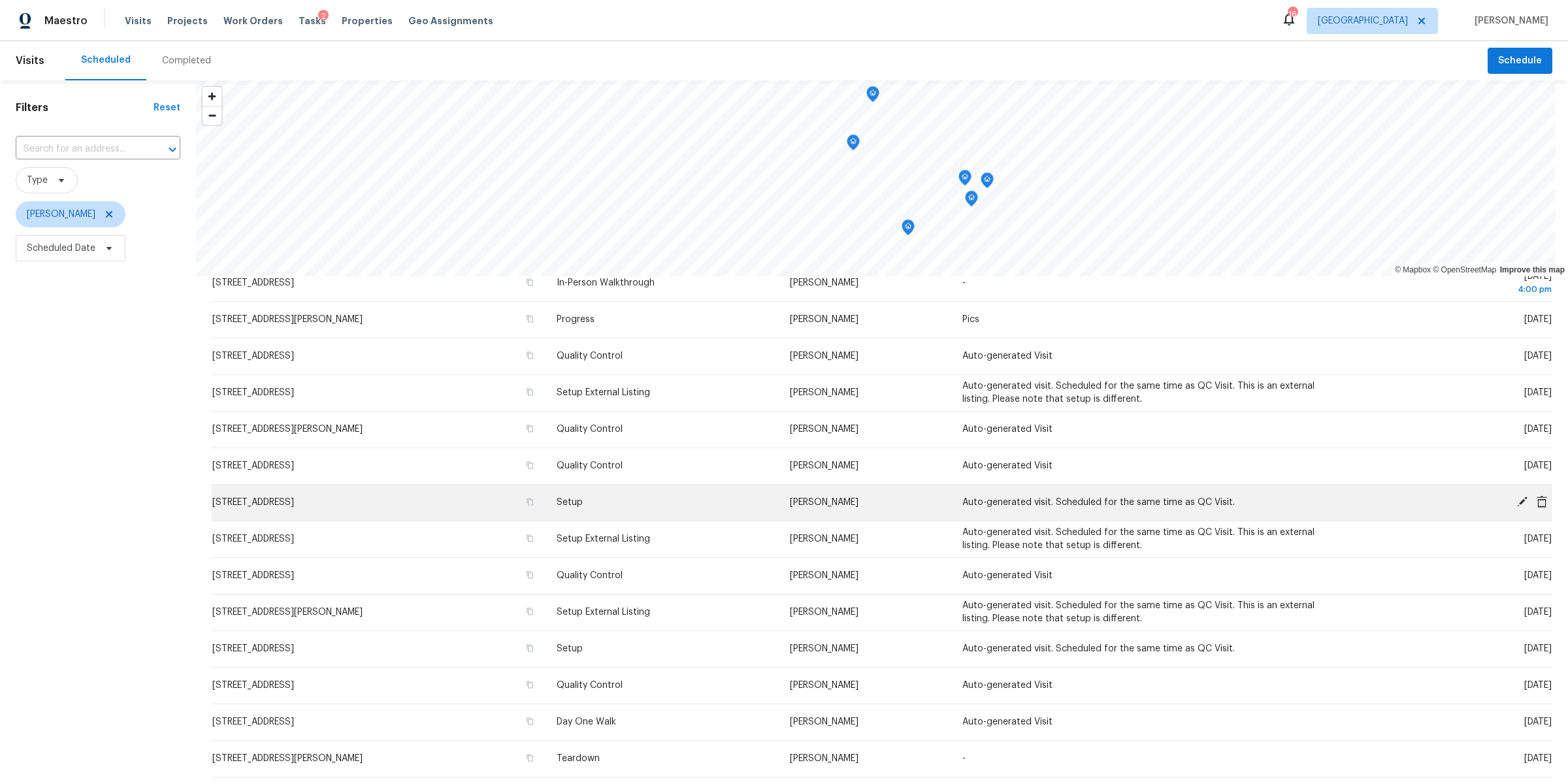
scroll to position [0, 0]
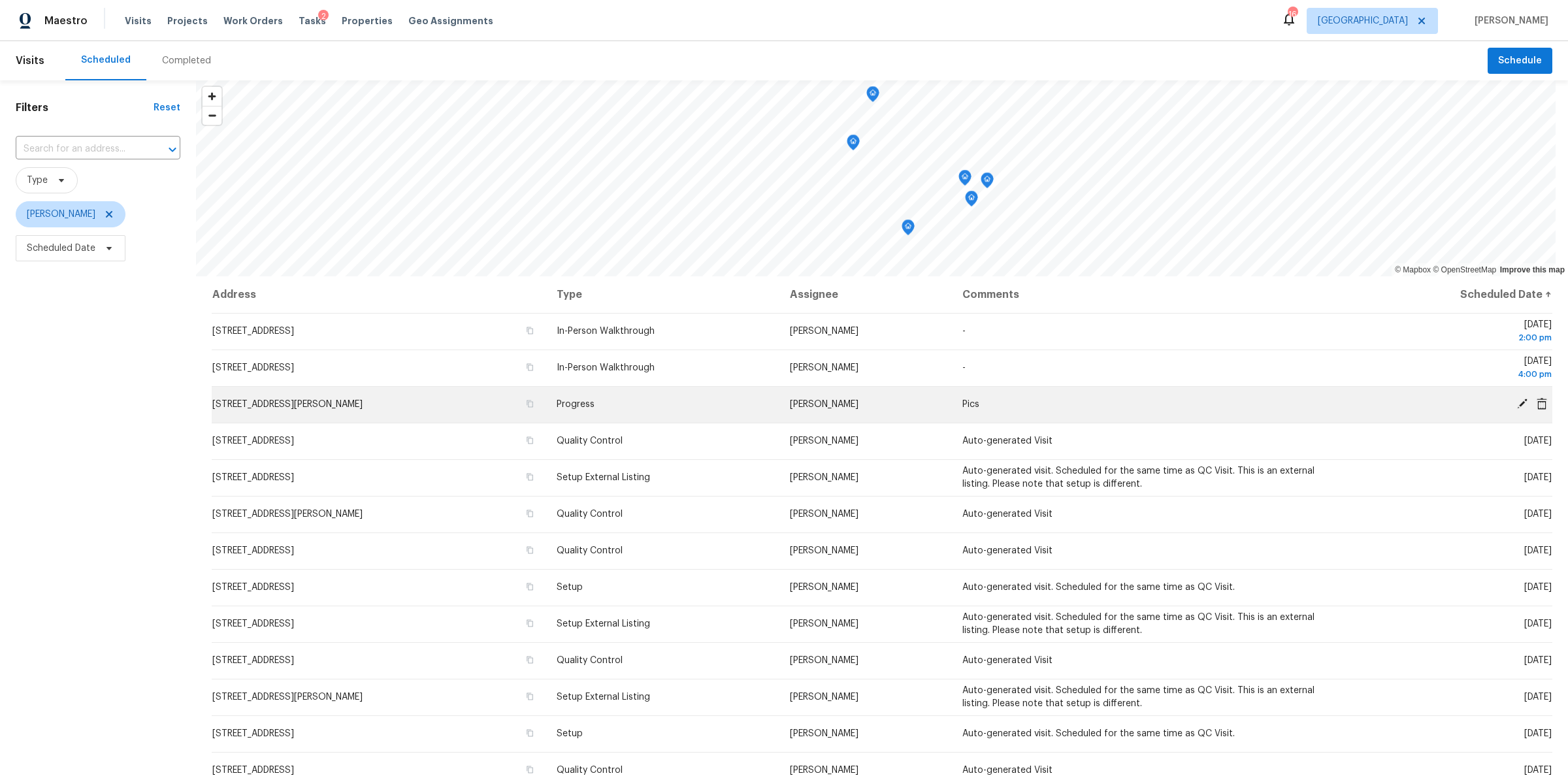
click at [1517, 399] on icon at bounding box center [1522, 404] width 10 height 10
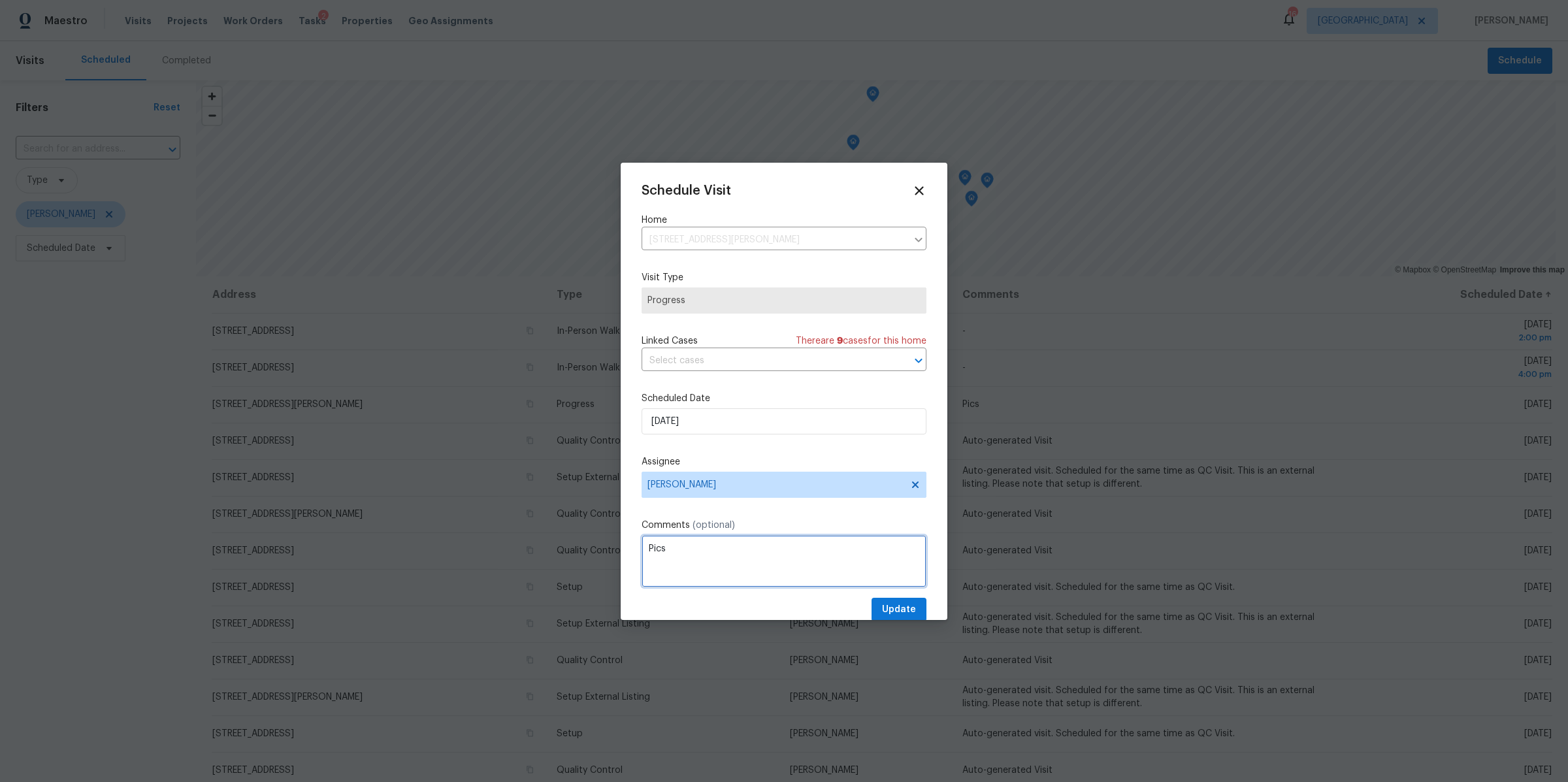
click at [809, 565] on textarea "Pics" at bounding box center [784, 561] width 285 height 52
type textarea "Pics and NAVI"
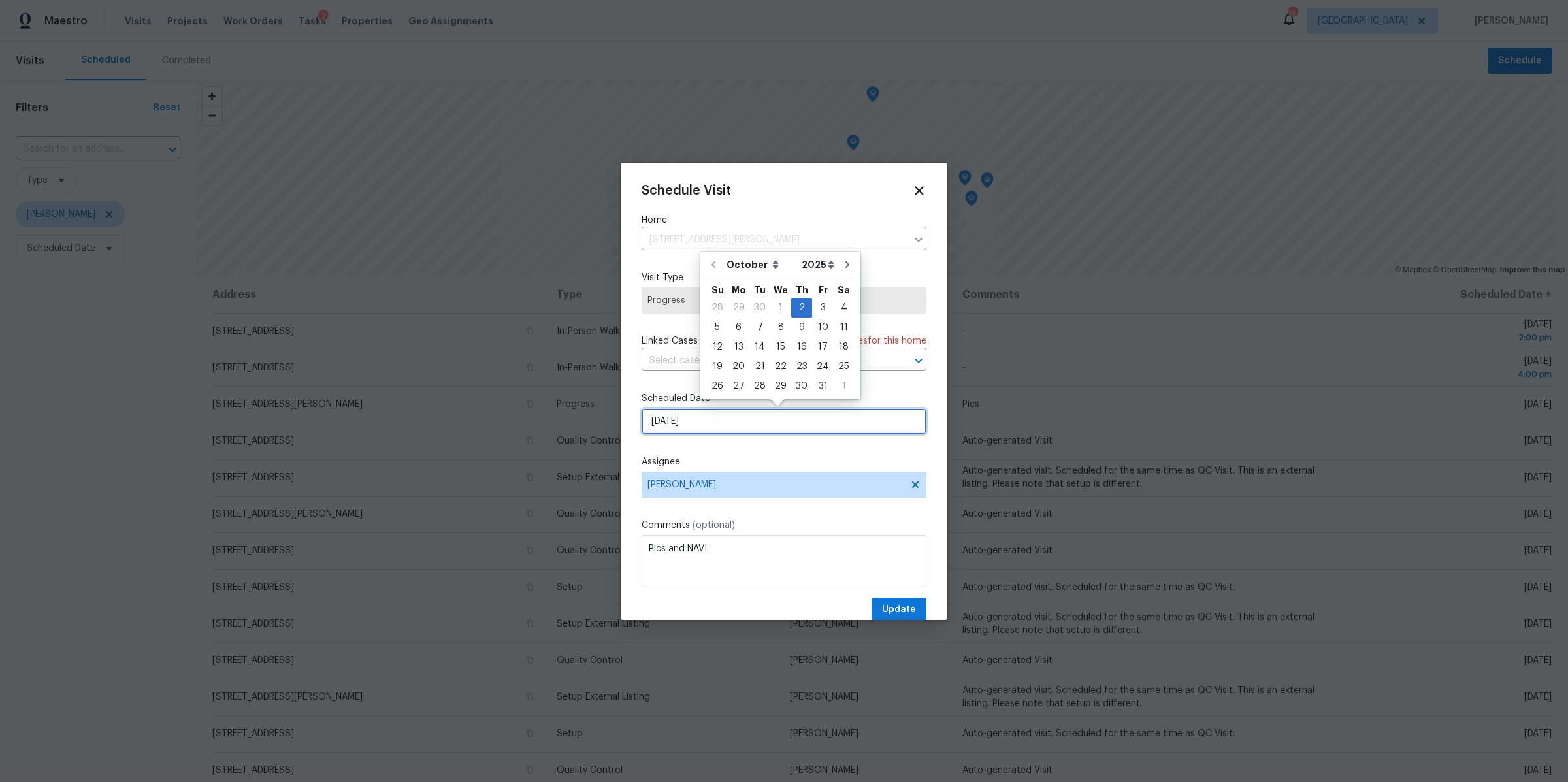
click at [672, 414] on input "10/2/2025" at bounding box center [784, 421] width 285 height 26
click at [780, 312] on div "1" at bounding box center [781, 307] width 21 height 18
type input "10/1/2025"
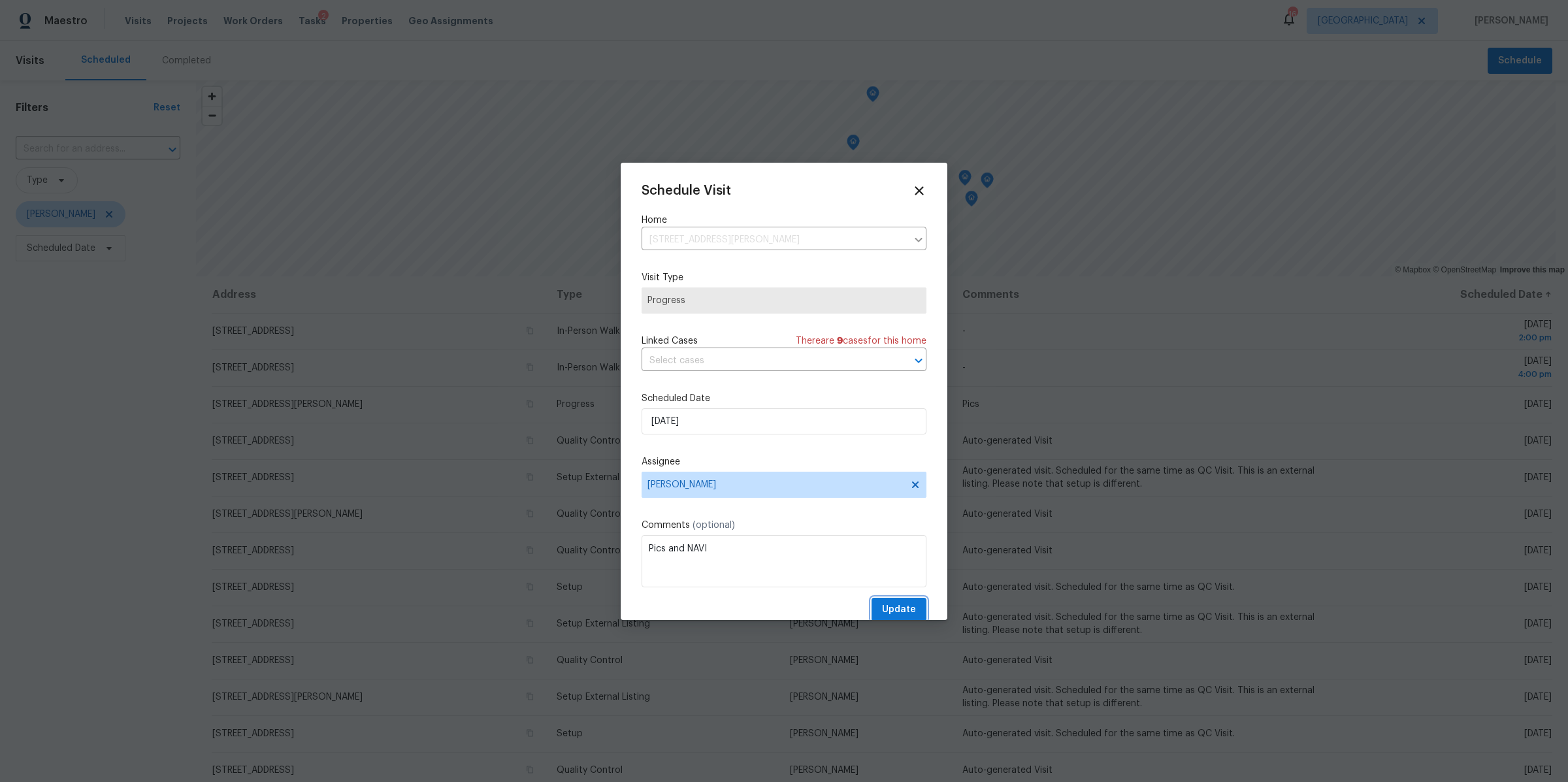
click at [884, 613] on span "Update" at bounding box center [899, 610] width 34 height 16
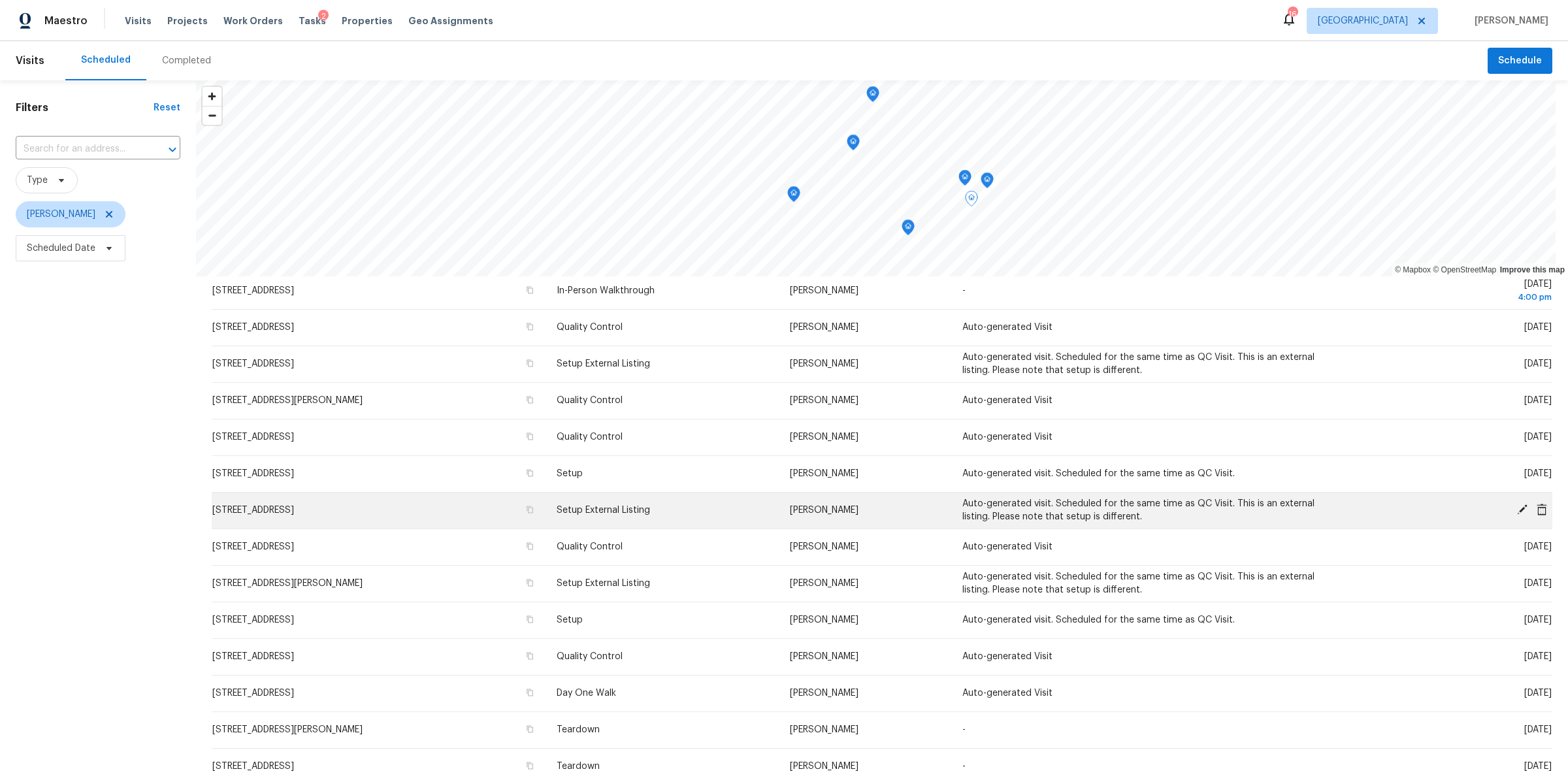
scroll to position [80, 0]
click at [294, 507] on span "5011 Preserve Blvd, Antioch, TN 37013" at bounding box center [253, 508] width 82 height 9
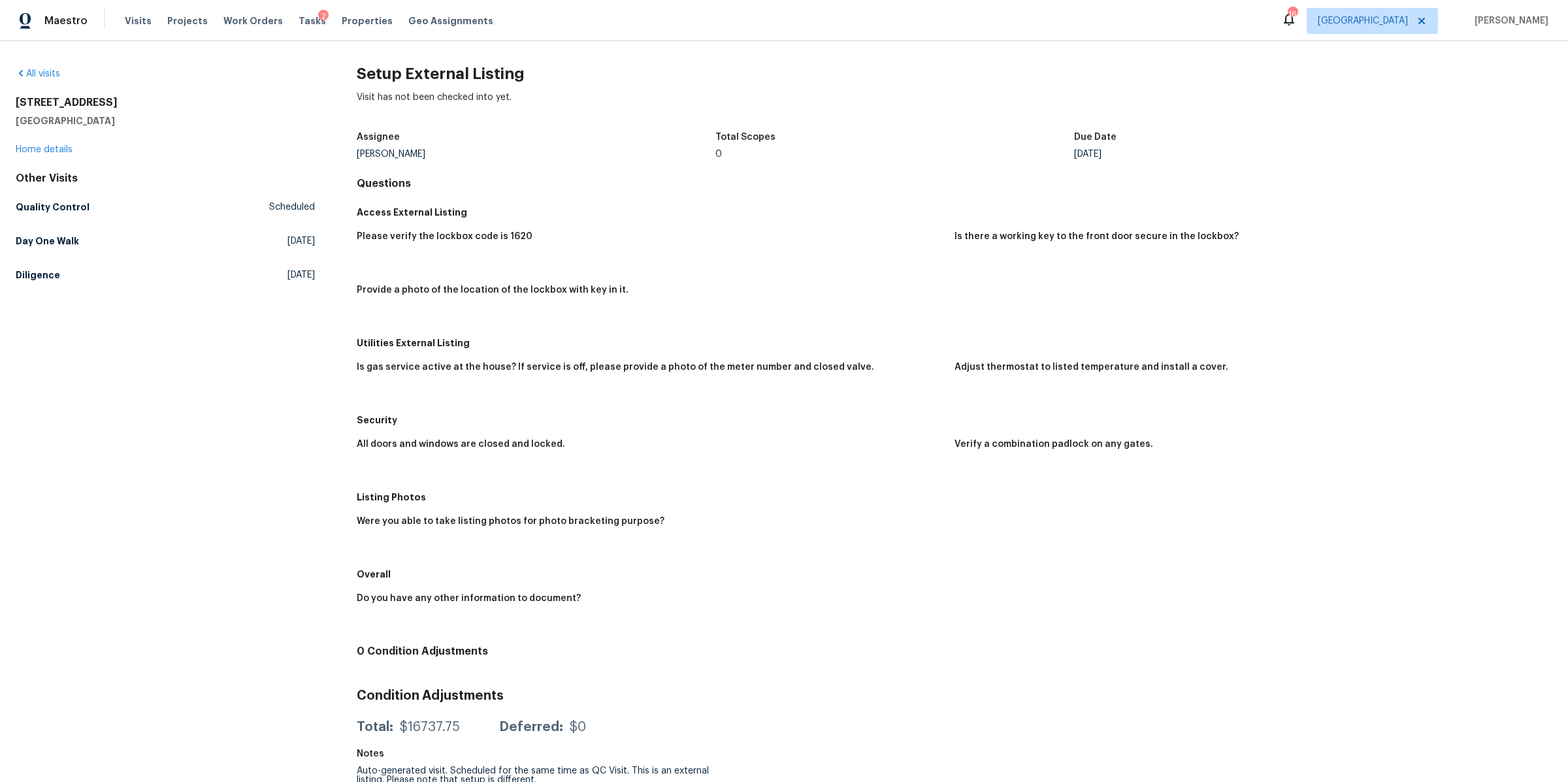
click at [39, 154] on div "5011 Preserve Blvd Antioch, TN 37013 Home details" at bounding box center [165, 126] width 299 height 60
click at [39, 150] on link "Home details" at bounding box center [44, 150] width 57 height 9
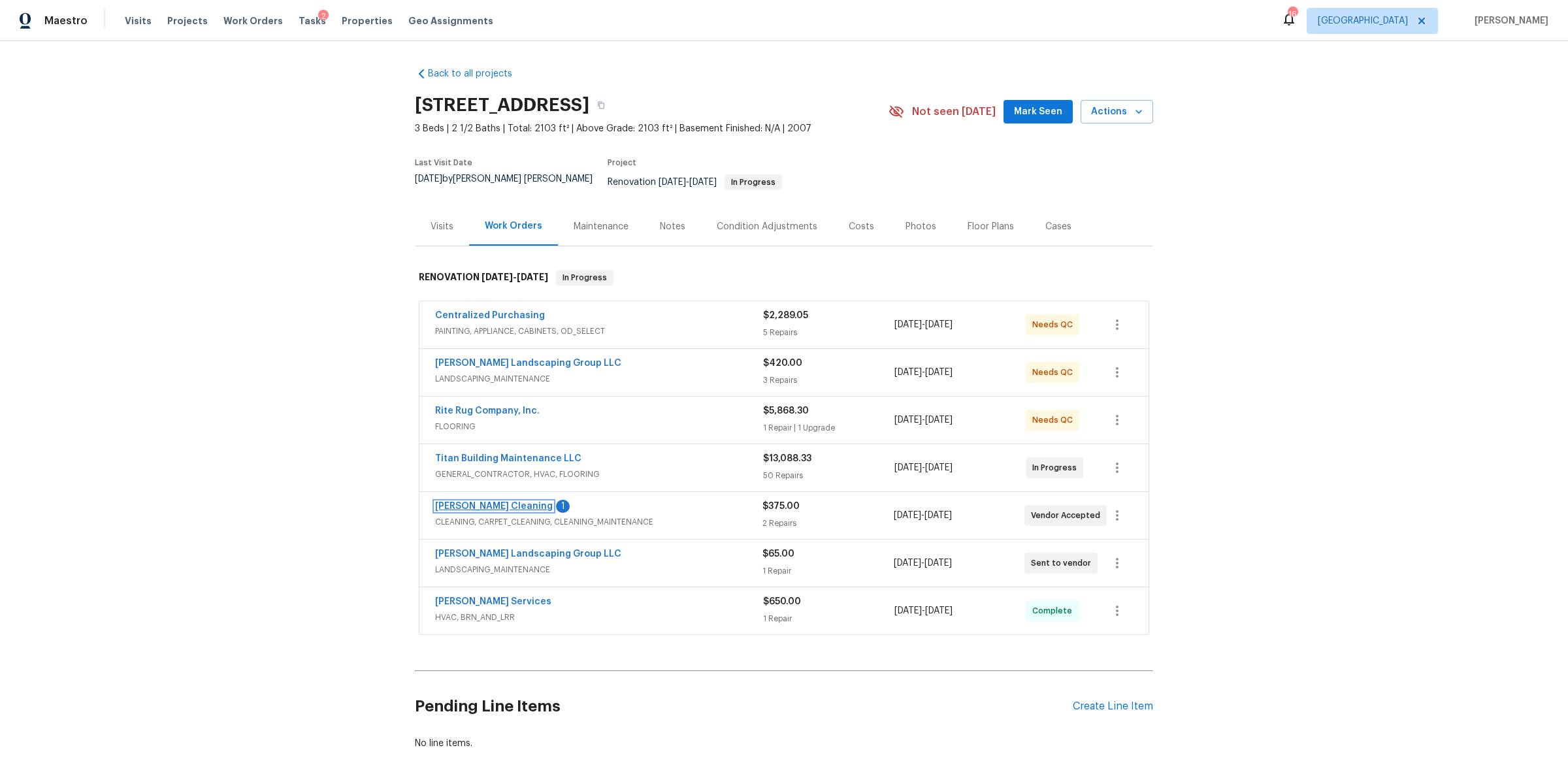
click at [485, 502] on link "Soledad Cleaning" at bounding box center [494, 506] width 118 height 9
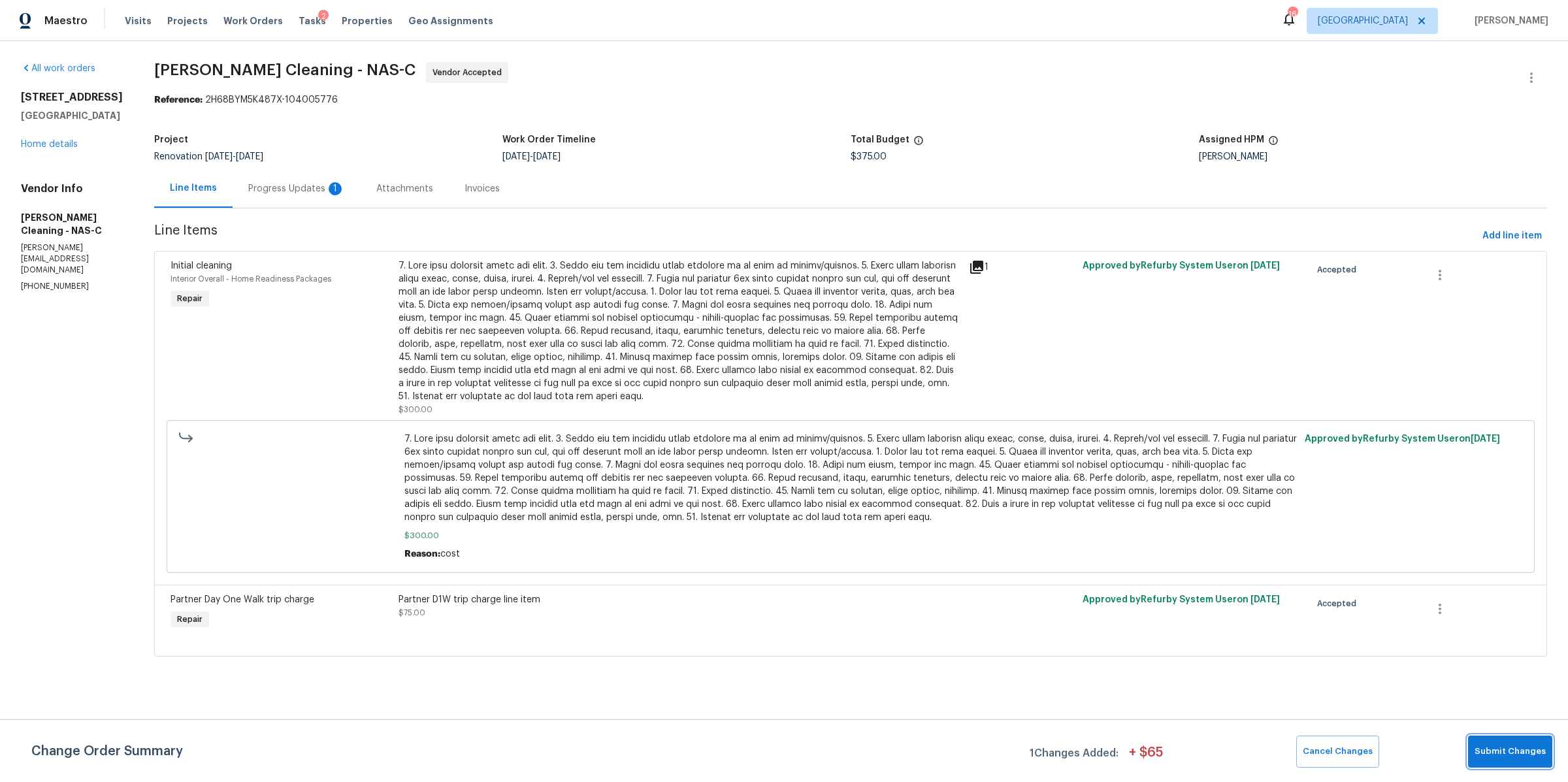
click at [1496, 747] on span "Submit Changes" at bounding box center [1510, 752] width 71 height 15
click at [299, 178] on div "Progress Updates 1" at bounding box center [297, 188] width 128 height 39
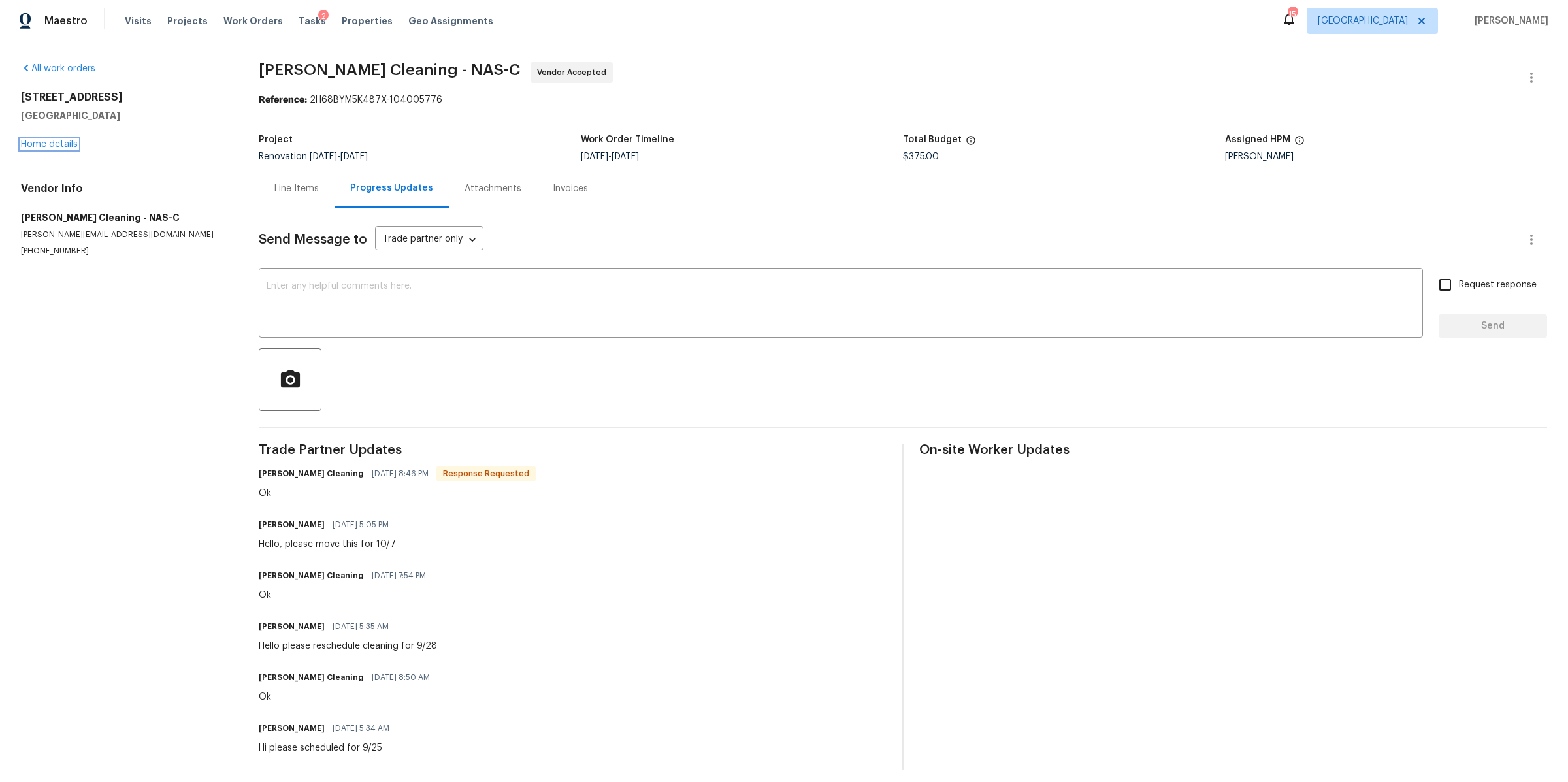
click at [53, 144] on link "Home details" at bounding box center [49, 145] width 57 height 9
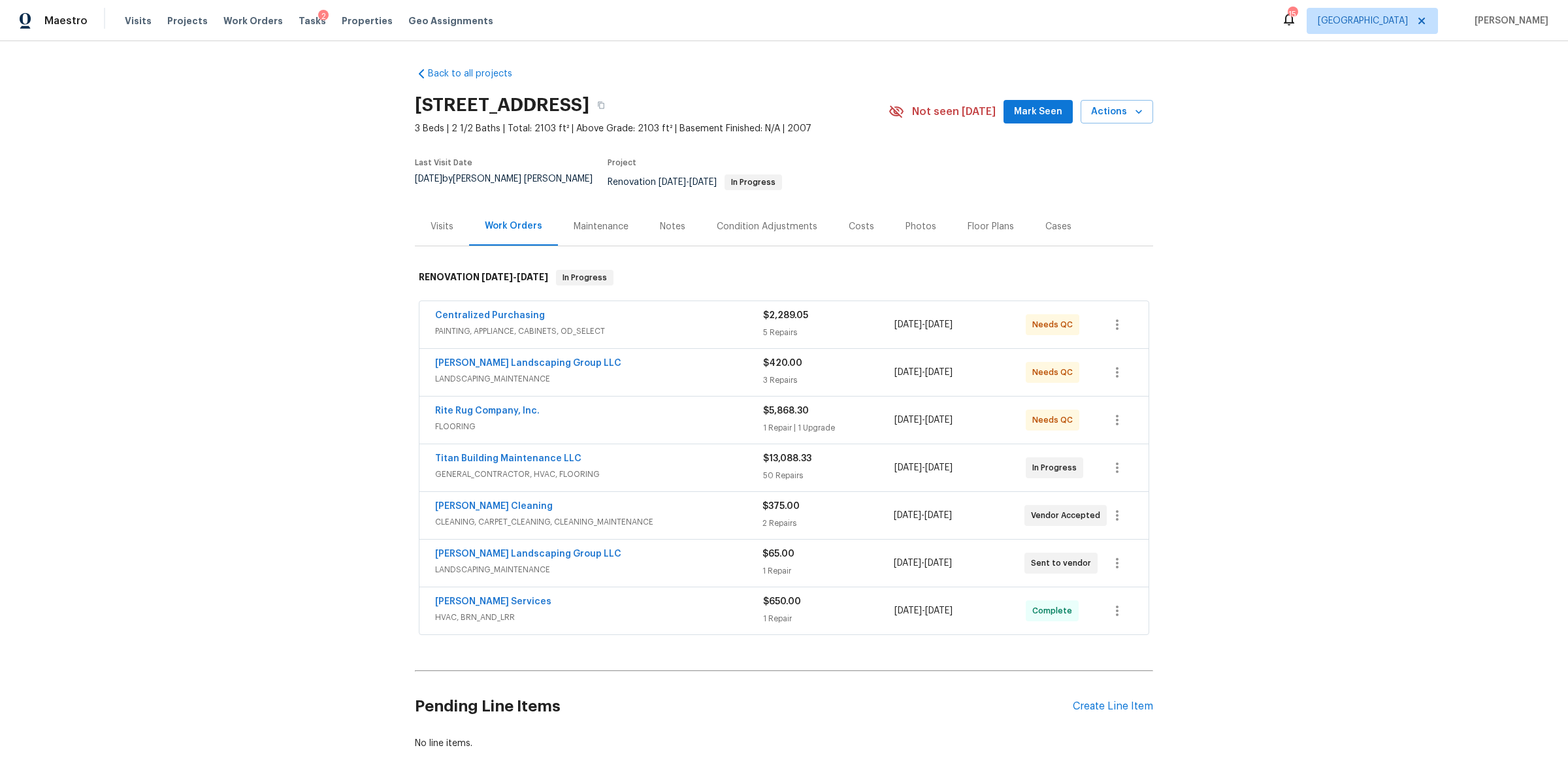
click at [660, 220] on div "Notes" at bounding box center [673, 226] width 26 height 13
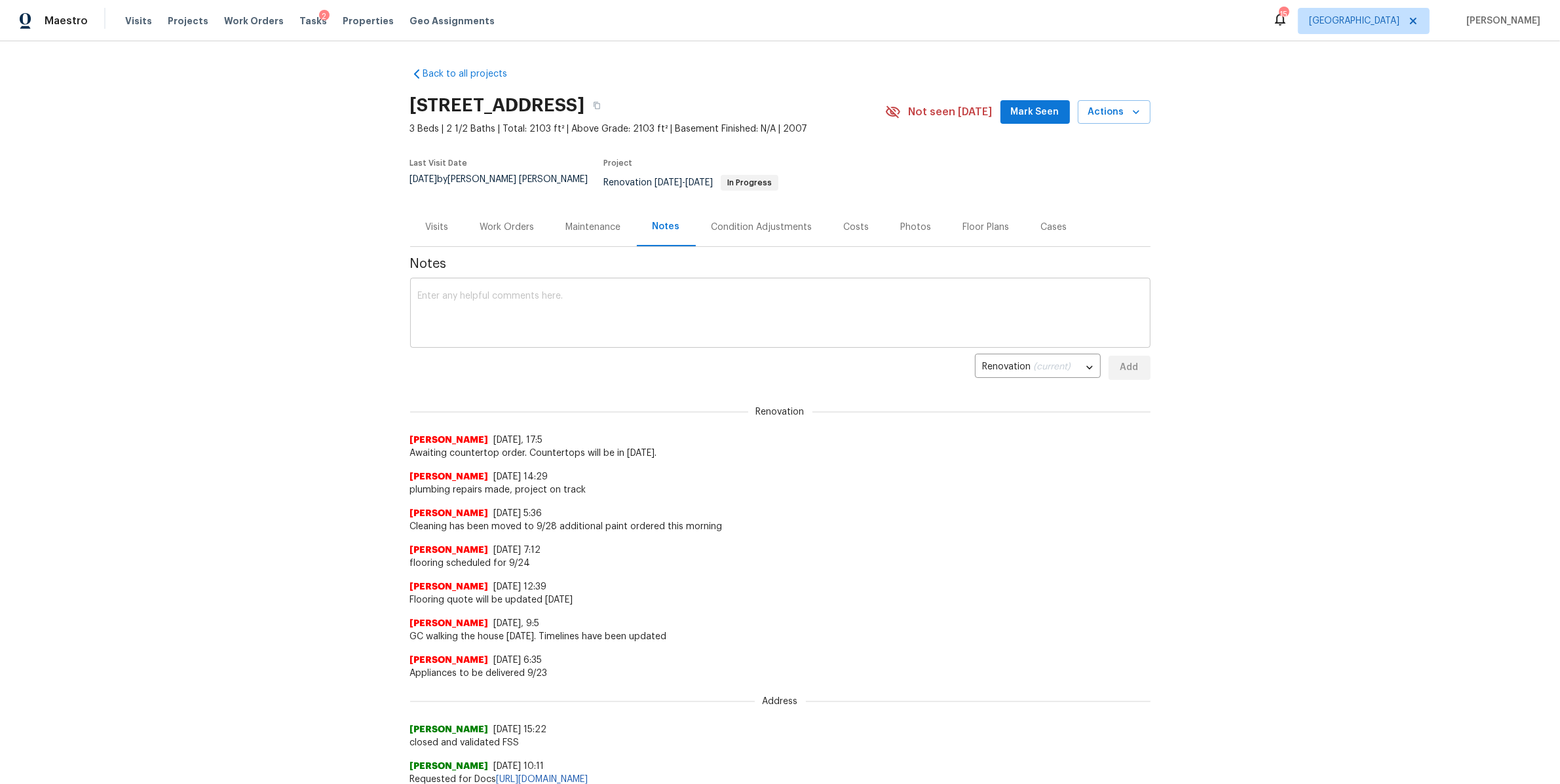
click at [637, 323] on textarea at bounding box center [780, 314] width 724 height 46
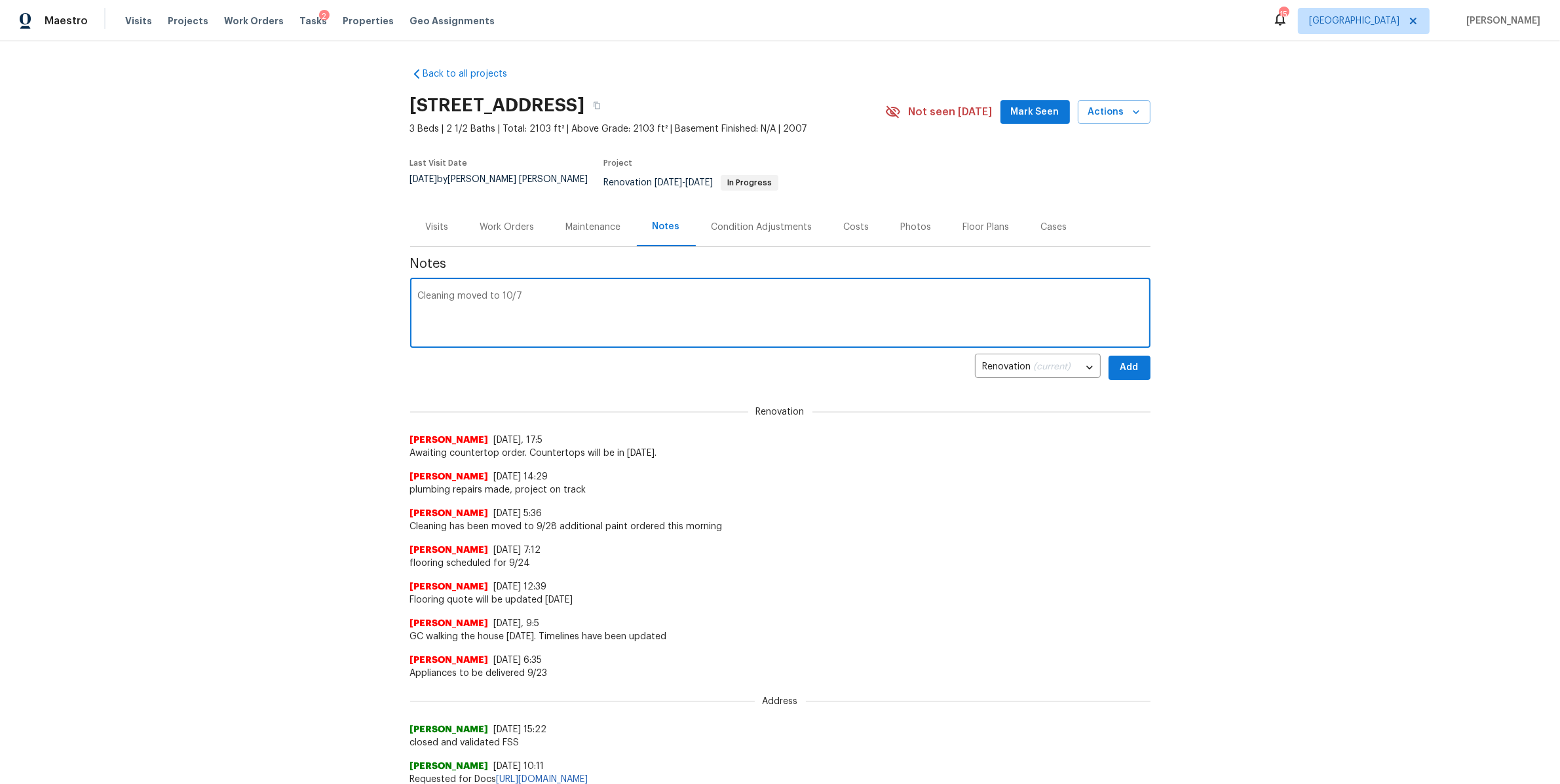
type textarea "Cleaning moved to 10/7"
click at [1130, 360] on span "Add" at bounding box center [1129, 368] width 21 height 16
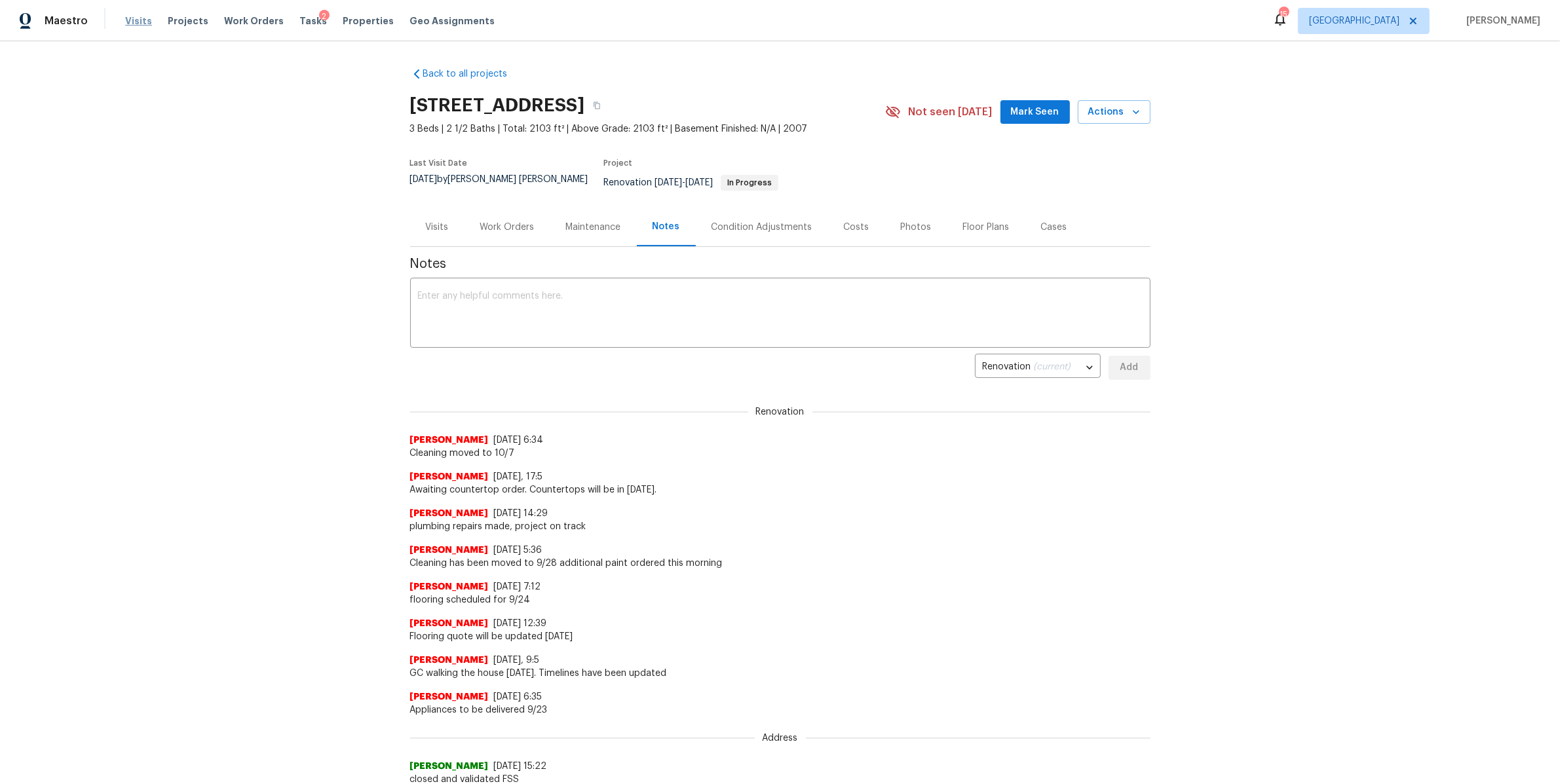
click at [139, 23] on span "Visits" at bounding box center [138, 20] width 27 height 13
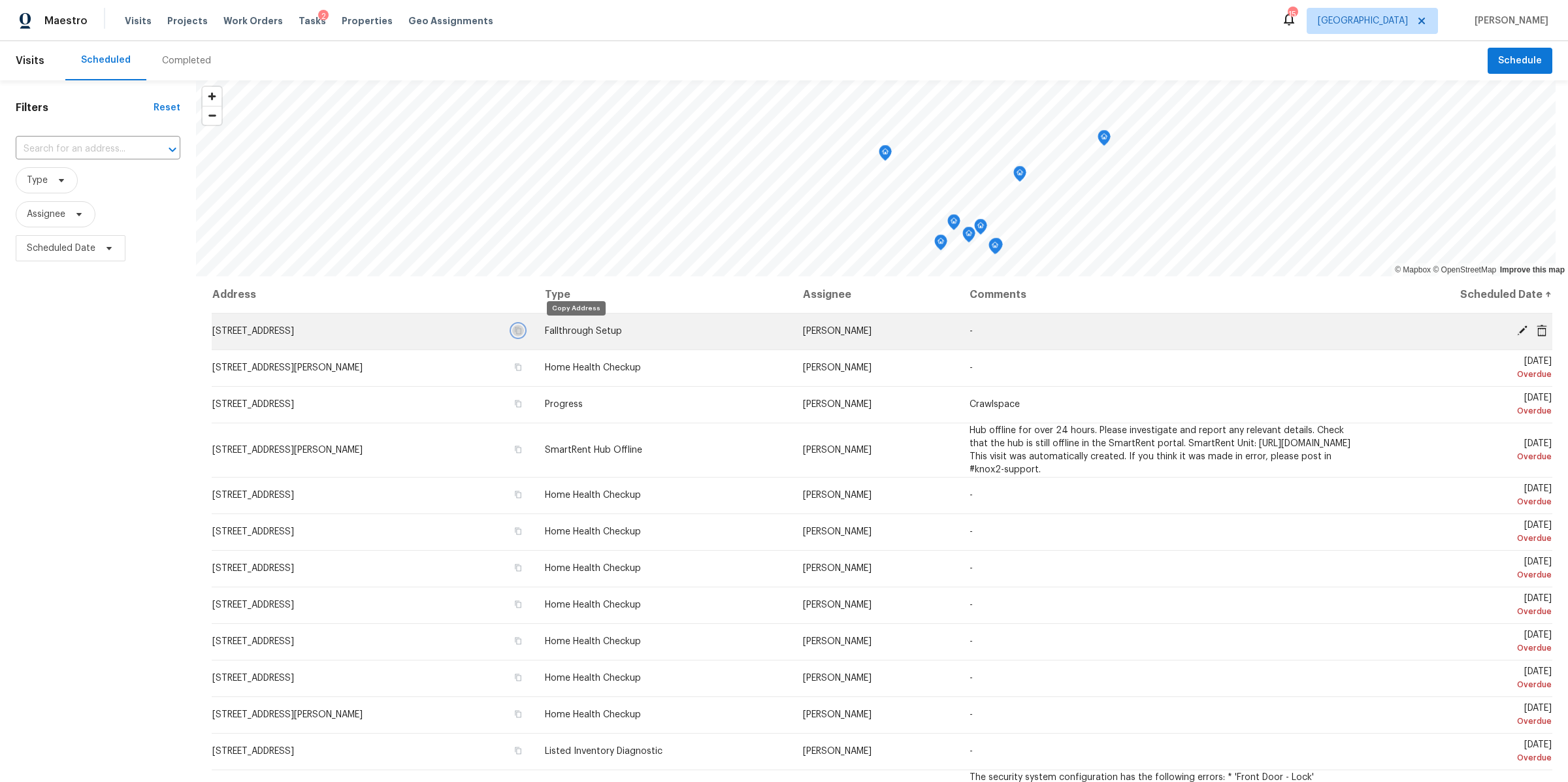
click at [522, 331] on icon "button" at bounding box center [519, 331] width 8 height 8
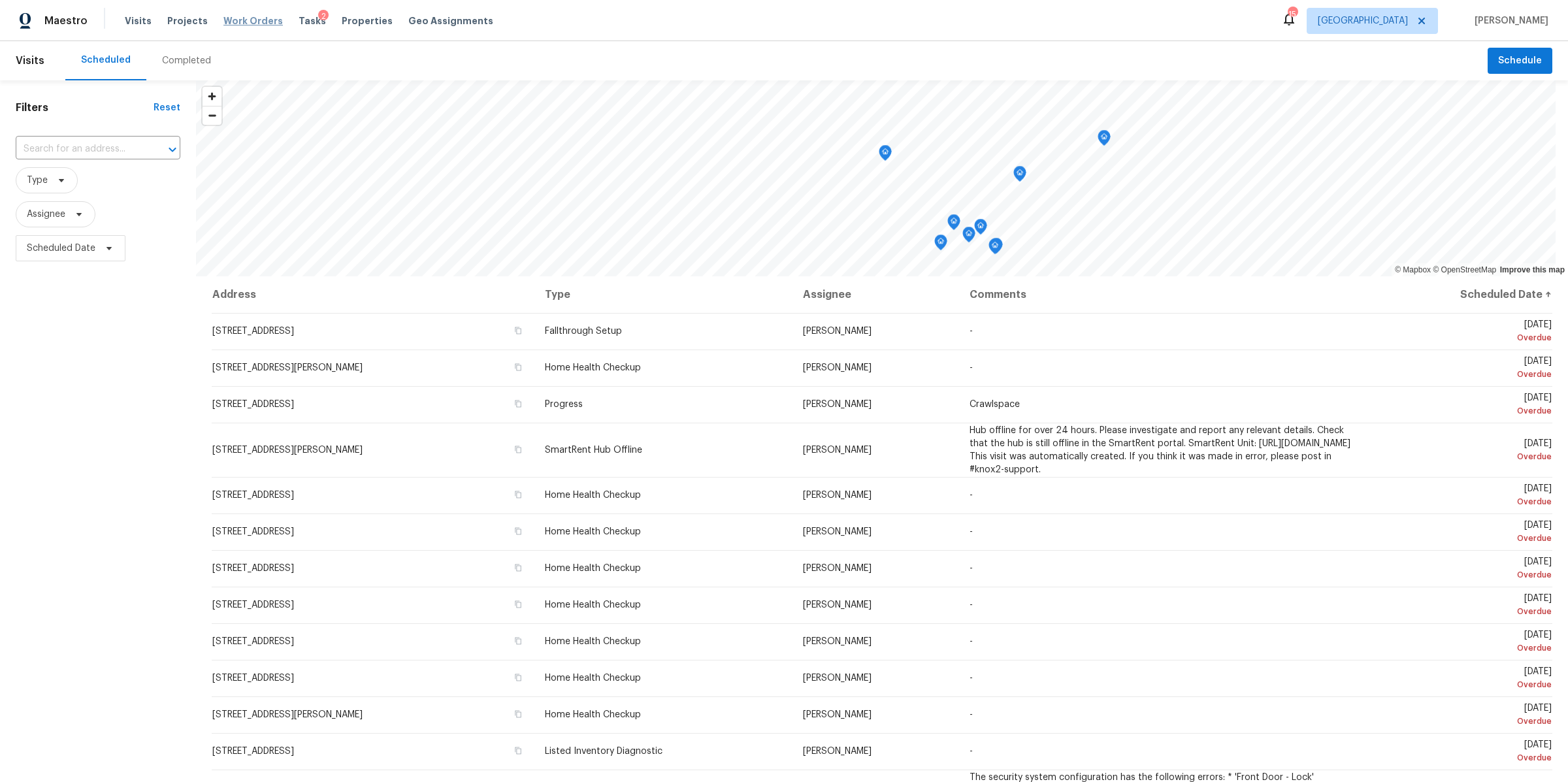
click at [228, 20] on span "Work Orders" at bounding box center [253, 20] width 60 height 13
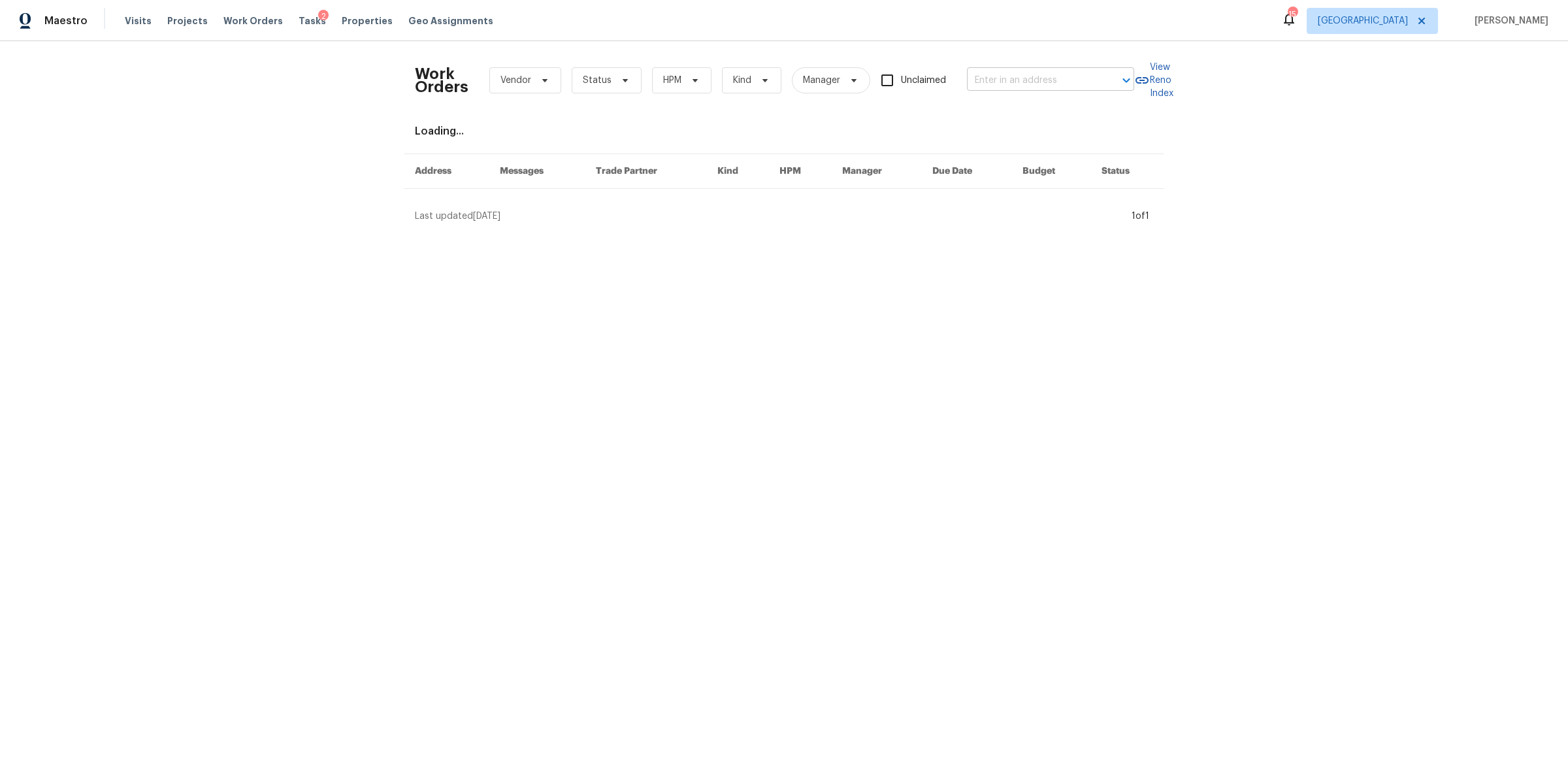
click at [1002, 82] on input "text" at bounding box center [1032, 81] width 131 height 20
paste input "1115 Morriswood Dr, Joelton, TN 37080"
type input "1115 Morriswood Dr, Joelton, TN 37080"
click at [990, 114] on li "1115 Morriswood Dr, Joelton, TN 37080" at bounding box center [1047, 110] width 167 height 22
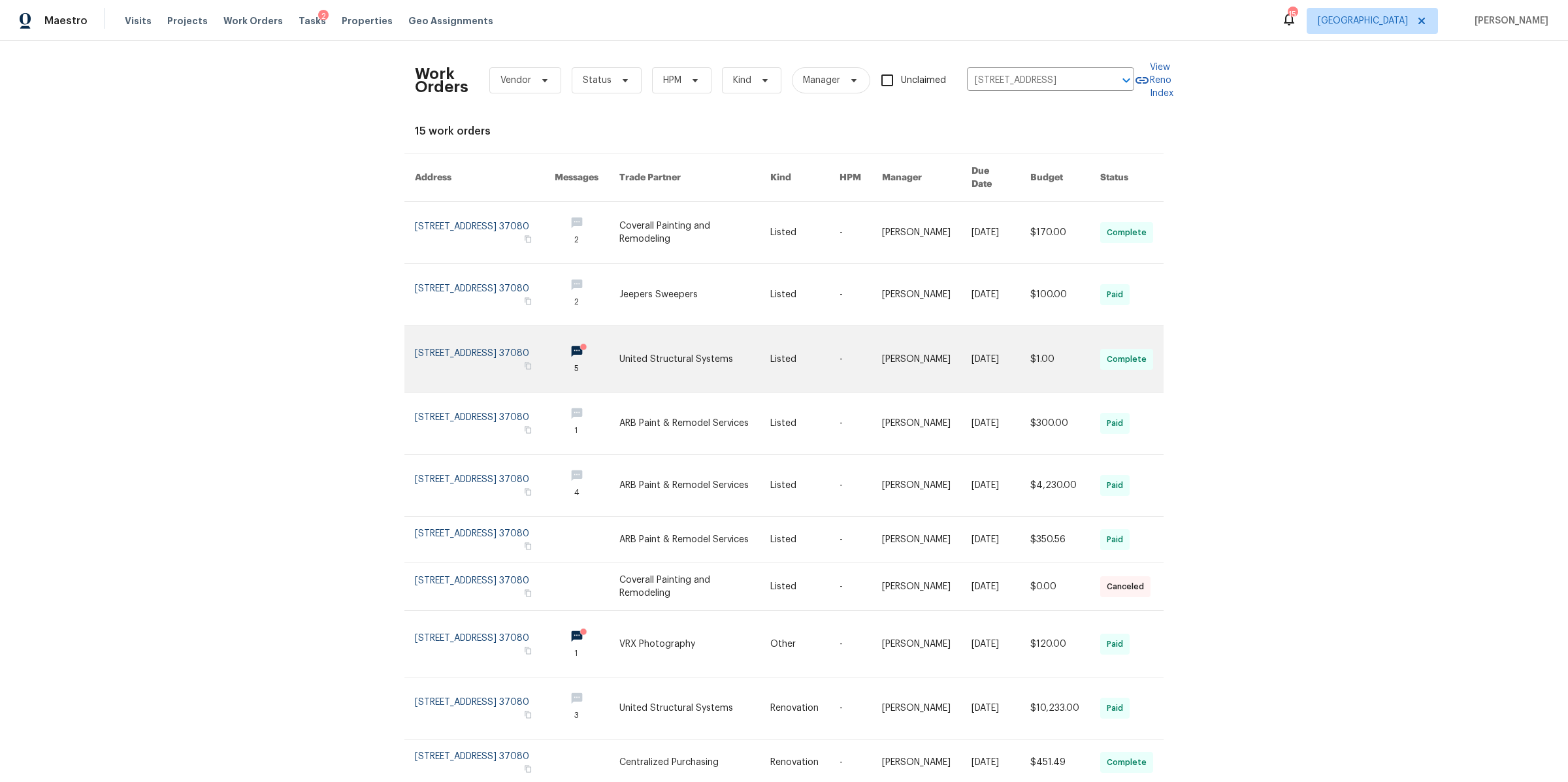
click at [454, 341] on link at bounding box center [485, 359] width 140 height 66
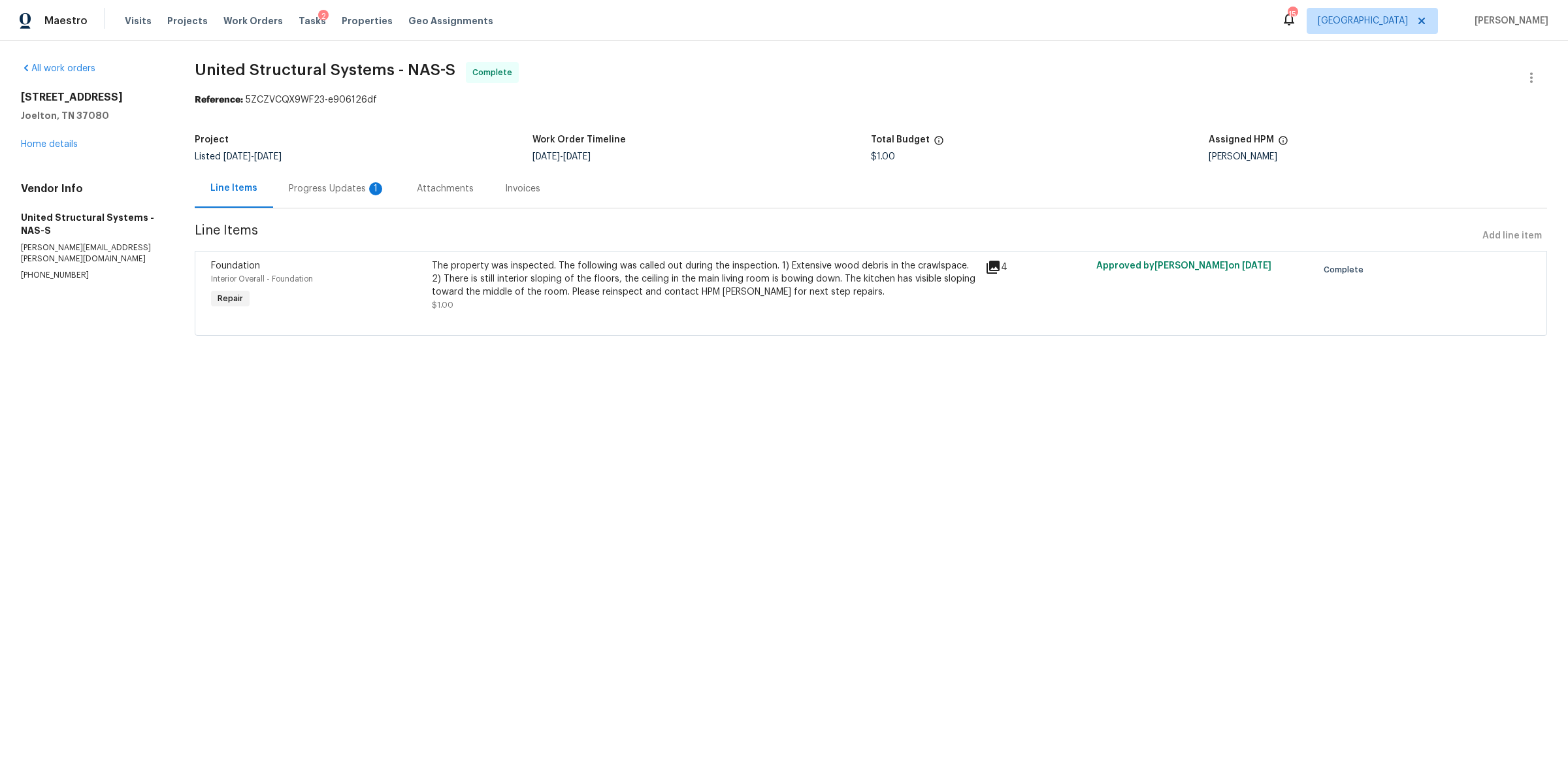
click at [334, 185] on div "Progress Updates 1" at bounding box center [337, 188] width 97 height 13
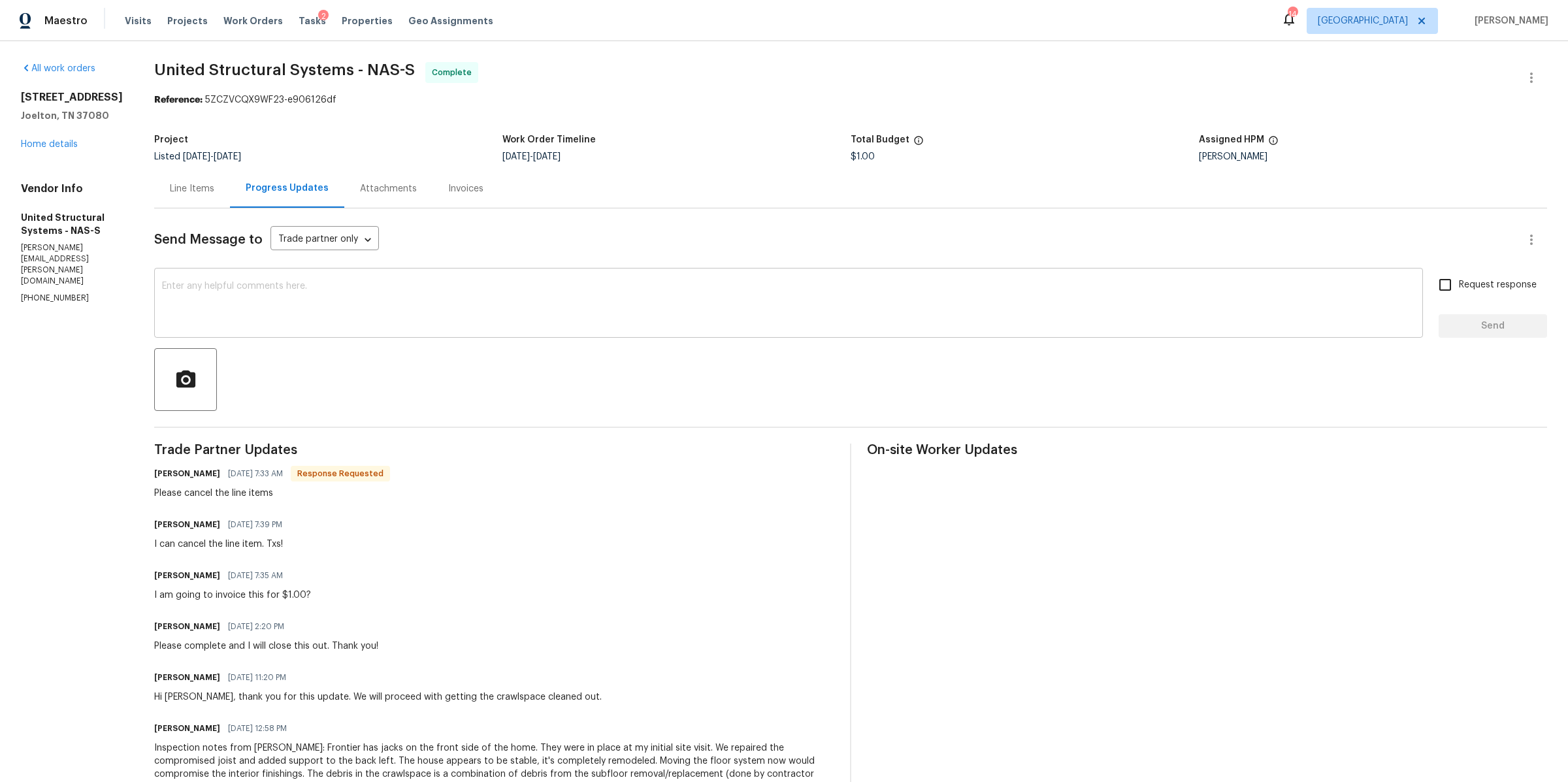
click at [423, 309] on textarea at bounding box center [788, 305] width 1253 height 46
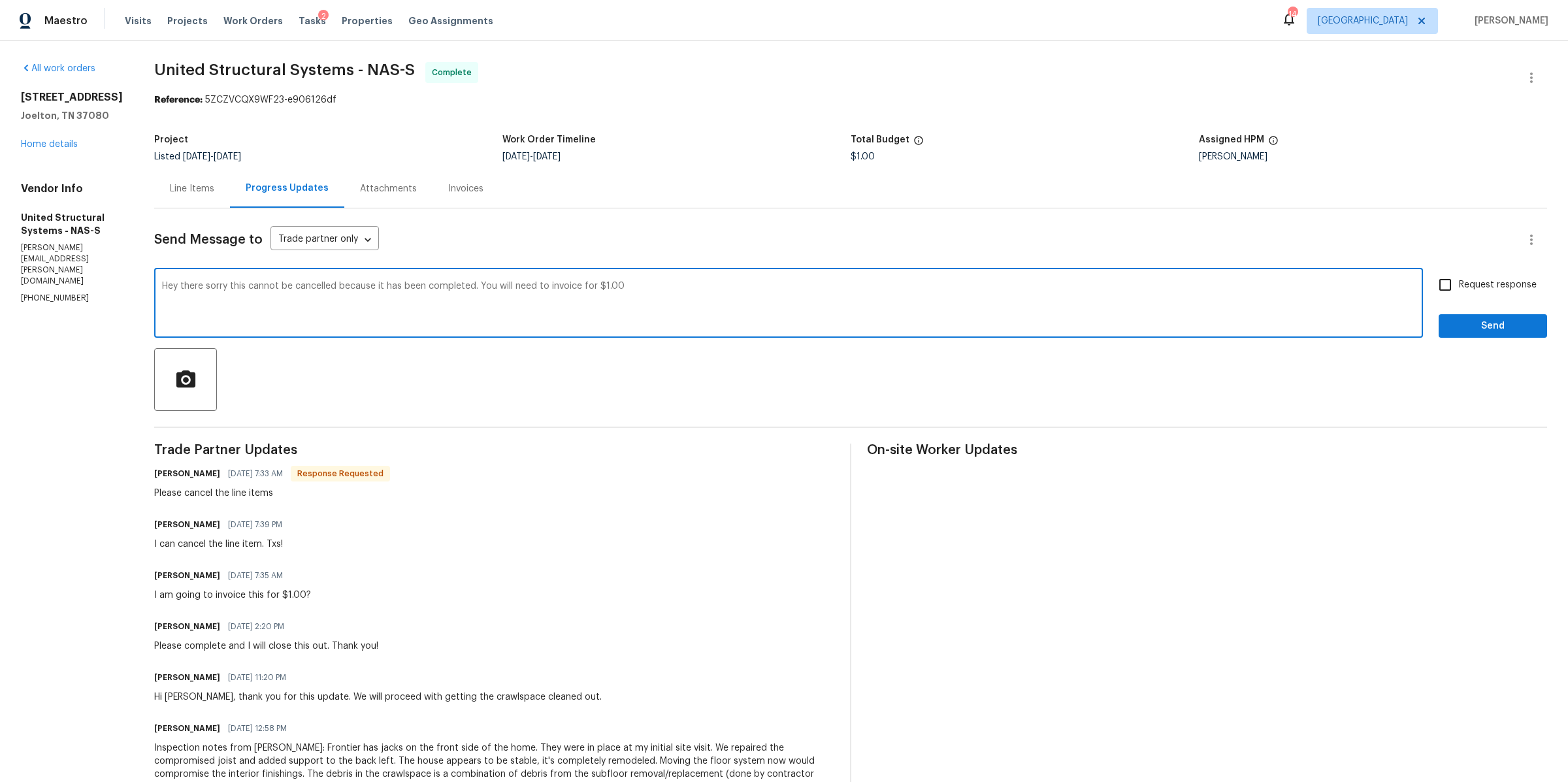
type textarea "Hey there sorry this cannot be cancelled because it has been completed. You wil…"
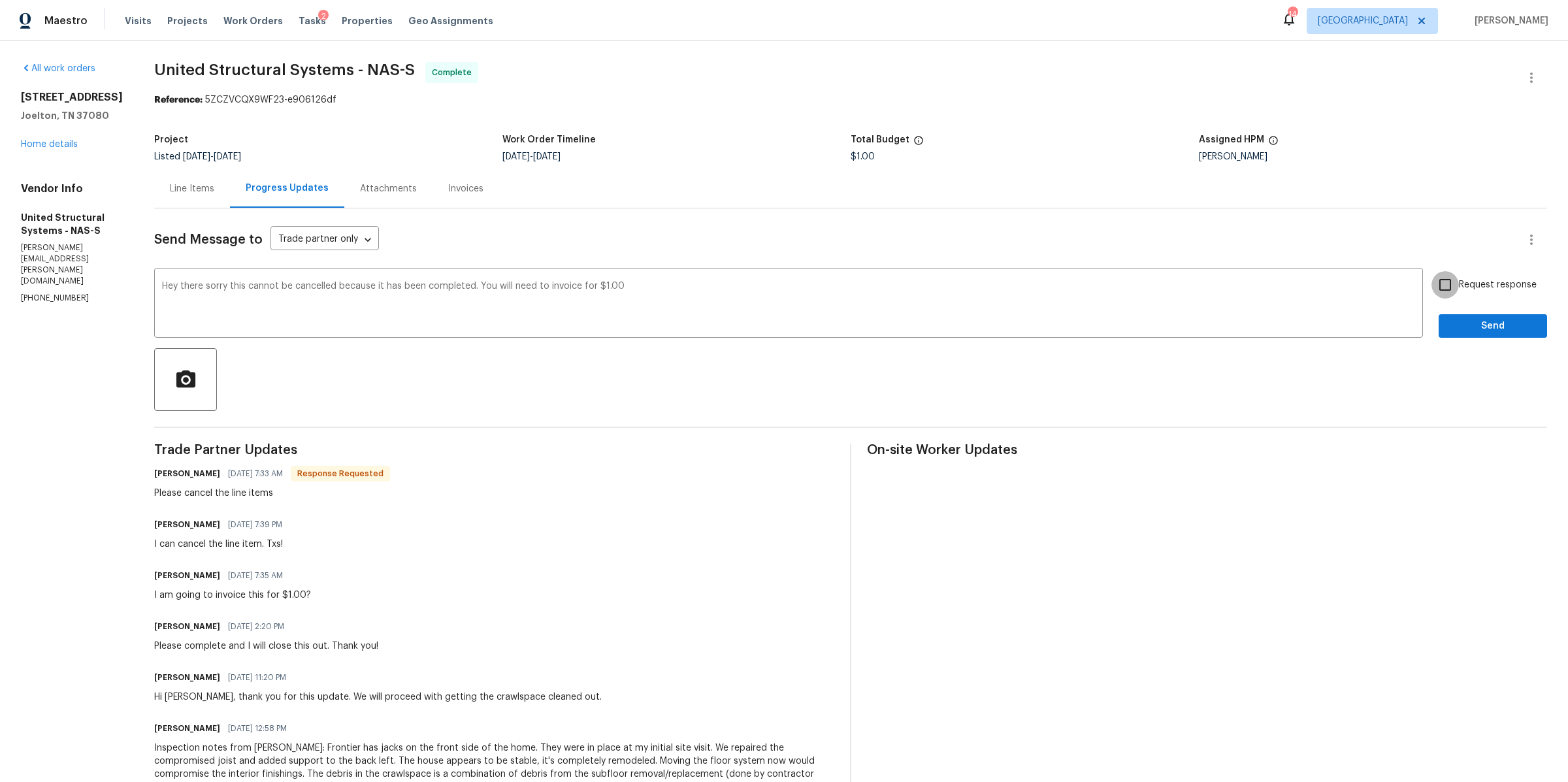
click at [1447, 285] on input "Request response" at bounding box center [1445, 285] width 28 height 28
checkbox input "true"
click at [1447, 309] on div "Request response Send" at bounding box center [1493, 305] width 108 height 66
click at [1450, 325] on span "Send" at bounding box center [1493, 326] width 87 height 16
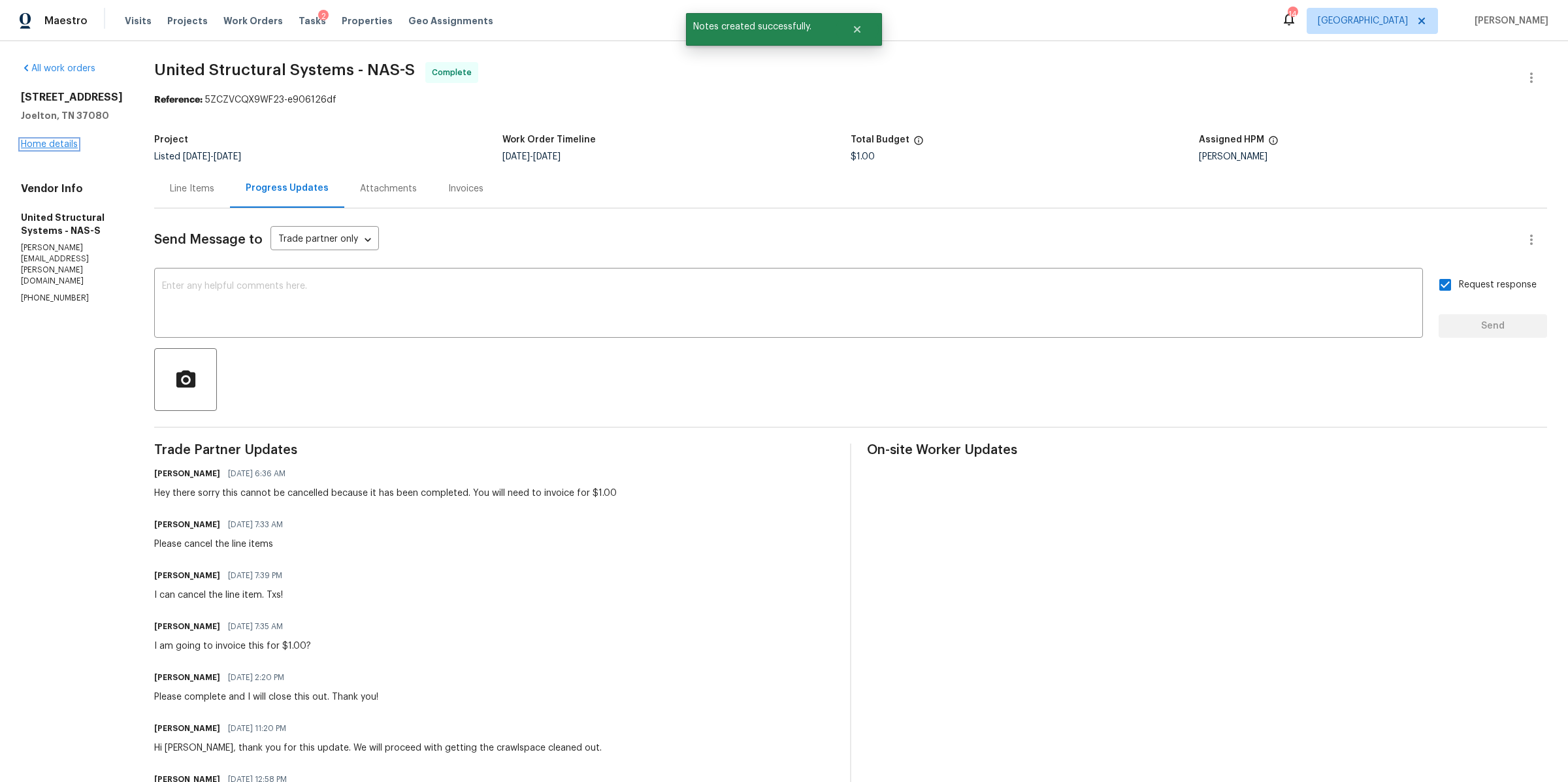
click at [54, 146] on link "Home details" at bounding box center [49, 145] width 57 height 9
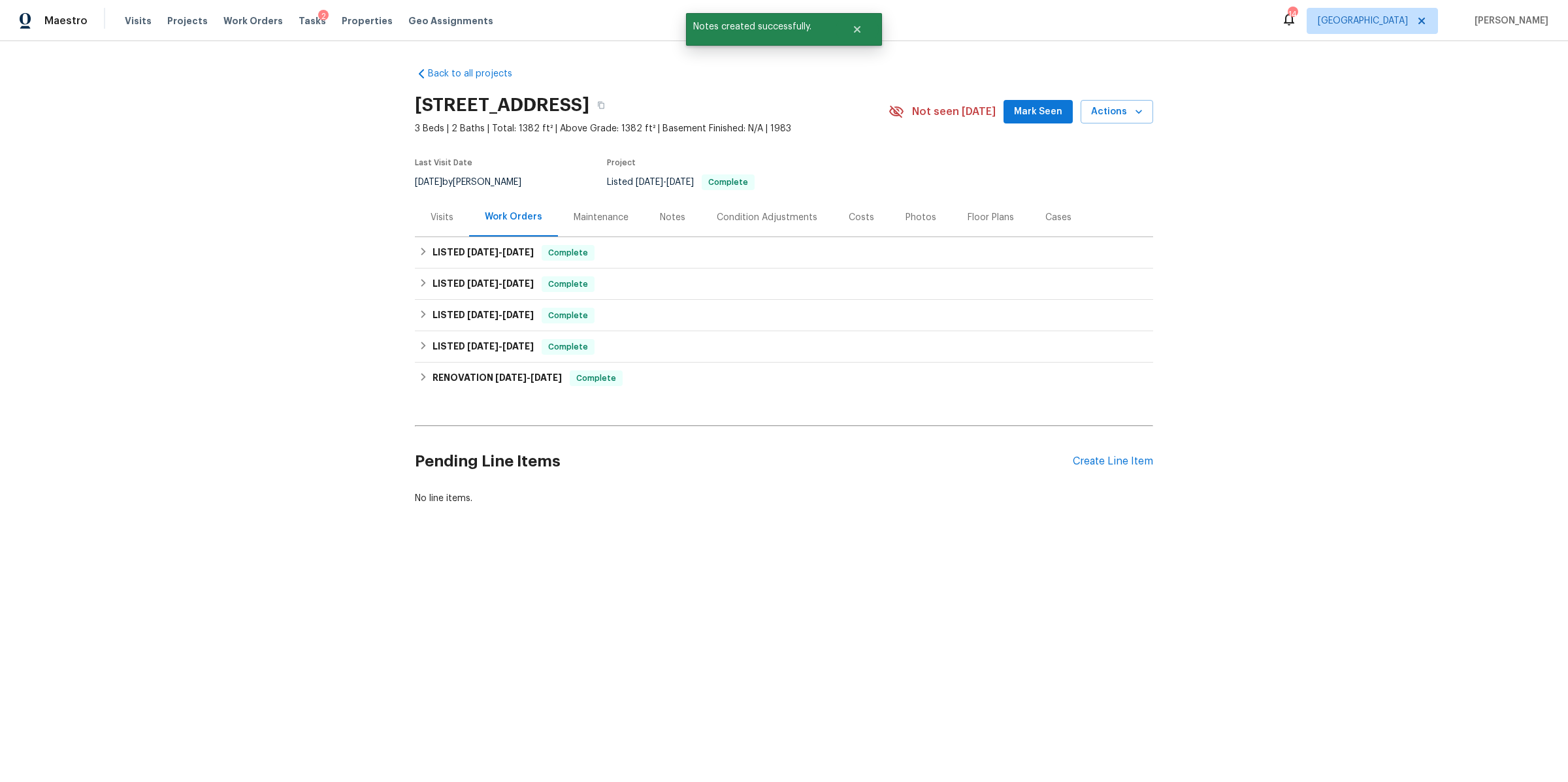
click at [432, 213] on div "Visits" at bounding box center [442, 217] width 23 height 13
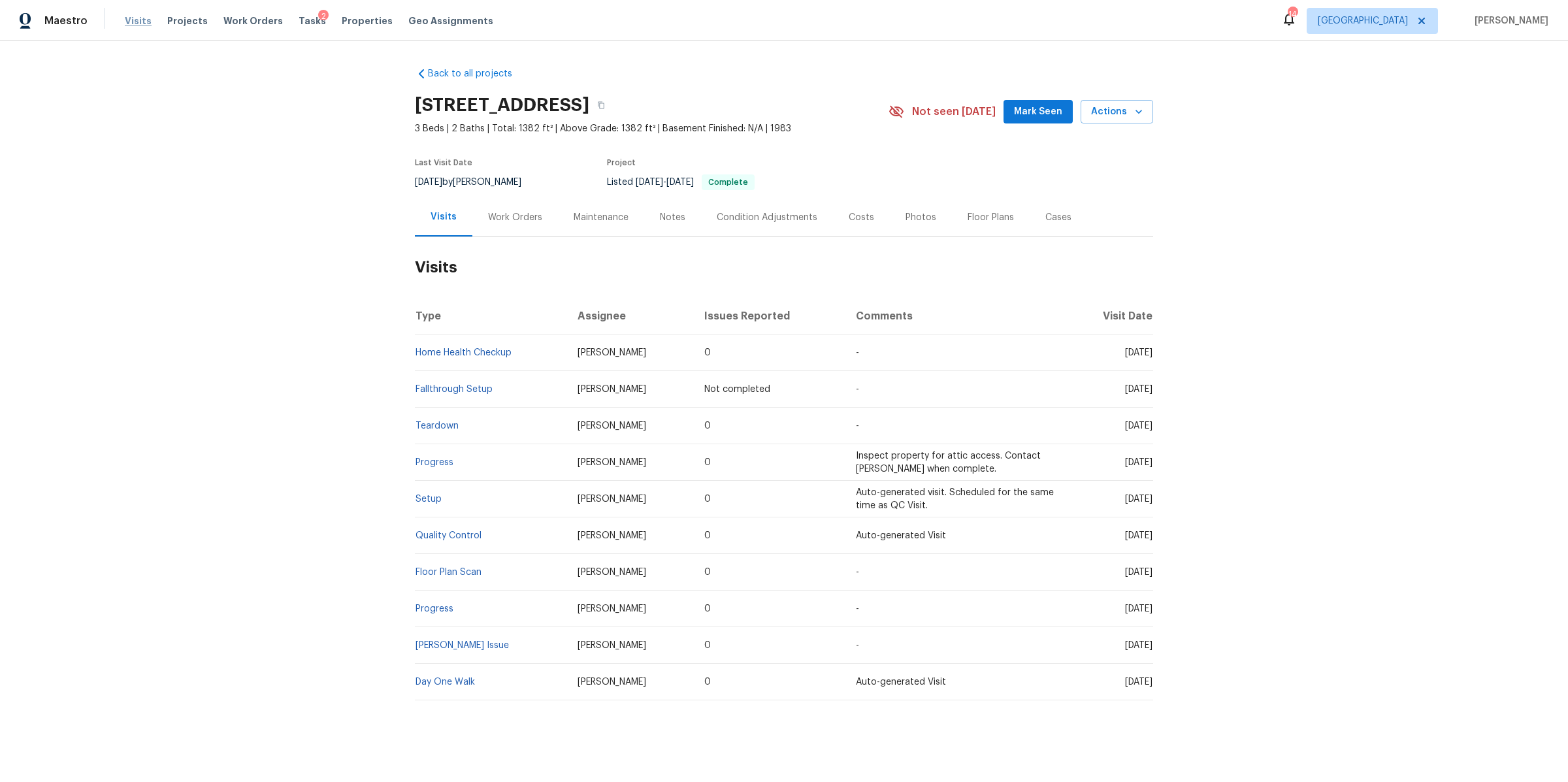
click at [129, 14] on span "Visits" at bounding box center [138, 20] width 27 height 13
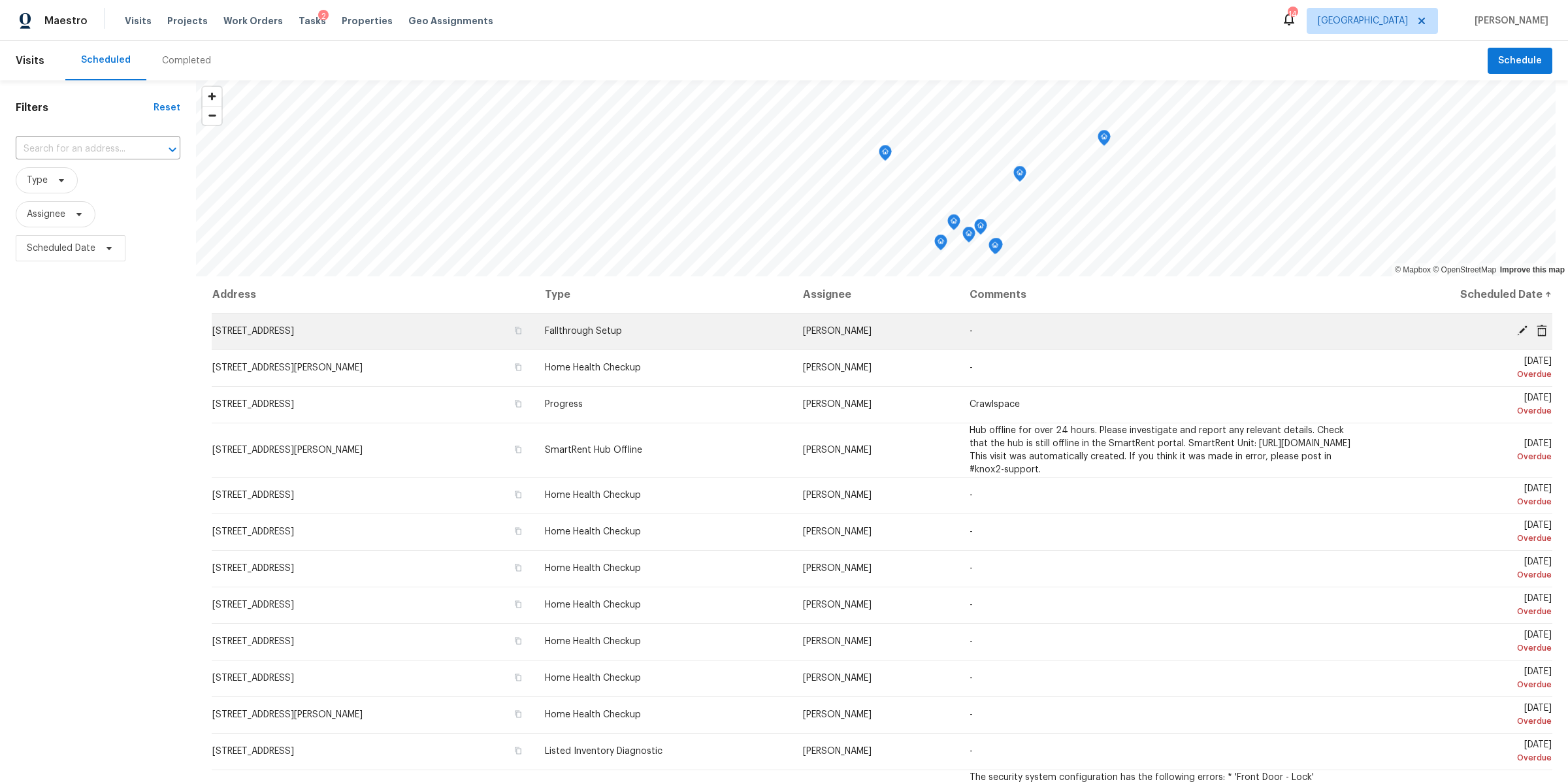
click at [1537, 326] on icon at bounding box center [1542, 330] width 10 height 12
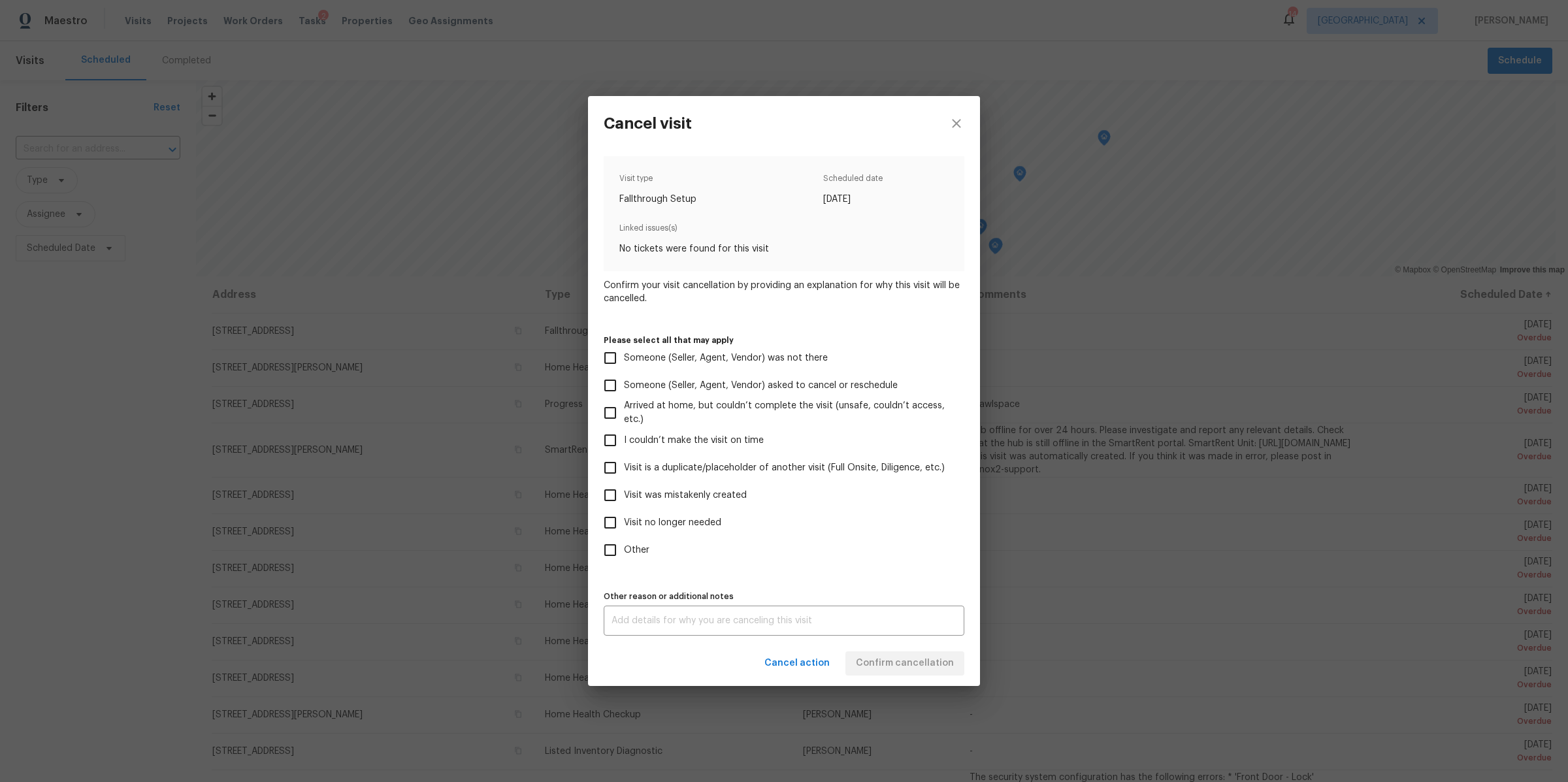
click at [698, 522] on span "Visit no longer needed" at bounding box center [673, 523] width 97 height 14
click at [624, 522] on input "Visit no longer needed" at bounding box center [610, 523] width 28 height 28
checkbox input "true"
click at [782, 638] on div "Visit type Fallthrough Setup Scheduled date 8/16/2025 Linked issues(s) No ticke…" at bounding box center [784, 396] width 392 height 490
click at [793, 632] on div "x Other reason or additional notes" at bounding box center [784, 621] width 361 height 30
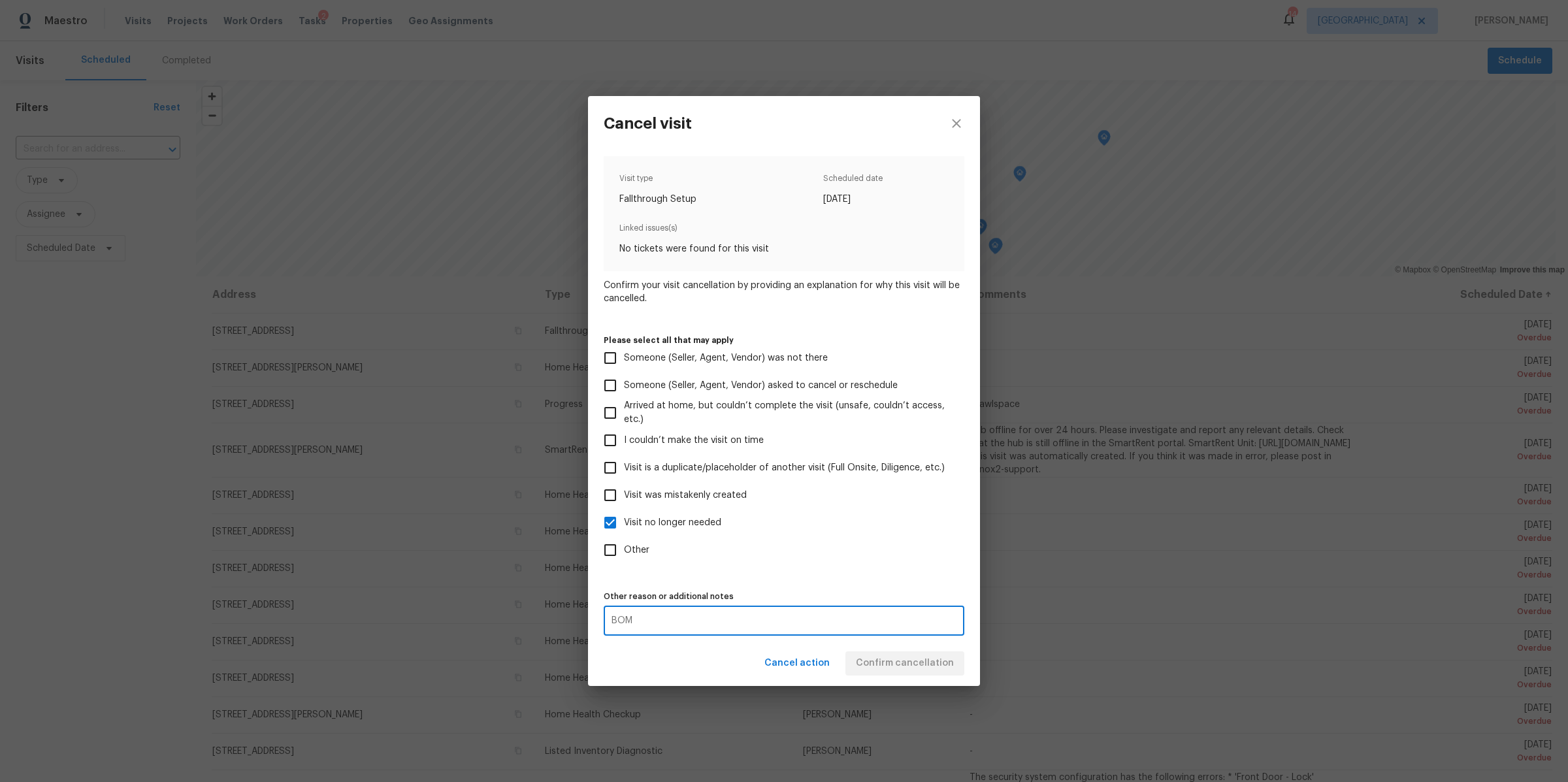
type textarea "BOM"
click at [953, 672] on div "Cancel action Confirm cancellation" at bounding box center [784, 664] width 392 height 45
click at [951, 669] on span "Confirm cancellation" at bounding box center [905, 664] width 98 height 16
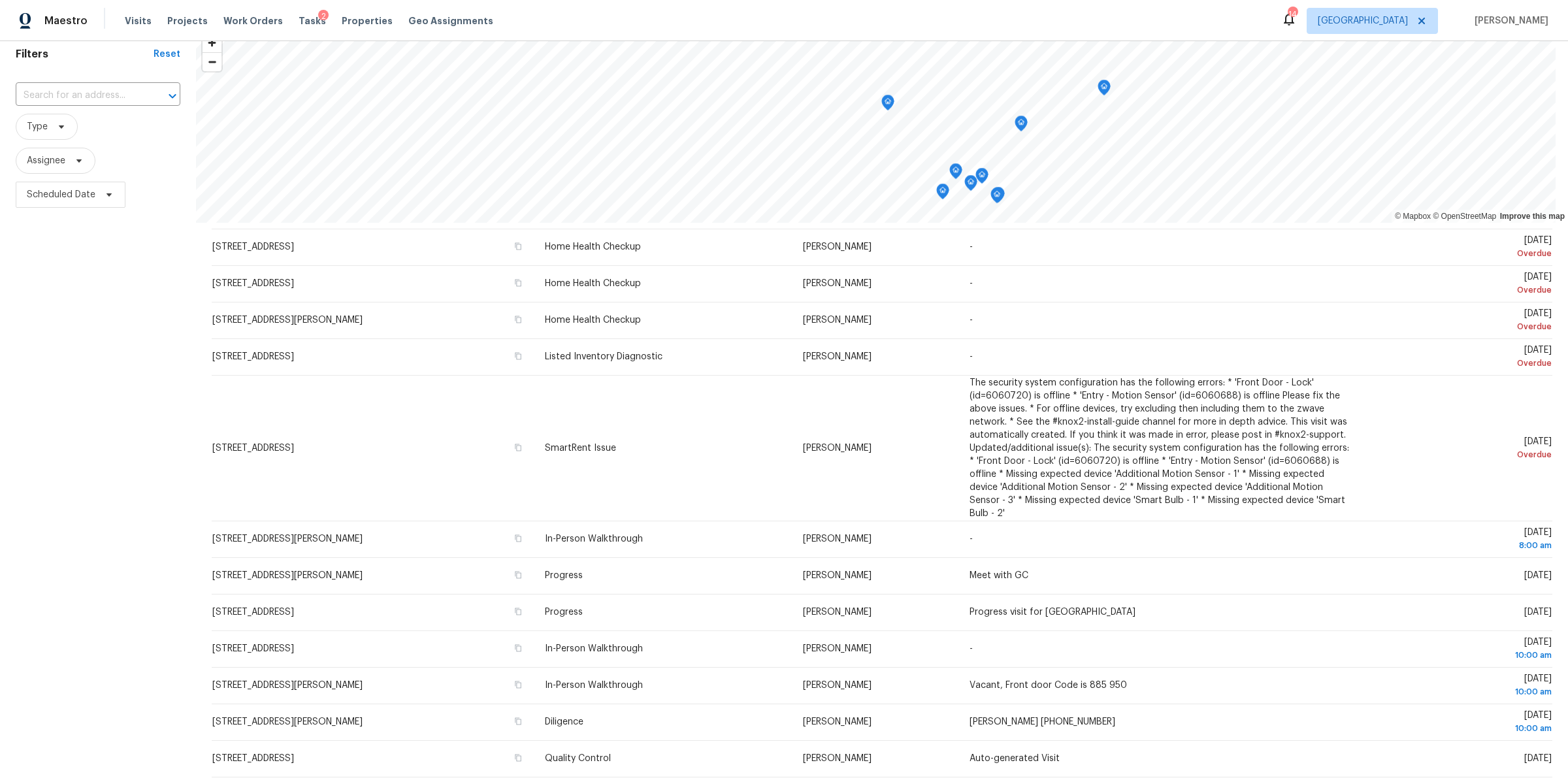
scroll to position [132, 0]
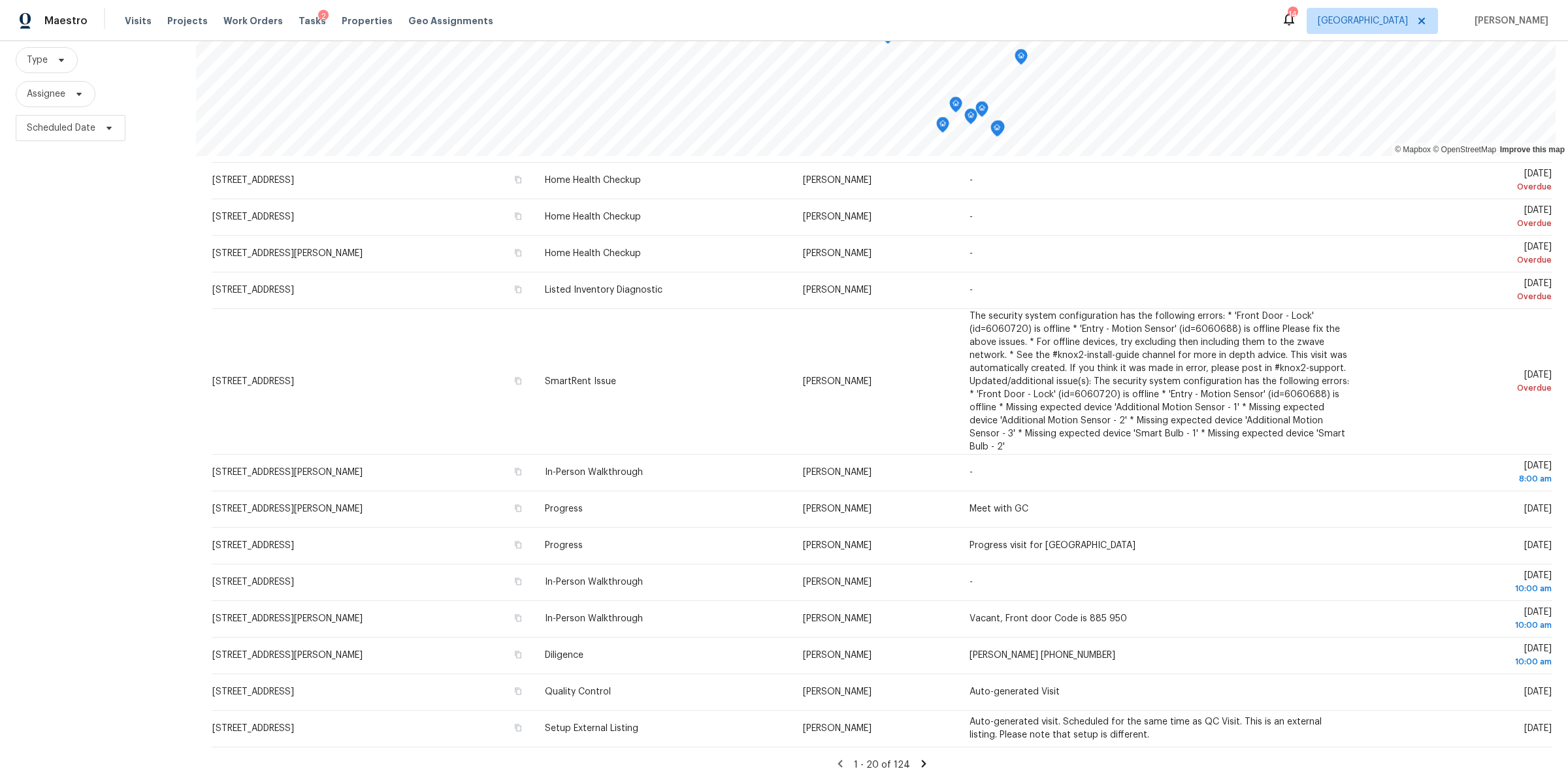
click at [918, 758] on icon at bounding box center [923, 764] width 12 height 12
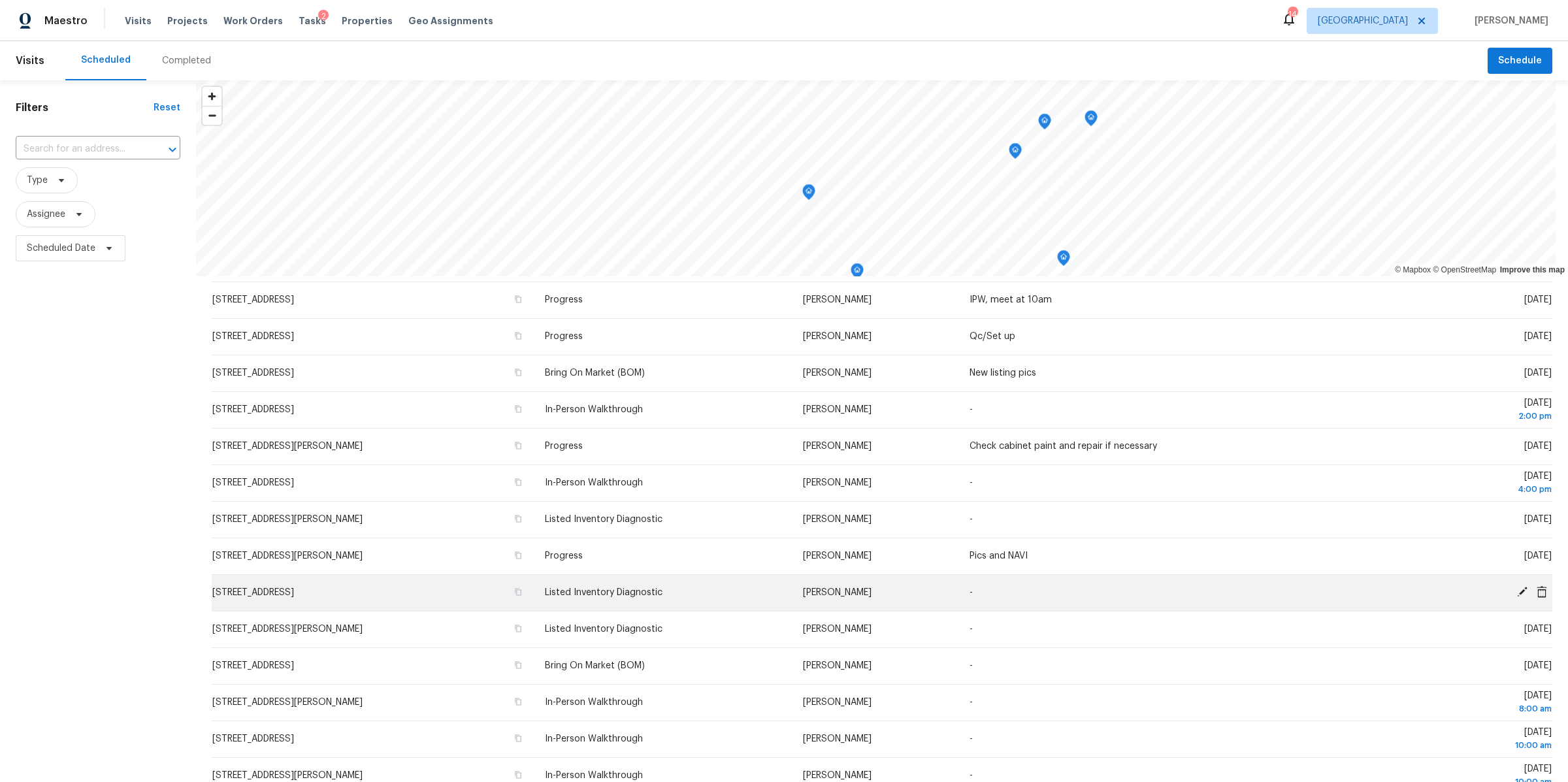
scroll to position [0, 0]
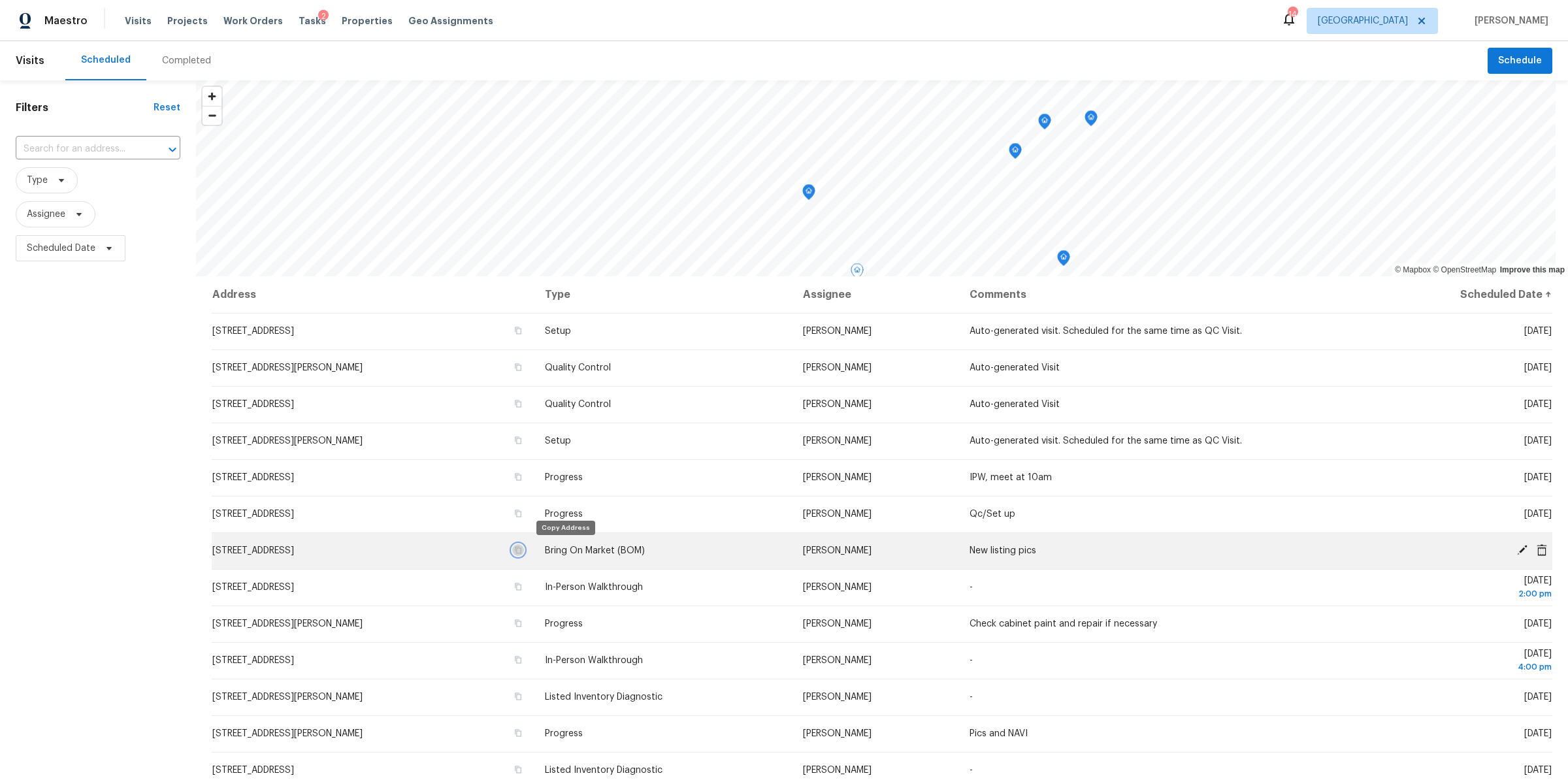
click at [522, 550] on icon "button" at bounding box center [519, 550] width 8 height 8
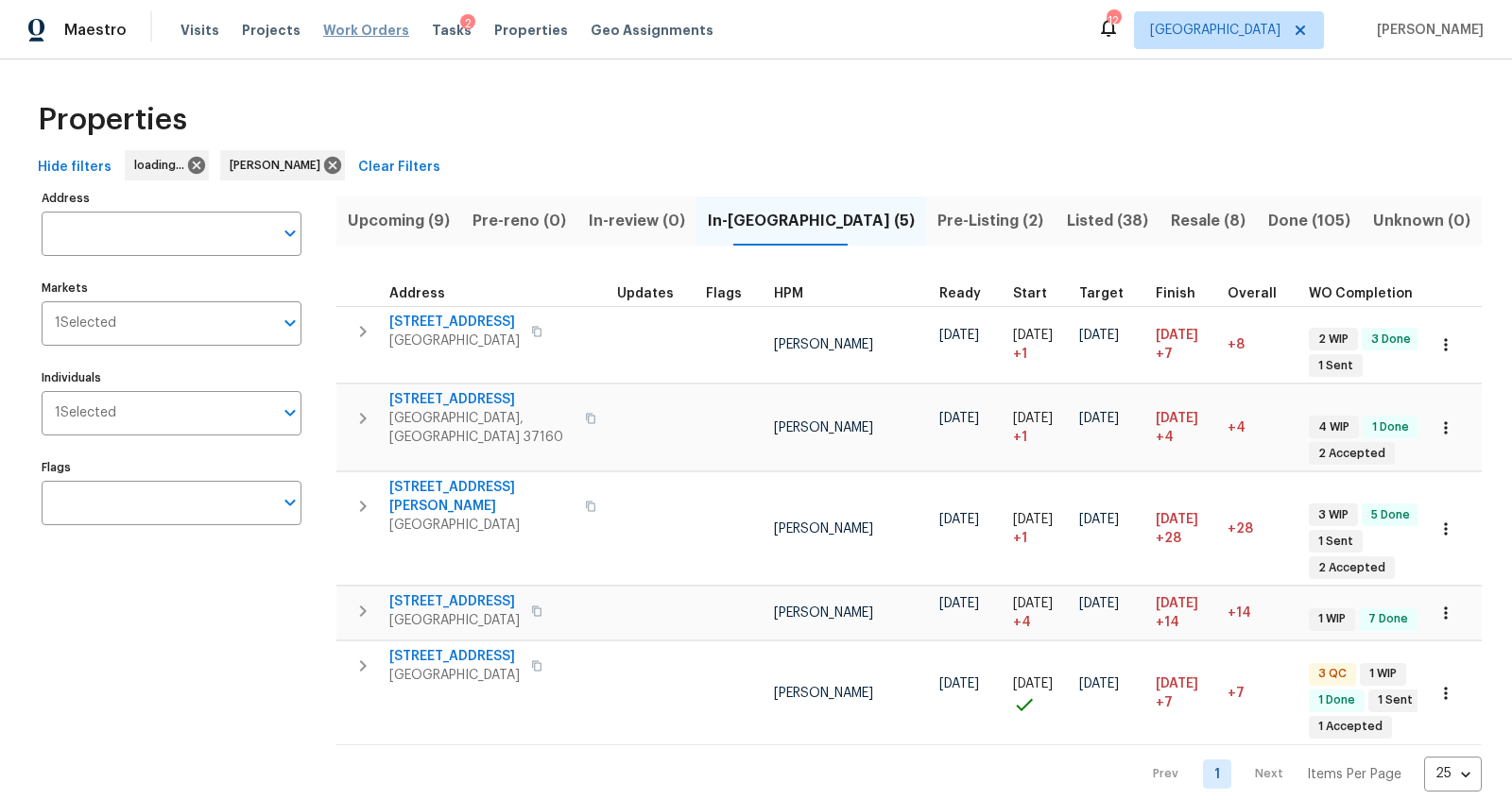
click at [356, 31] on span "Work Orders" at bounding box center [366, 29] width 86 height 19
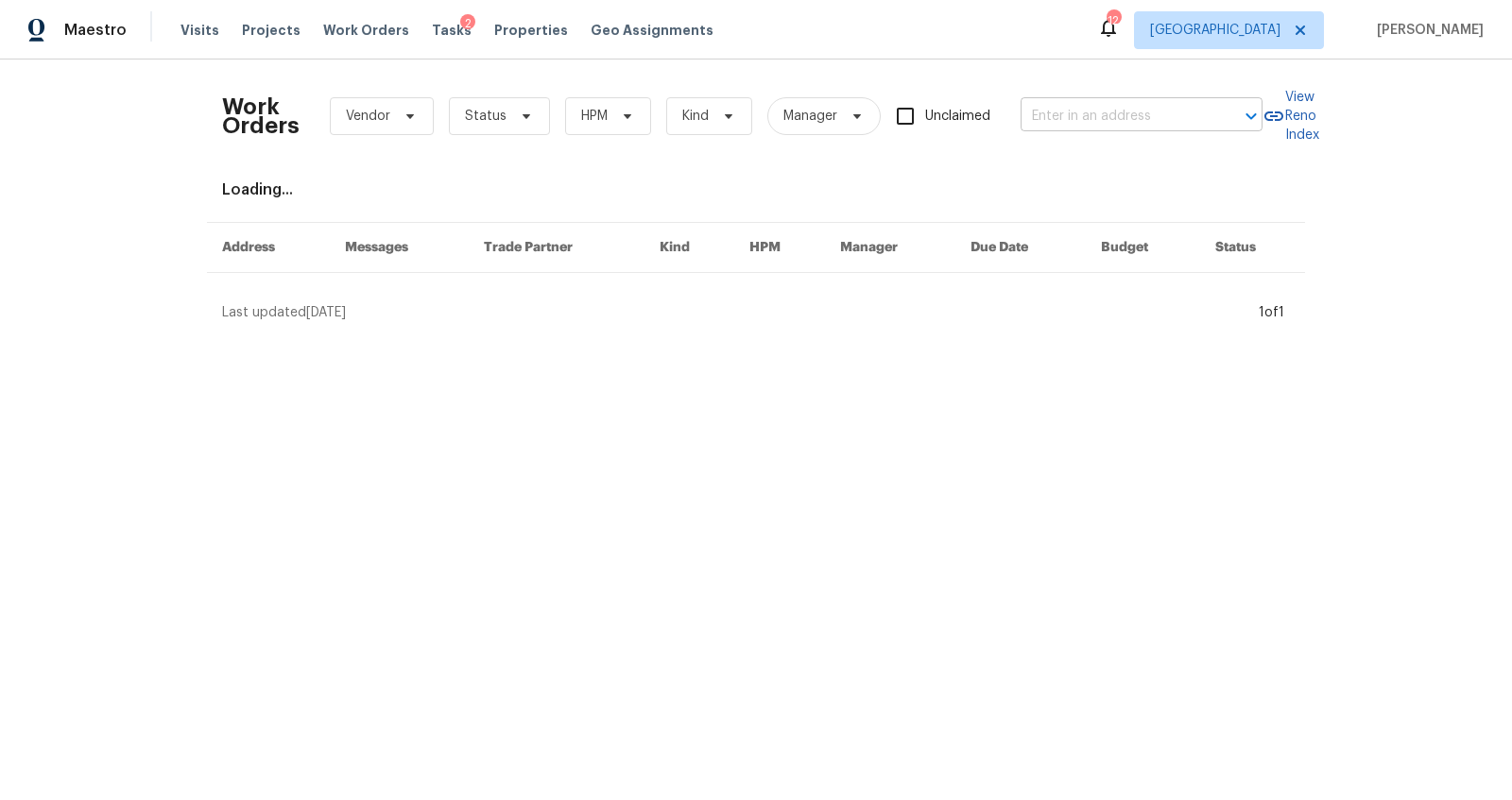
click at [1070, 109] on input "text" at bounding box center [1114, 117] width 189 height 29
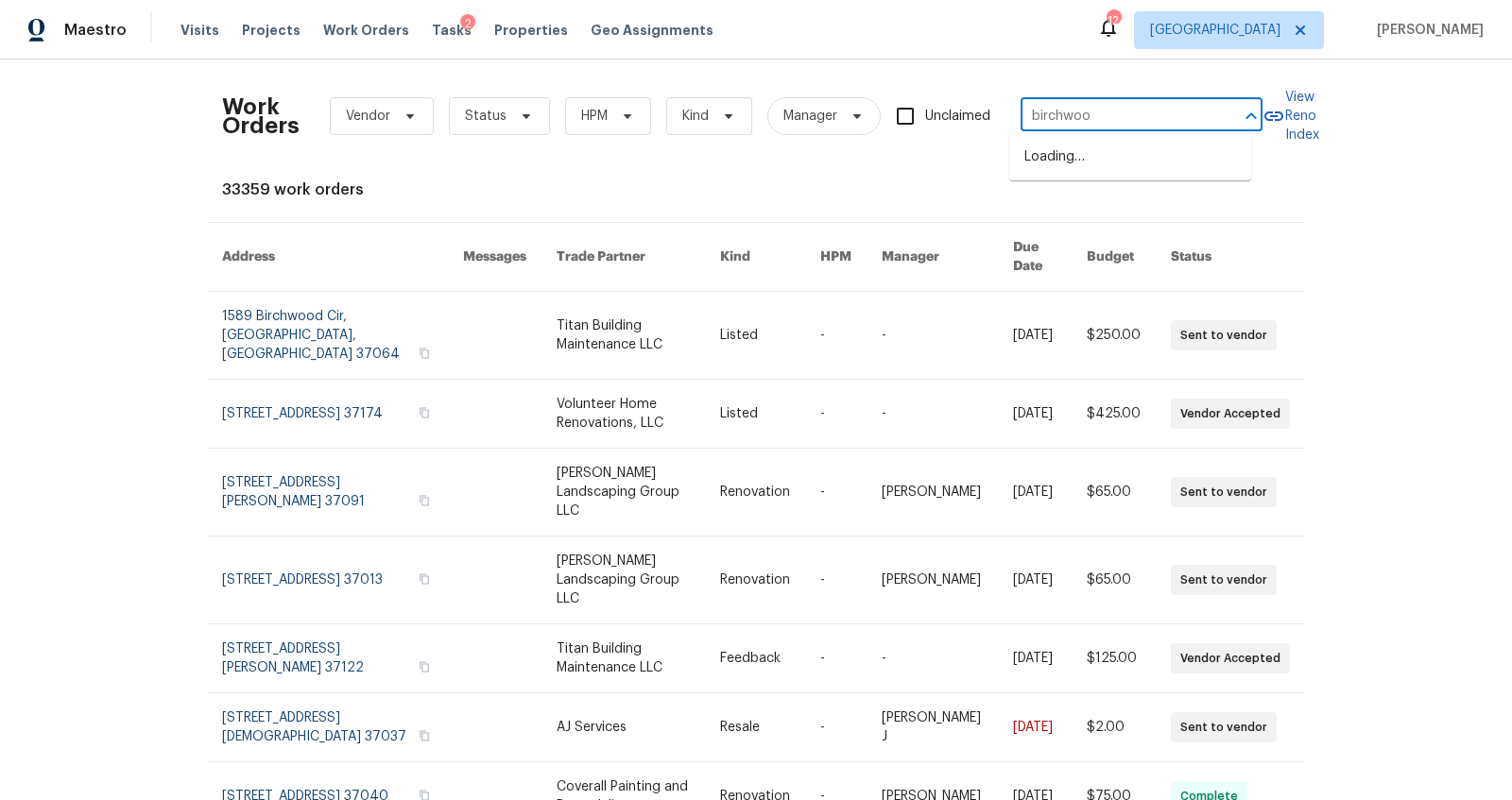
type input "birchwood"
click at [1131, 168] on li "[STREET_ADDRESS]" at bounding box center [1130, 158] width 242 height 31
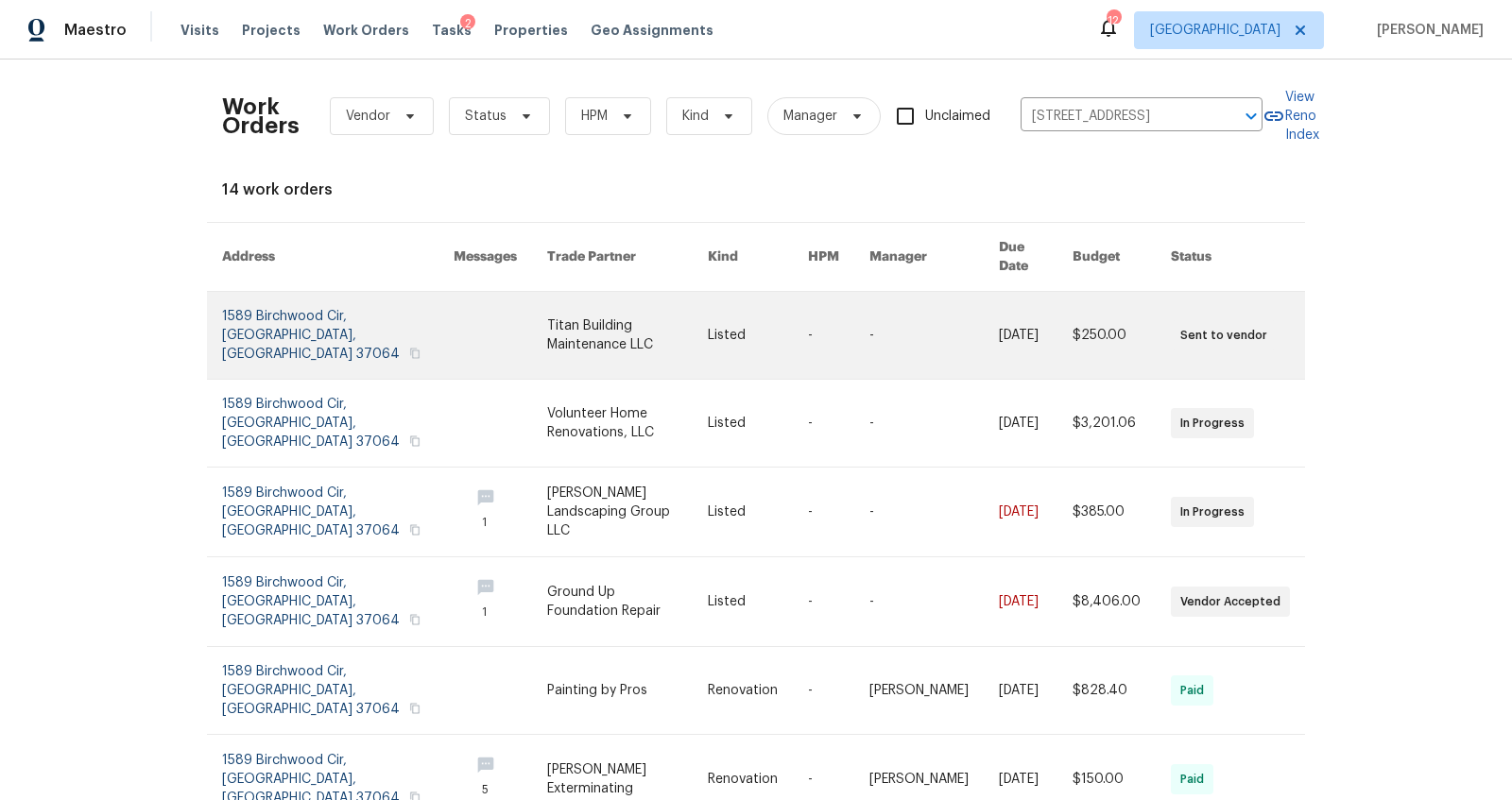
click at [240, 307] on link at bounding box center [338, 335] width 231 height 87
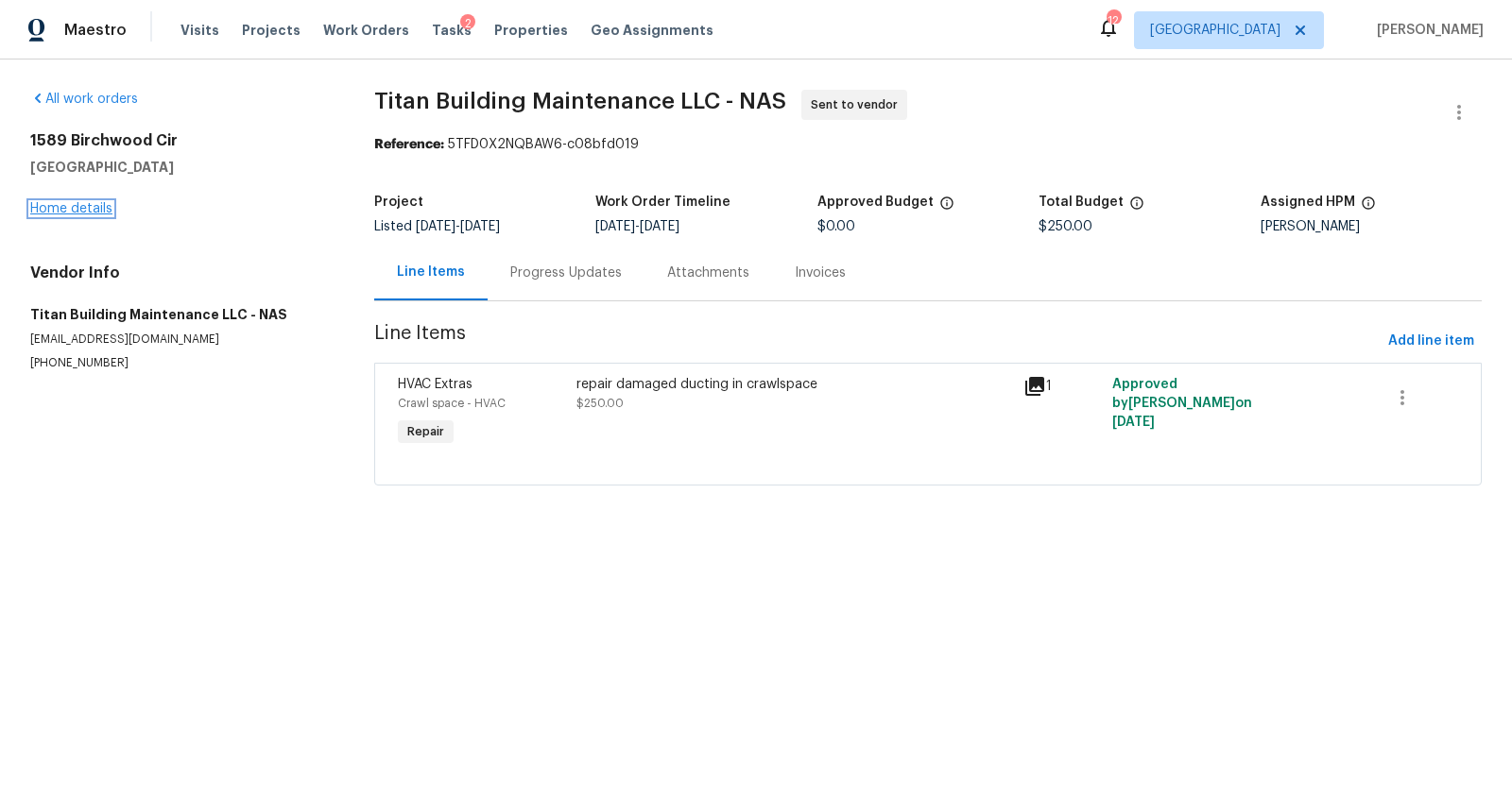
click at [81, 202] on div "1589 Birchwood Cir Franklin, TN 37064 Home details" at bounding box center [179, 174] width 299 height 87
click at [39, 200] on div "1589 Birchwood Cir Franklin, TN 37064 Home details" at bounding box center [179, 174] width 299 height 87
click at [83, 203] on link "Home details" at bounding box center [71, 210] width 82 height 14
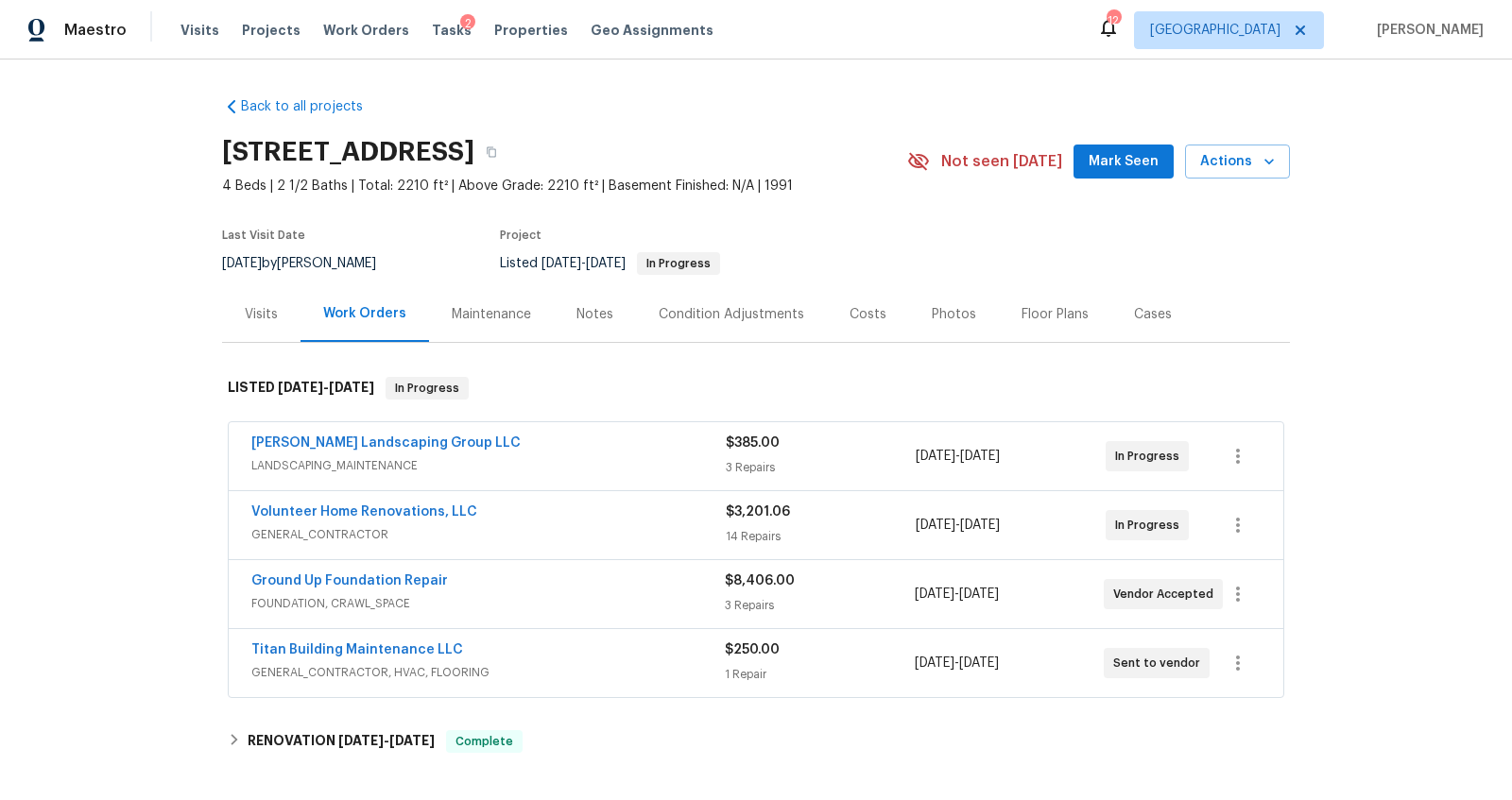
click at [585, 303] on div "Notes" at bounding box center [595, 313] width 82 height 56
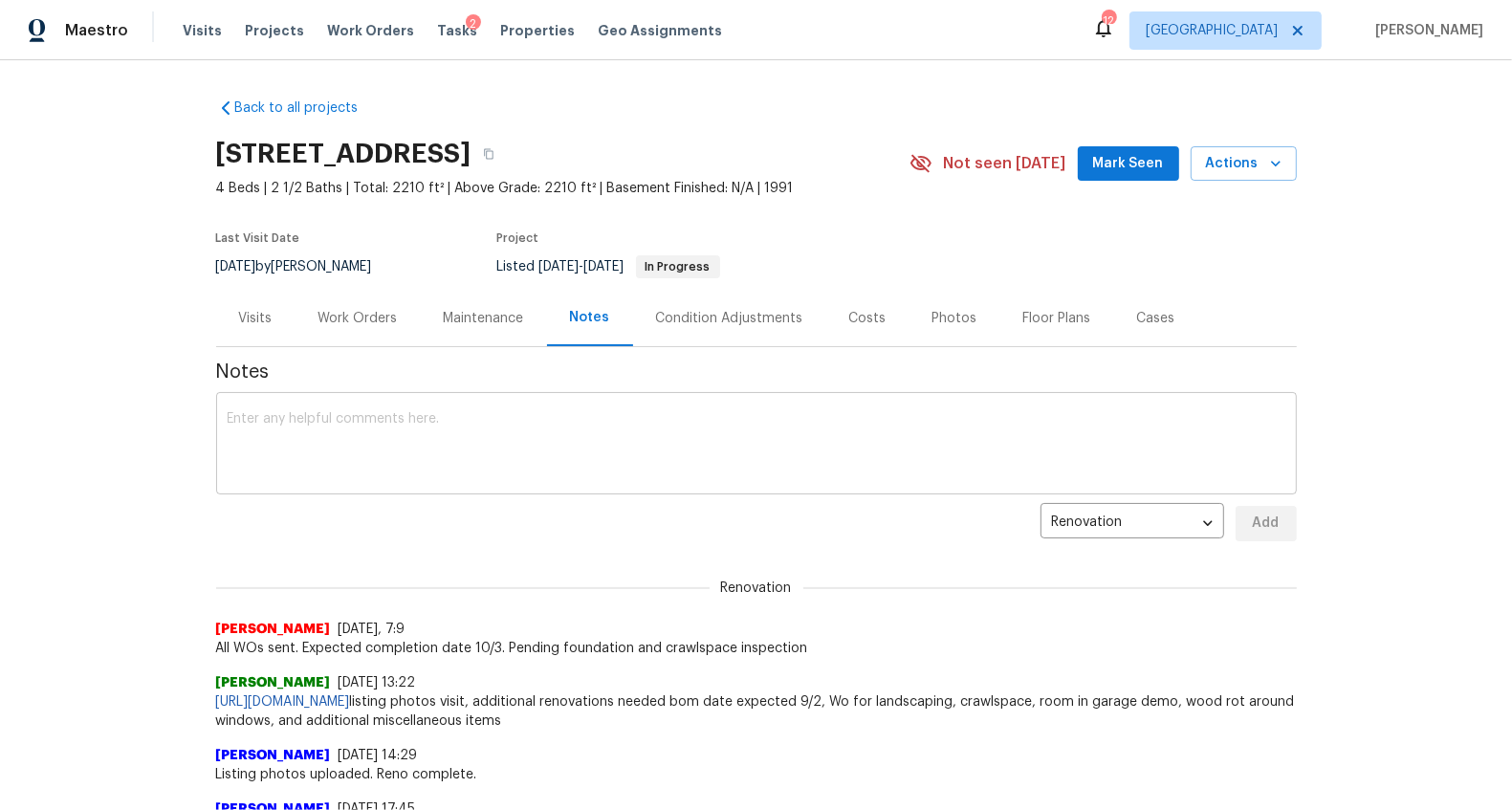
click at [508, 457] on textarea at bounding box center [756, 446] width 1057 height 67
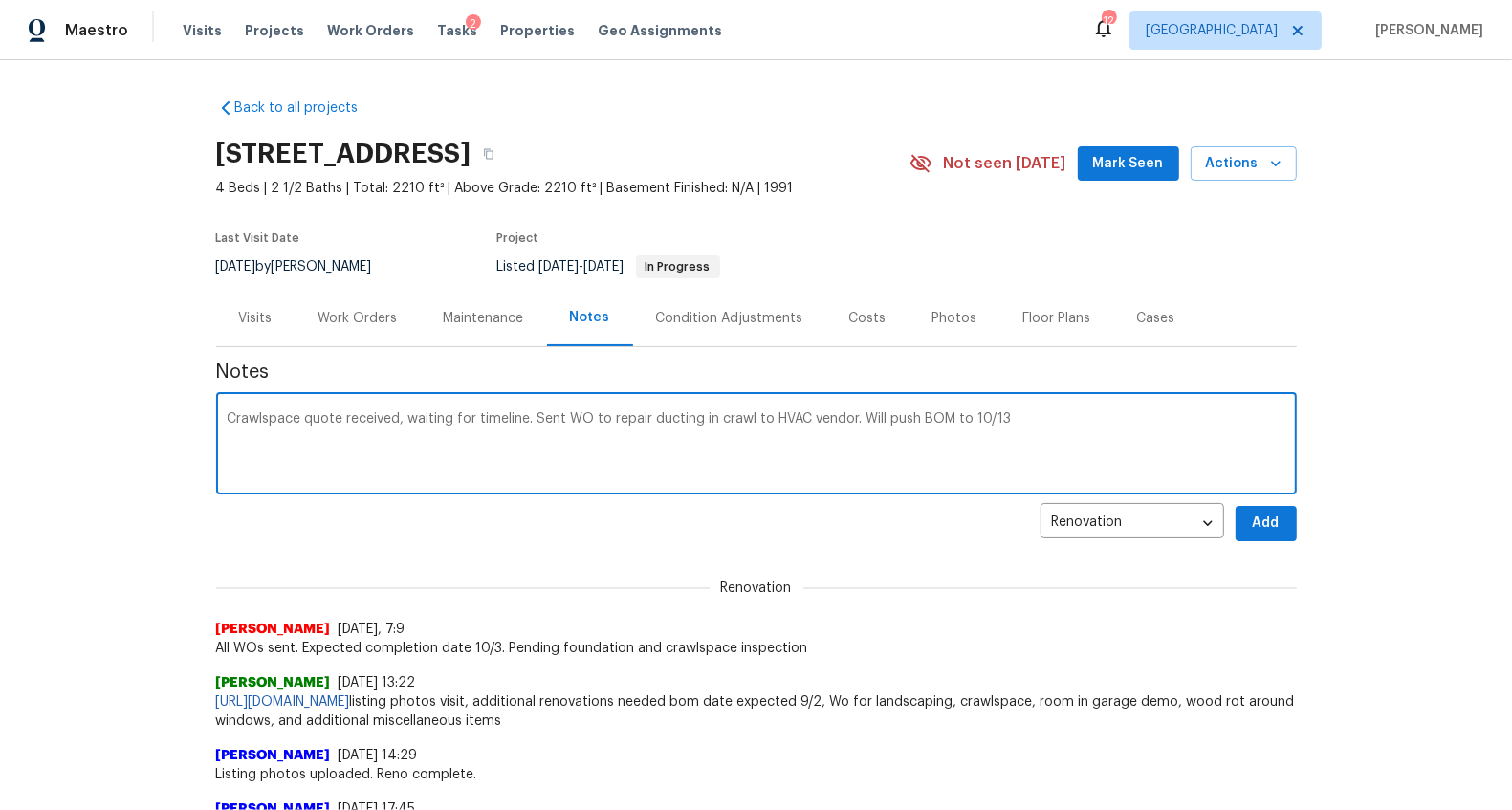
type textarea "Crawlspace quote received, waiting for timeline. Sent WO to repair ducting in c…"
click at [1262, 521] on span "Add" at bounding box center [1265, 523] width 31 height 24
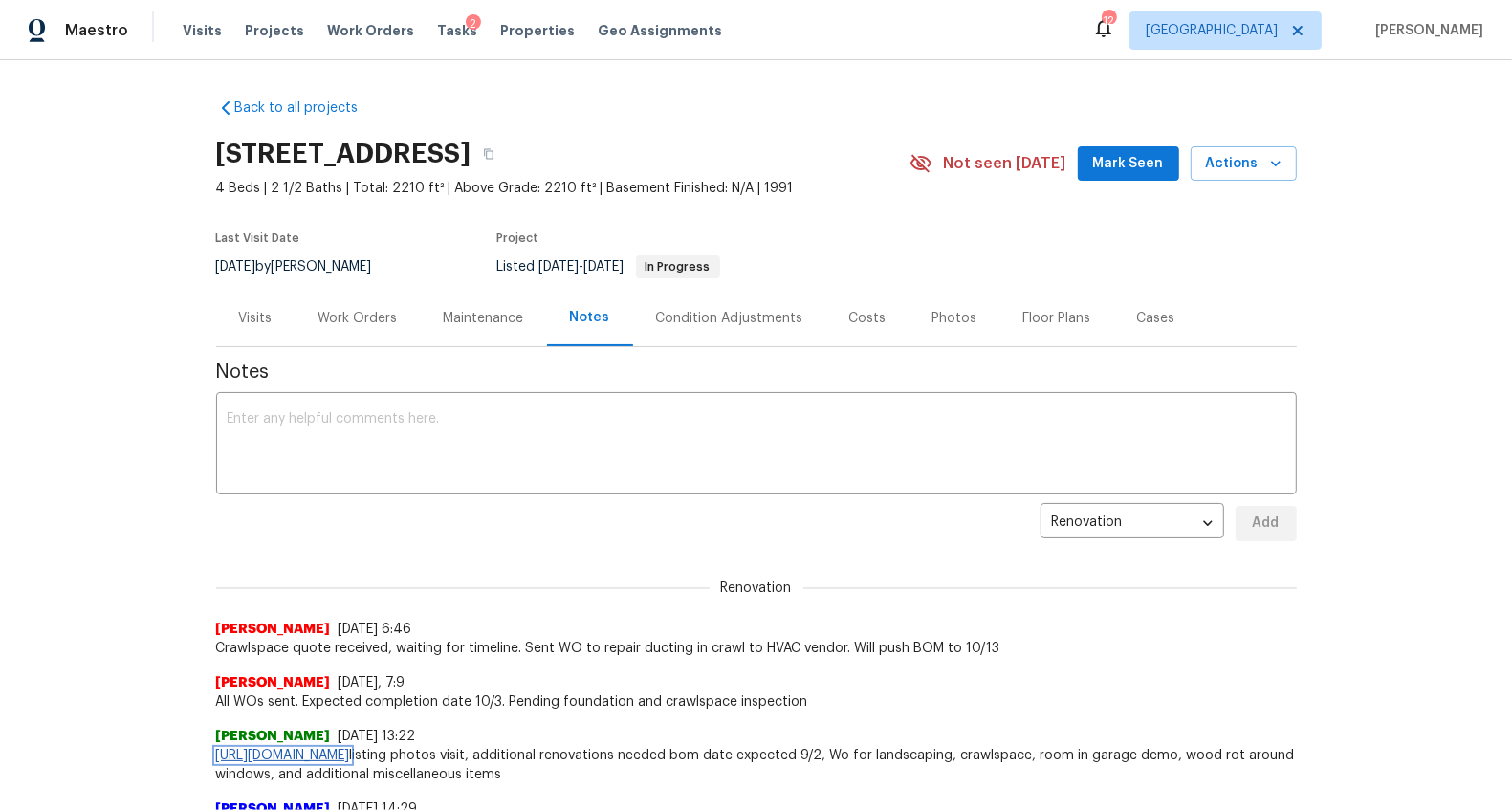
click at [251, 758] on link "https://opendoor.atlassian.net/servicedesk/customer/portal/6/HSR-711433?created…" at bounding box center [282, 756] width 134 height 14
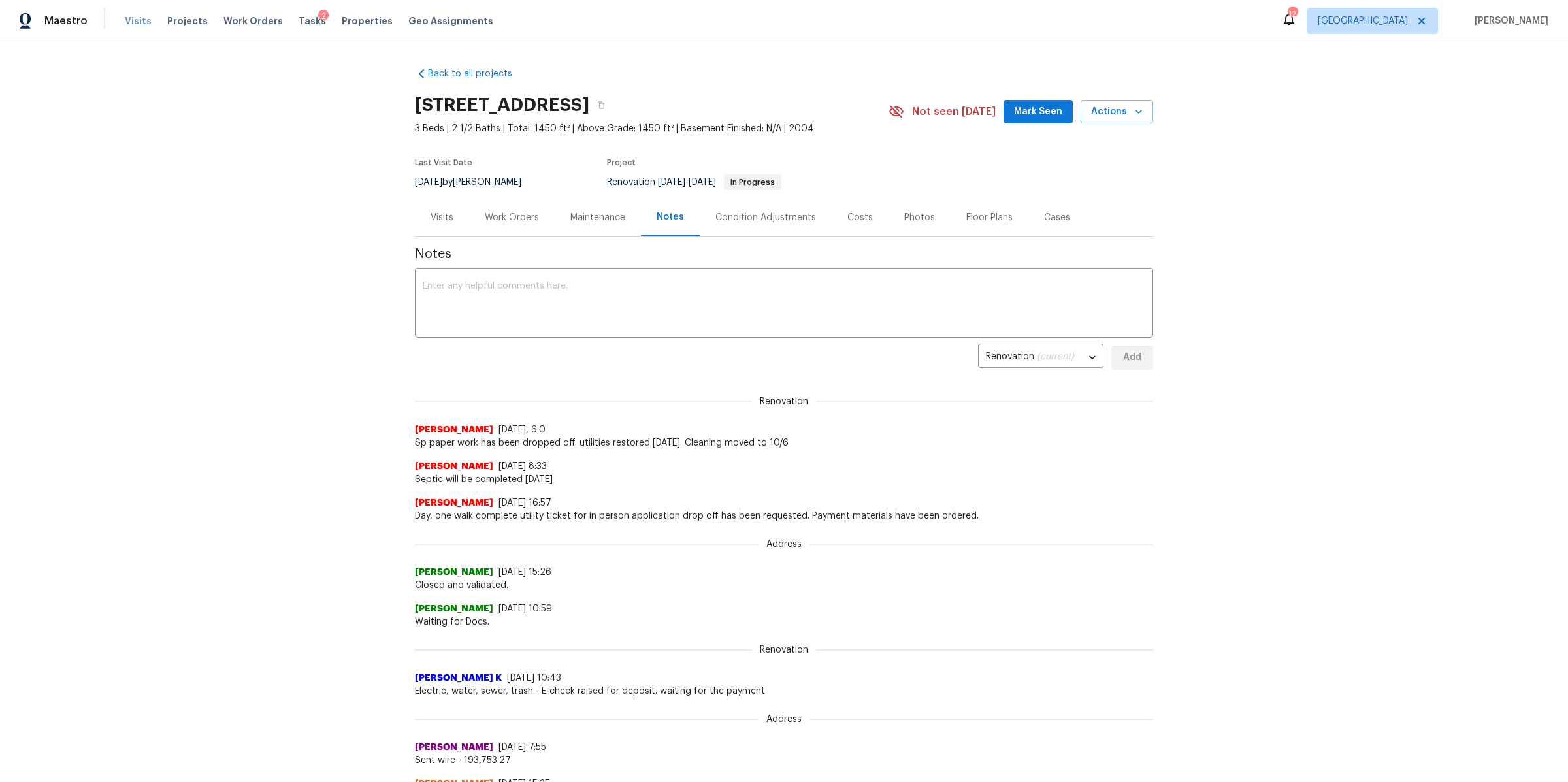
click at [134, 23] on span "Visits" at bounding box center [138, 20] width 27 height 13
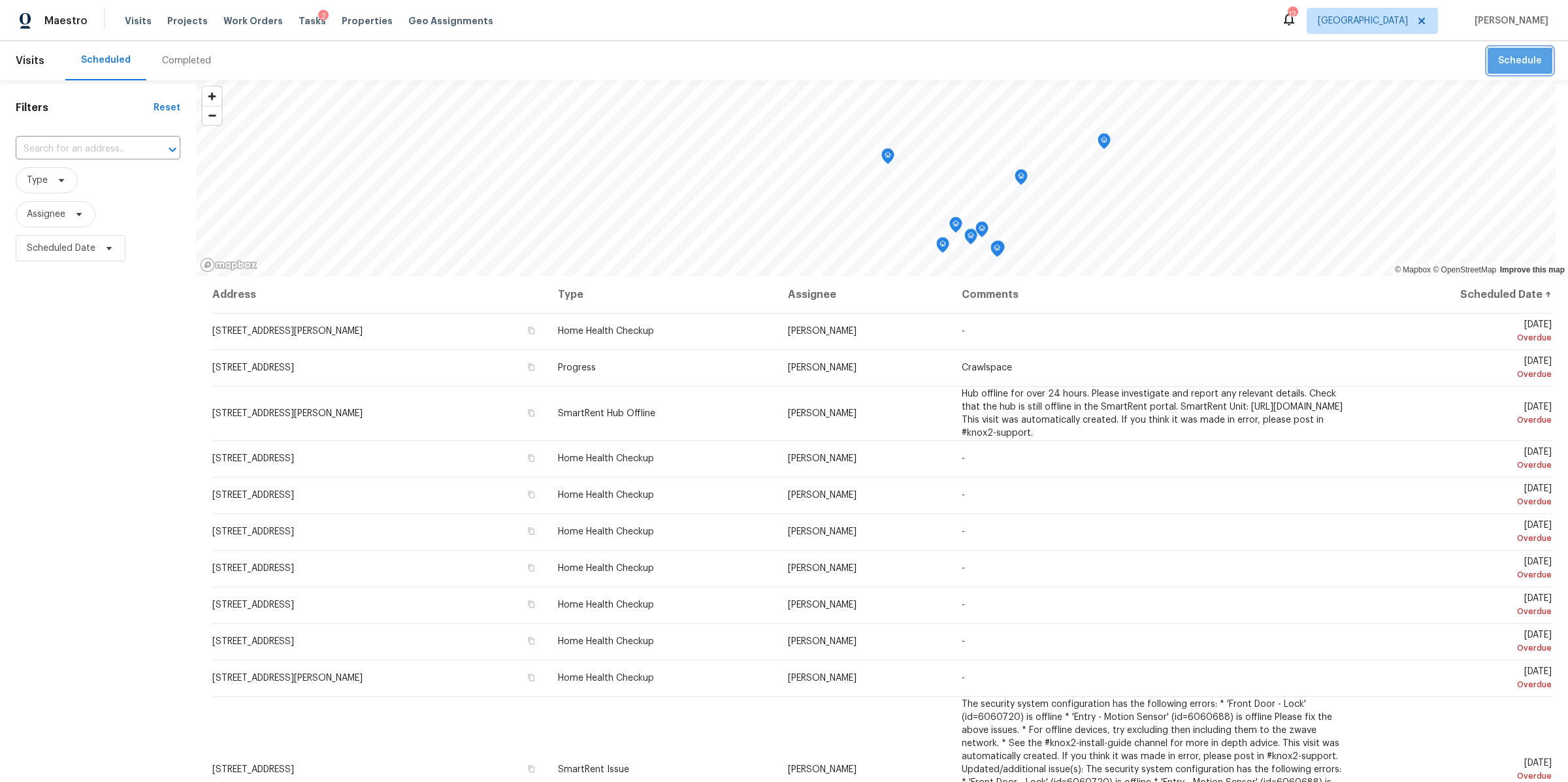
click at [1505, 64] on span "Schedule" at bounding box center [1520, 61] width 44 height 16
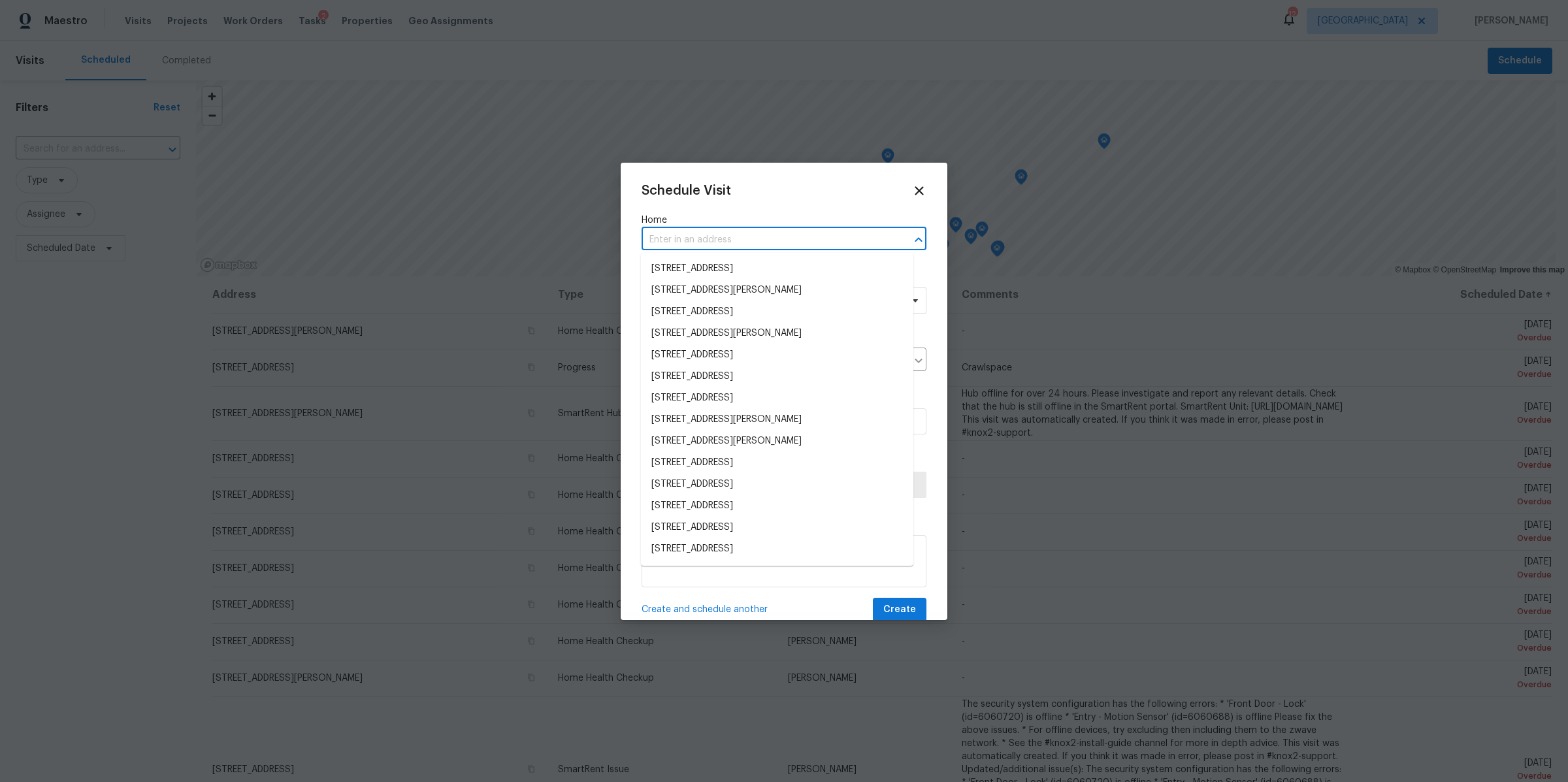
click at [676, 238] on input "text" at bounding box center [766, 240] width 248 height 20
paste input "[STREET_ADDRESS]"
type input "[STREET_ADDRESS]"
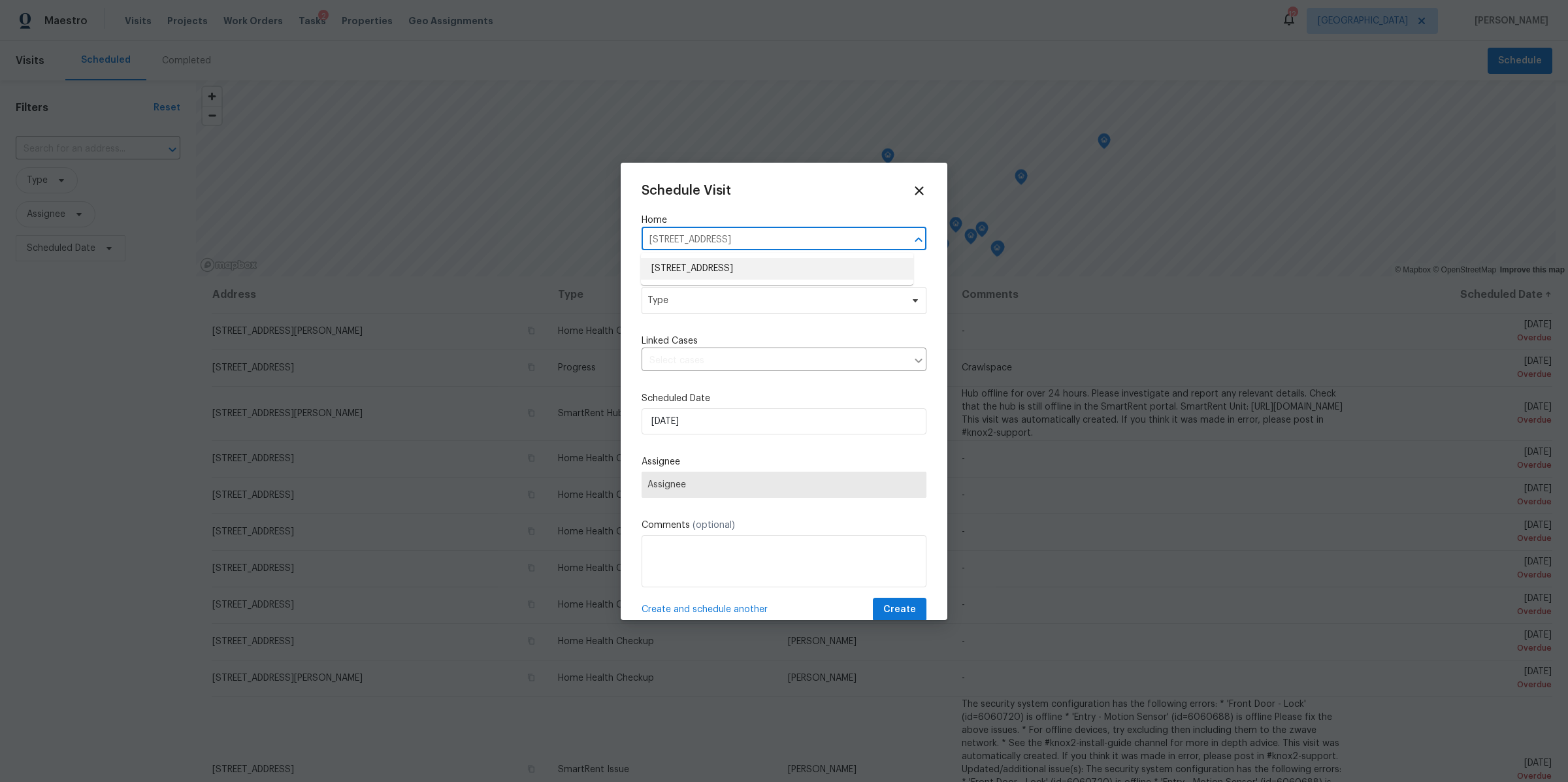
click at [667, 264] on li "[STREET_ADDRESS]" at bounding box center [777, 269] width 272 height 22
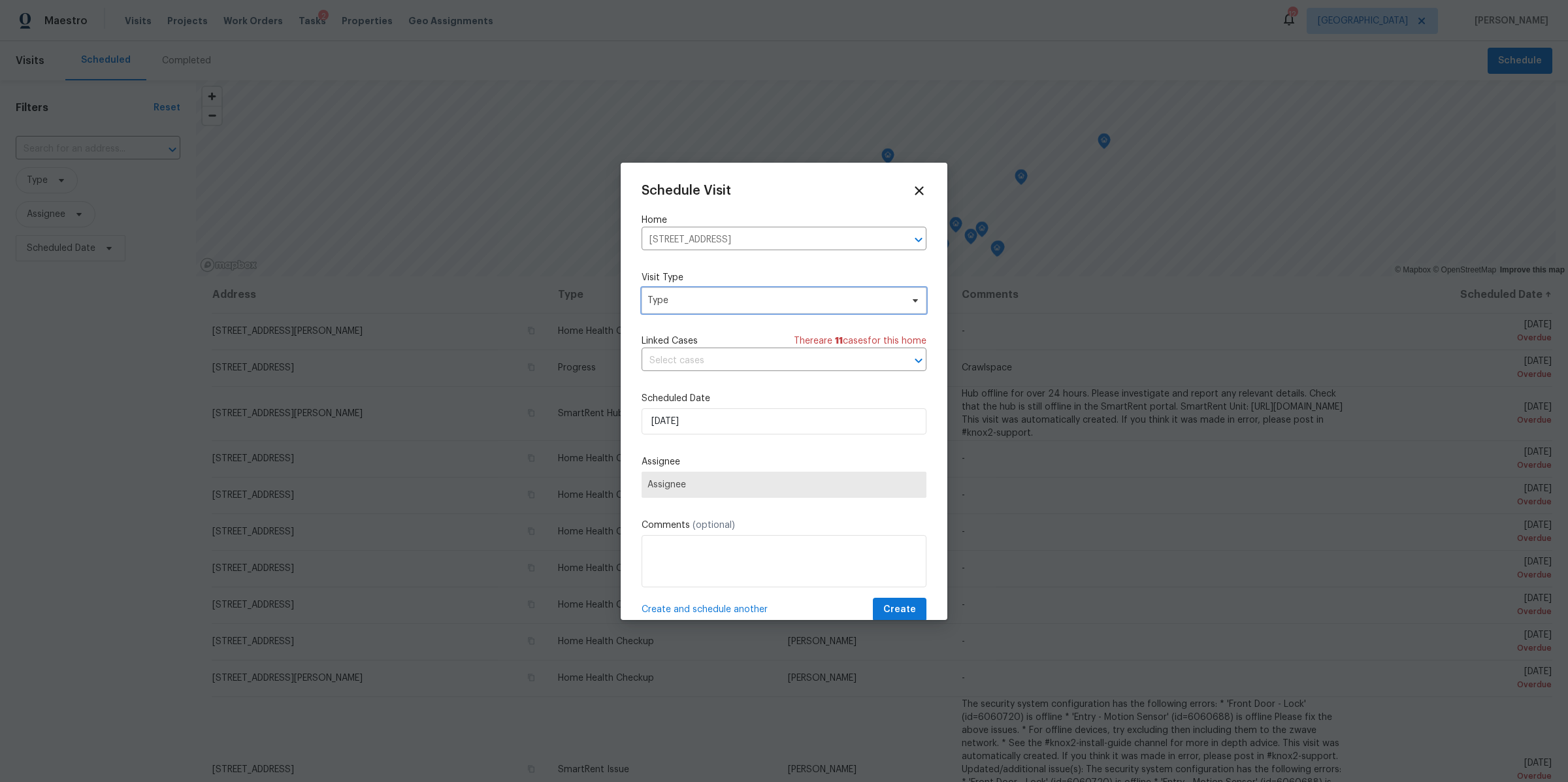
click at [681, 305] on span "Type" at bounding box center [774, 300] width 254 height 13
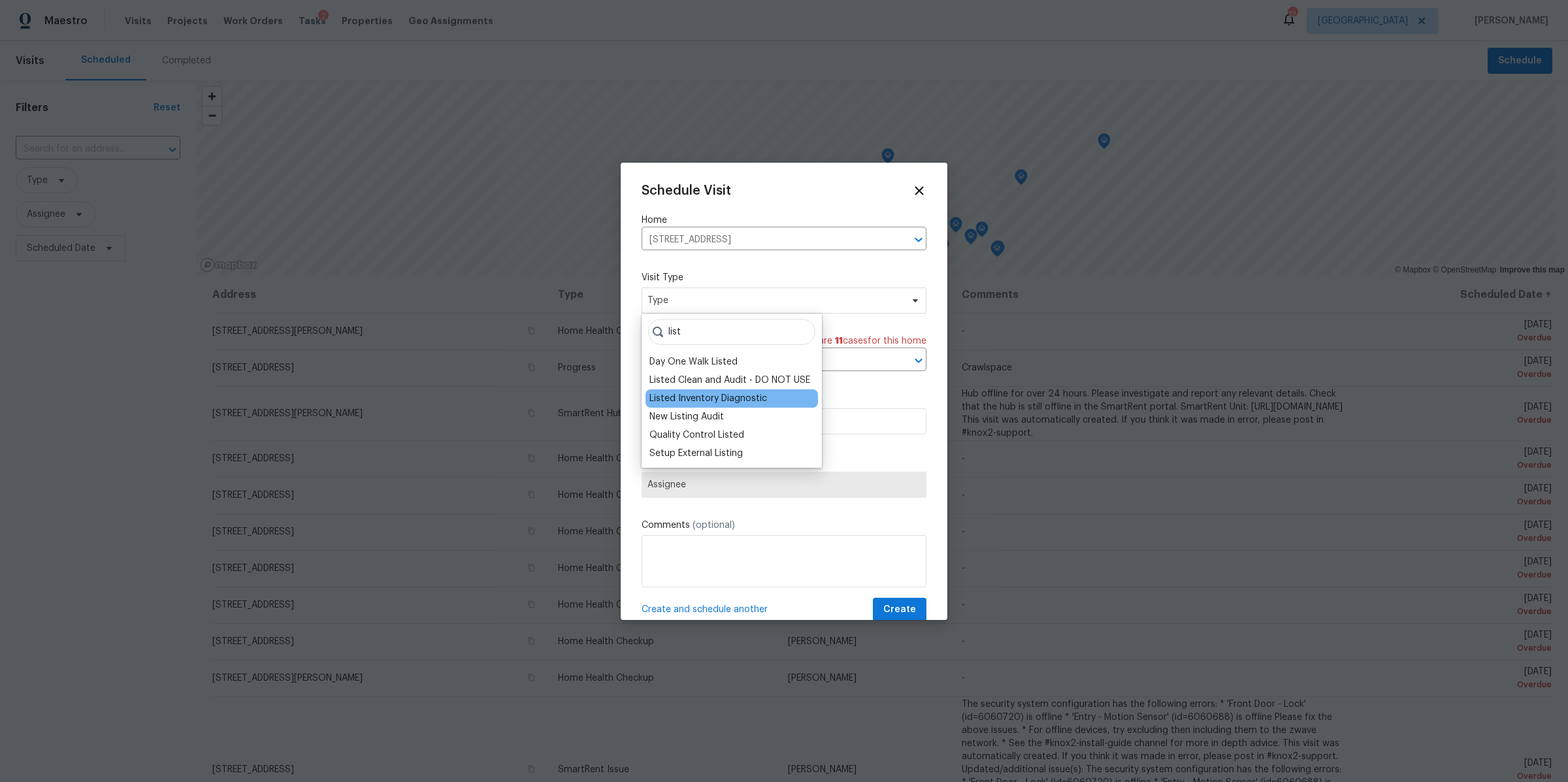
type input "list"
click at [693, 399] on div "Listed Inventory Diagnostic" at bounding box center [708, 398] width 118 height 13
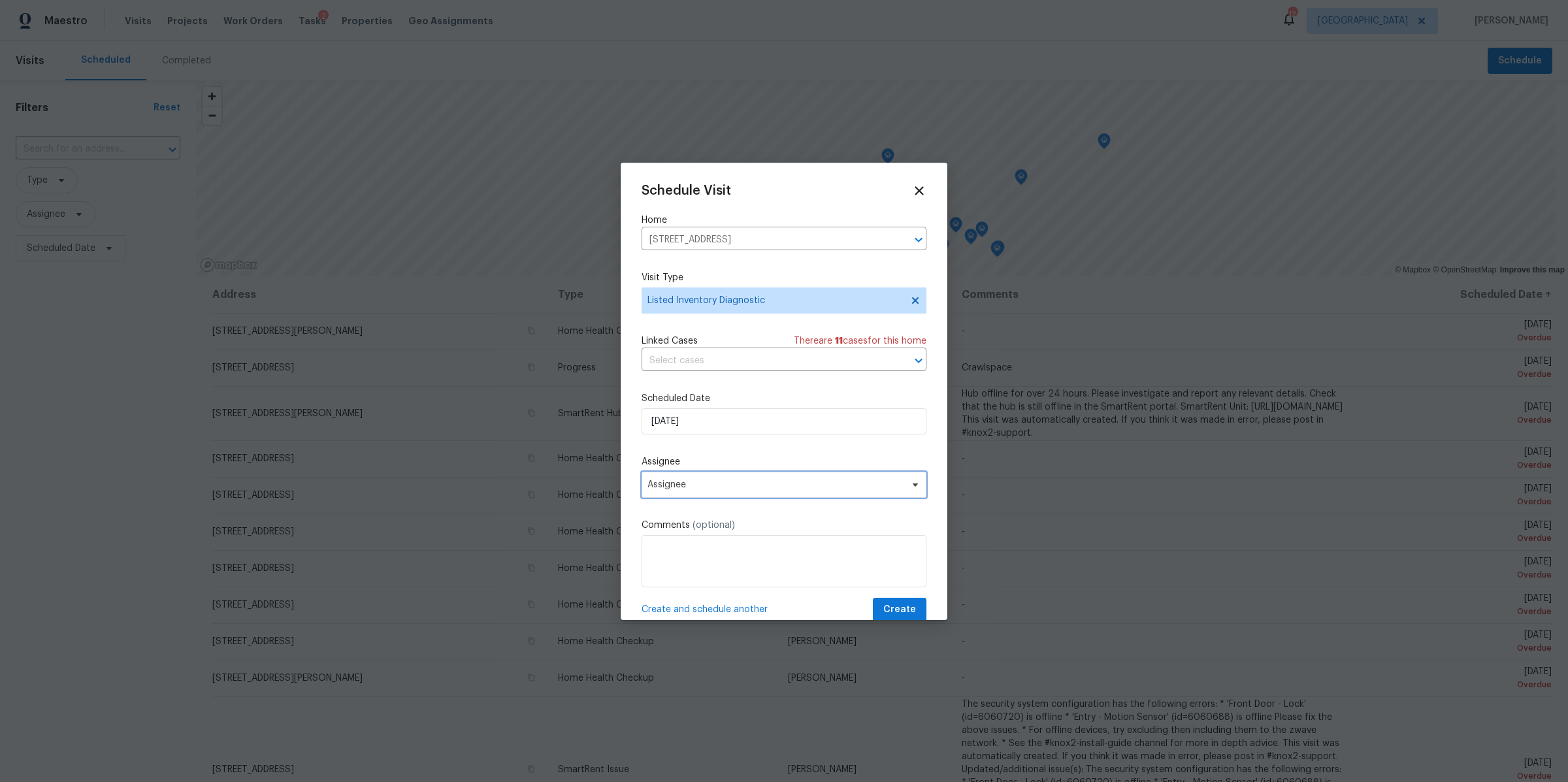
click at [707, 487] on span "Assignee" at bounding box center [775, 484] width 256 height 10
type input "[PERSON_NAME]"
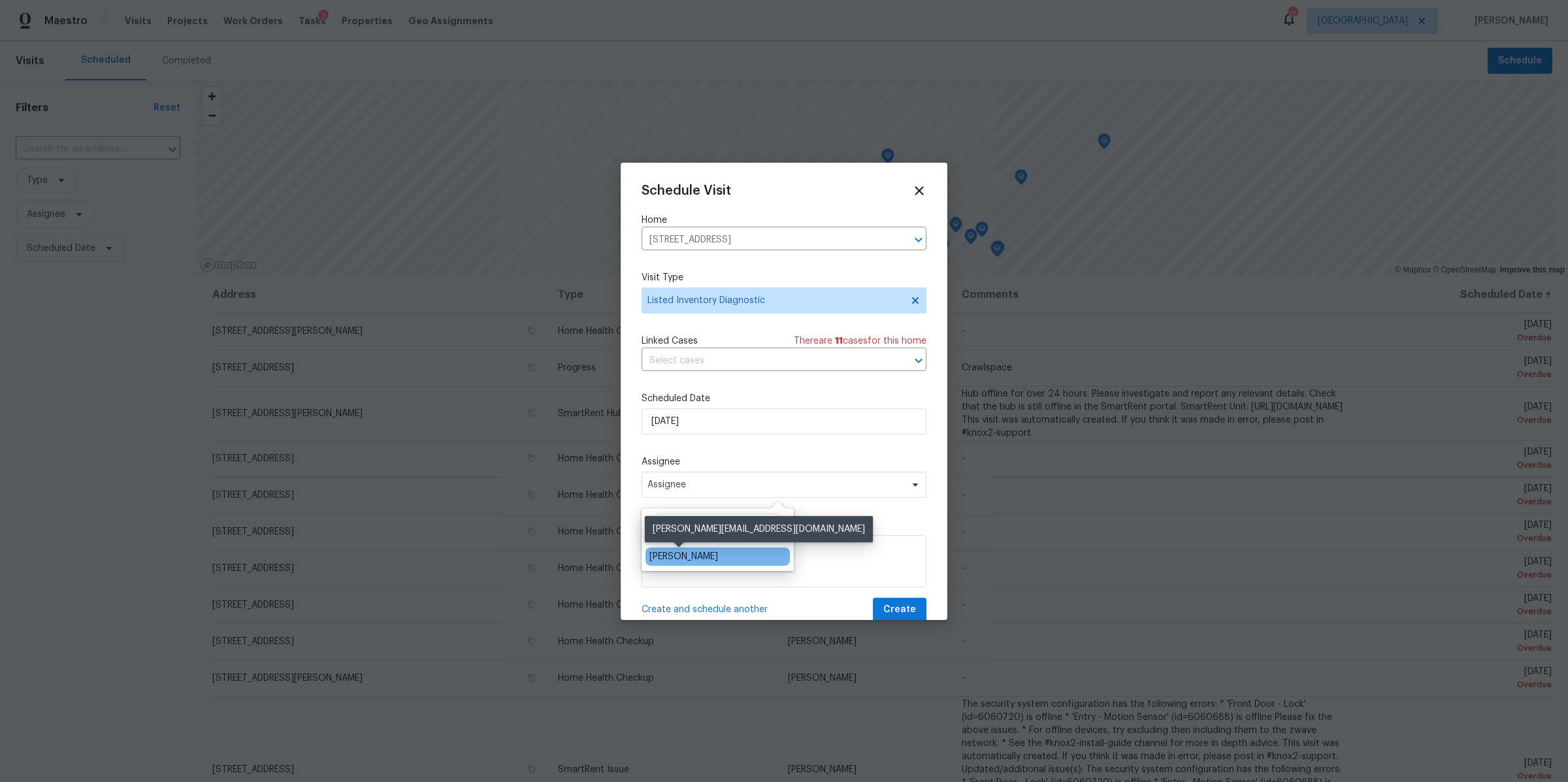
click at [672, 560] on div "[PERSON_NAME]" at bounding box center [683, 557] width 68 height 13
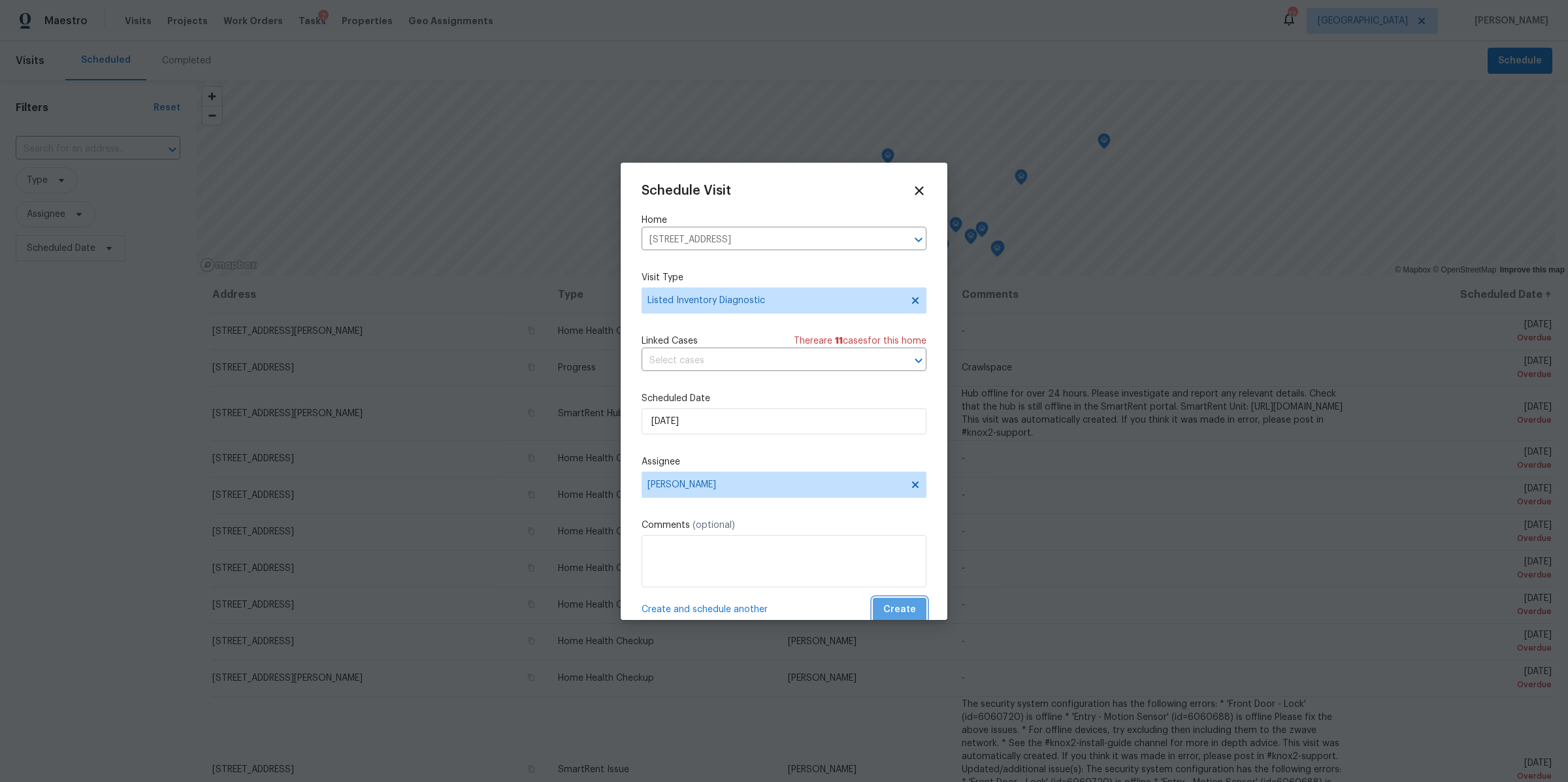
click at [893, 609] on span "Create" at bounding box center [900, 610] width 32 height 16
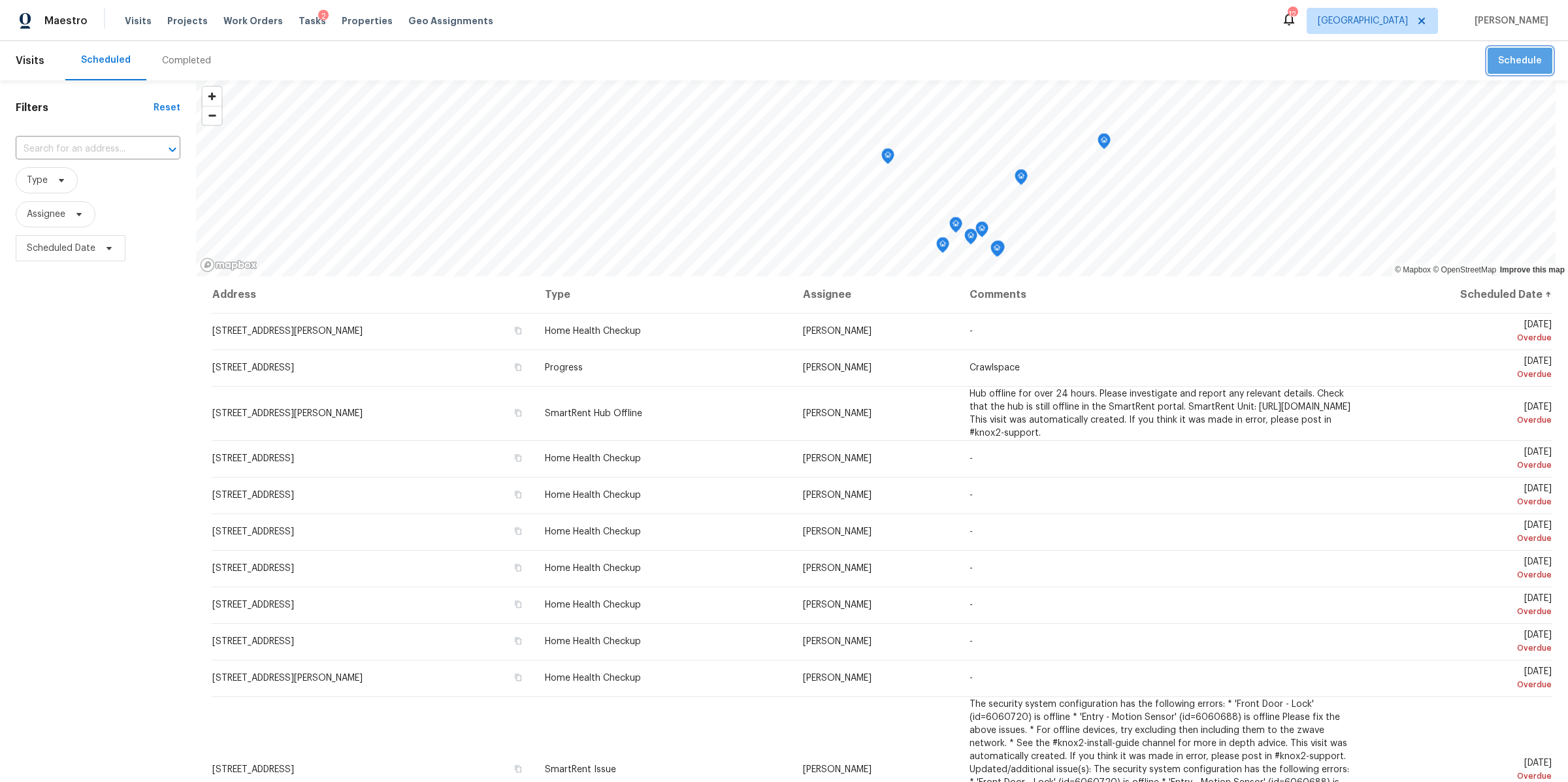
click at [1507, 62] on span "Schedule" at bounding box center [1520, 61] width 44 height 16
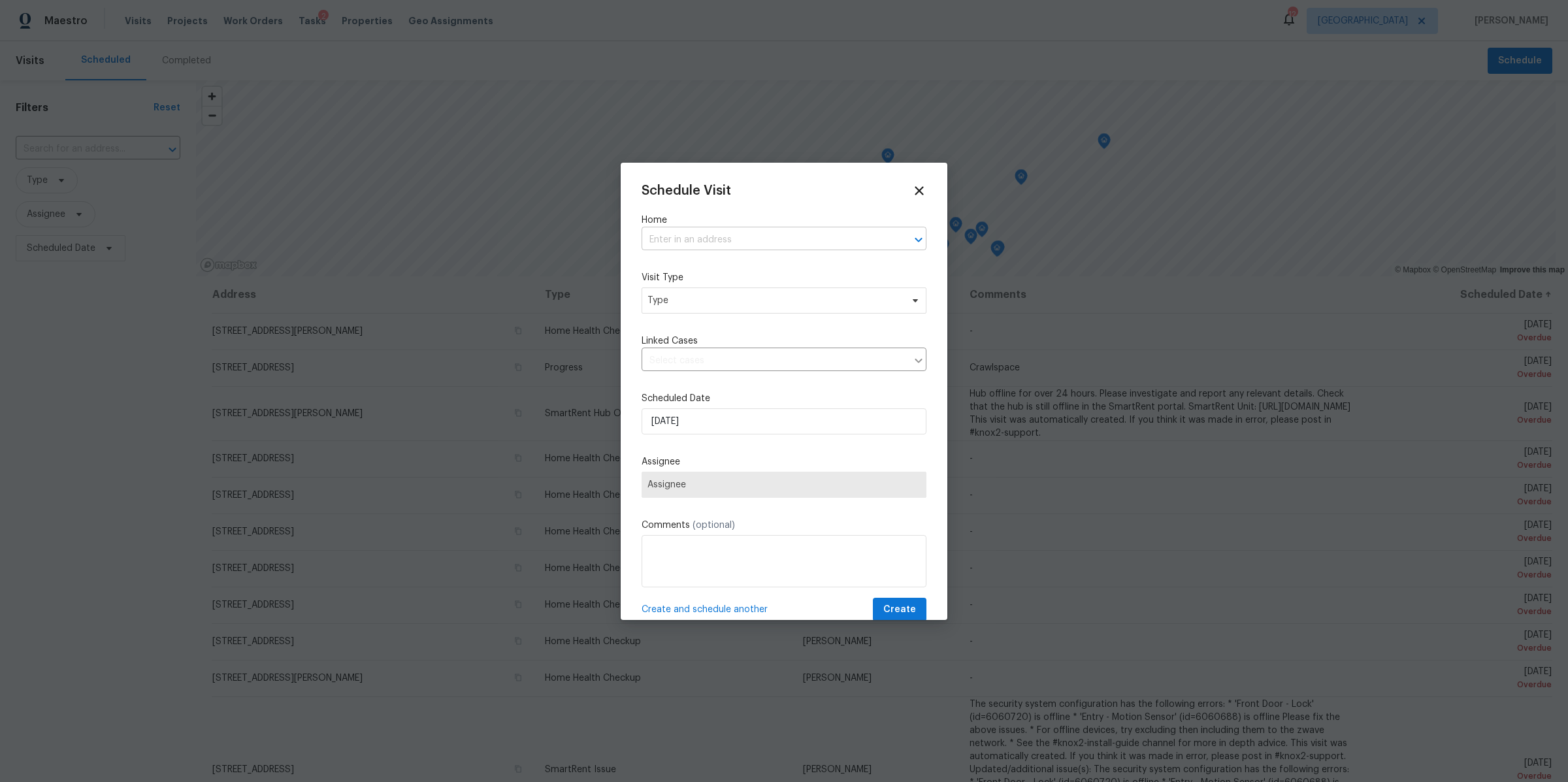
click at [684, 236] on input "text" at bounding box center [766, 240] width 248 height 20
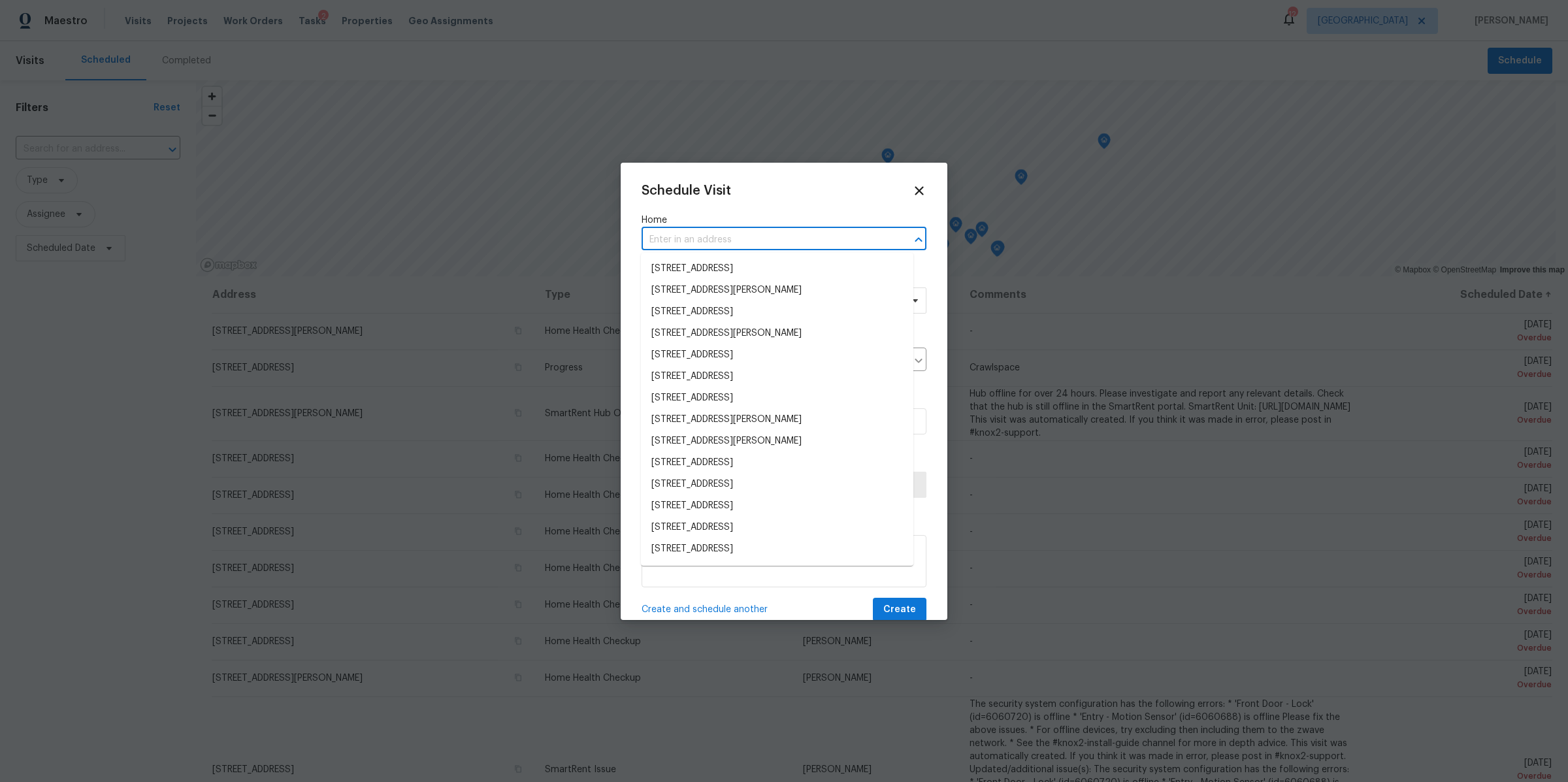
paste input "[STREET_ADDRESS]"
type input "[STREET_ADDRESS]"
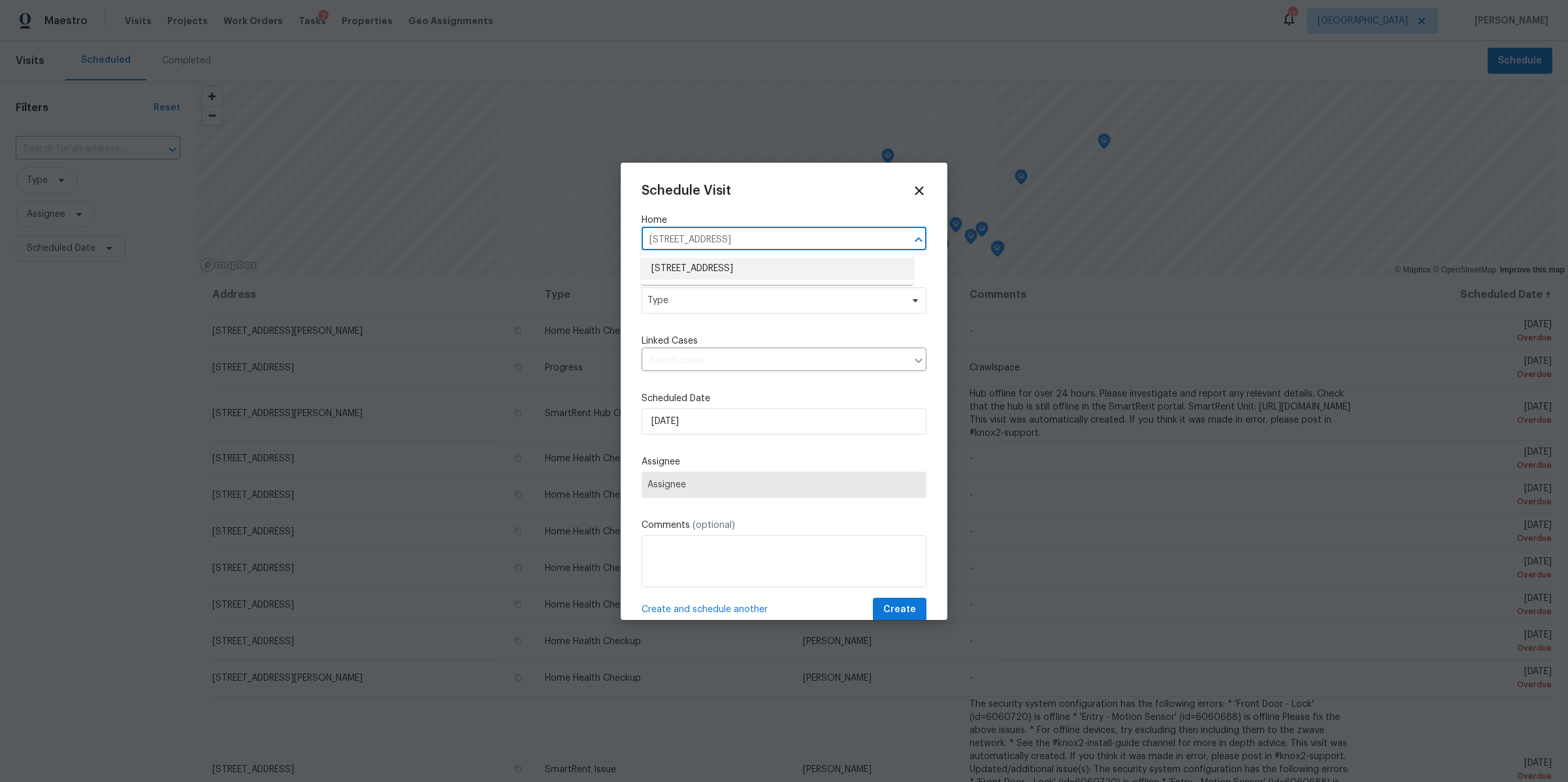
click at [697, 261] on li "[STREET_ADDRESS]" at bounding box center [777, 269] width 272 height 22
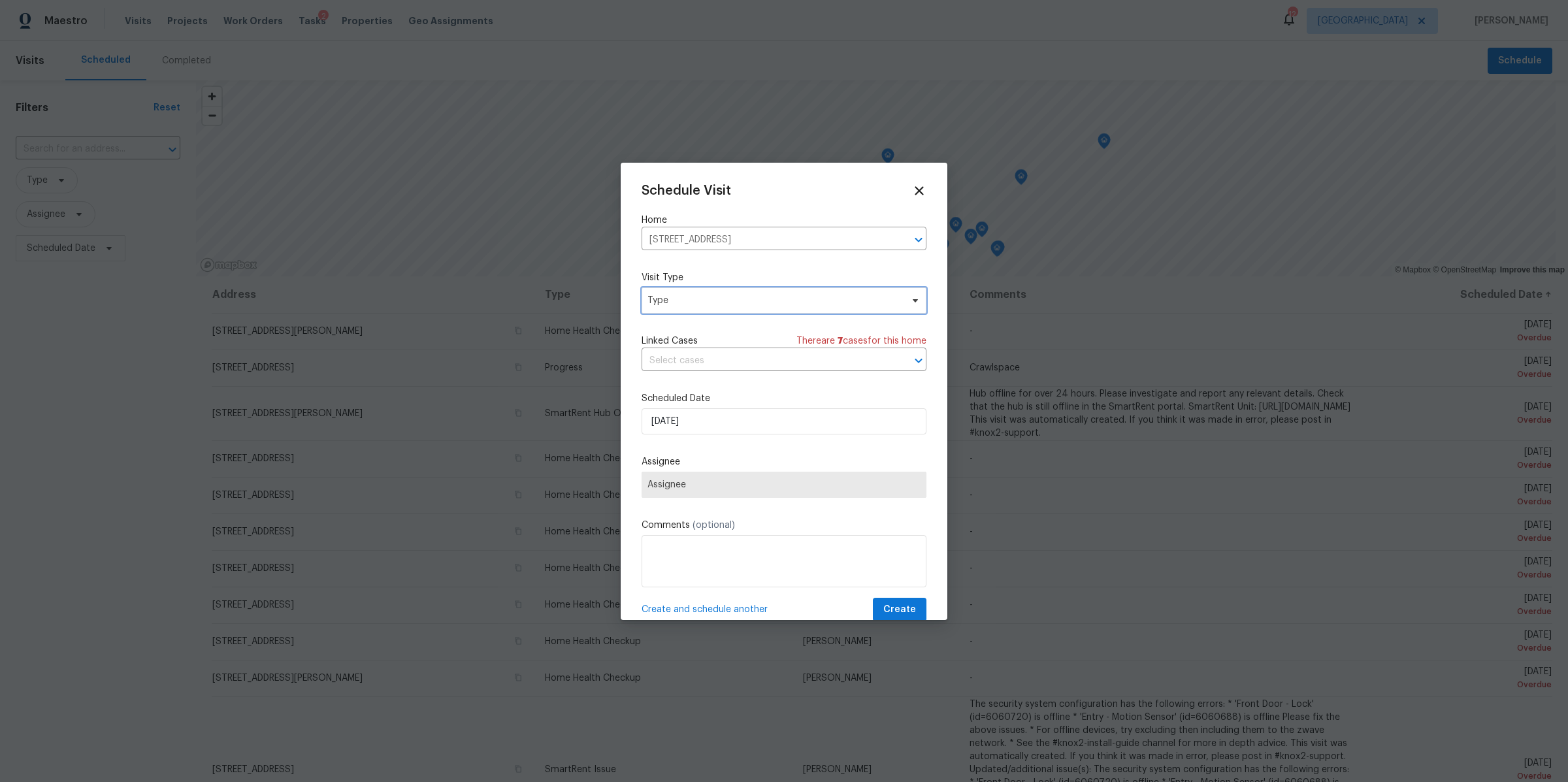
click at [741, 299] on span "Type" at bounding box center [774, 300] width 254 height 13
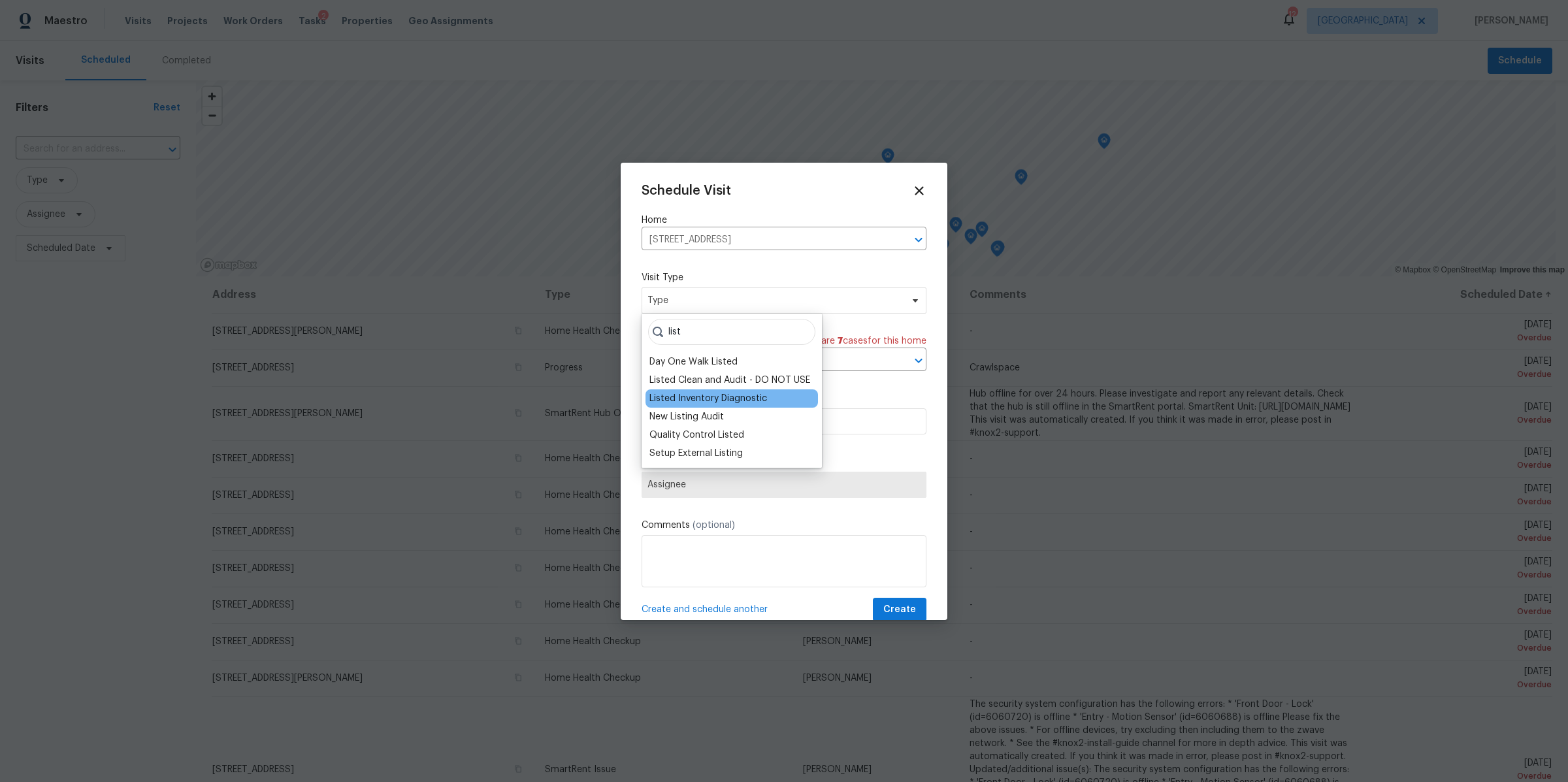
type input "list"
click at [703, 397] on div "Listed Inventory Diagnostic" at bounding box center [708, 398] width 118 height 13
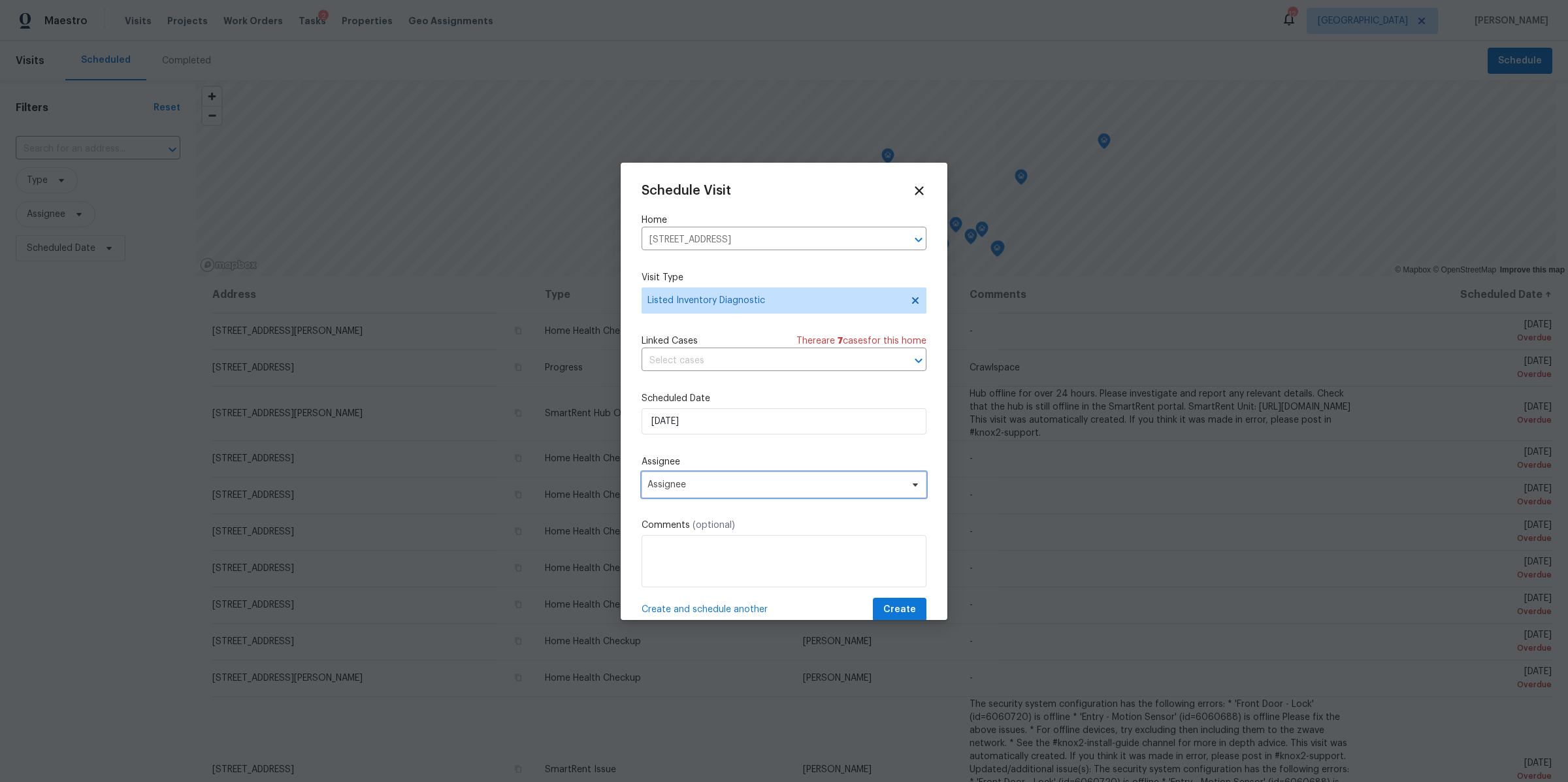
click at [710, 479] on span "Assignee" at bounding box center [775, 484] width 256 height 10
type input "[PERSON_NAME]"
click at [668, 552] on div "[PERSON_NAME]" at bounding box center [683, 557] width 68 height 13
click at [887, 608] on span "Create" at bounding box center [900, 610] width 32 height 16
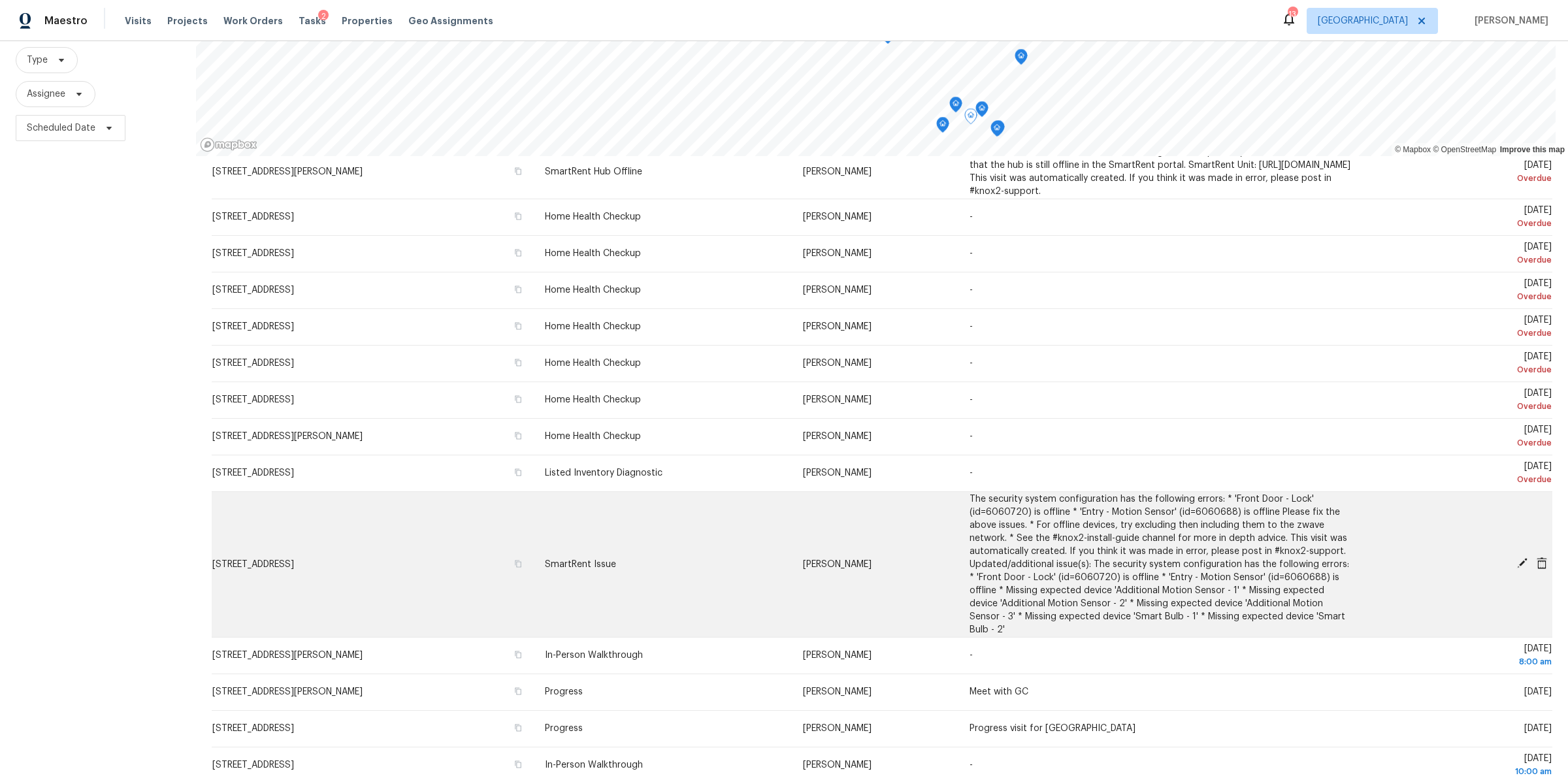
scroll to position [125, 0]
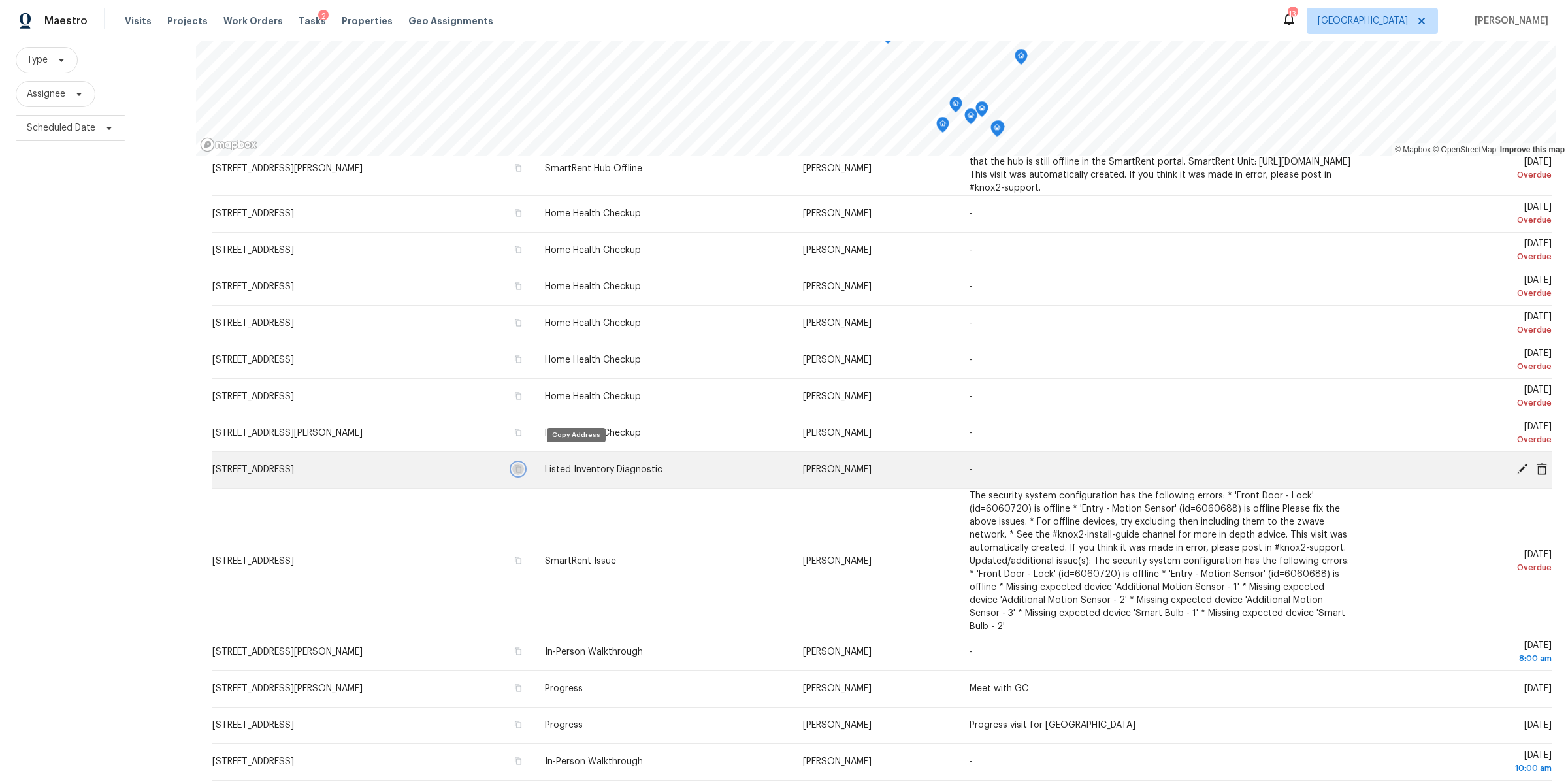
click at [521, 466] on icon "button" at bounding box center [519, 469] width 7 height 7
click at [1517, 463] on icon at bounding box center [1522, 469] width 12 height 12
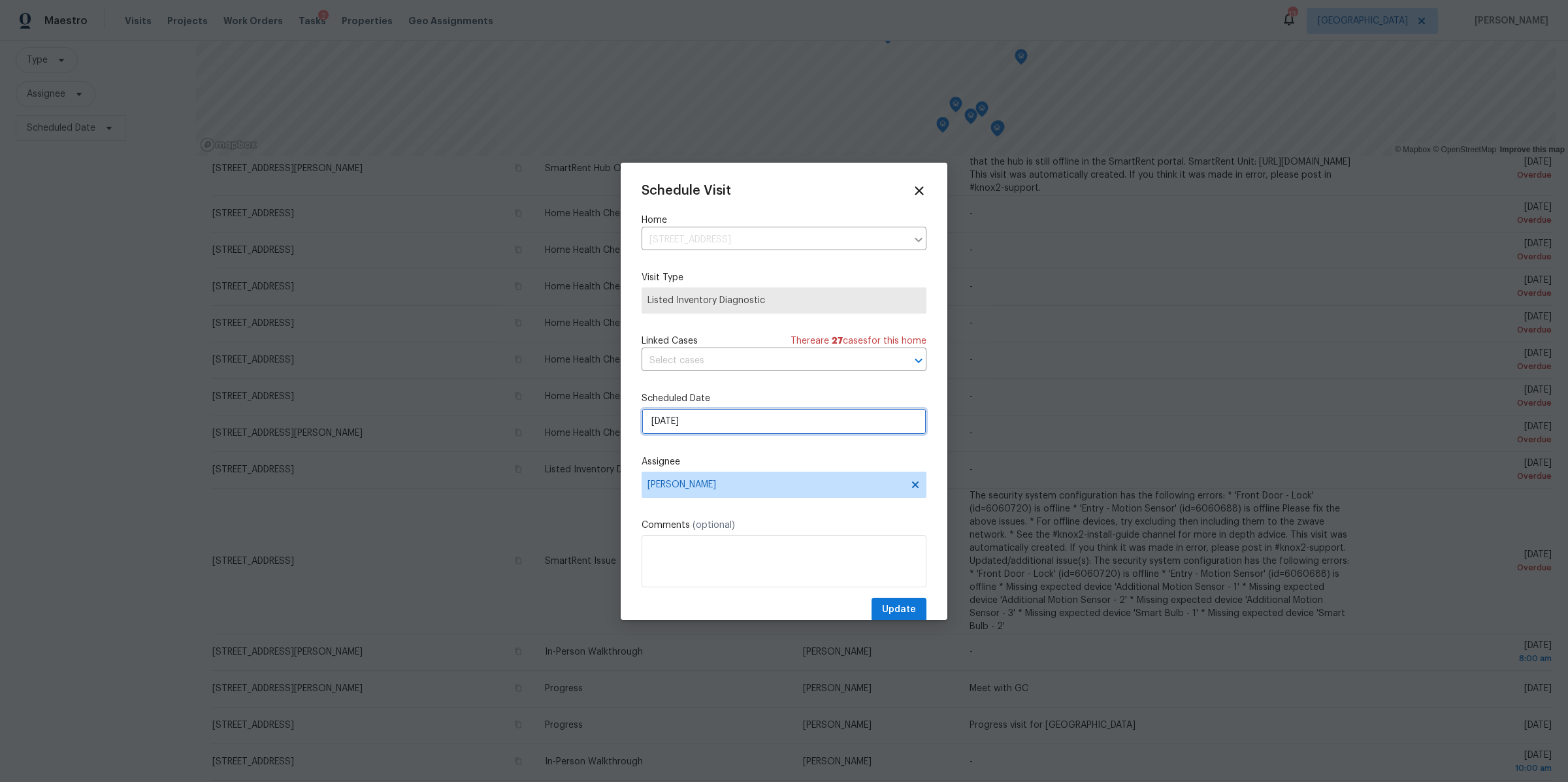
click at [729, 422] on input "[DATE]" at bounding box center [784, 421] width 285 height 26
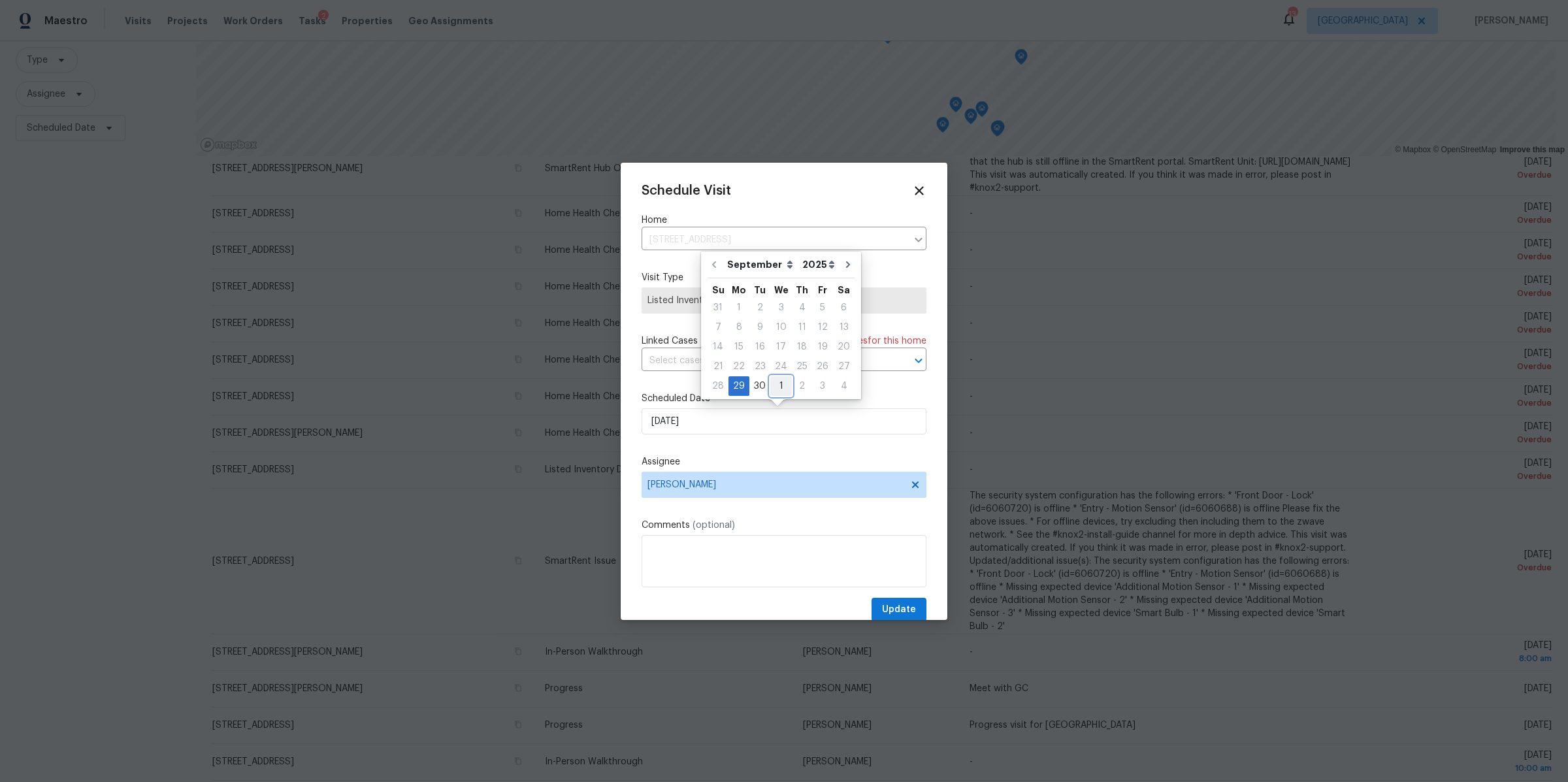
click at [777, 383] on div "1" at bounding box center [781, 386] width 22 height 18
type input "10/1/2025"
select select "9"
click at [836, 550] on textarea at bounding box center [784, 561] width 285 height 52
type textarea "New Listing pics"
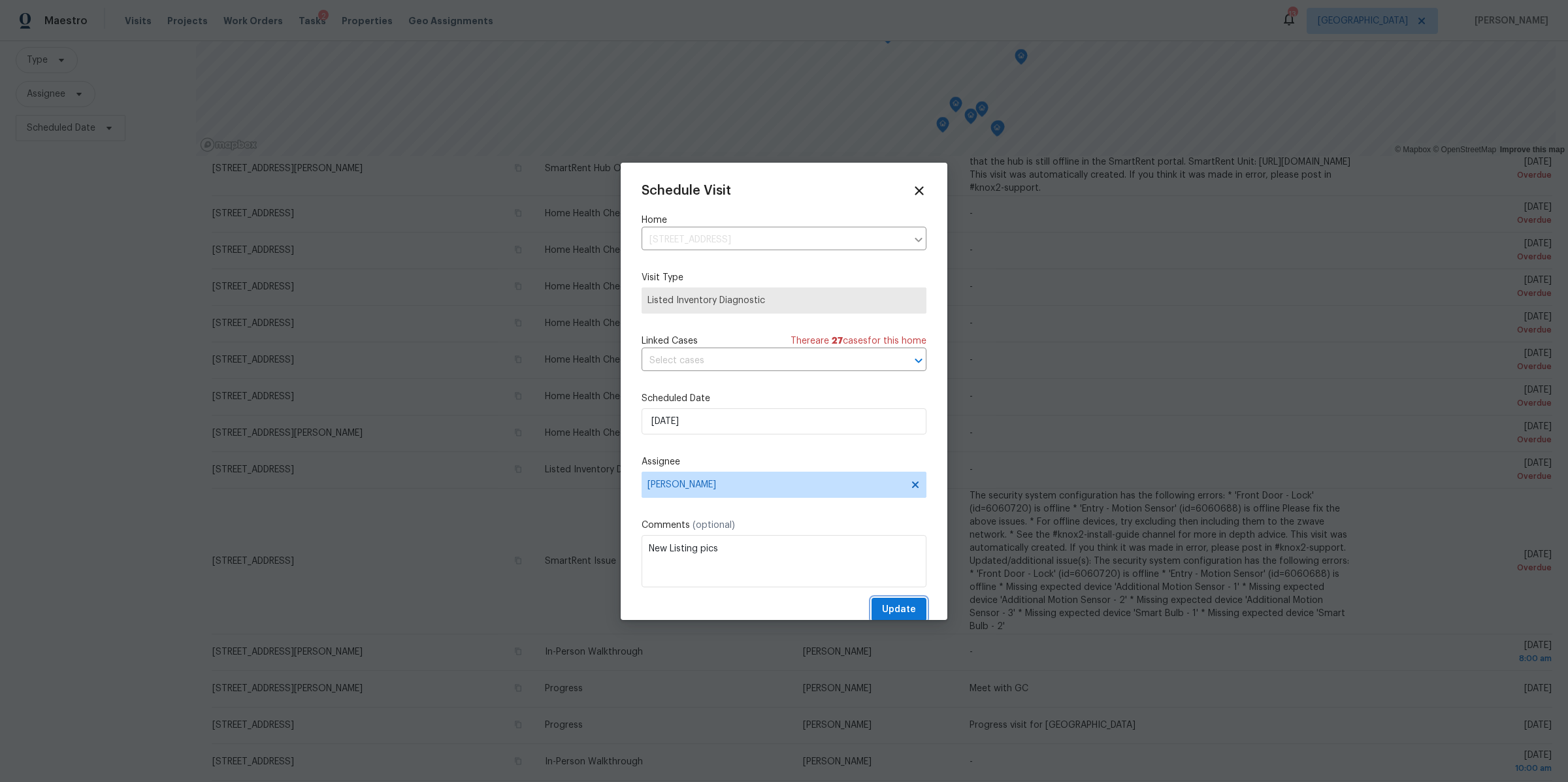
click at [895, 609] on span "Update" at bounding box center [899, 610] width 34 height 16
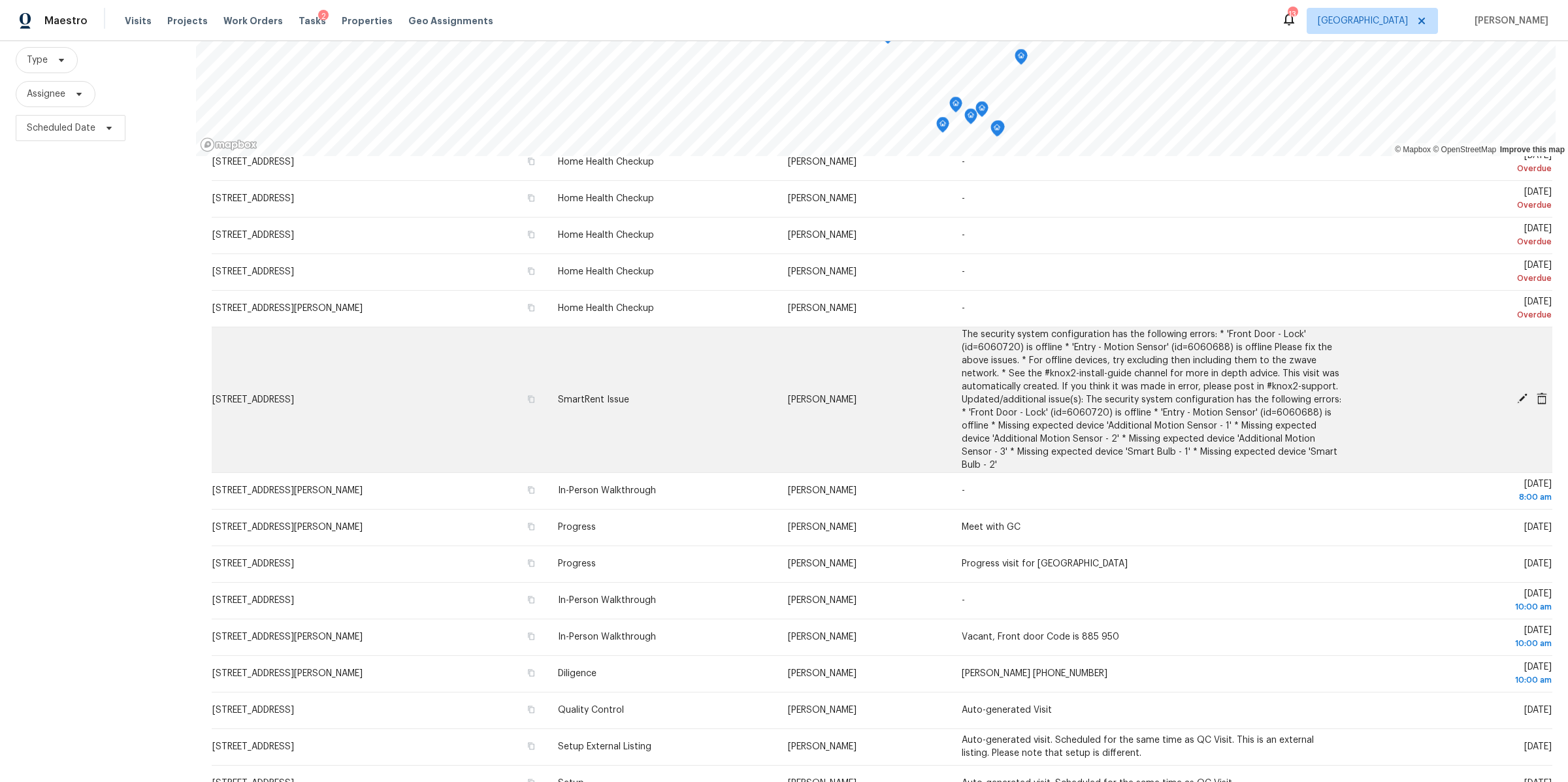
scroll to position [305, 0]
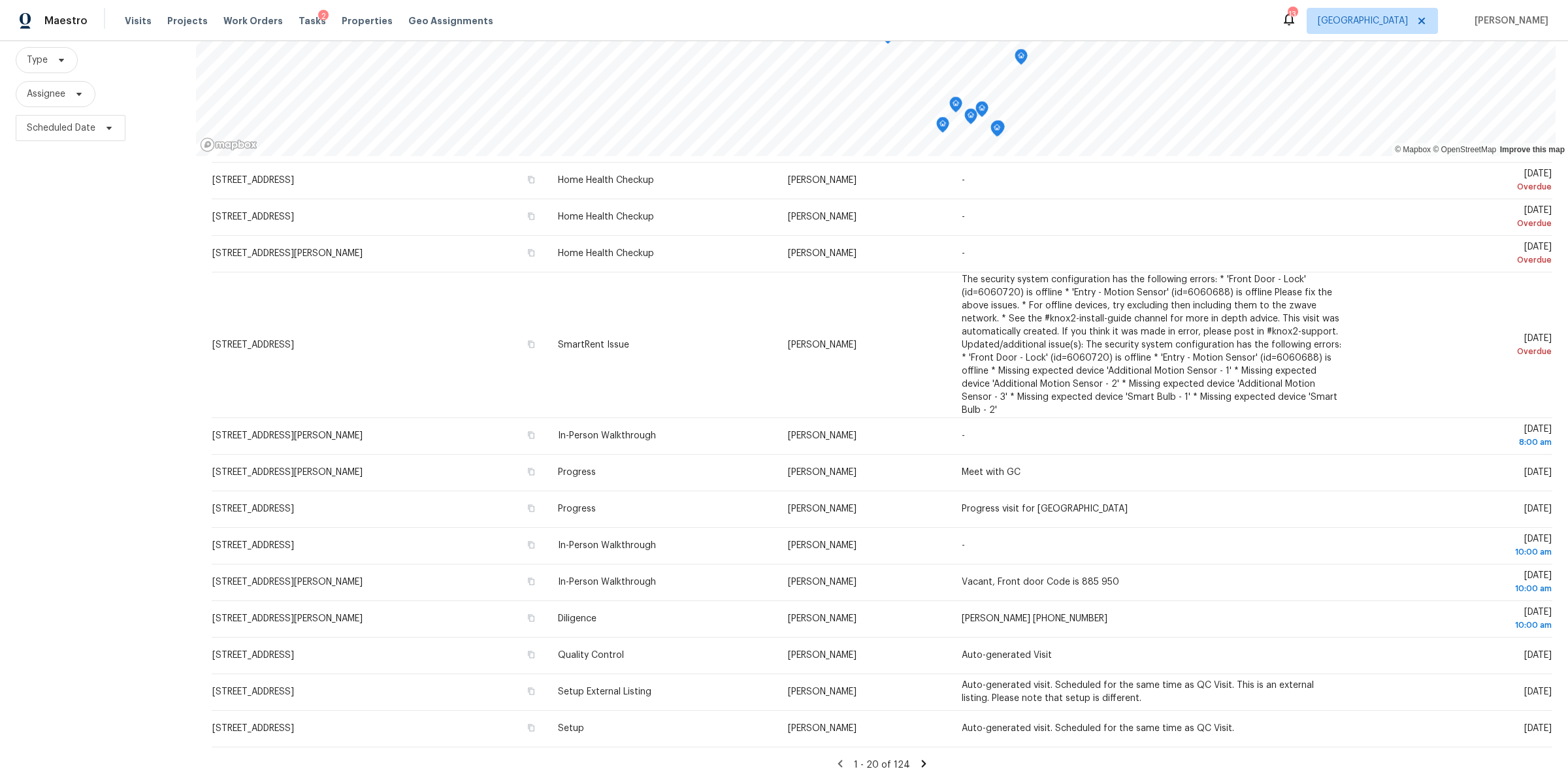
click at [922, 760] on icon at bounding box center [924, 763] width 5 height 7
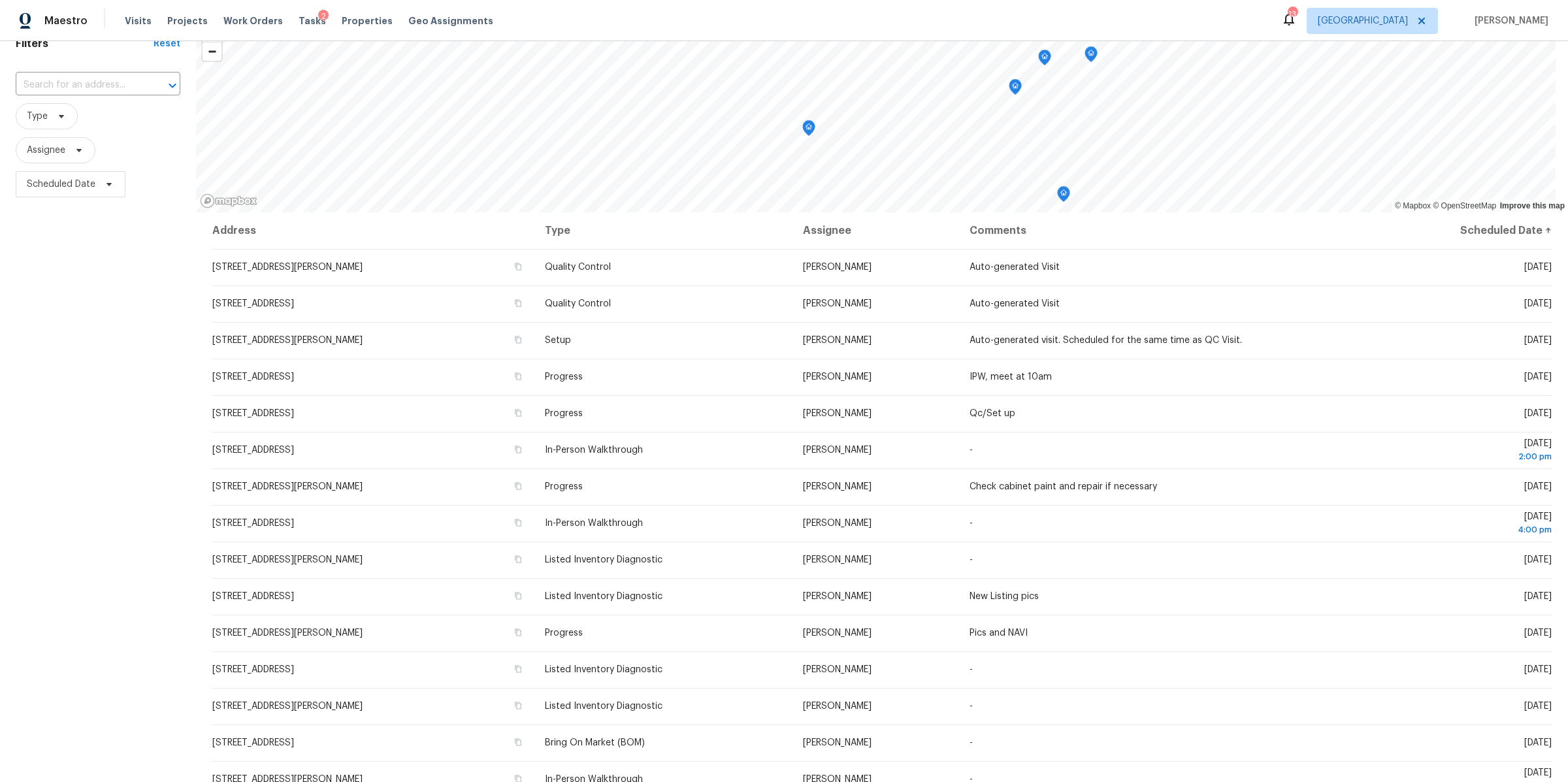
scroll to position [132, 0]
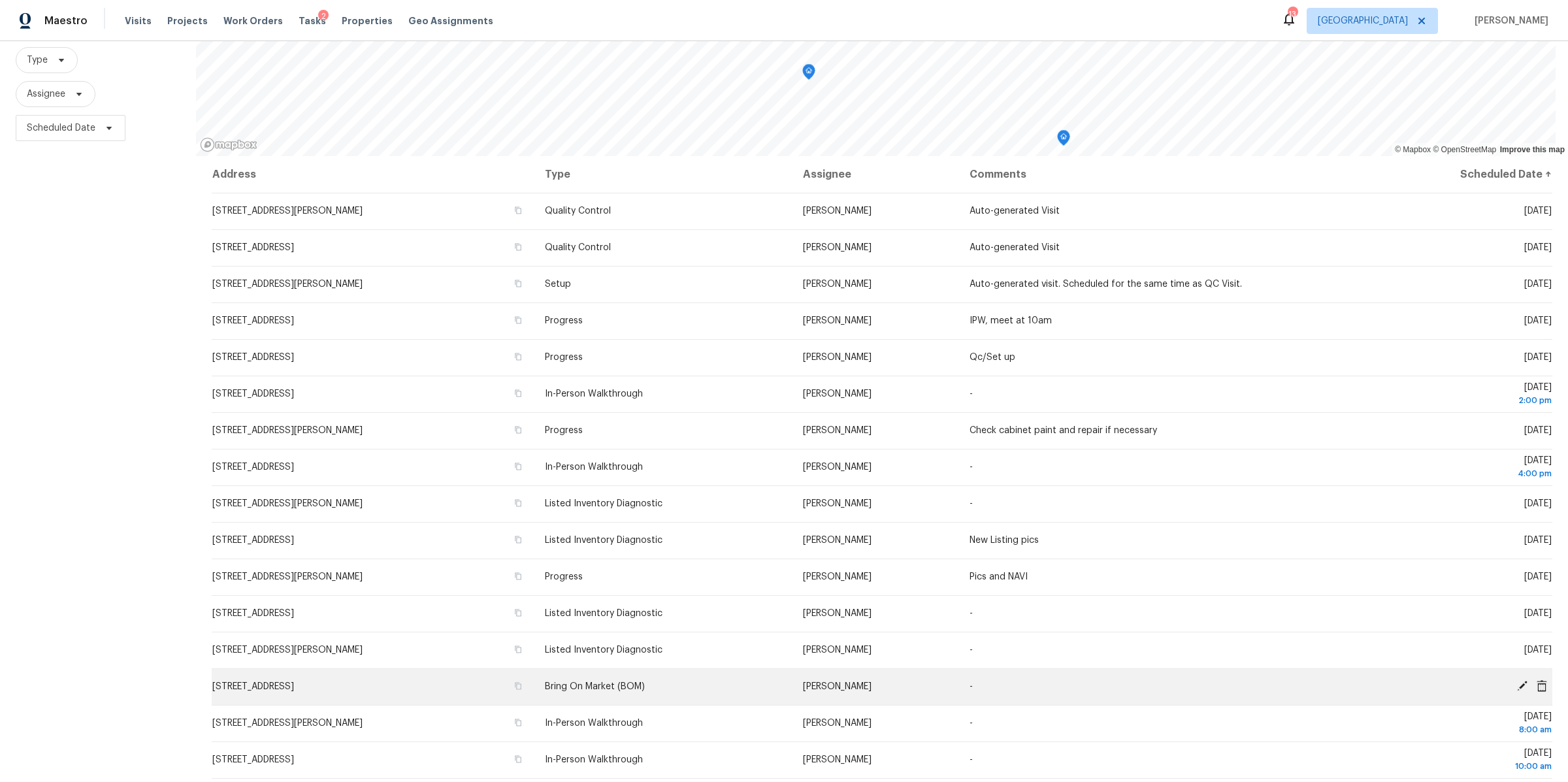
click at [1517, 681] on icon at bounding box center [1522, 686] width 10 height 10
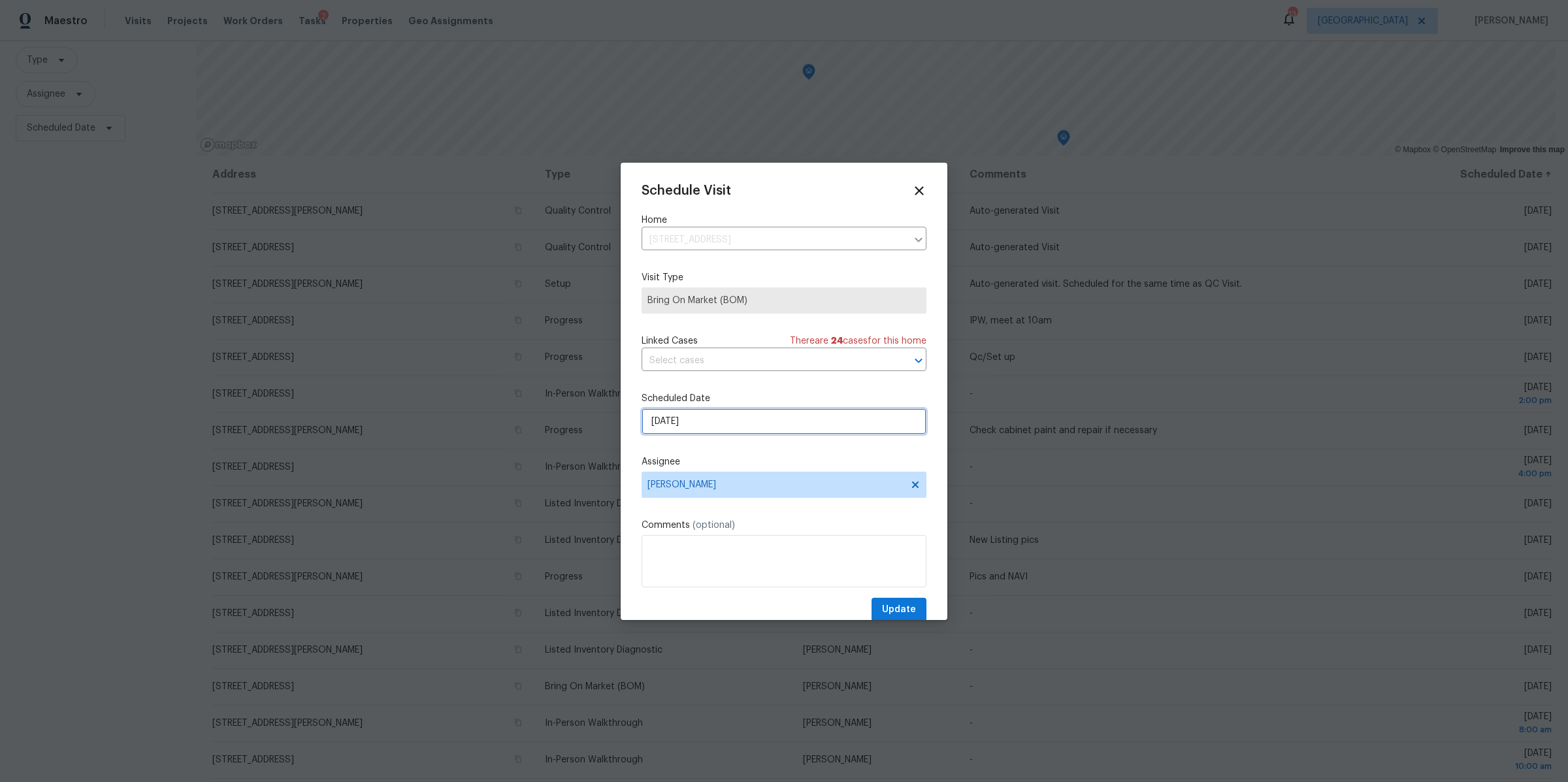
click at [801, 422] on input "10/2/2025" at bounding box center [784, 421] width 285 height 26
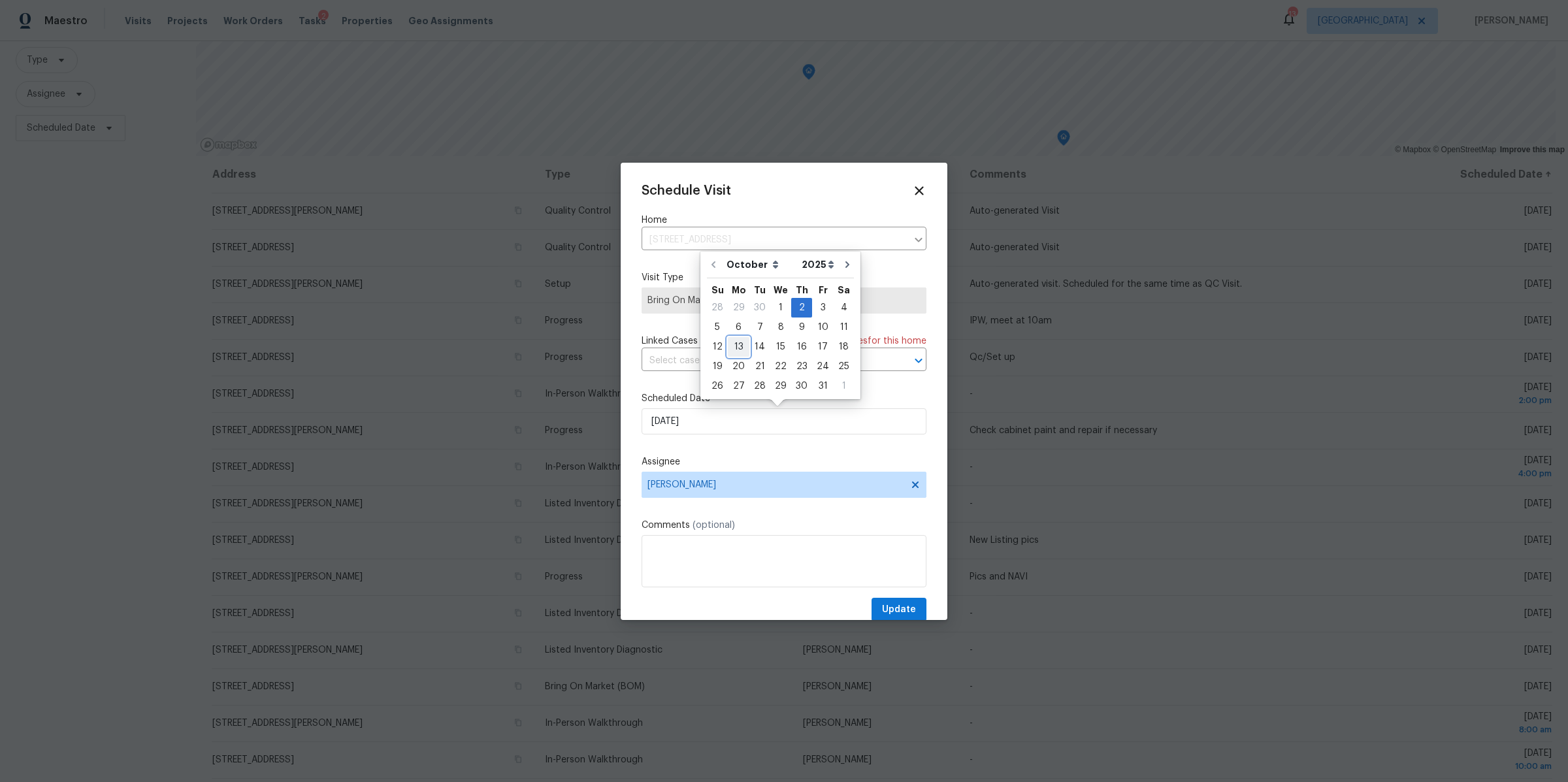
click at [740, 346] on div "13" at bounding box center [739, 347] width 22 height 18
type input "10/13/2025"
click at [891, 610] on span "Update" at bounding box center [899, 610] width 34 height 16
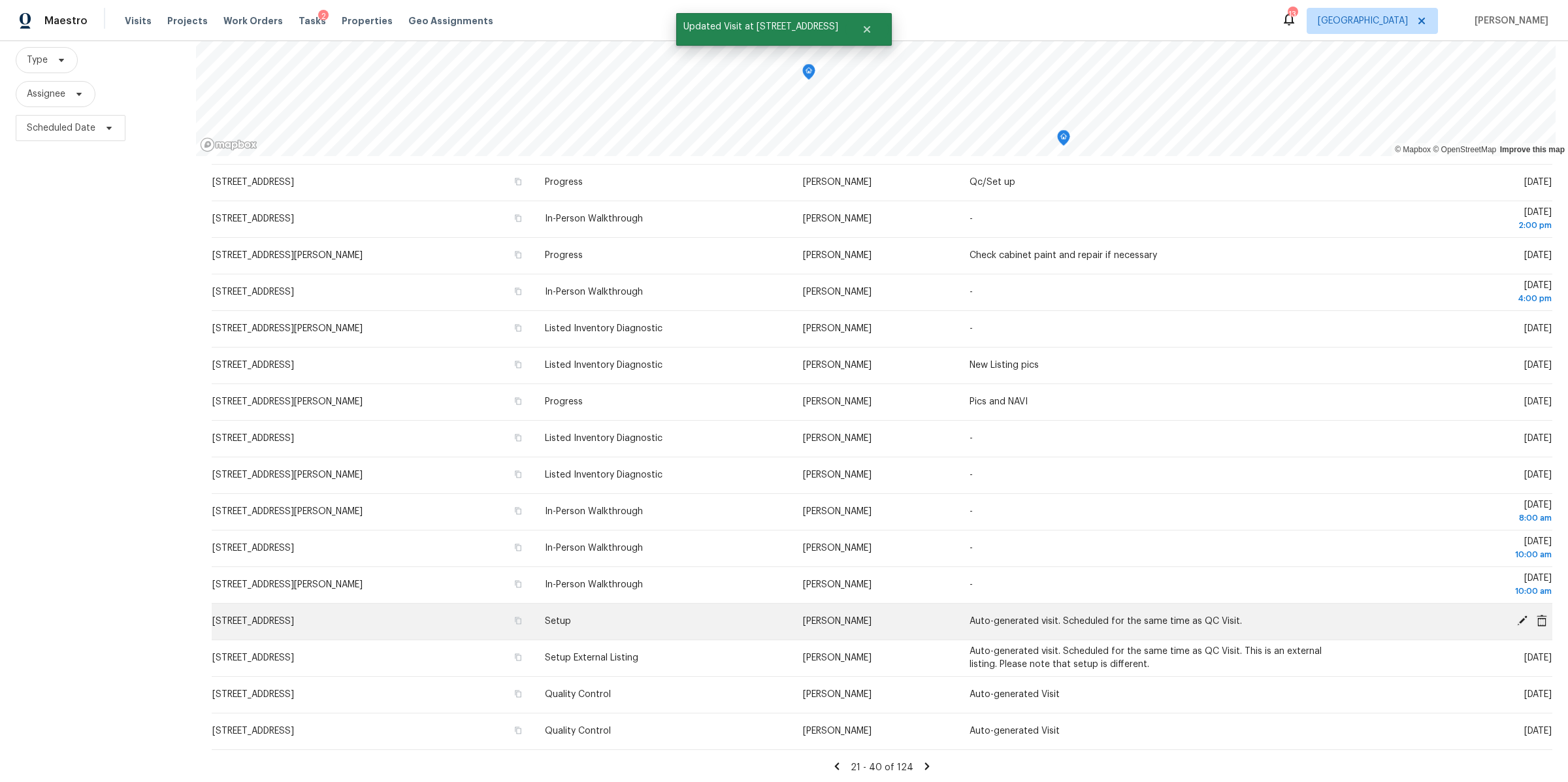
scroll to position [178, 0]
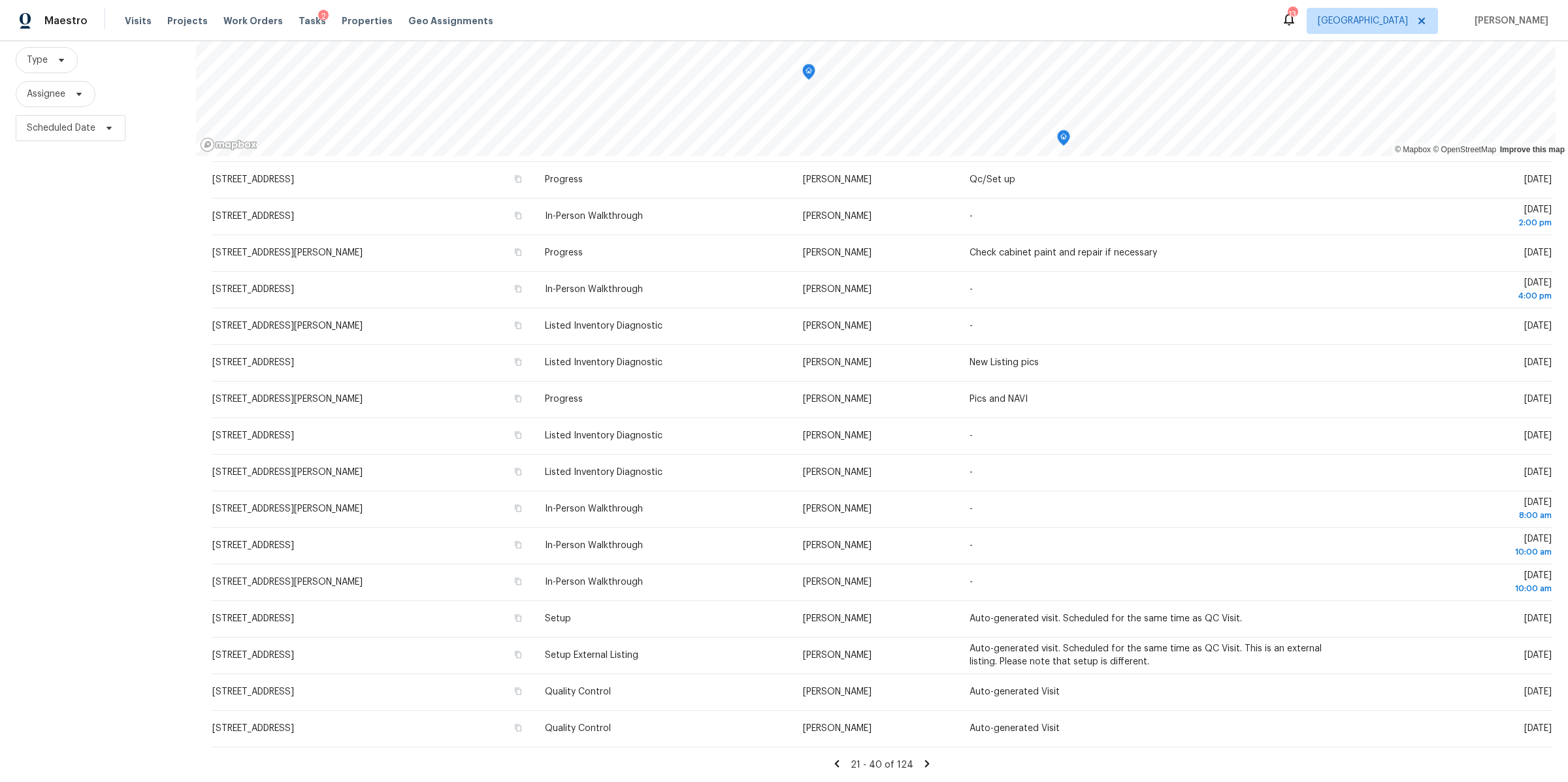
click at [921, 758] on icon at bounding box center [927, 764] width 12 height 12
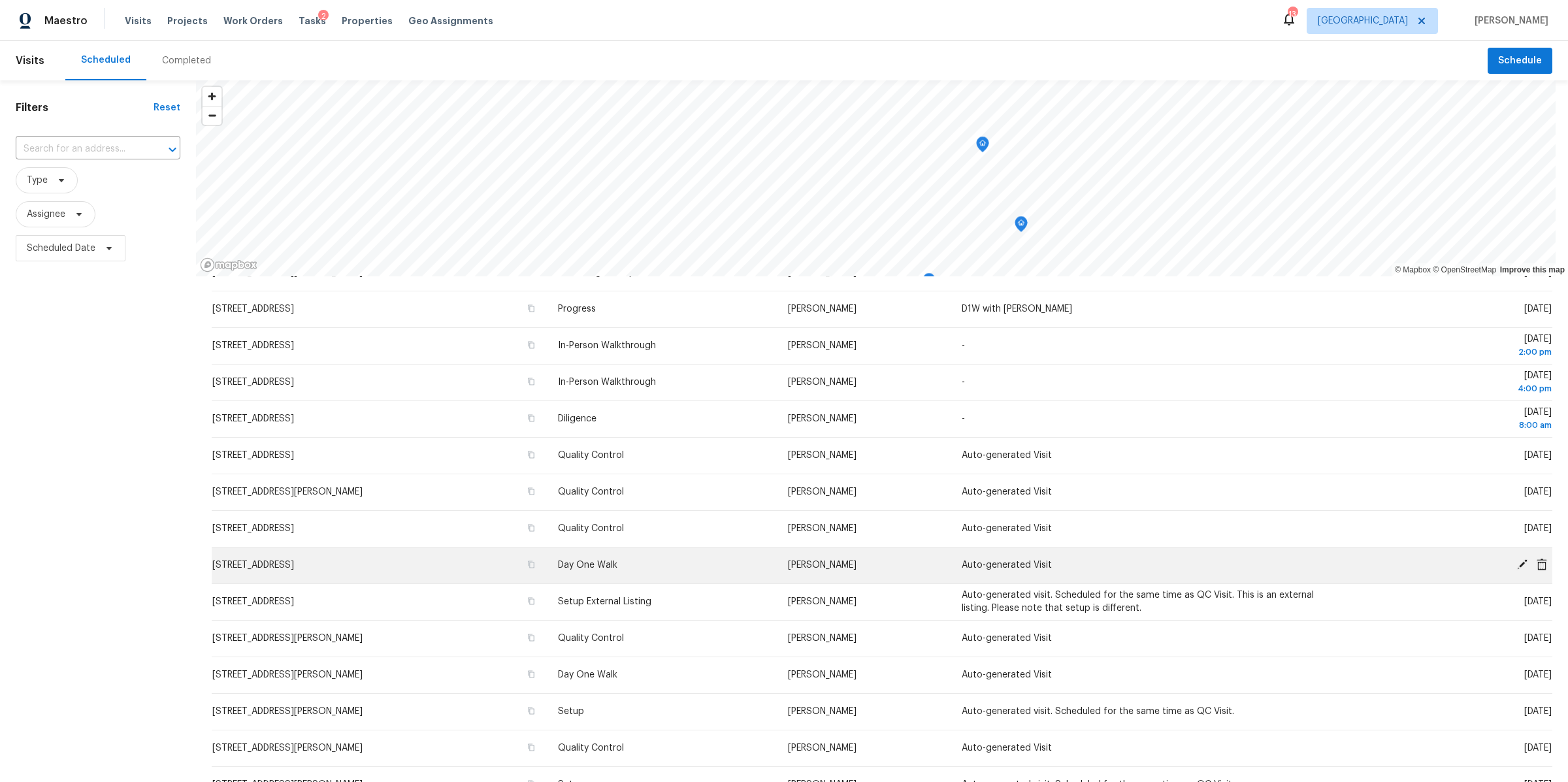
scroll to position [0, 0]
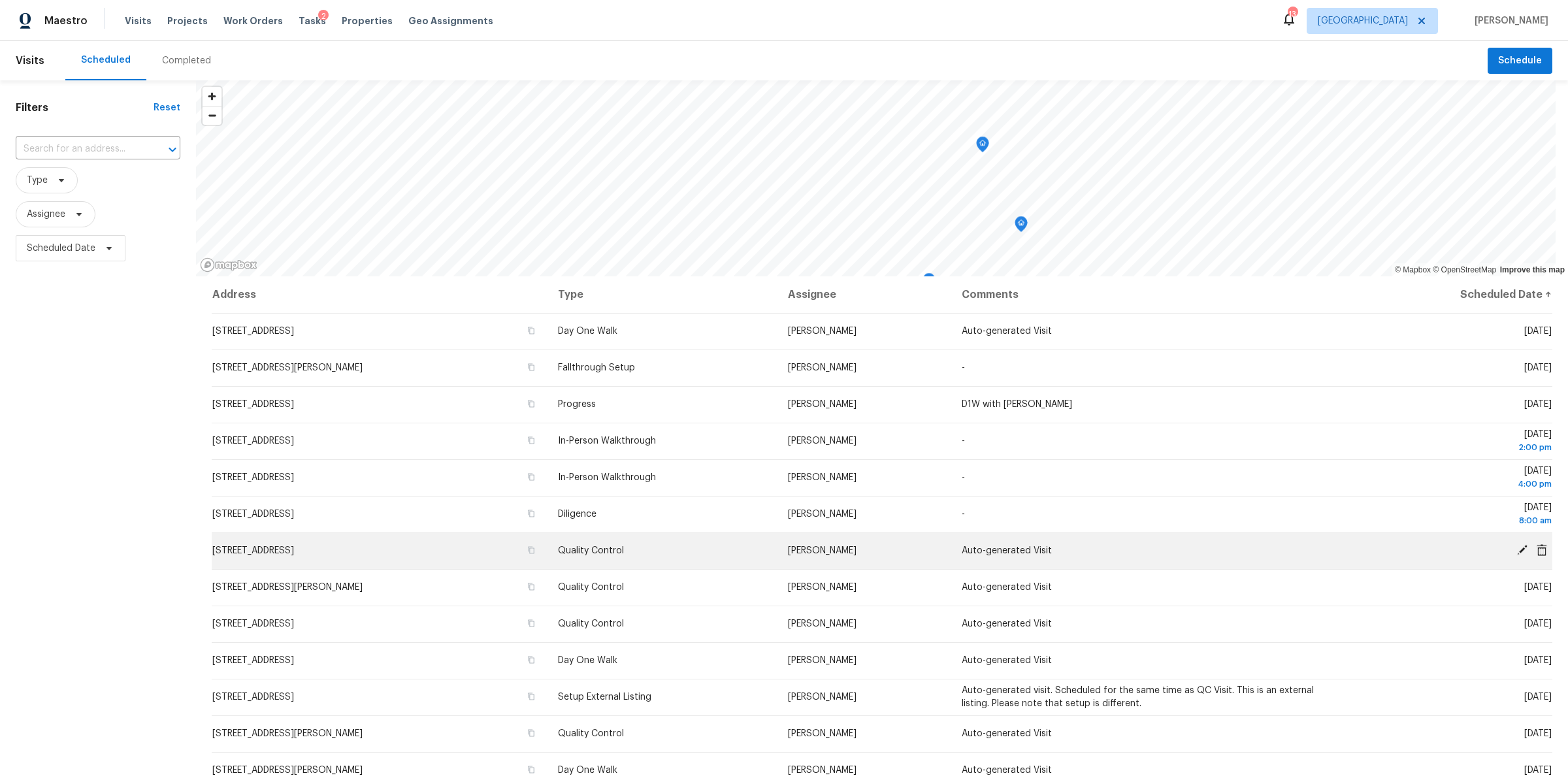
click at [1517, 548] on icon at bounding box center [1522, 550] width 10 height 10
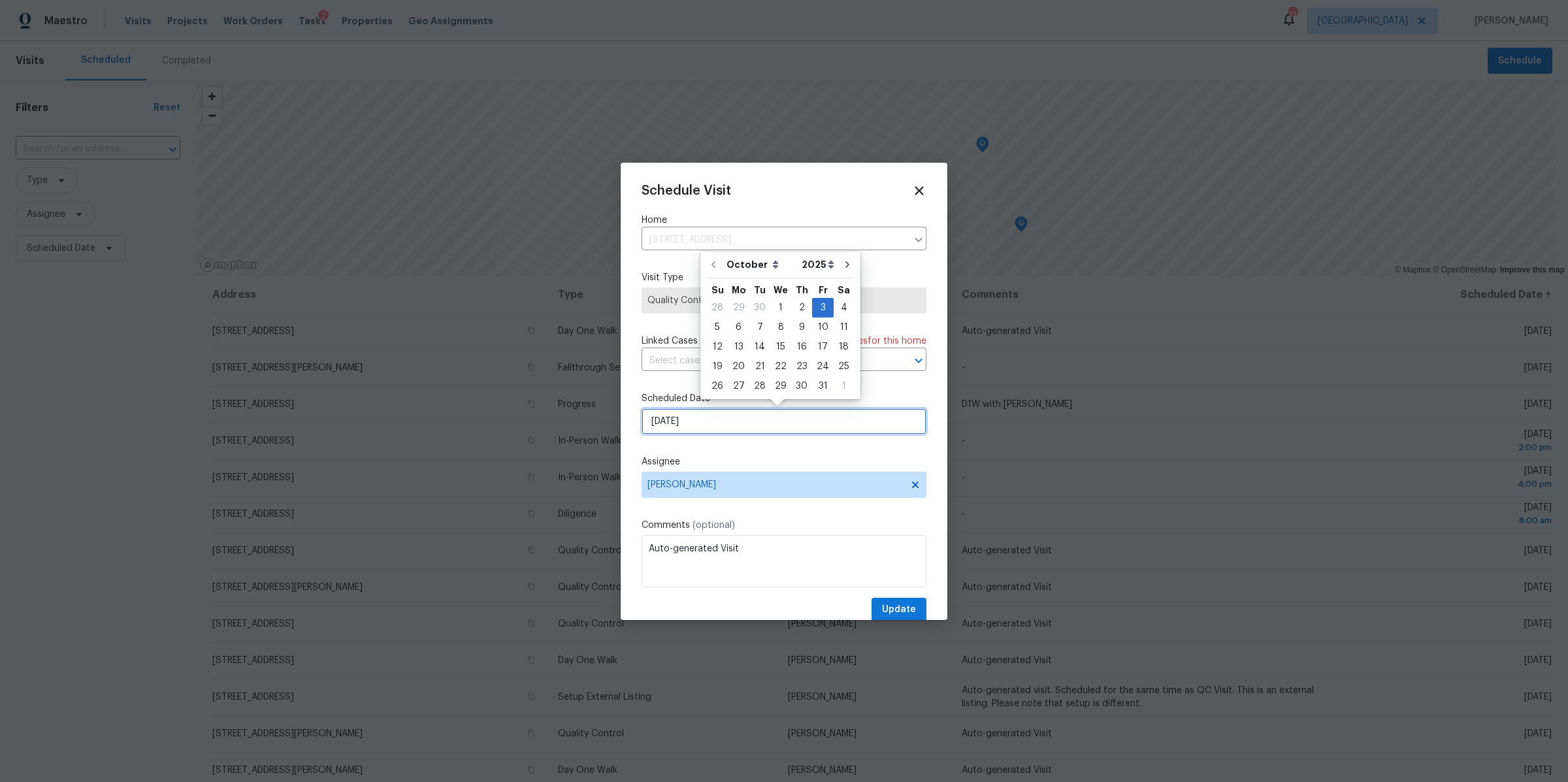
click at [707, 418] on input "10/3/2025" at bounding box center [784, 421] width 285 height 26
click at [741, 346] on div "13" at bounding box center [739, 347] width 22 height 18
type input "10/13/2025"
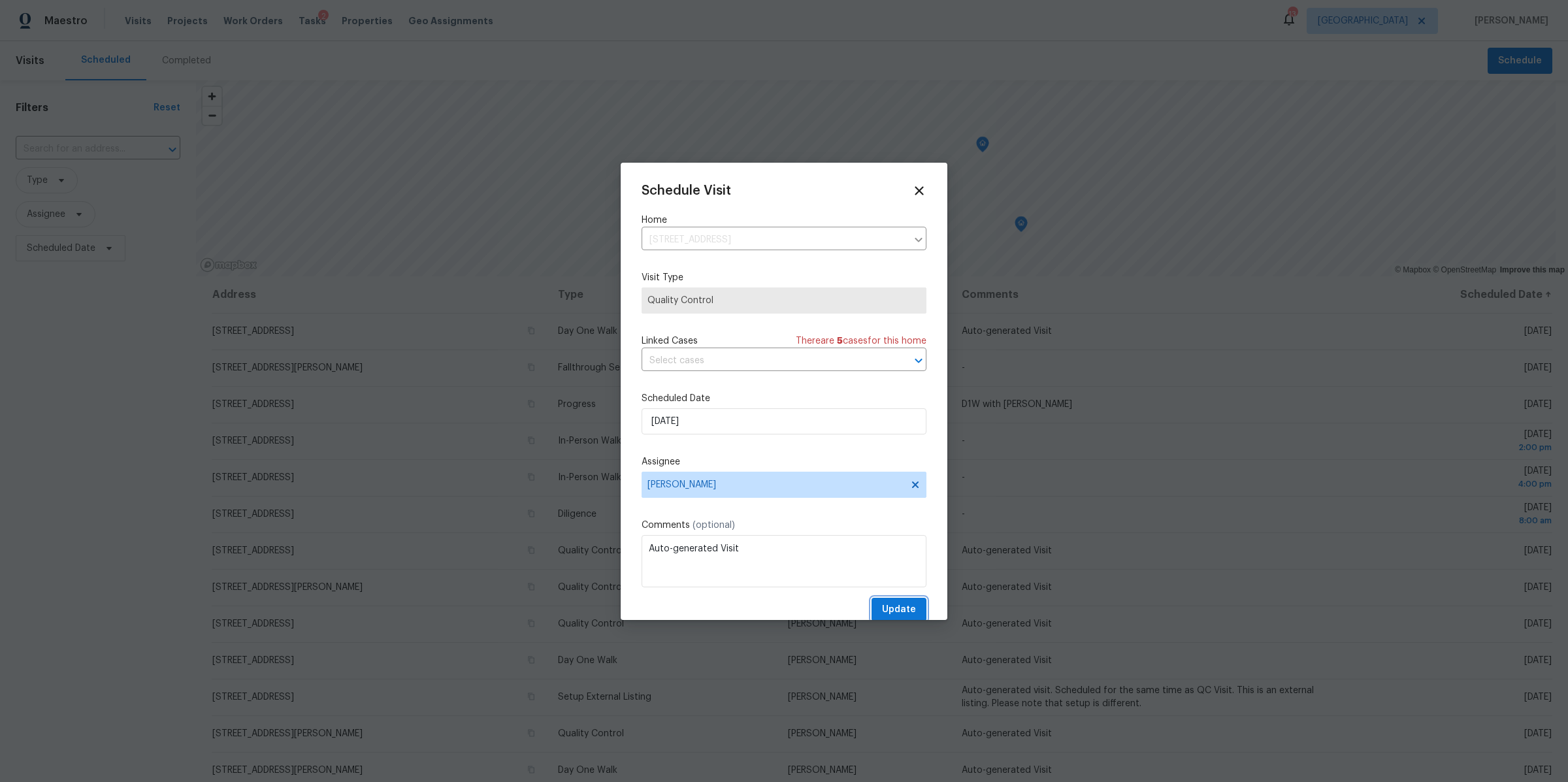
click at [888, 607] on span "Update" at bounding box center [899, 610] width 34 height 16
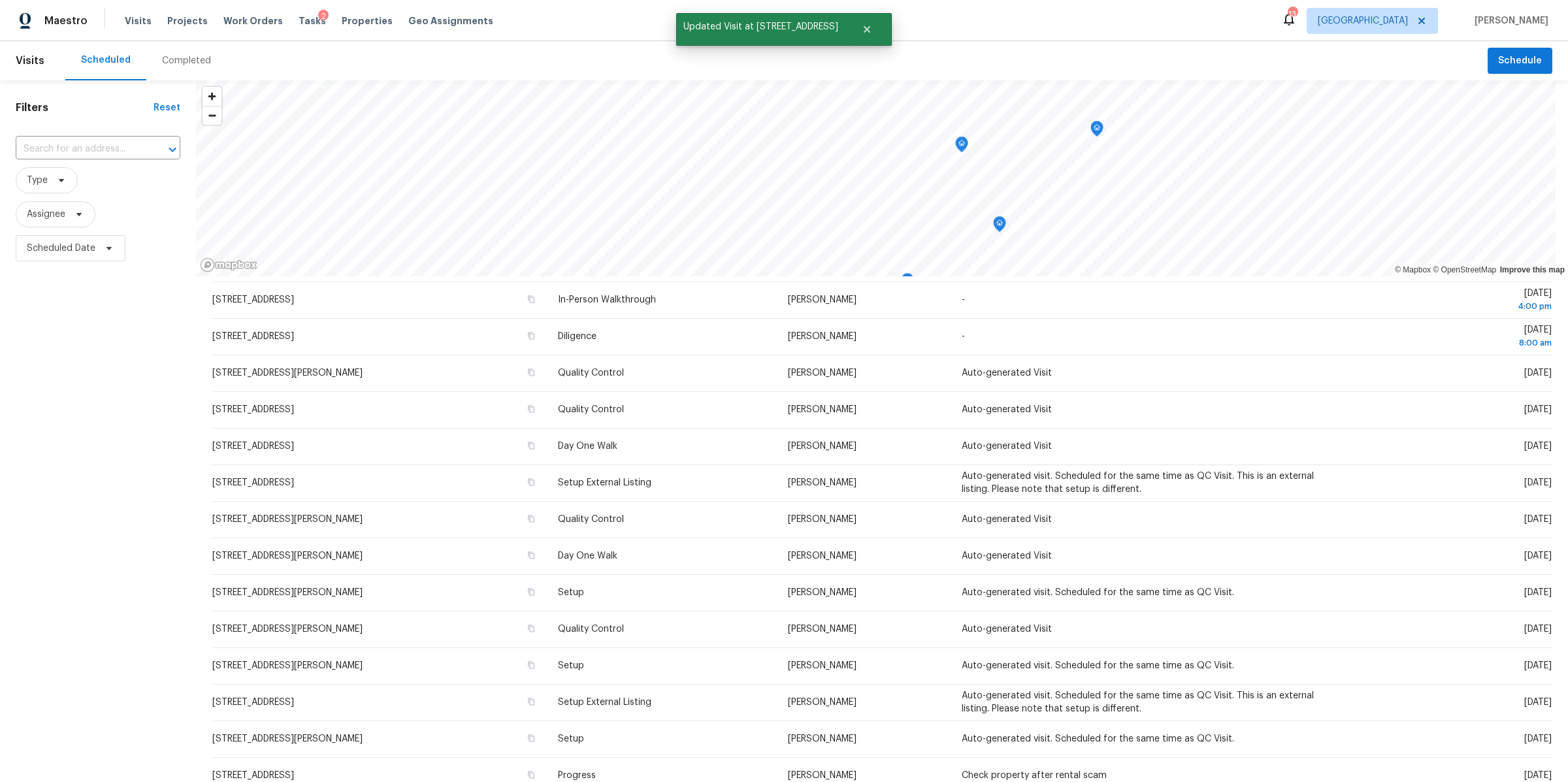
scroll to position [132, 0]
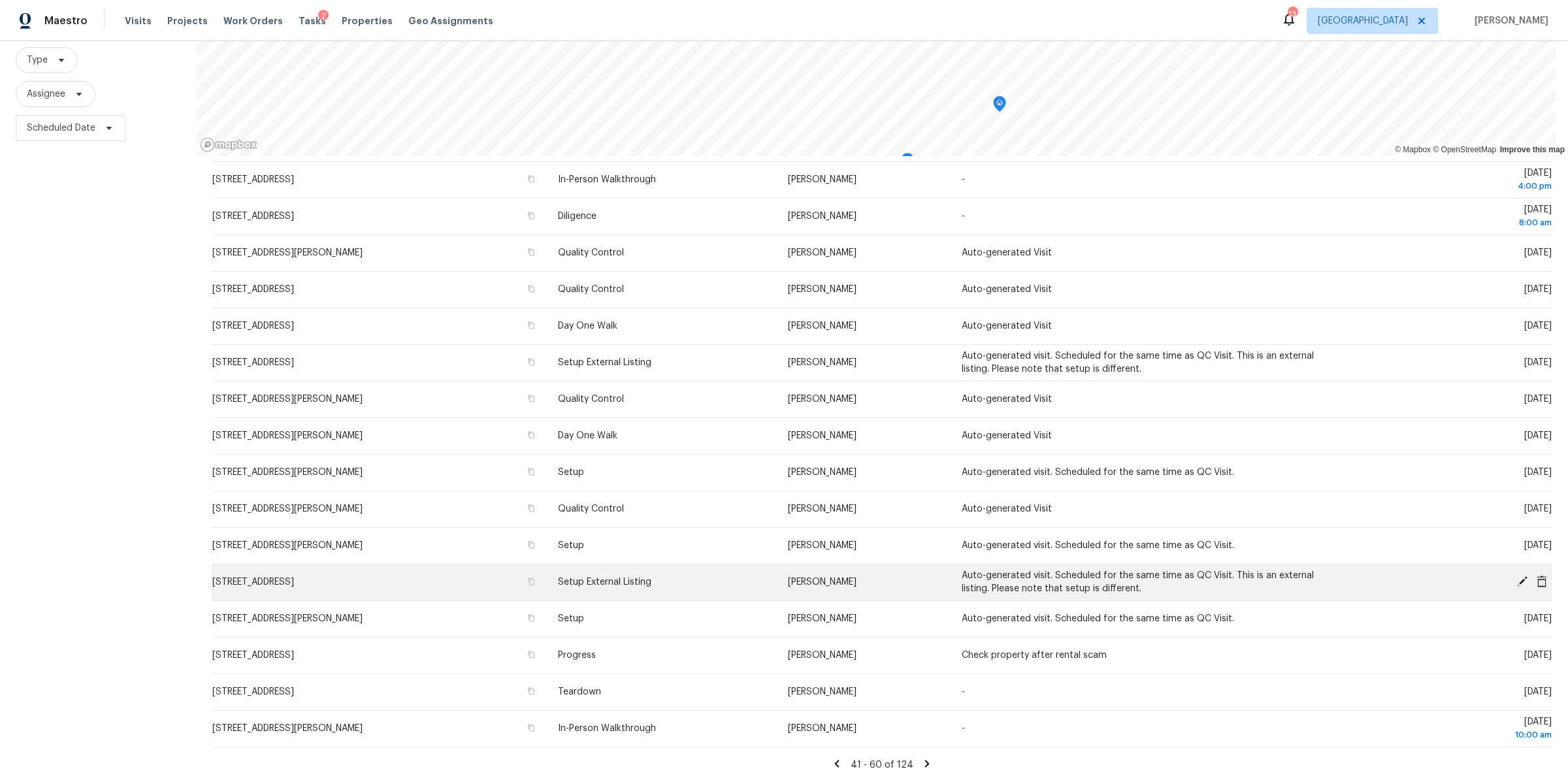
click at [1517, 575] on icon at bounding box center [1522, 581] width 12 height 12
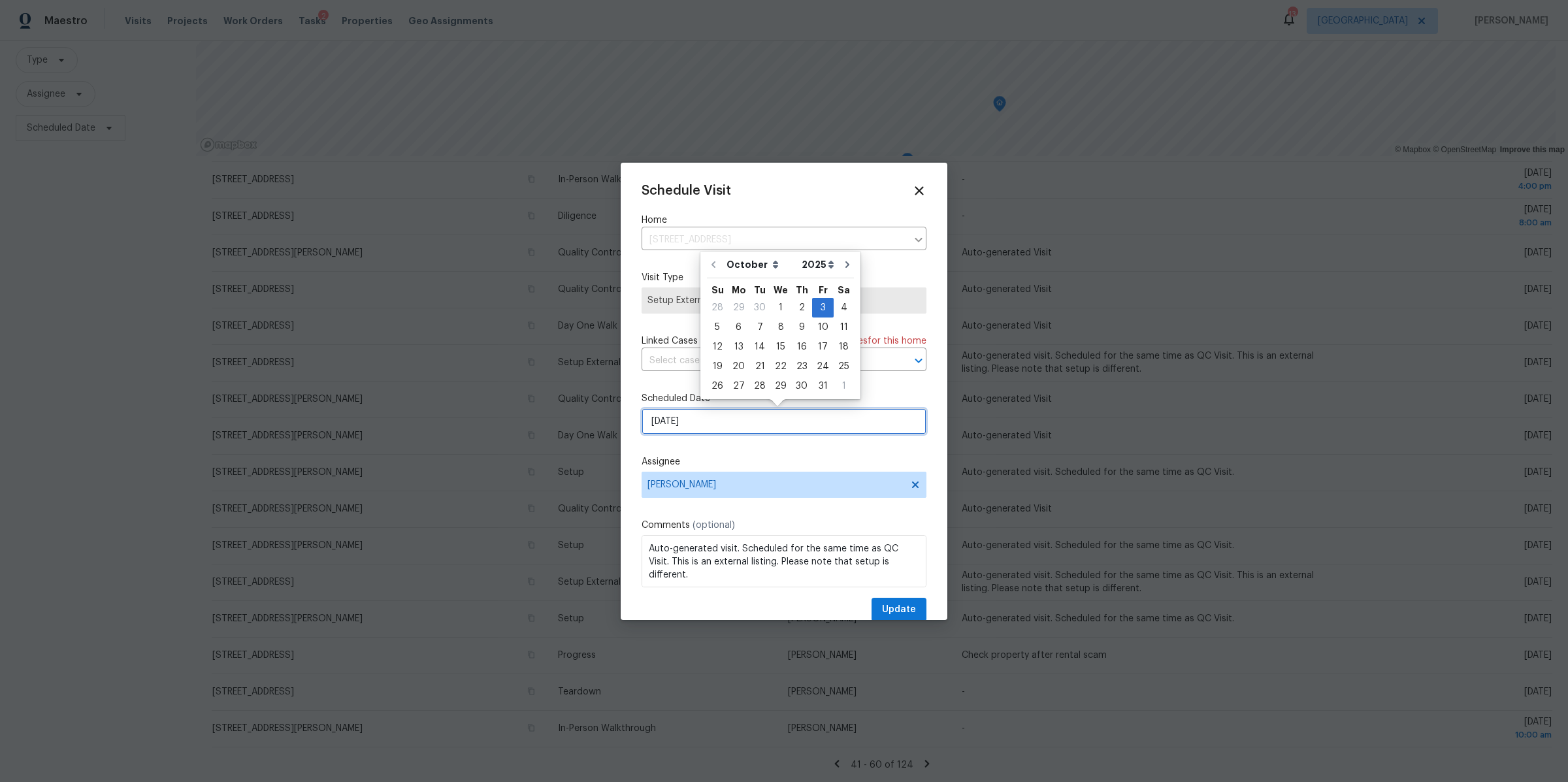
click at [789, 419] on input "10/3/2025" at bounding box center [784, 421] width 285 height 26
click at [738, 344] on div "13" at bounding box center [739, 347] width 22 height 18
type input "10/13/2025"
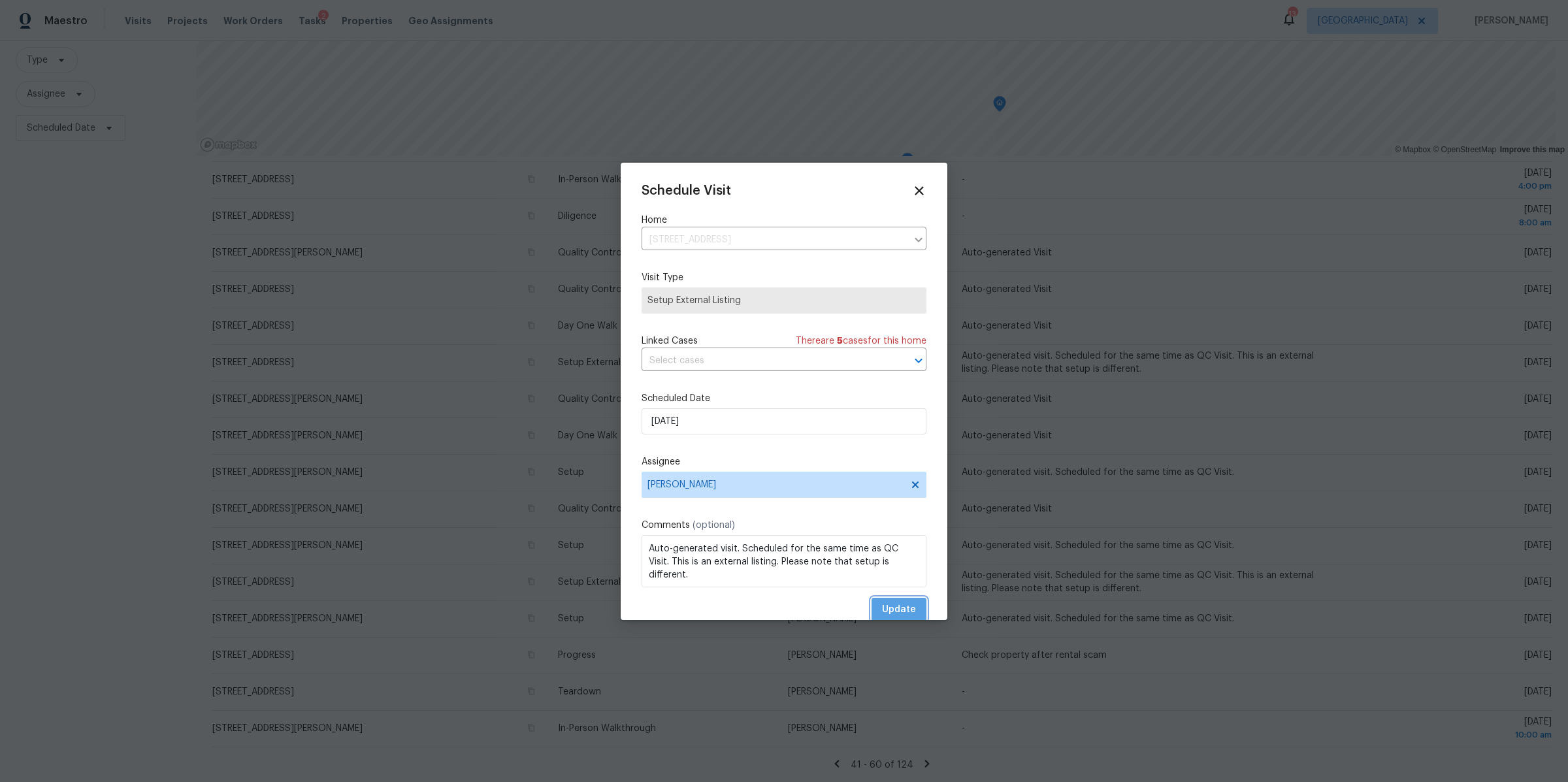
click at [908, 610] on button "Update" at bounding box center [898, 610] width 55 height 24
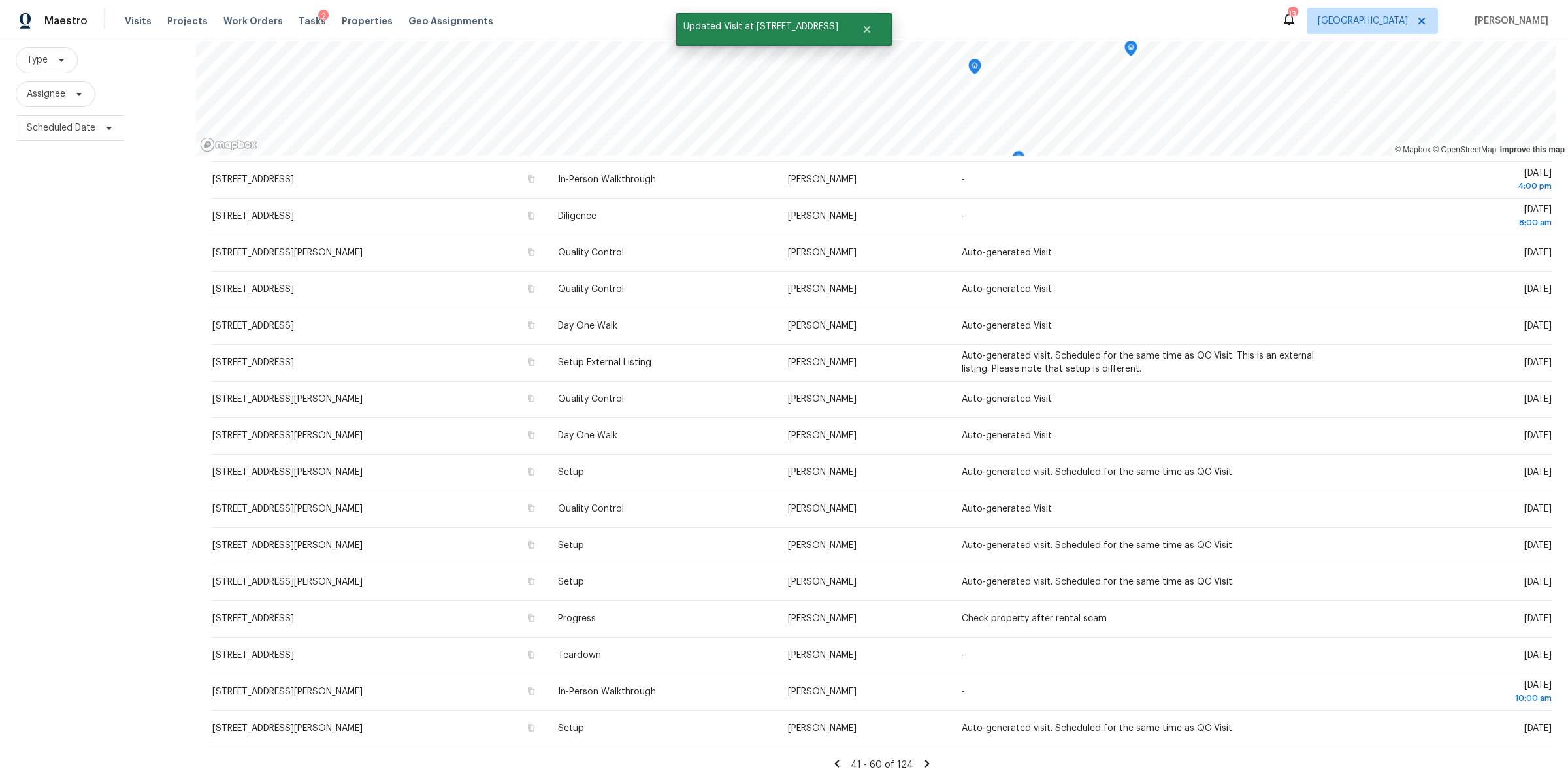
click at [921, 758] on icon at bounding box center [927, 764] width 12 height 12
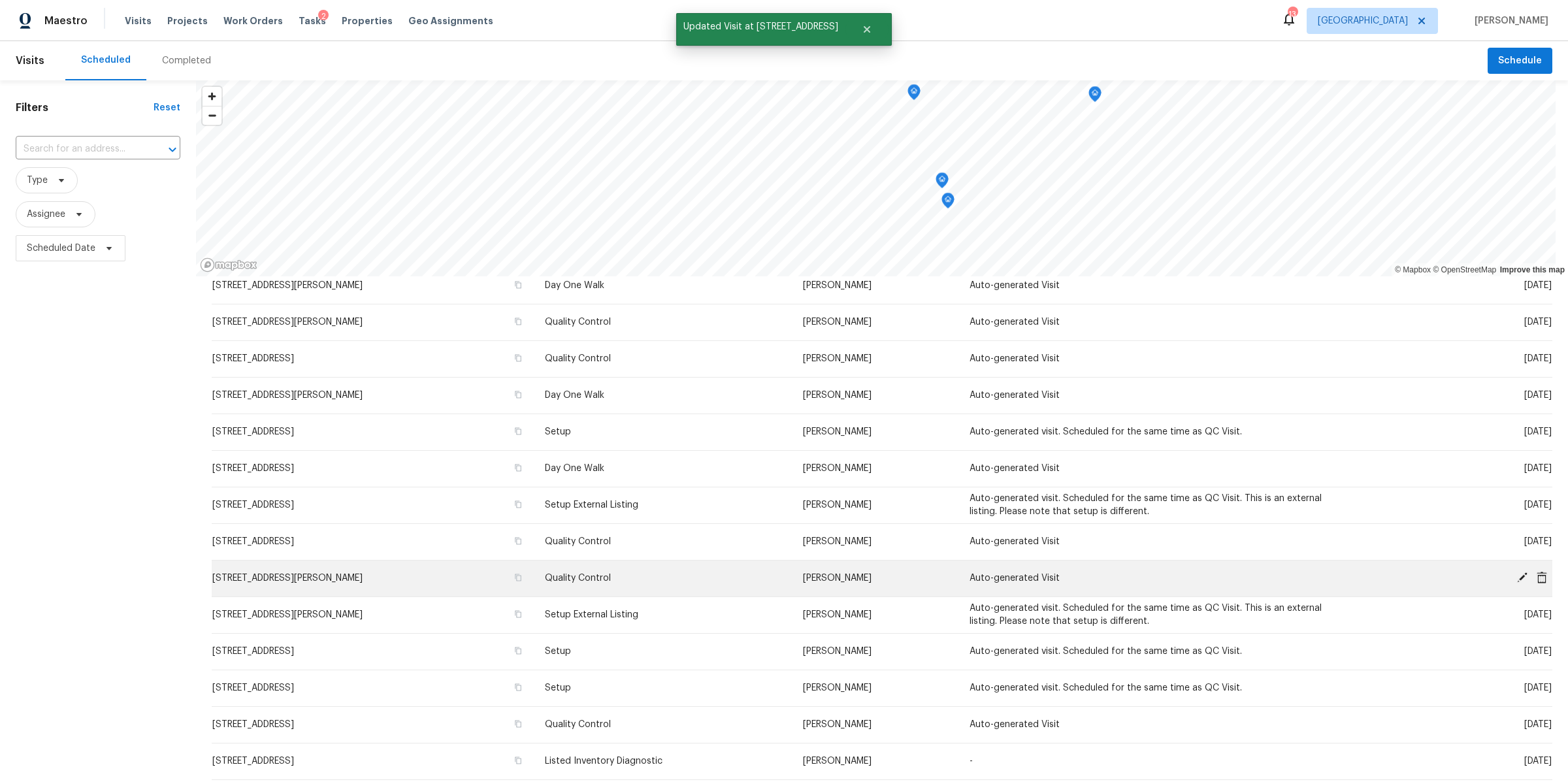
scroll to position [0, 0]
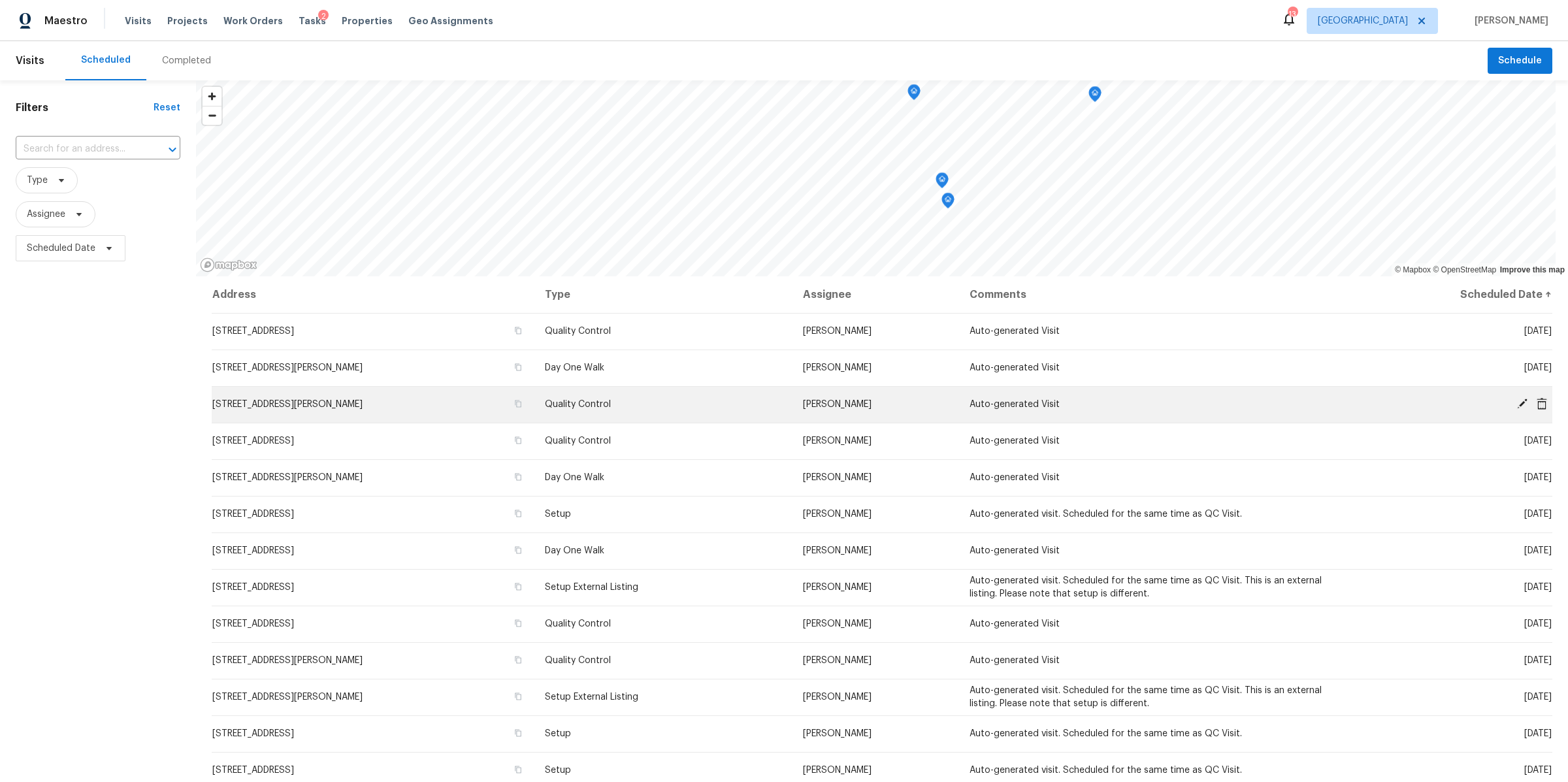
click at [1517, 400] on icon at bounding box center [1522, 404] width 10 height 10
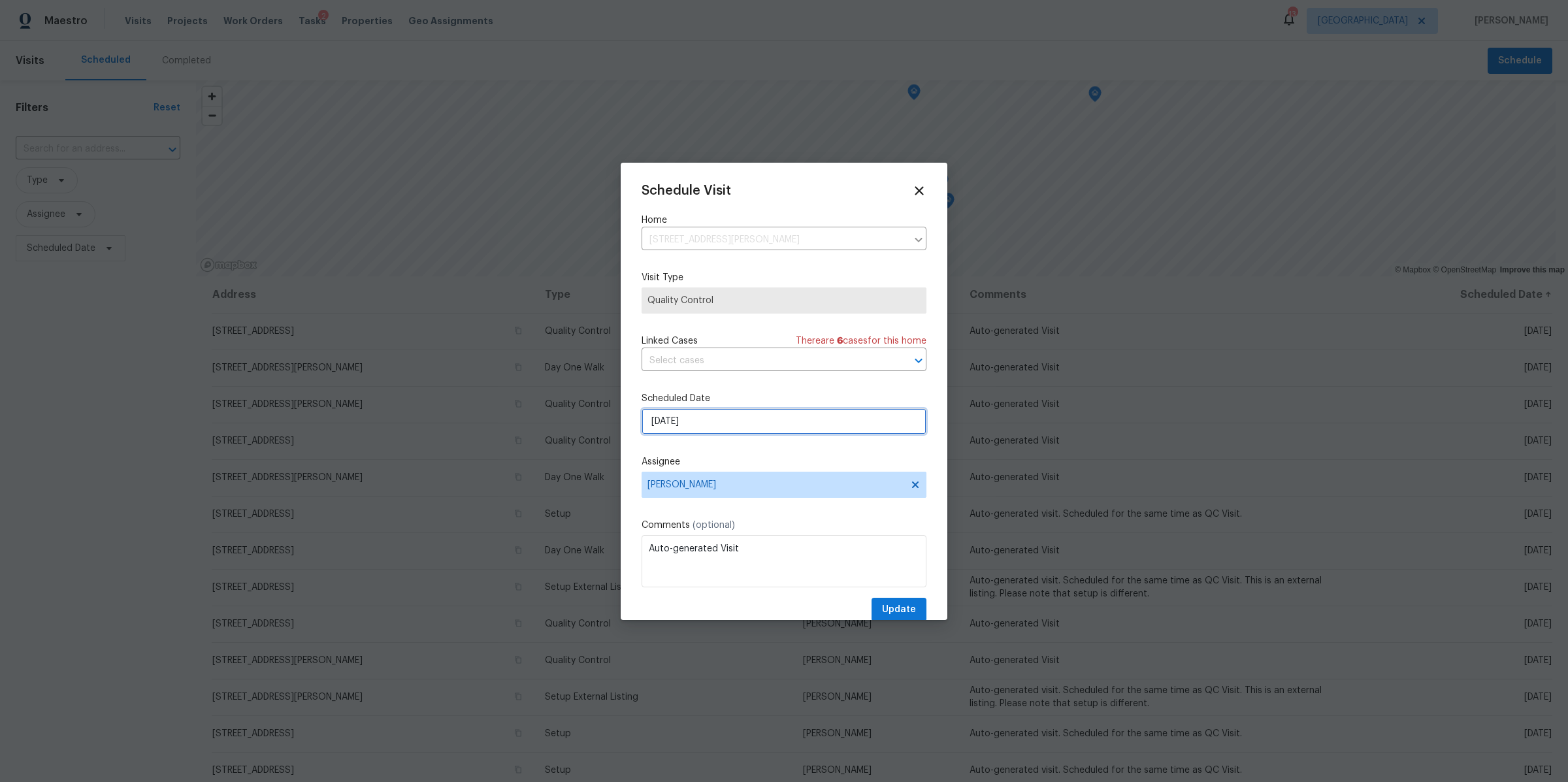
click at [769, 418] on input "10/6/2025" at bounding box center [784, 421] width 285 height 26
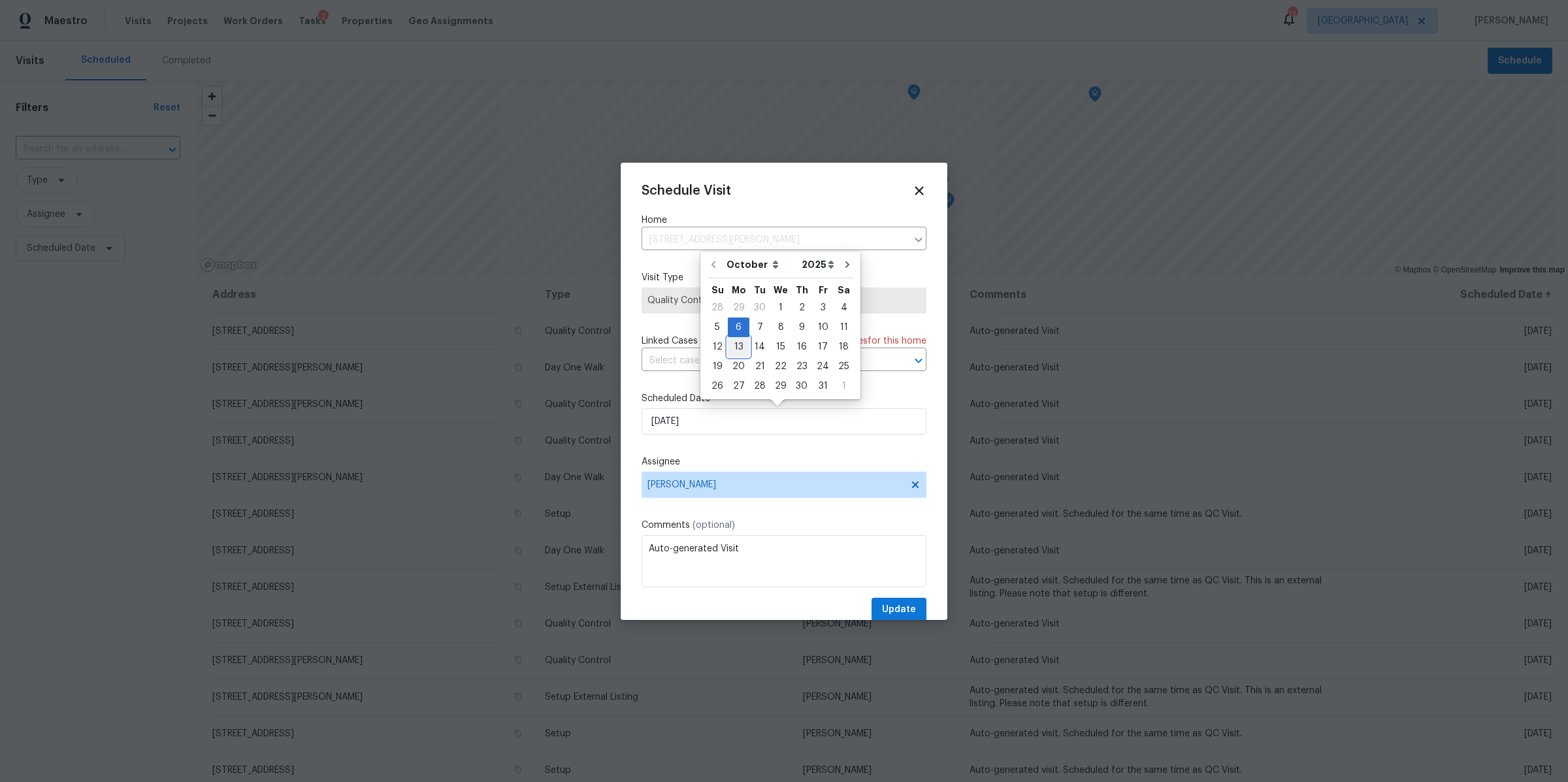
click at [737, 347] on div "13" at bounding box center [739, 347] width 22 height 18
type input "10/13/2025"
click at [882, 607] on span "Update" at bounding box center [899, 610] width 34 height 16
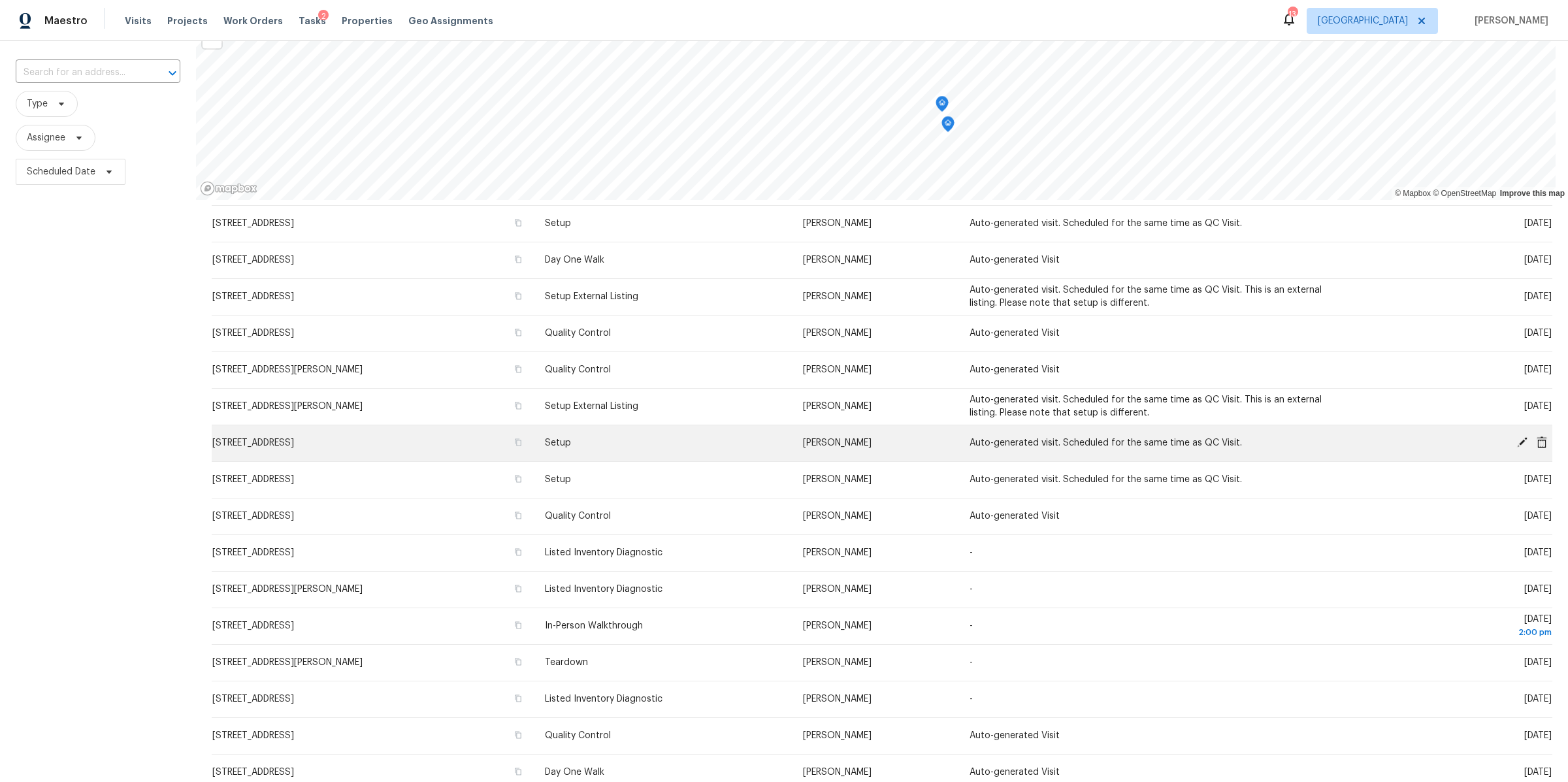
scroll to position [132, 0]
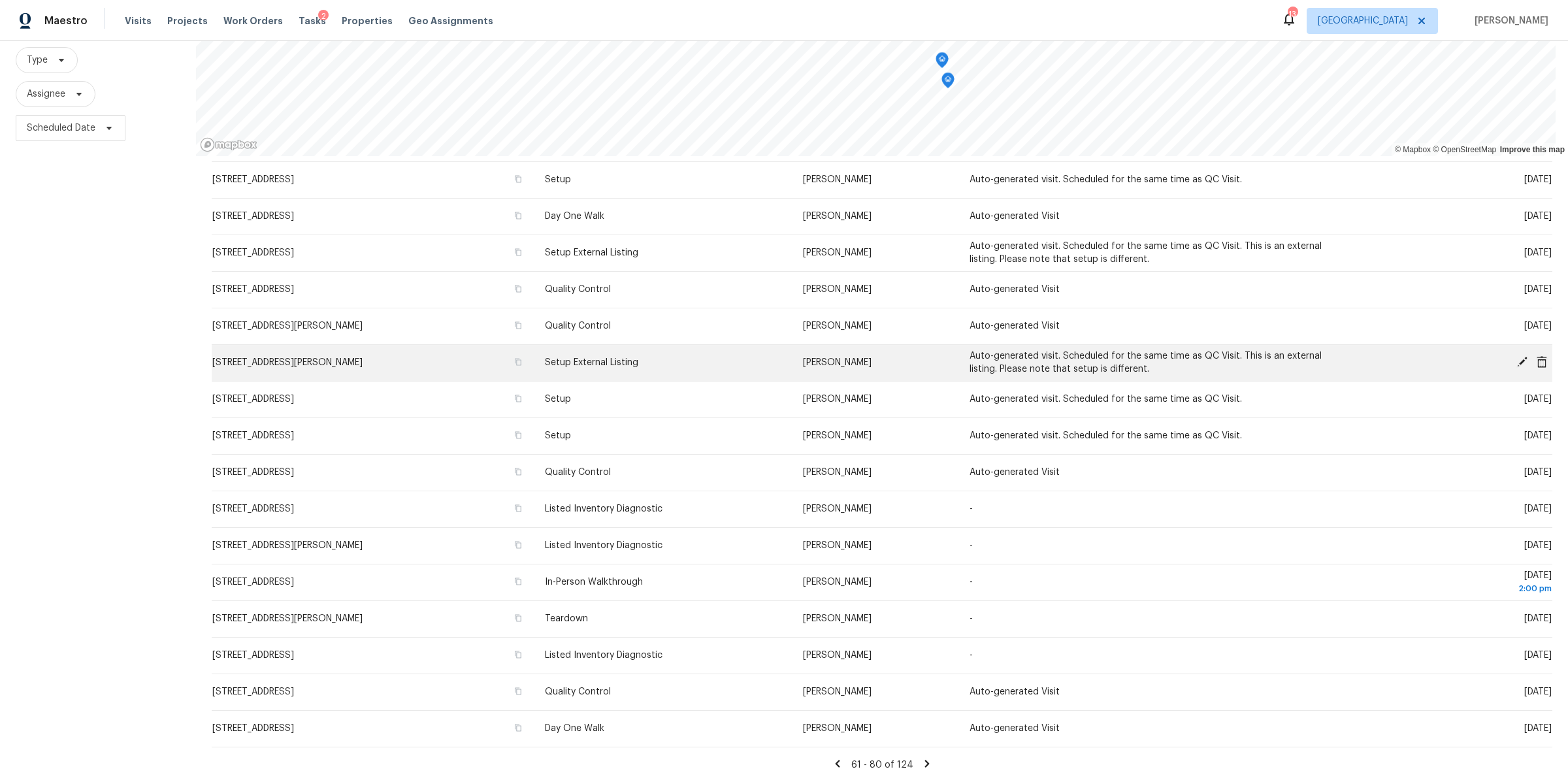
click at [1517, 356] on icon at bounding box center [1522, 362] width 12 height 12
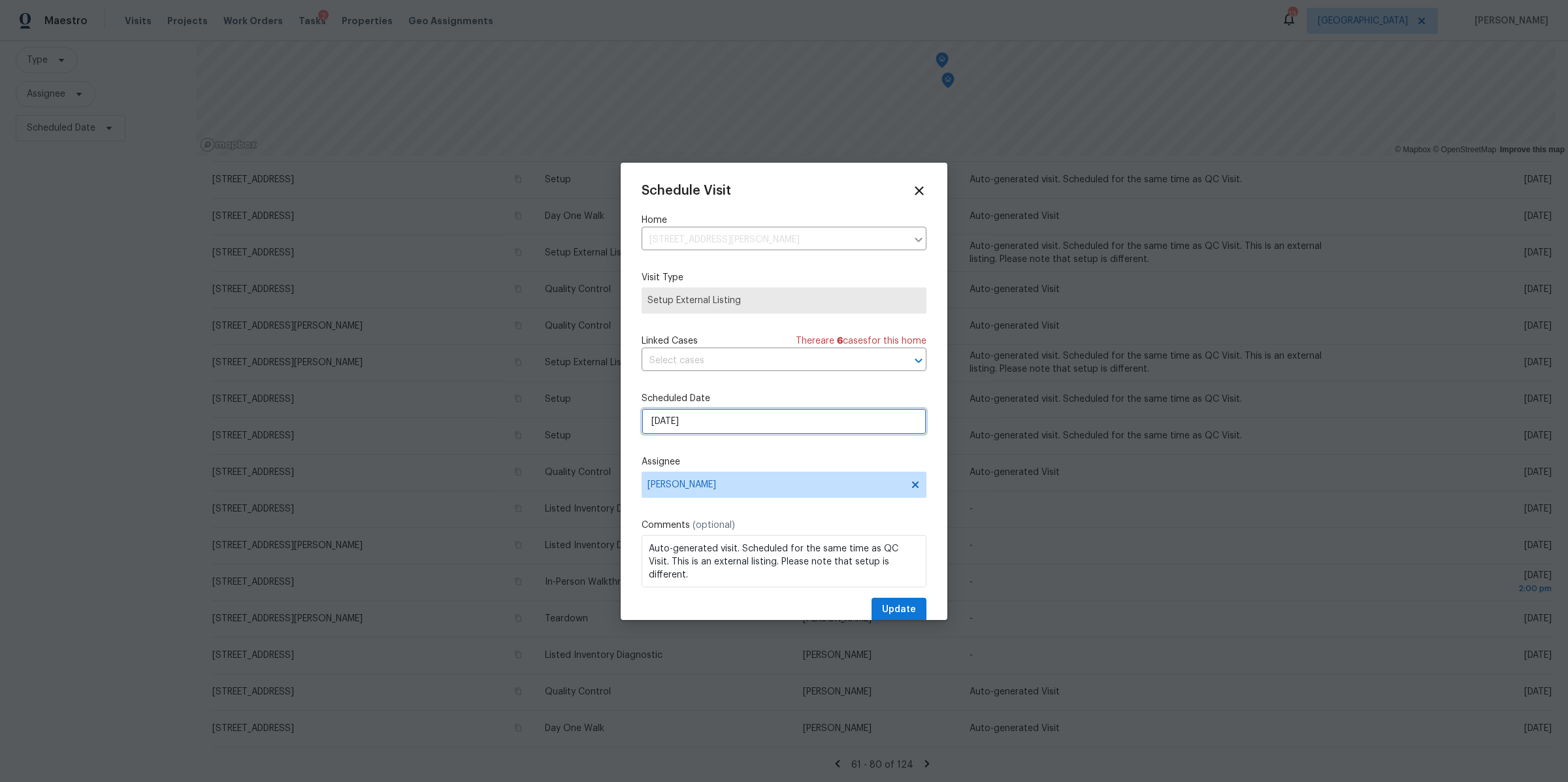
click at [756, 429] on input "10/6/2025" at bounding box center [784, 421] width 285 height 26
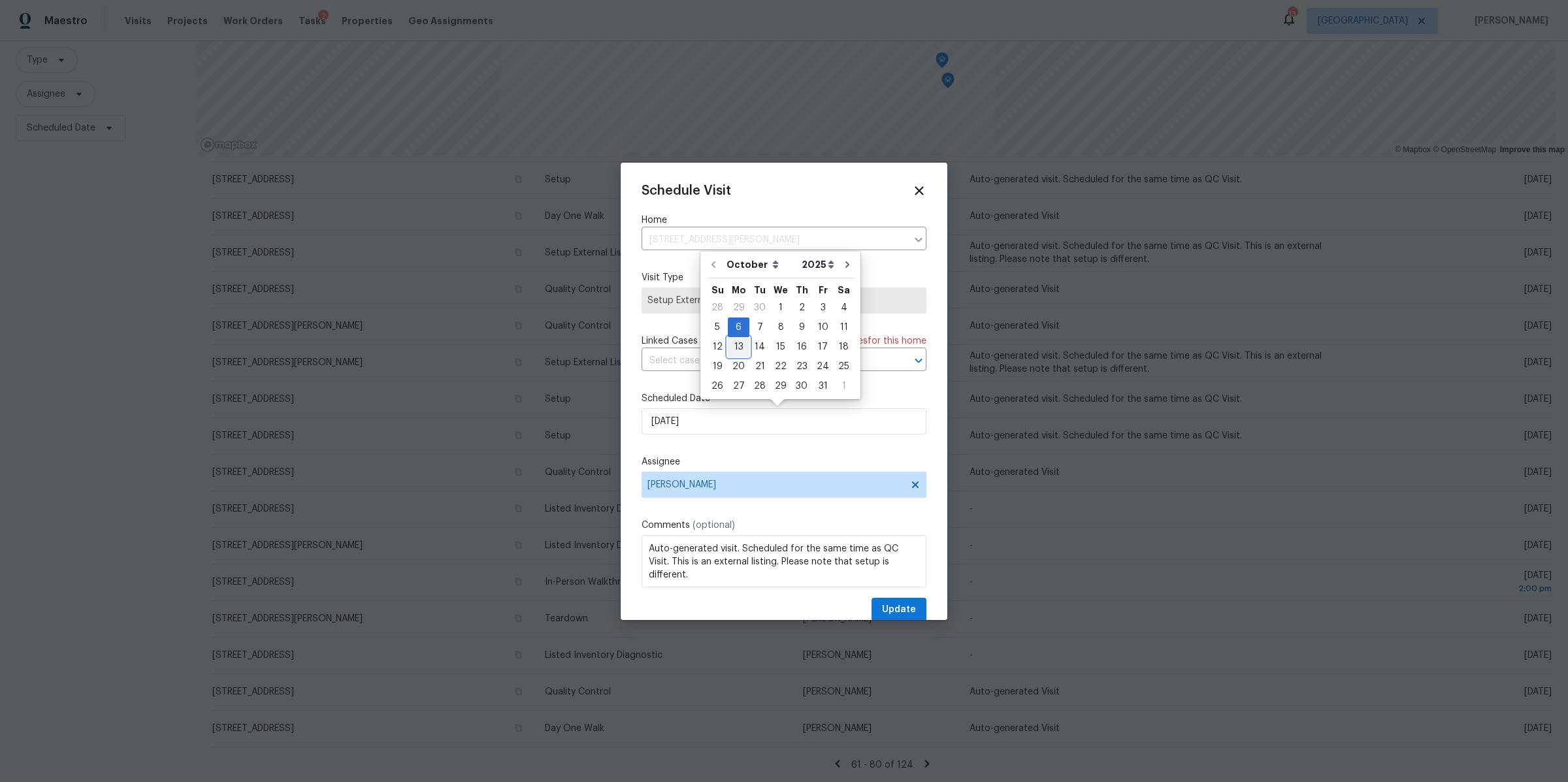
click at [739, 347] on div "13" at bounding box center [739, 347] width 22 height 18
type input "10/13/2025"
click at [890, 602] on span "Update" at bounding box center [899, 610] width 34 height 16
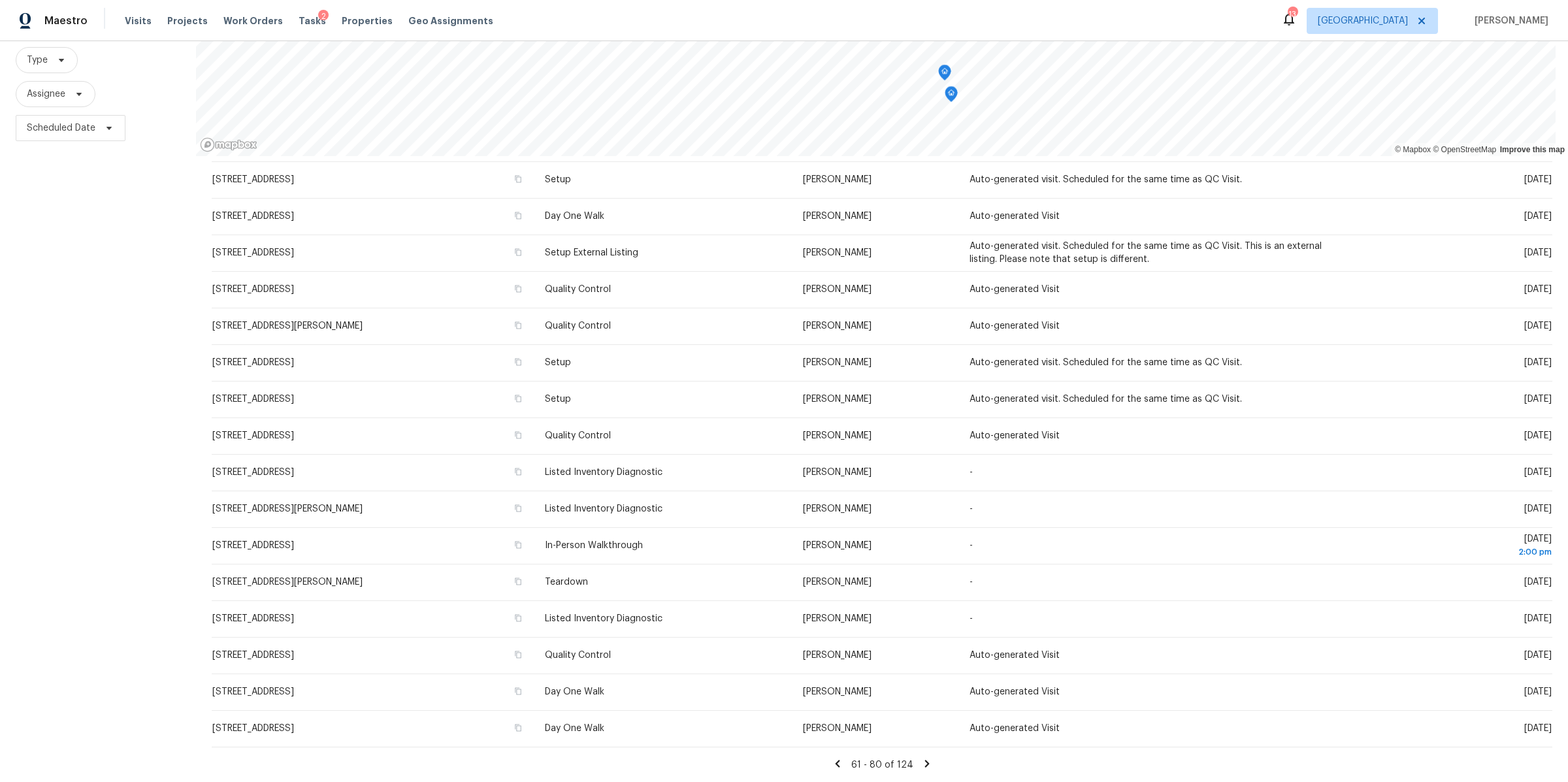
click at [921, 758] on icon at bounding box center [927, 764] width 12 height 12
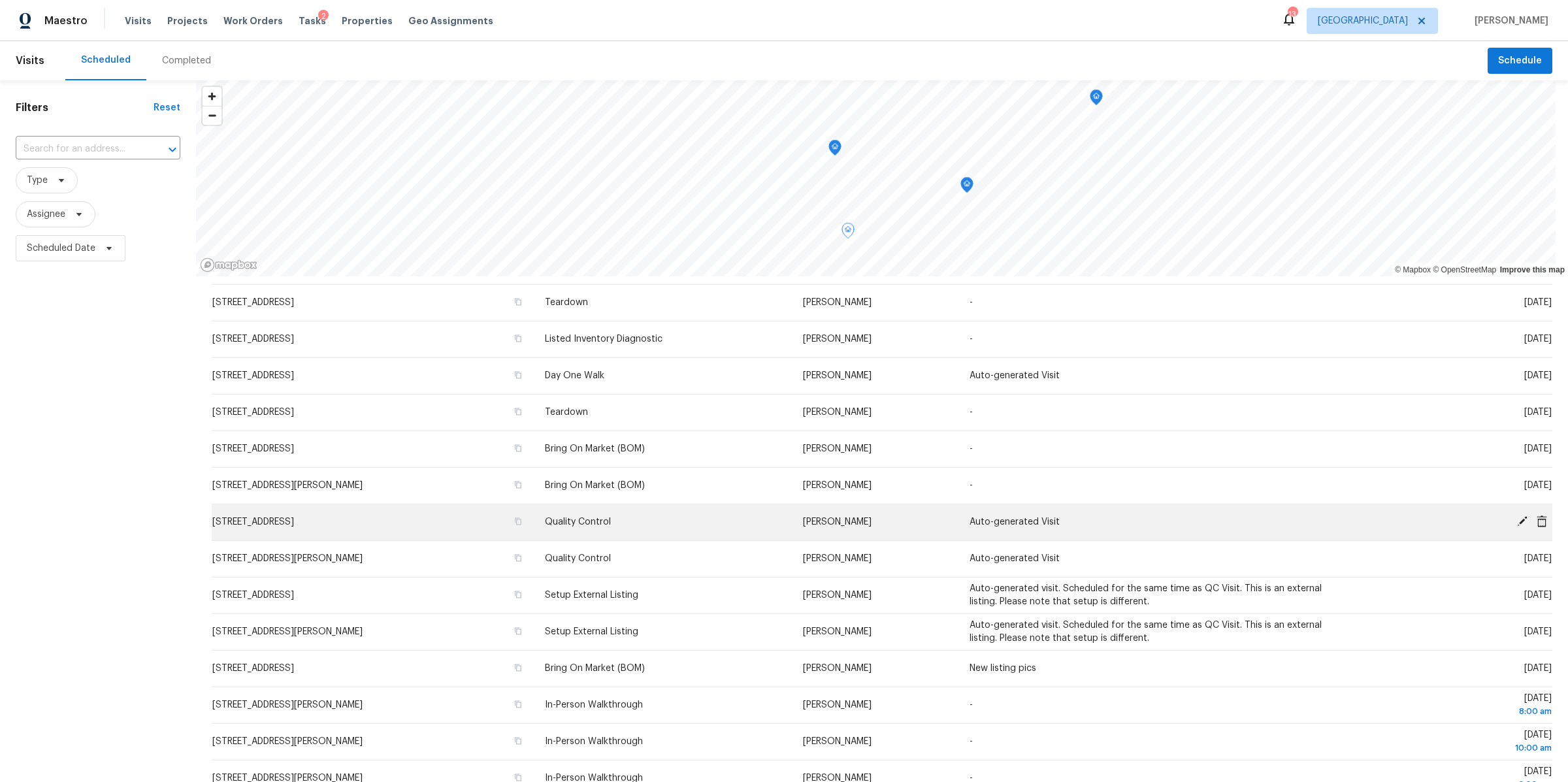
scroll to position [0, 0]
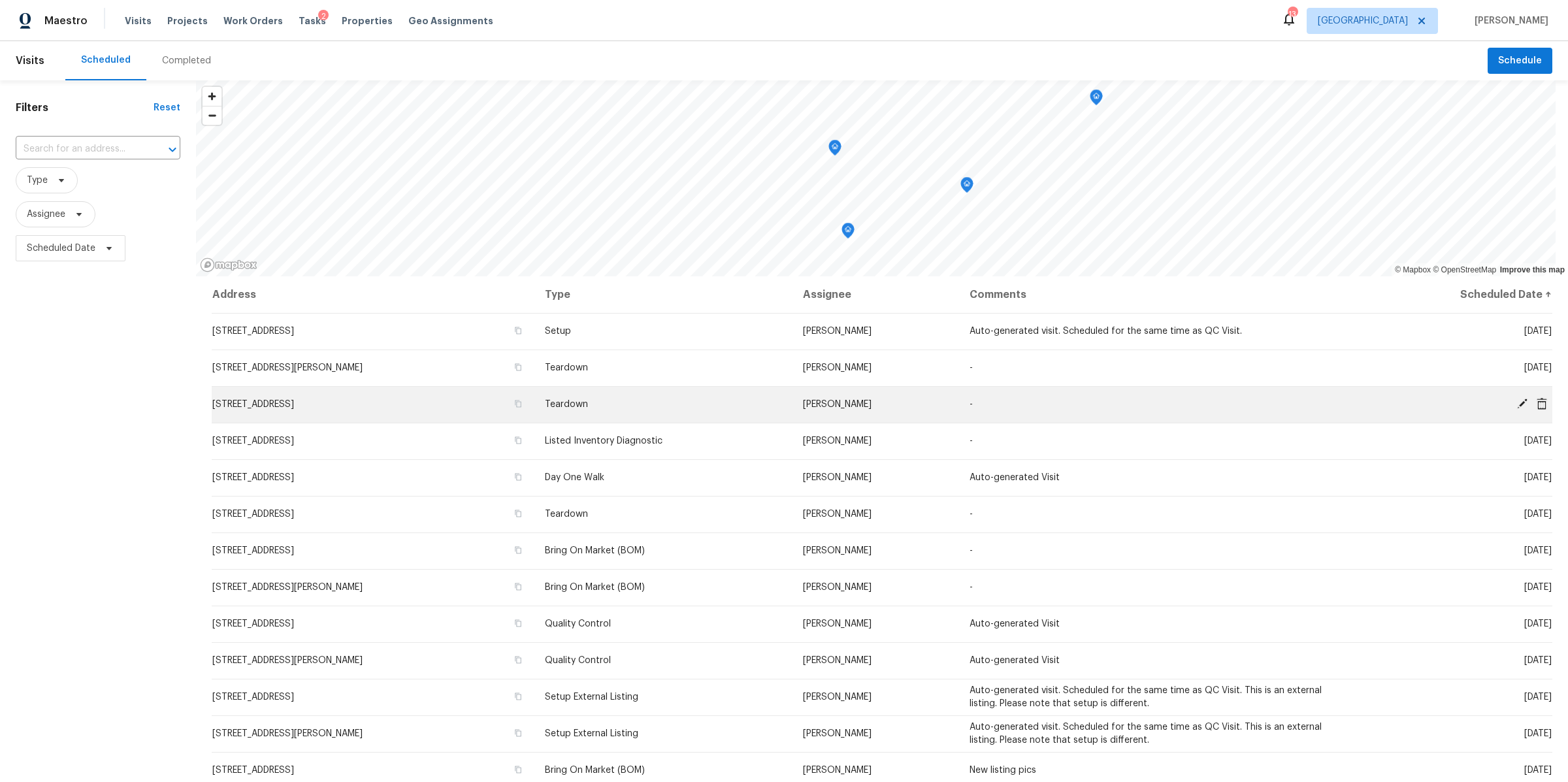
click at [1517, 403] on icon at bounding box center [1522, 404] width 10 height 10
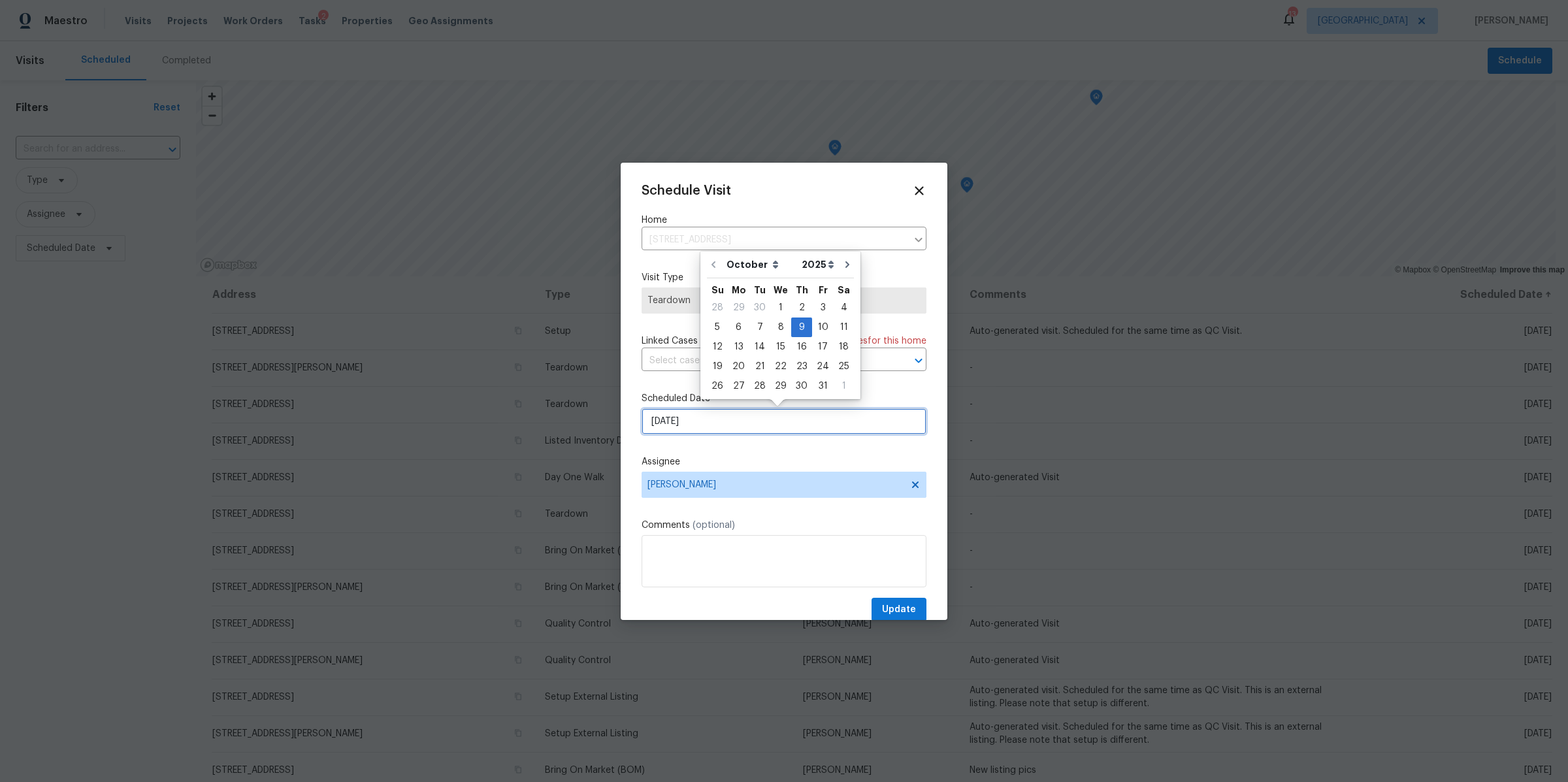
click at [767, 420] on input "10/9/2025" at bounding box center [784, 421] width 285 height 26
click at [780, 308] on div "1" at bounding box center [781, 307] width 21 height 18
type input "10/1/2025"
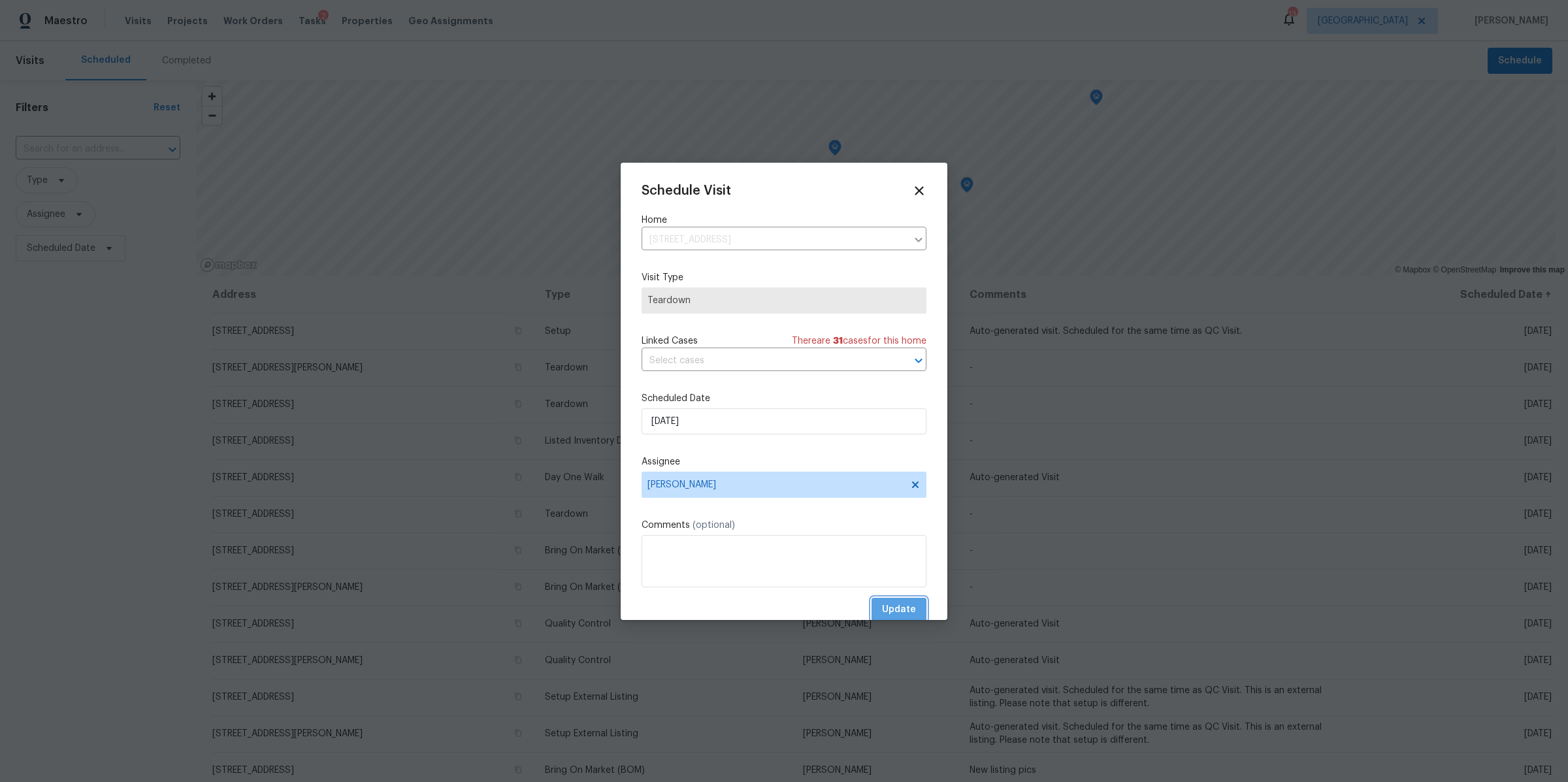
click at [886, 603] on span "Update" at bounding box center [899, 610] width 34 height 16
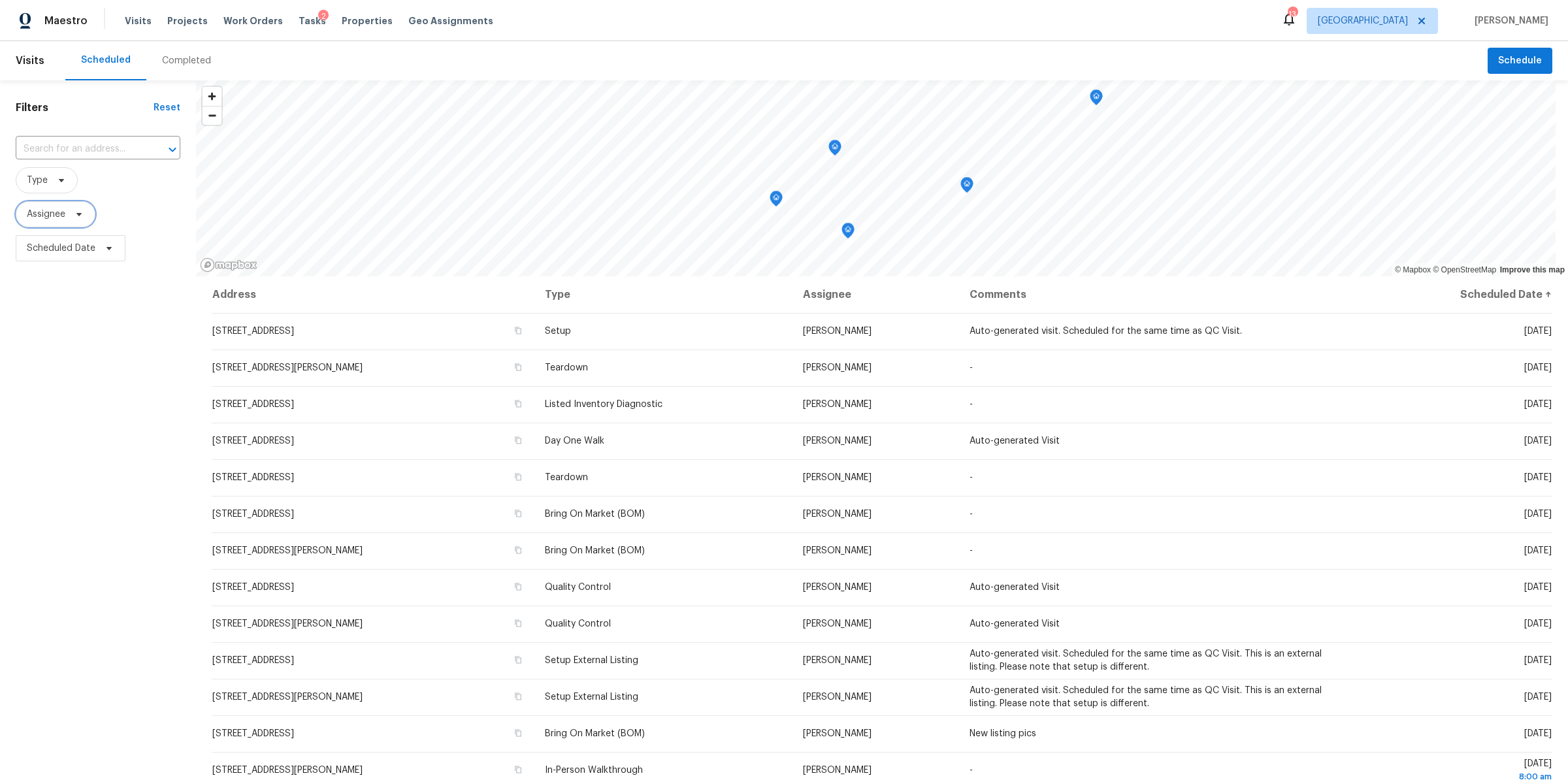
click at [87, 215] on span "Assignee" at bounding box center [56, 214] width 80 height 26
type input "brianna bidco"
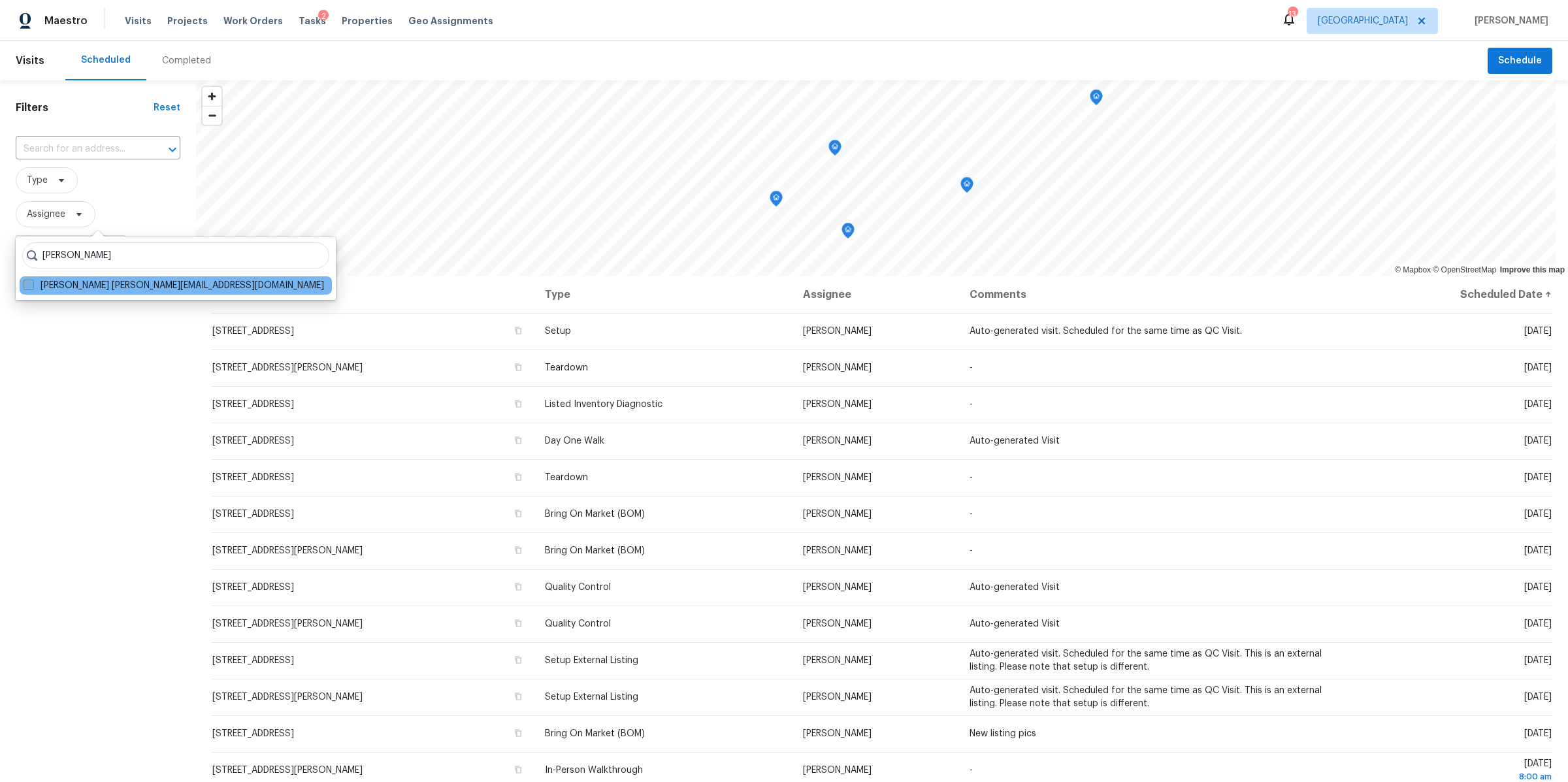
click at [67, 284] on label "Brianna Bidco brianna.bidco@opendoor.com" at bounding box center [174, 285] width 301 height 13
click at [32, 284] on input "Brianna Bidco brianna.bidco@opendoor.com" at bounding box center [28, 283] width 9 height 9
checkbox input "true"
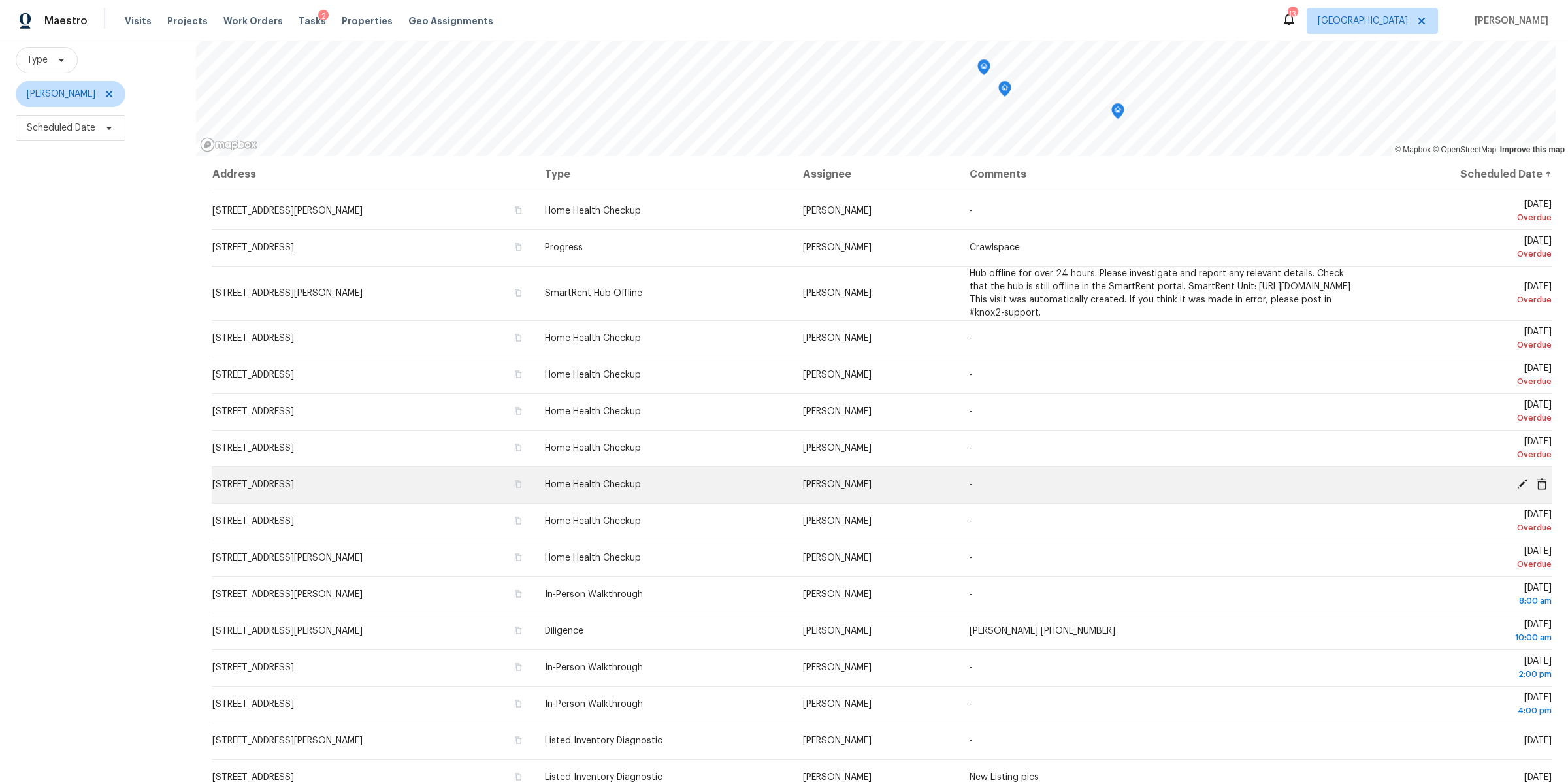
click at [1517, 479] on icon at bounding box center [1522, 483] width 10 height 10
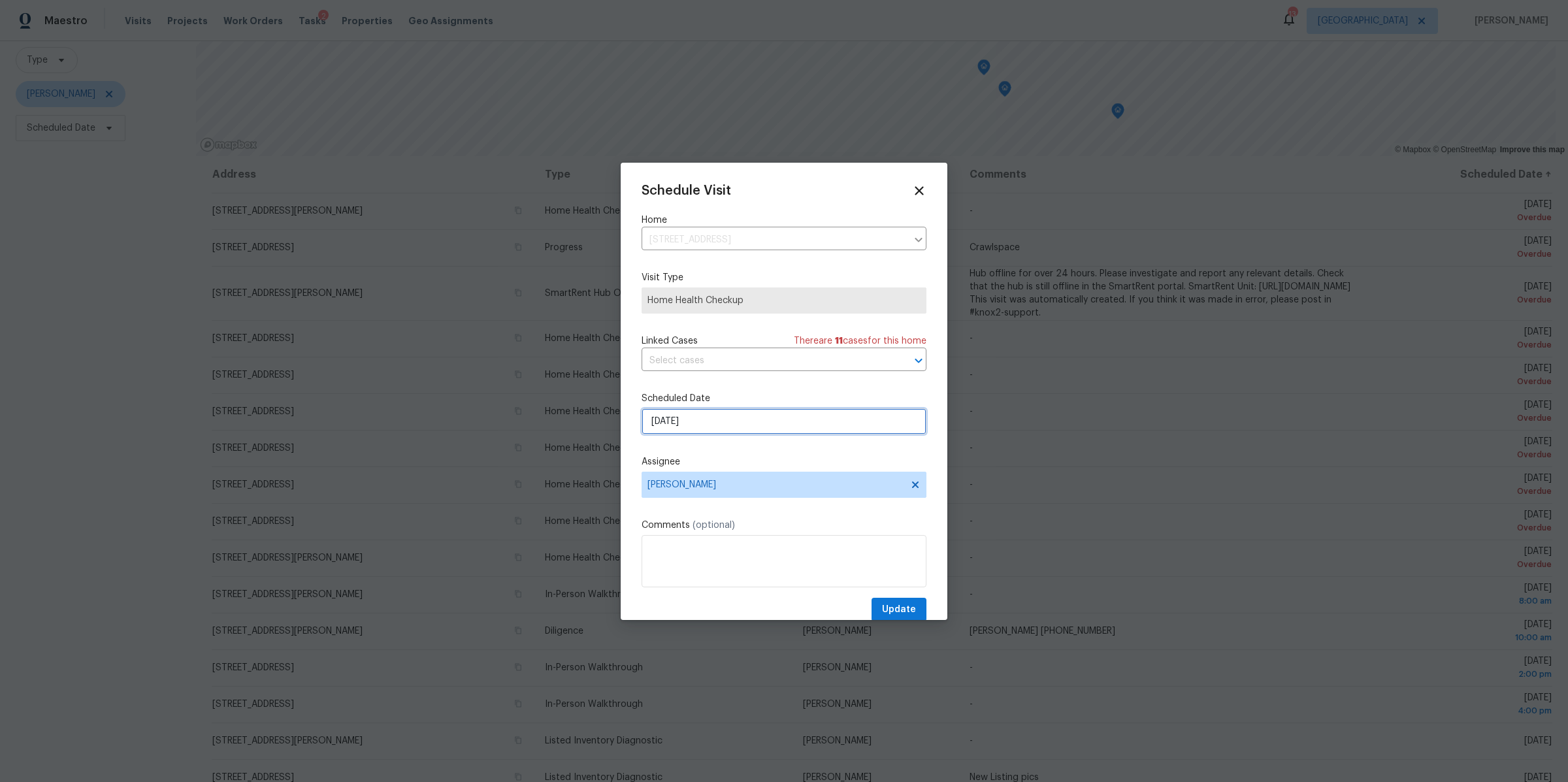
click at [790, 420] on input "[DATE]" at bounding box center [784, 421] width 285 height 26
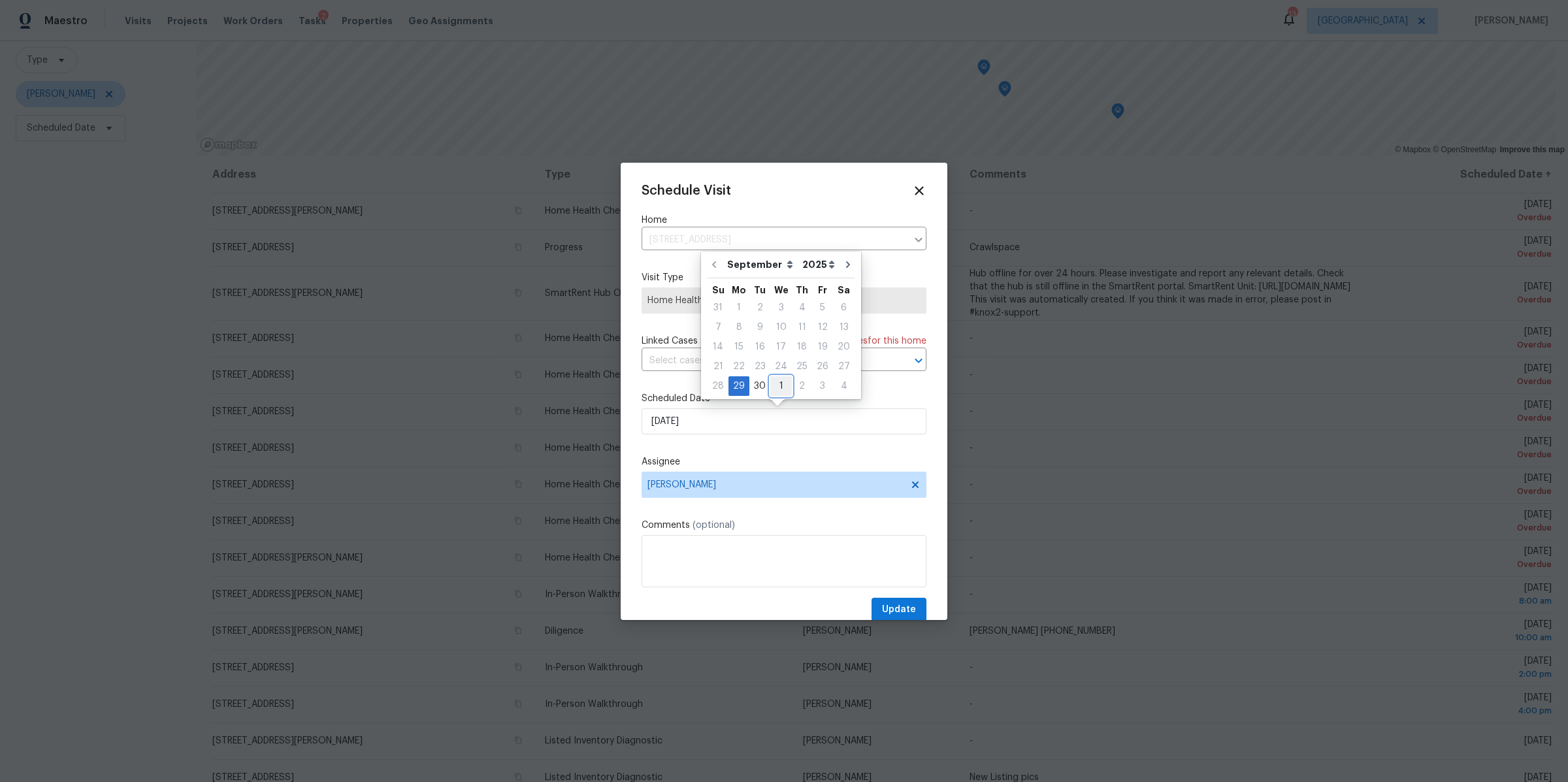
click at [777, 386] on div "1" at bounding box center [781, 386] width 22 height 18
type input "10/1/2025"
select select "9"
click at [804, 458] on label "Assignee" at bounding box center [784, 462] width 285 height 13
click at [911, 188] on icon at bounding box center [919, 190] width 15 height 15
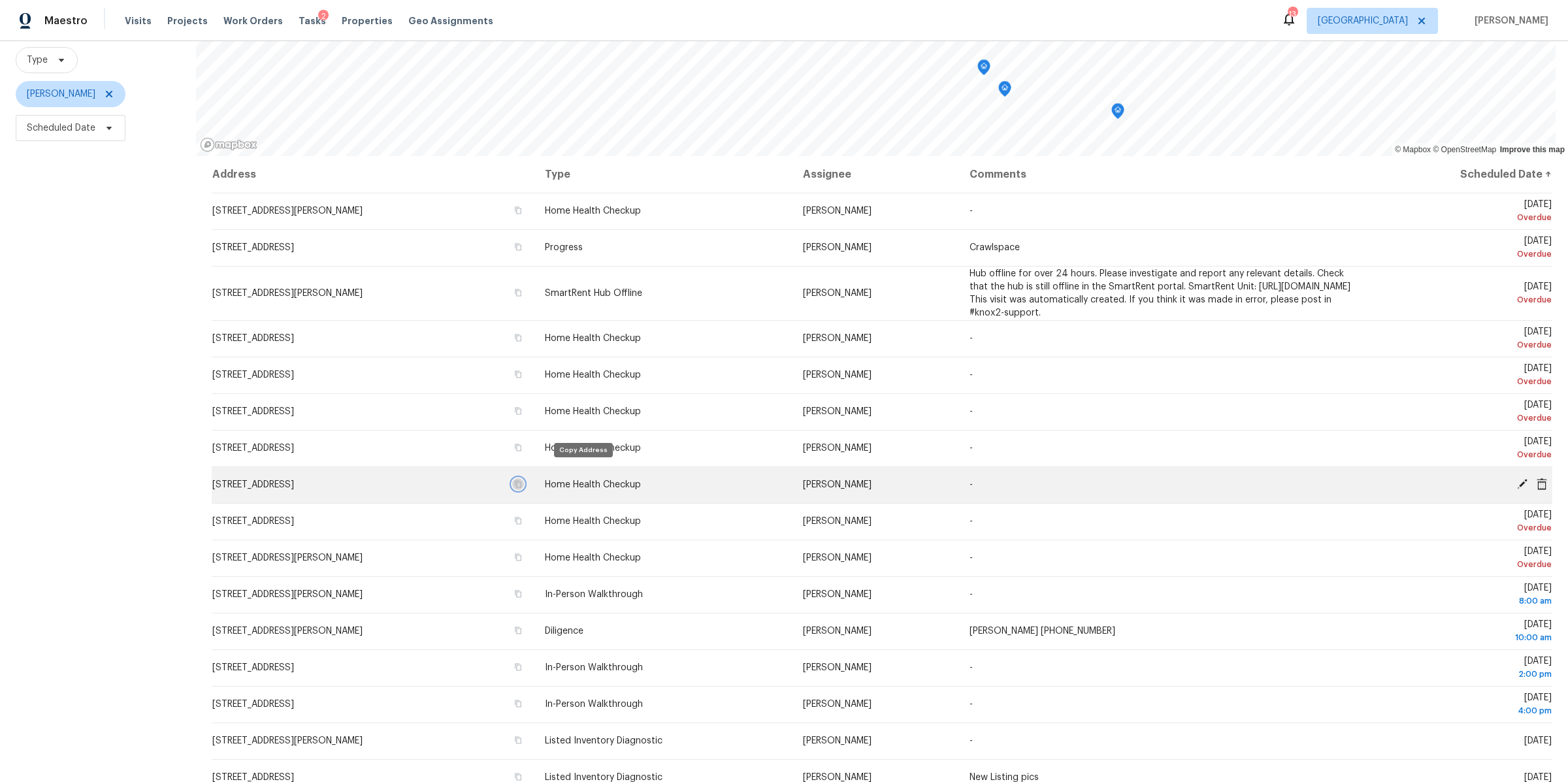
click at [522, 480] on icon "button" at bounding box center [519, 484] width 8 height 8
click at [1537, 477] on icon at bounding box center [1542, 483] width 10 height 12
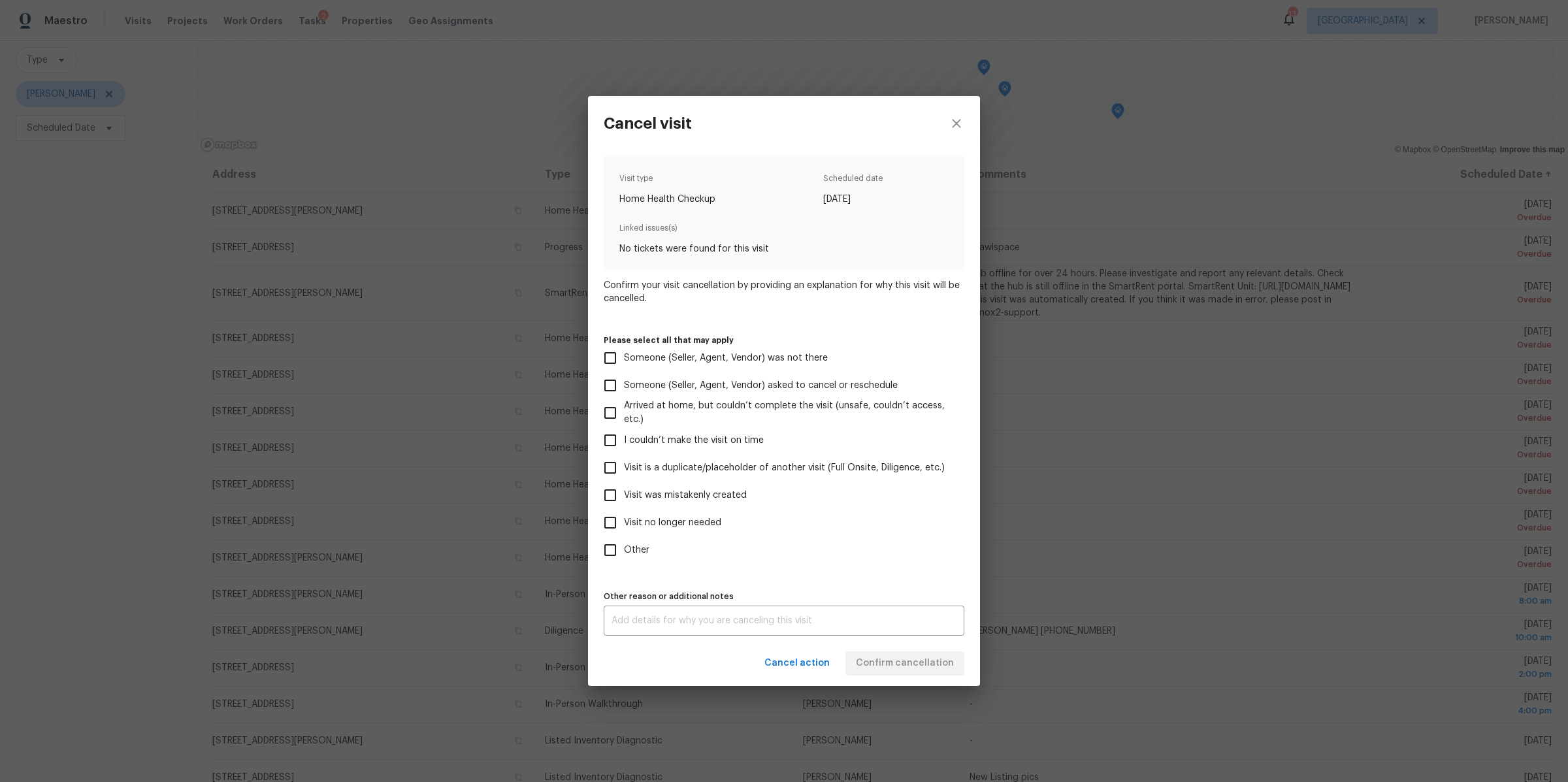
click at [693, 523] on span "Visit no longer needed" at bounding box center [673, 523] width 97 height 14
click at [624, 523] on input "Visit no longer needed" at bounding box center [610, 523] width 28 height 28
checkbox input "true"
click at [692, 622] on textarea at bounding box center [784, 621] width 345 height 9
type textarea "l"
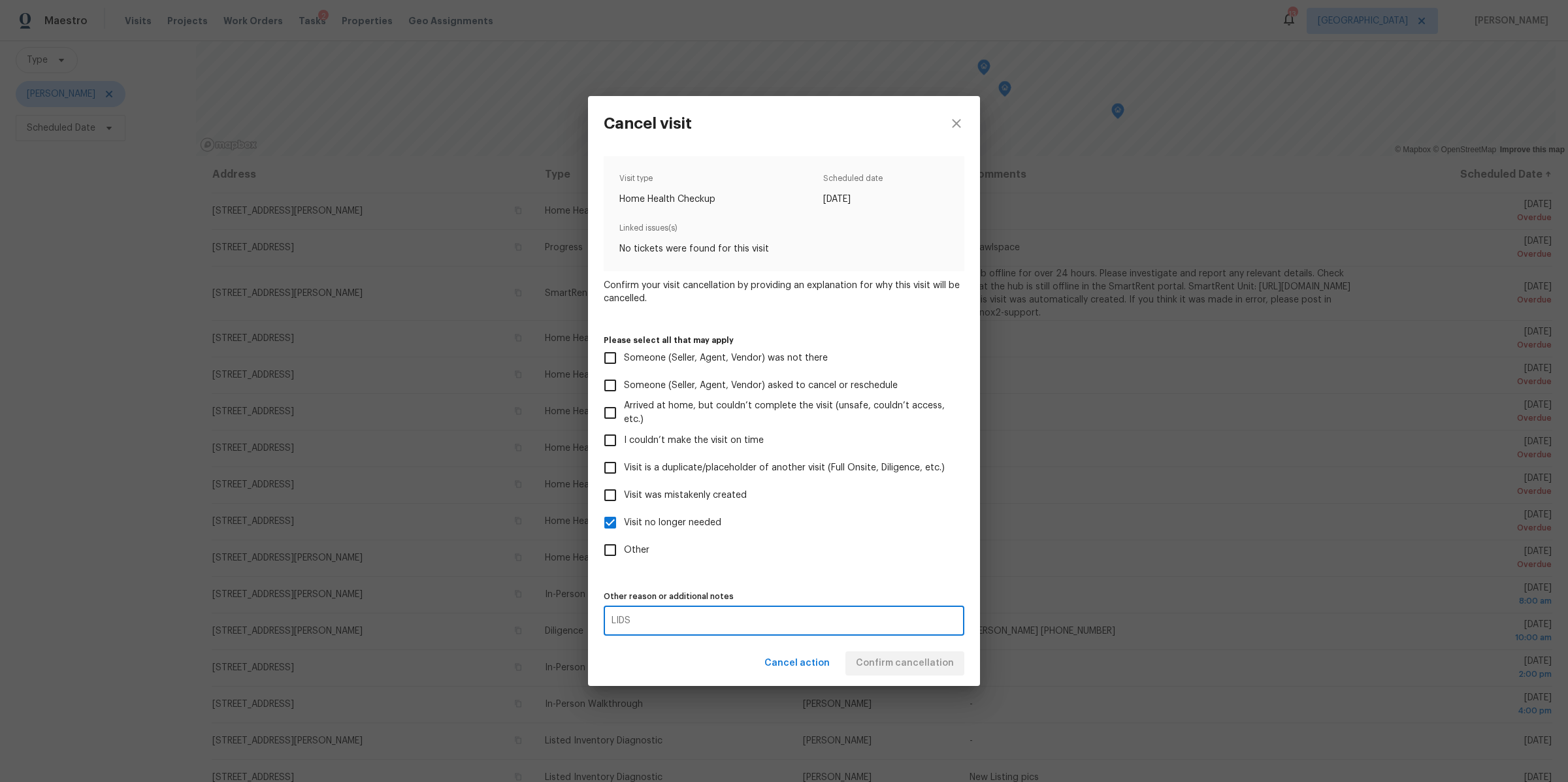
type textarea "LIDS"
click at [888, 669] on div "Cancel action Confirm cancellation" at bounding box center [784, 664] width 392 height 45
click at [888, 669] on span "Confirm cancellation" at bounding box center [905, 664] width 98 height 16
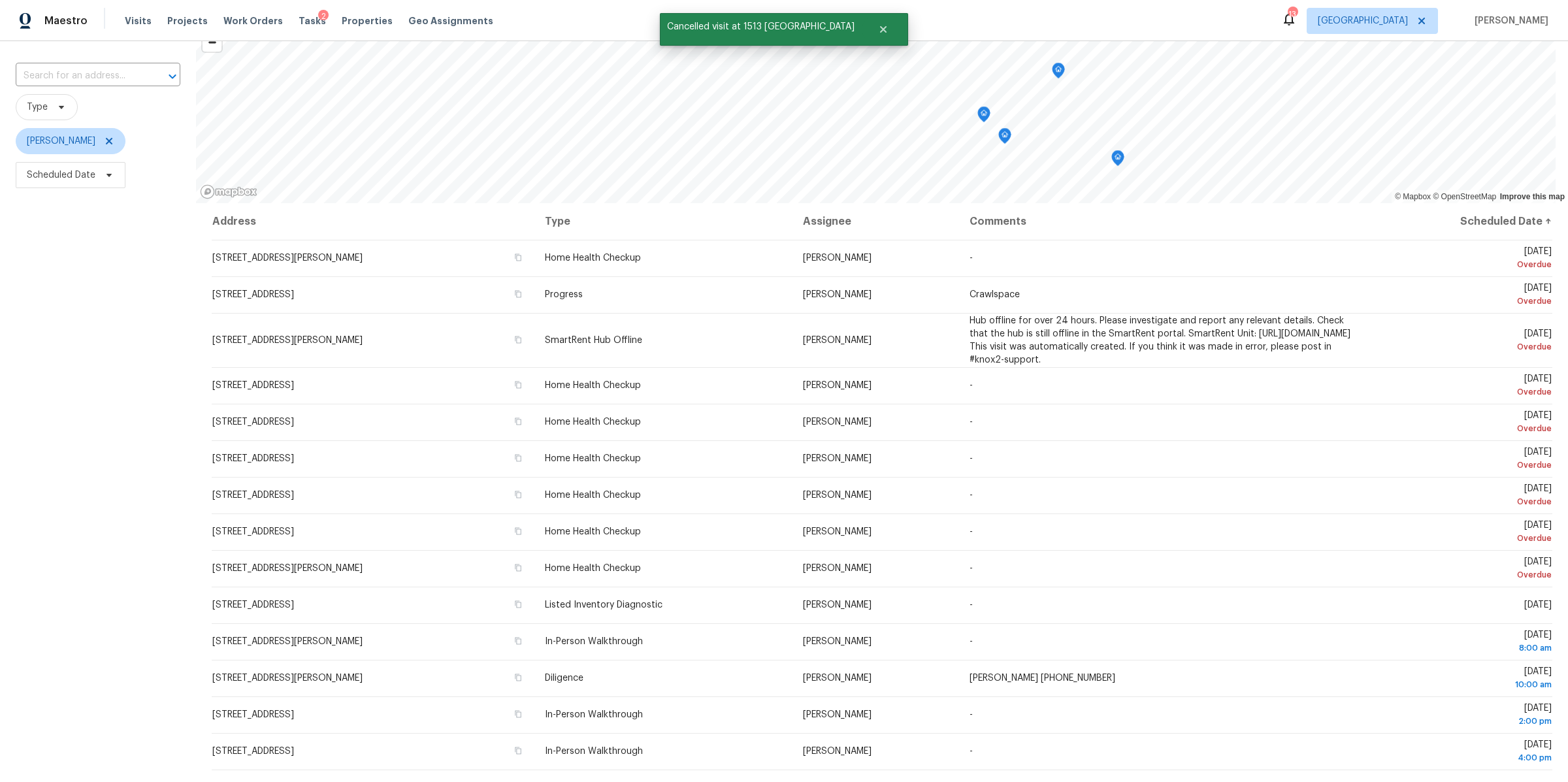
scroll to position [80, 0]
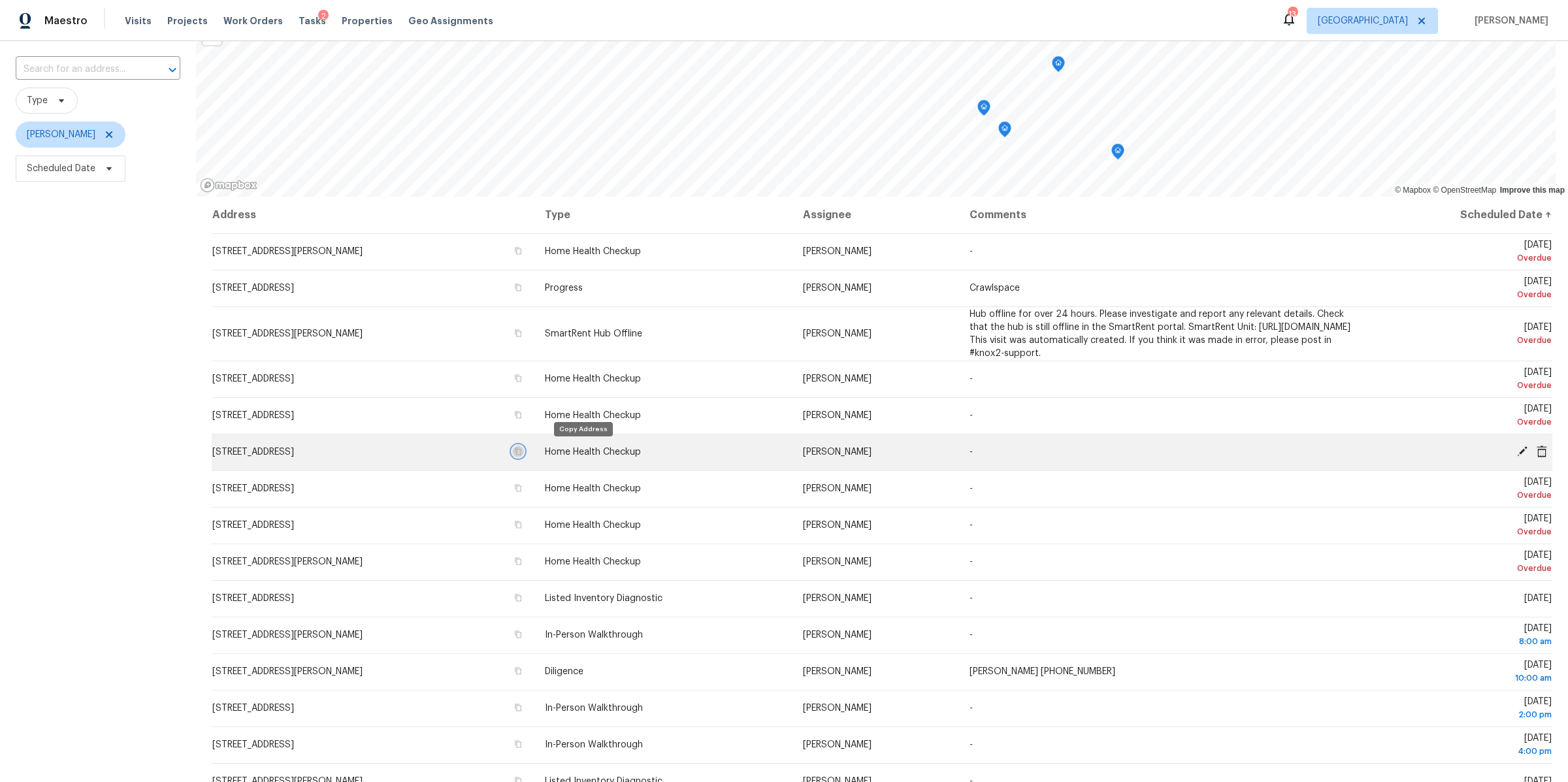
click at [522, 448] on icon "button" at bounding box center [519, 452] width 8 height 8
click at [1537, 448] on icon at bounding box center [1542, 450] width 10 height 12
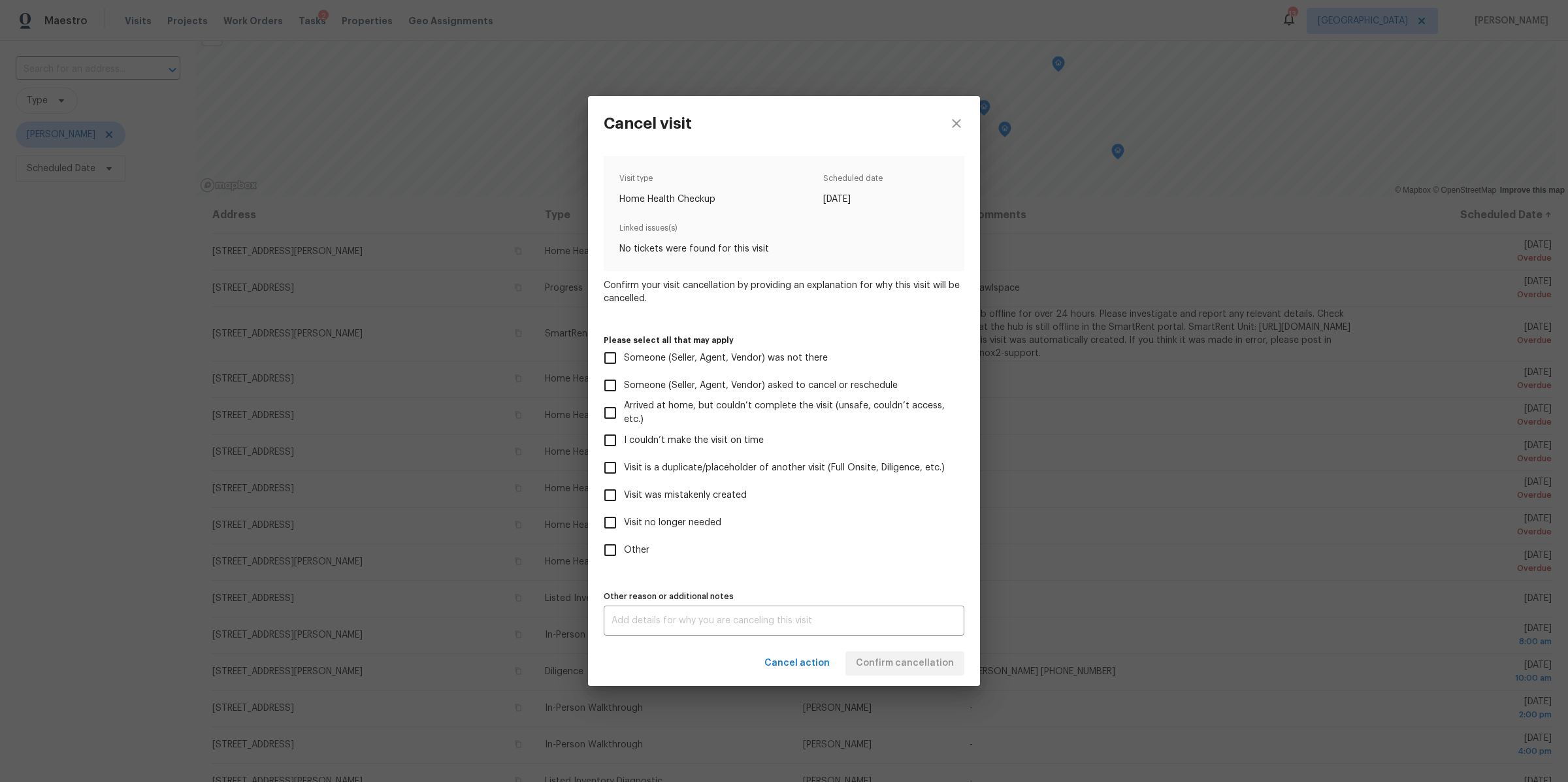
click at [629, 519] on span "Visit no longer needed" at bounding box center [673, 523] width 97 height 14
click at [624, 519] on input "Visit no longer needed" at bounding box center [610, 523] width 28 height 28
checkbox input "true"
click at [894, 613] on div "x Other reason or additional notes" at bounding box center [784, 621] width 361 height 30
type textarea "LIDS"
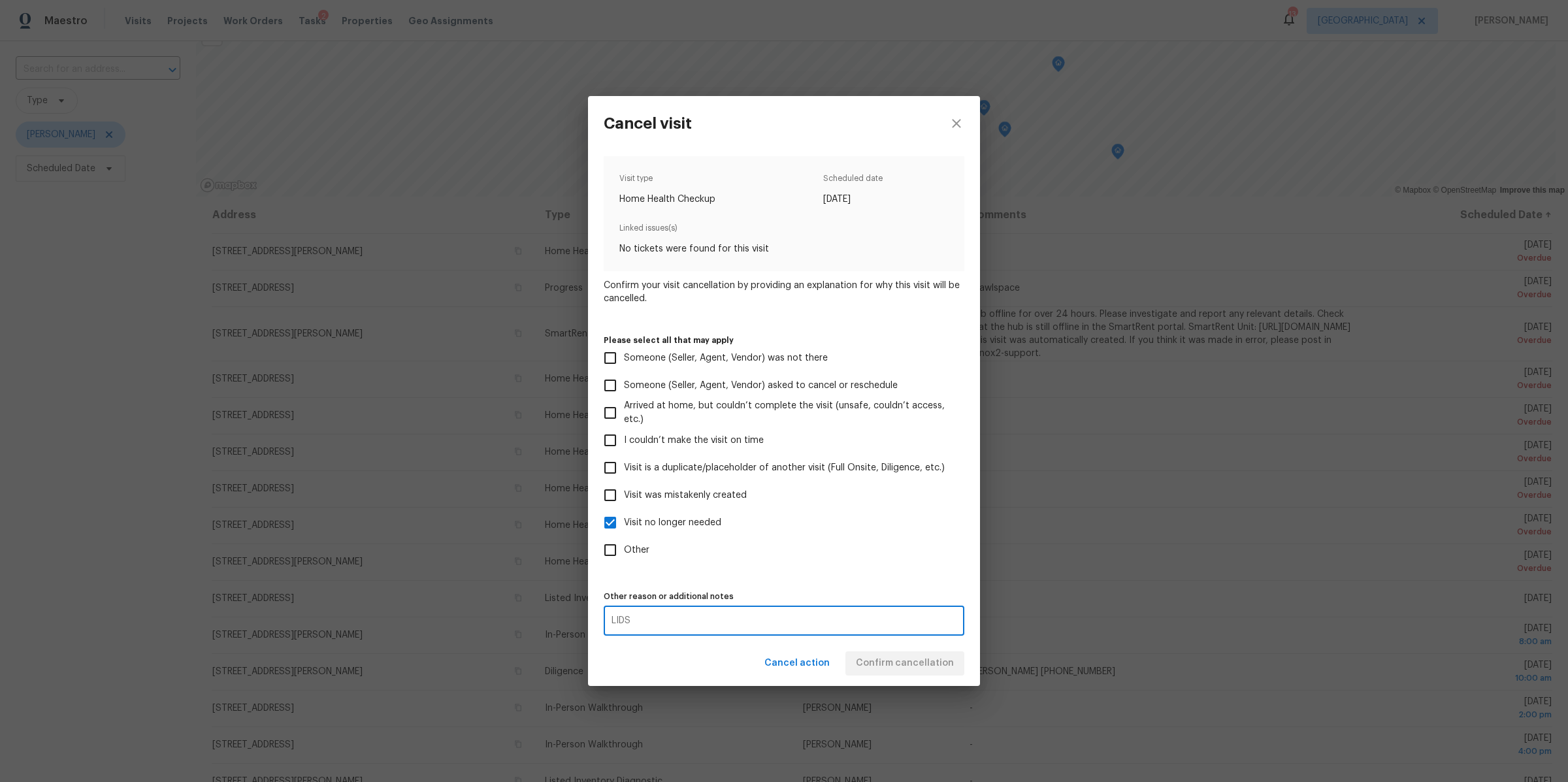
click at [917, 654] on div "Cancel action Confirm cancellation" at bounding box center [784, 664] width 392 height 45
click at [917, 664] on span "Confirm cancellation" at bounding box center [905, 664] width 98 height 16
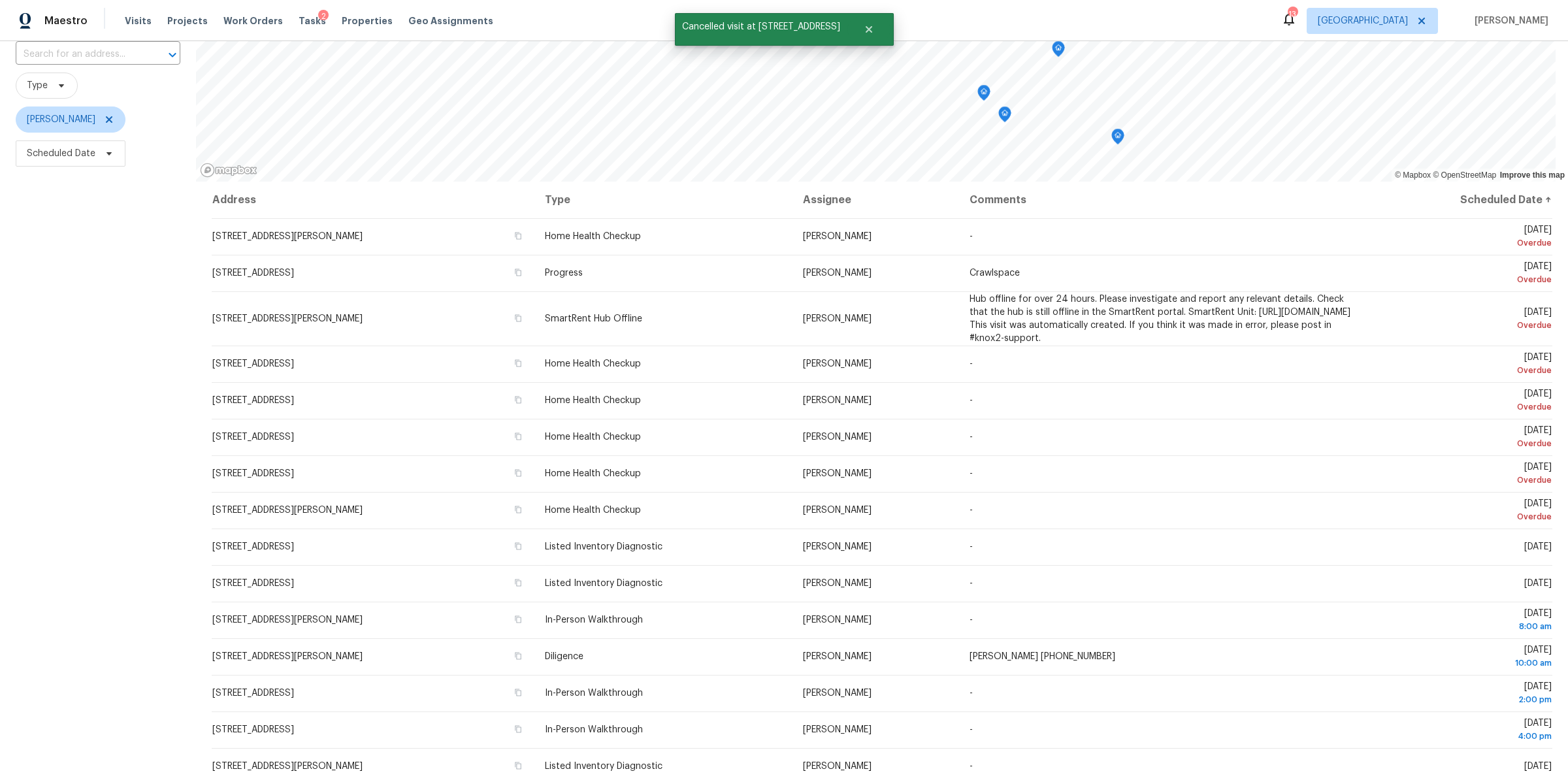
scroll to position [132, 0]
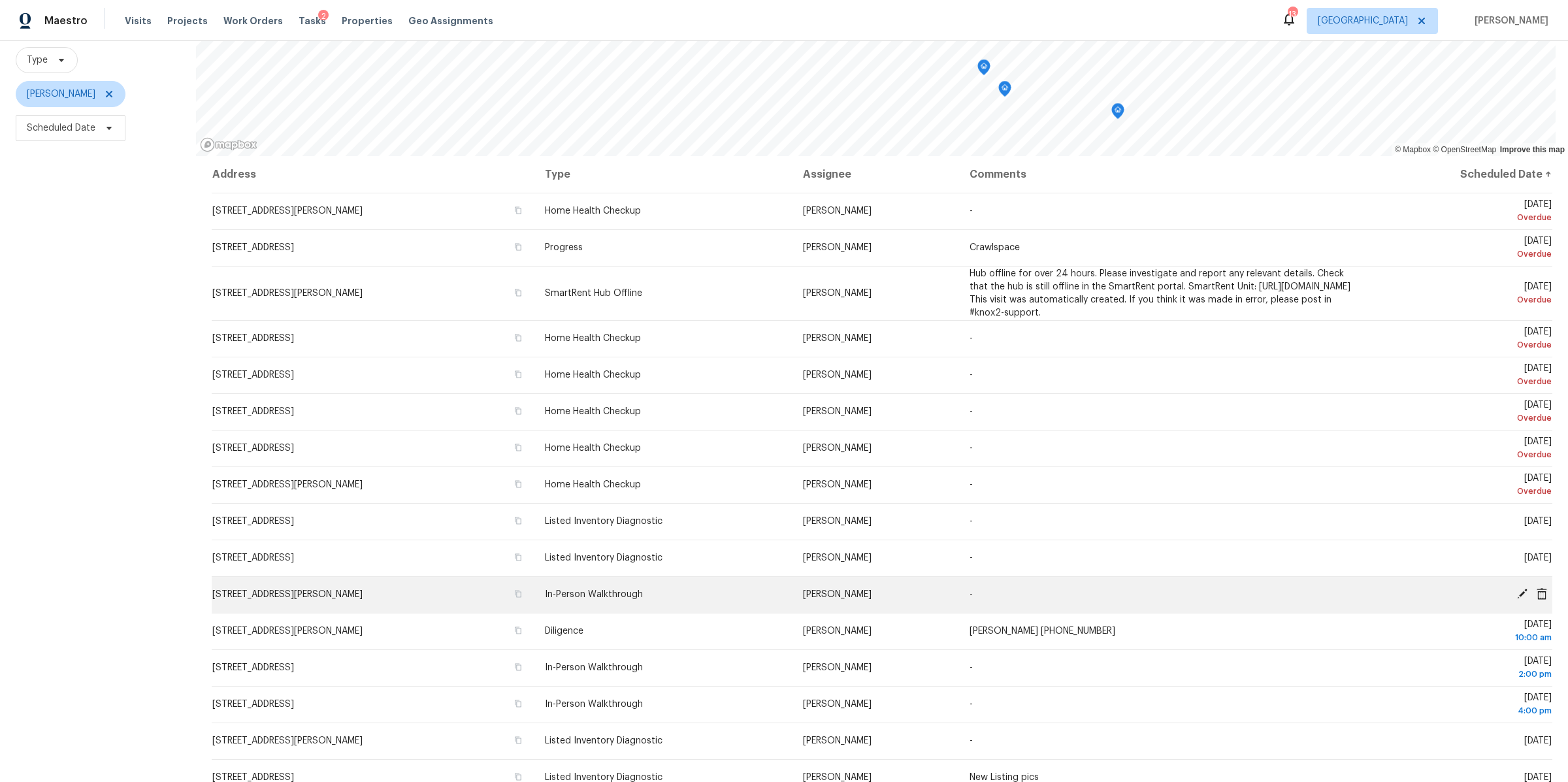
click at [248, 590] on span "[STREET_ADDRESS][PERSON_NAME]" at bounding box center [288, 594] width 150 height 9
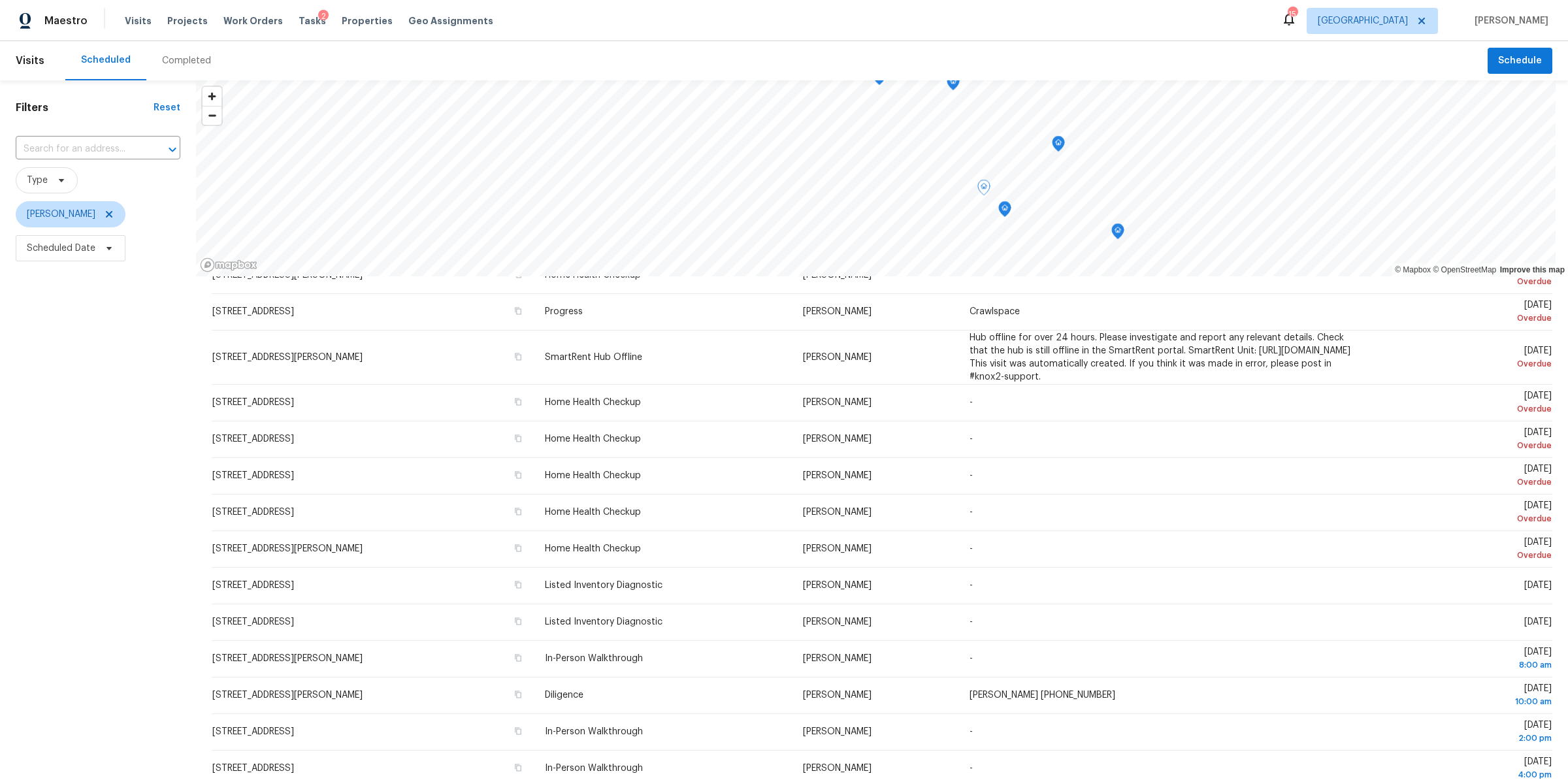
scroll to position [196, 0]
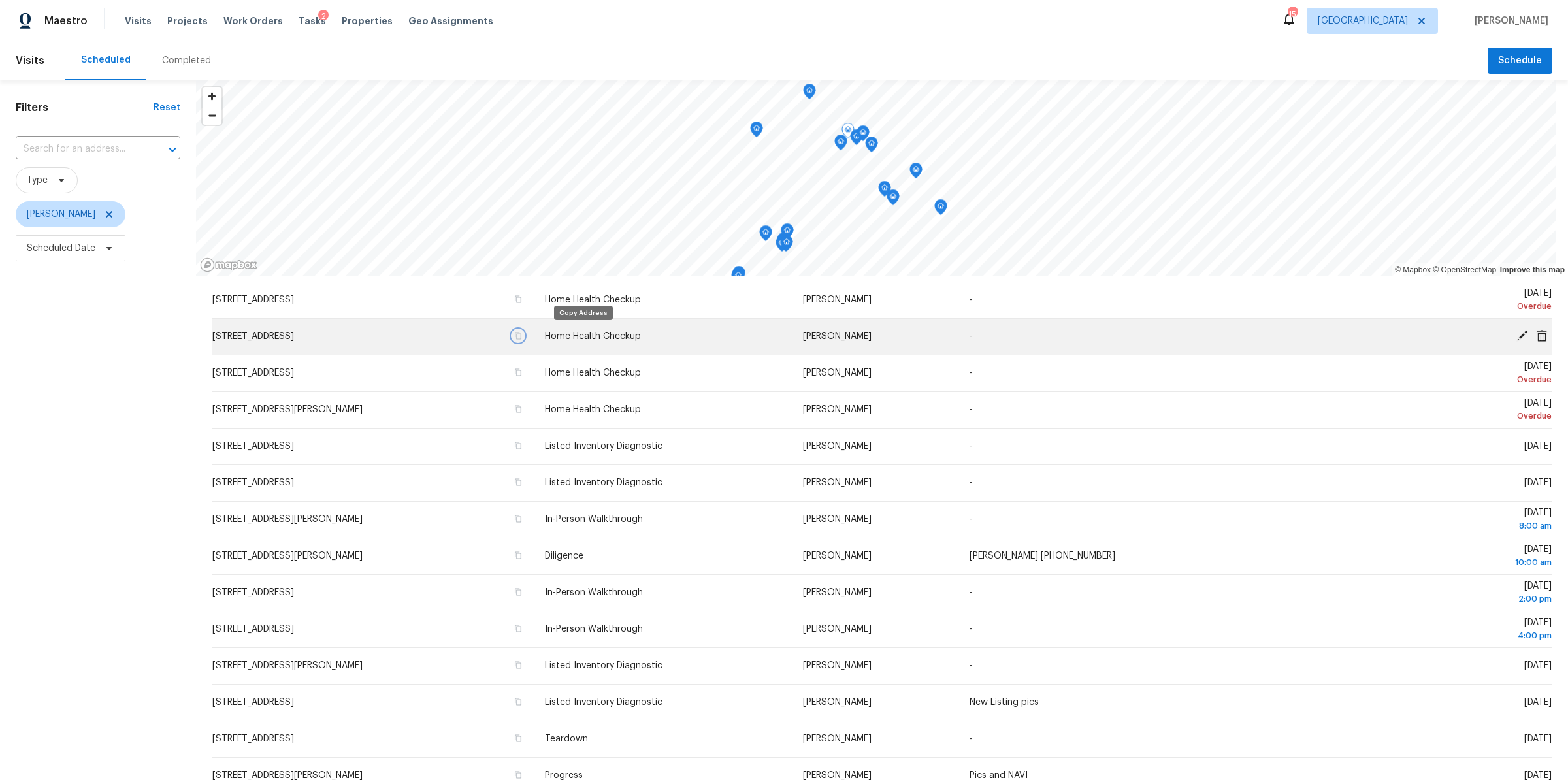
click at [524, 336] on button "button" at bounding box center [518, 335] width 12 height 12
click at [1537, 336] on icon at bounding box center [1542, 334] width 10 height 12
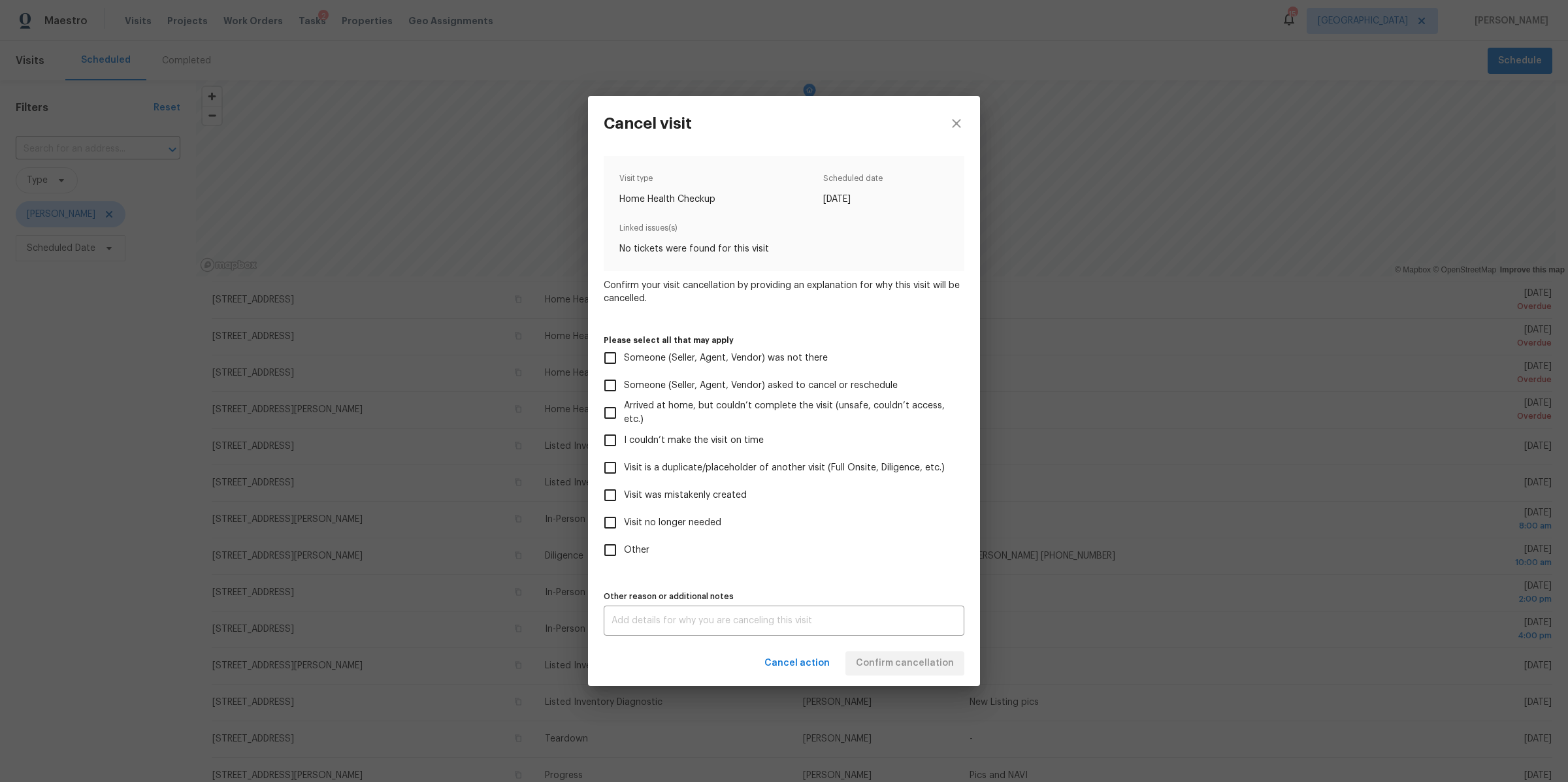
click at [653, 517] on span "Visit no longer needed" at bounding box center [673, 523] width 97 height 14
click at [624, 517] on input "Visit no longer needed" at bounding box center [610, 523] width 28 height 28
checkbox input "true"
click at [669, 631] on div "x Other reason or additional notes" at bounding box center [784, 621] width 361 height 30
type textarea "LIDS"
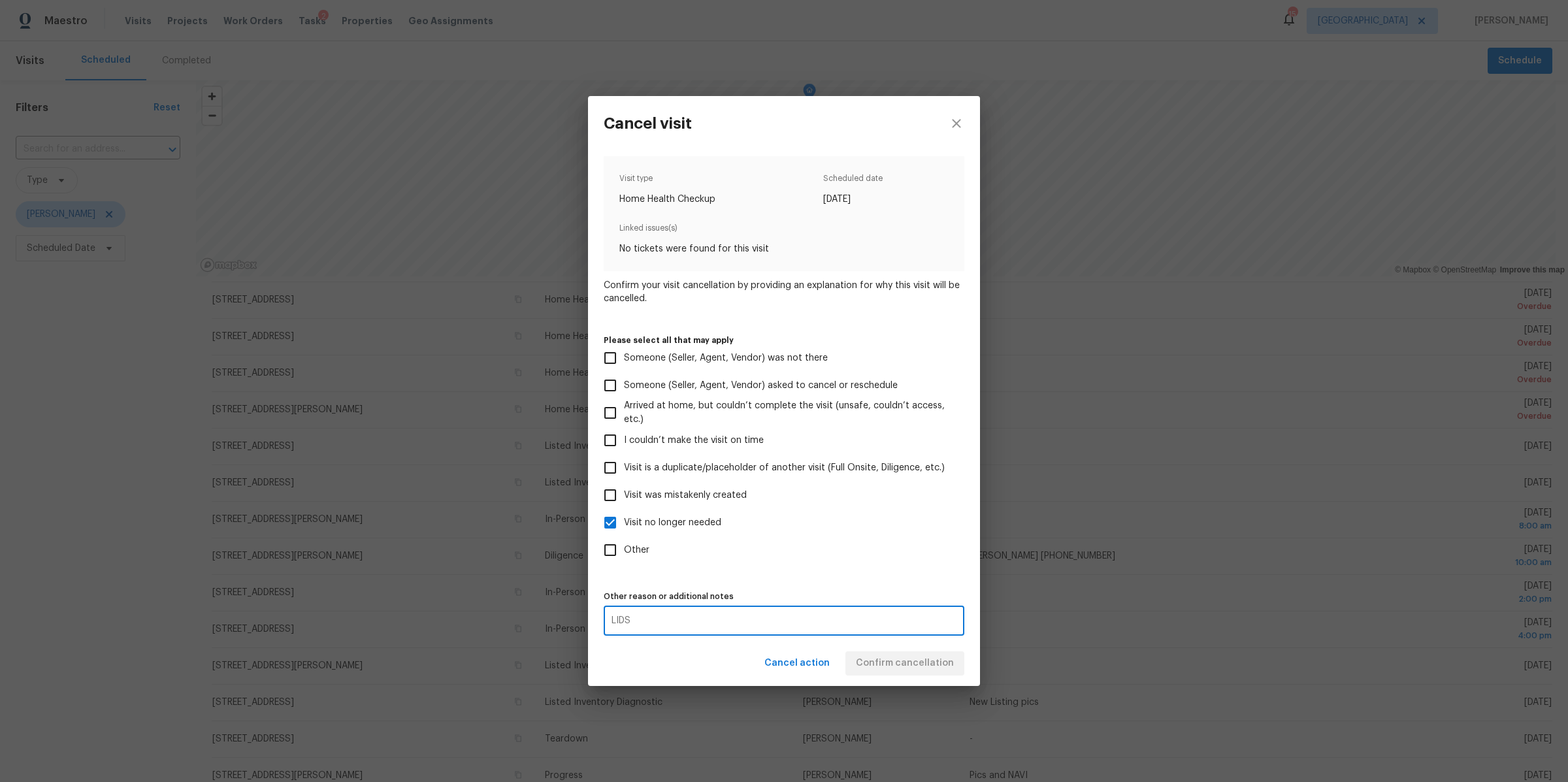
click at [881, 655] on div "Cancel action Confirm cancellation" at bounding box center [784, 664] width 392 height 45
click at [881, 655] on span "Confirm cancellation" at bounding box center [905, 664] width 98 height 16
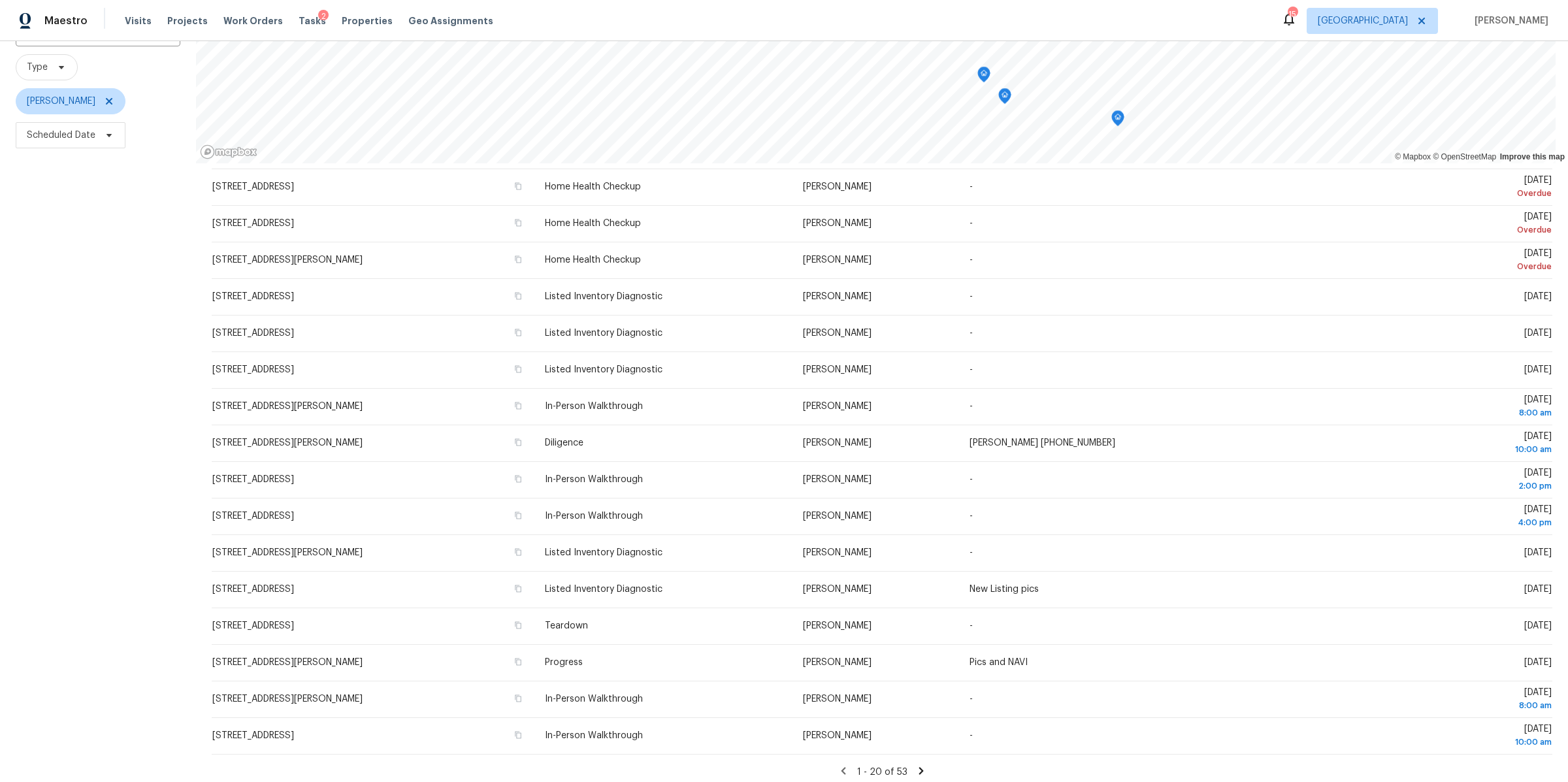
scroll to position [132, 0]
